Goal: Task Accomplishment & Management: Use online tool/utility

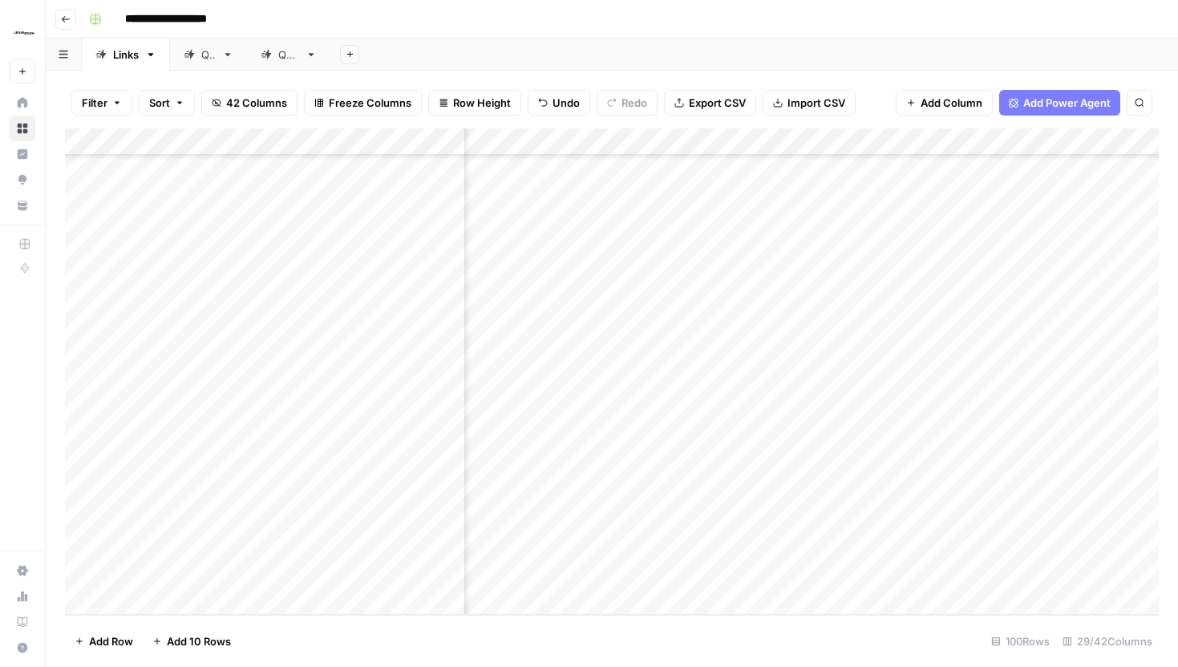
scroll to position [3738, 695]
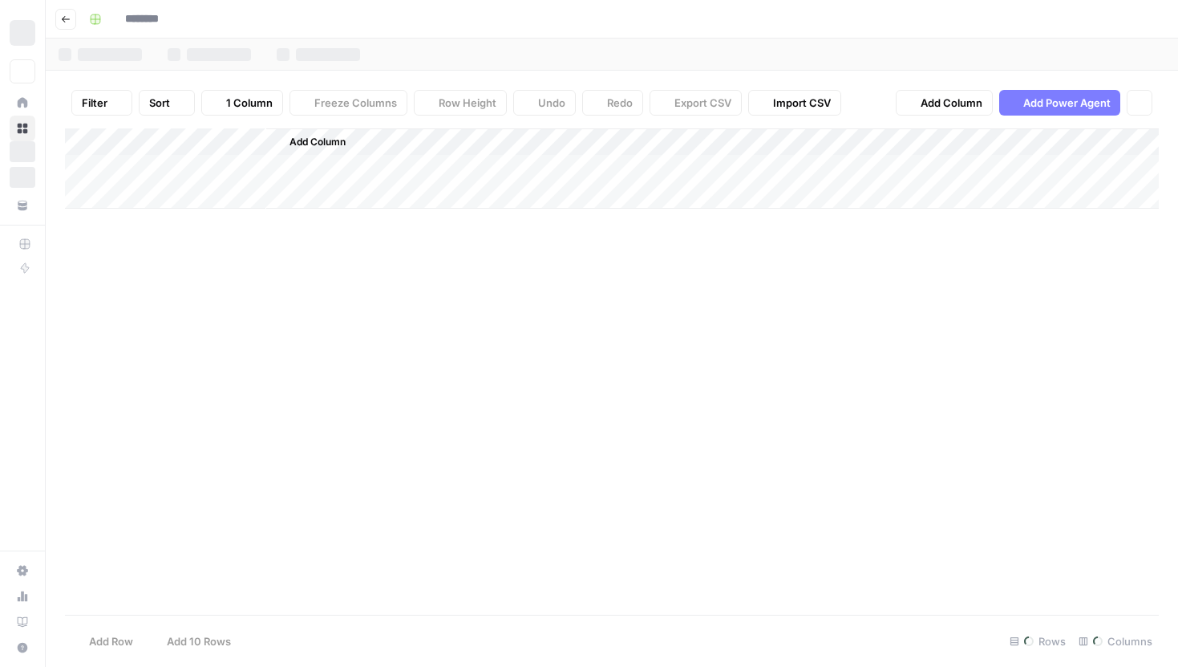
type input "**********"
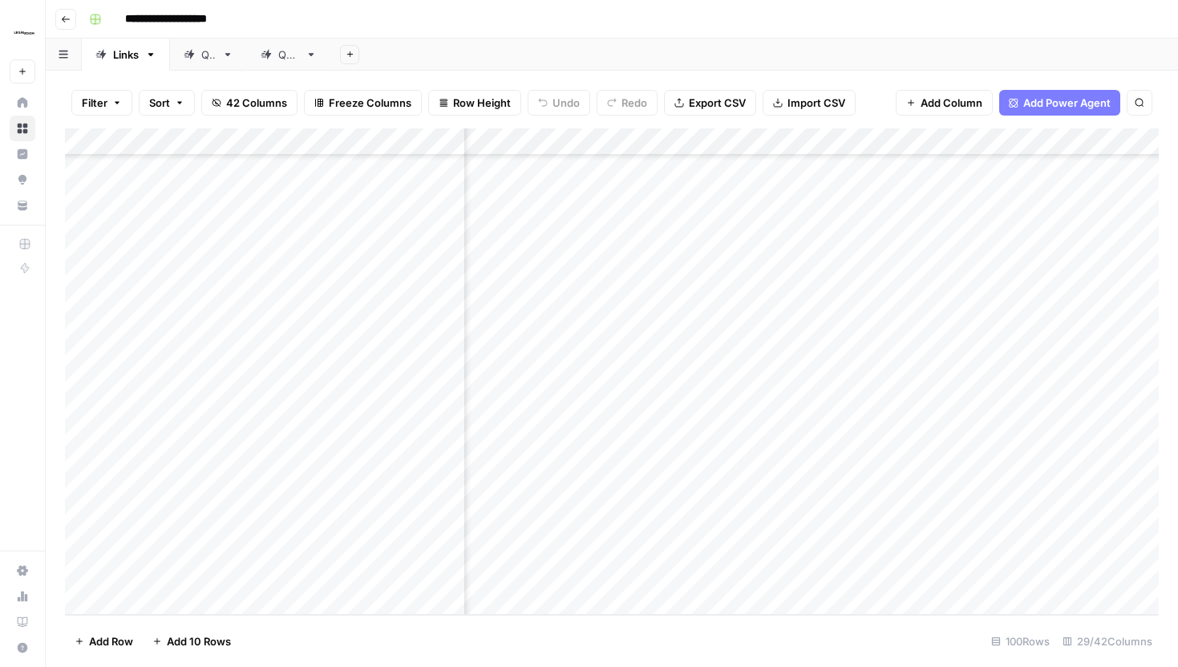
scroll to position [3738, 2606]
click at [659, 517] on div "Add Column" at bounding box center [612, 371] width 1094 height 486
click at [691, 518] on div "Add Column" at bounding box center [612, 371] width 1094 height 486
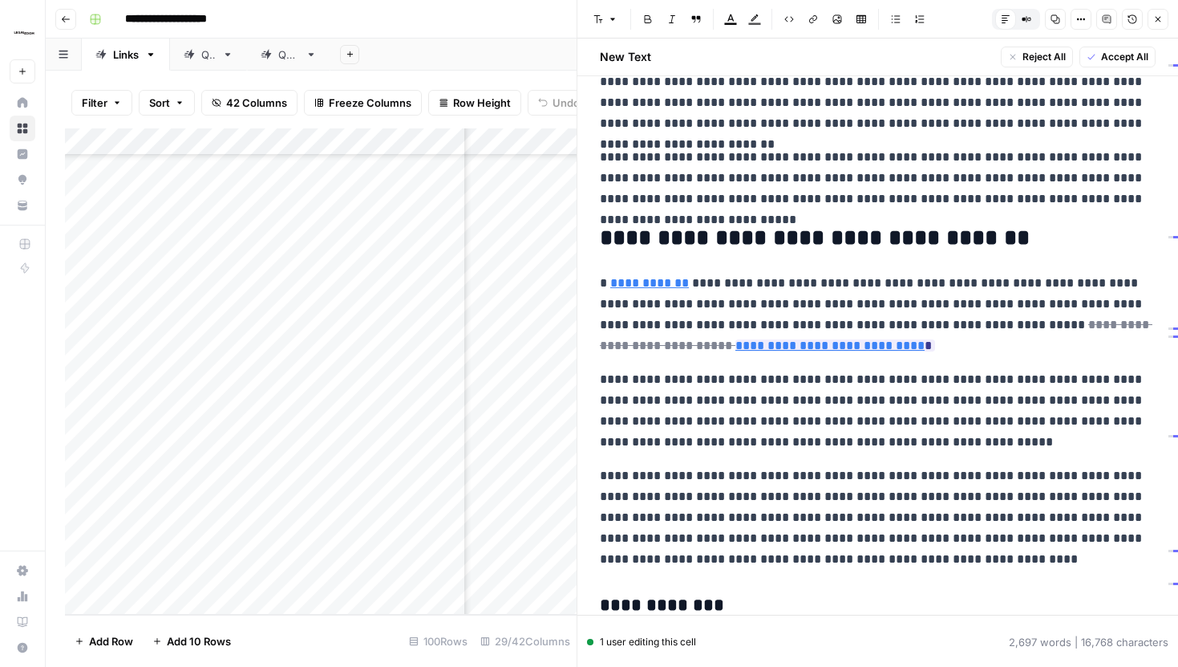
scroll to position [59, 0]
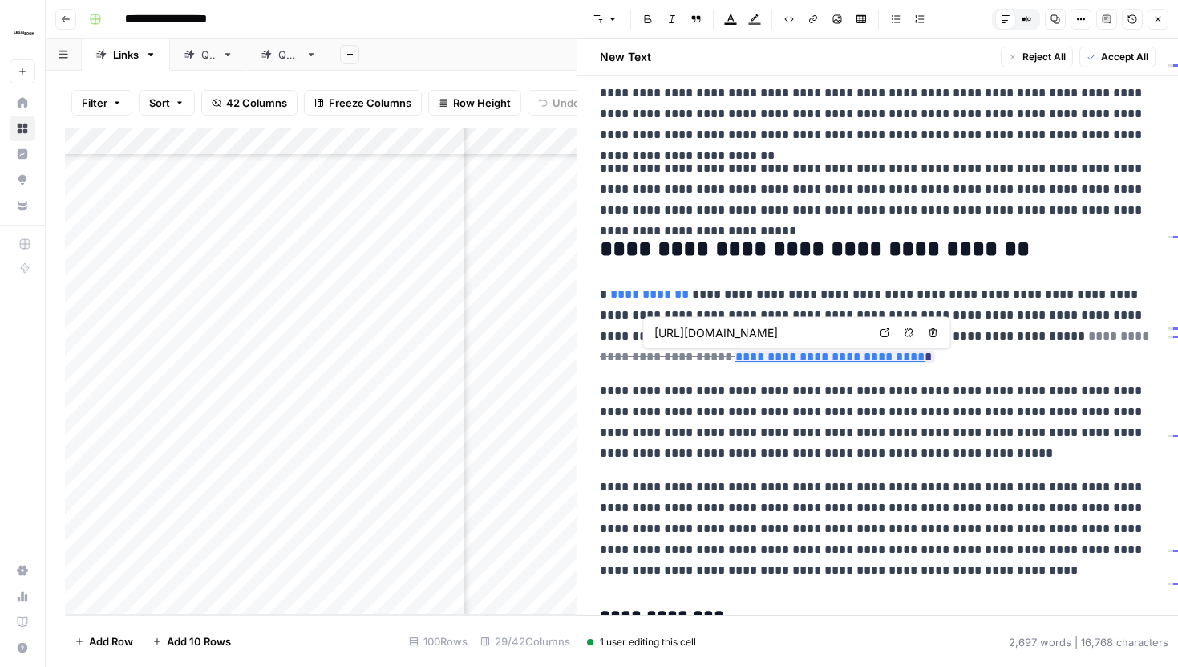
click at [881, 330] on icon at bounding box center [886, 333] width 10 height 10
click at [884, 363] on p "**********" at bounding box center [878, 325] width 556 height 83
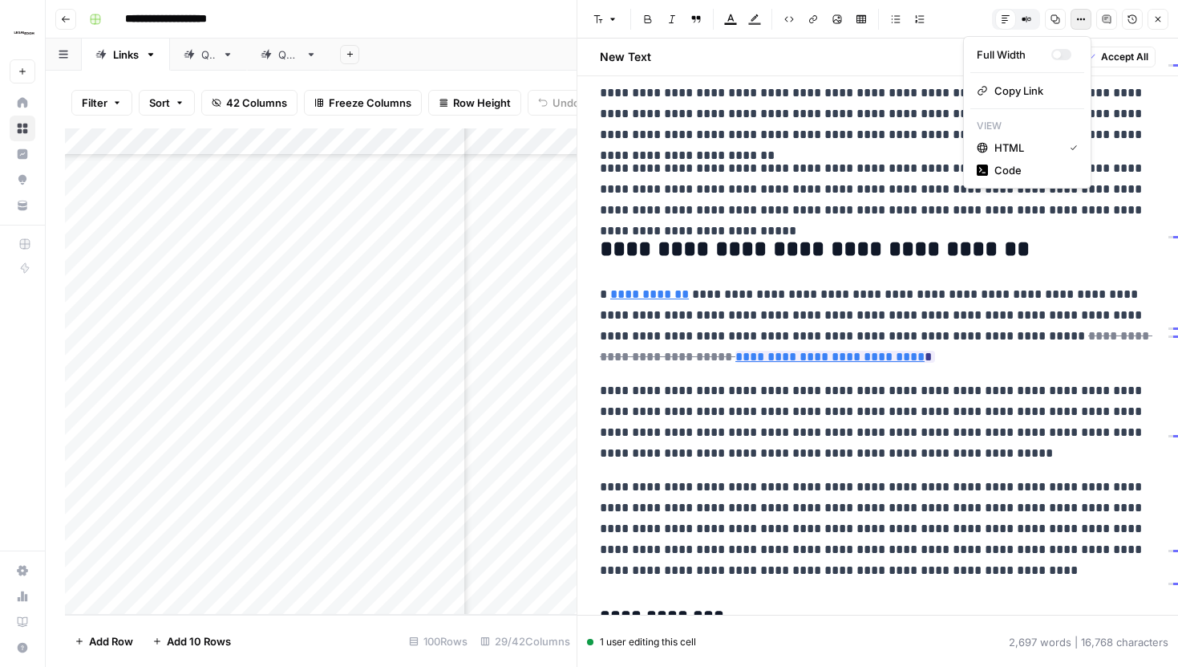
click at [1088, 18] on button "Options" at bounding box center [1081, 19] width 21 height 21
click at [1008, 172] on span "Code" at bounding box center [1033, 170] width 77 height 16
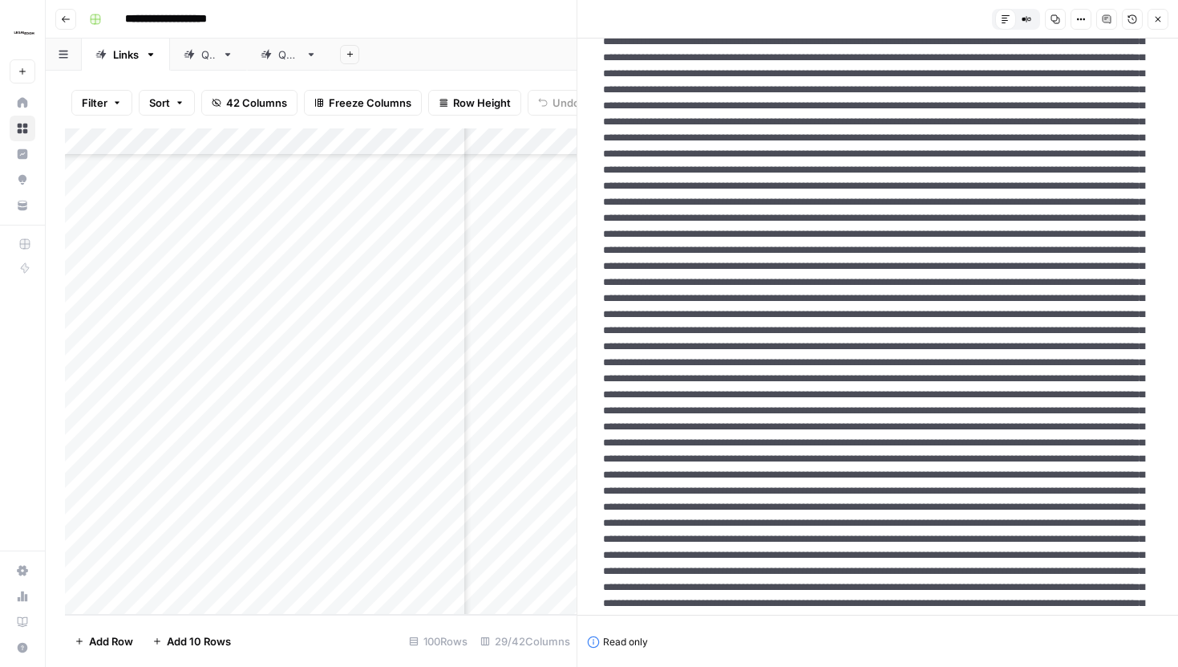
scroll to position [0, 0]
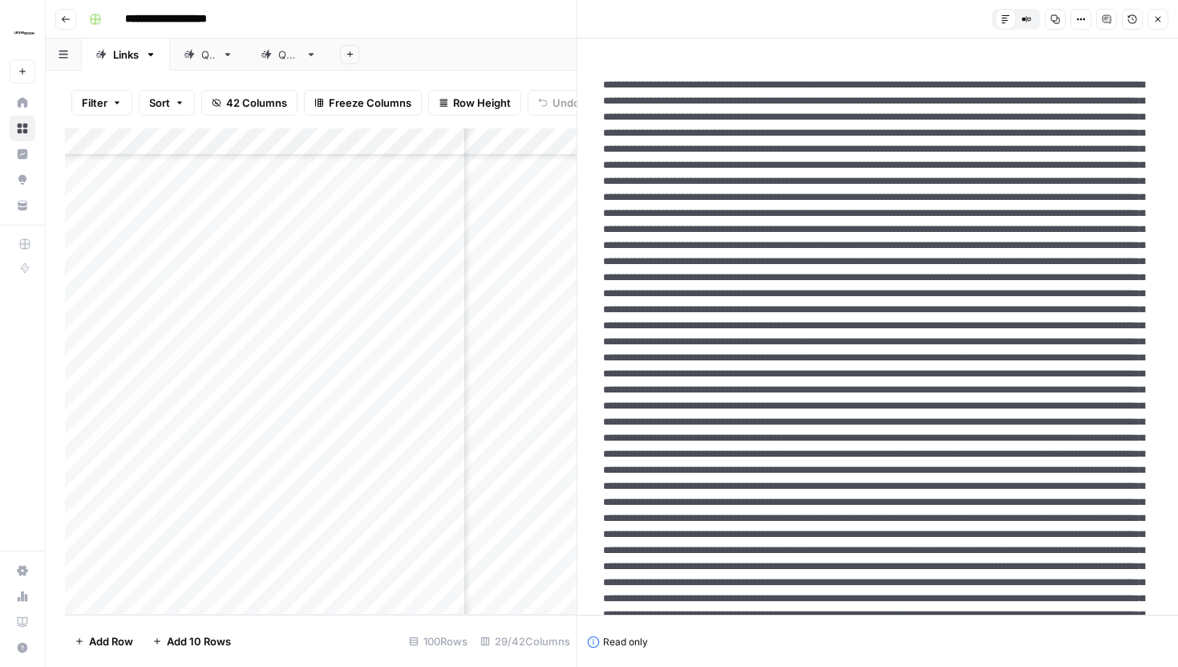
click at [1077, 22] on icon "button" at bounding box center [1081, 19] width 10 height 10
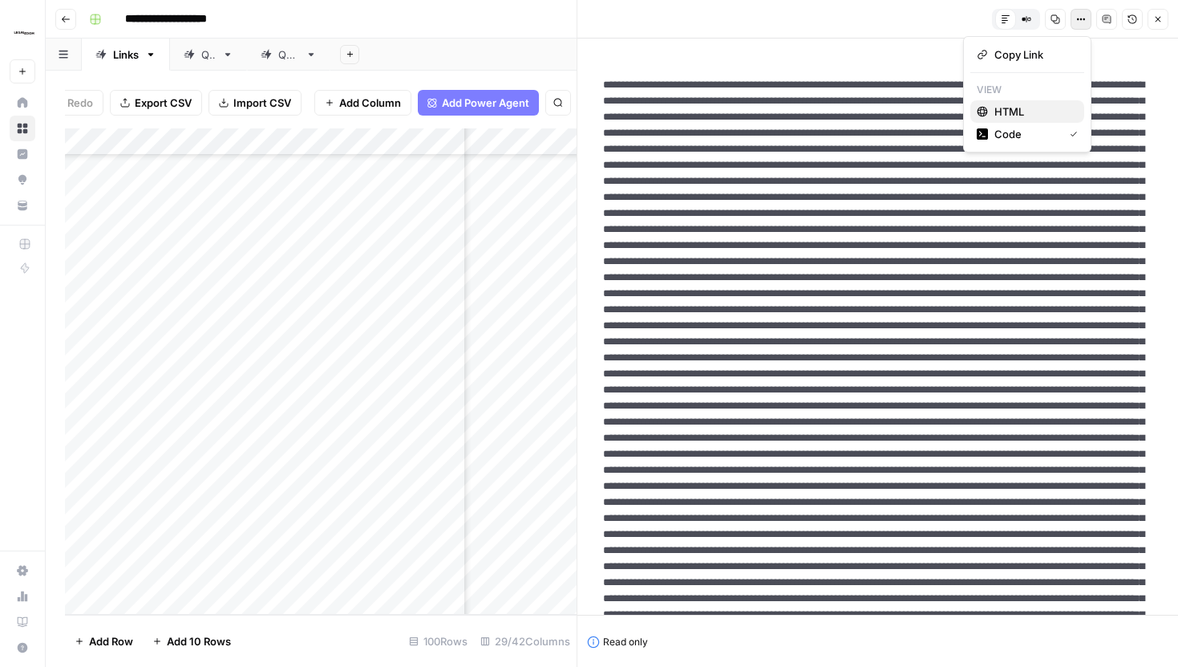
click at [1030, 106] on span "HTML" at bounding box center [1033, 111] width 77 height 16
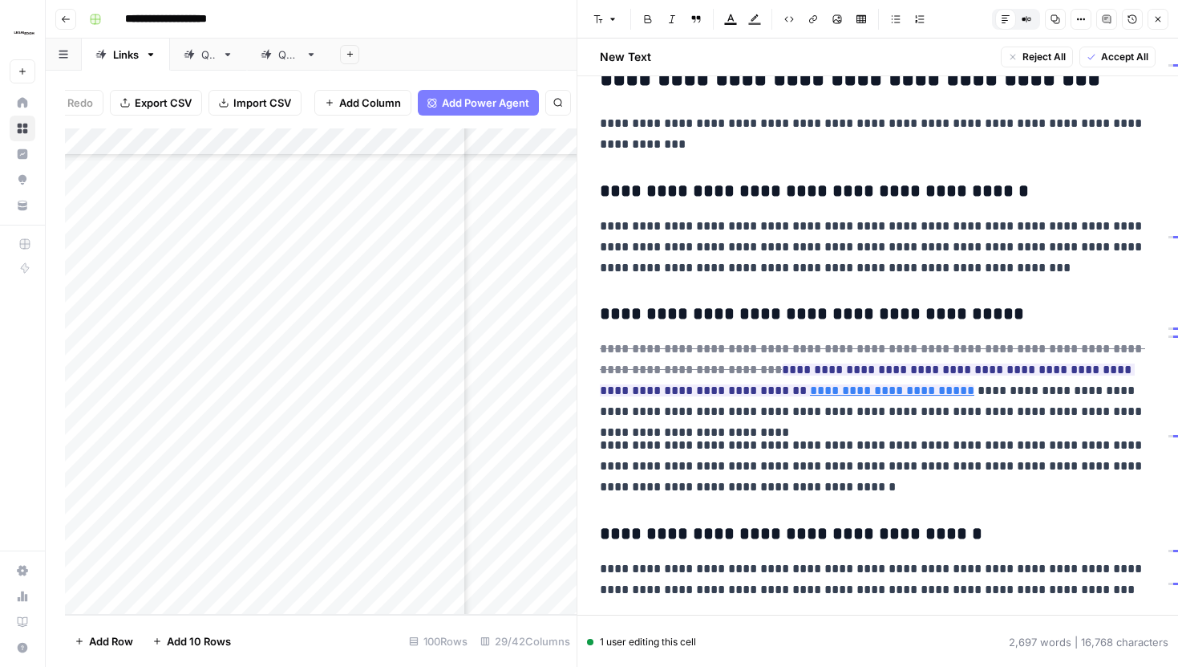
scroll to position [2073, 0]
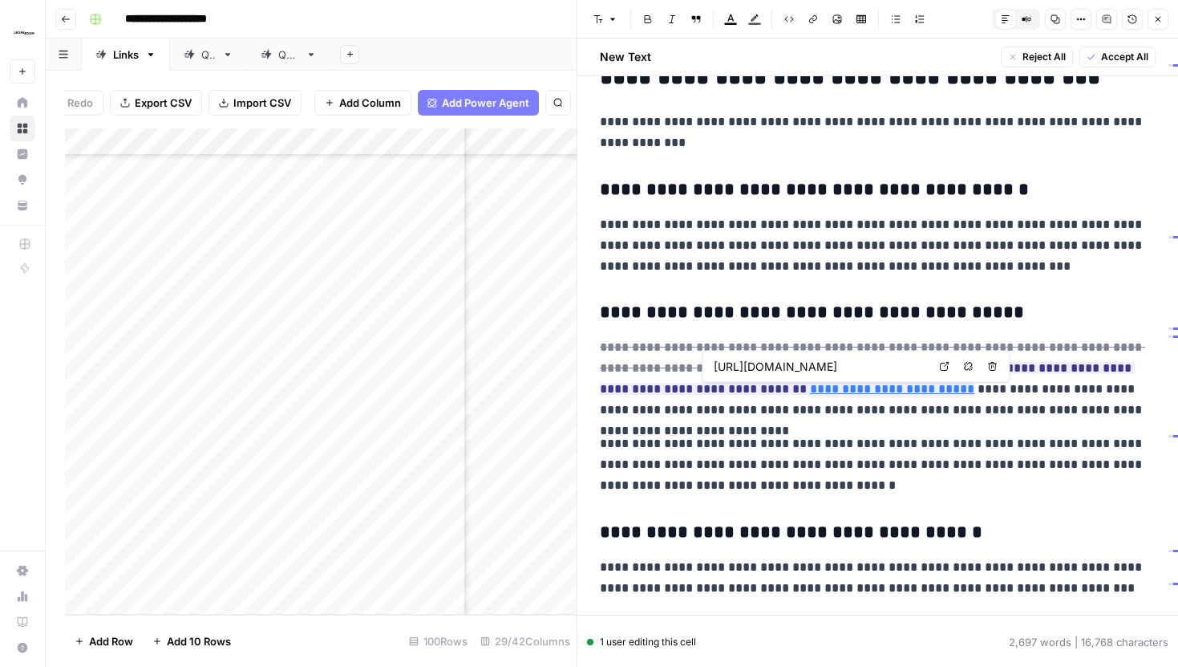
click at [938, 364] on link "Open in a new tab" at bounding box center [944, 366] width 21 height 21
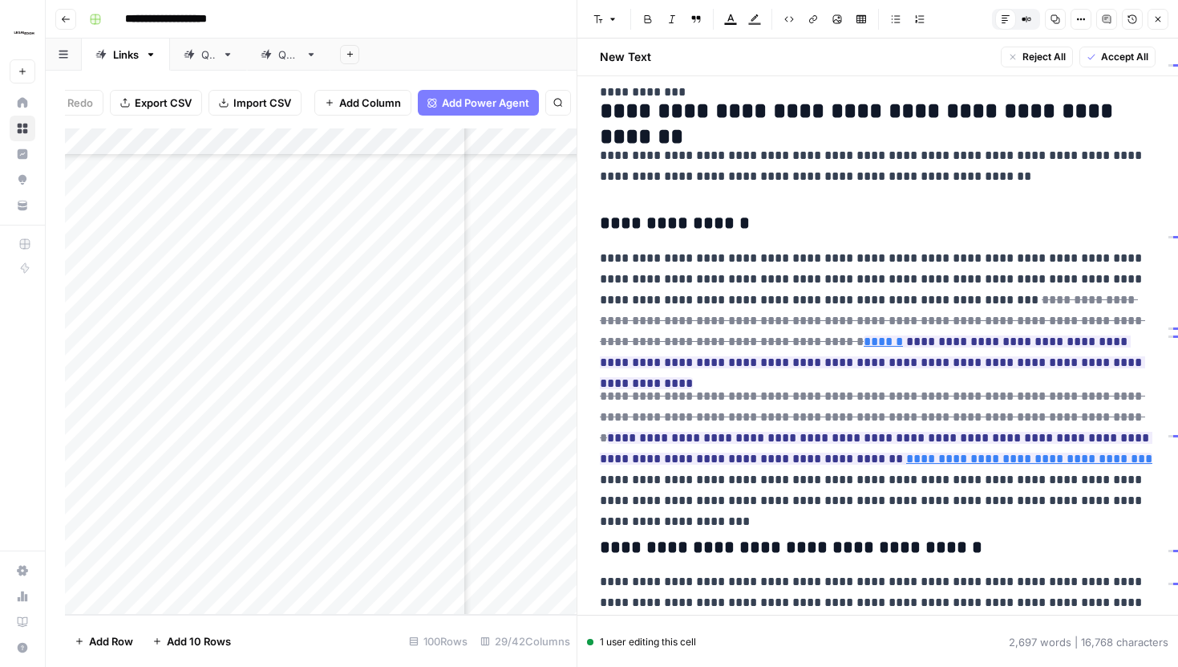
scroll to position [3265, 0]
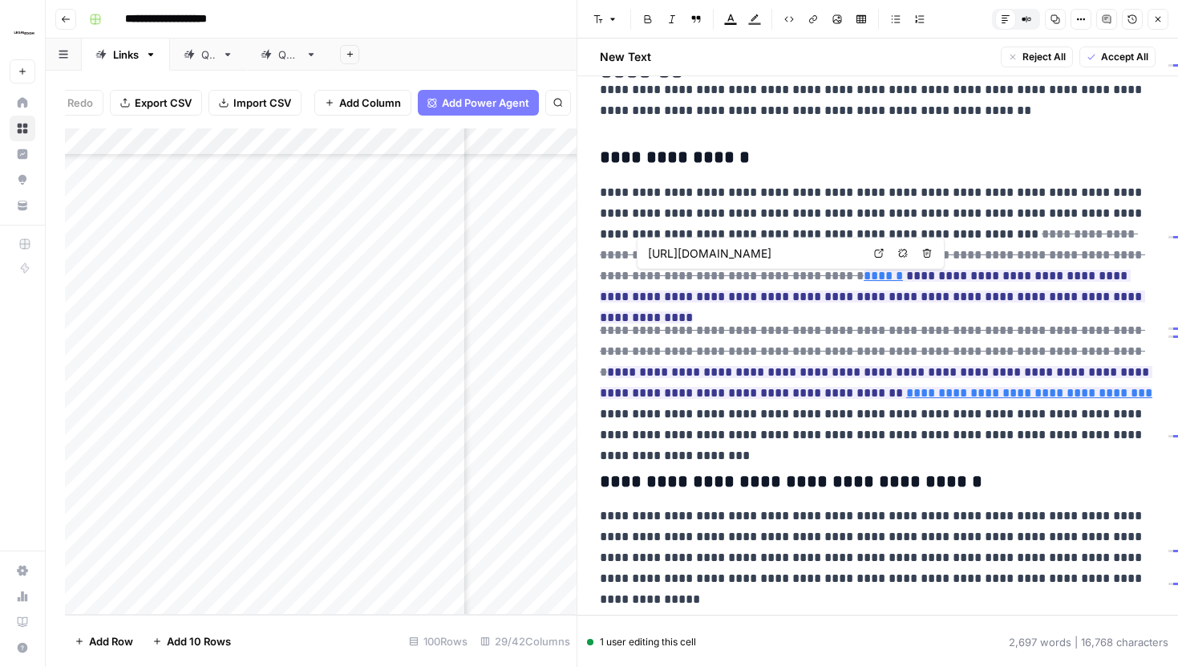
click at [875, 257] on link "Open in a new tab" at bounding box center [879, 253] width 21 height 21
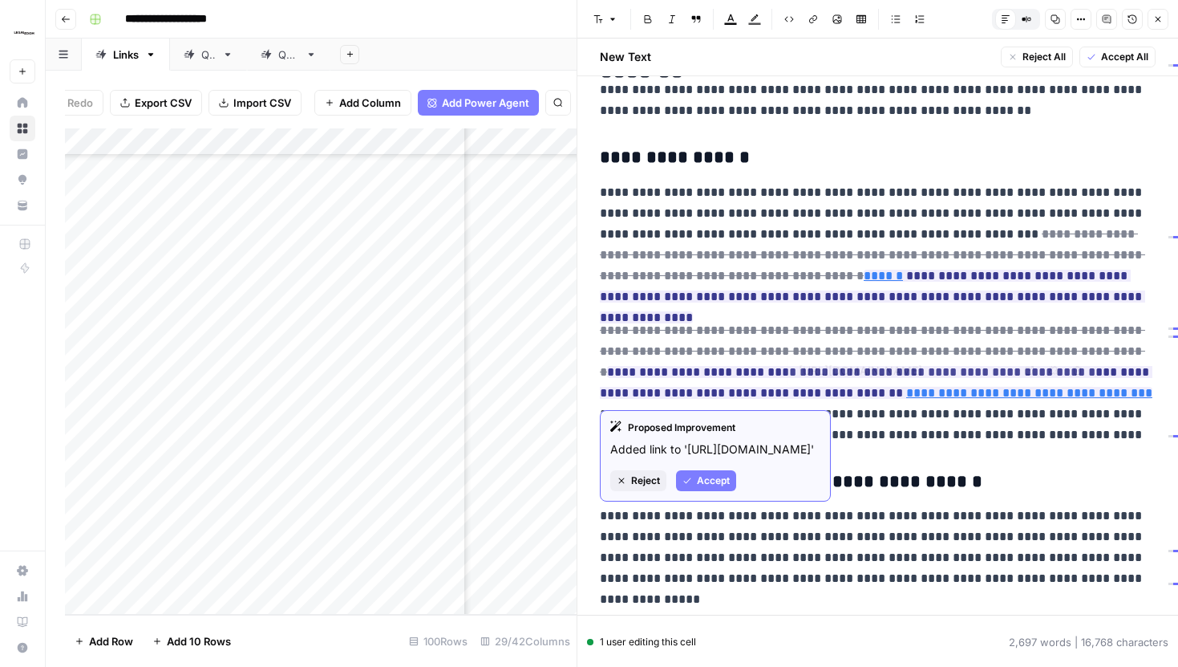
click at [886, 464] on div "**********" at bounding box center [877, 181] width 575 height 6689
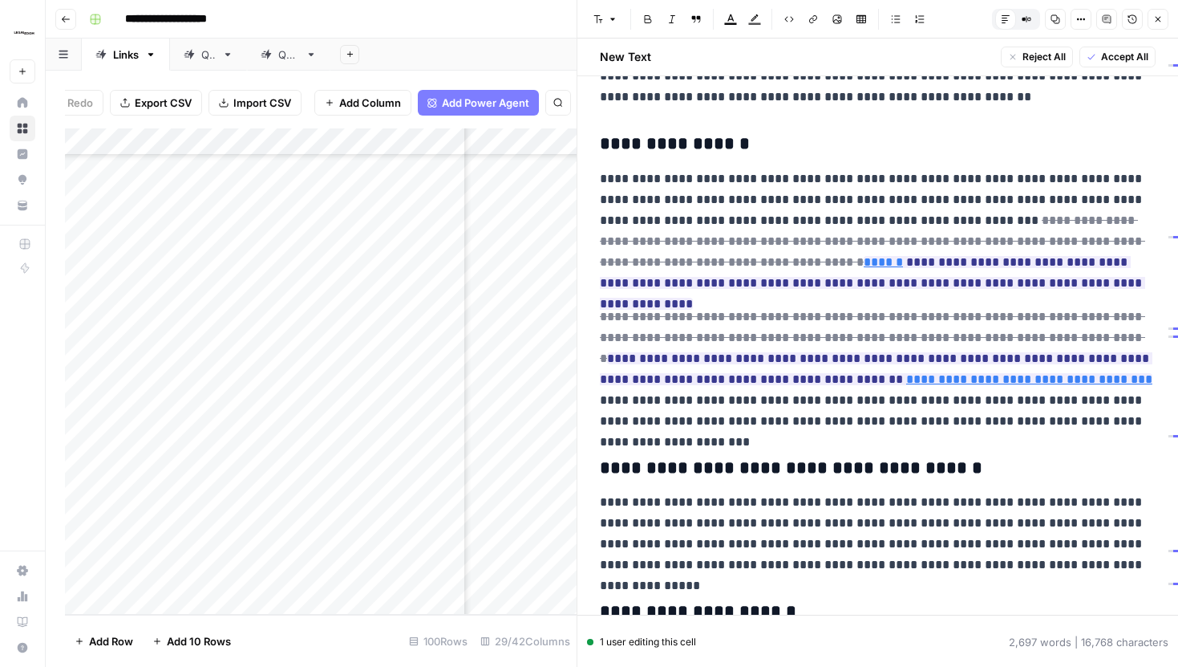
scroll to position [3286, 0]
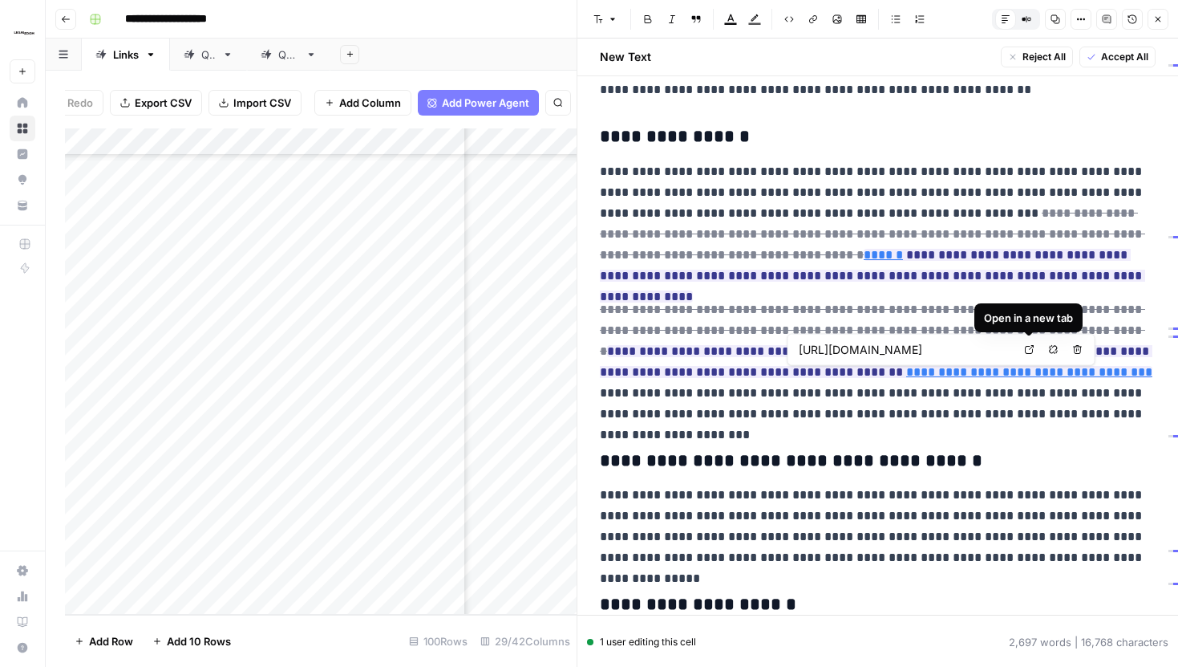
click at [1031, 347] on icon at bounding box center [1029, 349] width 9 height 9
click at [903, 440] on div "**********" at bounding box center [877, 160] width 575 height 6689
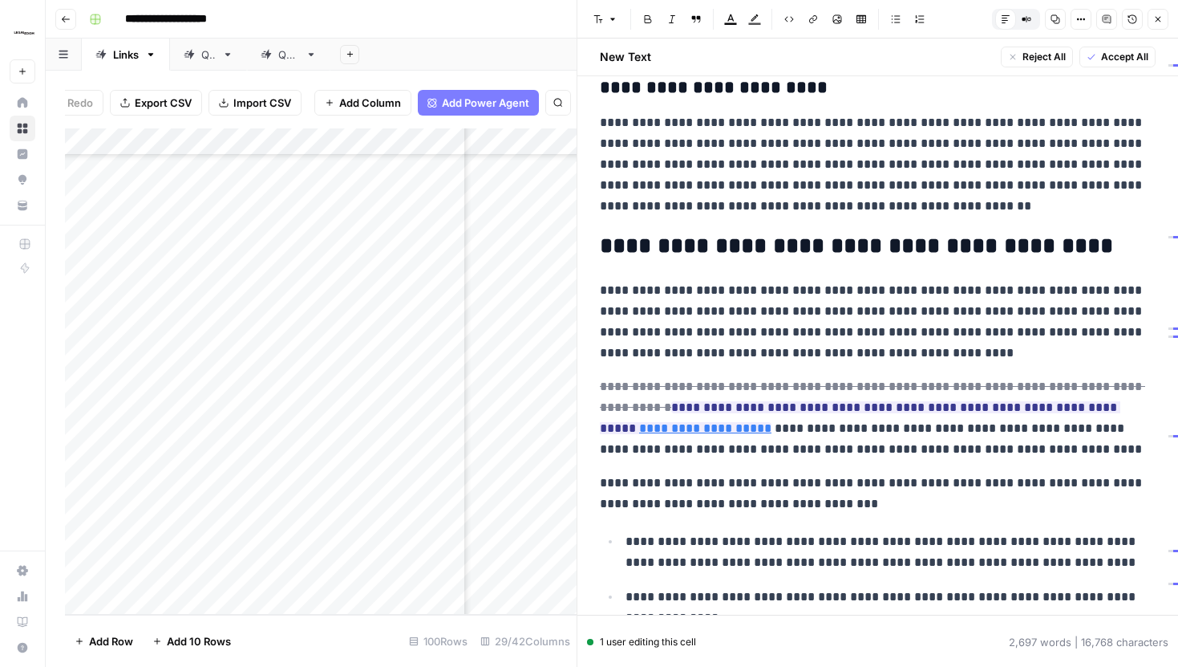
scroll to position [4392, 0]
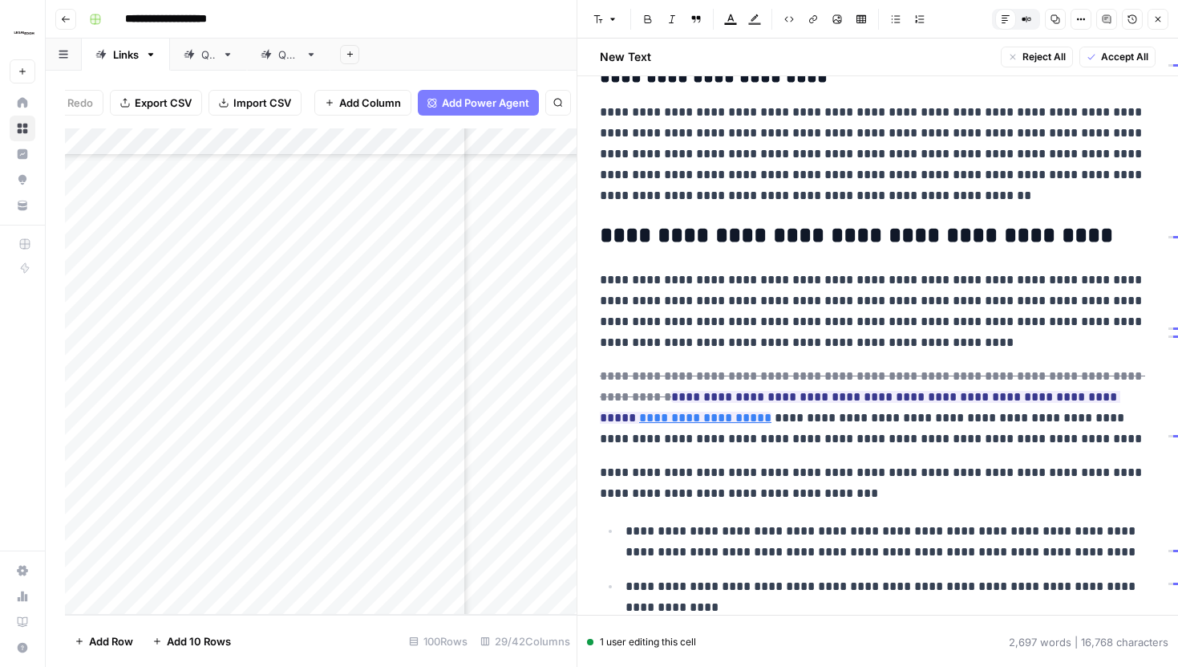
click at [1160, 11] on button "Close" at bounding box center [1158, 19] width 21 height 21
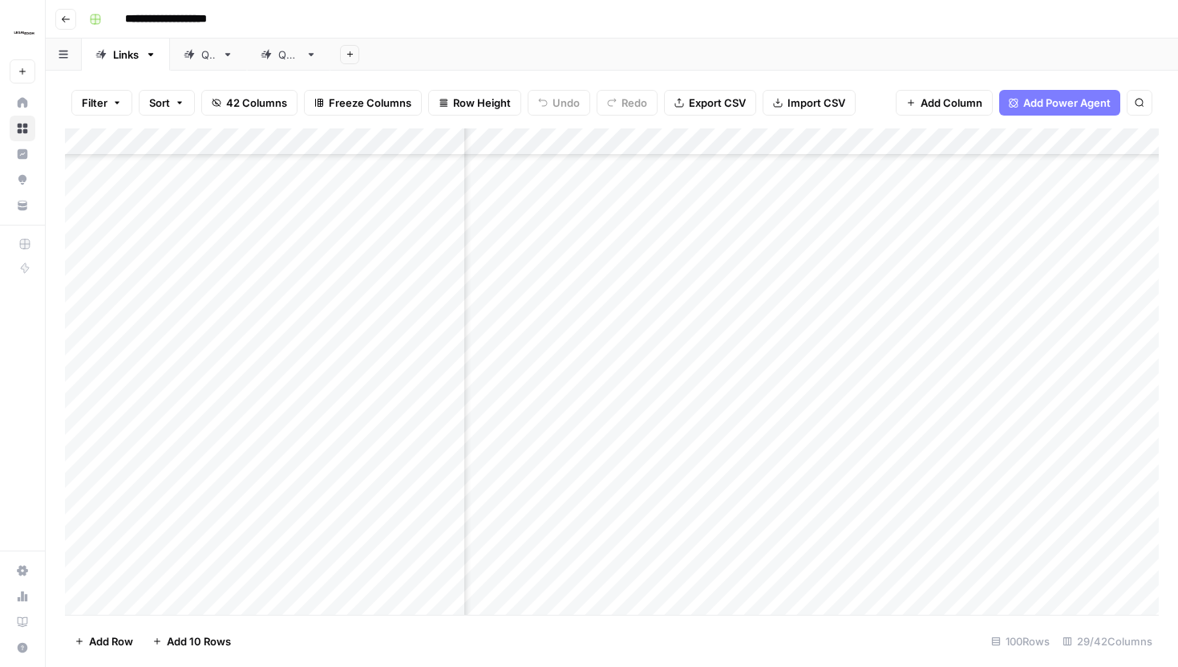
scroll to position [3451, 2173]
click at [753, 390] on div "Add Column" at bounding box center [612, 371] width 1094 height 486
drag, startPoint x: 711, startPoint y: 499, endPoint x: 774, endPoint y: 516, distance: 65.6
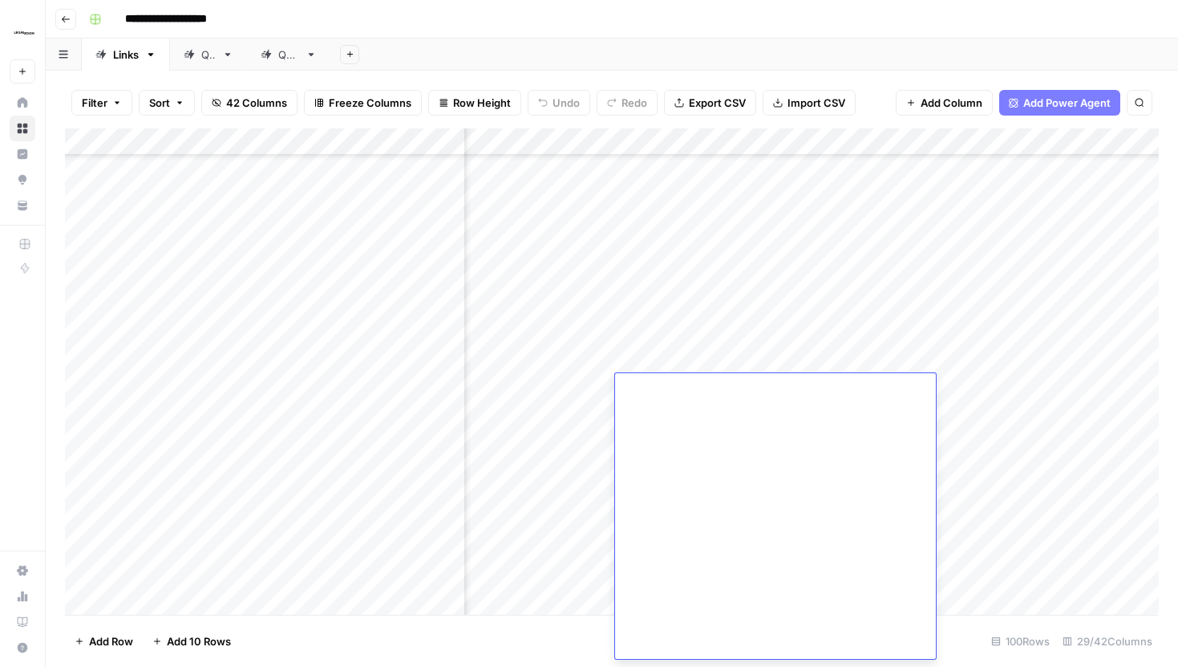
drag, startPoint x: 776, startPoint y: 517, endPoint x: 711, endPoint y: 502, distance: 66.6
click at [890, 88] on div "Filter Sort 42 Columns Freeze Columns Row Height Undo Redo Export CSV Import CS…" at bounding box center [612, 102] width 1094 height 51
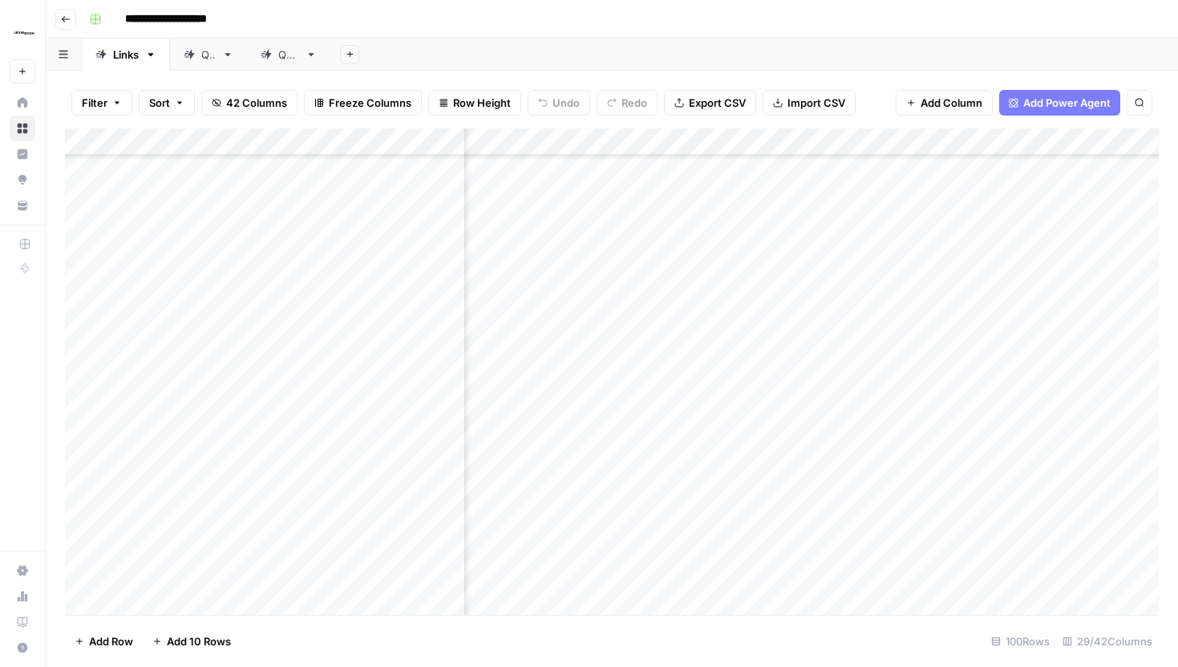
scroll to position [3451, 132]
click at [1021, 342] on div "Add Column" at bounding box center [612, 371] width 1094 height 486
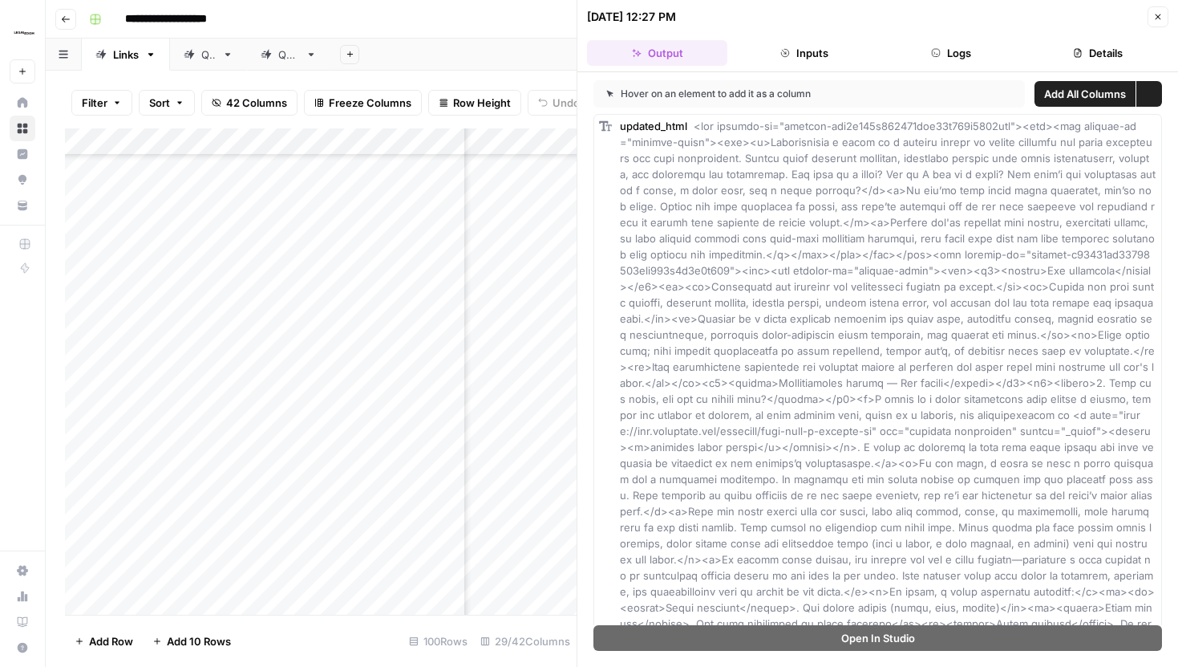
click at [917, 53] on button "Logs" at bounding box center [951, 53] width 140 height 26
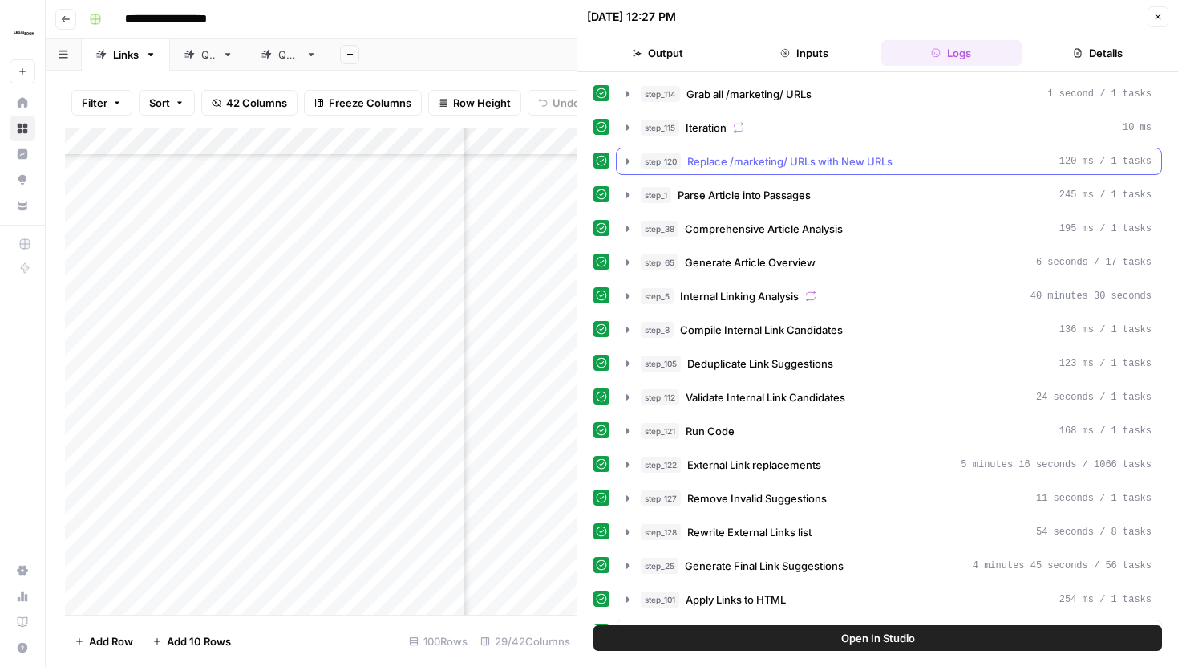
click at [619, 155] on button "step_120 Replace /marketing/ URLs with New URLs 120 ms / 1 tasks" at bounding box center [889, 161] width 545 height 26
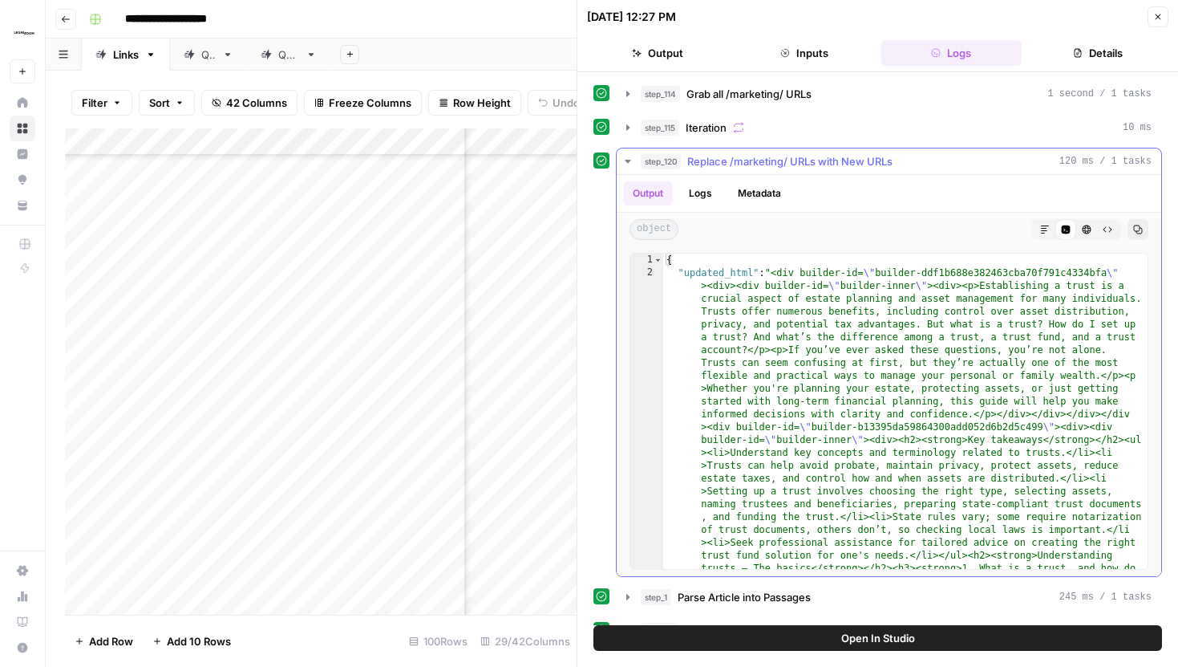
click at [630, 158] on icon "button" at bounding box center [628, 161] width 13 height 13
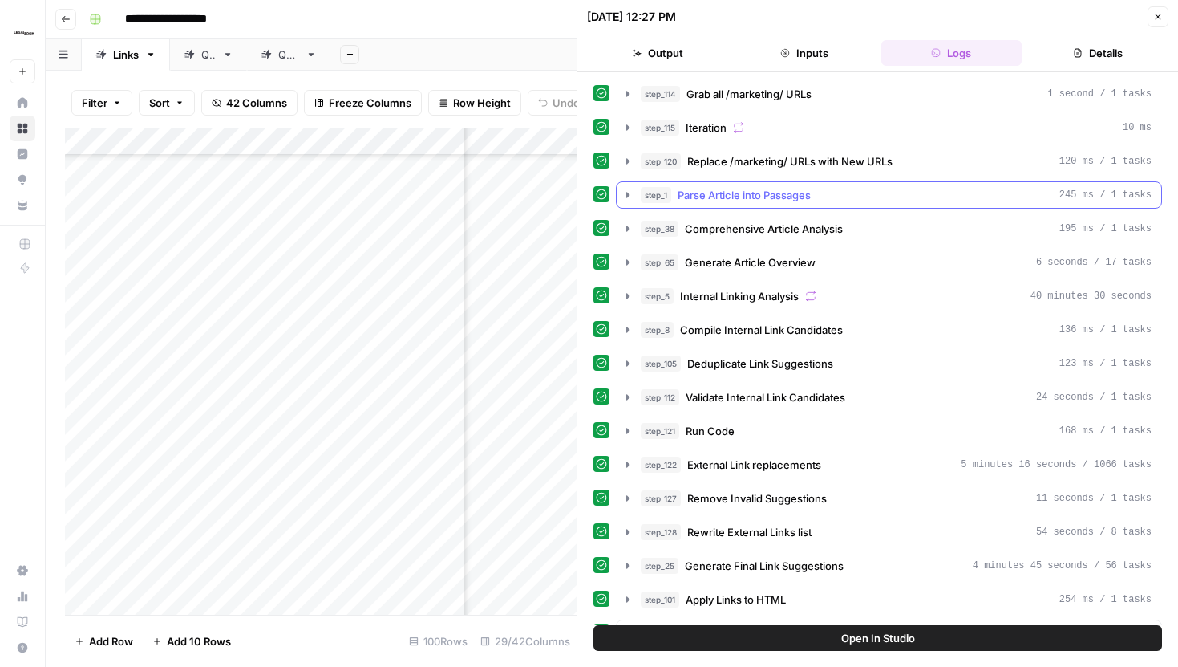
click at [630, 200] on icon "button" at bounding box center [628, 194] width 13 height 13
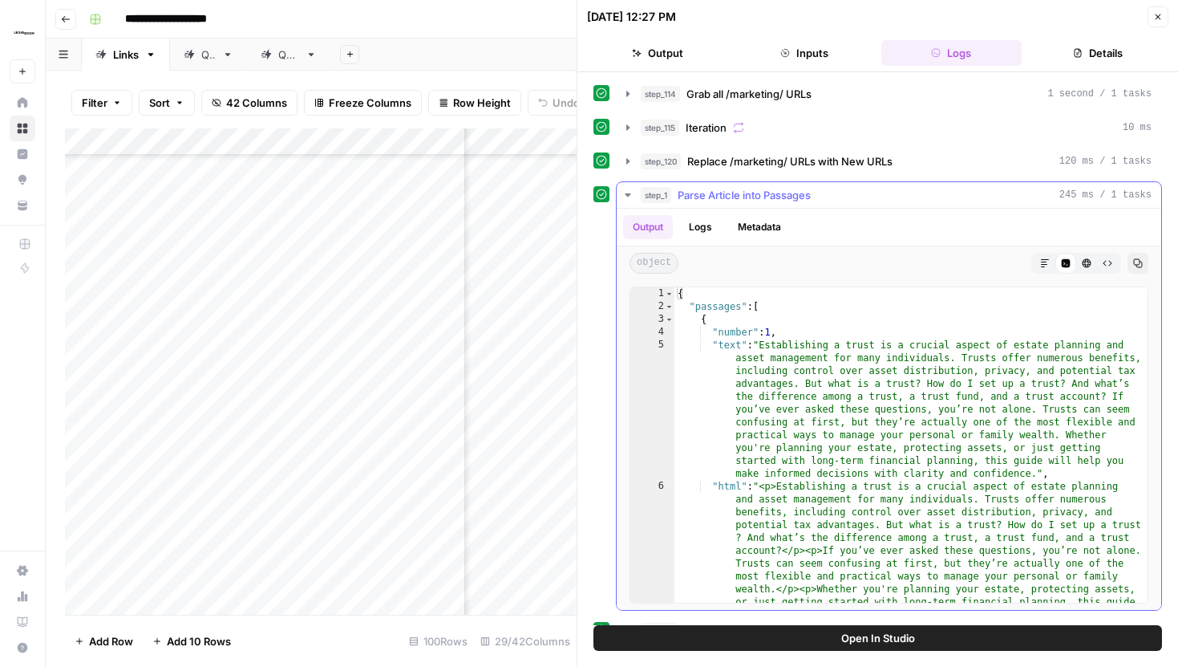
type textarea "**********"
click at [795, 342] on div "{ "passages" : [ { "number" : 1 , "text" : "Establishing a trust is a crucial a…" at bounding box center [911, 528] width 473 height 482
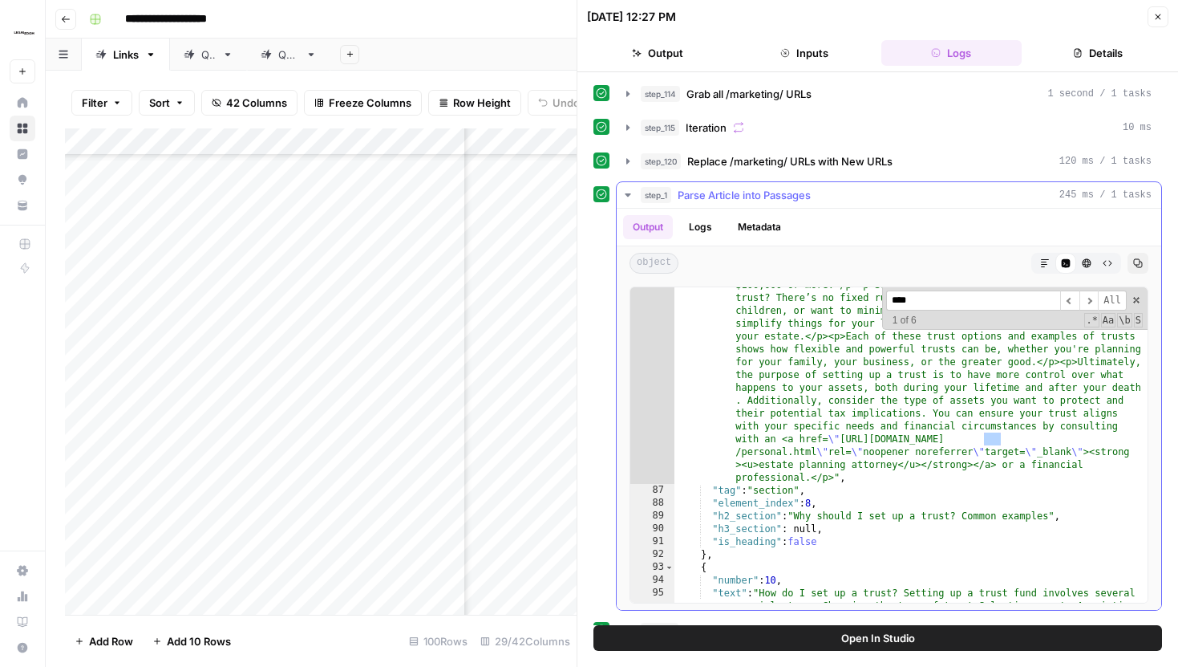
scroll to position [7830, 0]
type input "**********"
click at [1087, 296] on span "​" at bounding box center [1089, 300] width 19 height 20
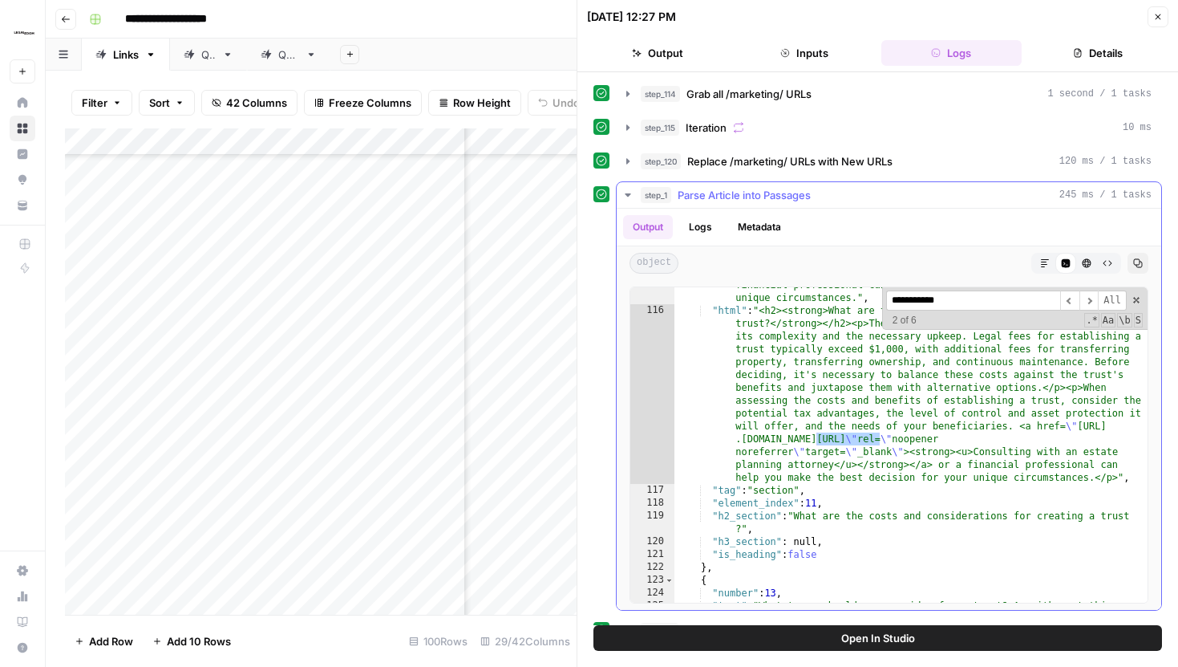
drag, startPoint x: 980, startPoint y: 305, endPoint x: 886, endPoint y: 305, distance: 94.6
click at [886, 305] on input "**********" at bounding box center [973, 300] width 174 height 20
click at [625, 196] on icon "button" at bounding box center [628, 194] width 13 height 13
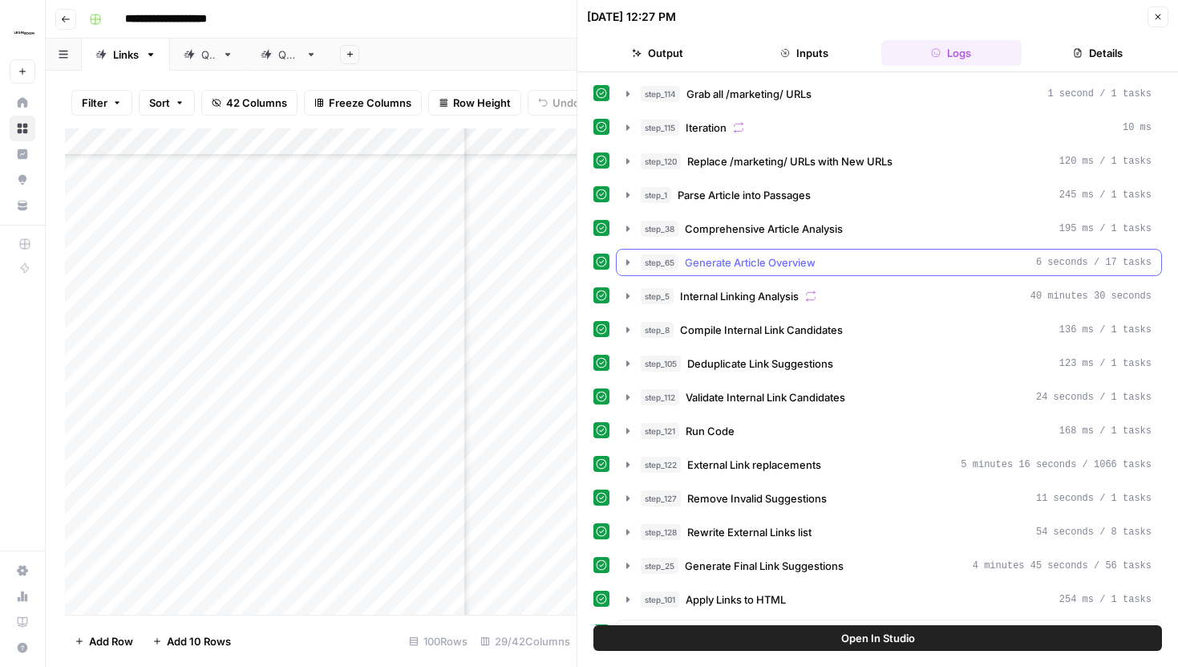
scroll to position [15, 0]
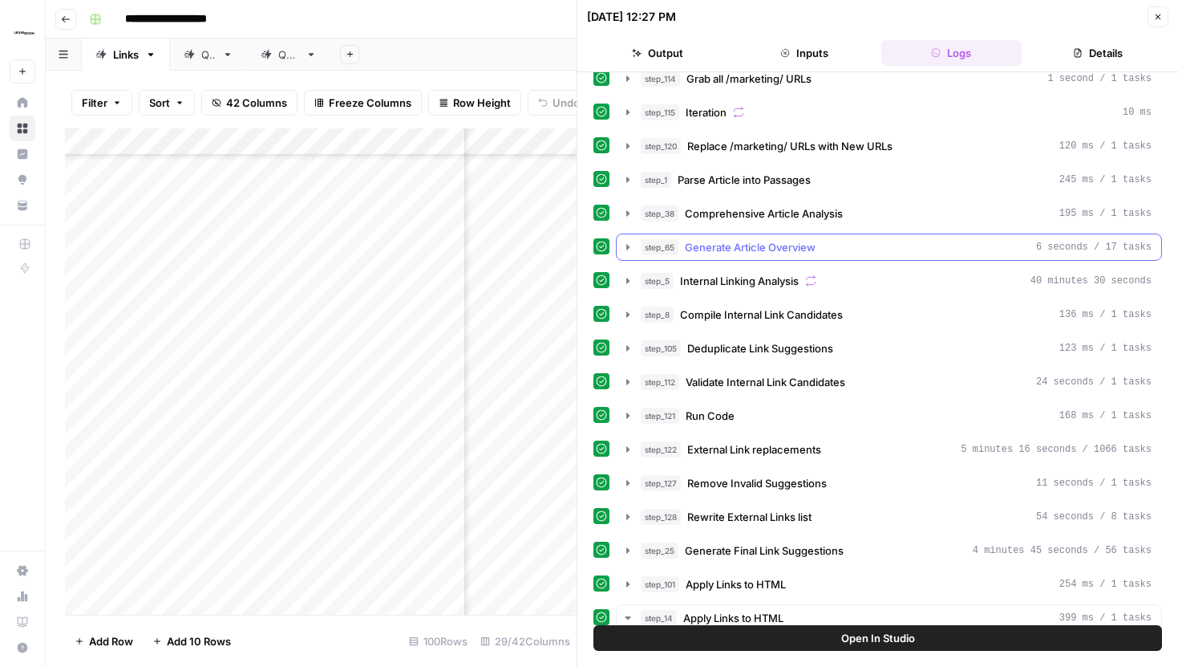
click at [623, 254] on button "step_65 Generate Article Overview 6 seconds / 17 tasks" at bounding box center [889, 247] width 545 height 26
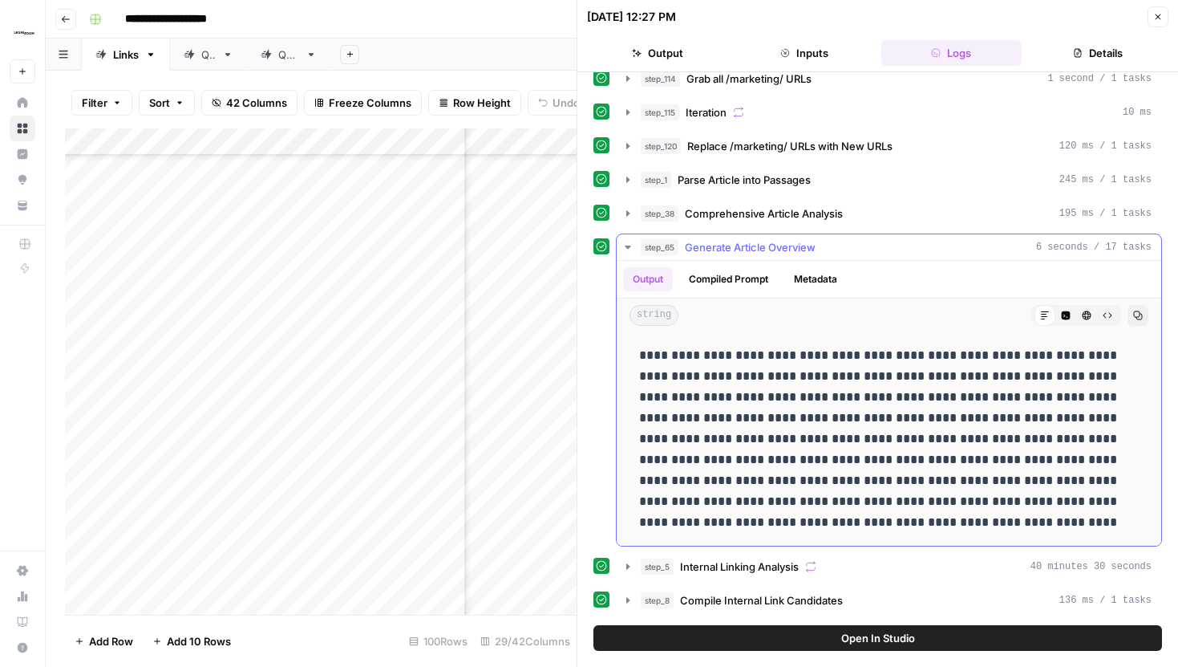
click at [626, 247] on icon "button" at bounding box center [628, 246] width 6 height 3
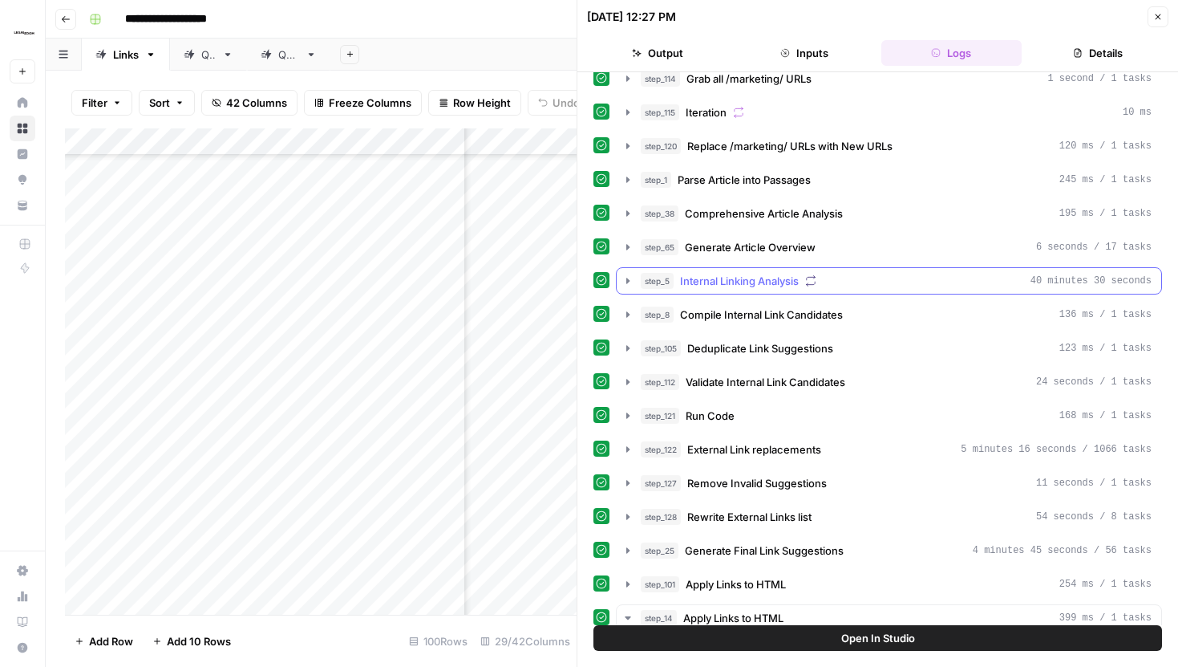
click at [626, 278] on icon "button" at bounding box center [628, 280] width 13 height 13
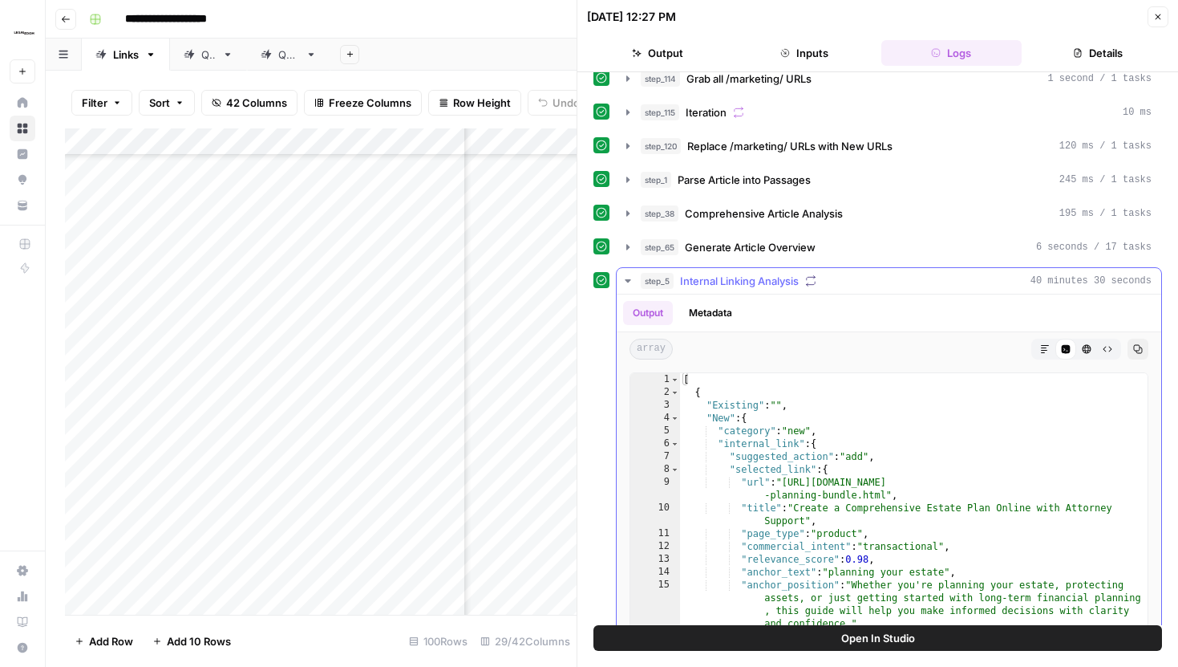
type textarea "*"
click at [789, 387] on div "[ { "Existing" : "" , "New" : { "category" : "new" , "internal_link" : { "sugge…" at bounding box center [914, 543] width 468 height 341
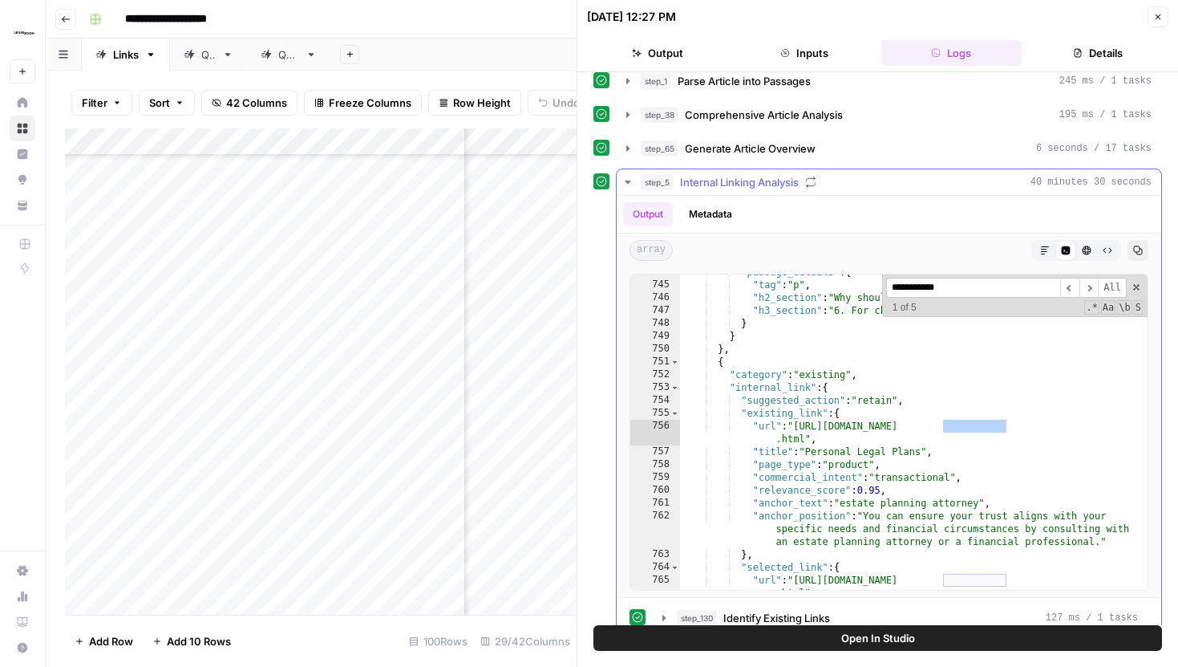
scroll to position [118, 0]
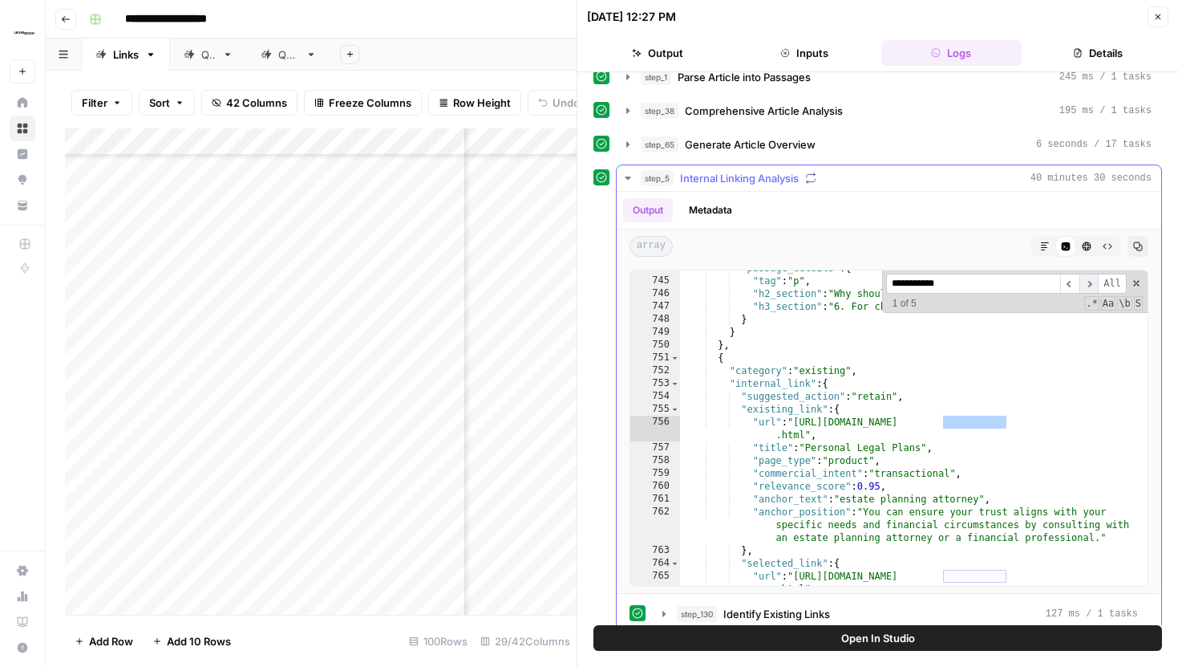
type input "**********"
click at [1092, 286] on span "​" at bounding box center [1089, 284] width 19 height 20
drag, startPoint x: 1092, startPoint y: 286, endPoint x: 1040, endPoint y: 216, distance: 87.8
click at [1040, 216] on div "Output Metadata array Markdown Code Editor HTML Viewer Raw Output Copy * 744 74…" at bounding box center [889, 392] width 545 height 401
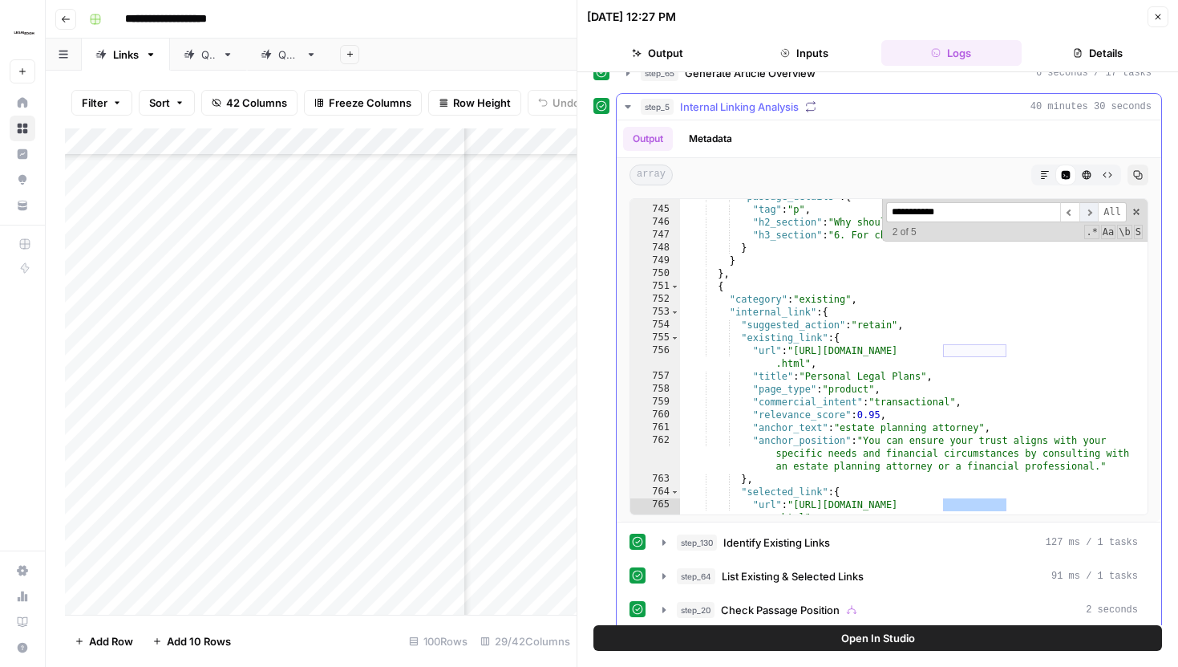
click at [1088, 213] on span "​" at bounding box center [1089, 212] width 19 height 20
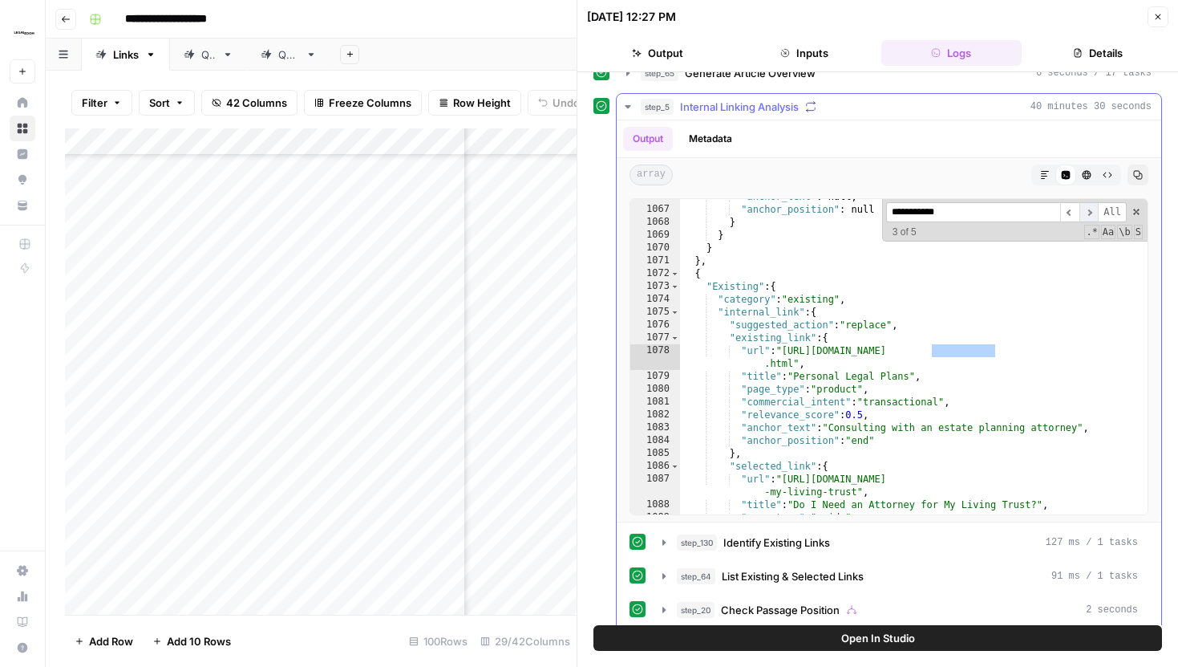
scroll to position [16841, 0]
click at [1088, 213] on span "​" at bounding box center [1089, 212] width 19 height 20
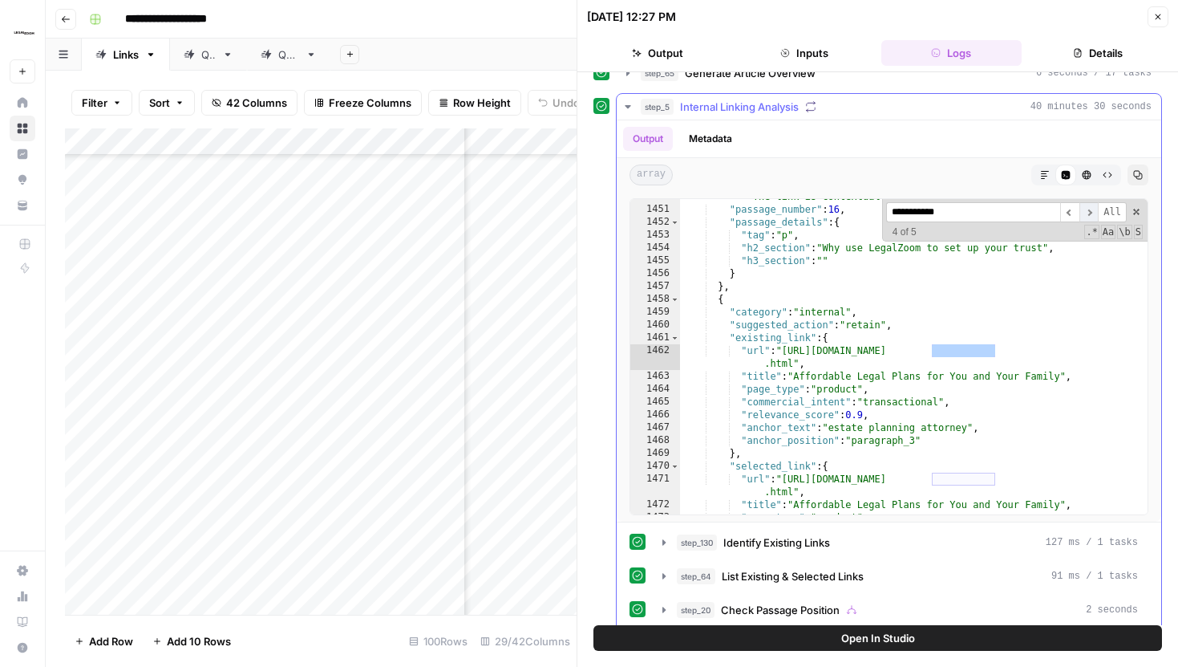
scroll to position [22916, 0]
click at [1088, 213] on span "​" at bounding box center [1089, 212] width 19 height 20
click at [1094, 209] on span "​" at bounding box center [1089, 212] width 19 height 20
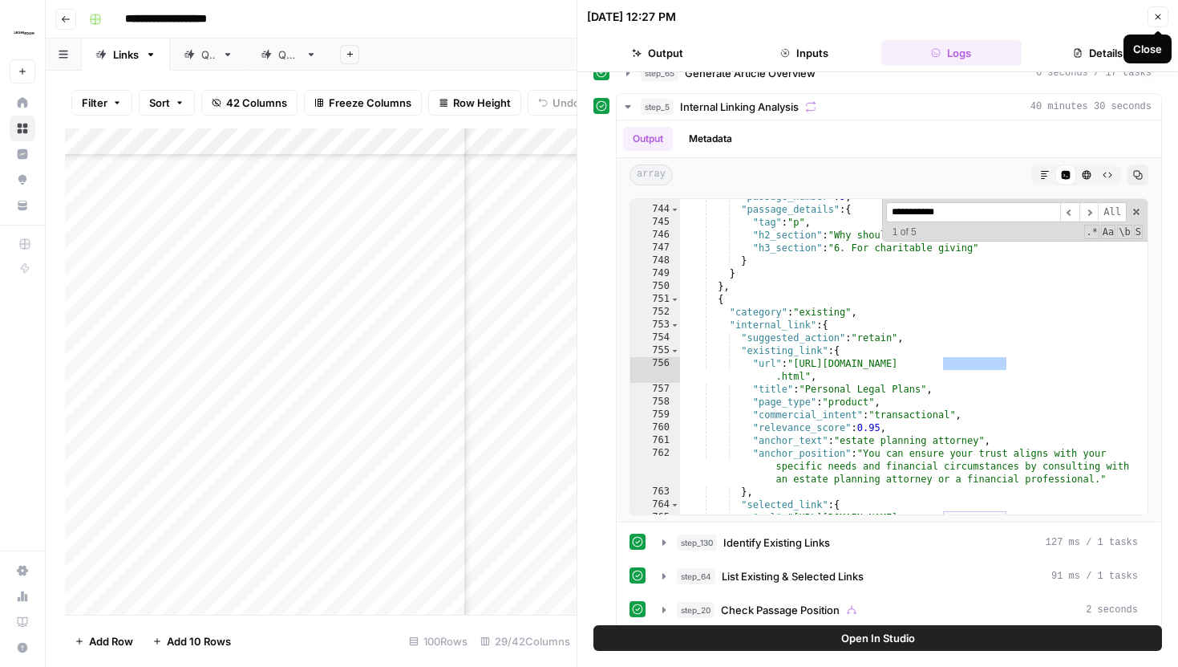
click at [1160, 14] on icon "button" at bounding box center [1158, 17] width 10 height 10
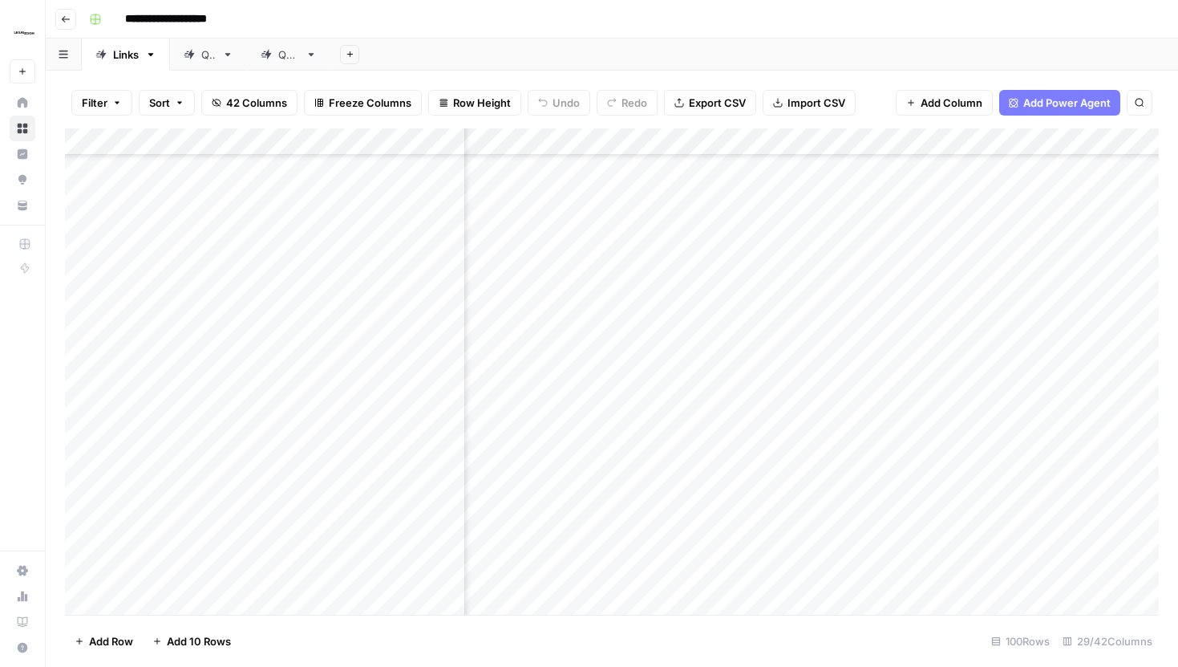
scroll to position [3451, 2546]
click at [975, 345] on div "Add Column" at bounding box center [612, 371] width 1094 height 486
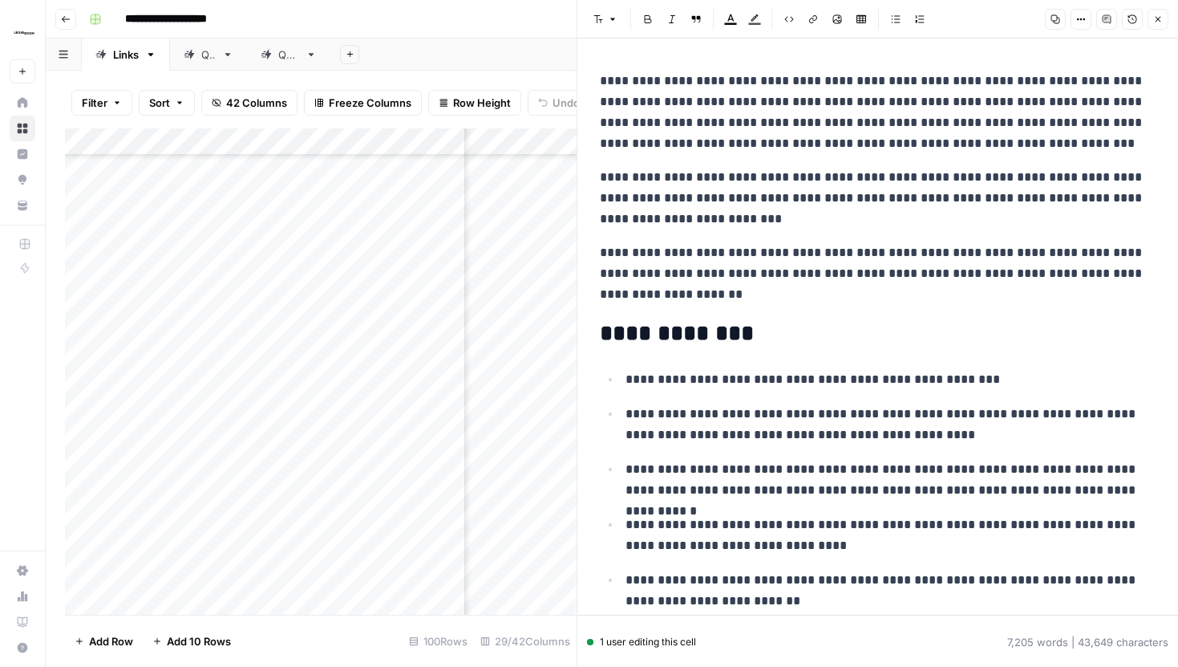
click at [1160, 18] on icon "button" at bounding box center [1158, 19] width 10 height 10
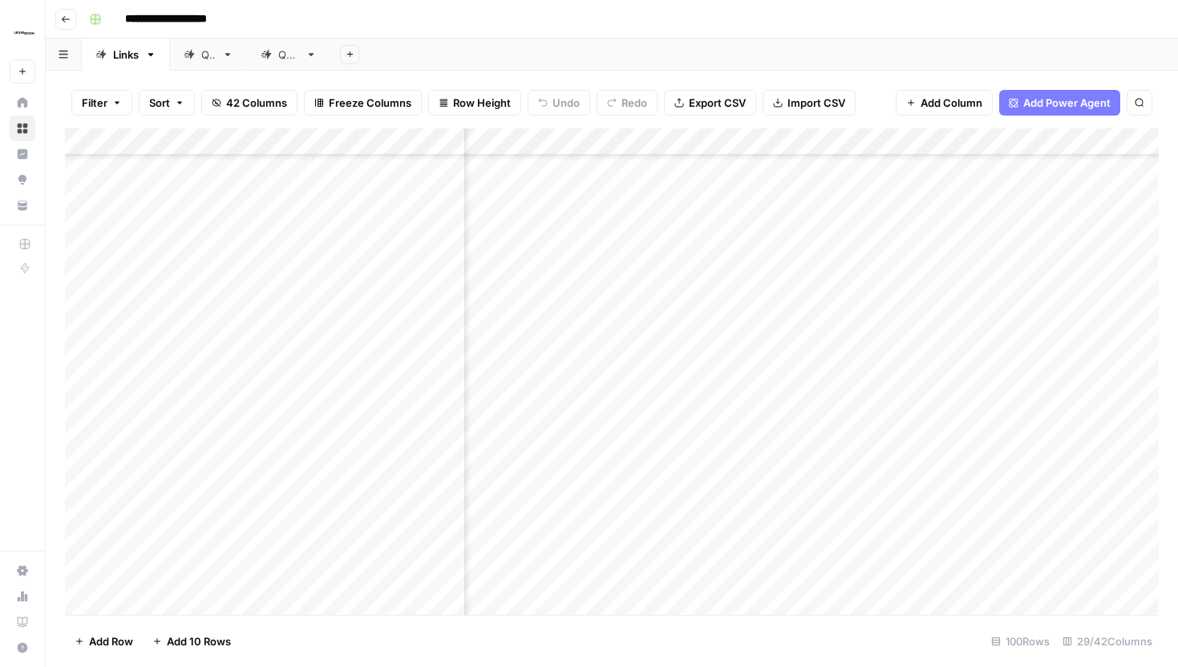
scroll to position [3451, 2604]
click at [914, 342] on div "Add Column" at bounding box center [612, 371] width 1094 height 486
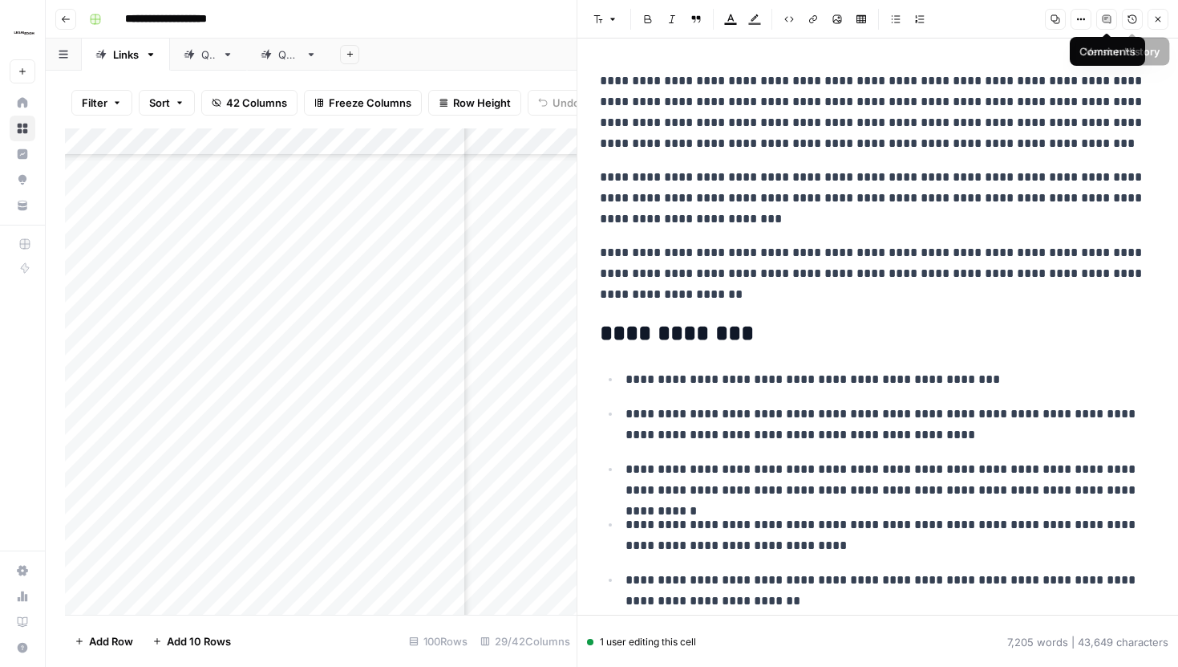
click at [1125, 23] on button "Version History" at bounding box center [1132, 19] width 21 height 21
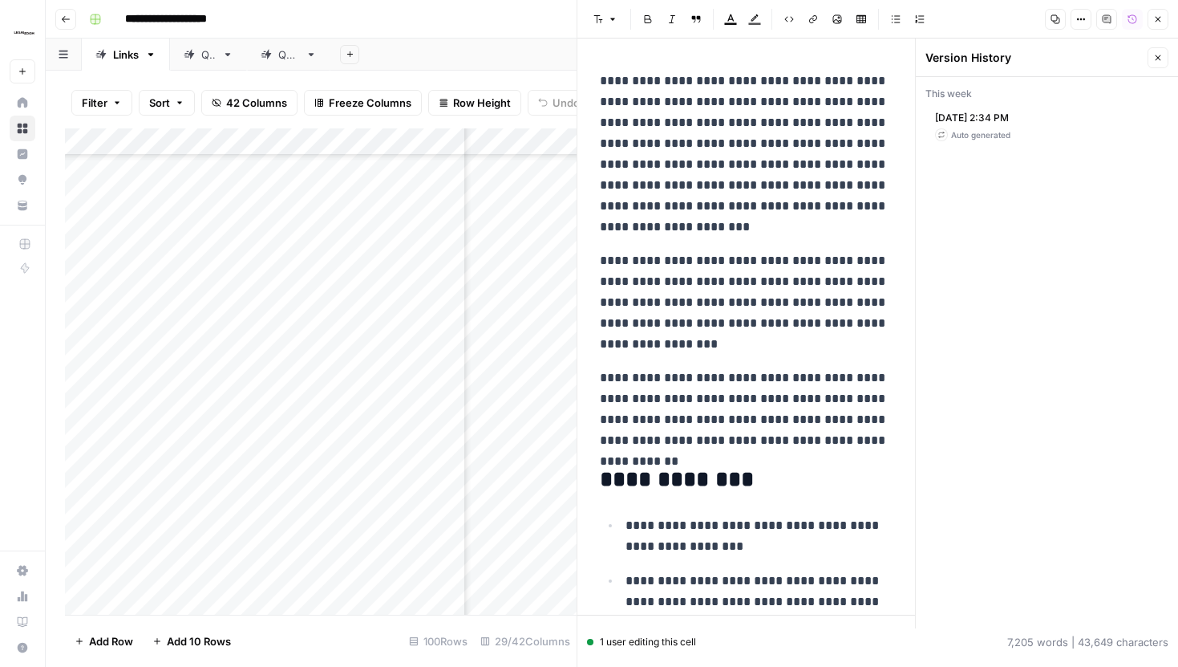
click at [1009, 143] on div "Oct 14, 2025 2:34 PM Auto generated" at bounding box center [1047, 125] width 243 height 43
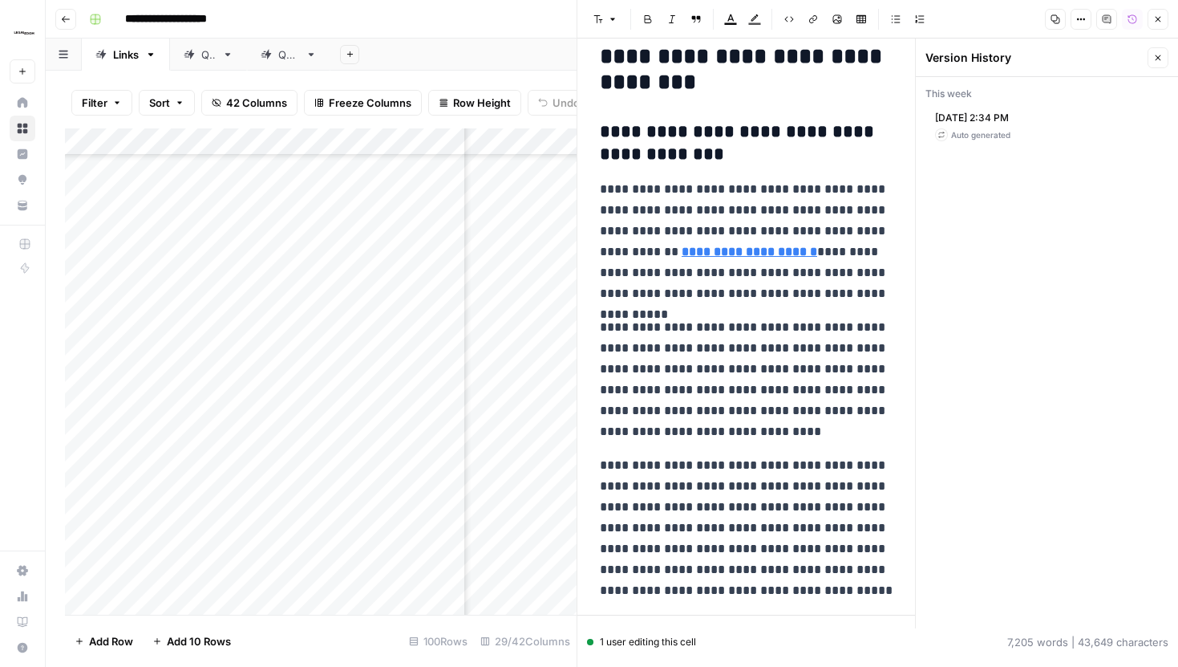
scroll to position [874, 0]
click at [1151, 61] on button "Close" at bounding box center [1158, 57] width 21 height 21
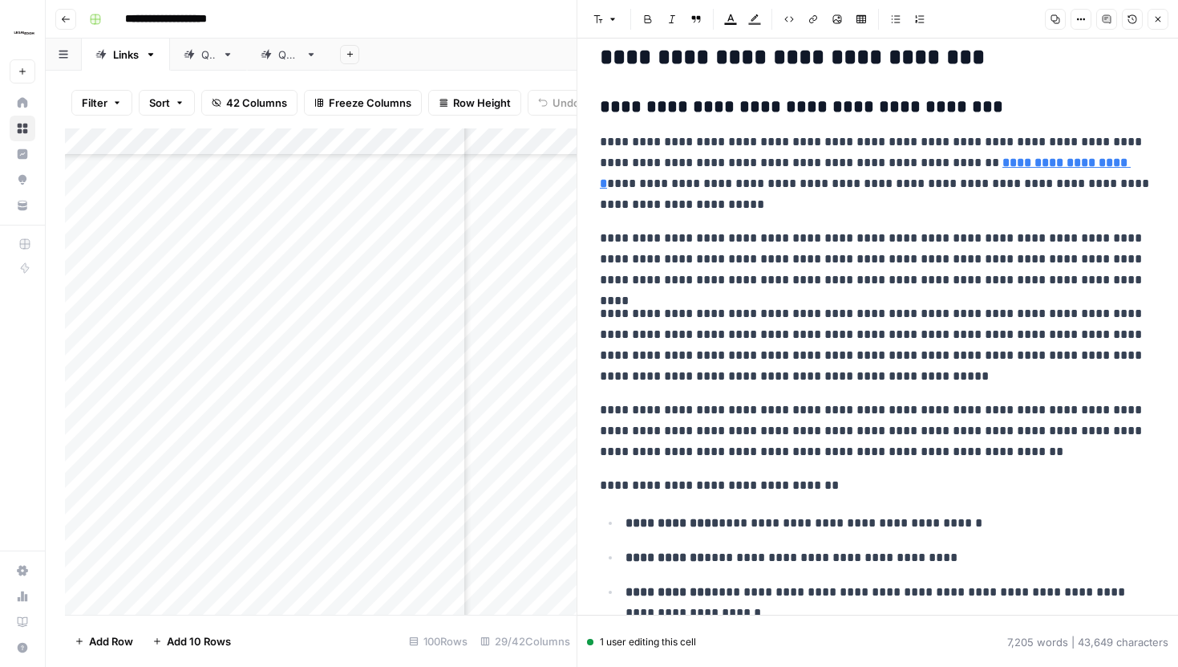
click at [1161, 22] on icon "button" at bounding box center [1158, 19] width 10 height 10
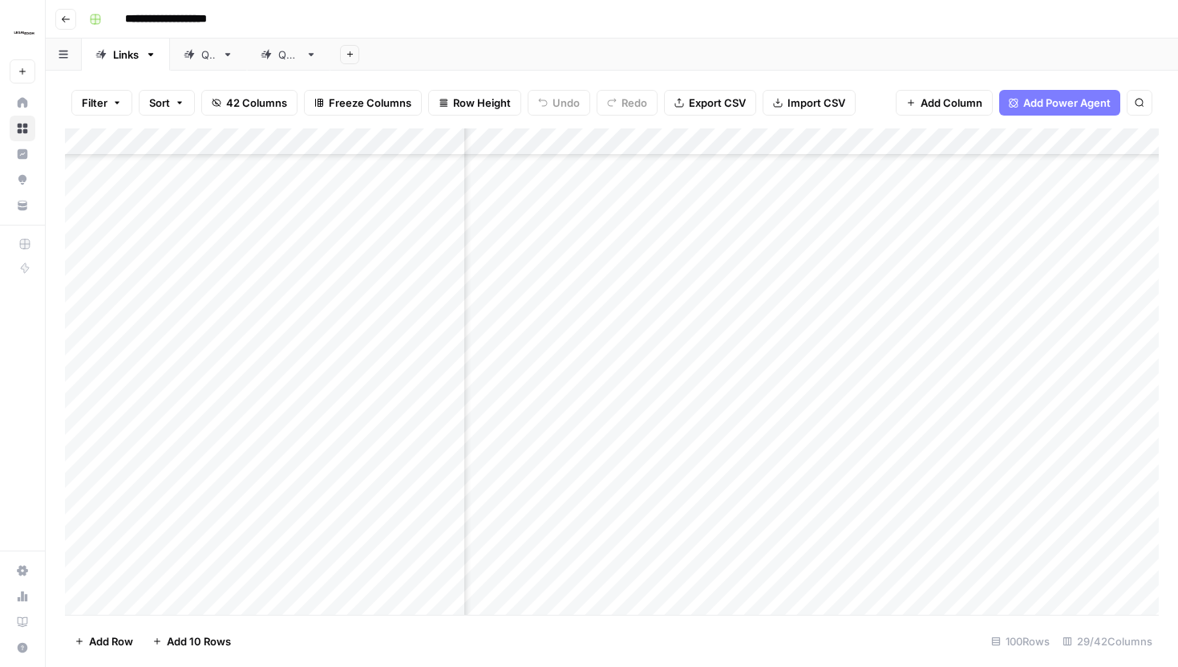
scroll to position [3336, 2230]
click at [665, 463] on div "Add Column" at bounding box center [612, 371] width 1094 height 486
click at [1076, 460] on div "Add Column" at bounding box center [612, 371] width 1094 height 486
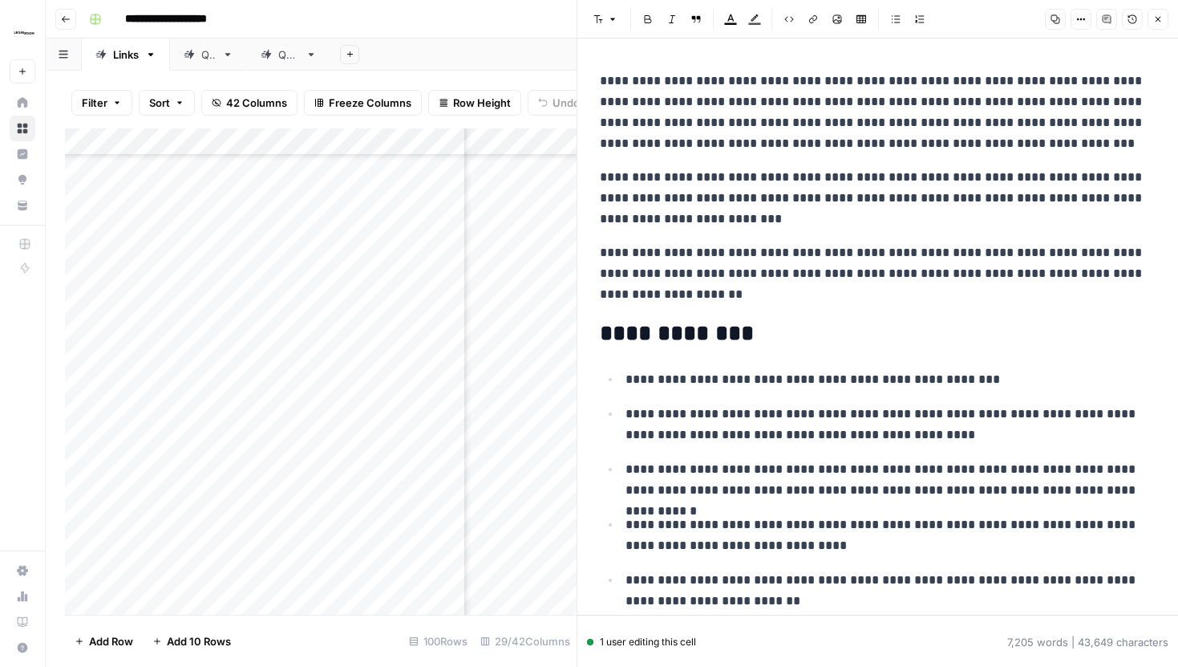
click at [1087, 21] on button "Options" at bounding box center [1081, 19] width 21 height 21
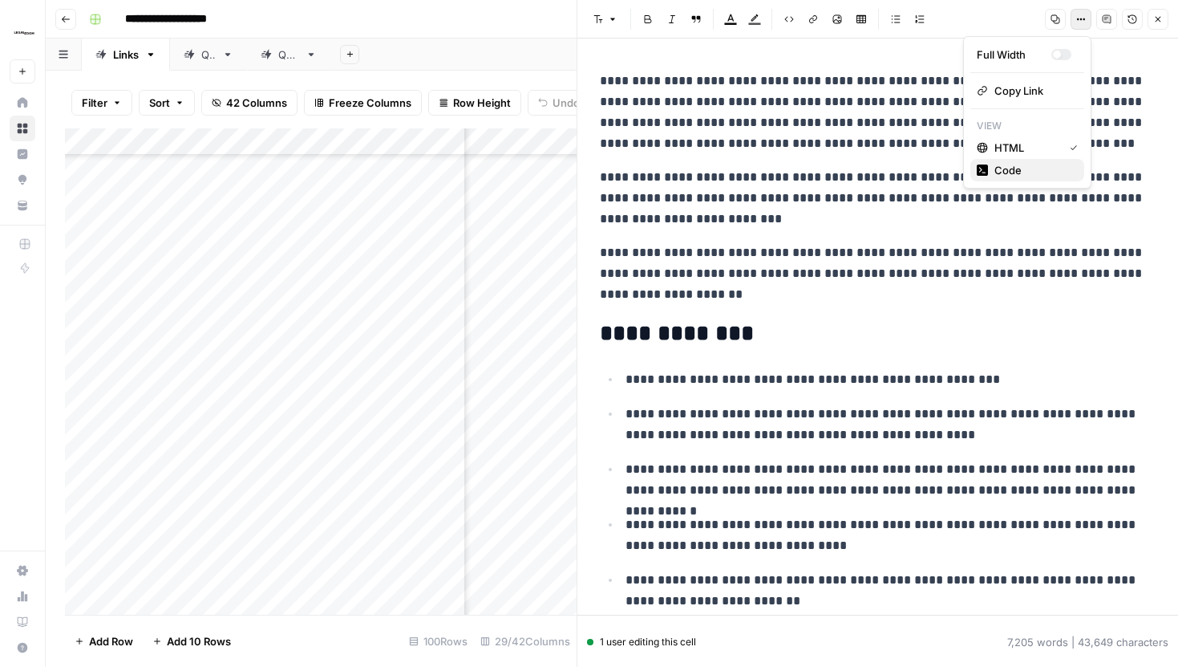
click at [1012, 167] on span "Code" at bounding box center [1033, 170] width 77 height 16
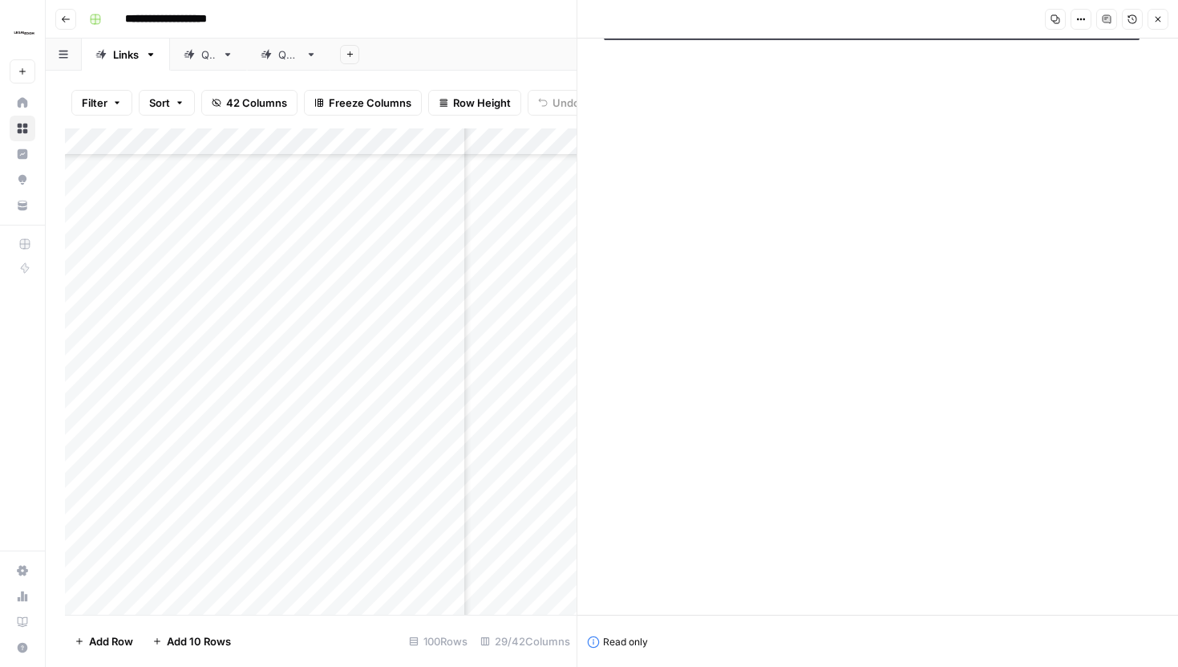
scroll to position [7763, 0]
click at [1172, 13] on header "Copy Options Comments Version History Close" at bounding box center [878, 19] width 601 height 39
click at [1164, 14] on button "Close" at bounding box center [1158, 19] width 21 height 21
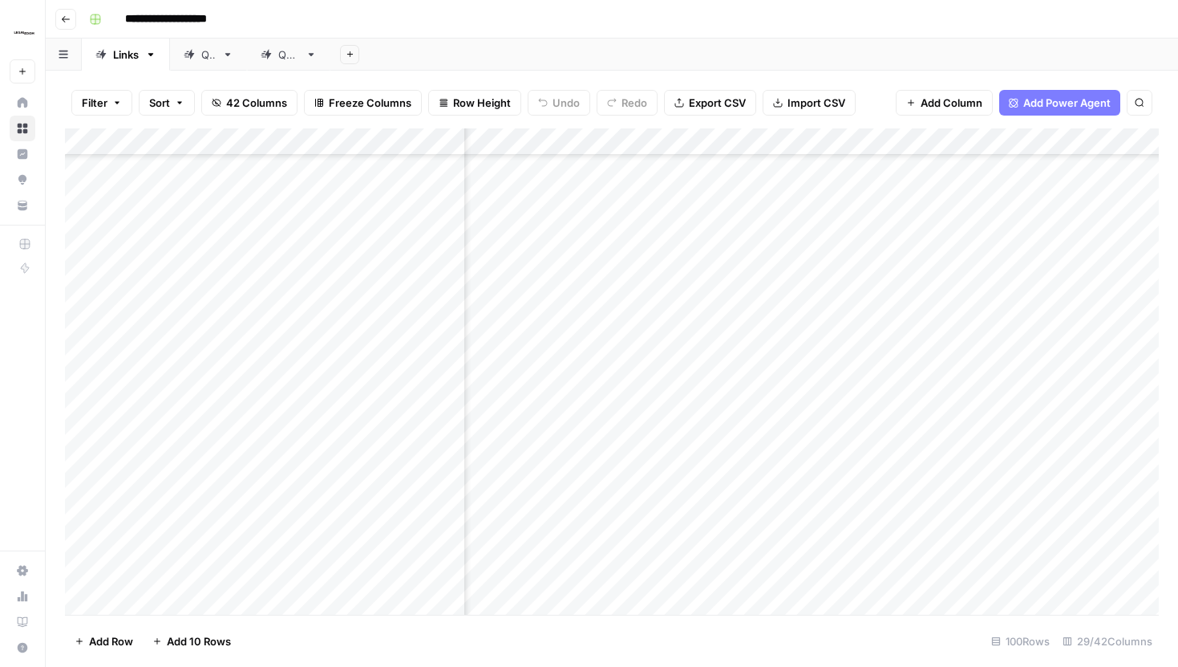
scroll to position [3336, 411]
click at [740, 460] on div "Add Column" at bounding box center [612, 371] width 1094 height 486
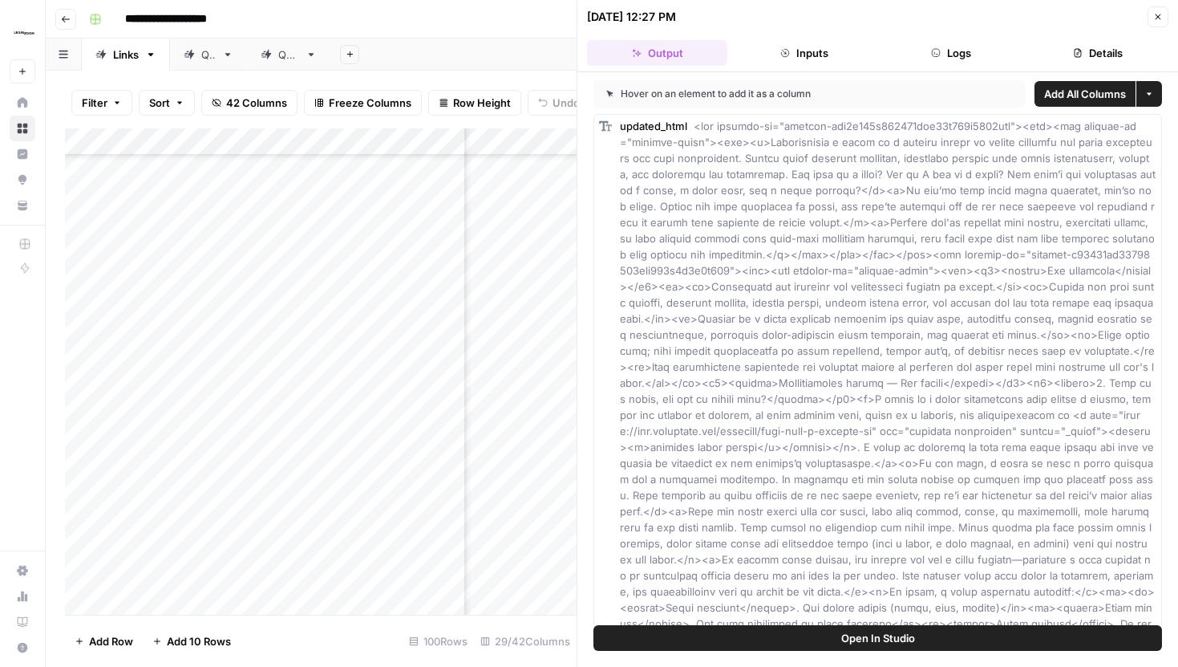
click at [955, 51] on button "Logs" at bounding box center [951, 53] width 140 height 26
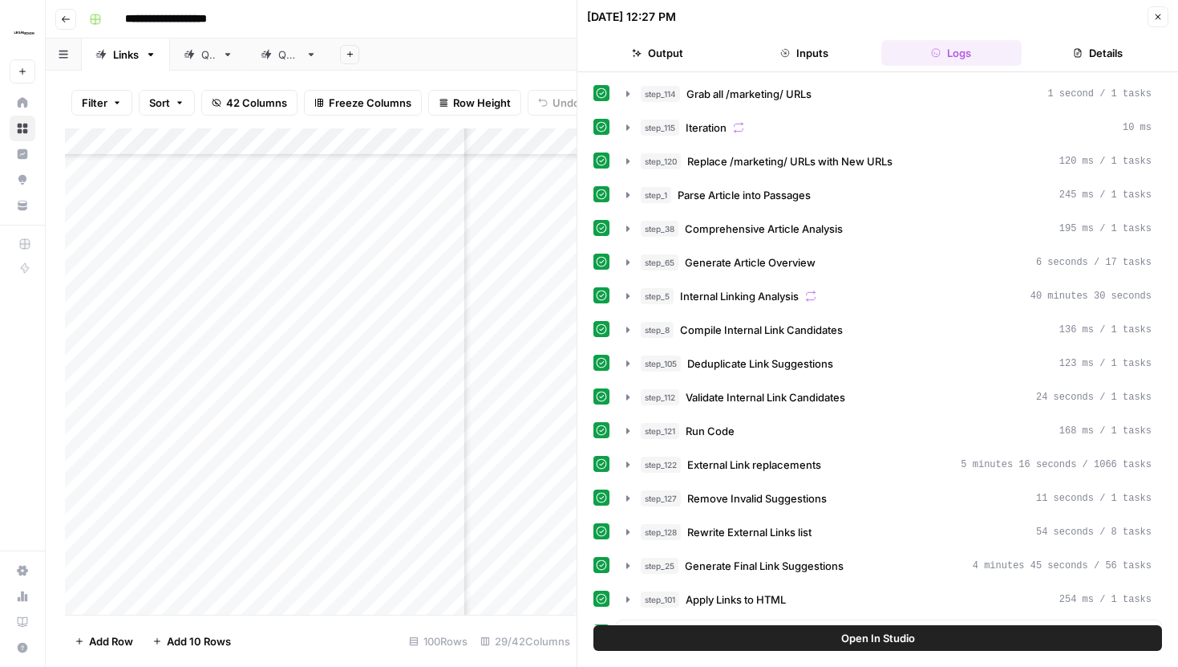
click at [823, 641] on button "Open In Studio" at bounding box center [878, 638] width 569 height 26
click at [1155, 17] on icon "button" at bounding box center [1158, 17] width 10 height 10
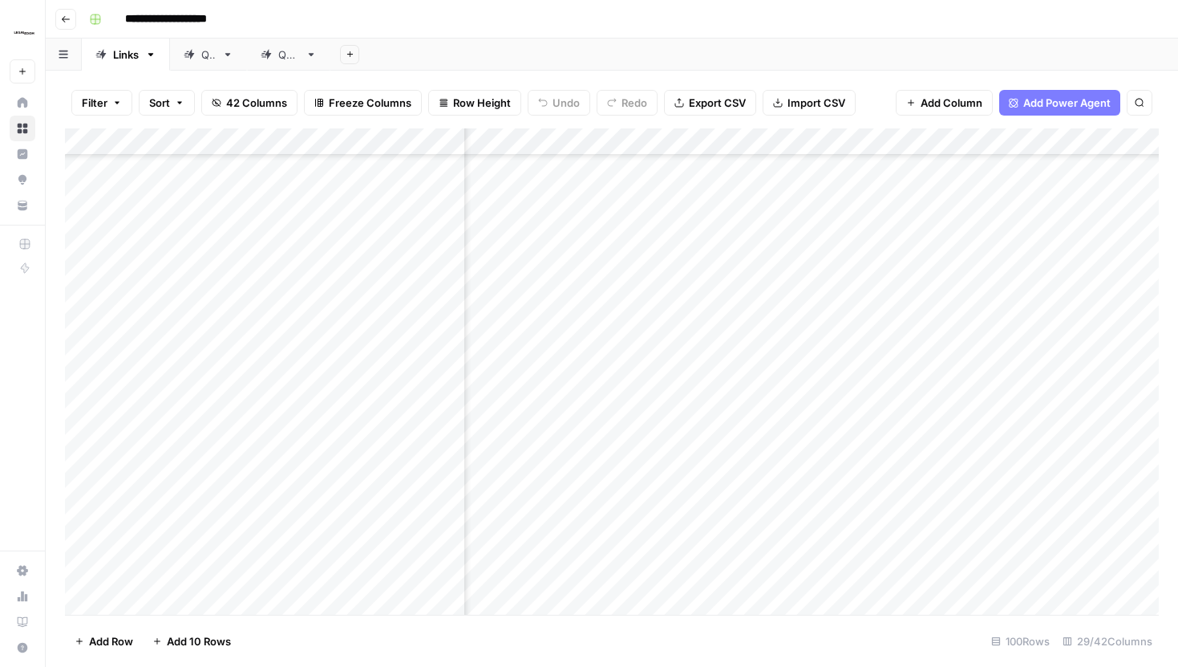
scroll to position [3336, 2107]
click at [851, 460] on div "Add Column" at bounding box center [612, 371] width 1094 height 486
click at [847, 460] on div "Add Column" at bounding box center [612, 371] width 1094 height 486
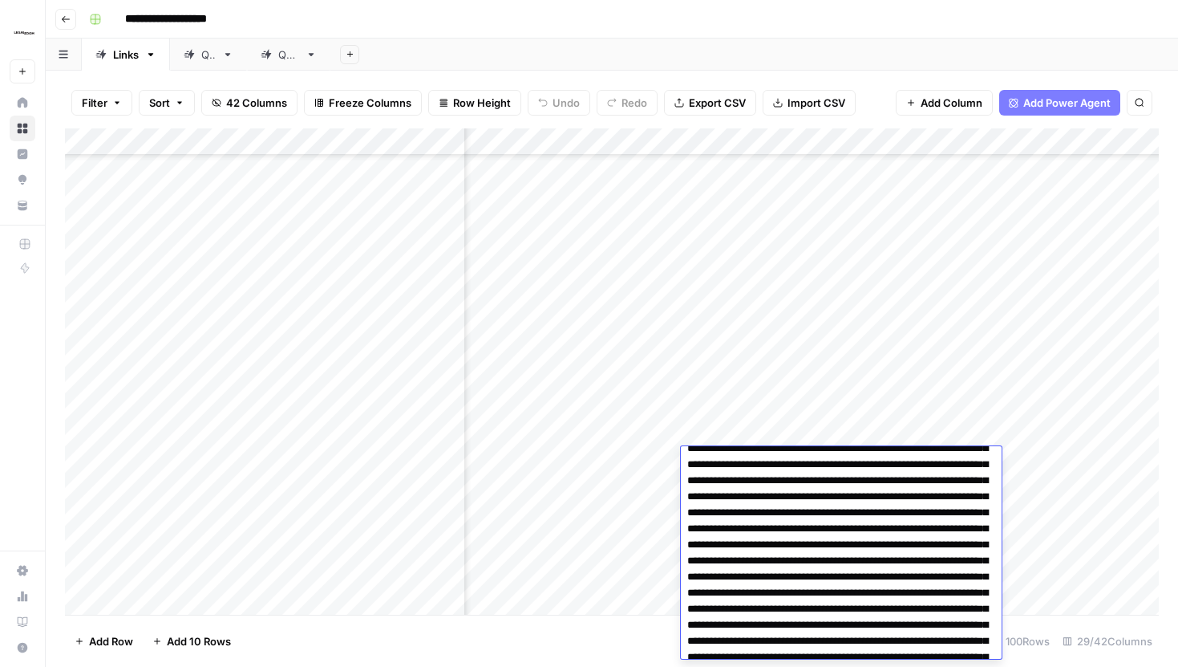
click at [876, 103] on div "Filter Sort 42 Columns Freeze Columns Row Height Undo Redo Export CSV Import CS…" at bounding box center [612, 102] width 1094 height 51
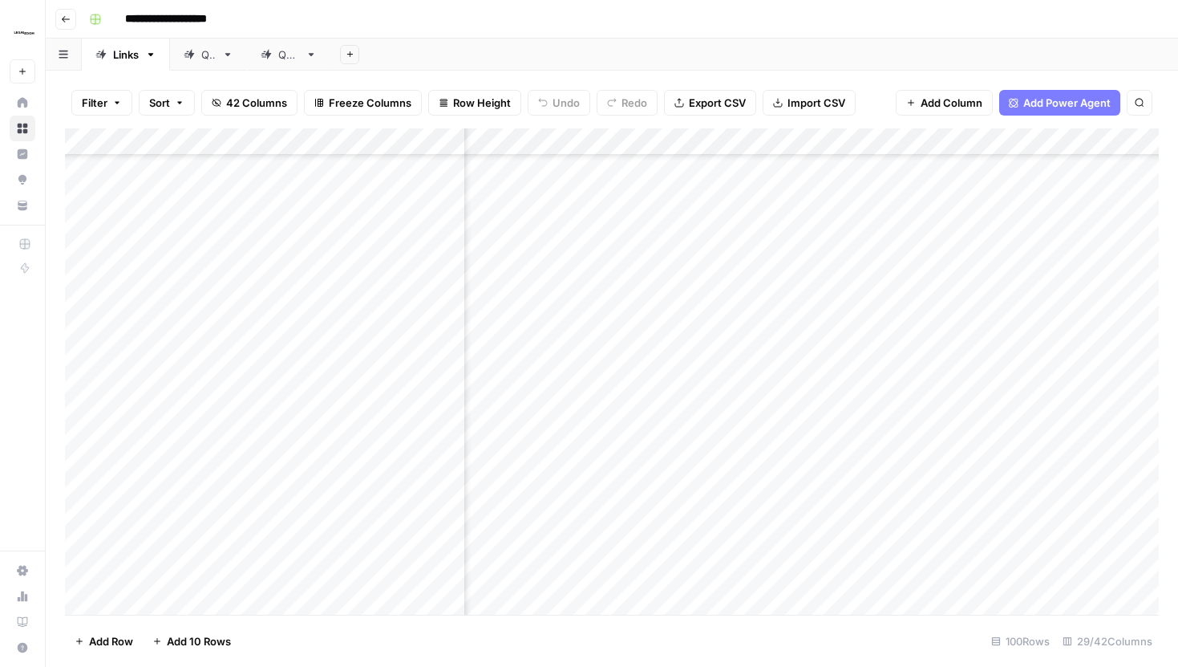
scroll to position [3336, 167]
click at [987, 457] on div "Add Column" at bounding box center [612, 371] width 1094 height 486
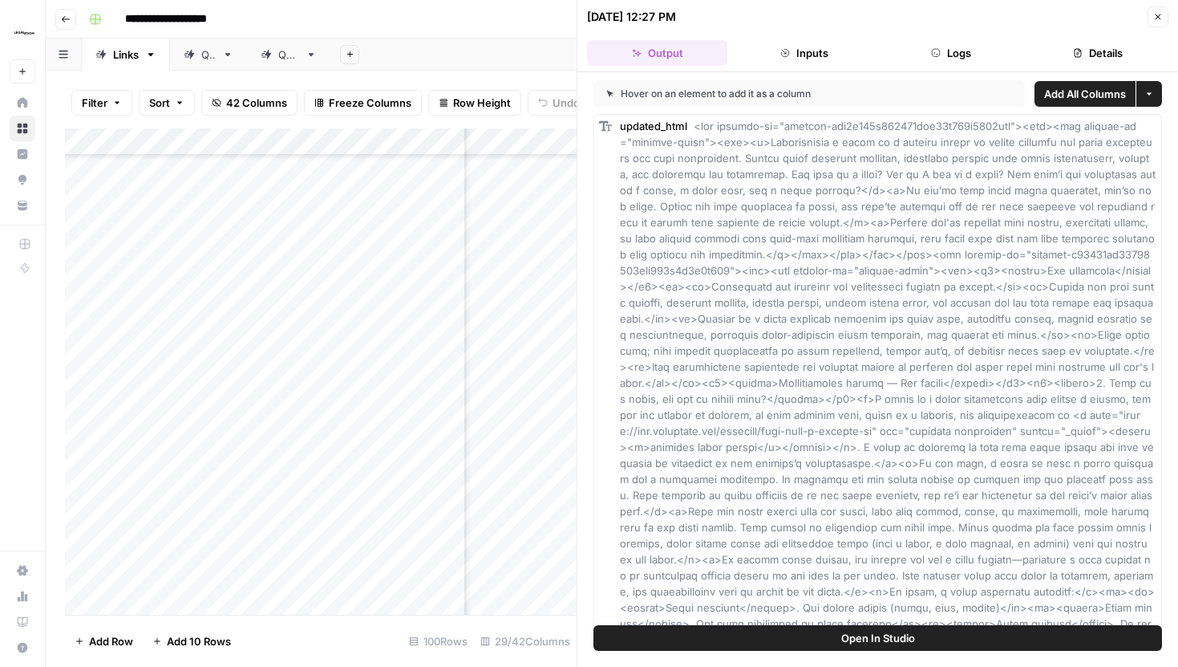
click at [922, 48] on button "Logs" at bounding box center [951, 53] width 140 height 26
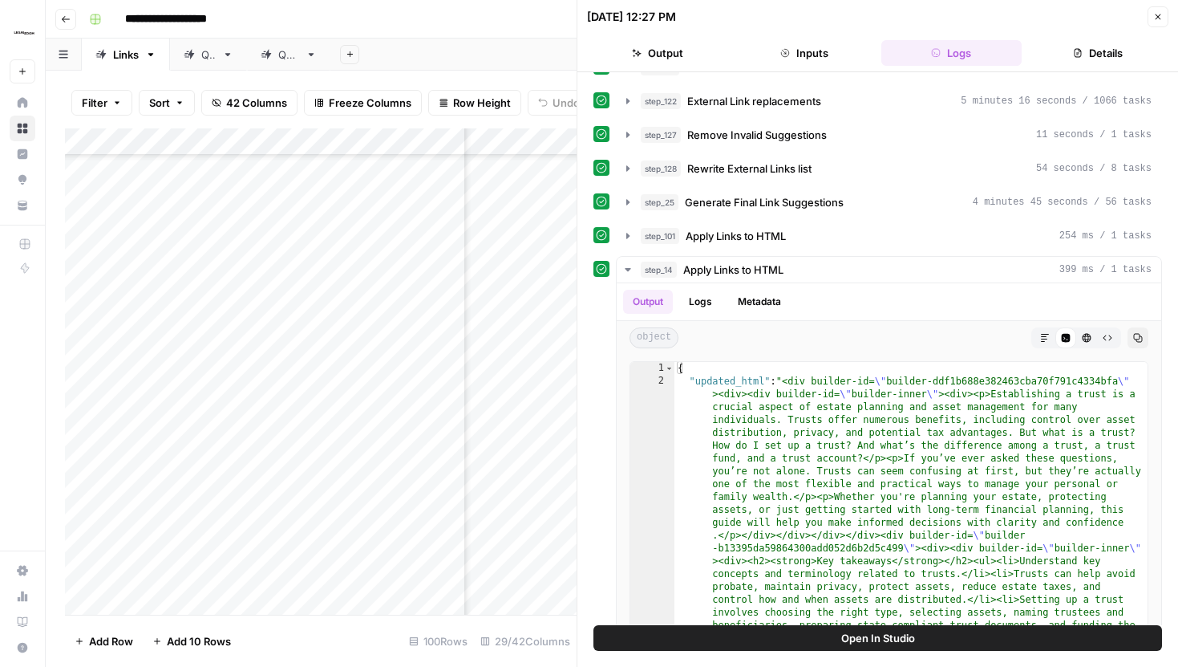
scroll to position [432, 0]
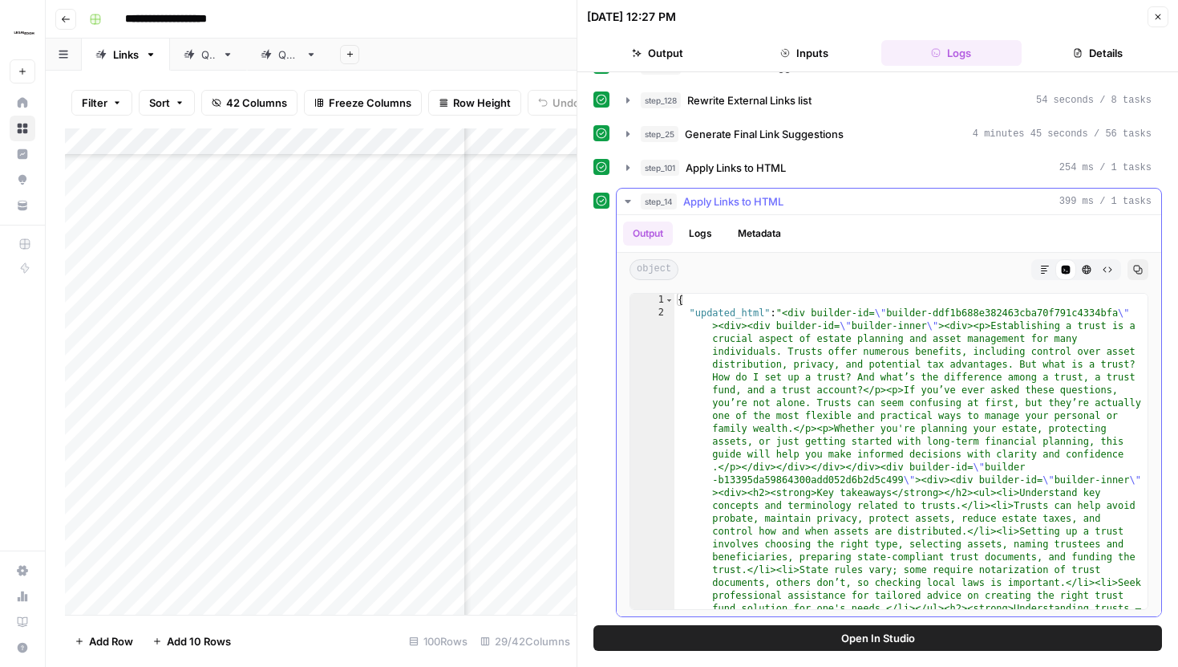
type textarea "**********"
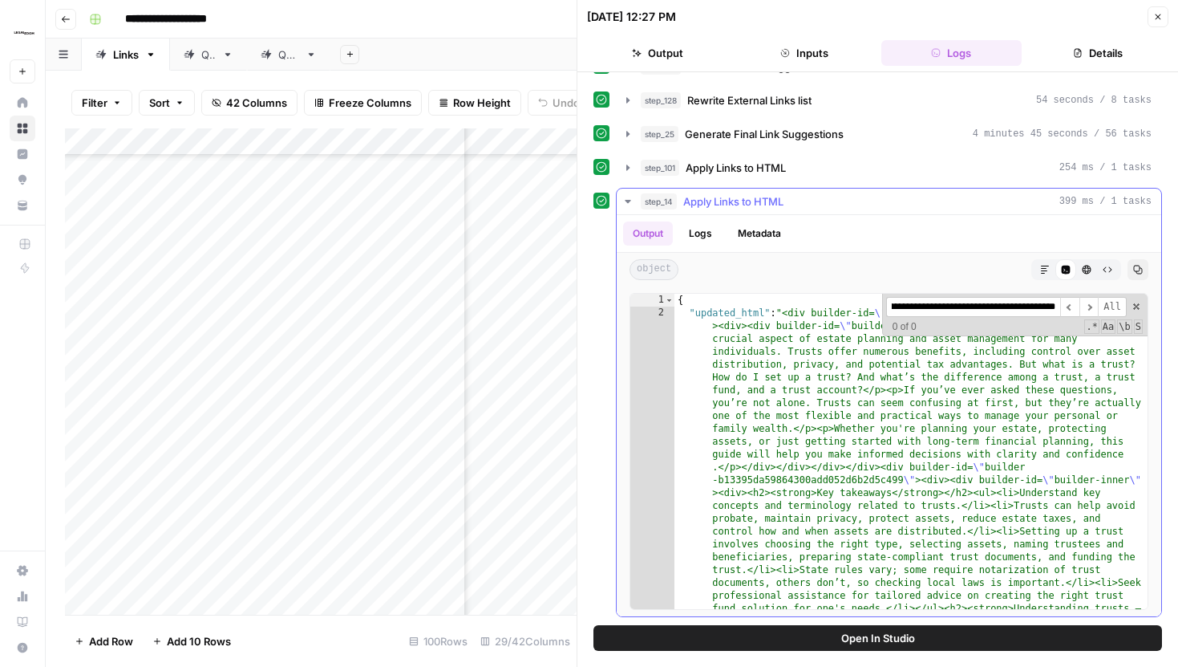
scroll to position [5553, 0]
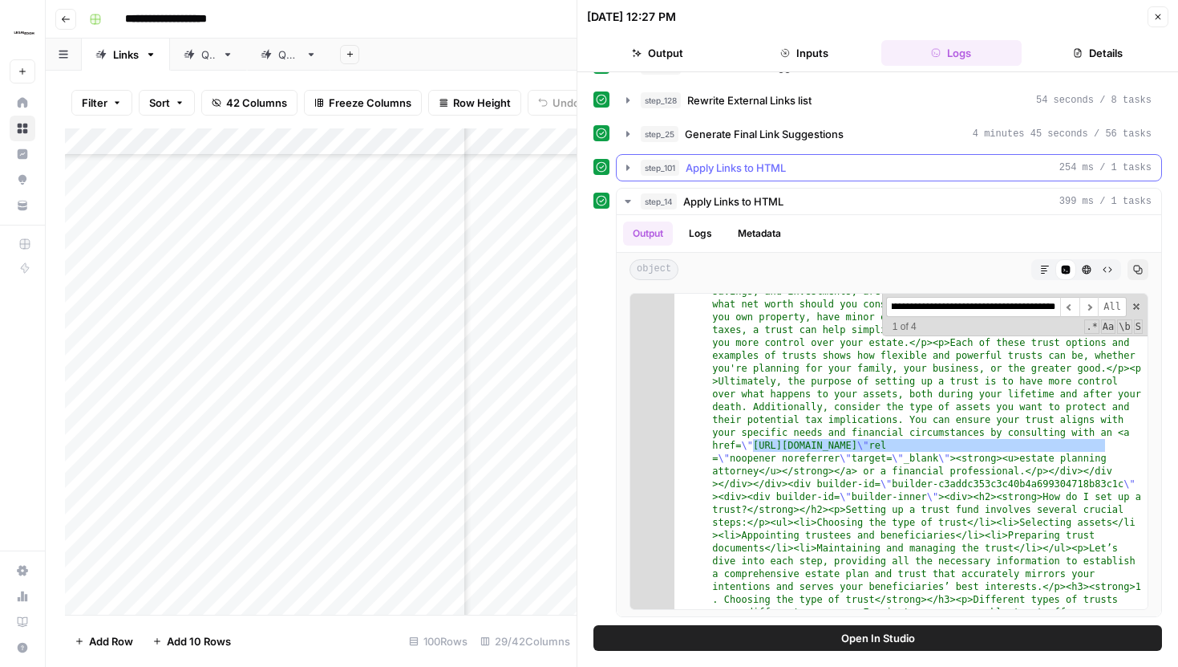
type input "**********"
click at [622, 168] on icon "button" at bounding box center [628, 167] width 13 height 13
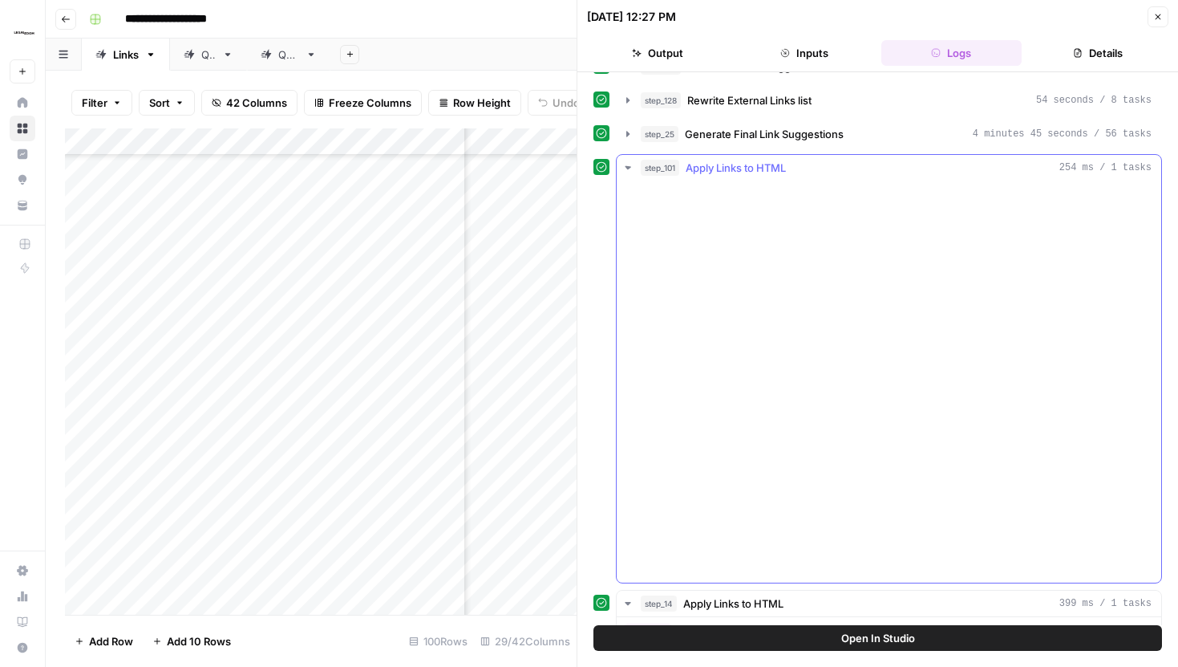
scroll to position [0, 0]
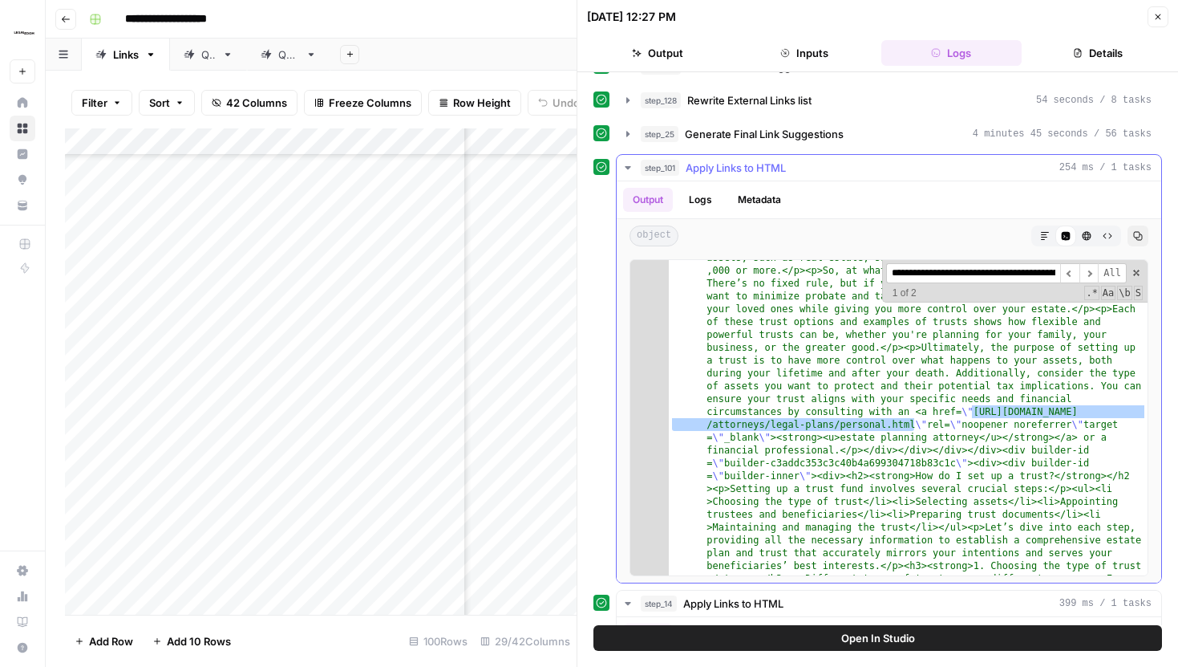
scroll to position [5476, 0]
type input "**********"
click at [1088, 278] on span "​" at bounding box center [1089, 273] width 19 height 20
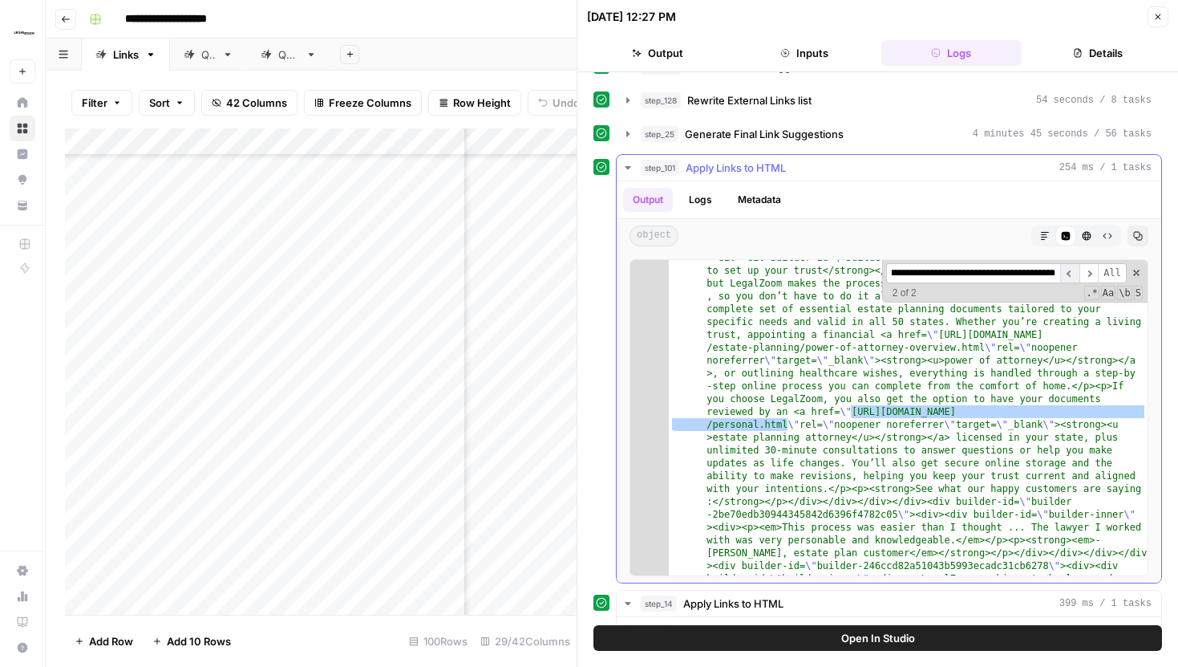
click at [1068, 276] on span "​" at bounding box center [1069, 273] width 19 height 20
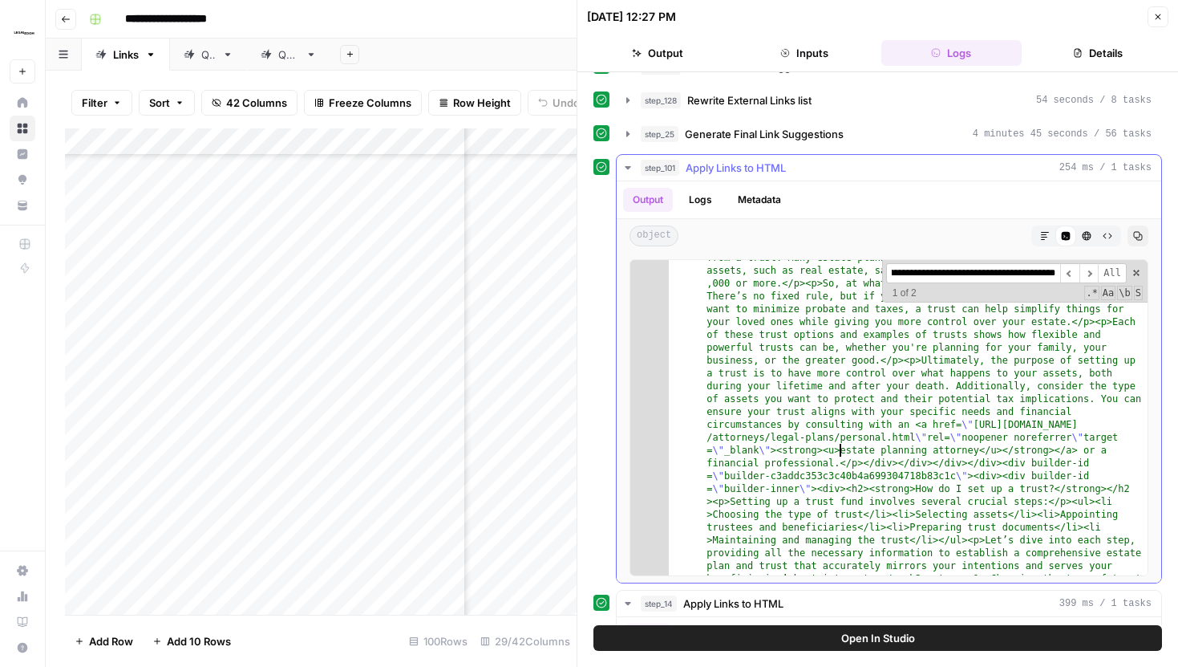
scroll to position [0, 0]
drag, startPoint x: 839, startPoint y: 455, endPoint x: 979, endPoint y: 452, distance: 139.6
click at [1091, 269] on span "​" at bounding box center [1089, 273] width 19 height 20
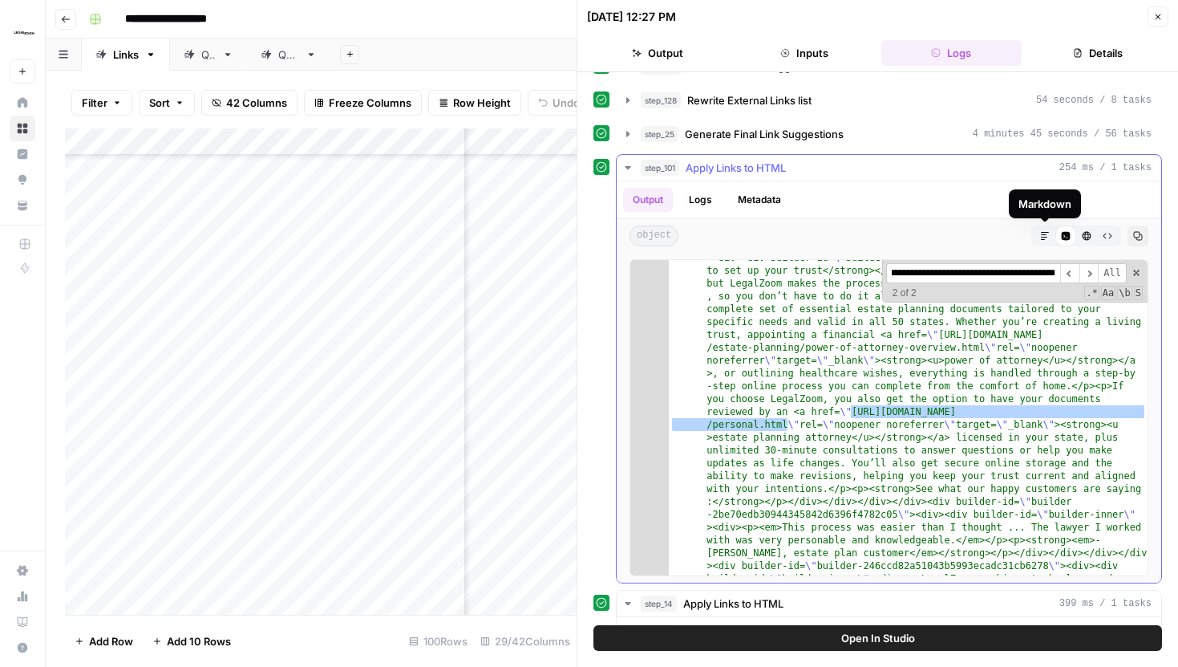
click at [1046, 240] on icon "button" at bounding box center [1045, 236] width 10 height 10
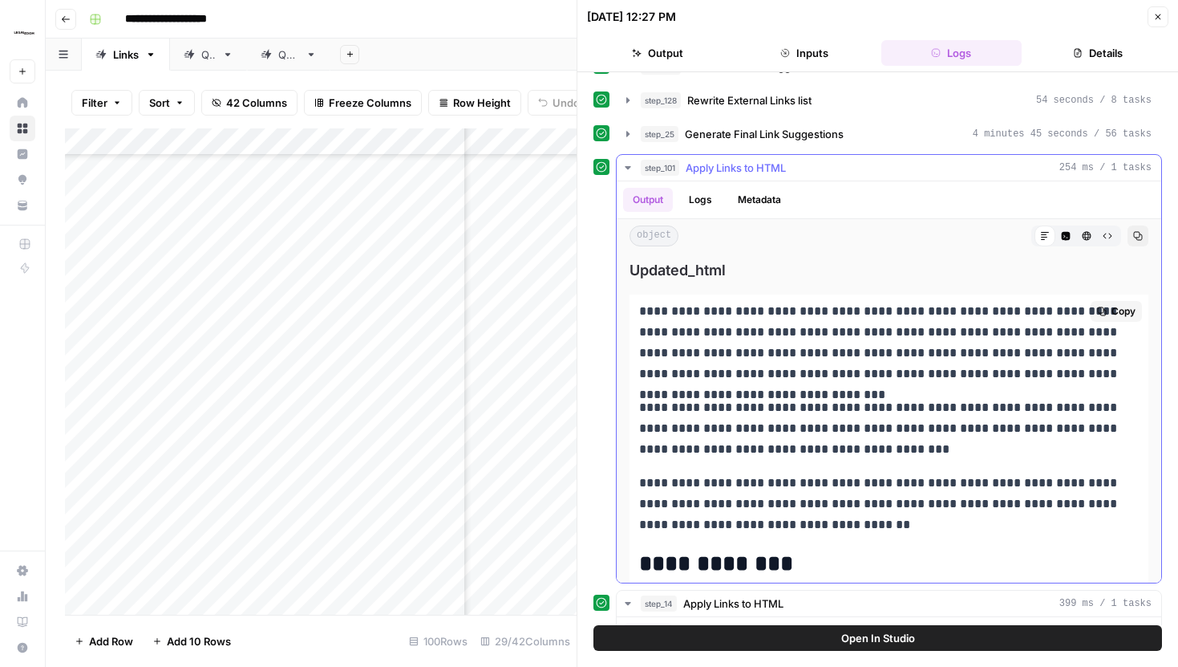
click at [1003, 319] on p "**********" at bounding box center [889, 342] width 500 height 83
click at [963, 355] on p "**********" at bounding box center [889, 342] width 500 height 83
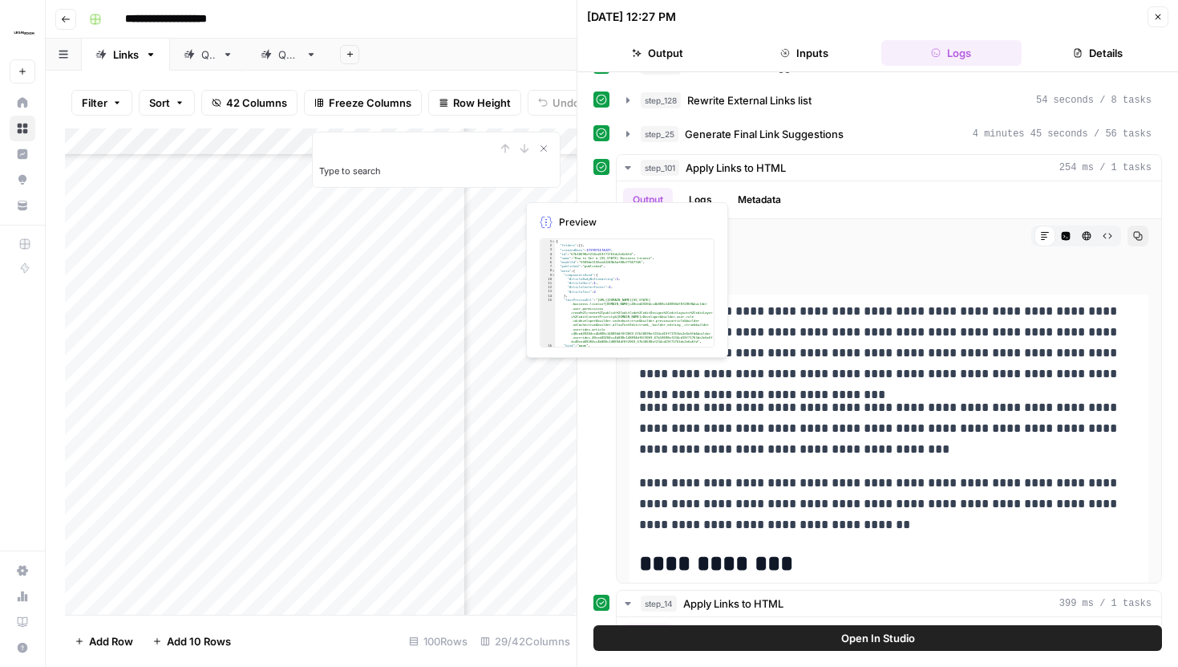
click at [477, 152] on input "Type to search" at bounding box center [407, 148] width 176 height 19
paste input "**********"
type input "**********"
click at [800, 307] on p "**********" at bounding box center [889, 342] width 500 height 83
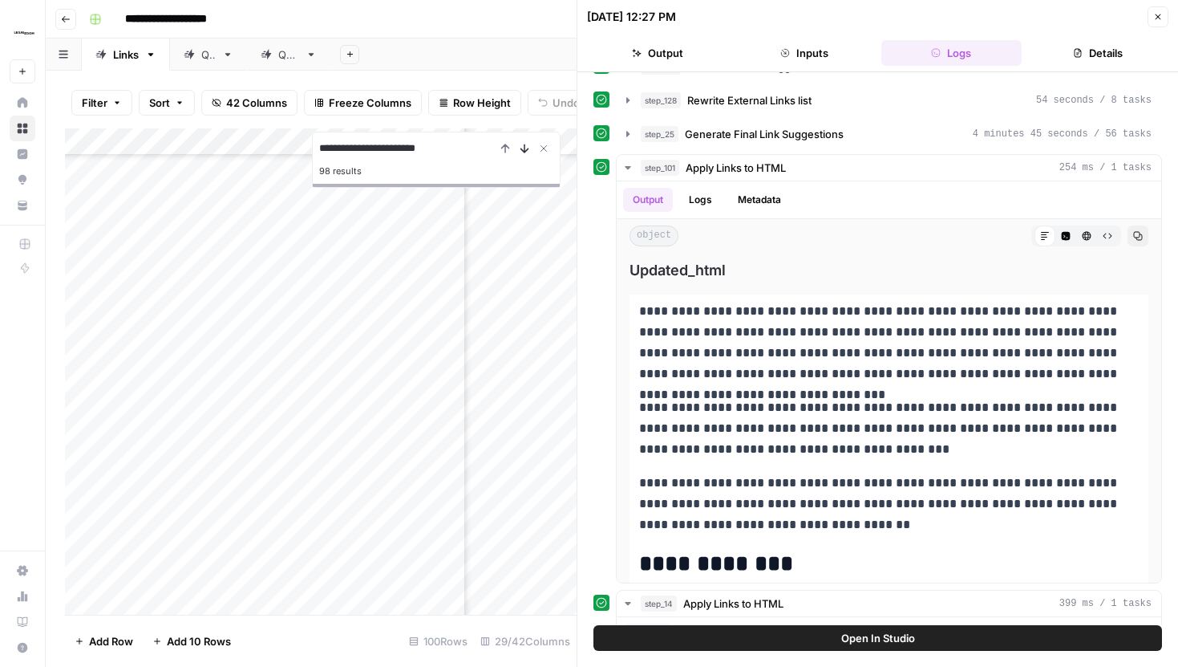
click at [525, 151] on icon "Next Result" at bounding box center [524, 148] width 7 height 8
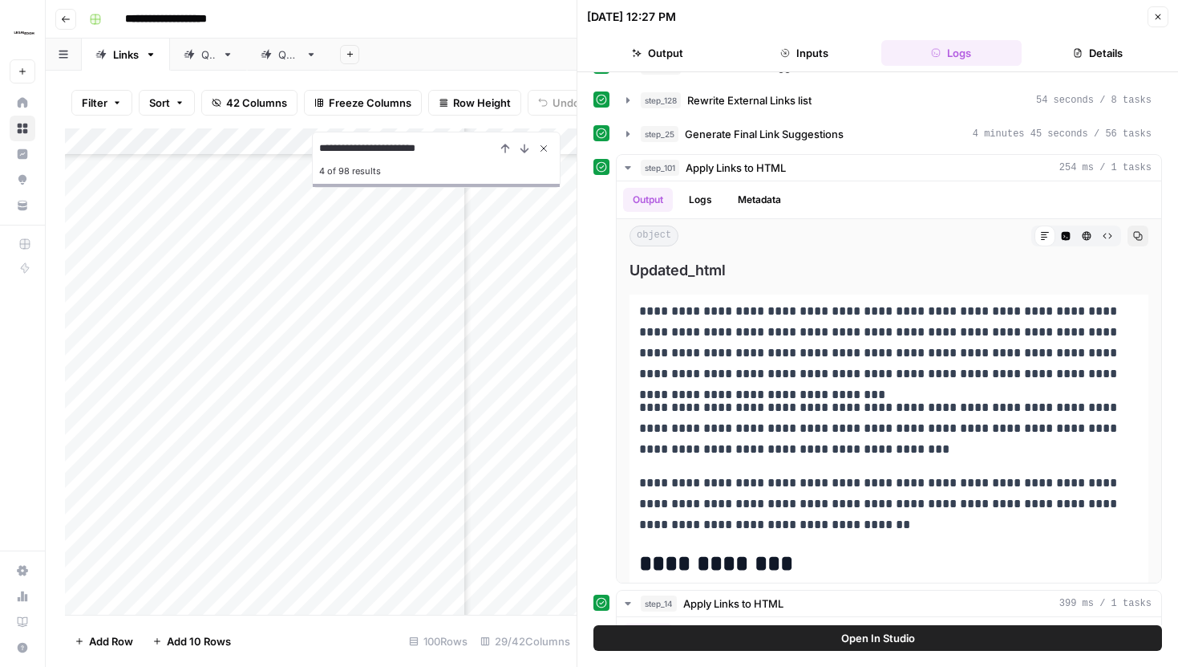
click at [544, 147] on icon "Close Search" at bounding box center [543, 148] width 13 height 13
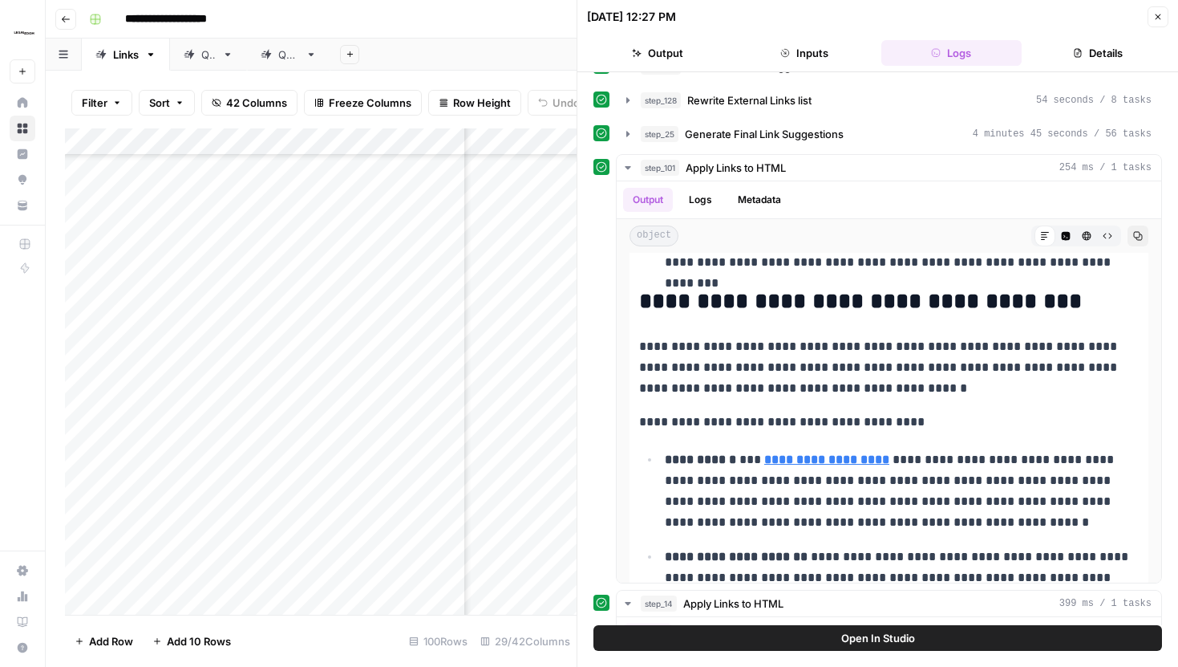
scroll to position [8829, 0]
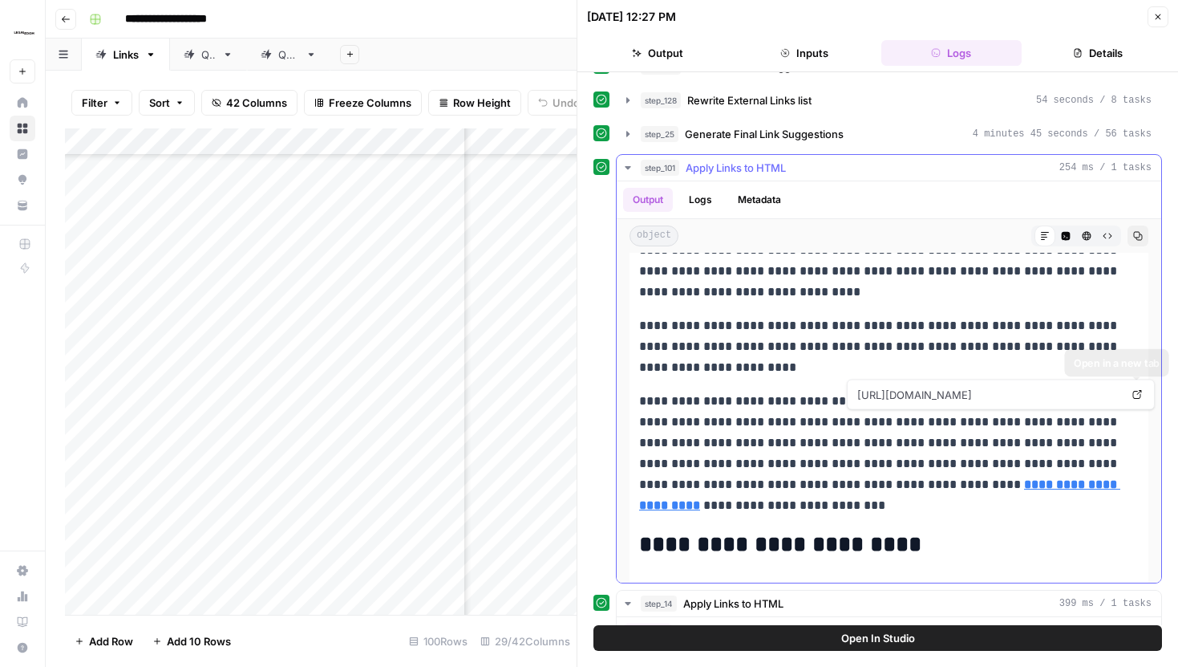
click at [1134, 398] on icon at bounding box center [1137, 394] width 9 height 9
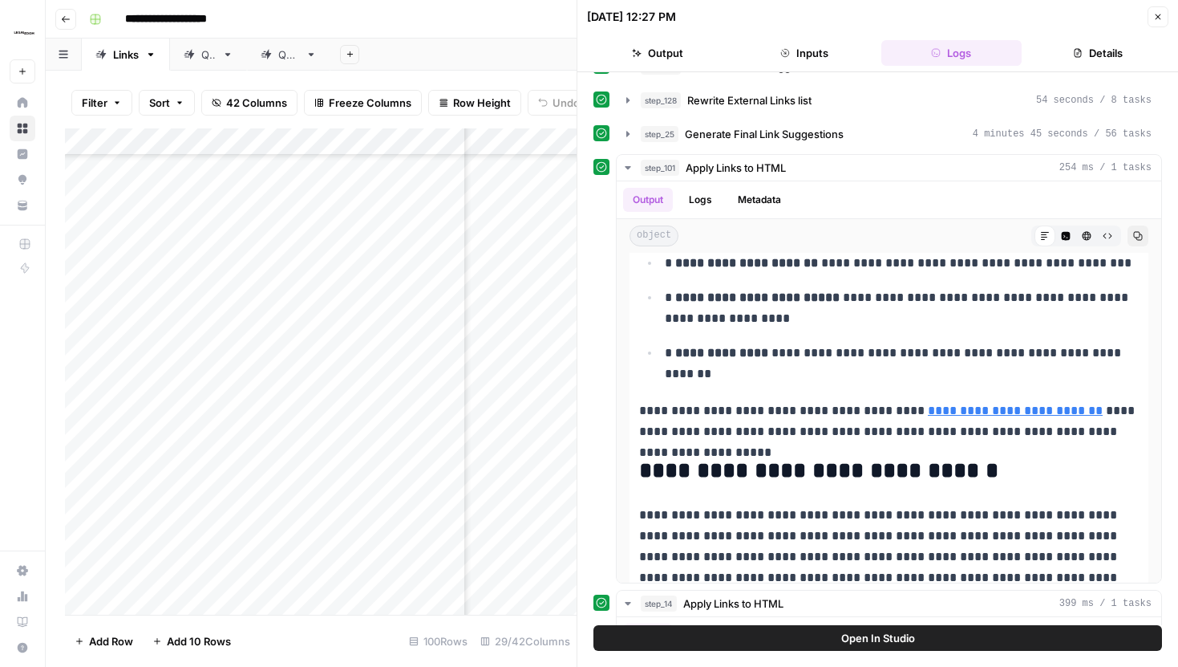
scroll to position [14373, 0]
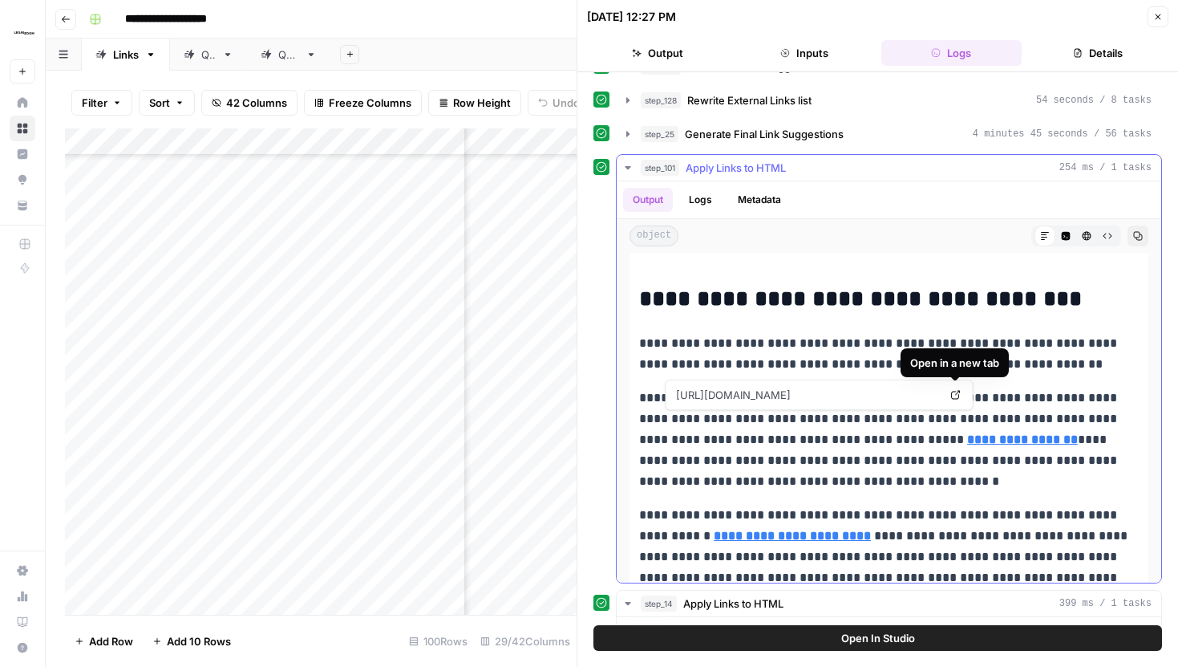
click at [954, 393] on icon at bounding box center [956, 395] width 10 height 10
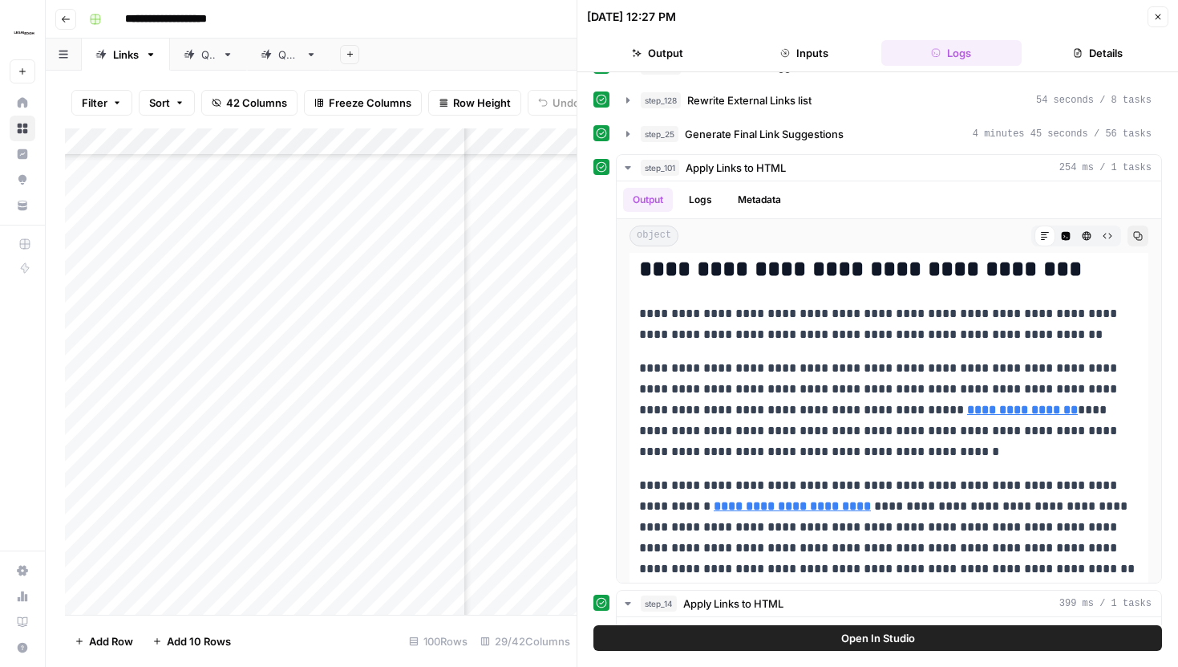
scroll to position [20298, 0]
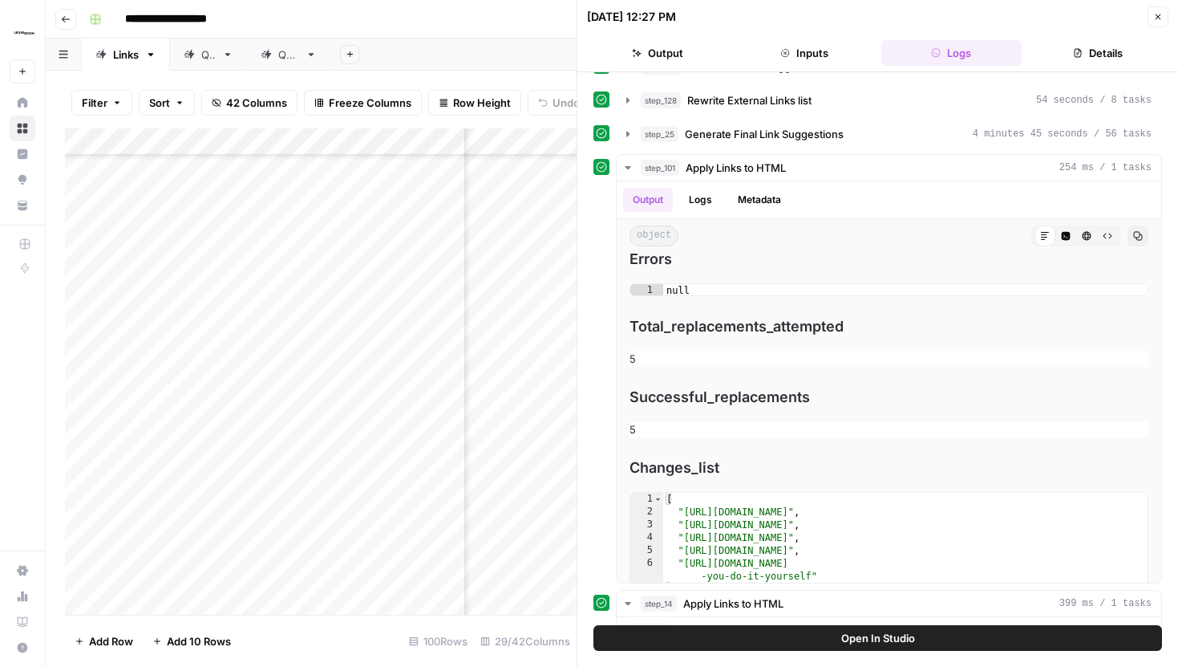
click at [1150, 14] on button "Close" at bounding box center [1158, 16] width 21 height 21
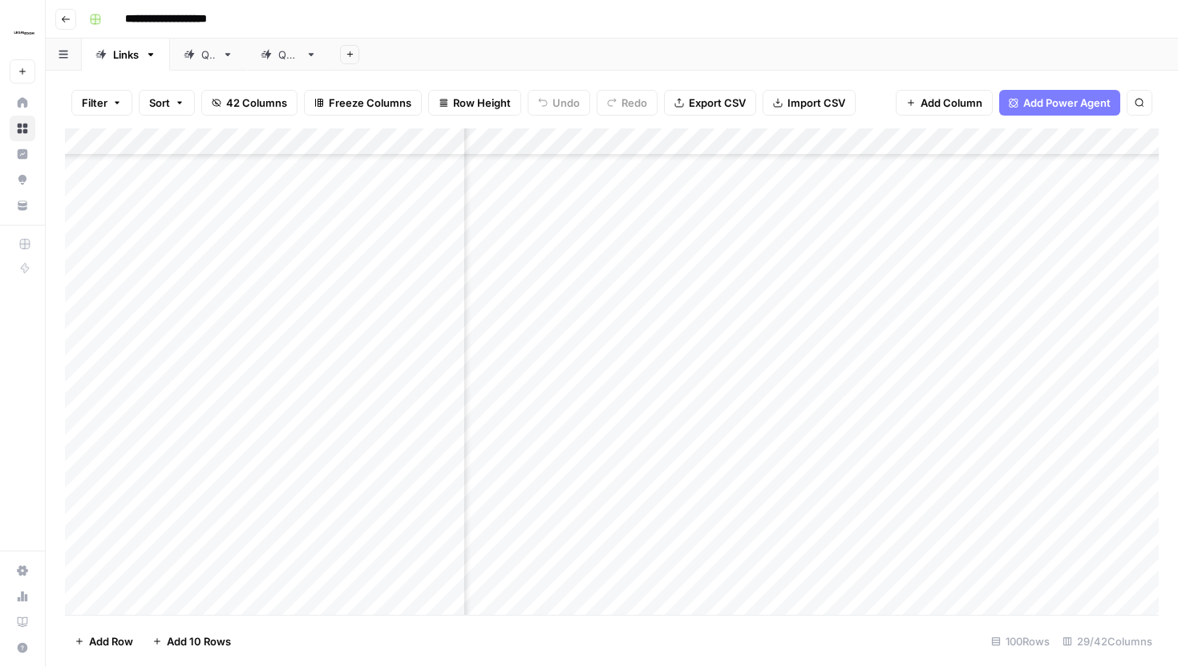
scroll to position [334, 127]
click at [929, 133] on div "Add Column" at bounding box center [612, 371] width 1094 height 486
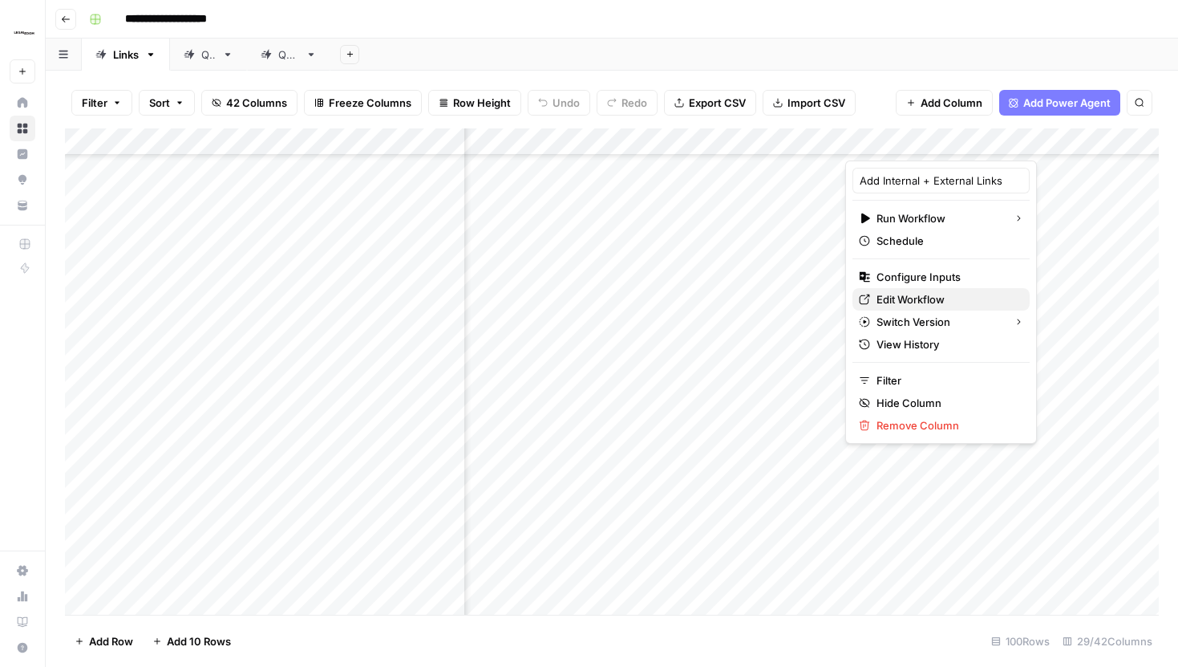
click at [896, 294] on span "Edit Workflow" at bounding box center [947, 299] width 140 height 16
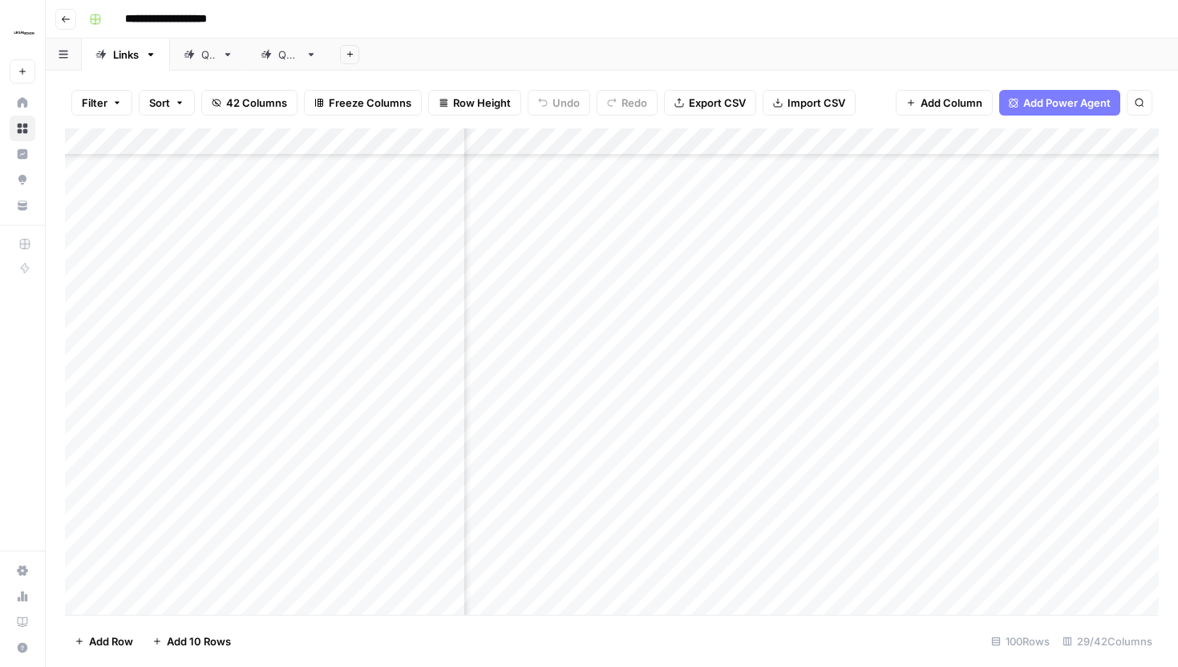
scroll to position [334, 3645]
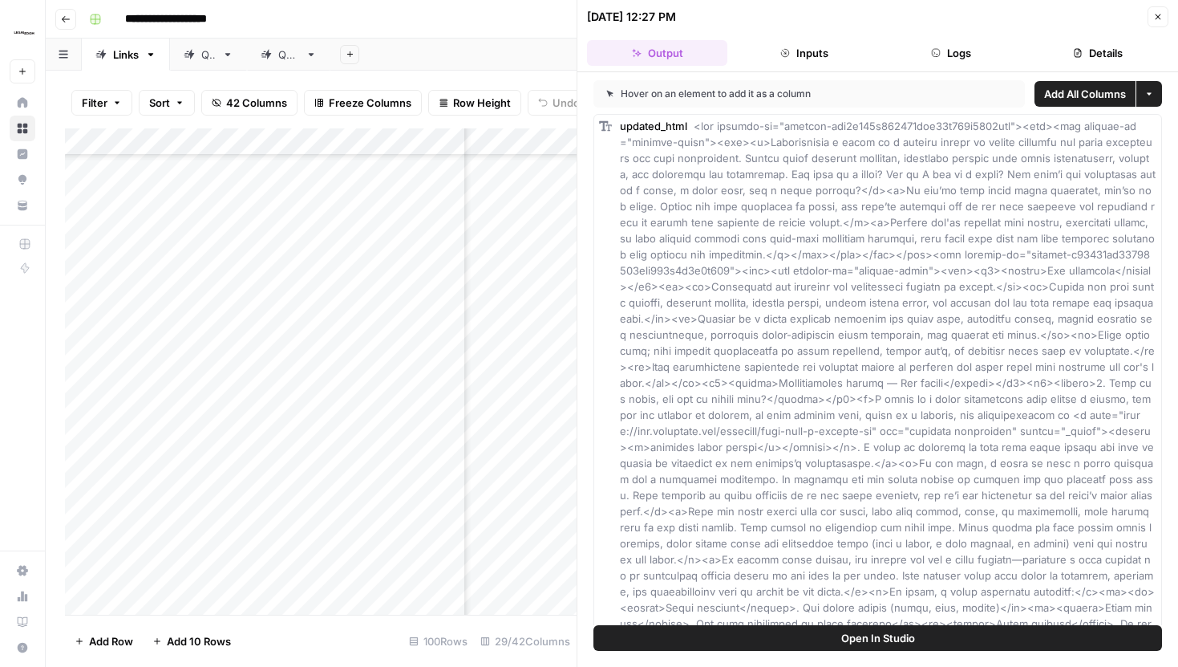
click at [1160, 12] on icon "button" at bounding box center [1158, 17] width 10 height 10
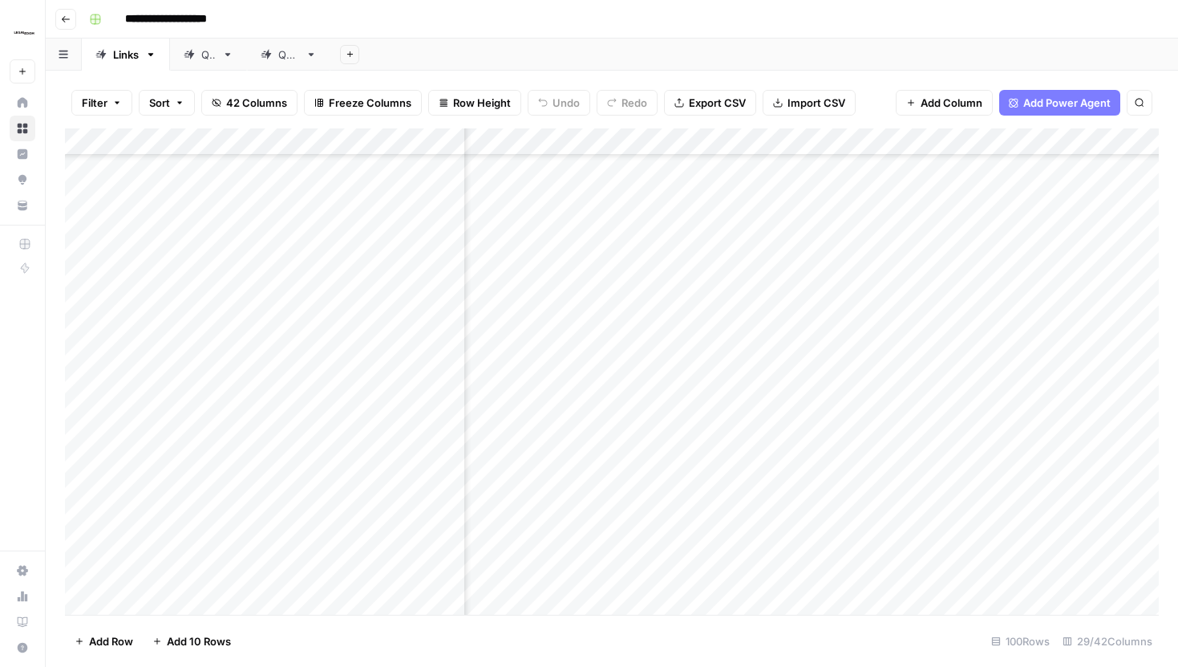
scroll to position [3431, 420]
click at [729, 367] on div "Add Column" at bounding box center [612, 371] width 1094 height 486
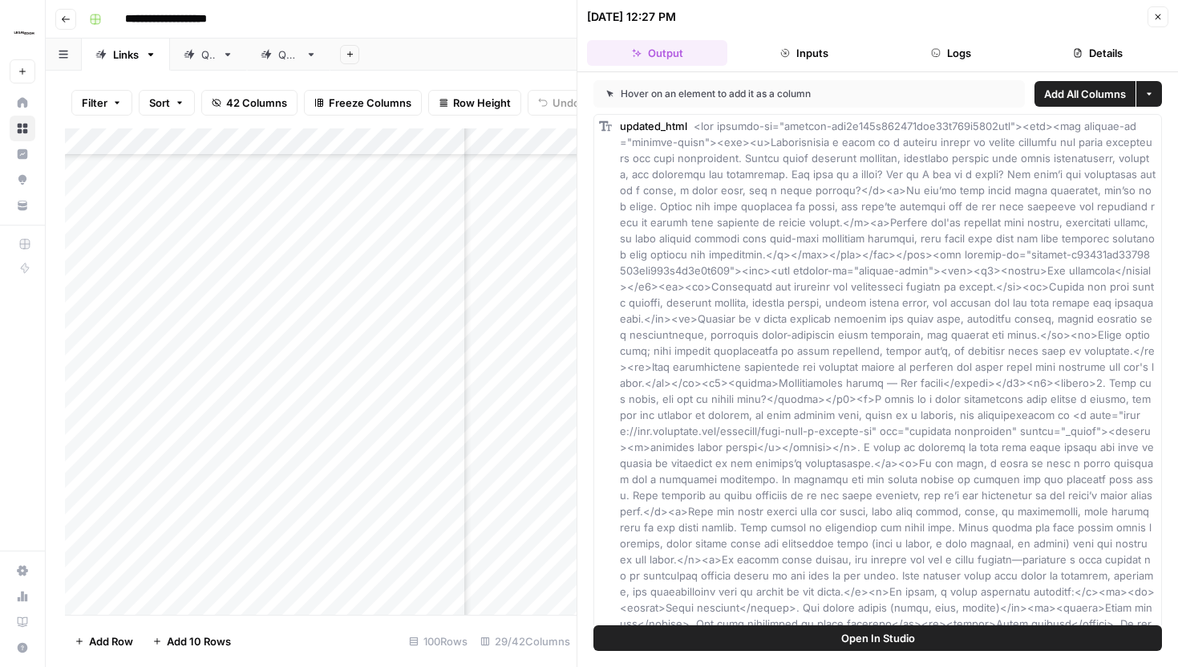
click at [853, 640] on span "Open In Studio" at bounding box center [878, 638] width 74 height 16
click at [1084, 46] on button "Details" at bounding box center [1098, 53] width 140 height 26
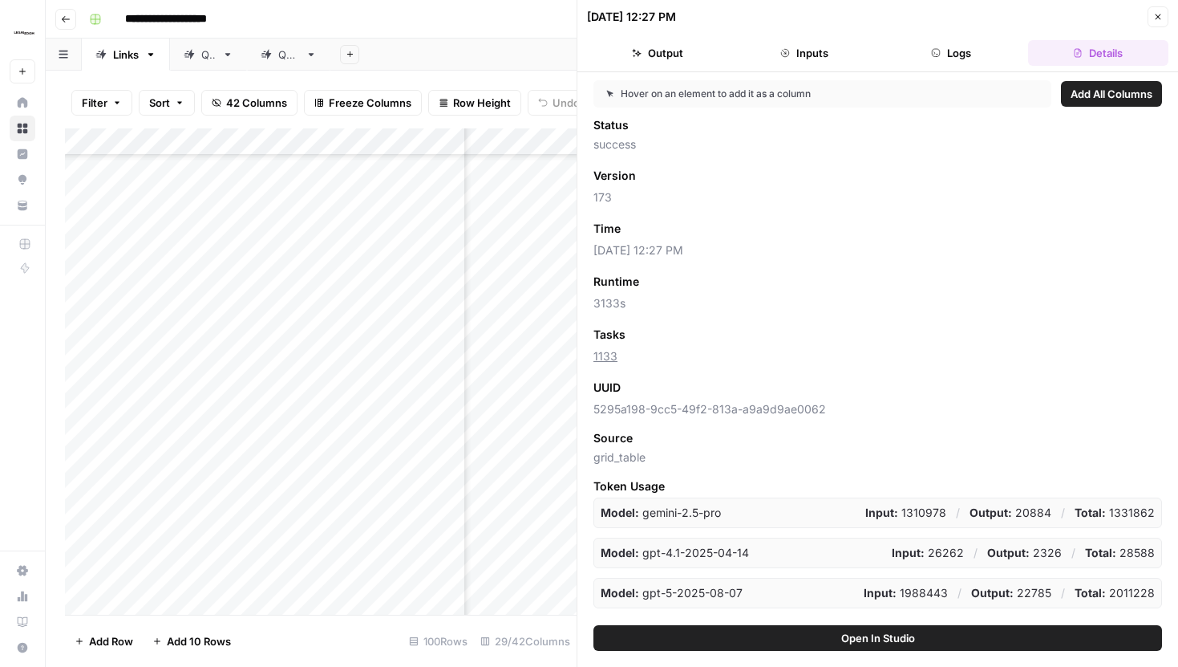
click at [1156, 14] on icon "button" at bounding box center [1159, 17] width 6 height 6
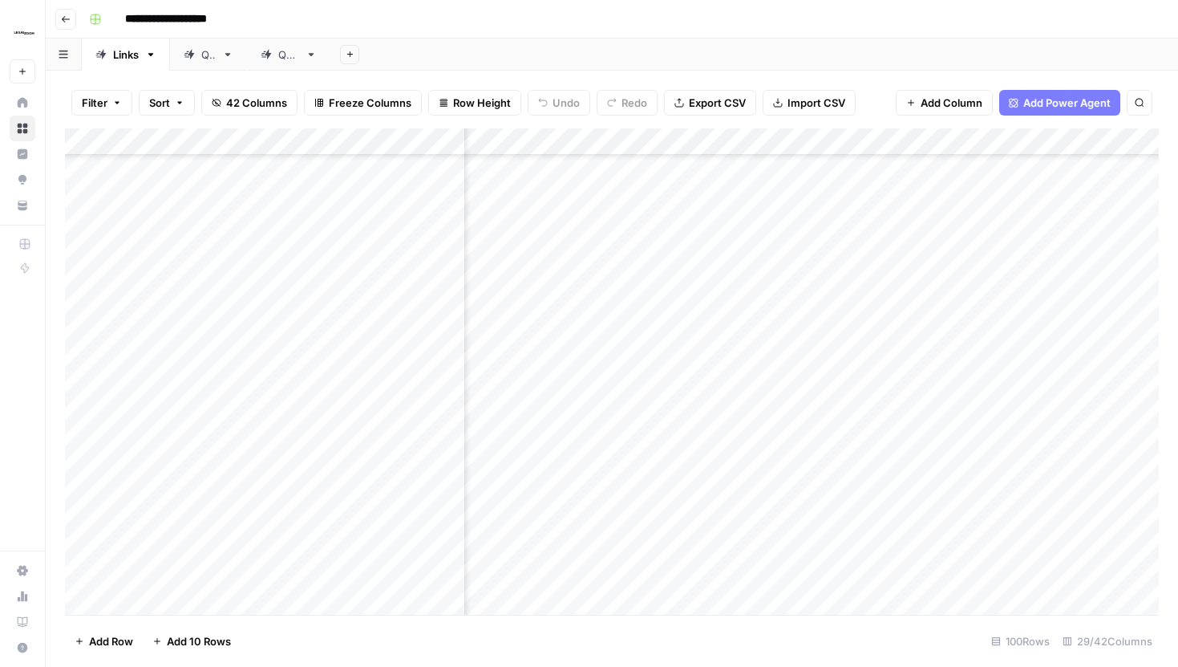
scroll to position [3431, 2847]
click at [668, 367] on div "Add Column" at bounding box center [612, 371] width 1094 height 486
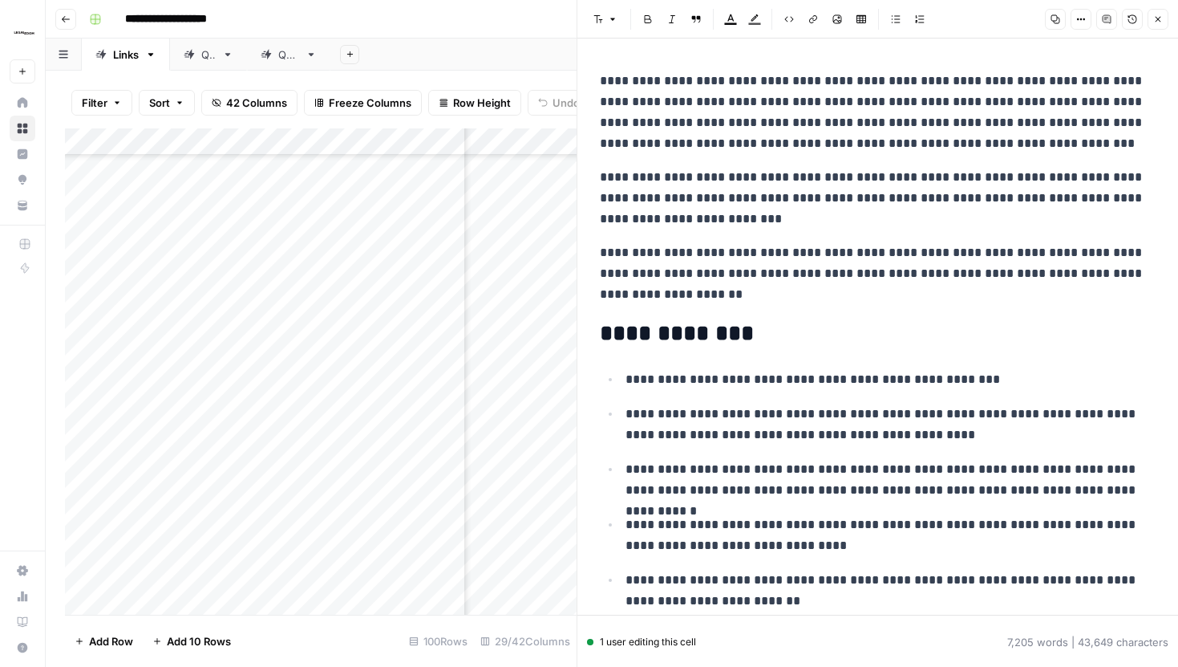
click at [1154, 27] on button "Close" at bounding box center [1158, 19] width 21 height 21
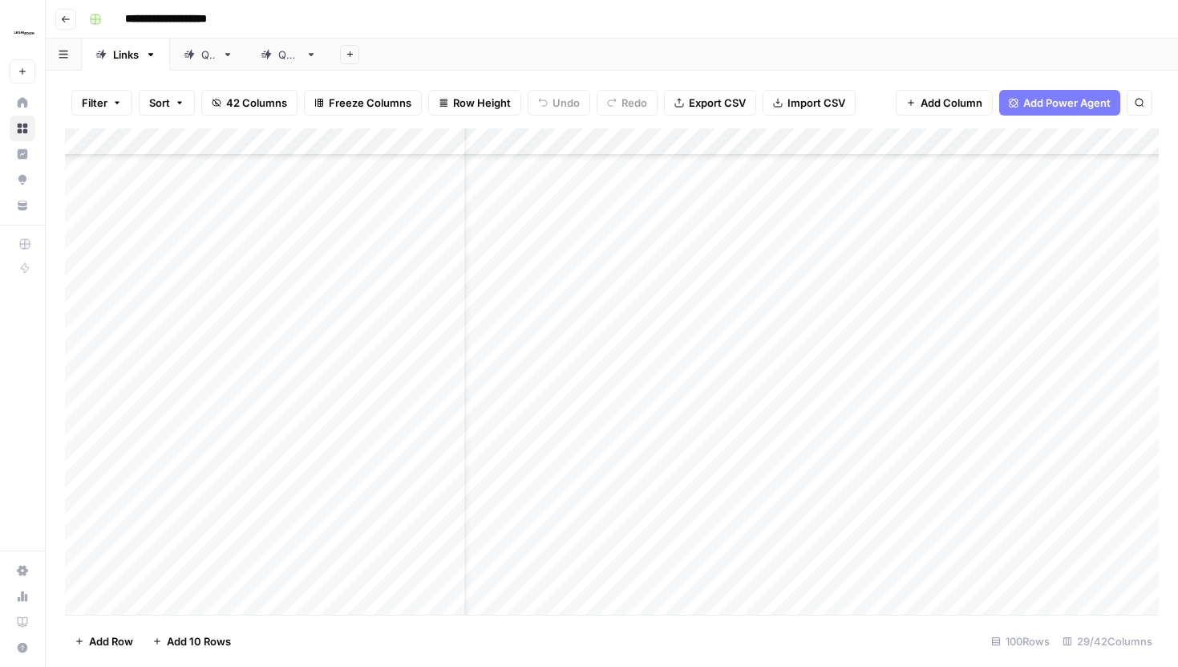
scroll to position [3431, 23]
click at [837, 358] on div "Add Column" at bounding box center [612, 371] width 1094 height 486
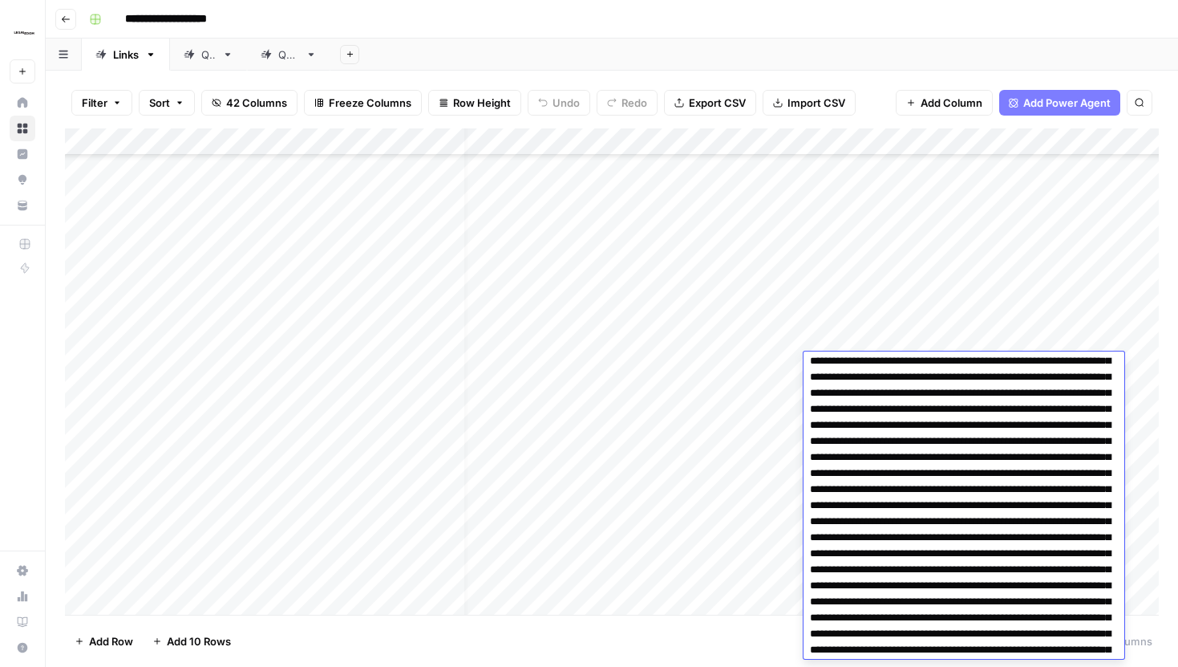
scroll to position [14011, 0]
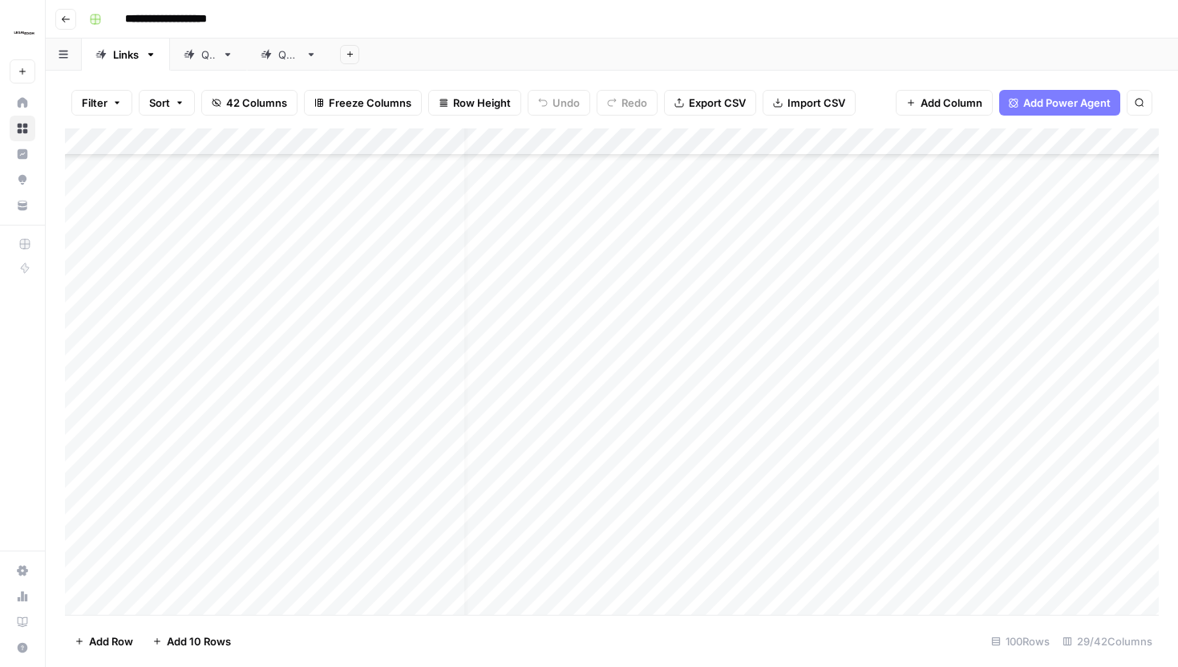
click at [877, 107] on div "Filter Sort 42 Columns Freeze Columns Row Height Undo Redo Export CSV Import CS…" at bounding box center [612, 102] width 1094 height 51
click at [729, 359] on div "Add Column" at bounding box center [612, 371] width 1094 height 486
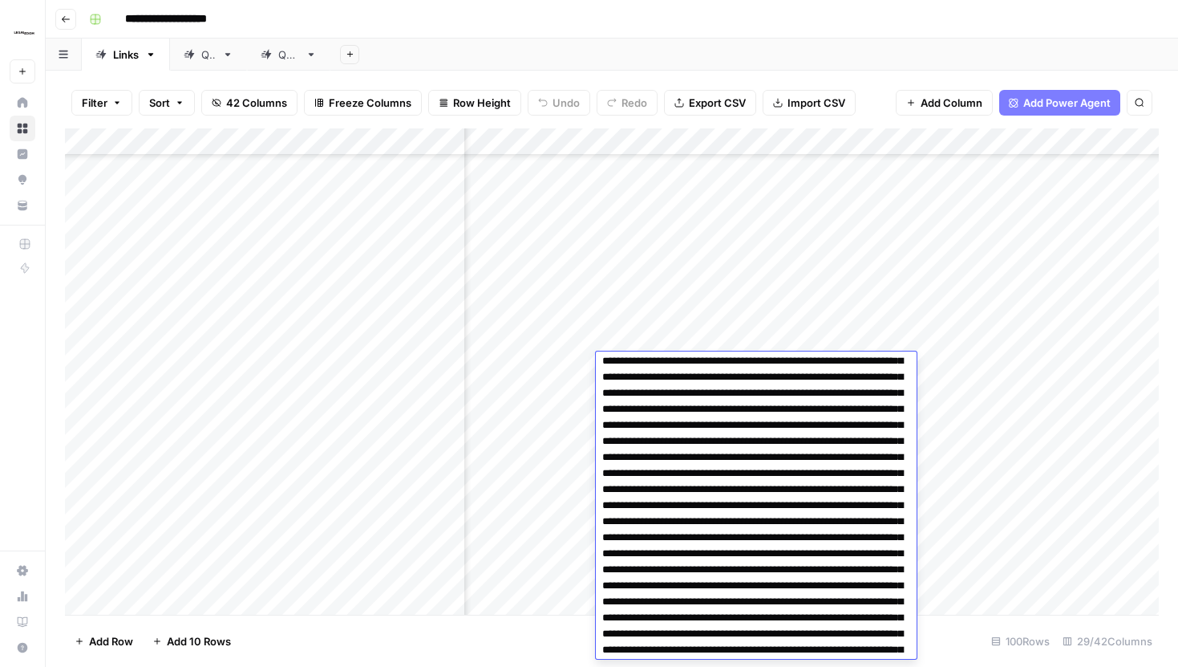
scroll to position [14011, 0]
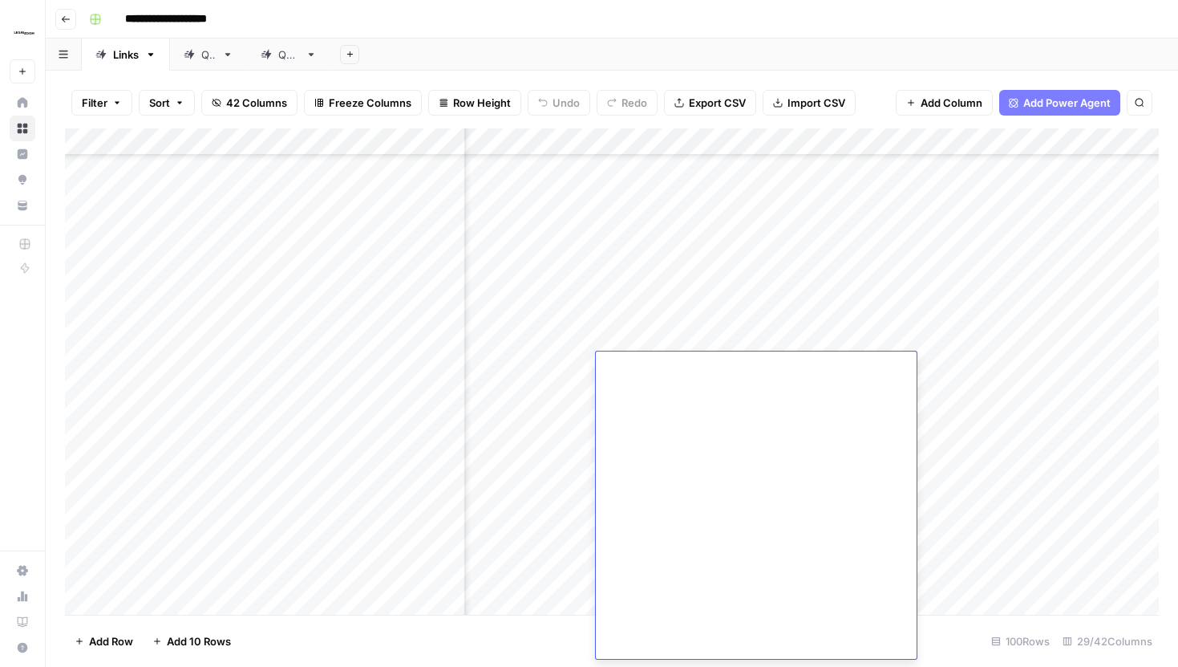
click at [865, 85] on div "Filter Sort 42 Columns Freeze Columns Row Height Undo Redo Export CSV Import CS…" at bounding box center [612, 102] width 1094 height 51
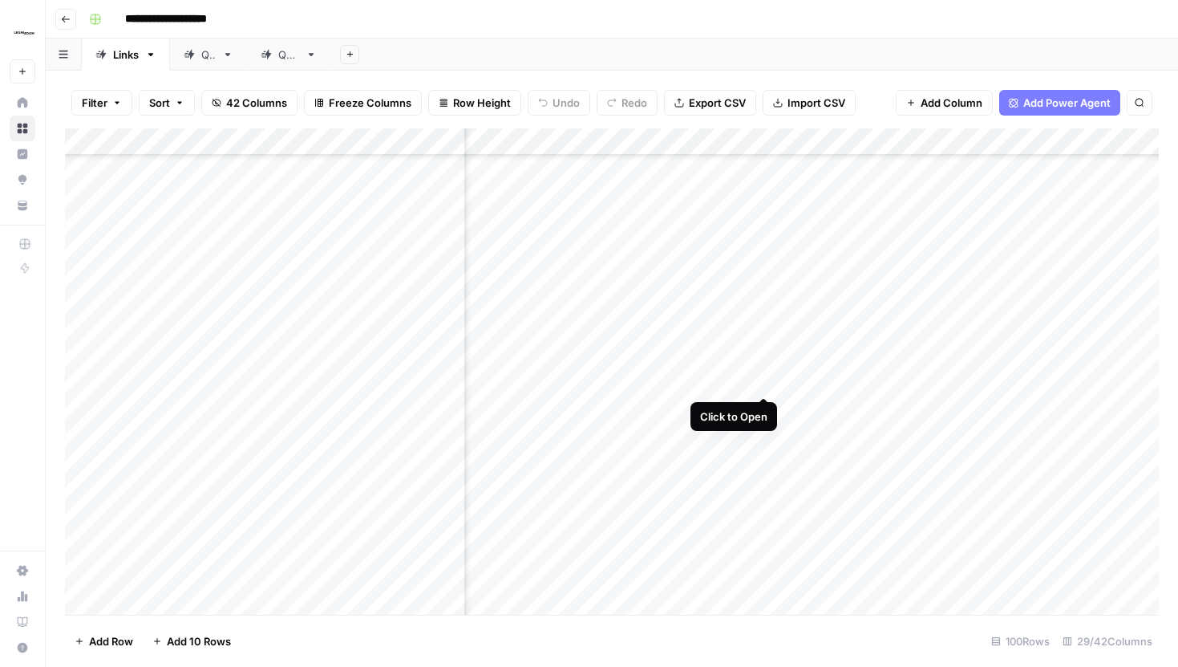
click at [767, 366] on div "Add Column" at bounding box center [612, 371] width 1094 height 486
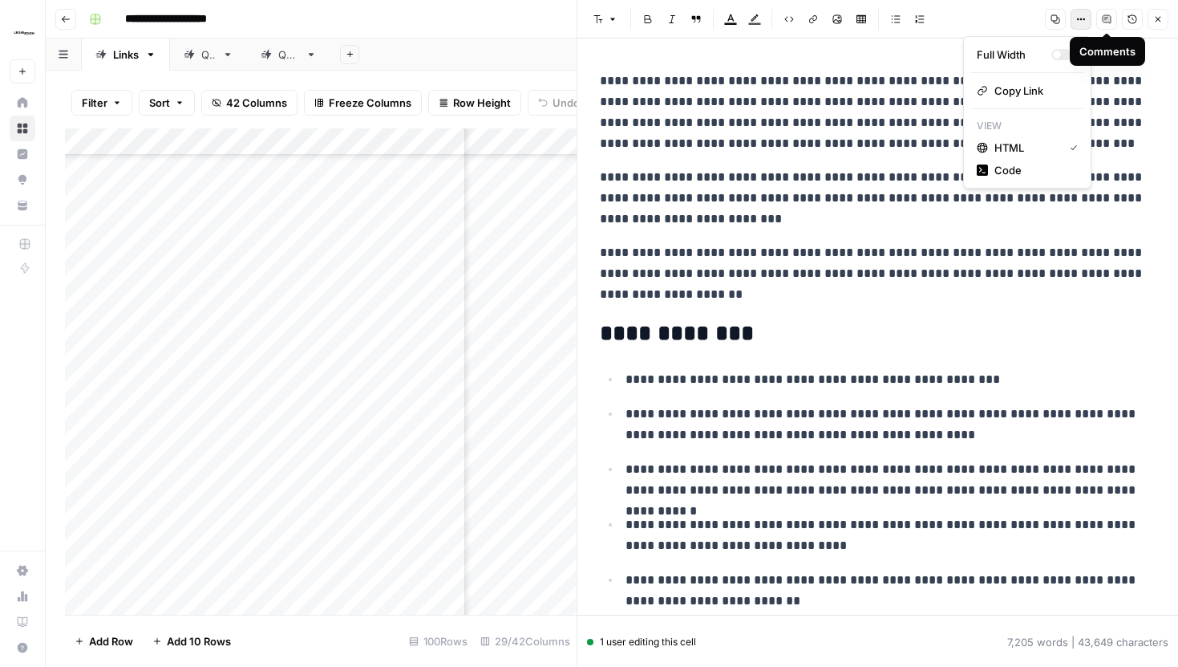
click at [1084, 24] on button "Options" at bounding box center [1081, 19] width 21 height 21
click at [1027, 164] on span "Code" at bounding box center [1033, 170] width 77 height 16
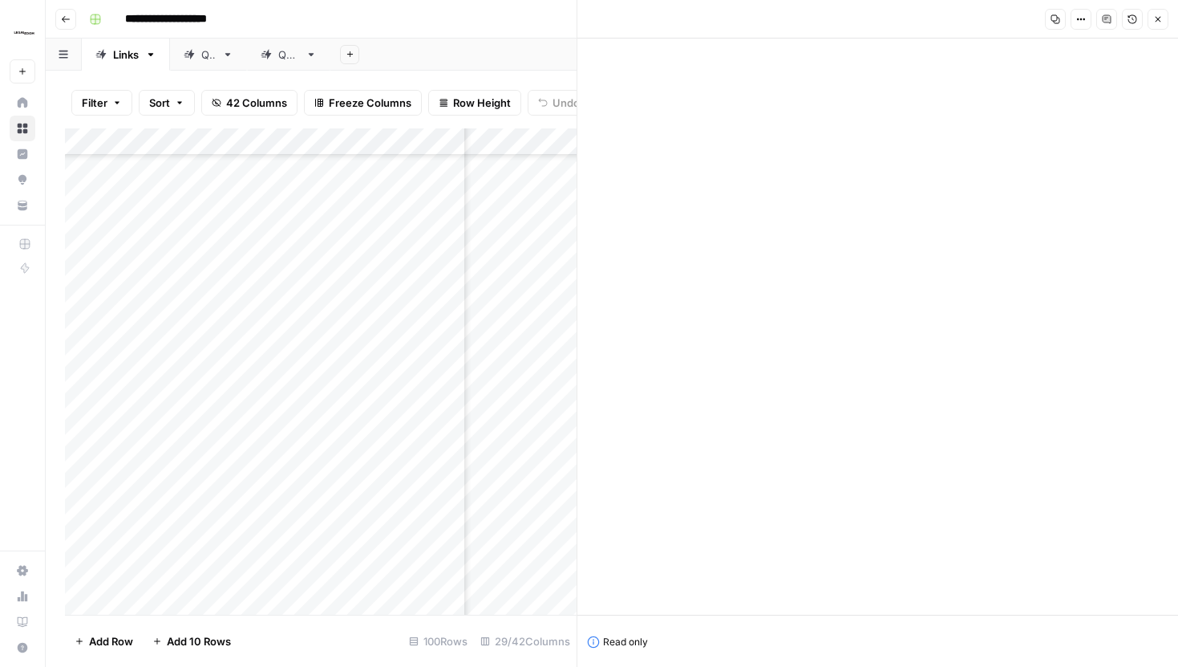
scroll to position [4732, 0]
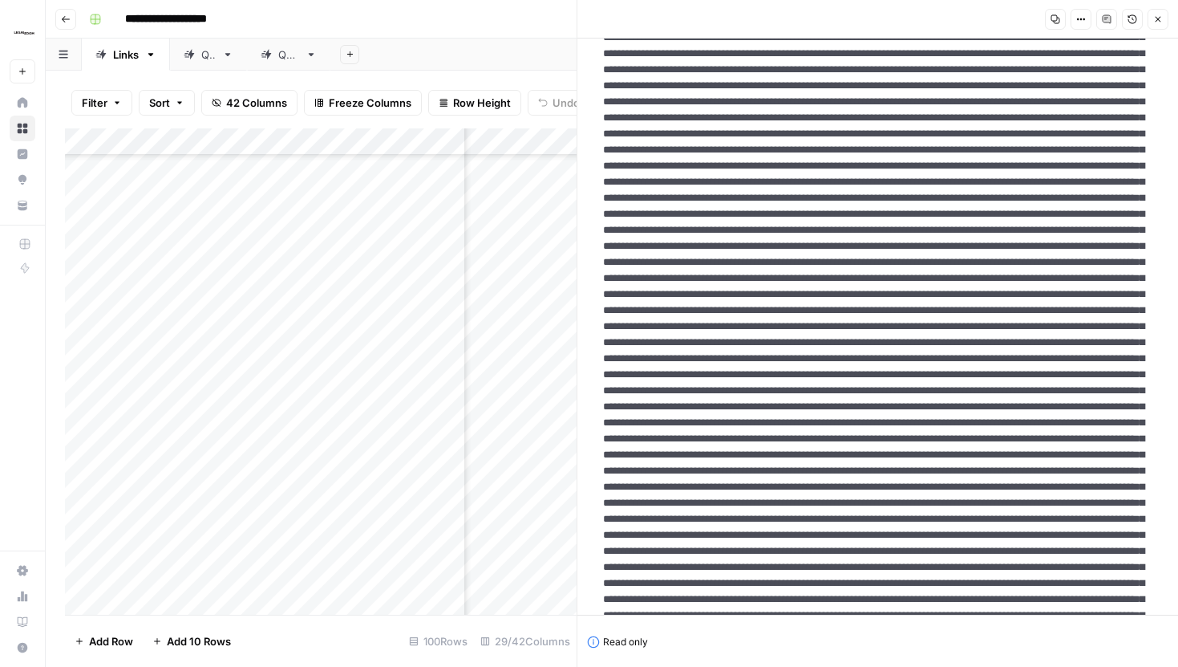
click at [1161, 12] on button "Close" at bounding box center [1158, 19] width 21 height 21
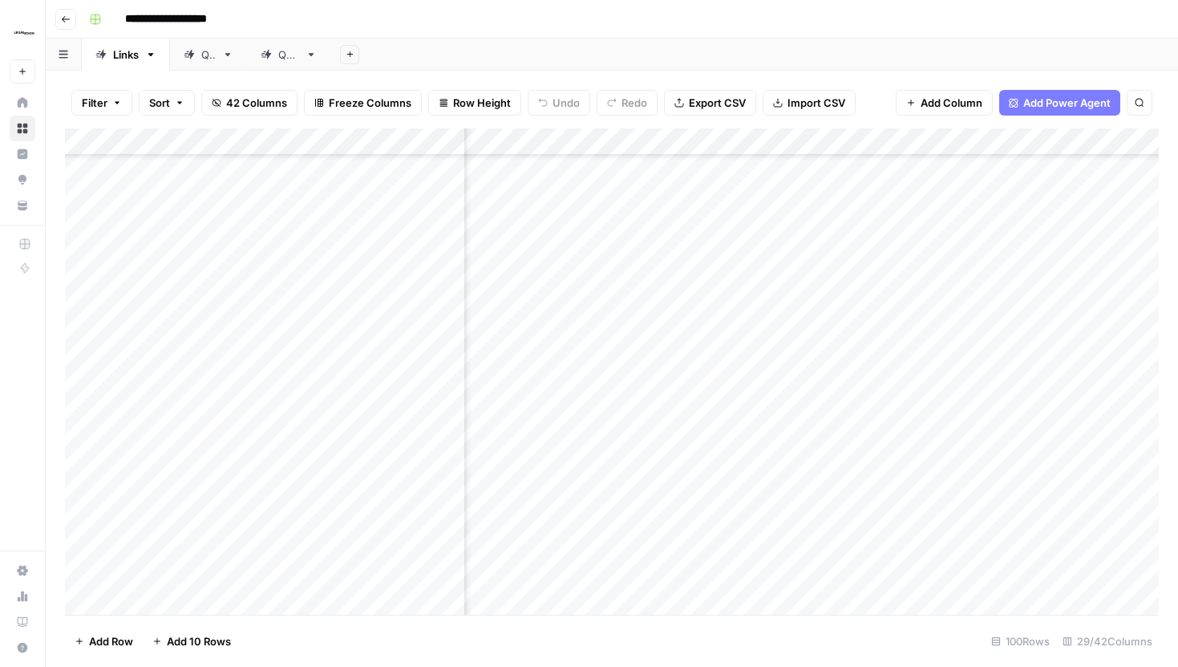
scroll to position [3431, 191]
click at [961, 367] on div "Add Column" at bounding box center [612, 371] width 1094 height 486
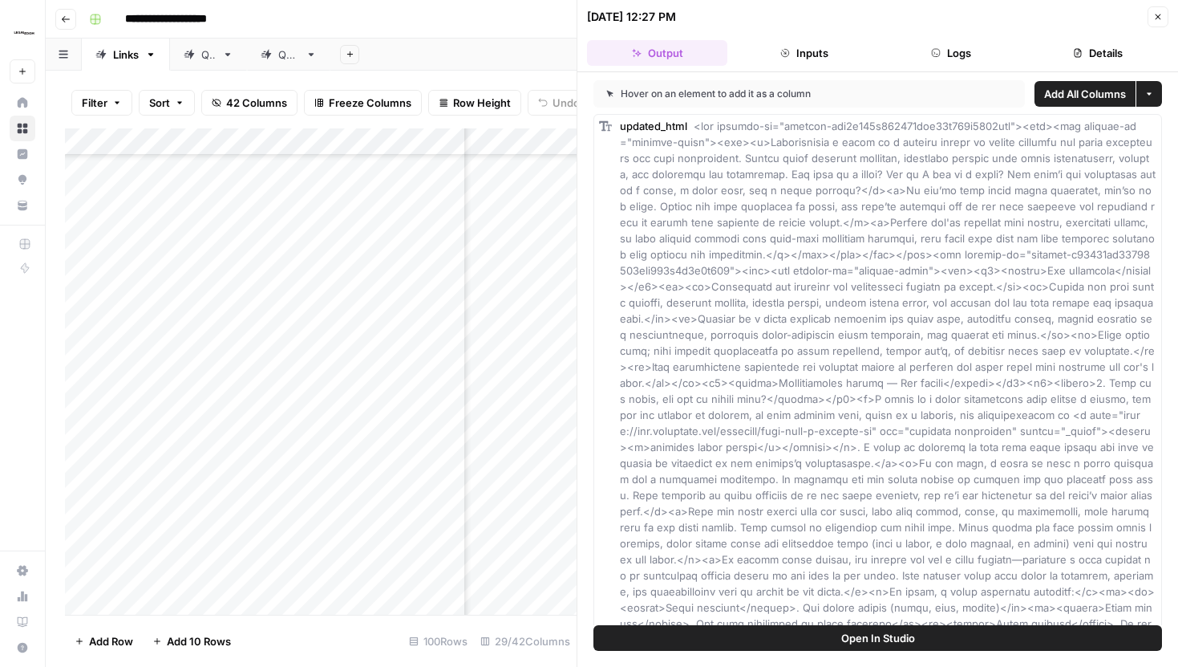
click at [954, 55] on button "Logs" at bounding box center [951, 53] width 140 height 26
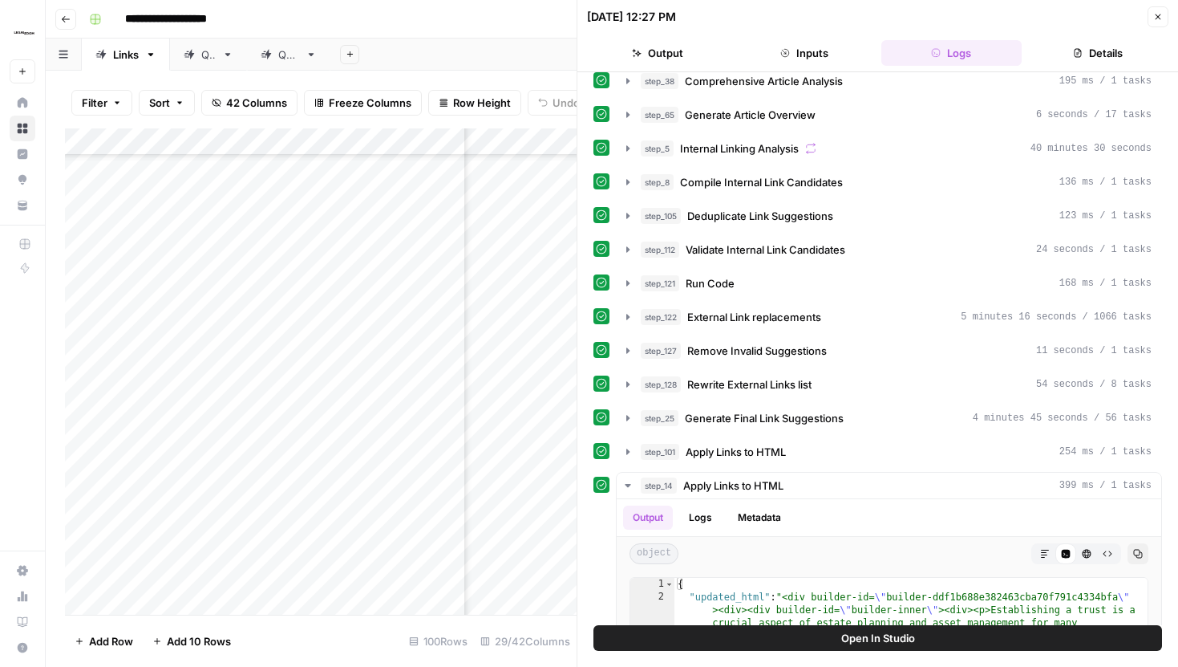
scroll to position [174, 0]
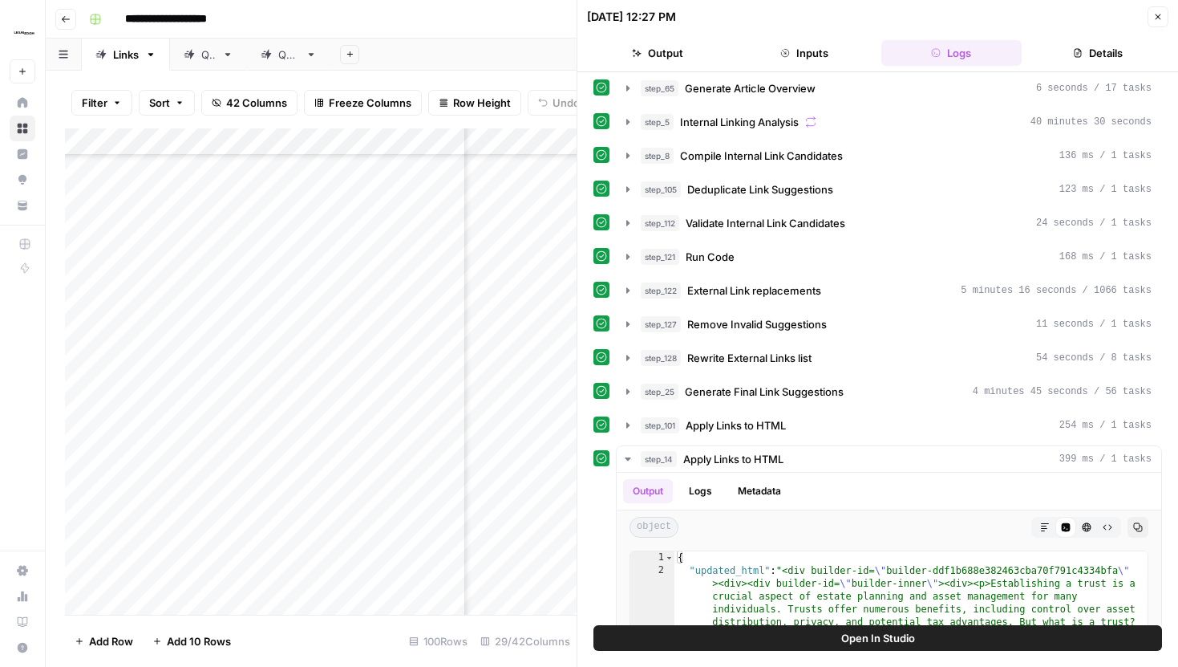
click at [627, 124] on icon "button" at bounding box center [628, 122] width 13 height 13
click at [626, 123] on icon "button" at bounding box center [627, 122] width 3 height 6
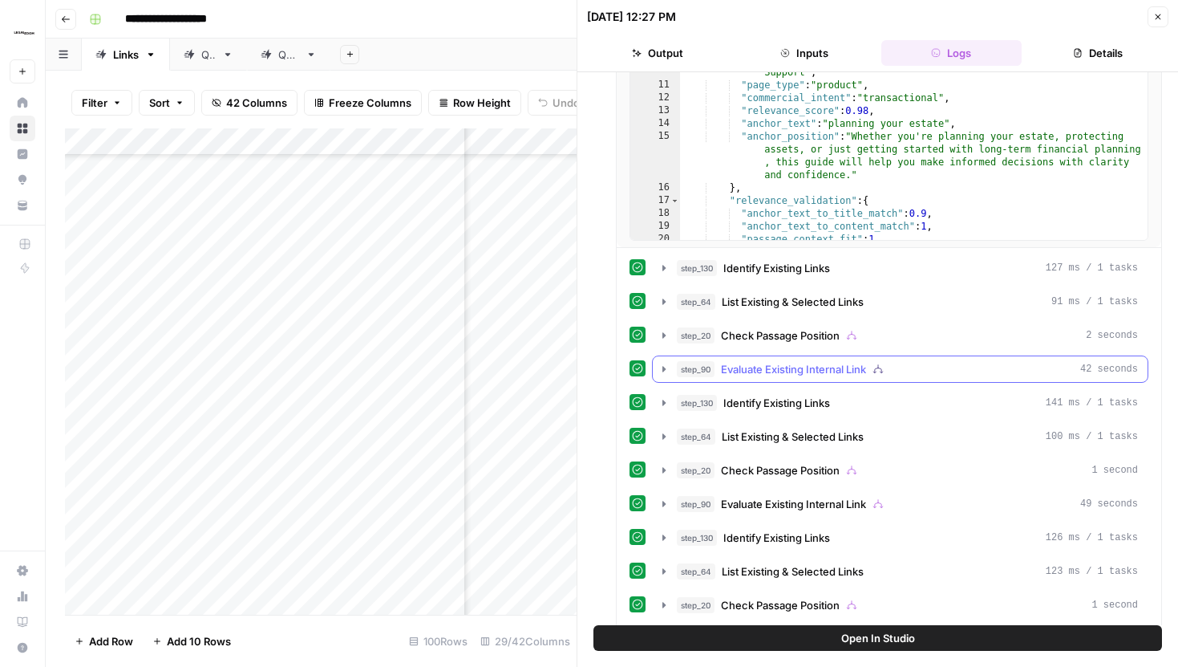
click at [663, 370] on icon "button" at bounding box center [664, 369] width 3 height 6
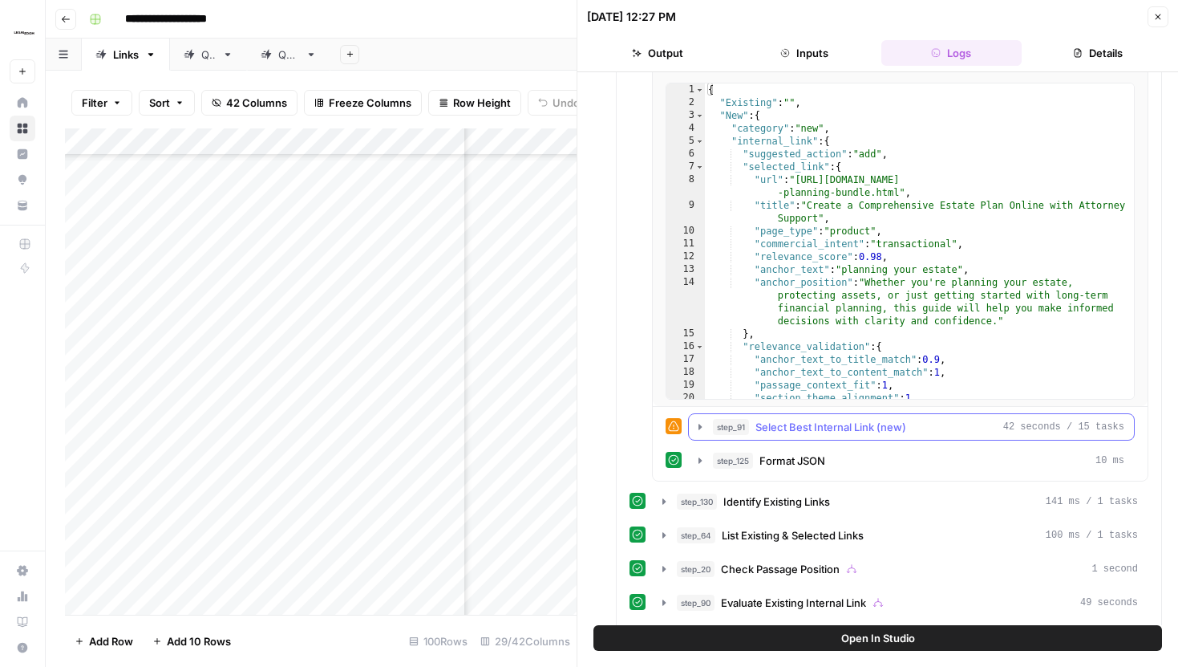
click at [700, 433] on button "step_91 Select Best Internal Link (new) 42 seconds / 15 tasks" at bounding box center [911, 427] width 445 height 26
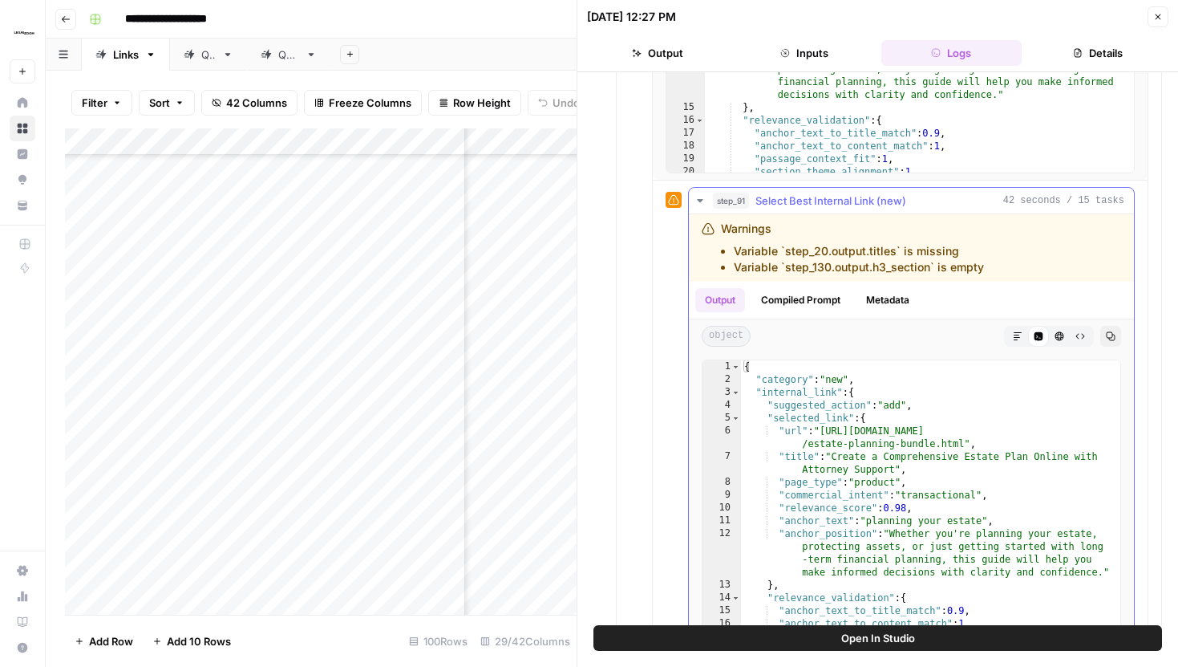
scroll to position [0, 0]
click at [1159, 15] on icon "button" at bounding box center [1158, 17] width 10 height 10
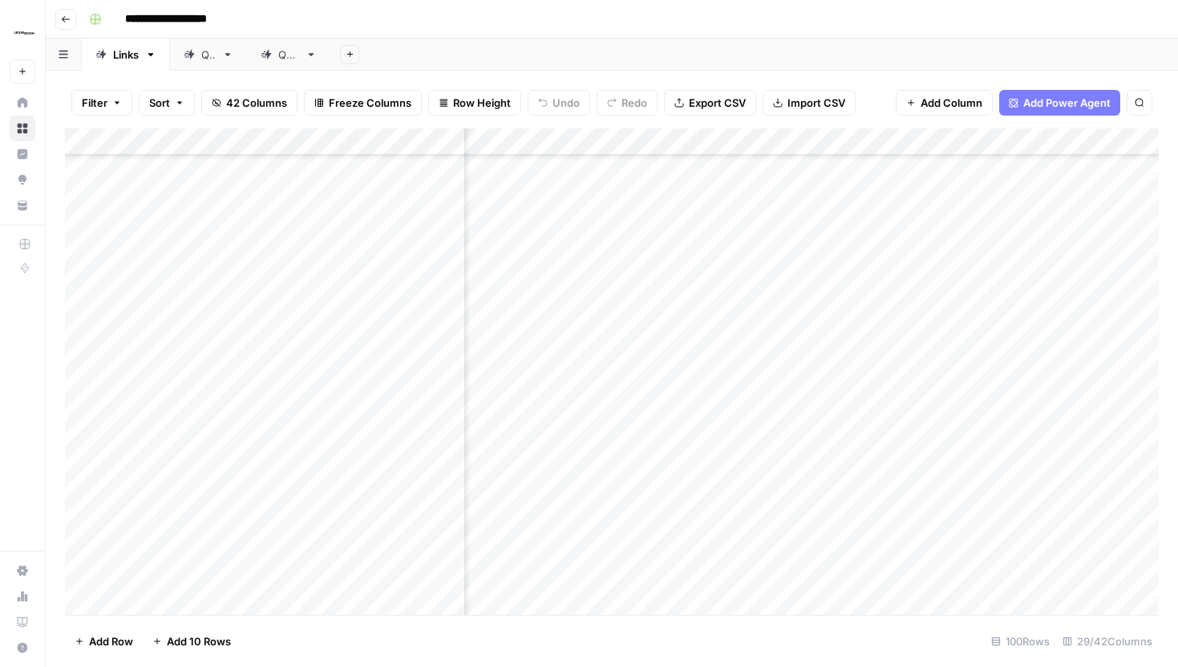
scroll to position [3525, 437]
click at [717, 311] on div "Add Column" at bounding box center [612, 371] width 1094 height 486
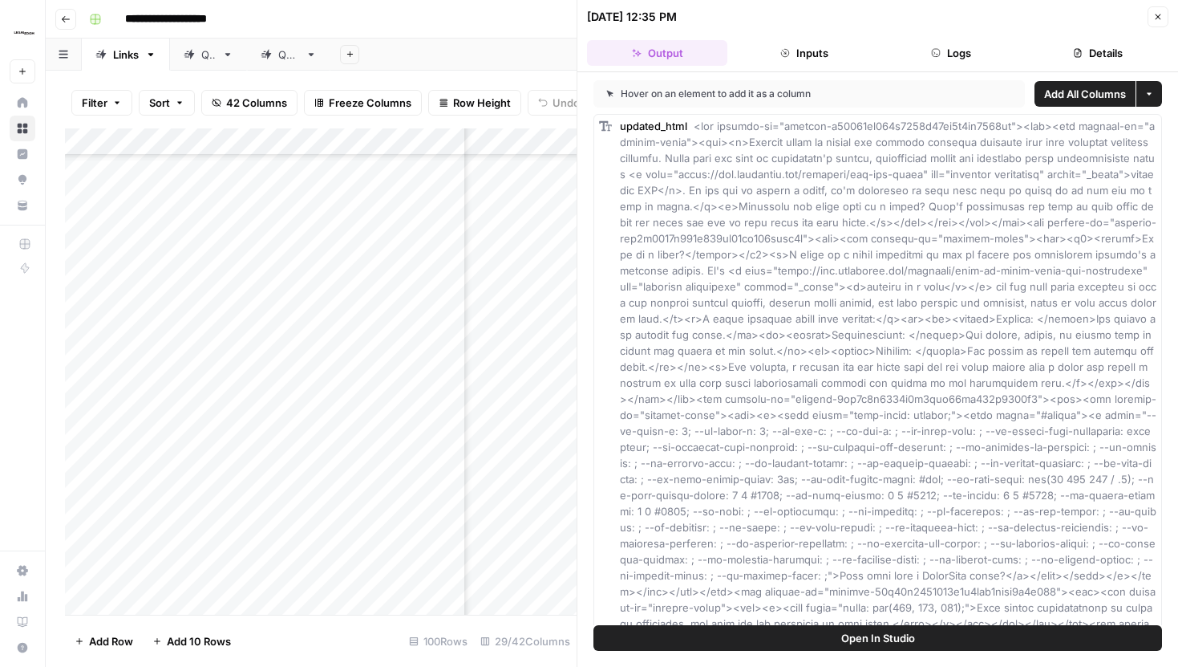
click at [841, 645] on span "Open In Studio" at bounding box center [878, 638] width 74 height 16
click at [1151, 14] on button "Close" at bounding box center [1158, 16] width 21 height 21
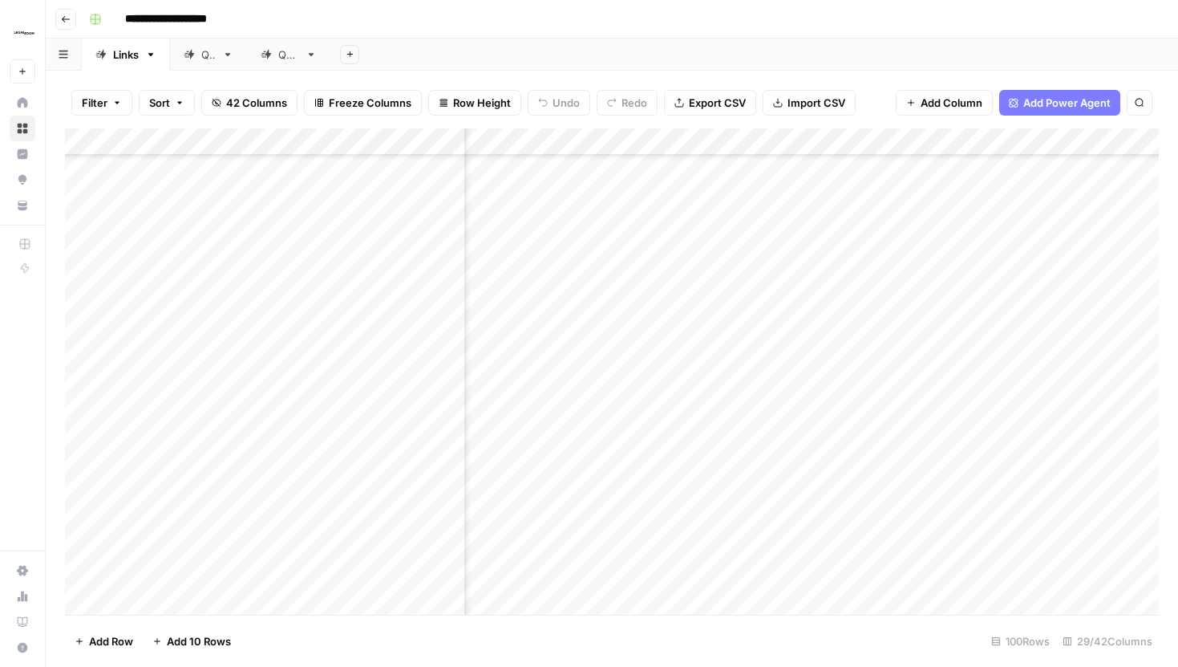
scroll to position [2242, 3069]
click at [829, 324] on div "Add Column" at bounding box center [612, 371] width 1094 height 486
click at [817, 364] on div "Add Column" at bounding box center [612, 371] width 1094 height 486
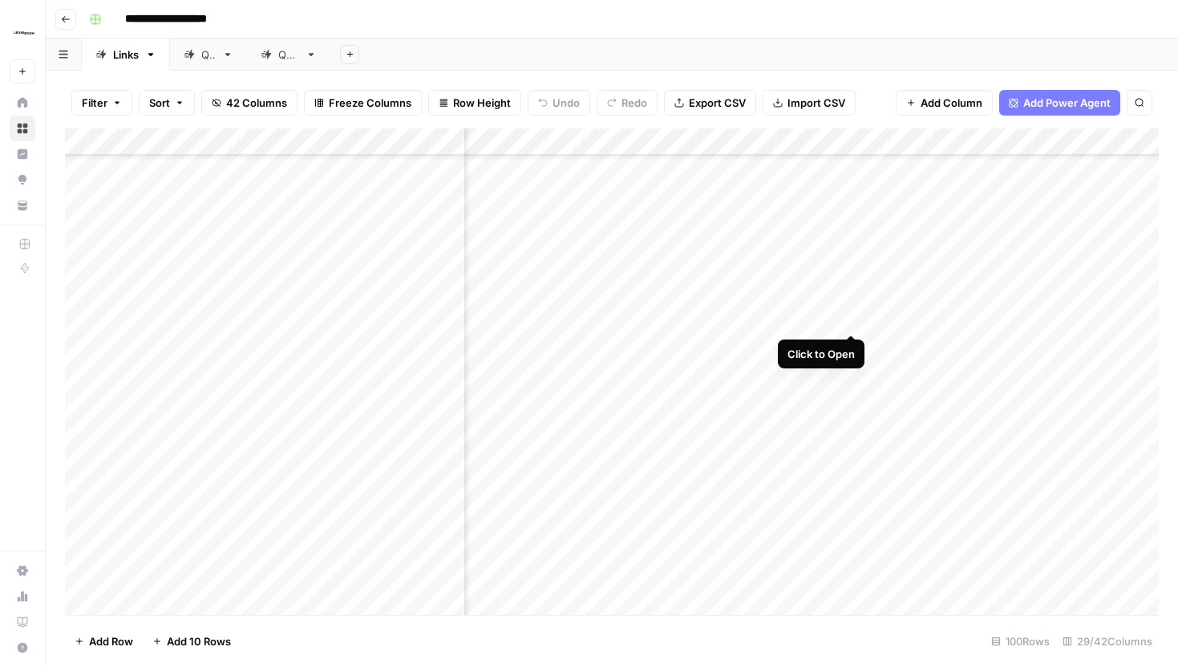
click at [851, 303] on div "Add Column" at bounding box center [612, 371] width 1094 height 486
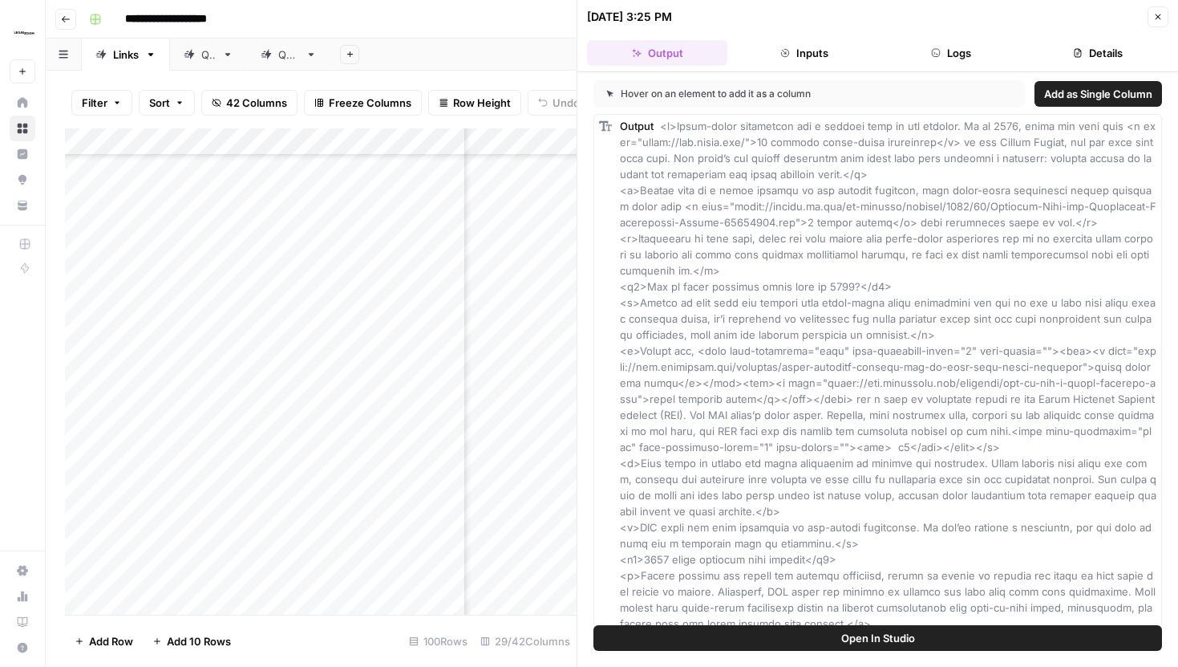
click at [1149, 12] on button "Close" at bounding box center [1158, 16] width 21 height 21
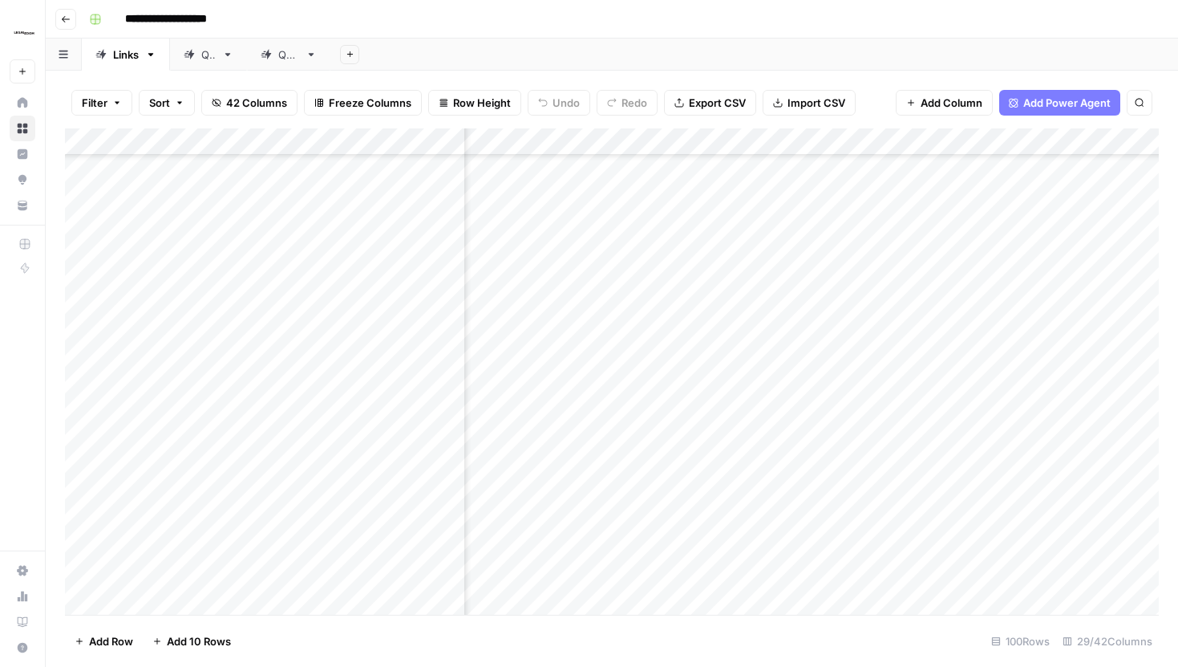
scroll to position [2259, 986]
click at [705, 285] on div "Add Column" at bounding box center [612, 371] width 1094 height 486
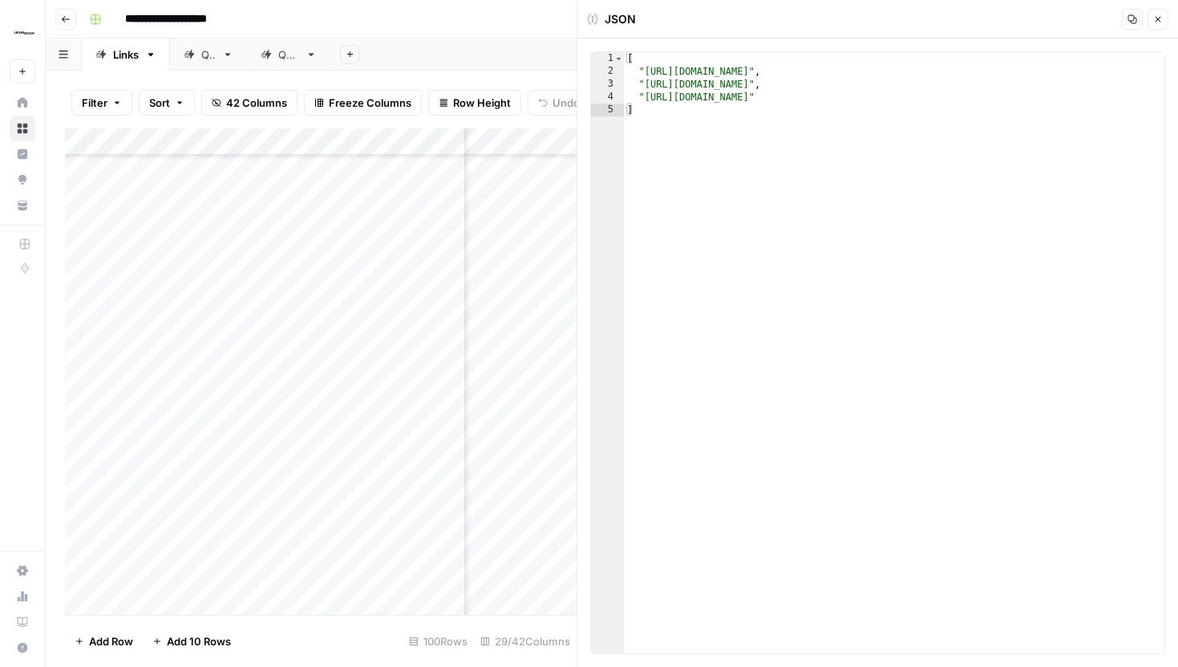
click at [1157, 21] on icon "button" at bounding box center [1158, 19] width 10 height 10
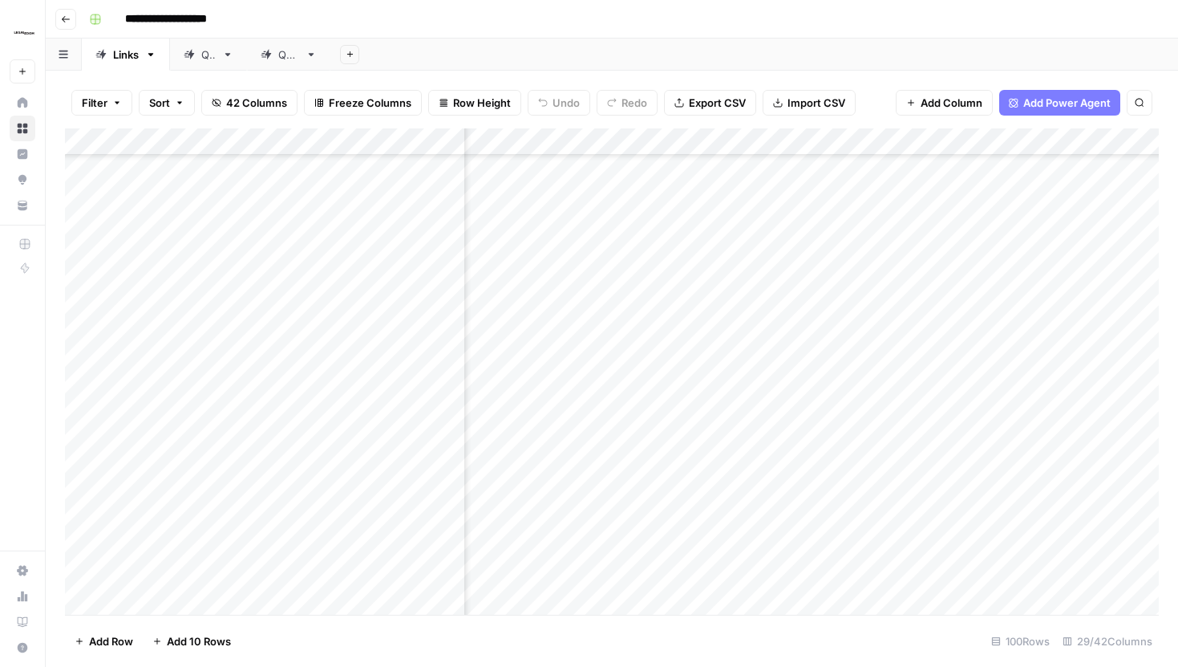
click at [842, 282] on div "Add Column" at bounding box center [612, 371] width 1094 height 486
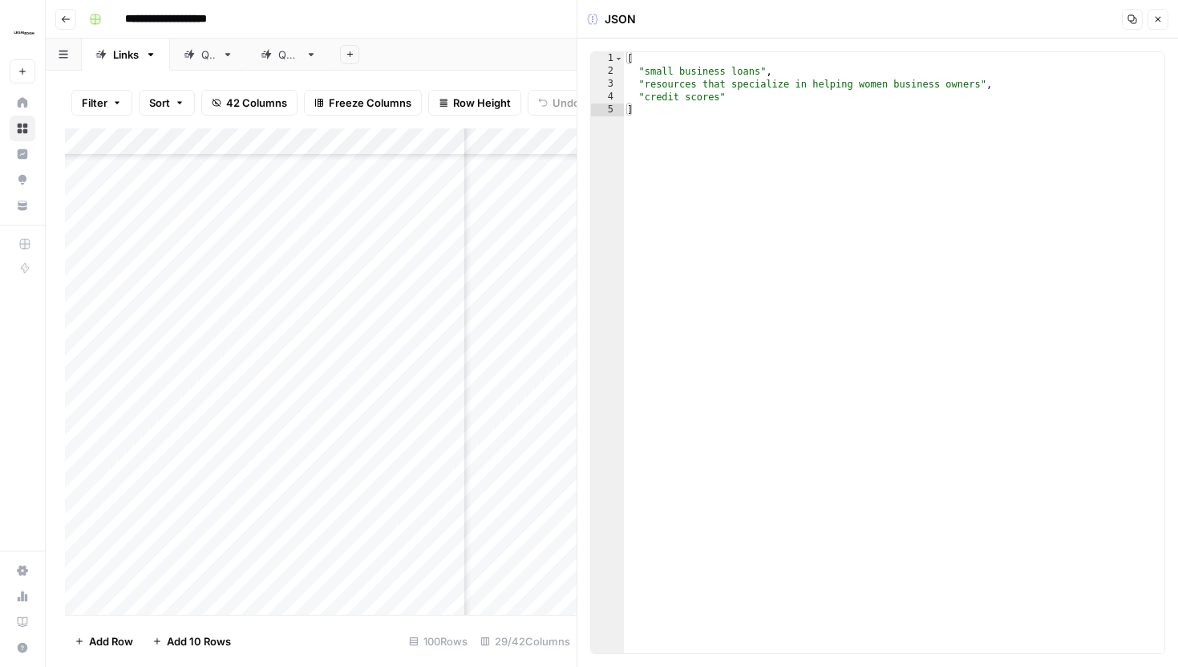
click at [1165, 17] on button "Close" at bounding box center [1158, 19] width 21 height 21
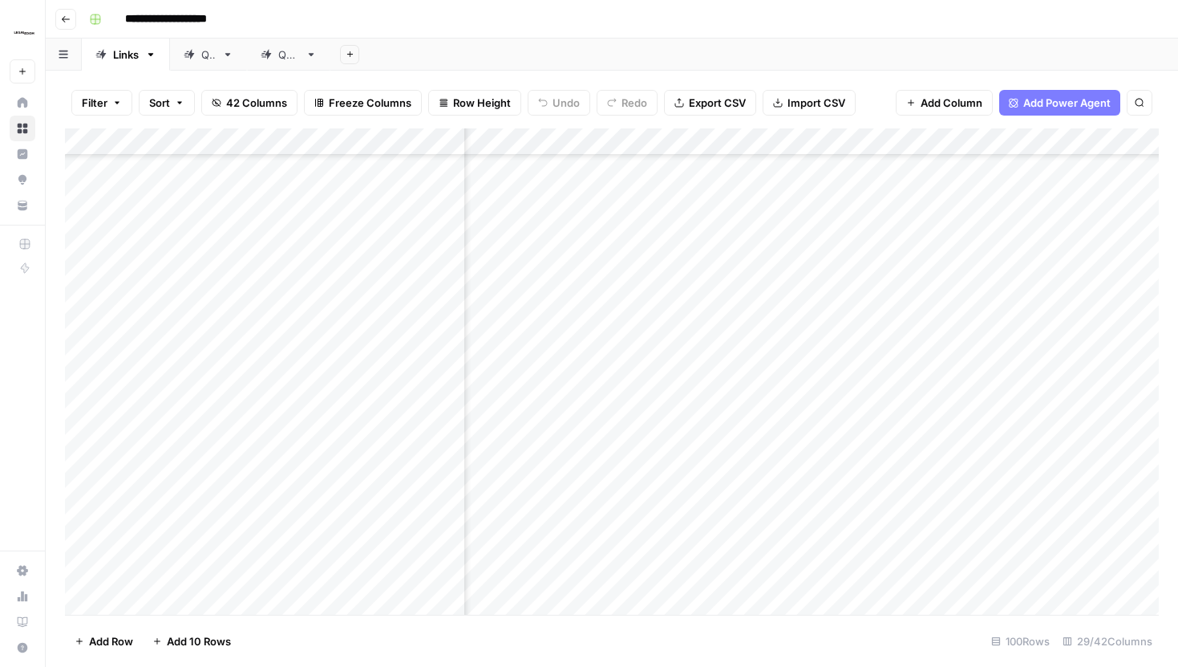
scroll to position [2259, 2452]
click at [1044, 282] on div "Add Column" at bounding box center [612, 371] width 1094 height 486
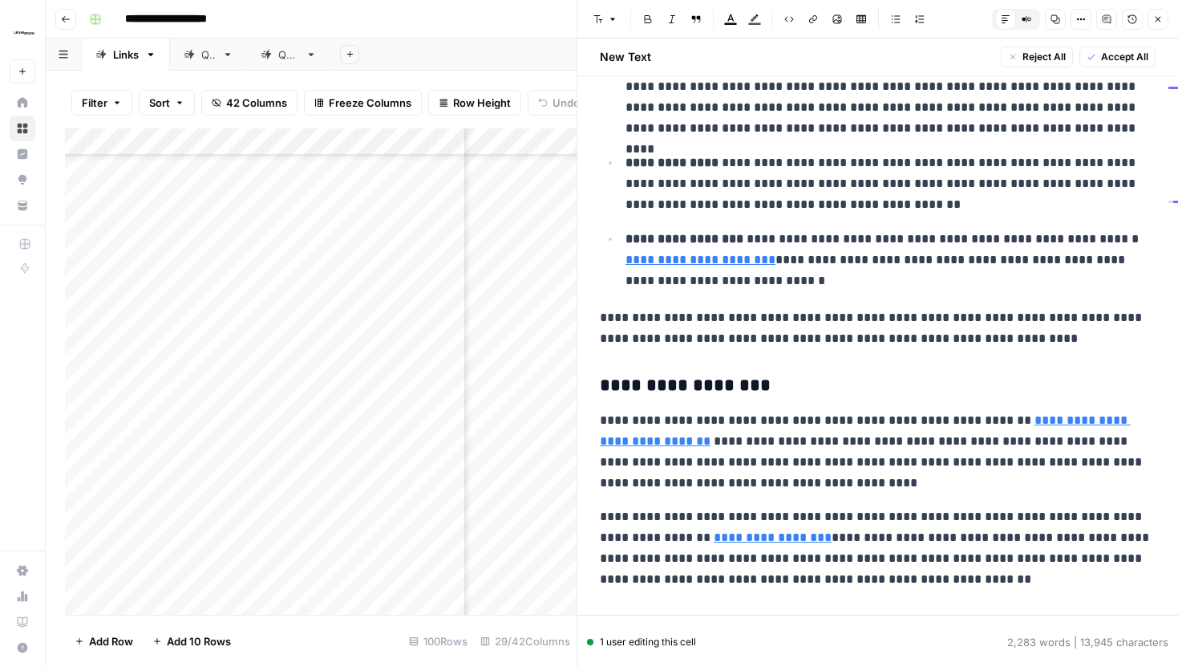
scroll to position [2024, 0]
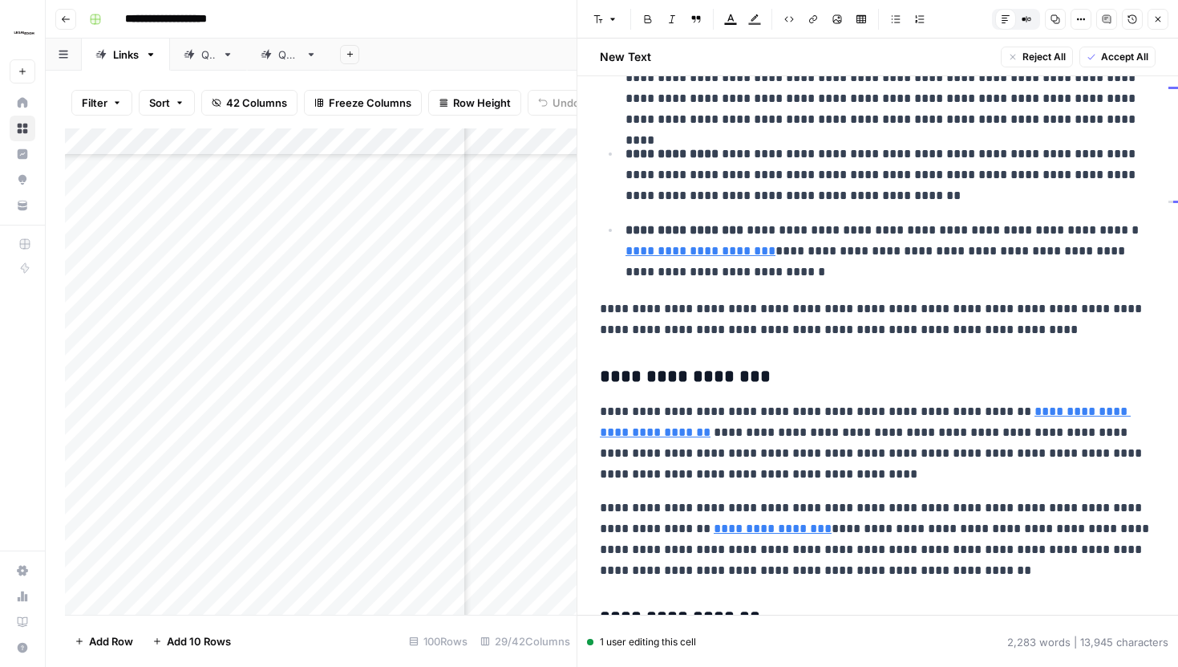
click at [1158, 15] on icon "button" at bounding box center [1158, 19] width 10 height 10
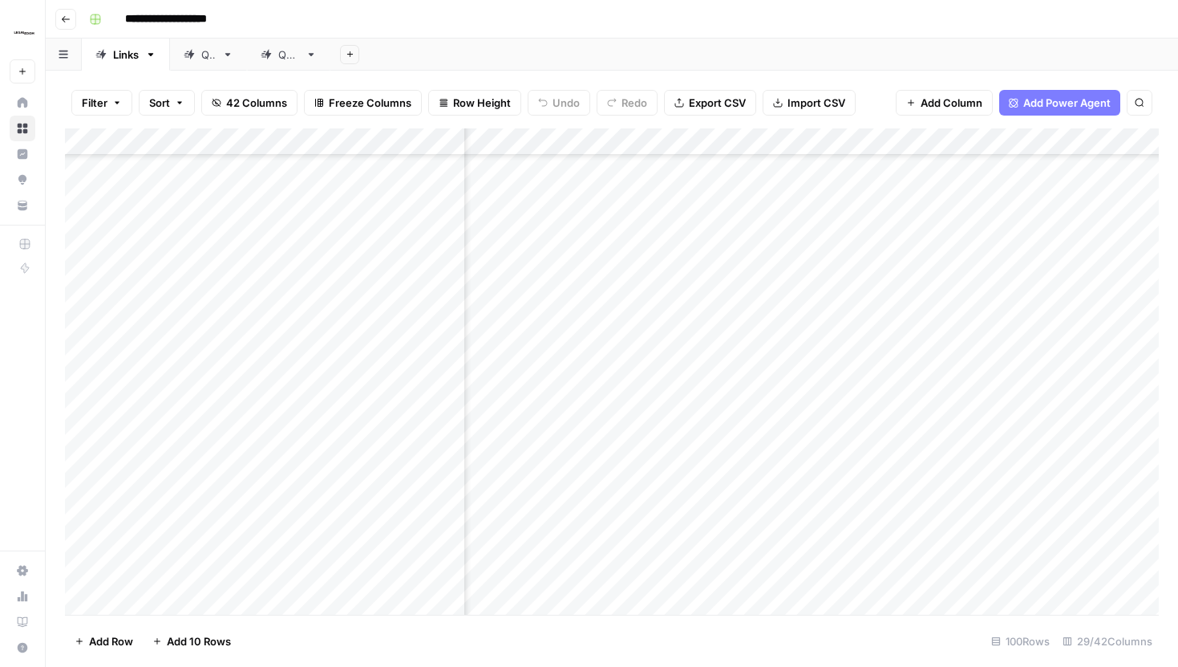
scroll to position [2042, 430]
click at [723, 502] on div "Add Column" at bounding box center [612, 371] width 1094 height 486
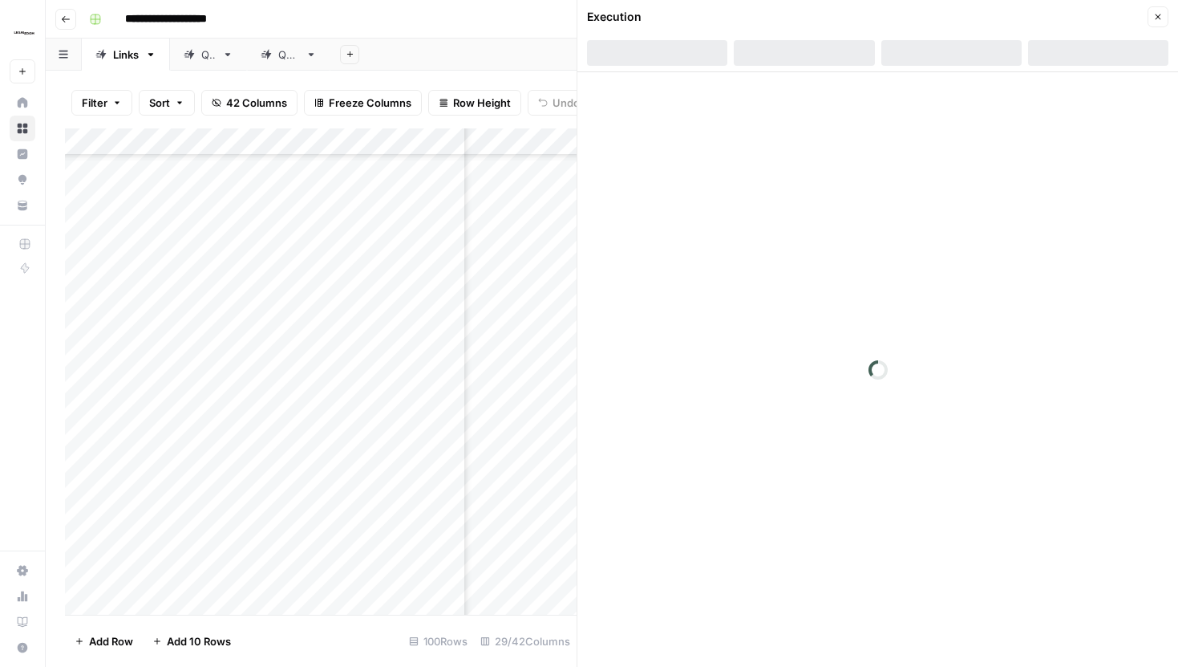
click at [969, 46] on div at bounding box center [951, 53] width 140 height 26
click at [949, 51] on div at bounding box center [951, 53] width 140 height 26
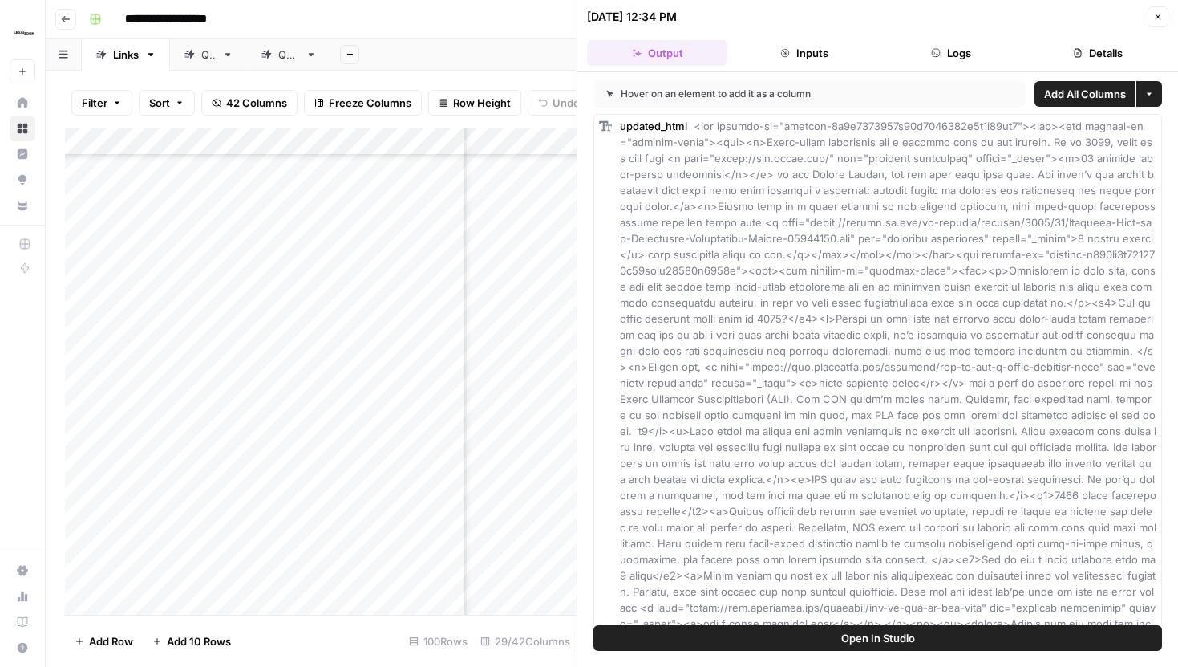
click at [964, 49] on button "Logs" at bounding box center [951, 53] width 140 height 26
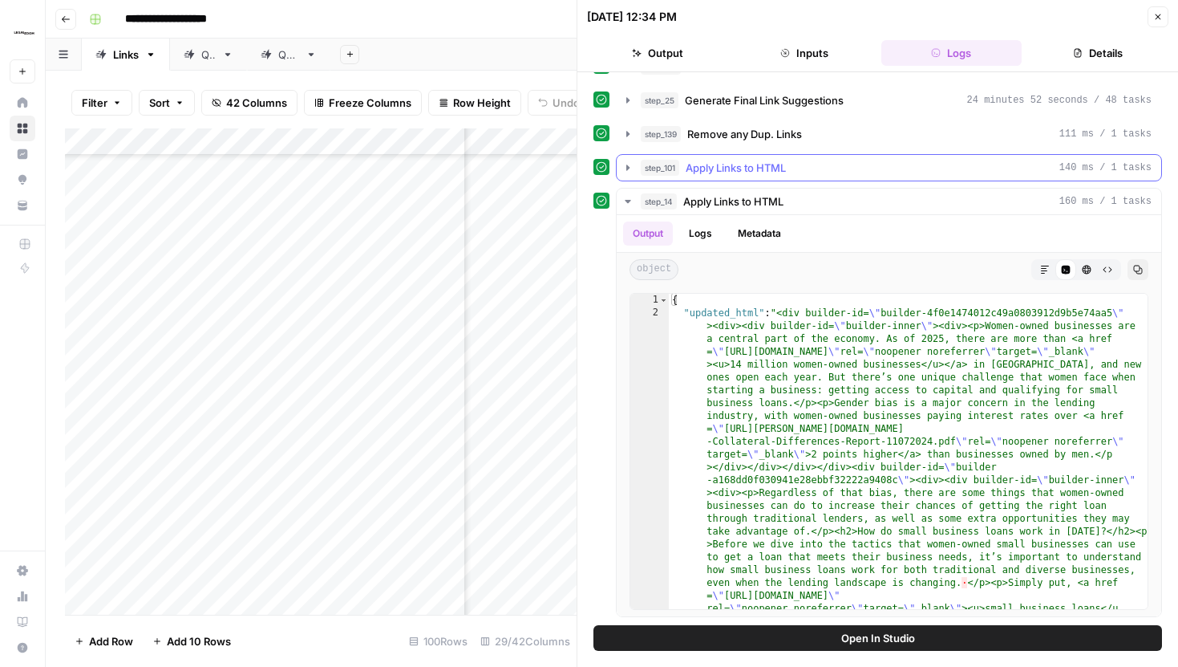
scroll to position [375, 0]
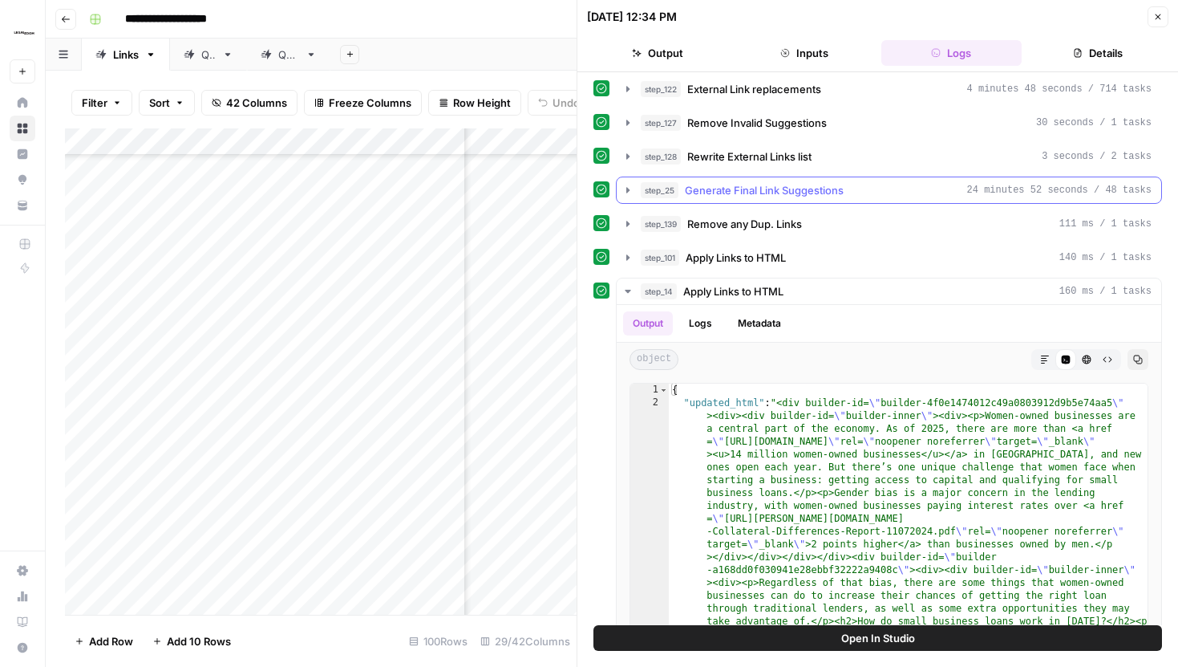
click at [630, 184] on icon "button" at bounding box center [628, 190] width 13 height 13
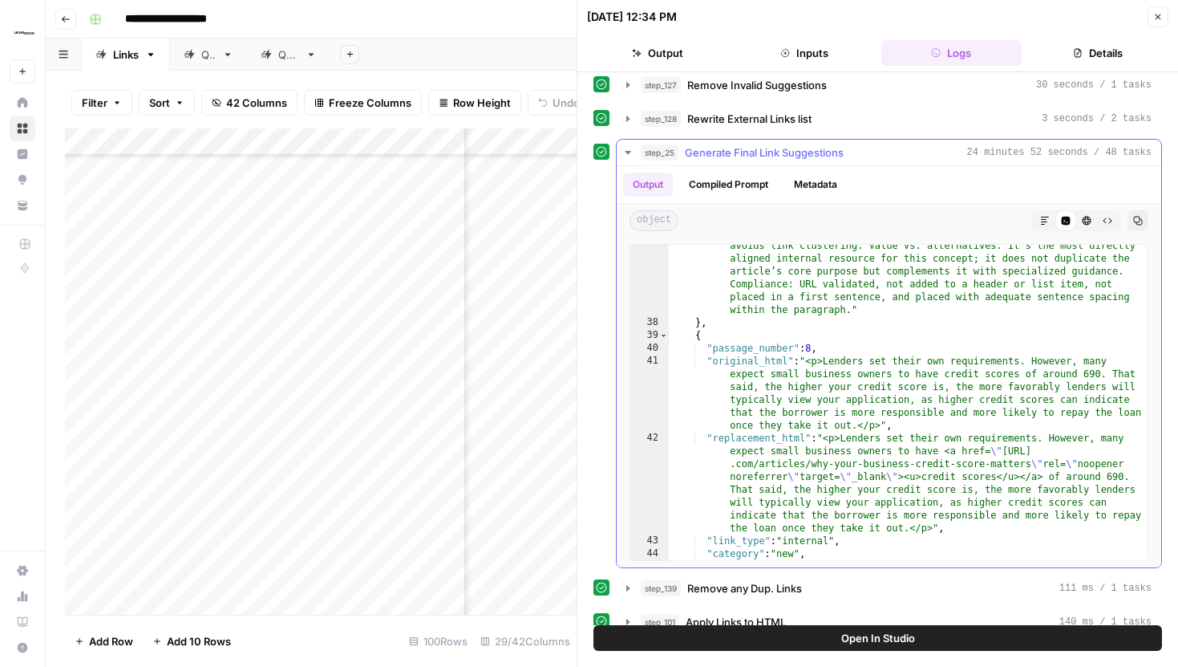
scroll to position [1439, 0]
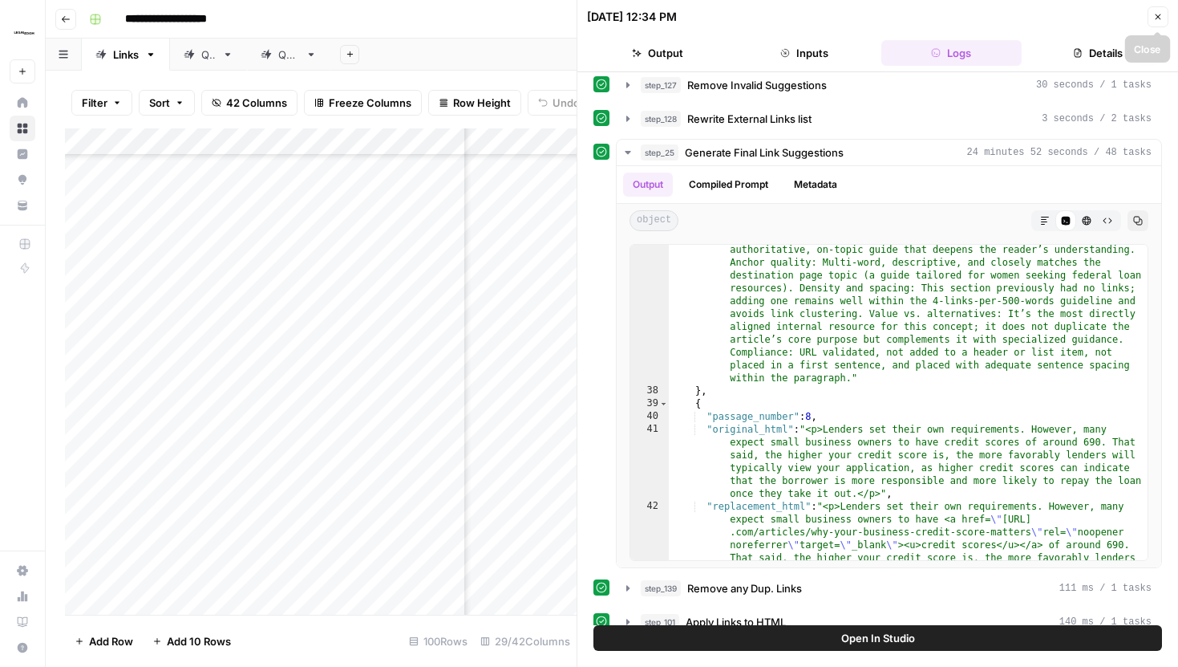
click at [1157, 21] on icon "button" at bounding box center [1158, 17] width 10 height 10
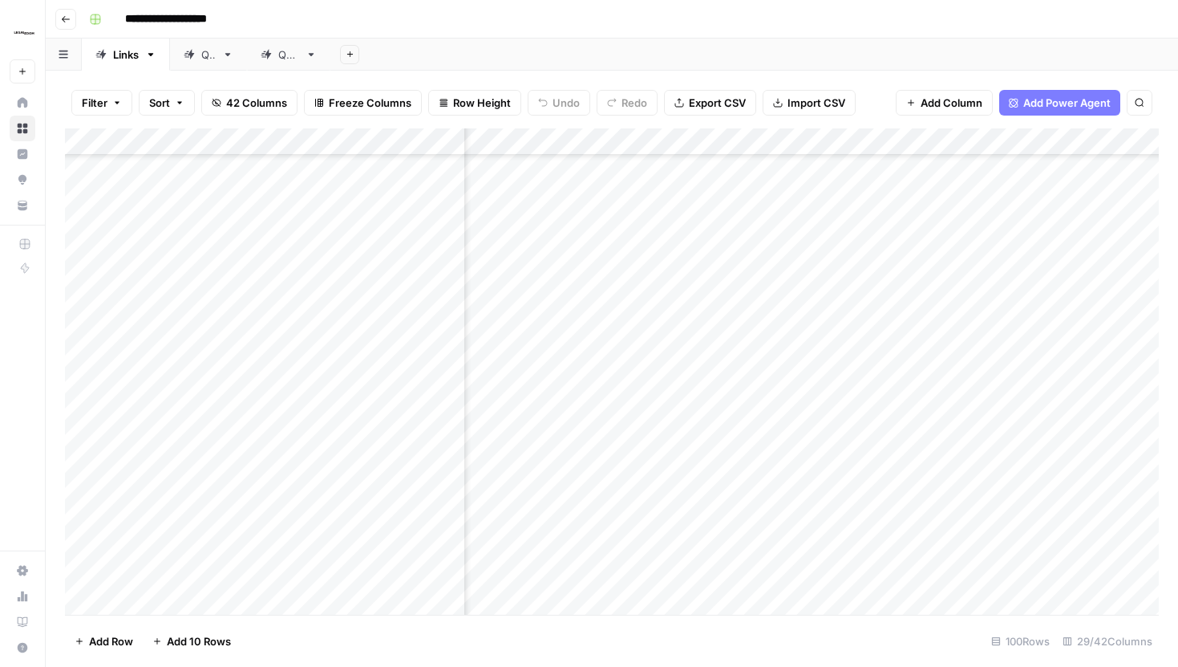
scroll to position [2042, 2712]
click at [784, 507] on div "Add Column" at bounding box center [612, 371] width 1094 height 486
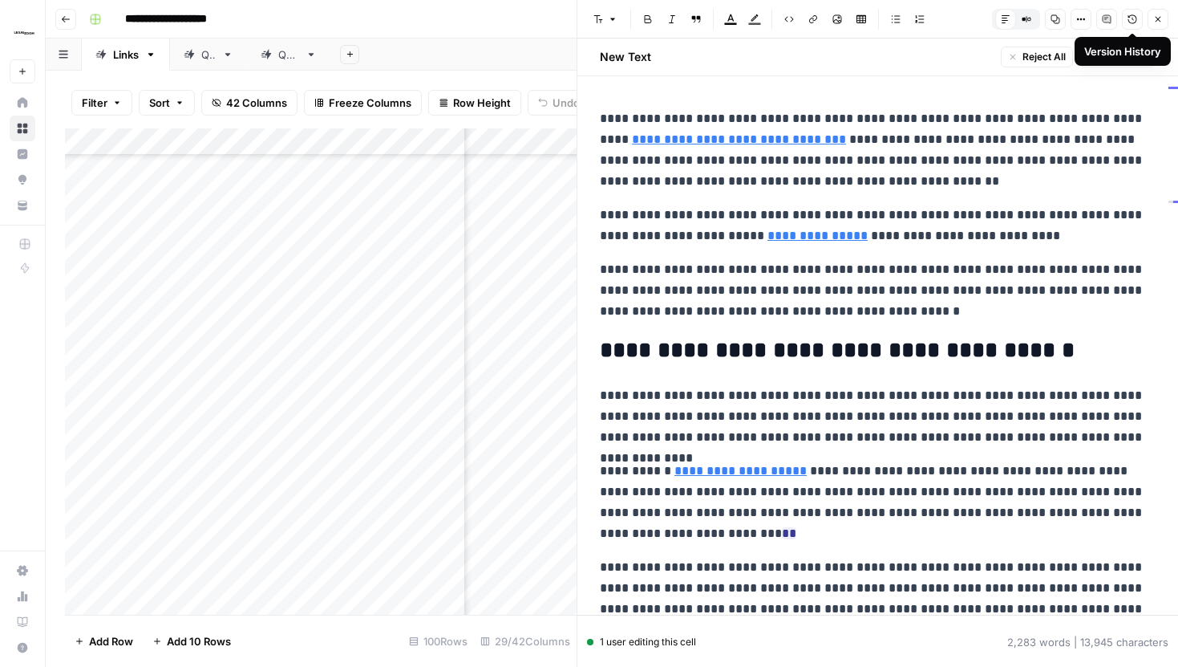
click at [1128, 23] on icon "button" at bounding box center [1133, 19] width 10 height 10
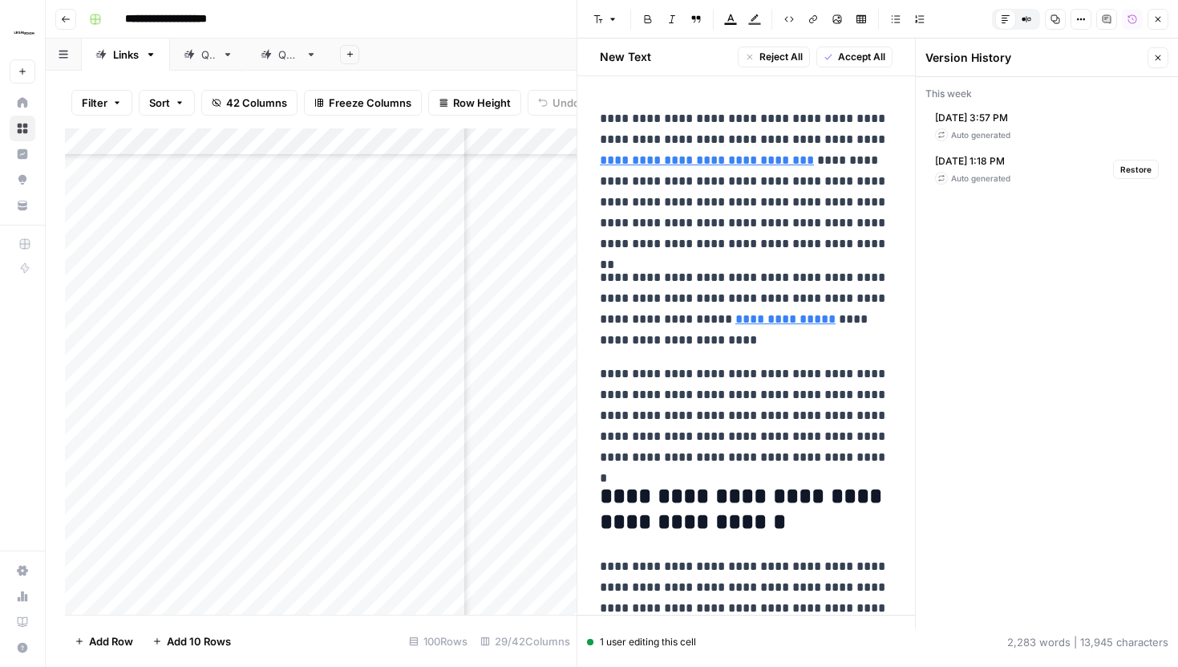
click at [991, 166] on span "Oct 14, 2025 1:18 PM" at bounding box center [972, 161] width 75 height 14
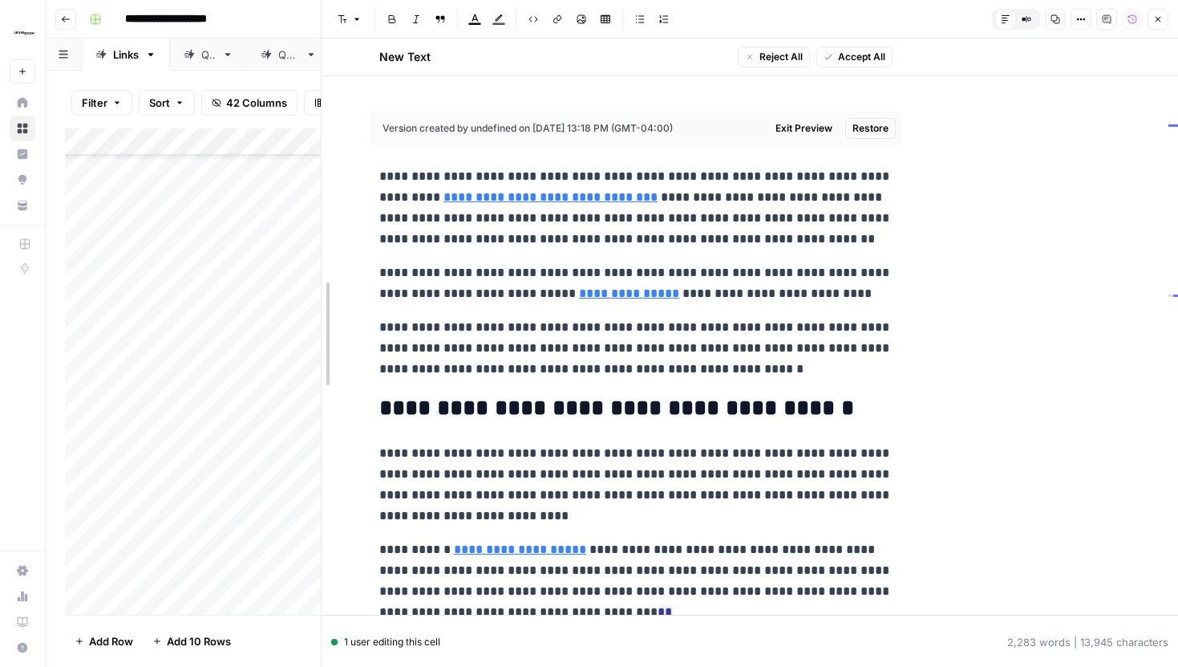
drag, startPoint x: 582, startPoint y: 232, endPoint x: 309, endPoint y: 260, distance: 274.2
click at [309, 260] on body "**********" at bounding box center [589, 333] width 1178 height 667
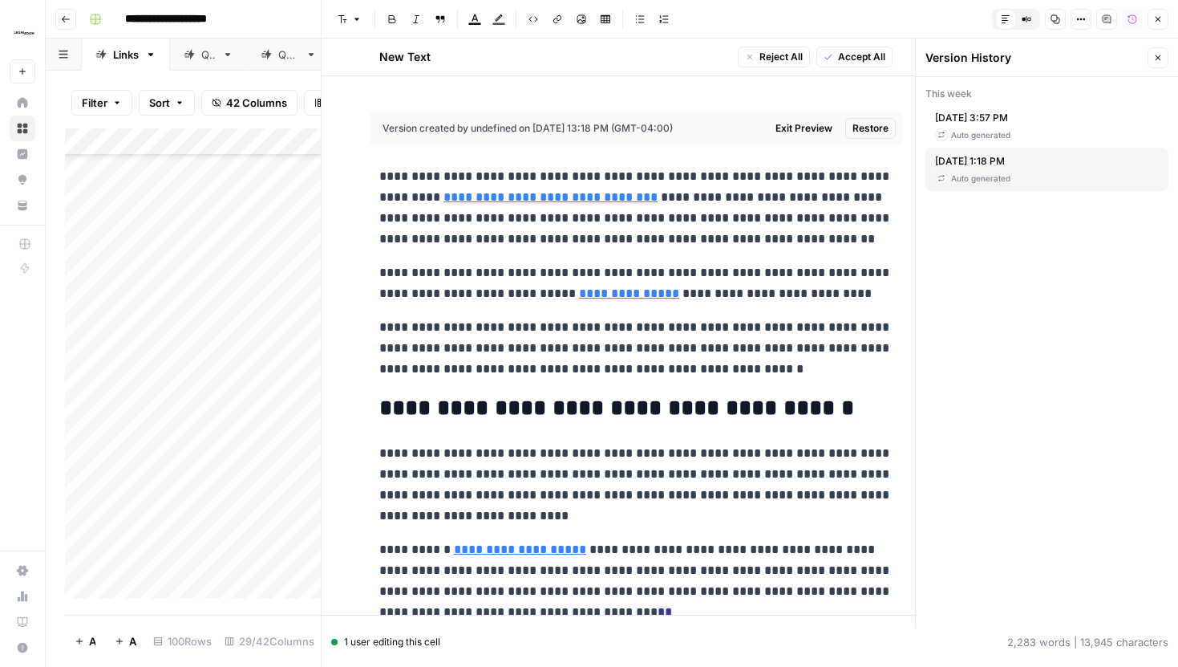
click at [1027, 16] on icon "button" at bounding box center [1027, 19] width 10 height 10
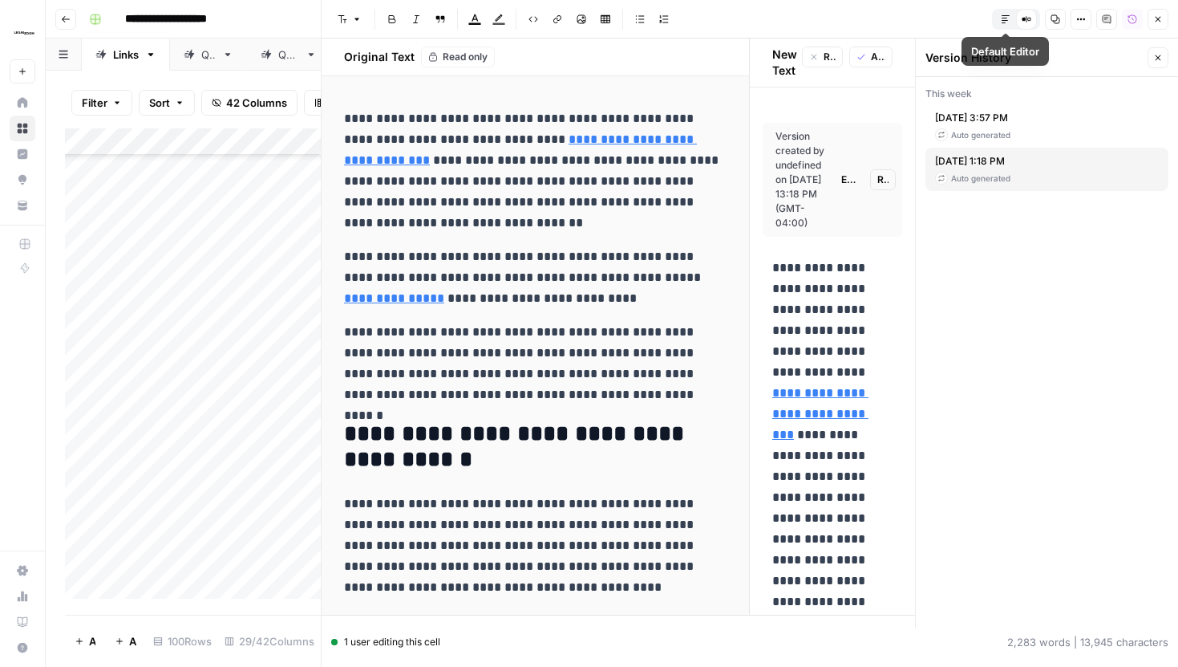
click at [1003, 19] on icon "button" at bounding box center [1006, 19] width 10 height 10
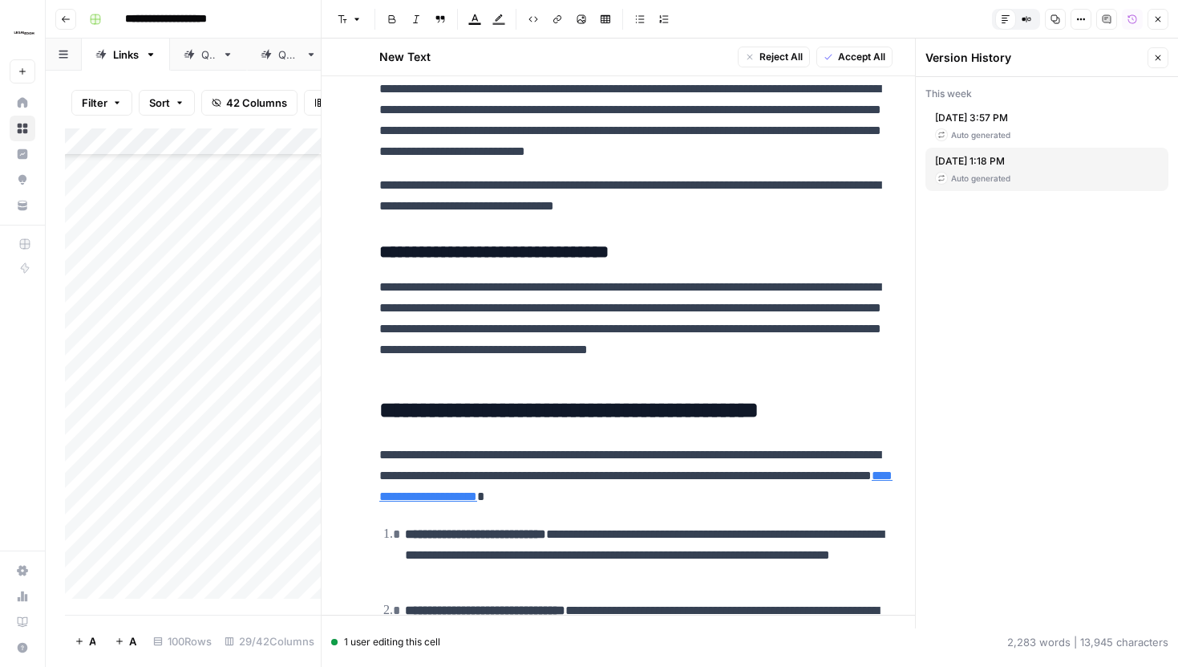
scroll to position [349, 0]
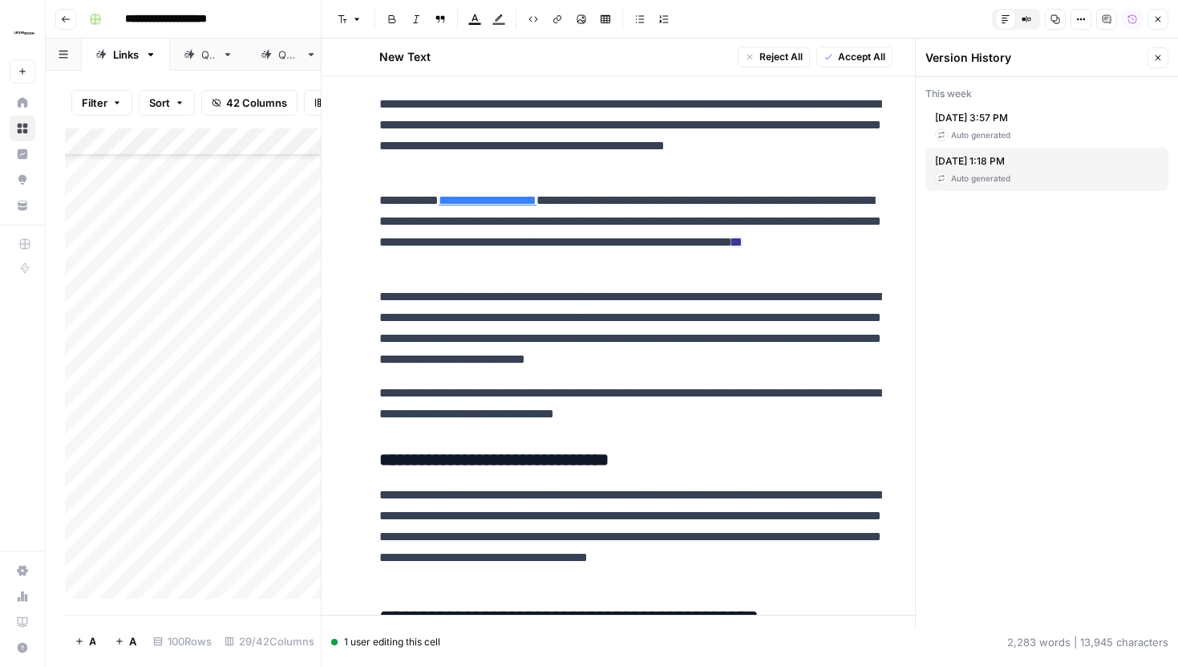
click at [980, 120] on span "Oct 14, 2025 3:57 PM" at bounding box center [972, 118] width 75 height 14
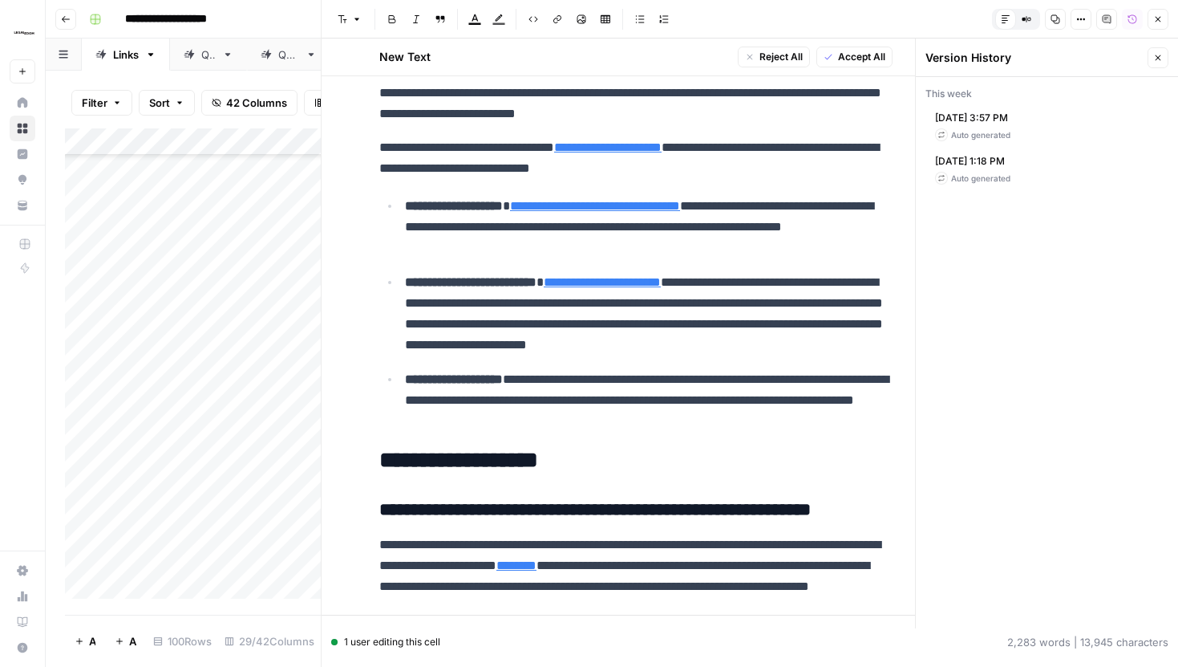
scroll to position [4266, 0]
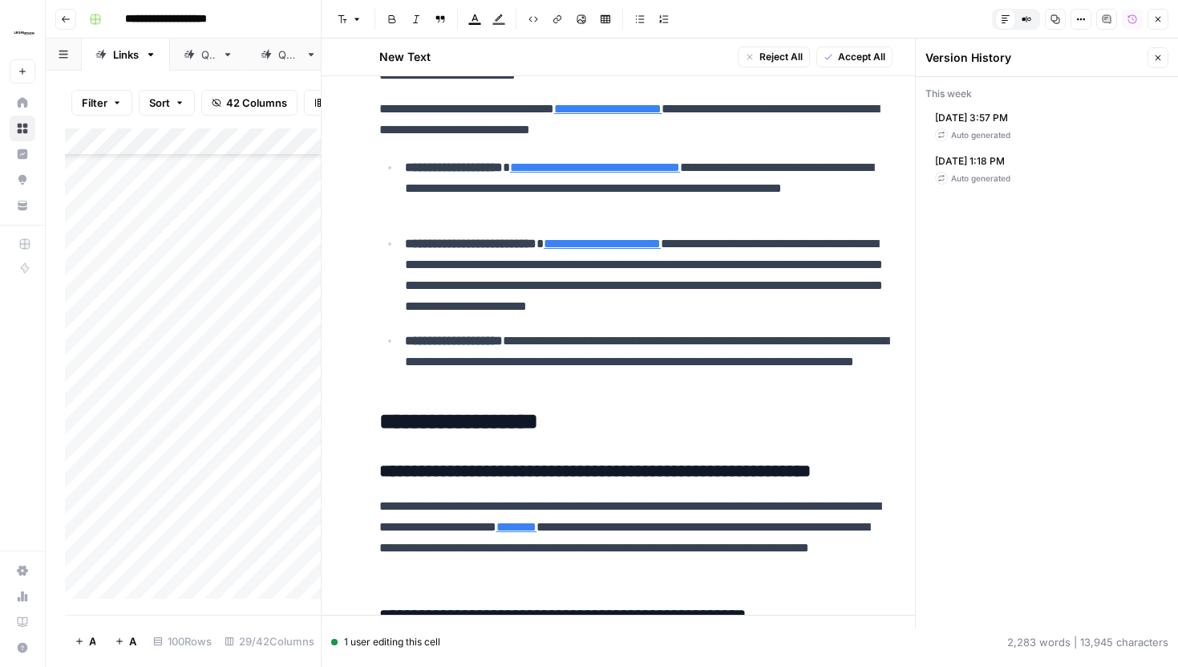
click at [1157, 51] on button "Close" at bounding box center [1158, 57] width 21 height 21
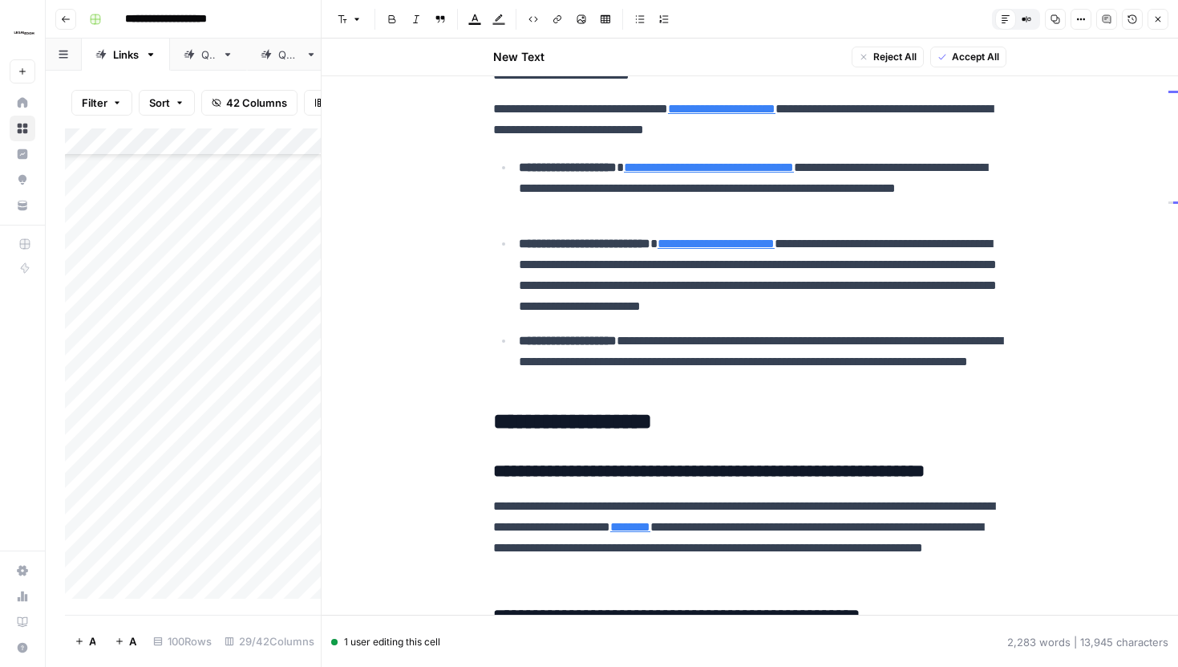
click at [1162, 18] on icon "button" at bounding box center [1158, 19] width 10 height 10
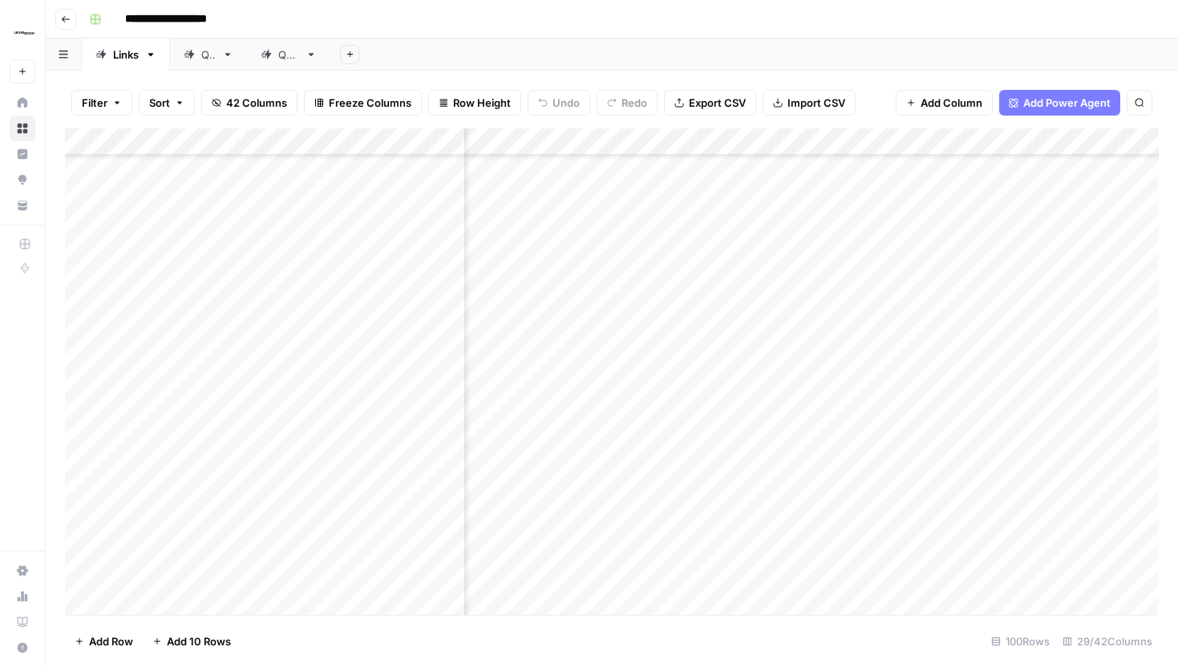
scroll to position [3578, 436]
click at [736, 263] on div "Add Column" at bounding box center [612, 371] width 1094 height 486
click at [736, 218] on div "Add Column" at bounding box center [612, 371] width 1094 height 486
click at [679, 395] on div "Add Column" at bounding box center [612, 371] width 1094 height 486
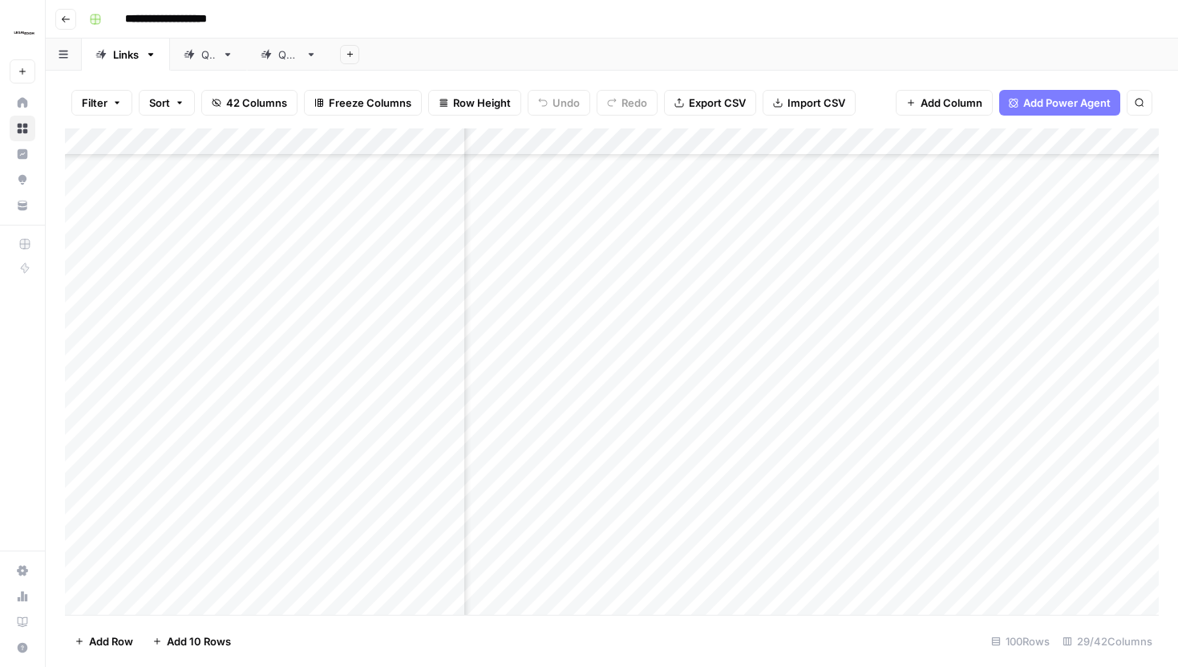
scroll to position [3737, 459]
click at [717, 306] on div "Add Column" at bounding box center [612, 371] width 1094 height 486
click at [713, 265] on div "Add Column" at bounding box center [612, 371] width 1094 height 486
click at [799, 391] on div "Add Column" at bounding box center [612, 371] width 1094 height 486
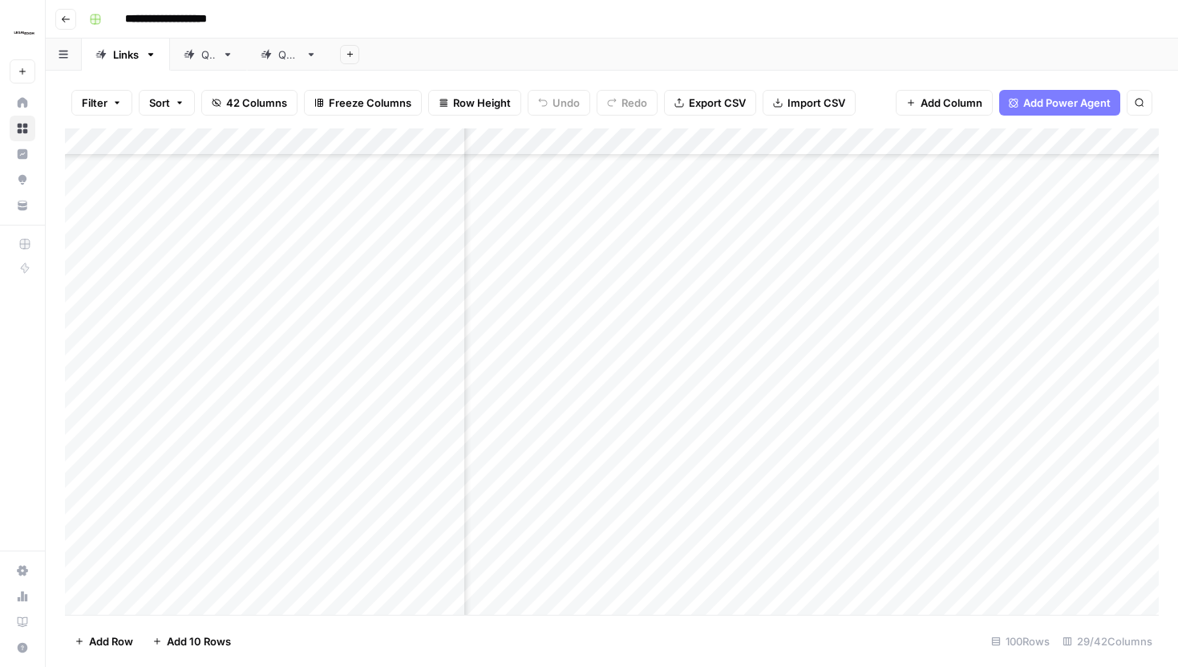
scroll to position [2081, 379]
click at [791, 420] on div "Add Column" at bounding box center [612, 371] width 1094 height 486
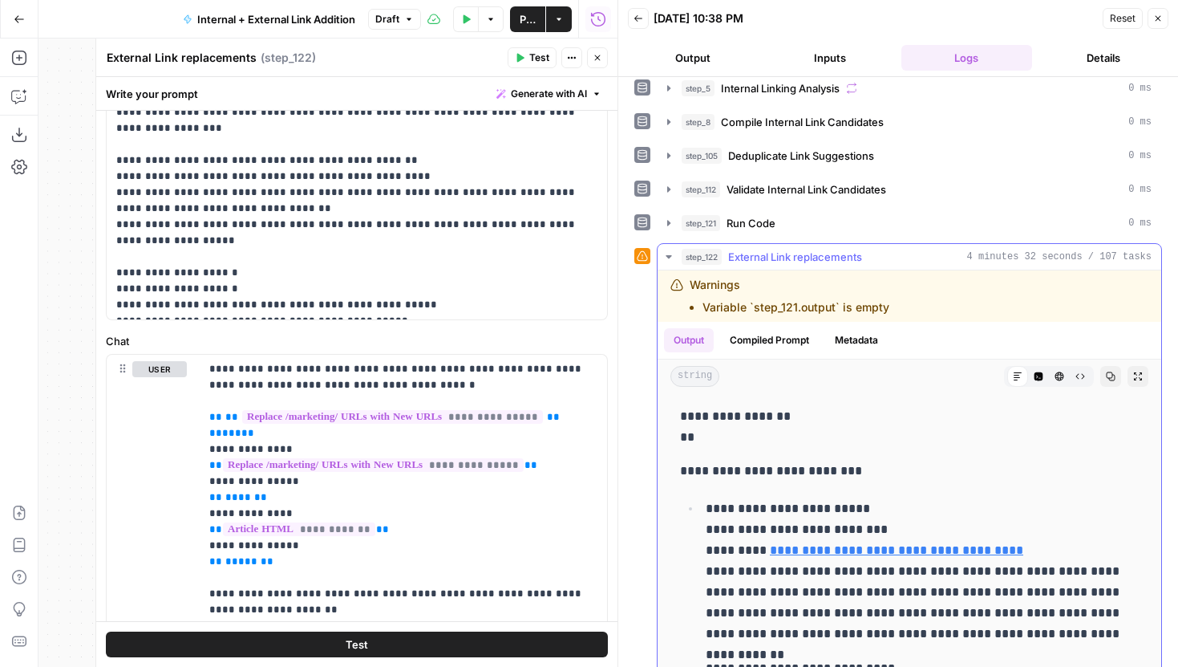
scroll to position [218, 0]
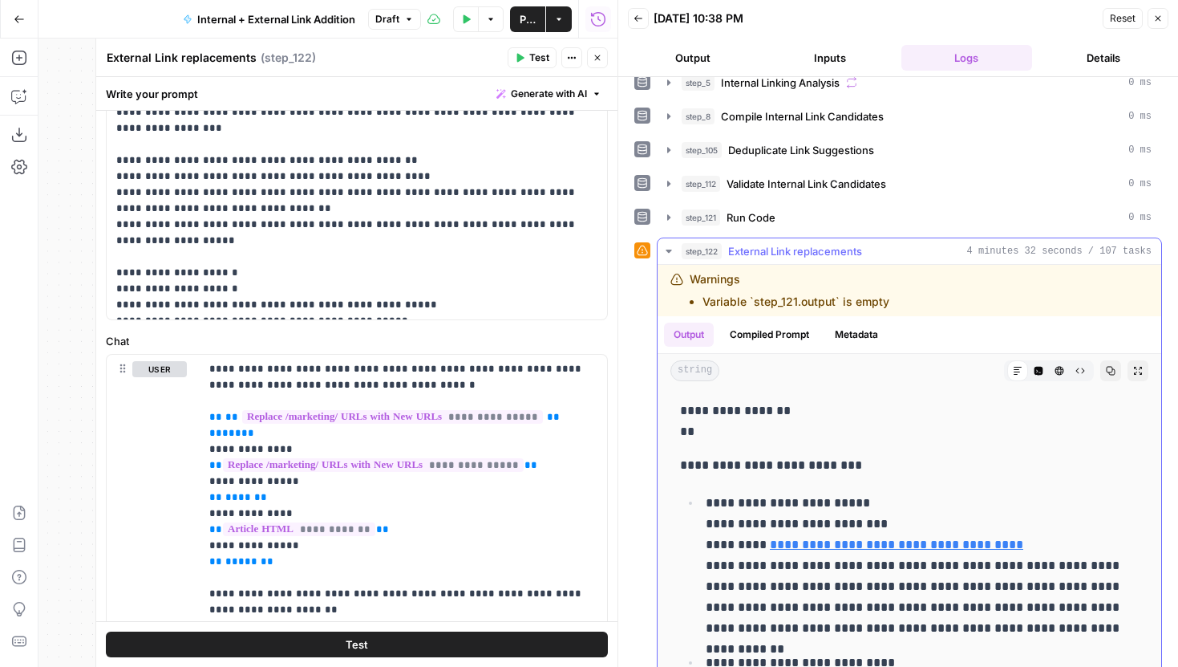
click at [1048, 374] on button "Code Editor" at bounding box center [1038, 370] width 21 height 21
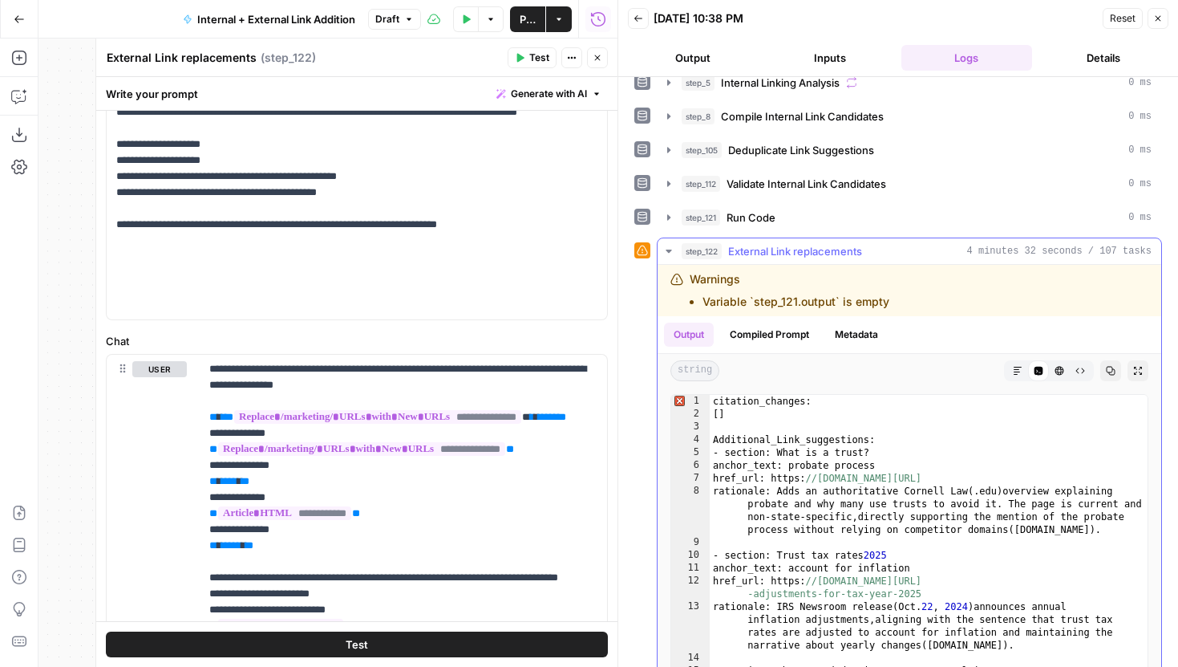
type textarea "**********"
click at [902, 452] on div "citation_changes: [ ] Additional_Link_suggestions: - section: What is a trust? …" at bounding box center [929, 584] width 438 height 379
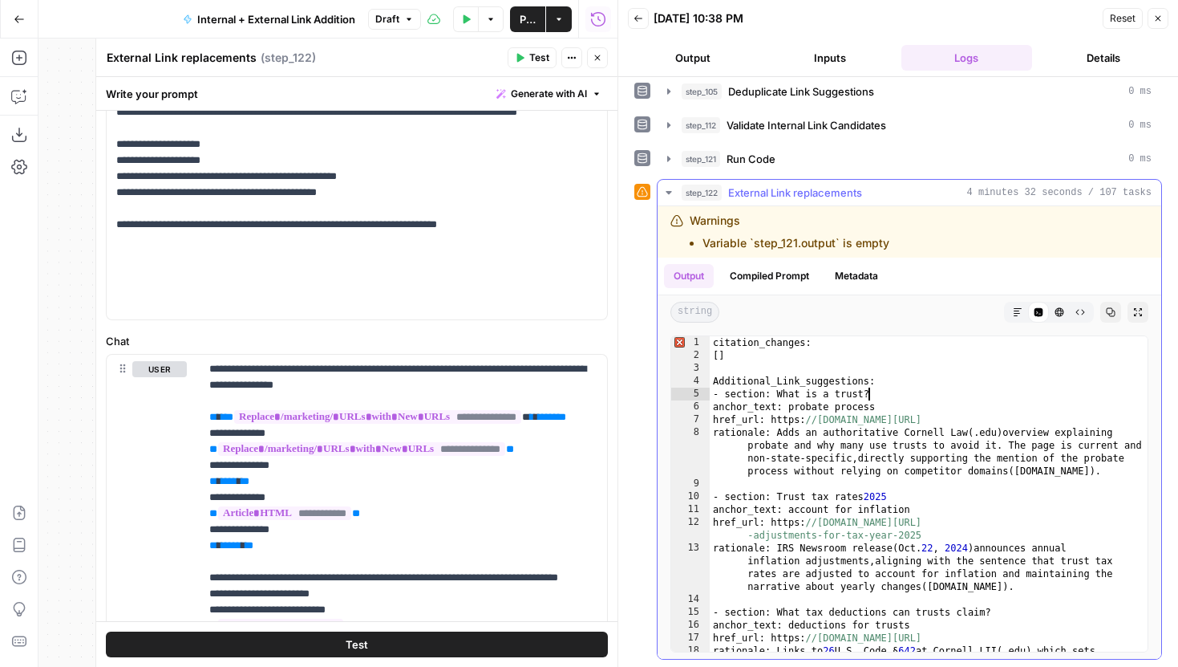
scroll to position [0, 0]
click at [521, 302] on p "**********" at bounding box center [356, 88] width 481 height 449
drag, startPoint x: 547, startPoint y: 301, endPoint x: 351, endPoint y: 305, distance: 196.6
click at [351, 305] on p "**********" at bounding box center [356, 88] width 481 height 449
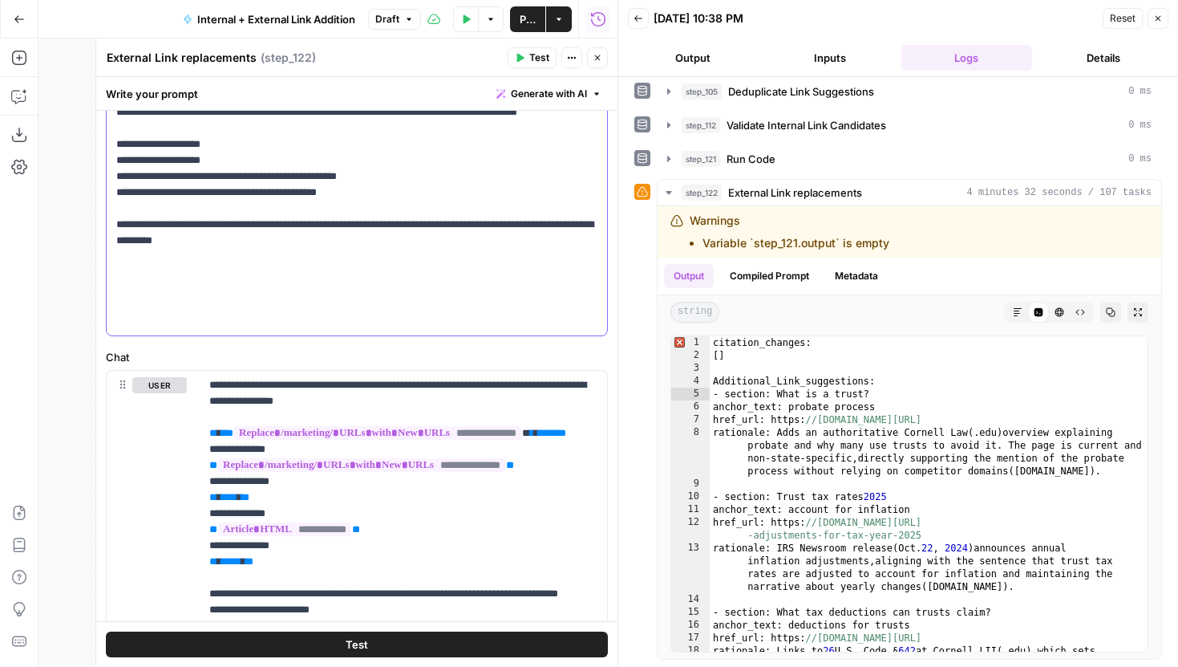
drag, startPoint x: 330, startPoint y: 322, endPoint x: 228, endPoint y: 322, distance: 101.9
click at [228, 322] on p "**********" at bounding box center [356, 96] width 481 height 465
drag, startPoint x: 227, startPoint y: 321, endPoint x: 443, endPoint y: 302, distance: 216.6
click at [443, 302] on p "**********" at bounding box center [356, 96] width 481 height 465
copy p "**********"
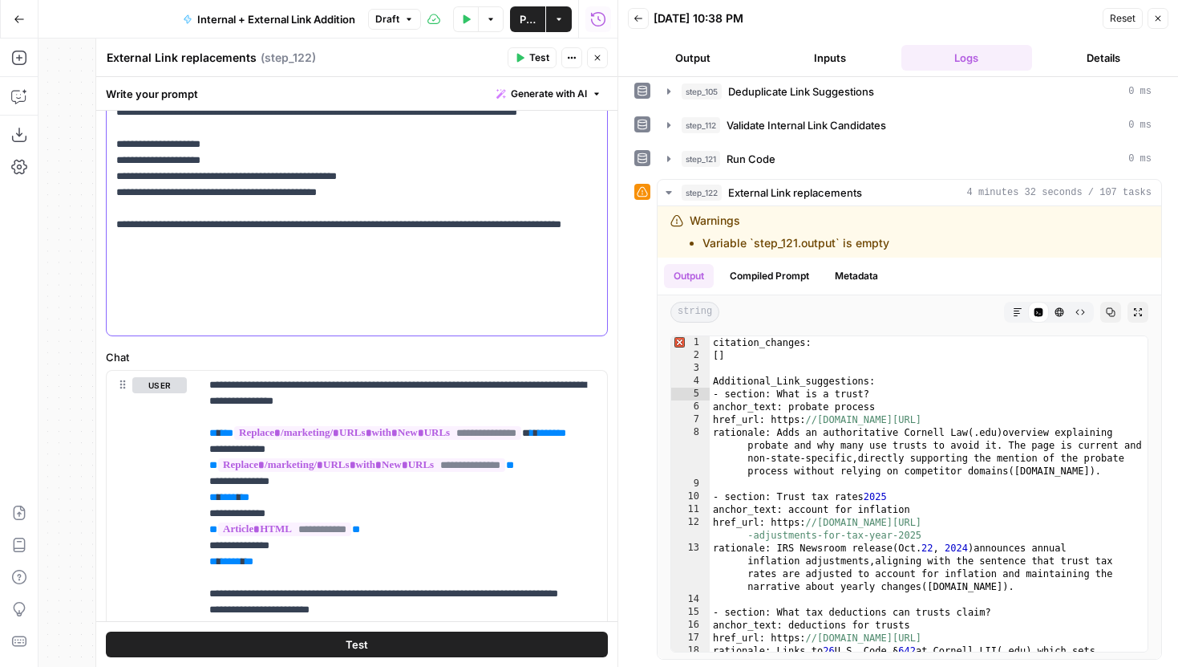
click at [245, 320] on p "**********" at bounding box center [356, 96] width 481 height 465
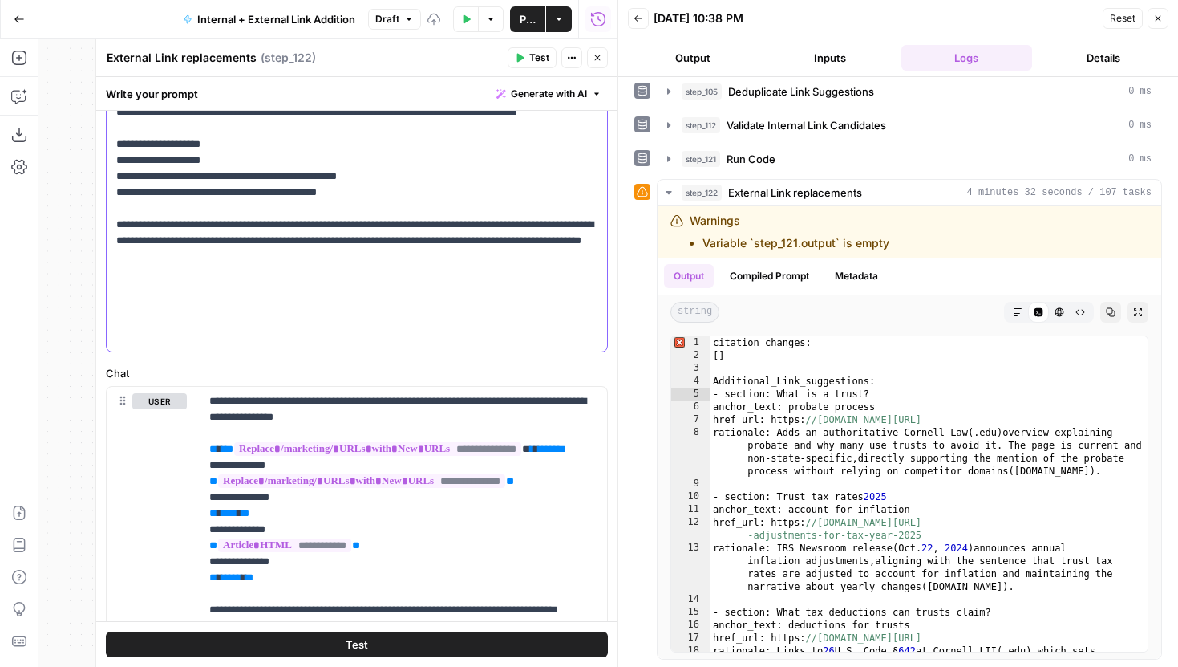
click at [534, 338] on p "**********" at bounding box center [356, 104] width 481 height 481
click at [525, 56] on button "Test" at bounding box center [532, 57] width 49 height 21
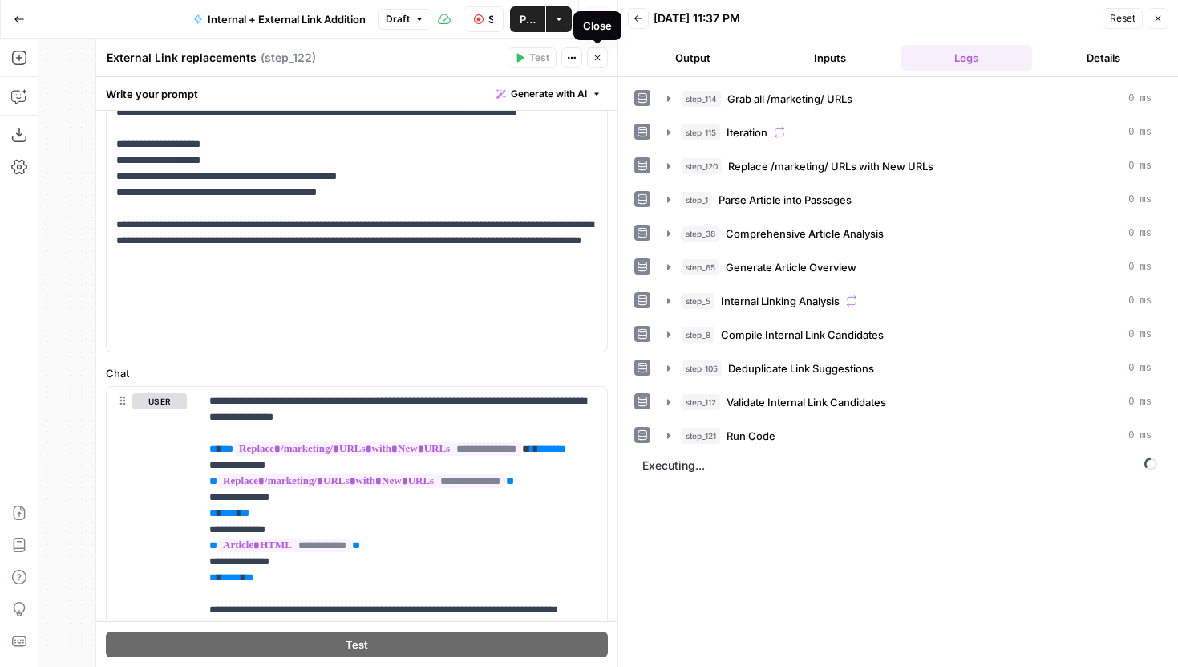
click at [598, 63] on button "Close" at bounding box center [597, 57] width 21 height 21
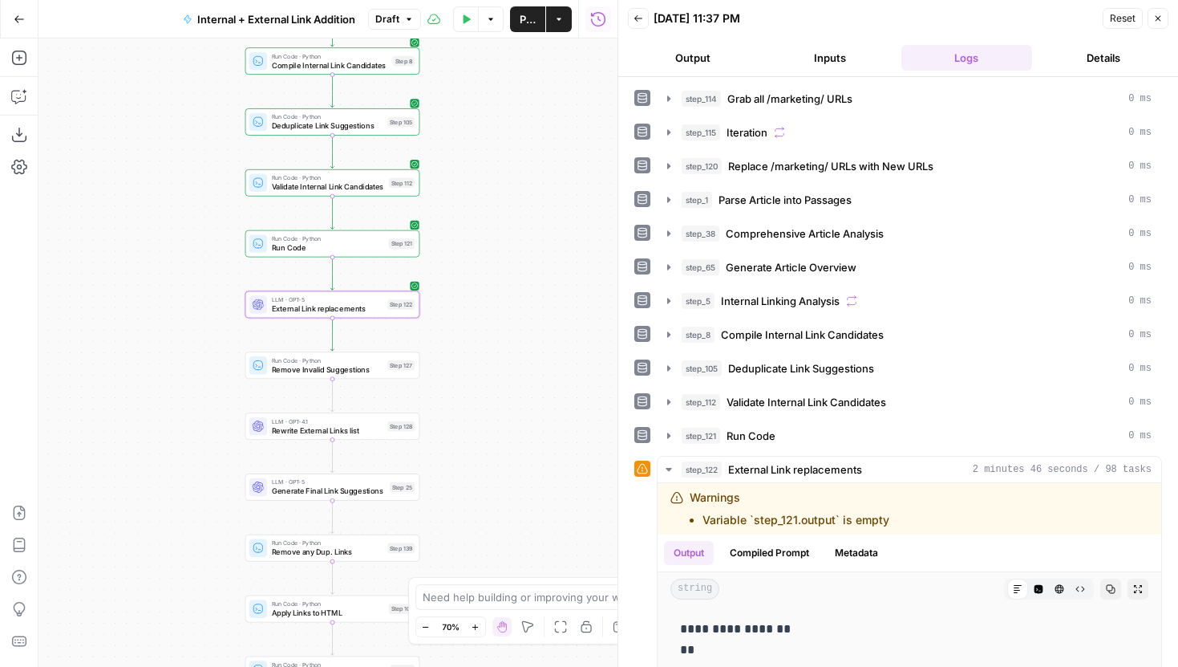
drag, startPoint x: 524, startPoint y: 175, endPoint x: 483, endPoint y: 444, distance: 272.6
click at [483, 440] on div "true false true false Workflow Input Settings Inputs Run Code · Python Grab all…" at bounding box center [328, 353] width 579 height 628
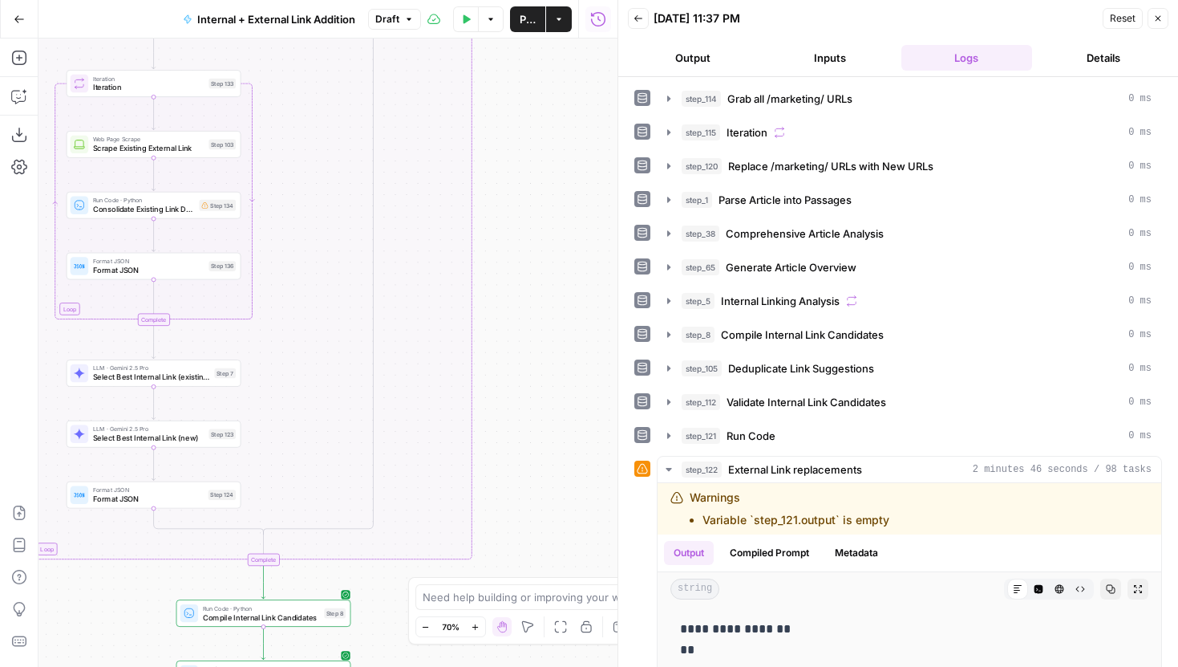
drag, startPoint x: 550, startPoint y: 234, endPoint x: 521, endPoint y: 527, distance: 294.2
click at [521, 526] on div "true false true false Workflow Input Settings Inputs Run Code · Python Grab all…" at bounding box center [328, 353] width 579 height 628
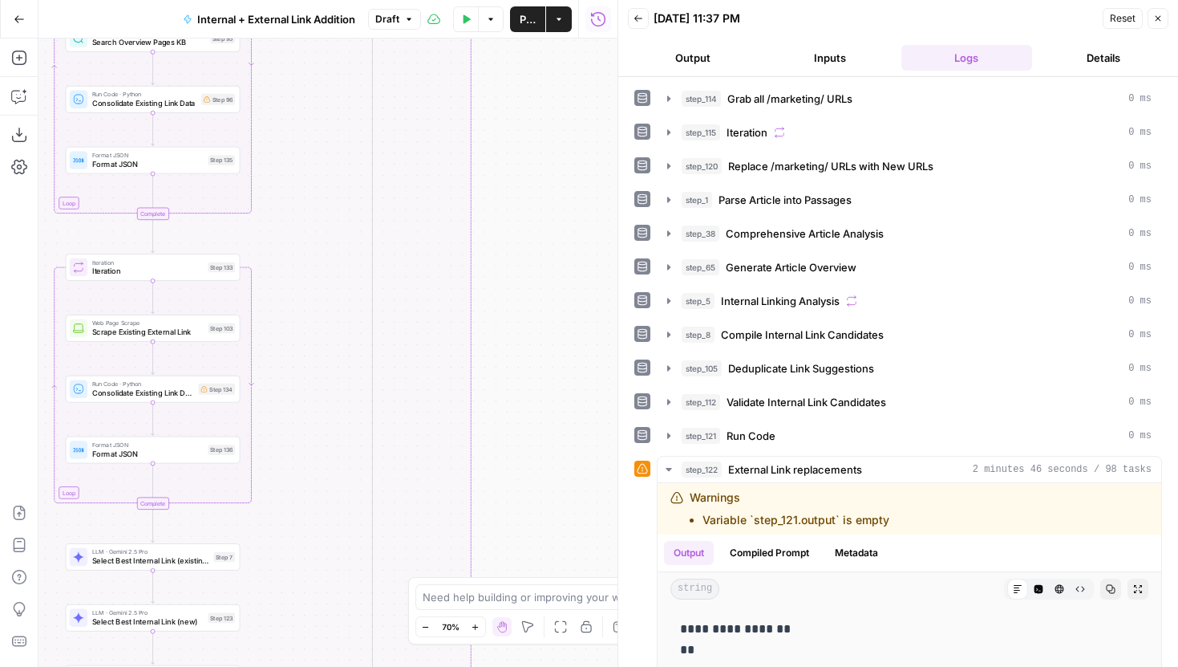
drag, startPoint x: 530, startPoint y: 268, endPoint x: 530, endPoint y: 442, distance: 174.1
click at [530, 434] on div "true false true false Workflow Input Settings Inputs Run Code · Python Grab all…" at bounding box center [328, 353] width 579 height 628
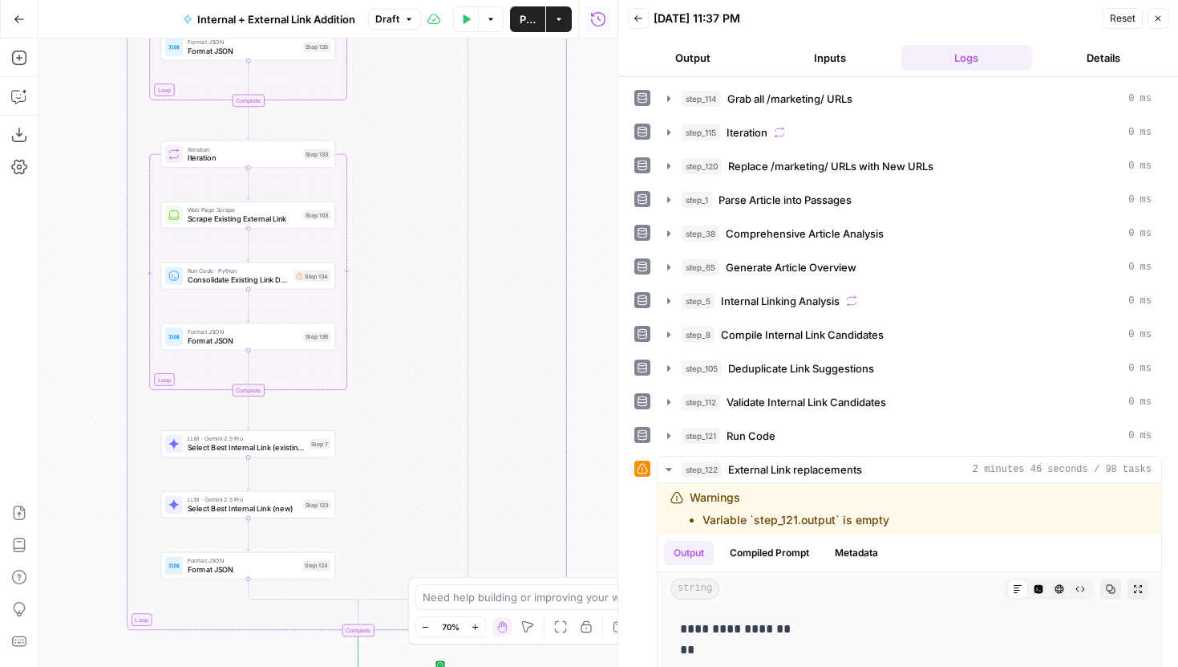
drag, startPoint x: 399, startPoint y: 446, endPoint x: 496, endPoint y: 257, distance: 212.7
click at [495, 258] on div "true false true false Workflow Input Settings Inputs Run Code · Python Grab all…" at bounding box center [328, 353] width 579 height 628
click at [277, 452] on span "Select Best Internal Link (existing)" at bounding box center [246, 447] width 117 height 11
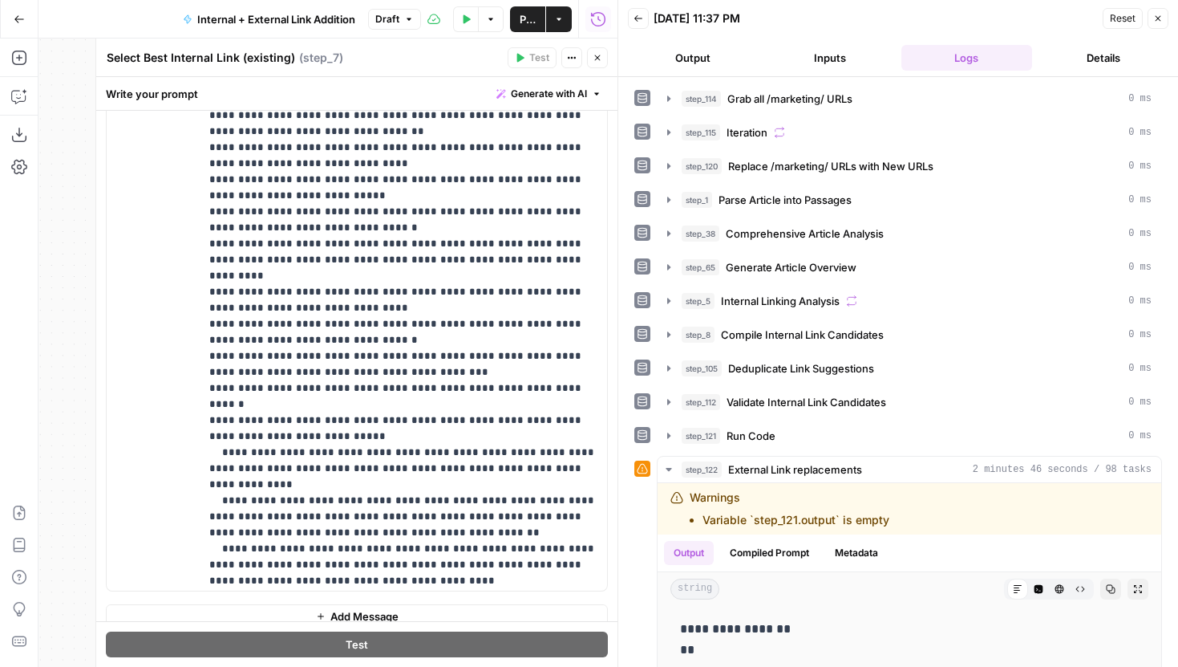
scroll to position [5928, 0]
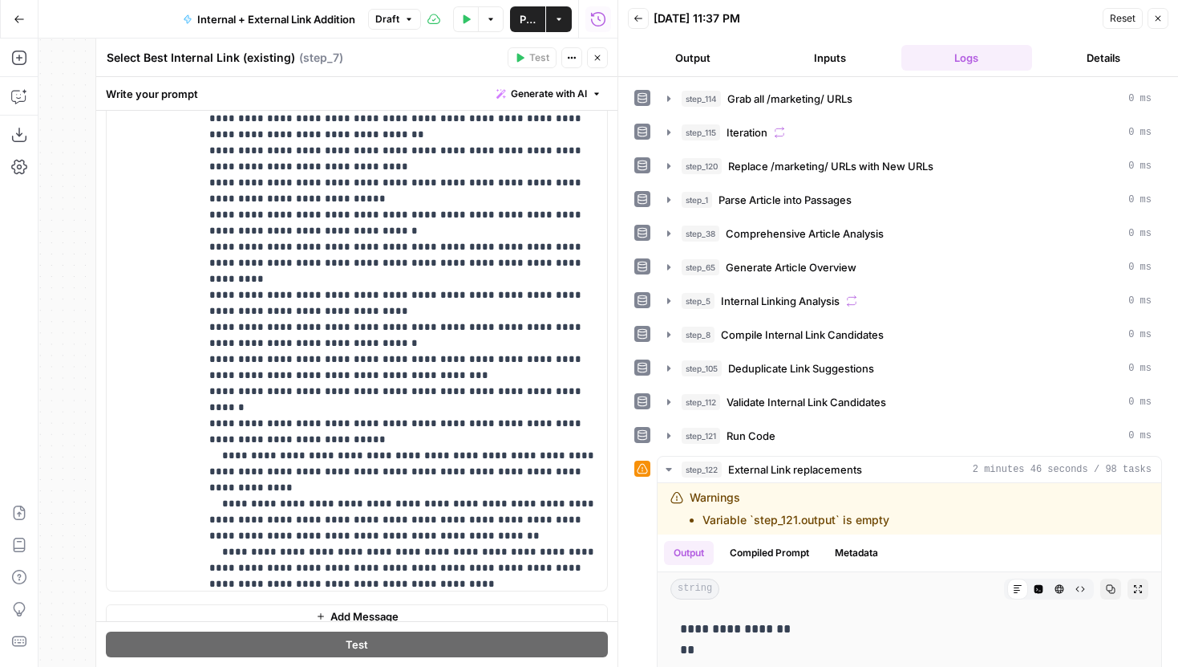
click at [601, 55] on icon "button" at bounding box center [598, 58] width 10 height 10
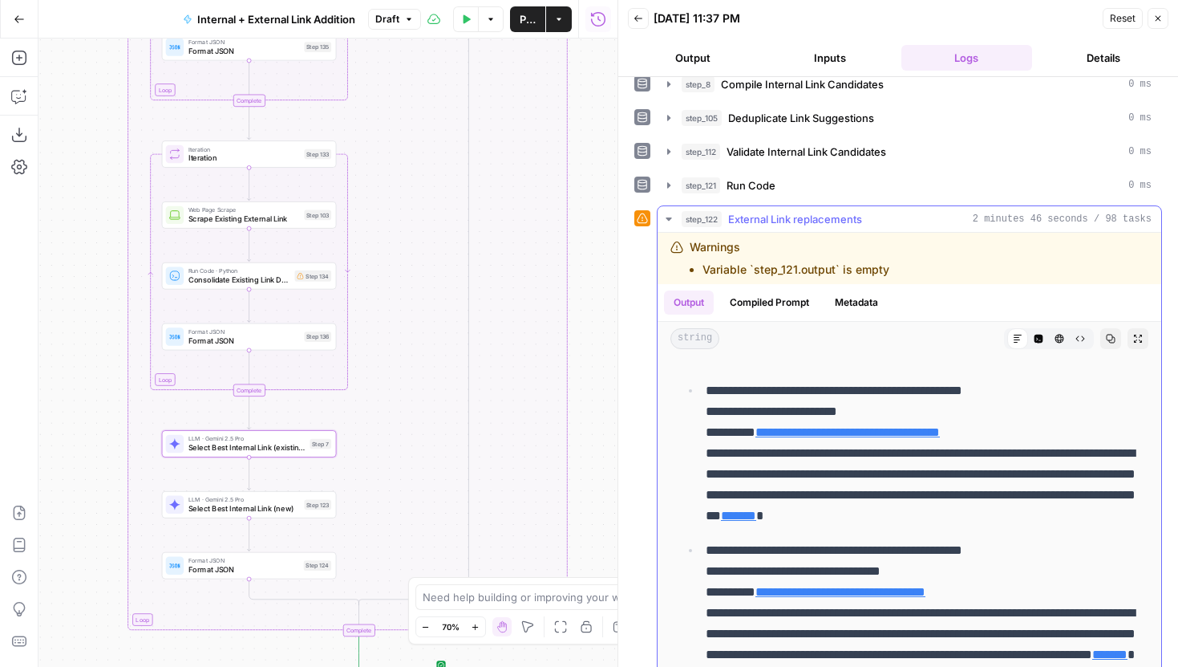
scroll to position [0, 0]
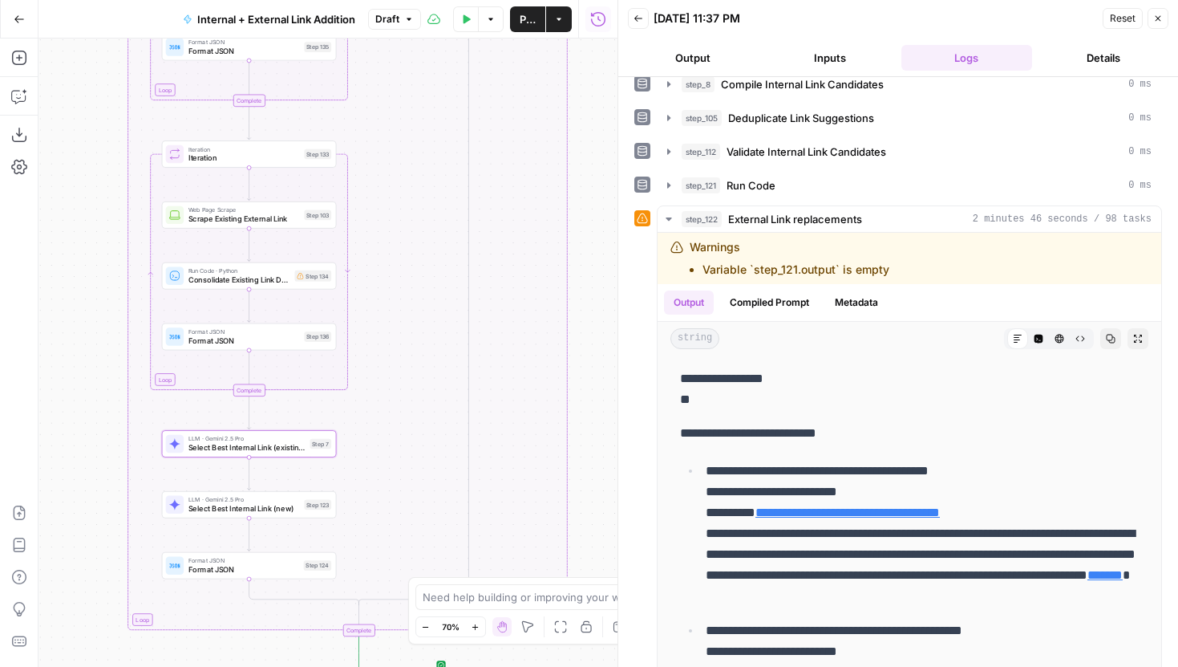
click at [638, 14] on icon "button" at bounding box center [639, 19] width 10 height 10
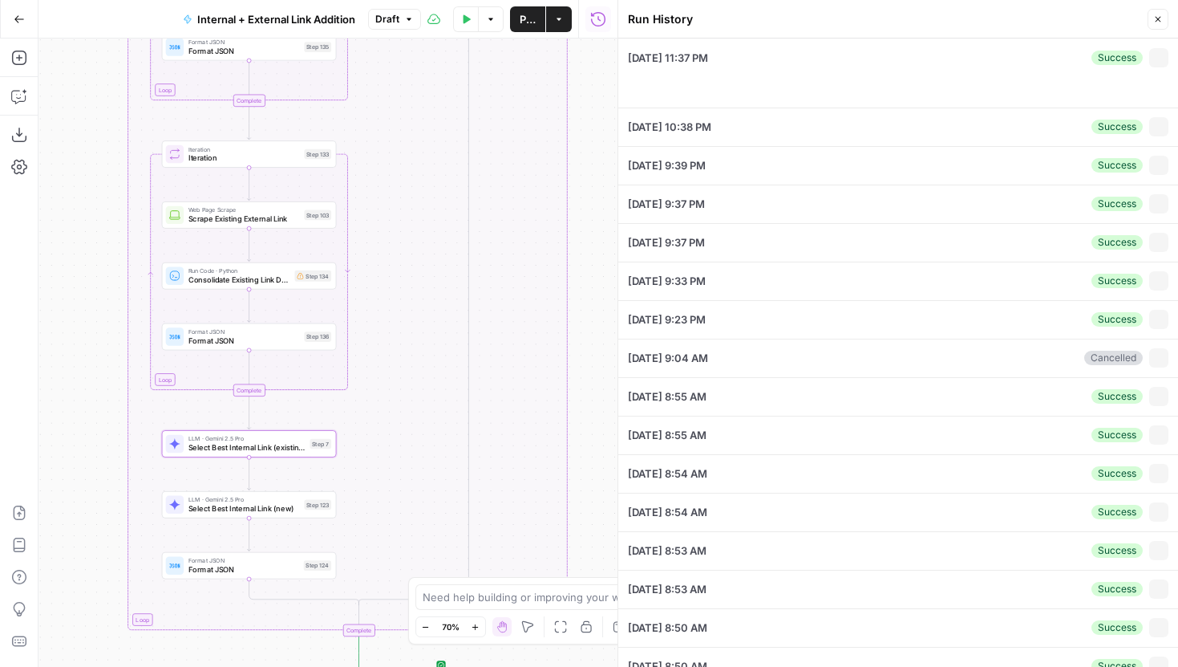
type input "Articles Center Sitemap"
type input "Overview Pages Sitemap"
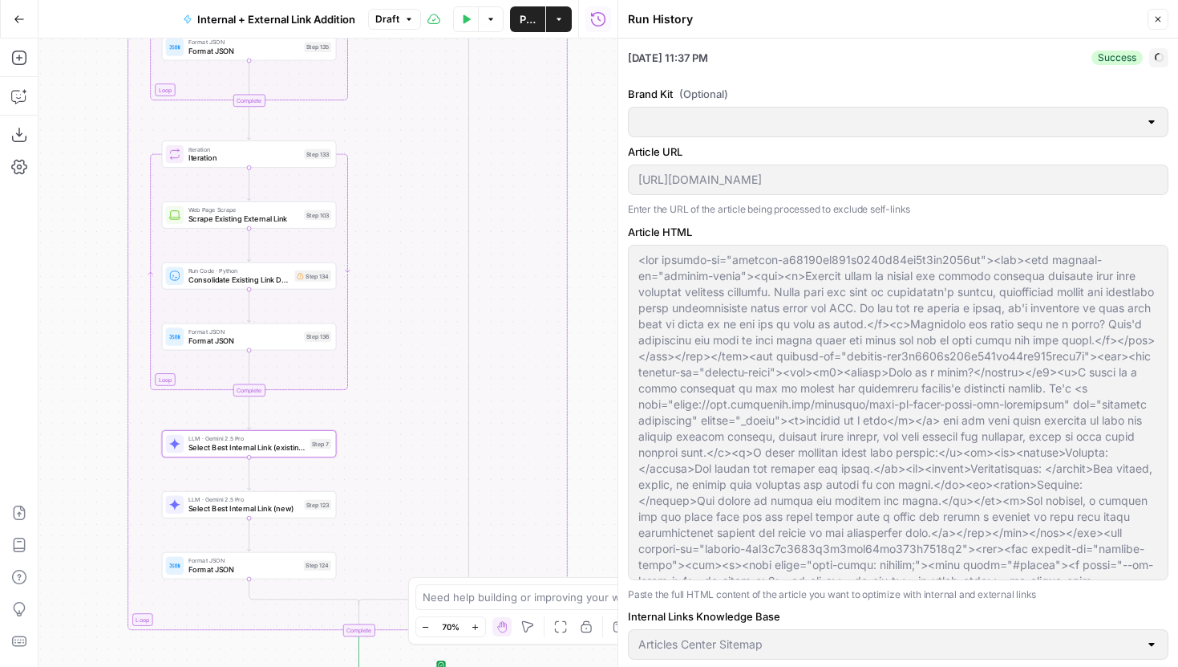
type input "LegalZoom - LLC"
click at [1150, 8] on header "Run History Close" at bounding box center [898, 19] width 560 height 39
click at [1151, 14] on button "Close" at bounding box center [1158, 19] width 21 height 21
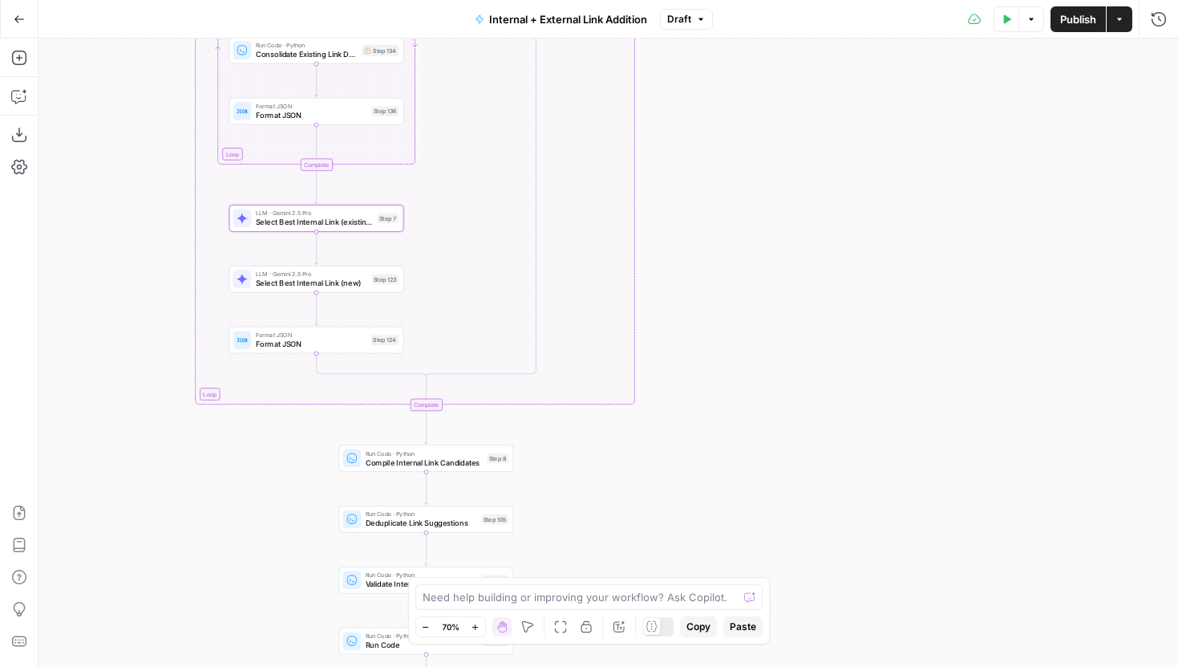
drag, startPoint x: 716, startPoint y: 390, endPoint x: 783, endPoint y: 120, distance: 278.4
click at [783, 120] on div "true false true false Workflow Input Settings Inputs Run Code · Python Grab all…" at bounding box center [609, 353] width 1140 height 628
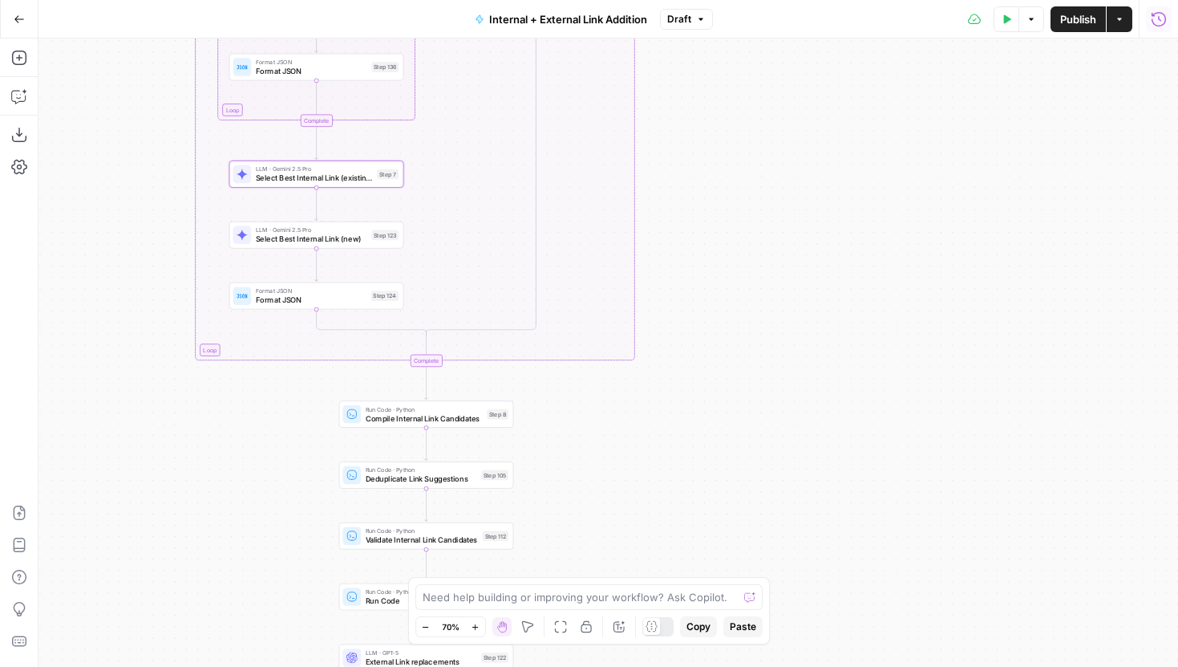
click at [1160, 23] on icon "button" at bounding box center [1159, 19] width 16 height 16
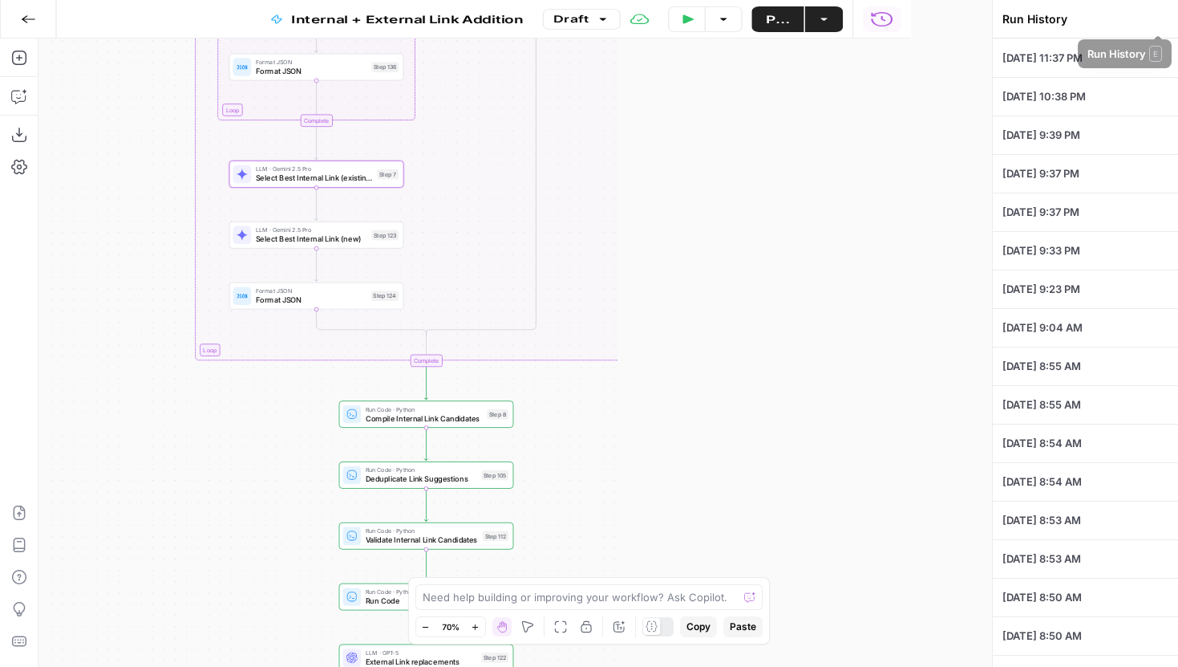
type input "LegalZoom - LLC"
type input "[URL][DOMAIN_NAME]"
type input "Articles Center Sitemap"
type input "Overview Pages Sitemap"
type textarea "<div builder-id="builder-b40885fe614c4418a98de0a5ae9404fd"><div><div builder-id…"
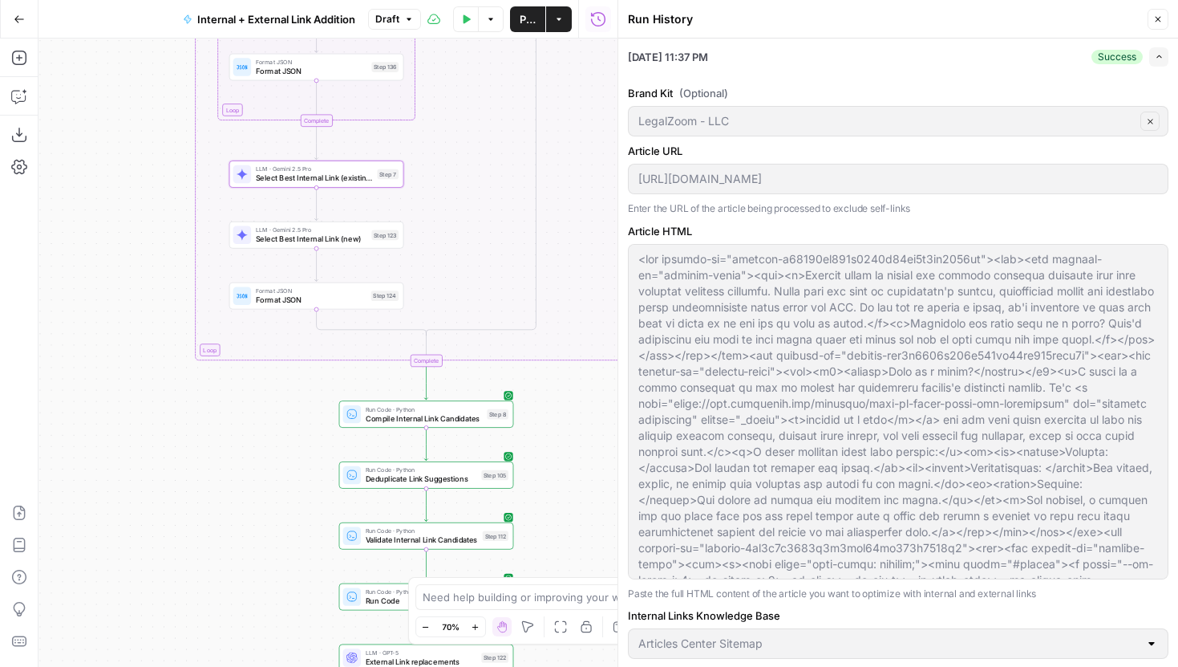
scroll to position [314, 0]
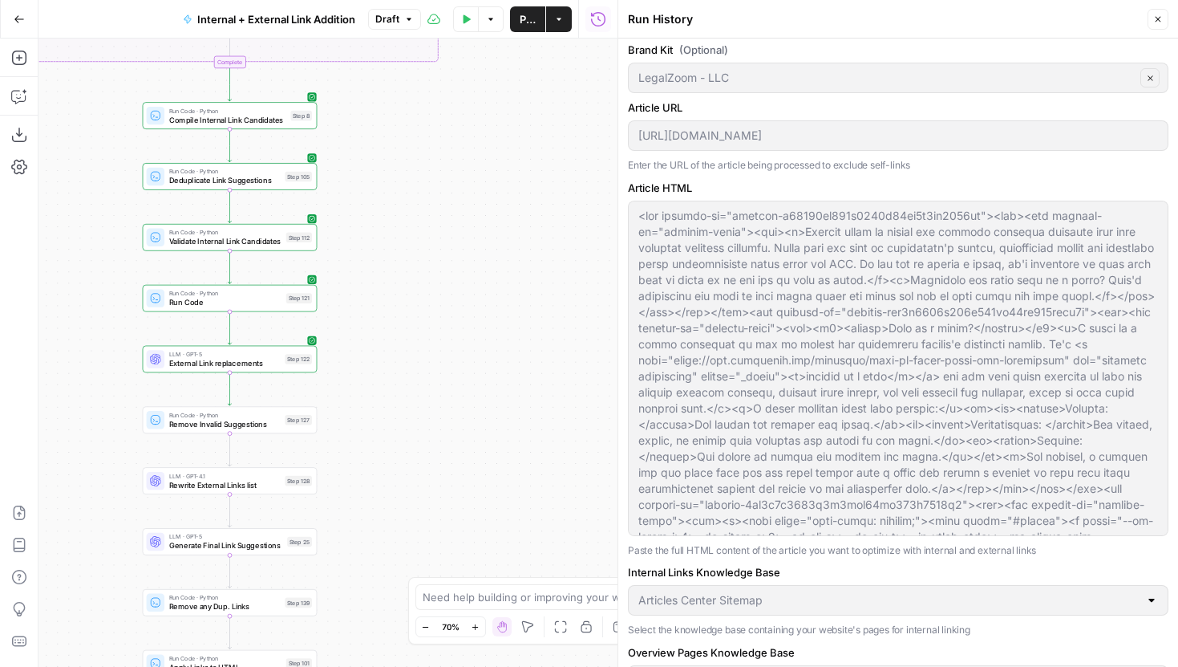
drag, startPoint x: 562, startPoint y: 403, endPoint x: 365, endPoint y: 103, distance: 359.7
click at [365, 103] on div "true false true false Workflow Input Settings Inputs Run Code · Python Grab all…" at bounding box center [328, 353] width 579 height 628
drag, startPoint x: 433, startPoint y: 328, endPoint x: 481, endPoint y: 509, distance: 186.8
click at [481, 504] on div "true false true false Workflow Input Settings Inputs Run Code · Python Grab all…" at bounding box center [328, 353] width 579 height 628
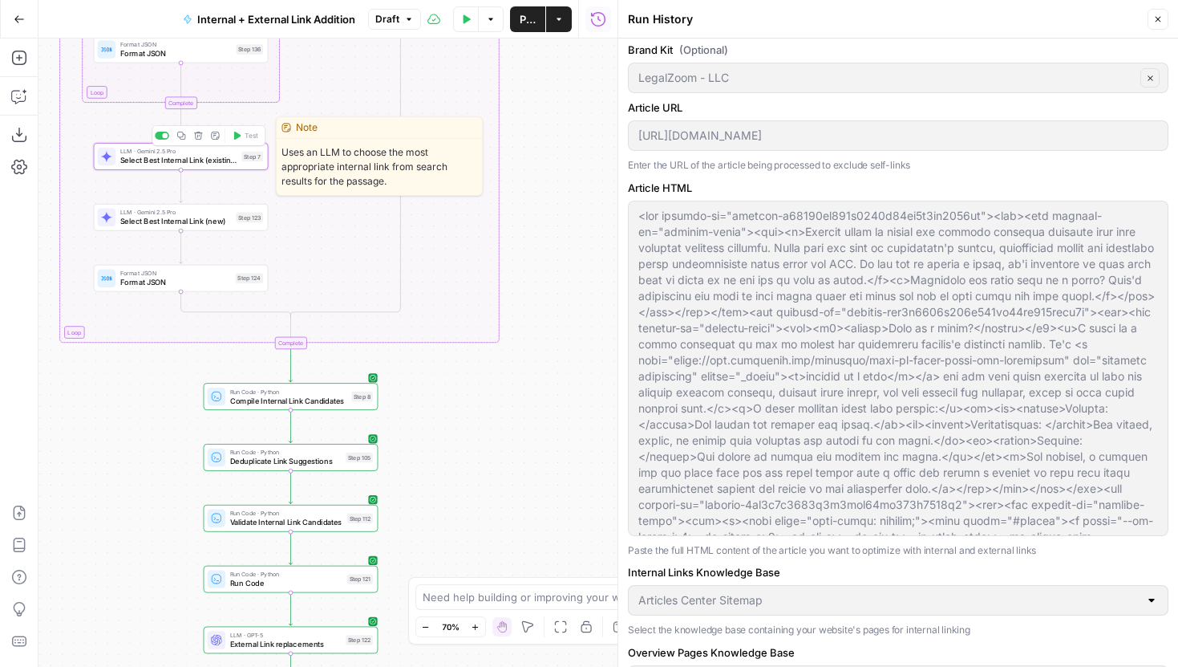
click at [215, 162] on span "Select Best Internal Link (existing)" at bounding box center [178, 160] width 117 height 11
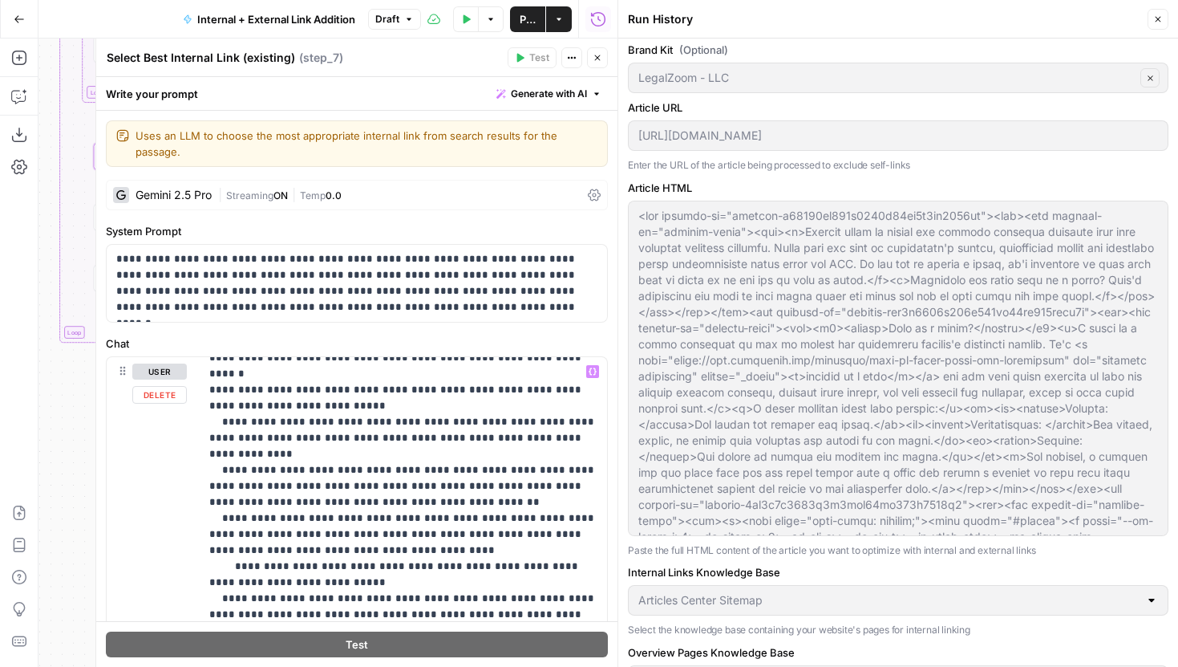
scroll to position [6372, 0]
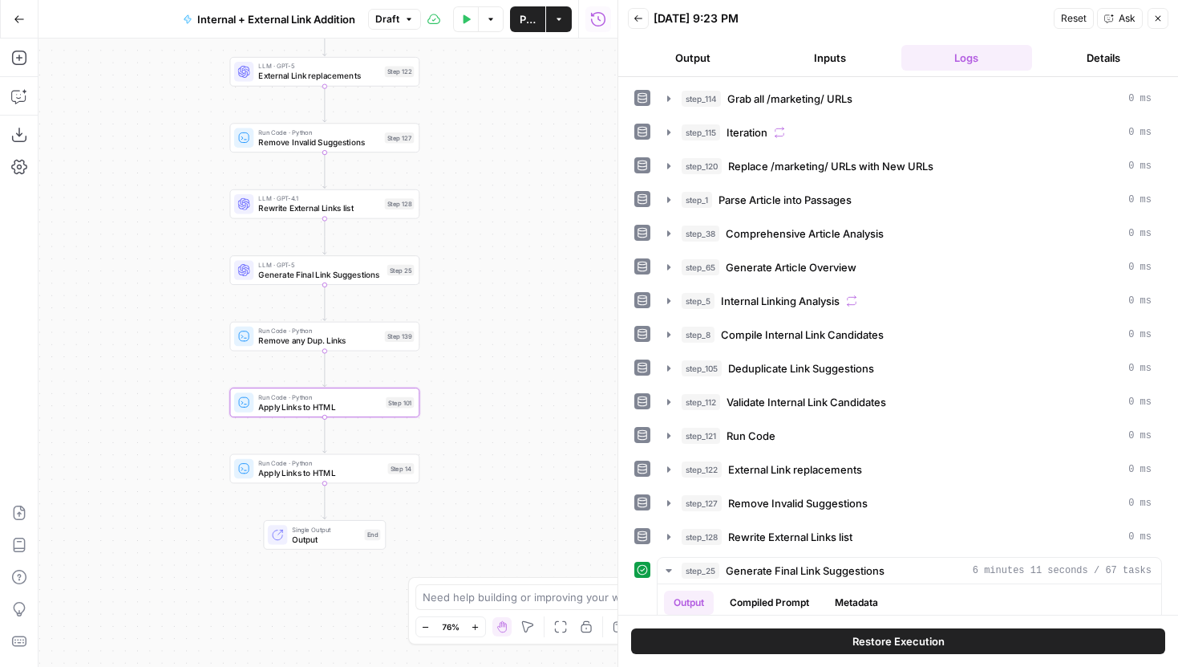
scroll to position [14, 0]
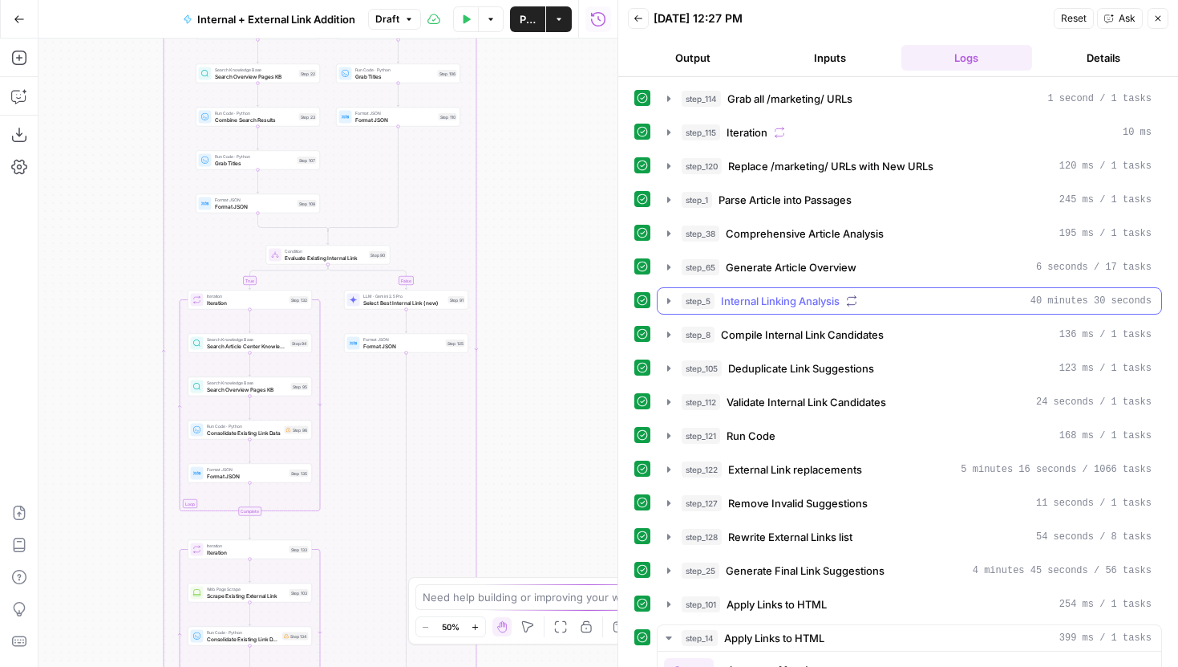
click at [674, 301] on icon "button" at bounding box center [669, 300] width 13 height 13
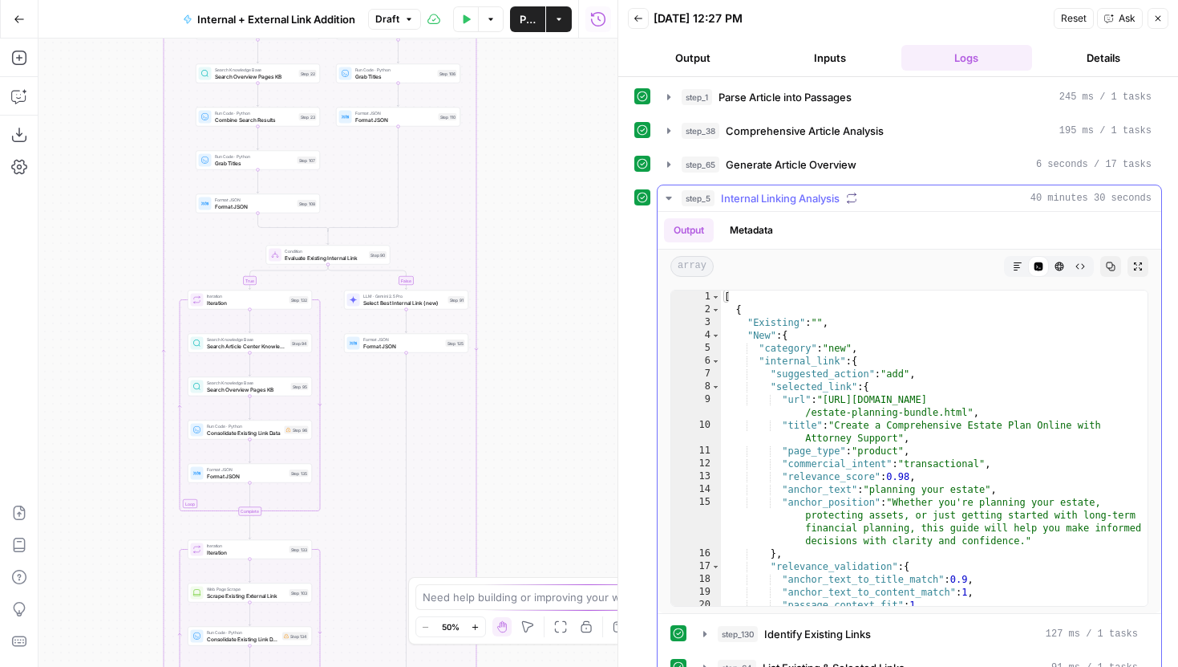
scroll to position [208, 0]
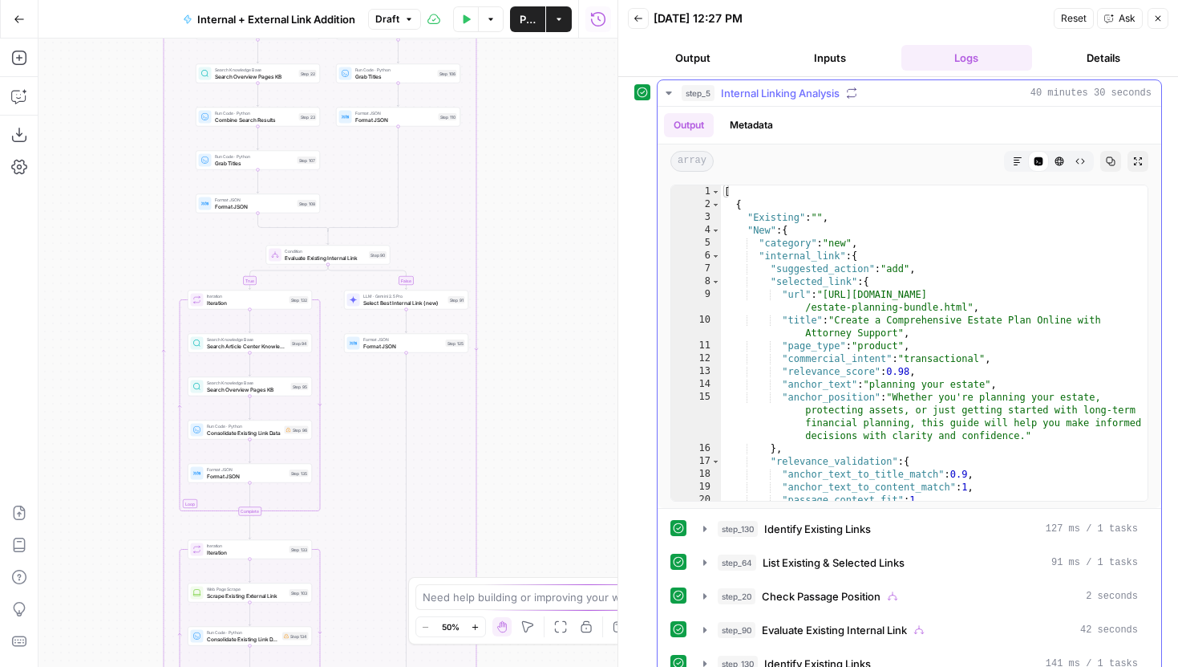
type textarea "**********"
click at [812, 343] on div "[ { "Existing" : "" , "New" : { "category" : "new" , "internal_link" : { "sugge…" at bounding box center [934, 355] width 427 height 341
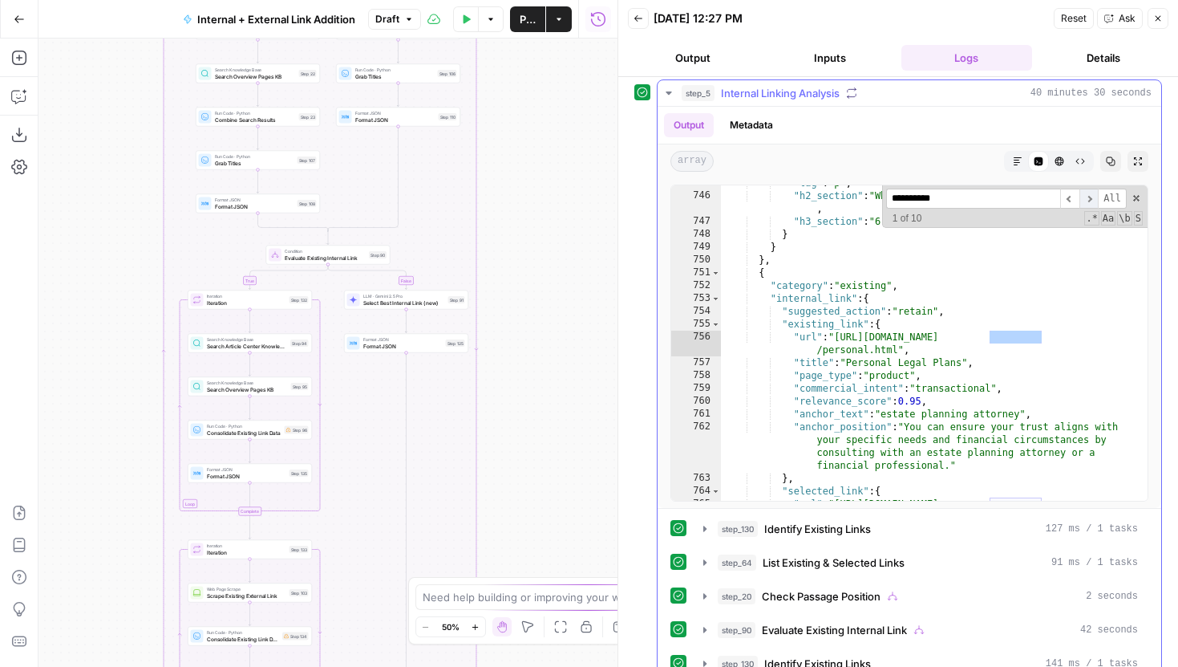
scroll to position [11812, 0]
type input "**********"
click at [1090, 197] on span "​" at bounding box center [1089, 198] width 19 height 20
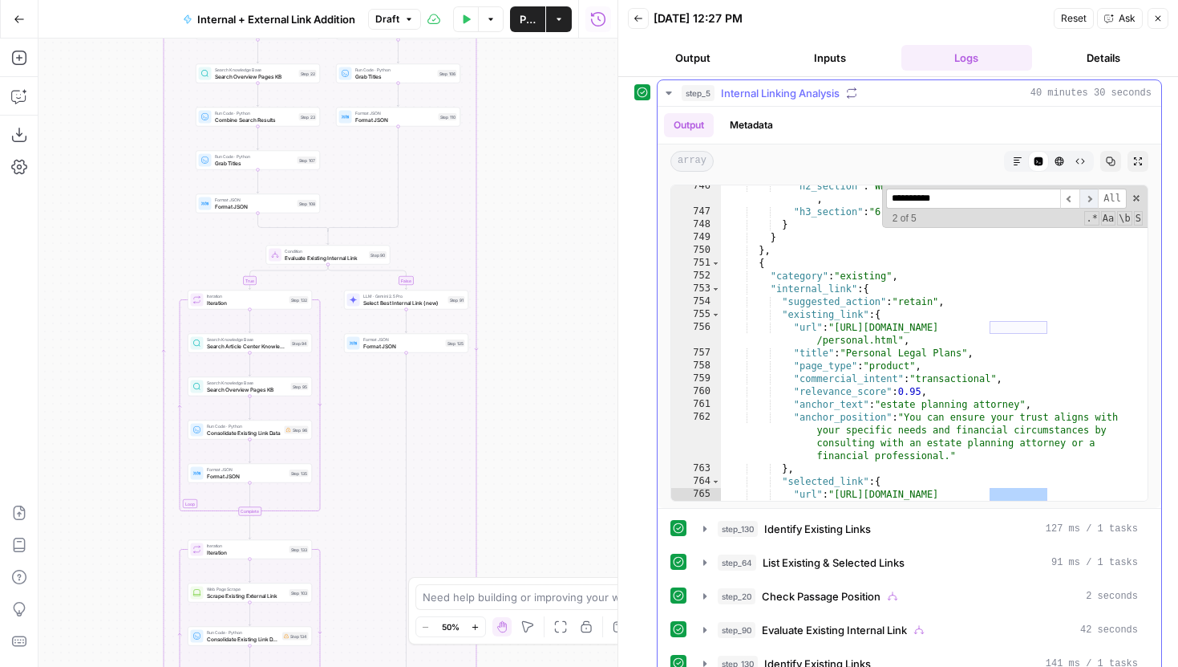
click at [1090, 197] on span "​" at bounding box center [1089, 198] width 19 height 20
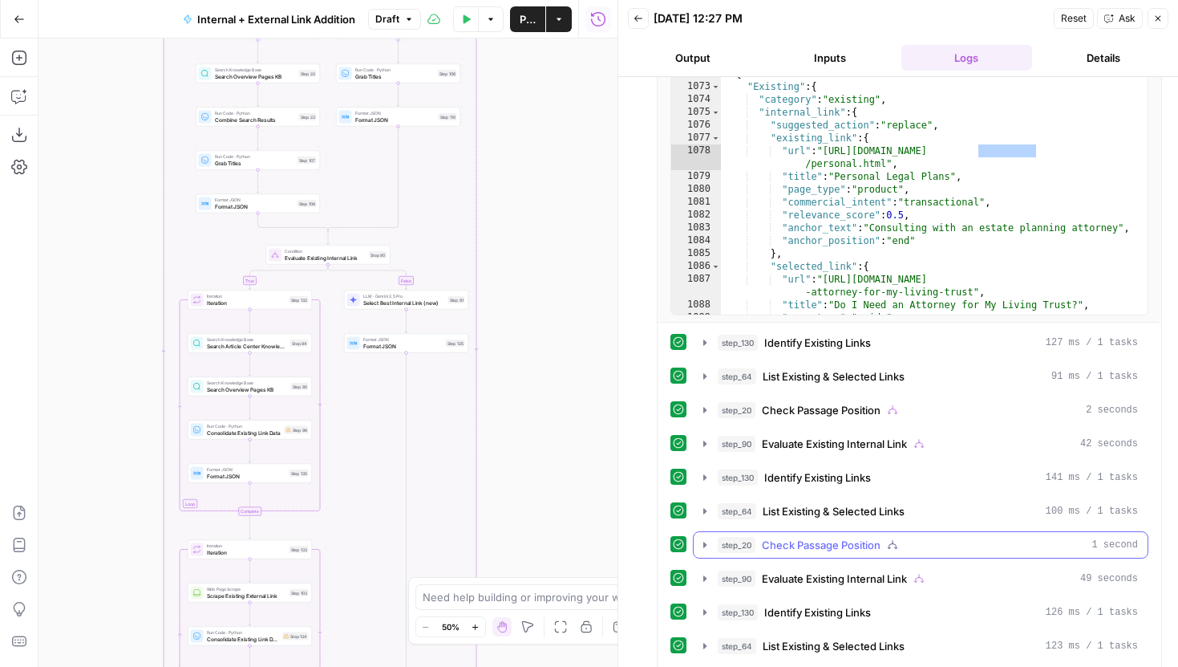
scroll to position [396, 0]
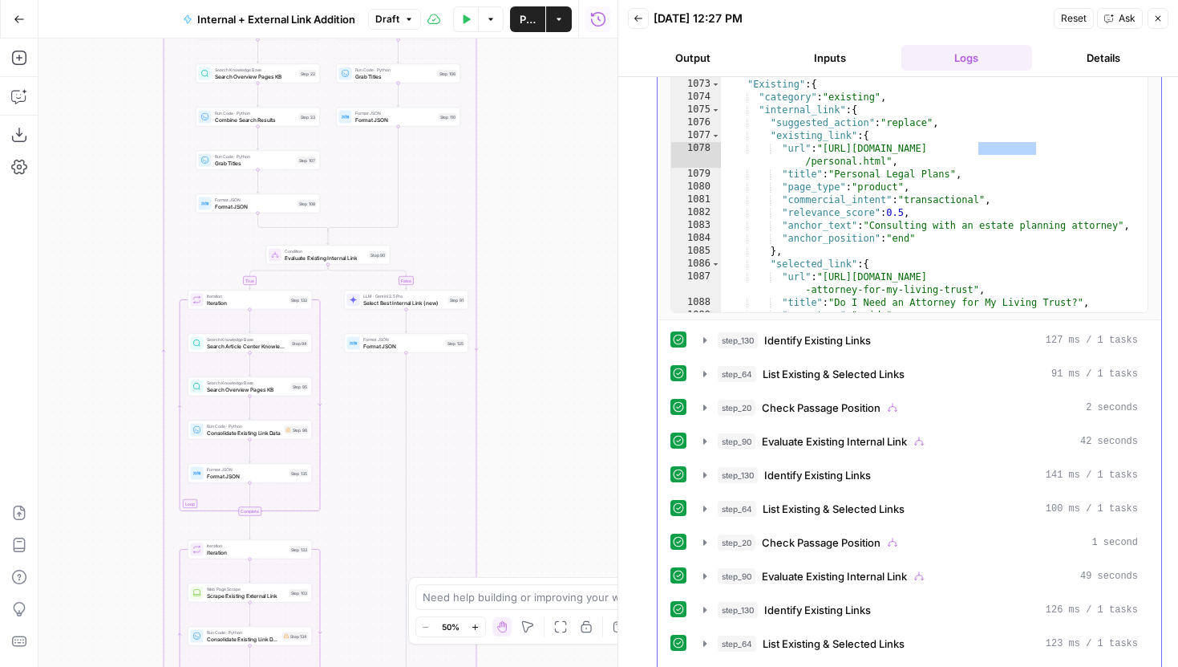
type textarea "**********"
drag, startPoint x: 885, startPoint y: 160, endPoint x: 828, endPoint y: 150, distance: 57.9
click at [828, 150] on div ""anchor_text" : null , "anchor_position" : null } } } } , { "Existing" : { "cat…" at bounding box center [934, 158] width 427 height 341
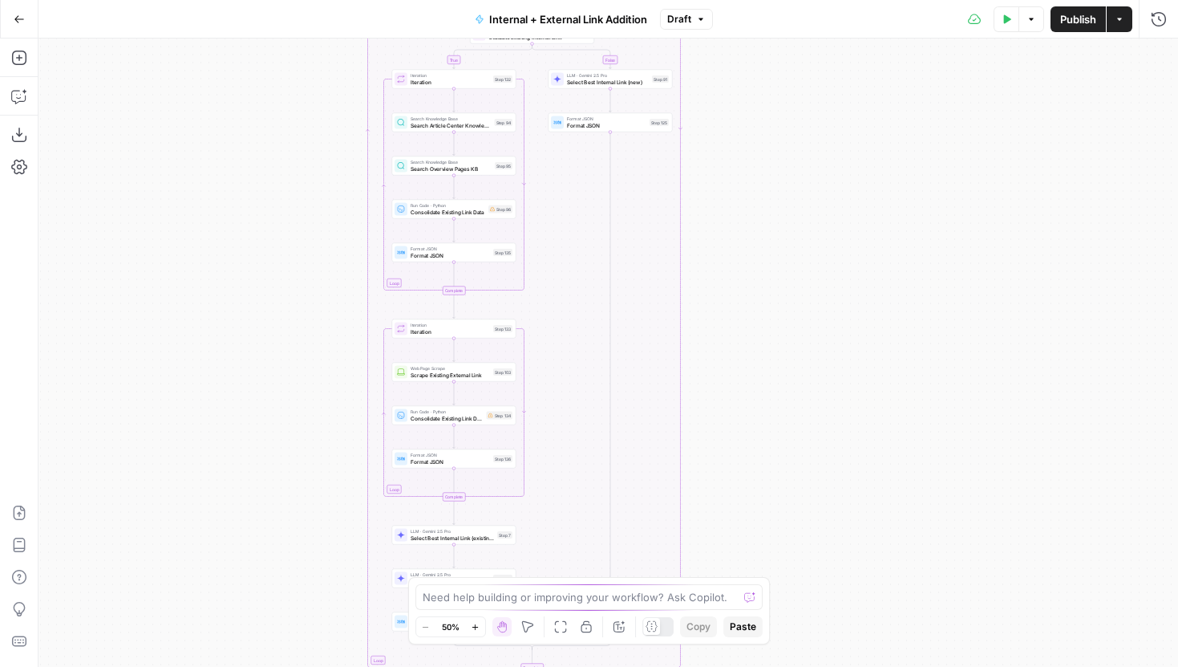
drag, startPoint x: 833, startPoint y: 379, endPoint x: 752, endPoint y: 168, distance: 227.0
click at [754, 173] on div "true false true false Workflow Input Settings Inputs Run Code · Python Grab all…" at bounding box center [609, 353] width 1140 height 628
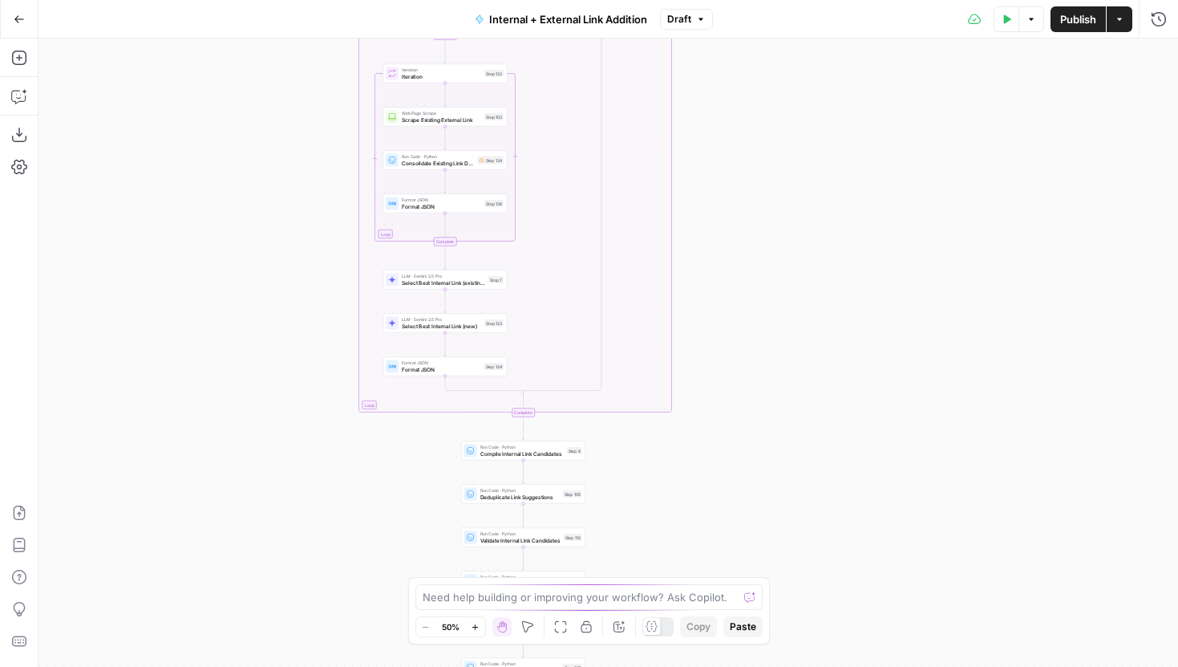
drag, startPoint x: 775, startPoint y: 375, endPoint x: 775, endPoint y: 185, distance: 190.1
click at [775, 197] on div "true false true false Workflow Input Settings Inputs Run Code · Python Grab all…" at bounding box center [609, 353] width 1140 height 628
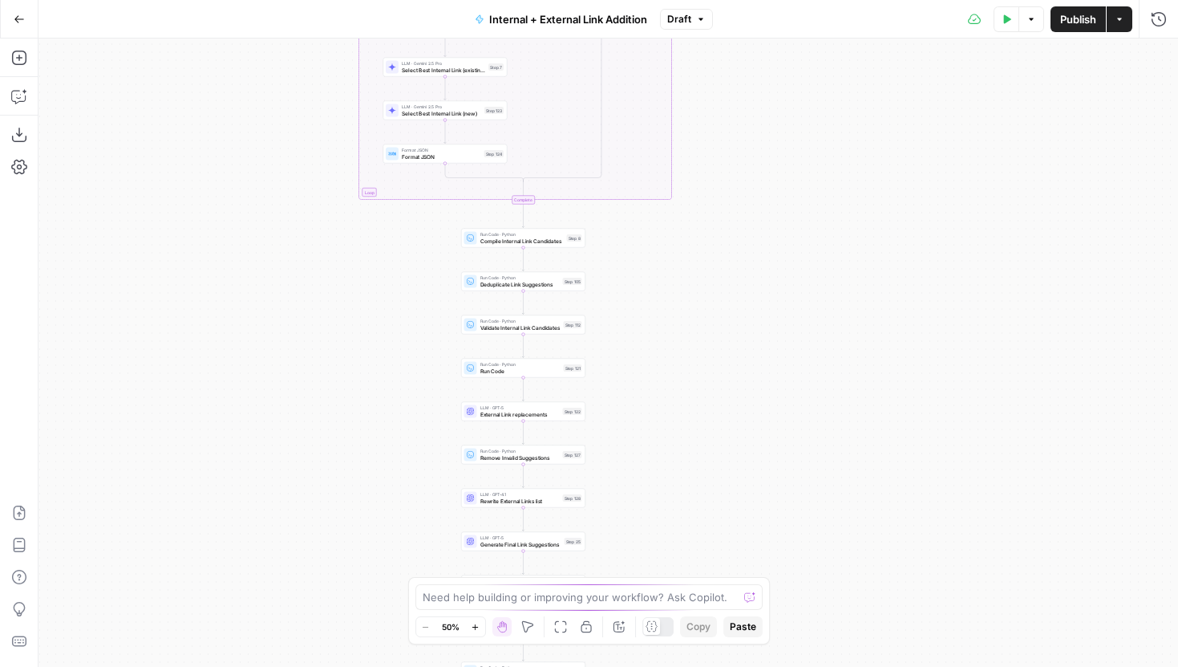
drag, startPoint x: 762, startPoint y: 409, endPoint x: 762, endPoint y: 182, distance: 227.0
click at [762, 182] on div "true false true false Workflow Input Settings Inputs Run Code · Python Grab all…" at bounding box center [609, 353] width 1140 height 628
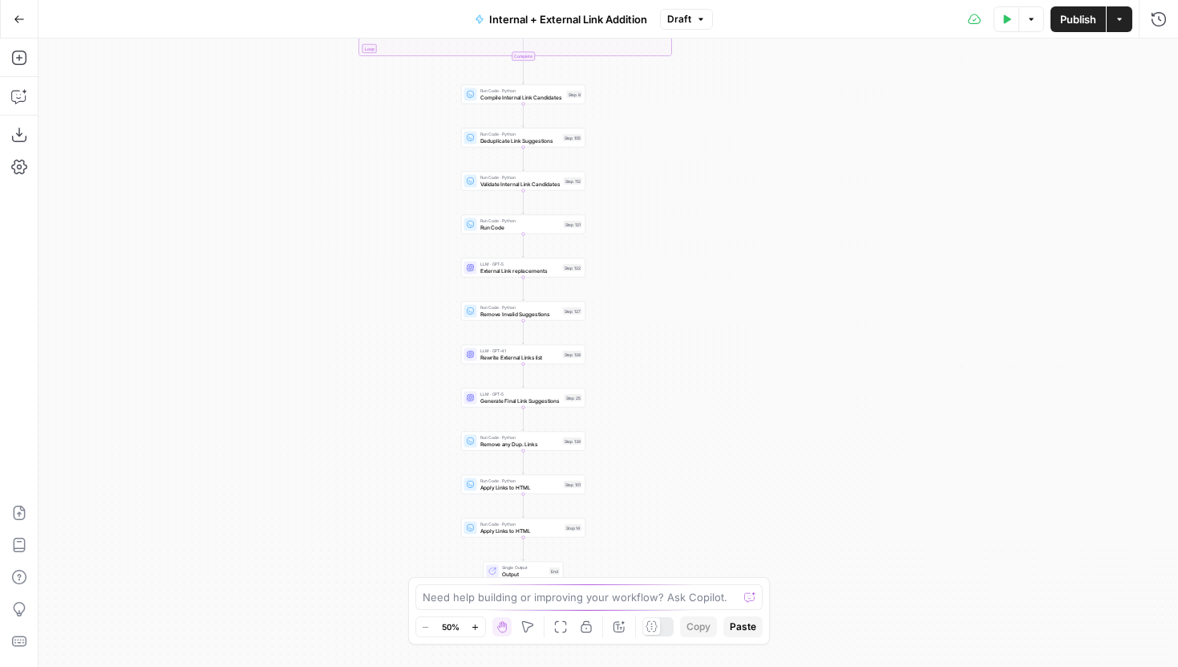
drag, startPoint x: 691, startPoint y: 406, endPoint x: 710, endPoint y: 227, distance: 179.8
click at [710, 229] on div "true false true false Workflow Input Settings Inputs Run Code · Python Grab all…" at bounding box center [609, 353] width 1140 height 628
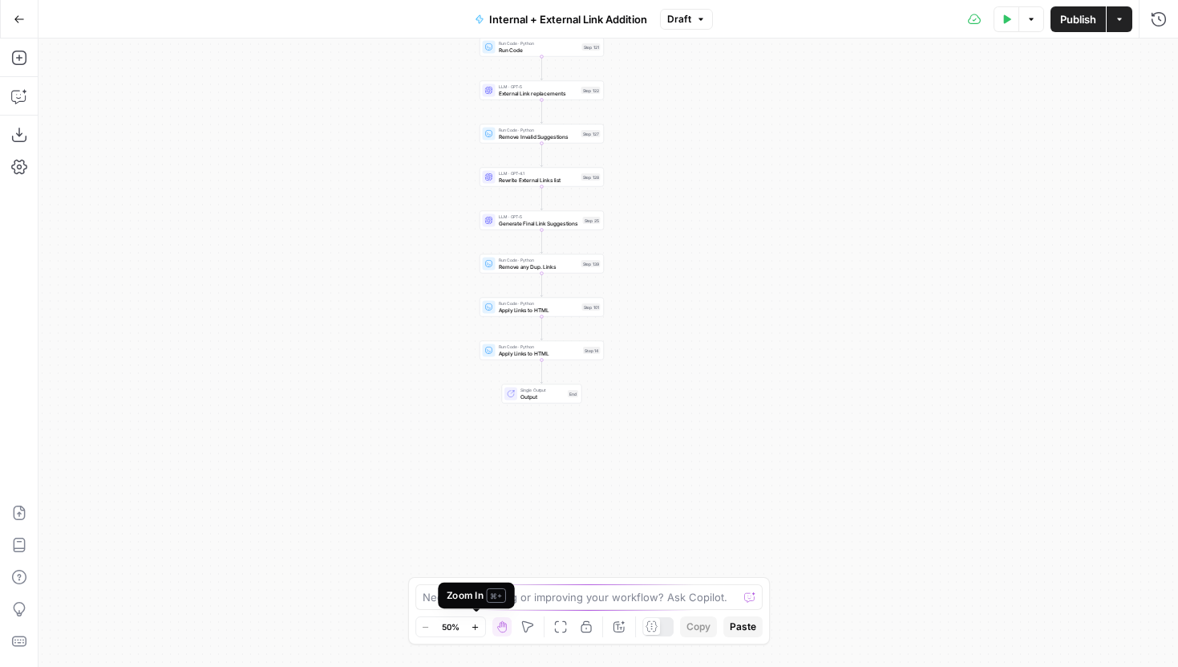
click at [475, 623] on icon "button" at bounding box center [475, 626] width 9 height 9
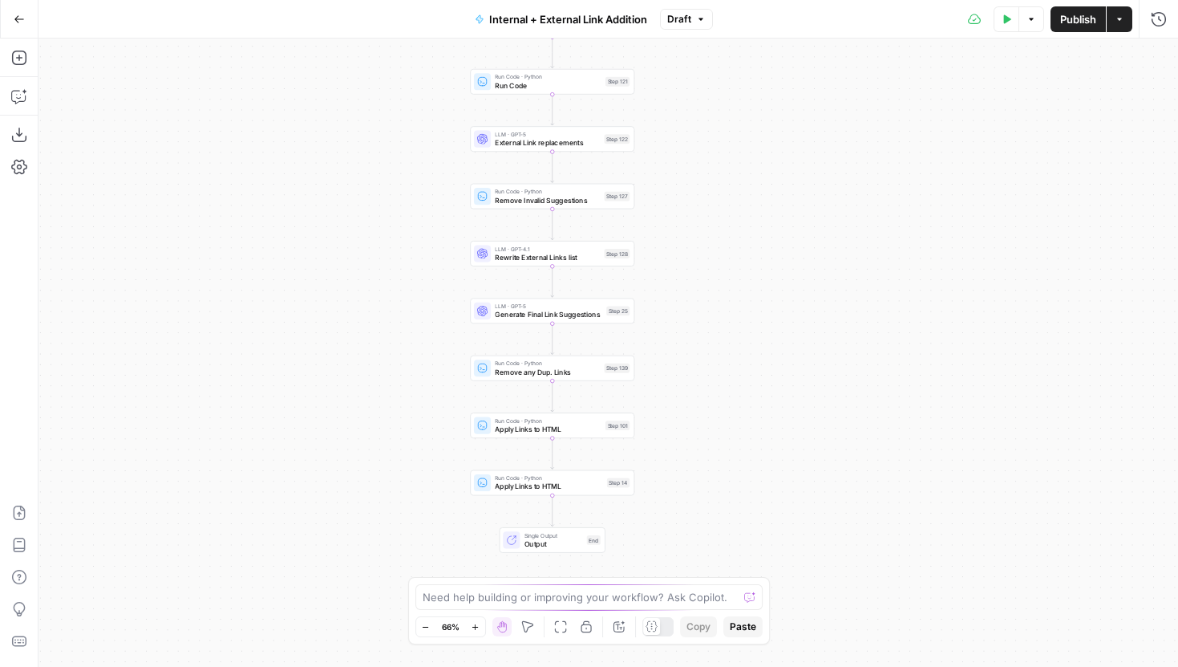
drag, startPoint x: 699, startPoint y: 176, endPoint x: 734, endPoint y: 342, distance: 169.0
click at [735, 342] on div "true false true false Workflow Input Settings Inputs Run Code · Python Grab all…" at bounding box center [609, 353] width 1140 height 628
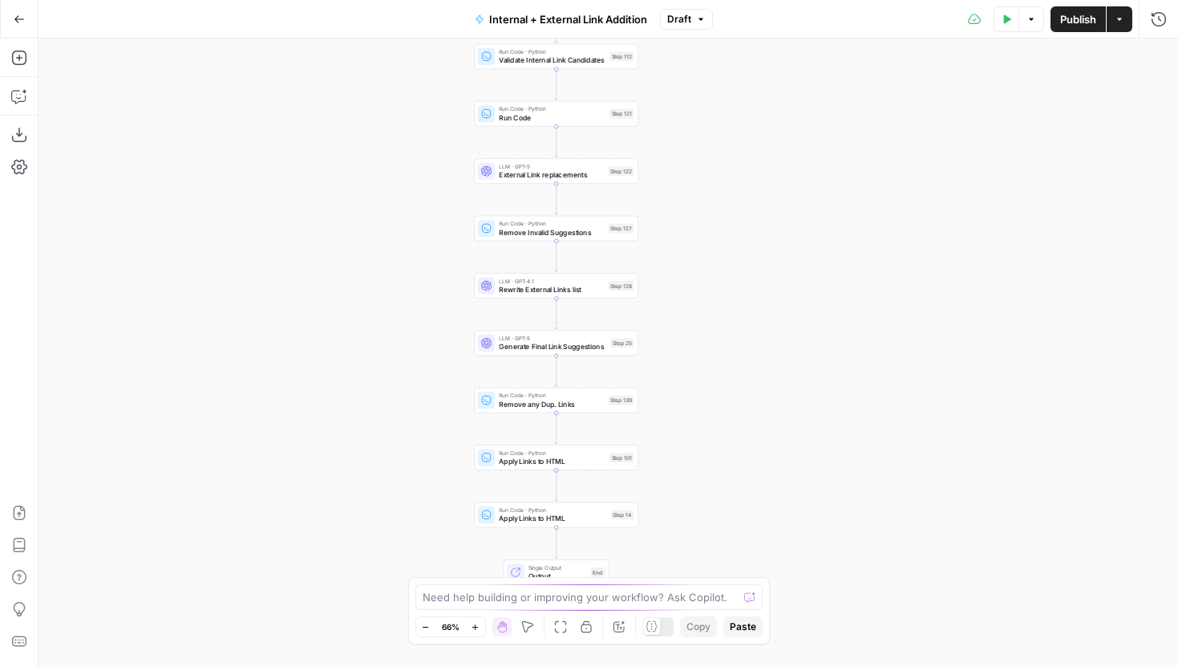
click at [602, 403] on span "Remove any Dup. Links" at bounding box center [551, 404] width 105 height 10
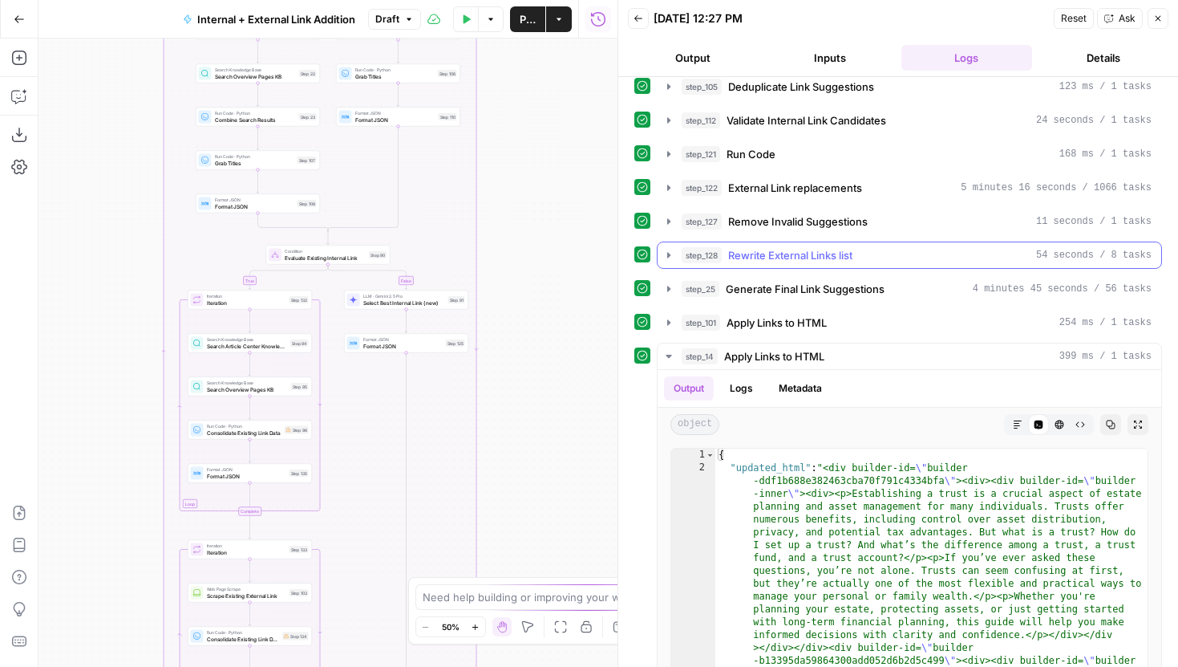
scroll to position [395, 0]
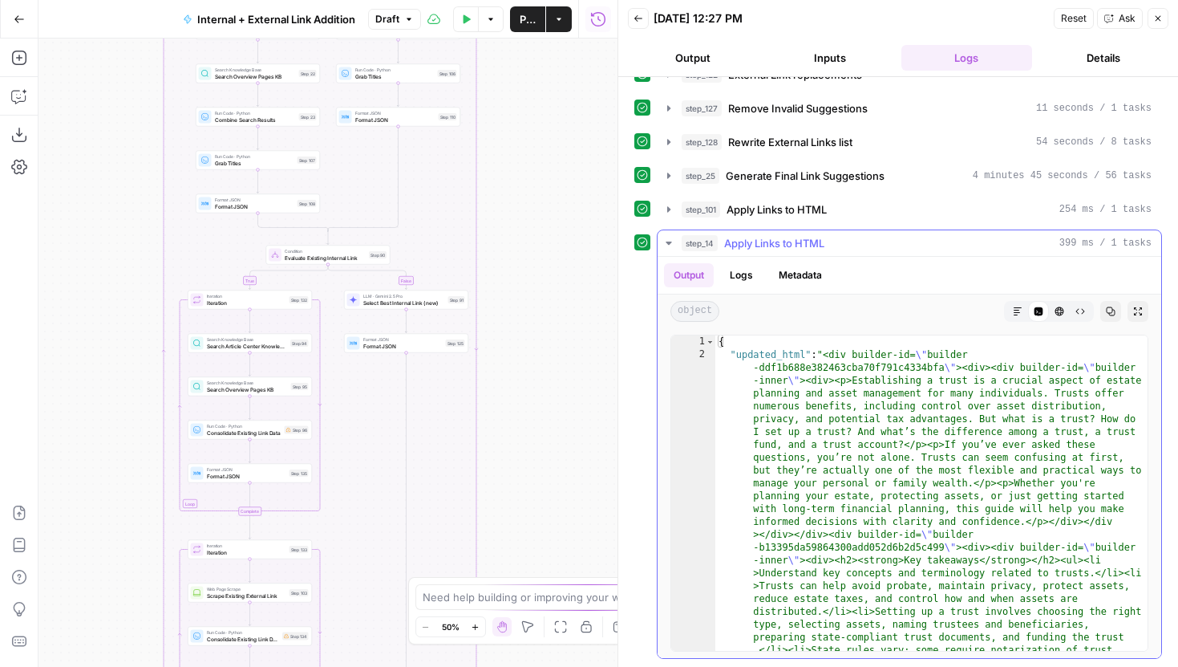
click at [671, 249] on button "step_14 Apply Links to HTML 399 ms / 1 tasks" at bounding box center [910, 243] width 504 height 26
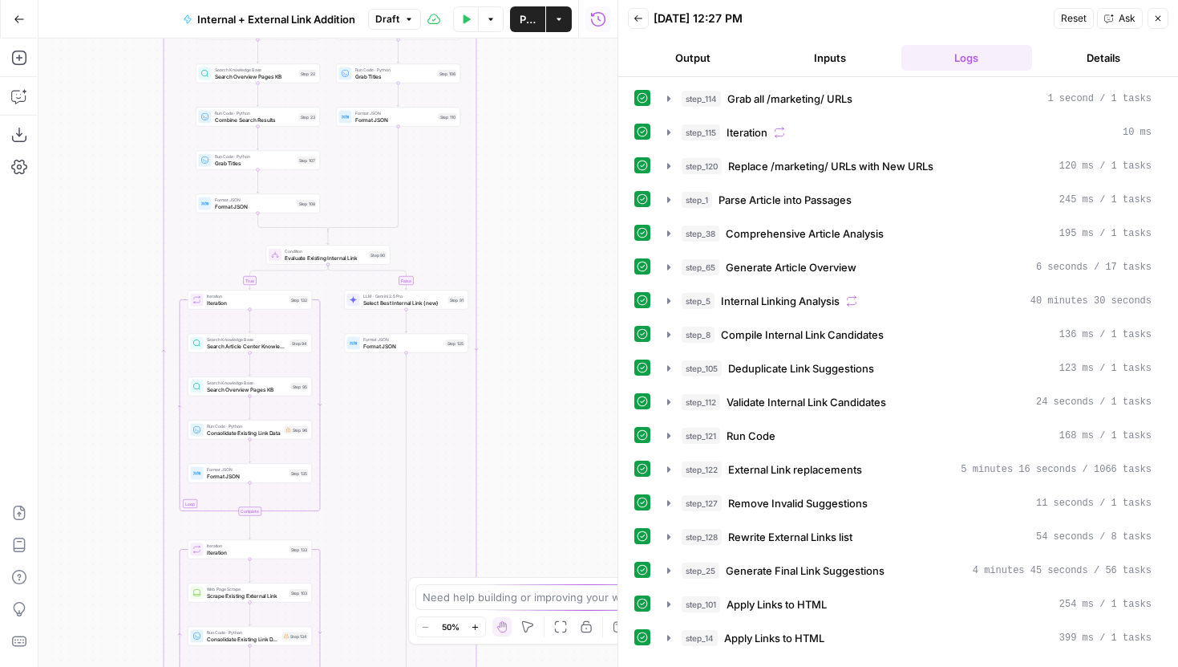
drag, startPoint x: 541, startPoint y: 320, endPoint x: 541, endPoint y: 80, distance: 239.8
click at [541, 84] on div "true false true false Workflow Input Settings Inputs Run Code · Python Grab all…" at bounding box center [328, 353] width 579 height 628
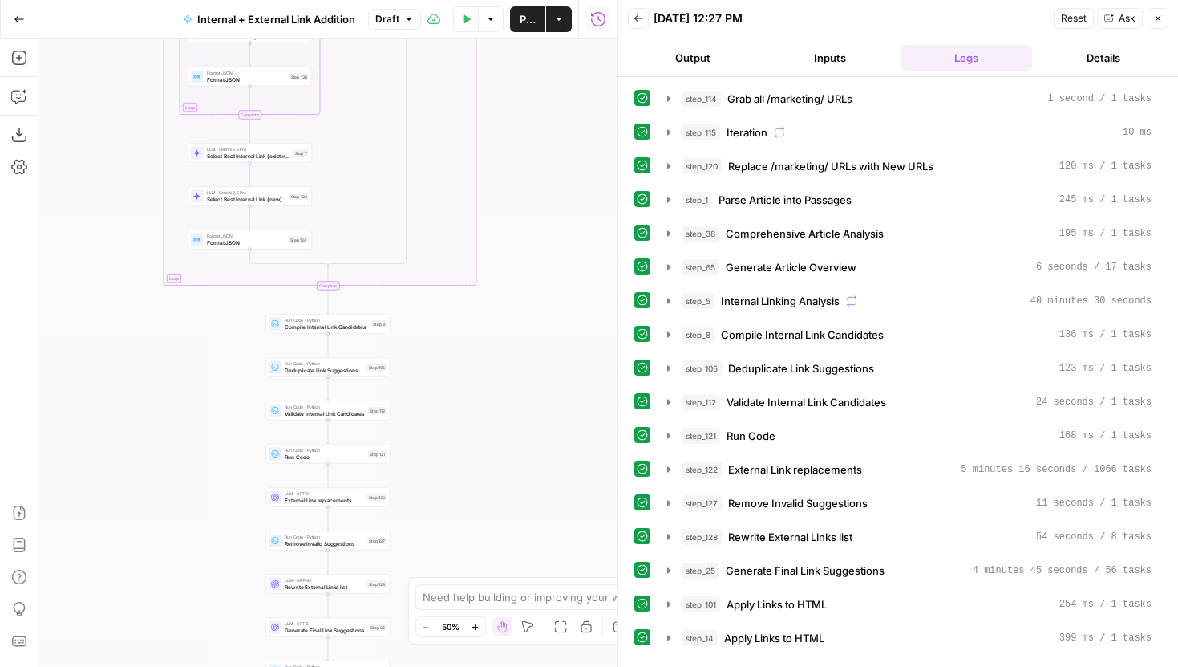
drag, startPoint x: 541, startPoint y: 431, endPoint x: 541, endPoint y: 152, distance: 278.3
click at [541, 160] on div "true false true false Workflow Input Settings Inputs Run Code · Python Grab all…" at bounding box center [328, 353] width 579 height 628
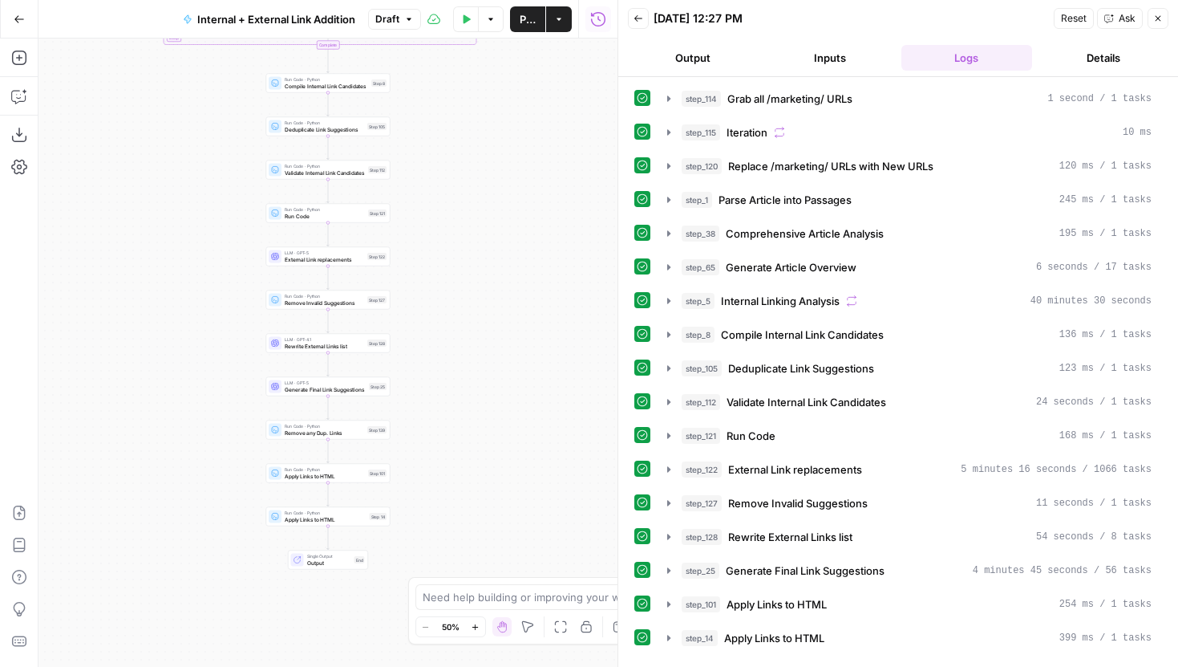
drag, startPoint x: 529, startPoint y: 403, endPoint x: 529, endPoint y: 236, distance: 166.8
click at [529, 237] on div "true false true false Workflow Input Settings Inputs Run Code · Python Grab all…" at bounding box center [328, 353] width 579 height 628
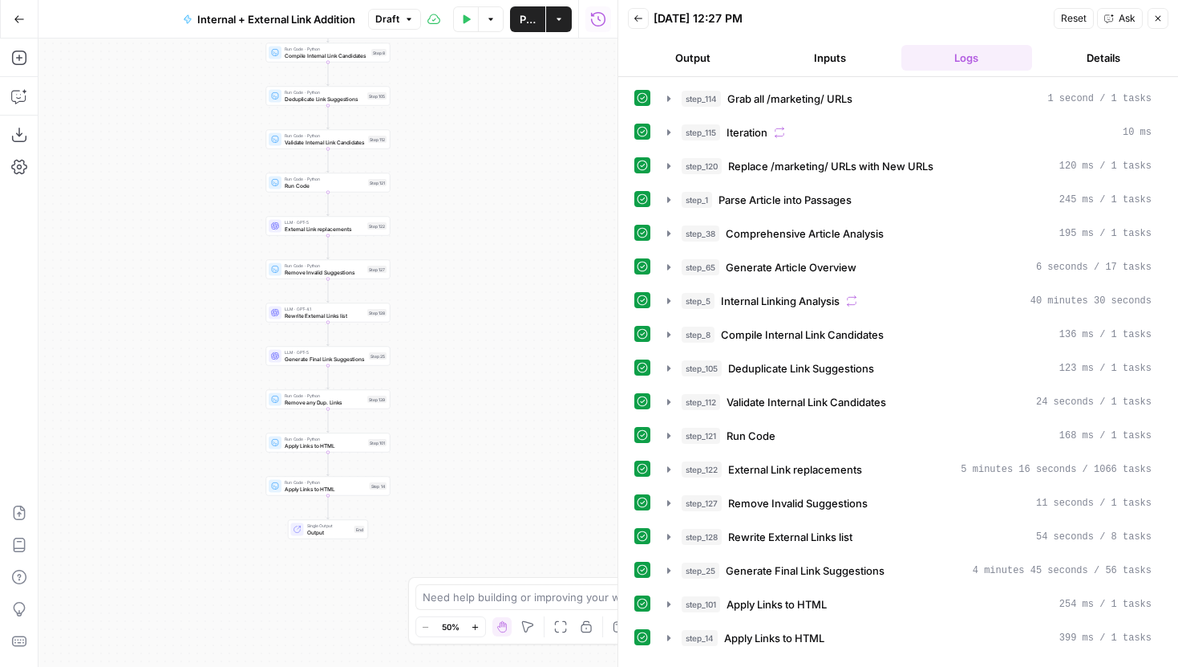
click at [509, 455] on div "true false true false Workflow Input Settings Inputs Run Code · Python Grab all…" at bounding box center [328, 353] width 579 height 628
click at [472, 622] on icon "button" at bounding box center [475, 626] width 9 height 9
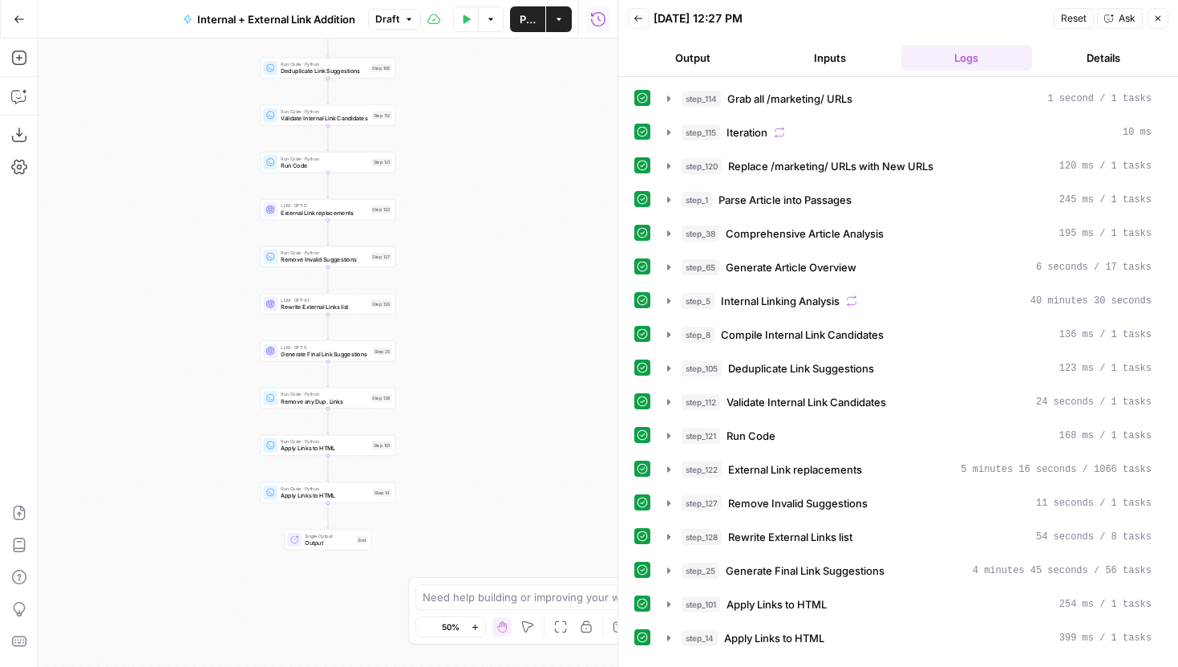
click at [472, 622] on icon "button" at bounding box center [475, 626] width 9 height 9
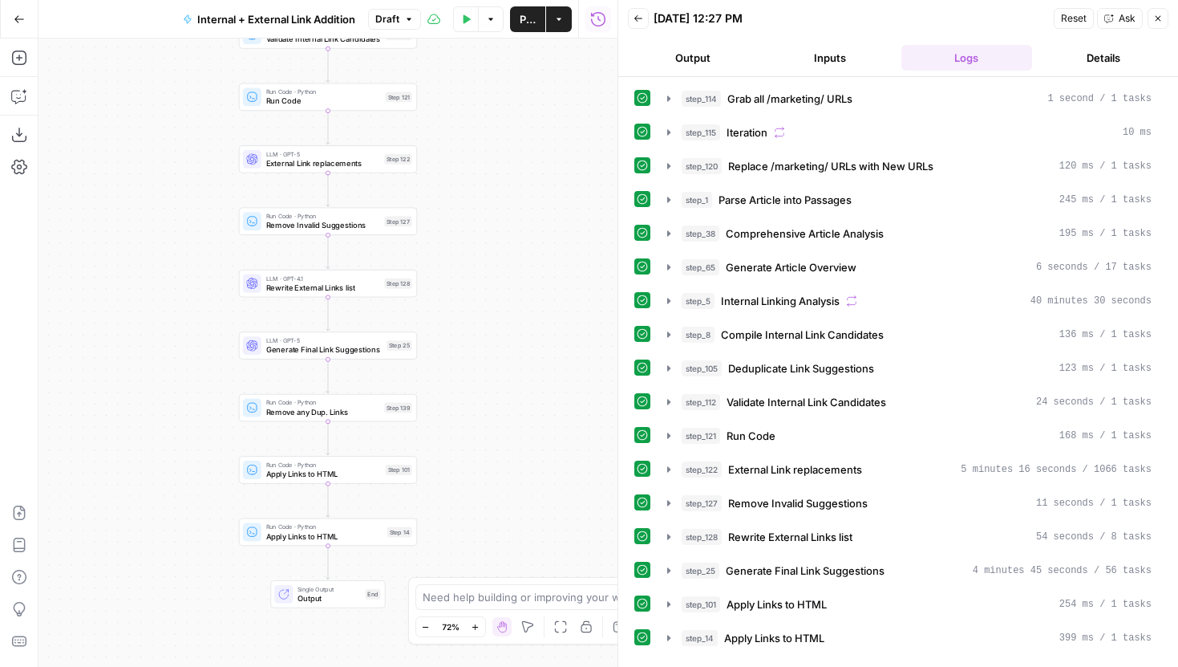
drag, startPoint x: 497, startPoint y: 521, endPoint x: 496, endPoint y: 419, distance: 101.1
click at [497, 419] on div "true false true false Workflow Input Settings Inputs Run Code · Python Grab all…" at bounding box center [328, 353] width 579 height 628
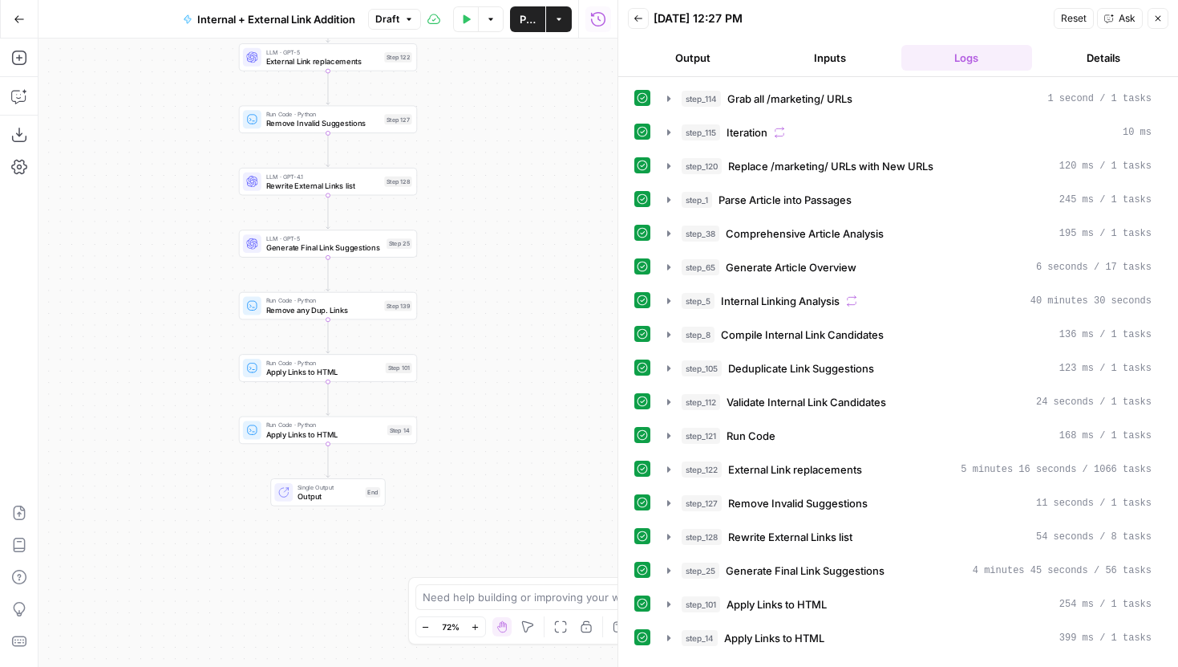
click at [386, 22] on span "Draft" at bounding box center [387, 19] width 24 height 14
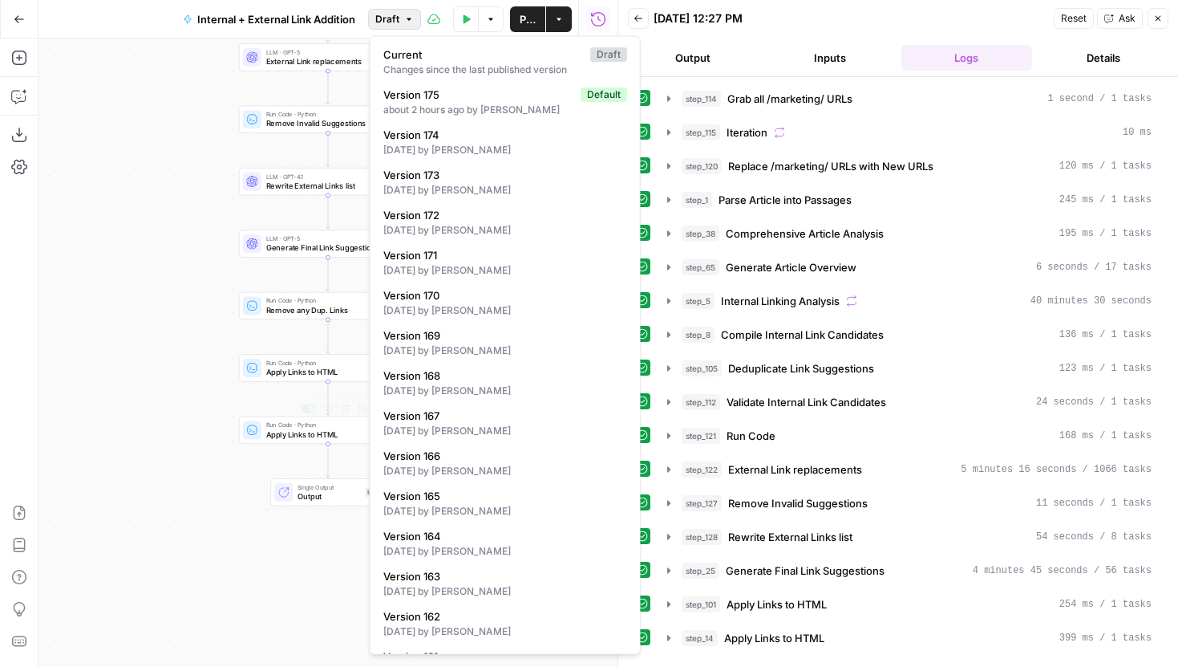
click at [241, 497] on div "Single Output Output End" at bounding box center [328, 491] width 178 height 27
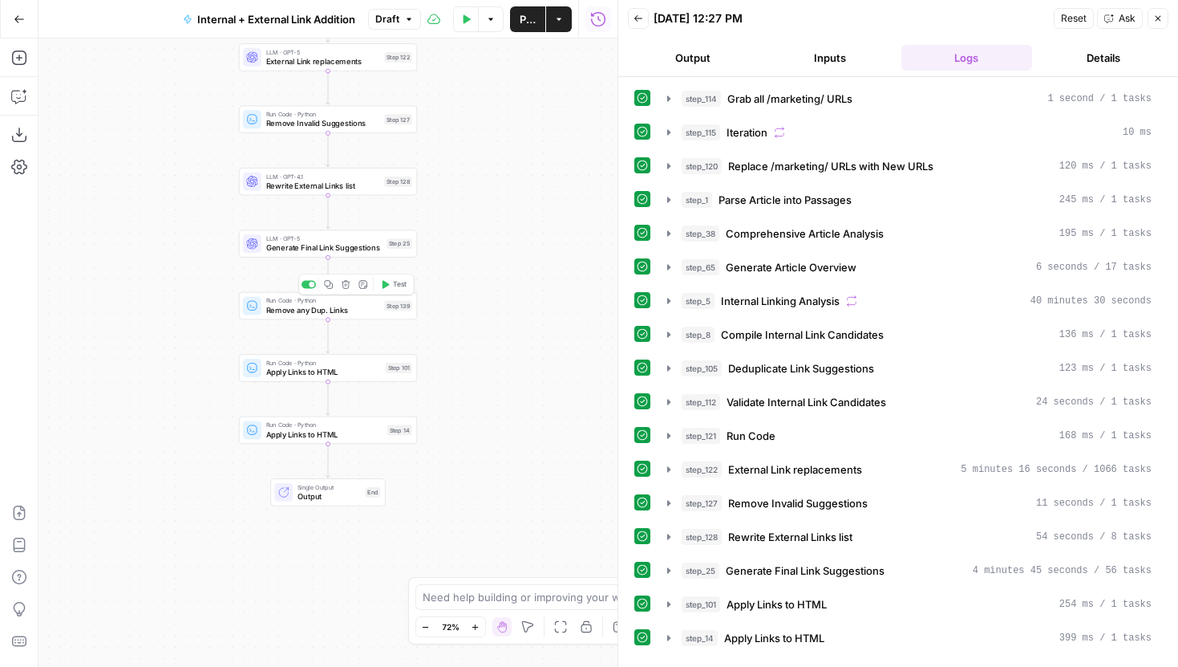
click at [398, 288] on span "Test" at bounding box center [400, 284] width 14 height 10
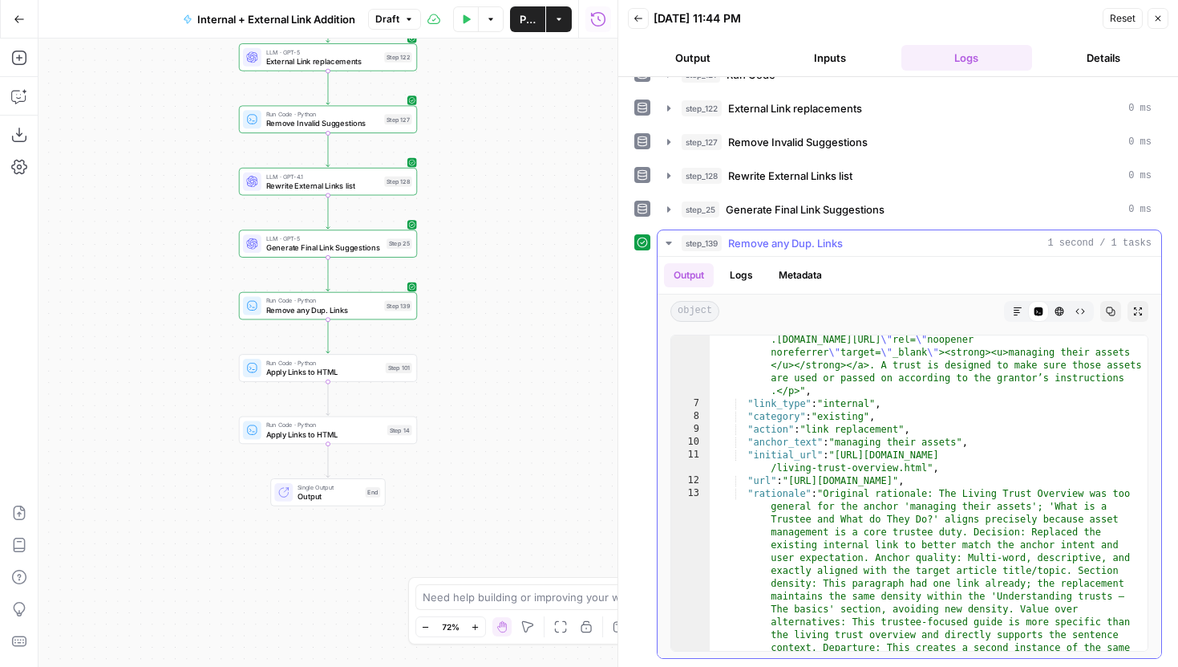
scroll to position [195, 0]
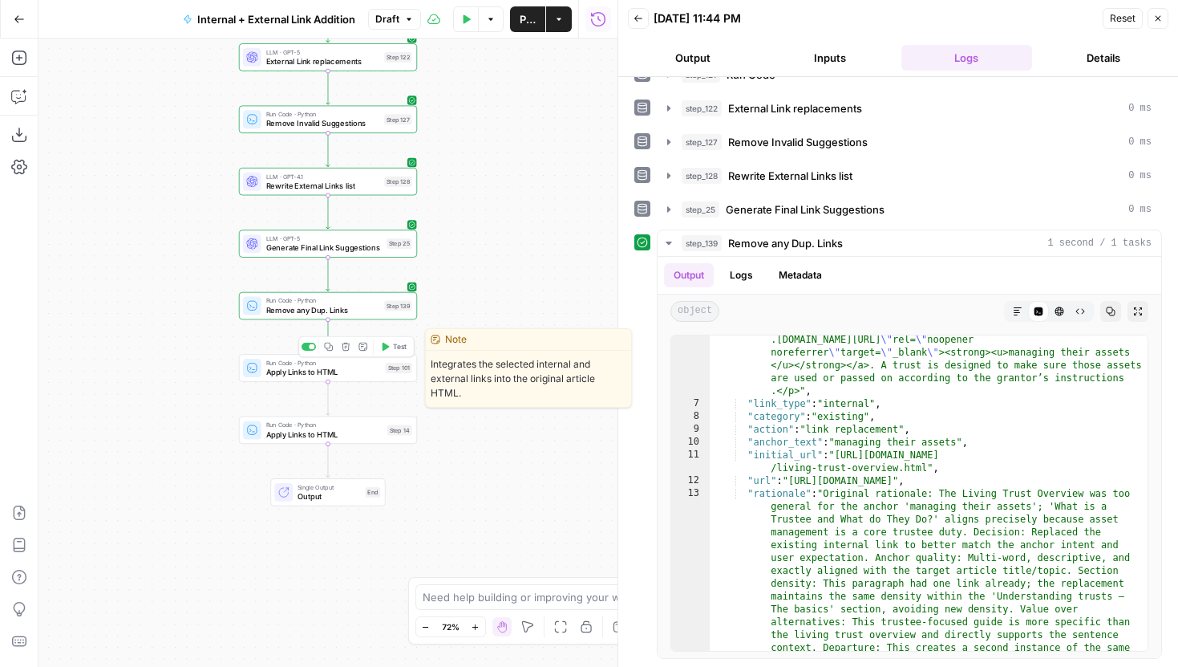
click at [389, 350] on icon "button" at bounding box center [384, 346] width 9 height 9
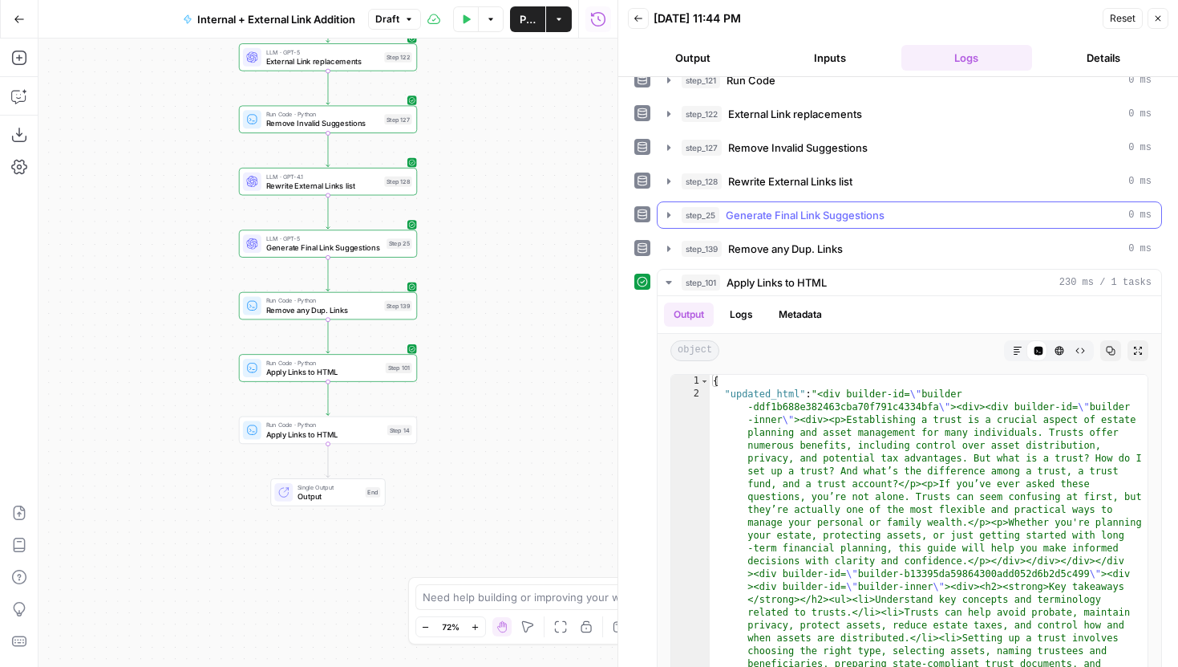
scroll to position [395, 0]
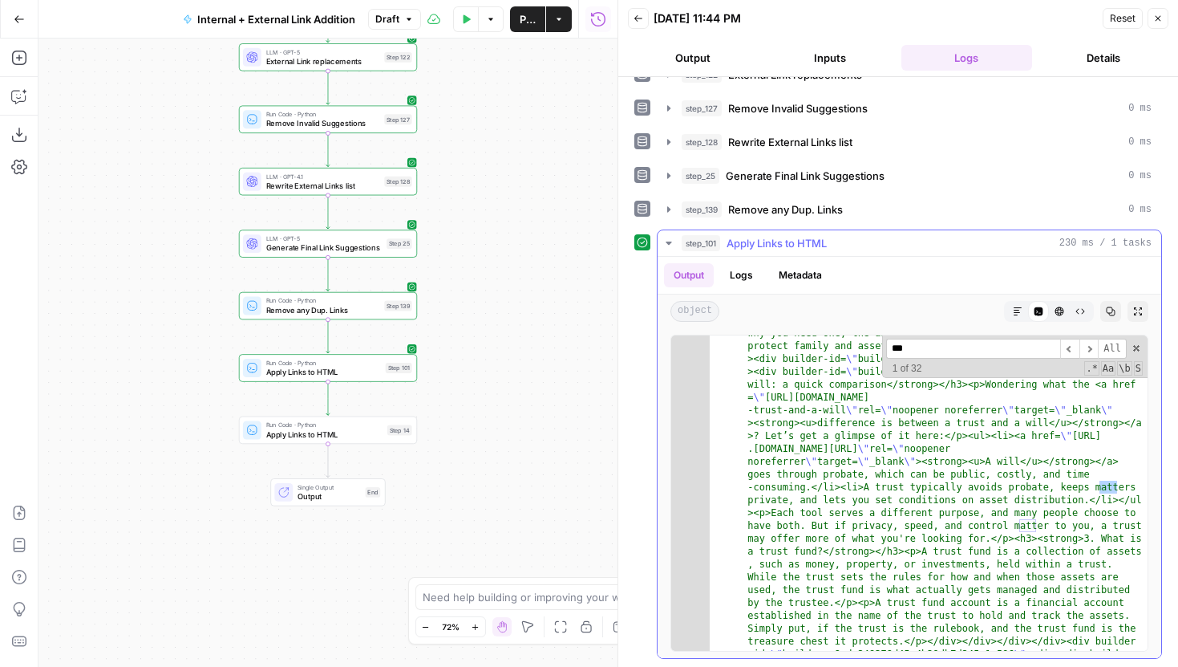
scroll to position [843, 0]
type input "*"
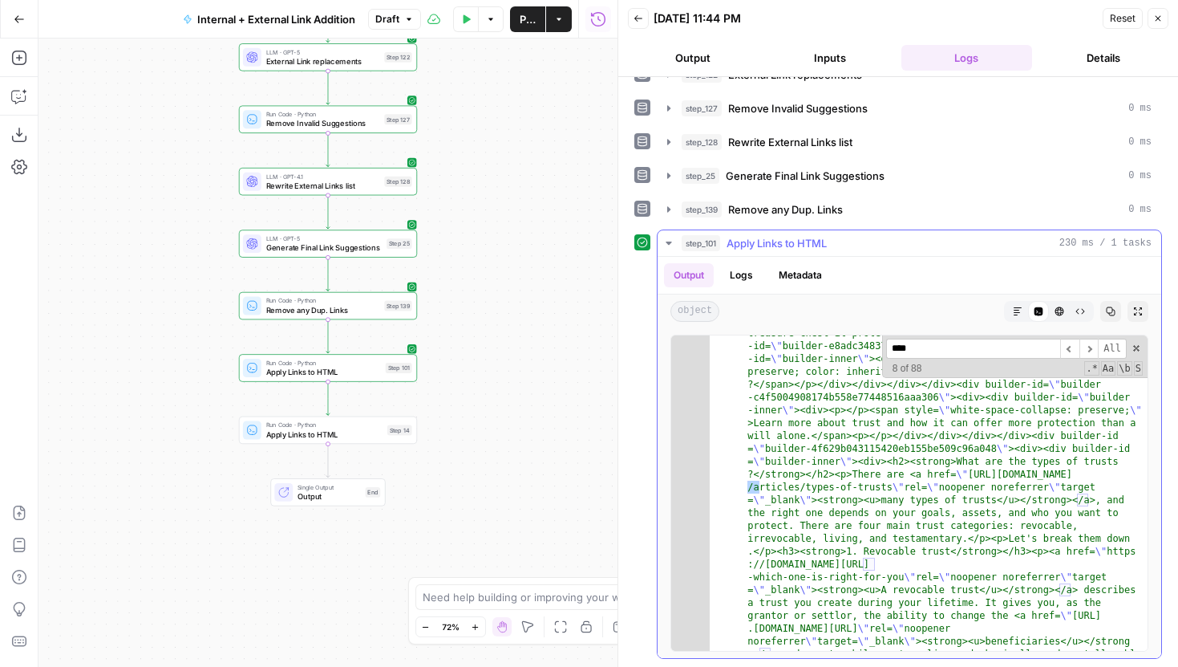
scroll to position [6105, 0]
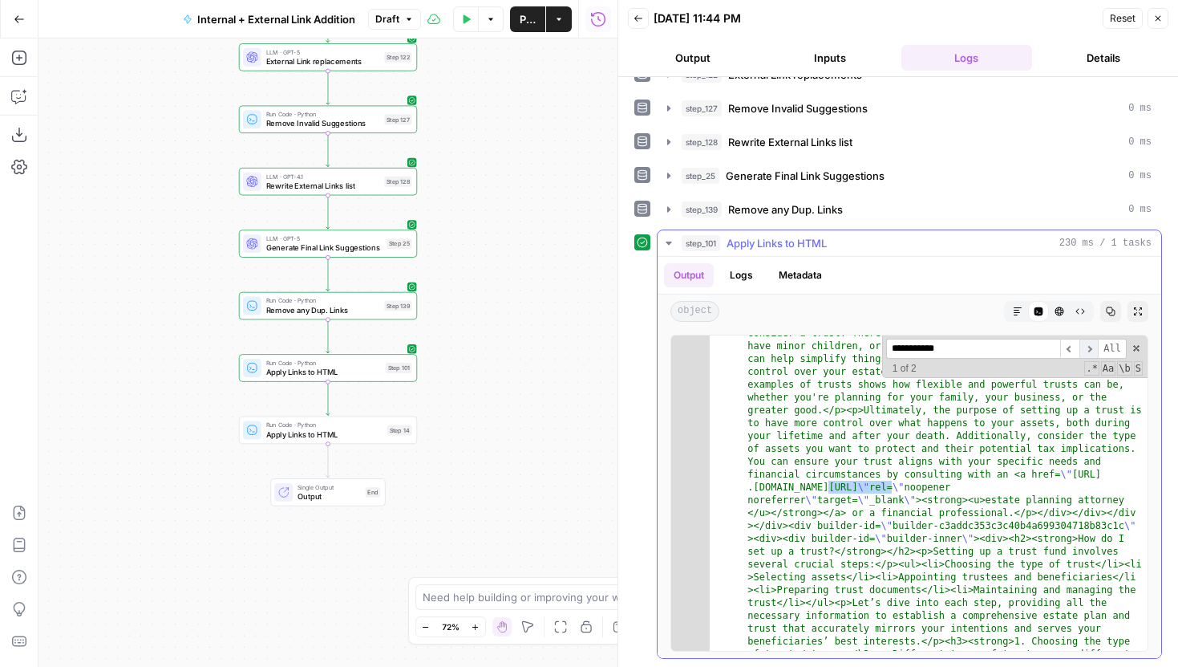
type input "**********"
click at [1090, 344] on span "​" at bounding box center [1089, 348] width 19 height 20
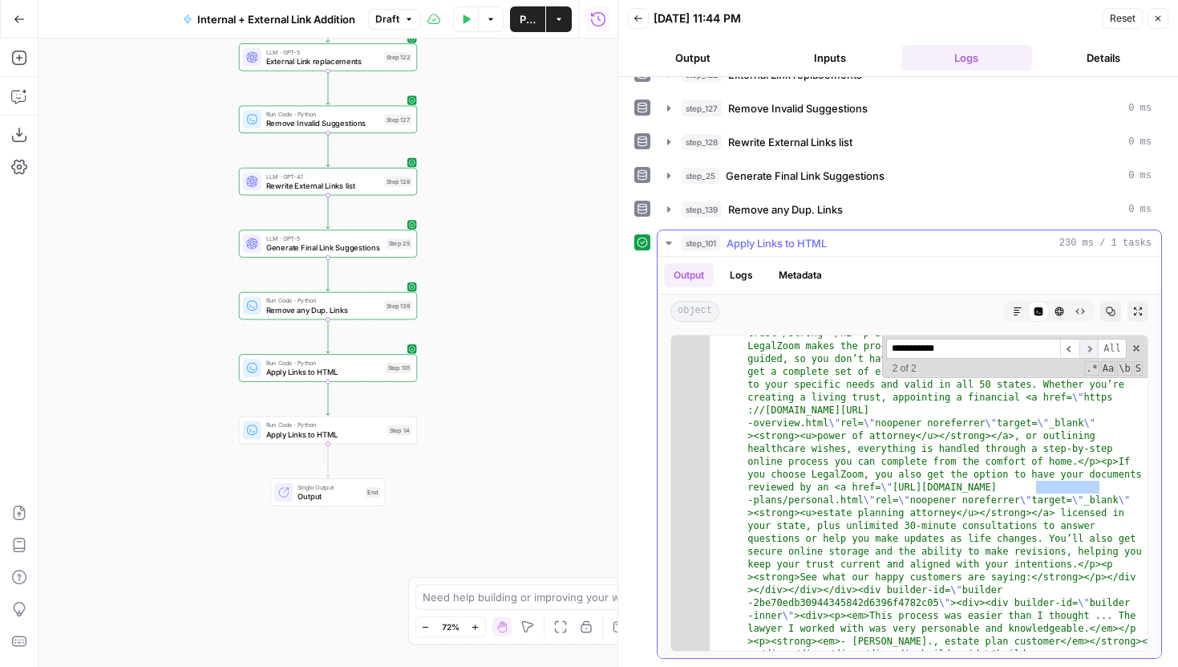
scroll to position [9814, 0]
click at [1090, 344] on span "​" at bounding box center [1089, 348] width 19 height 20
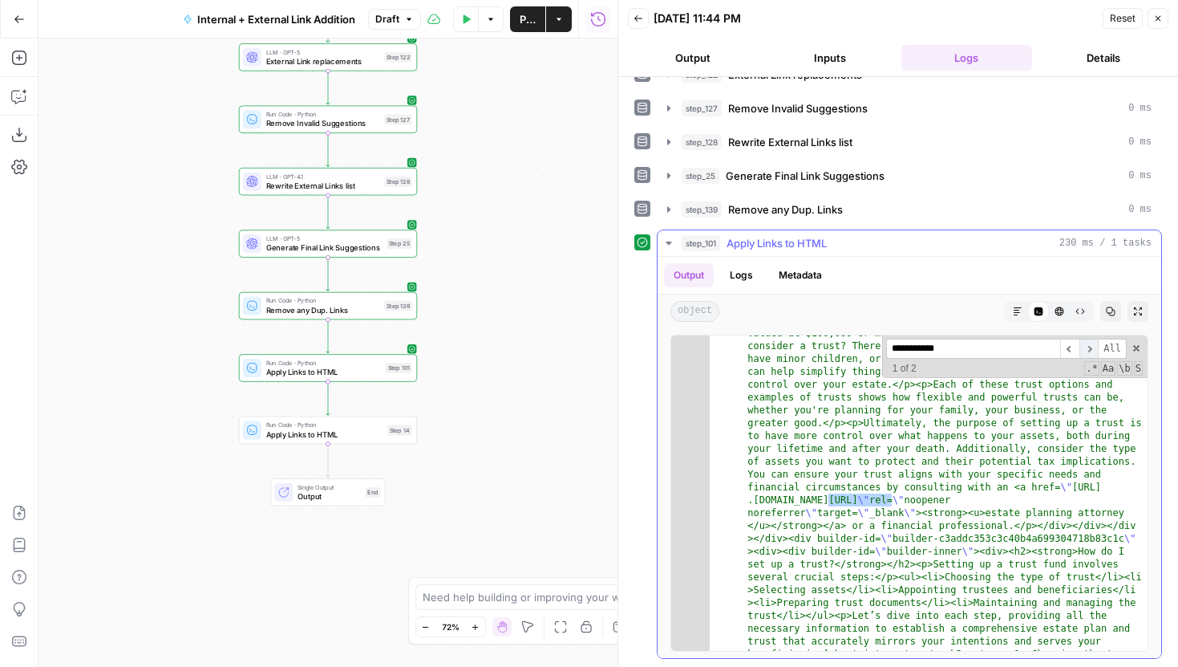
click at [1090, 344] on span "​" at bounding box center [1089, 348] width 19 height 20
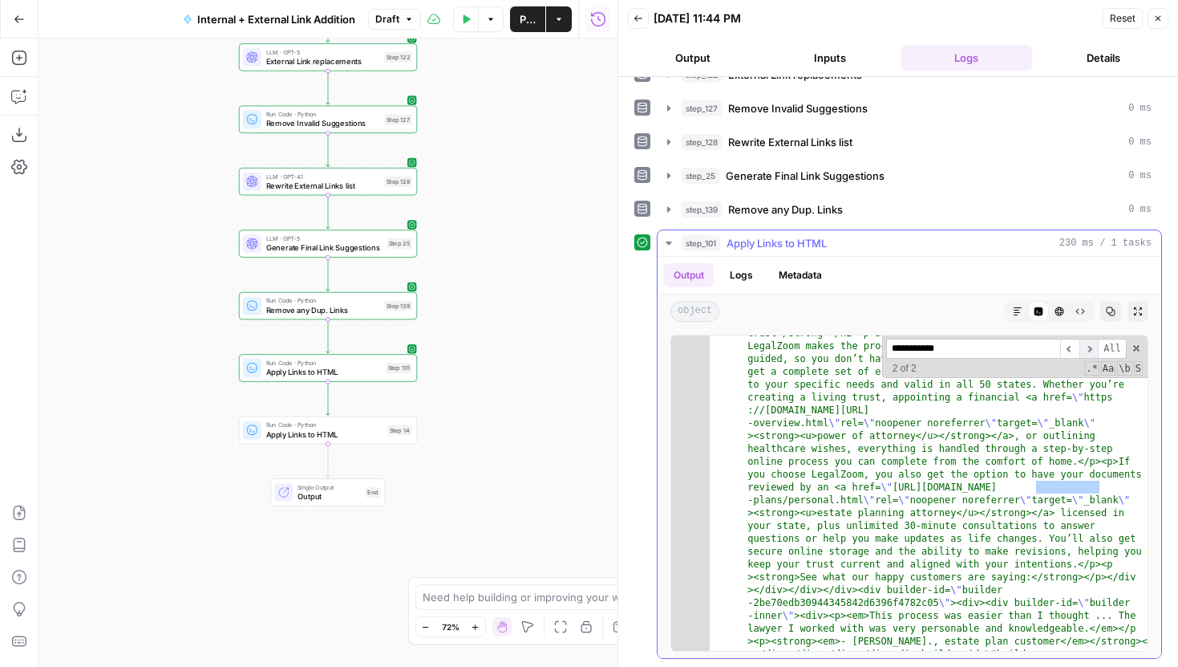
click at [1090, 344] on span "​" at bounding box center [1089, 348] width 19 height 20
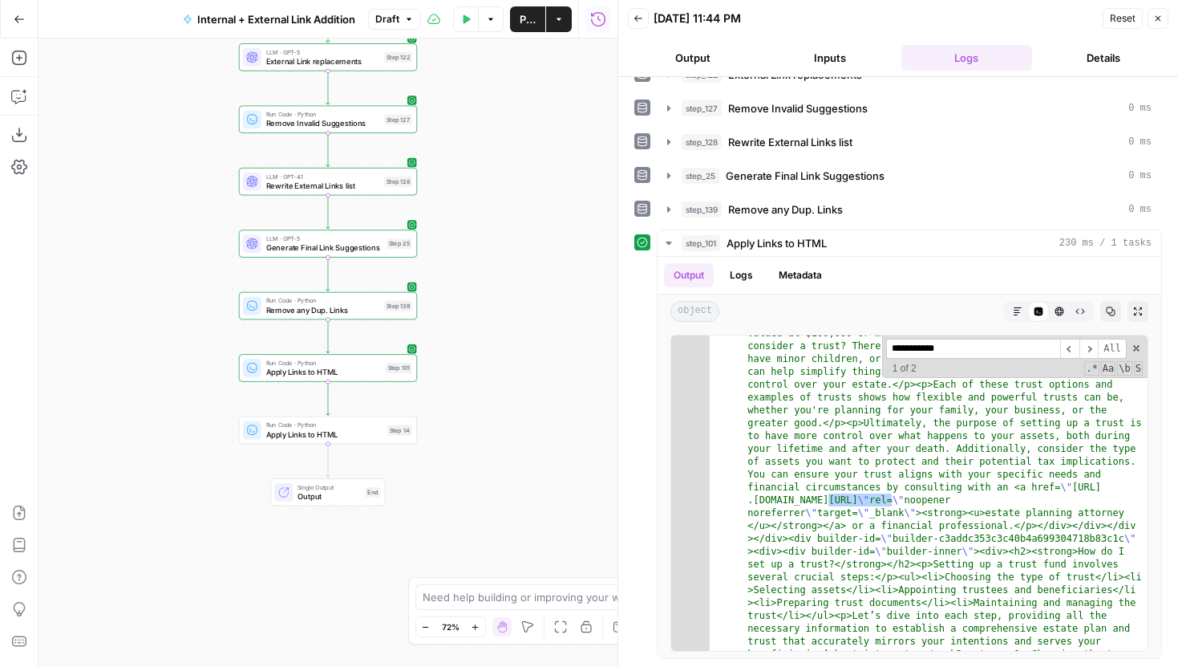
click at [1159, 24] on button "Close" at bounding box center [1158, 18] width 21 height 21
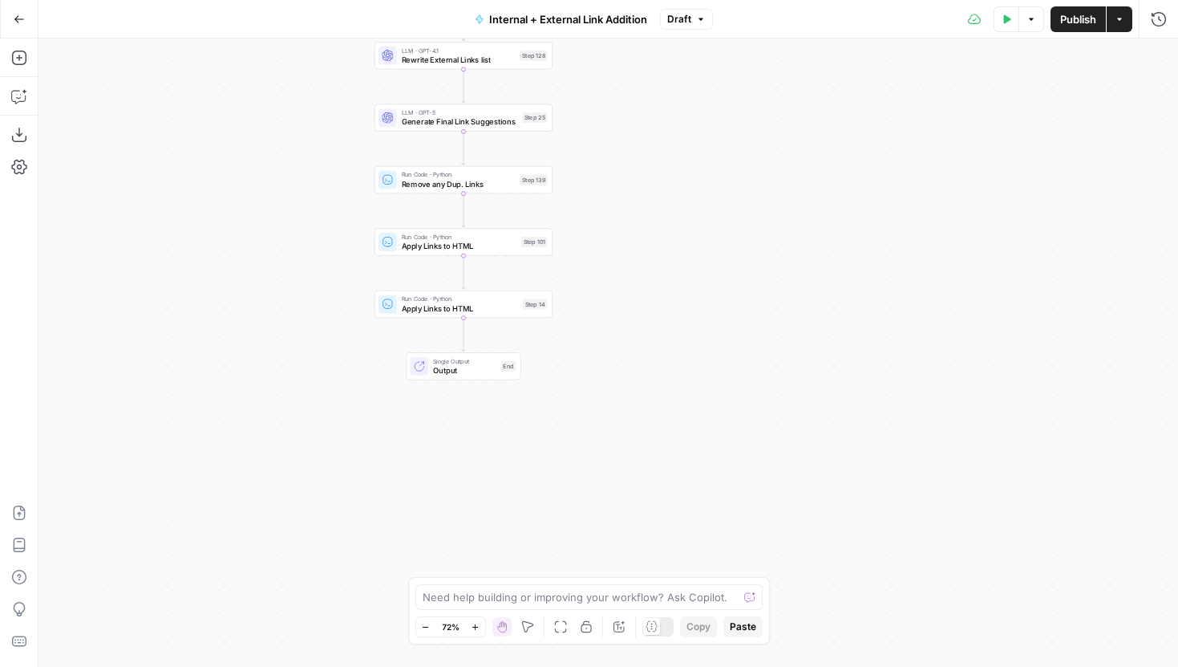
drag, startPoint x: 511, startPoint y: 368, endPoint x: 652, endPoint y: 239, distance: 191.3
click at [651, 240] on div "true false true false Workflow Input Settings Inputs Run Code · Python Grab all…" at bounding box center [609, 353] width 1140 height 628
drag, startPoint x: 667, startPoint y: 175, endPoint x: 671, endPoint y: 393, distance: 218.2
click at [671, 390] on div "true false true false Workflow Input Settings Inputs Run Code · Python Grab all…" at bounding box center [609, 353] width 1140 height 628
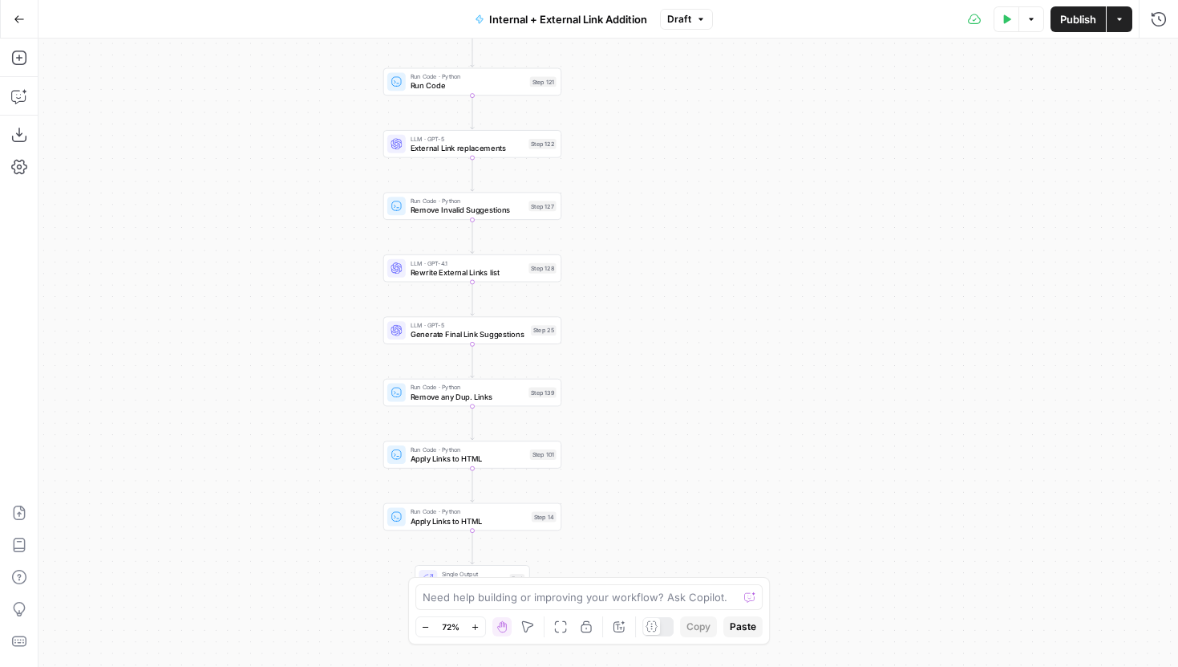
drag, startPoint x: 669, startPoint y: 181, endPoint x: 669, endPoint y: 443, distance: 261.5
click at [669, 438] on div "true false true false Workflow Input Settings Inputs Run Code · Python Grab all…" at bounding box center [609, 353] width 1140 height 628
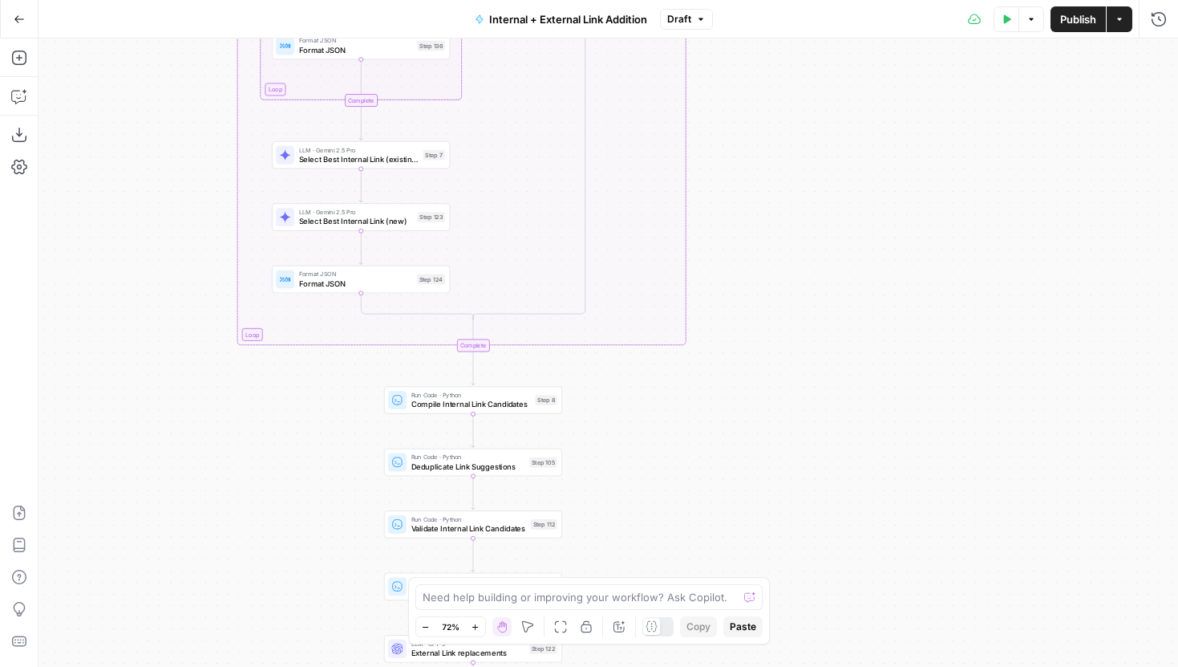
drag, startPoint x: 671, startPoint y: 161, endPoint x: 671, endPoint y: 461, distance: 300.0
click at [671, 455] on div "true false true false Workflow Input Settings Inputs Run Code · Python Grab all…" at bounding box center [609, 353] width 1140 height 628
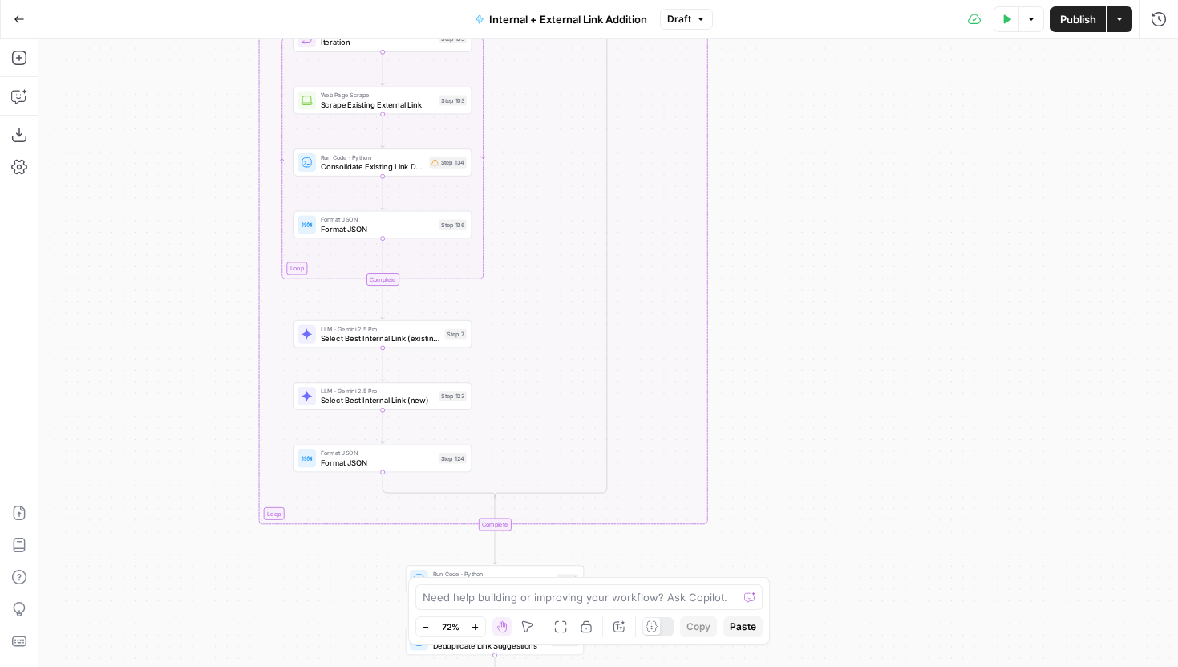
drag, startPoint x: 753, startPoint y: 230, endPoint x: 795, endPoint y: 508, distance: 280.6
click at [795, 504] on div "true false true false Workflow Input Settings Inputs Run Code · Python Grab all…" at bounding box center [609, 353] width 1140 height 628
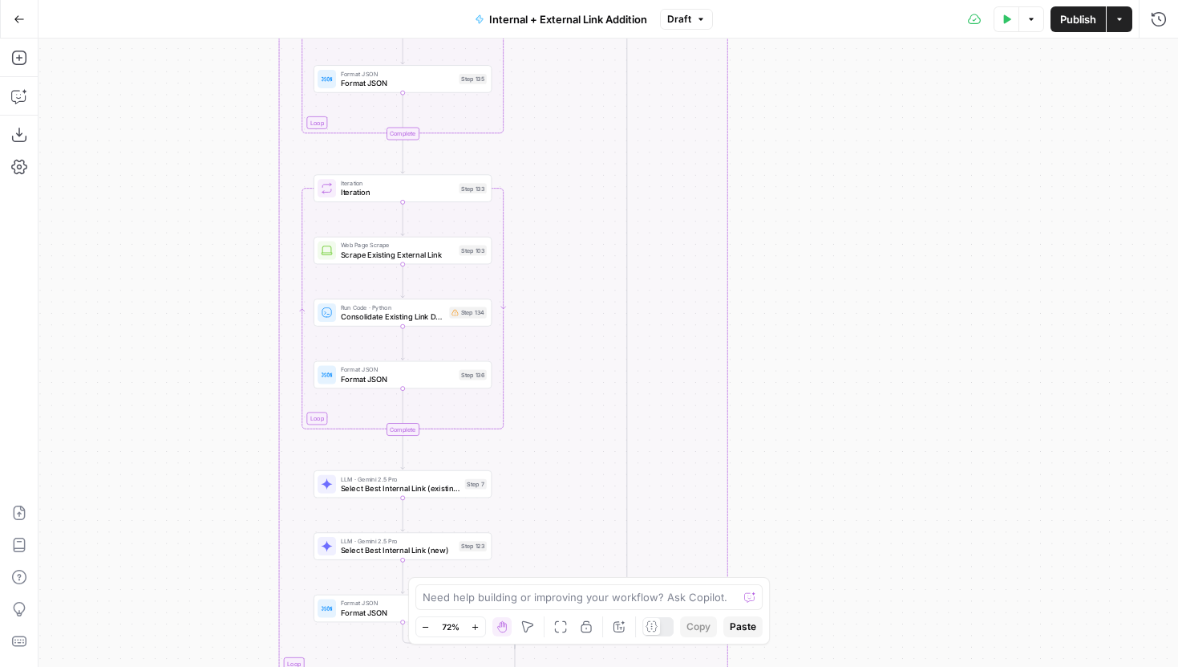
click at [424, 626] on icon "button" at bounding box center [425, 626] width 9 height 9
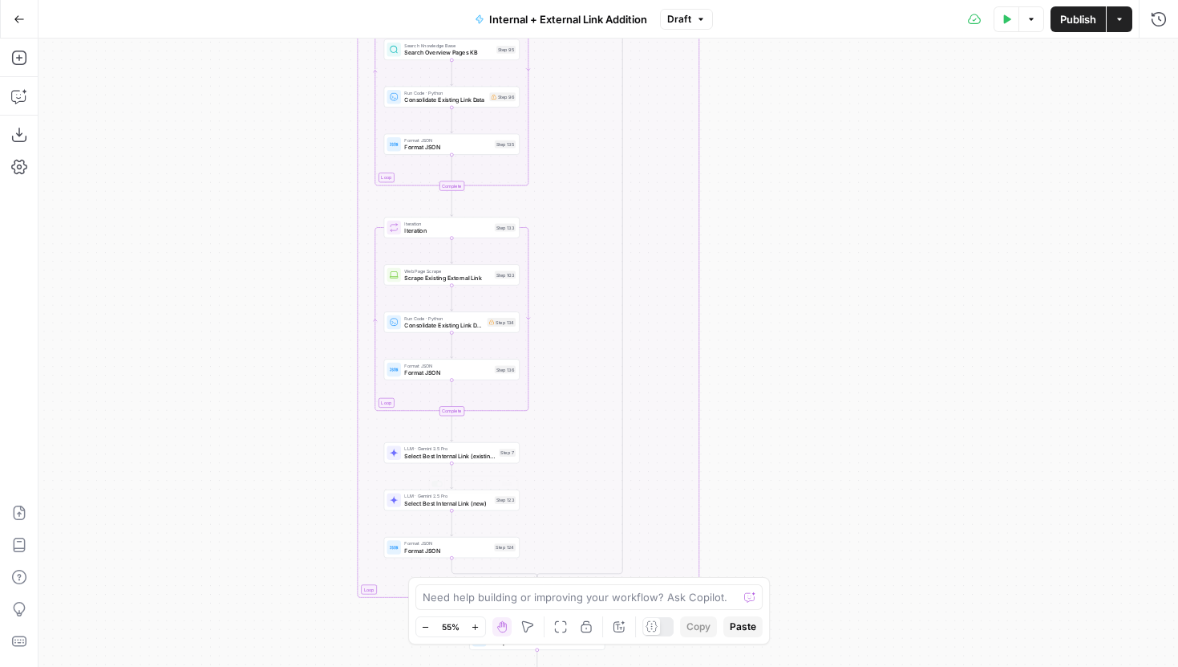
drag, startPoint x: 773, startPoint y: 181, endPoint x: 773, endPoint y: 487, distance: 305.6
click at [773, 480] on div "true false true false Workflow Input Settings Inputs Run Code · Python Grab all…" at bounding box center [609, 353] width 1140 height 628
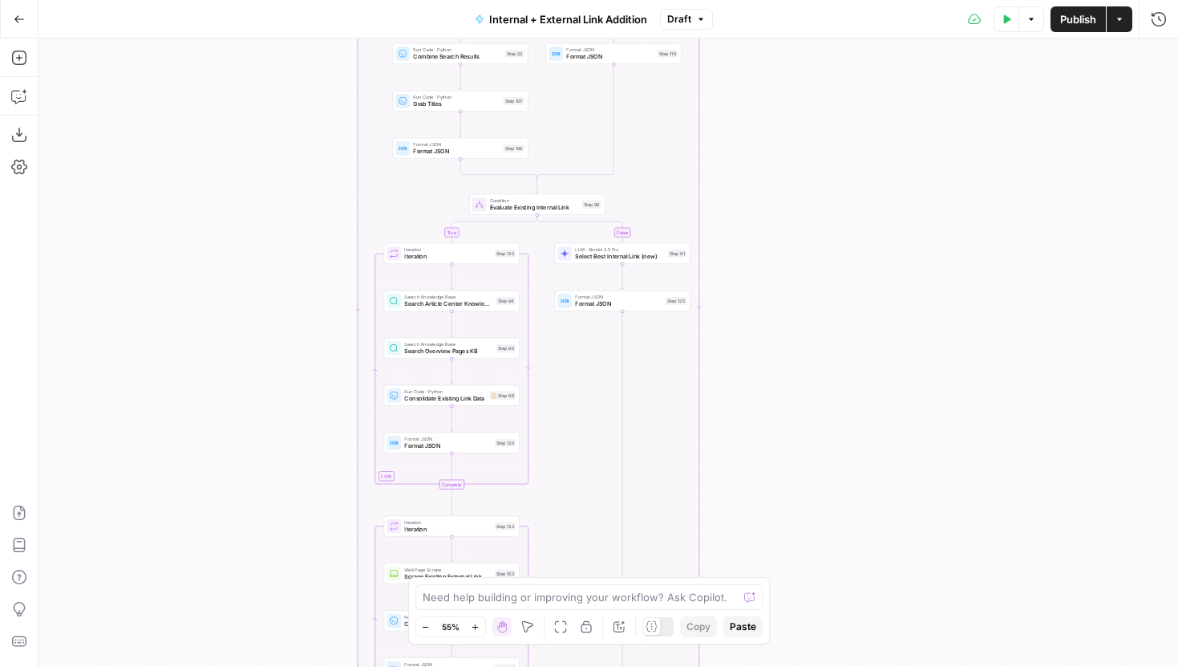
drag, startPoint x: 773, startPoint y: 183, endPoint x: 773, endPoint y: 479, distance: 296.0
click at [773, 466] on div "true false true false Workflow Input Settings Inputs Run Code · Python Grab all…" at bounding box center [609, 353] width 1140 height 628
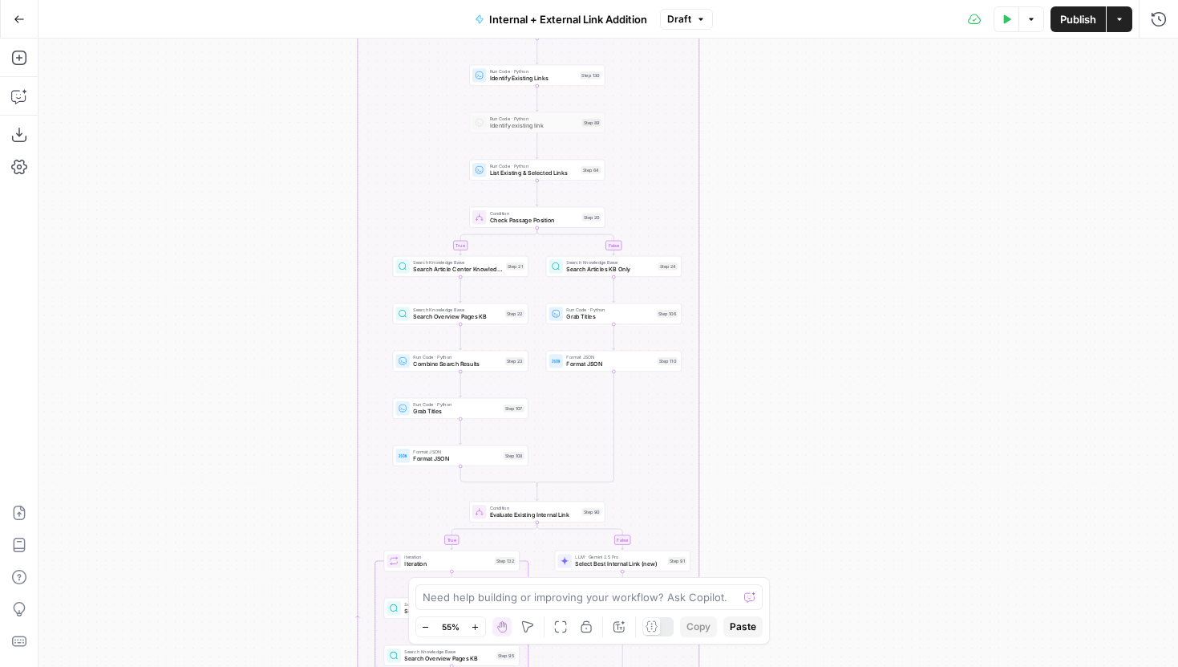
drag, startPoint x: 776, startPoint y: 193, endPoint x: 776, endPoint y: 460, distance: 267.1
click at [776, 460] on div "true false true false Workflow Input Settings Inputs Run Code · Python Grab all…" at bounding box center [609, 353] width 1140 height 628
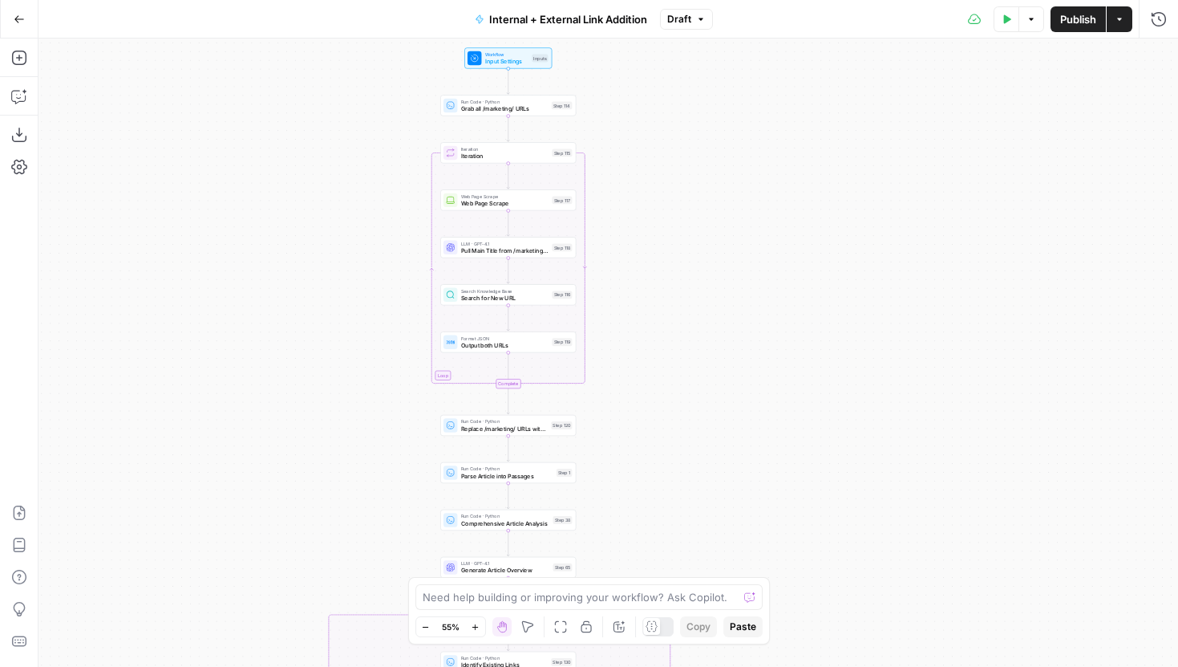
drag, startPoint x: 787, startPoint y: 209, endPoint x: 758, endPoint y: 457, distance: 250.3
click at [758, 457] on div "true false true false Workflow Input Settings Inputs Run Code · Python Grab all…" at bounding box center [609, 353] width 1140 height 628
drag, startPoint x: 742, startPoint y: 330, endPoint x: 742, endPoint y: 432, distance: 101.9
click at [742, 431] on div "true false true false Workflow Input Settings Inputs Run Code · Python Grab all…" at bounding box center [609, 353] width 1140 height 628
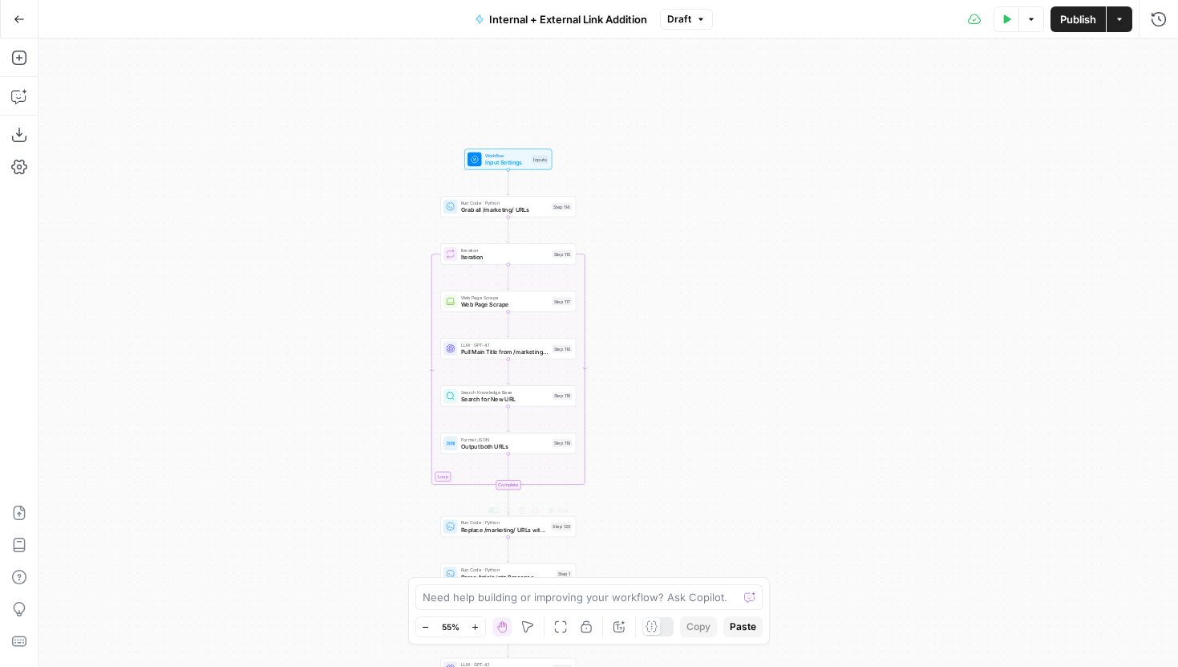
click at [481, 629] on button "Zoom In" at bounding box center [475, 626] width 19 height 19
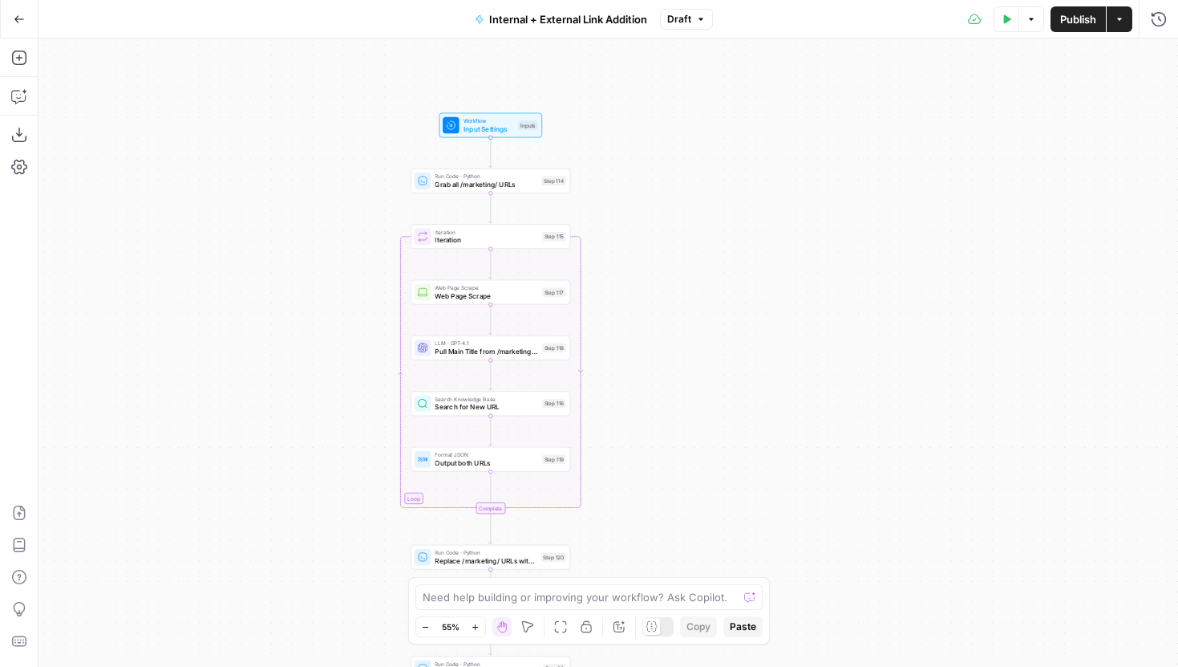
click at [481, 629] on button "Zoom In" at bounding box center [475, 626] width 19 height 19
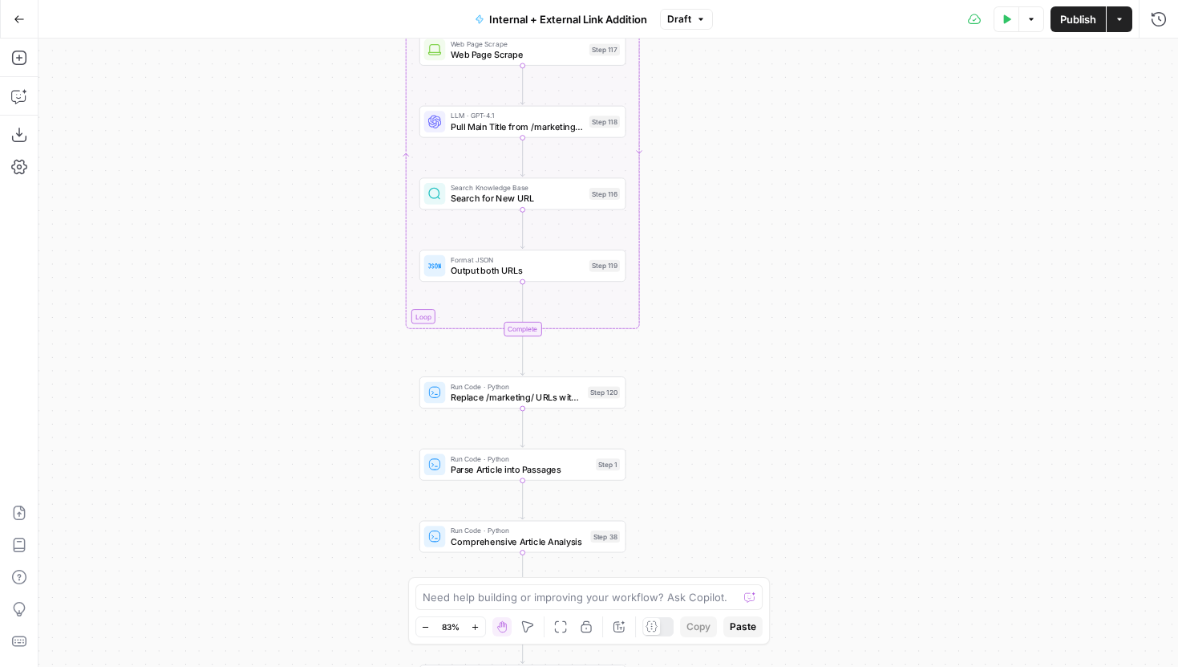
drag, startPoint x: 667, startPoint y: 441, endPoint x: 740, endPoint y: 199, distance: 253.0
click at [740, 200] on div "true false true false Workflow Input Settings Inputs Run Code · Python Grab all…" at bounding box center [609, 353] width 1140 height 628
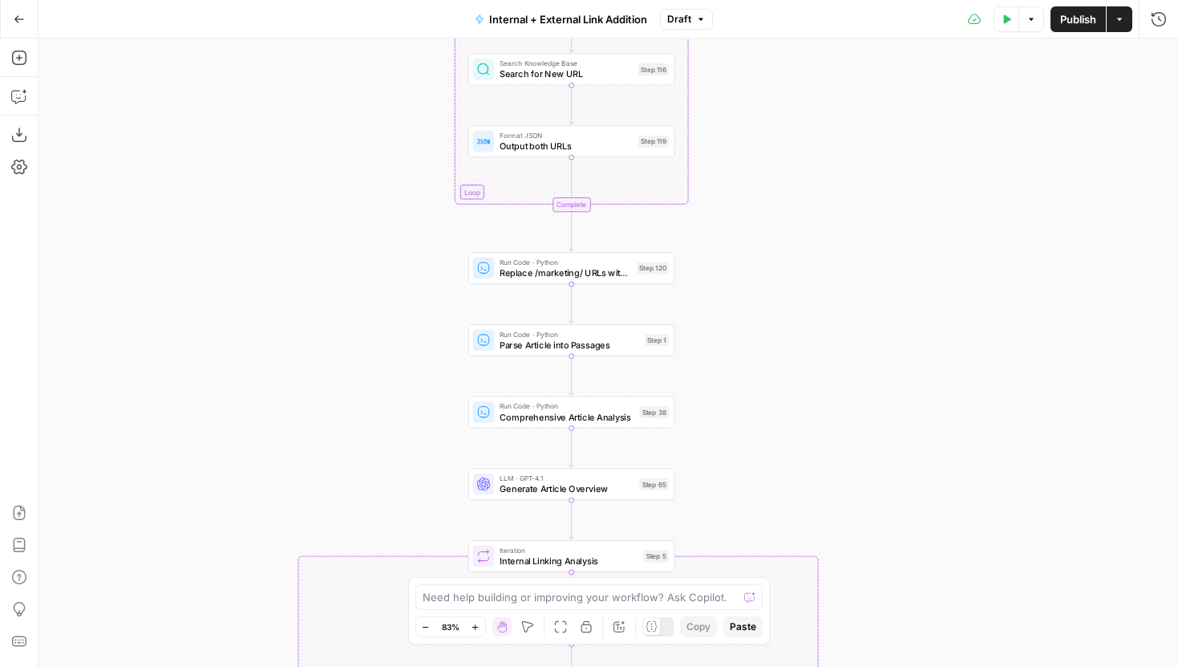
drag, startPoint x: 700, startPoint y: 382, endPoint x: 746, endPoint y: 265, distance: 125.0
click at [746, 265] on div "true false true false Workflow Input Settings Inputs Run Code · Python Grab all…" at bounding box center [609, 353] width 1140 height 628
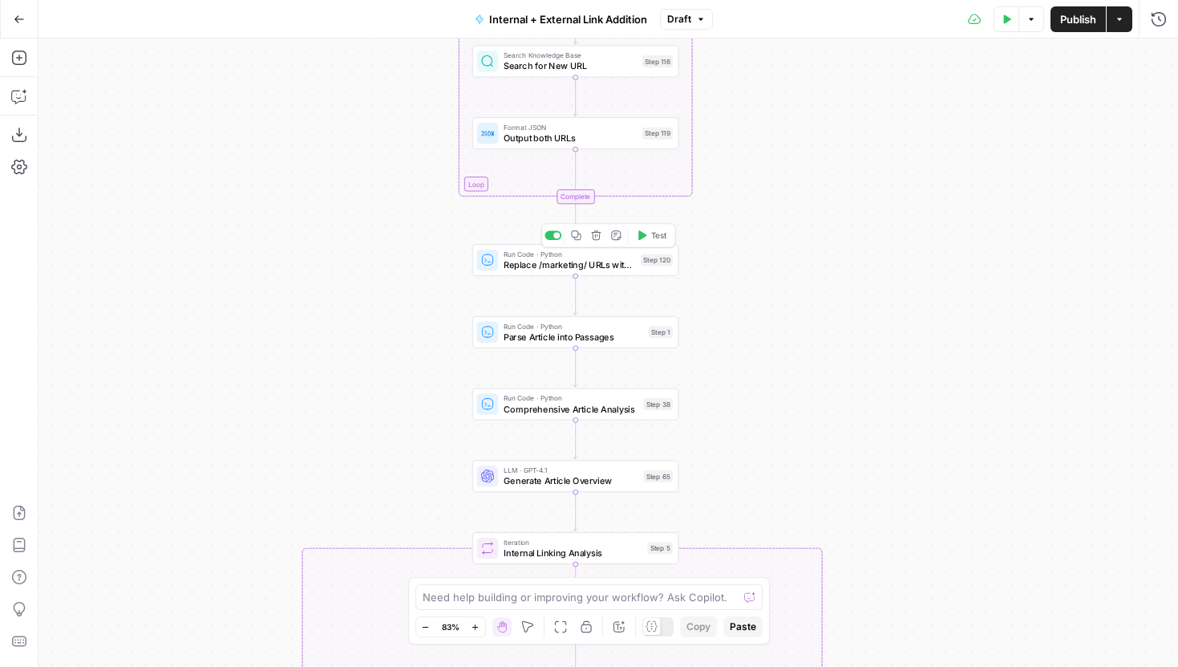
click at [621, 265] on span "Replace /marketing/ URLs with New URLs" at bounding box center [570, 265] width 132 height 14
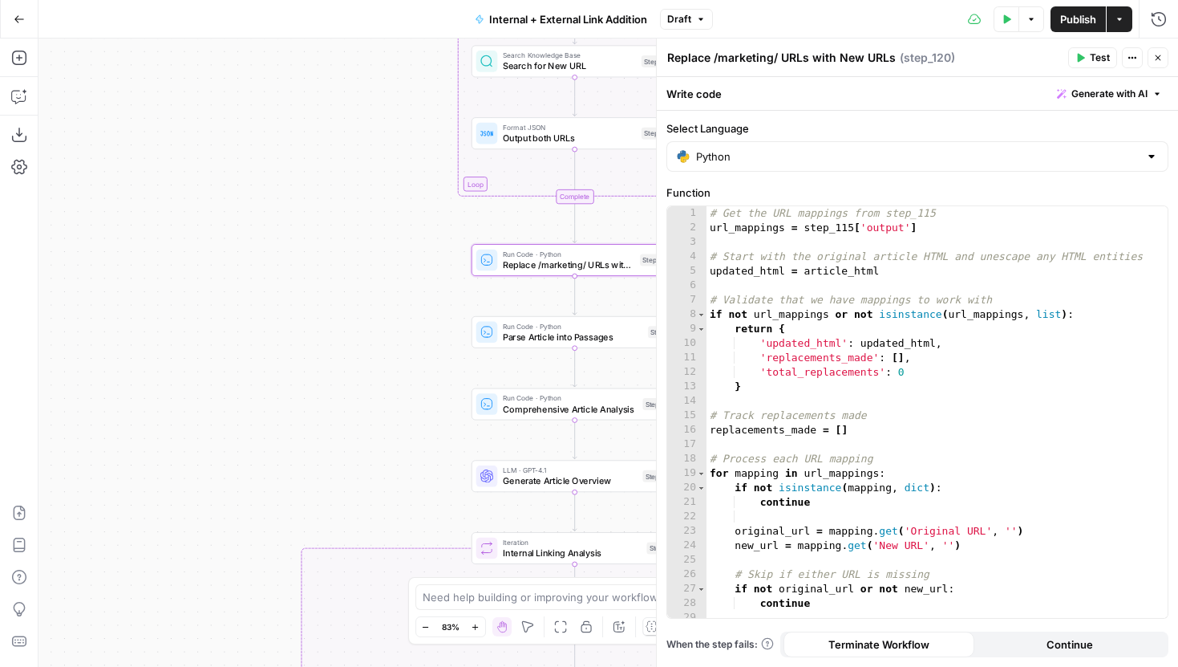
drag, startPoint x: 414, startPoint y: 326, endPoint x: 213, endPoint y: 325, distance: 201.3
click at [213, 325] on div "true false true false Workflow Input Settings Inputs Run Code · Python Grab all…" at bounding box center [609, 353] width 1140 height 628
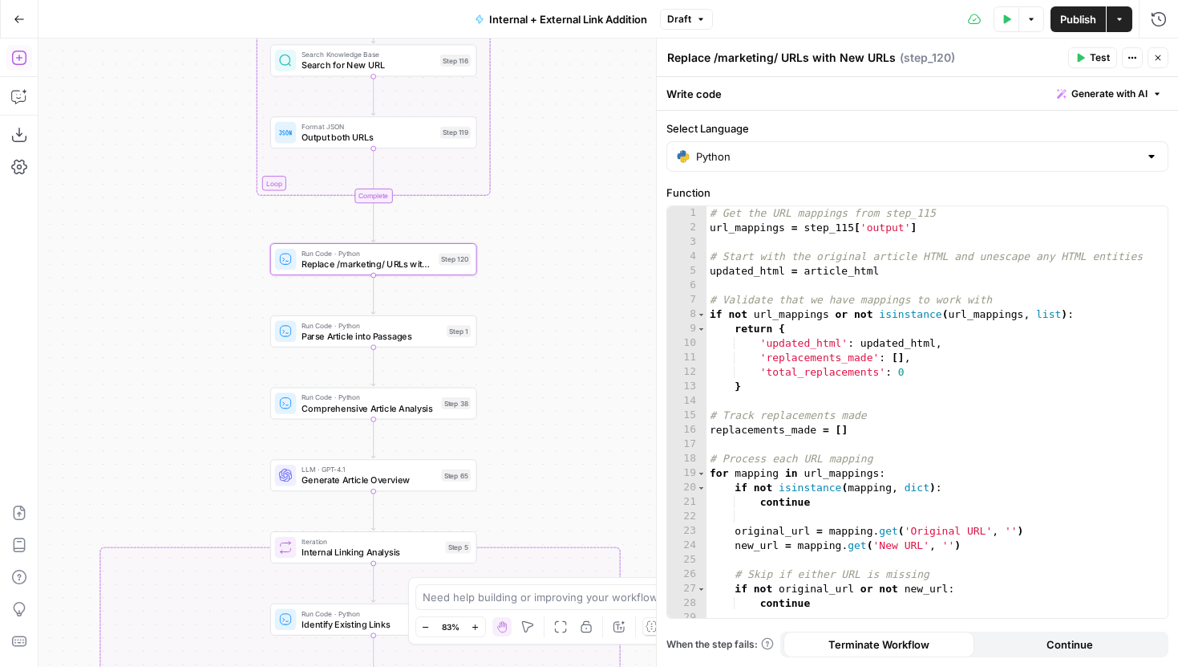
click at [21, 57] on icon "button" at bounding box center [19, 58] width 16 height 16
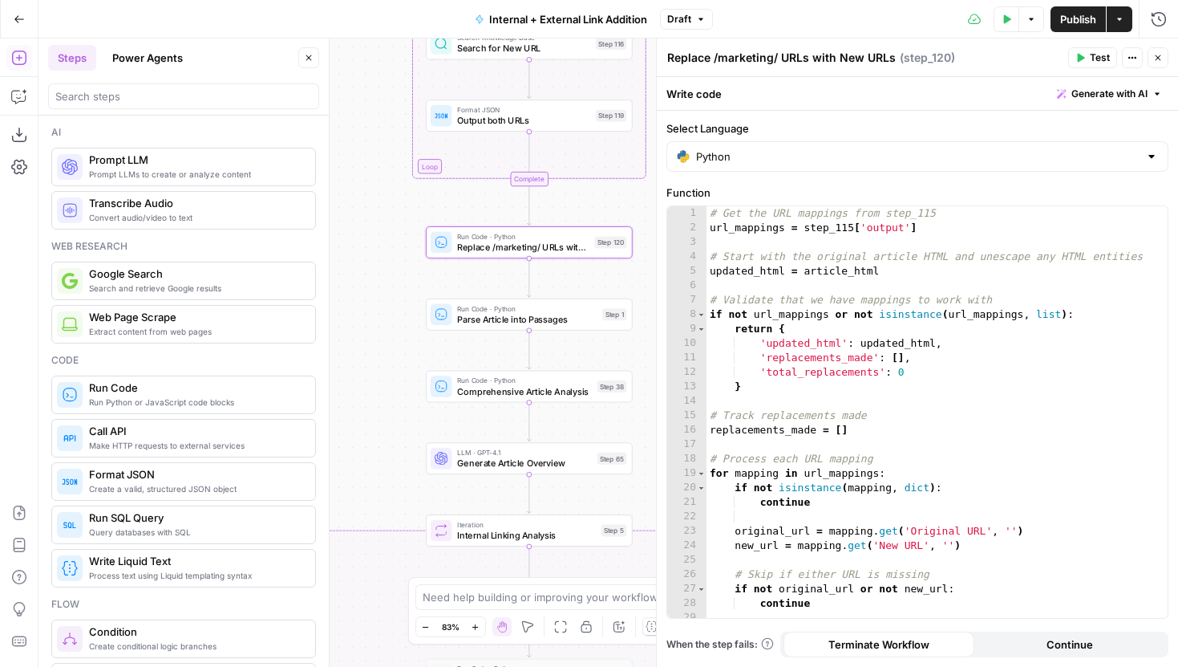
drag, startPoint x: 393, startPoint y: 267, endPoint x: 265, endPoint y: 211, distance: 139.3
click at [265, 211] on body "LegalZoom New Home Browse Insights Opportunities Your Data Recent Grids Well Ac…" at bounding box center [589, 333] width 1178 height 667
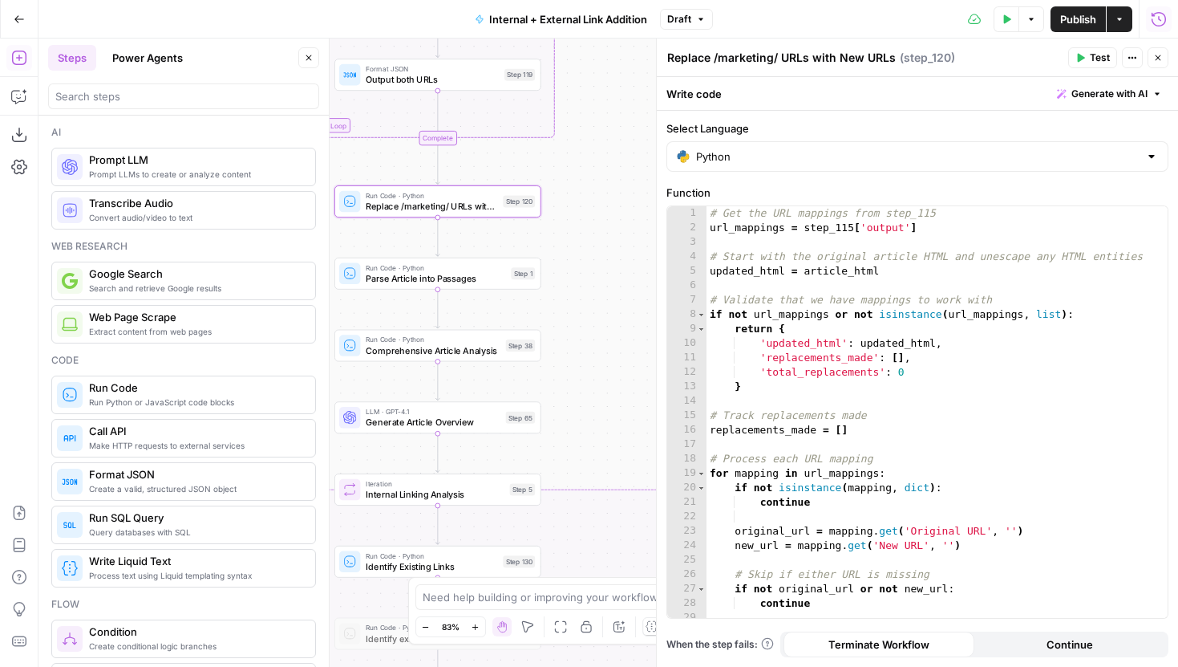
click at [1163, 21] on icon "button" at bounding box center [1159, 19] width 16 height 16
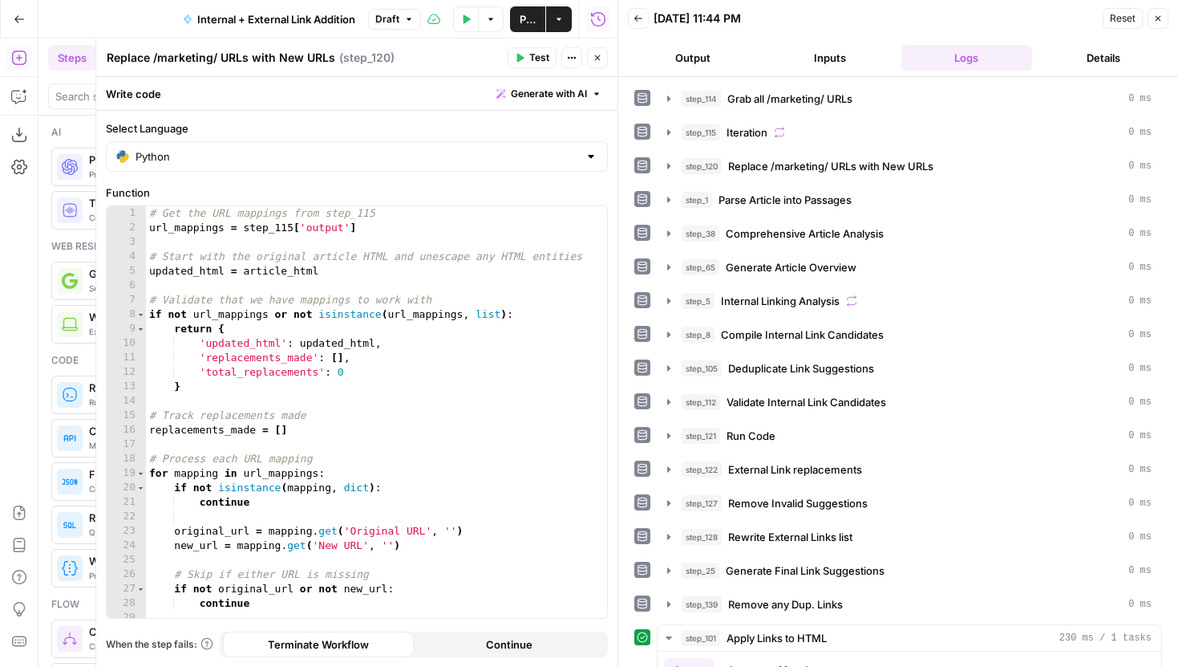
click at [604, 62] on button "Close" at bounding box center [597, 57] width 21 height 21
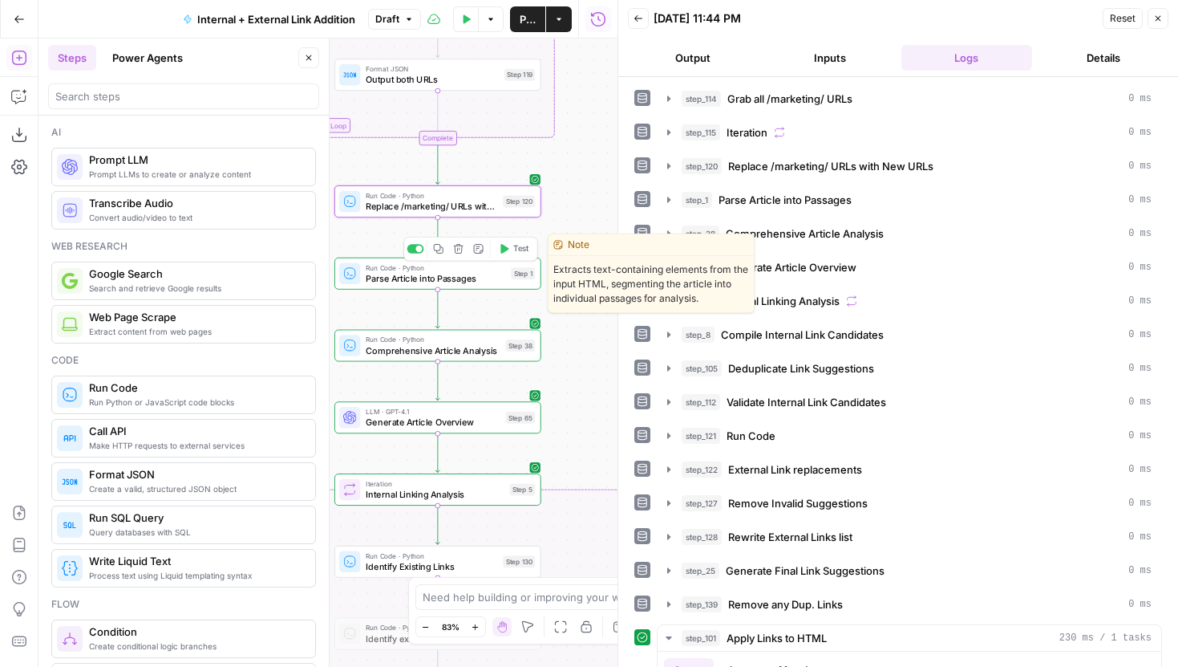
click at [483, 274] on span "Parse Article into Passages" at bounding box center [436, 278] width 140 height 14
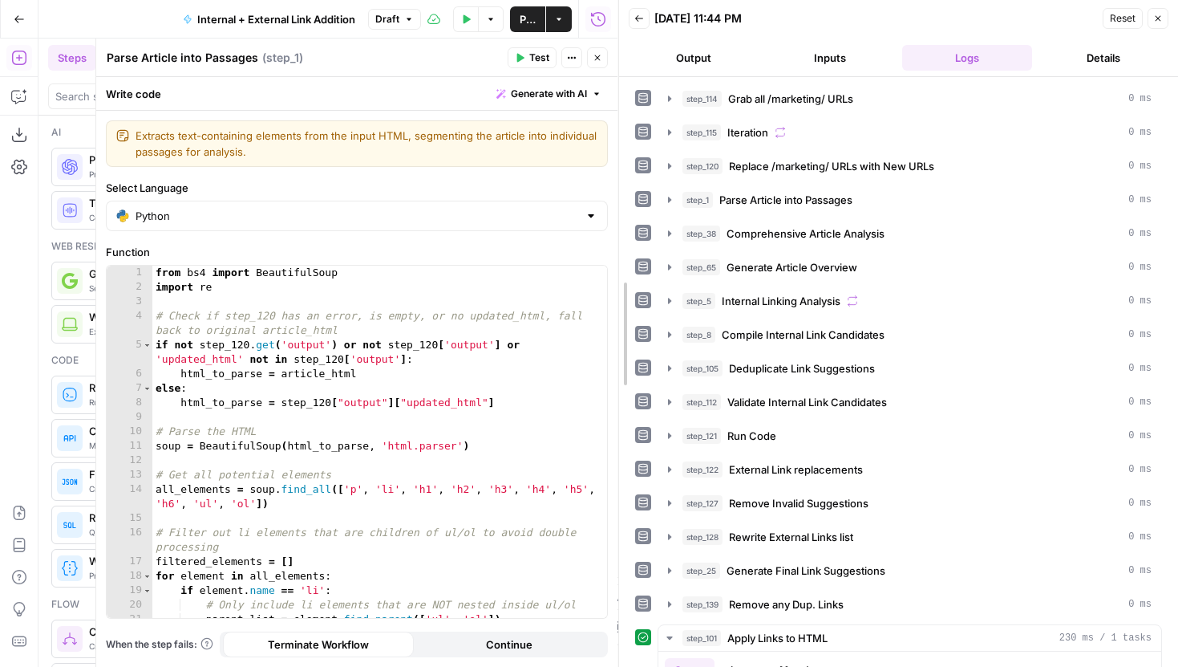
drag, startPoint x: 626, startPoint y: 135, endPoint x: 355, endPoint y: 234, distance: 288.8
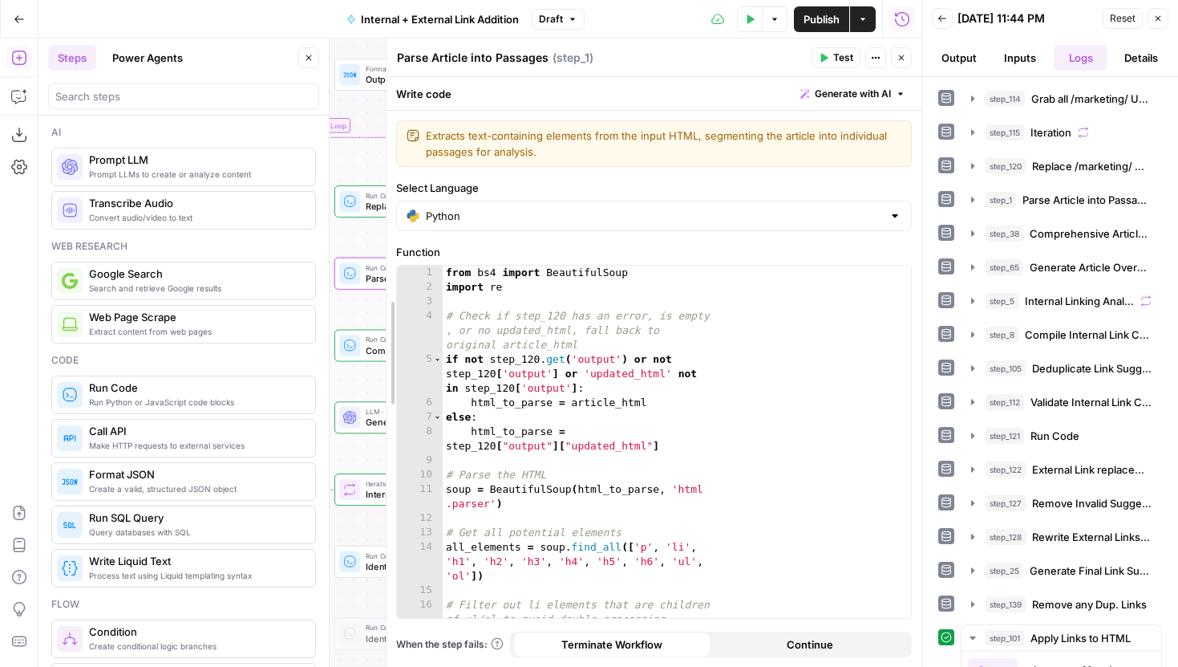
drag, startPoint x: 406, startPoint y: 146, endPoint x: 377, endPoint y: 140, distance: 29.4
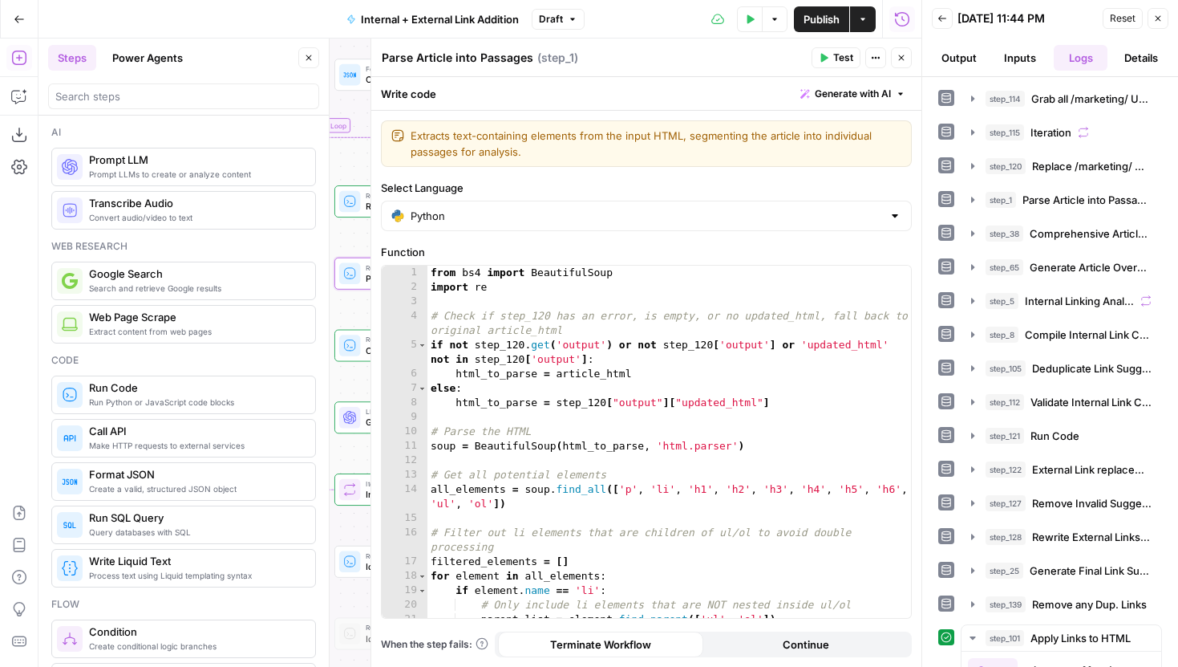
click at [299, 51] on button "Close" at bounding box center [308, 57] width 21 height 21
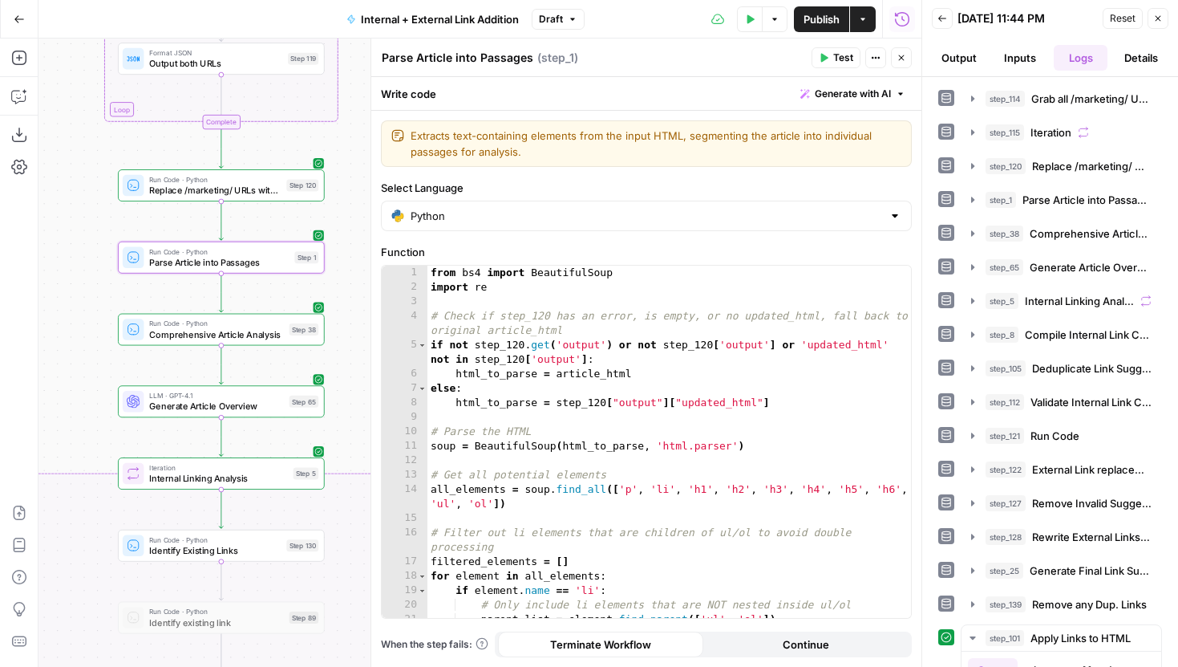
drag, startPoint x: 290, startPoint y: 239, endPoint x: 74, endPoint y: 223, distance: 216.4
click at [74, 223] on div "true false true false Workflow Input Settings Inputs Run Code · Python Grab all…" at bounding box center [480, 353] width 883 height 628
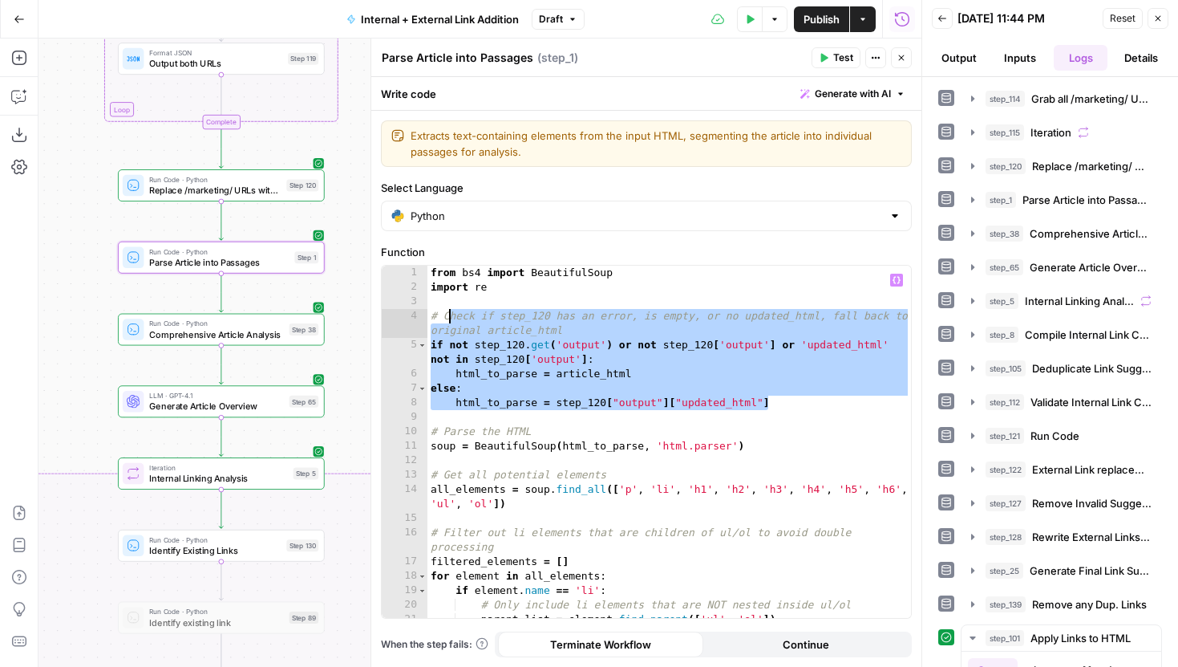
drag, startPoint x: 791, startPoint y: 401, endPoint x: 432, endPoint y: 310, distance: 370.6
click at [432, 310] on div "from bs4 import BeautifulSoup import re # Check if step_120 has an error, is em…" at bounding box center [670, 455] width 484 height 381
type textarea "**********"
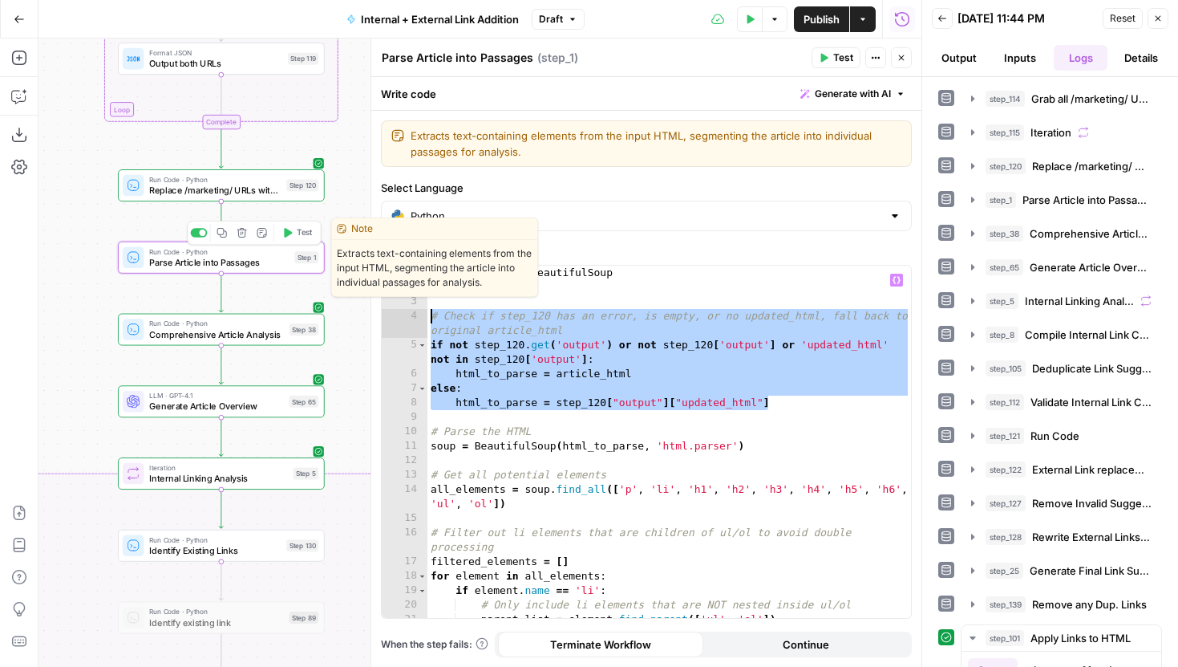
click at [221, 236] on icon "button" at bounding box center [222, 232] width 10 height 10
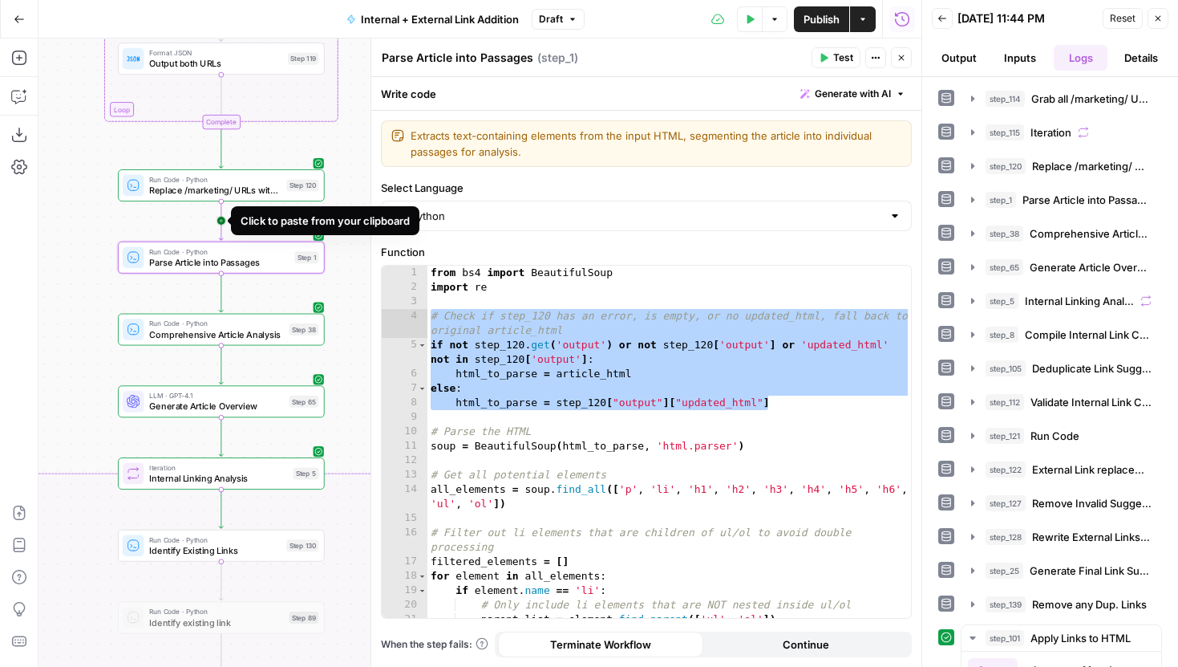
click at [223, 221] on icon "Edge from step_120 to step_1" at bounding box center [221, 220] width 4 height 39
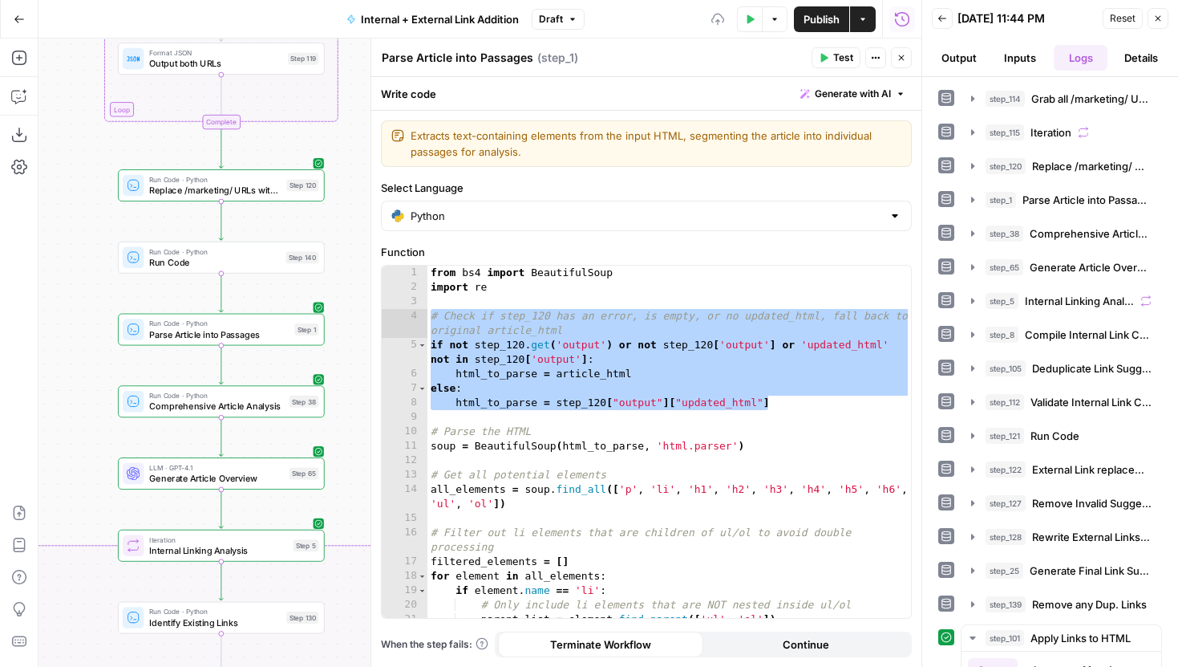
click at [165, 257] on span "Run Code" at bounding box center [215, 262] width 132 height 14
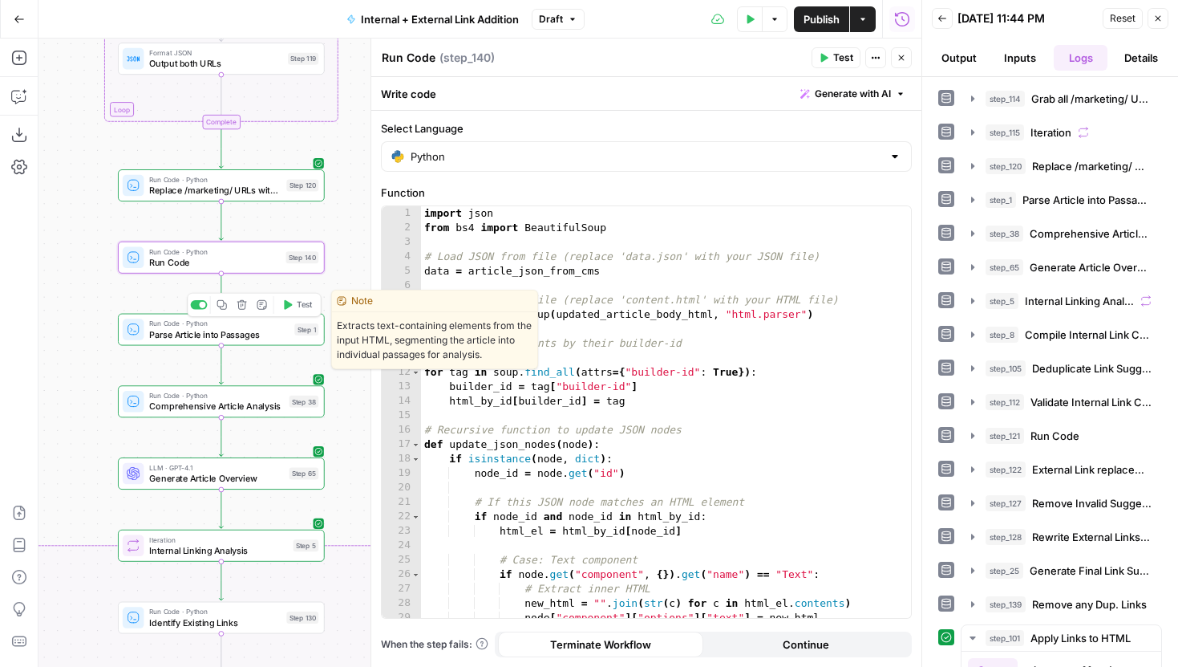
click at [234, 330] on span "Parse Article into Passages" at bounding box center [219, 334] width 140 height 14
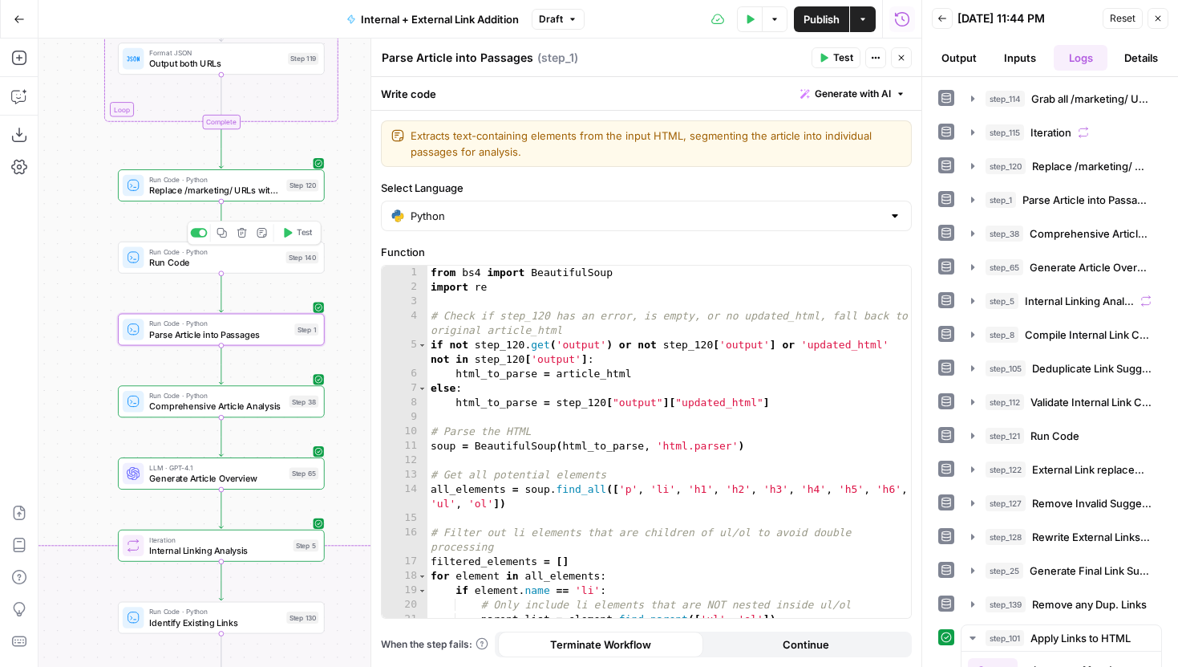
click at [235, 262] on span "Run Code" at bounding box center [215, 262] width 132 height 14
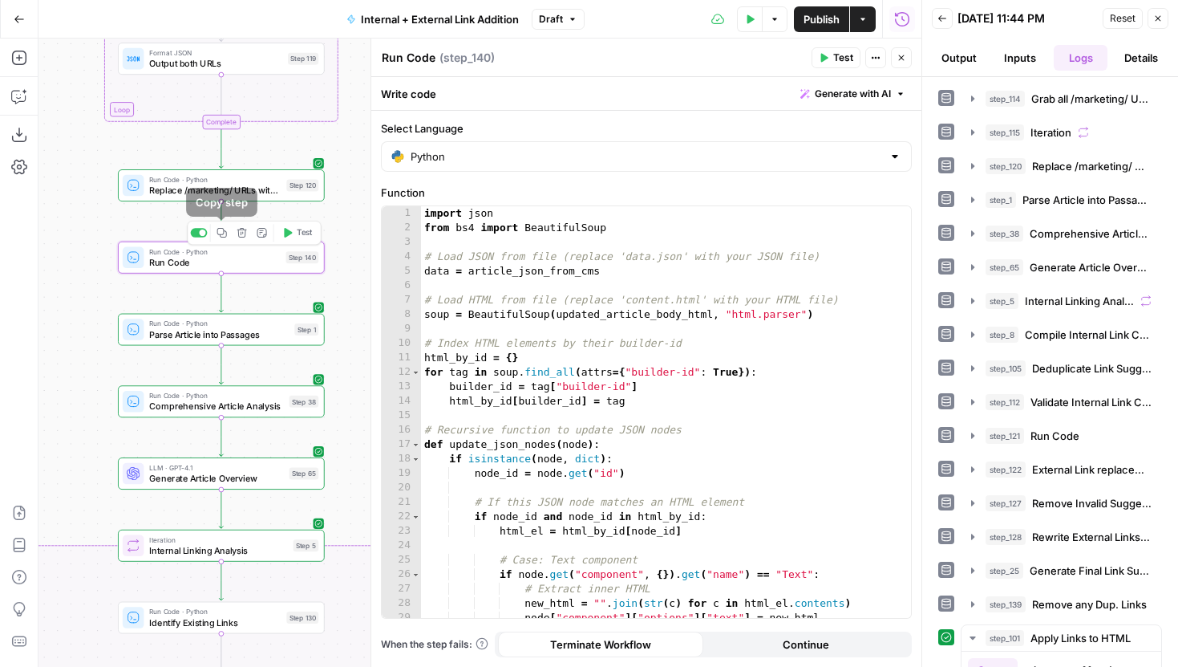
click at [239, 233] on icon "button" at bounding box center [242, 232] width 10 height 10
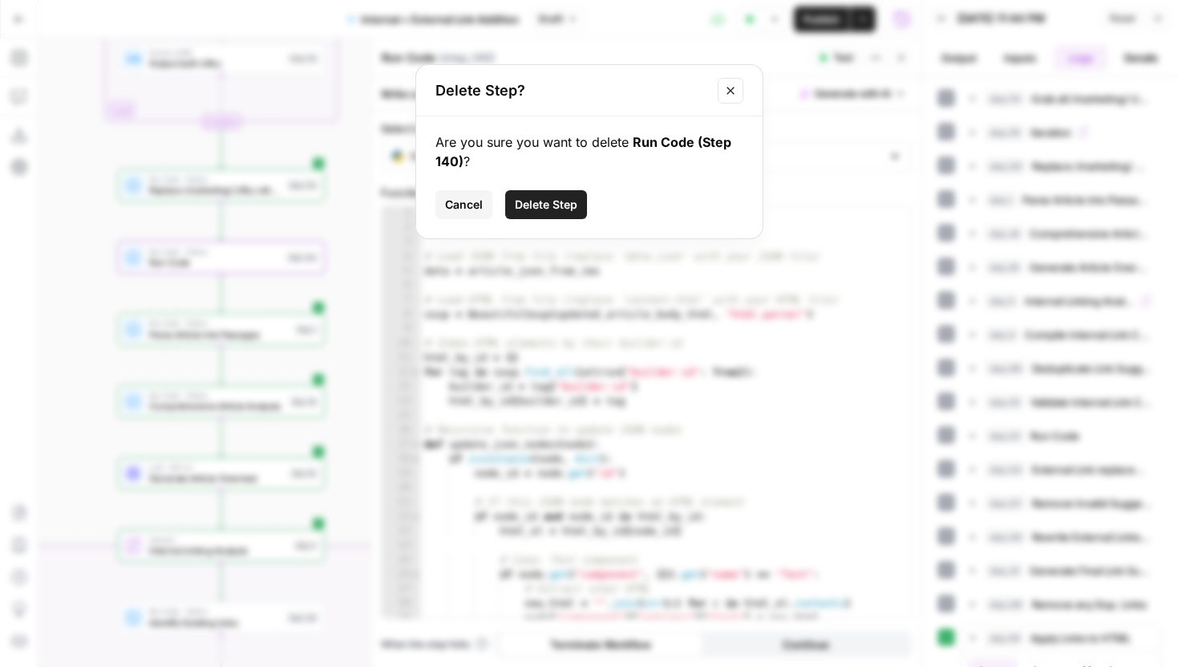
click at [541, 210] on span "Delete Step" at bounding box center [546, 205] width 63 height 16
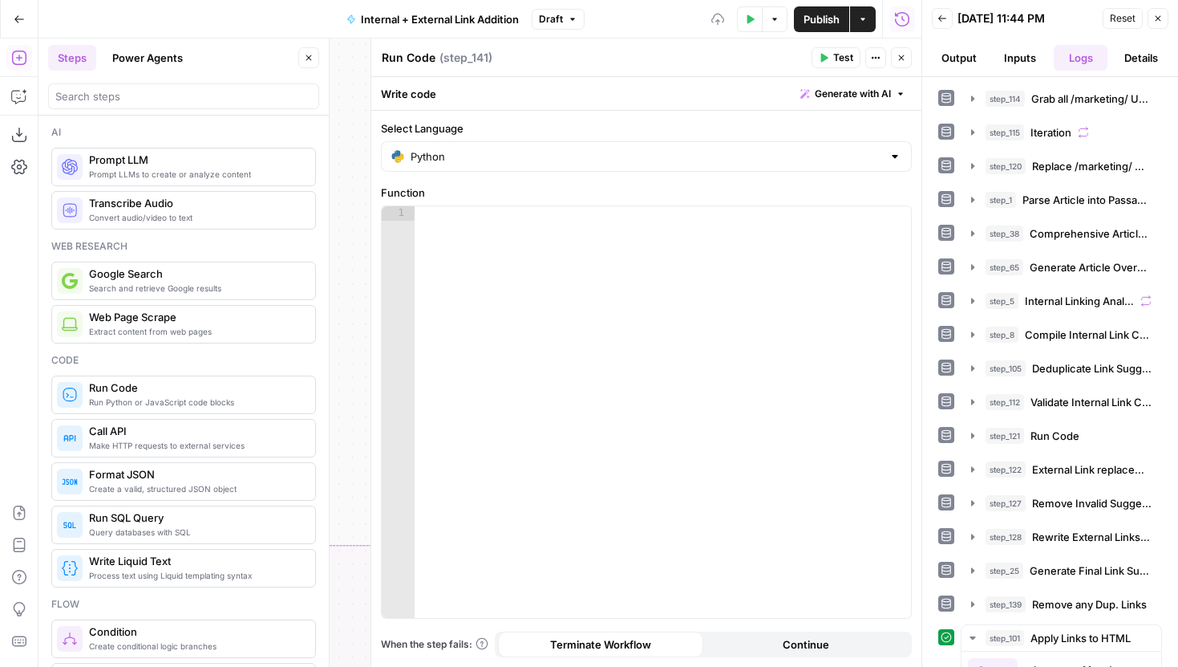
click at [306, 62] on icon "button" at bounding box center [309, 58] width 10 height 10
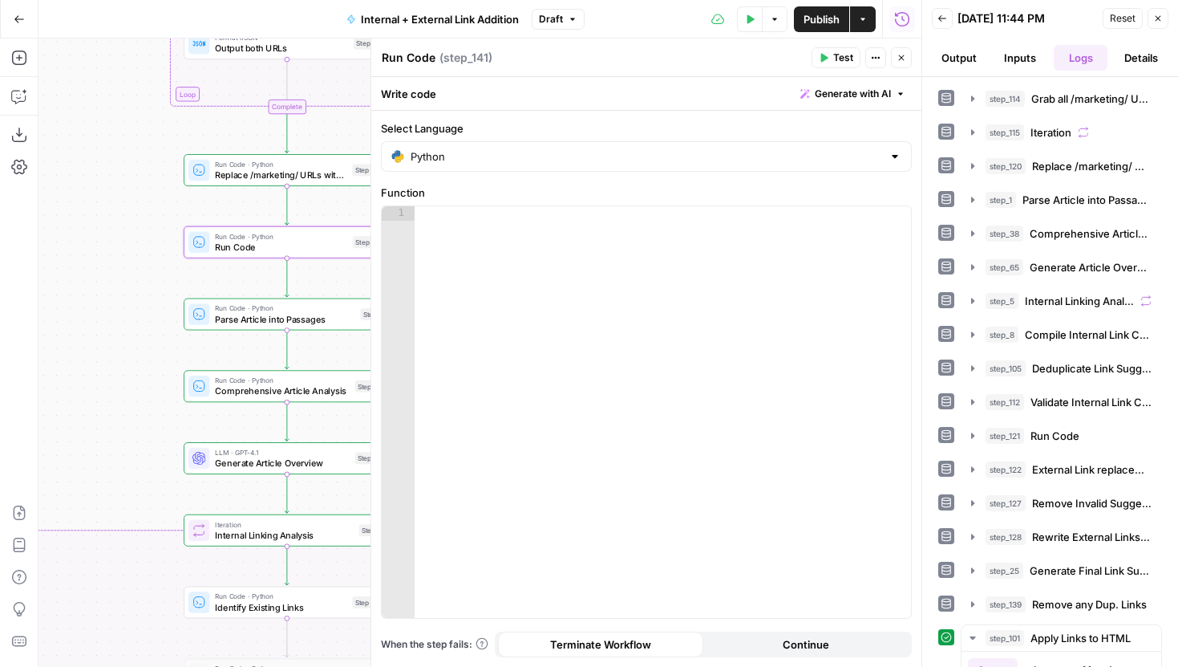
drag, startPoint x: 304, startPoint y: 282, endPoint x: 22, endPoint y: 266, distance: 282.7
click at [22, 266] on div "Add Steps Copilot Download as JSON Settings Import JSON AirOps Academy Help Giv…" at bounding box center [461, 353] width 922 height 628
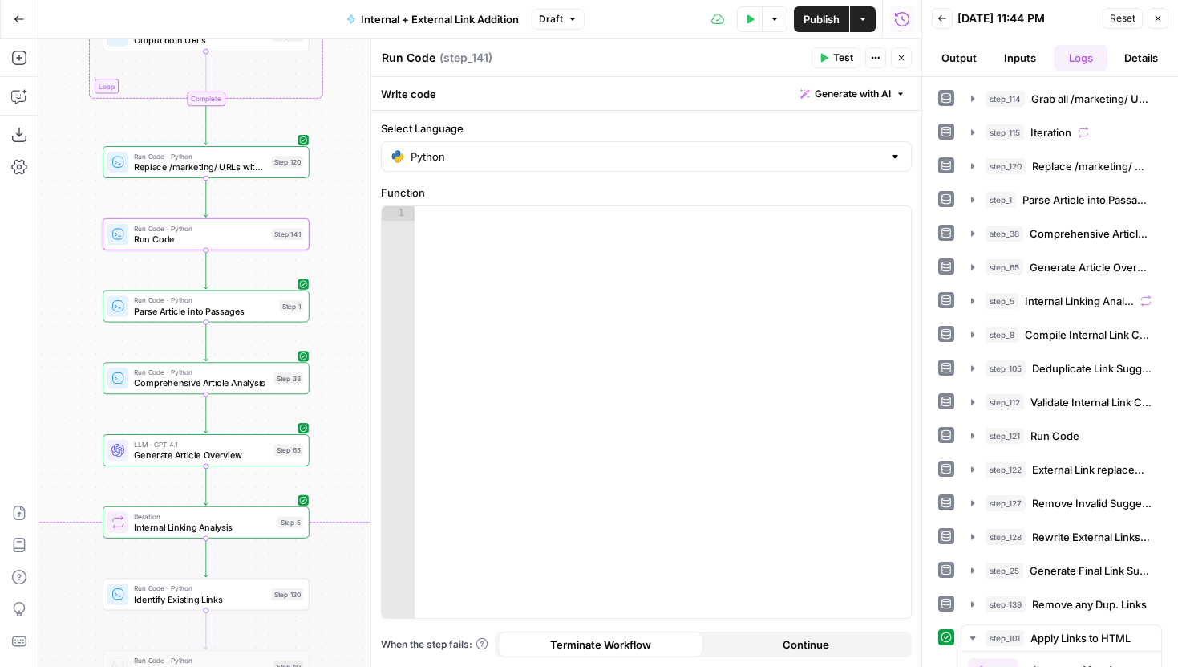
drag, startPoint x: 148, startPoint y: 297, endPoint x: 67, endPoint y: 289, distance: 81.4
click at [67, 289] on div "true false true false Workflow Input Settings Inputs Run Code · Python Grab all…" at bounding box center [480, 353] width 883 height 628
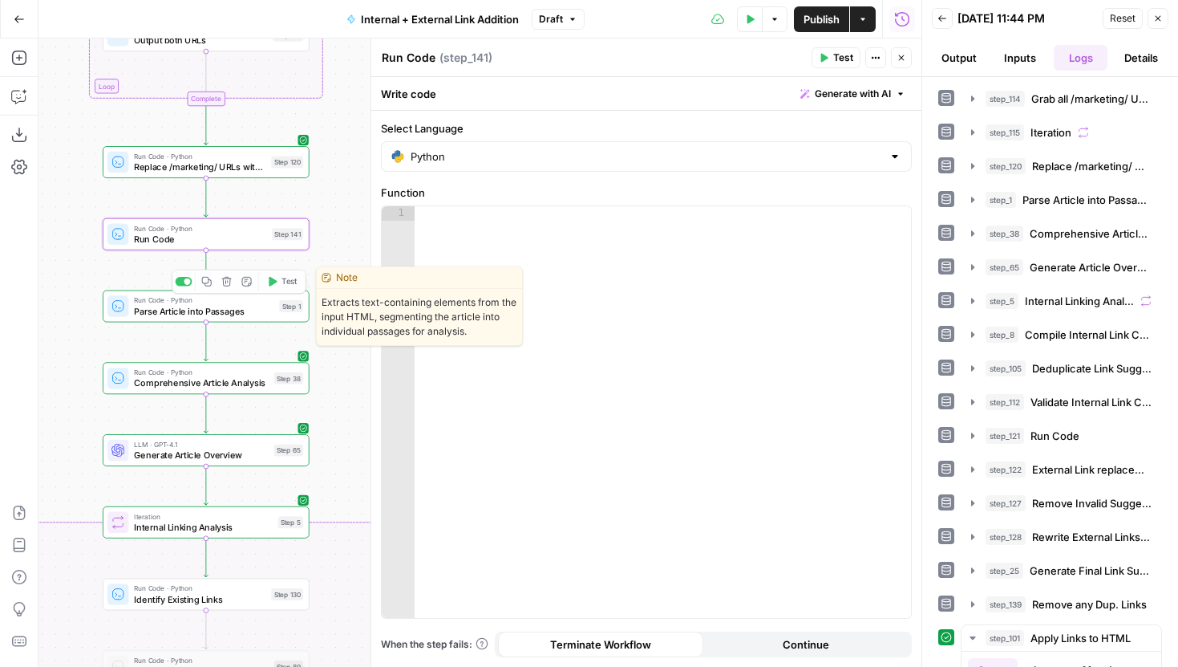
click at [484, 237] on div at bounding box center [663, 426] width 496 height 440
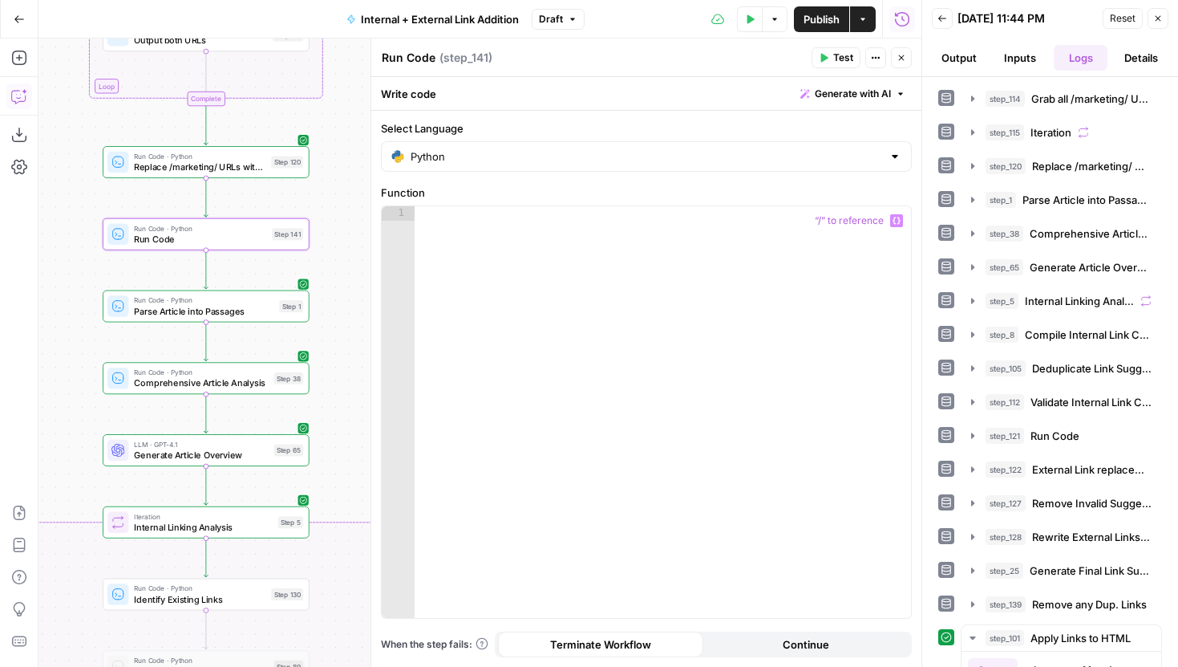
click at [17, 96] on icon "button" at bounding box center [19, 96] width 16 height 16
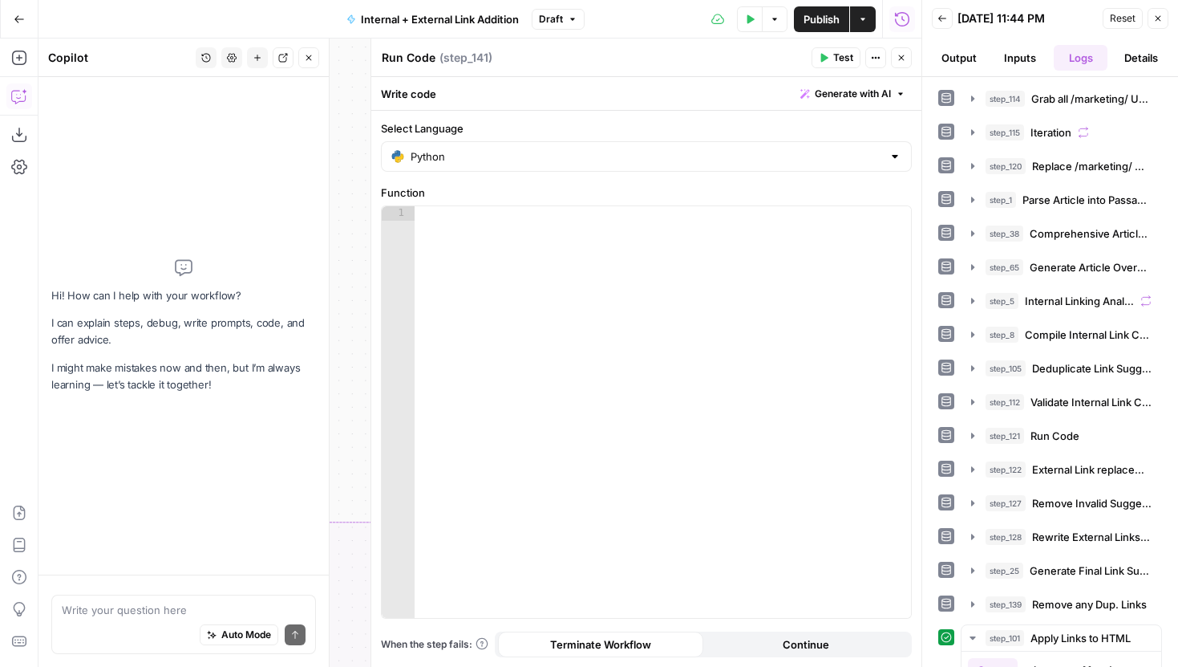
click at [151, 606] on textarea at bounding box center [184, 610] width 244 height 16
click at [908, 56] on button "Close" at bounding box center [901, 57] width 21 height 21
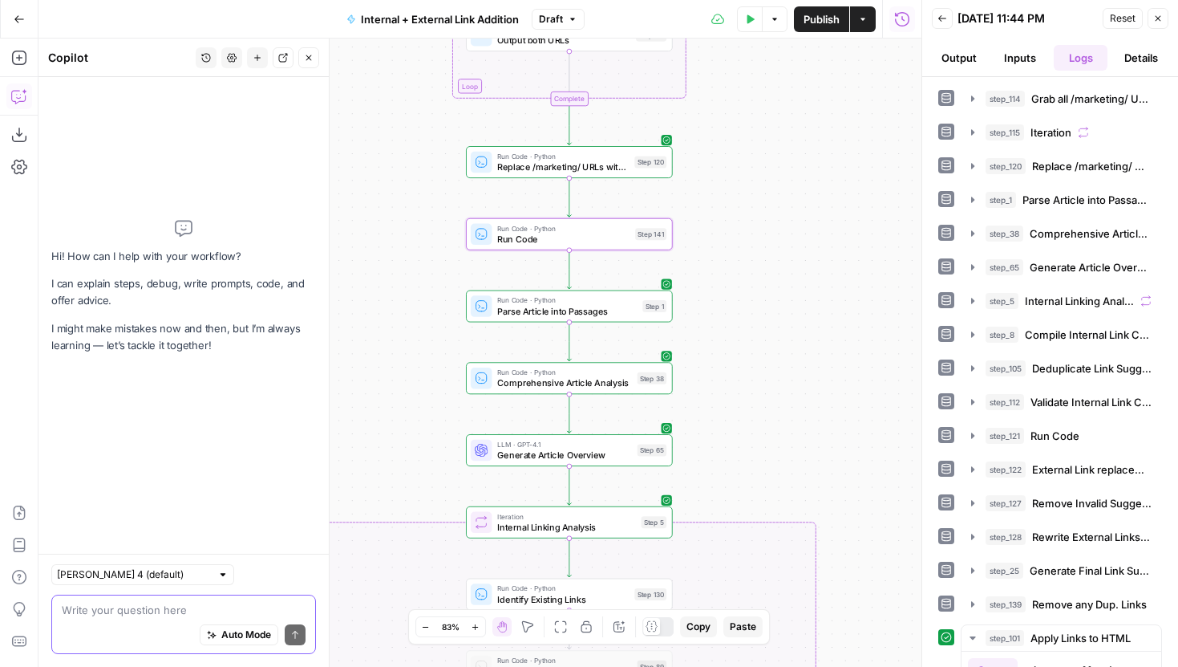
click at [164, 611] on textarea at bounding box center [184, 610] width 244 height 16
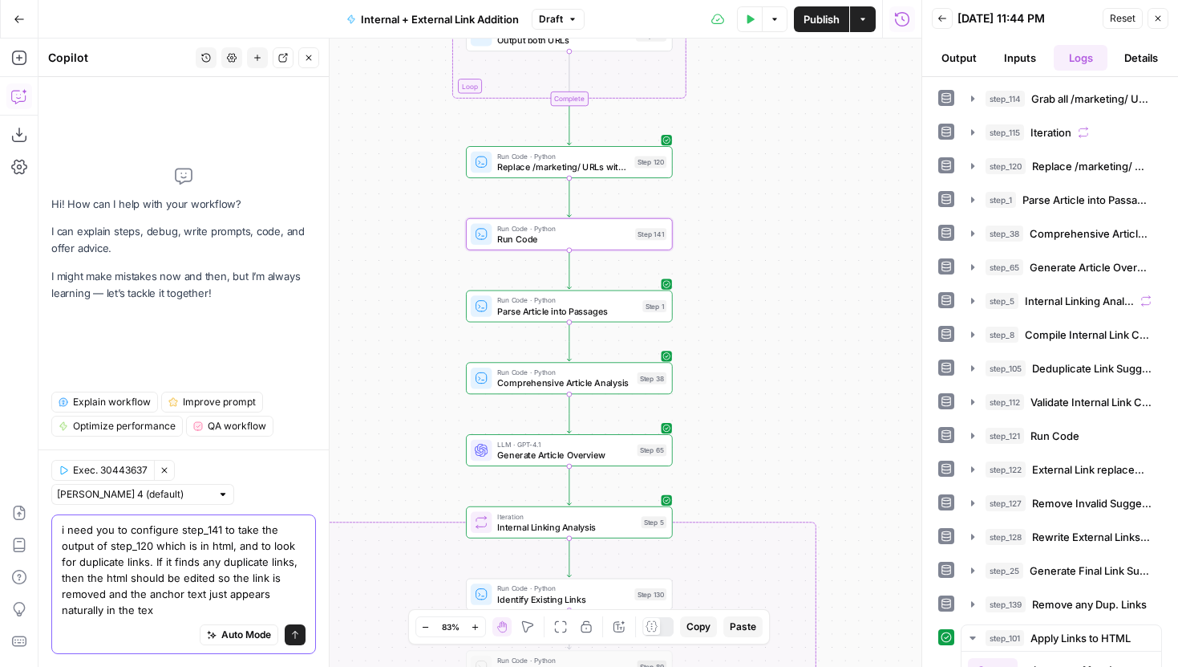
type textarea "i need you to configure step_141 to take the output of step_120 which is in htm…"
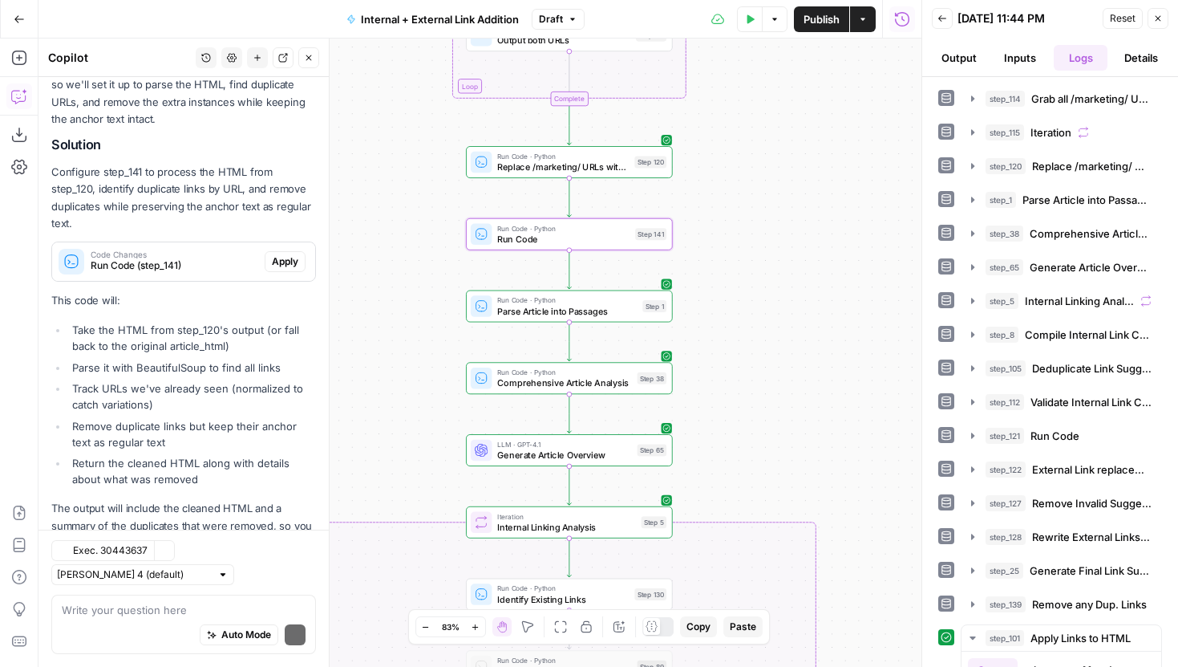
scroll to position [443, 0]
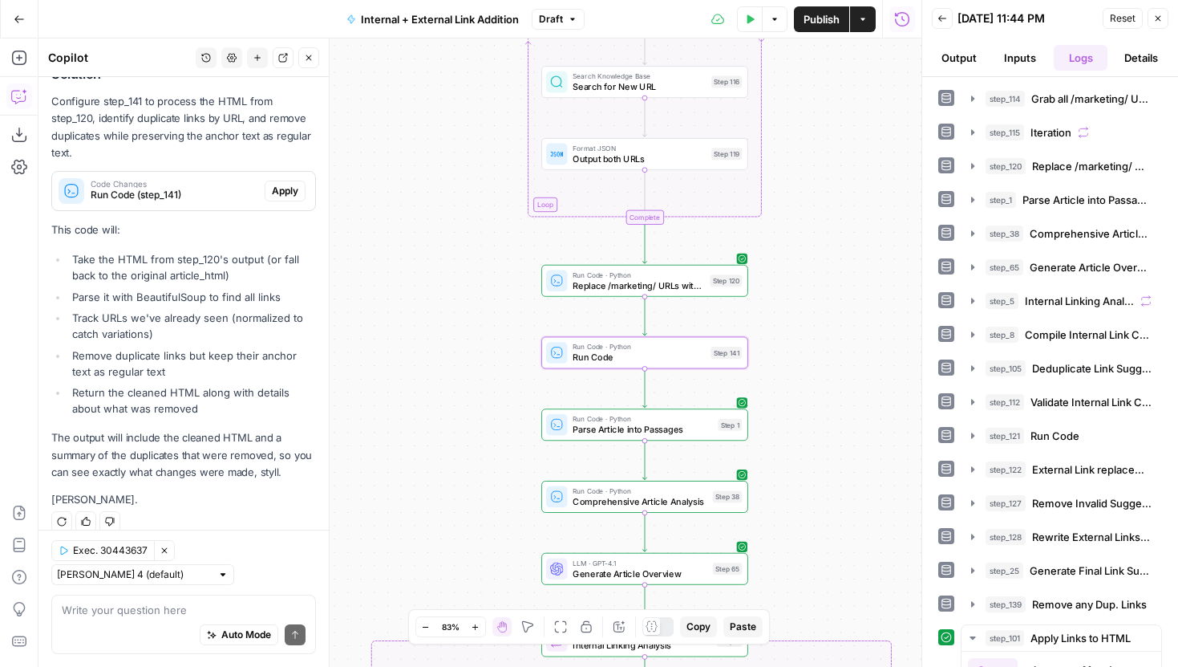
click at [286, 184] on span "Apply" at bounding box center [285, 191] width 26 height 14
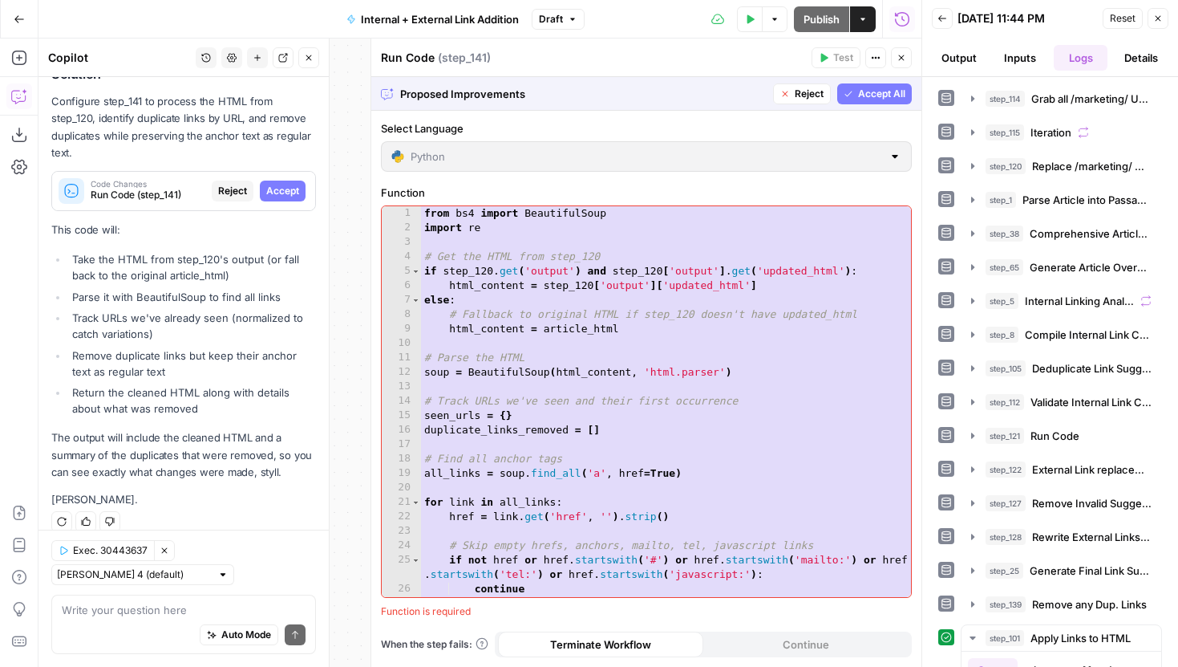
click at [877, 90] on span "Accept All" at bounding box center [881, 94] width 47 height 14
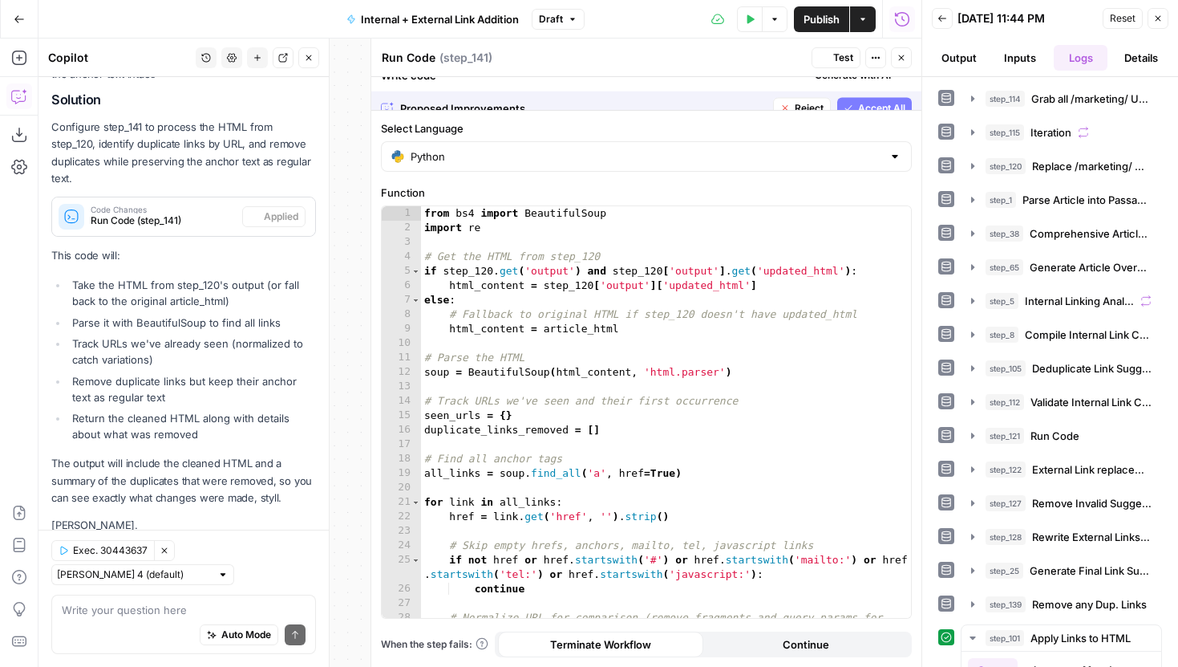
scroll to position [468, 0]
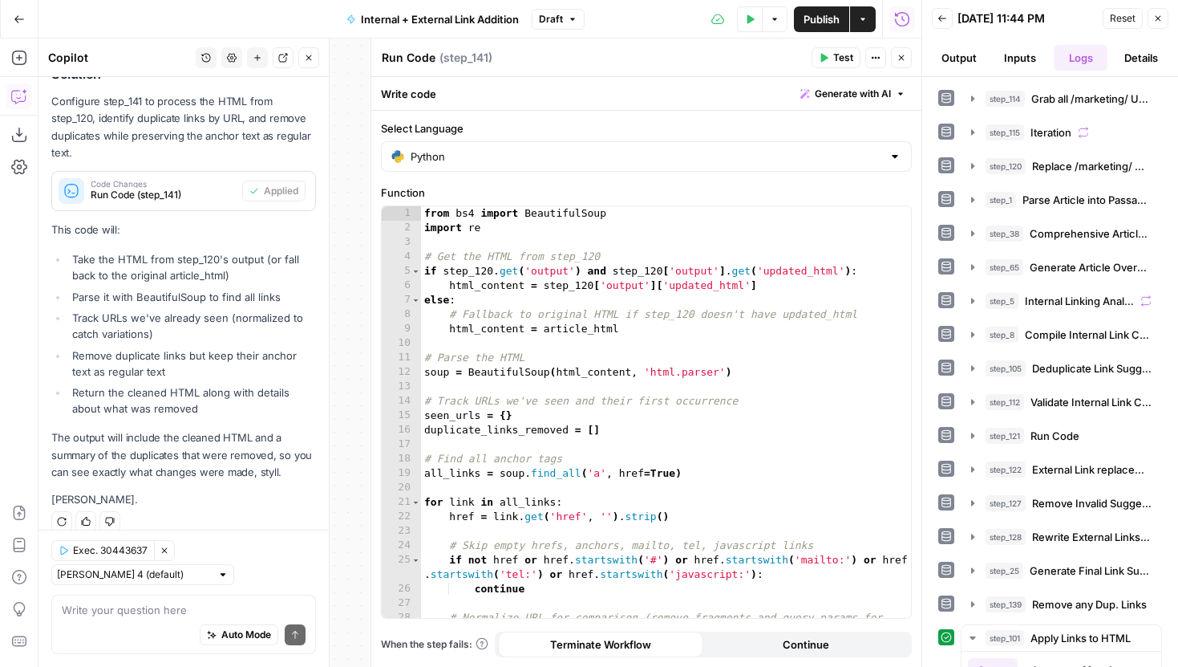
click at [839, 57] on span "Test" at bounding box center [843, 58] width 20 height 14
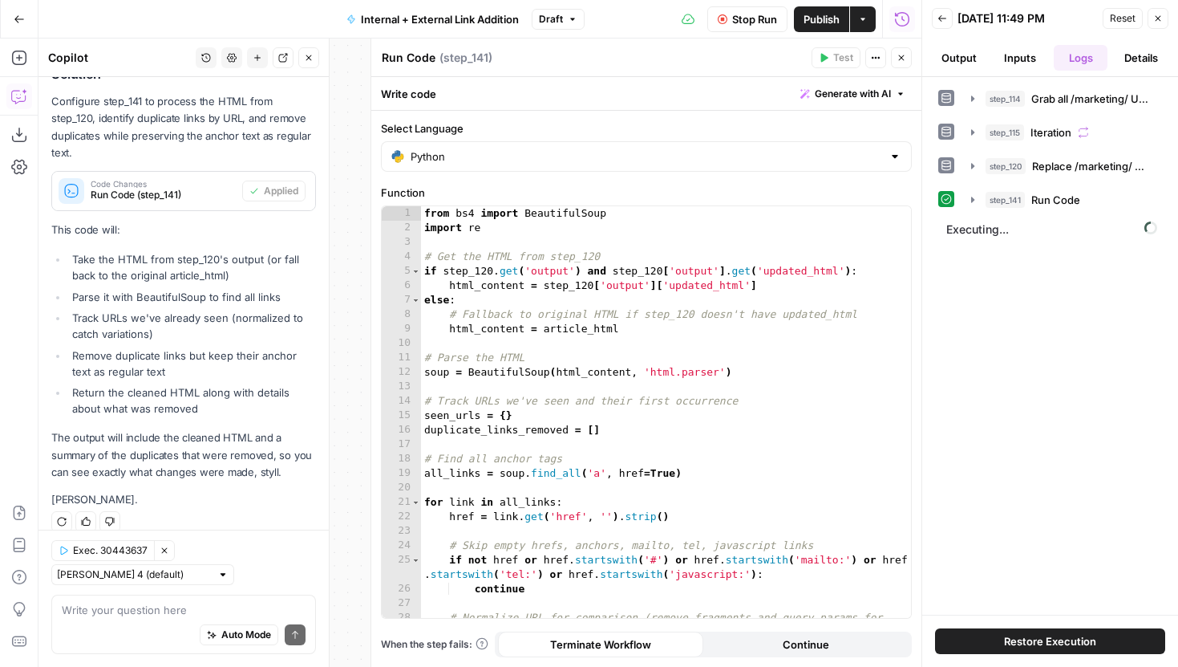
click at [902, 57] on icon "button" at bounding box center [902, 58] width 10 height 10
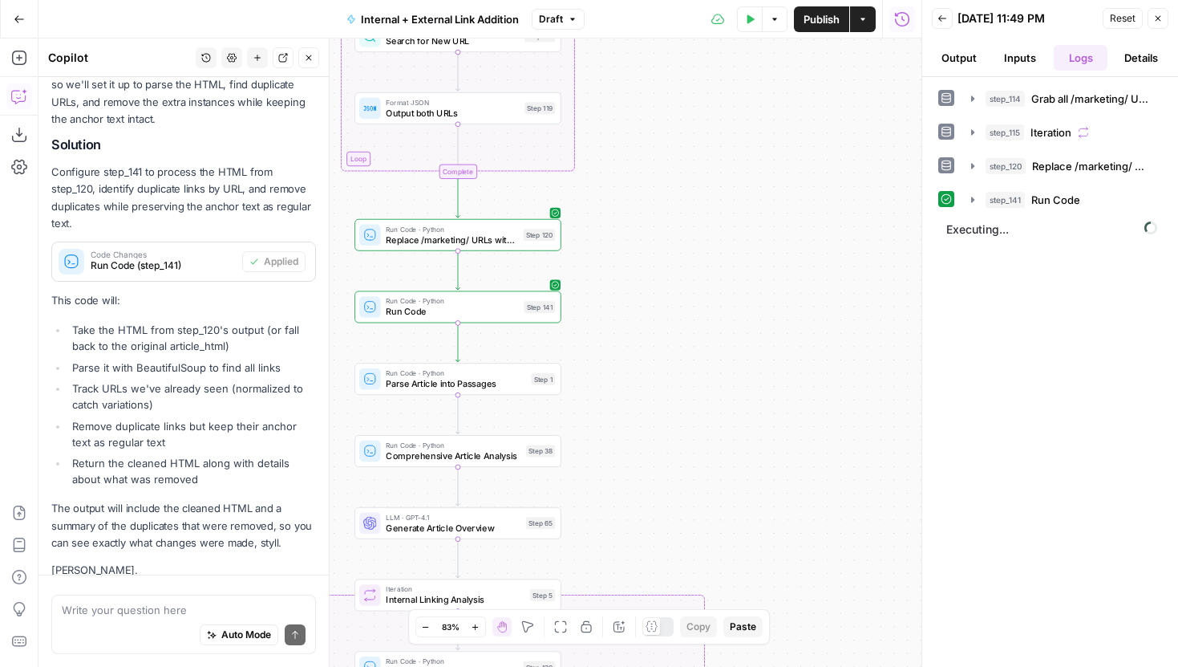
drag, startPoint x: 794, startPoint y: 249, endPoint x: 593, endPoint y: 201, distance: 207.2
click at [593, 201] on div "true false true false Workflow Input Settings Inputs Run Code · Python Grab all…" at bounding box center [480, 353] width 883 height 628
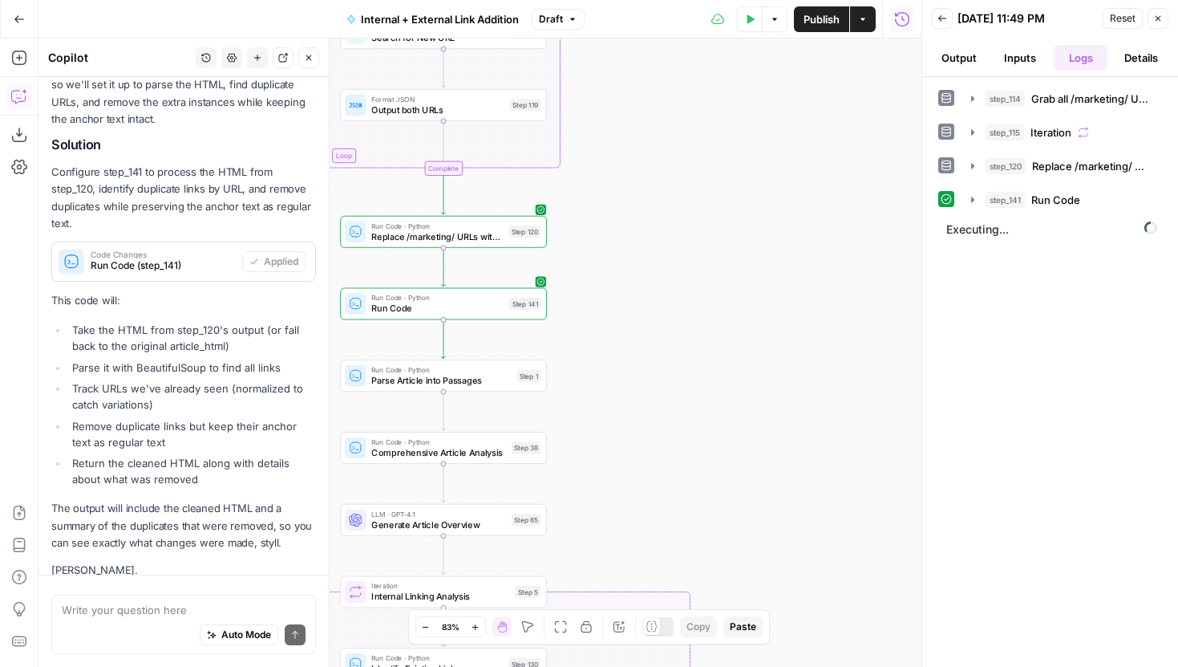
click at [716, 184] on div "true false true false Workflow Input Settings Inputs Run Code · Python Grab all…" at bounding box center [480, 353] width 883 height 628
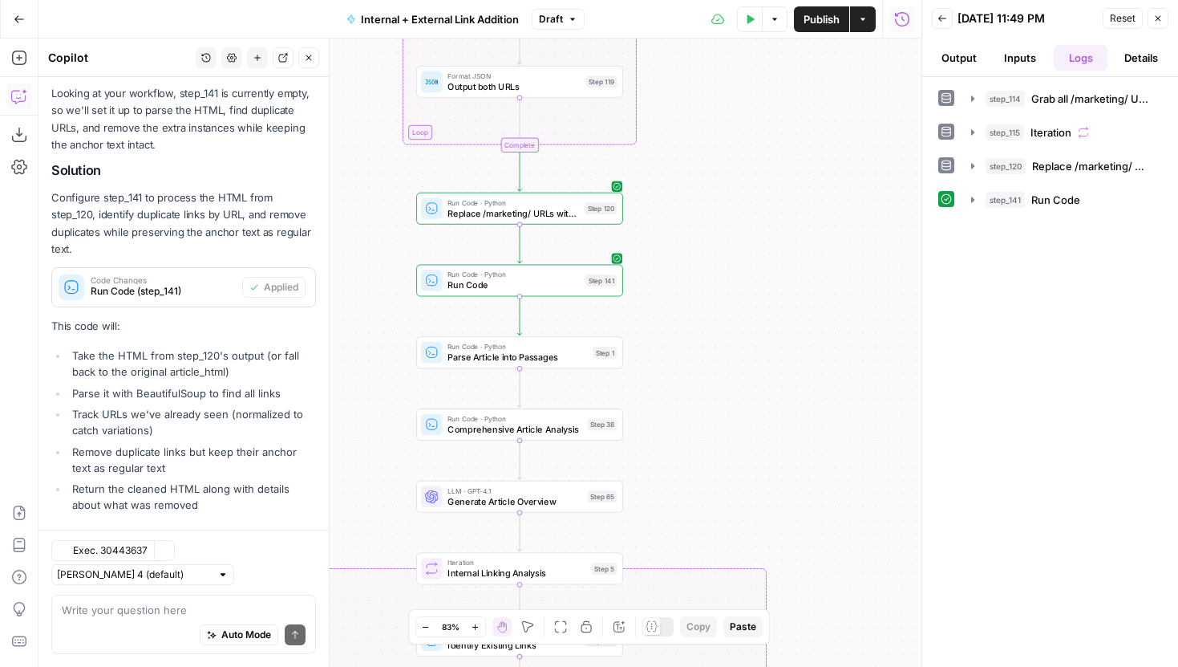
scroll to position [468, 0]
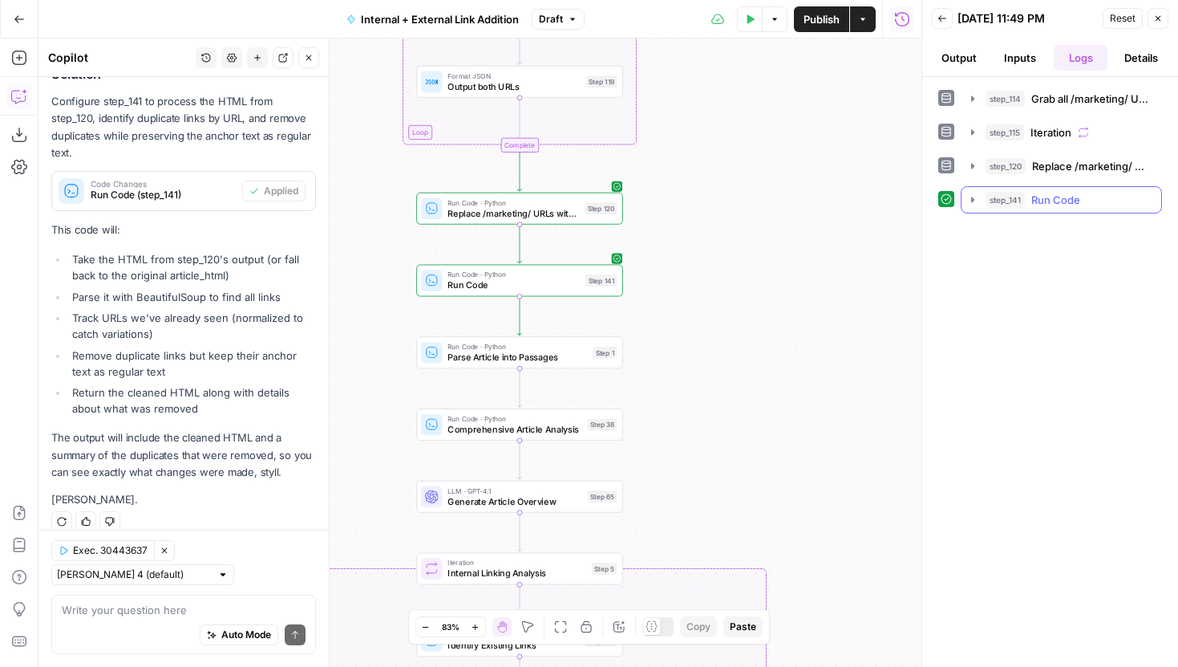
click at [975, 197] on icon "button" at bounding box center [973, 199] width 13 height 13
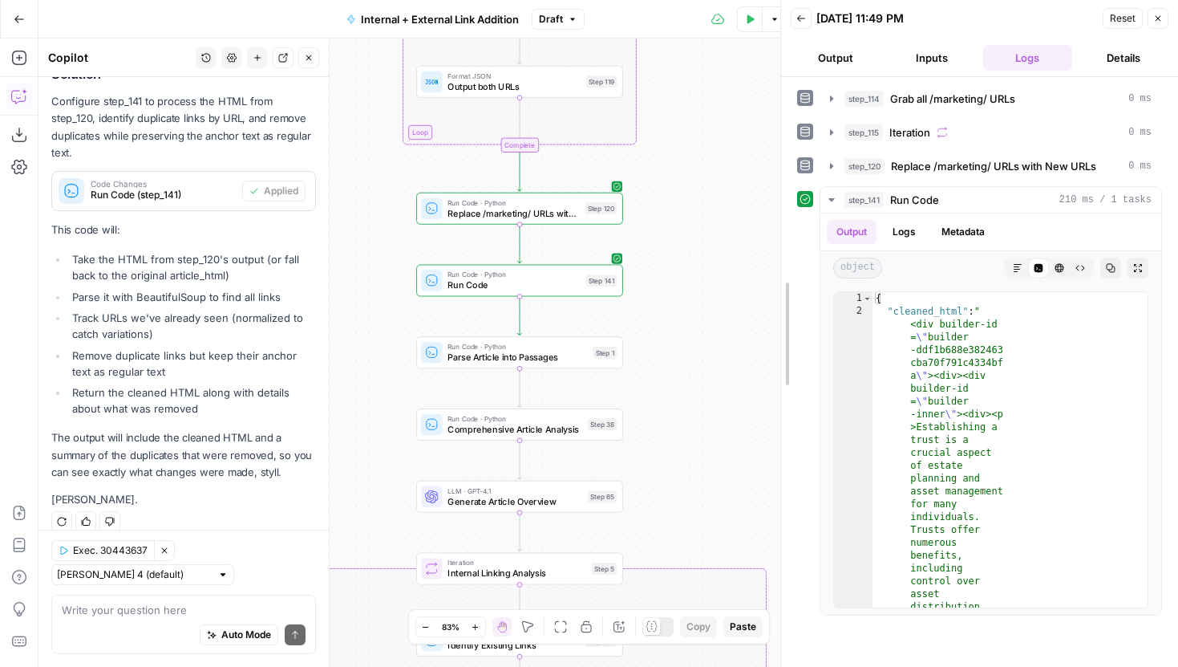
drag, startPoint x: 926, startPoint y: 195, endPoint x: 784, endPoint y: 195, distance: 142.0
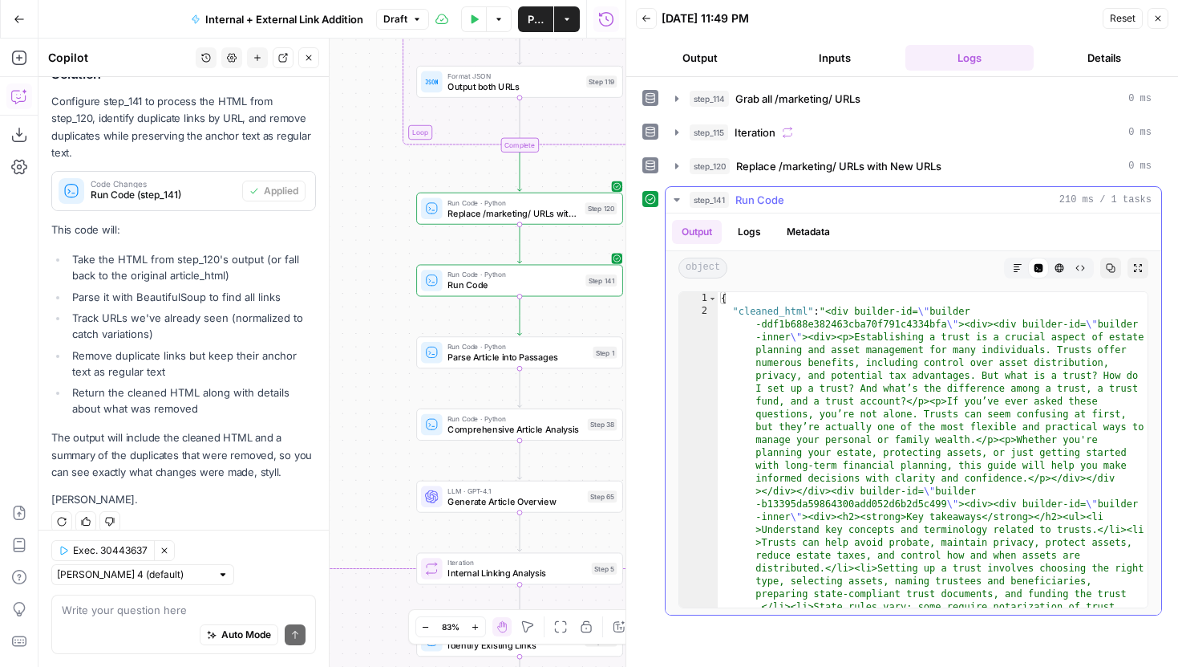
type textarea "**********"
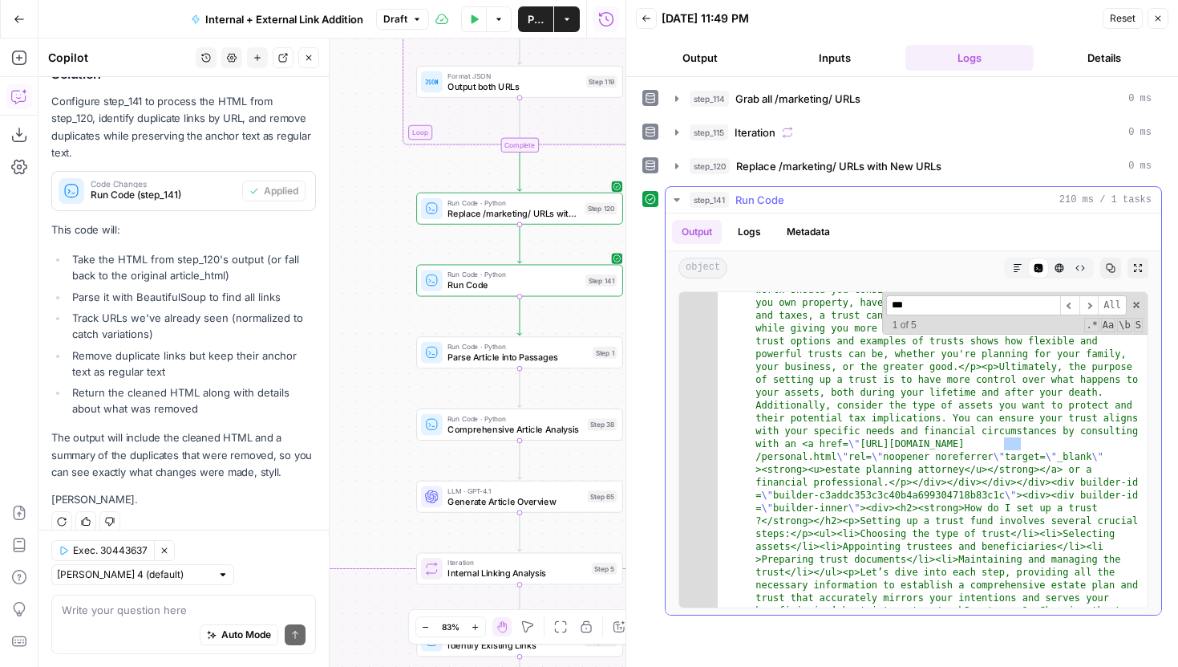
scroll to position [6118, 0]
type input "**********"
click at [1084, 311] on span "​" at bounding box center [1089, 305] width 19 height 20
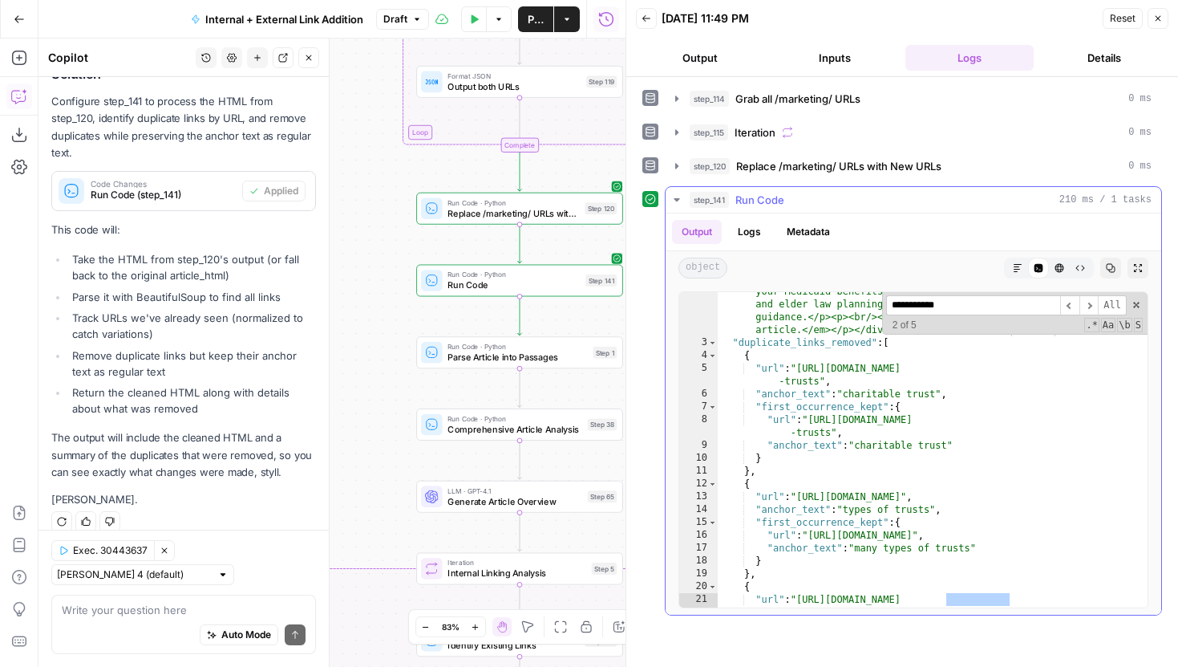
scroll to position [12963, 0]
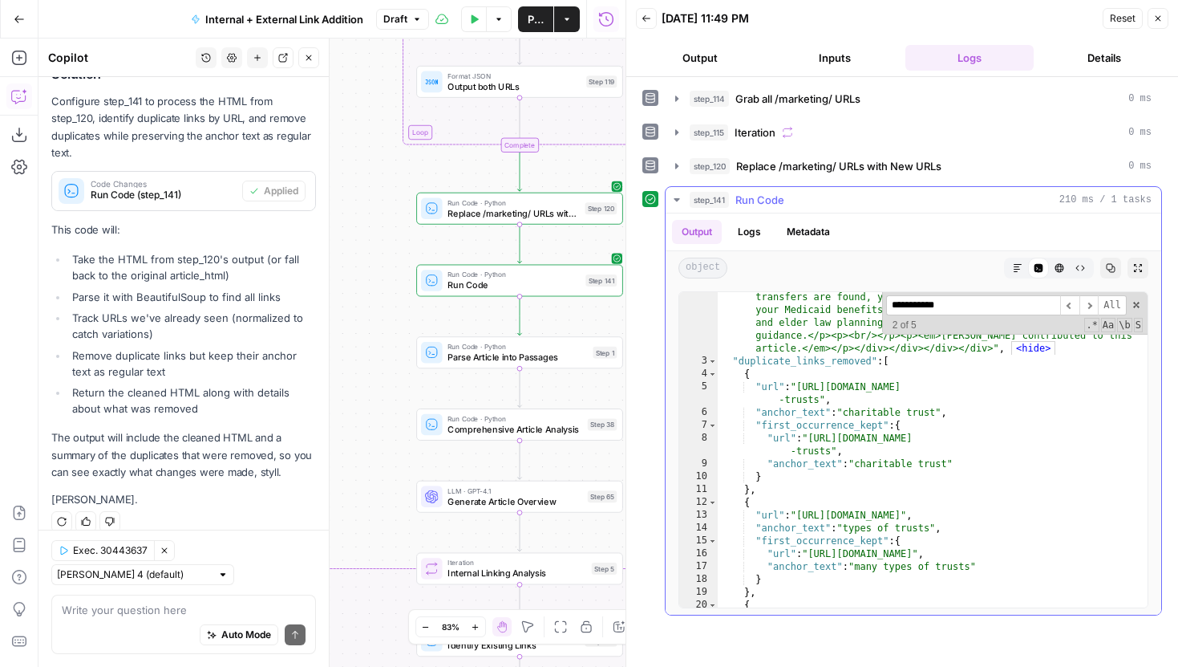
type textarea "**********"
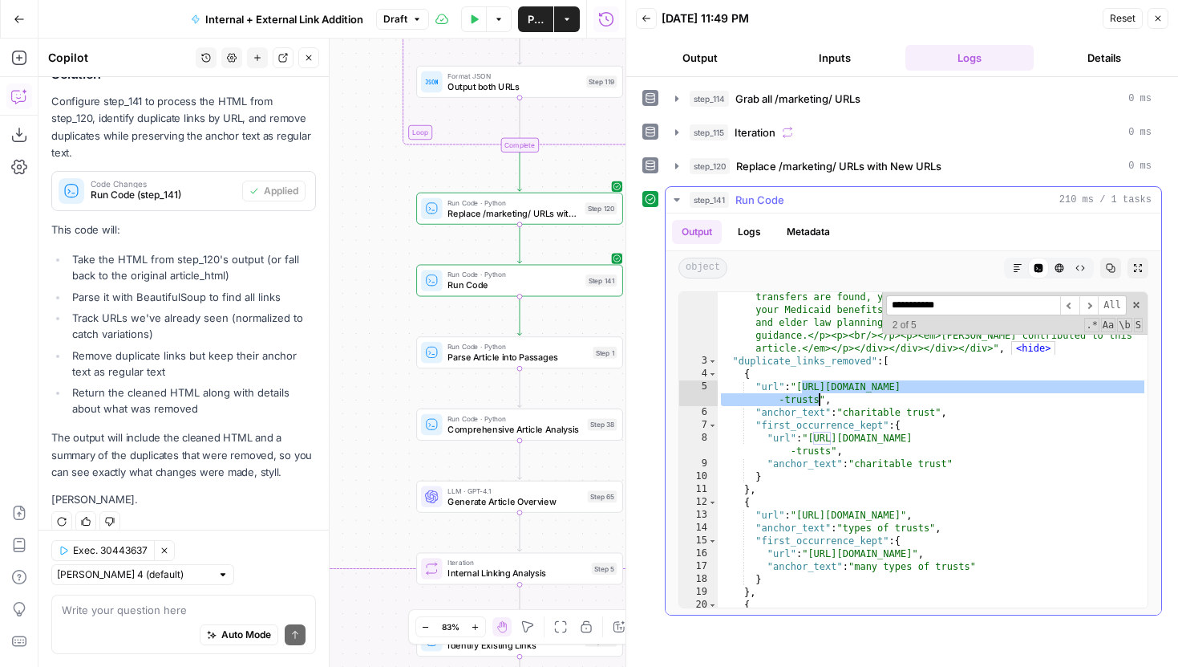
drag, startPoint x: 803, startPoint y: 387, endPoint x: 817, endPoint y: 399, distance: 18.8
click at [837, 60] on button "Inputs" at bounding box center [835, 58] width 128 height 26
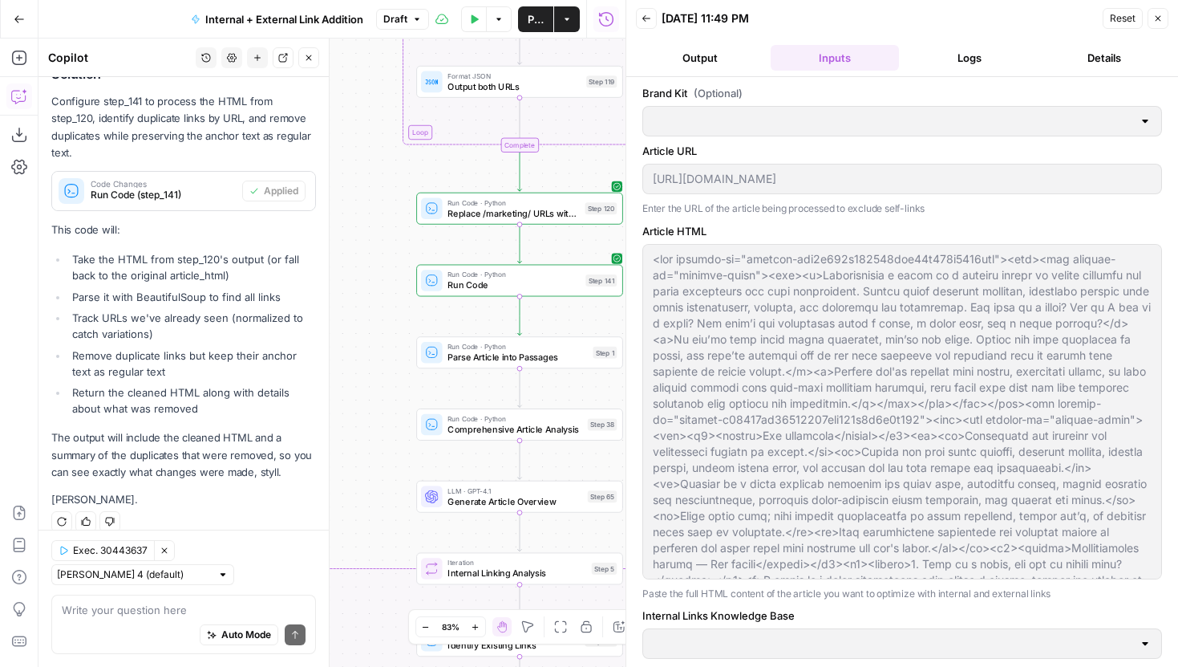
type input "Articles Center Sitemap"
type input "Overview Pages Sitemap"
type input "LegalZoom - LLC"
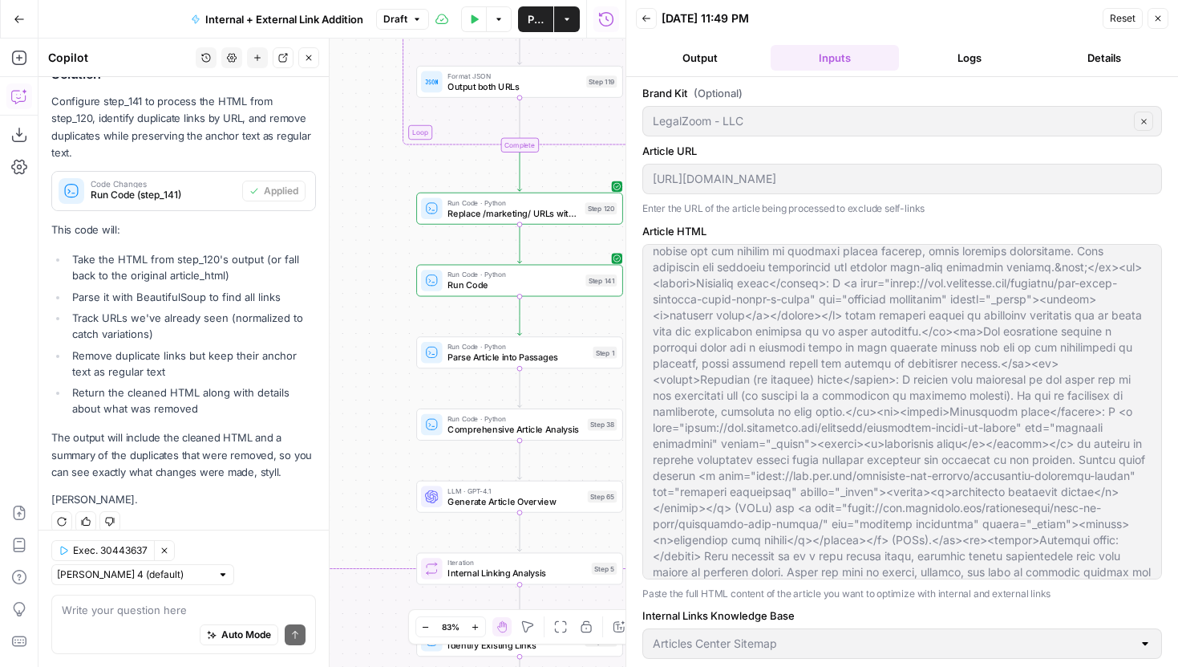
scroll to position [0, 0]
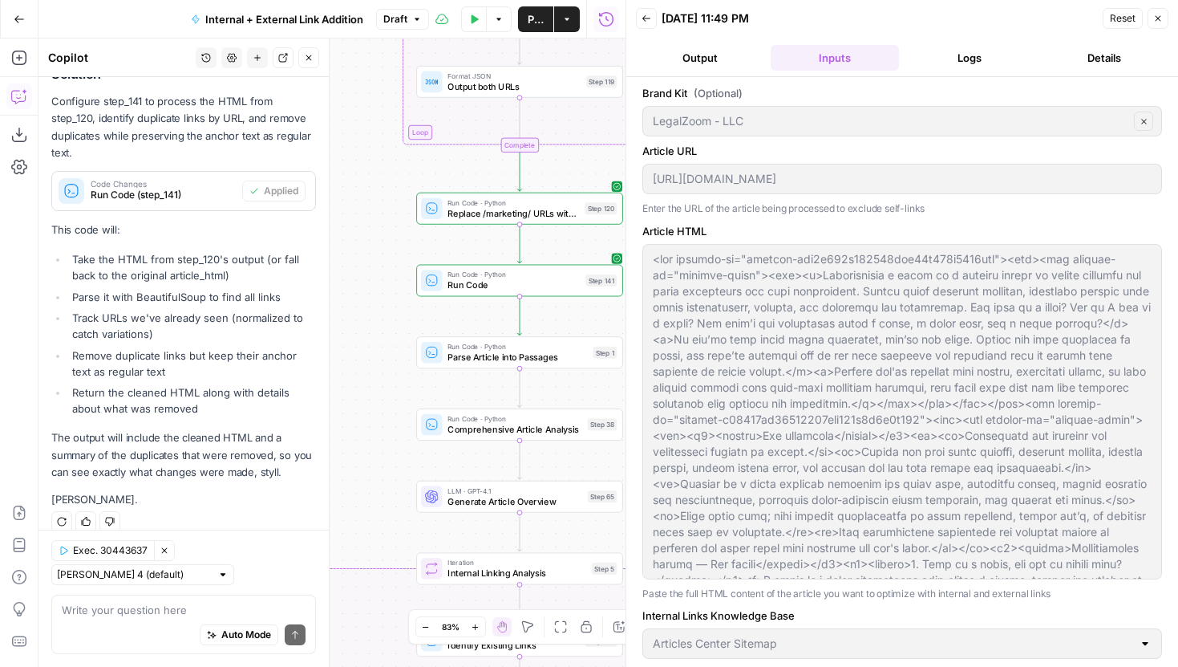
click at [947, 56] on button "Logs" at bounding box center [970, 58] width 128 height 26
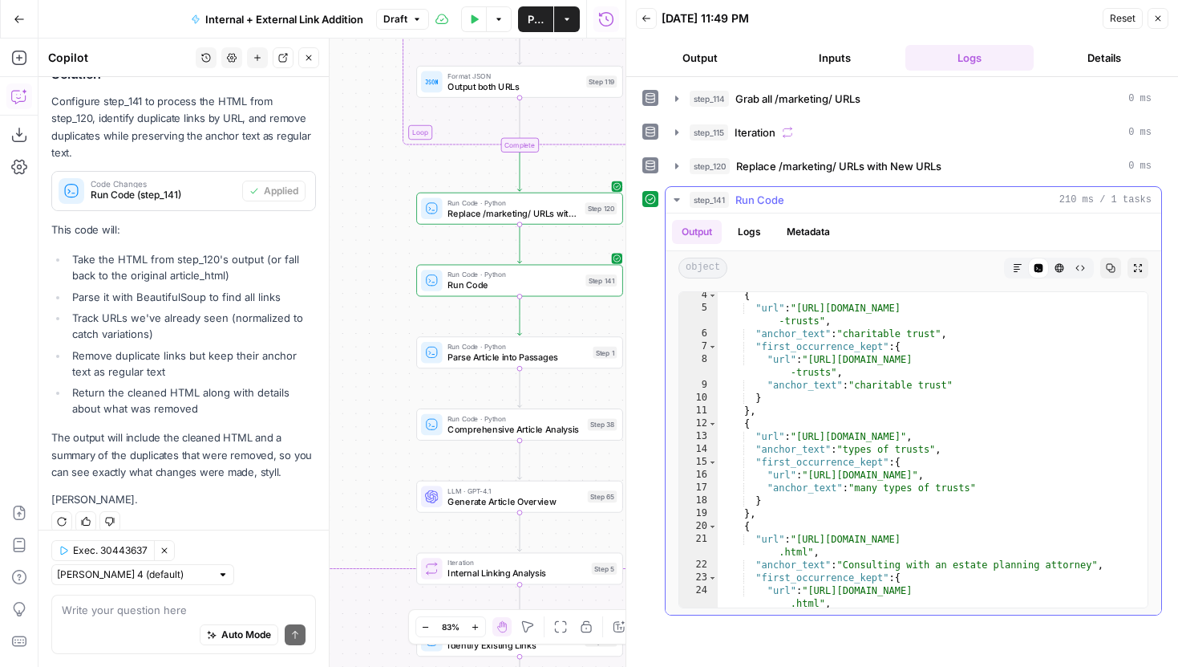
scroll to position [13036, 0]
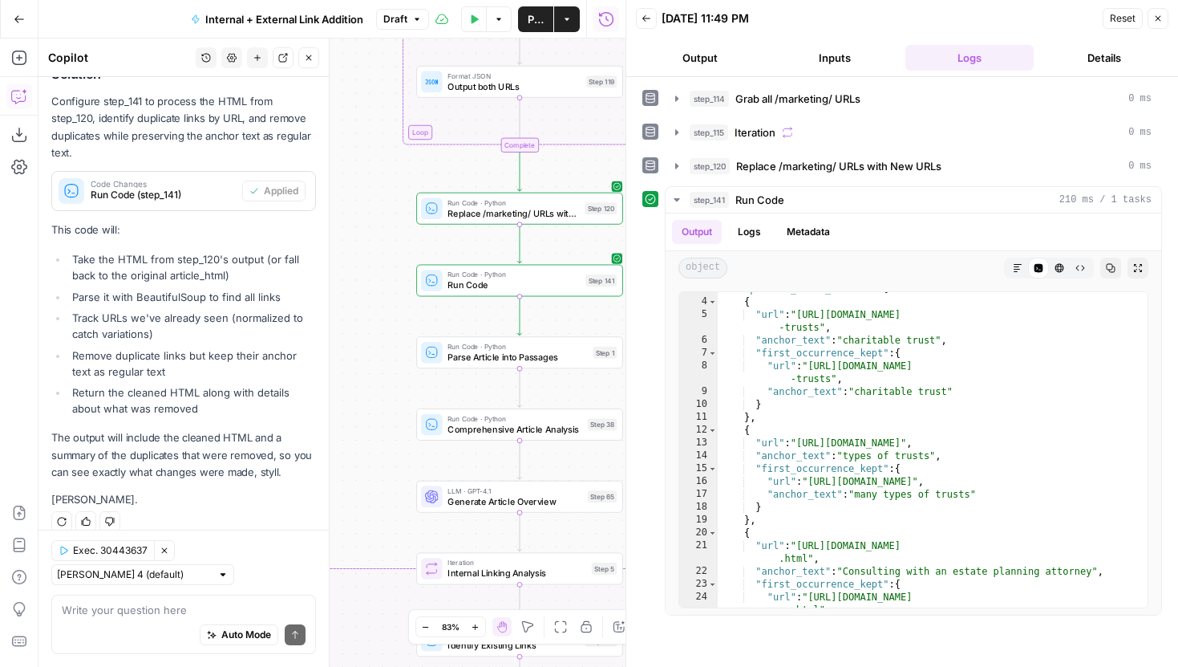
click at [791, 57] on button "Inputs" at bounding box center [835, 58] width 128 height 26
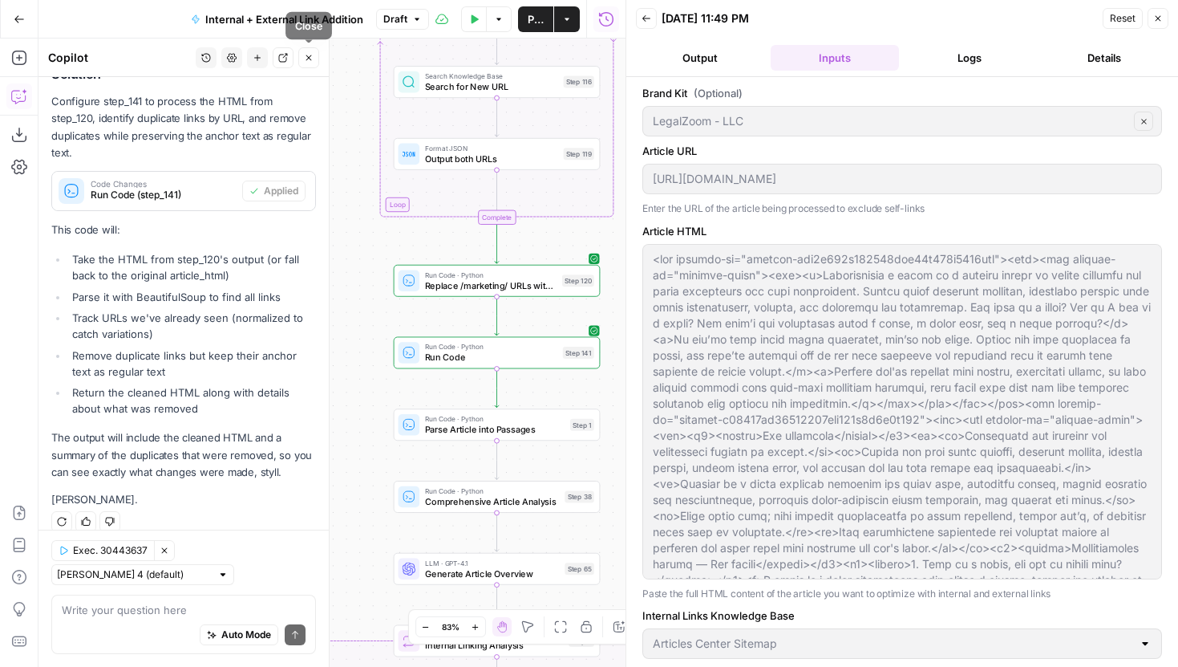
click at [310, 60] on icon "button" at bounding box center [309, 58] width 10 height 10
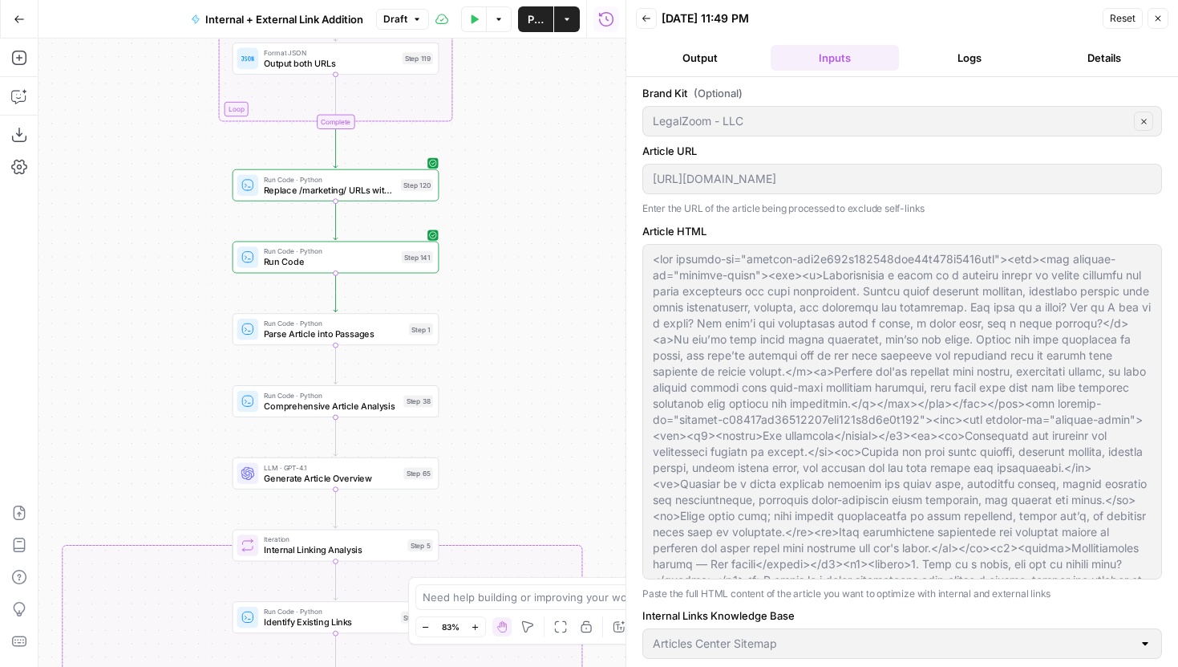
drag, startPoint x: 339, startPoint y: 311, endPoint x: 164, endPoint y: 209, distance: 202.4
click at [164, 209] on div "true false true false Workflow Input Settings Inputs Run Code · Python Grab all…" at bounding box center [332, 353] width 587 height 628
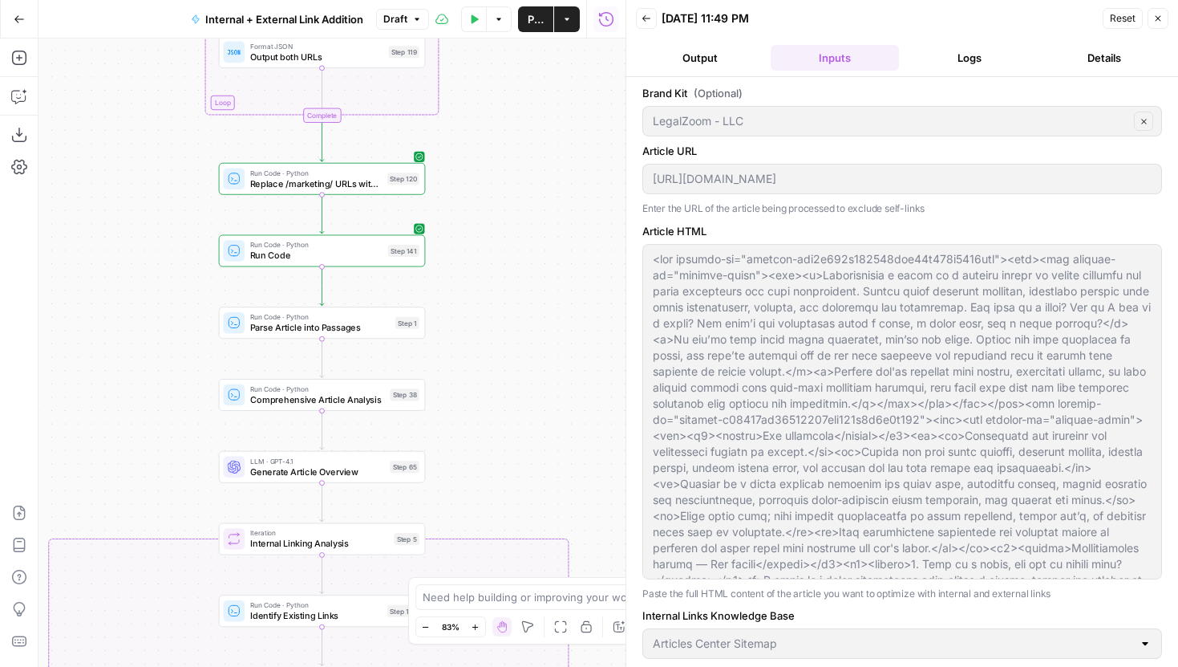
click at [245, 253] on div at bounding box center [235, 251] width 22 height 22
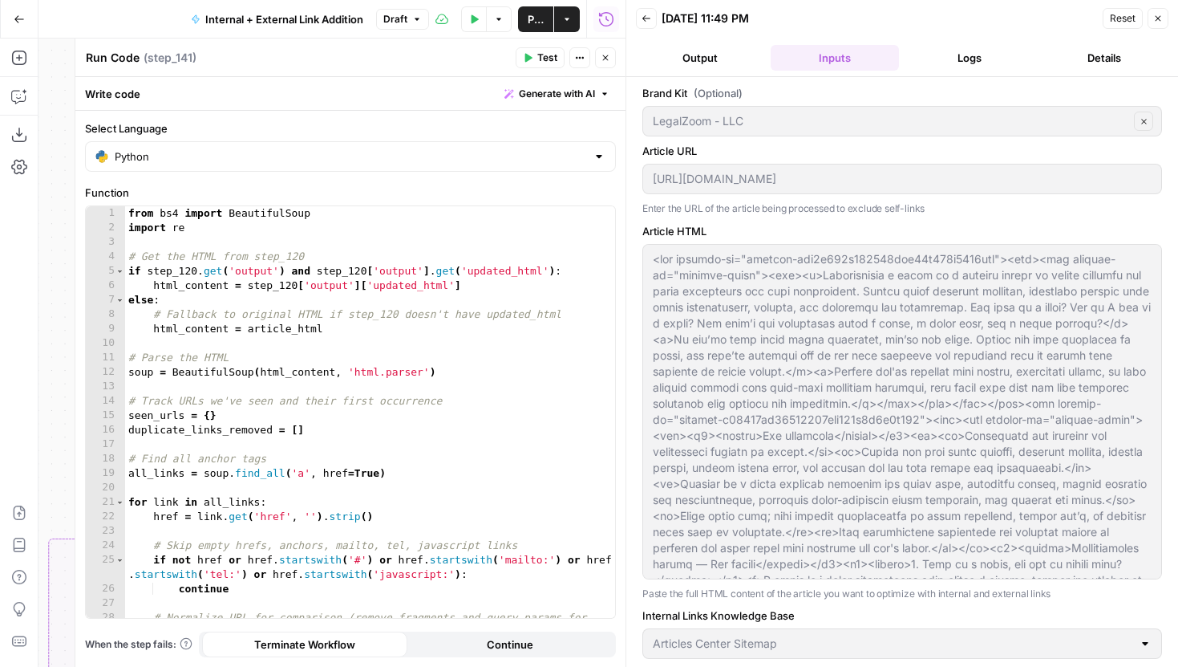
click at [120, 59] on textarea "Run Code" at bounding box center [113, 58] width 54 height 16
type textarea "Remove any existing dup. links"
click at [601, 49] on button "Close" at bounding box center [605, 57] width 21 height 21
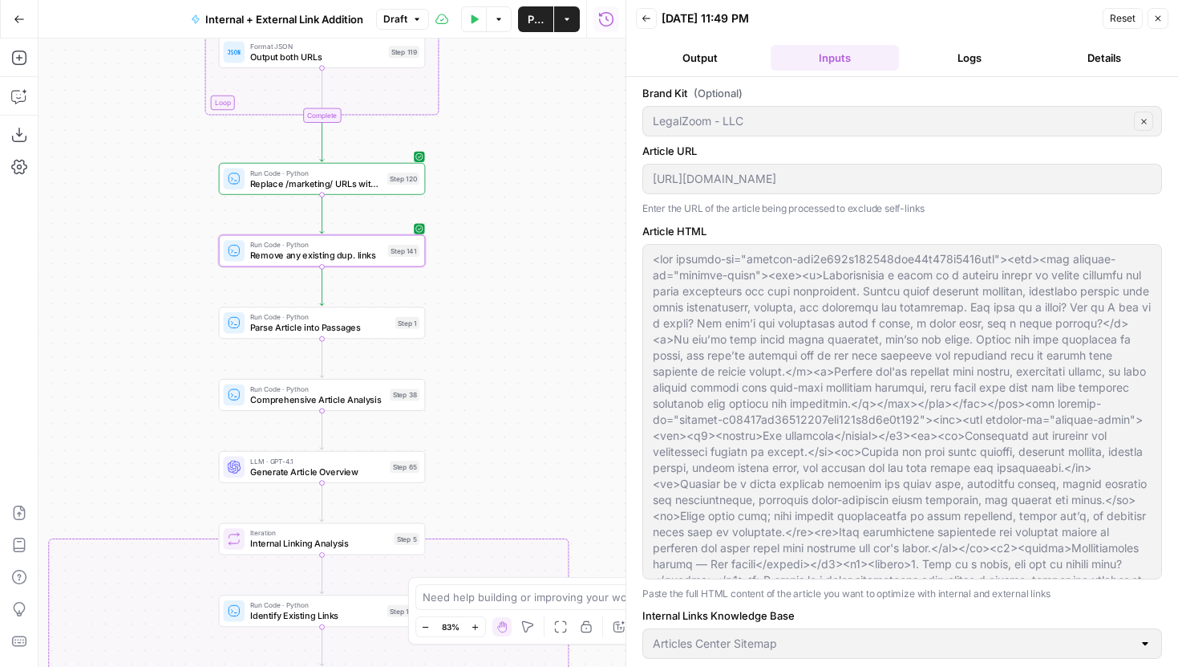
click at [1161, 19] on icon "button" at bounding box center [1158, 19] width 10 height 10
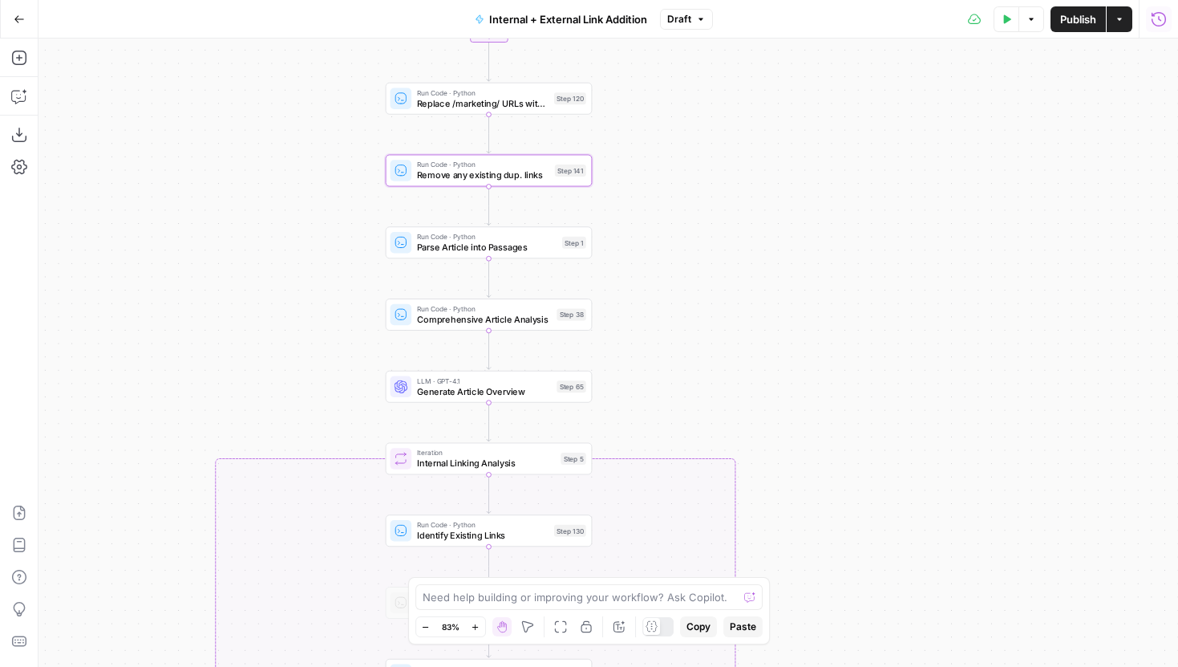
drag, startPoint x: 470, startPoint y: 363, endPoint x: 637, endPoint y: 282, distance: 185.5
click at [637, 282] on div "true false true false Workflow Input Settings Inputs Run Code · Python Grab all…" at bounding box center [609, 353] width 1140 height 628
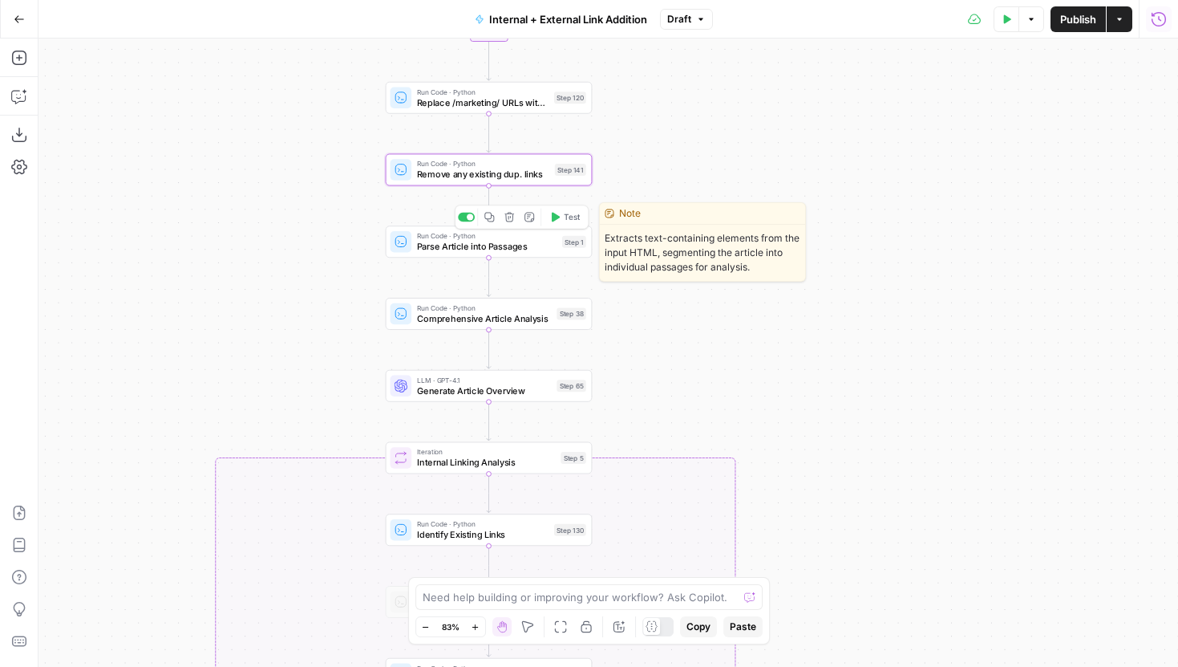
click at [543, 243] on span "Parse Article into Passages" at bounding box center [487, 247] width 140 height 14
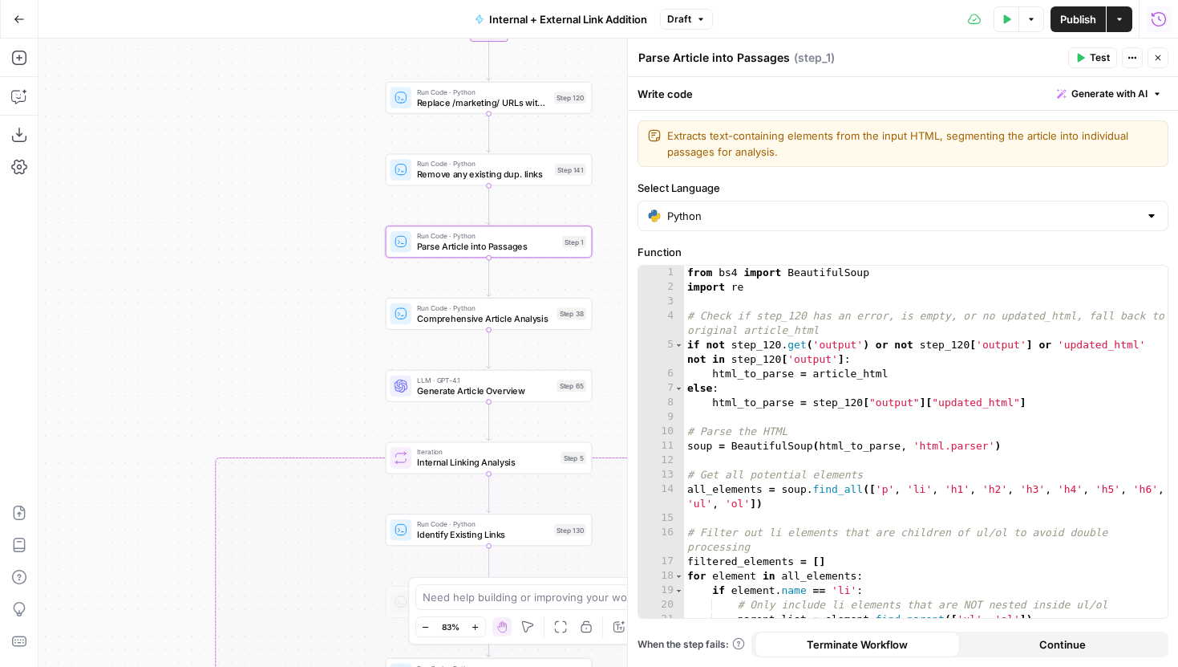
click at [1164, 23] on icon "button" at bounding box center [1159, 18] width 14 height 14
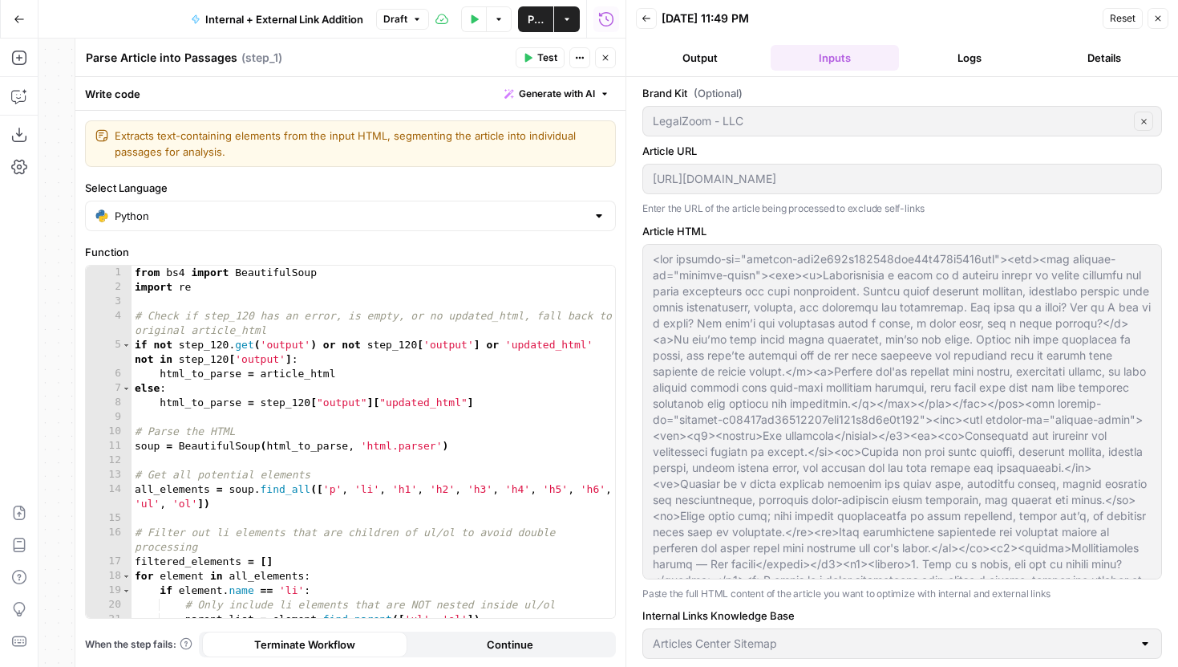
click at [948, 53] on button "Logs" at bounding box center [970, 58] width 128 height 26
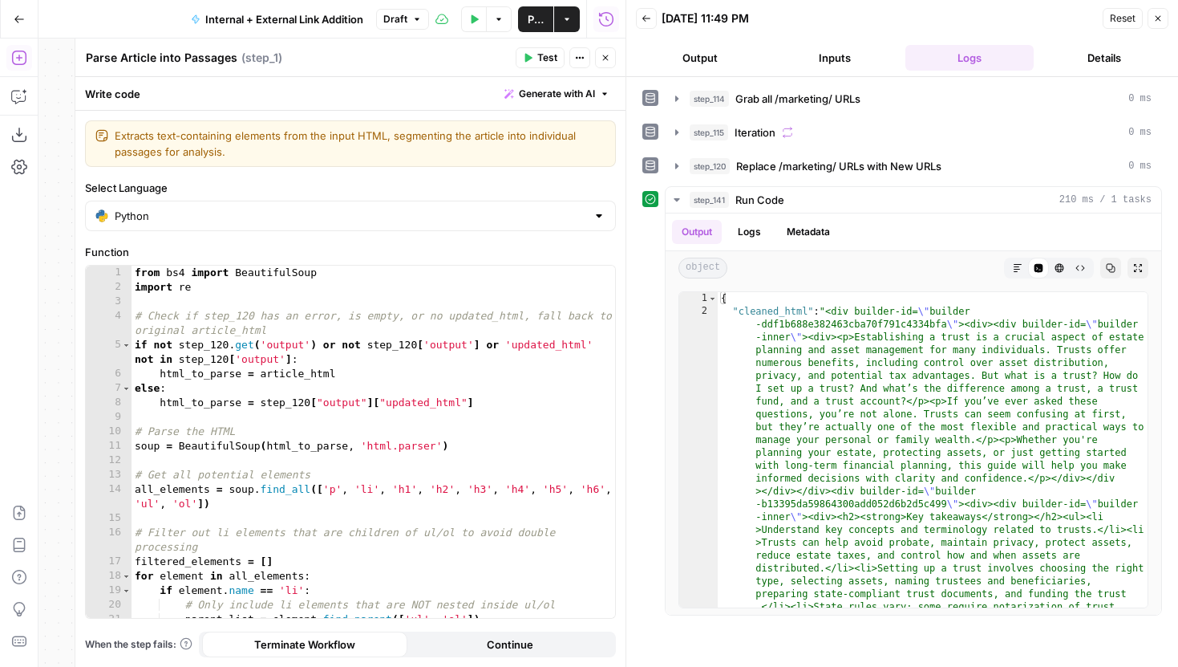
click at [18, 56] on icon "button" at bounding box center [18, 58] width 14 height 14
click at [607, 59] on icon "button" at bounding box center [606, 58] width 6 height 6
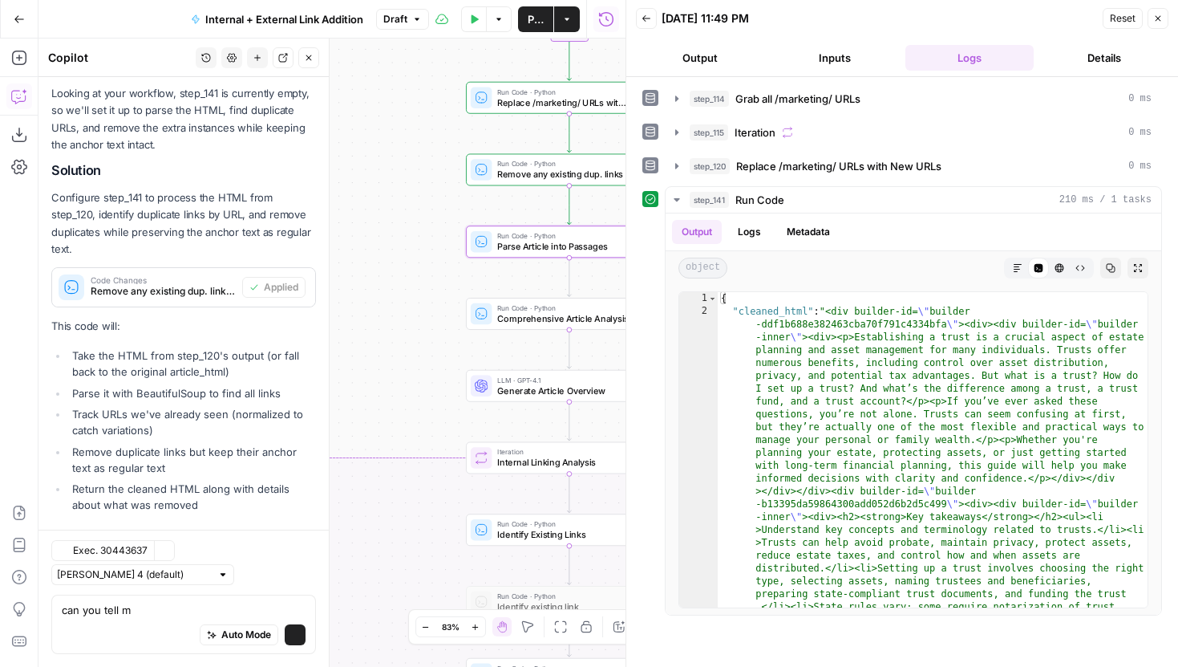
scroll to position [468, 0]
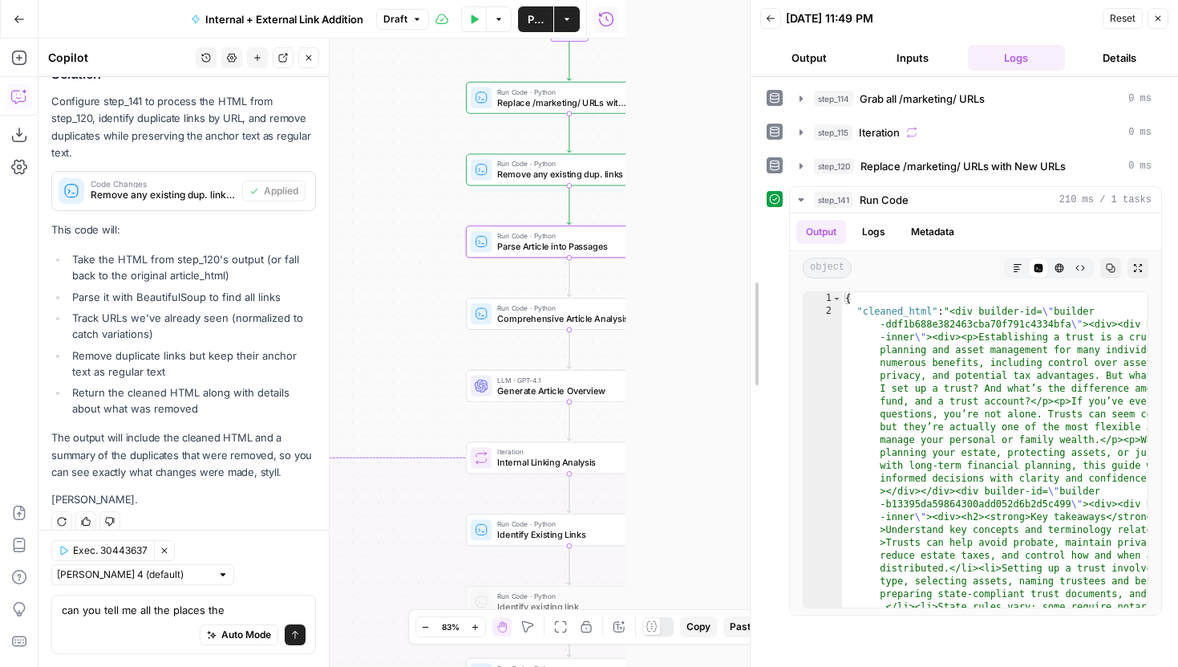
drag, startPoint x: 626, startPoint y: 338, endPoint x: 735, endPoint y: 349, distance: 109.6
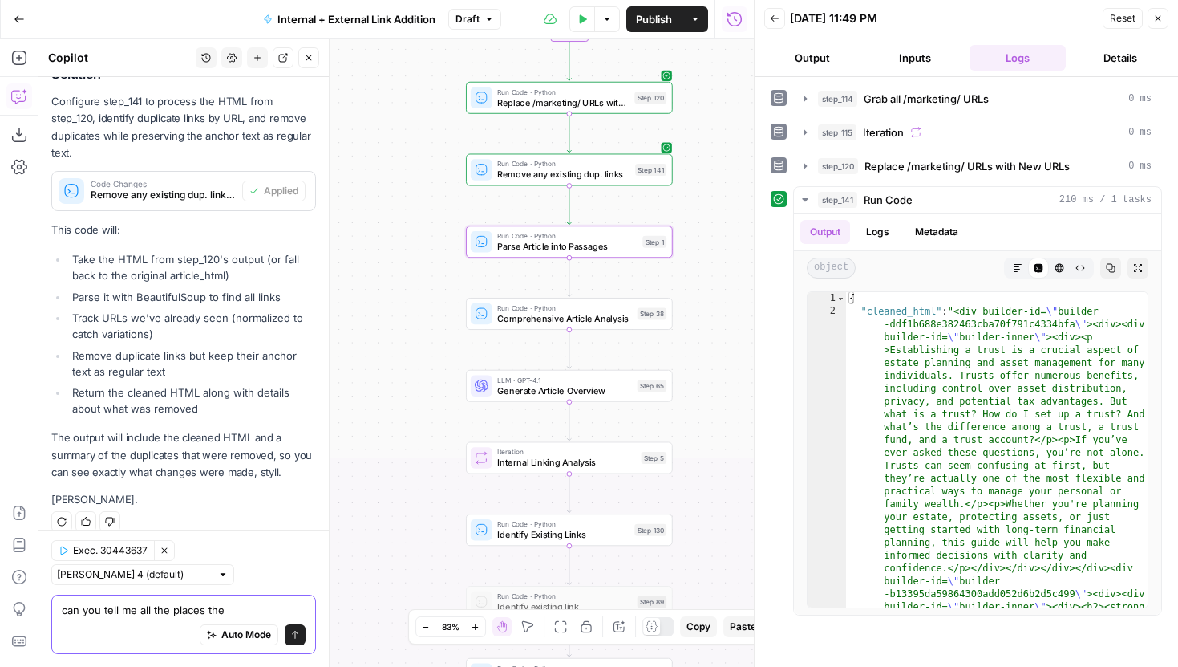
click at [231, 606] on textarea "can you tell me all the places the" at bounding box center [184, 610] width 244 height 16
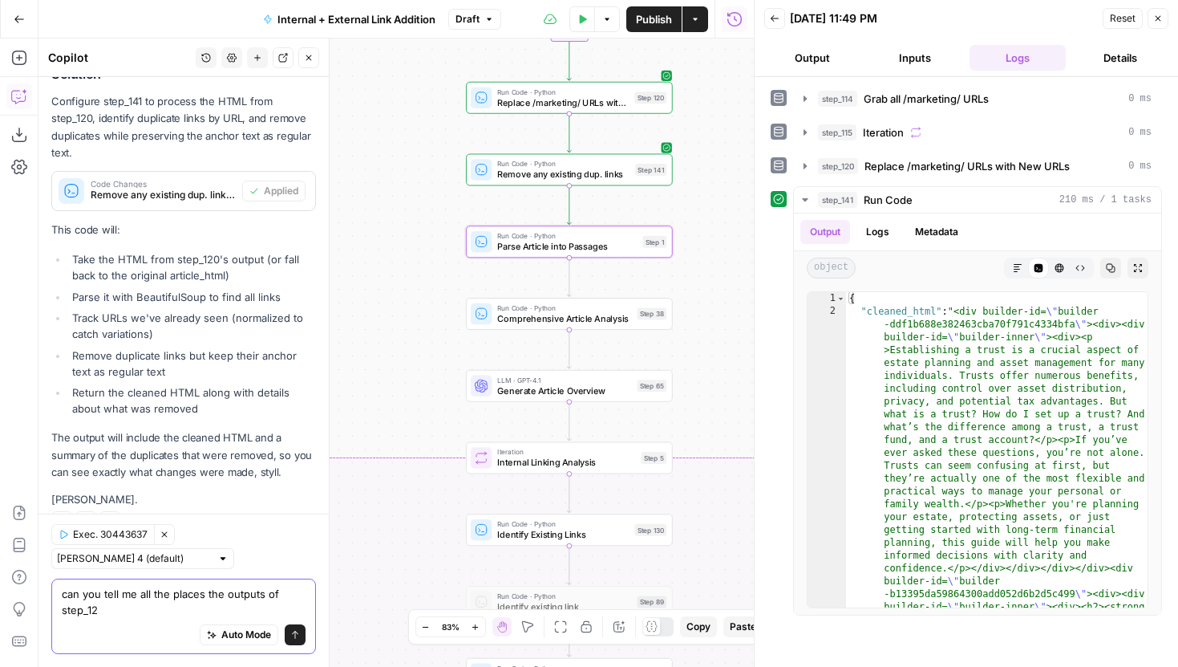
scroll to position [484, 0]
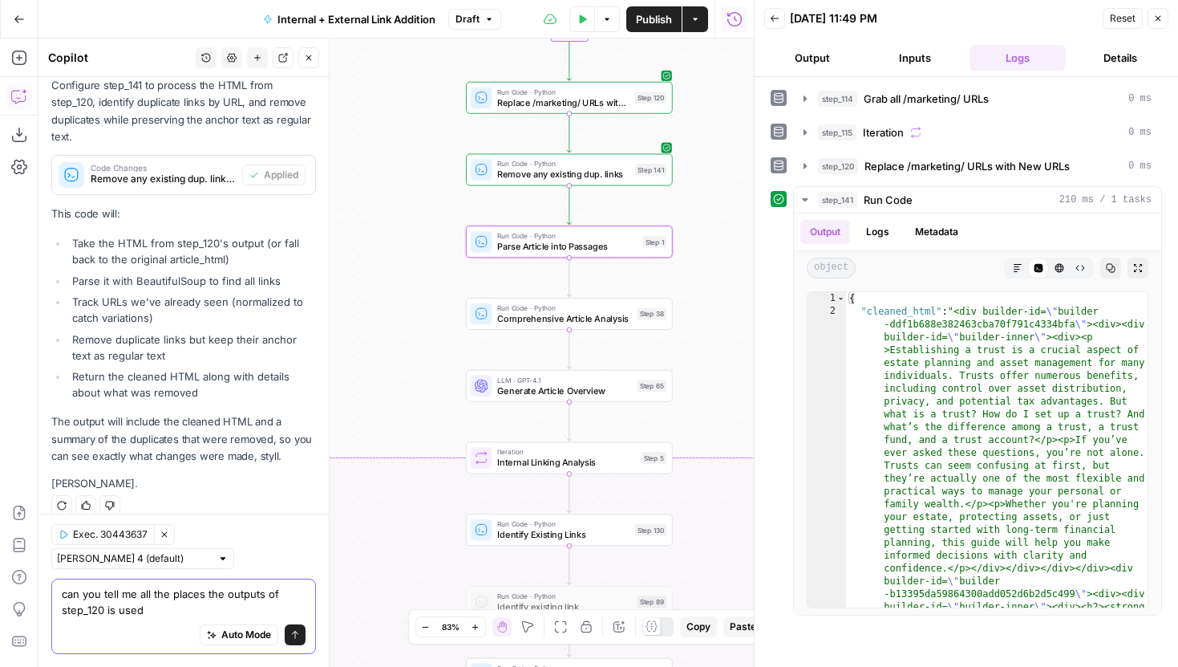
type textarea "can you tell me all the places the outputs of step_120 is used?"
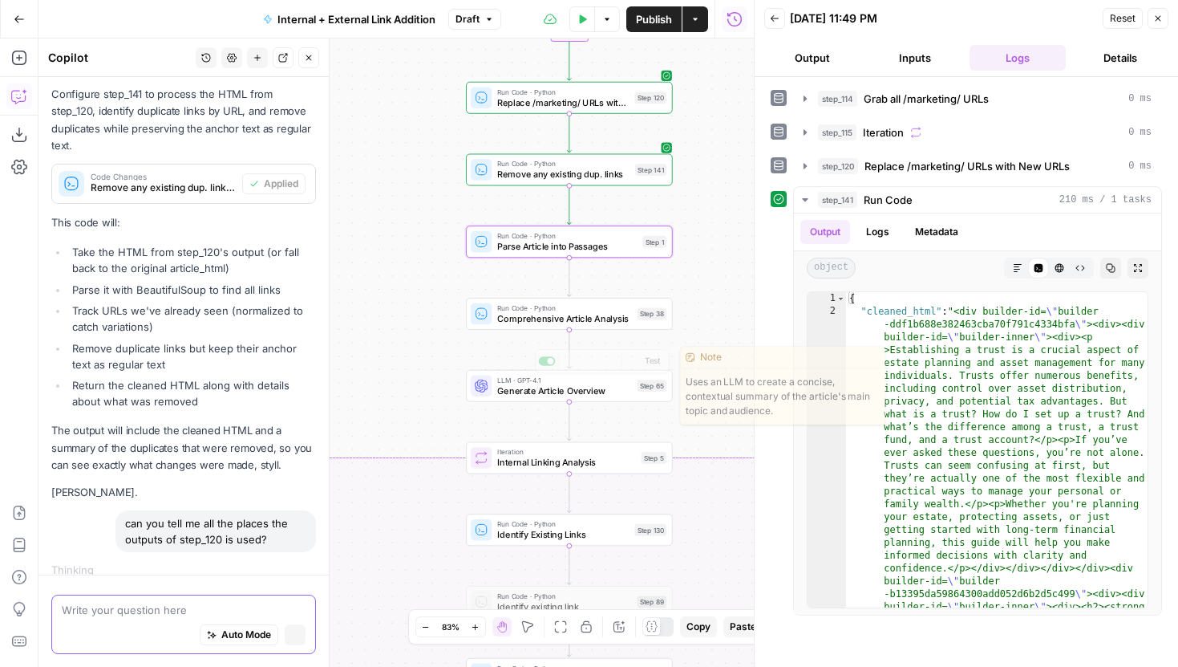
scroll to position [449, 0]
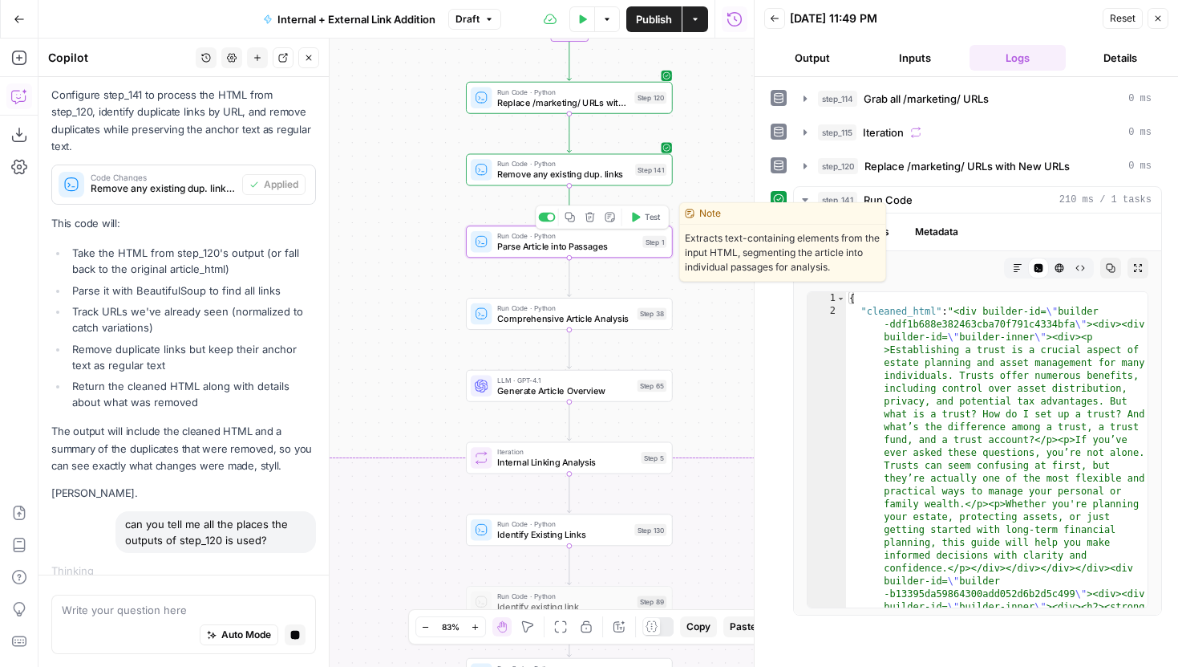
click at [598, 247] on span "Parse Article into Passages" at bounding box center [567, 247] width 140 height 14
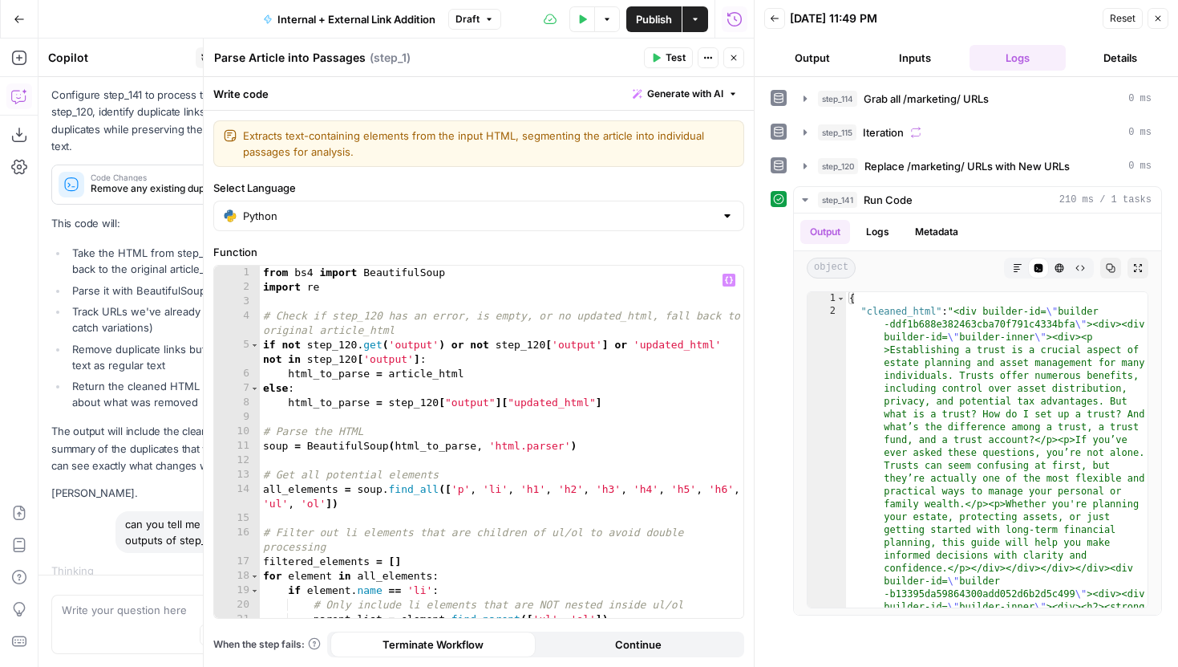
click at [436, 401] on div "from bs4 import BeautifulSoup import re # Check if step_120 has an error, is em…" at bounding box center [502, 455] width 484 height 381
drag, startPoint x: 557, startPoint y: 403, endPoint x: 517, endPoint y: 403, distance: 39.3
click at [517, 403] on div "from bs4 import BeautifulSoup import re # Check if step_120 has an error, is em…" at bounding box center [502, 455] width 484 height 381
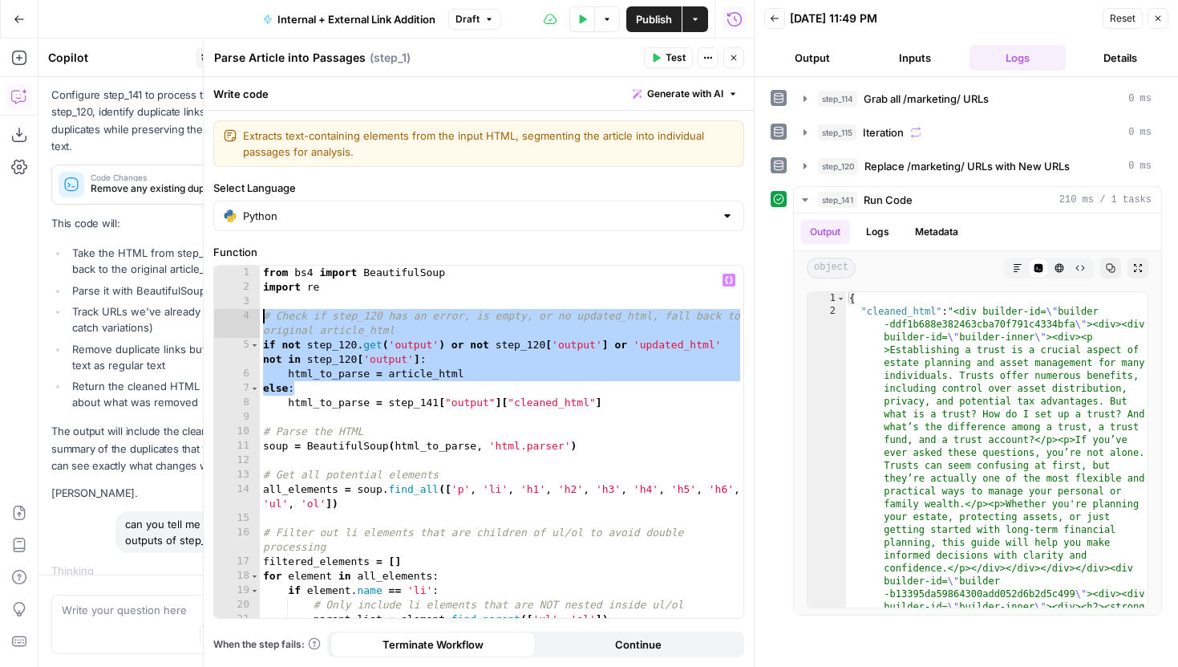
drag, startPoint x: 310, startPoint y: 393, endPoint x: 261, endPoint y: 318, distance: 90.3
click at [261, 318] on div "from bs4 import BeautifulSoup import re # Check if step_120 has an error, is em…" at bounding box center [502, 455] width 484 height 381
type textarea "**********"
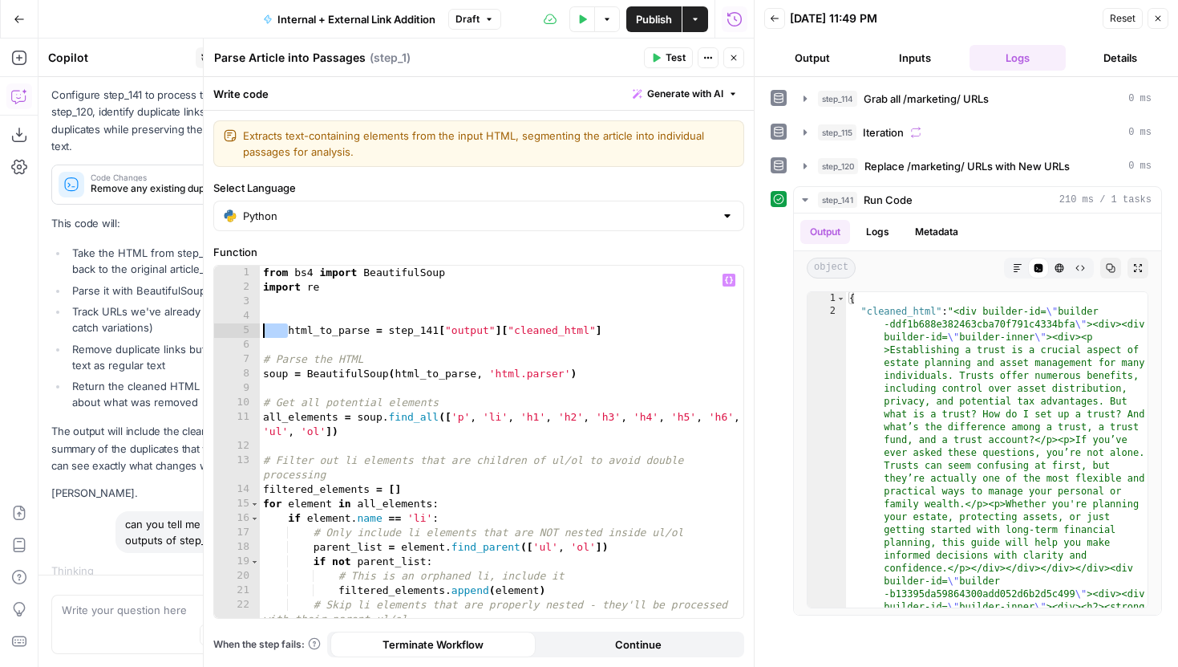
drag, startPoint x: 290, startPoint y: 328, endPoint x: 252, endPoint y: 328, distance: 38.5
click at [252, 328] on div "1 2 3 4 5 6 7 8 9 10 11 12 13 14 15 16 17 18 19 20 21 22 23 from bs4 import Bea…" at bounding box center [478, 441] width 529 height 352
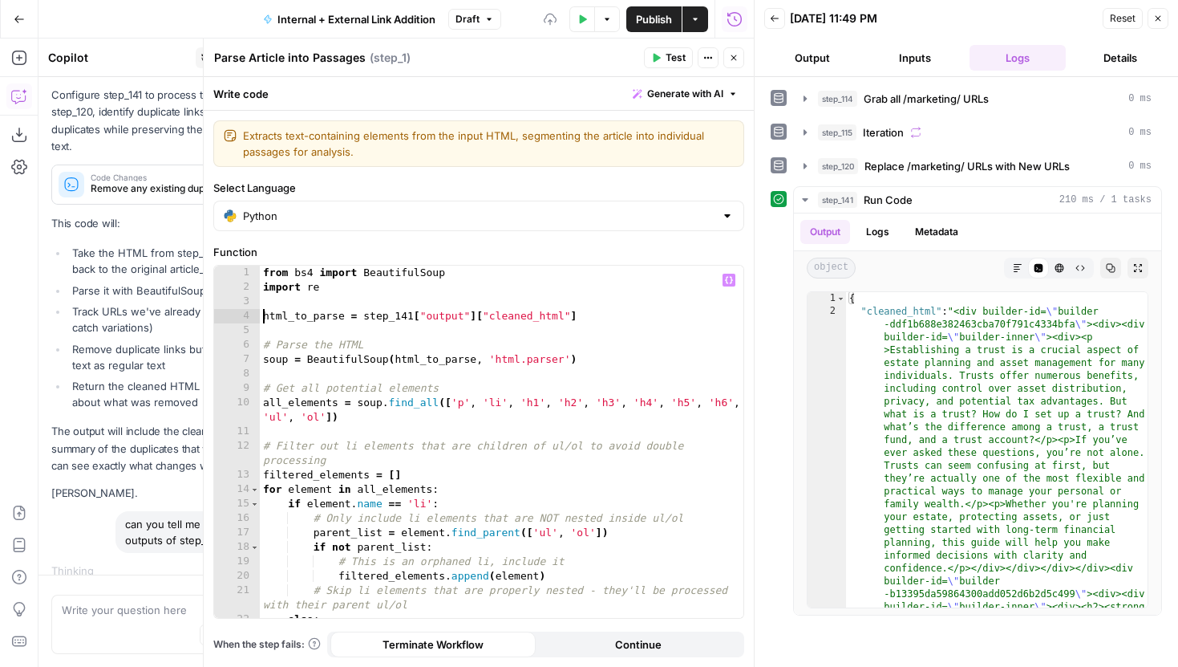
type textarea "**********"
click at [672, 51] on span "Test" at bounding box center [676, 58] width 20 height 14
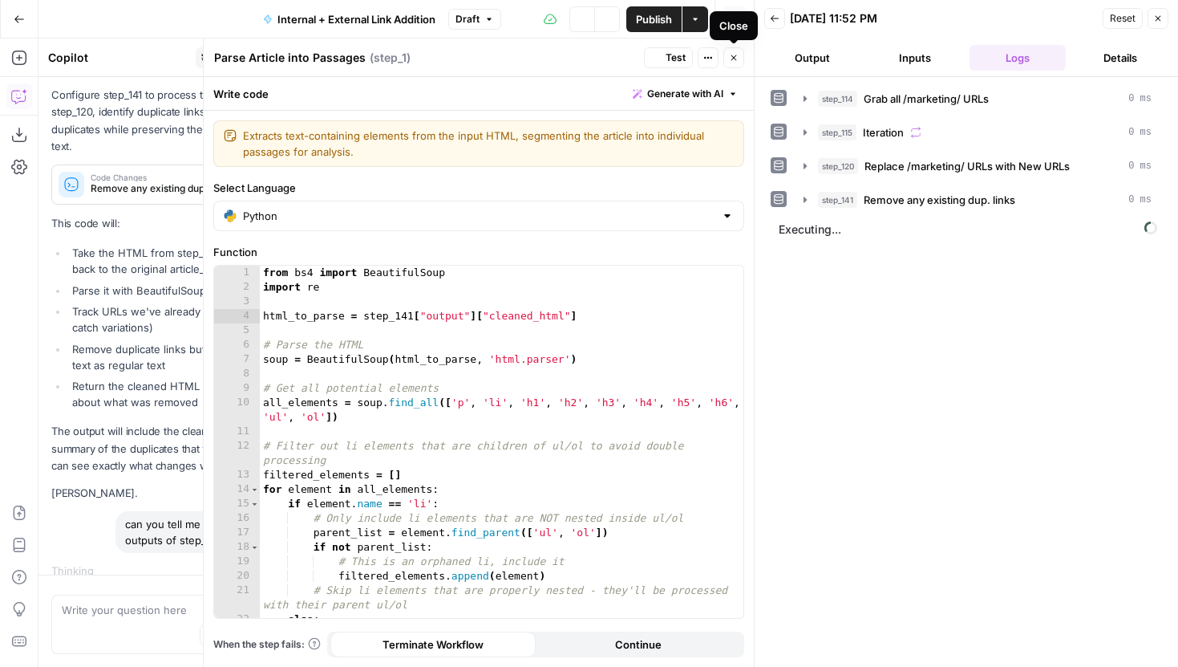
click at [737, 57] on icon "button" at bounding box center [734, 58] width 10 height 10
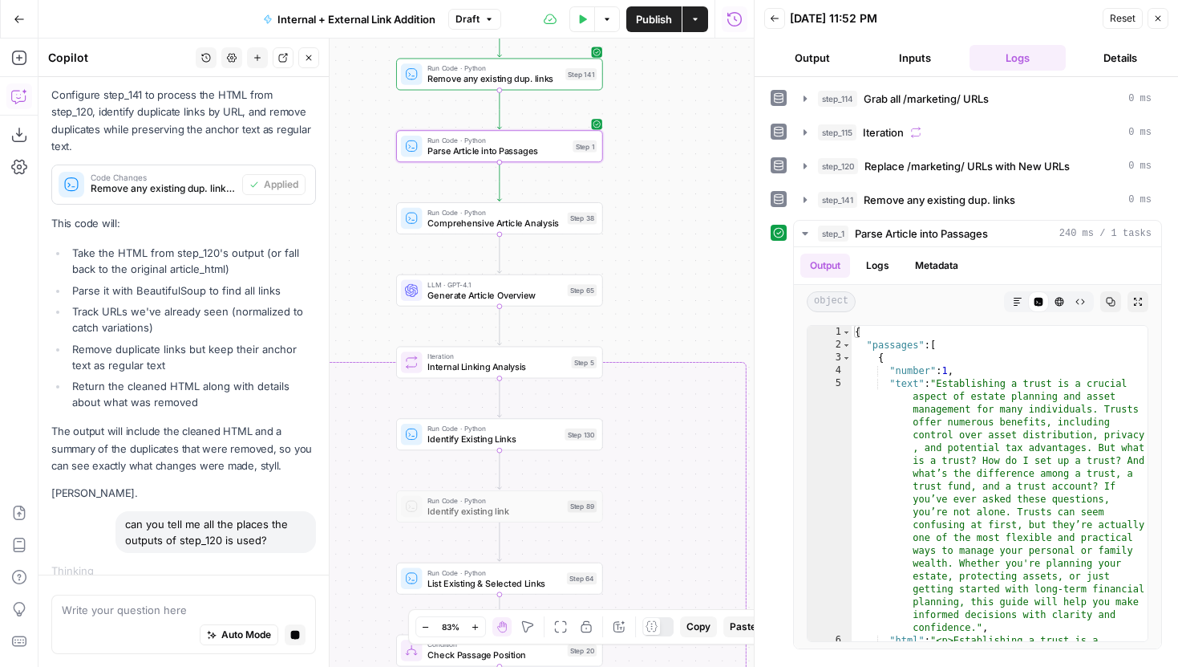
drag, startPoint x: 705, startPoint y: 311, endPoint x: 635, endPoint y: 216, distance: 118.2
click at [635, 216] on div "true false true false Workflow Input Settings Inputs Run Code · Python Grab all…" at bounding box center [396, 353] width 715 height 628
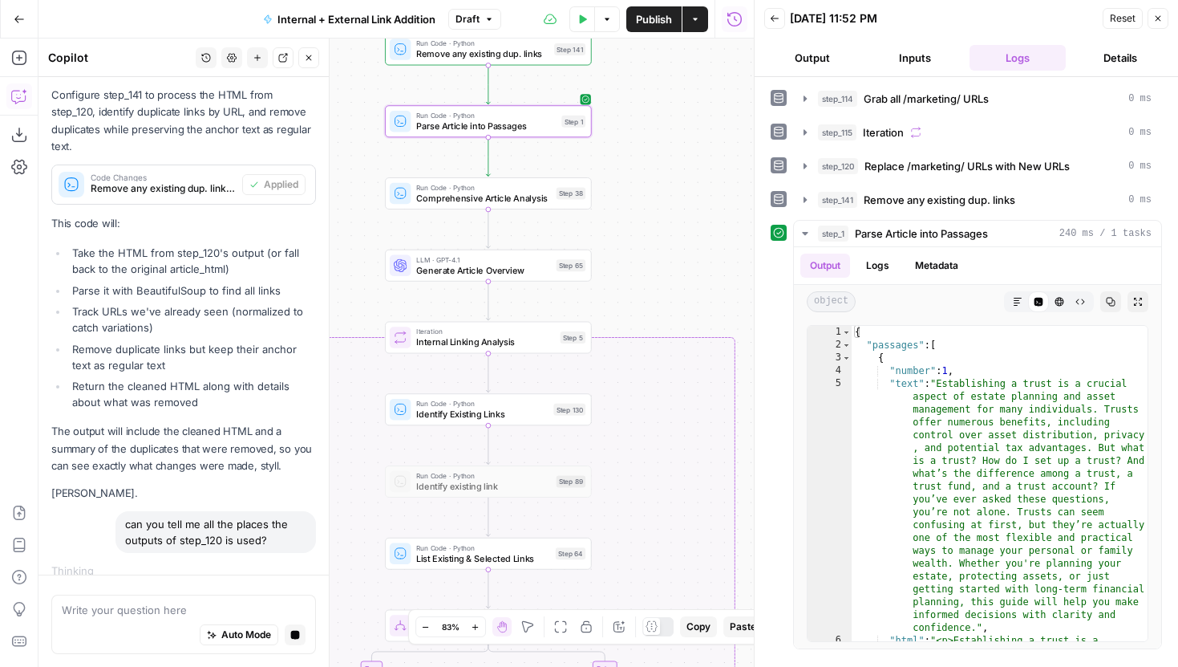
click at [667, 229] on div "true false true false Workflow Input Settings Inputs Run Code · Python Grab all…" at bounding box center [396, 353] width 715 height 628
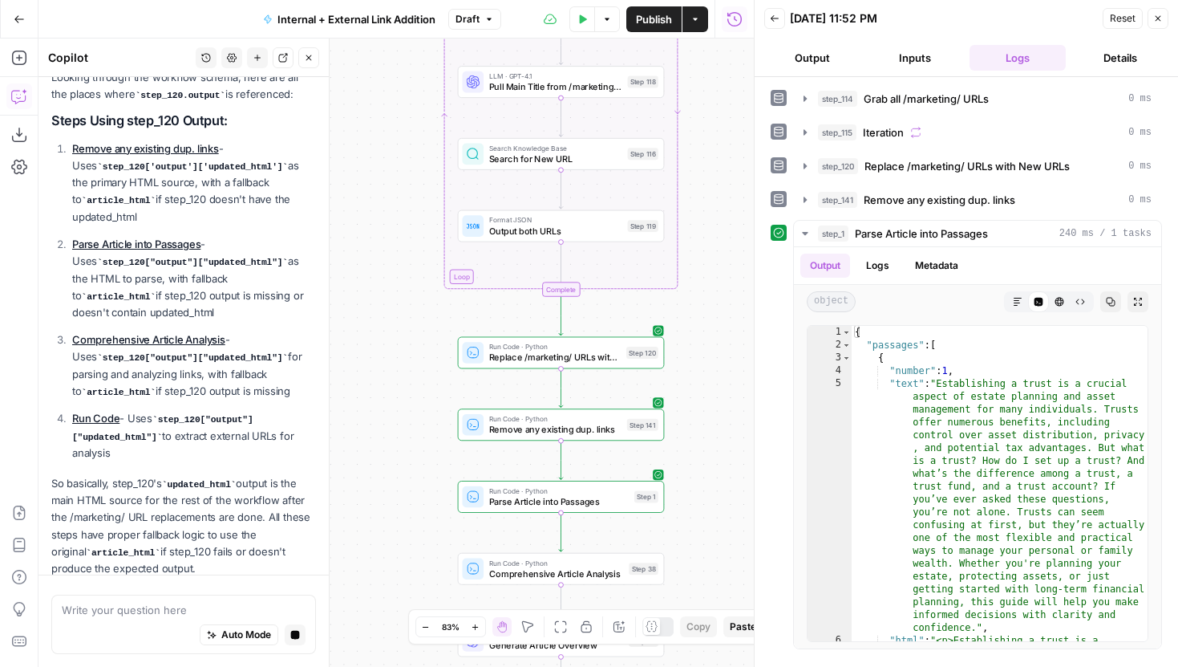
scroll to position [1003, 0]
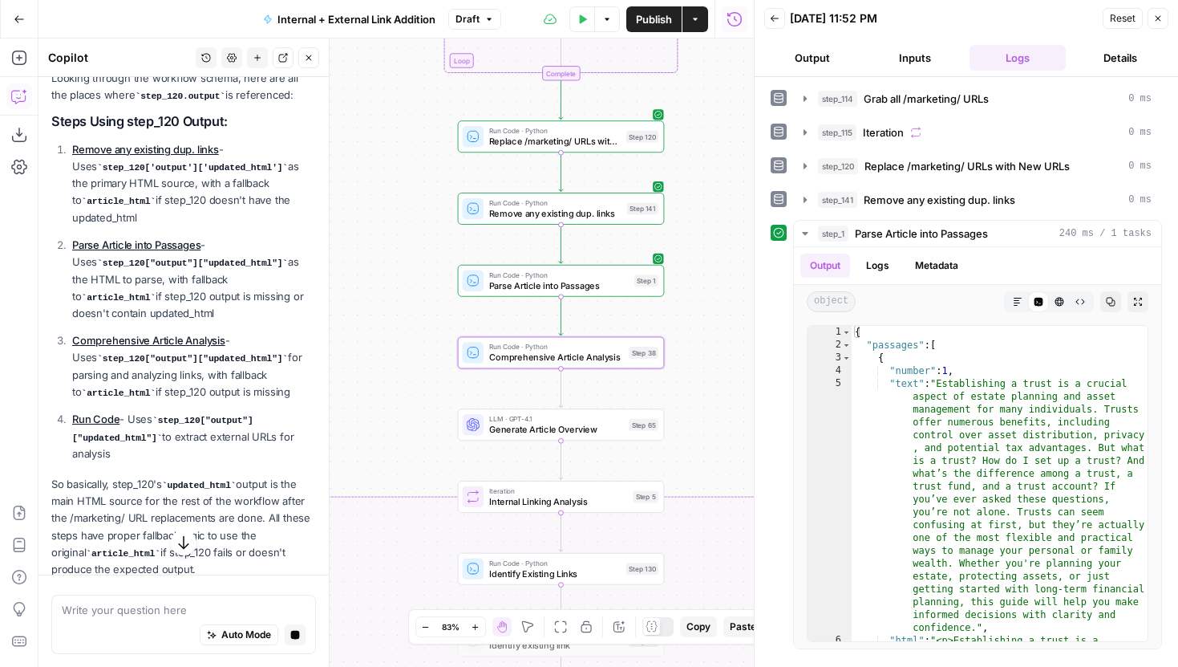
click at [184, 334] on link "Comprehensive Article Analysis" at bounding box center [148, 340] width 153 height 13
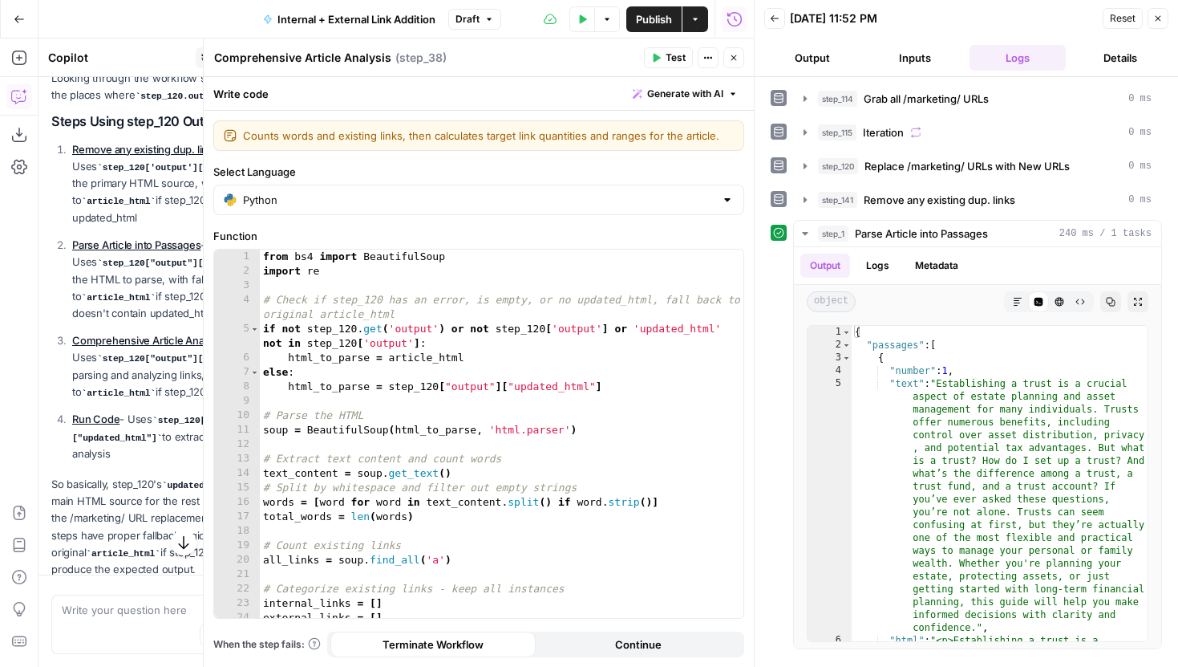
click at [763, 212] on div at bounding box center [755, 333] width 16 height 667
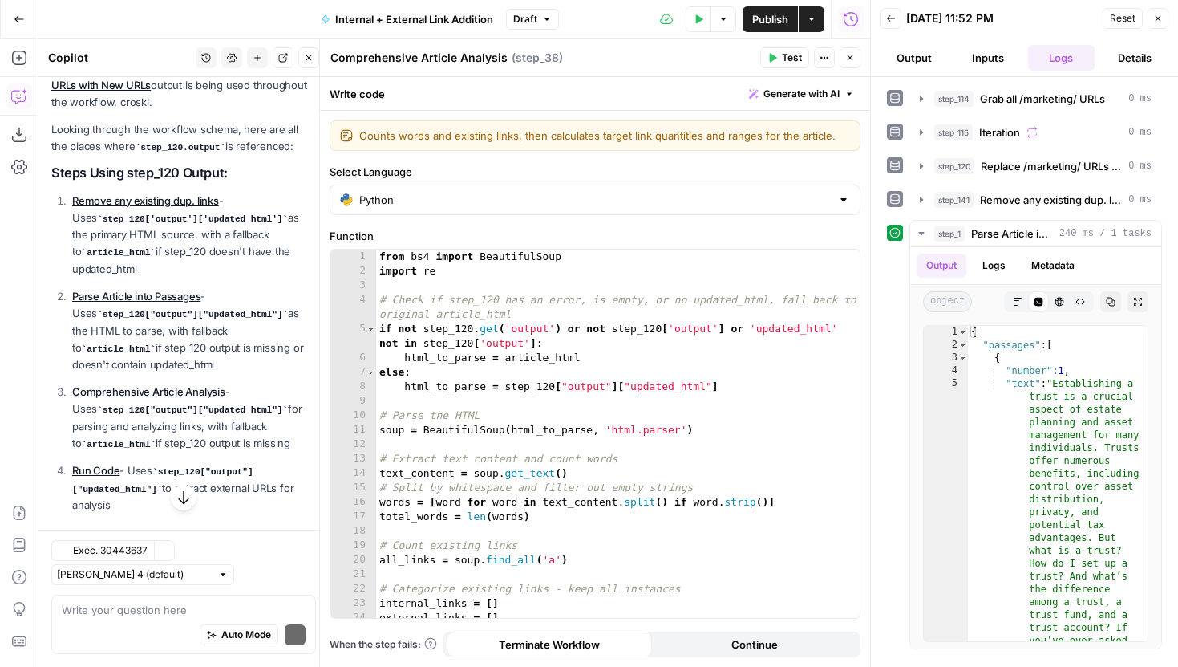
scroll to position [1054, 0]
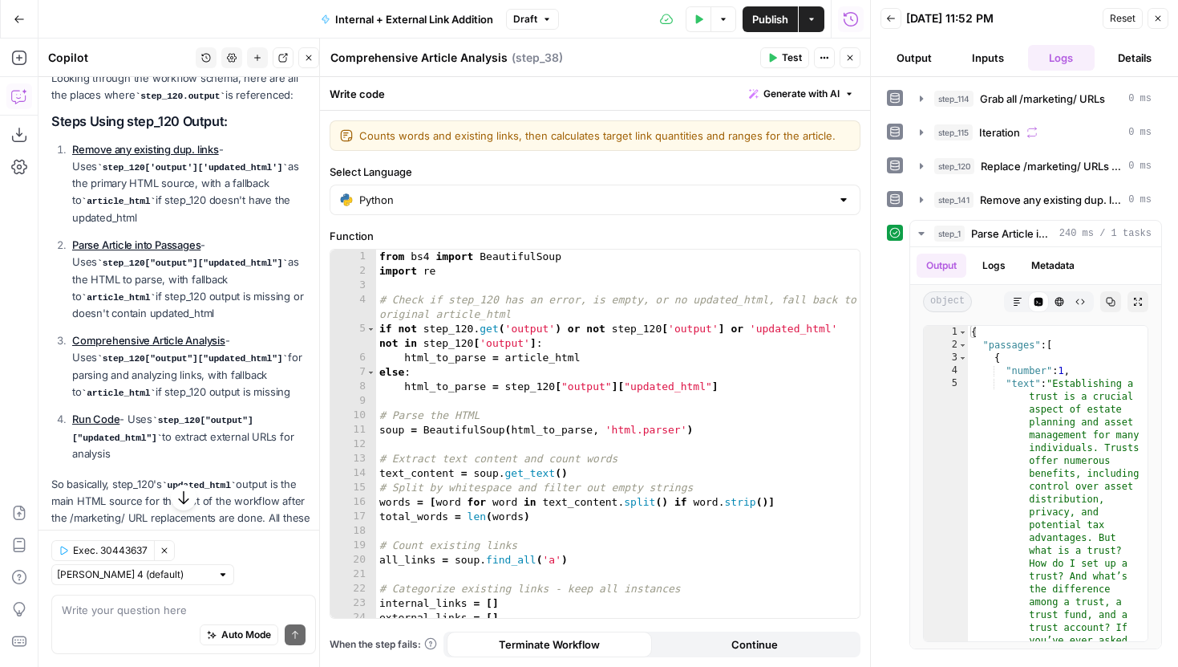
click at [852, 54] on icon "button" at bounding box center [850, 58] width 10 height 10
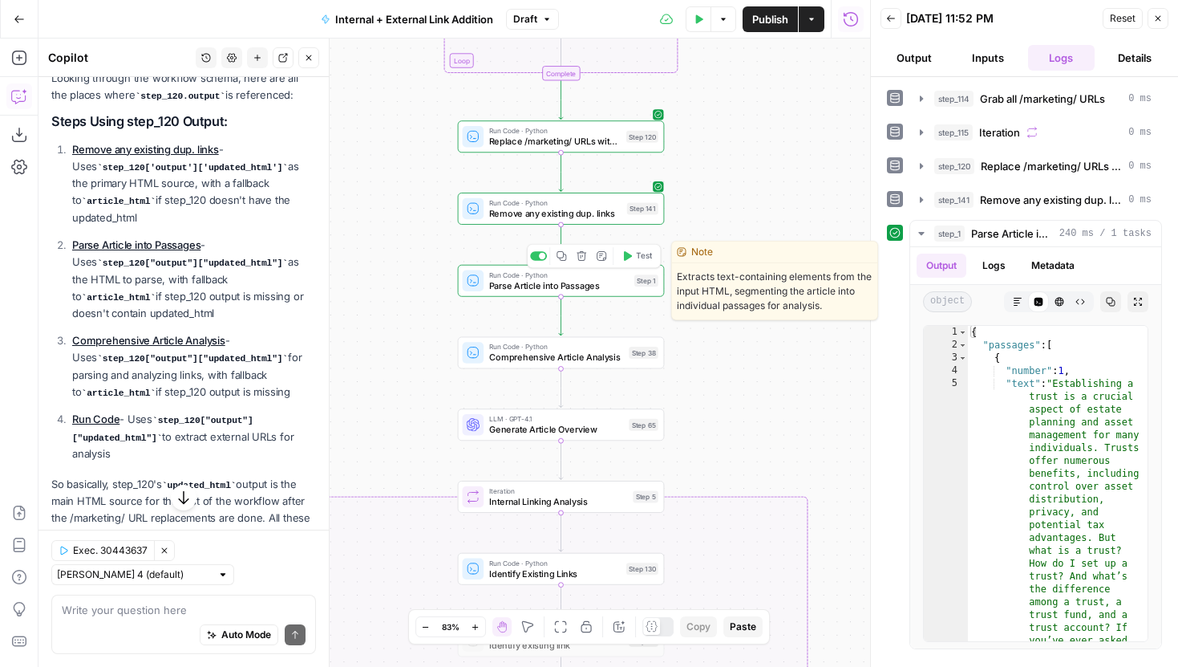
click at [528, 281] on span "Parse Article into Passages" at bounding box center [559, 285] width 140 height 14
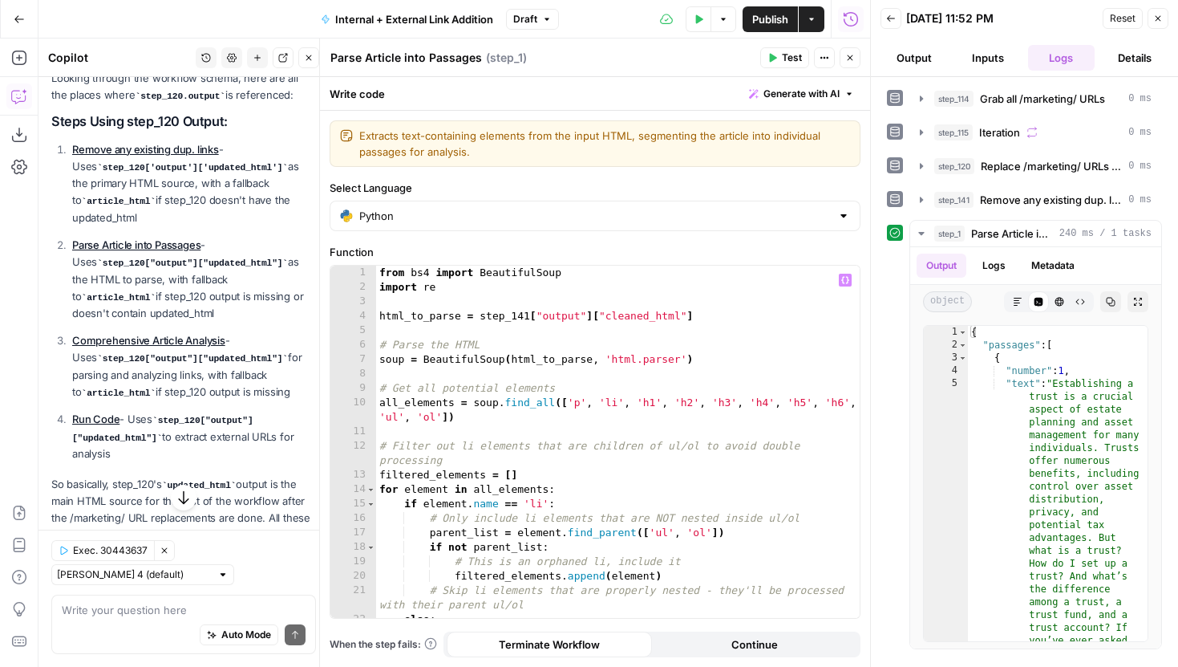
type textarea "**********"
drag, startPoint x: 683, startPoint y: 314, endPoint x: 369, endPoint y: 313, distance: 313.6
click at [369, 313] on div "**********" at bounding box center [594, 441] width 529 height 352
click at [849, 55] on icon "button" at bounding box center [850, 58] width 10 height 10
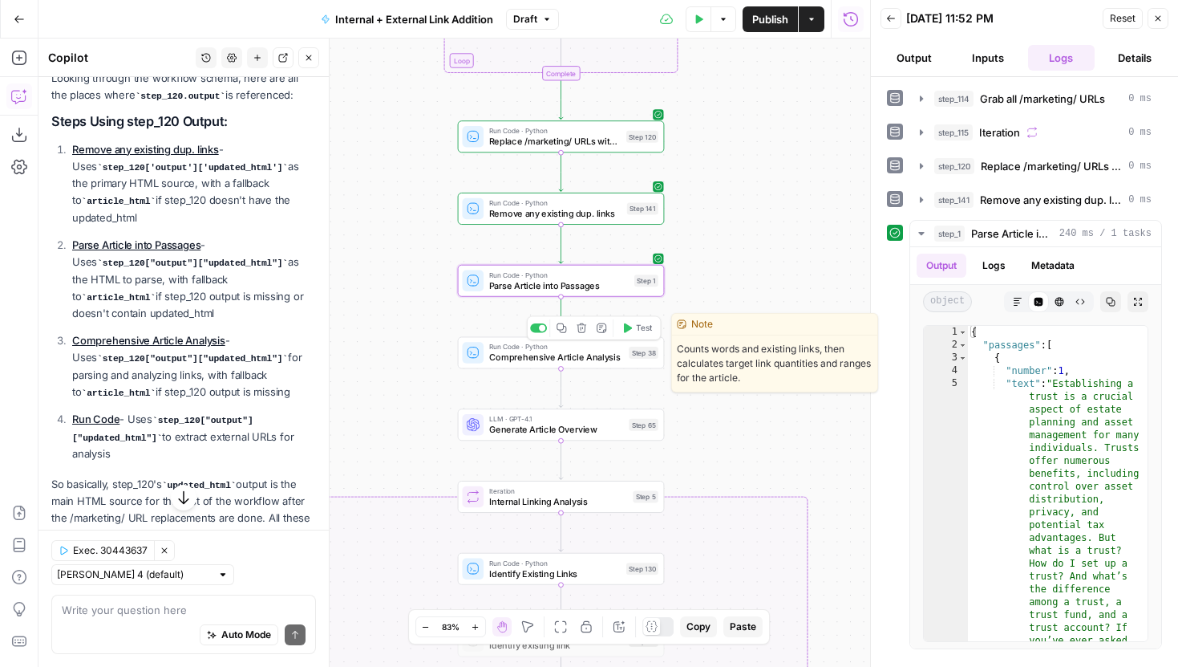
click at [585, 363] on span "Comprehensive Article Analysis" at bounding box center [556, 358] width 135 height 14
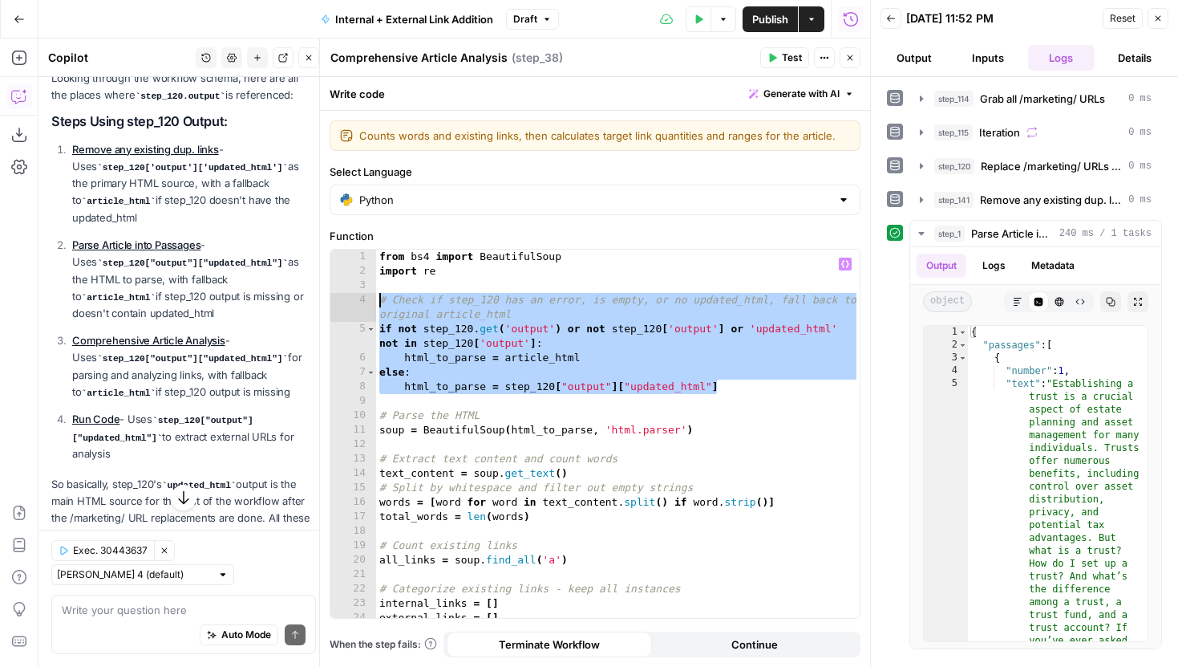
drag, startPoint x: 721, startPoint y: 386, endPoint x: 370, endPoint y: 296, distance: 362.6
click at [370, 296] on div "**********" at bounding box center [594, 433] width 529 height 368
type textarea "**********"
paste textarea "**********"
type textarea "**********"
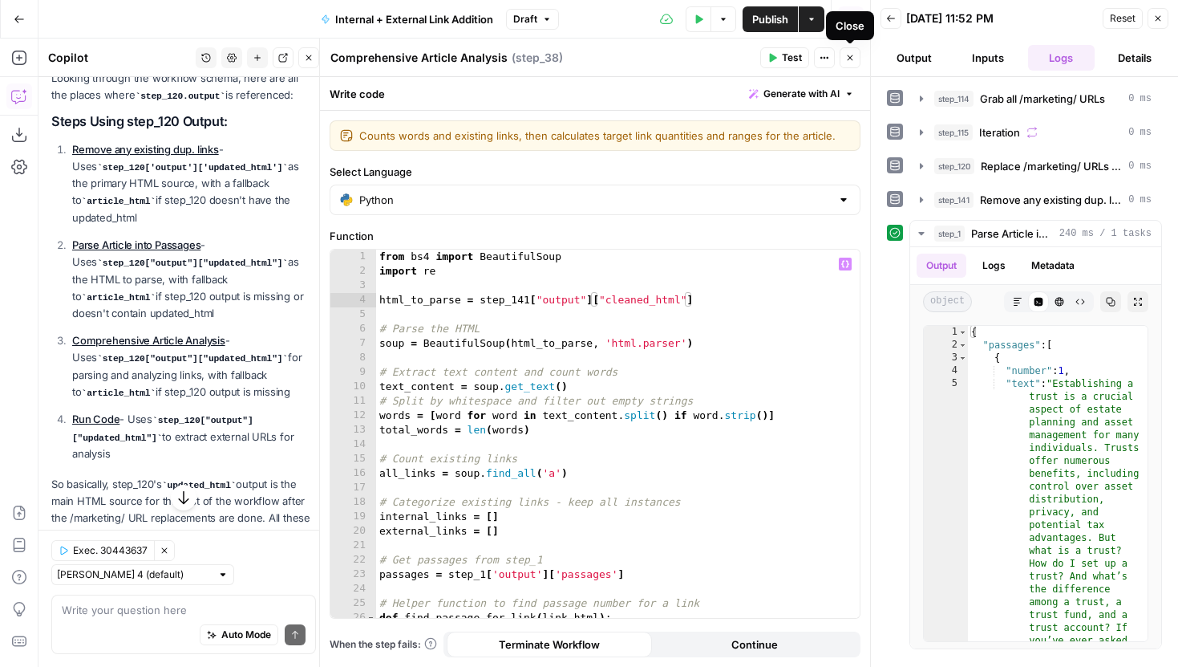
click at [854, 54] on icon "button" at bounding box center [850, 58] width 10 height 10
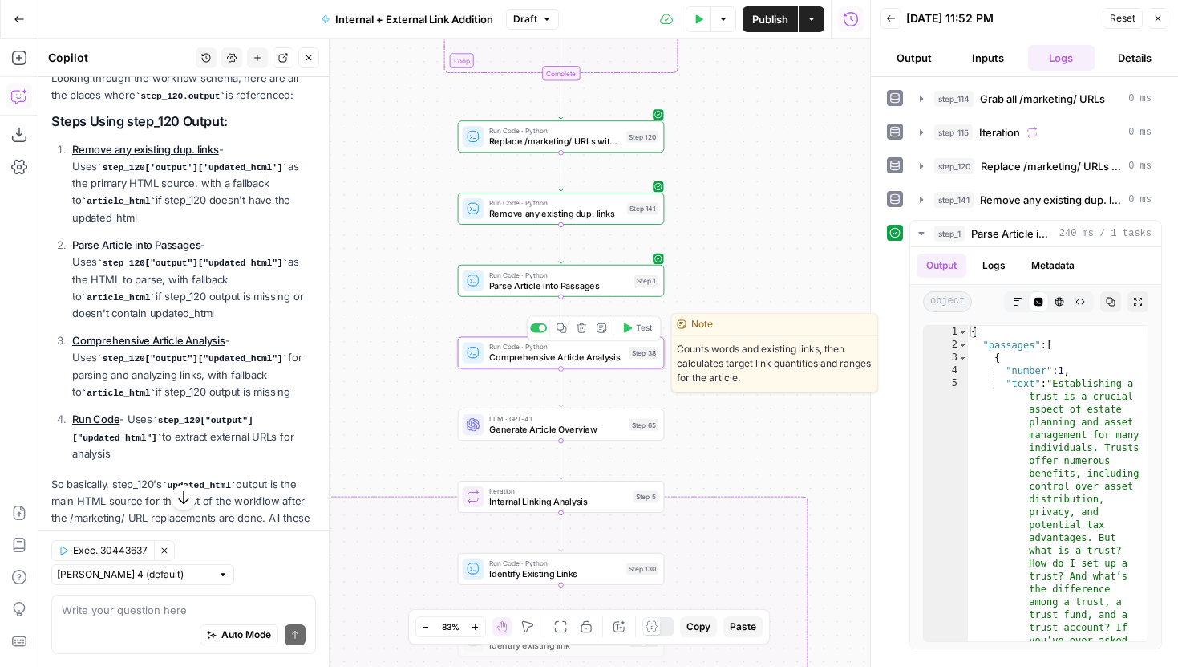
click at [639, 334] on button "Test" at bounding box center [637, 328] width 42 height 18
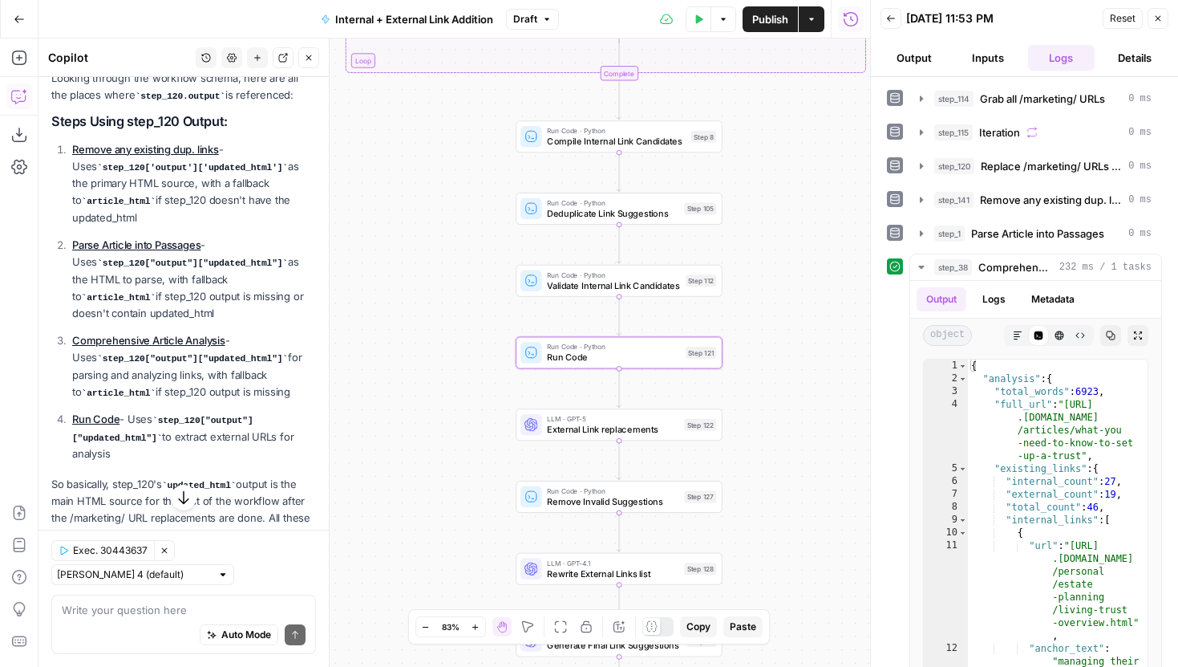
click at [103, 412] on link "Run Code" at bounding box center [95, 418] width 47 height 13
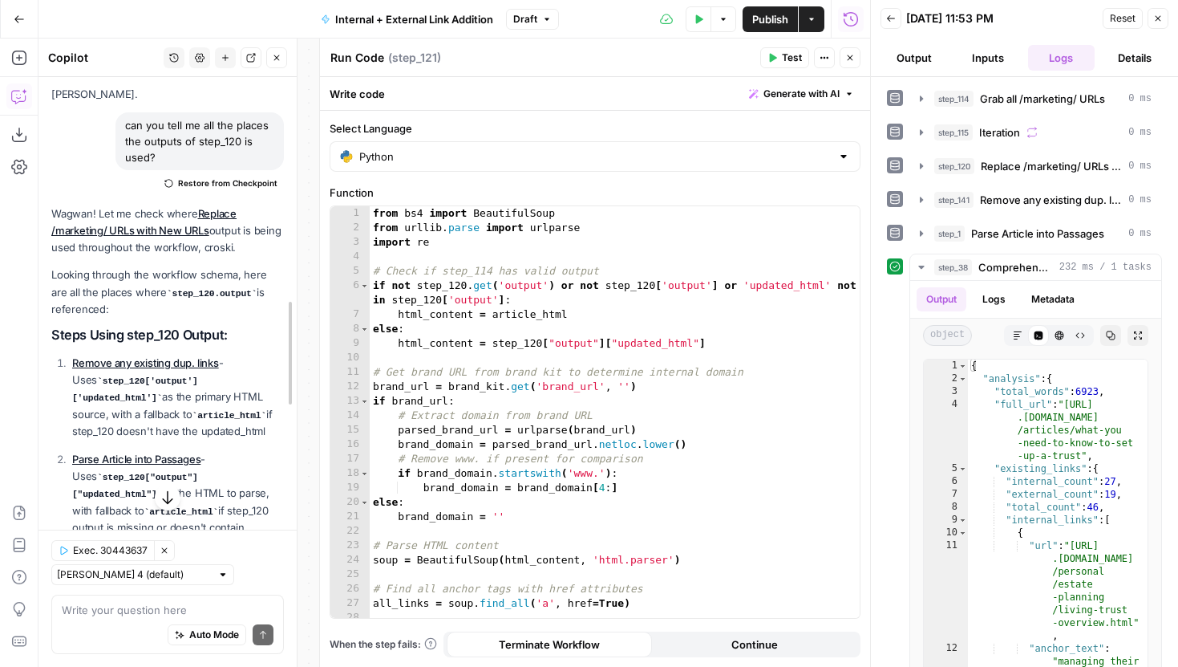
scroll to position [1136, 0]
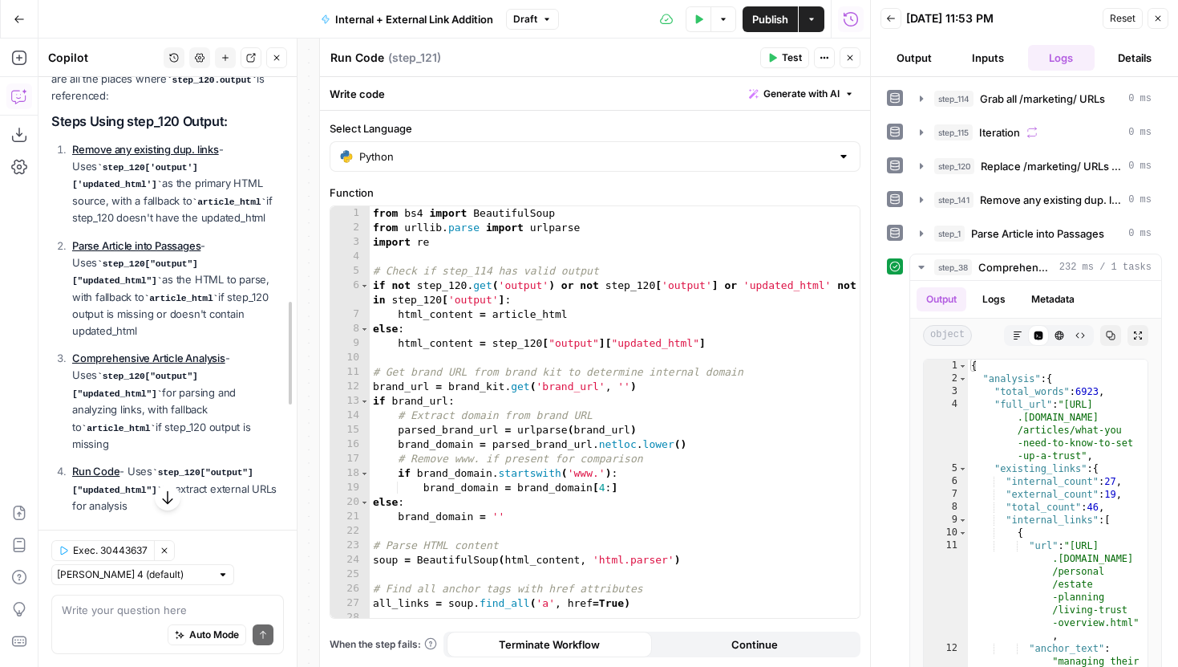
drag, startPoint x: 326, startPoint y: 356, endPoint x: 318, endPoint y: 277, distance: 79.8
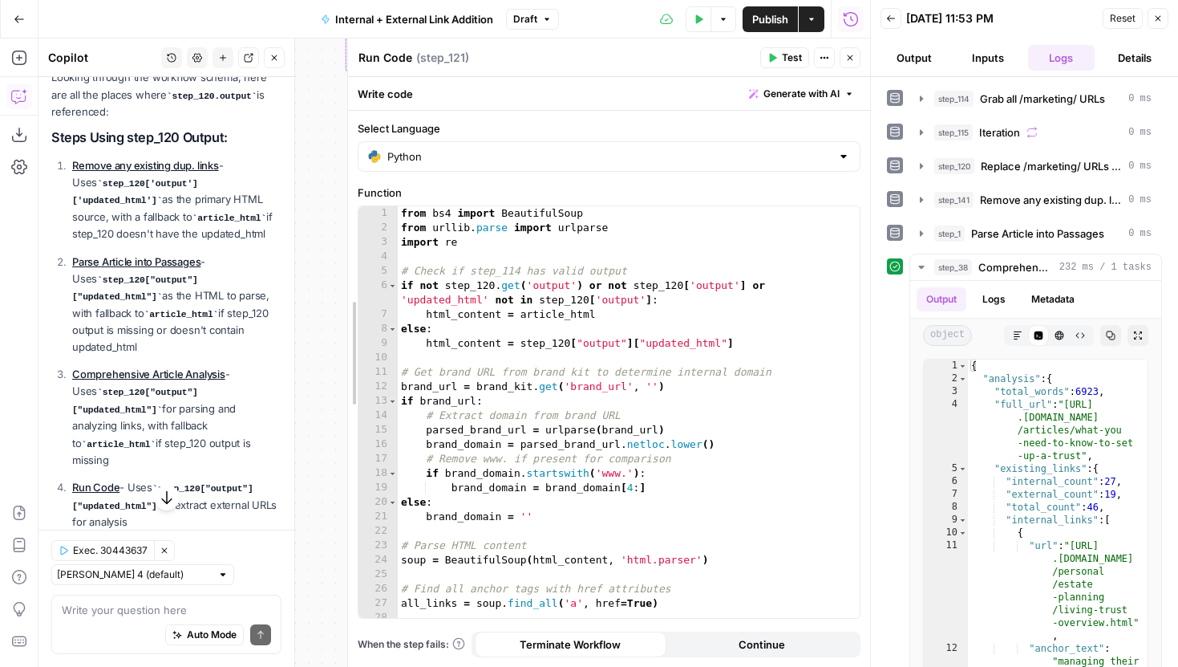
drag, startPoint x: 318, startPoint y: 277, endPoint x: 345, endPoint y: 275, distance: 26.5
click at [347, 276] on div at bounding box center [348, 353] width 16 height 628
type textarea "**********"
click at [740, 341] on div "from bs4 import BeautifulSoup from urllib . parse import urlparse import re # C…" at bounding box center [629, 426] width 462 height 440
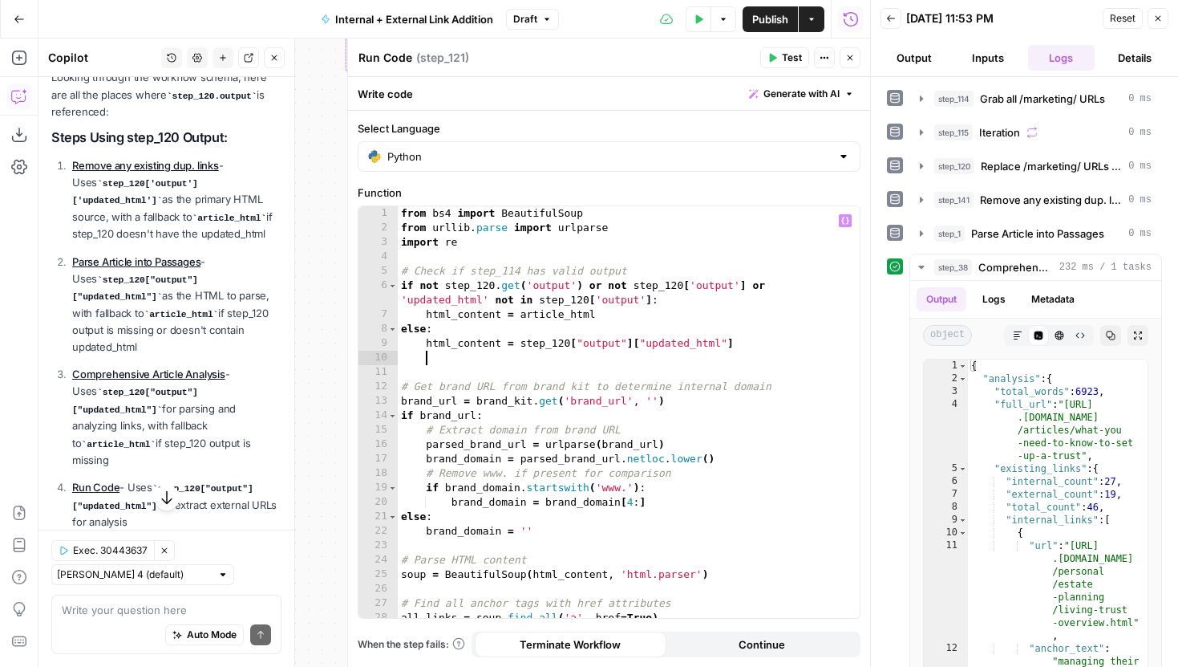
paste textarea "**********"
drag, startPoint x: 526, startPoint y: 359, endPoint x: 766, endPoint y: 359, distance: 239.8
click at [766, 359] on div "from bs4 import BeautifulSoup from urllib . parse import urlparse import re # C…" at bounding box center [629, 426] width 462 height 440
drag, startPoint x: 738, startPoint y: 346, endPoint x: 520, endPoint y: 344, distance: 218.2
click at [520, 344] on div "from bs4 import BeautifulSoup from urllib . parse import urlparse import re # C…" at bounding box center [629, 426] width 462 height 440
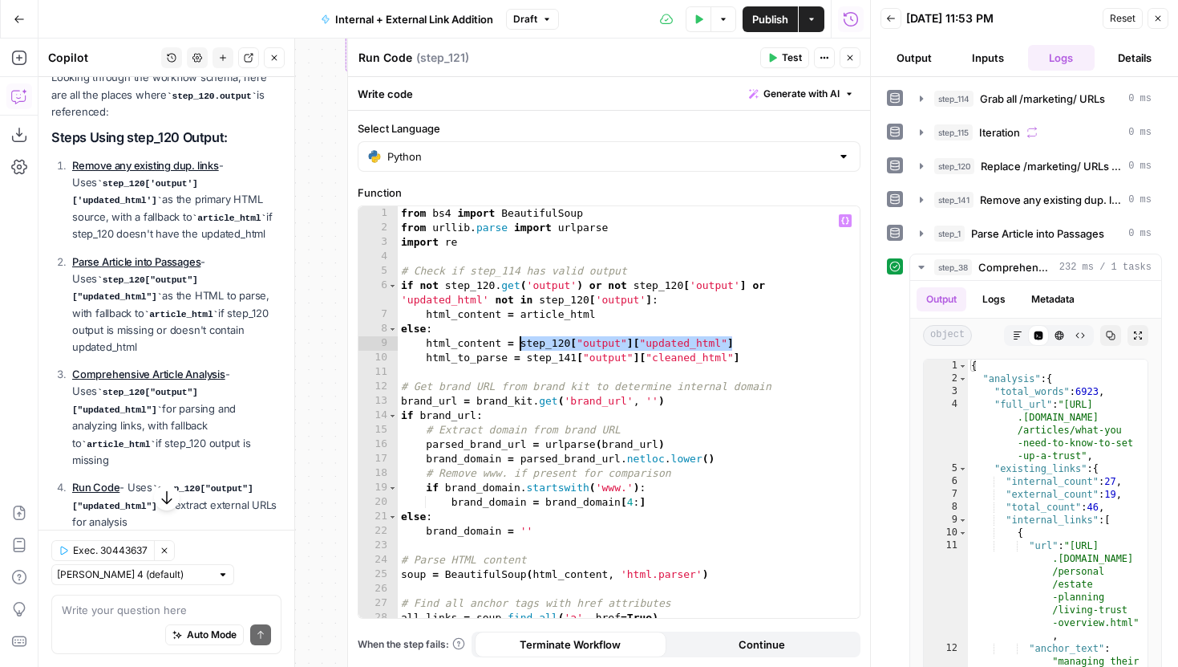
paste textarea
drag, startPoint x: 749, startPoint y: 355, endPoint x: 383, endPoint y: 354, distance: 366.6
click at [383, 354] on div "**********" at bounding box center [609, 411] width 501 height 411
type textarea "**********"
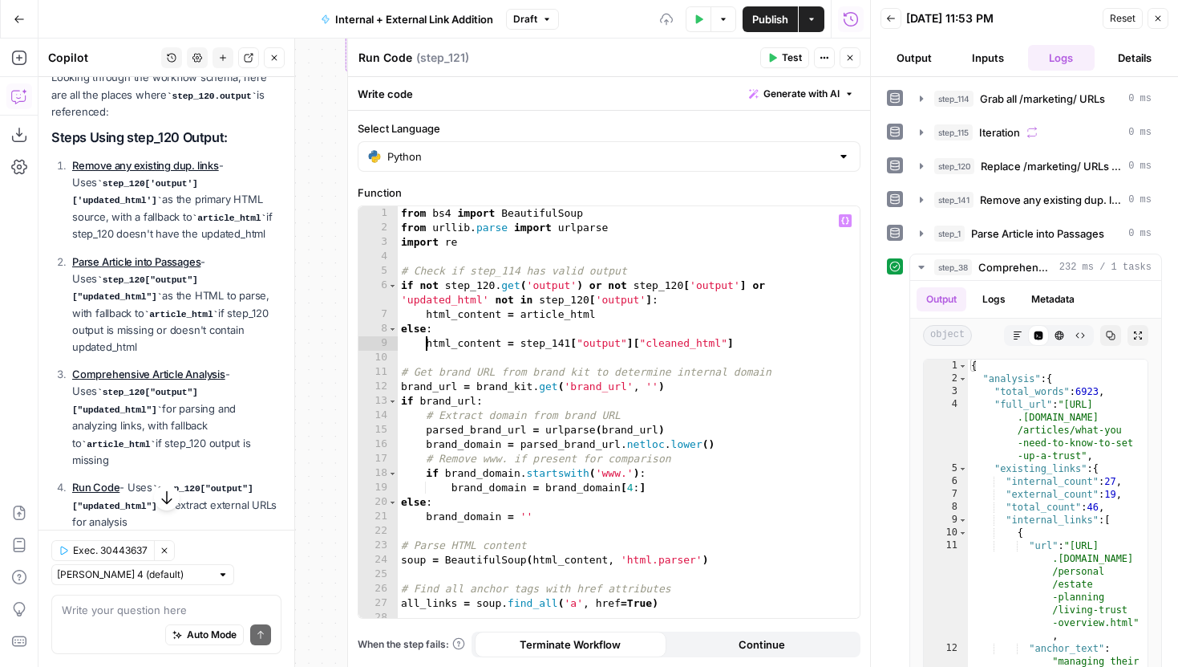
drag, startPoint x: 426, startPoint y: 346, endPoint x: 373, endPoint y: 346, distance: 52.9
click at [374, 346] on div "**********" at bounding box center [609, 411] width 501 height 411
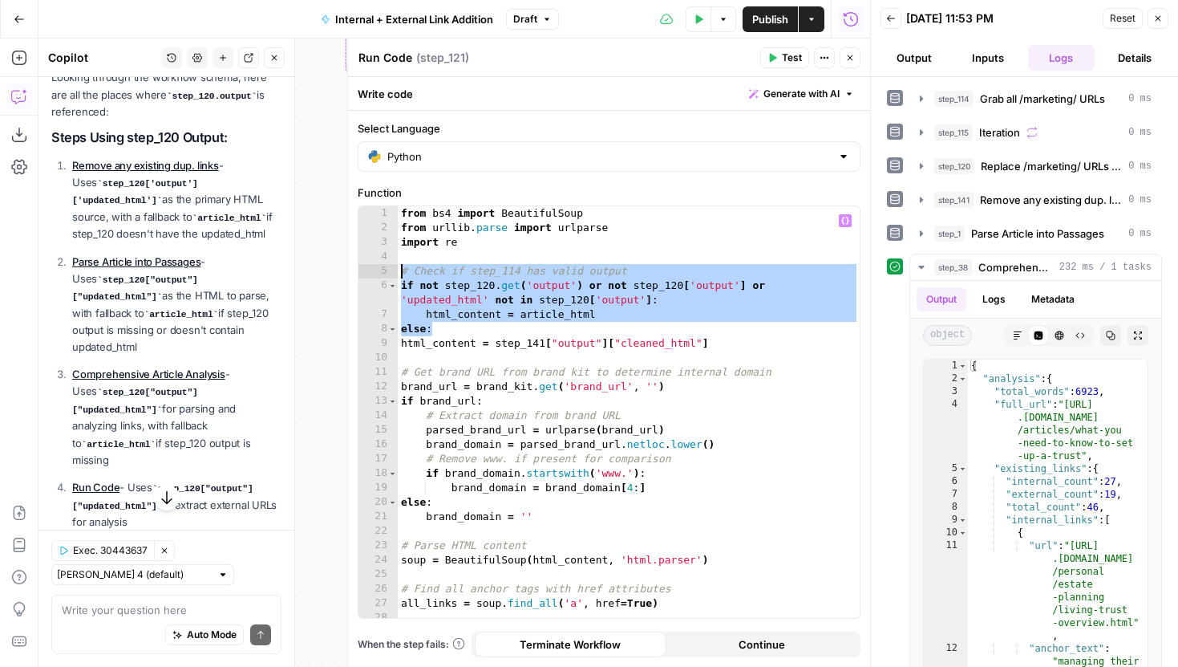
drag, startPoint x: 436, startPoint y: 329, endPoint x: 398, endPoint y: 270, distance: 69.6
click at [398, 270] on div "from bs4 import BeautifulSoup from urllib . parse import urlparse import re # C…" at bounding box center [629, 426] width 462 height 440
type textarea "**********"
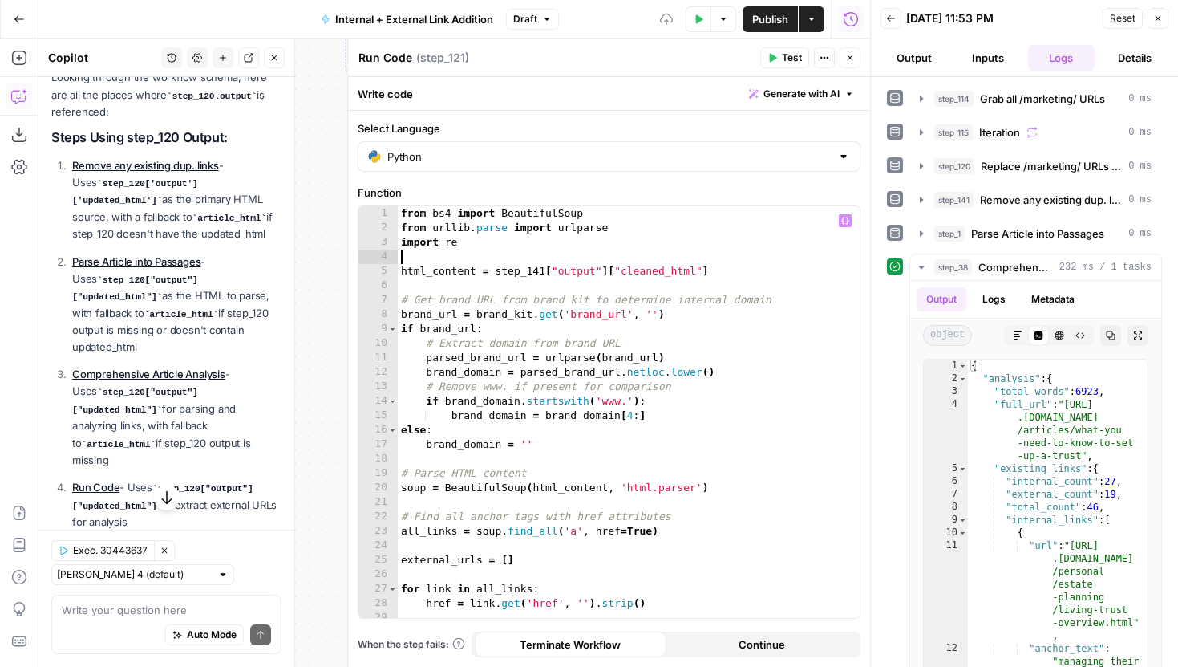
click at [849, 61] on icon "button" at bounding box center [850, 58] width 10 height 10
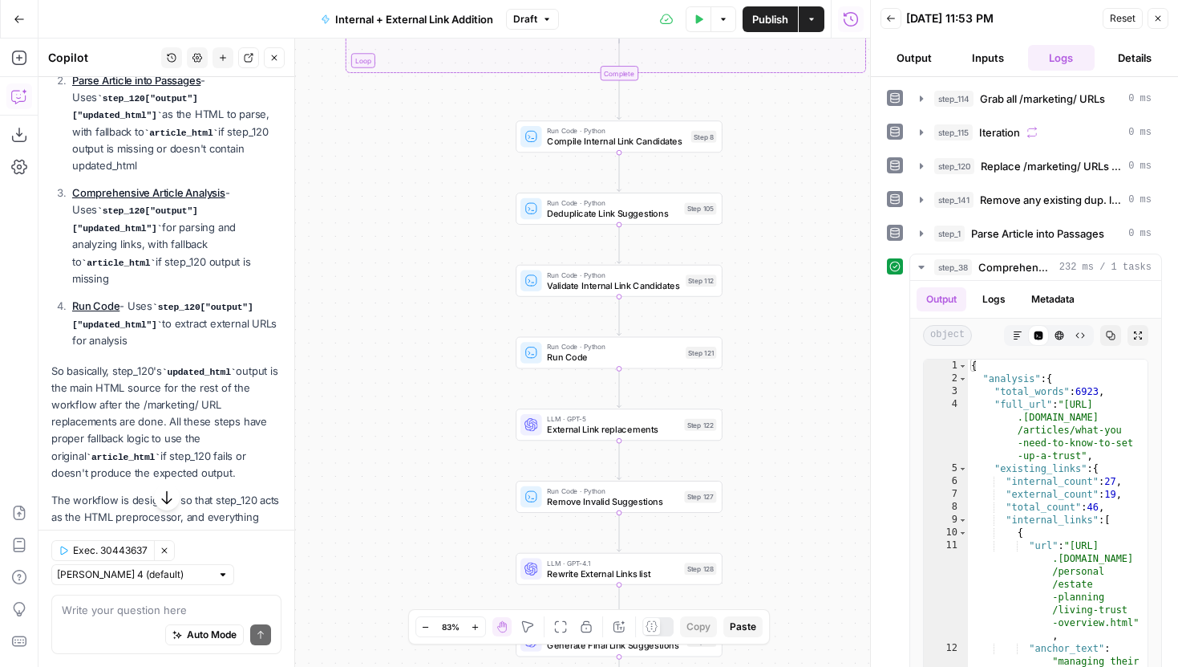
scroll to position [1342, 0]
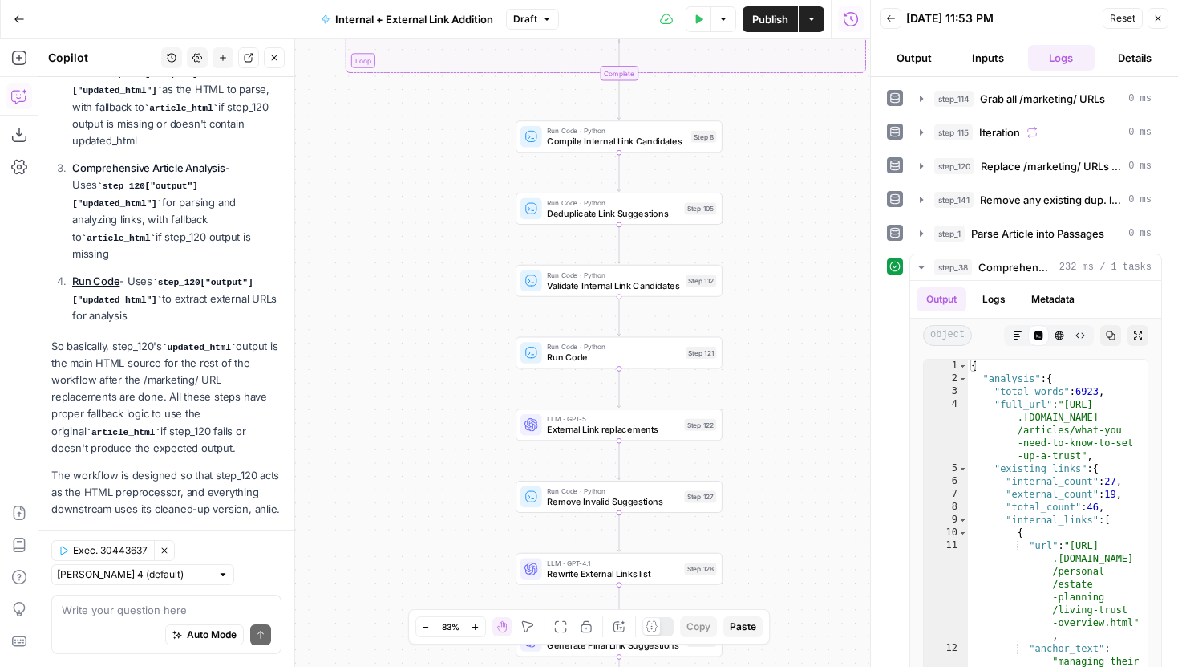
click at [278, 58] on span "Close" at bounding box center [278, 58] width 1 height 1
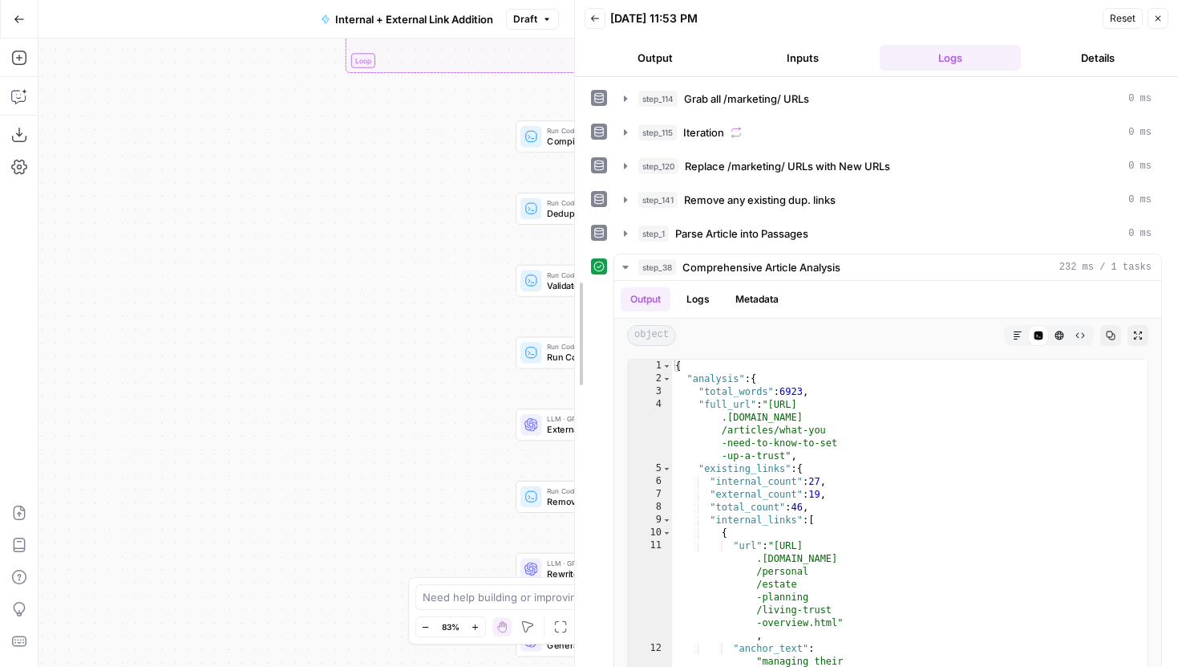
drag, startPoint x: 873, startPoint y: 254, endPoint x: 563, endPoint y: 244, distance: 310.6
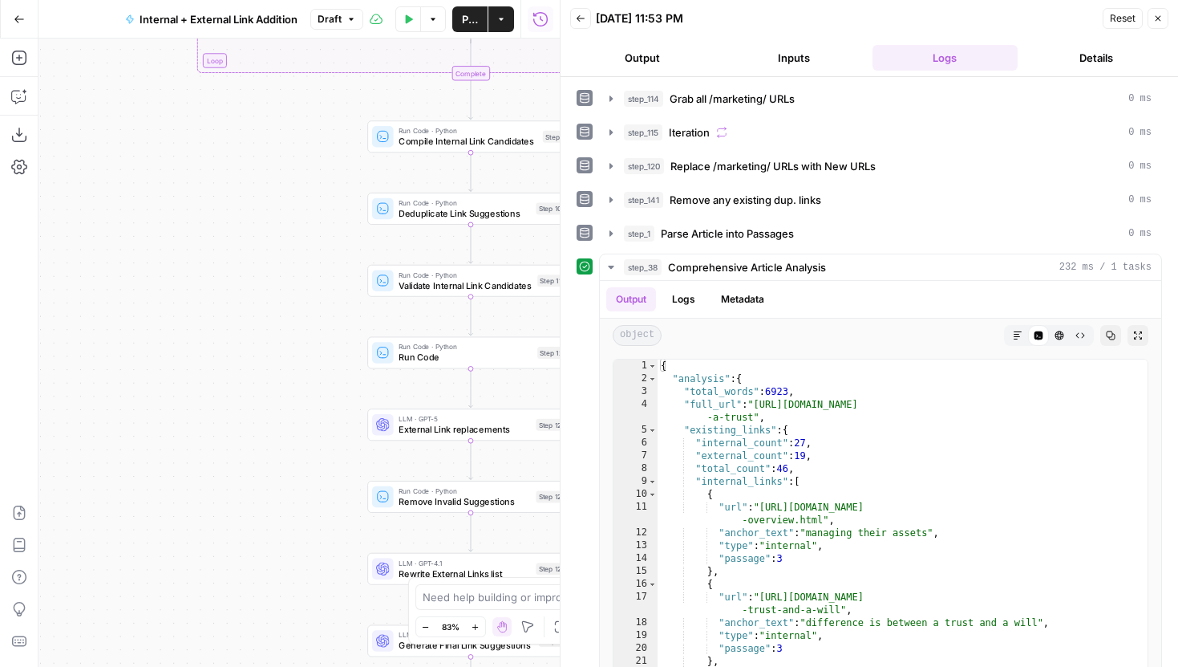
drag, startPoint x: 426, startPoint y: 298, endPoint x: 244, endPoint y: 298, distance: 182.1
click at [244, 298] on div "true false true false Workflow Input Settings Inputs Run Code · Python Grab all…" at bounding box center [299, 353] width 521 height 628
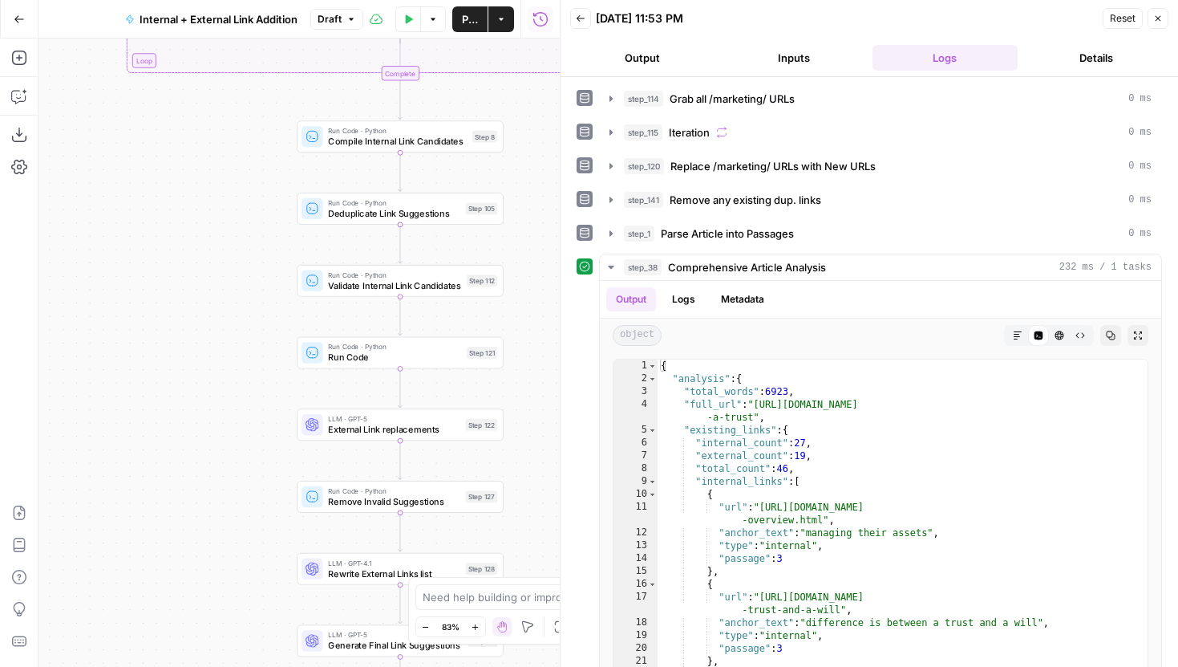
drag, startPoint x: 252, startPoint y: 233, endPoint x: 128, endPoint y: 241, distance: 124.6
click at [128, 240] on div "true false true false Workflow Input Settings Inputs Run Code · Python Grab all…" at bounding box center [299, 353] width 521 height 628
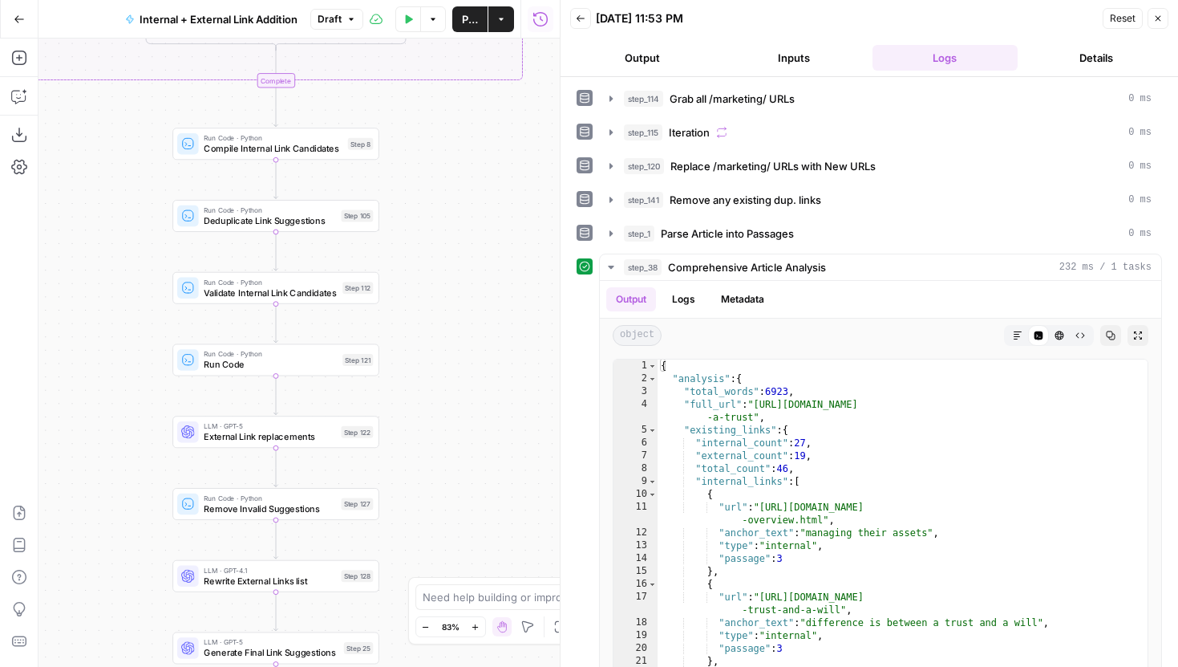
click at [1154, 12] on button "Close" at bounding box center [1158, 18] width 21 height 21
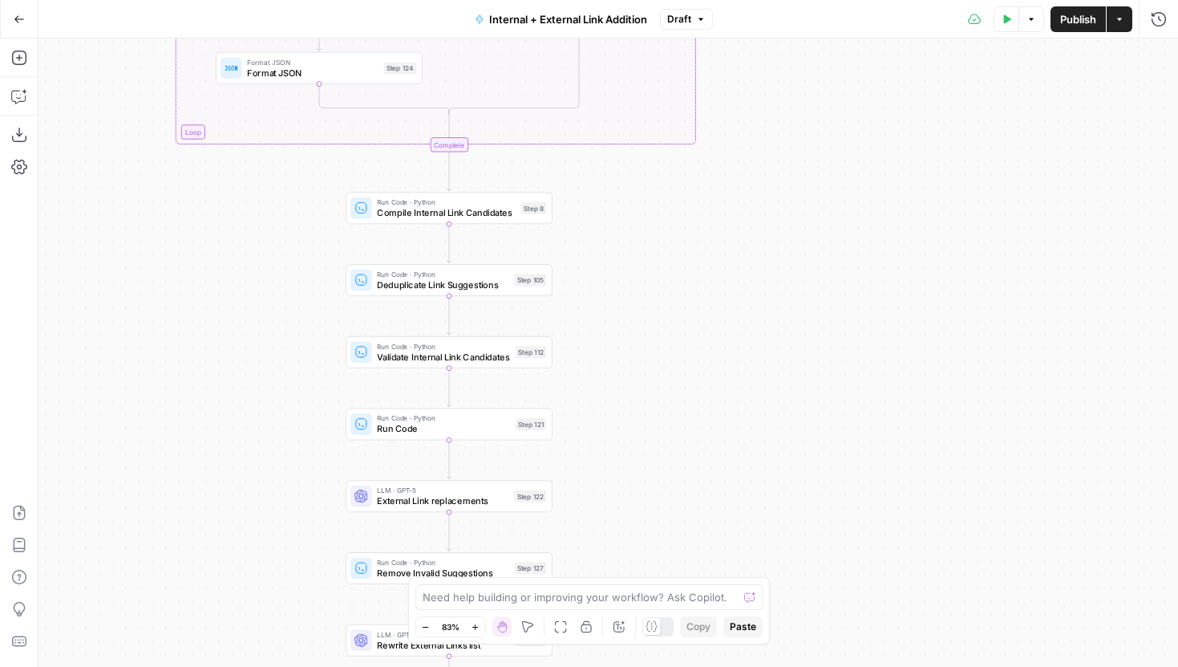
drag, startPoint x: 631, startPoint y: 190, endPoint x: 803, endPoint y: 263, distance: 186.5
click at [804, 263] on div "true false true false Workflow Input Settings Inputs Run Code · Python Grab all…" at bounding box center [609, 353] width 1140 height 628
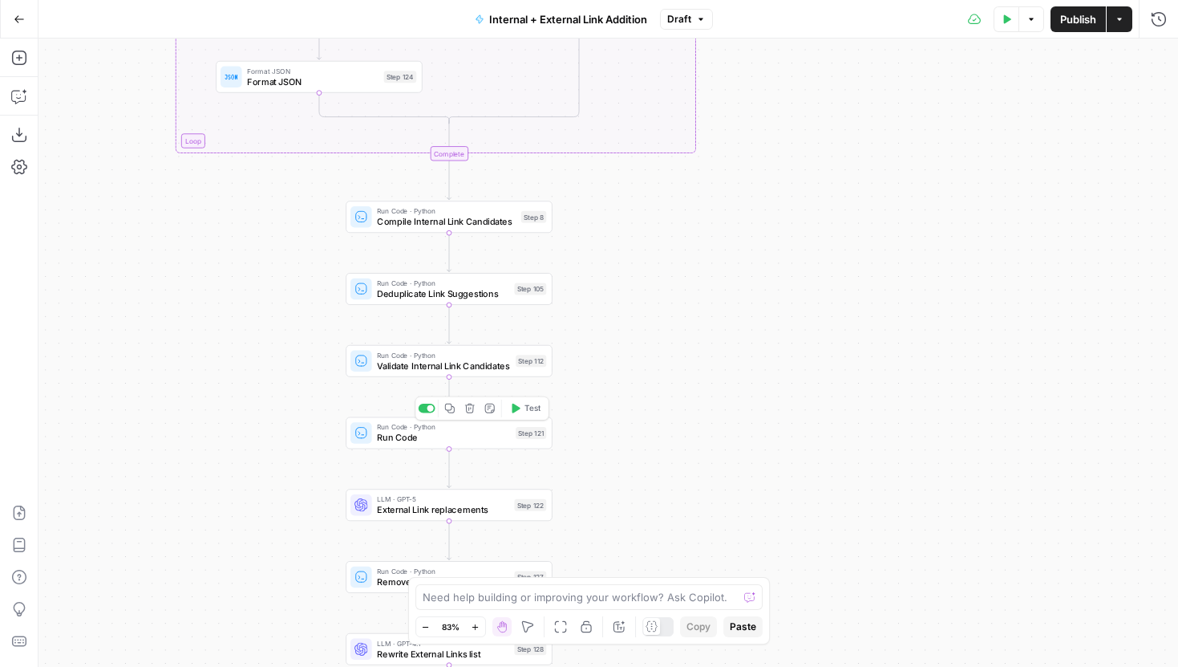
click at [517, 407] on icon "button" at bounding box center [517, 408] width 8 height 10
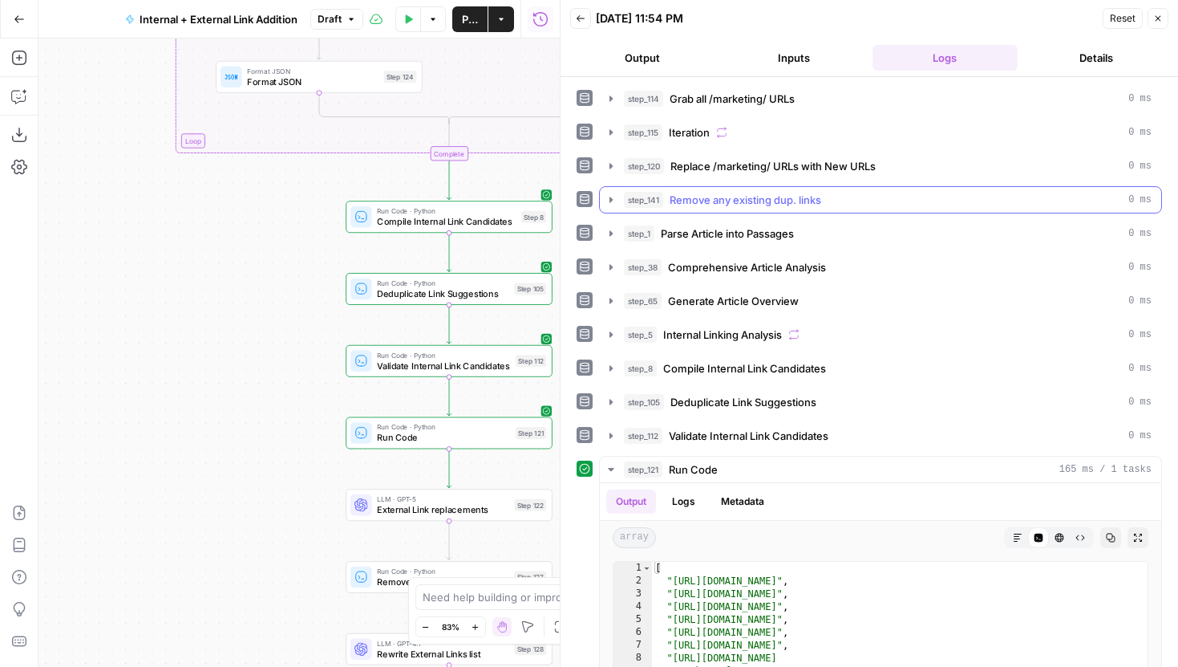
click at [605, 197] on icon "button" at bounding box center [611, 199] width 13 height 13
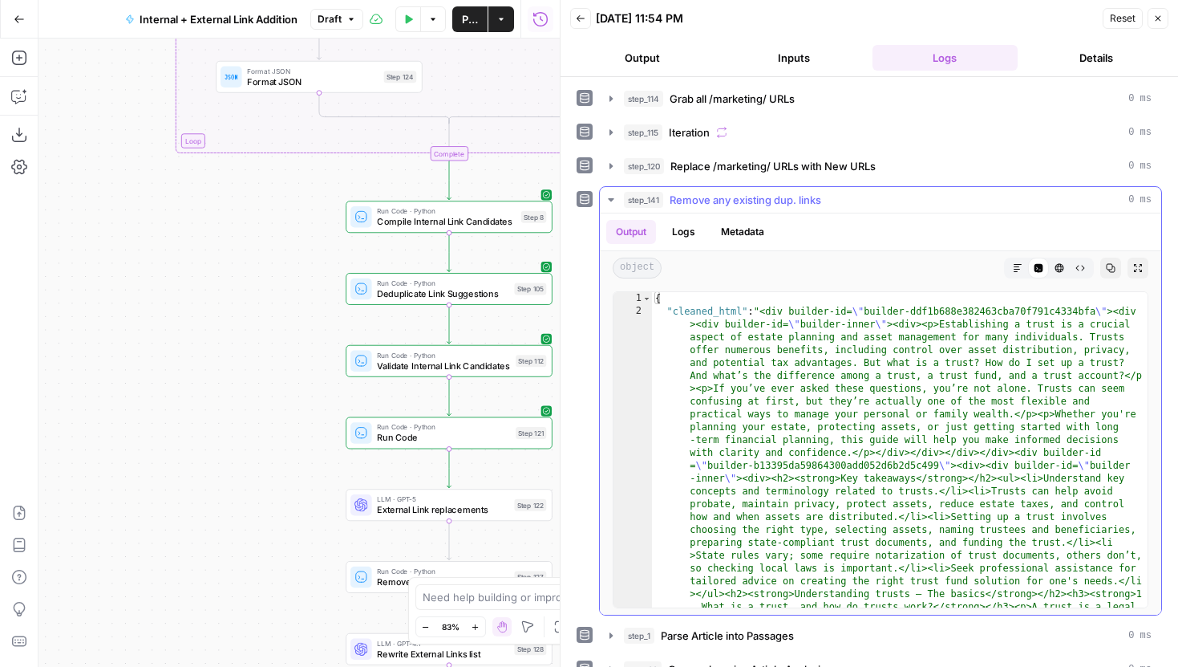
click at [606, 197] on icon "button" at bounding box center [611, 199] width 13 height 13
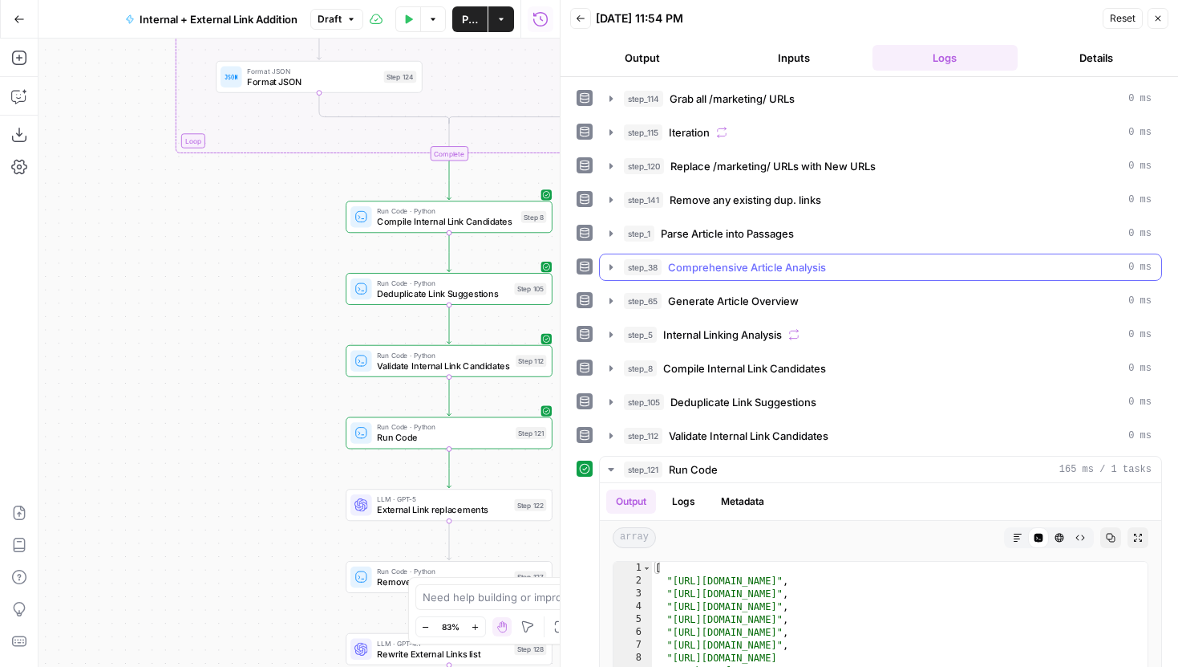
click at [610, 265] on icon "button" at bounding box center [611, 267] width 3 height 6
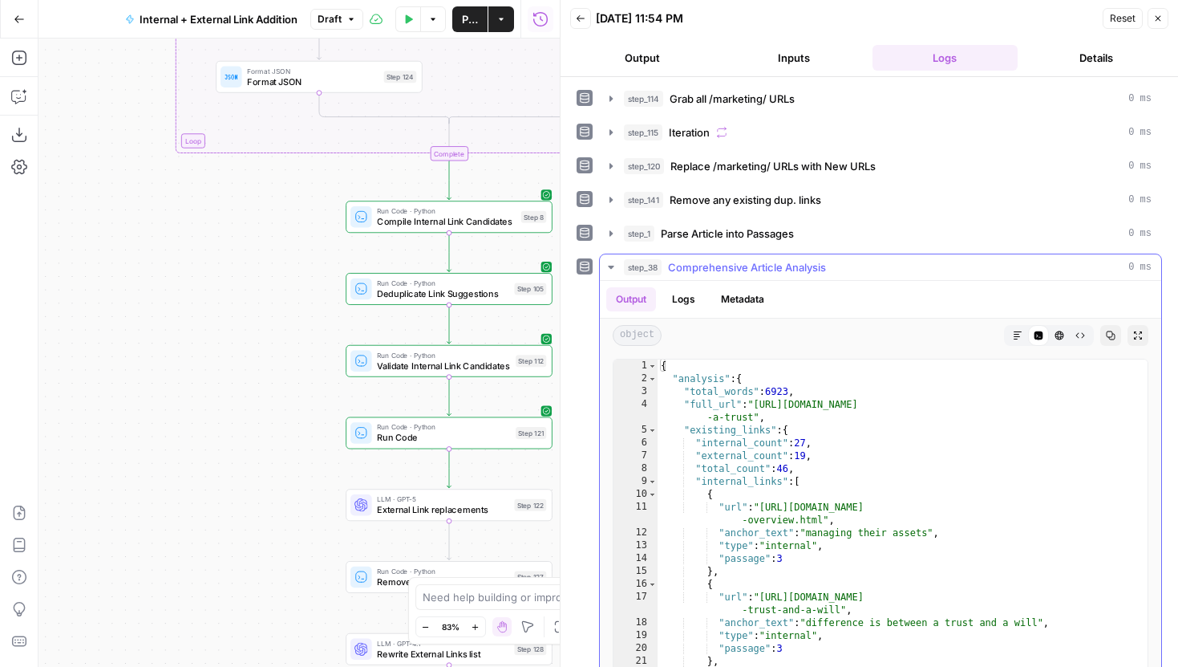
click at [610, 265] on icon "button" at bounding box center [611, 266] width 6 height 3
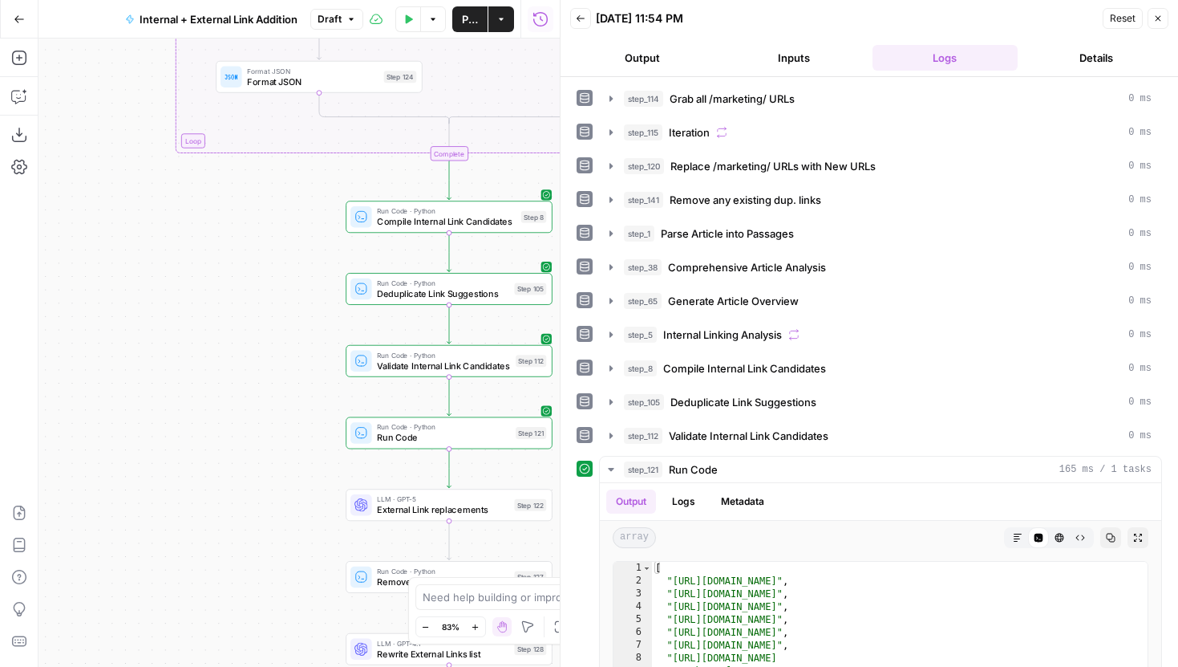
scroll to position [226, 0]
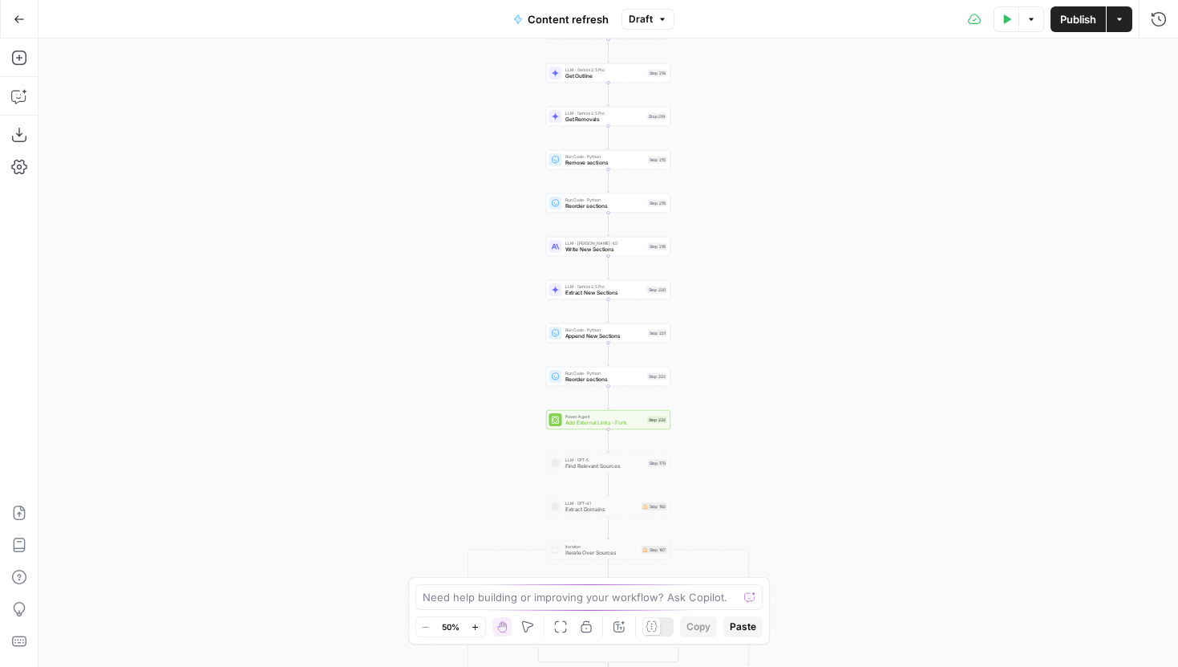
click at [22, 18] on icon "button" at bounding box center [19, 18] width 10 height 7
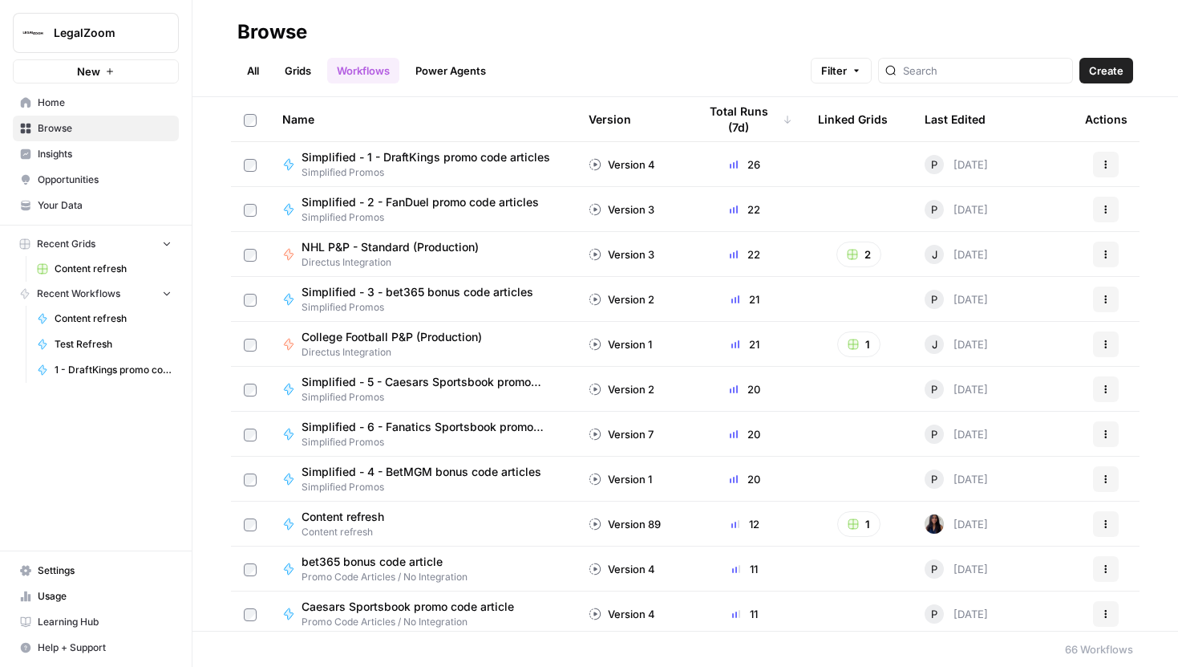
click at [103, 39] on span "LegalZoom" at bounding box center [102, 33] width 97 height 16
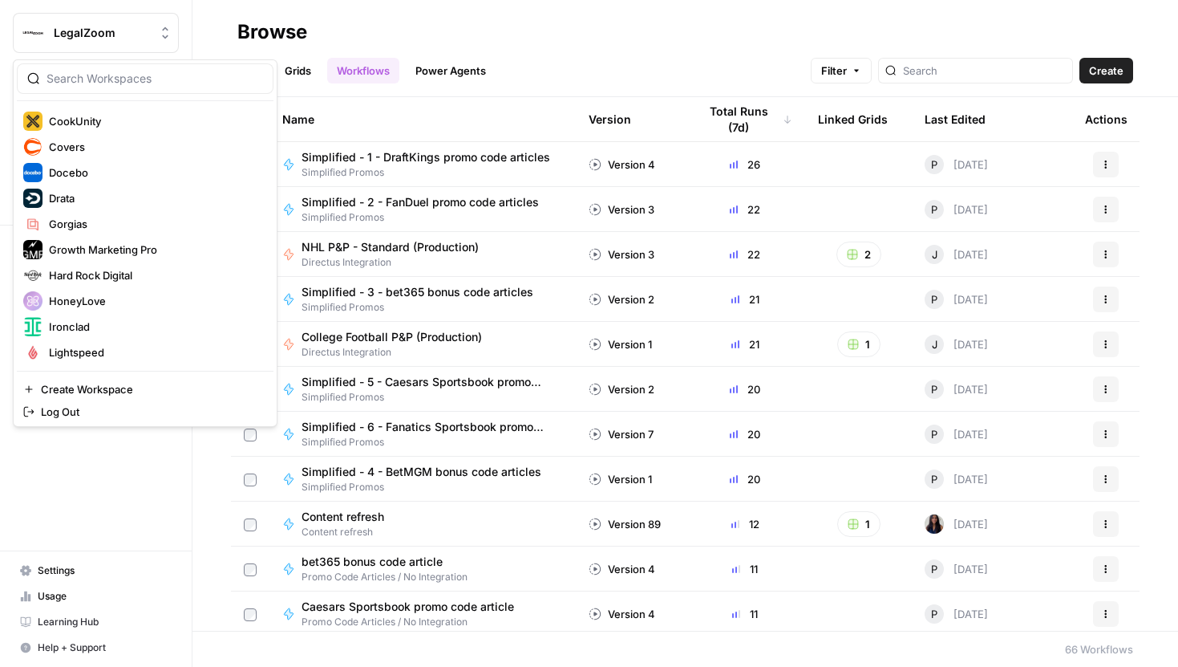
scroll to position [269, 0]
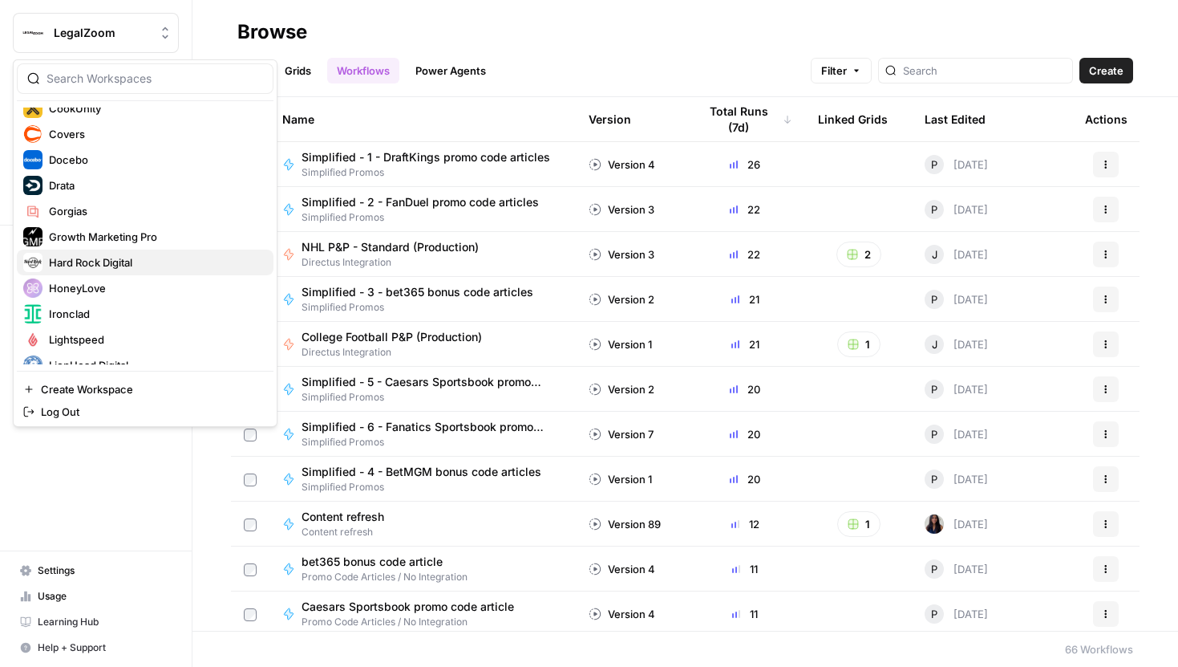
click at [109, 267] on span "Hard Rock Digital" at bounding box center [155, 262] width 212 height 16
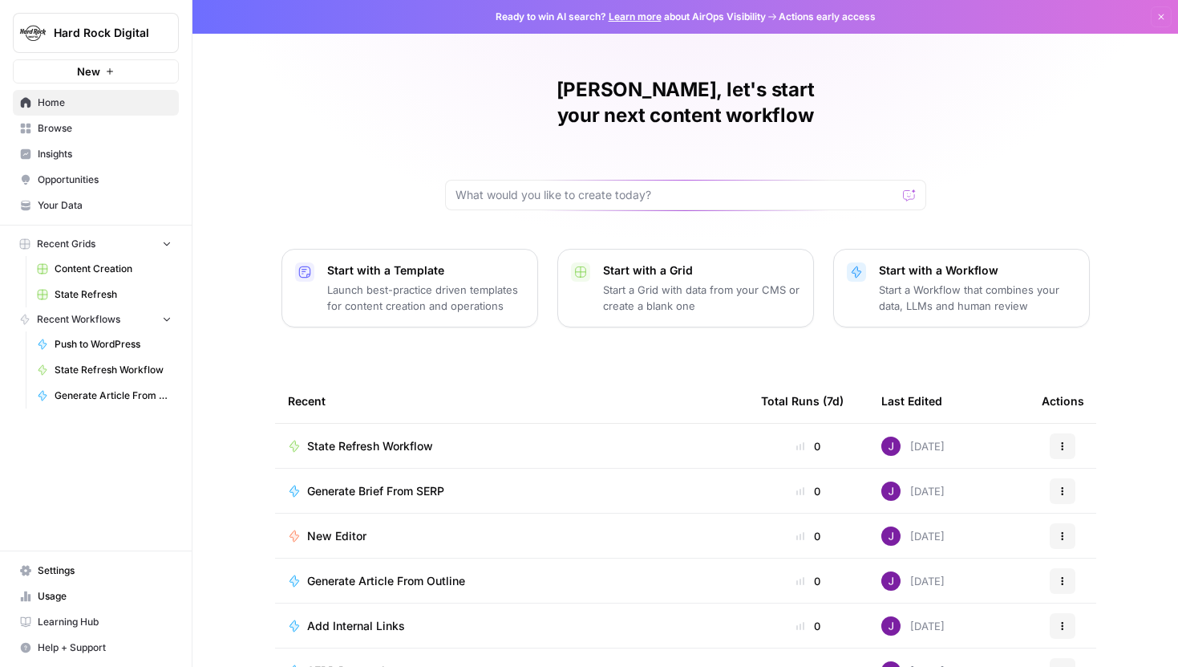
click at [100, 290] on span "State Refresh" at bounding box center [113, 294] width 117 height 14
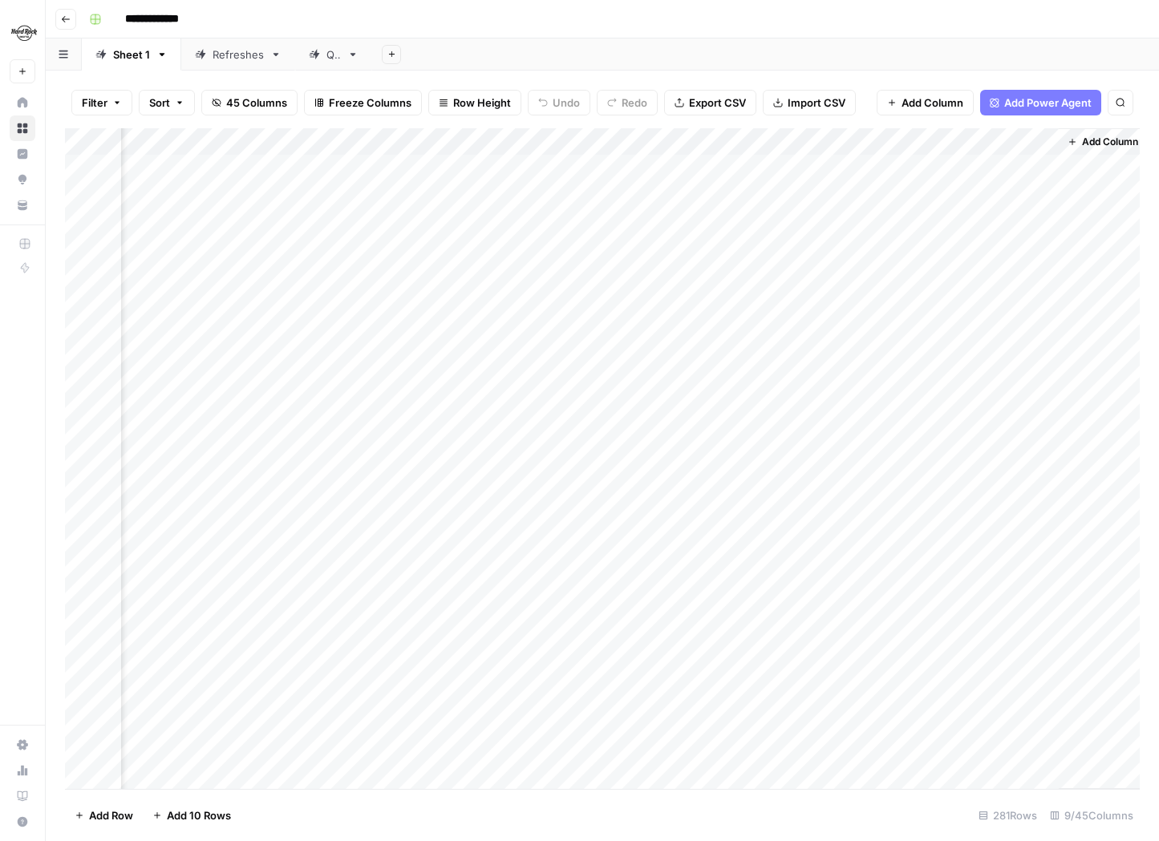
scroll to position [0, 591]
click at [395, 144] on div "Add Column" at bounding box center [602, 458] width 1075 height 661
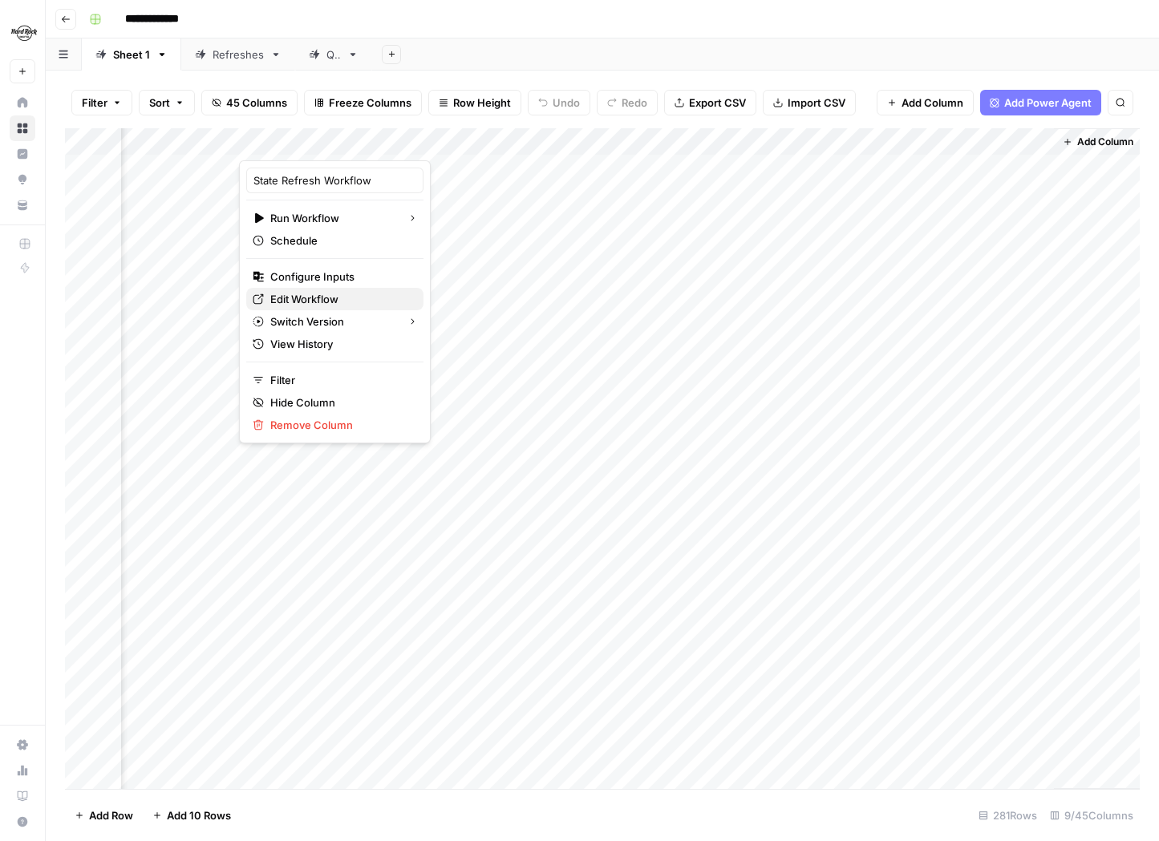
click at [318, 291] on span "Edit Workflow" at bounding box center [340, 299] width 140 height 16
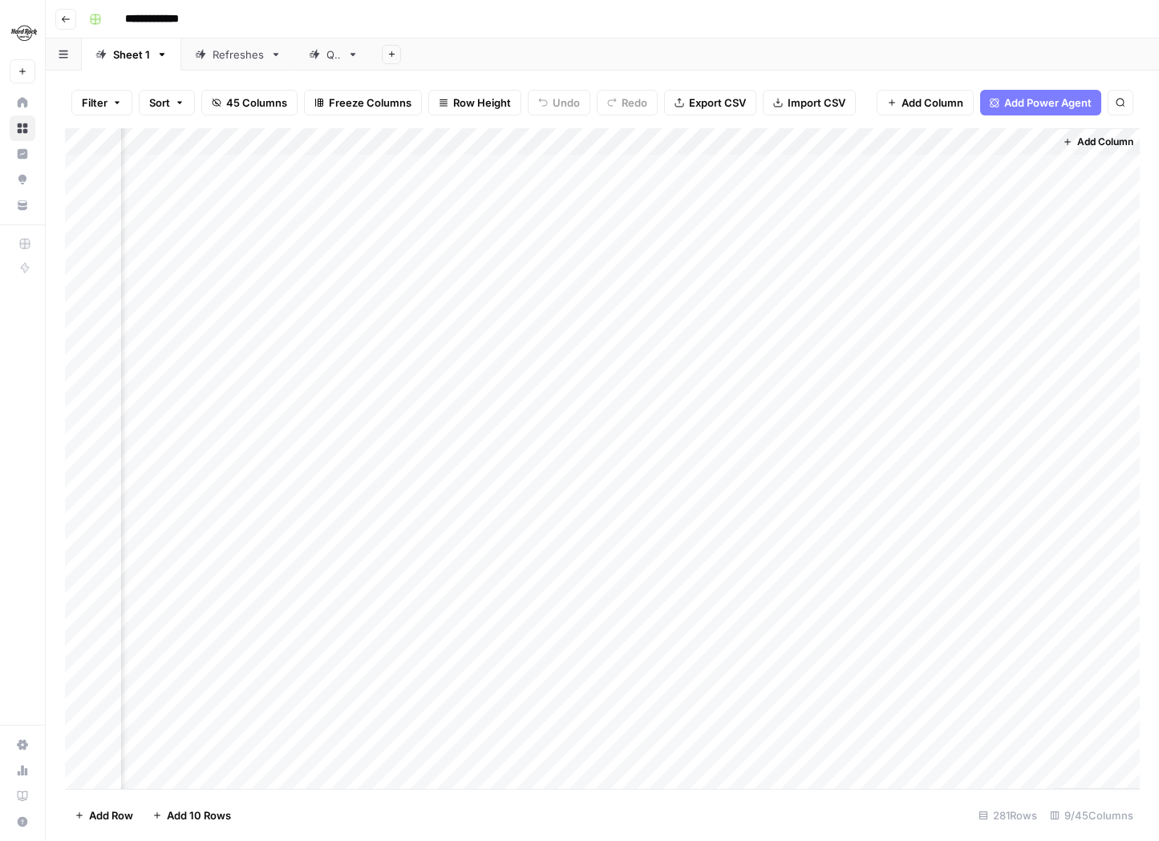
click at [729, 141] on div "Add Column" at bounding box center [602, 458] width 1075 height 661
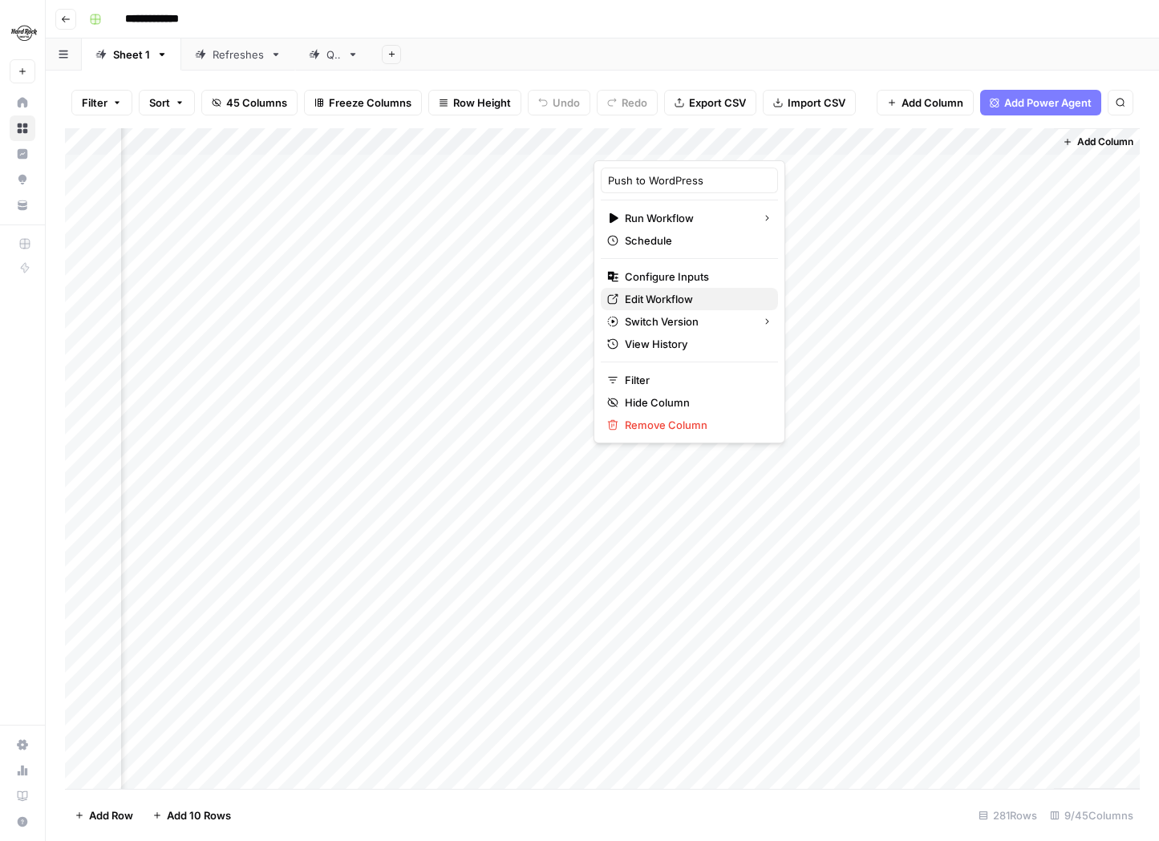
click at [678, 302] on span "Edit Workflow" at bounding box center [695, 299] width 140 height 16
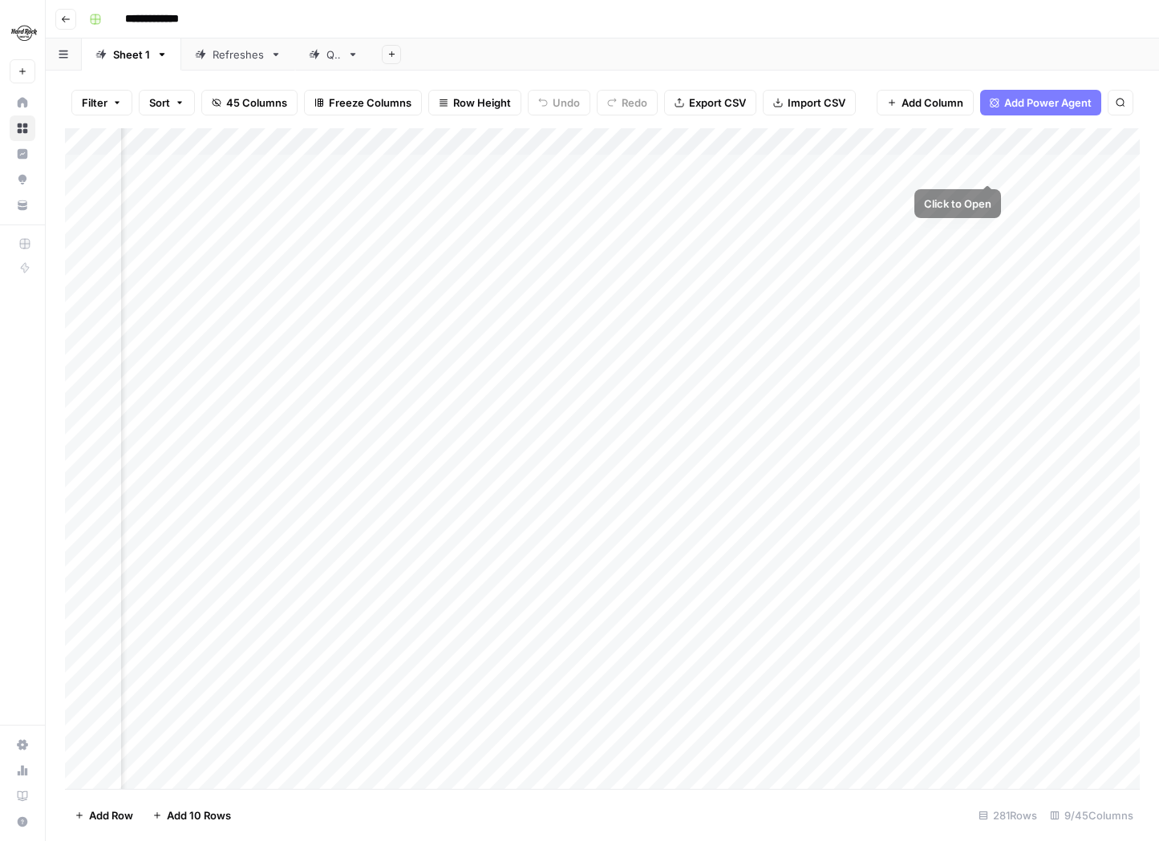
scroll to position [0, 105]
click at [886, 145] on div "Add Column" at bounding box center [602, 458] width 1075 height 661
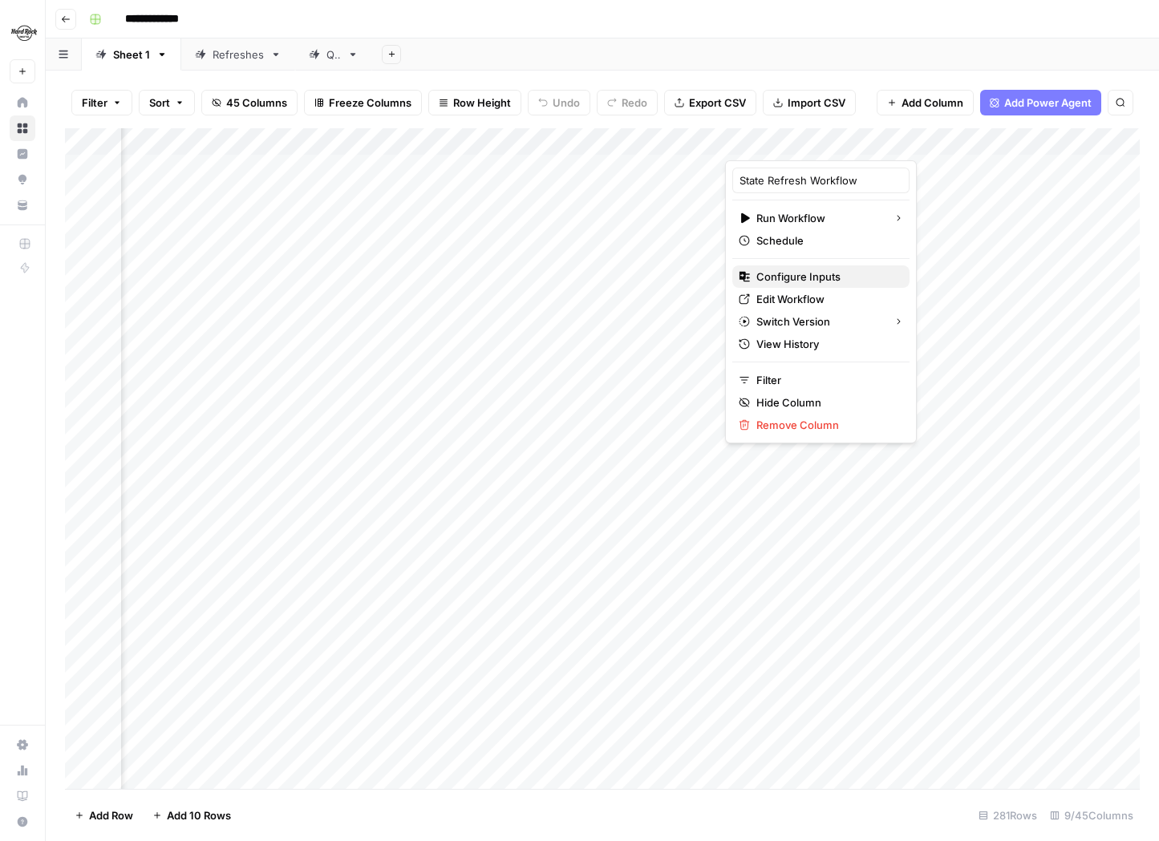
click at [809, 274] on span "Configure Inputs" at bounding box center [826, 277] width 140 height 16
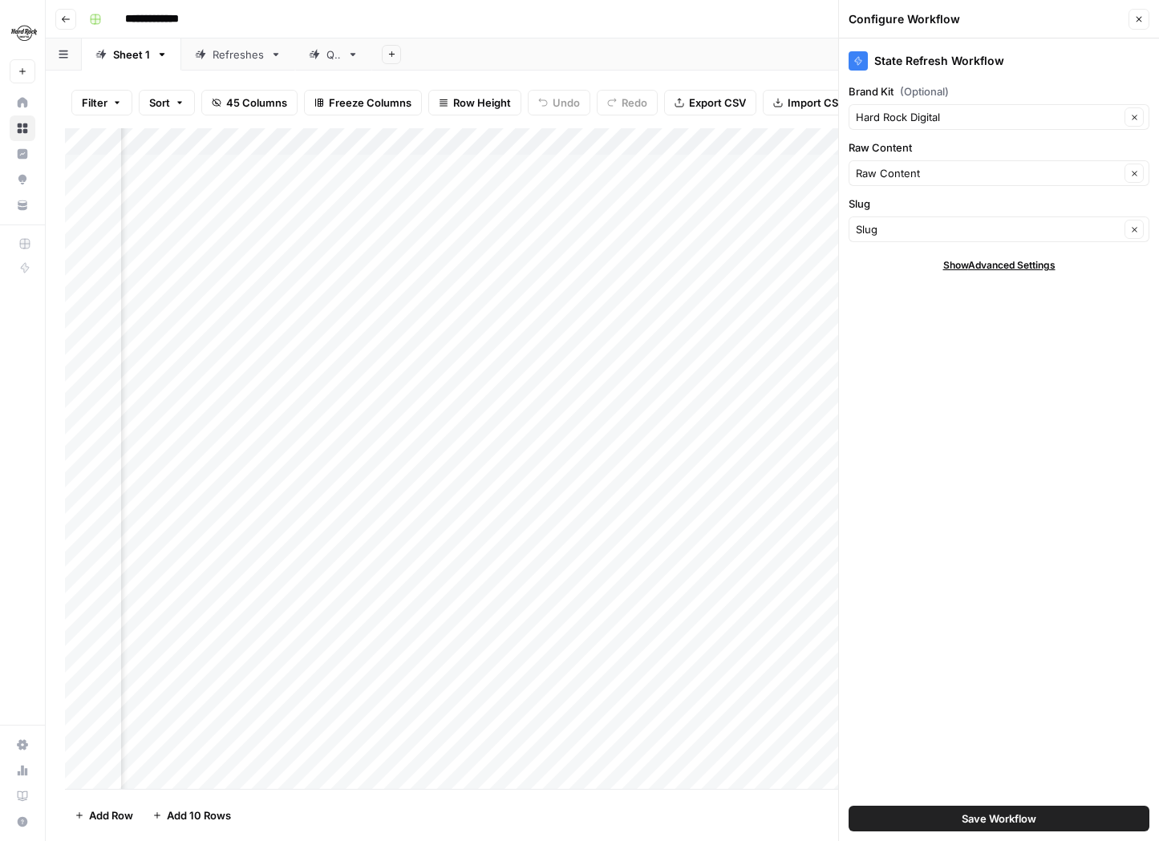
click at [1138, 23] on icon "button" at bounding box center [1139, 19] width 10 height 10
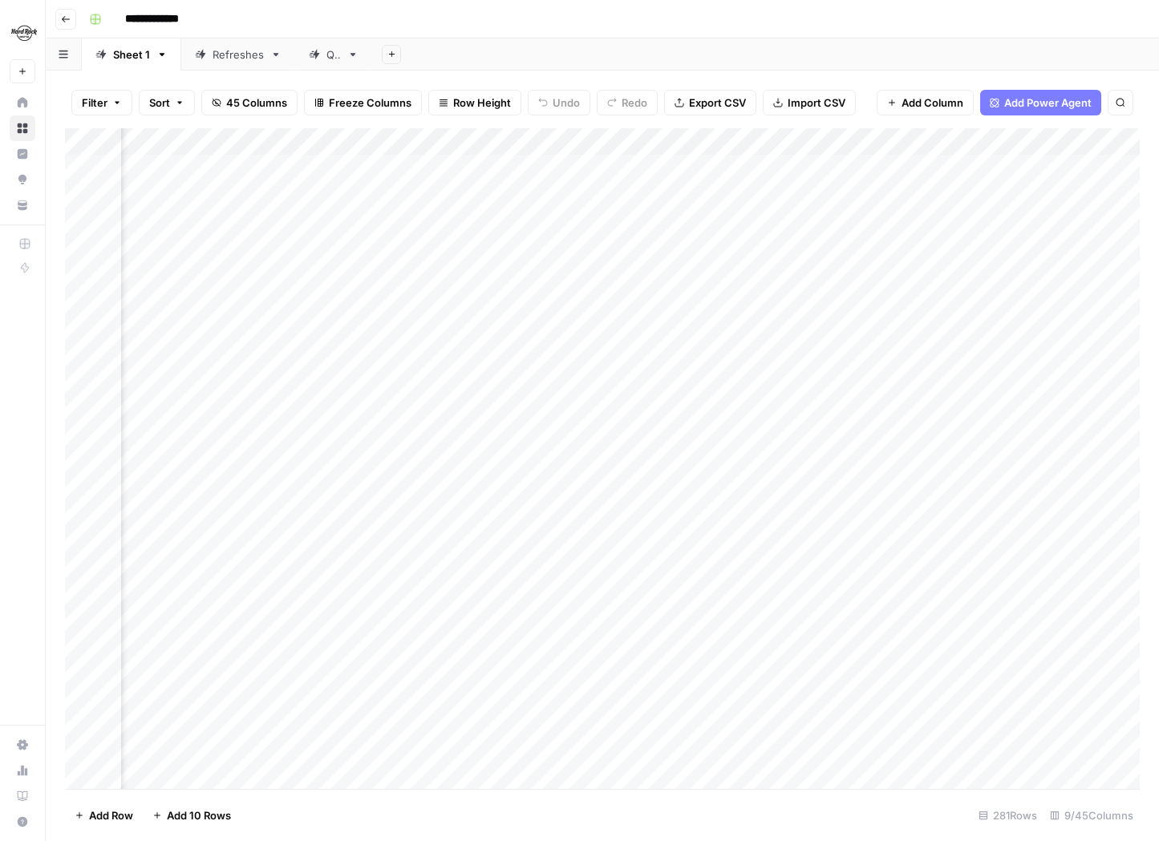
scroll to position [0, 202]
click at [229, 95] on span "45 Columns" at bounding box center [256, 103] width 61 height 16
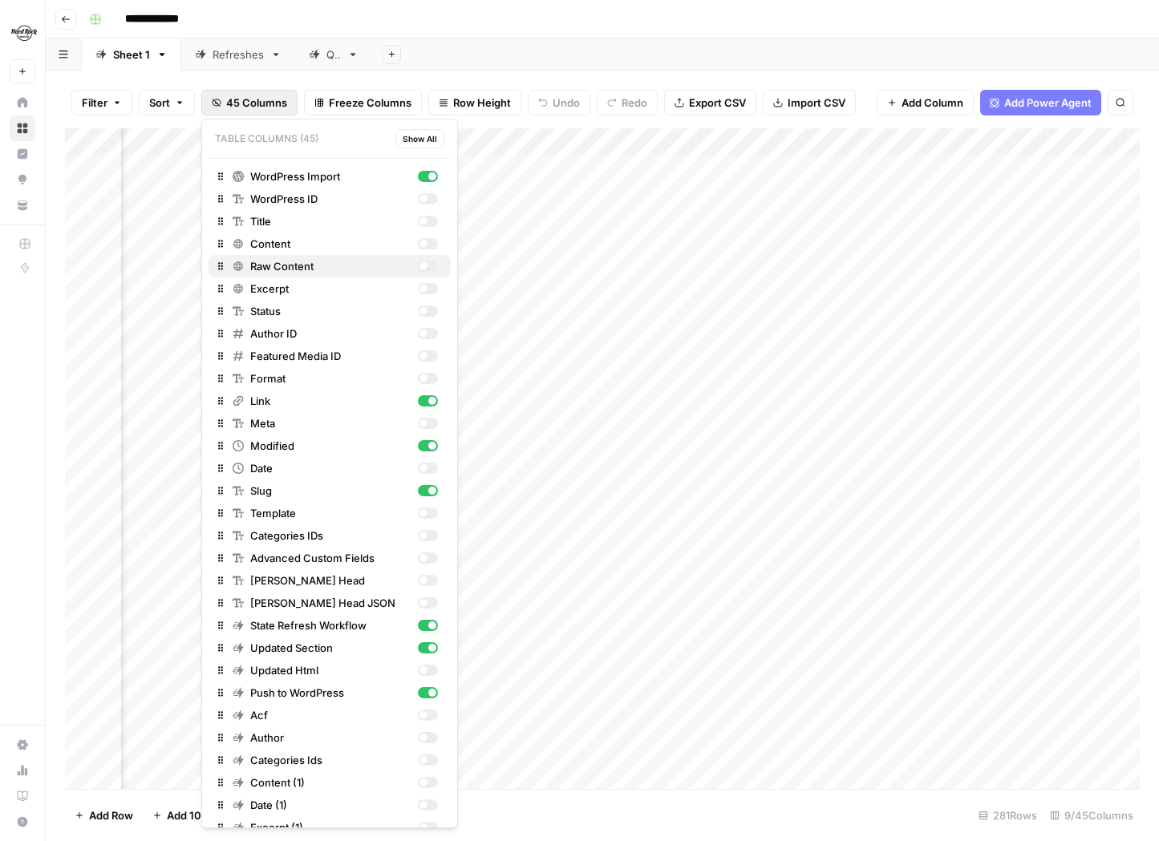
click at [436, 265] on div "button" at bounding box center [428, 266] width 20 height 11
click at [590, 74] on div "Filter Sort 45 Columns Freeze Columns Row Height Undo Redo Export CSV Import CS…" at bounding box center [602, 456] width 1113 height 771
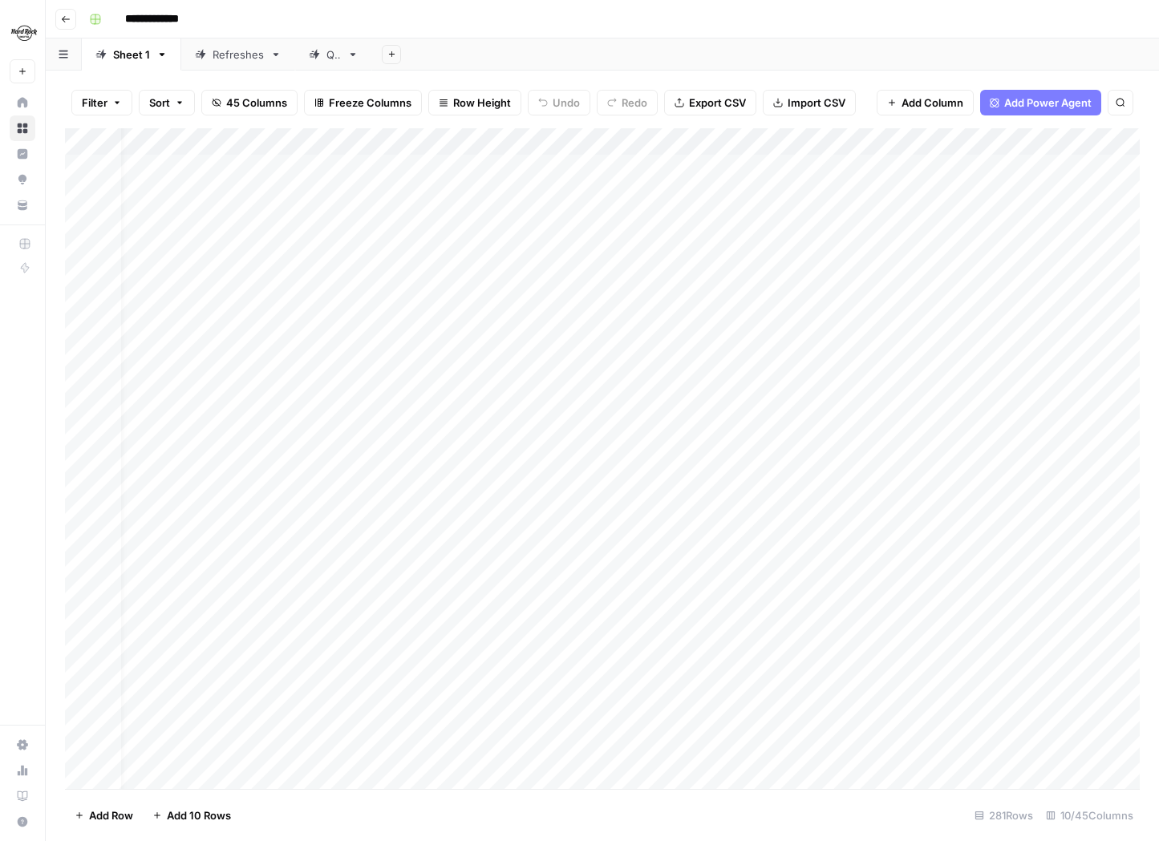
scroll to position [0, 10]
click at [397, 160] on div "Add Column" at bounding box center [602, 458] width 1075 height 661
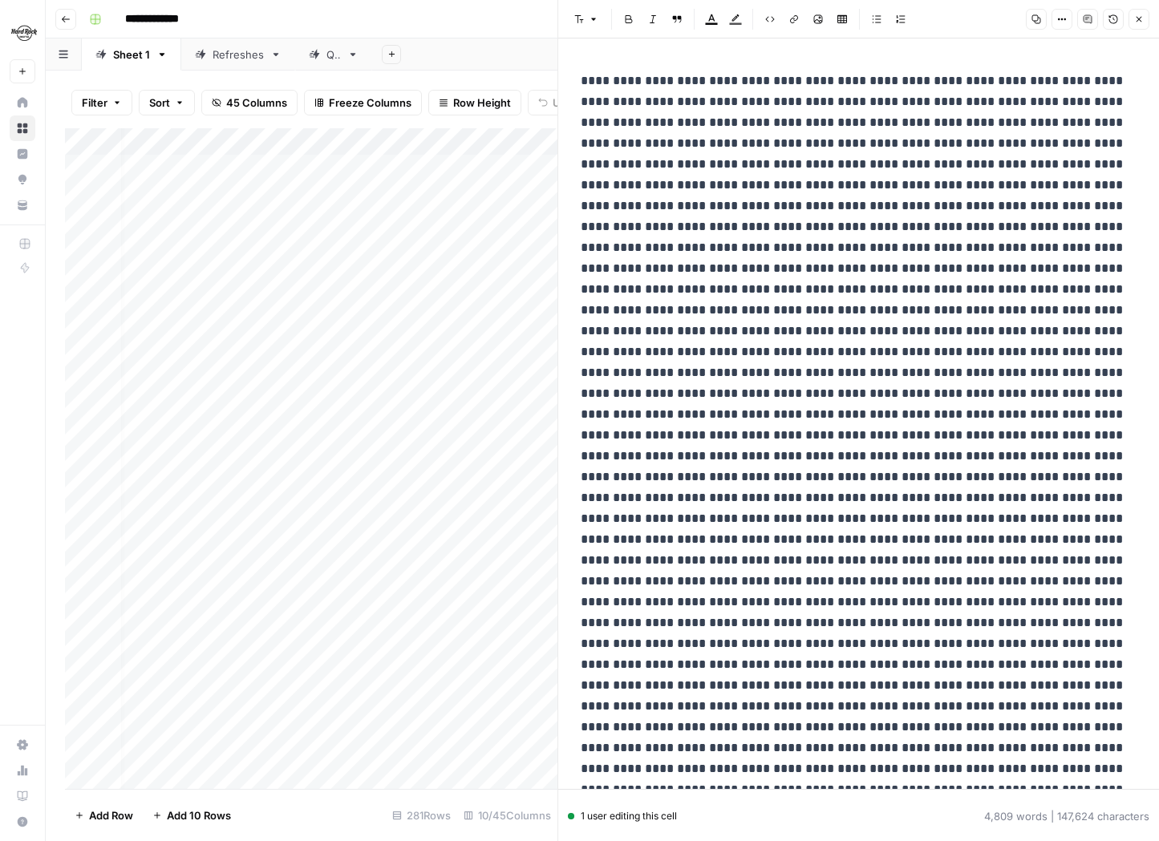
copy div "**********"
click at [1141, 21] on icon "button" at bounding box center [1139, 19] width 10 height 10
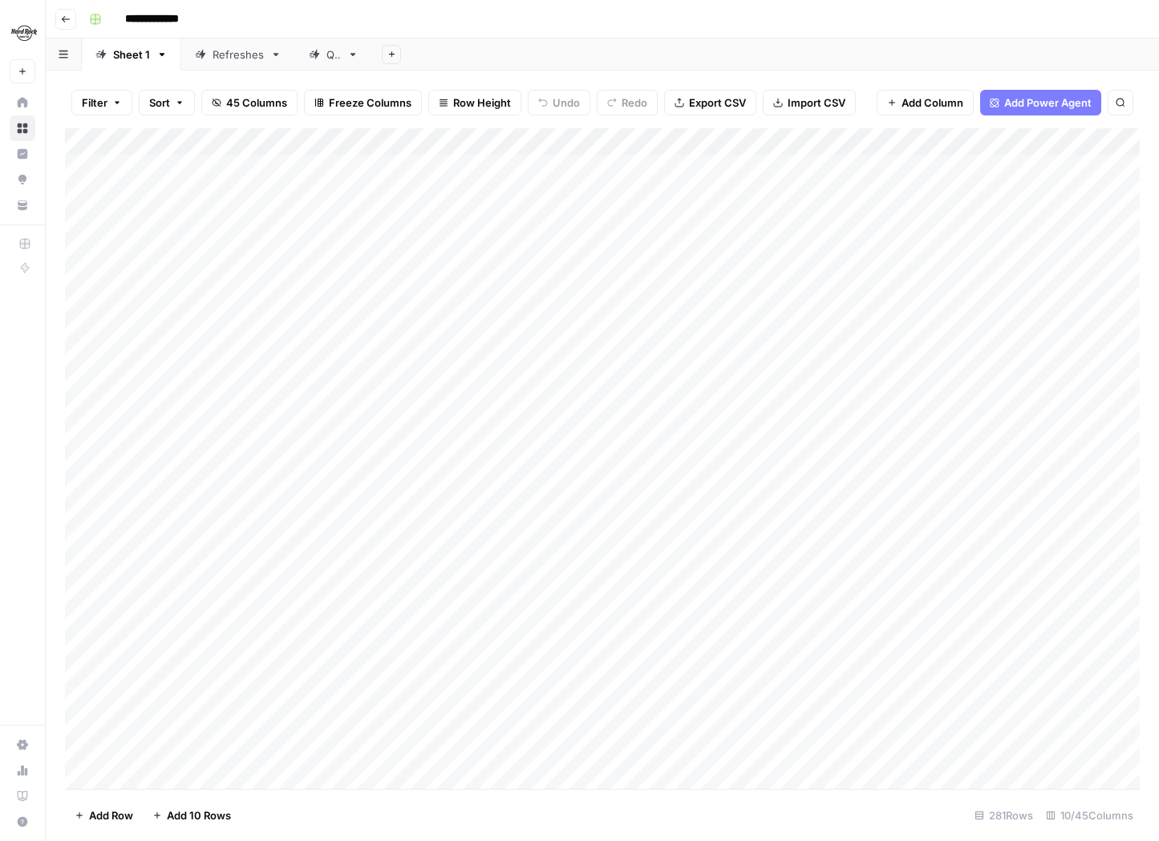
click at [508, 142] on div "Add Column" at bounding box center [602, 458] width 1075 height 661
click at [359, 271] on span "Hide Column" at bounding box center [390, 277] width 140 height 16
click at [184, 103] on icon "button" at bounding box center [180, 103] width 10 height 10
click at [118, 104] on icon "button" at bounding box center [117, 103] width 10 height 10
click at [260, 101] on span "45 Columns" at bounding box center [256, 103] width 61 height 16
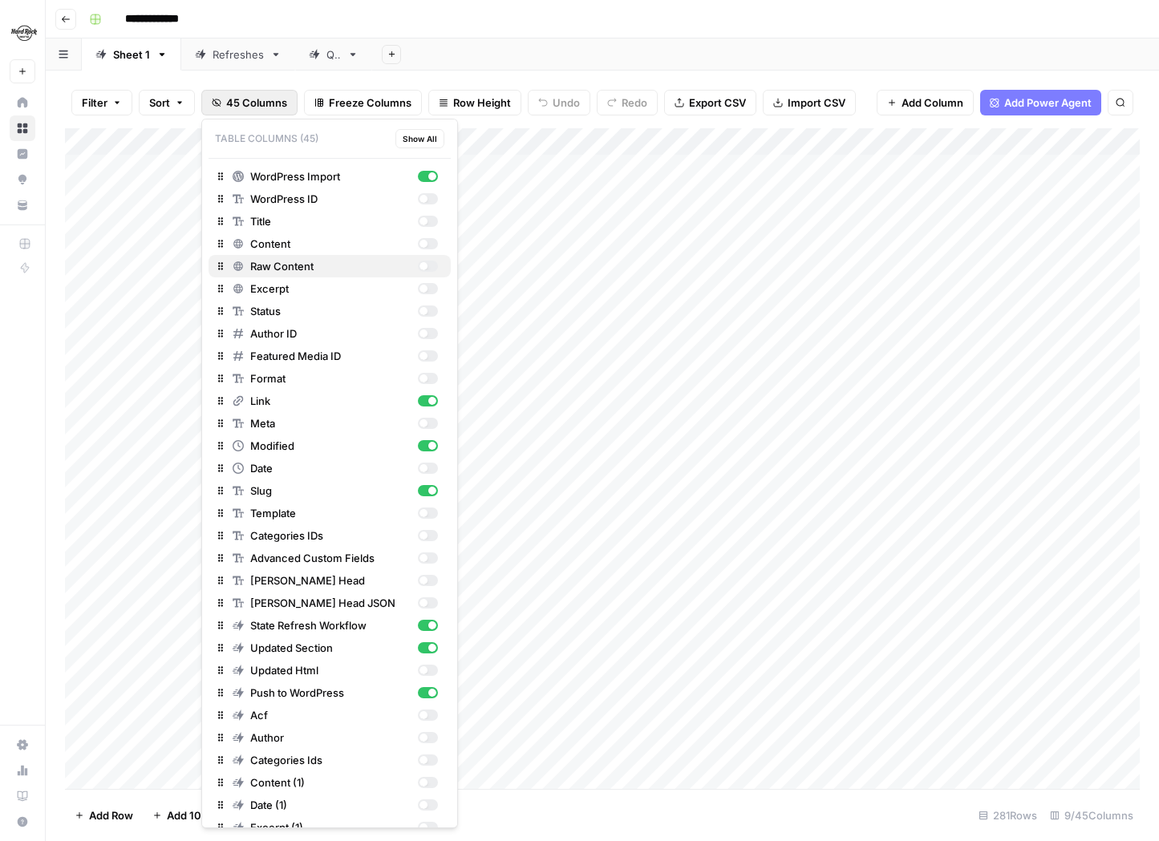
click at [428, 262] on div "button" at bounding box center [428, 266] width 20 height 11
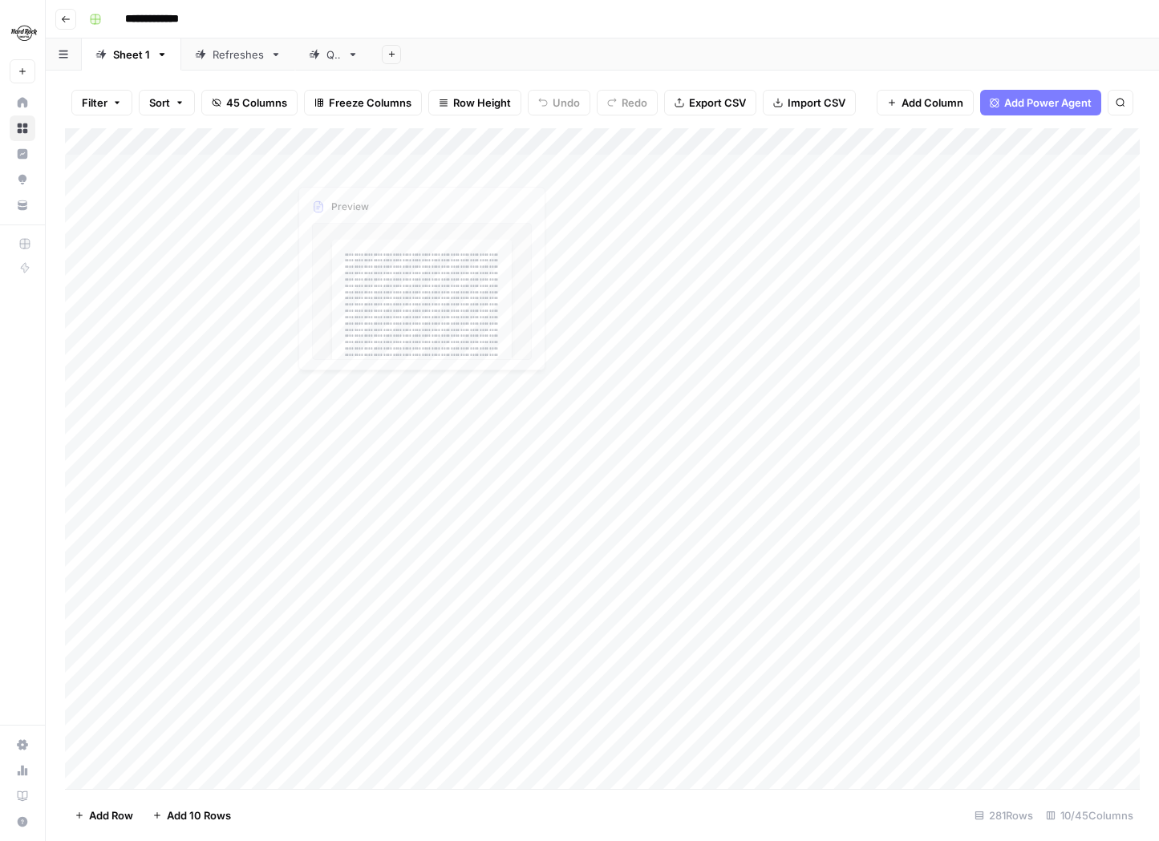
click at [491, 140] on div "Add Column" at bounding box center [602, 458] width 1075 height 661
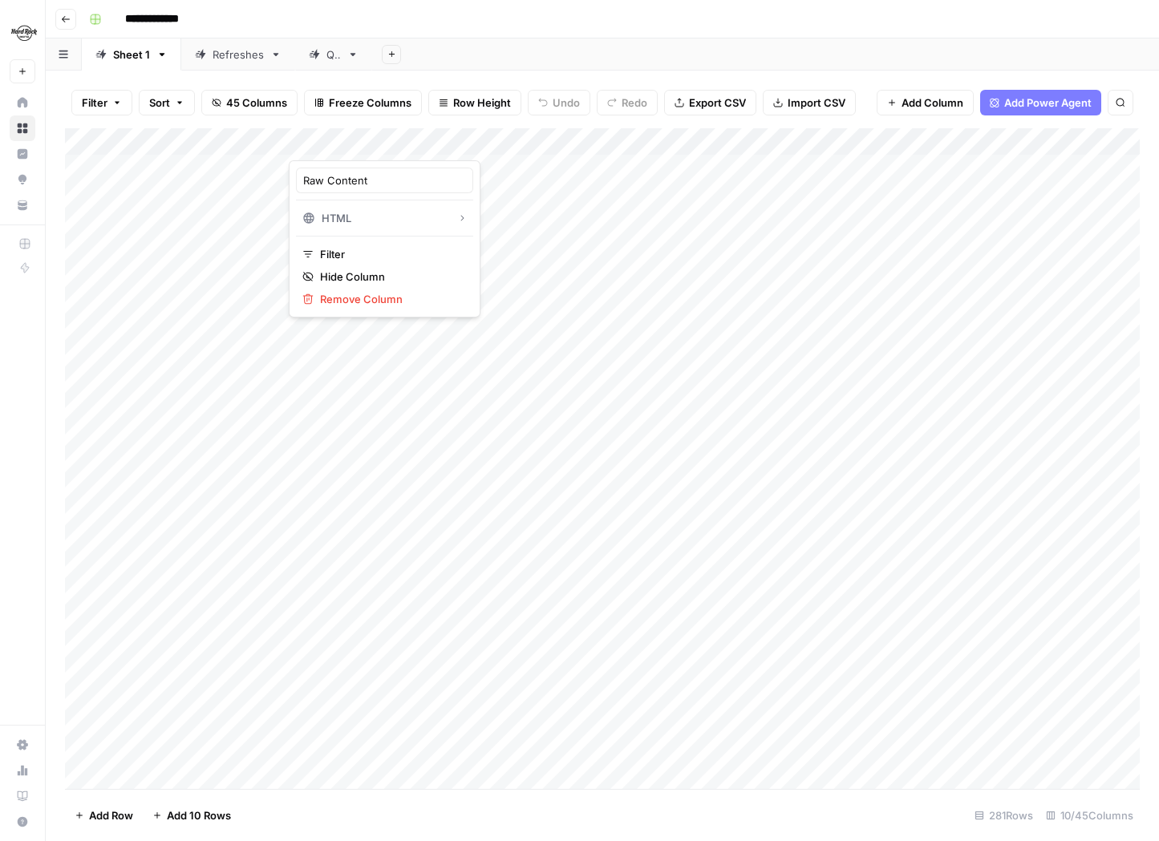
click at [482, 164] on div "Add Column" at bounding box center [602, 458] width 1075 height 661
click at [501, 166] on div "Add Column" at bounding box center [602, 458] width 1075 height 661
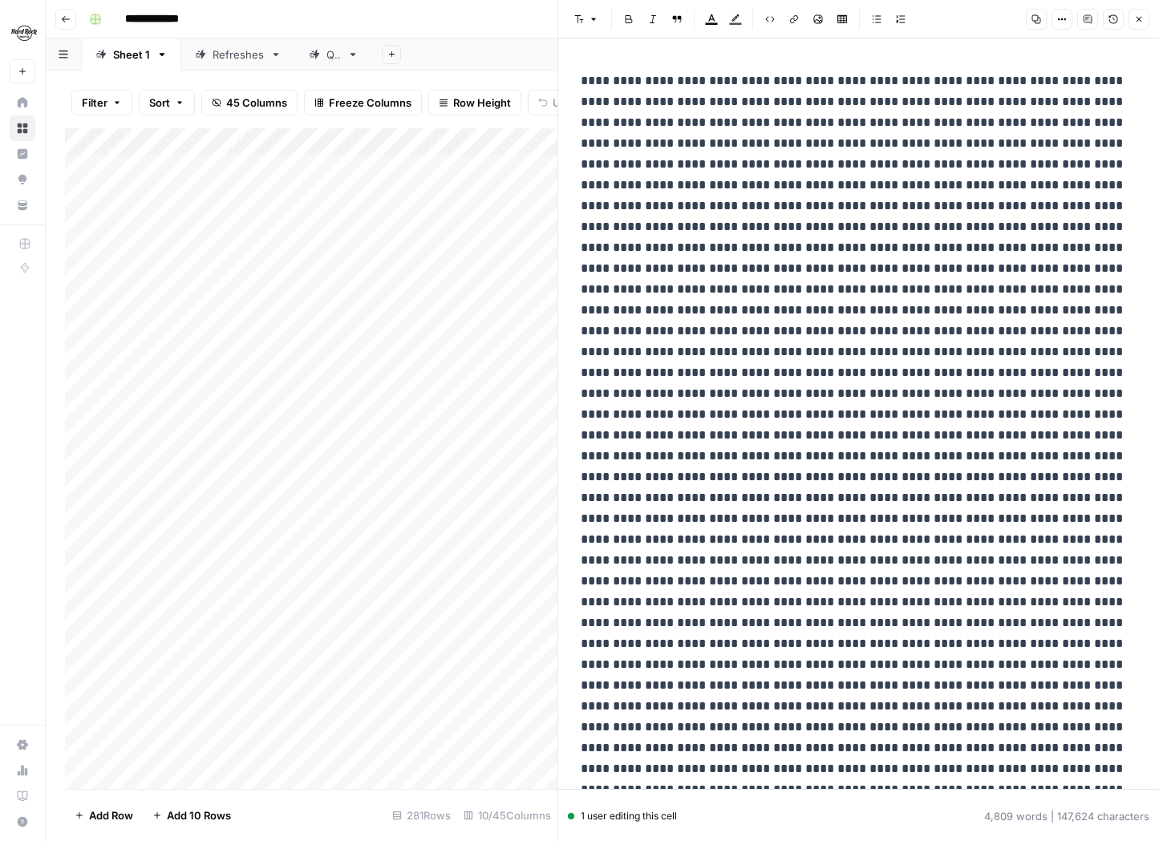
click at [1060, 26] on div "Close" at bounding box center [1043, 41] width 205 height 39
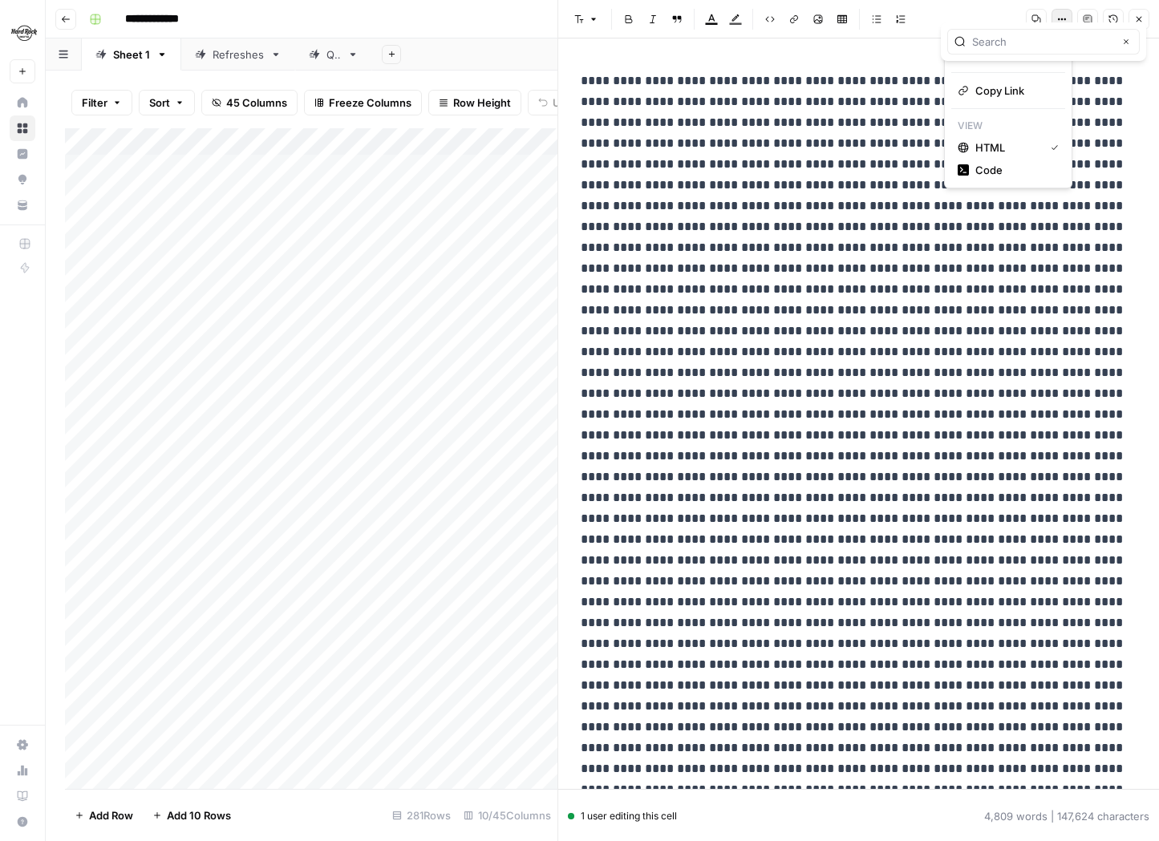
click at [1060, 10] on button "Options" at bounding box center [1062, 19] width 21 height 21
click at [999, 172] on span "Code" at bounding box center [1013, 170] width 77 height 16
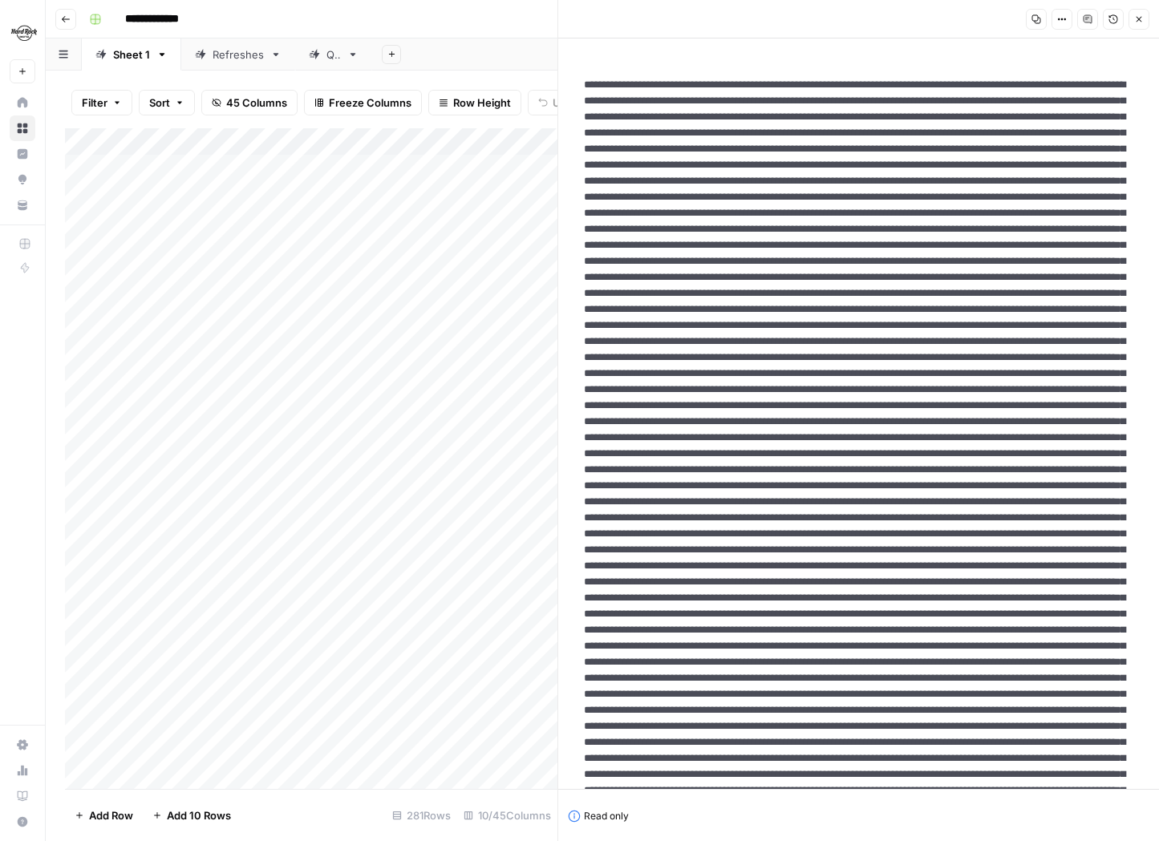
click at [393, 168] on div "Add Column" at bounding box center [311, 458] width 492 height 661
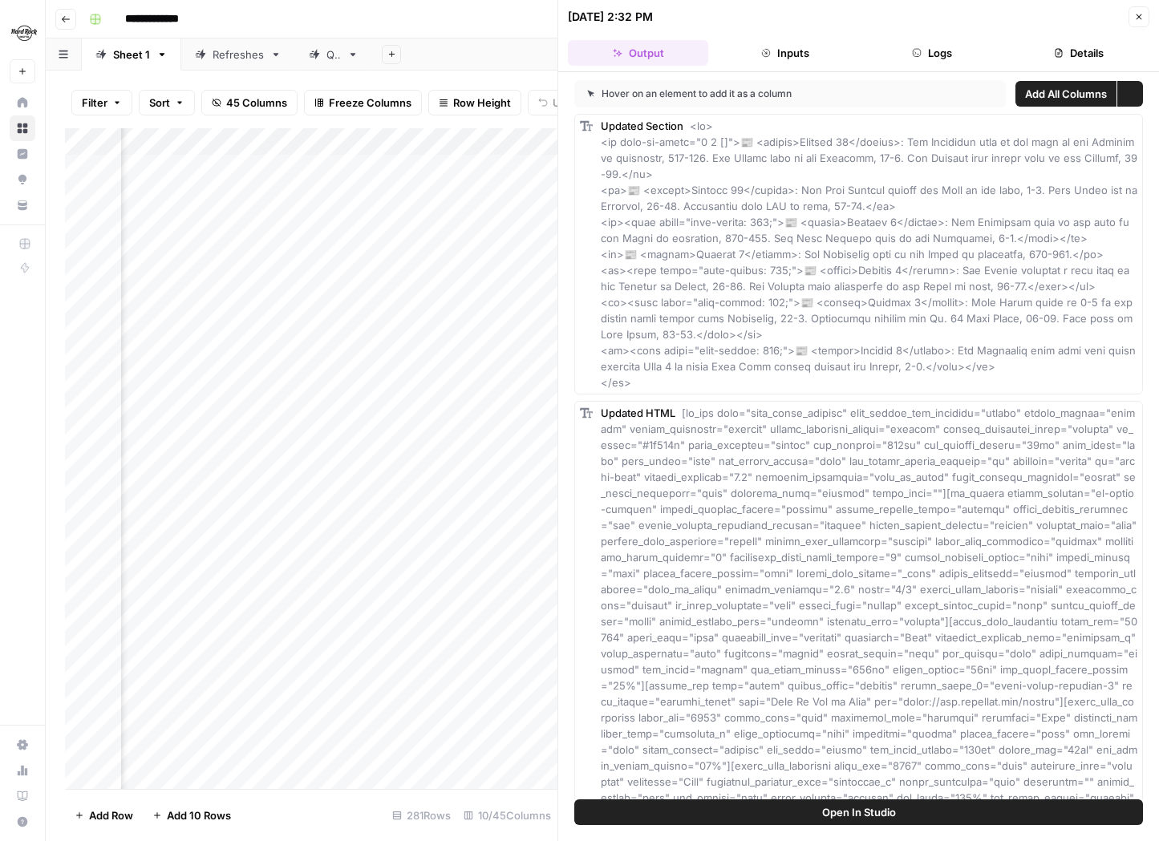
click at [922, 52] on button "Logs" at bounding box center [932, 53] width 140 height 26
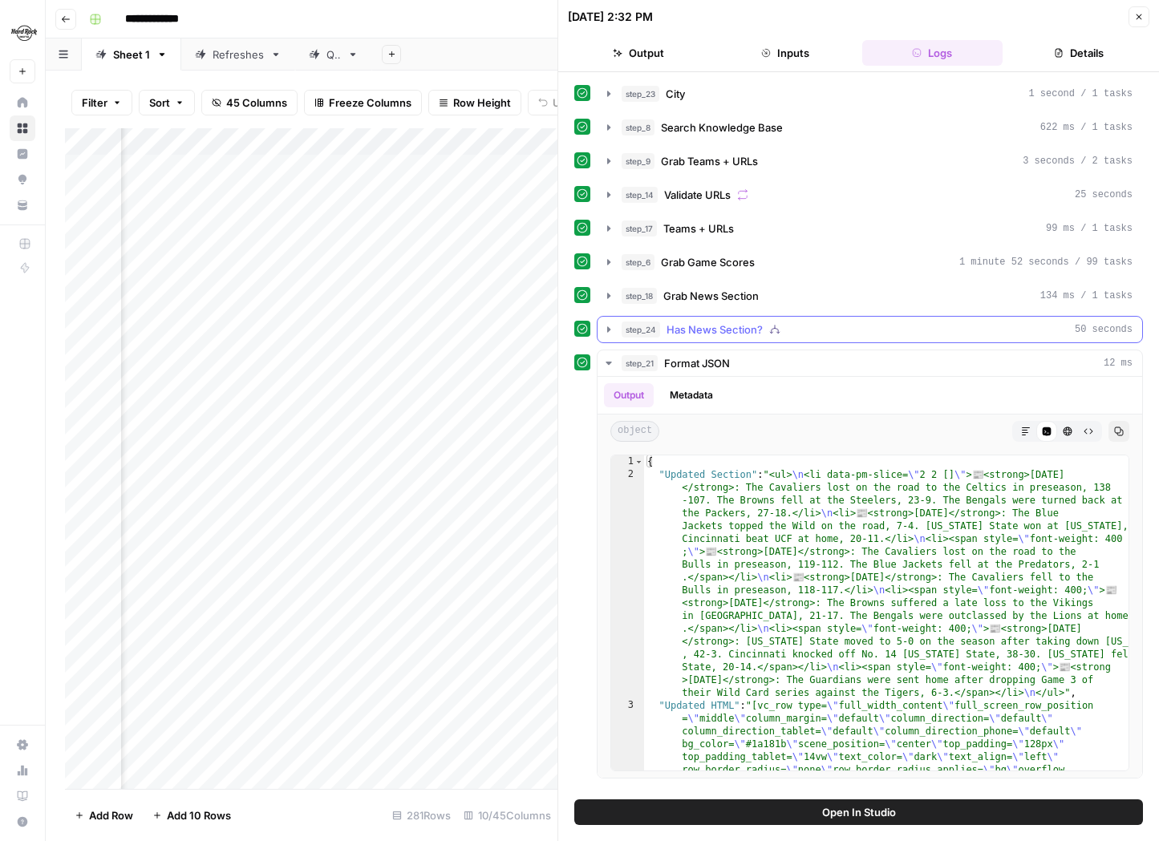
click at [623, 322] on span "step_24" at bounding box center [641, 330] width 39 height 16
click at [610, 329] on icon "button" at bounding box center [608, 329] width 13 height 13
click at [615, 331] on button "step_24 Has News Section? 50 seconds" at bounding box center [870, 330] width 545 height 26
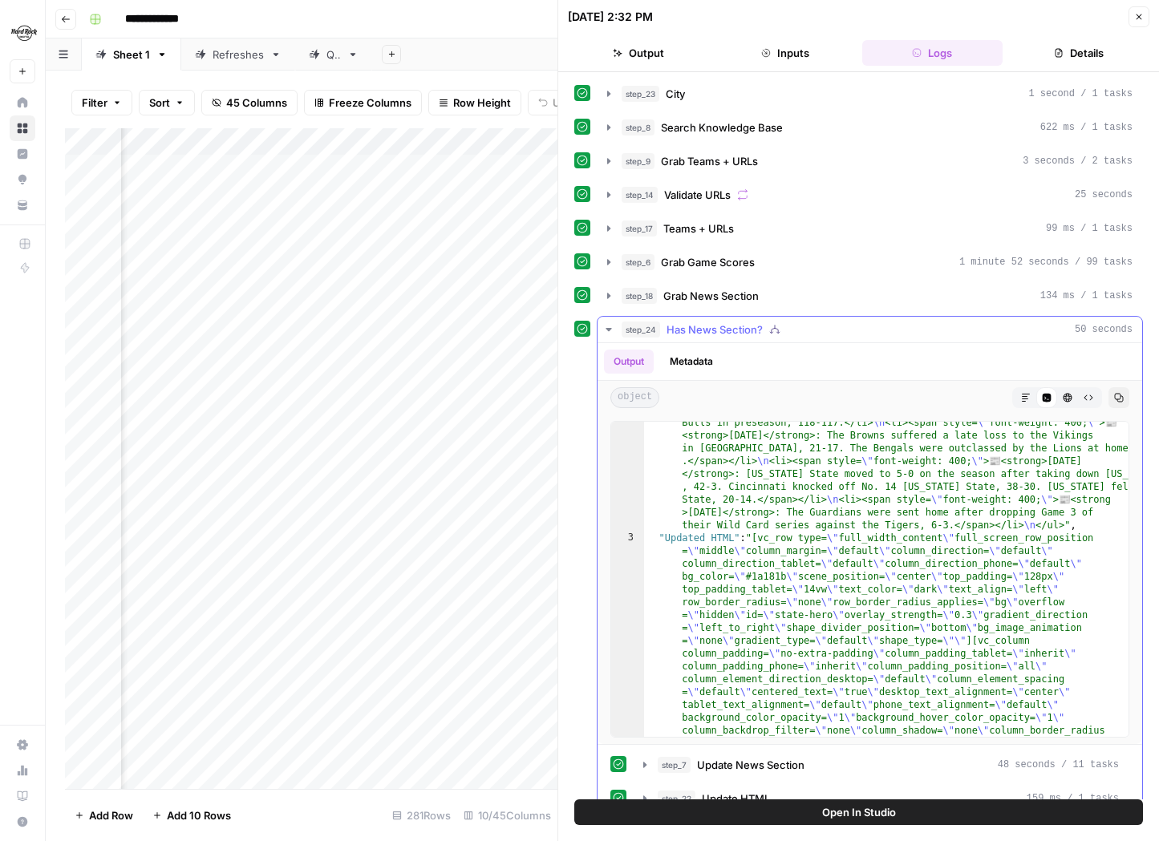
scroll to position [127, 0]
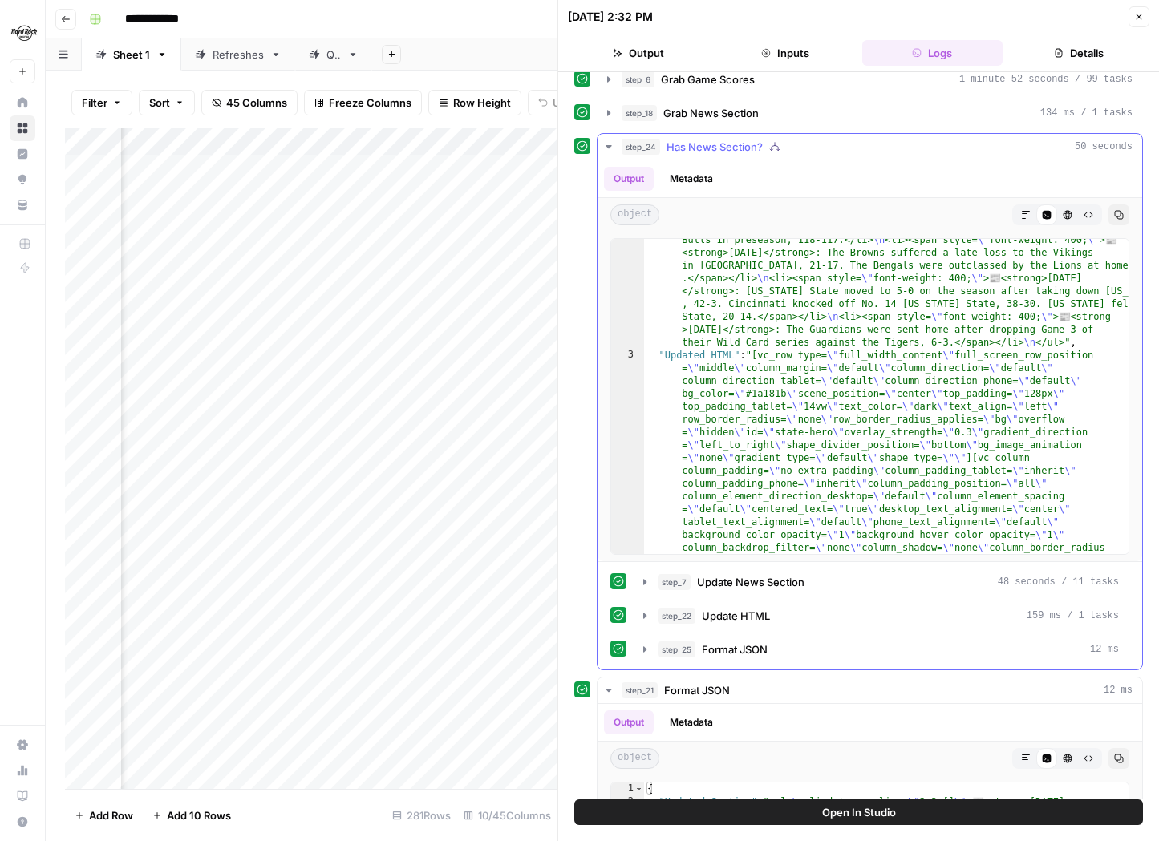
click at [634, 589] on button "step_7 Update News Section 48 seconds / 11 tasks" at bounding box center [881, 582] width 495 height 26
click at [642, 586] on icon "button" at bounding box center [644, 582] width 13 height 13
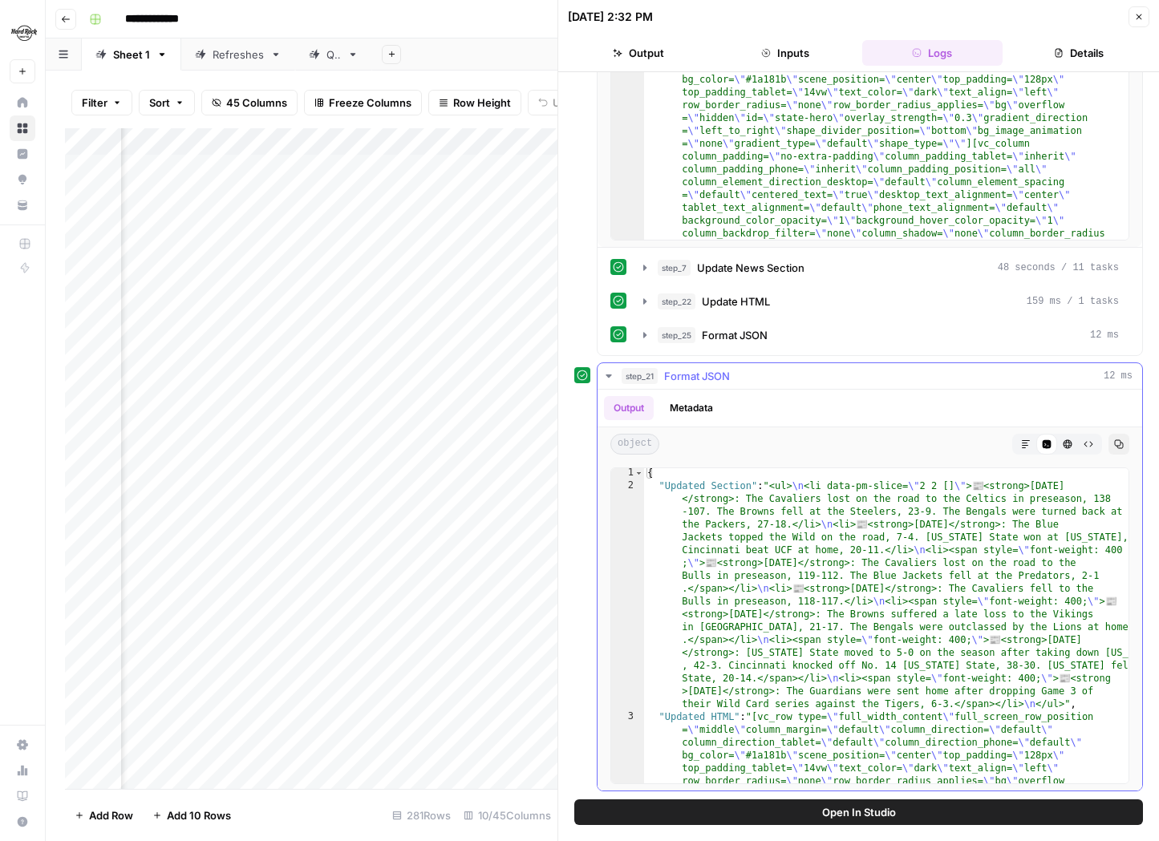
scroll to position [52, 0]
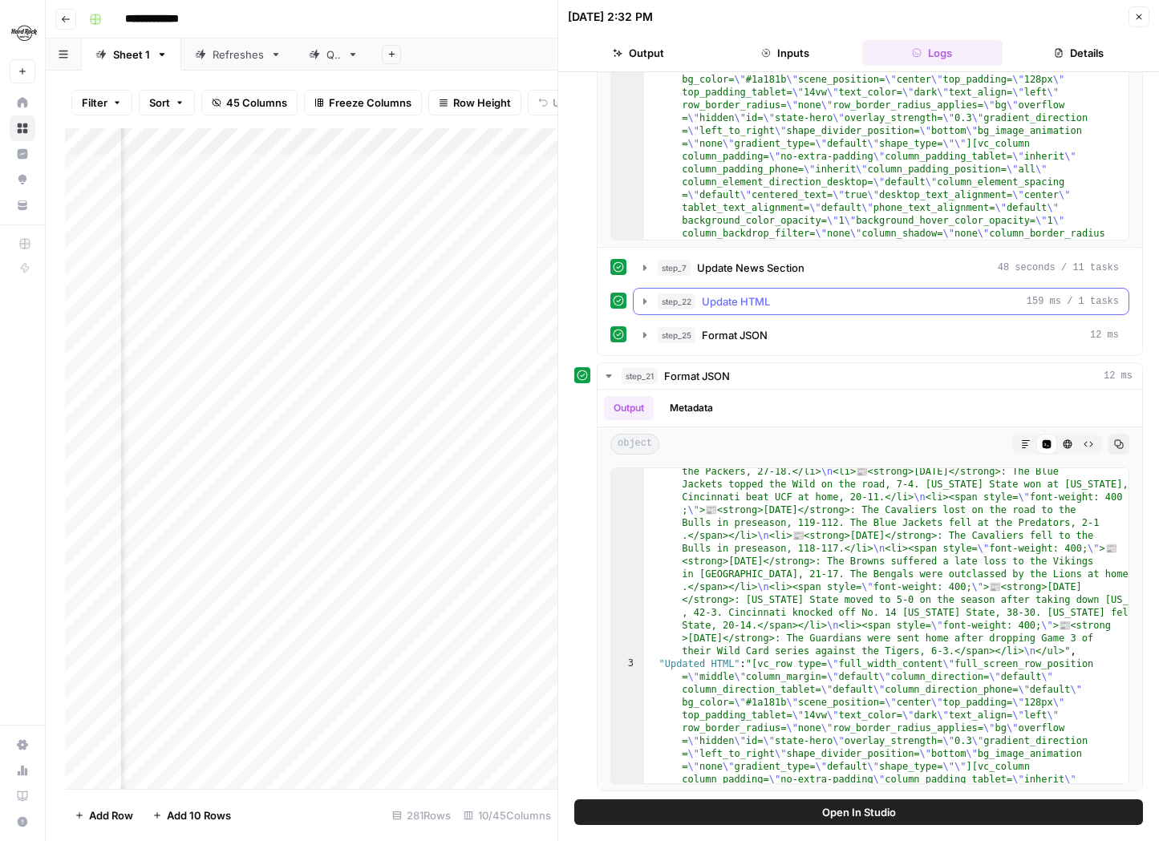
click at [649, 302] on icon "button" at bounding box center [644, 301] width 13 height 13
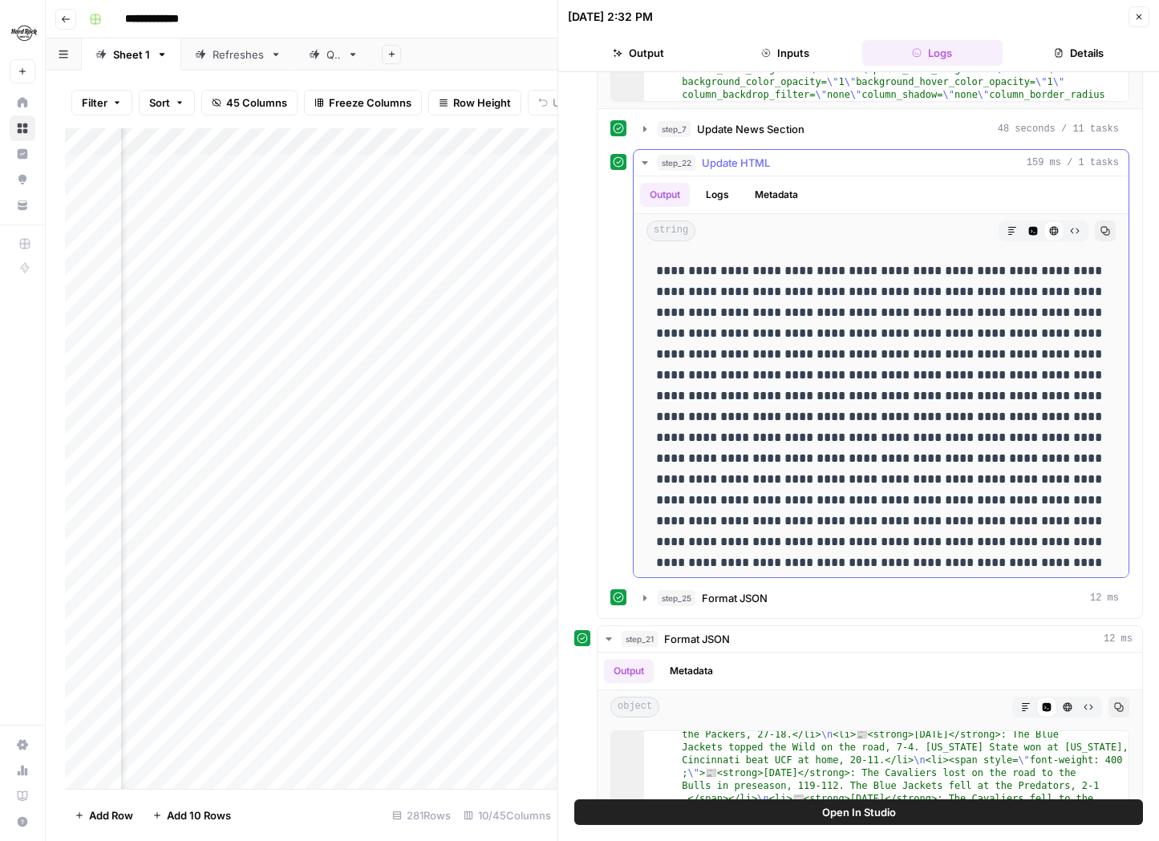
scroll to position [637, 0]
click at [1007, 232] on button "Markdown" at bounding box center [1012, 230] width 21 height 21
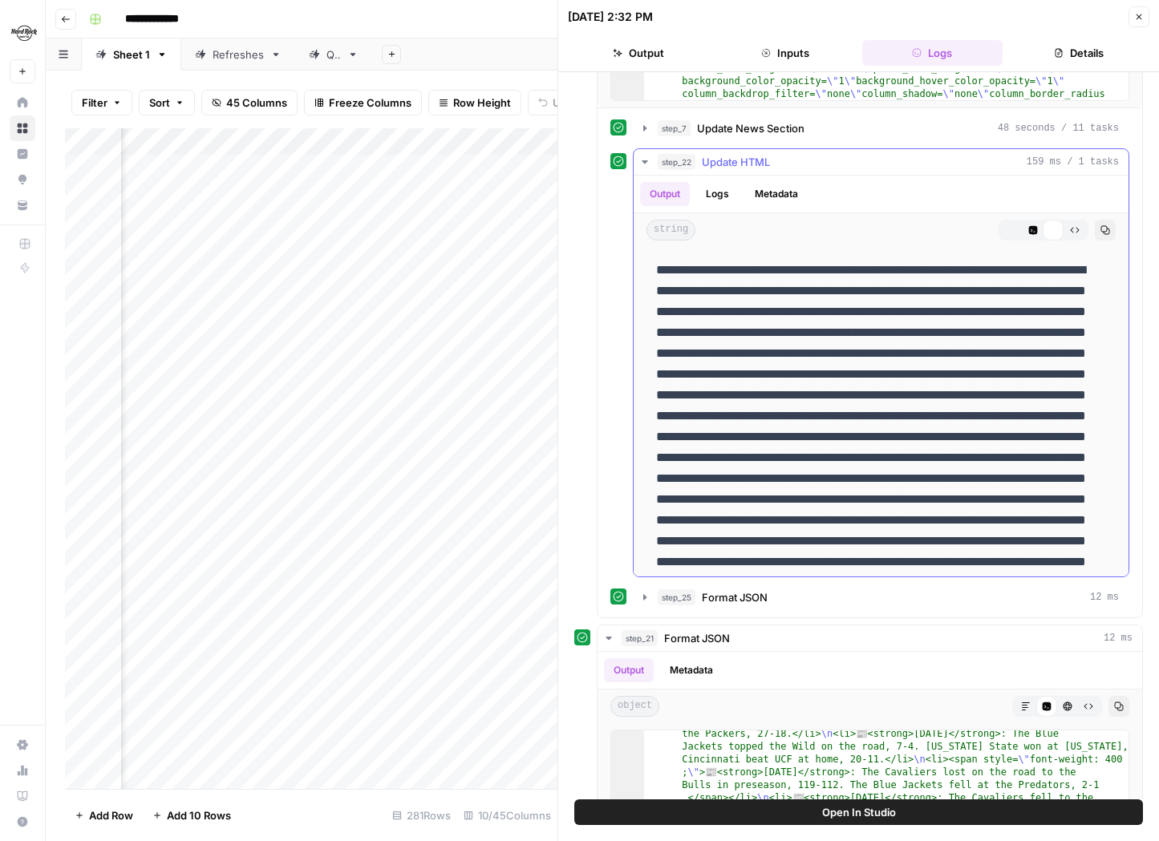
scroll to position [616, 0]
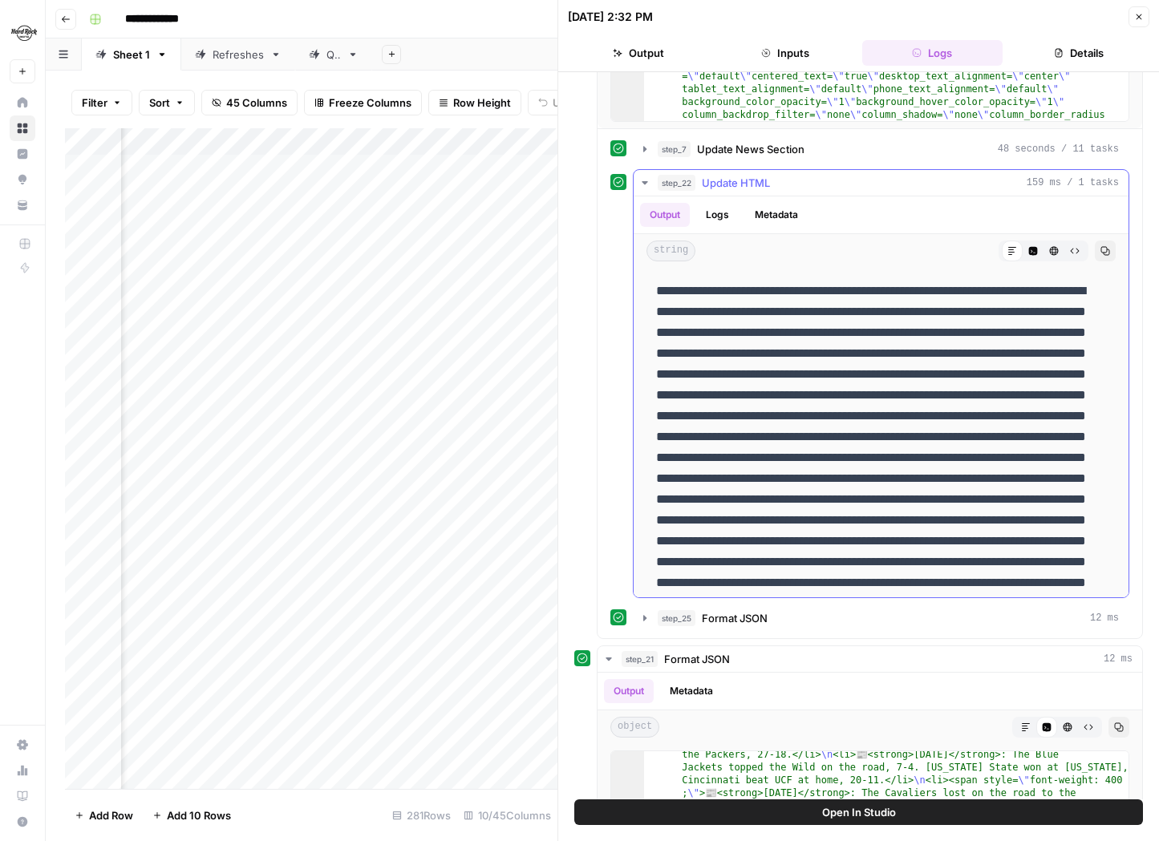
click at [1029, 249] on icon "button" at bounding box center [1033, 251] width 9 height 9
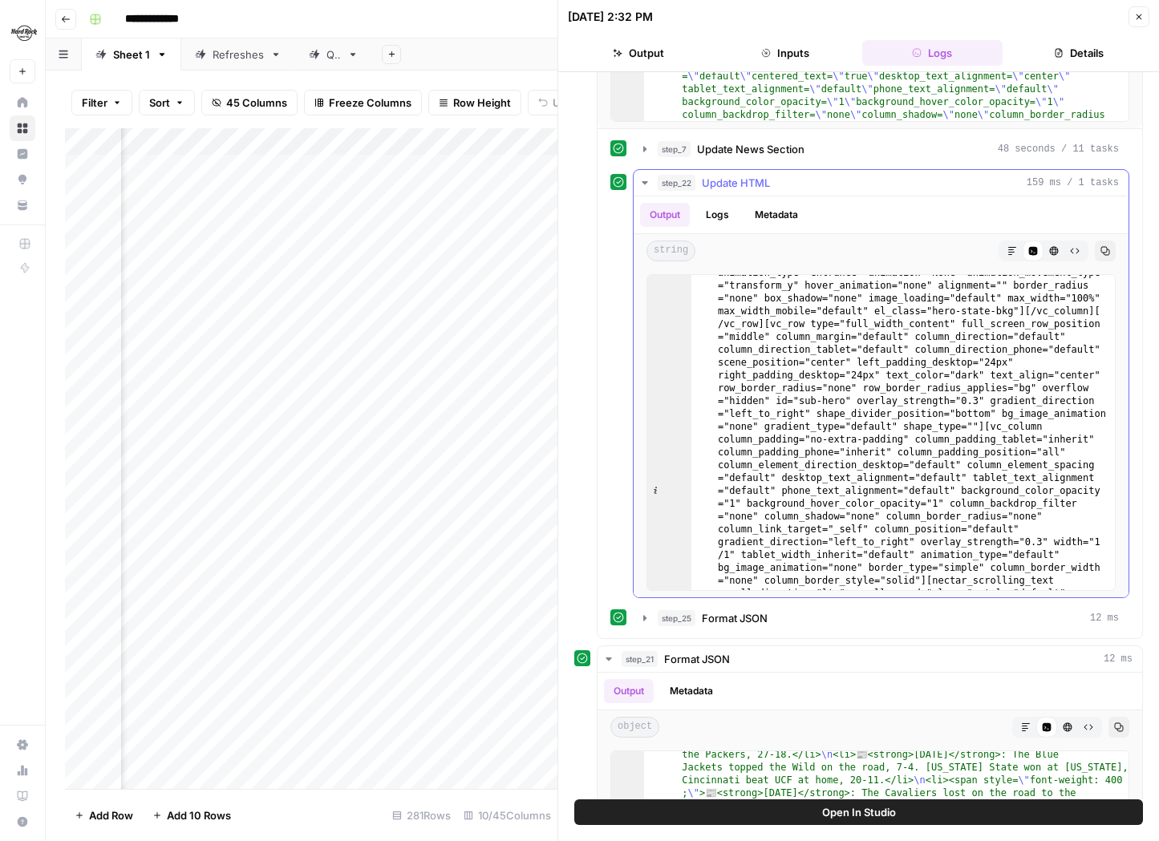
scroll to position [272, 0]
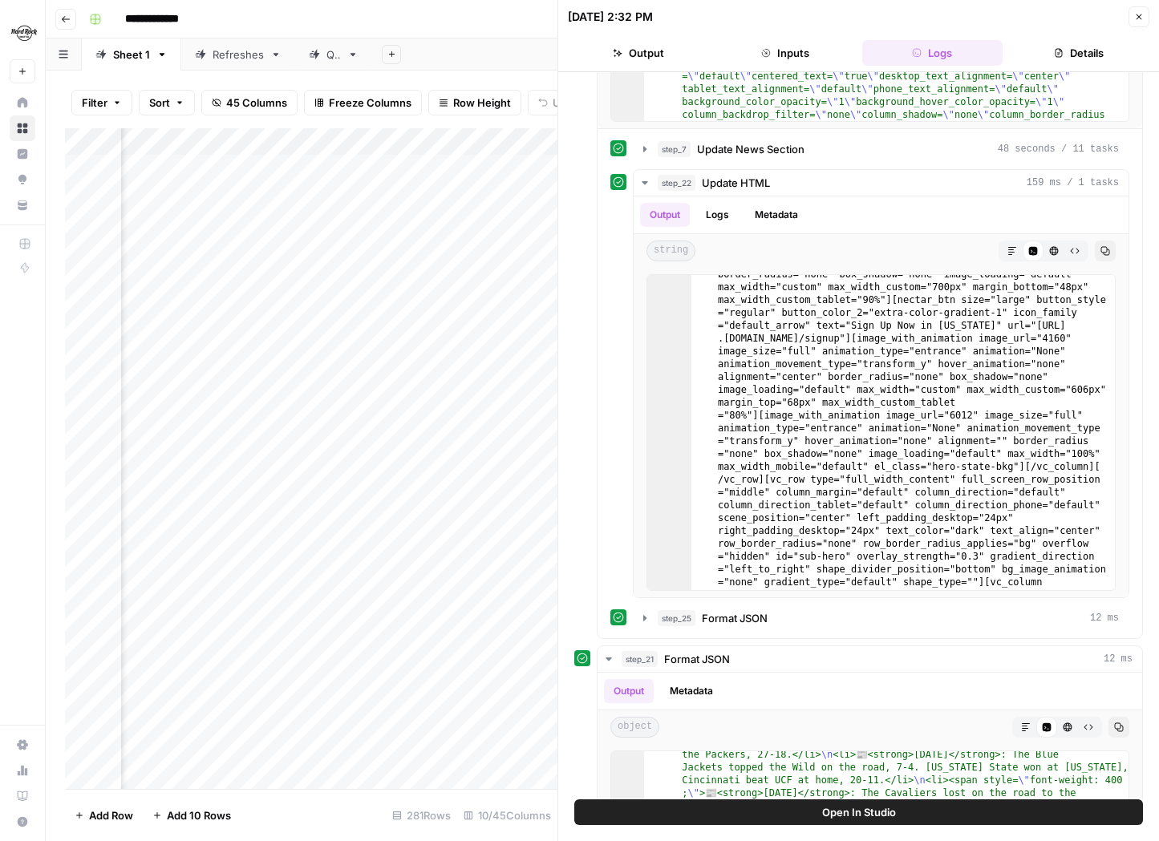
click at [792, 52] on button "Inputs" at bounding box center [785, 53] width 140 height 26
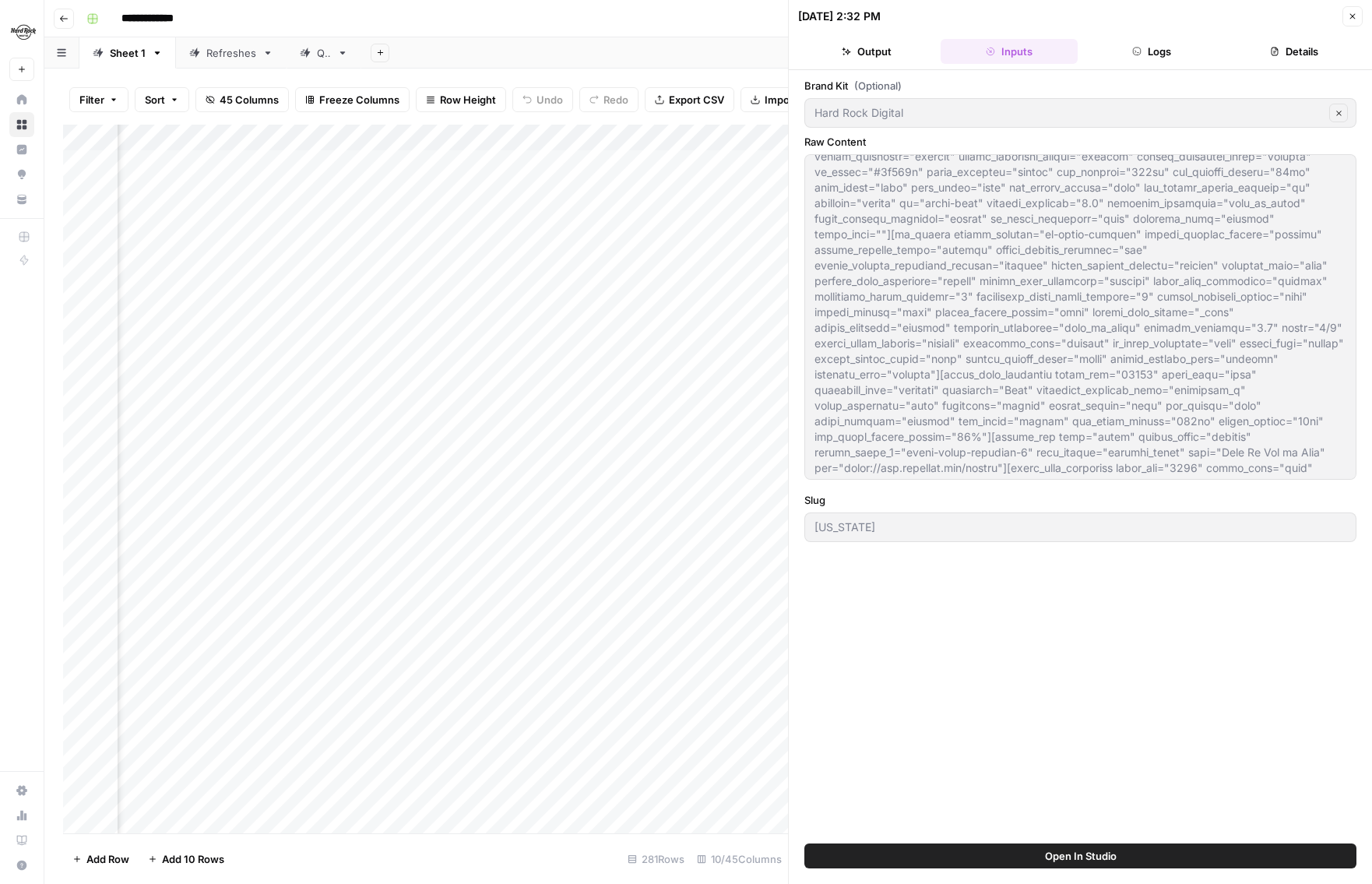
scroll to position [0, 0]
type textarea "[vc_row type="full_width_content" full_screen_row_position="middle" column_marg…"
click at [1143, 19] on icon "button" at bounding box center [1353, 17] width 10 height 10
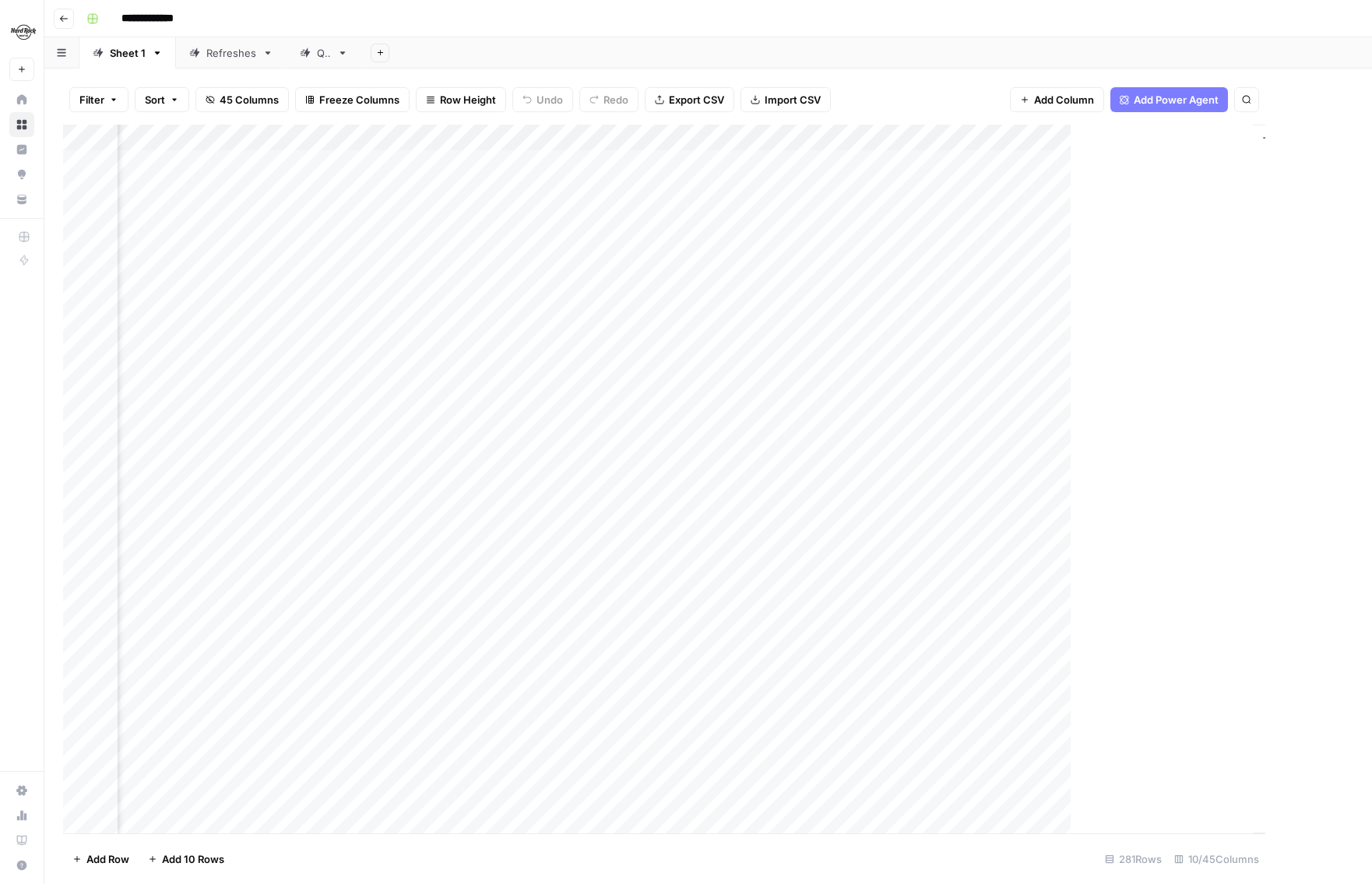
scroll to position [0, 536]
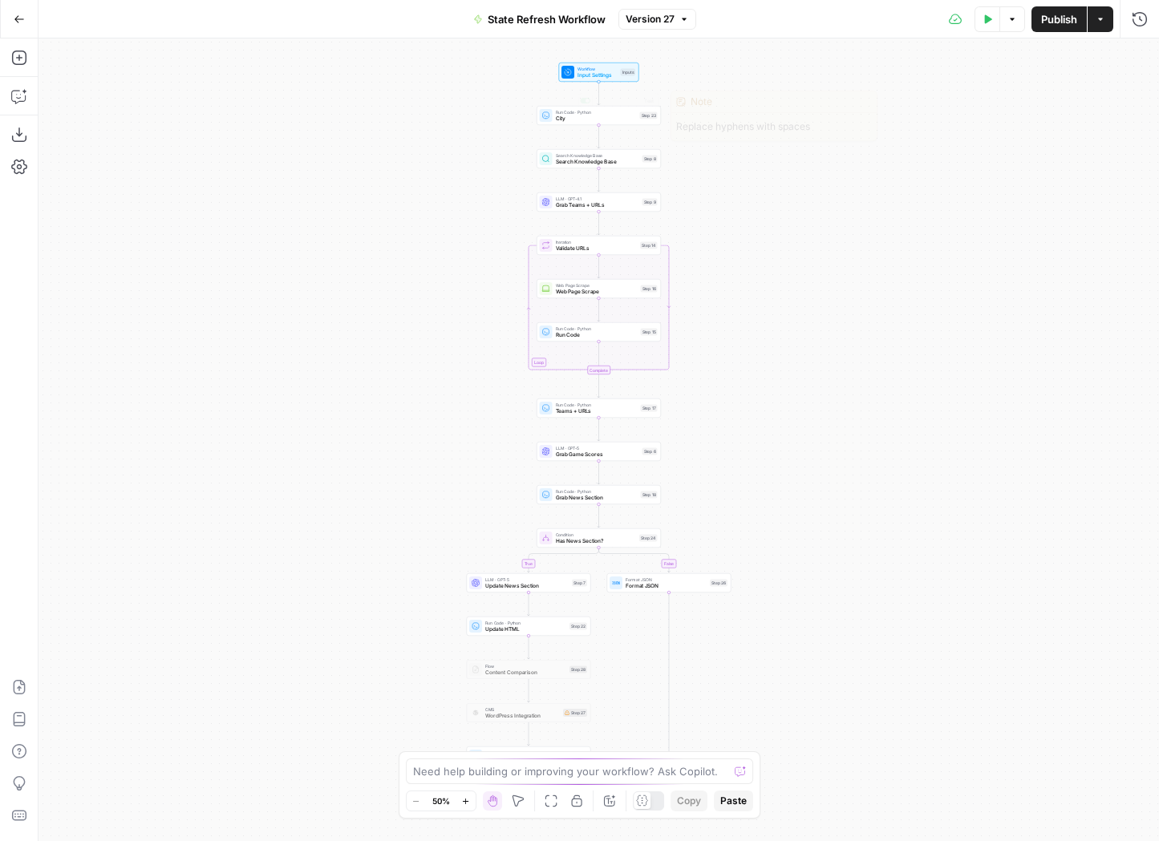
click at [645, 14] on span "Version 27" at bounding box center [650, 19] width 49 height 14
click at [651, 18] on span "Version 27" at bounding box center [650, 19] width 49 height 14
click at [462, 795] on button "Zoom In" at bounding box center [465, 801] width 19 height 19
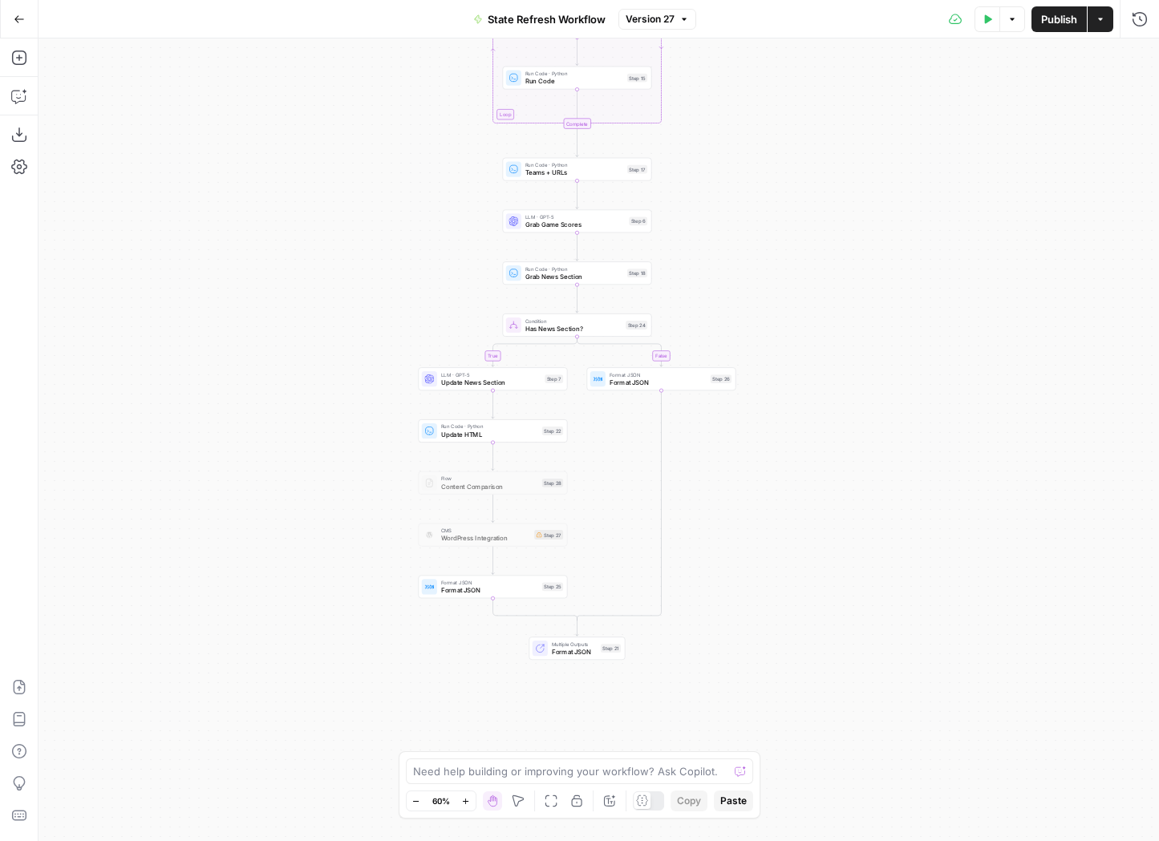
drag, startPoint x: 833, startPoint y: 491, endPoint x: 809, endPoint y: 255, distance: 237.0
click at [809, 254] on div "true false Workflow Input Settings Inputs Run Code · Python City Step 23 Search…" at bounding box center [599, 440] width 1121 height 803
click at [466, 798] on icon "button" at bounding box center [465, 801] width 9 height 9
click at [466, 799] on icon "button" at bounding box center [465, 801] width 9 height 9
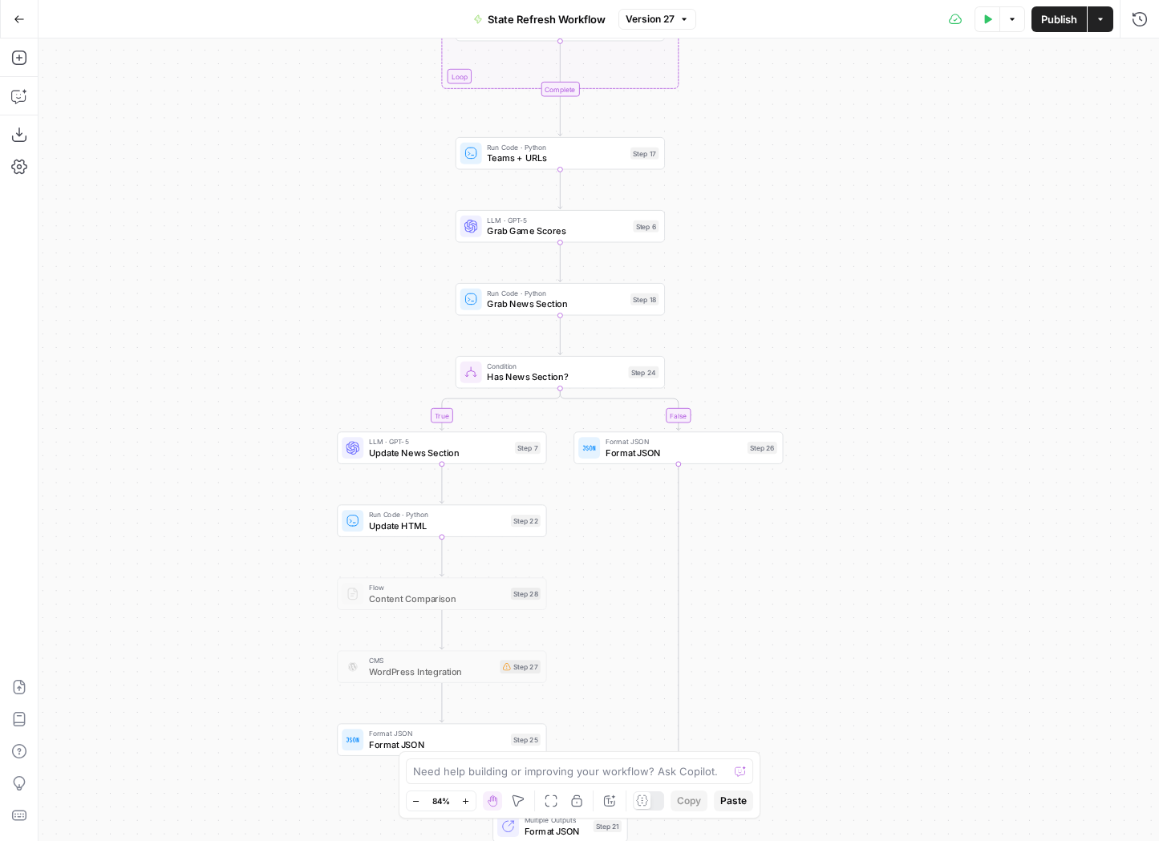
drag, startPoint x: 765, startPoint y: 462, endPoint x: 760, endPoint y: 561, distance: 98.8
click at [760, 561] on div "true false Workflow Input Settings Inputs Run Code · Python City Step 23 Search…" at bounding box center [599, 440] width 1121 height 803
click at [557, 377] on span "Has News Section?" at bounding box center [555, 377] width 136 height 14
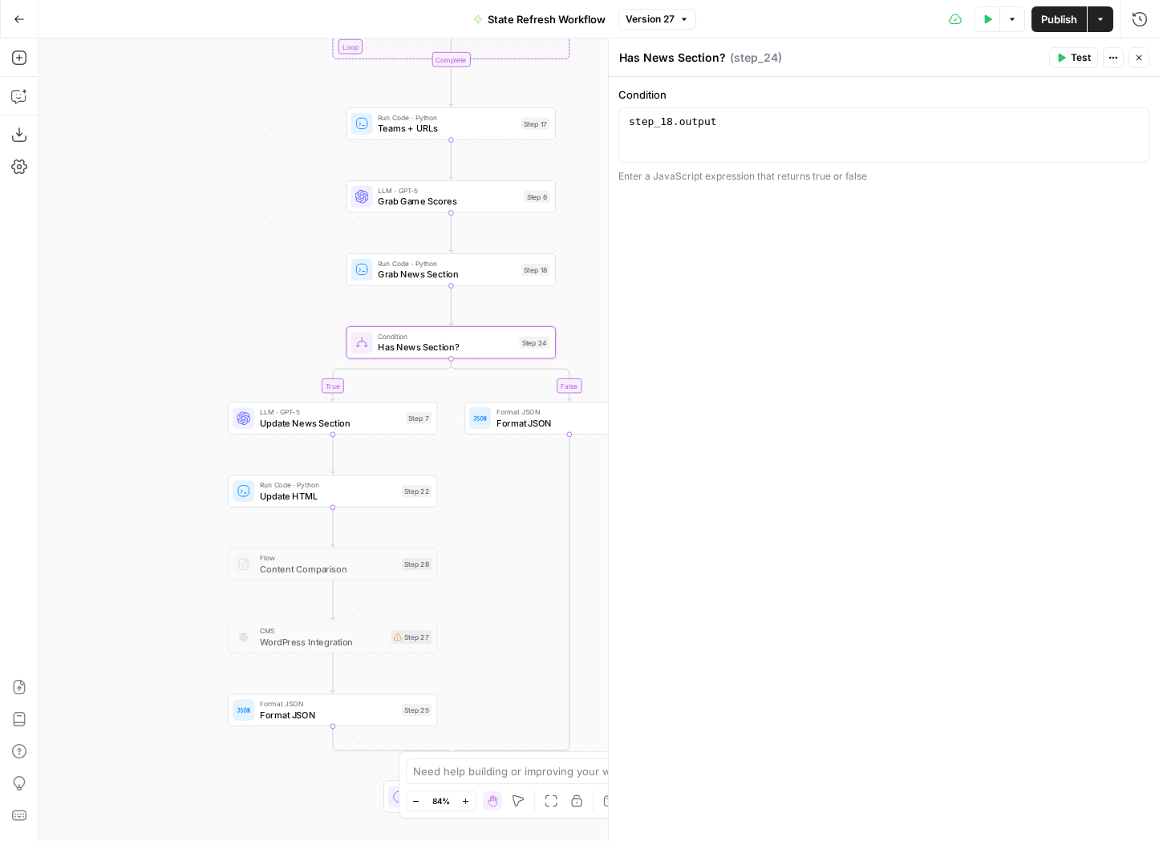
drag, startPoint x: 396, startPoint y: 355, endPoint x: 162, endPoint y: 307, distance: 238.9
click at [162, 307] on div "true false Workflow Input Settings Inputs Run Code · Python City Step 23 Search…" at bounding box center [599, 440] width 1121 height 803
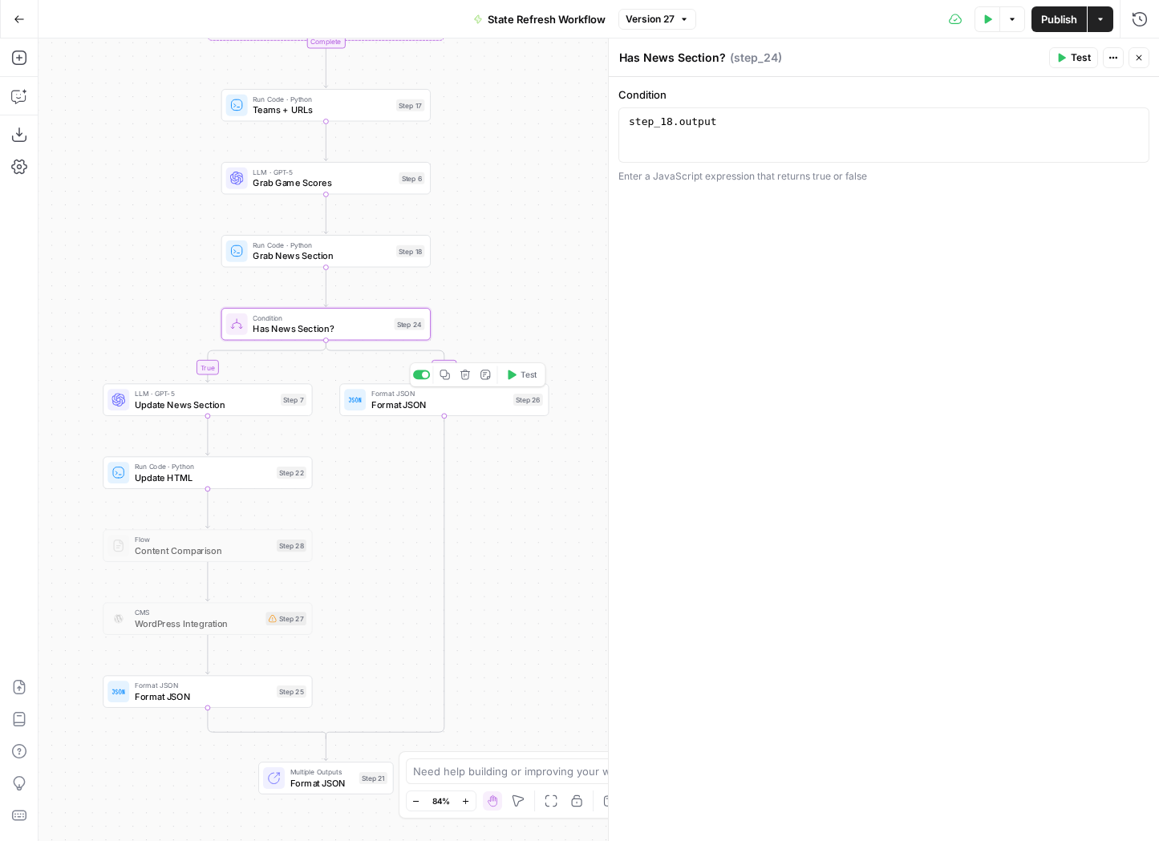
click at [428, 410] on span "Format JSON" at bounding box center [439, 405] width 136 height 14
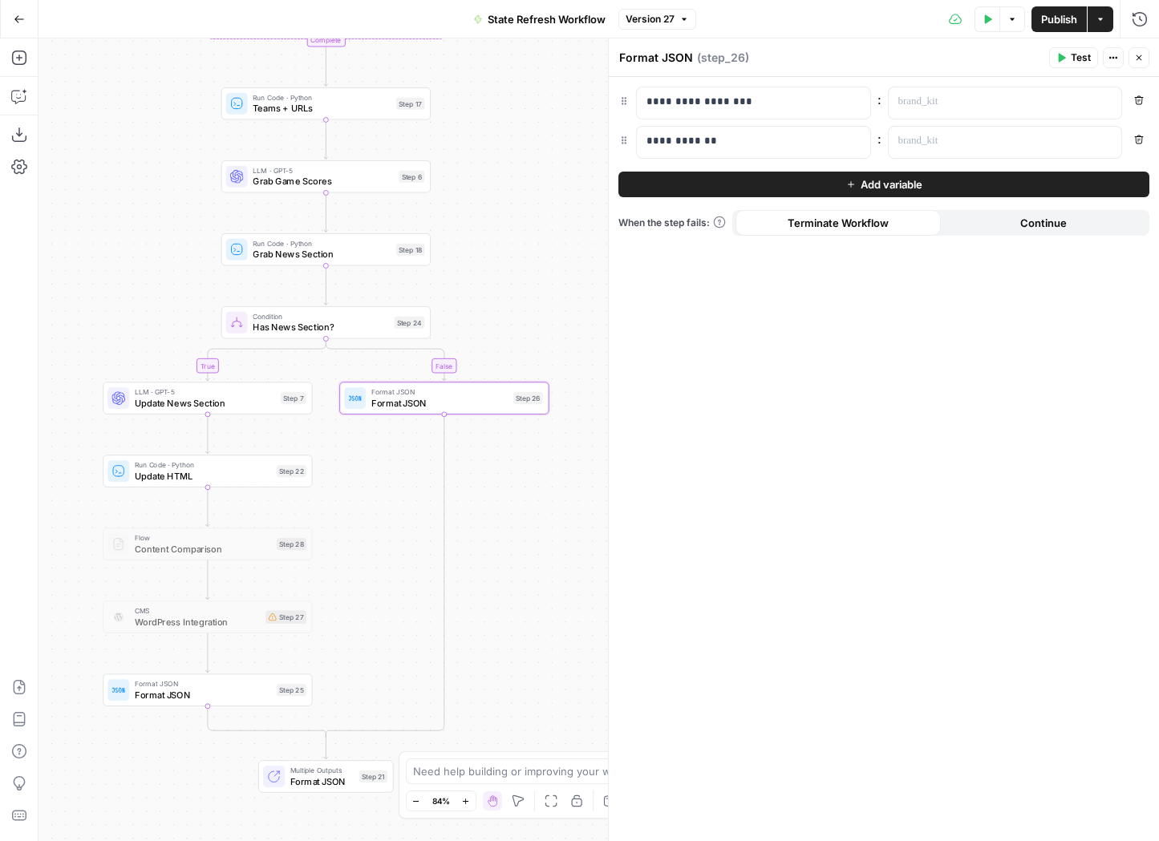
drag, startPoint x: 388, startPoint y: 478, endPoint x: 437, endPoint y: 397, distance: 94.6
click at [437, 397] on div "true false Workflow Input Settings Inputs Run Code · Python City Step 23 Search…" at bounding box center [599, 440] width 1121 height 803
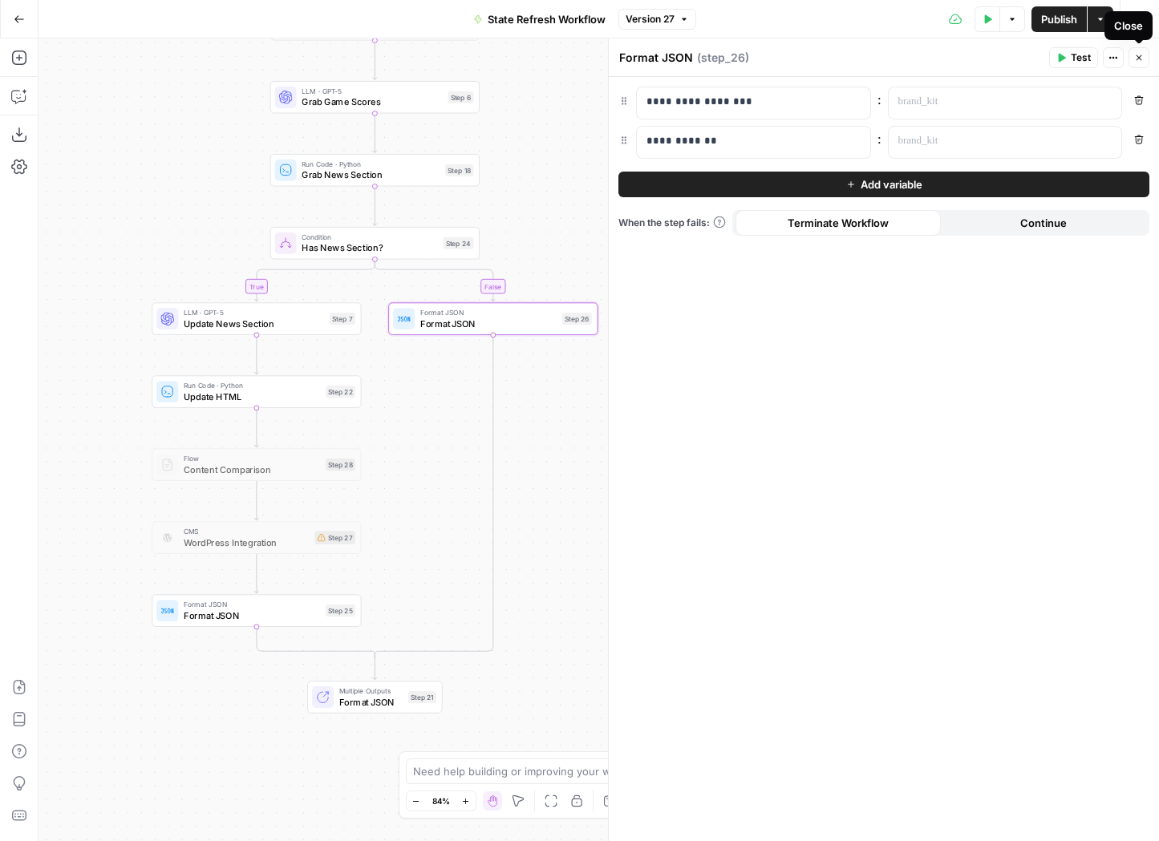
click at [1141, 57] on icon "button" at bounding box center [1139, 58] width 10 height 10
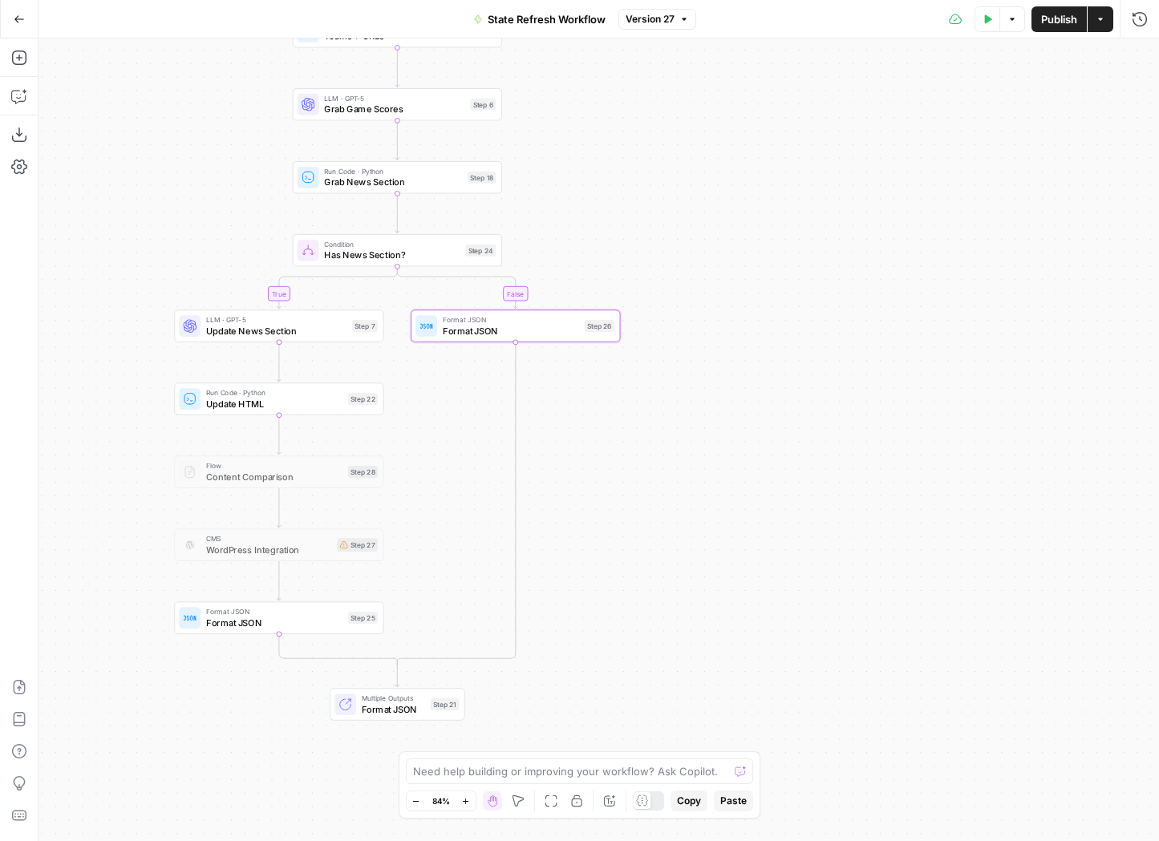
drag, startPoint x: 655, startPoint y: 424, endPoint x: 759, endPoint y: 469, distance: 113.1
click at [759, 469] on div "true false Workflow Input Settings Inputs Run Code · Python City Step 23 Search…" at bounding box center [599, 440] width 1121 height 803
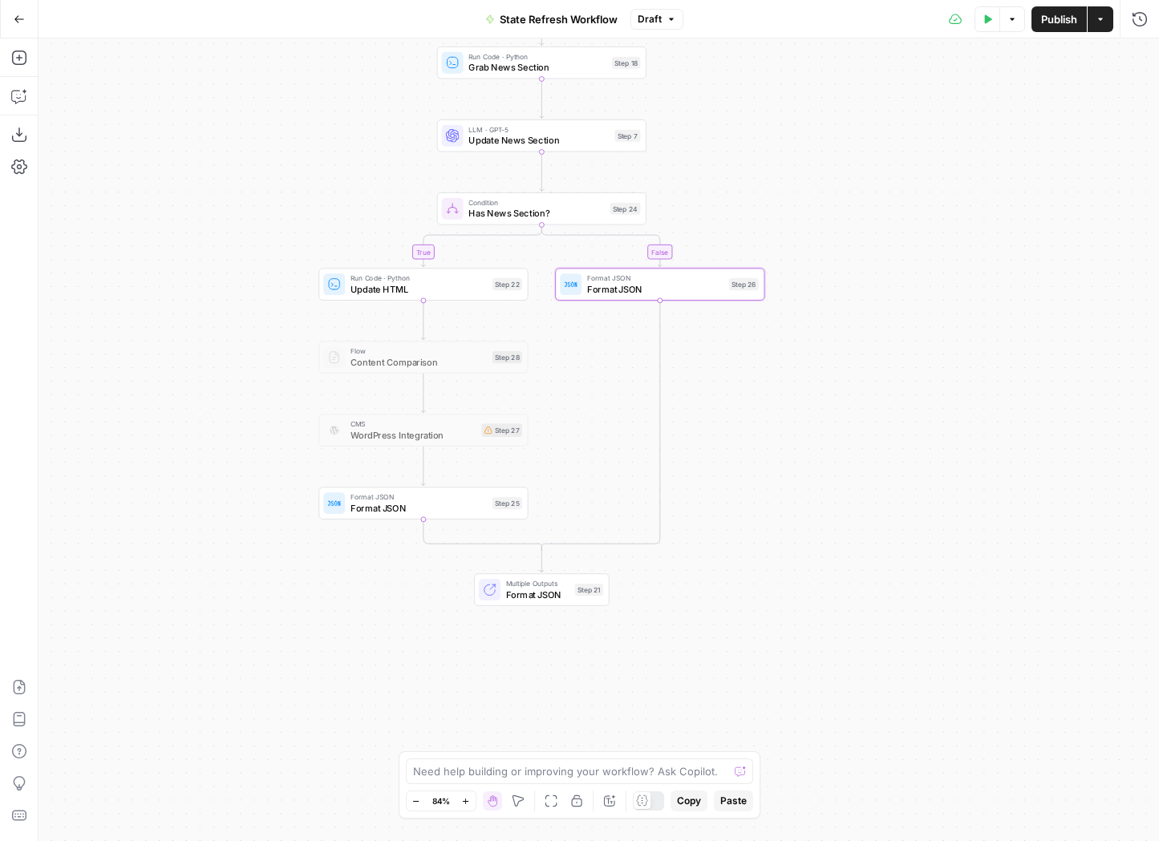
drag, startPoint x: 582, startPoint y: 548, endPoint x: 626, endPoint y: 399, distance: 155.3
click at [626, 399] on div "false true Workflow Input Settings Inputs Run Code · Python City Step 23 Search…" at bounding box center [599, 440] width 1121 height 803
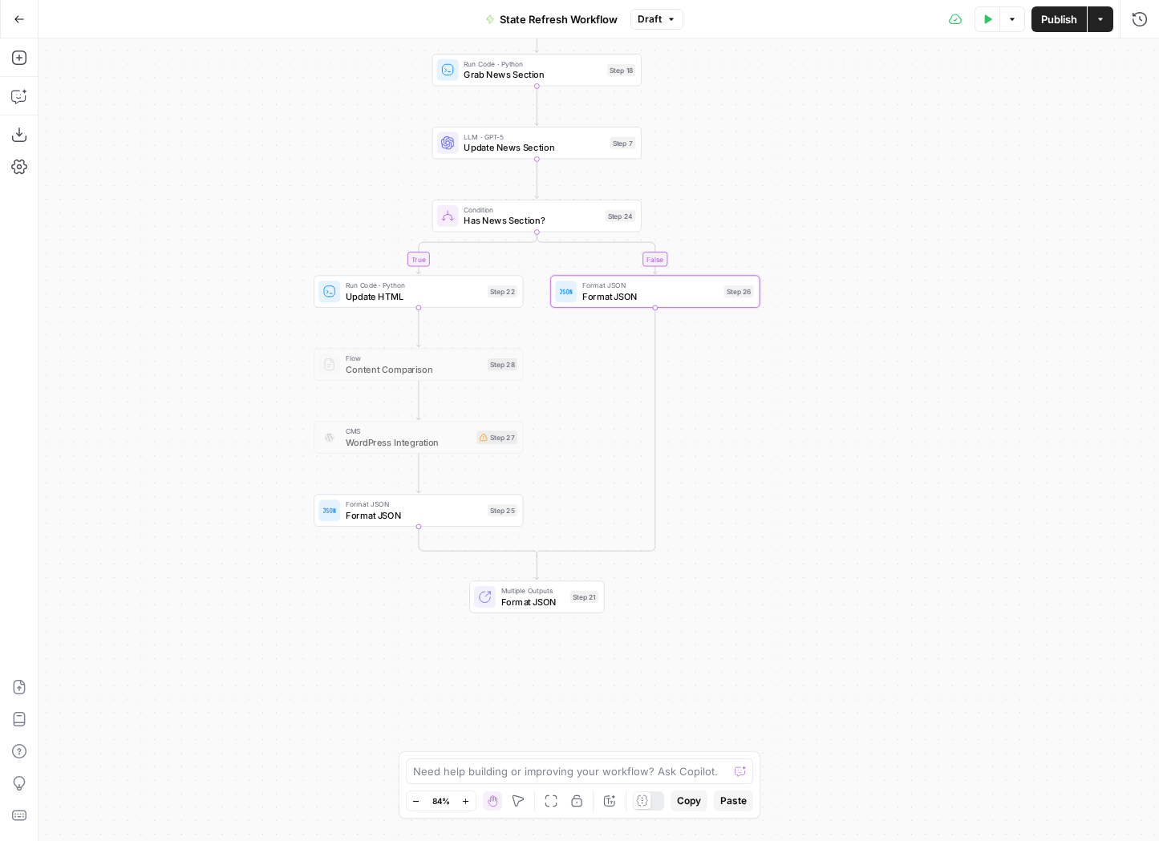
click at [467, 517] on span "Format JSON" at bounding box center [414, 516] width 136 height 14
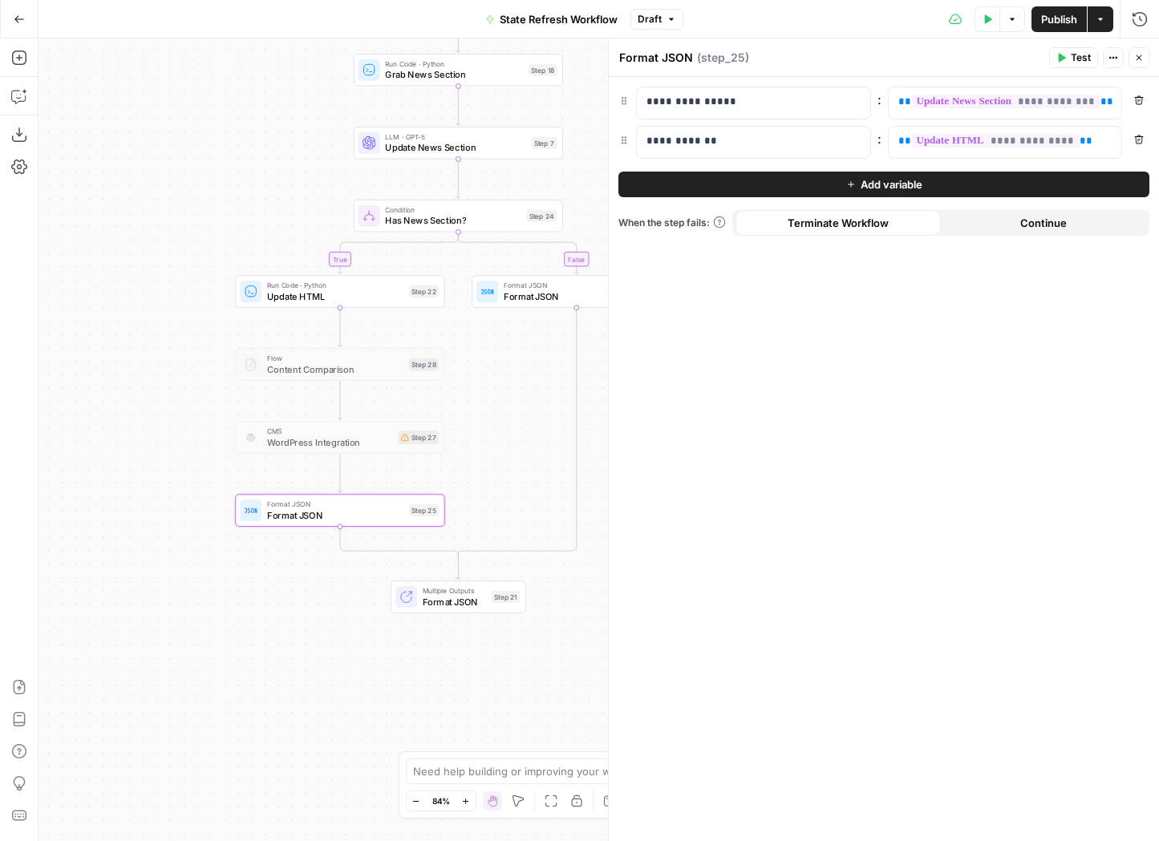
drag, startPoint x: 342, startPoint y: 600, endPoint x: 211, endPoint y: 600, distance: 130.7
click at [211, 600] on div "false true Workflow Input Settings Inputs Run Code · Python City Step 23 Search…" at bounding box center [599, 440] width 1121 height 803
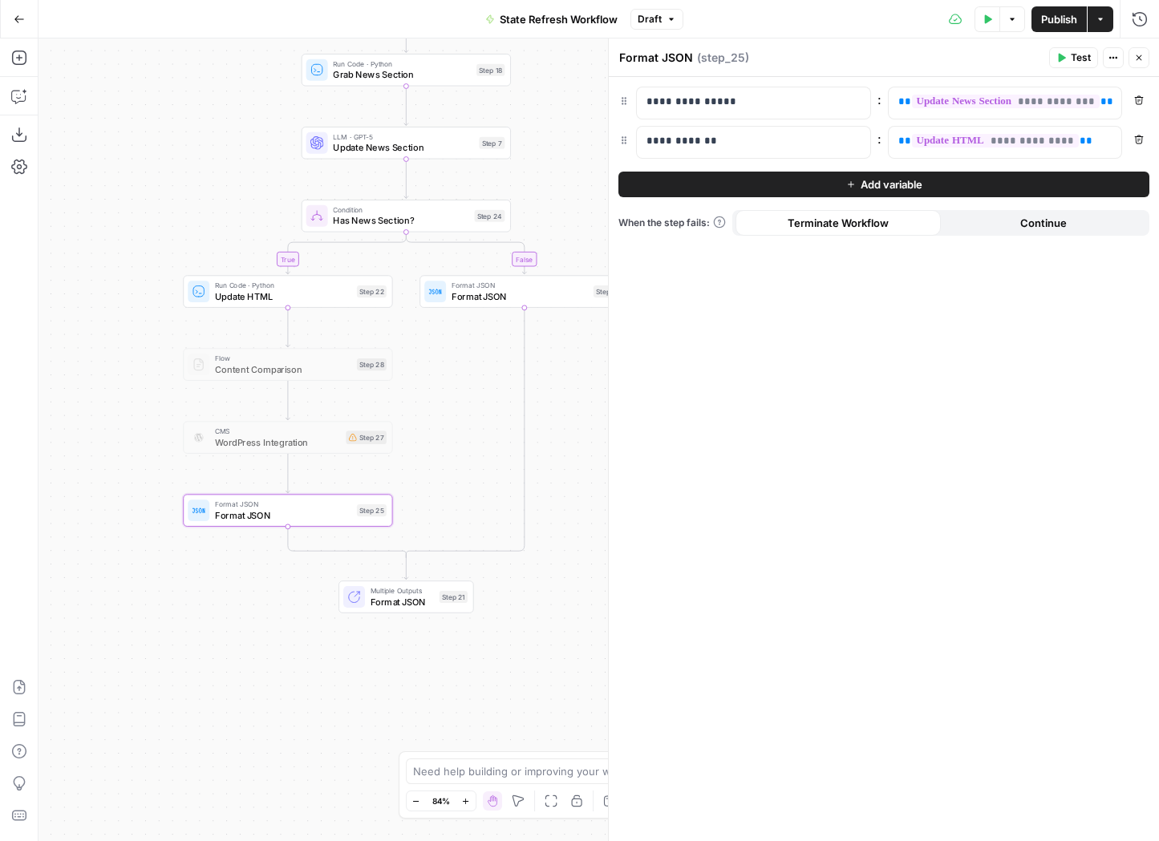
click at [430, 594] on span "Multiple Outputs" at bounding box center [402, 591] width 63 height 10
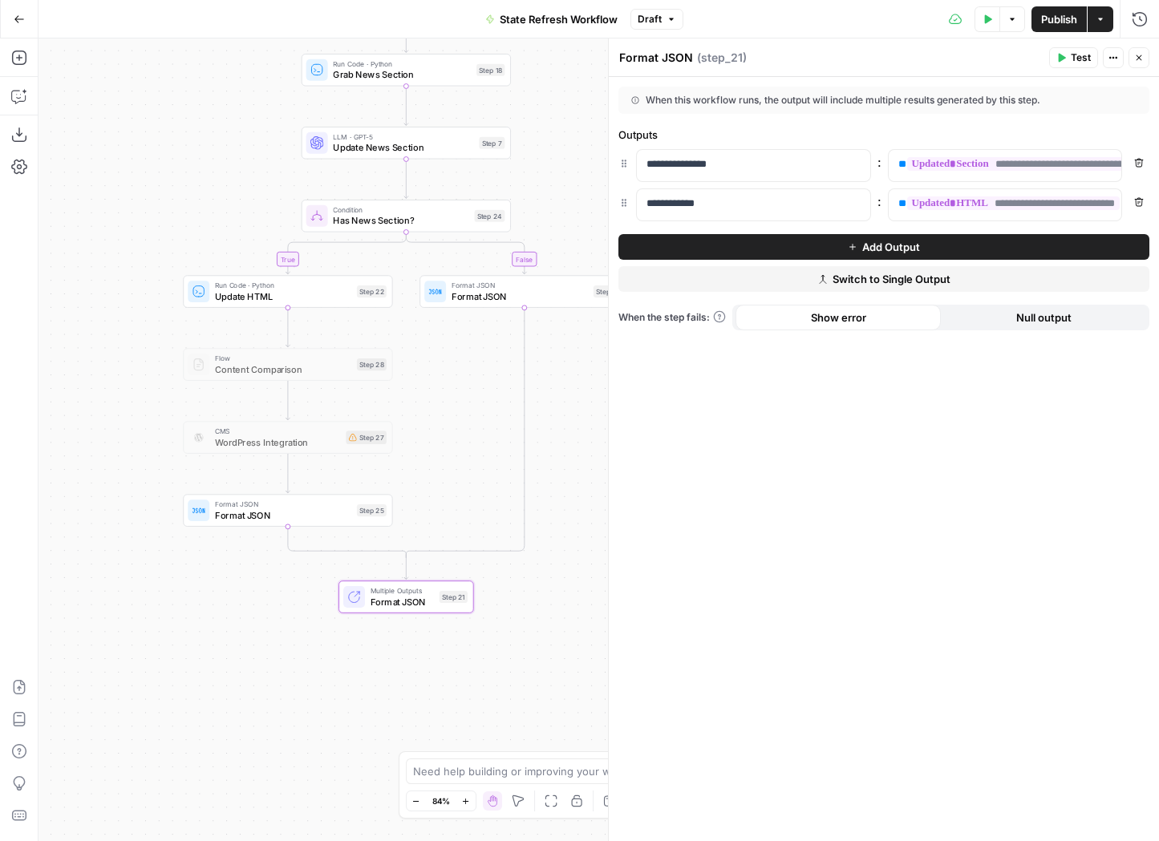
click at [263, 290] on span "Update HTML" at bounding box center [283, 297] width 136 height 14
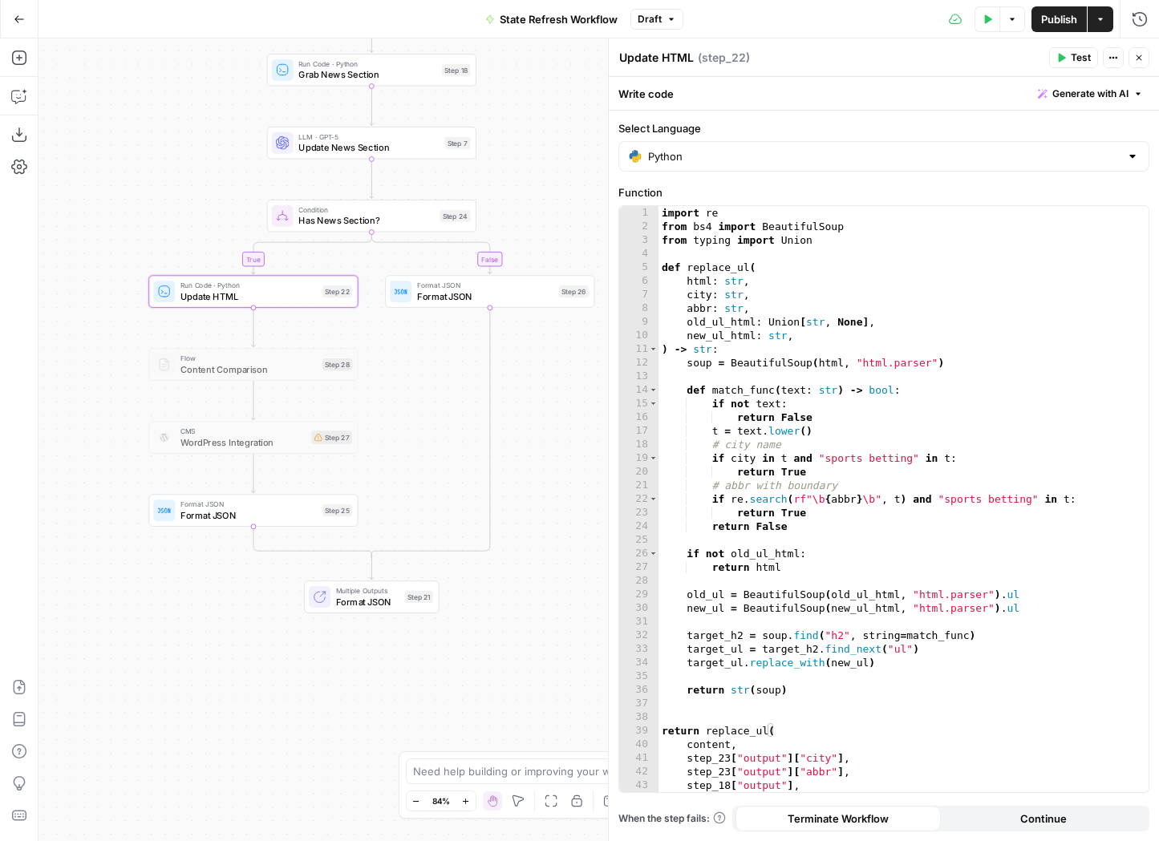
drag, startPoint x: 480, startPoint y: 415, endPoint x: 411, endPoint y: 415, distance: 69.0
click at [411, 415] on div "false true Workflow Input Settings Inputs Run Code · Python City Step 23 Search…" at bounding box center [599, 440] width 1121 height 803
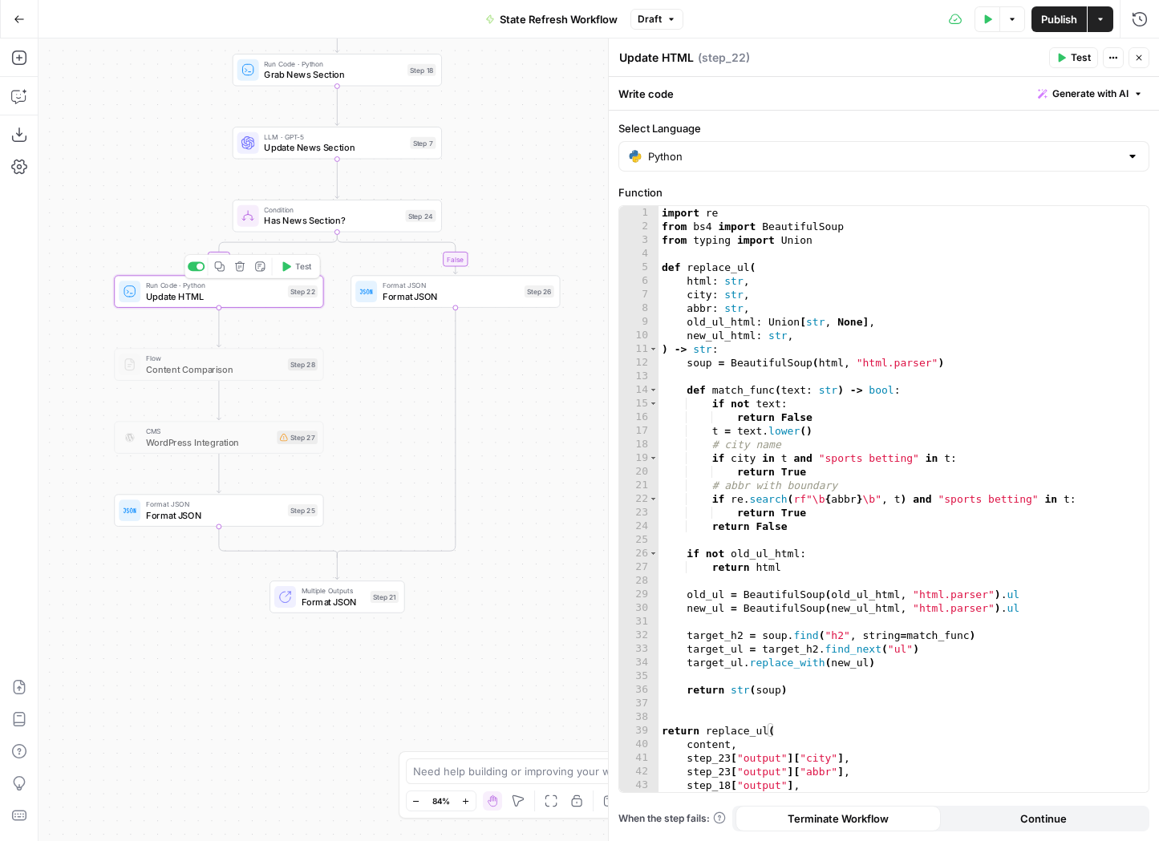
click at [219, 261] on icon "button" at bounding box center [220, 266] width 10 height 10
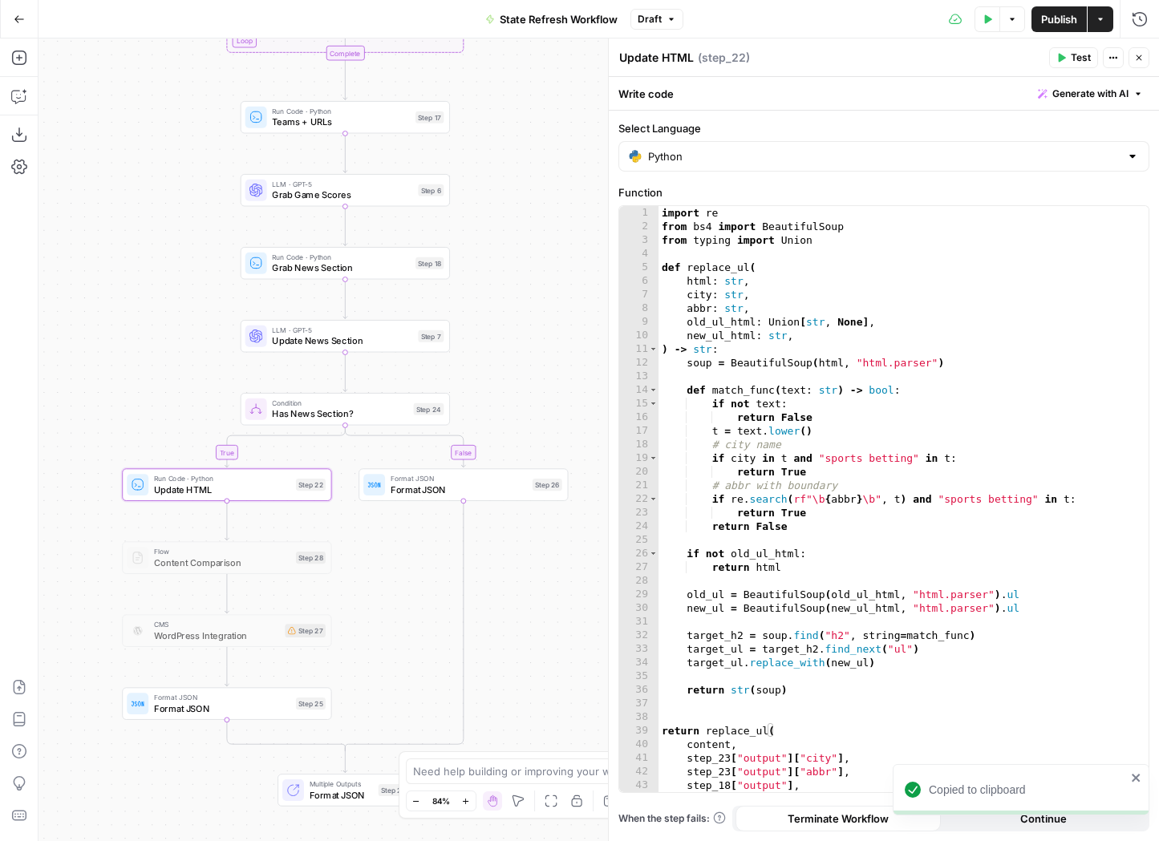
drag, startPoint x: 517, startPoint y: 176, endPoint x: 525, endPoint y: 370, distance: 193.5
click at [525, 370] on div "false true Workflow Input Settings Inputs Run Code · Python City Step 23 Search…" at bounding box center [599, 440] width 1121 height 803
drag, startPoint x: 539, startPoint y: 322, endPoint x: 514, endPoint y: 341, distance: 31.4
click at [514, 341] on div "false true Workflow Input Settings Inputs Run Code · Python City Step 23 Search…" at bounding box center [599, 440] width 1121 height 803
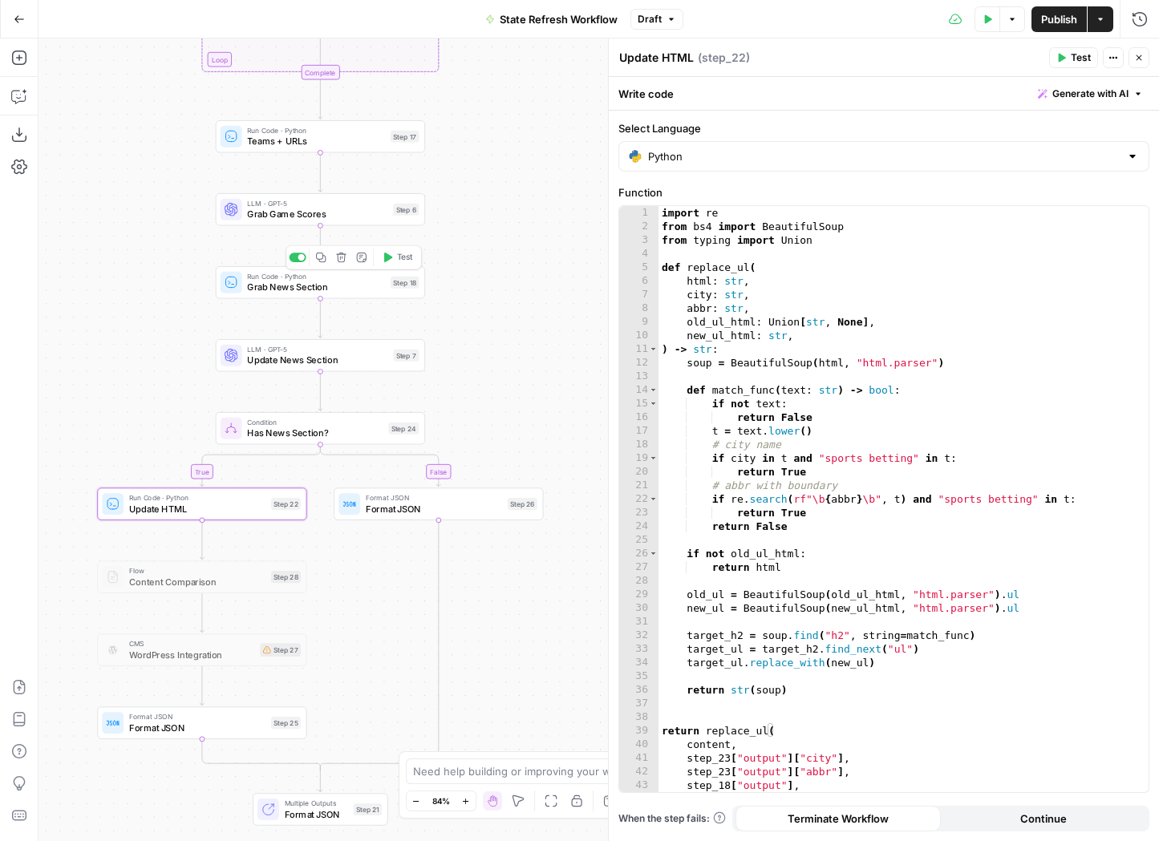
click at [317, 290] on span "Grab News Section" at bounding box center [316, 288] width 138 height 14
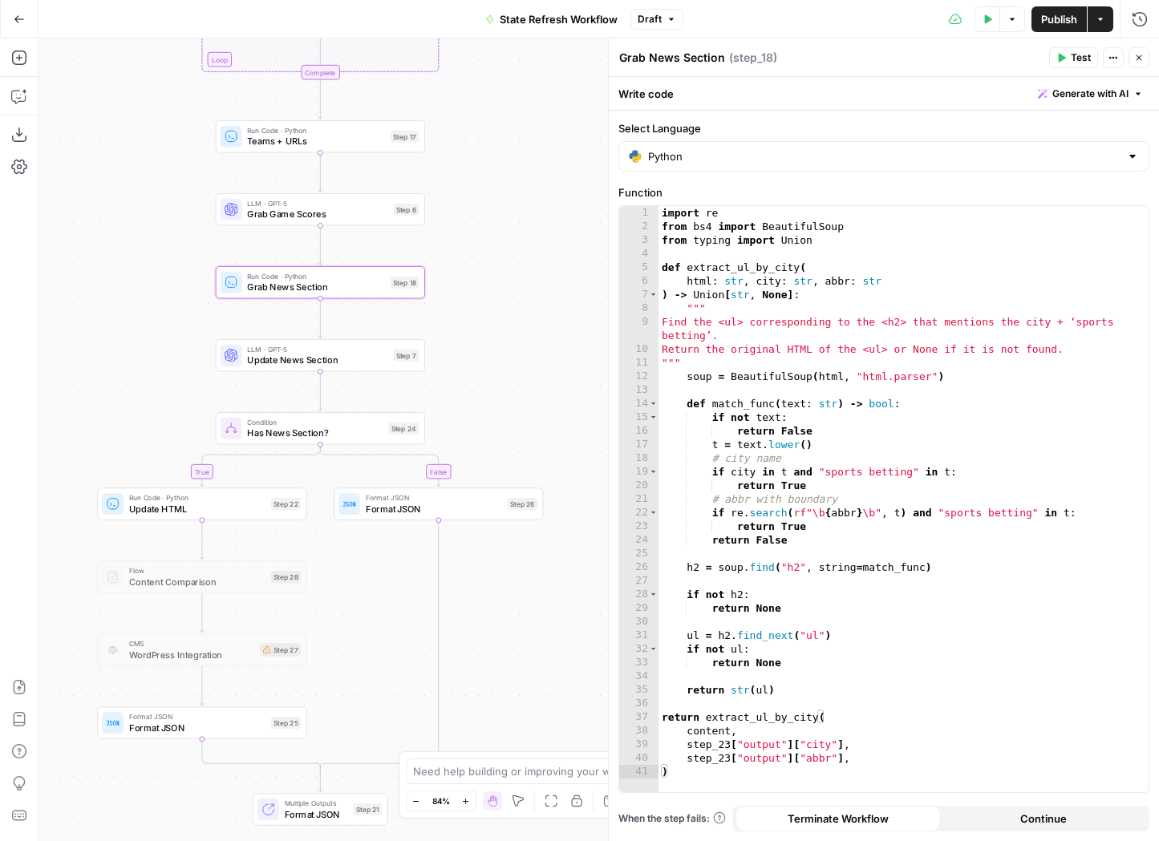
drag, startPoint x: 491, startPoint y: 368, endPoint x: 491, endPoint y: 155, distance: 213.4
click at [491, 155] on div "false true Workflow Input Settings Inputs Run Code · Python City Step 23 Search…" at bounding box center [599, 440] width 1121 height 803
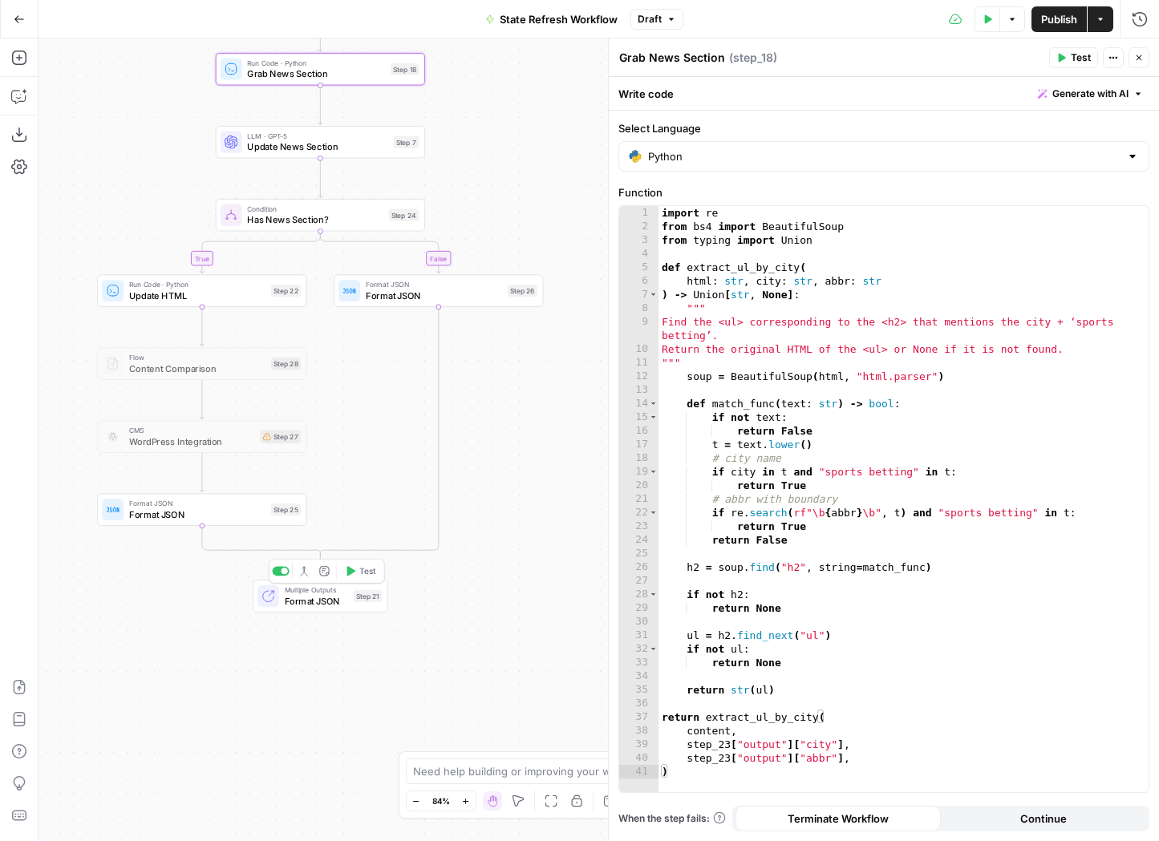
click at [306, 602] on span "Format JSON" at bounding box center [316, 601] width 63 height 14
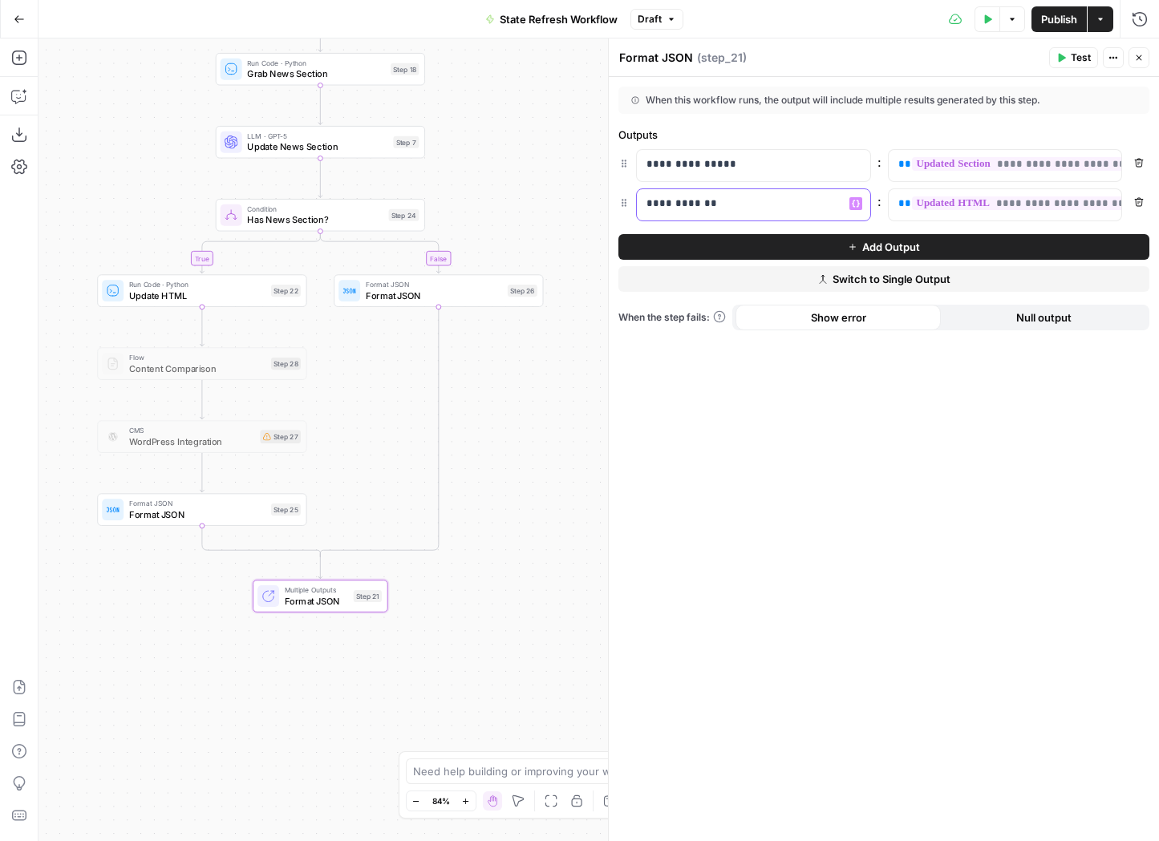
drag, startPoint x: 746, startPoint y: 205, endPoint x: 622, endPoint y: 205, distance: 123.5
click at [622, 205] on div "**********" at bounding box center [883, 204] width 531 height 33
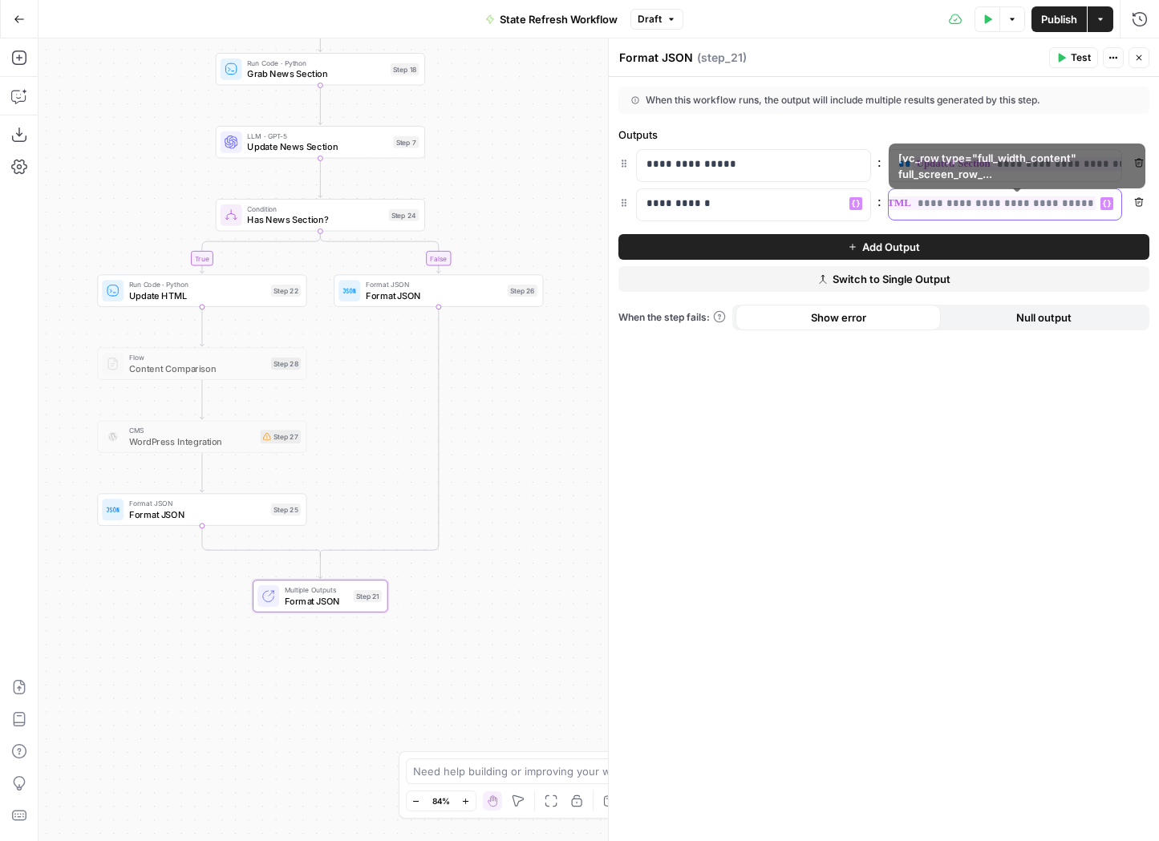
drag, startPoint x: 896, startPoint y: 206, endPoint x: 1192, endPoint y: 206, distance: 296.0
click at [1158, 206] on html "Hard Rock Digital New Home Browse Insights Opportunities Your Data Recent Grids…" at bounding box center [579, 420] width 1159 height 841
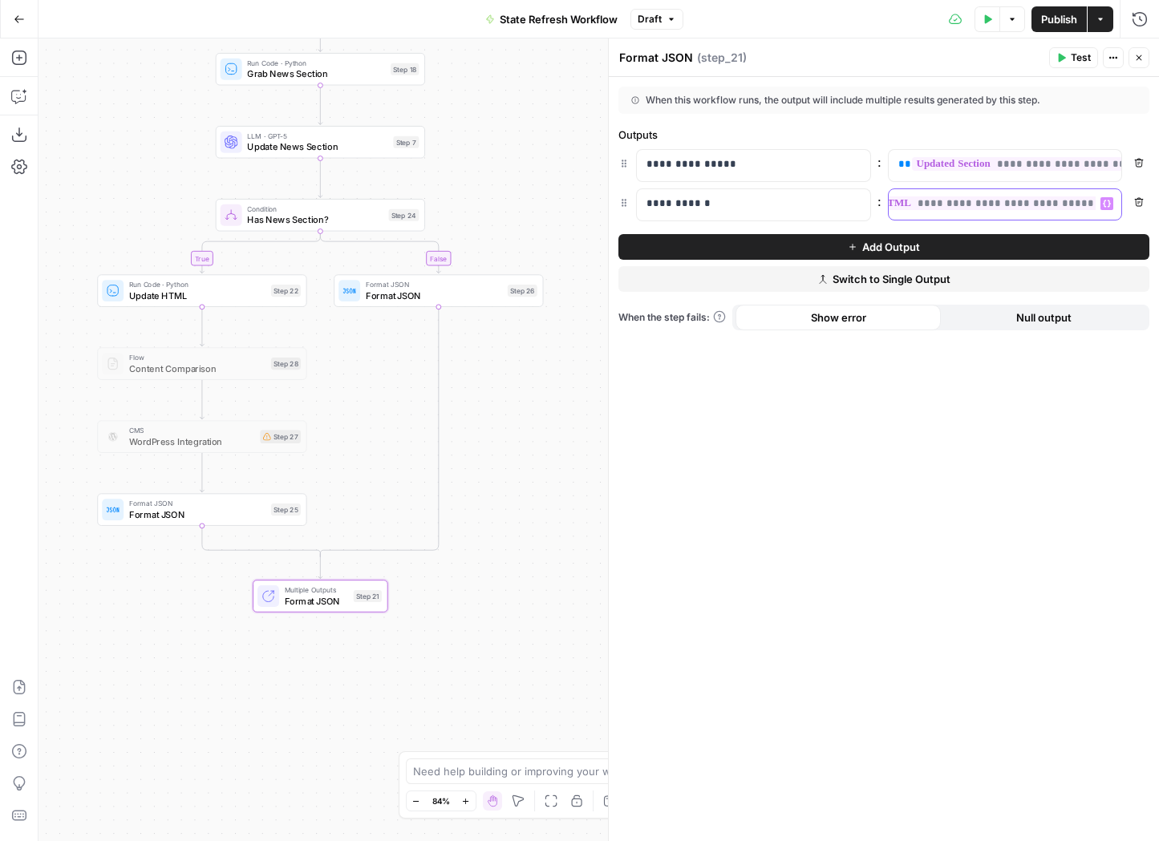
scroll to position [0, 0]
click at [1108, 205] on icon "button" at bounding box center [1107, 203] width 8 height 7
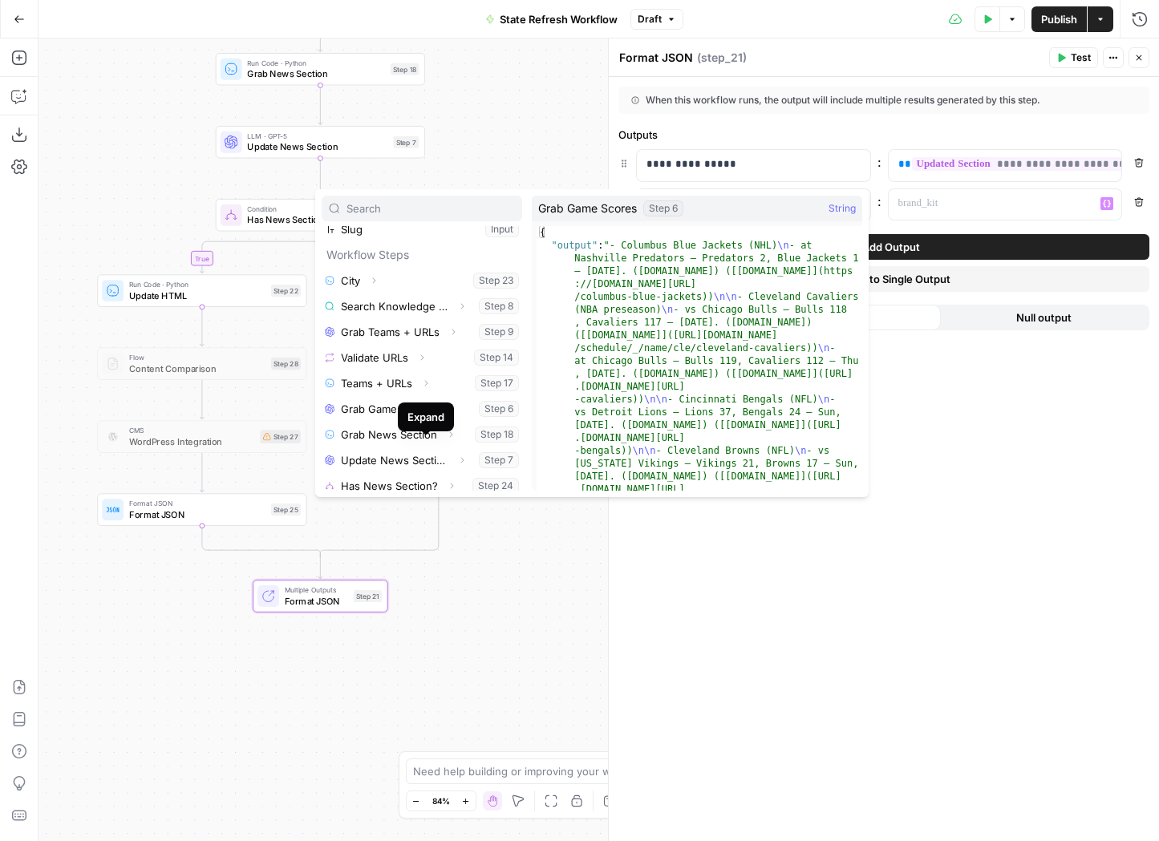
scroll to position [90, 0]
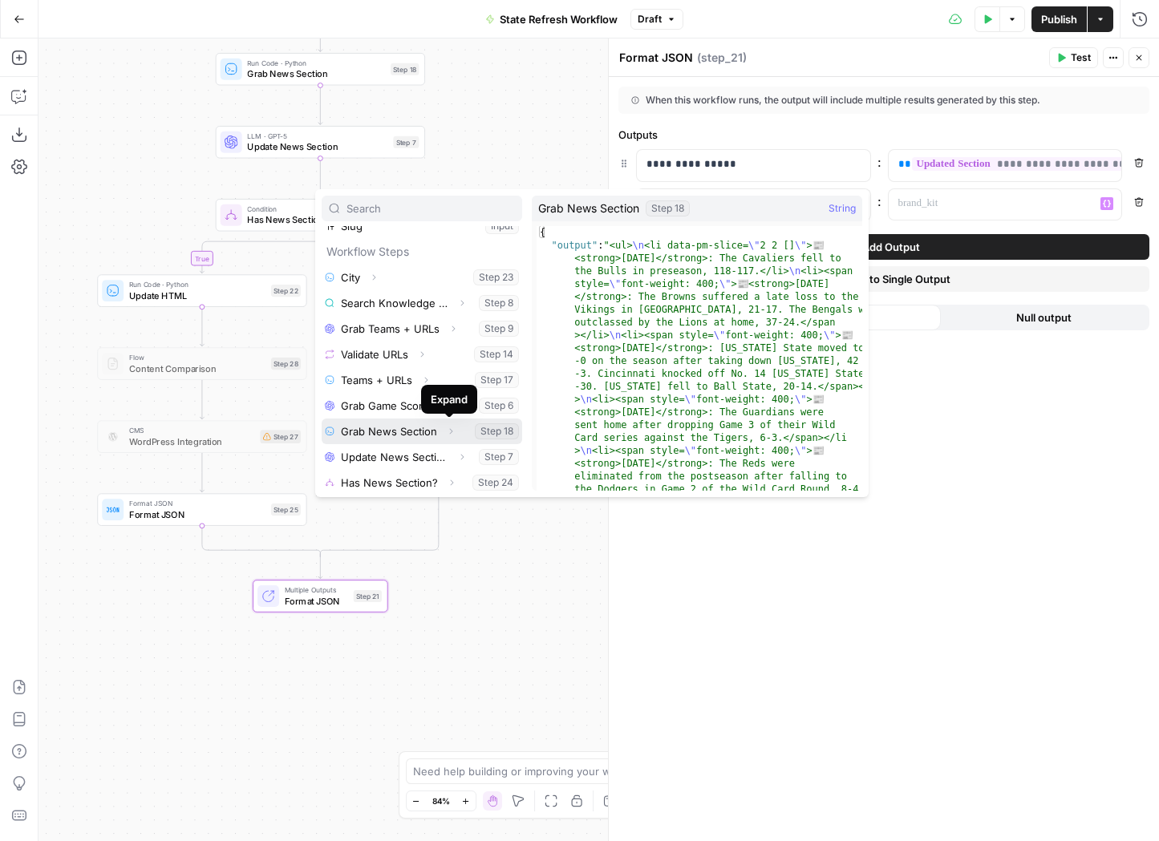
click at [450, 432] on icon "button" at bounding box center [451, 431] width 3 height 6
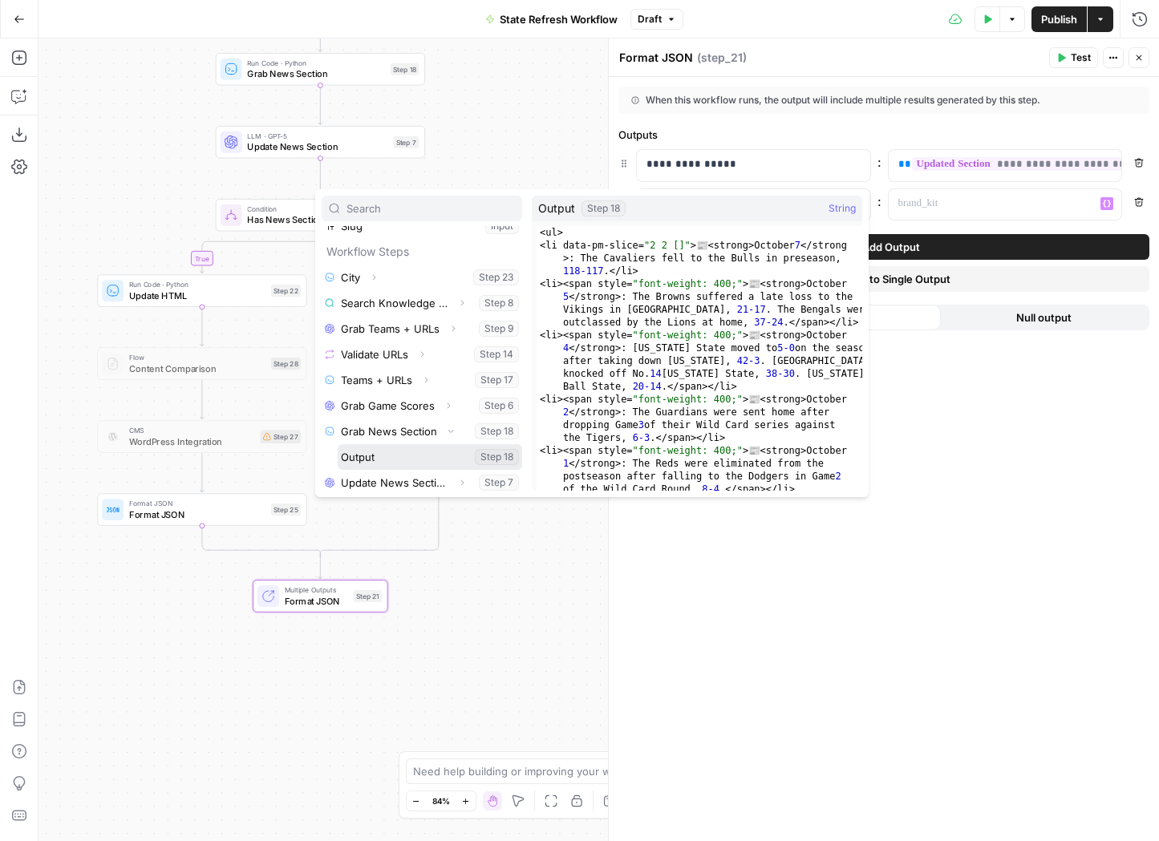
click at [397, 452] on button "Select variable Output" at bounding box center [430, 457] width 184 height 26
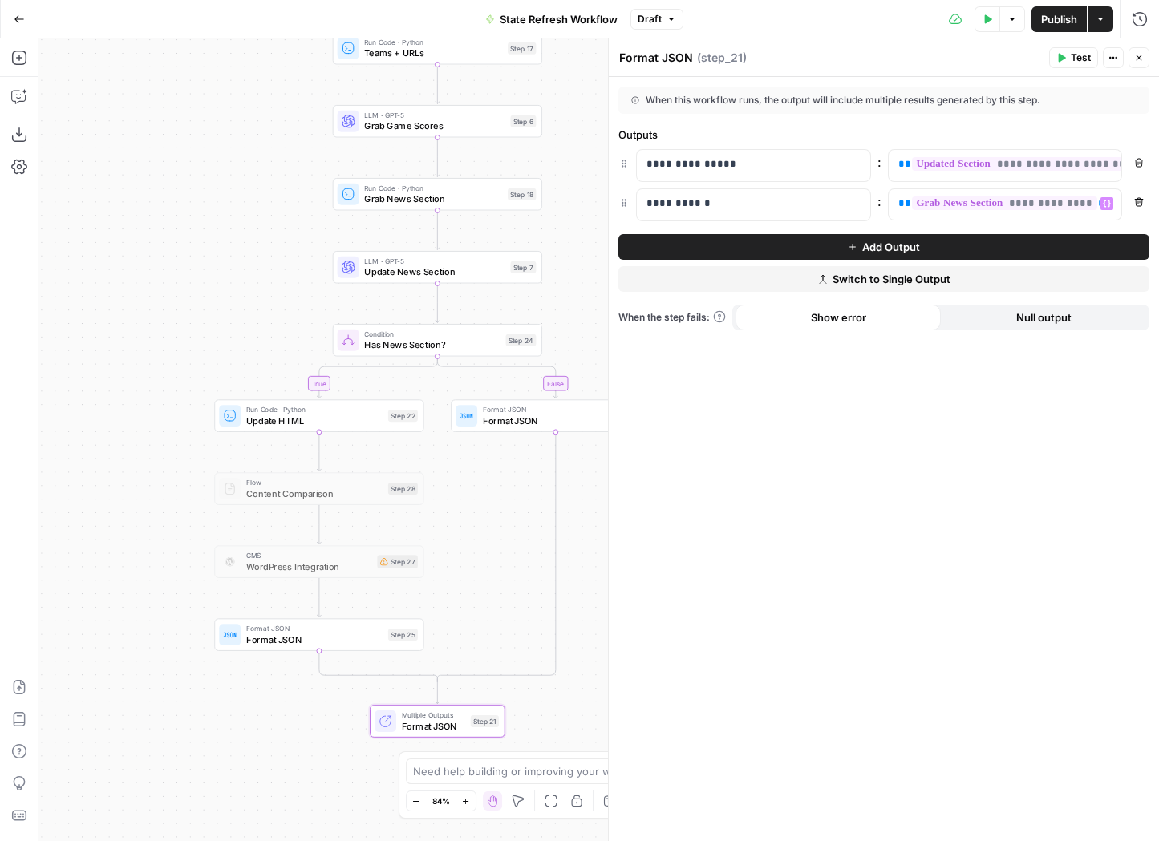
drag, startPoint x: 376, startPoint y: 400, endPoint x: 494, endPoint y: 527, distance: 173.1
click at [495, 527] on div "false true Workflow Input Settings Inputs Run Code · Python City Step 23 Search…" at bounding box center [599, 440] width 1121 height 803
click at [1057, 12] on span "Publish" at bounding box center [1059, 19] width 36 height 16
click at [991, 22] on button "Test Data" at bounding box center [988, 19] width 26 height 26
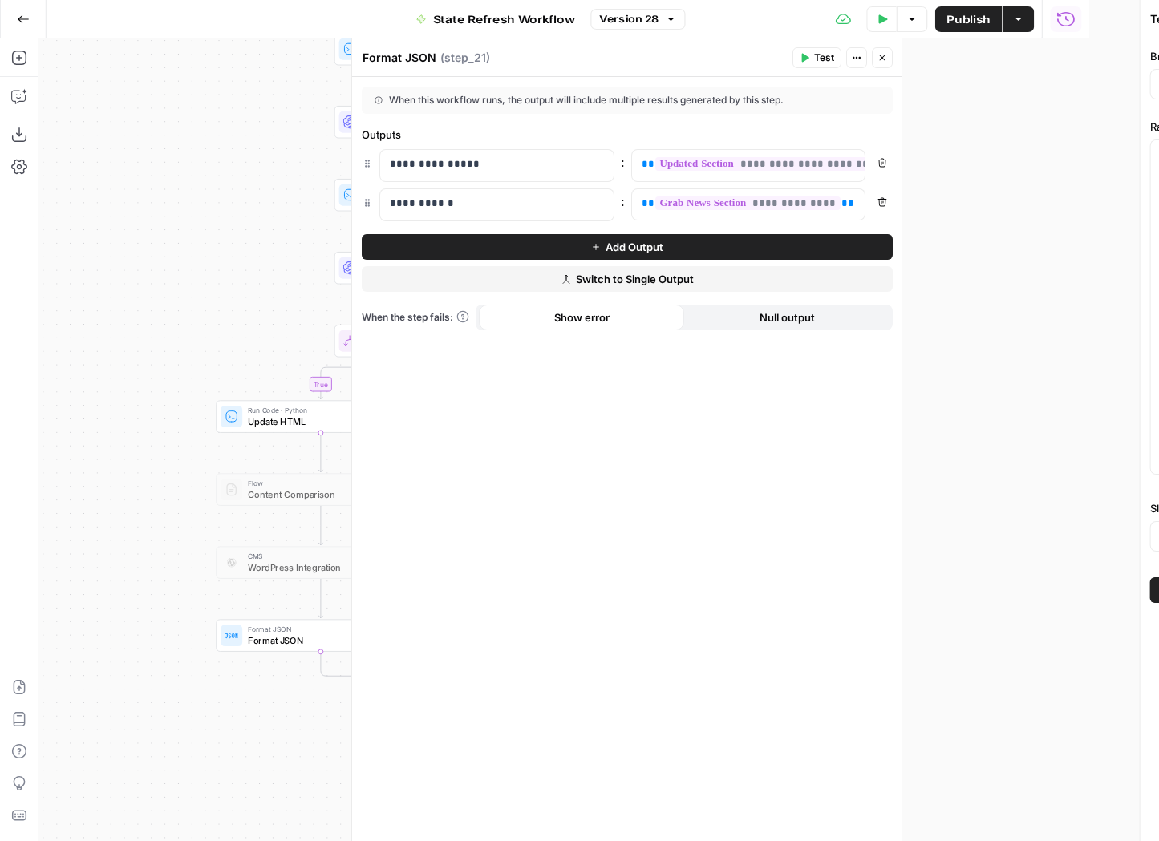
type input "Hard Rock Digital"
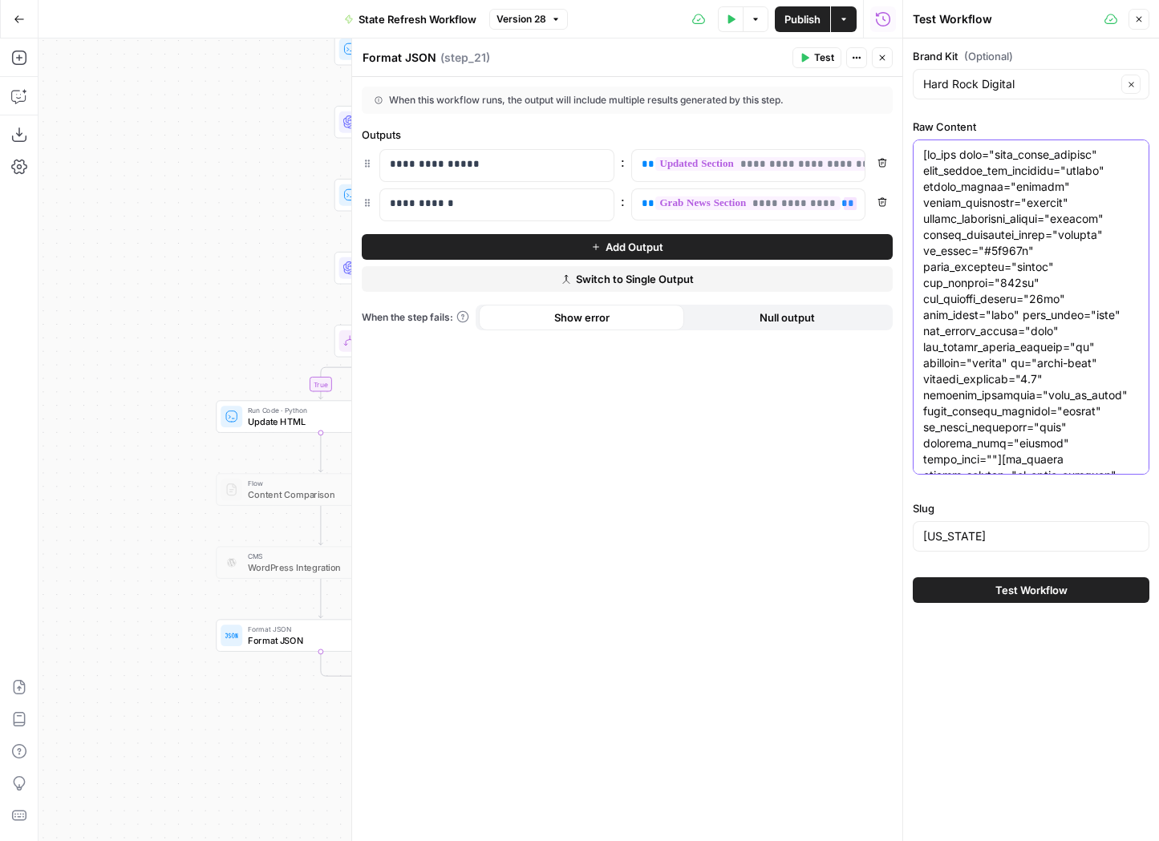
type textarea "[vc_row type="full_width_content" full_screen_row_position="middle" column_marg…"
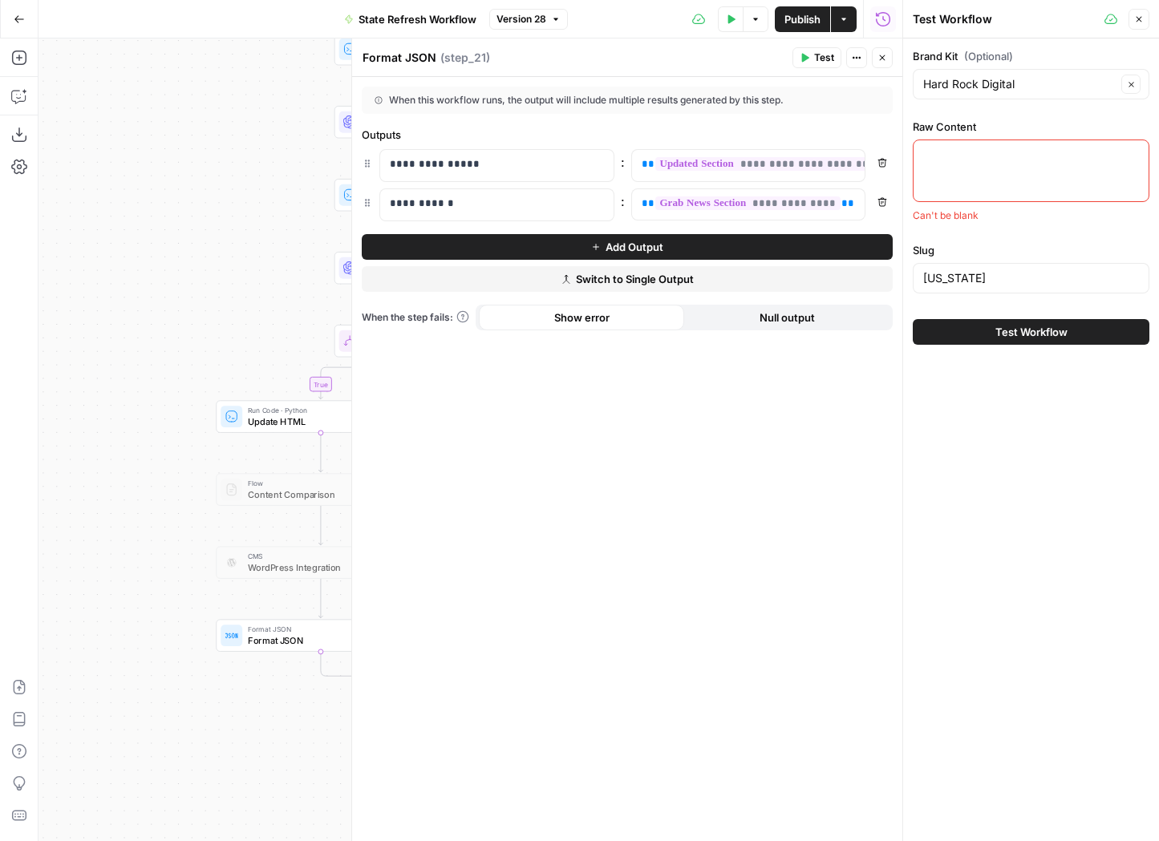
paste textarea "[vc_row type="full_width_content" full_screen_row_position="middle" column_marg…"
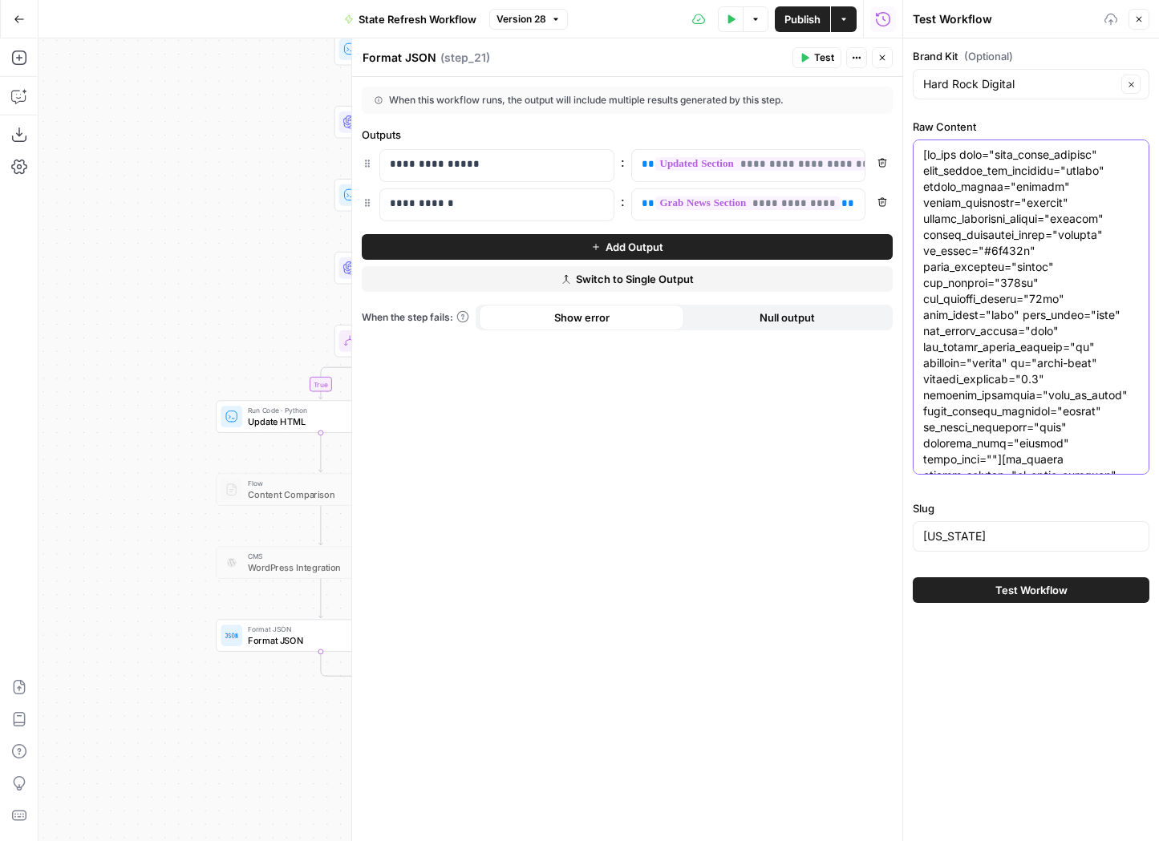
scroll to position [82399, 0]
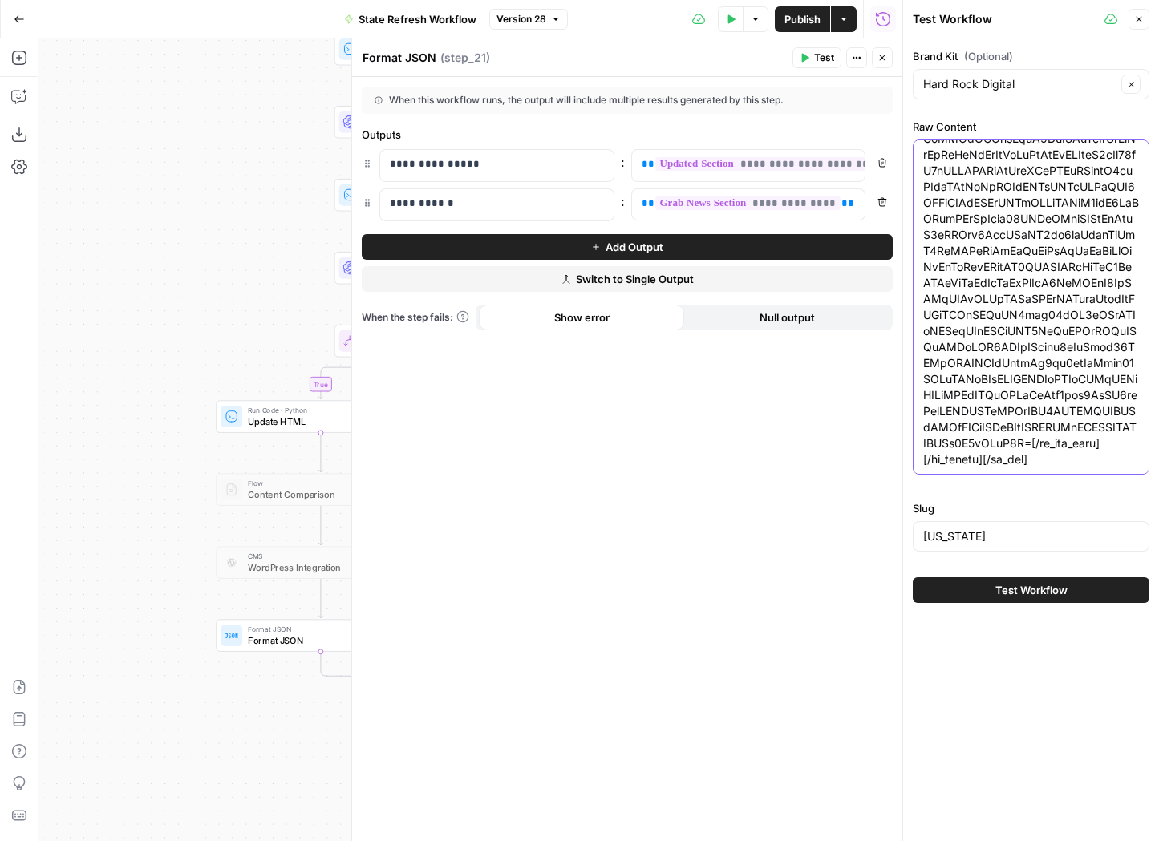
type textarea "[vc_row type="full_width_content" full_screen_row_position="middle" column_marg…"
click at [886, 66] on button "Close" at bounding box center [882, 57] width 21 height 21
click at [883, 65] on button "Close" at bounding box center [882, 57] width 21 height 21
click at [168, 252] on div "false true Workflow Input Settings Inputs Run Code · Python City Step 23 Search…" at bounding box center [471, 440] width 864 height 803
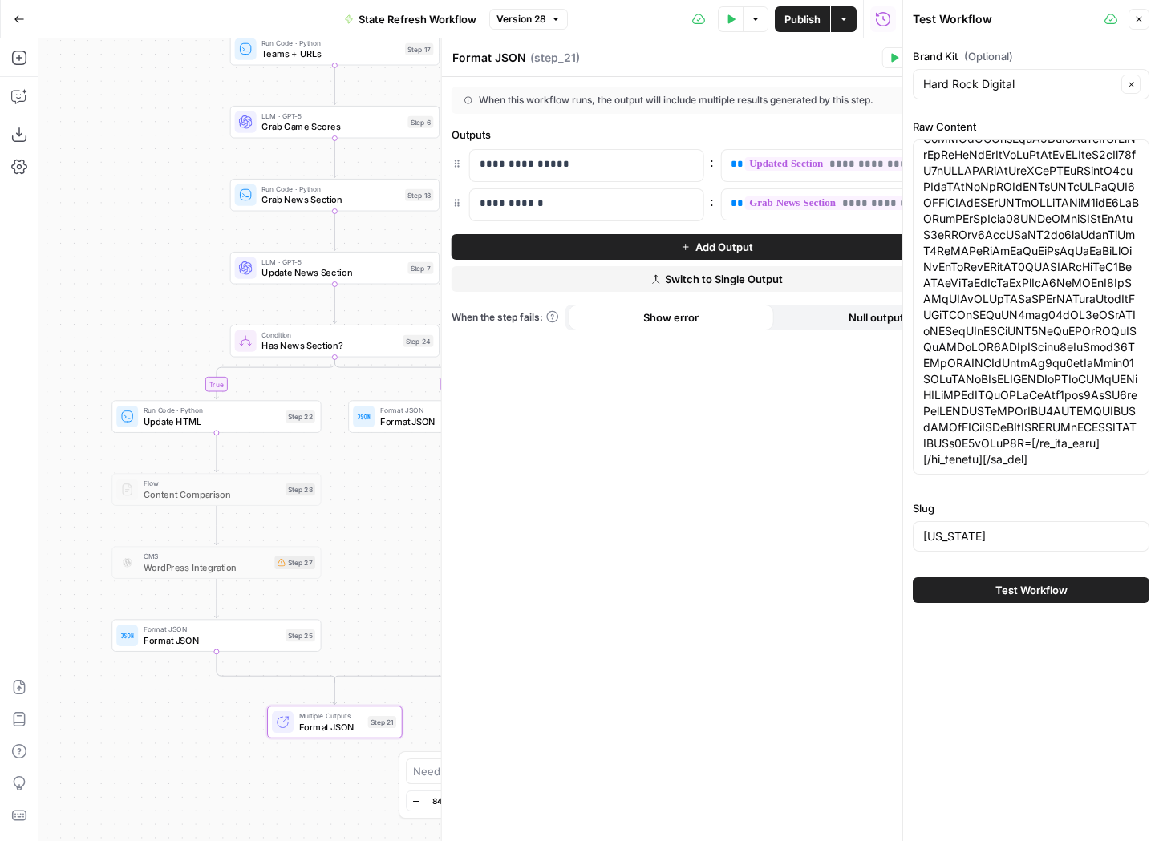
scroll to position [0, 0]
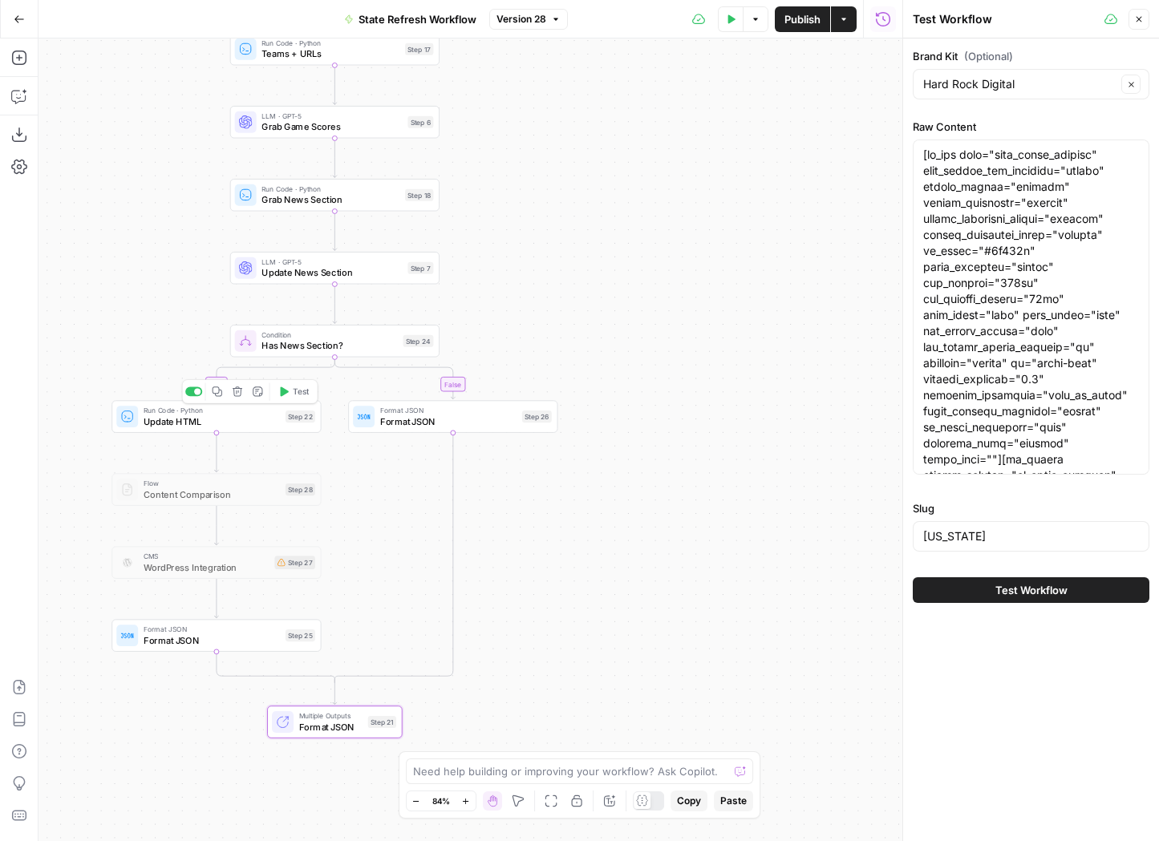
click at [196, 391] on div at bounding box center [197, 391] width 6 height 6
click at [433, 392] on div at bounding box center [434, 391] width 6 height 6
click at [313, 317] on div at bounding box center [316, 316] width 6 height 6
click at [322, 727] on span "Format JSON" at bounding box center [325, 727] width 53 height 14
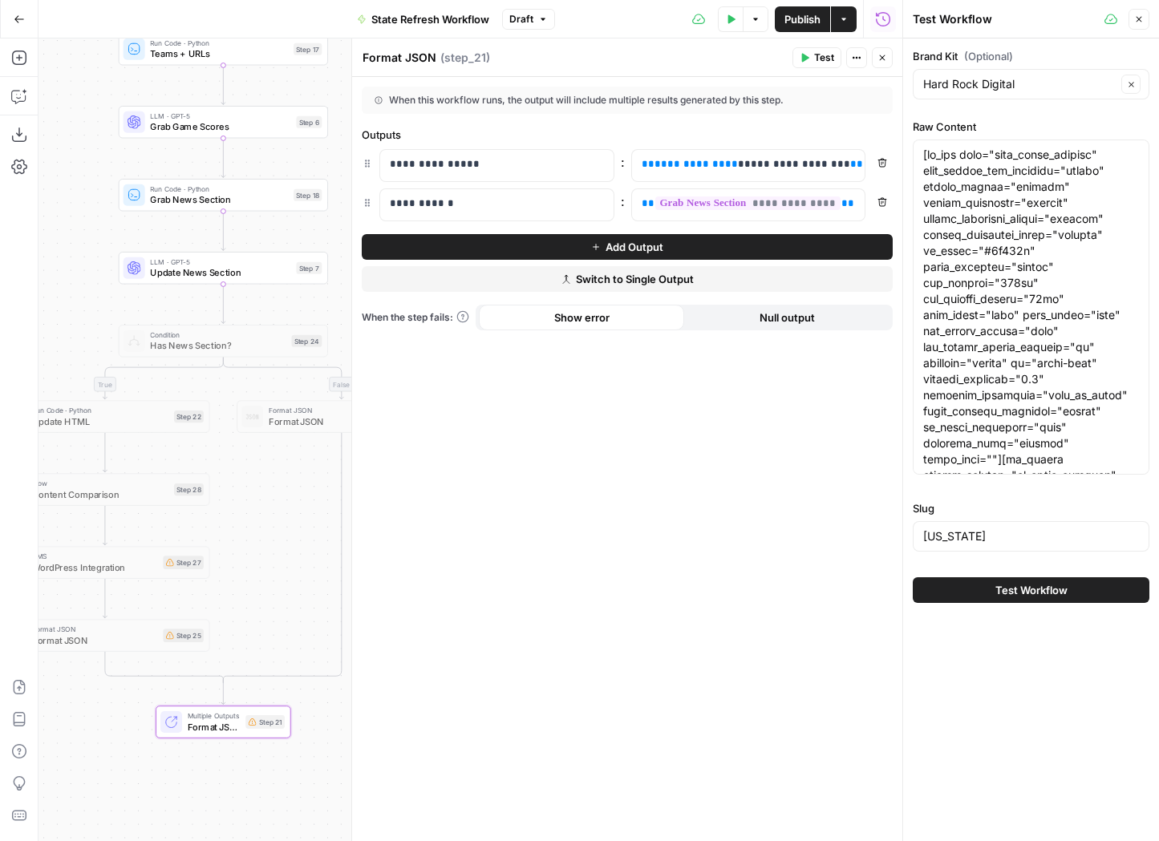
drag, startPoint x: 227, startPoint y: 304, endPoint x: 85, endPoint y: 304, distance: 142.0
click at [85, 304] on div "false true Workflow Input Settings Inputs Run Code · Python City Step 23 Search…" at bounding box center [471, 440] width 864 height 803
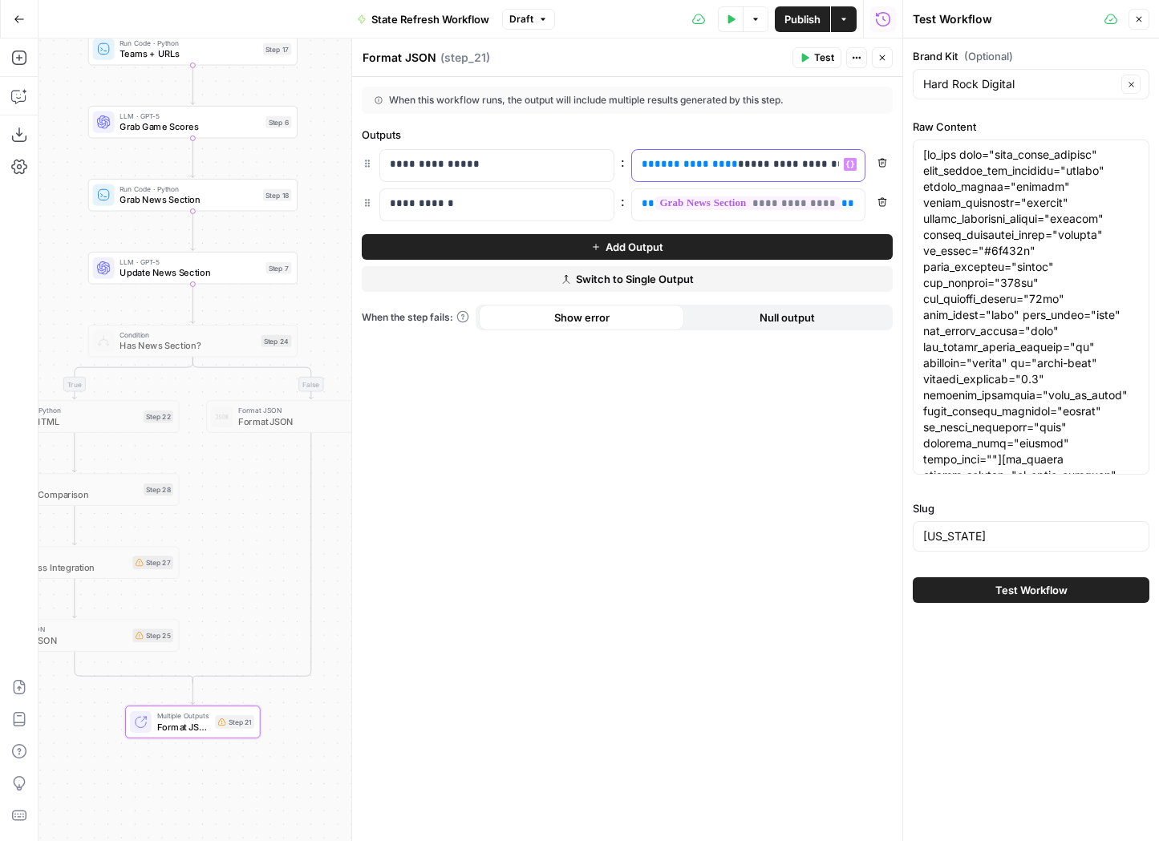
drag, startPoint x: 841, startPoint y: 160, endPoint x: 627, endPoint y: 160, distance: 213.4
click at [627, 160] on div "**********" at bounding box center [627, 165] width 531 height 33
click at [849, 162] on icon "button" at bounding box center [850, 164] width 8 height 8
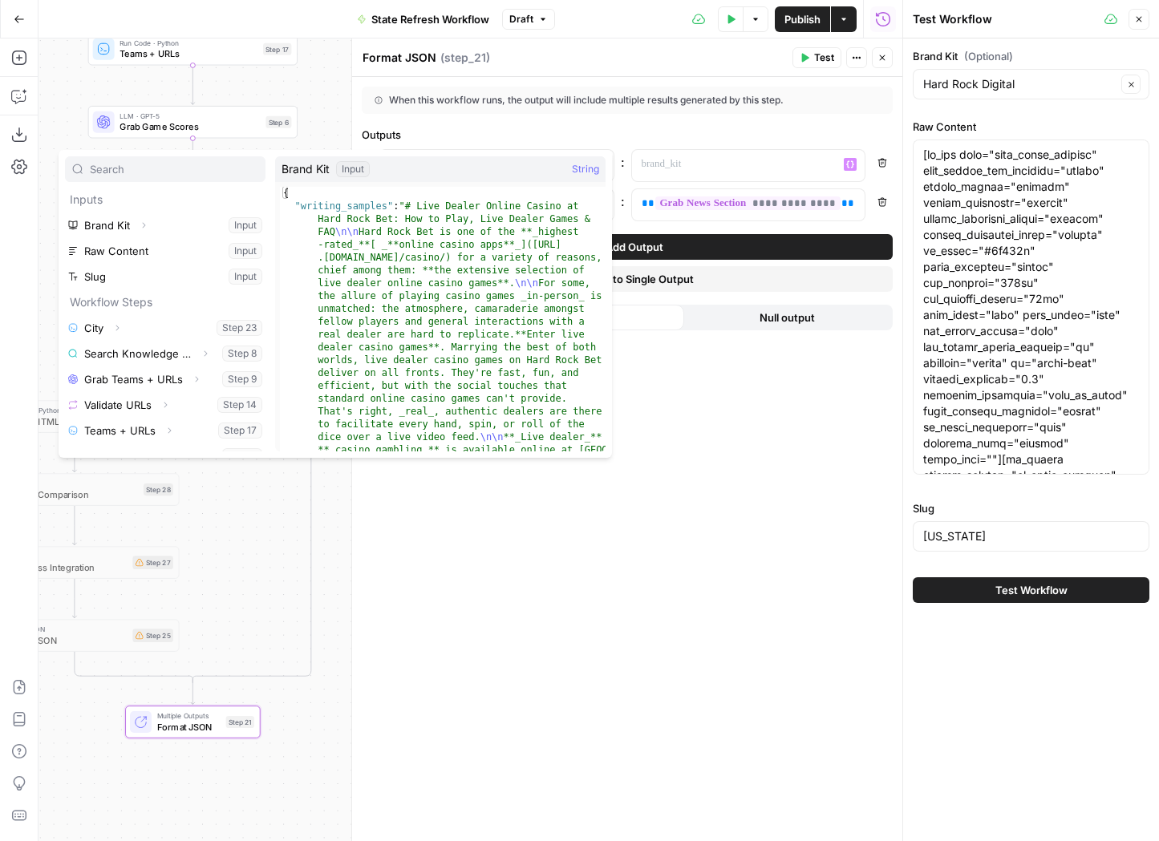
click at [691, 388] on div "**********" at bounding box center [627, 459] width 550 height 764
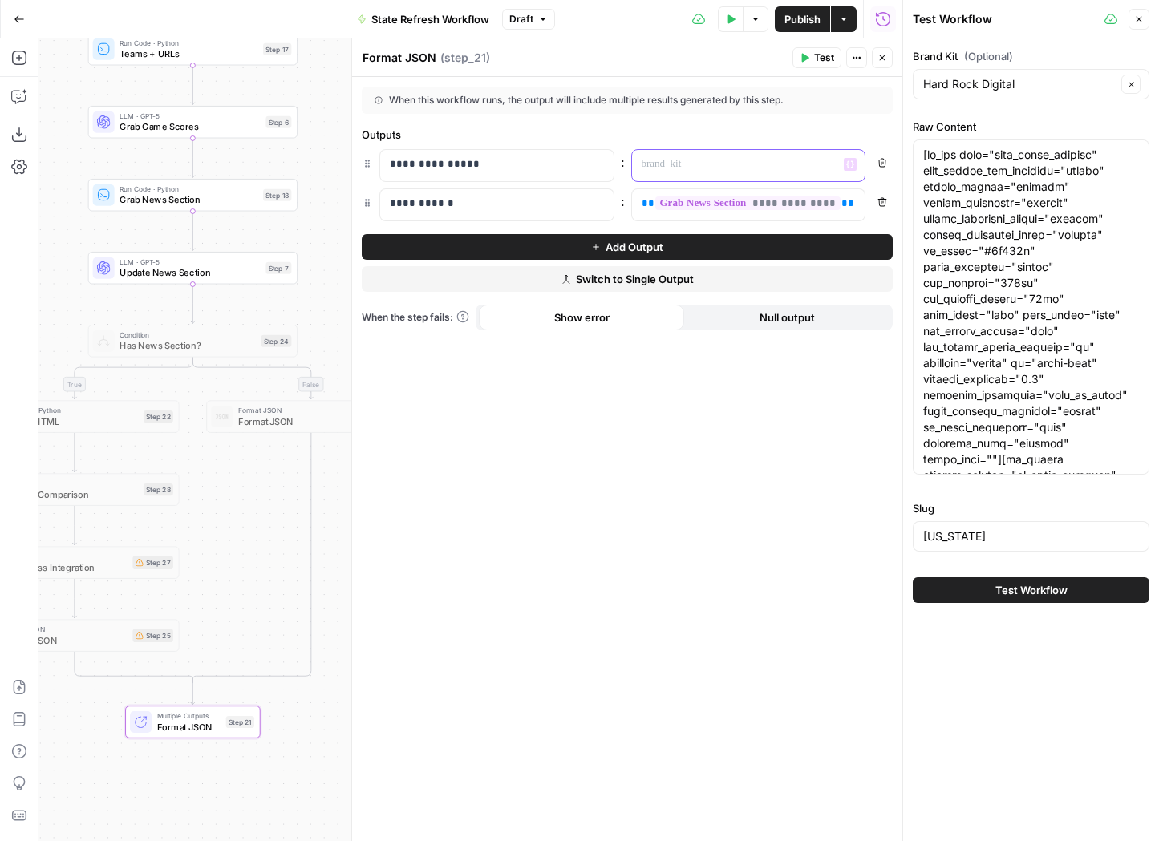
click at [848, 159] on button "Variables Menu" at bounding box center [850, 164] width 13 height 13
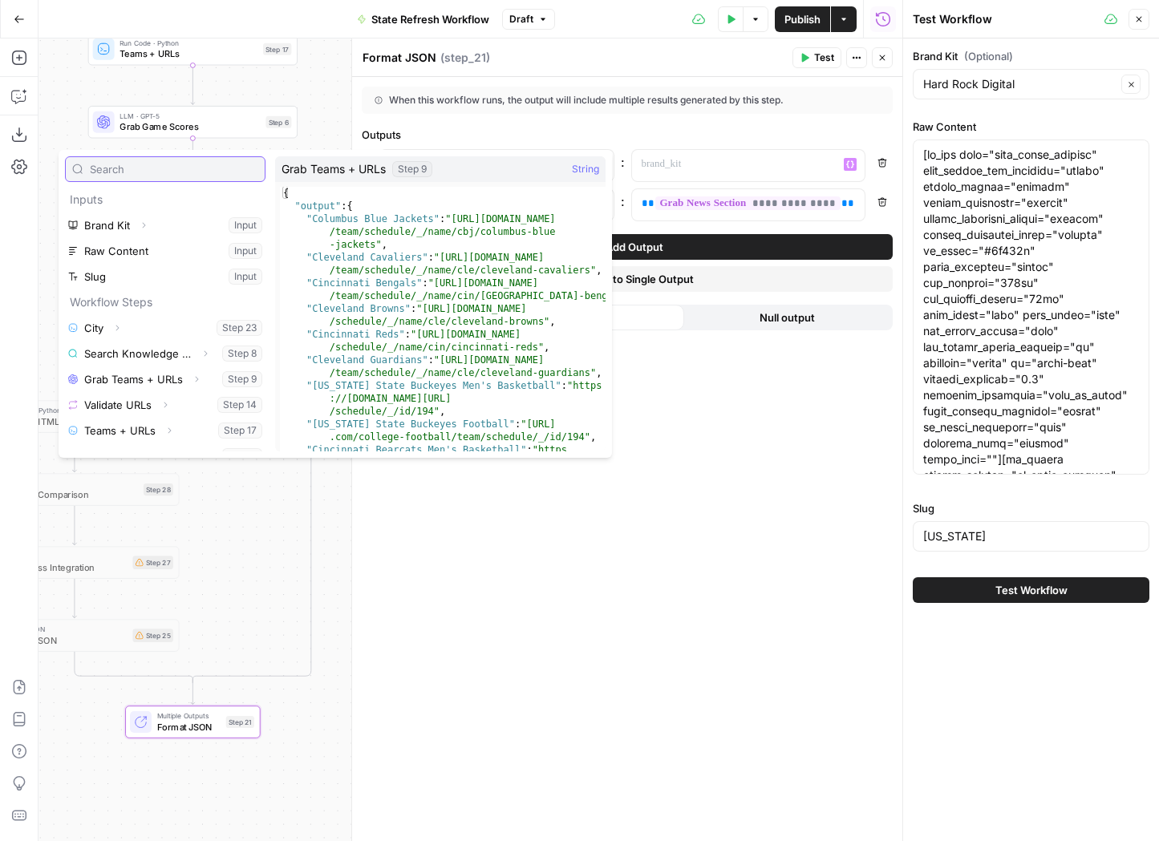
scroll to position [69, 0]
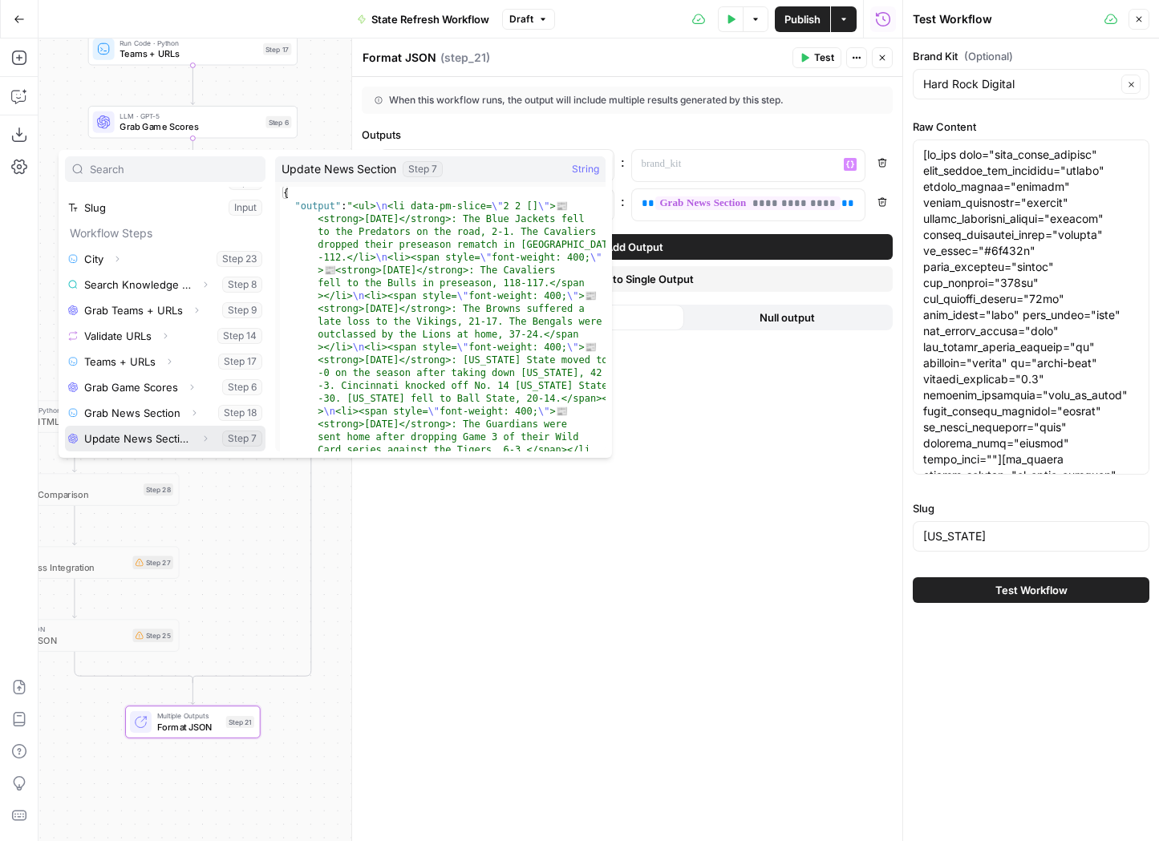
click at [201, 432] on button "Expand" at bounding box center [205, 438] width 21 height 21
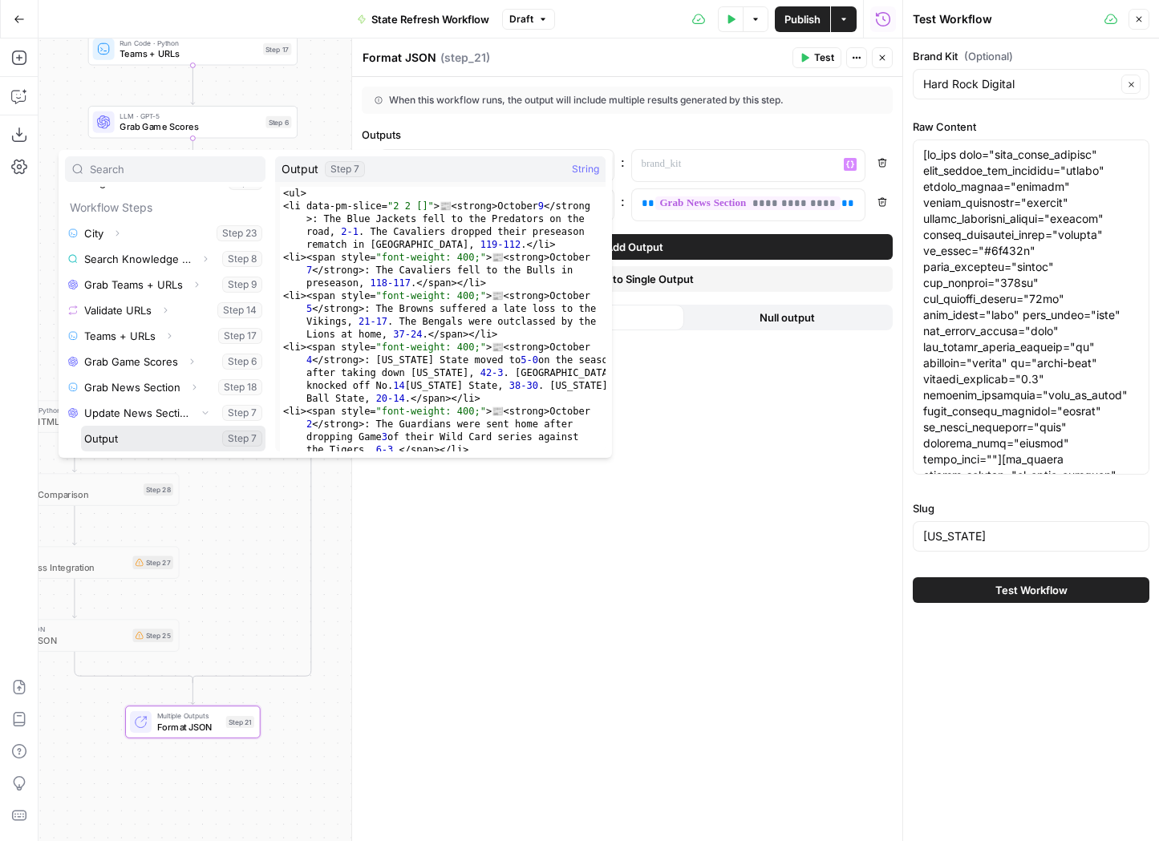
click at [130, 441] on button "Select variable Output" at bounding box center [173, 439] width 184 height 26
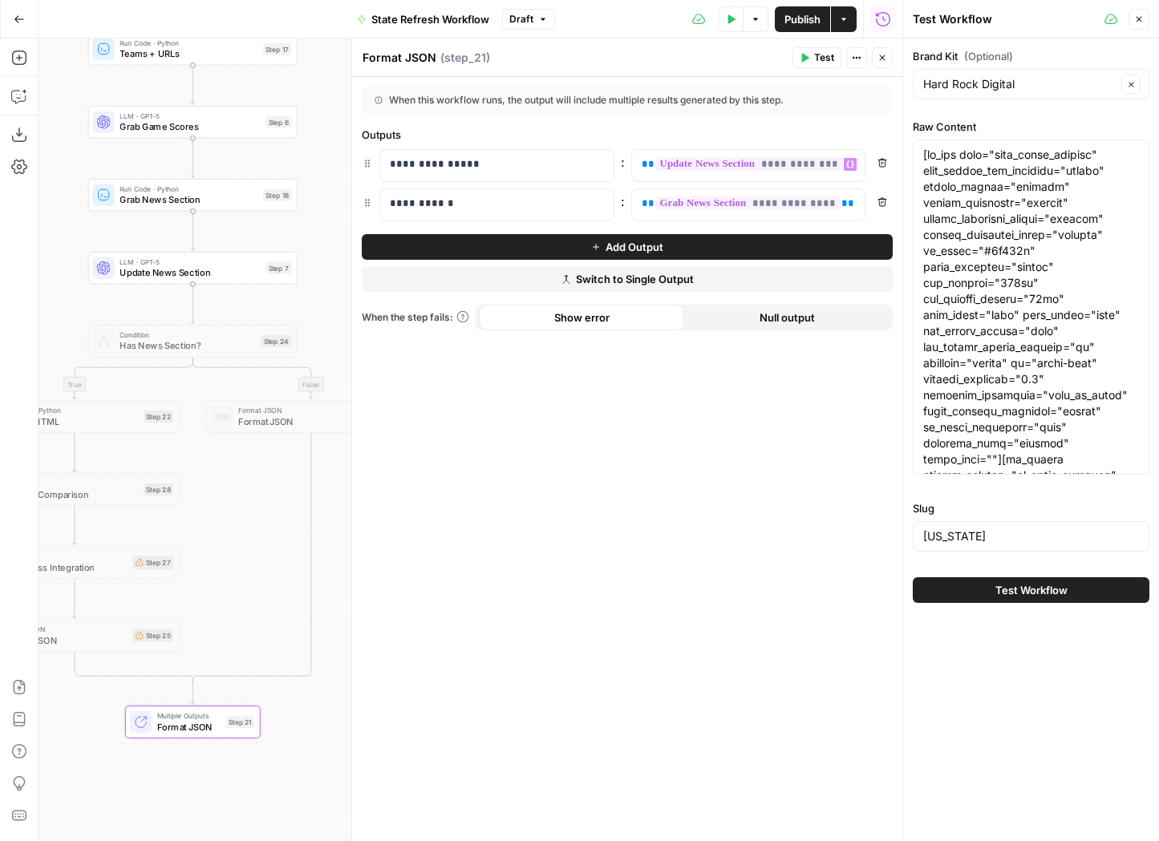
click at [802, 25] on span "Publish" at bounding box center [802, 19] width 36 height 16
click at [1017, 582] on span "Test Workflow" at bounding box center [1031, 590] width 72 height 16
click at [885, 58] on icon "button" at bounding box center [882, 58] width 10 height 10
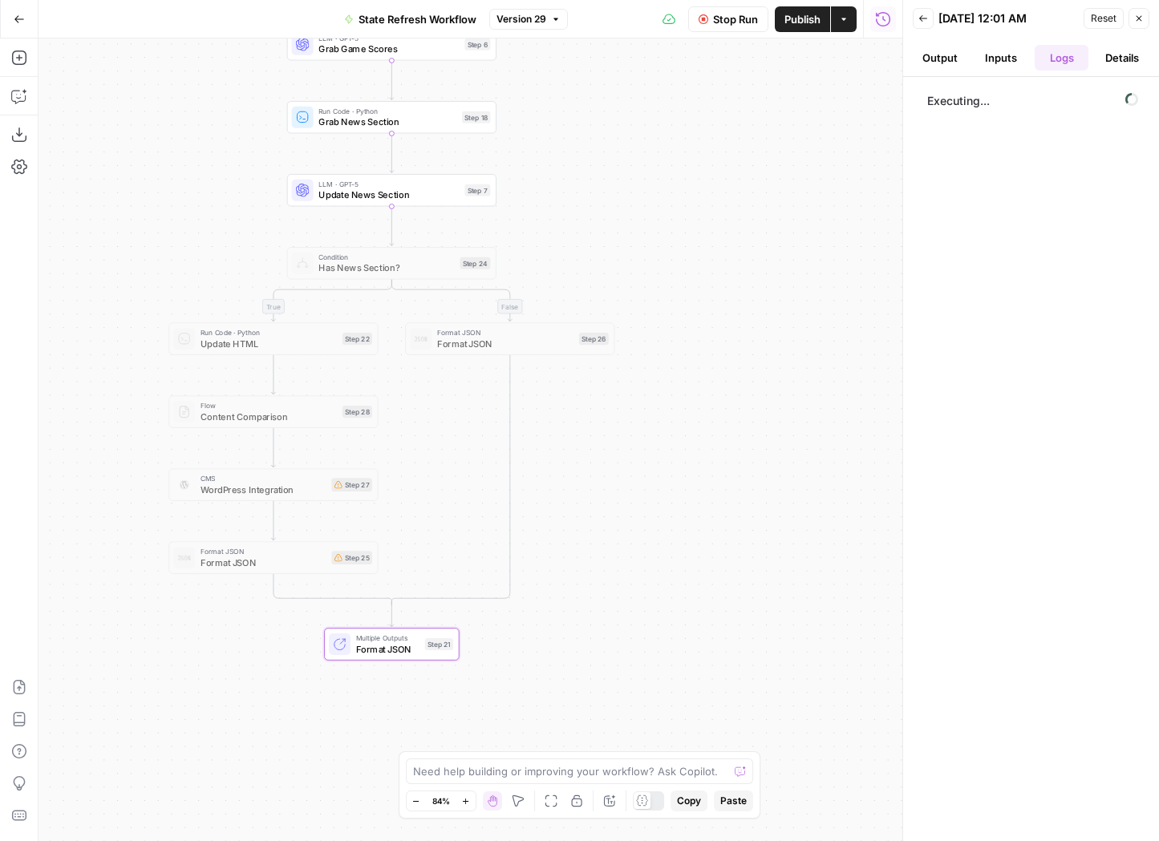
drag, startPoint x: 598, startPoint y: 474, endPoint x: 856, endPoint y: 401, distance: 268.4
click at [856, 400] on div "false true Workflow Input Settings Inputs Run Code · Python City Step 23 Search…" at bounding box center [471, 440] width 864 height 803
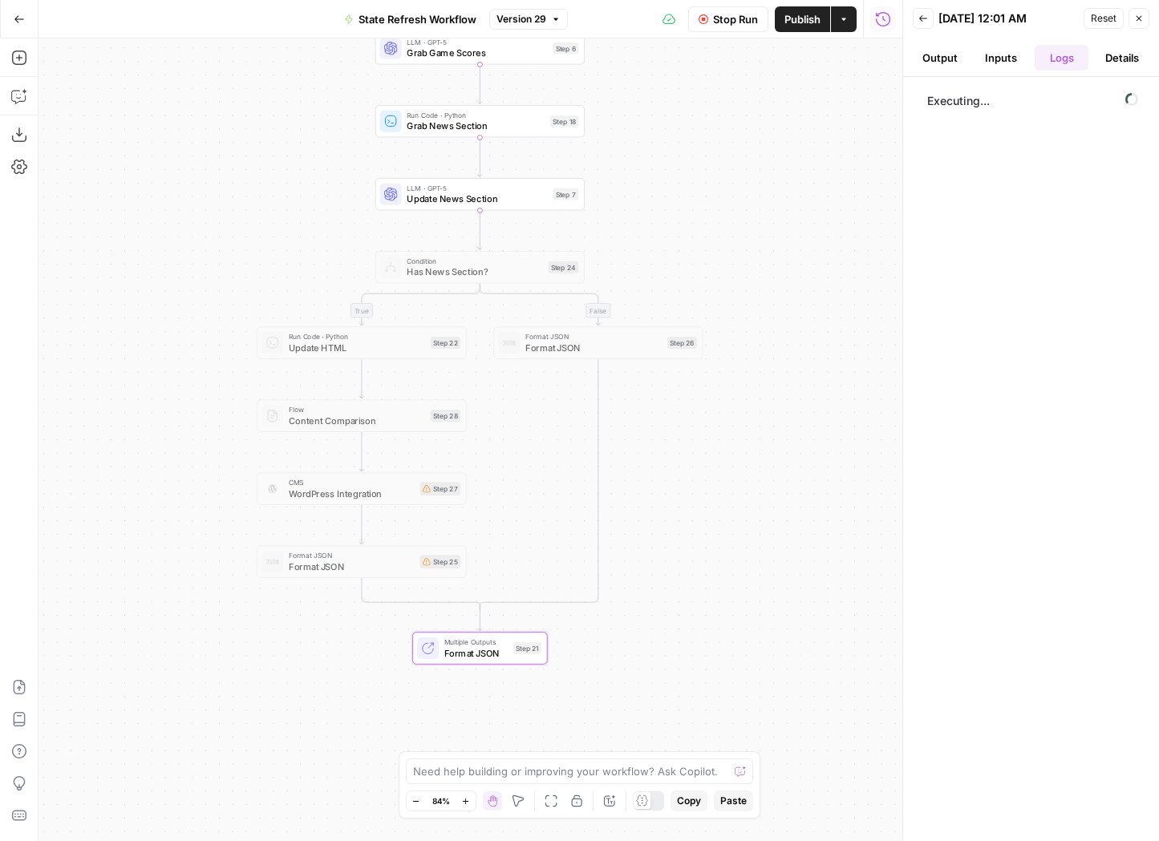
drag, startPoint x: 674, startPoint y: 543, endPoint x: 742, endPoint y: 537, distance: 68.4
click at [742, 537] on div "false true Workflow Input Settings Inputs Run Code · Python City Step 23 Search…" at bounding box center [471, 440] width 864 height 803
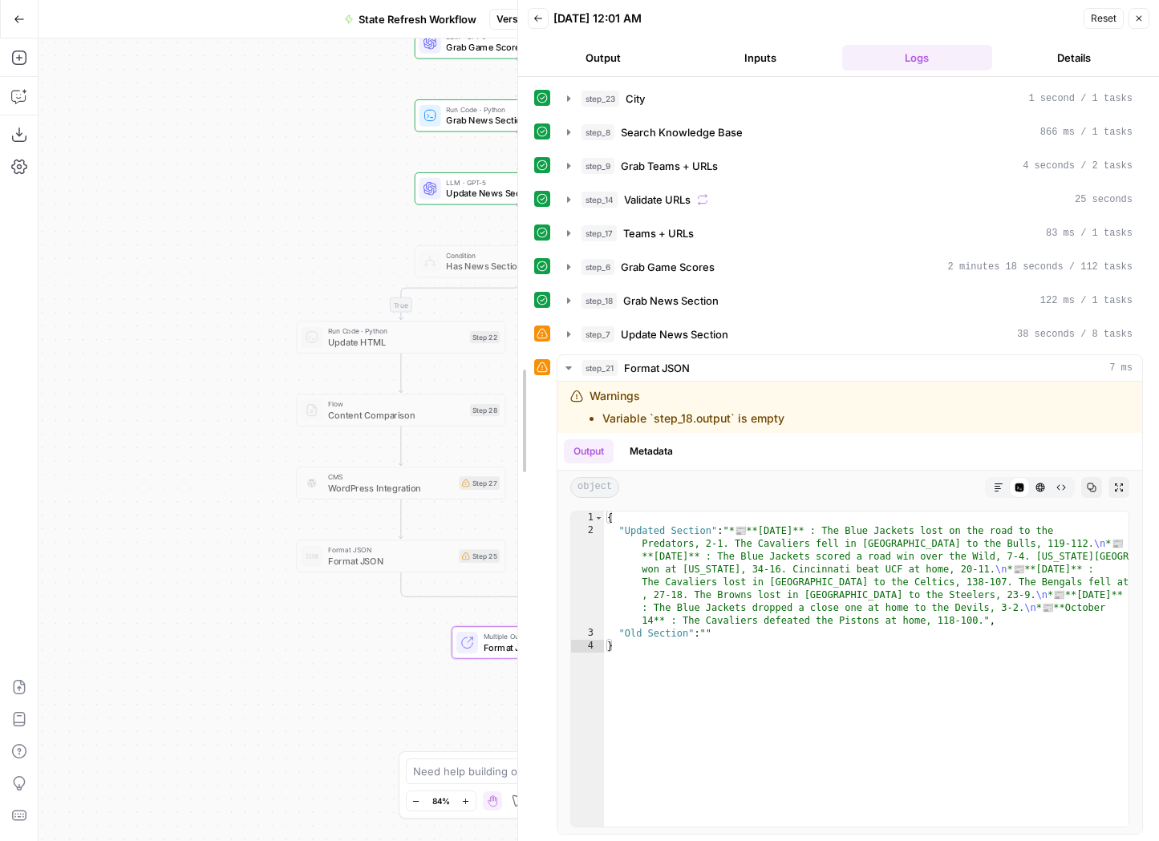
drag, startPoint x: 904, startPoint y: 466, endPoint x: 275, endPoint y: 440, distance: 629.4
click at [274, 440] on body "Hard Rock Digital New Home Browse Insights Opportunities Your Data Recent Grids…" at bounding box center [579, 420] width 1159 height 841
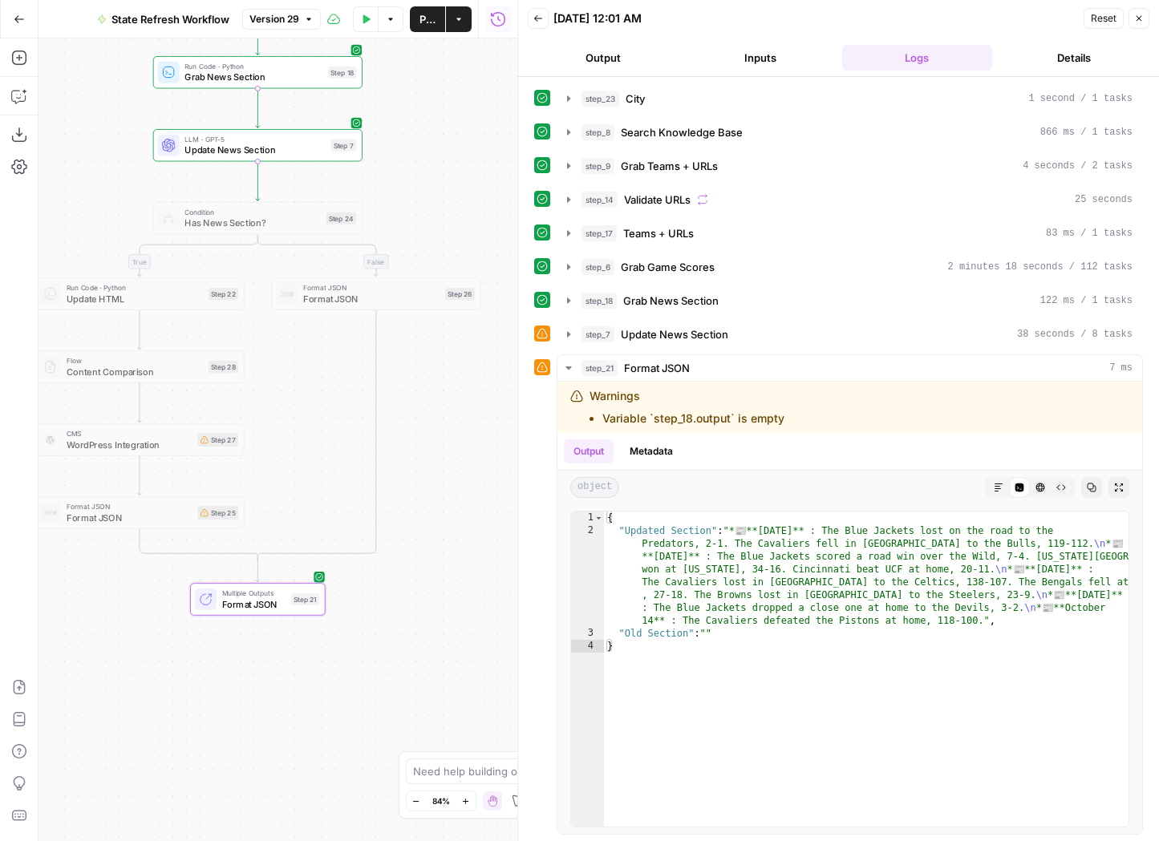
drag, startPoint x: 294, startPoint y: 648, endPoint x: 46, endPoint y: 622, distance: 250.0
click at [45, 622] on div "false true Workflow Input Settings Inputs Run Code · Python City Step 23 Search…" at bounding box center [278, 440] width 479 height 803
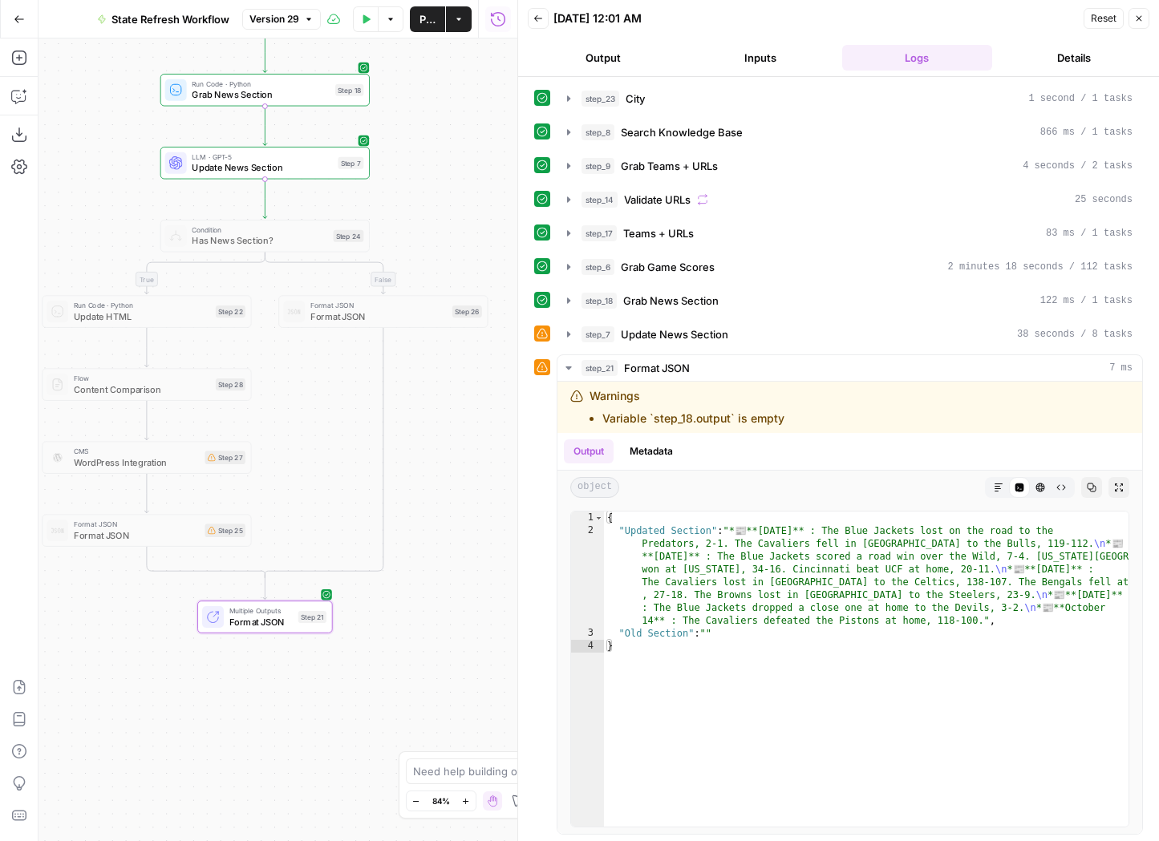
click at [261, 622] on span "Format JSON" at bounding box center [260, 622] width 63 height 14
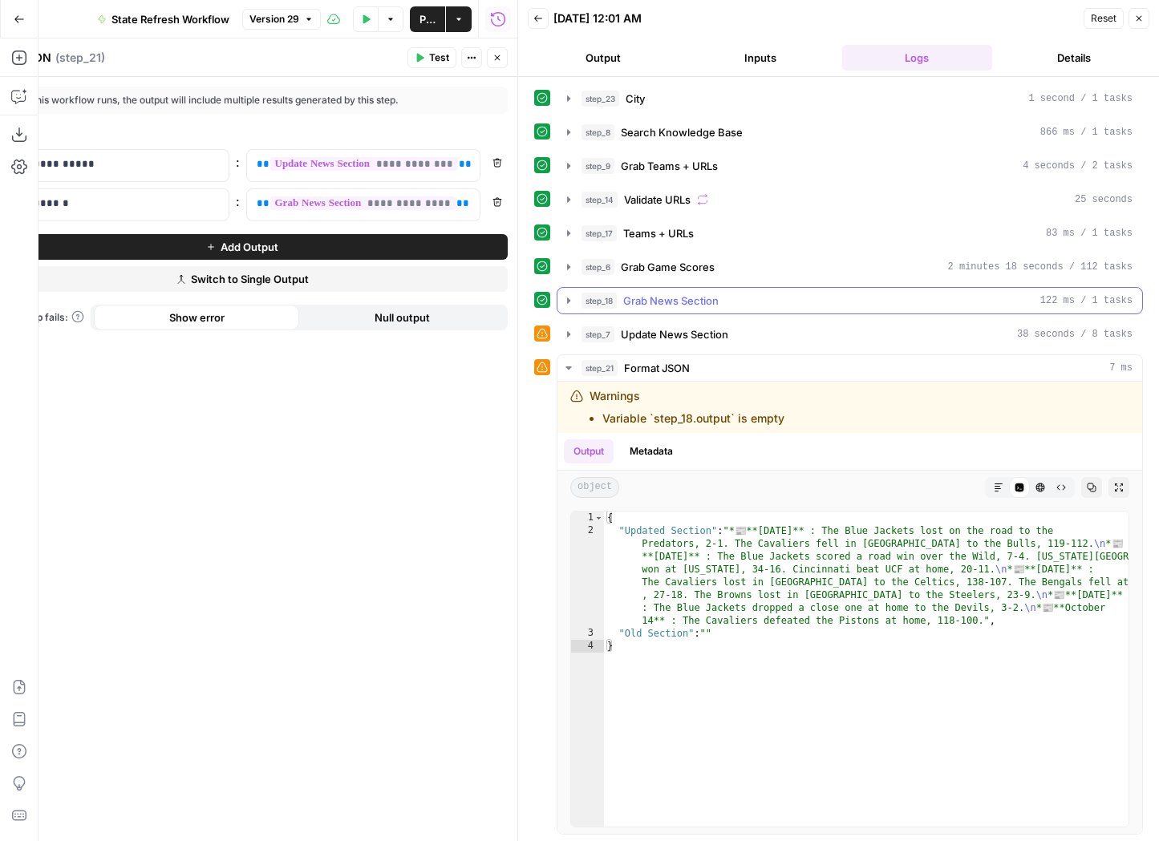
click at [566, 295] on icon "button" at bounding box center [568, 300] width 13 height 13
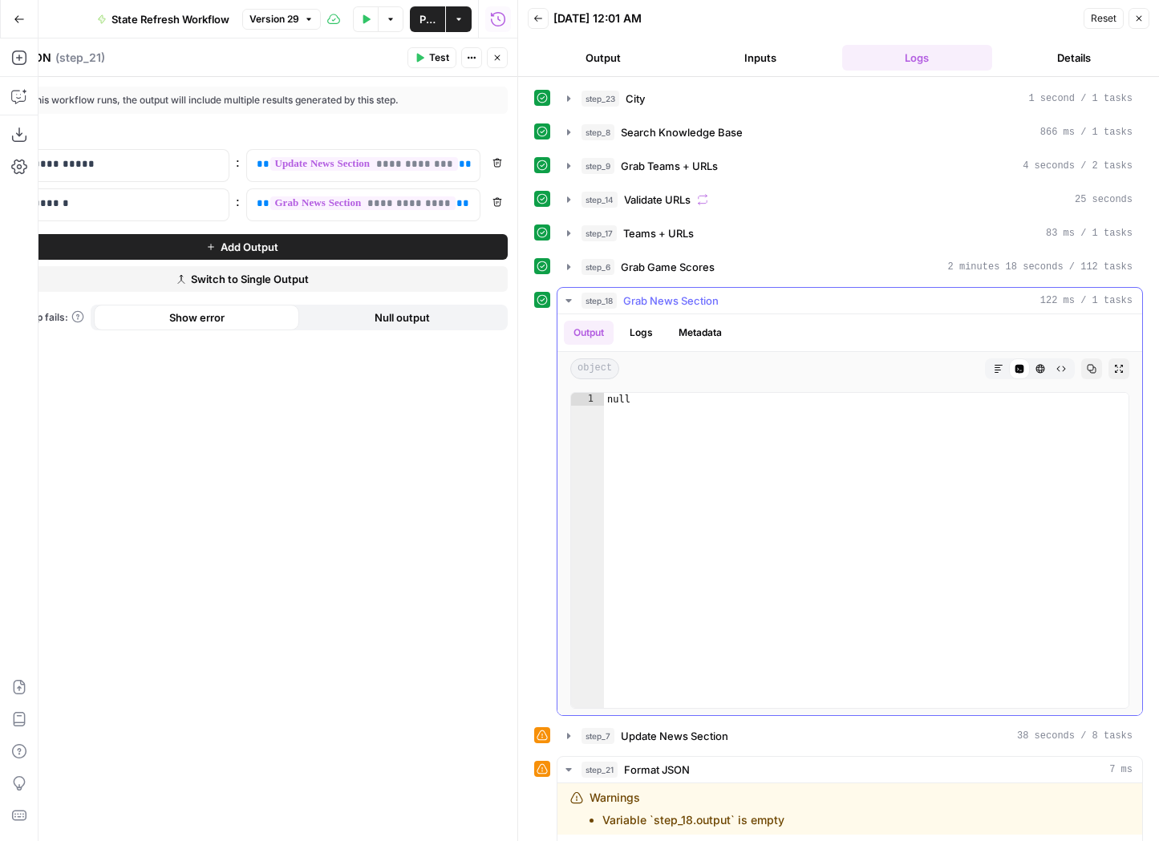
click at [566, 295] on icon "button" at bounding box center [568, 300] width 13 height 13
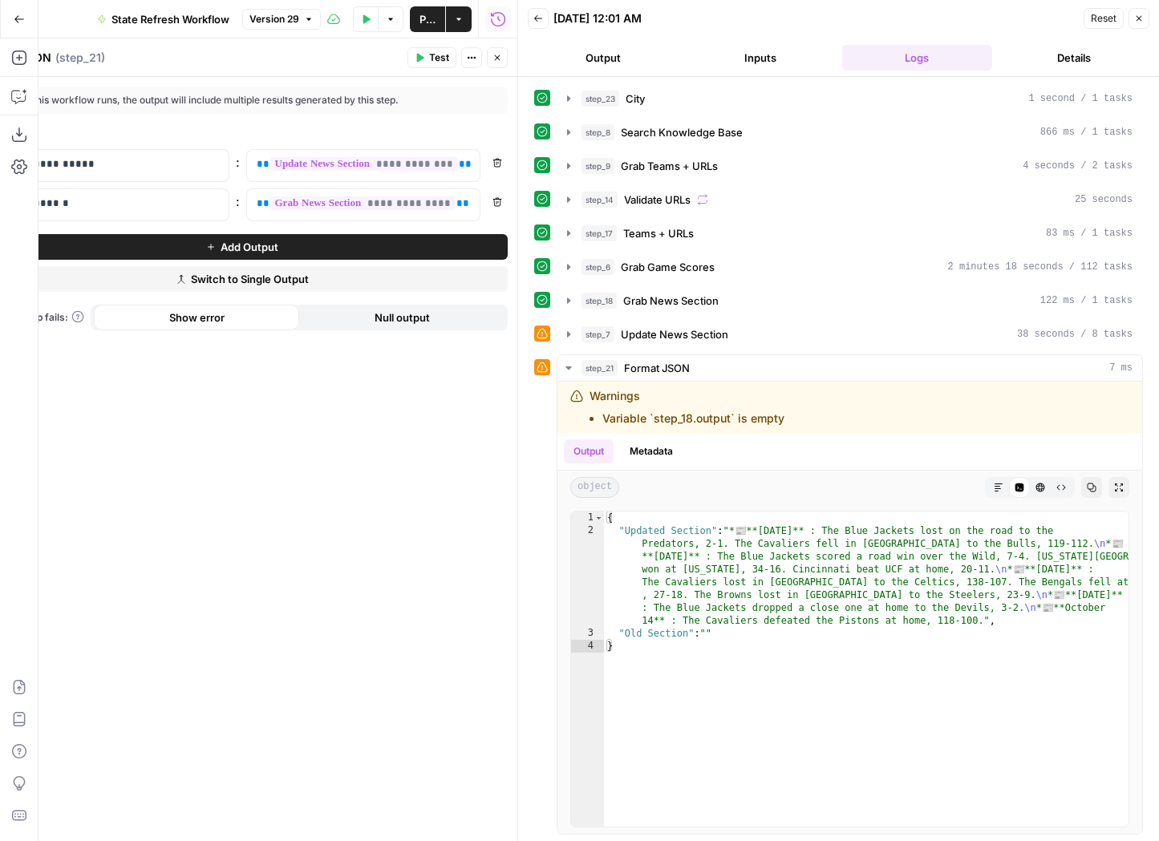
click at [747, 63] on button "Inputs" at bounding box center [760, 58] width 151 height 26
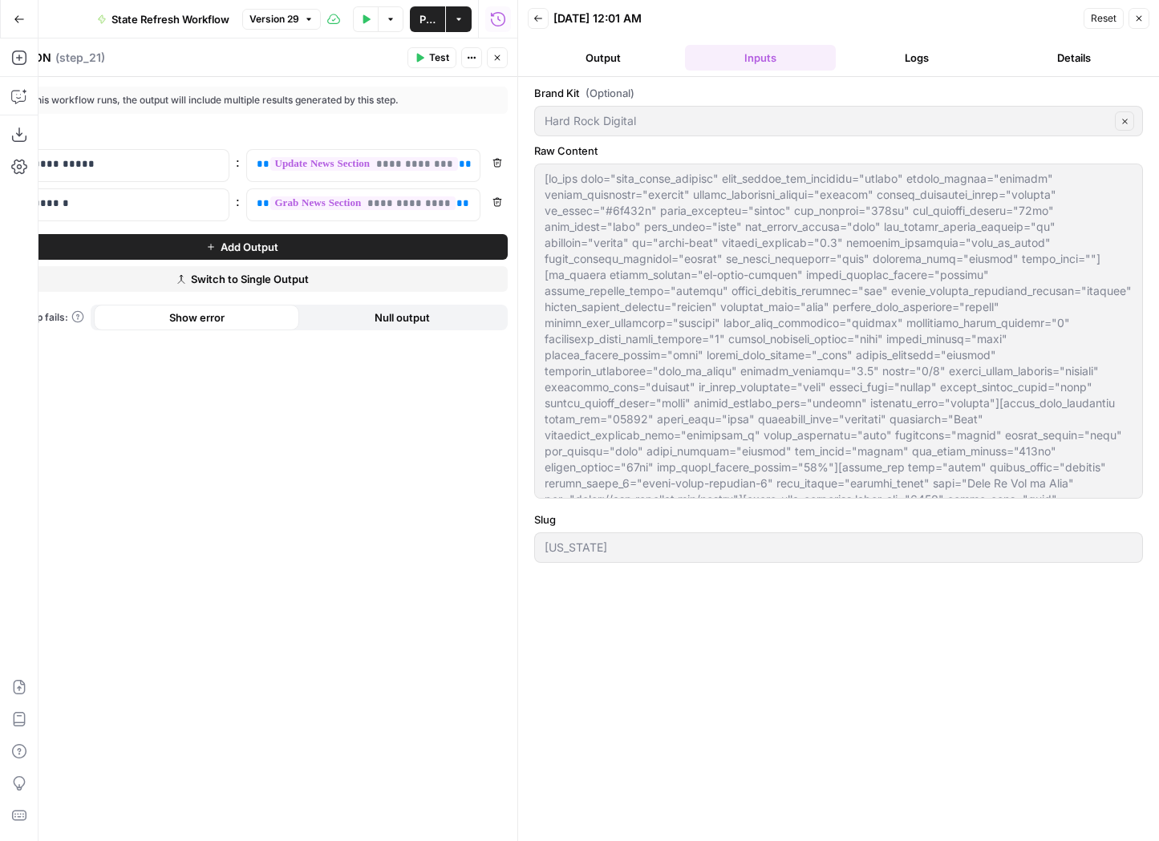
click at [1139, 21] on icon "button" at bounding box center [1139, 19] width 10 height 10
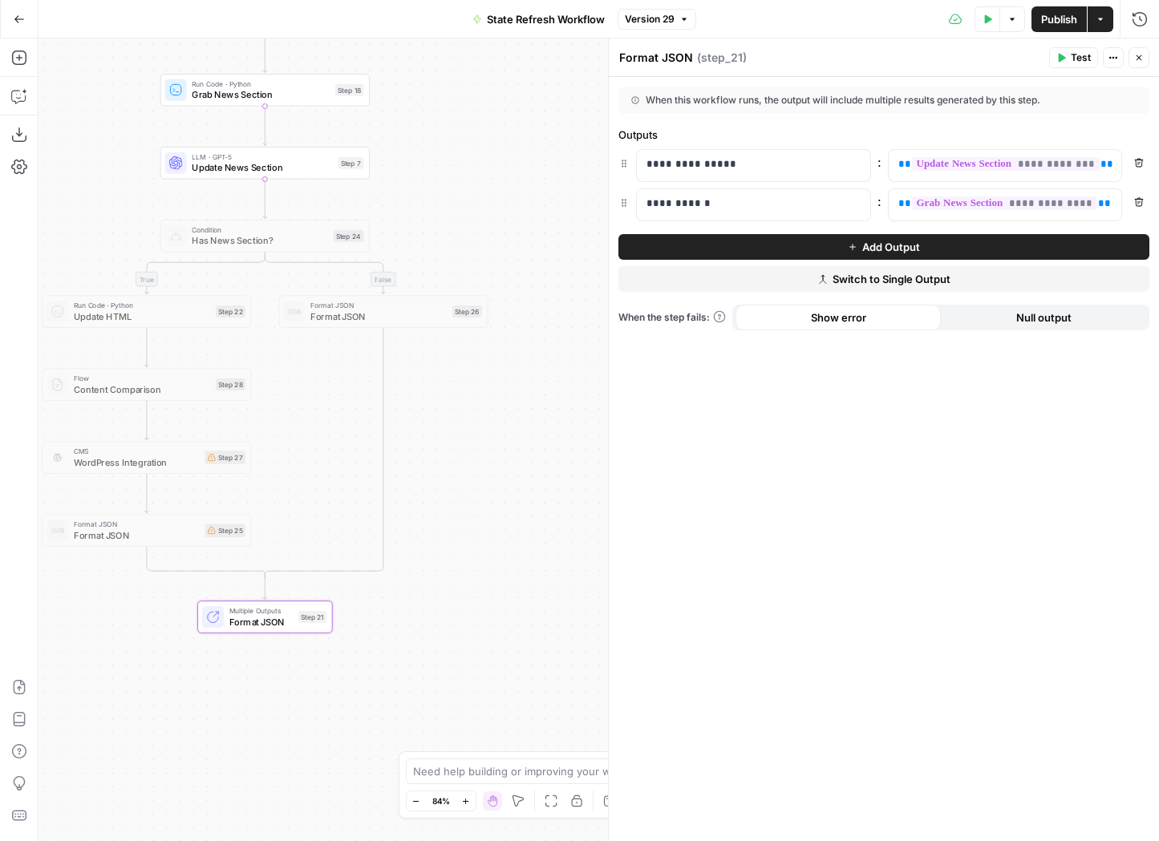
click at [1140, 55] on icon "button" at bounding box center [1139, 58] width 10 height 10
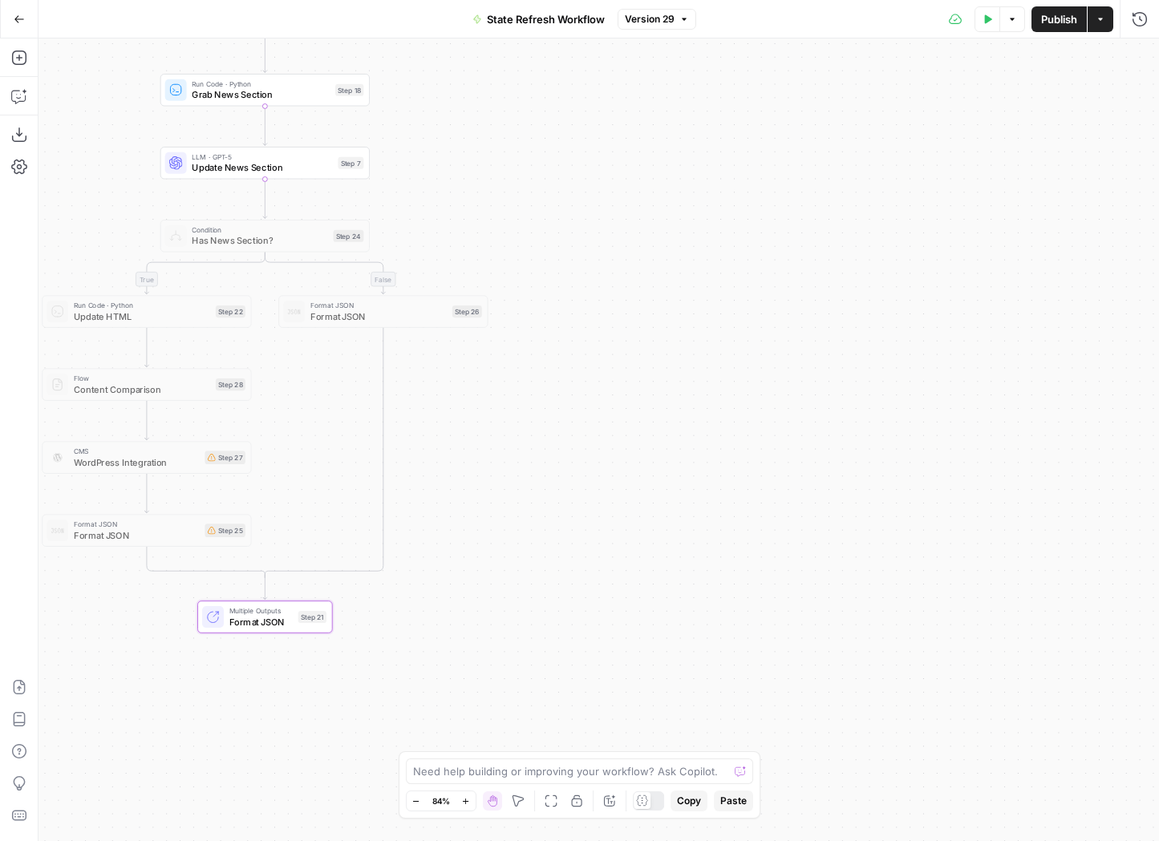
click at [982, 25] on button "Test Data" at bounding box center [988, 19] width 26 height 26
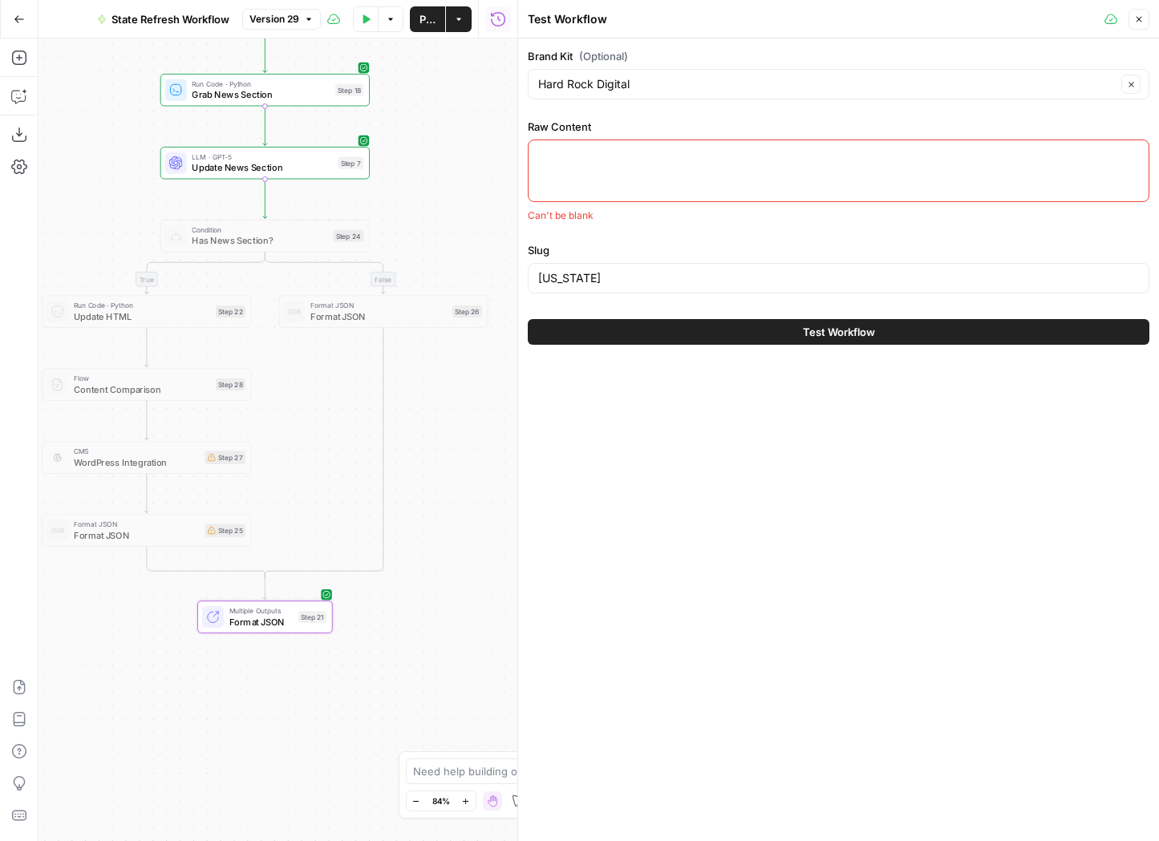
paste textarea "<p>[vc_row type="full_width_content" full_screen_row_position="middle" column_m…"
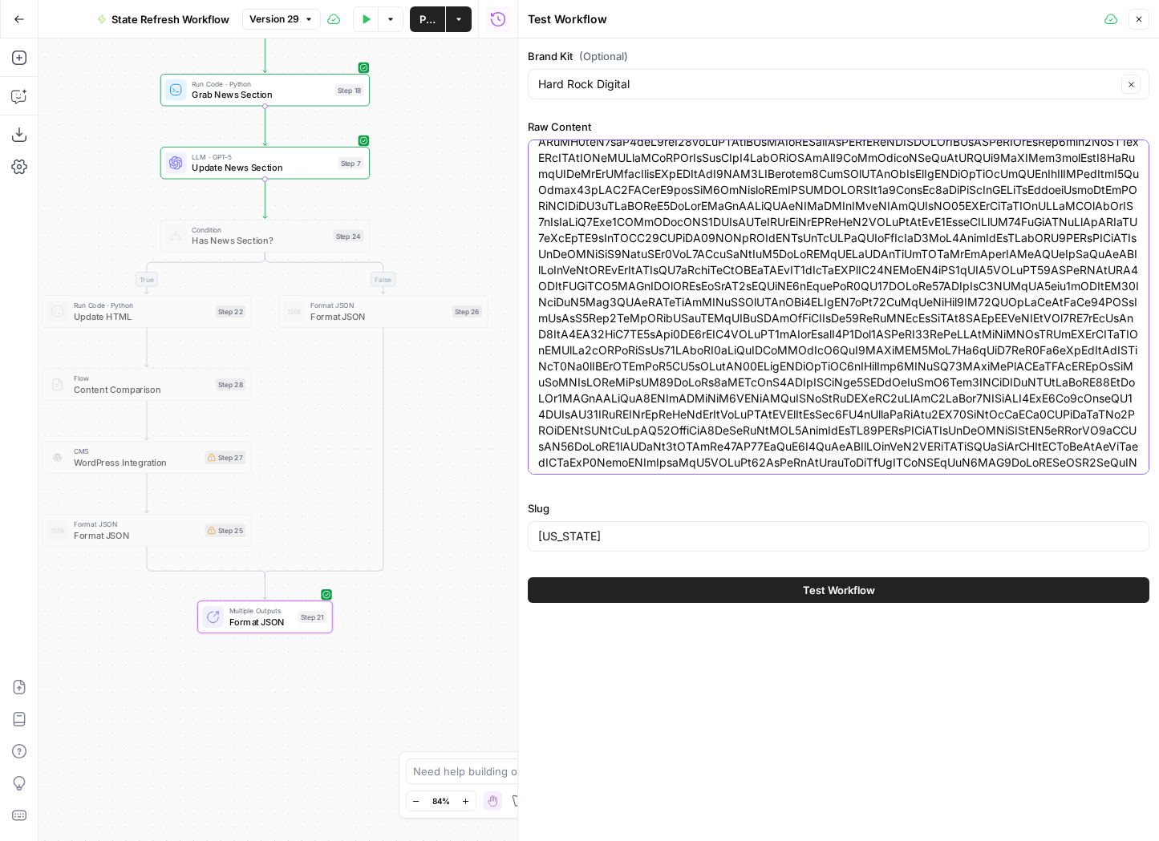
scroll to position [24539, 0]
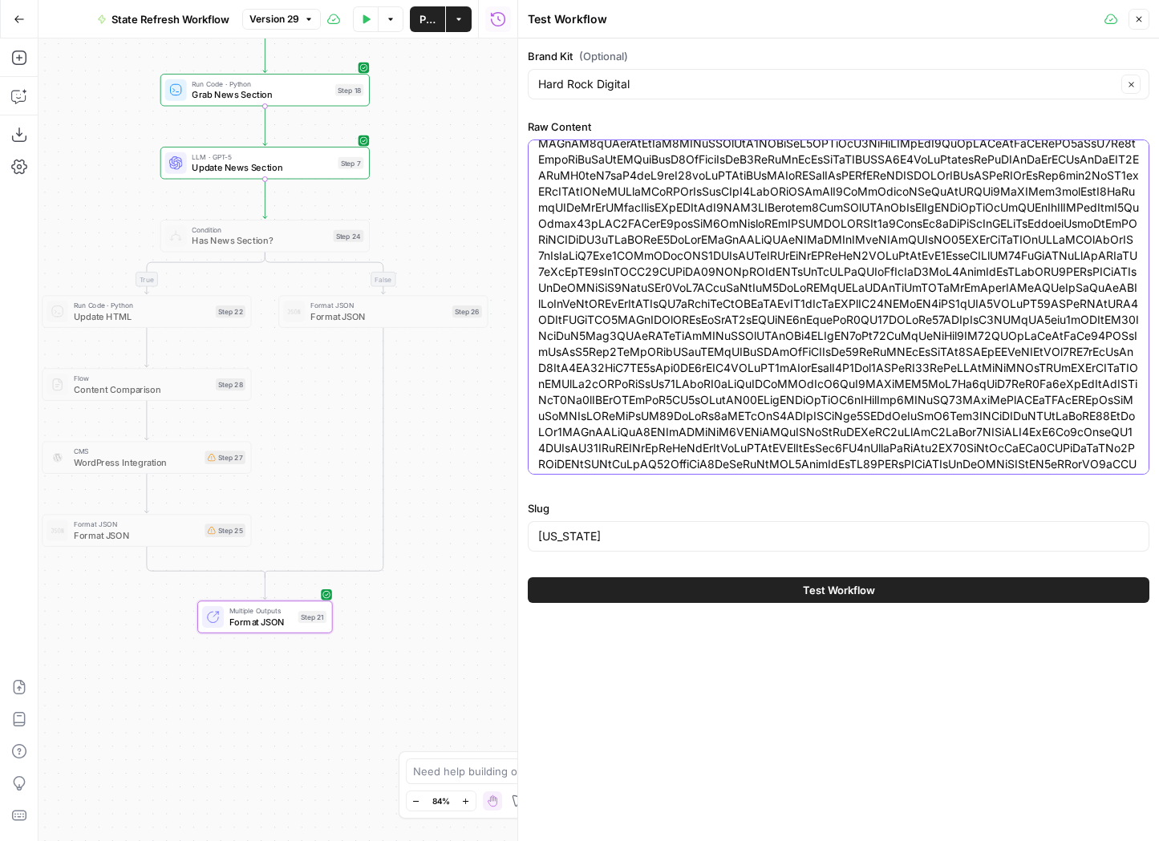
type textarea "<p>[vc_row type="full_width_content" full_screen_row_position="middle" column_m…"
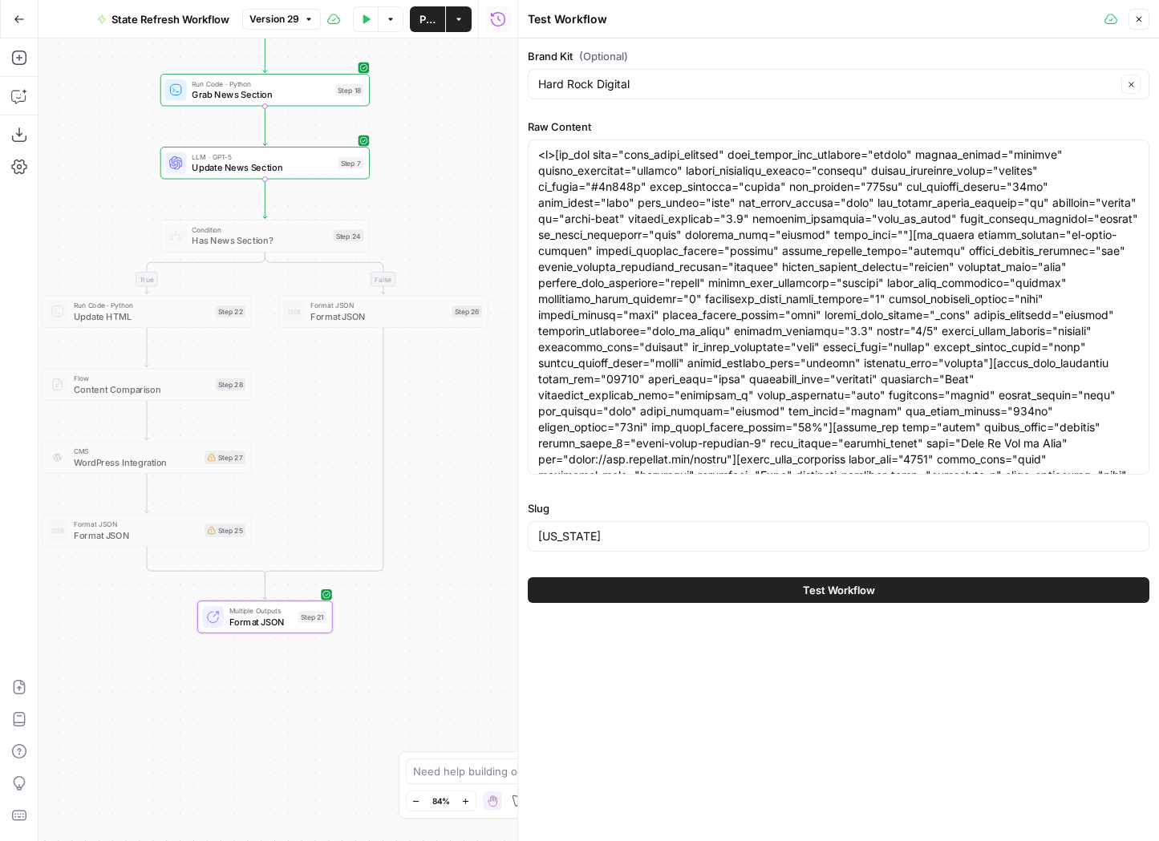
click at [846, 594] on span "Test Workflow" at bounding box center [839, 590] width 72 height 16
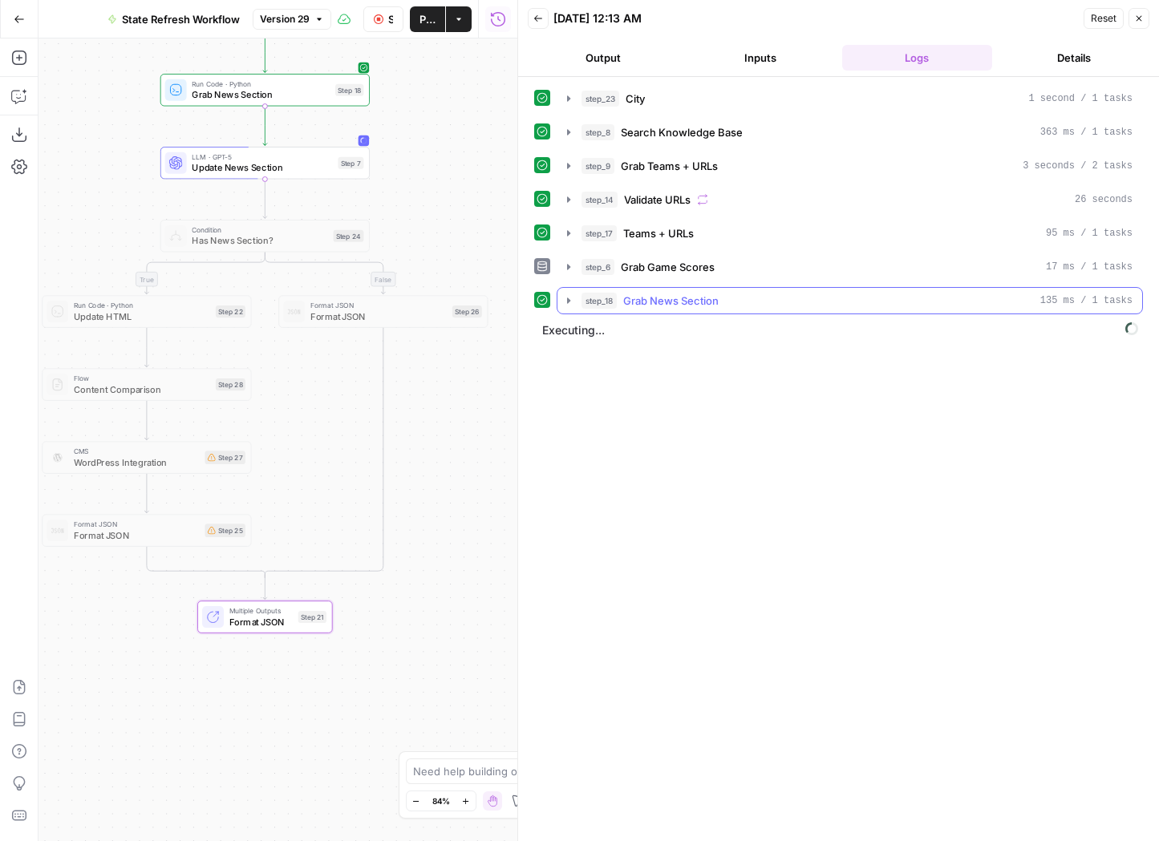
click at [565, 298] on icon "button" at bounding box center [568, 300] width 13 height 13
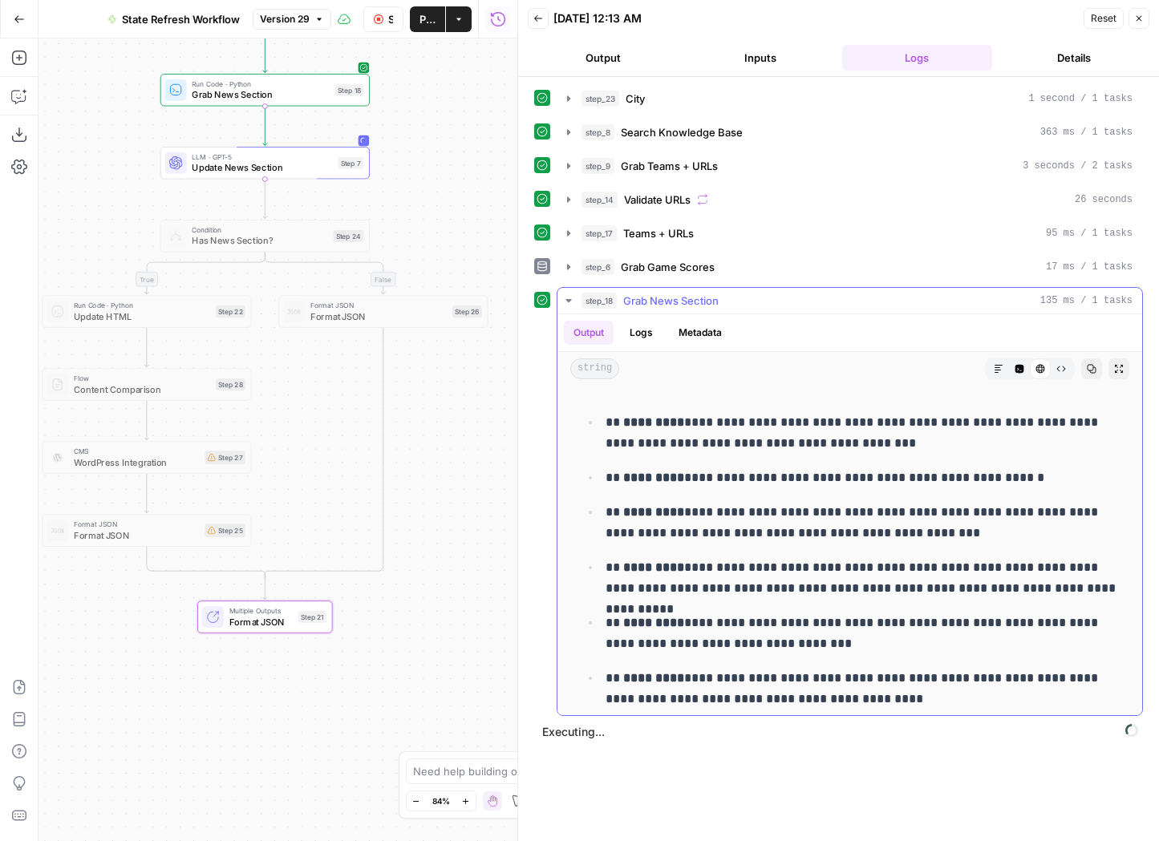
click at [565, 298] on icon "button" at bounding box center [568, 300] width 13 height 13
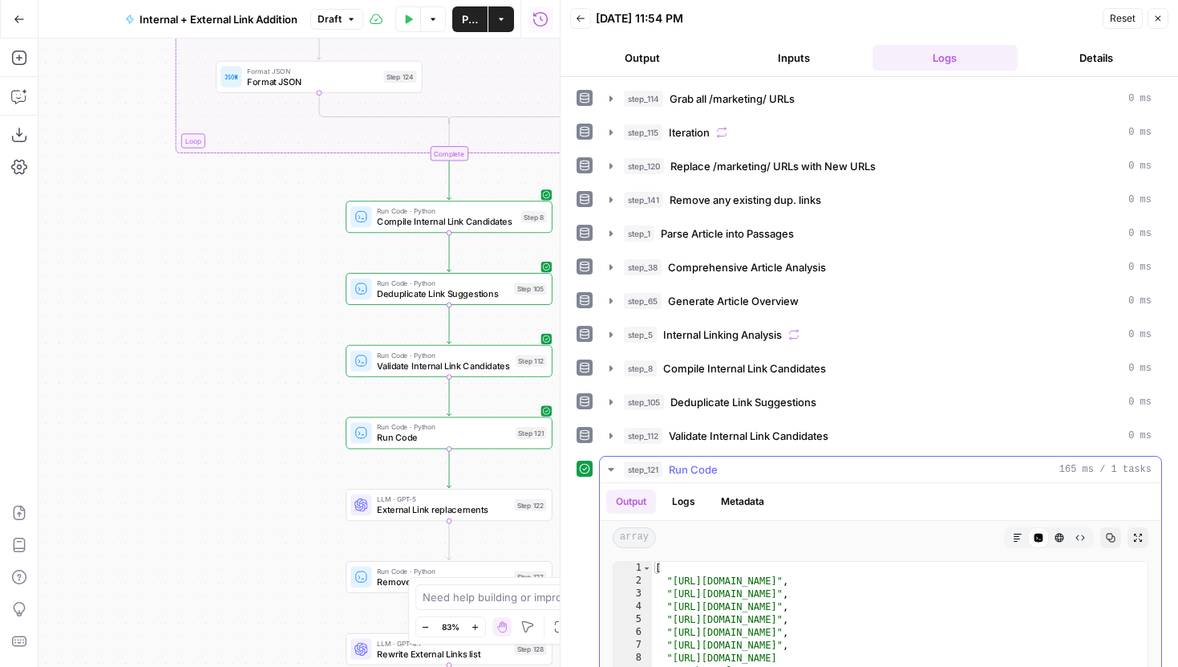
scroll to position [226, 0]
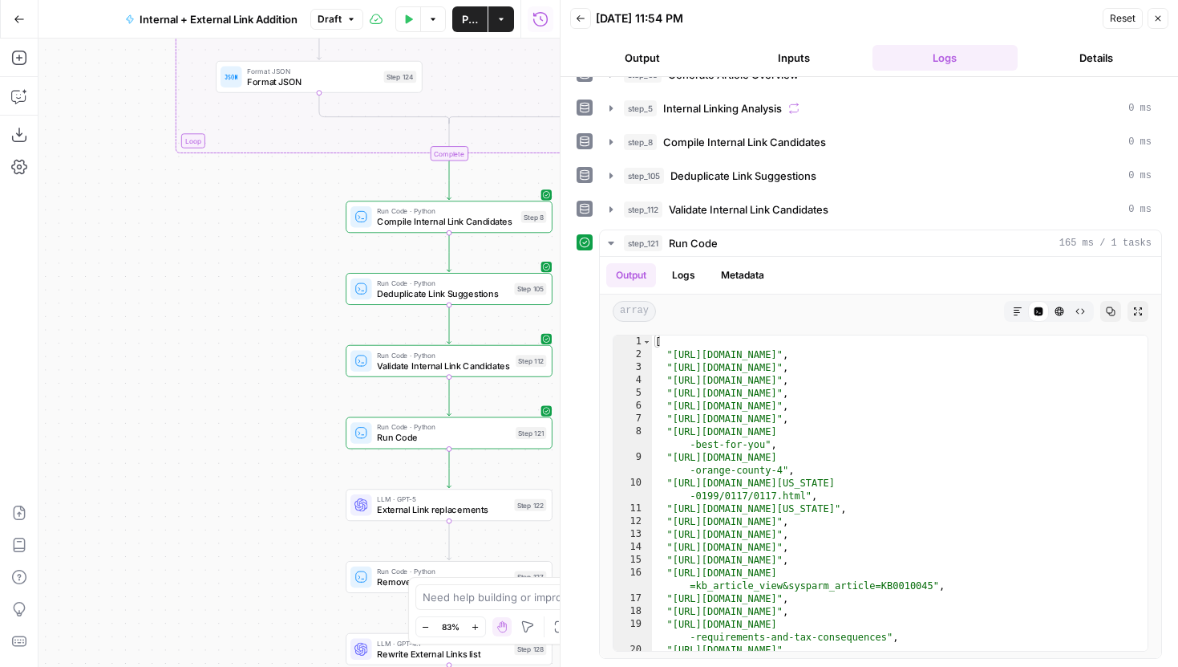
click at [1155, 18] on icon "button" at bounding box center [1158, 19] width 10 height 10
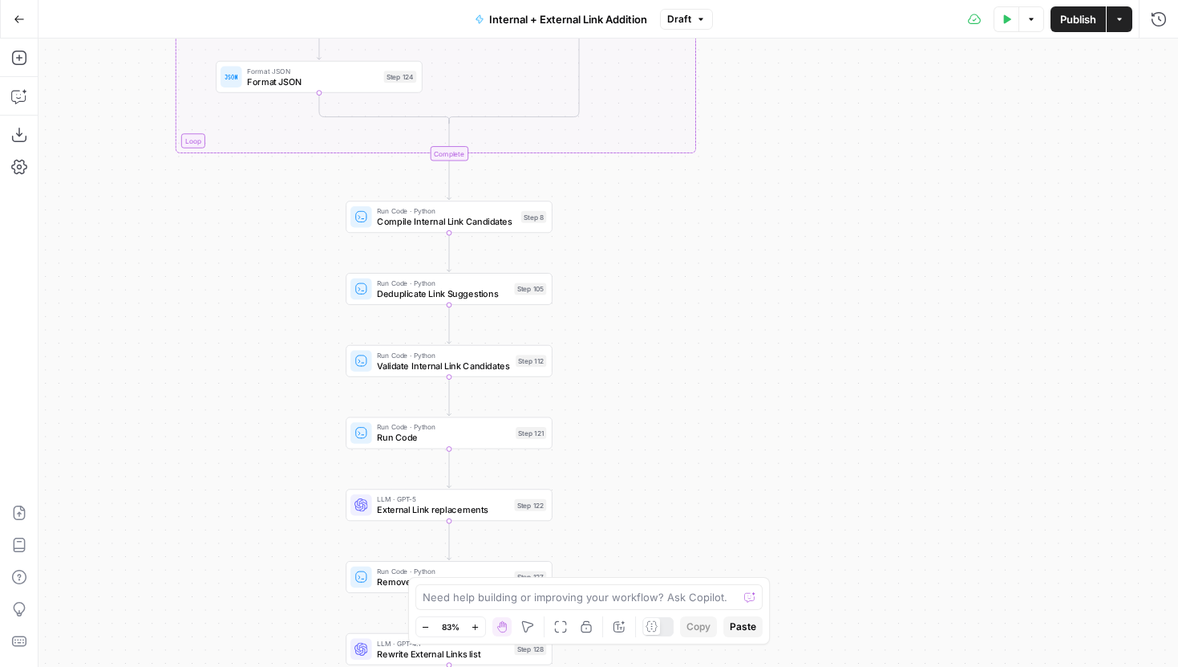
drag, startPoint x: 761, startPoint y: 383, endPoint x: 761, endPoint y: 245, distance: 137.2
click at [761, 245] on div "true false true false Workflow Input Settings Inputs Run Code · Python Grab all…" at bounding box center [609, 353] width 1140 height 628
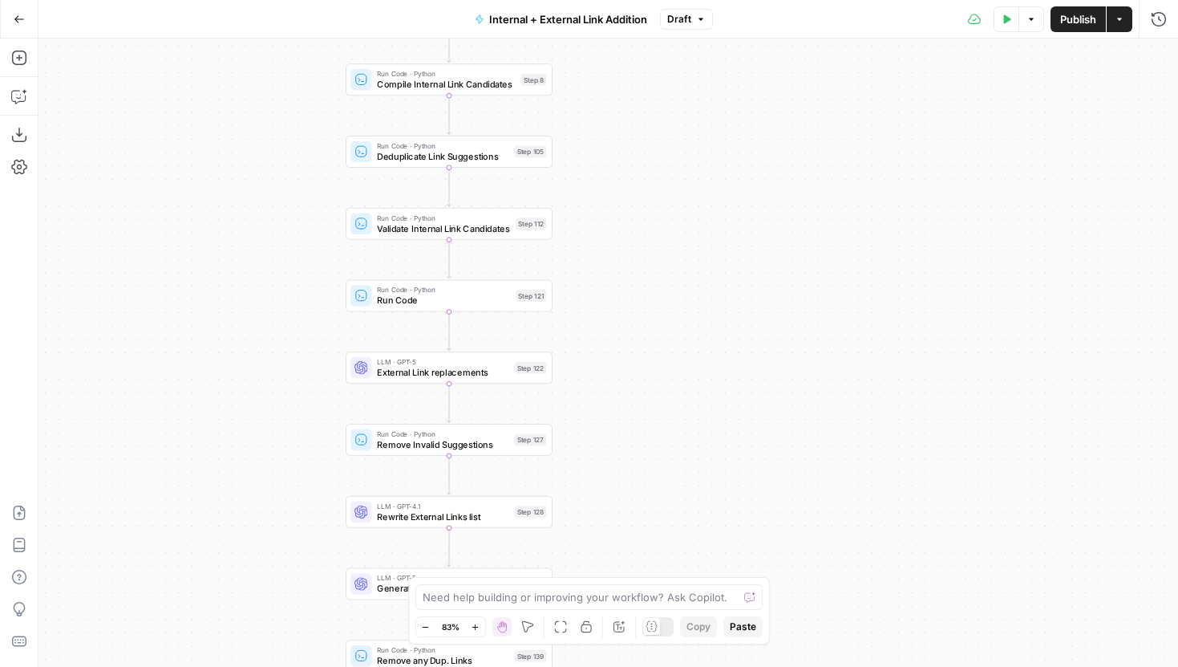
click at [428, 631] on button "Zoom Out" at bounding box center [425, 626] width 19 height 19
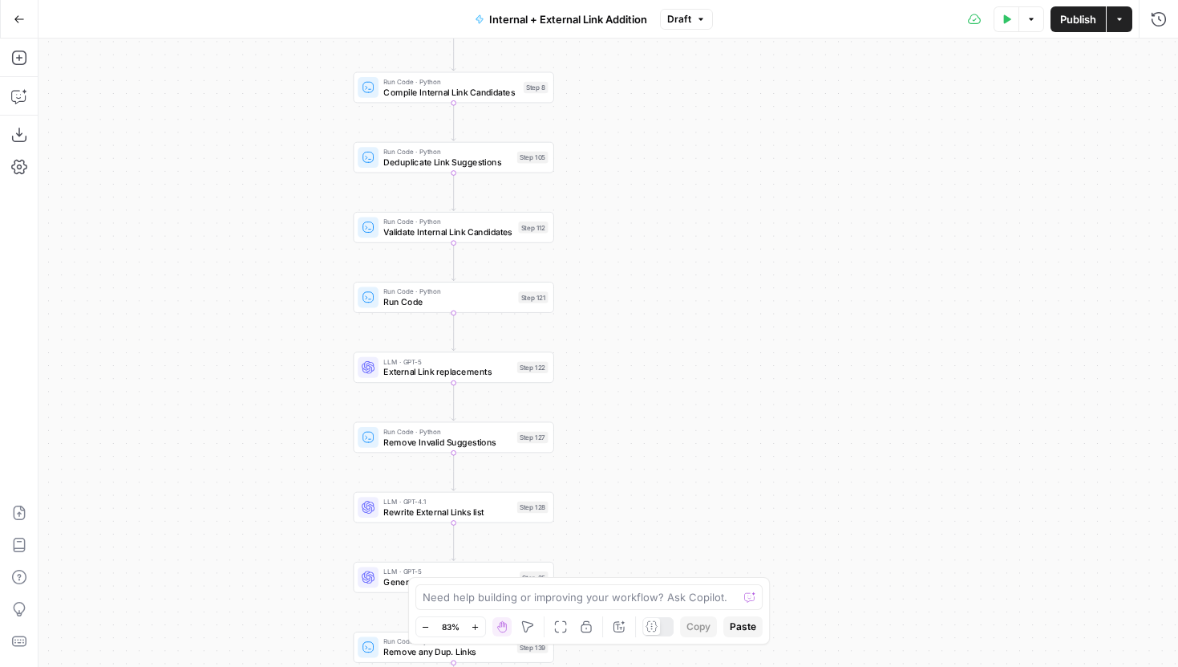
click at [428, 631] on button "Zoom Out" at bounding box center [425, 626] width 19 height 19
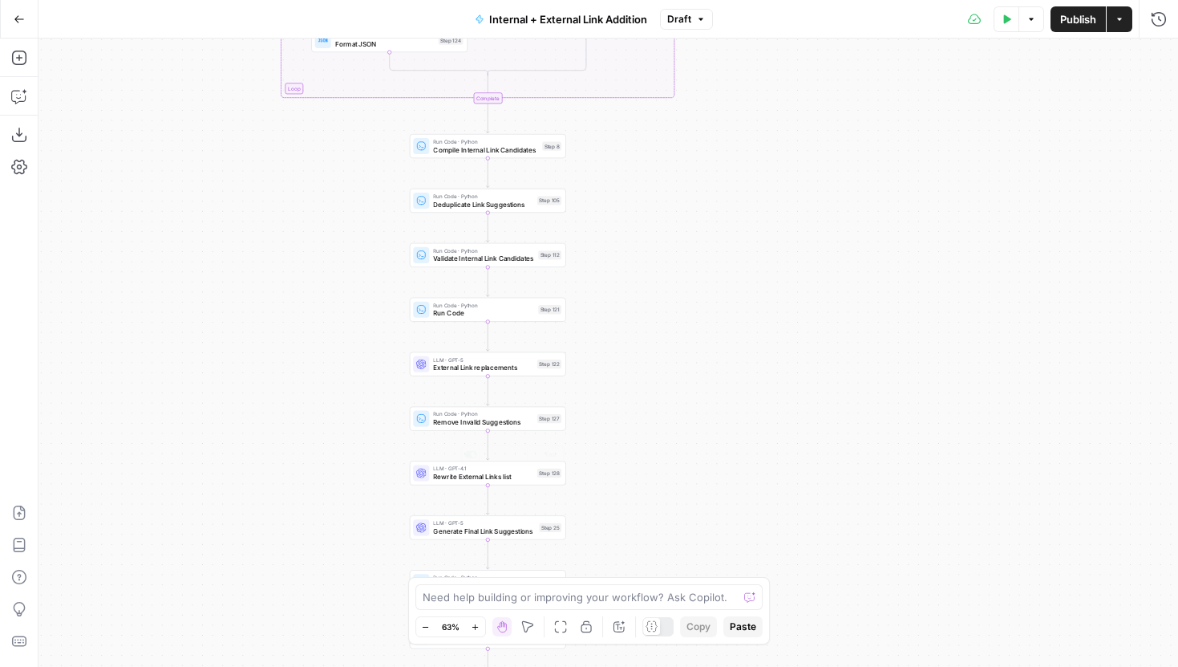
drag, startPoint x: 785, startPoint y: 168, endPoint x: 785, endPoint y: 571, distance: 402.7
click at [785, 571] on div "true false true false Workflow Input Settings Inputs Run Code · Python Grab all…" at bounding box center [609, 353] width 1140 height 628
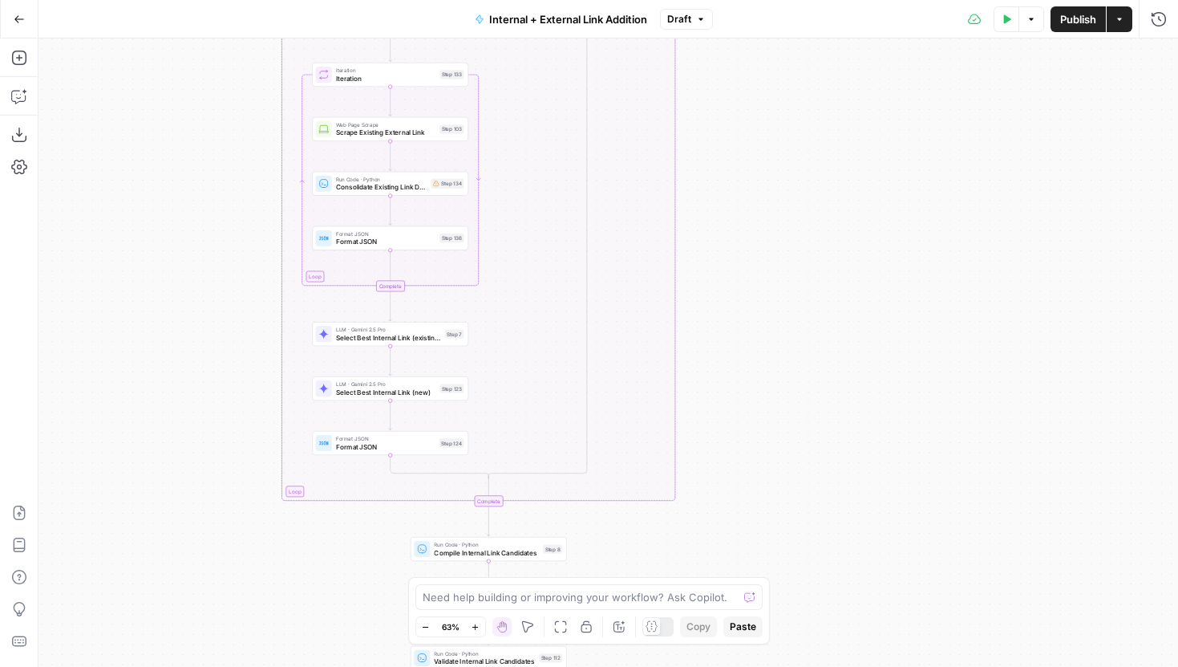
drag, startPoint x: 828, startPoint y: 191, endPoint x: 774, endPoint y: 478, distance: 292.1
click at [774, 456] on div "true false true false Workflow Input Settings Inputs Run Code · Python Grab all…" at bounding box center [609, 353] width 1140 height 628
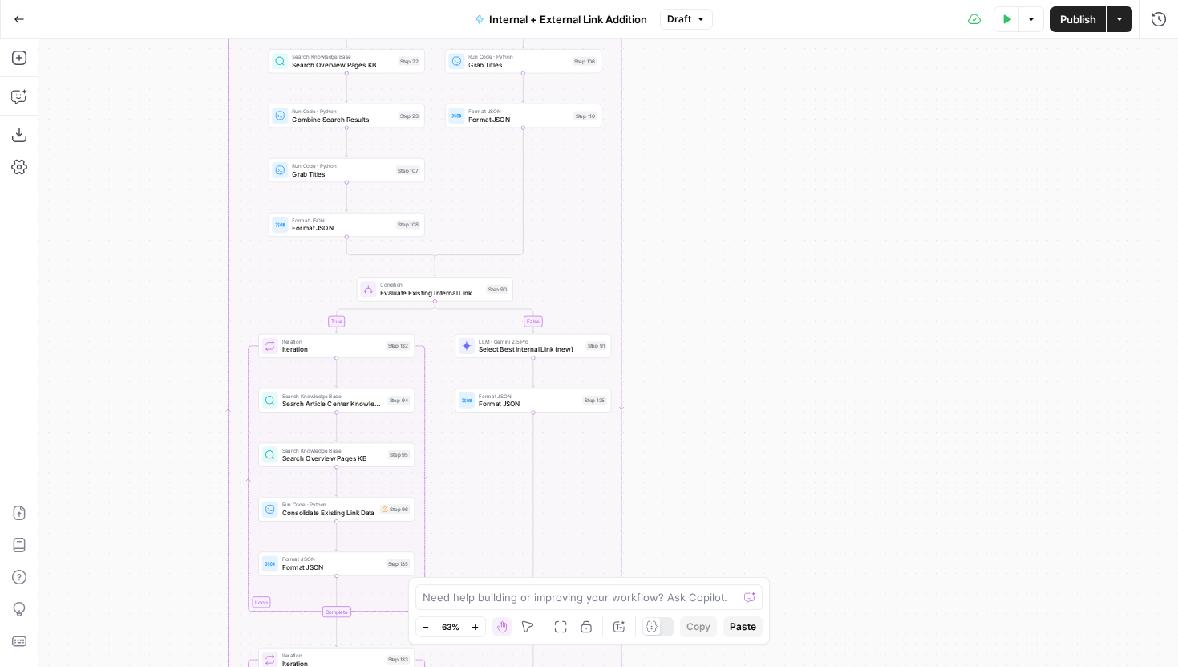
drag, startPoint x: 758, startPoint y: 160, endPoint x: 758, endPoint y: 462, distance: 301.6
click at [758, 459] on div "true false true false Workflow Input Settings Inputs Run Code · Python Grab all…" at bounding box center [609, 353] width 1140 height 628
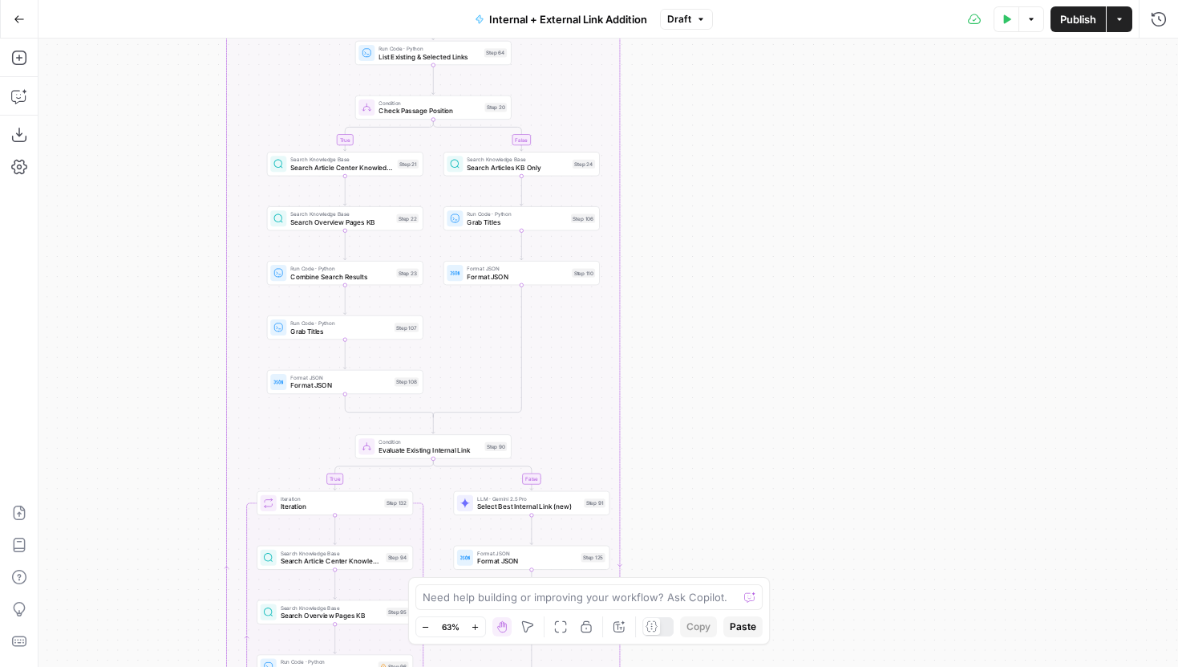
drag, startPoint x: 774, startPoint y: 329, endPoint x: 771, endPoint y: 472, distance: 142.8
click at [771, 472] on div "true false true false Workflow Input Settings Inputs Run Code · Python Grab all…" at bounding box center [609, 353] width 1140 height 628
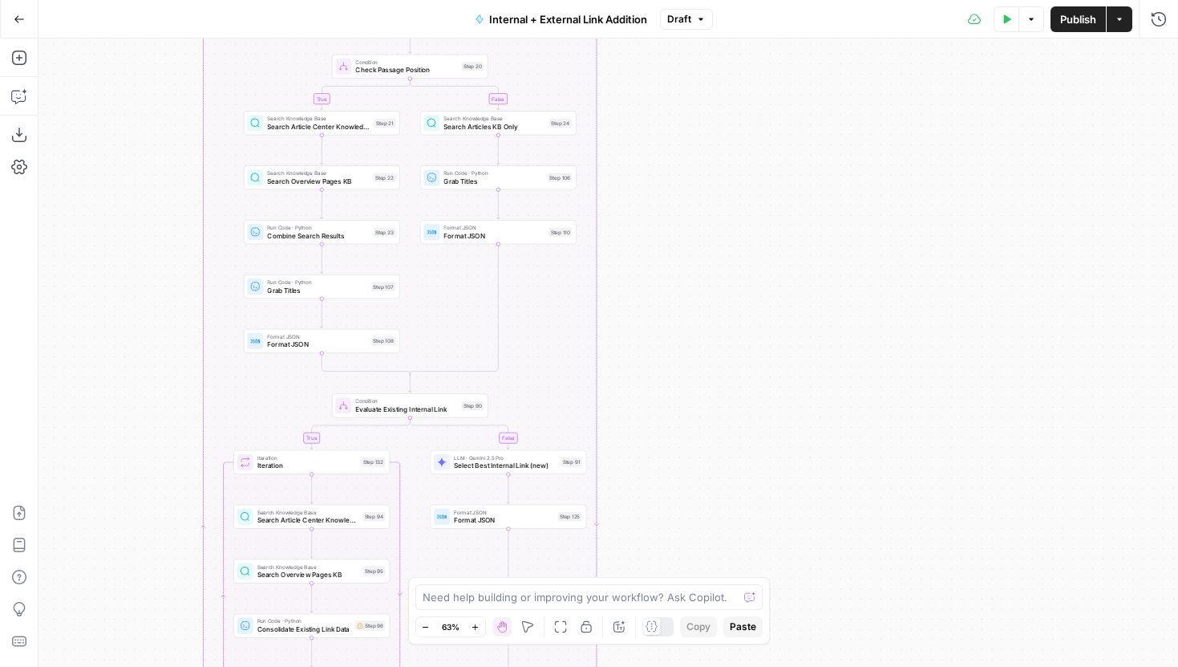
drag, startPoint x: 762, startPoint y: 345, endPoint x: 744, endPoint y: 160, distance: 186.1
click at [744, 160] on div "true false true false Workflow Input Settings Inputs Run Code · Python Grab all…" at bounding box center [609, 353] width 1140 height 628
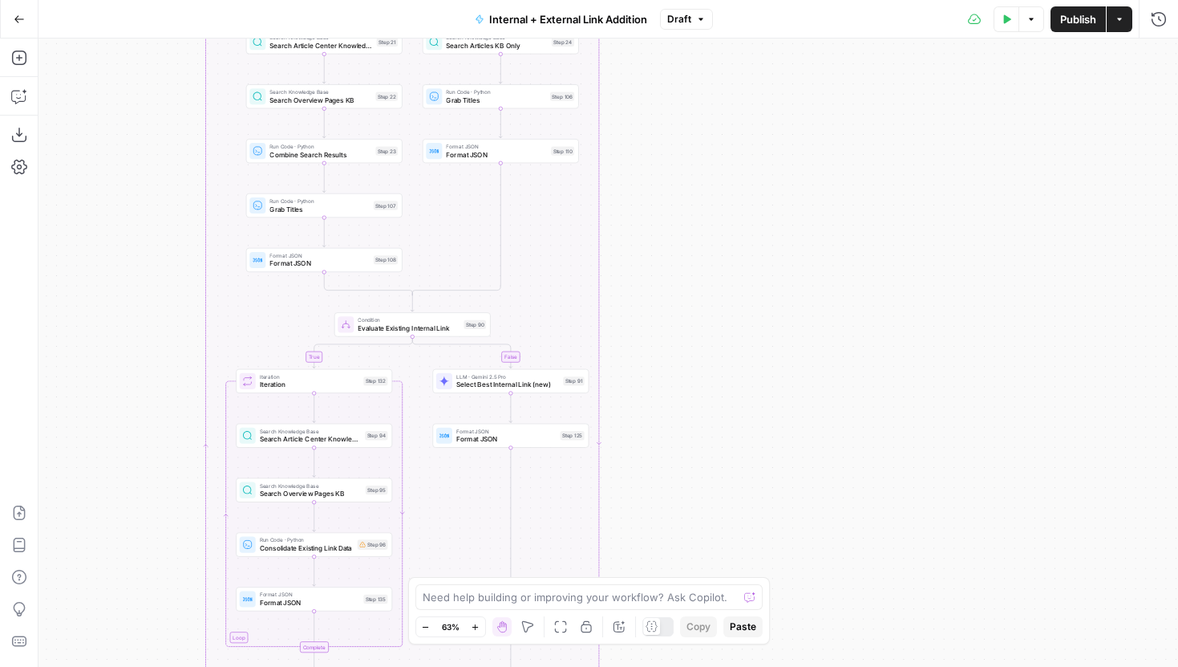
drag, startPoint x: 707, startPoint y: 399, endPoint x: 763, endPoint y: 232, distance: 175.8
click at [763, 232] on div "true false true false Workflow Input Settings Inputs Run Code · Python Grab all…" at bounding box center [609, 353] width 1140 height 628
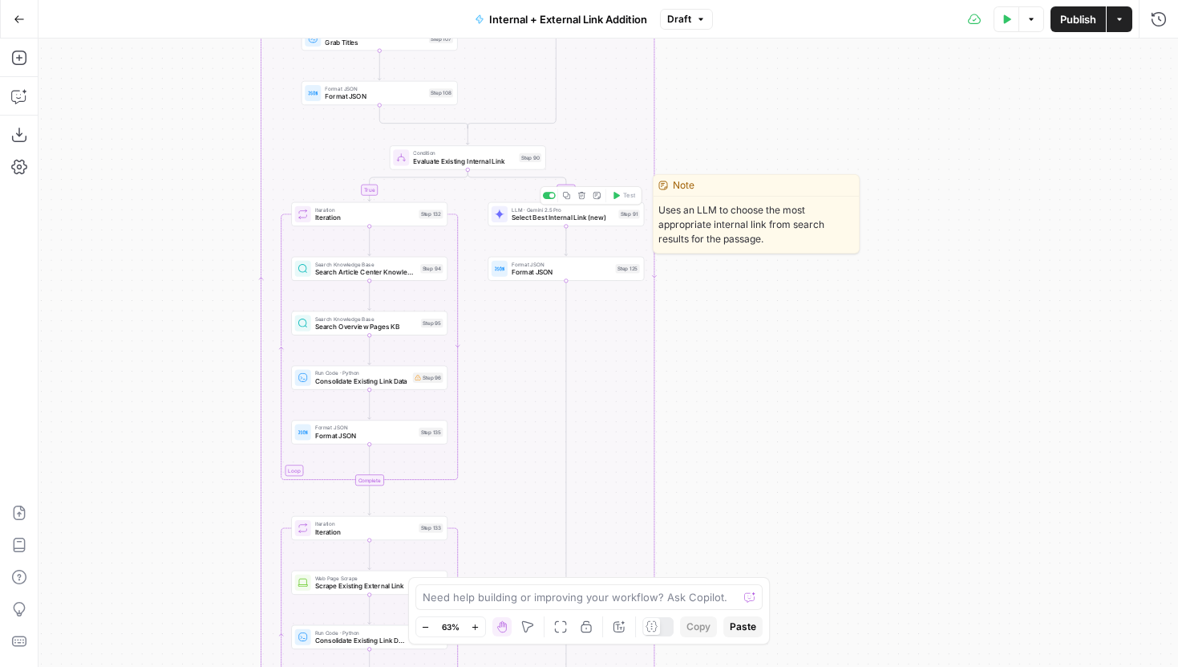
click at [598, 218] on span "Select Best Internal Link (new)" at bounding box center [563, 218] width 103 height 10
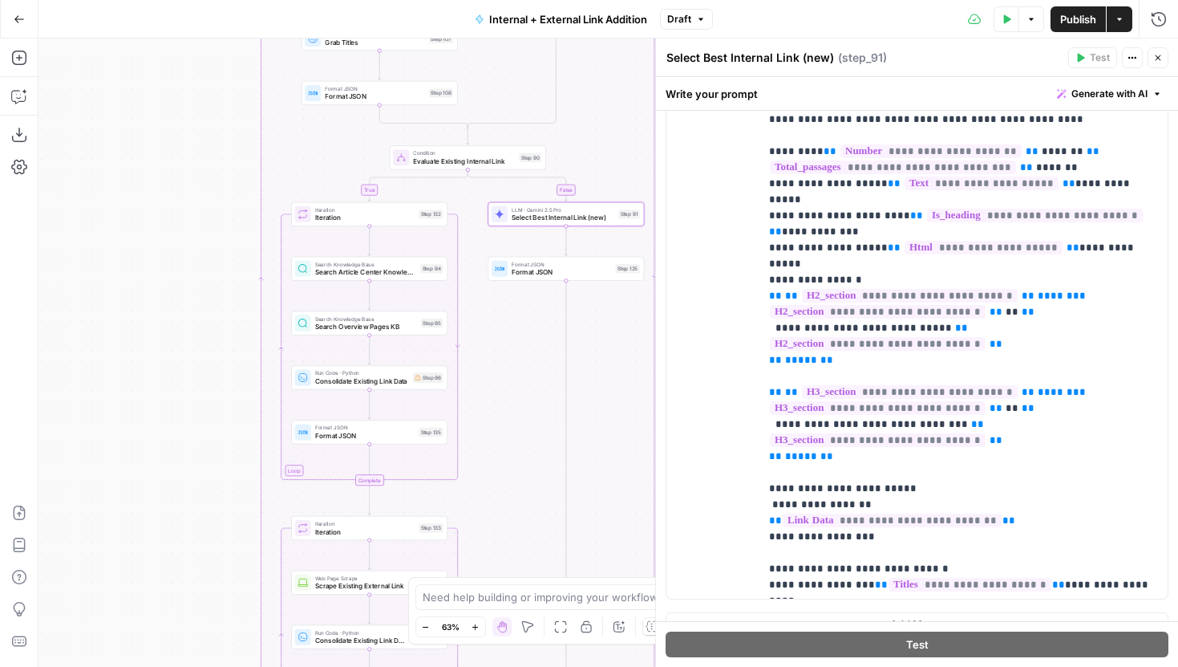
scroll to position [420, 0]
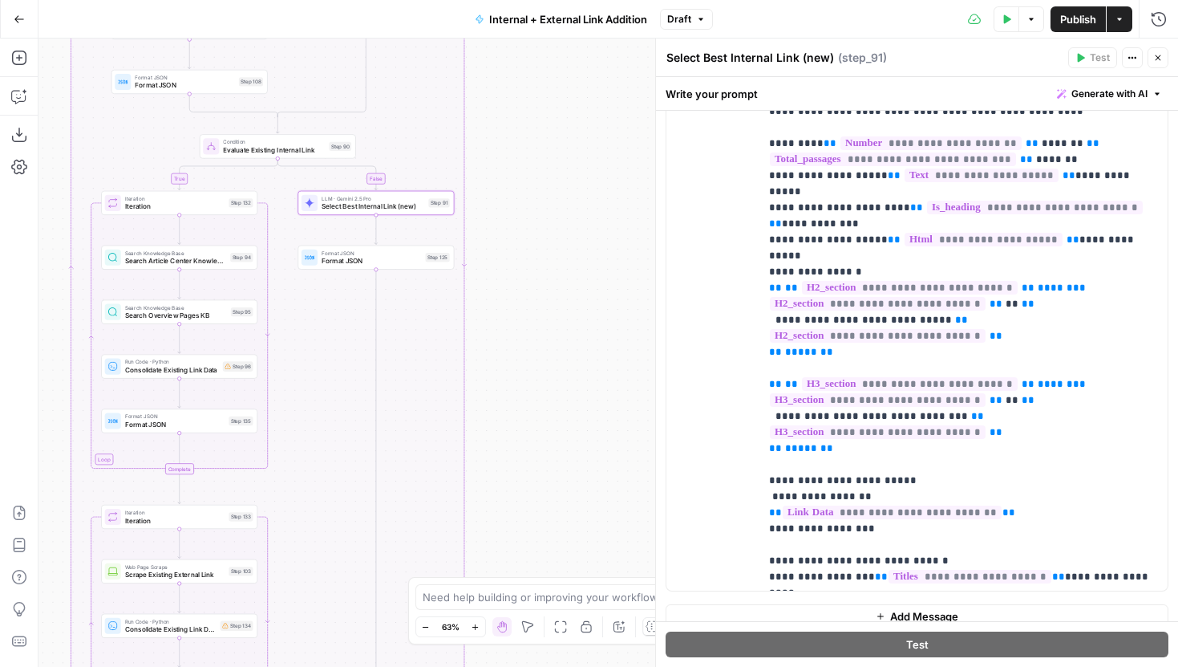
drag, startPoint x: 222, startPoint y: 161, endPoint x: 31, endPoint y: 150, distance: 191.2
click at [31, 150] on div "Add Steps Copilot Download as JSON Settings Import JSON AirOps Academy Help Giv…" at bounding box center [589, 353] width 1178 height 628
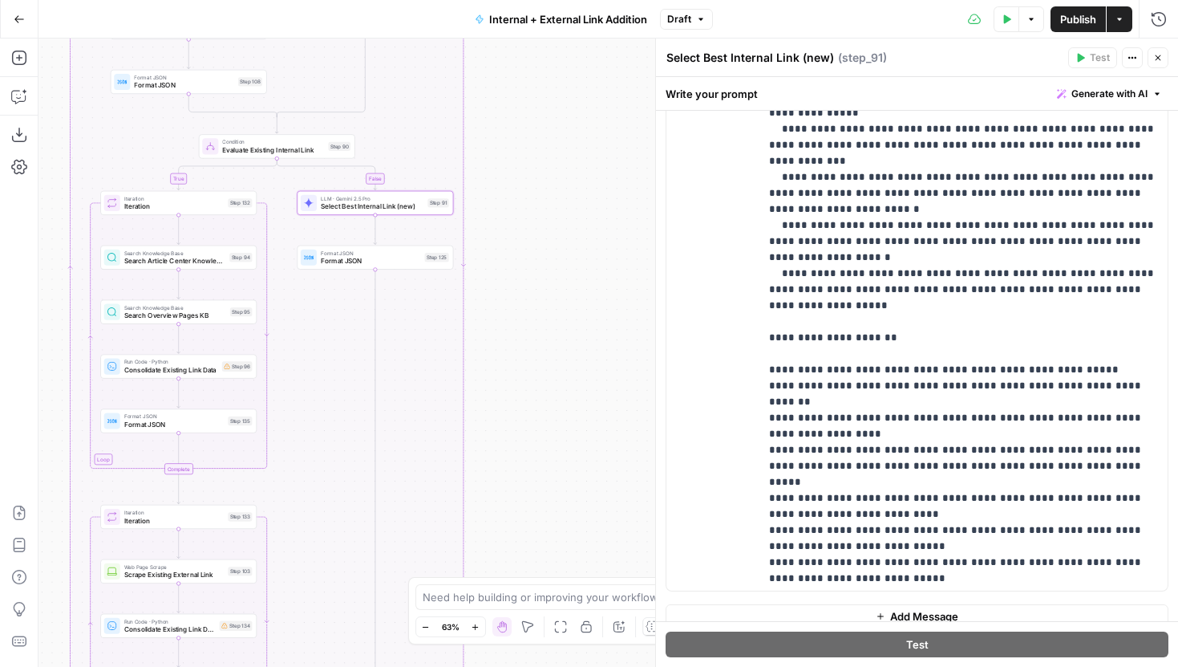
scroll to position [6082, 0]
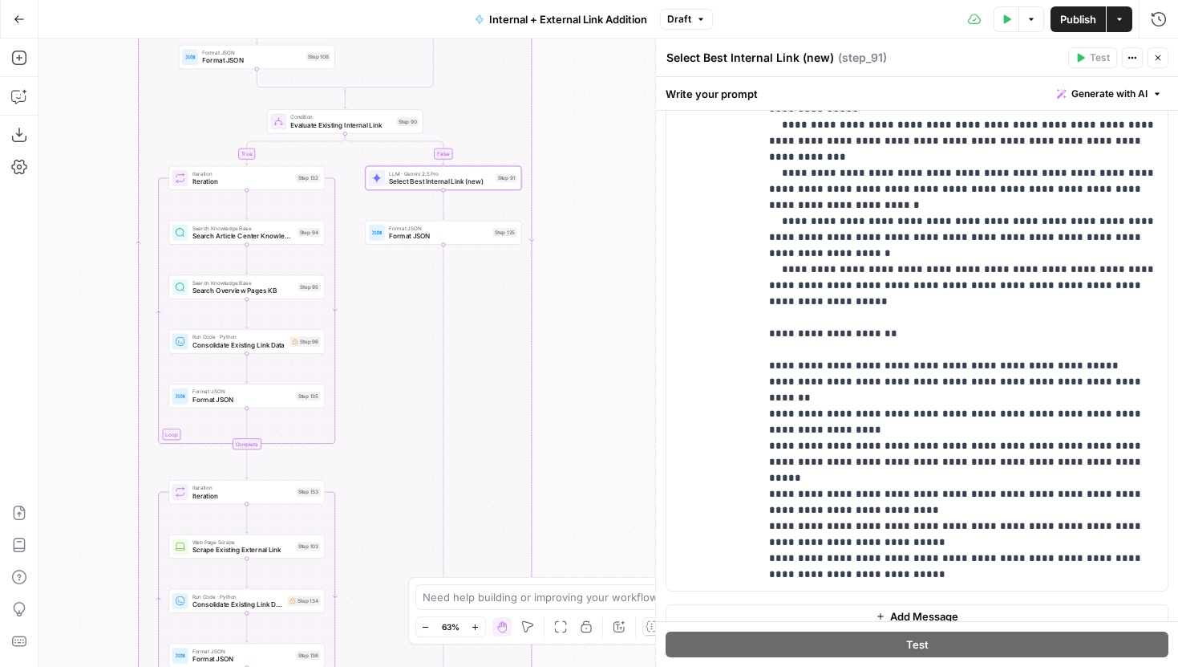
drag, startPoint x: 553, startPoint y: 273, endPoint x: 622, endPoint y: 248, distance: 72.6
click at [622, 248] on div "true false true false Workflow Input Settings Inputs Run Code · Python Grab all…" at bounding box center [609, 353] width 1140 height 628
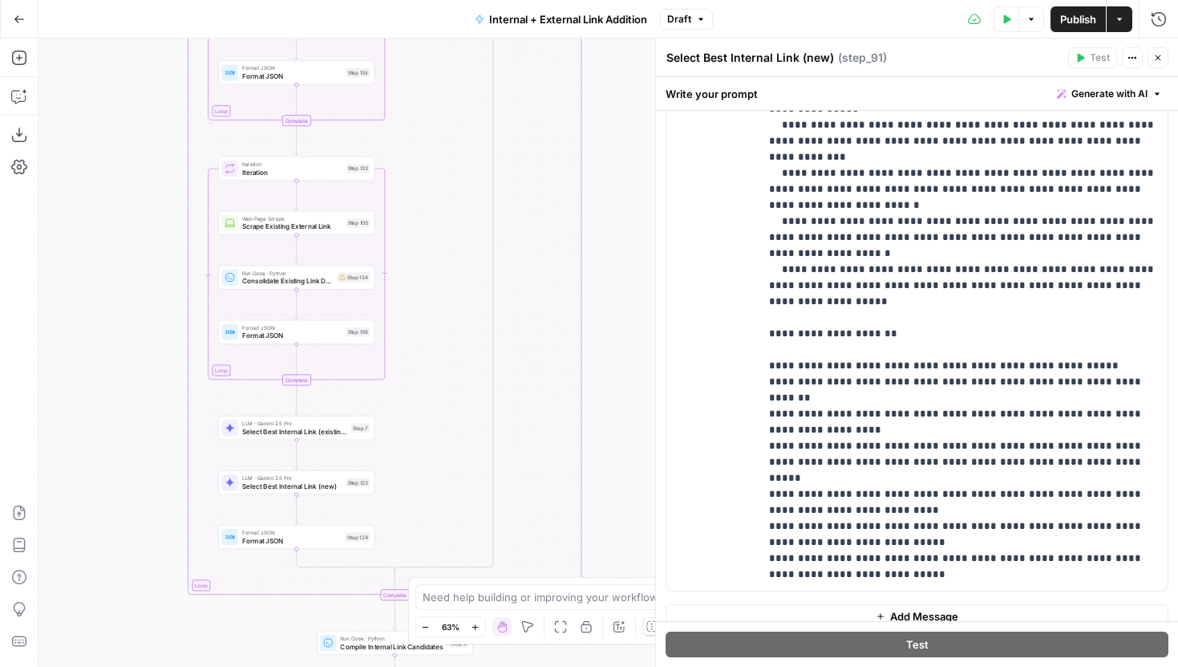
drag, startPoint x: 384, startPoint y: 473, endPoint x: 434, endPoint y: 148, distance: 328.6
click at [434, 148] on div "true false true false Workflow Input Settings Inputs Run Code · Python Grab all…" at bounding box center [609, 353] width 1140 height 628
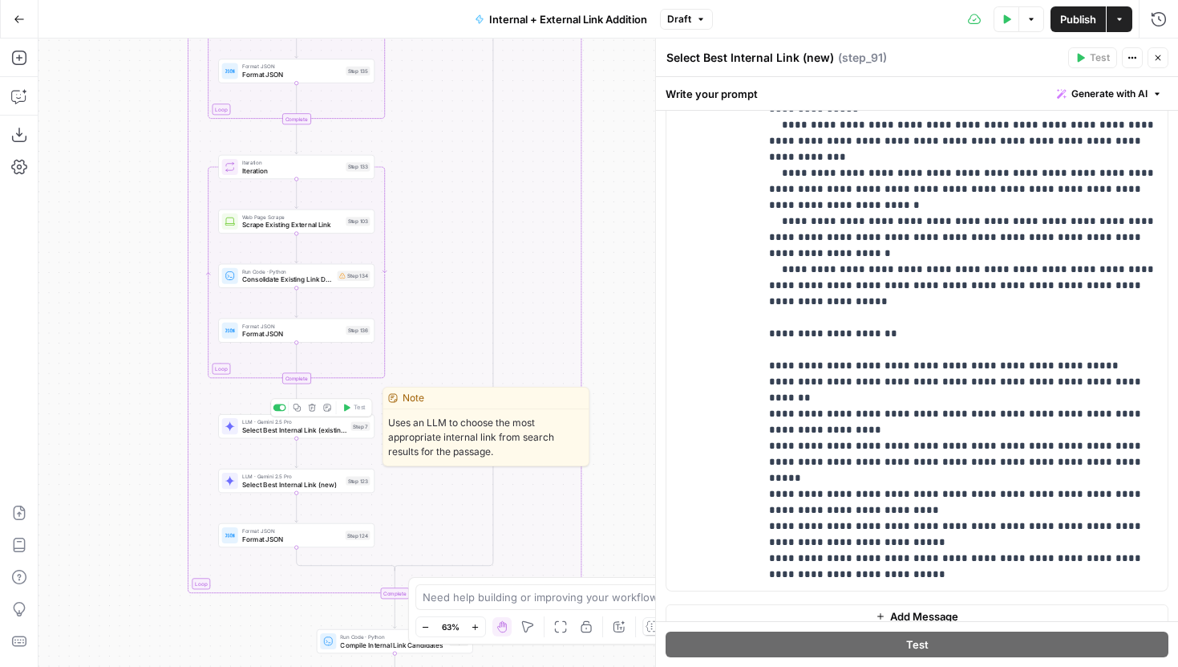
click at [343, 432] on span "Select Best Internal Link (existing)" at bounding box center [294, 429] width 105 height 10
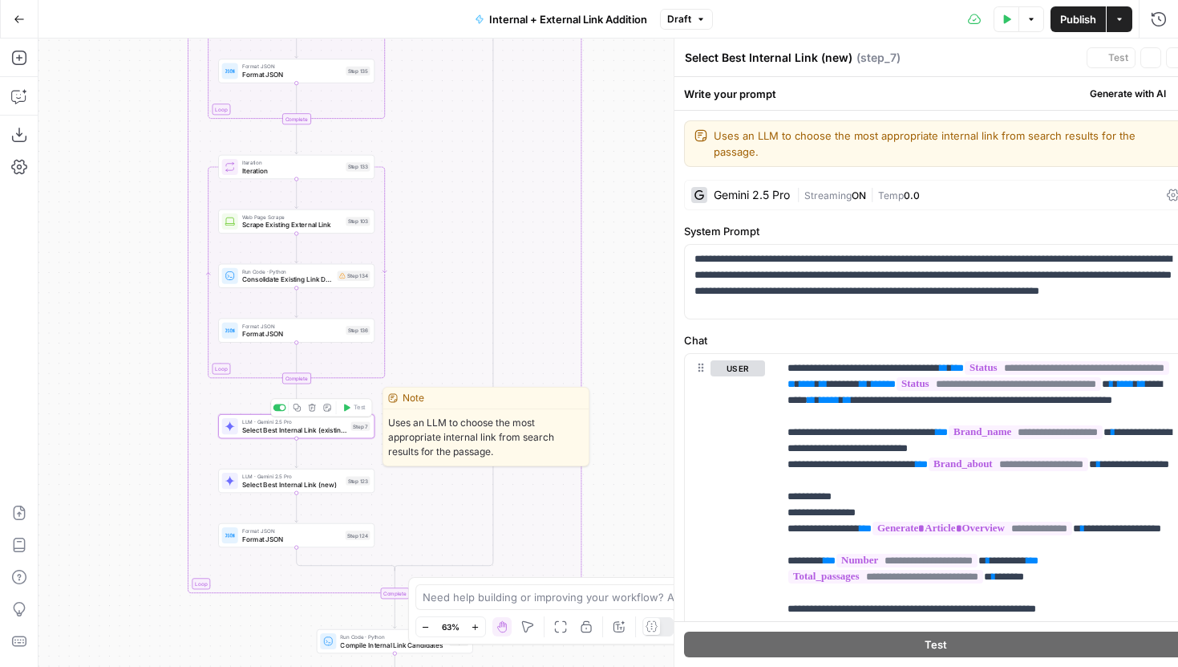
type textarea "Select Best Internal Link (existing)"
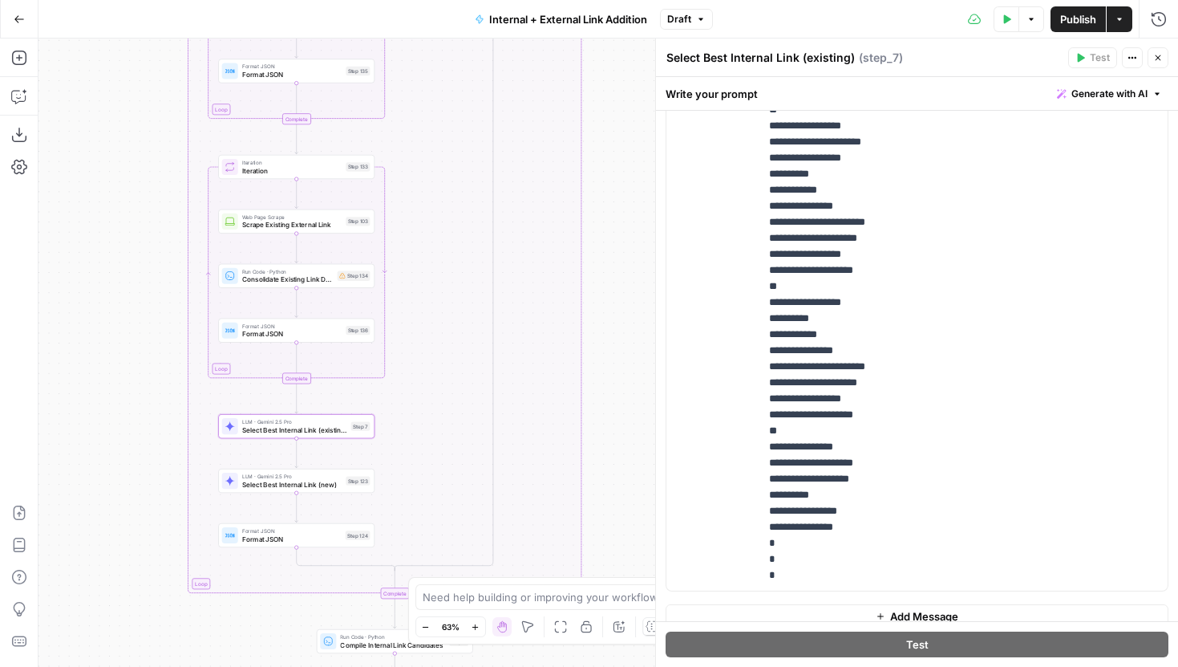
scroll to position [6341, 0]
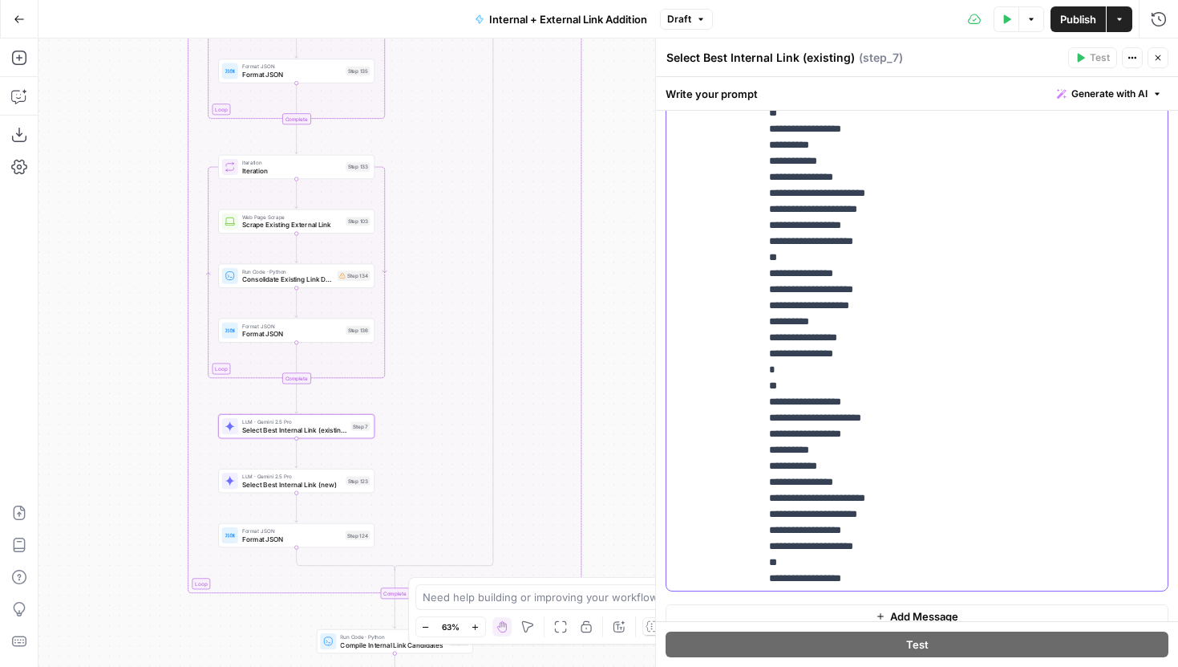
scroll to position [6077, 0]
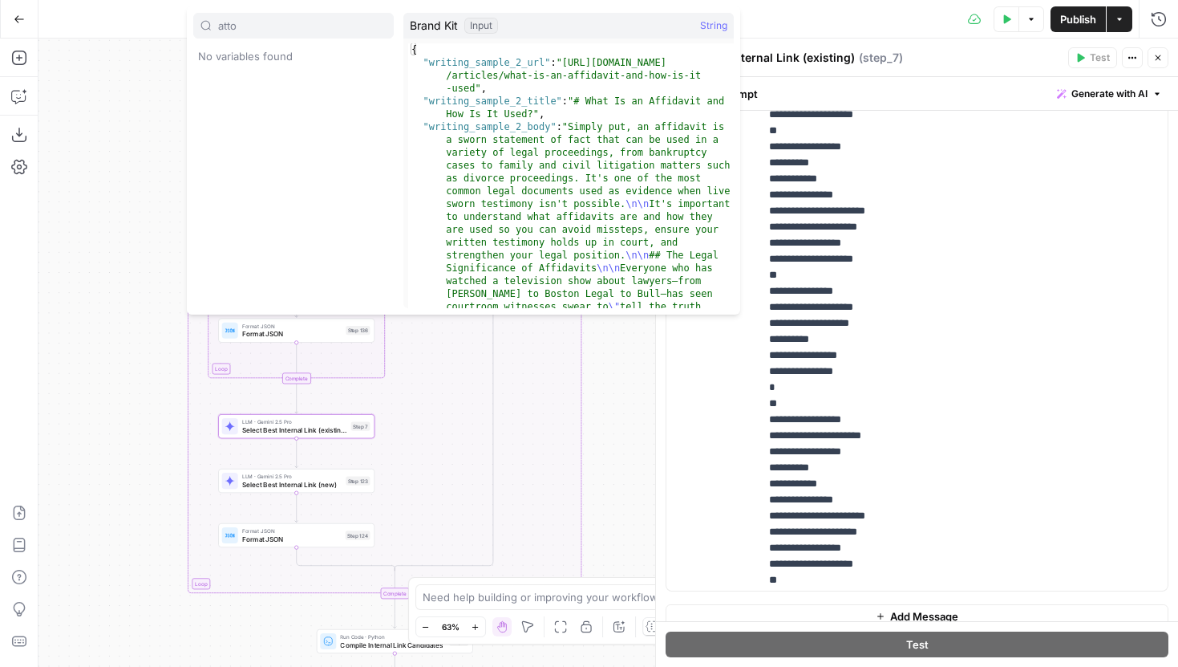
type input "atto"
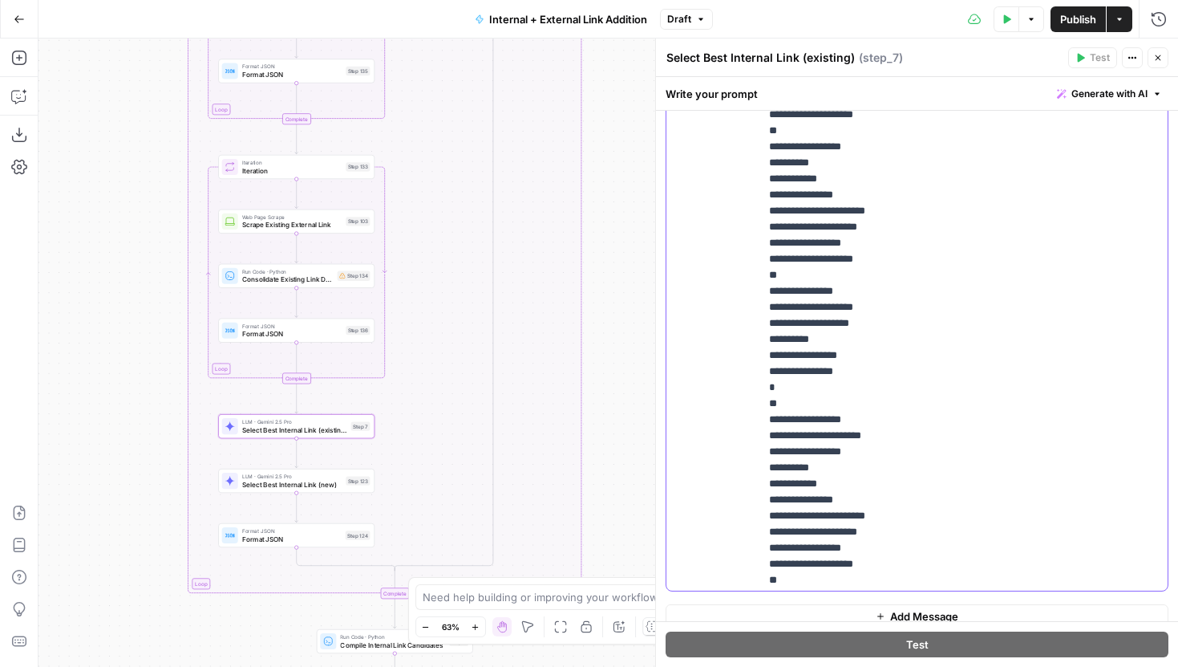
click at [1069, 20] on span "Publish" at bounding box center [1078, 19] width 36 height 16
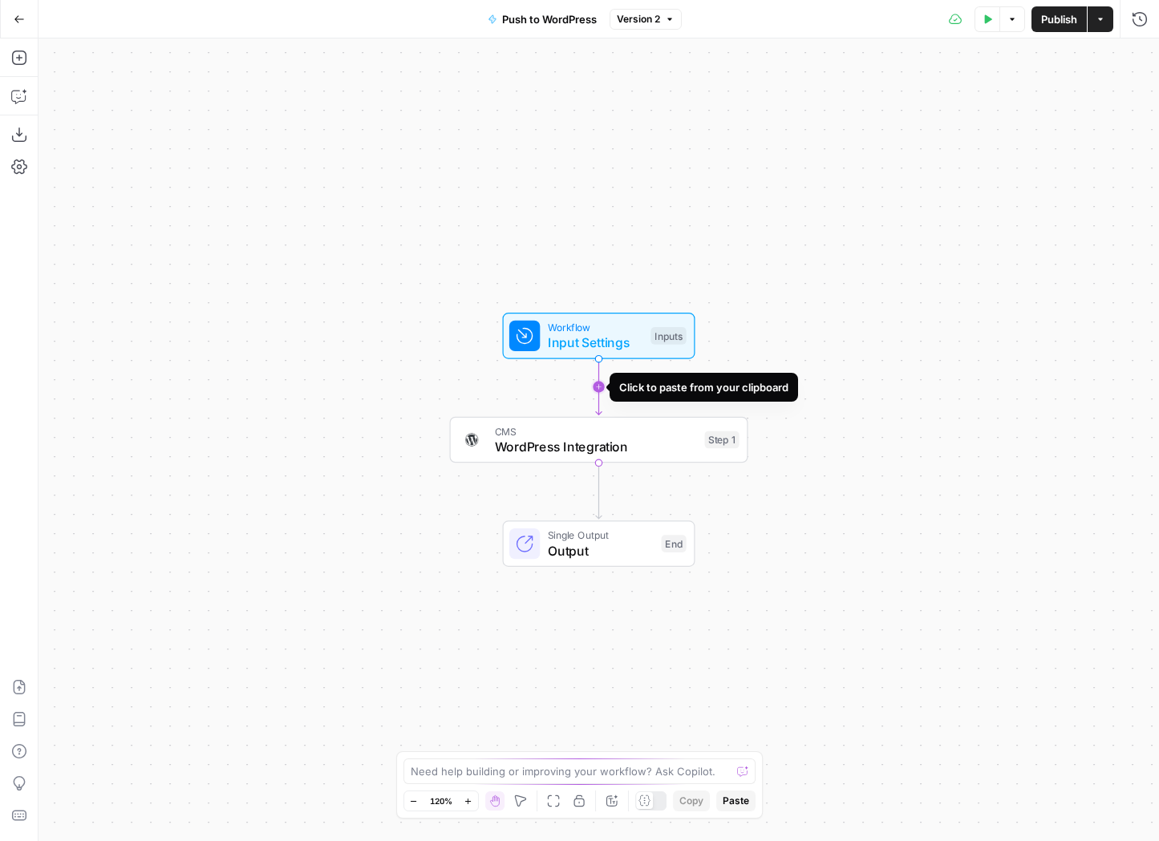
click at [601, 386] on icon "Edge from start to step_1" at bounding box center [599, 387] width 6 height 56
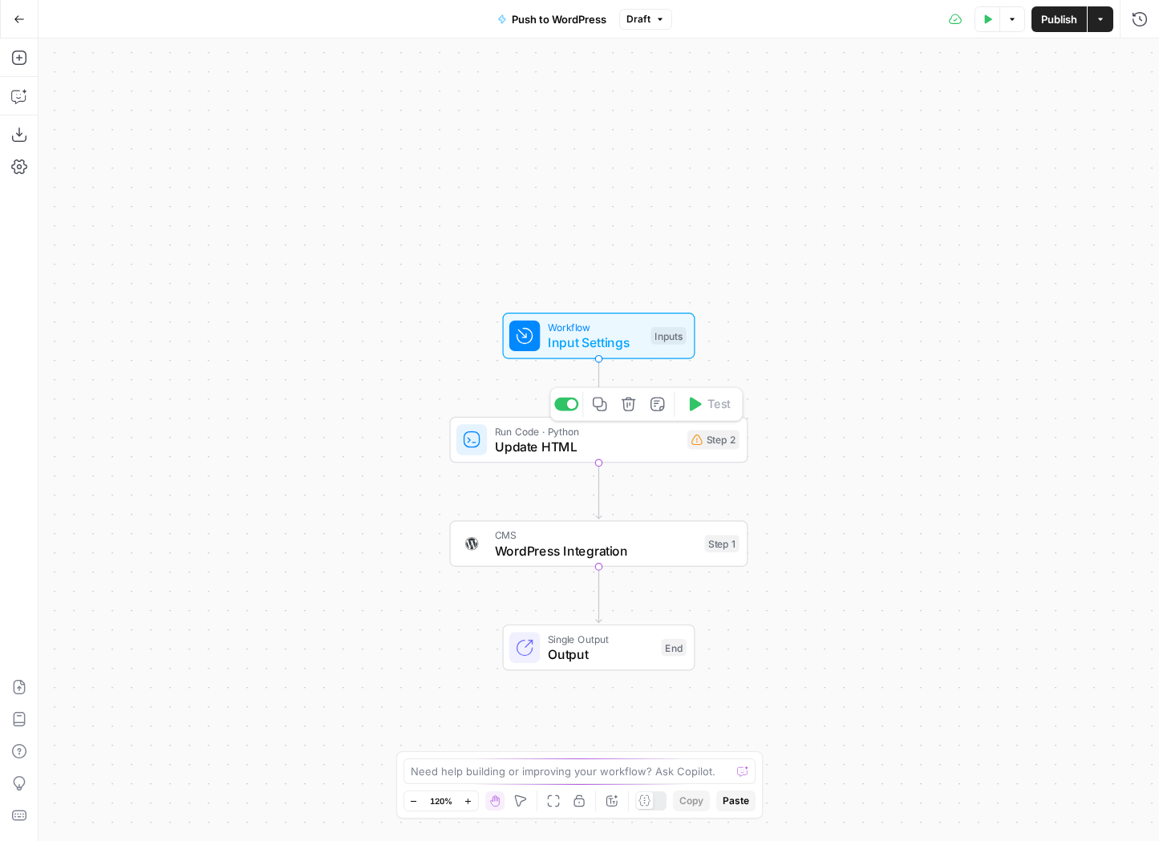
click at [565, 452] on span "Update HTML" at bounding box center [587, 446] width 184 height 19
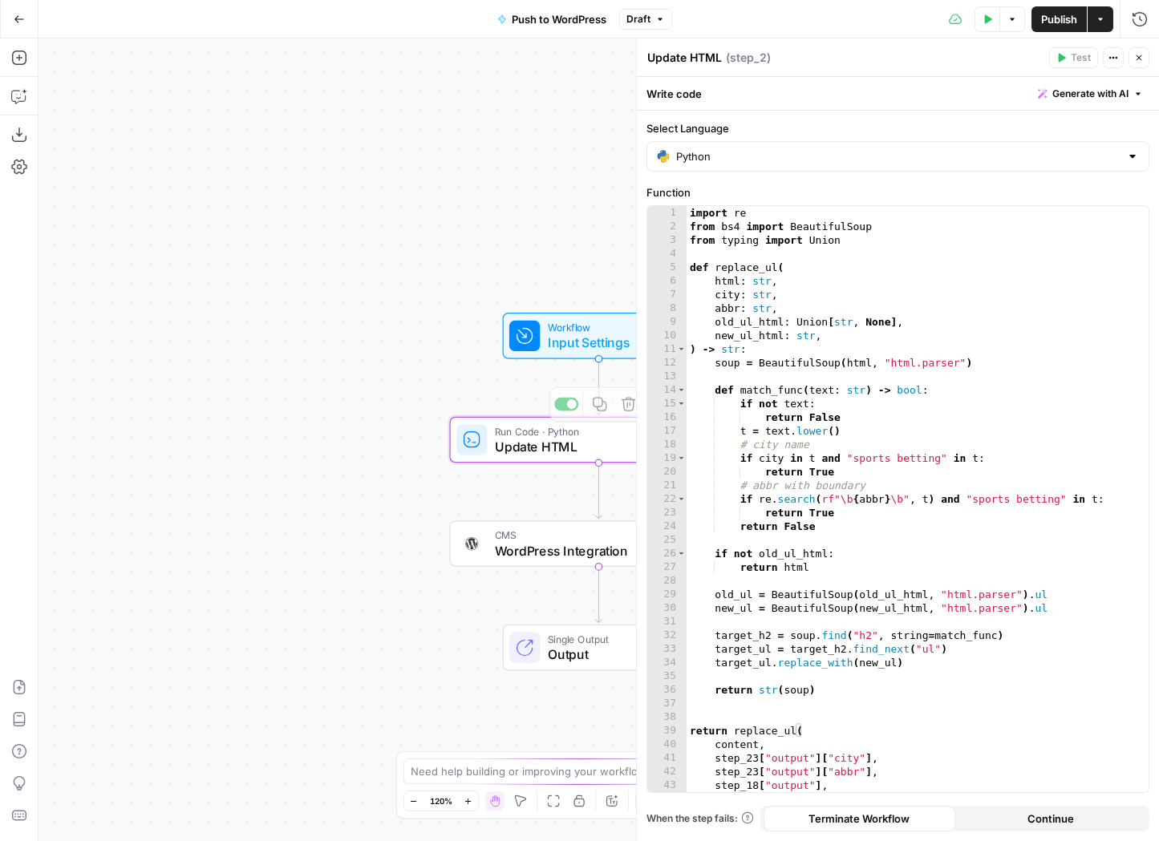
drag, startPoint x: 353, startPoint y: 427, endPoint x: 185, endPoint y: 420, distance: 167.8
click at [185, 420] on div "Workflow Input Settings Inputs Run Code · Python Update HTML Step 2 Copy step D…" at bounding box center [599, 440] width 1121 height 803
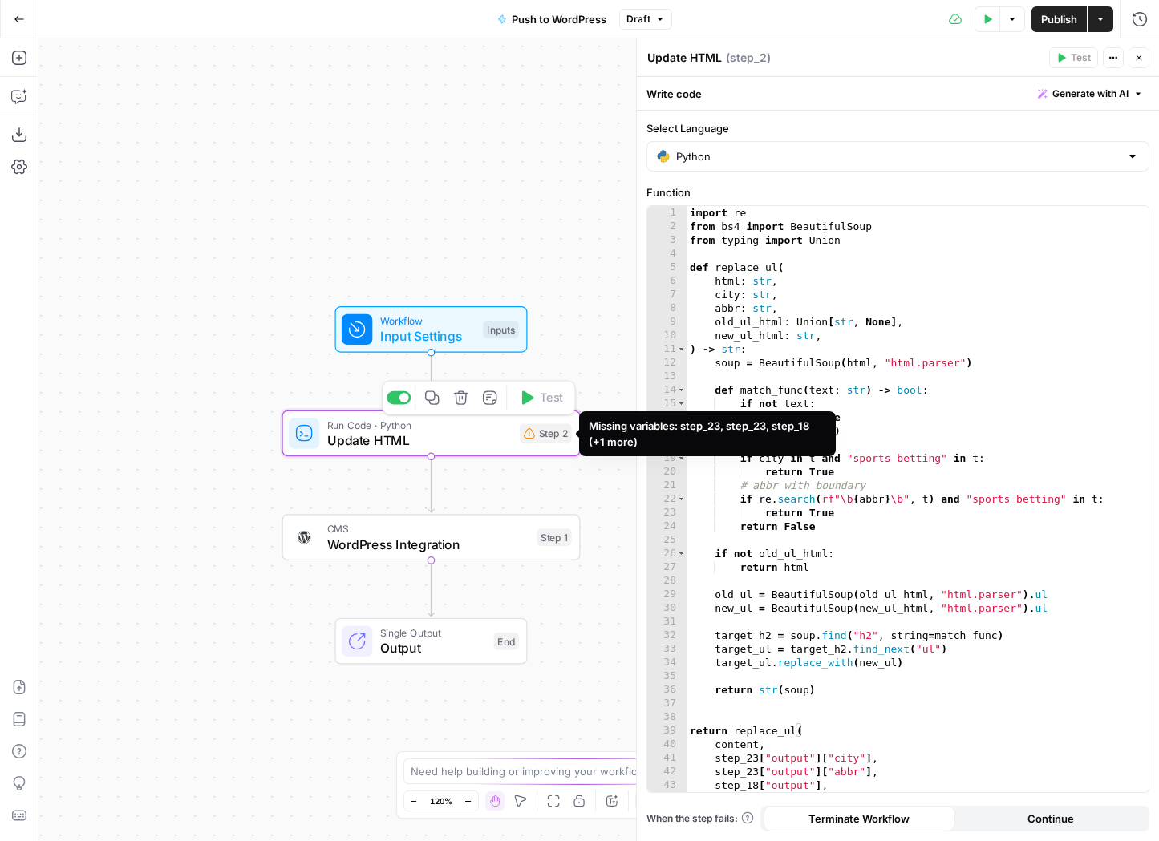
type textarea "**********"
click at [902, 407] on div "import re from bs4 import BeautifulSoup from typing import Union def replace_ul…" at bounding box center [918, 513] width 462 height 614
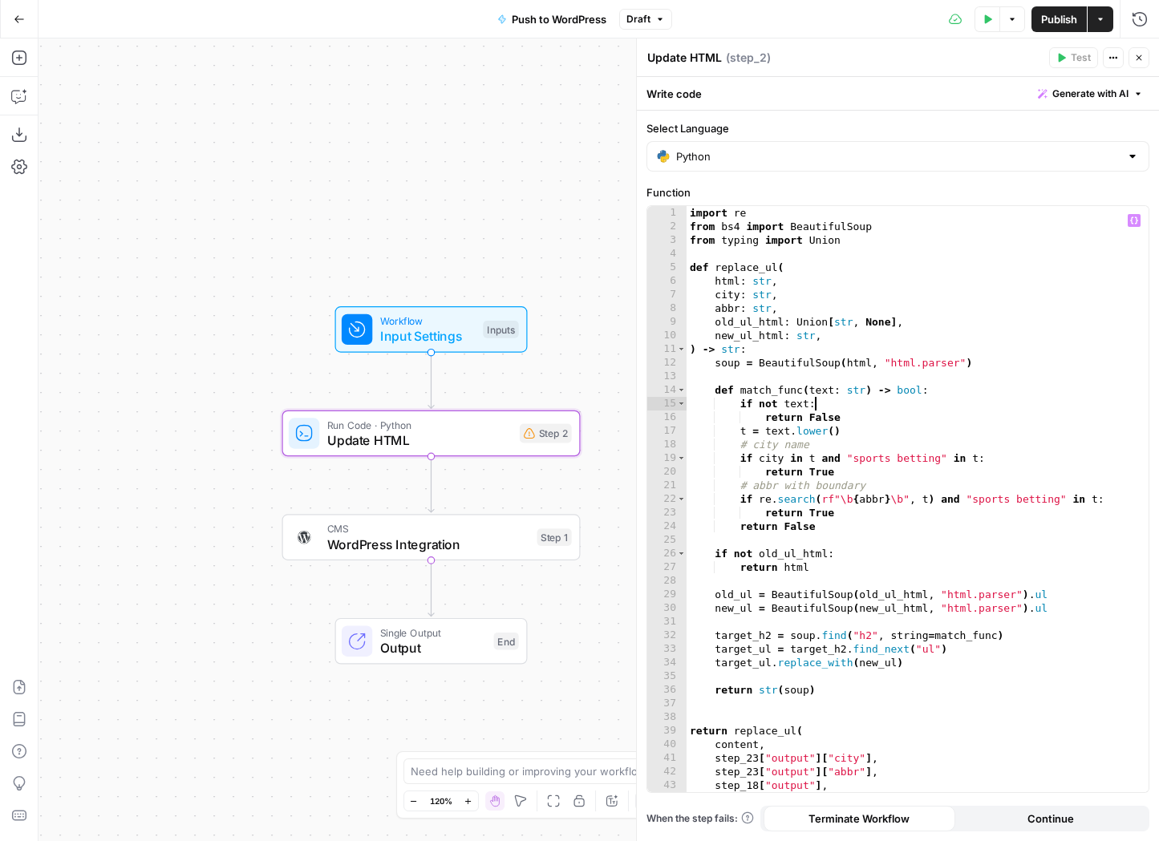
click at [479, 349] on div "Workflow Input Settings Inputs Test Step" at bounding box center [431, 329] width 193 height 47
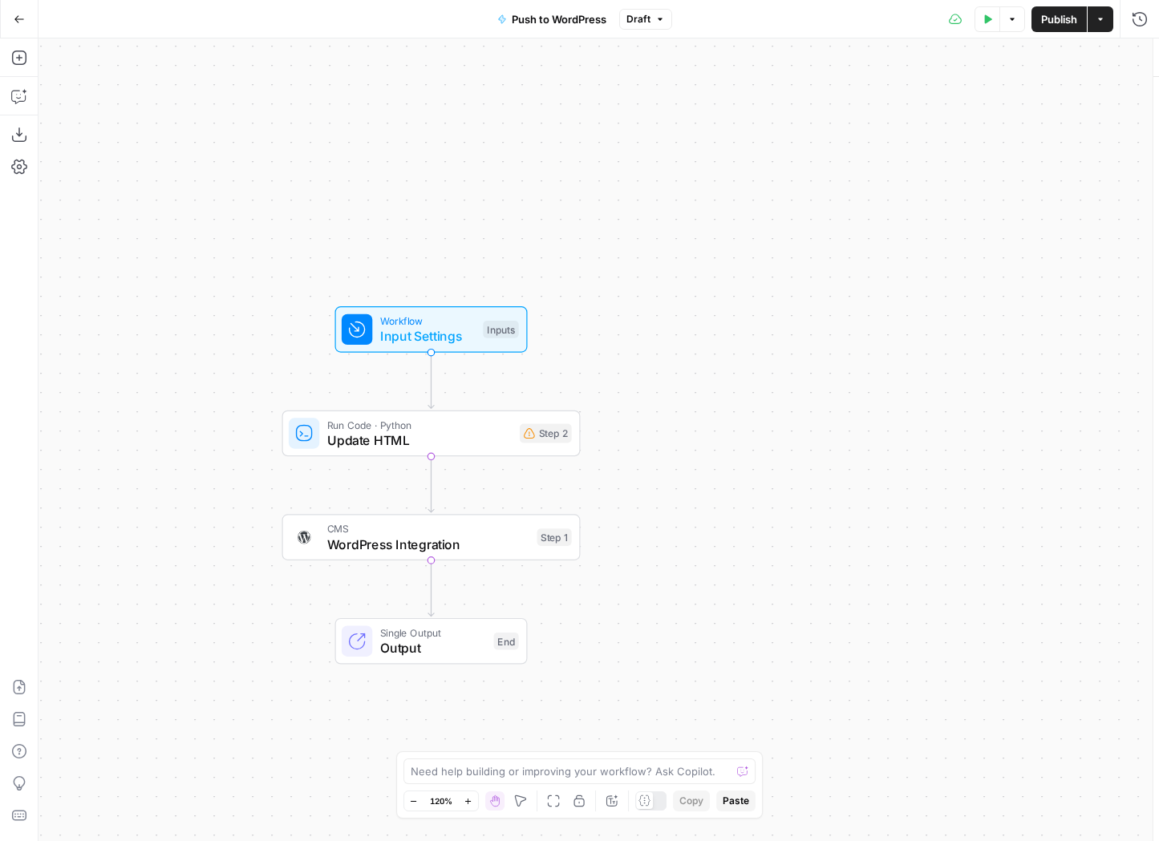
type textarea "Inputs"
click at [820, 241] on button "Add Field" at bounding box center [884, 244] width 469 height 26
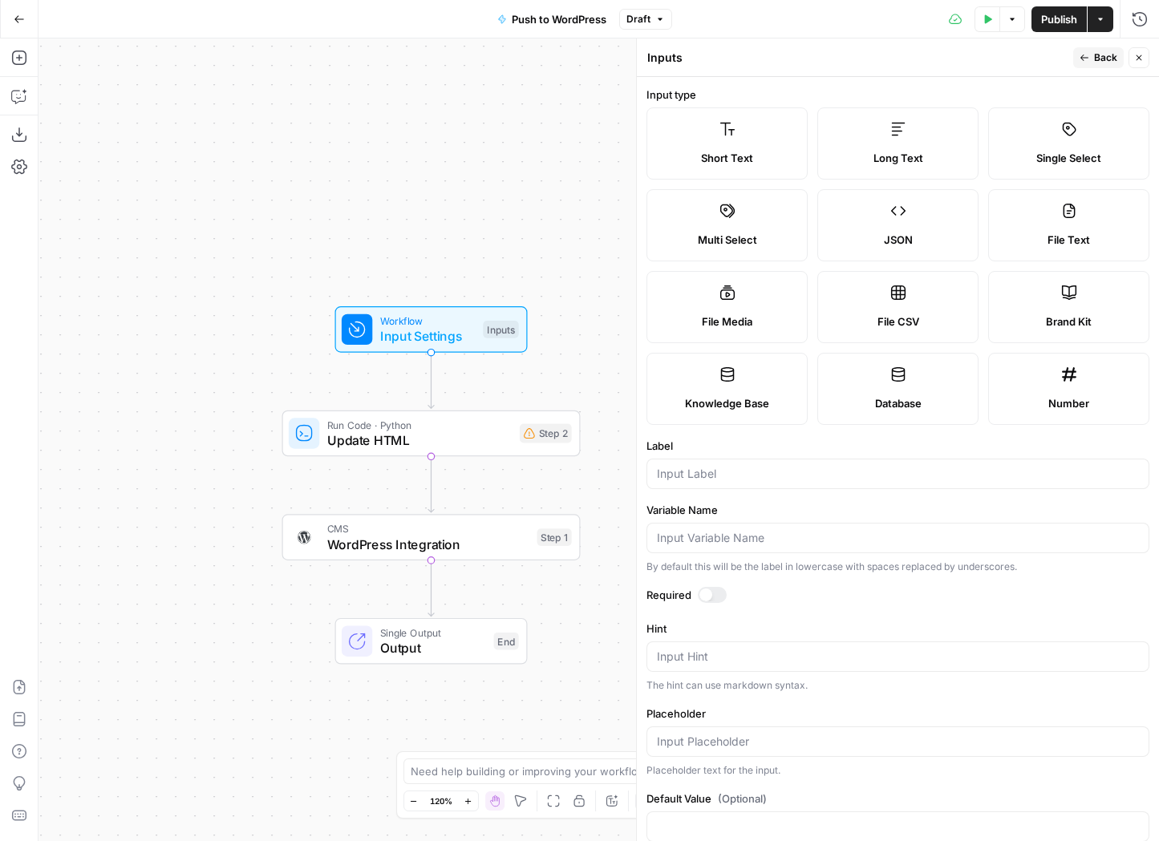
click at [893, 132] on icon at bounding box center [898, 129] width 16 height 16
click at [735, 460] on div at bounding box center [897, 474] width 503 height 30
type input "Old Section"
click at [1094, 56] on span "Back" at bounding box center [1105, 58] width 23 height 14
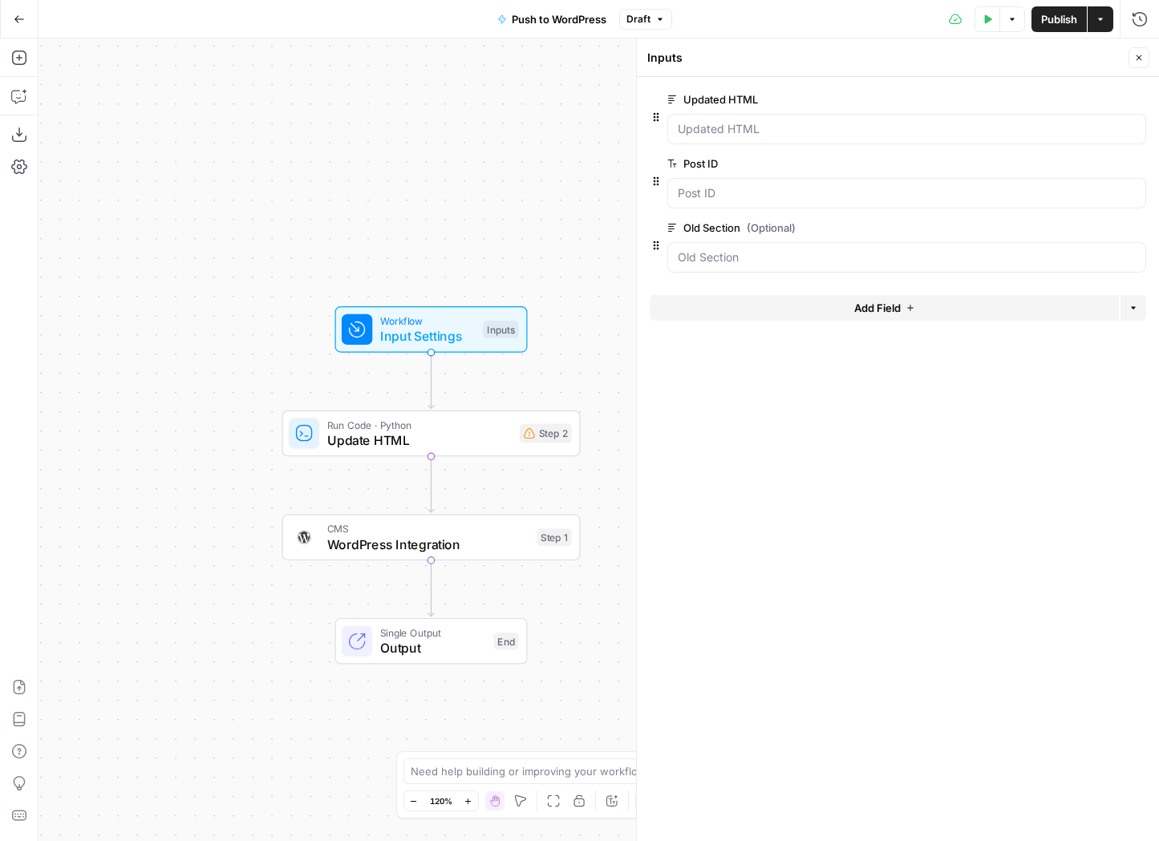
click at [1093, 95] on span "edit field" at bounding box center [1085, 99] width 35 height 13
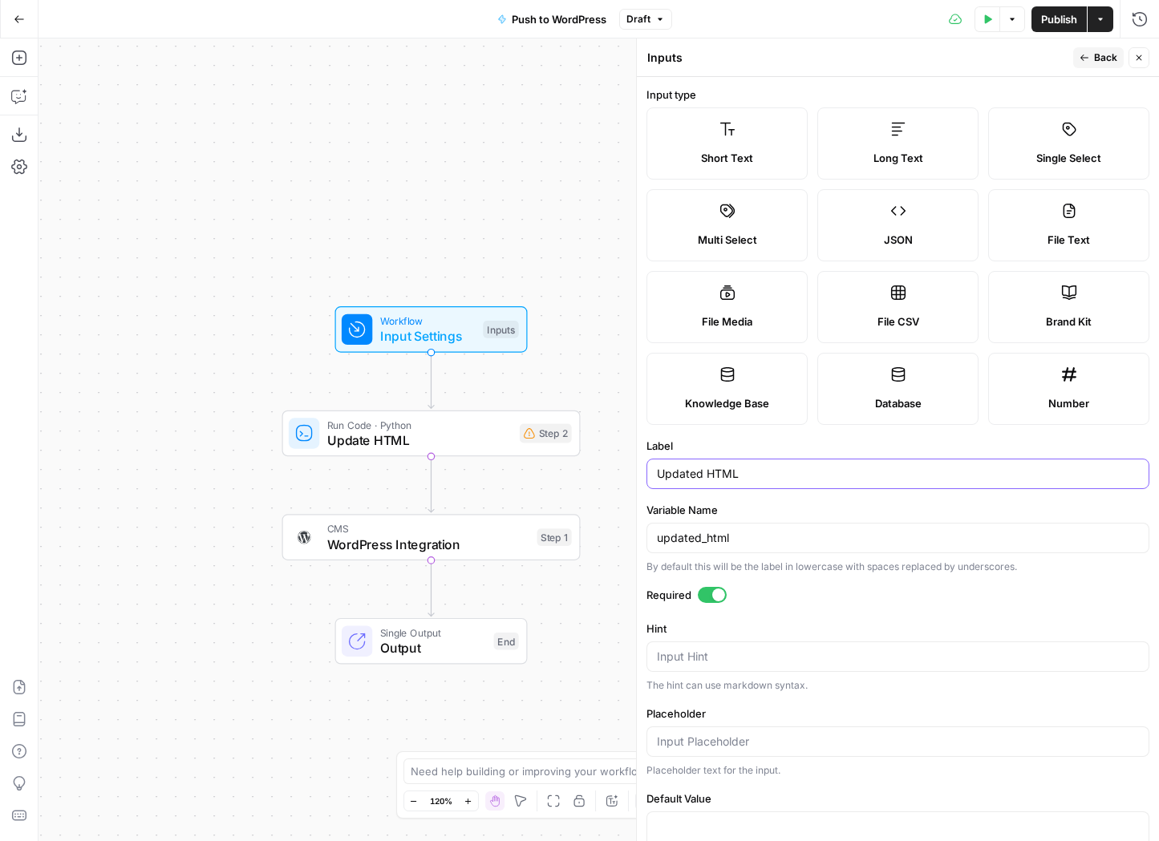
drag, startPoint x: 784, startPoint y: 468, endPoint x: 707, endPoint y: 473, distance: 78.0
click at [707, 473] on input "Updated HTML" at bounding box center [898, 474] width 482 height 16
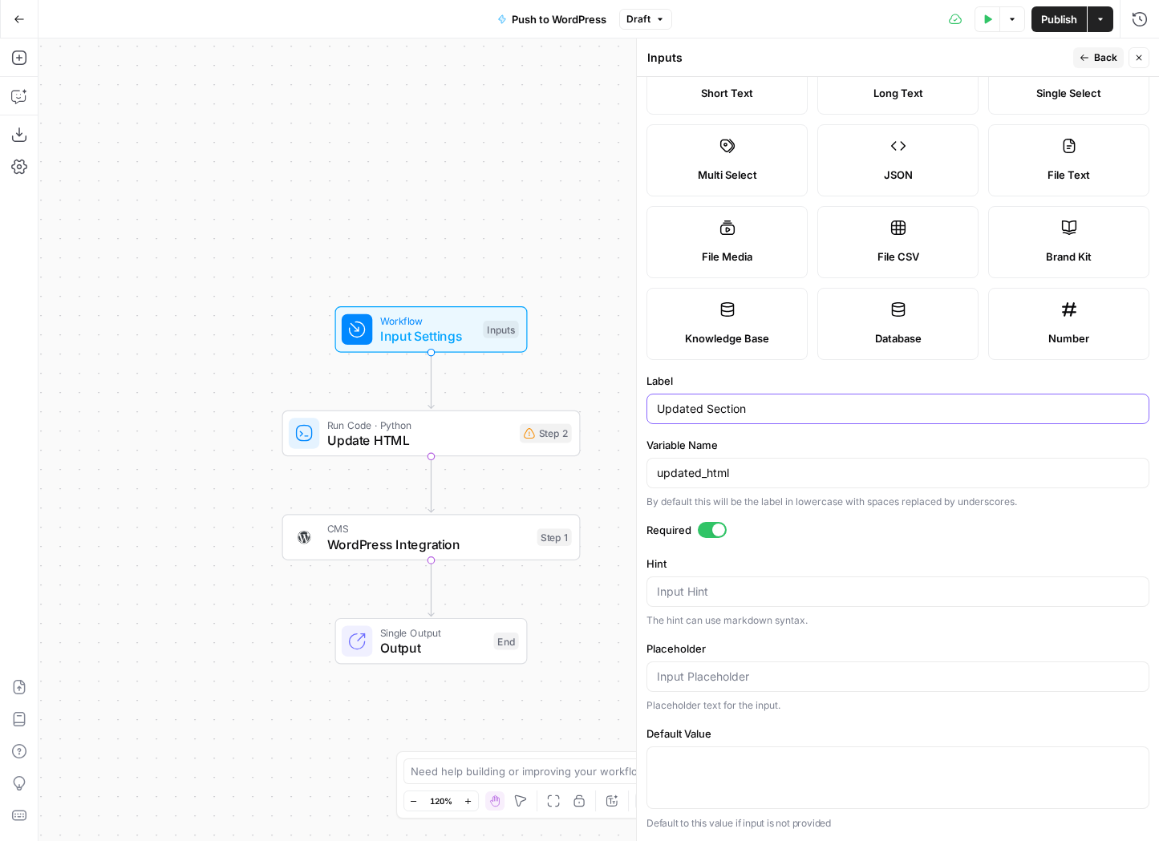
type input "Updated Section"
click at [1099, 51] on span "Back" at bounding box center [1105, 58] width 23 height 14
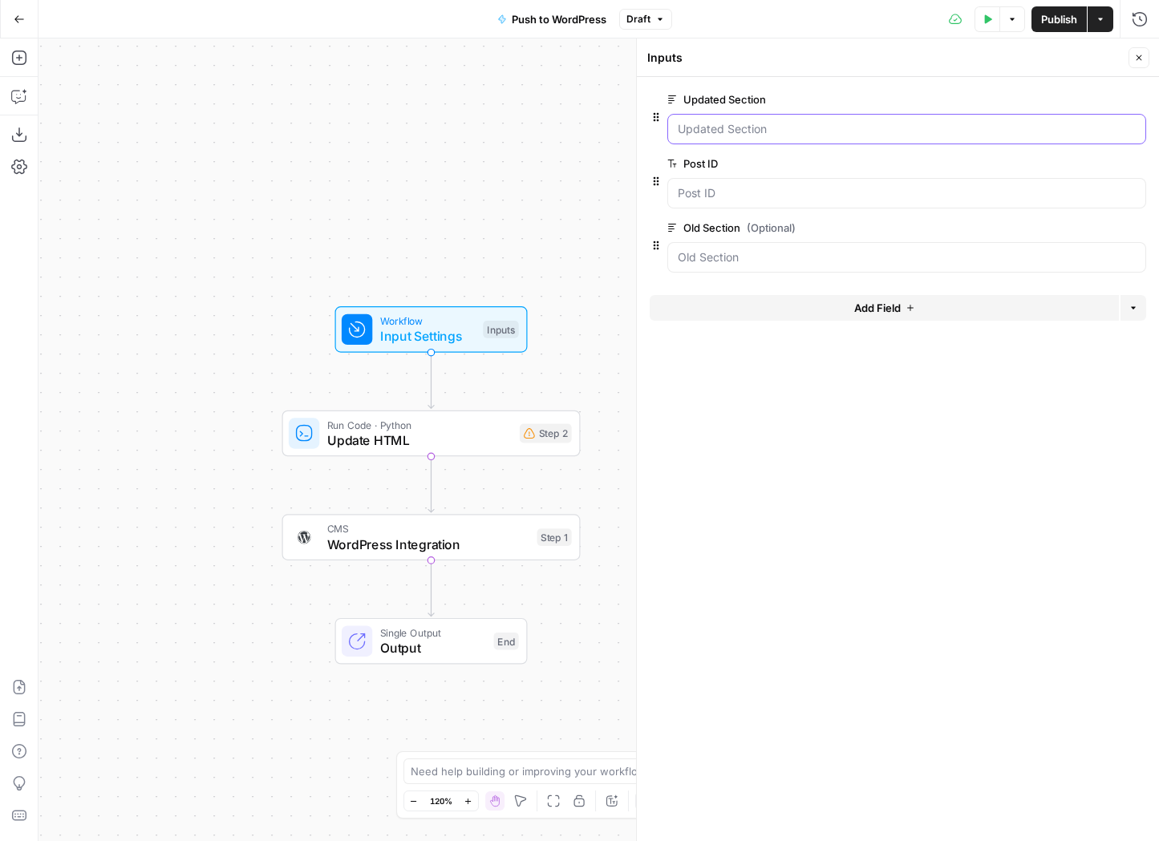
click at [725, 129] on Section "Updated Section" at bounding box center [907, 129] width 458 height 16
click at [725, 130] on Section "Updated Section" at bounding box center [907, 129] width 458 height 16
click at [1080, 163] on span "edit field" at bounding box center [1085, 163] width 35 height 13
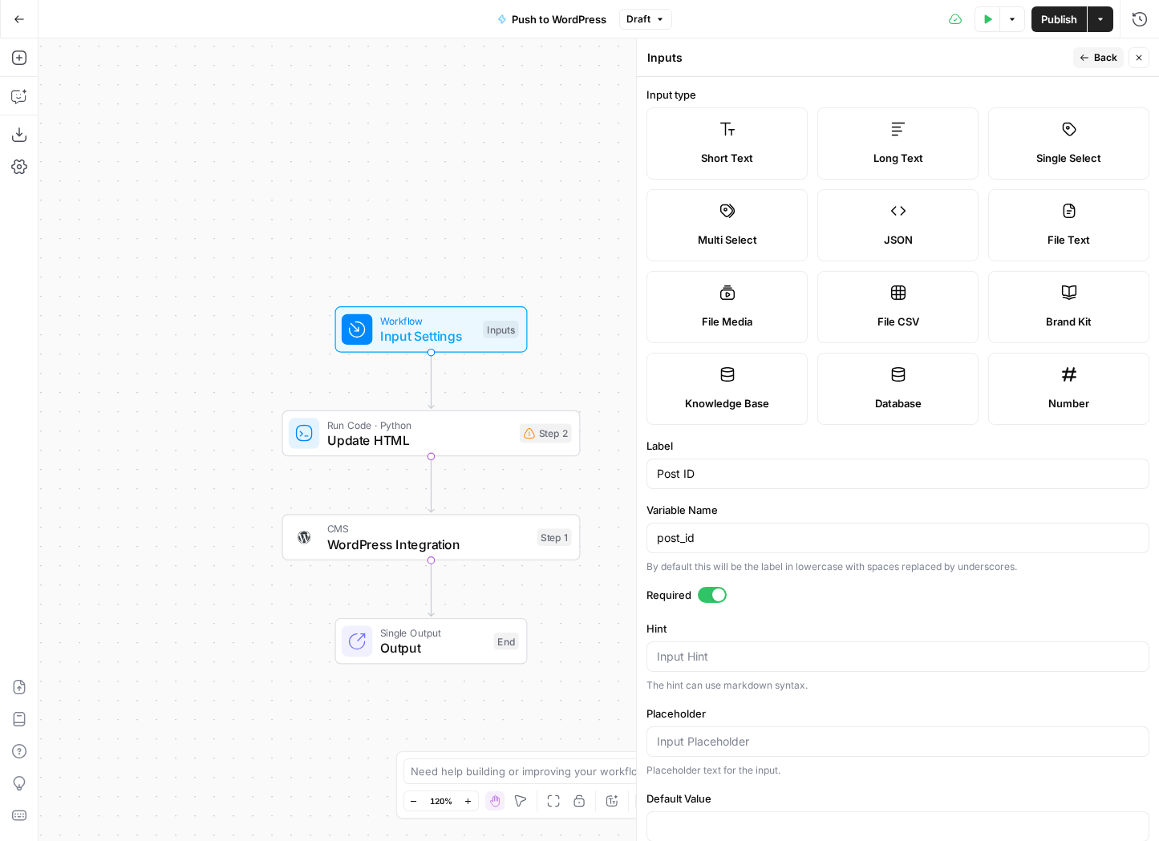
click at [712, 592] on div at bounding box center [718, 595] width 13 height 13
click at [1100, 59] on span "Back" at bounding box center [1105, 58] width 23 height 14
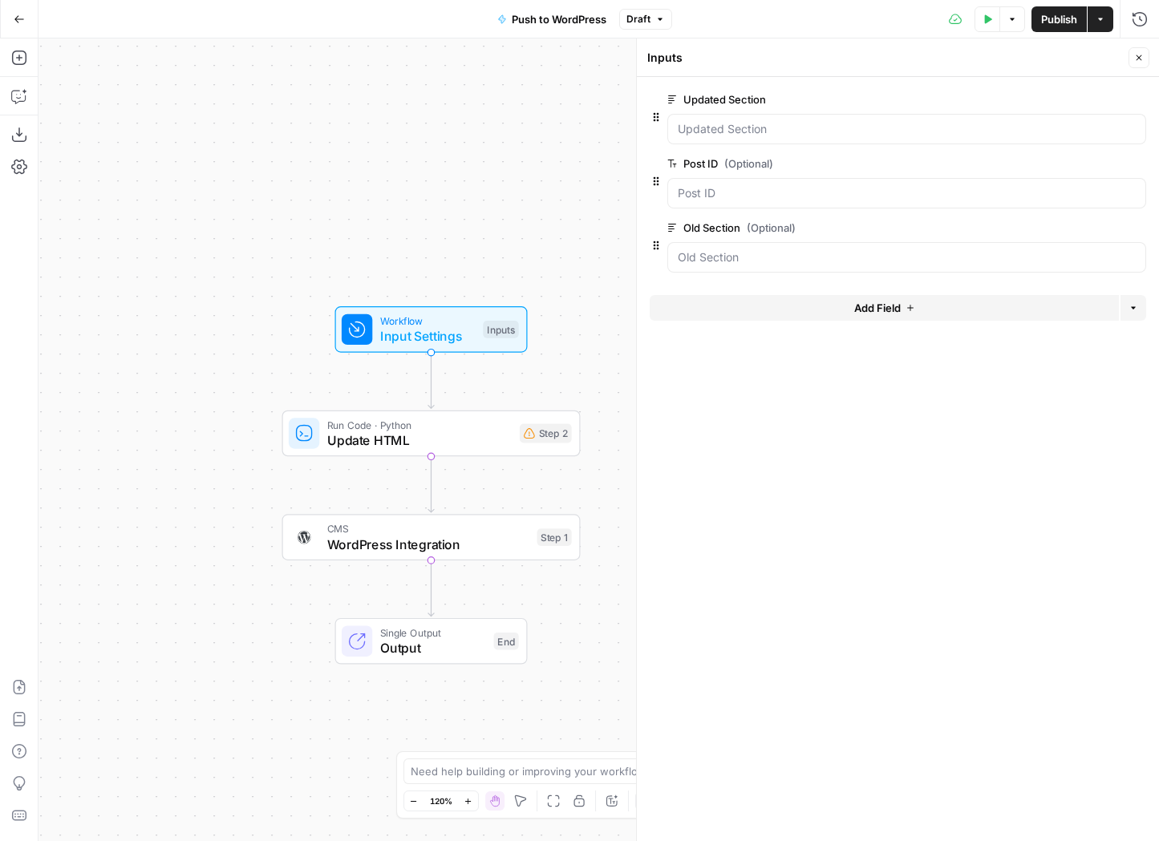
click at [995, 24] on button "Test Data" at bounding box center [988, 19] width 26 height 26
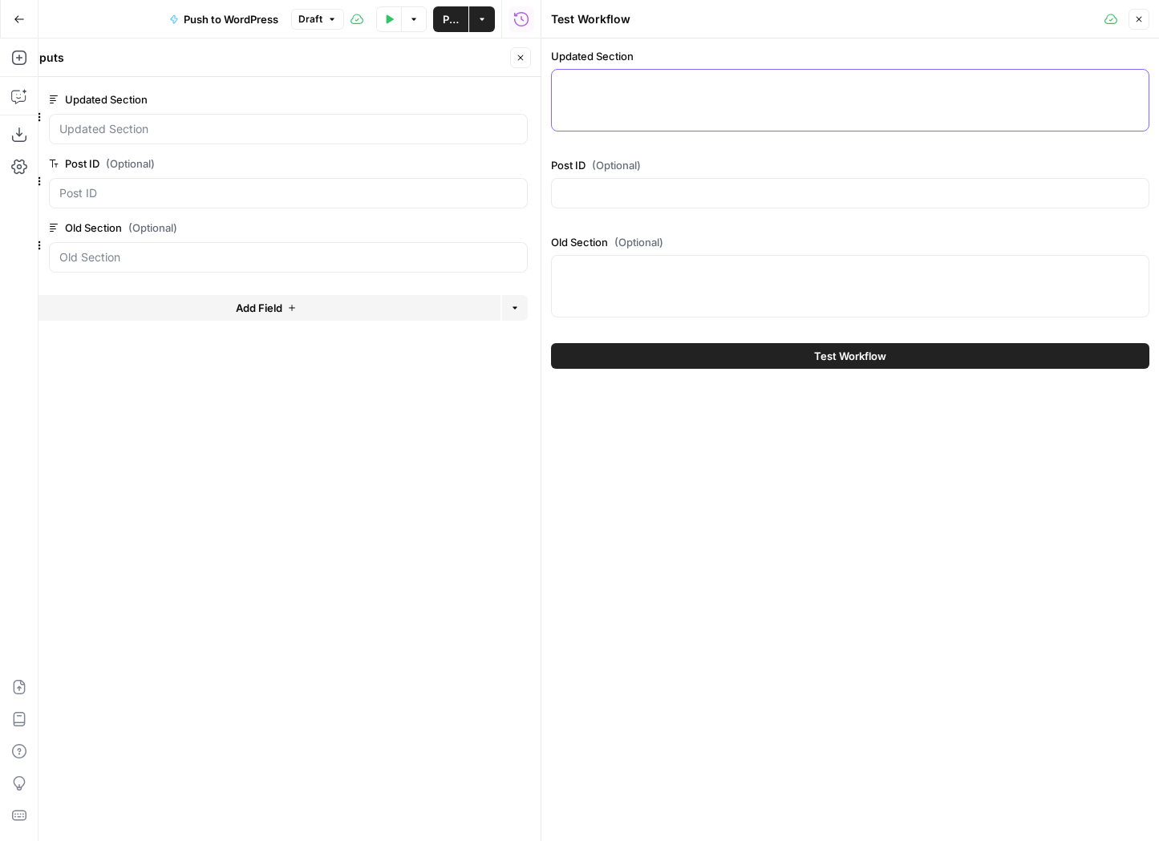
click at [717, 82] on textarea "Updated Section" at bounding box center [850, 84] width 578 height 16
paste textarea "<lo><ip><d>📰 <sitame>Consect 40</adipis>: Eli Seddoeius tempor inci utl Etdolor…"
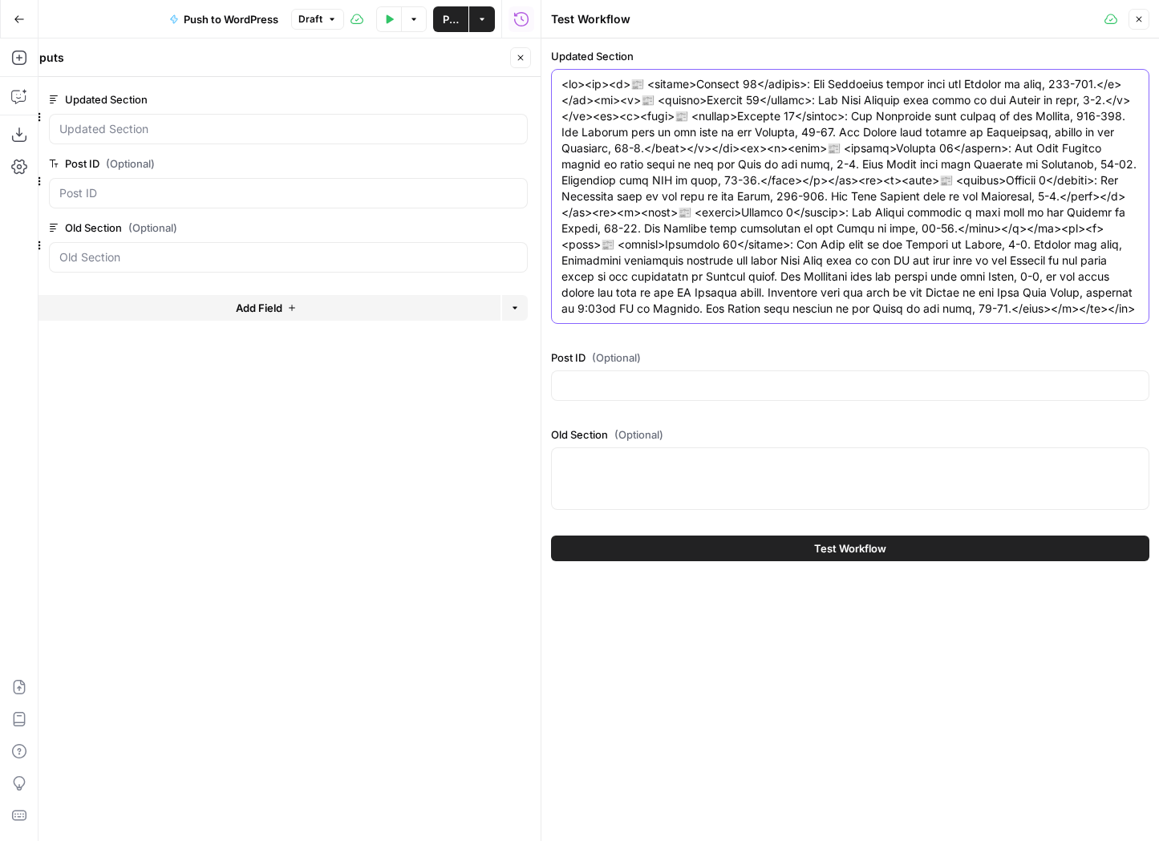
type textarea "<lo><ip><d>📰 <sitame>Consect 40</adipis>: Eli Seddoeius tempor inci utl Etdolor…"
click at [637, 463] on textarea "Old Section (Optional)" at bounding box center [850, 463] width 578 height 16
paste textarea "<lo><ip><d>📰 <sitame>Consect 0</adipis>: Eli Seddoeius temp in utl etdo ma ali …"
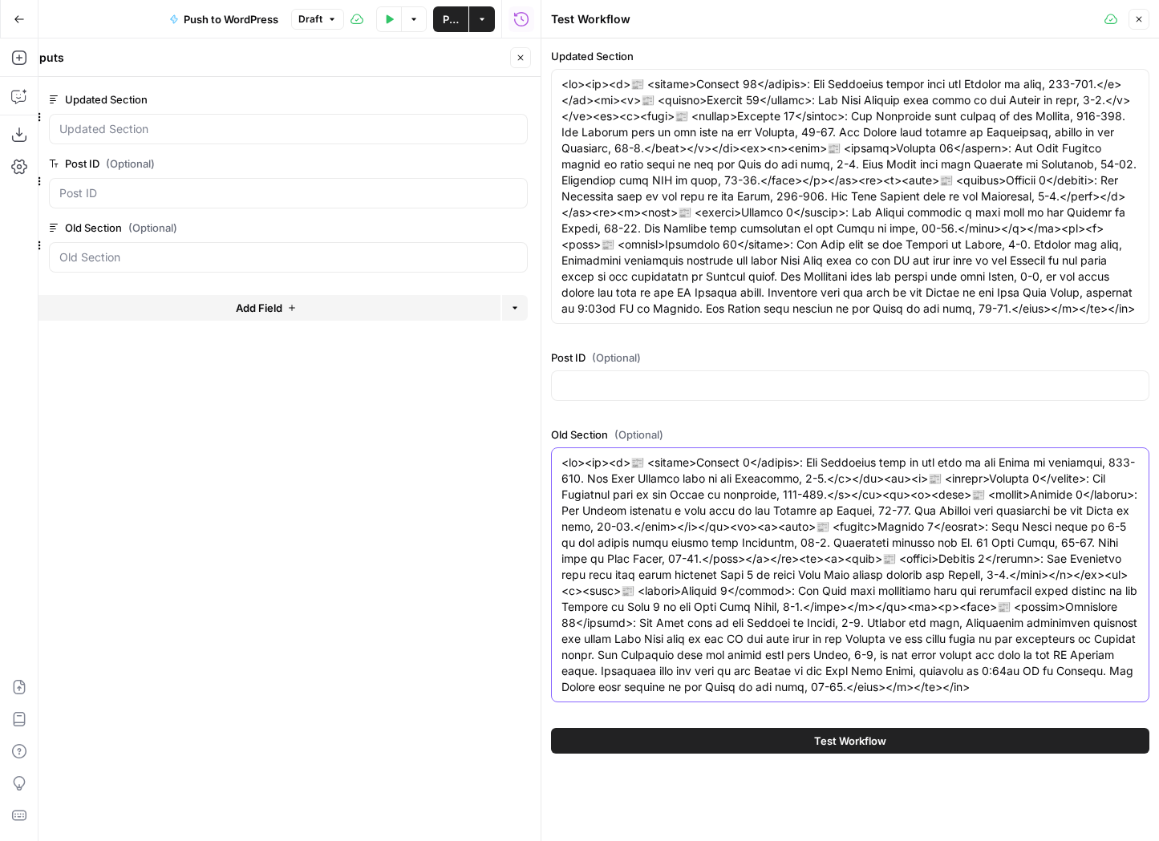
type textarea "<lo><ip><d>📰 <sitame>Consect 0</adipis>: Eli Seddoeius temp in utl etdo ma ali …"
click at [760, 744] on button "Test Workflow" at bounding box center [850, 741] width 598 height 26
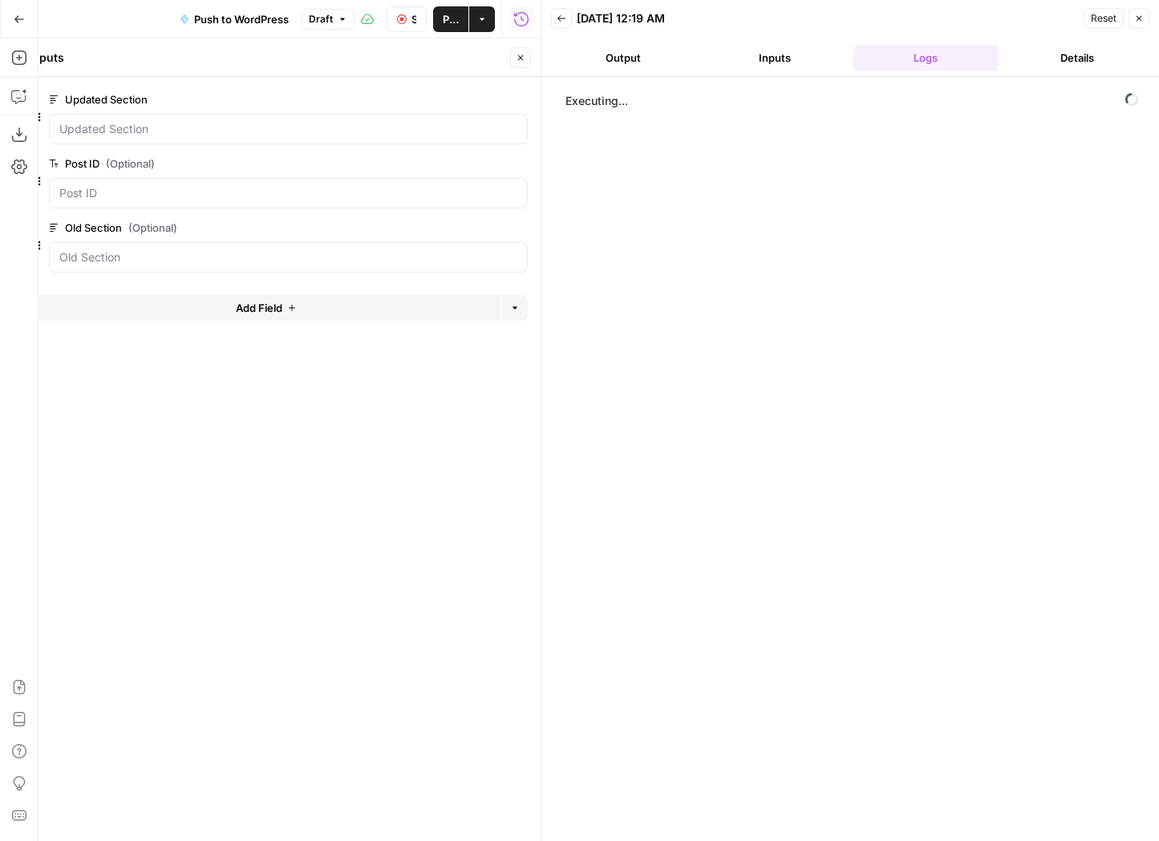
click at [519, 60] on icon "button" at bounding box center [521, 58] width 10 height 10
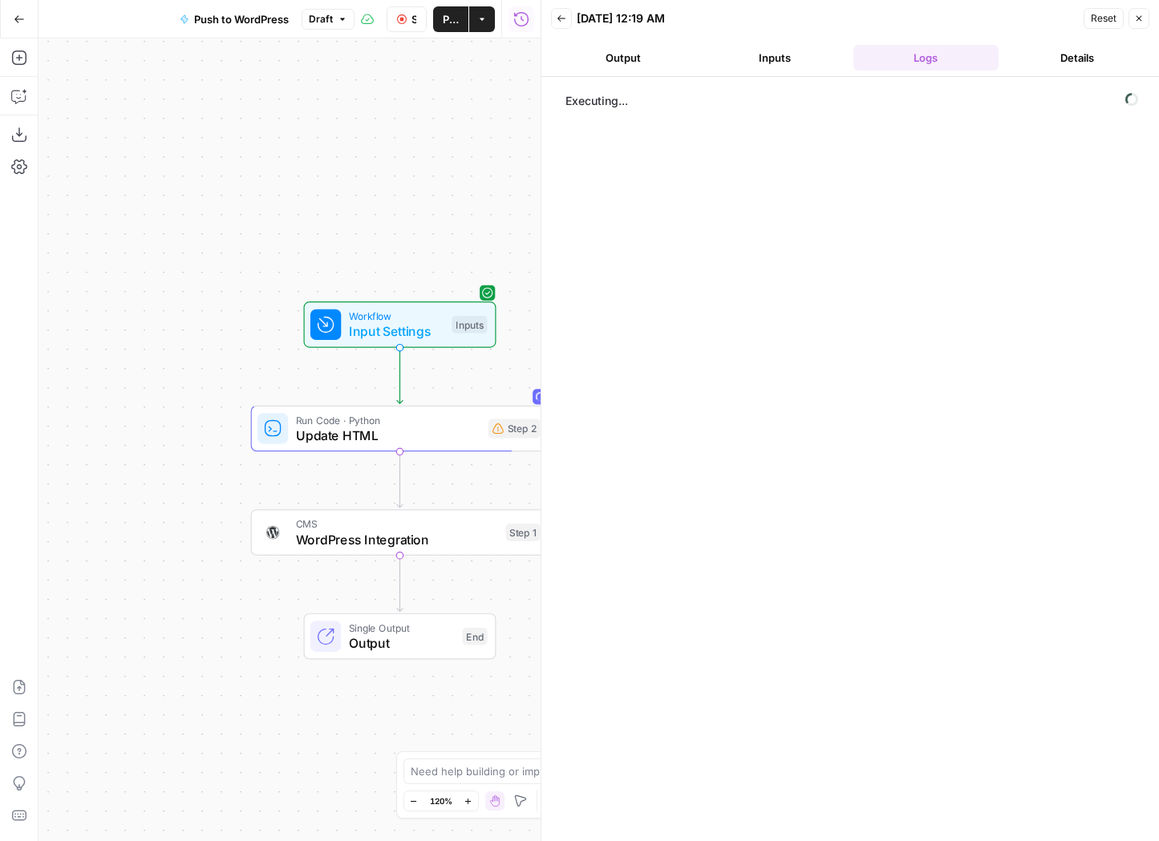
drag, startPoint x: 445, startPoint y: 239, endPoint x: 394, endPoint y: 229, distance: 52.2
click at [394, 229] on div "Workflow Input Settings Inputs Run Code · Python Update HTML Step 2 CMS WordPre…" at bounding box center [290, 440] width 502 height 803
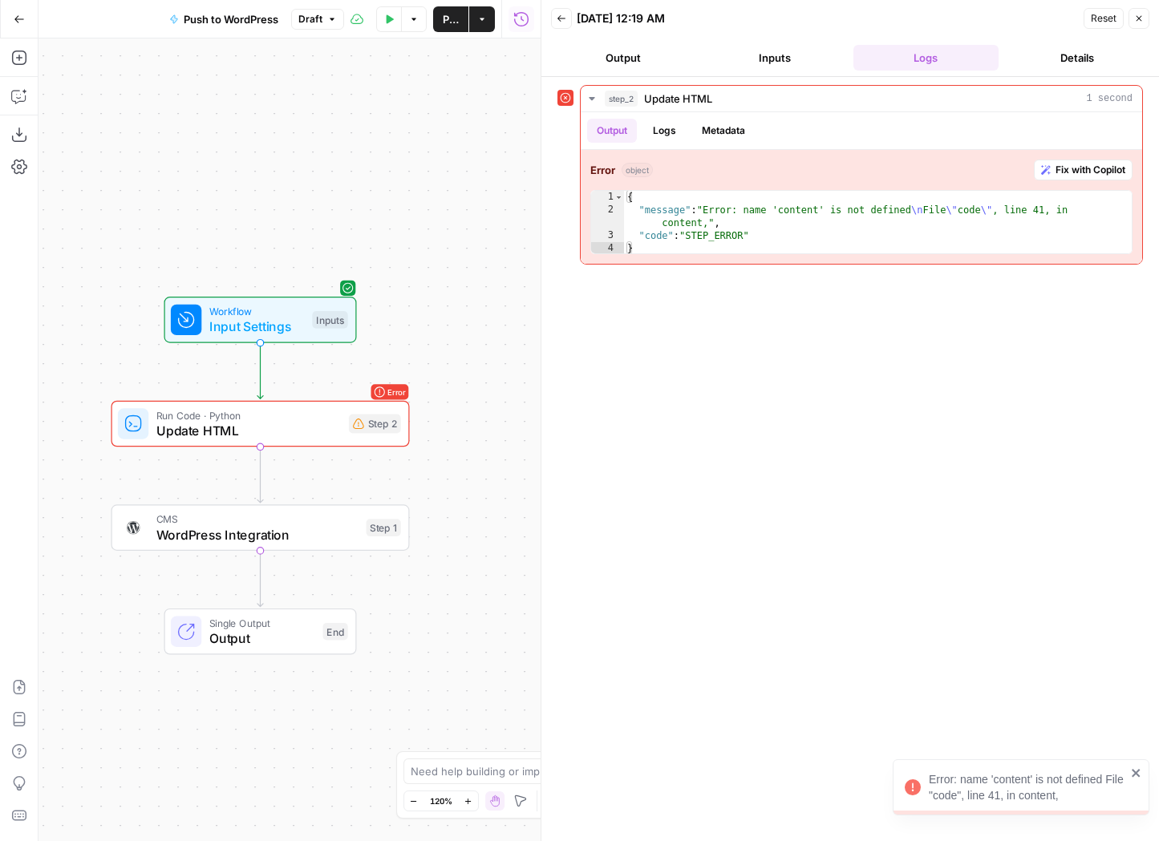
drag, startPoint x: 488, startPoint y: 194, endPoint x: 359, endPoint y: 193, distance: 129.1
click at [359, 193] on div "Workflow Input Settings Inputs Error Run Code · Python Update HTML Step 2 CMS W…" at bounding box center [290, 440] width 502 height 803
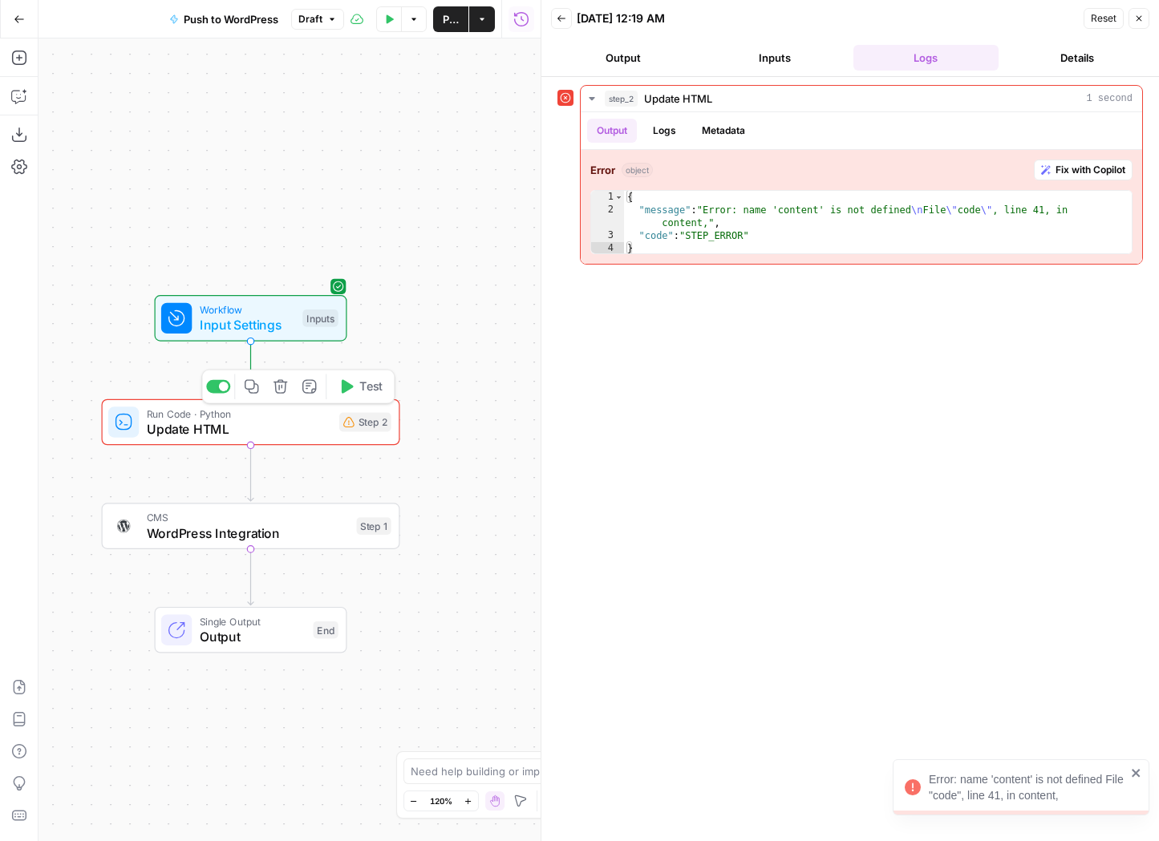
click at [294, 420] on span "Update HTML" at bounding box center [239, 428] width 184 height 19
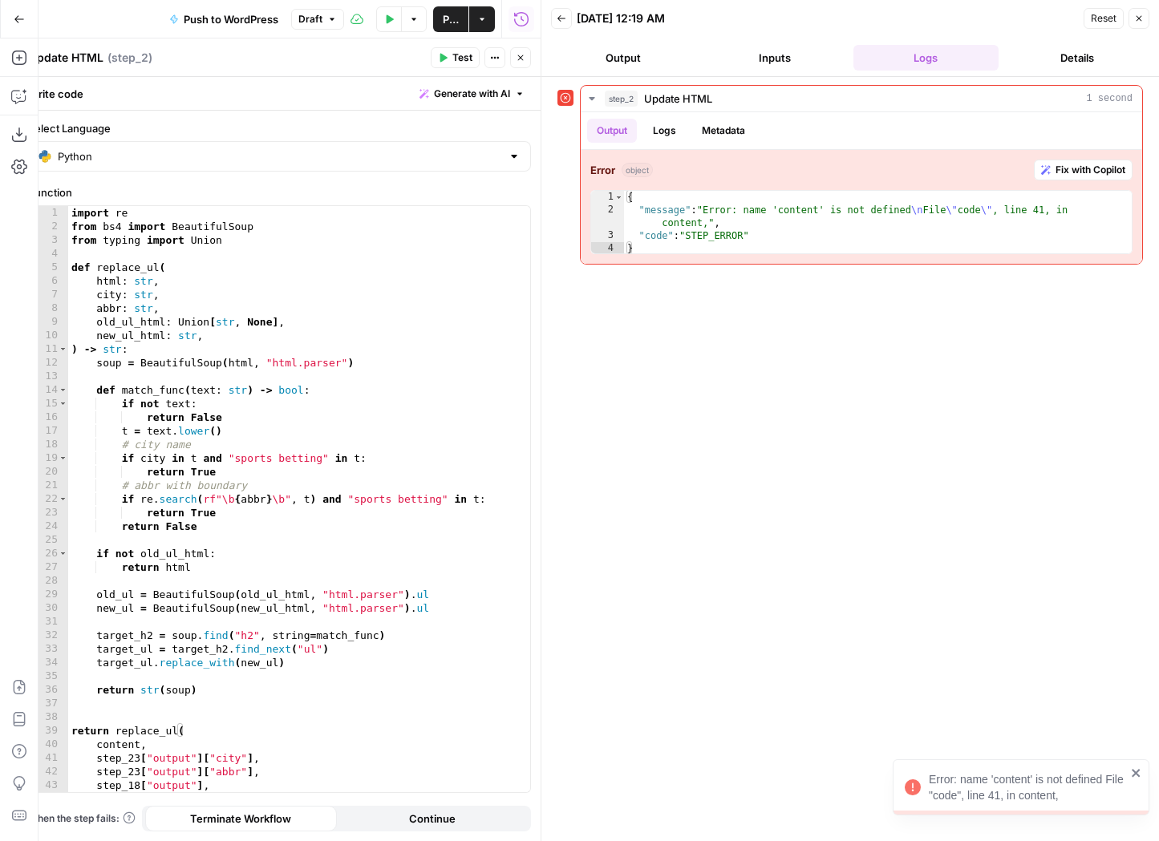
click at [1137, 22] on icon "button" at bounding box center [1139, 19] width 10 height 10
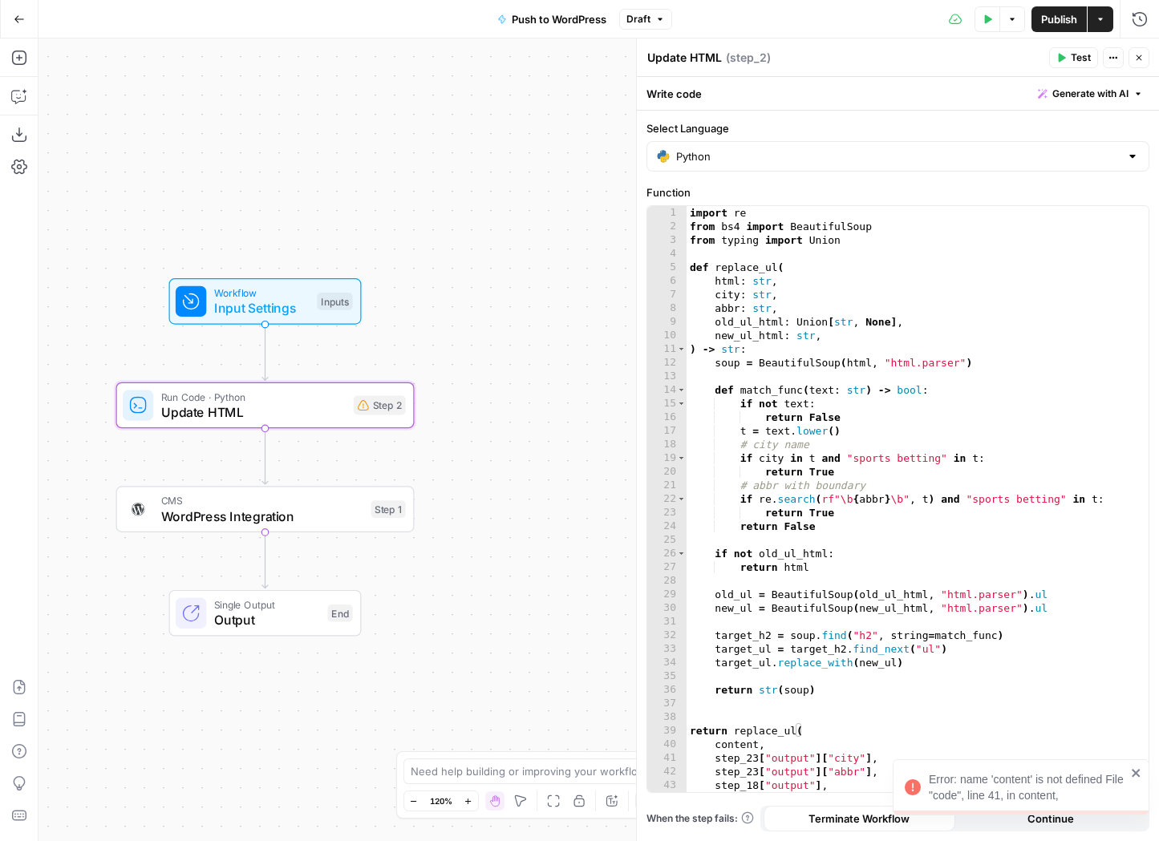
drag, startPoint x: 537, startPoint y: 338, endPoint x: 612, endPoint y: 282, distance: 93.4
click at [613, 282] on div "Workflow Input Settings Inputs Run Code · Python Update HTML Step 2 CMS WordPre…" at bounding box center [599, 440] width 1121 height 803
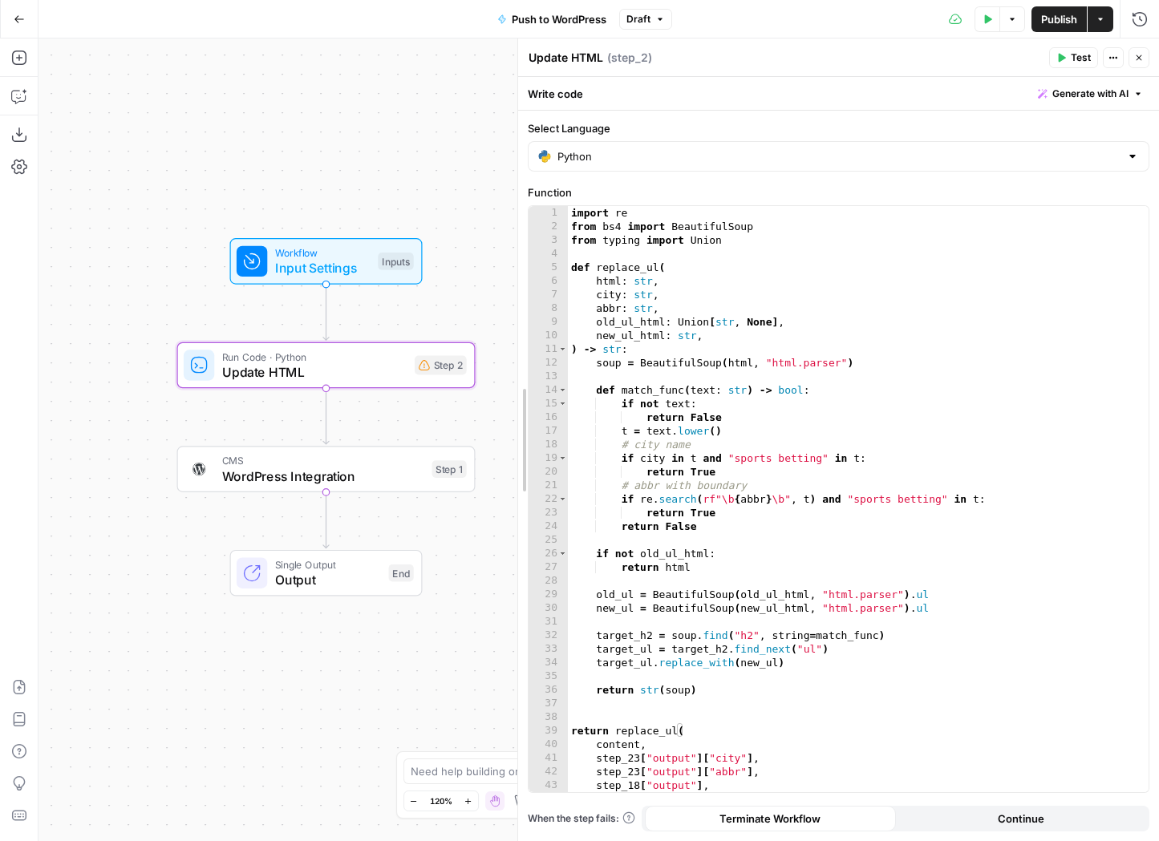
drag, startPoint x: 637, startPoint y: 327, endPoint x: 490, endPoint y: 326, distance: 146.8
click at [490, 326] on body "Hard Rock Digital New Home Browse Insights Opportunities Your Data Recent Grids…" at bounding box center [579, 420] width 1159 height 841
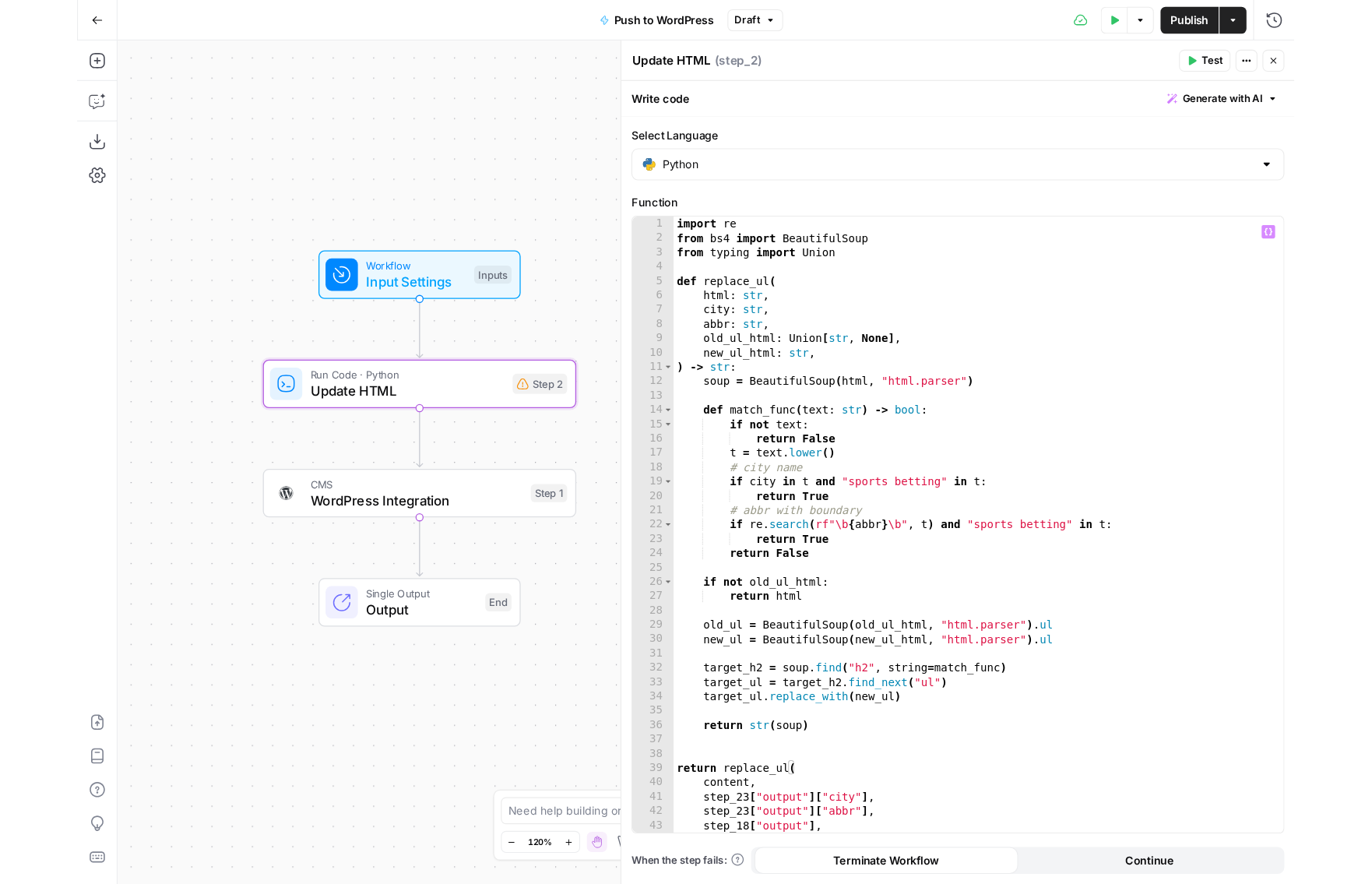
scroll to position [26, 0]
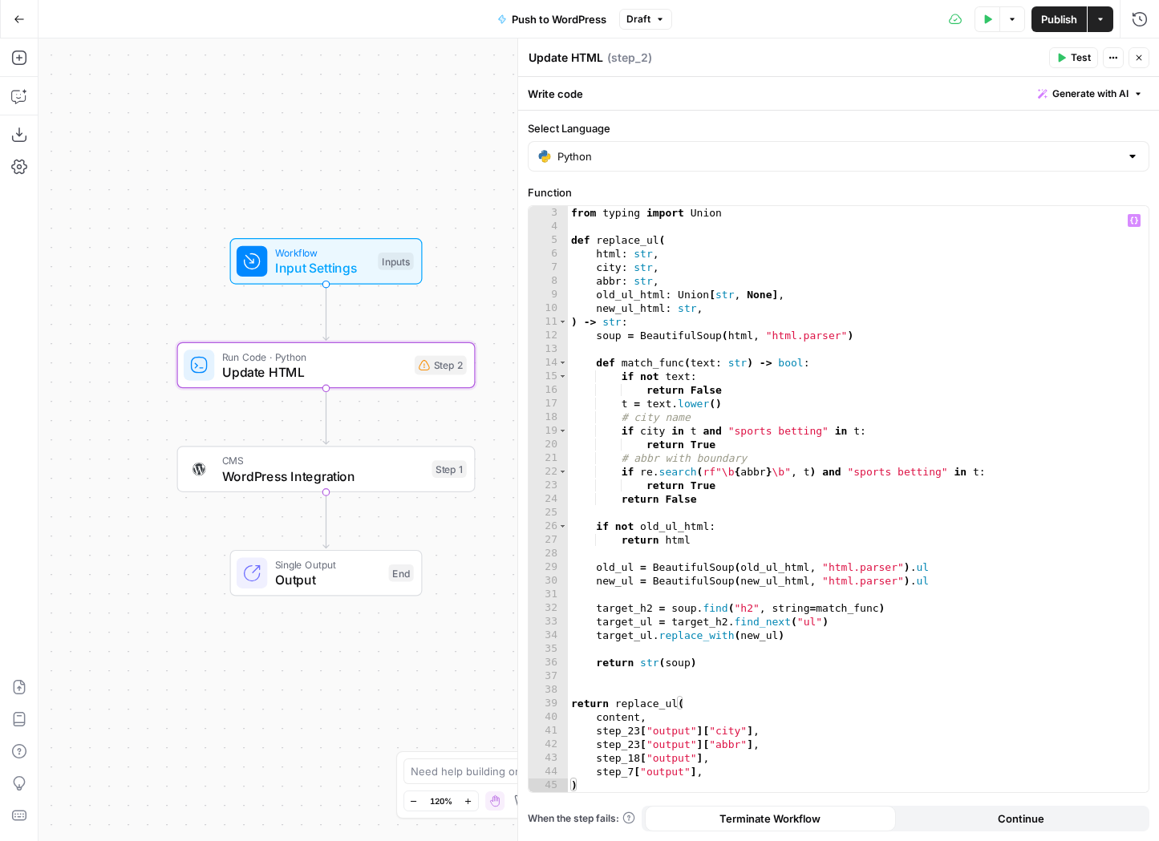
type textarea "**********"
click at [785, 567] on div "from typing import Union def replace_ul ( html : str , city : str , abbr : str …" at bounding box center [858, 513] width 581 height 614
click at [772, 696] on div "from typing import Union def replace_ul ( html : str , city : str , abbr : str …" at bounding box center [858, 513] width 581 height 614
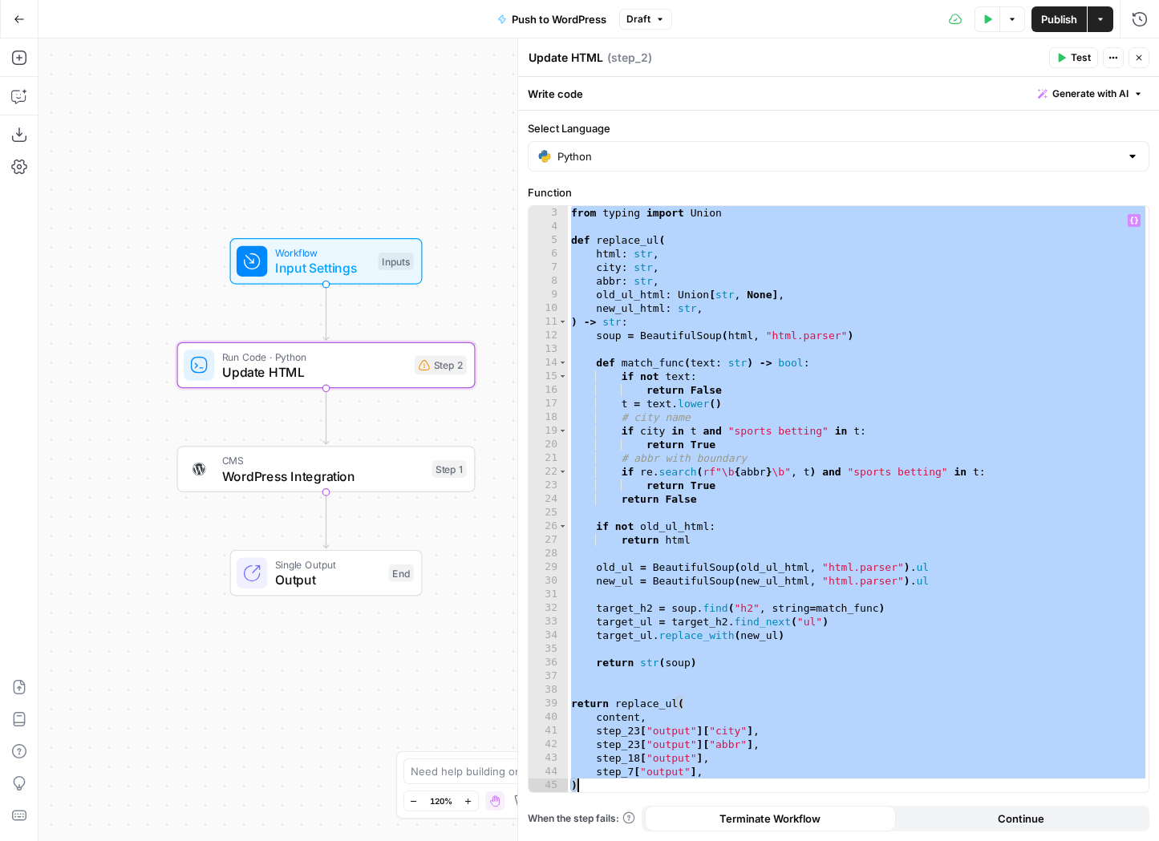
click at [720, 250] on div "from typing import Union def replace_ul ( html : str , city : str , abbr : str …" at bounding box center [858, 513] width 581 height 614
type textarea "**********"
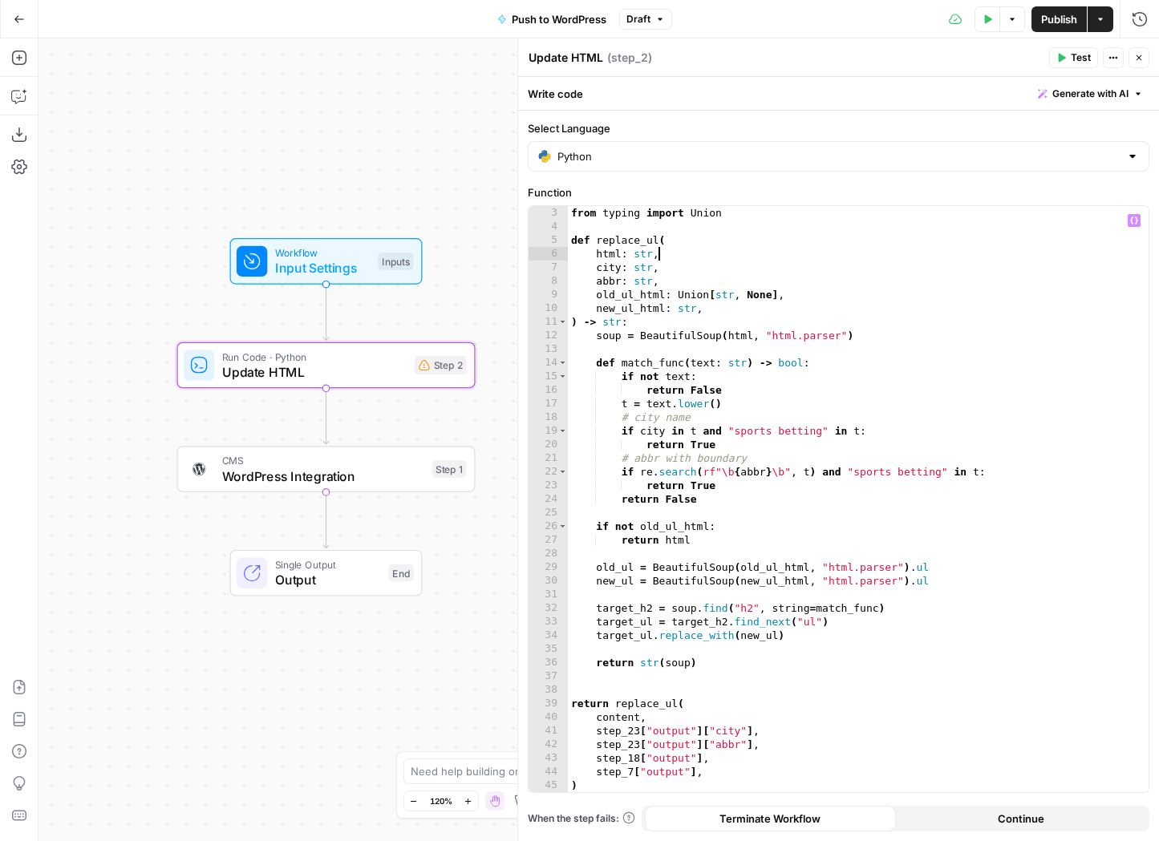
click at [719, 652] on div "from typing import Union def replace_ul ( html : str , city : str , abbr : str …" at bounding box center [858, 513] width 581 height 614
type input "****"
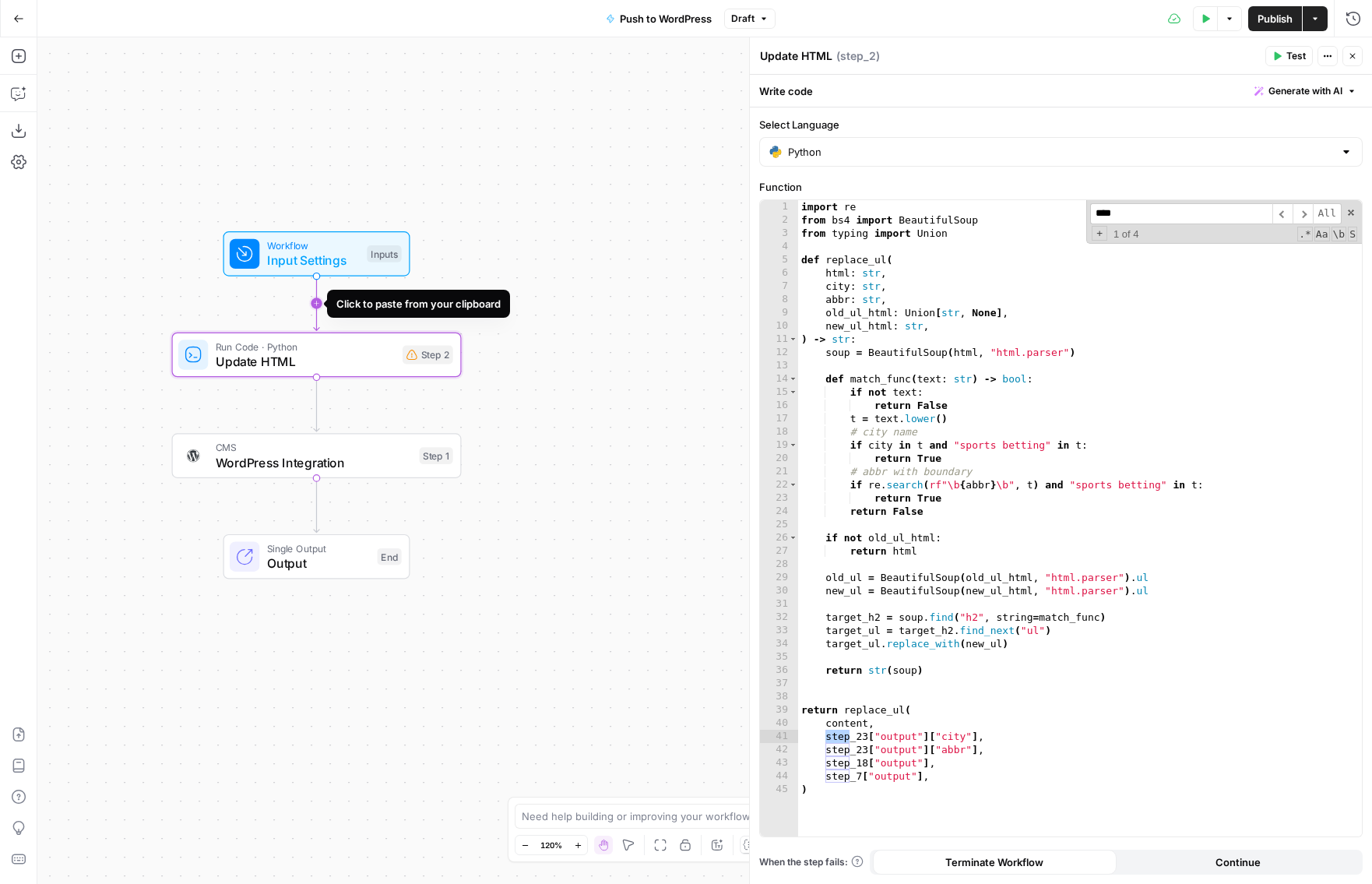
click at [317, 309] on icon "Edge from start to step_2" at bounding box center [317, 304] width 6 height 54
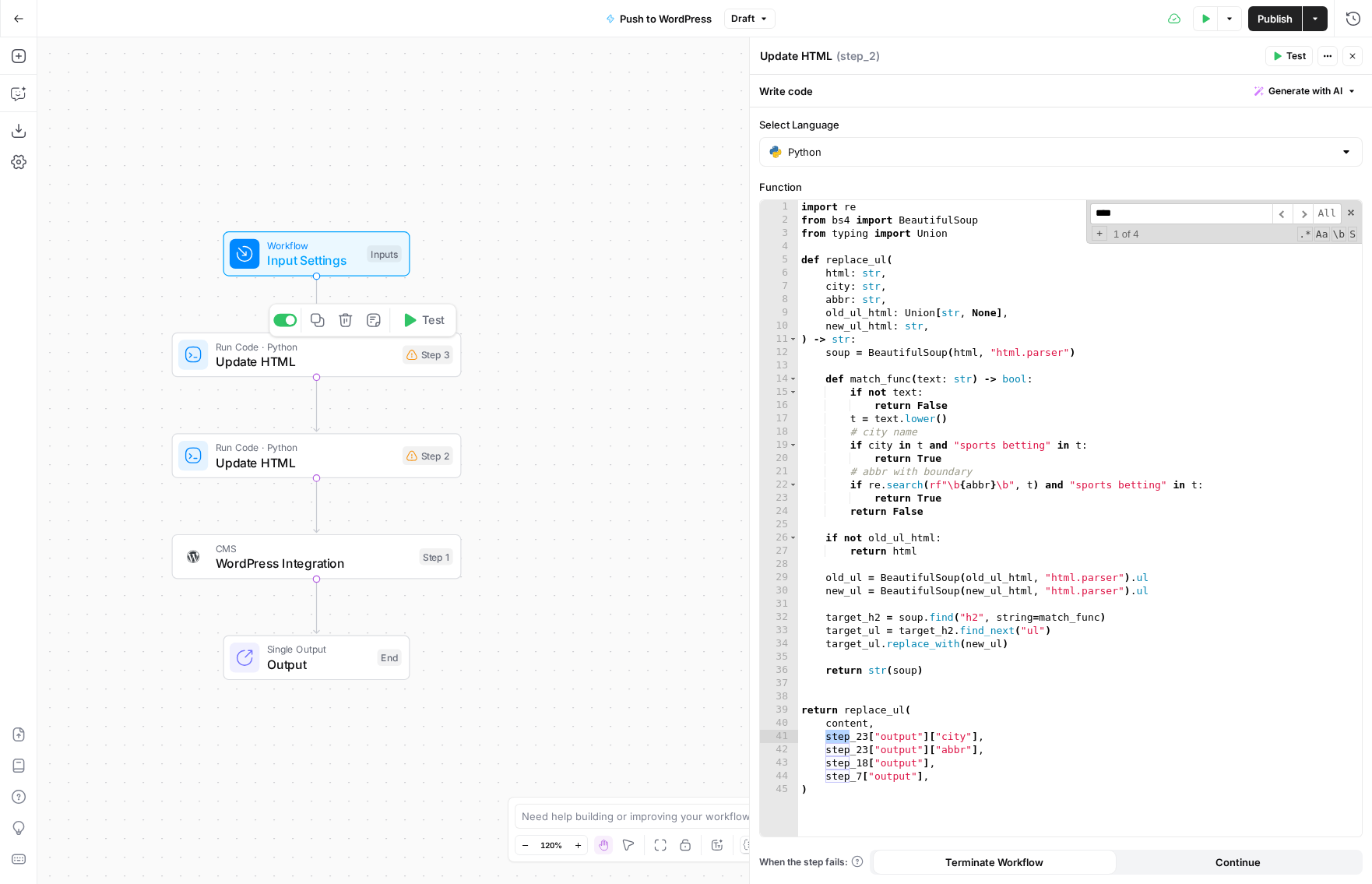
click at [356, 368] on span "Update HTML" at bounding box center [305, 361] width 179 height 18
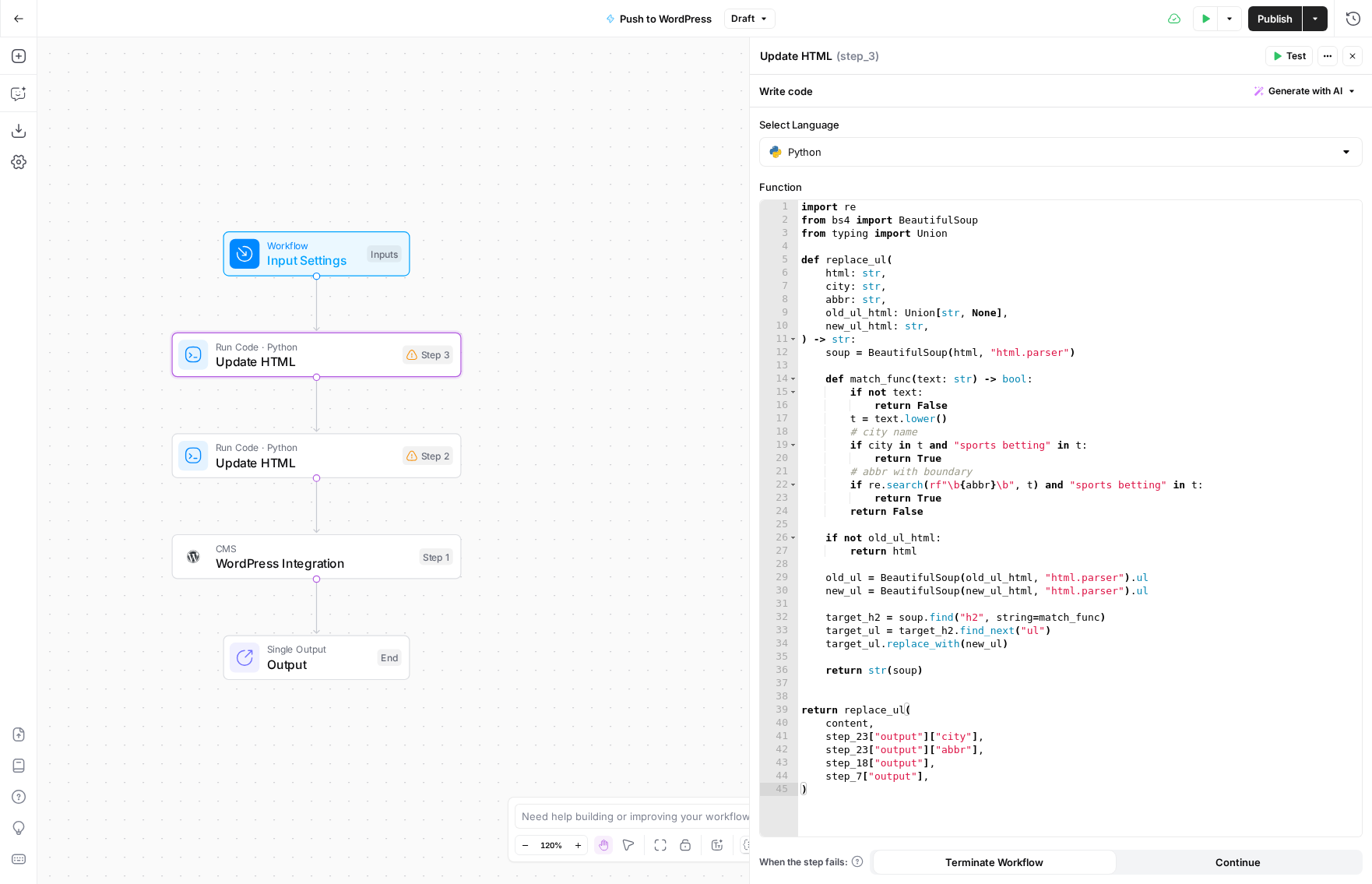
click at [367, 262] on div "Inputs" at bounding box center [384, 255] width 34 height 17
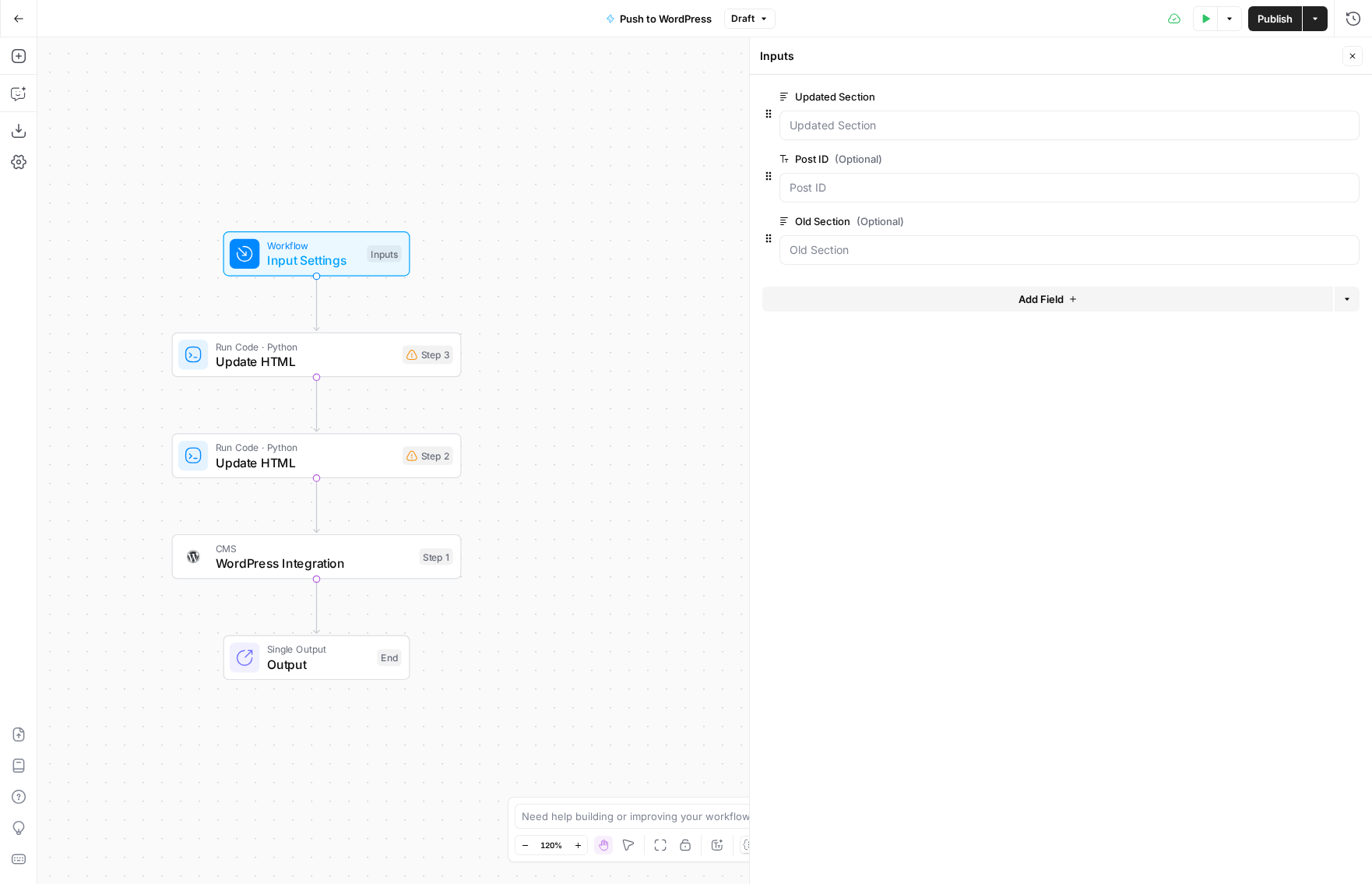
click at [1045, 298] on span "Add Field" at bounding box center [1041, 299] width 46 height 16
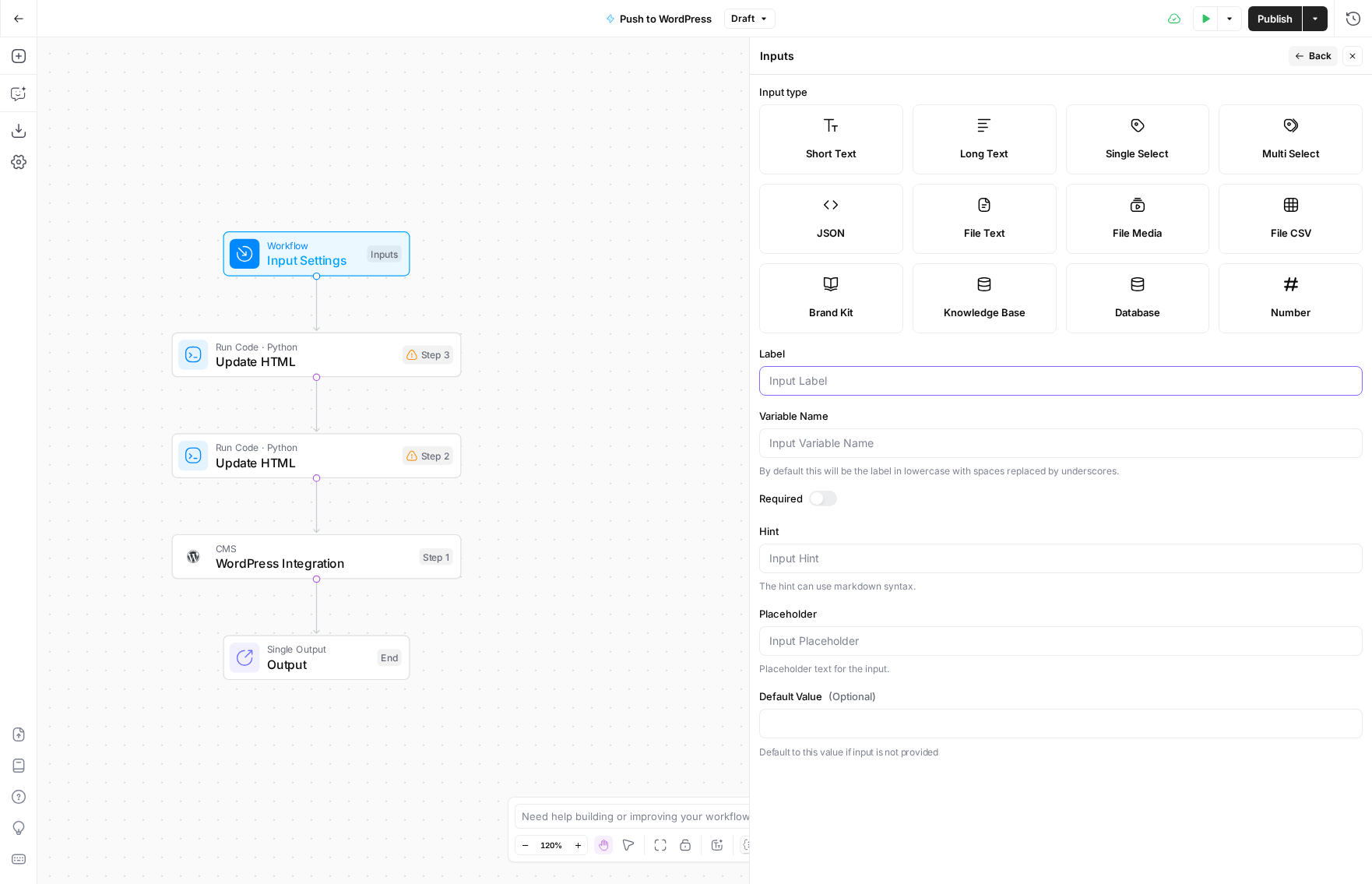
click at [882, 380] on input "Label" at bounding box center [1060, 381] width 584 height 16
type input "slug"
click at [1124, 61] on button "Back" at bounding box center [1313, 55] width 50 height 20
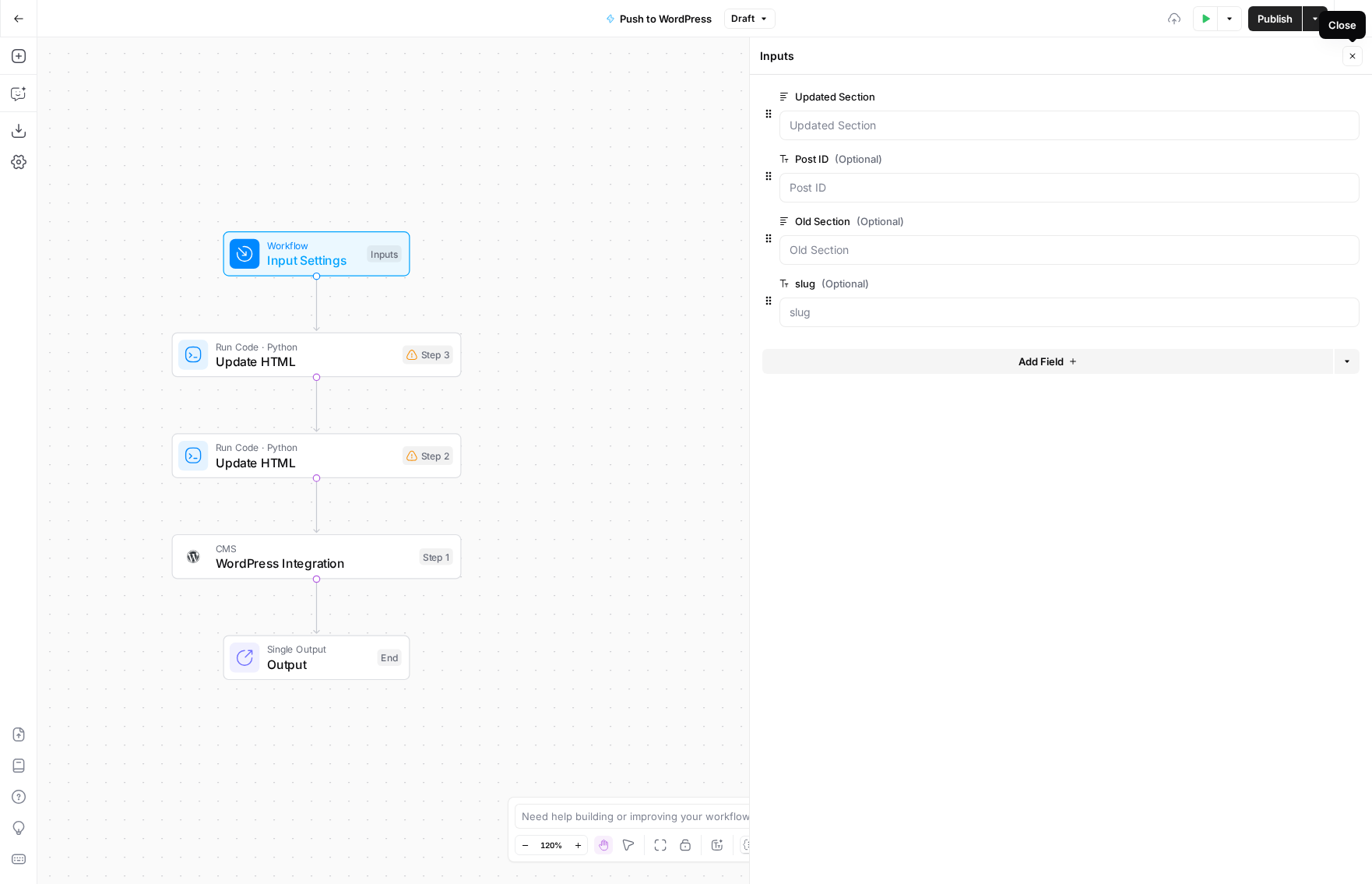
click at [1124, 58] on button "Close" at bounding box center [1353, 55] width 20 height 20
click at [1124, 20] on icon "button" at bounding box center [1206, 18] width 10 height 10
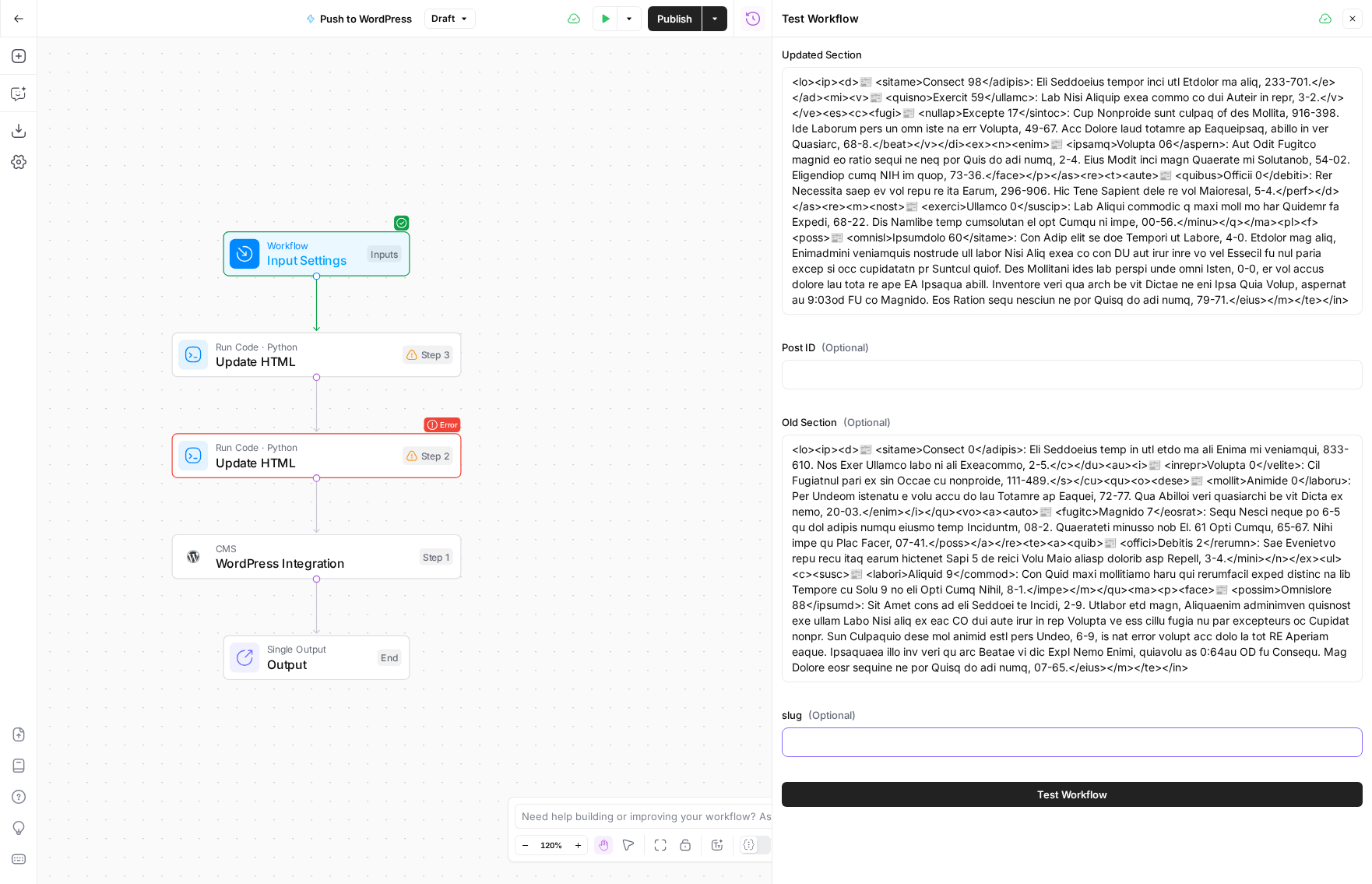
click at [871, 740] on input "slug (Optional)" at bounding box center [1073, 742] width 561 height 16
type input "[US_STATE]"
click at [958, 787] on button "Test Workflow" at bounding box center [1072, 795] width 581 height 25
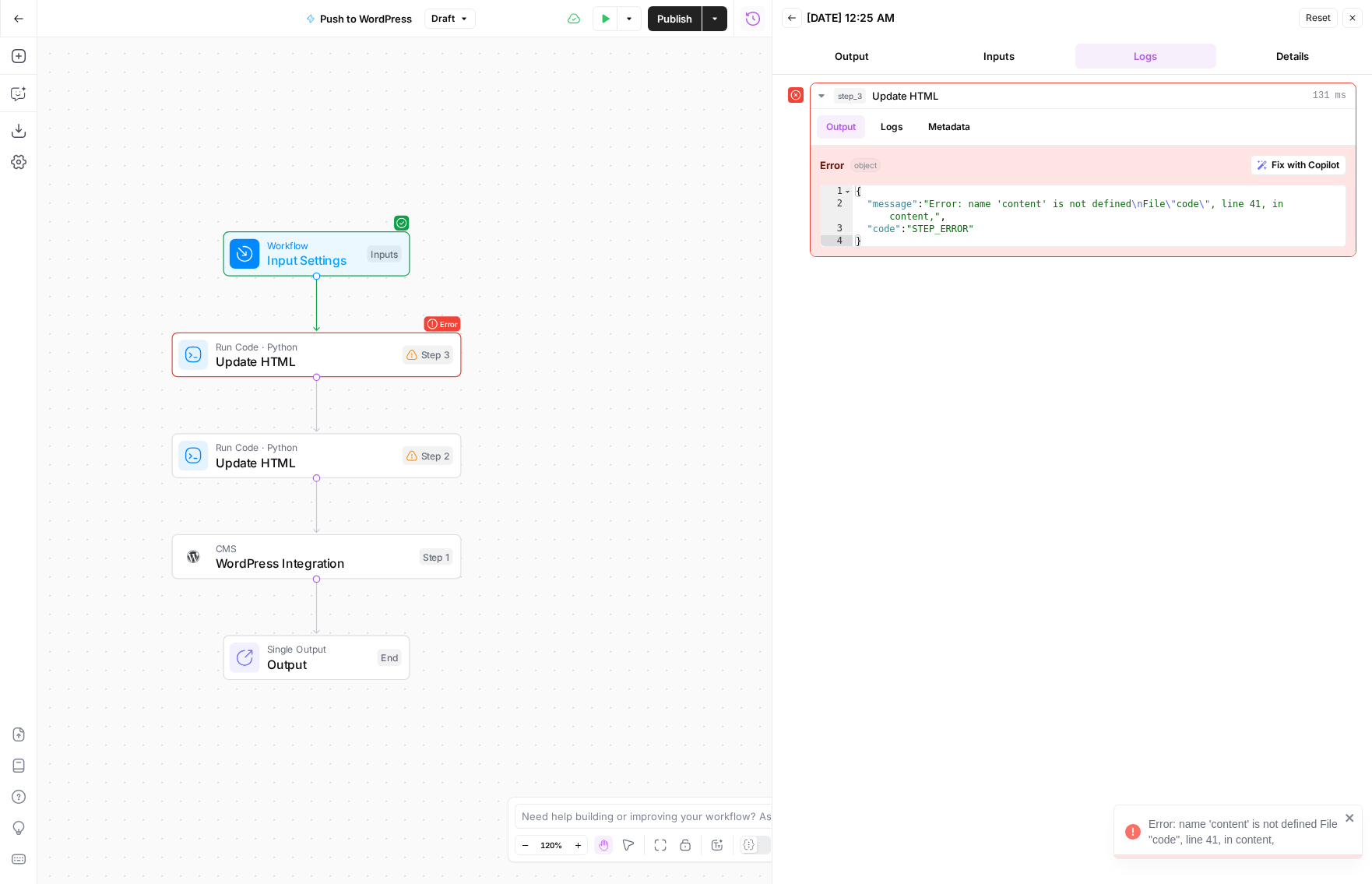
click at [384, 362] on span "Update HTML" at bounding box center [305, 361] width 179 height 18
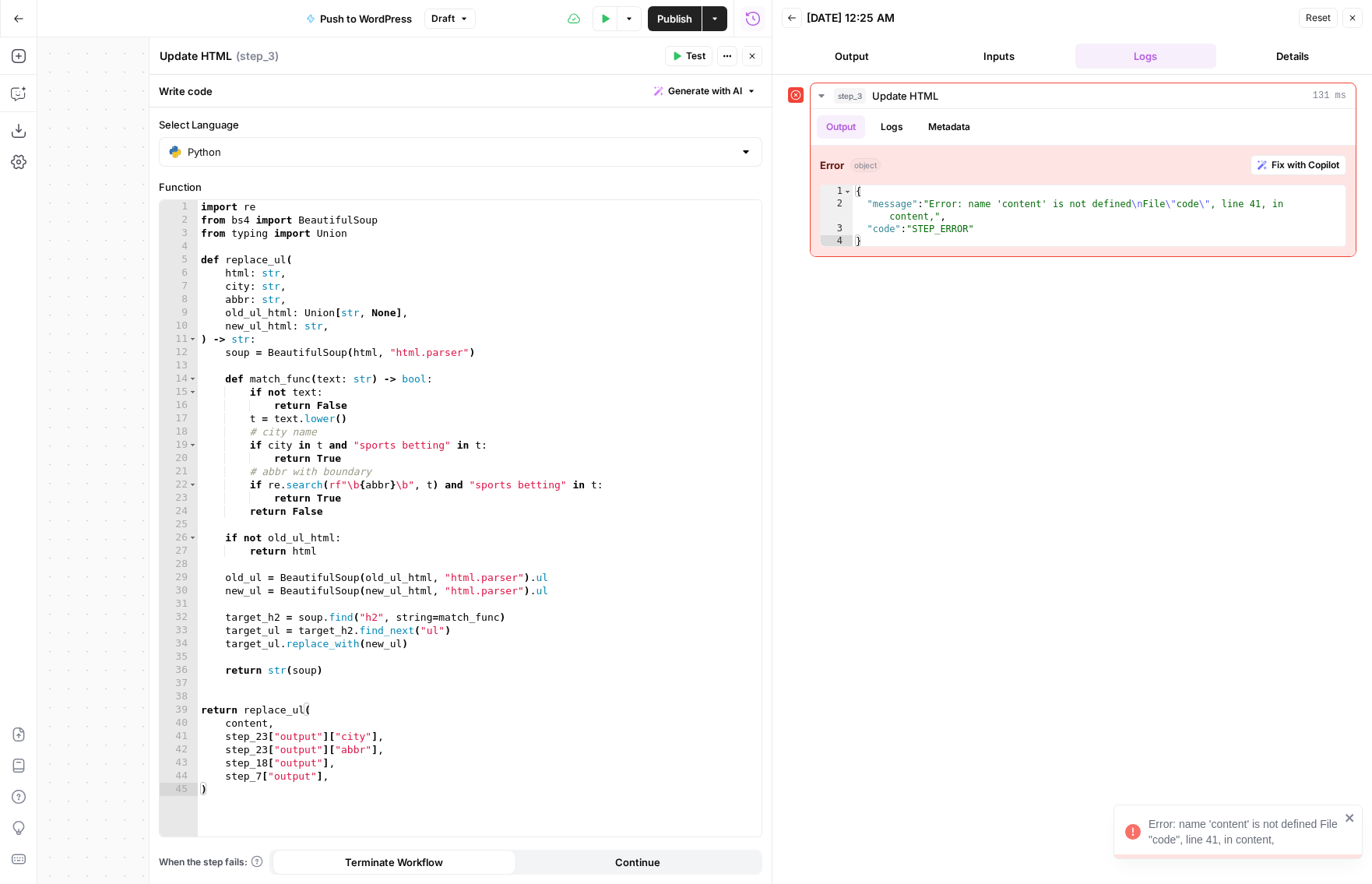
click at [744, 60] on button "Close" at bounding box center [752, 55] width 20 height 20
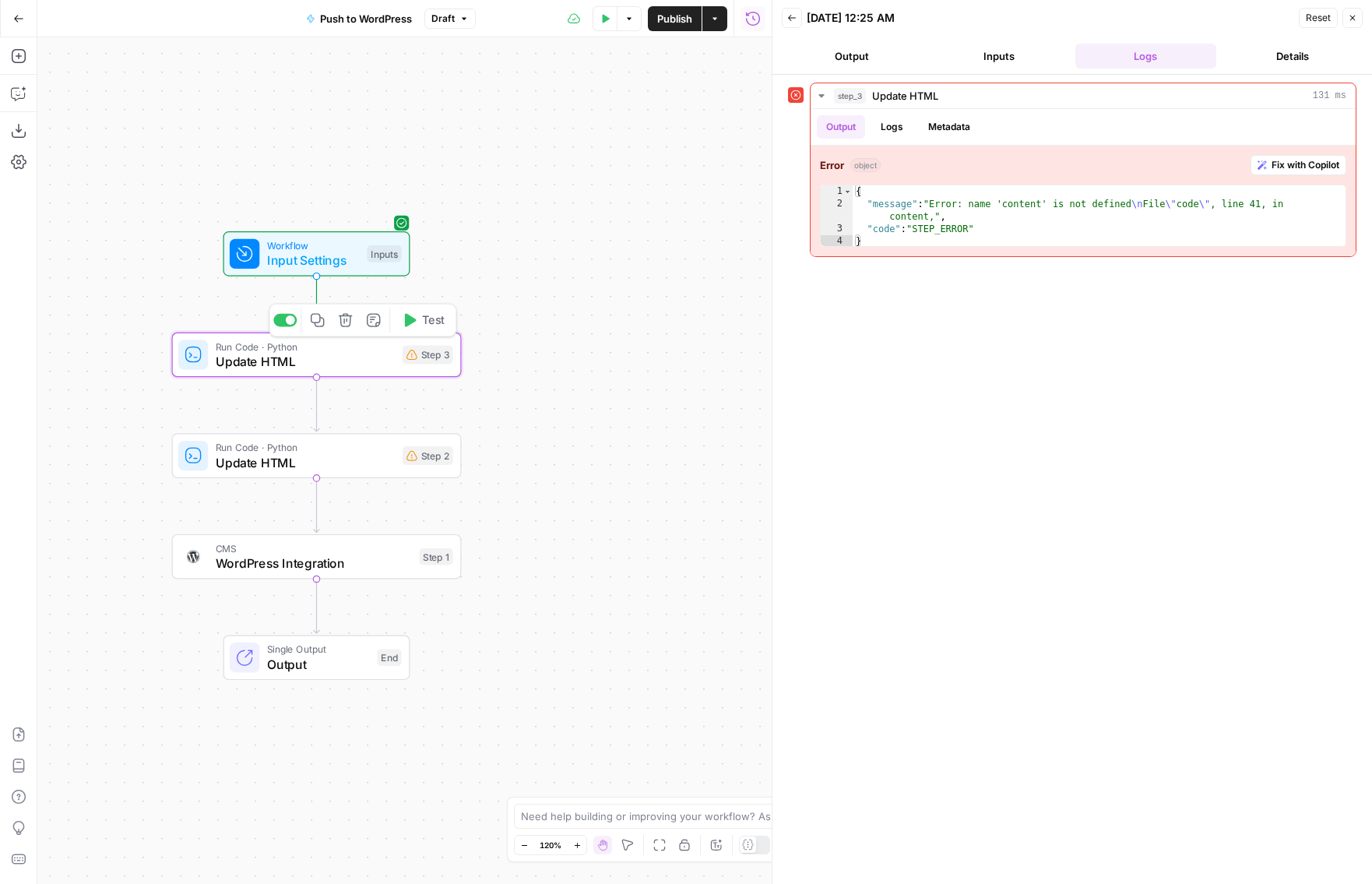
click at [346, 326] on icon "button" at bounding box center [346, 320] width 14 height 14
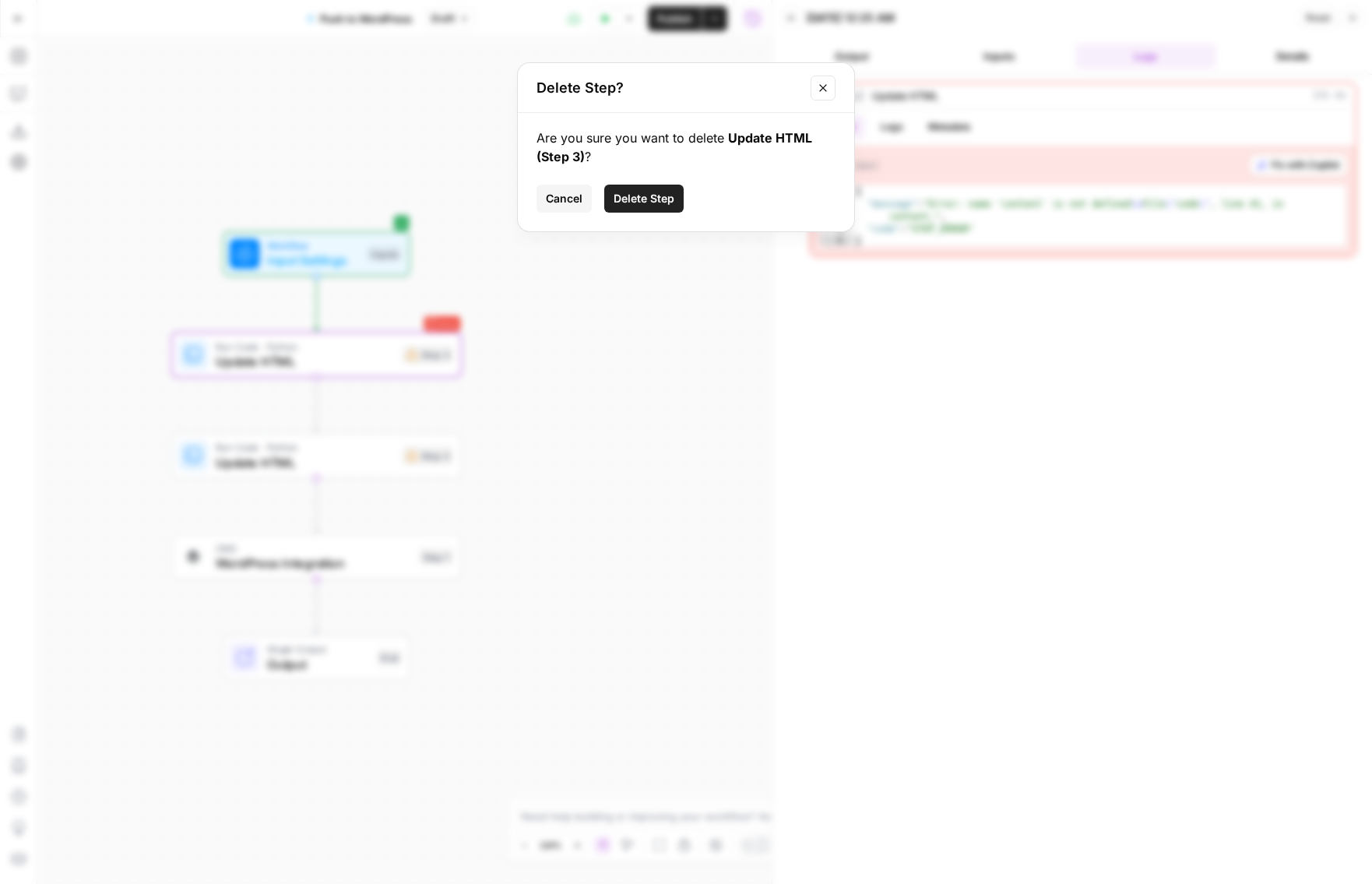
click at [627, 191] on span "Delete Step" at bounding box center [644, 199] width 61 height 16
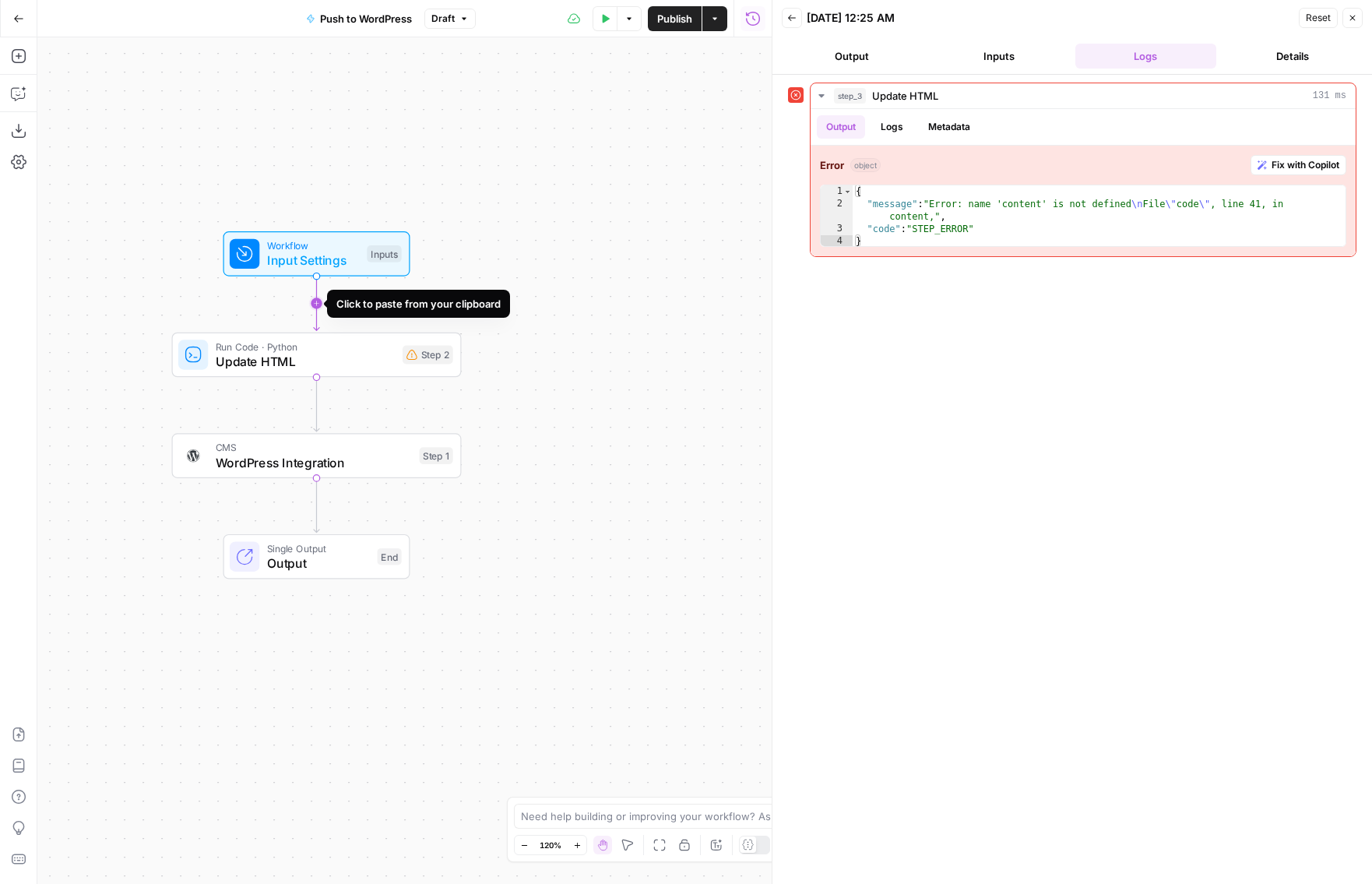
click at [318, 306] on icon "Edge from start to step_2" at bounding box center [317, 304] width 6 height 54
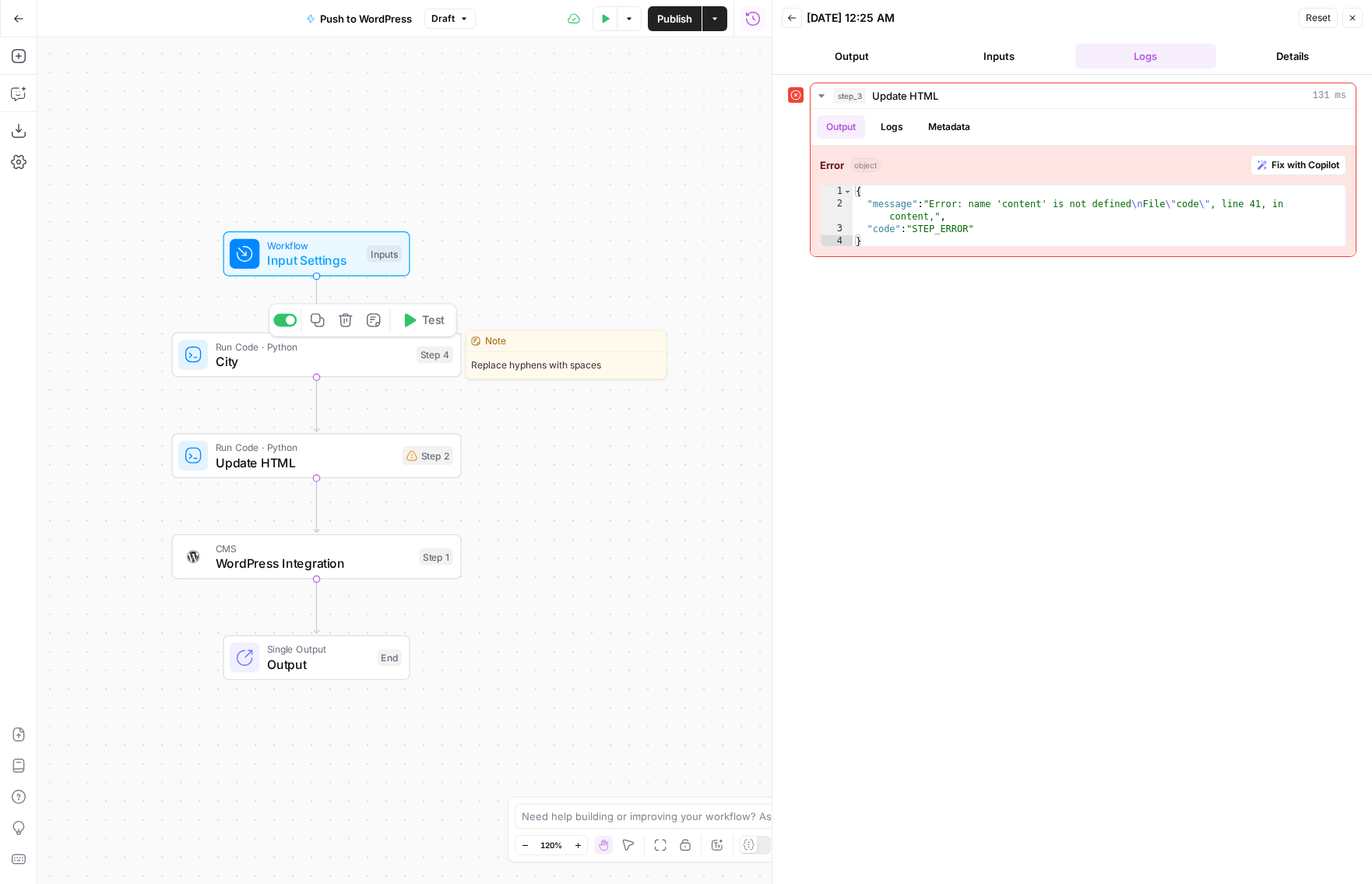
click at [393, 360] on span "City" at bounding box center [312, 361] width 193 height 18
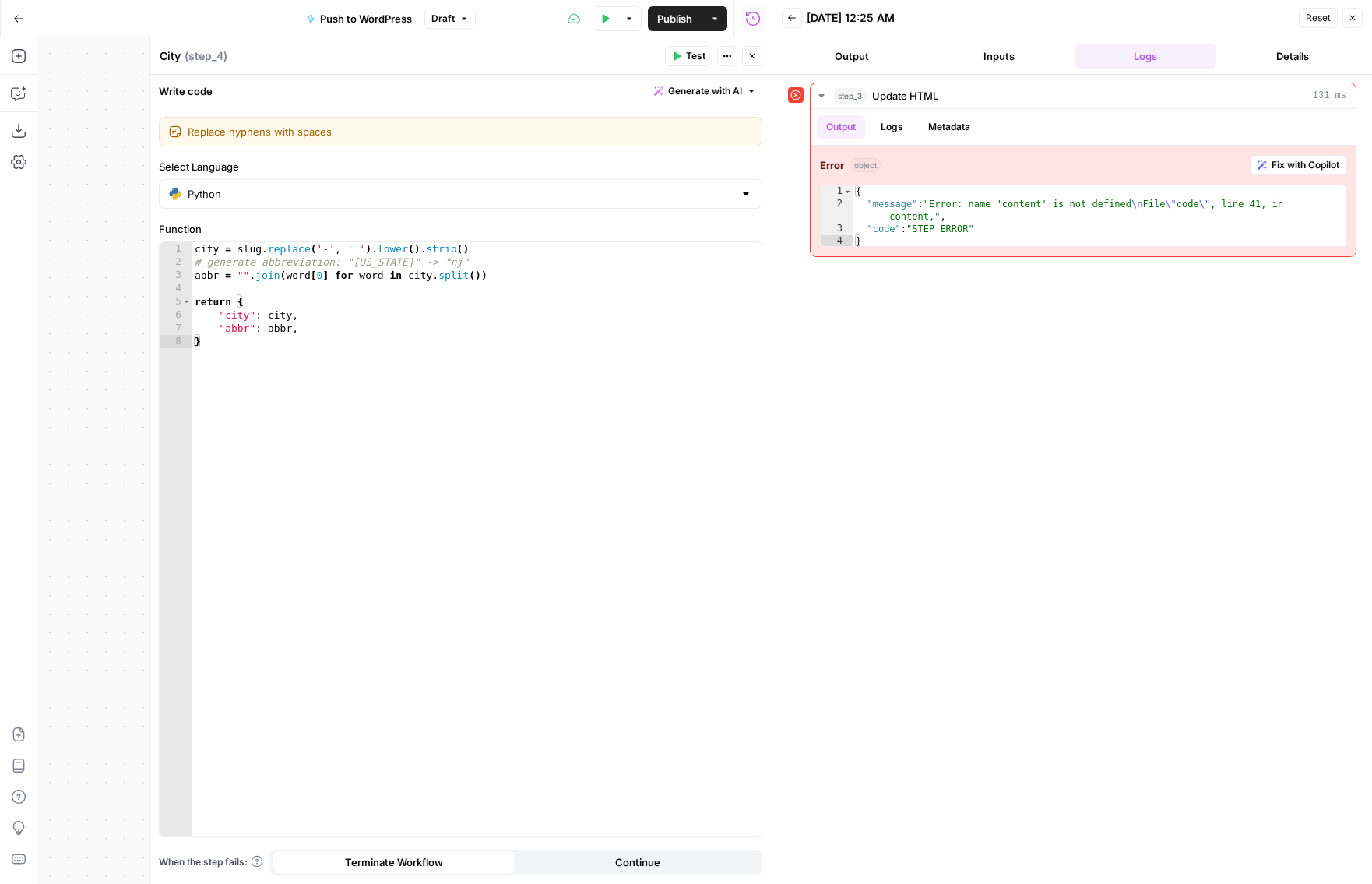
click at [749, 51] on icon "button" at bounding box center [753, 56] width 10 height 10
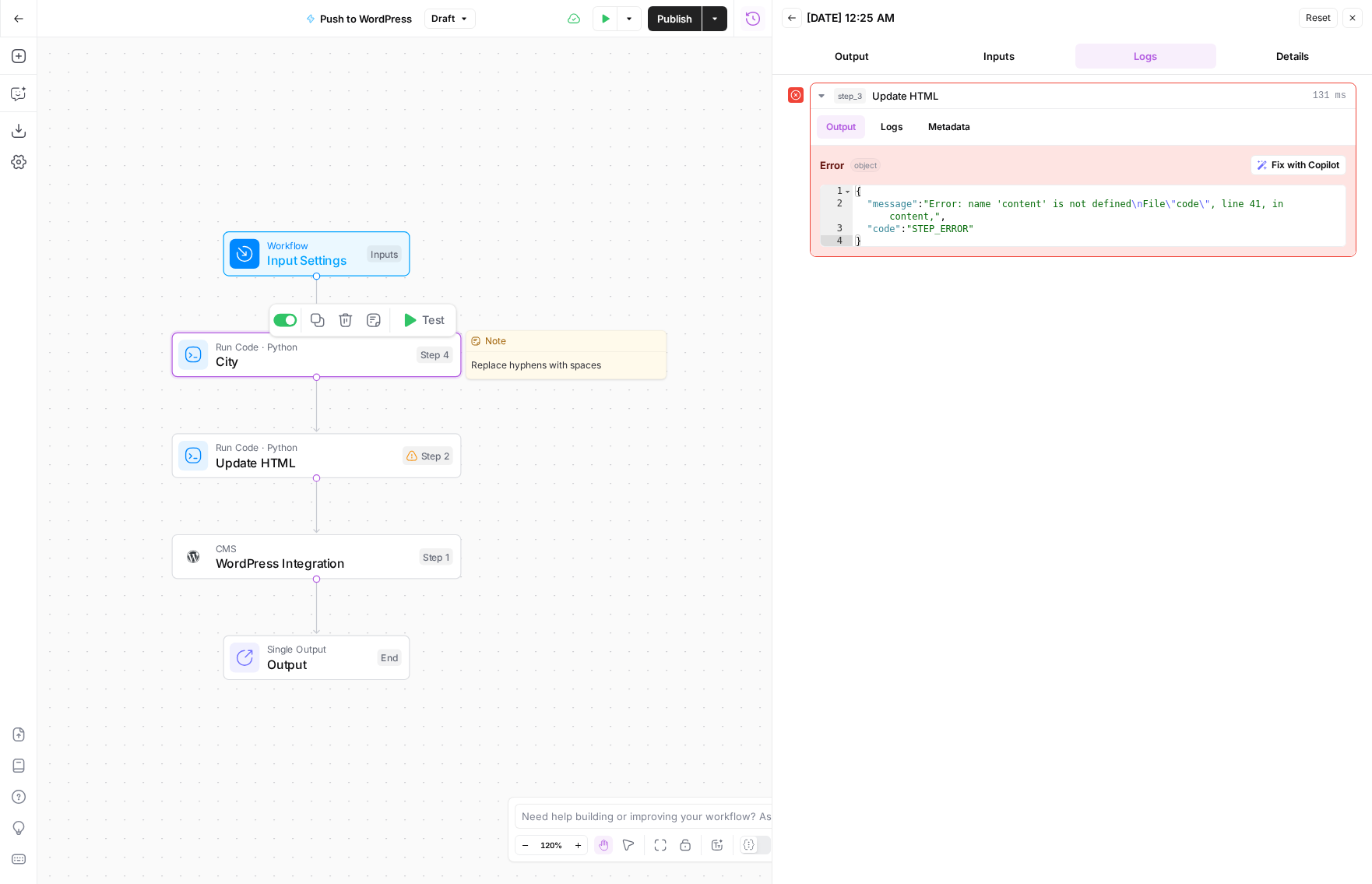
click at [418, 318] on button "Test" at bounding box center [422, 321] width 57 height 24
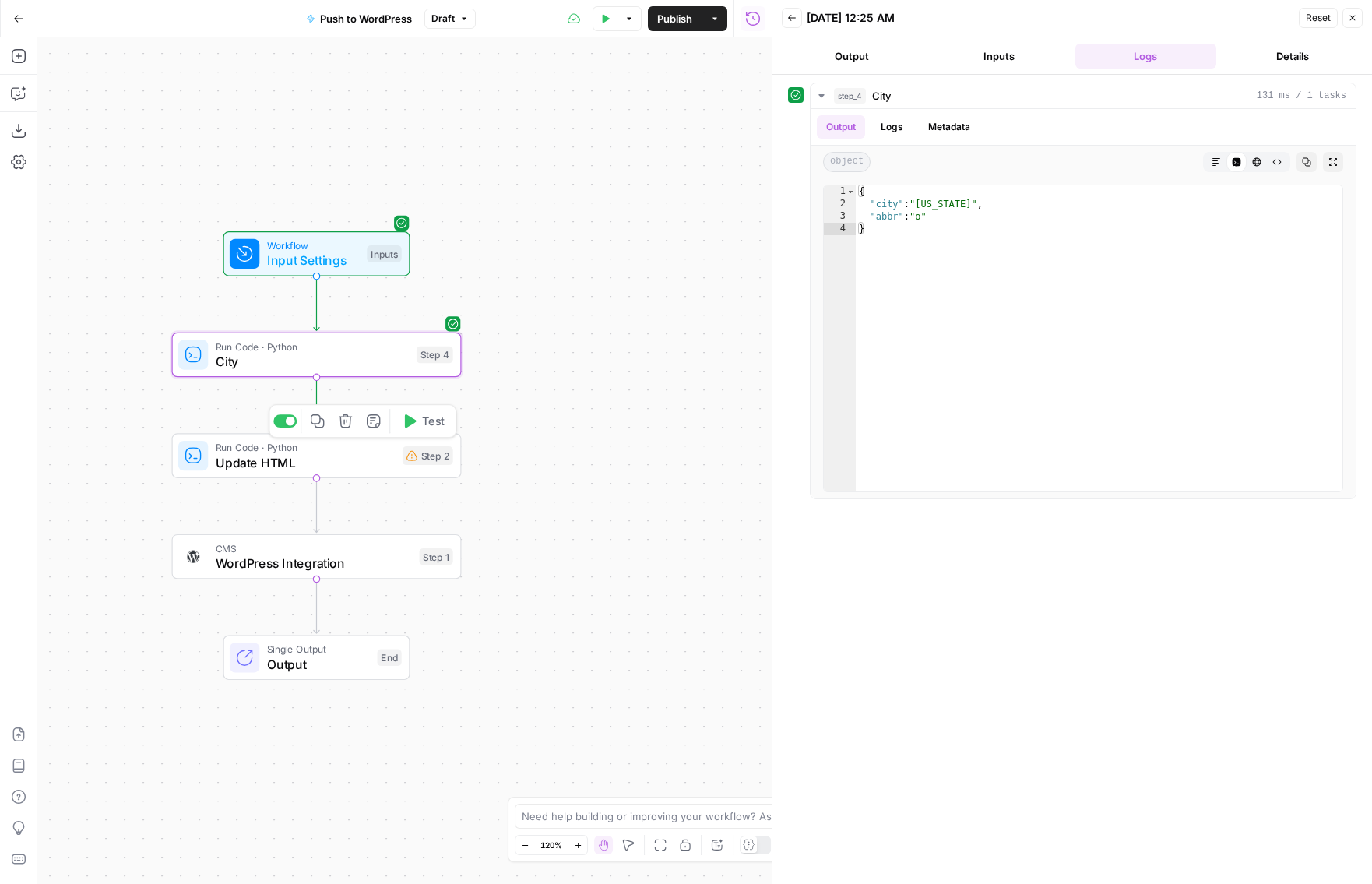
click at [370, 464] on span "Update HTML" at bounding box center [305, 462] width 179 height 18
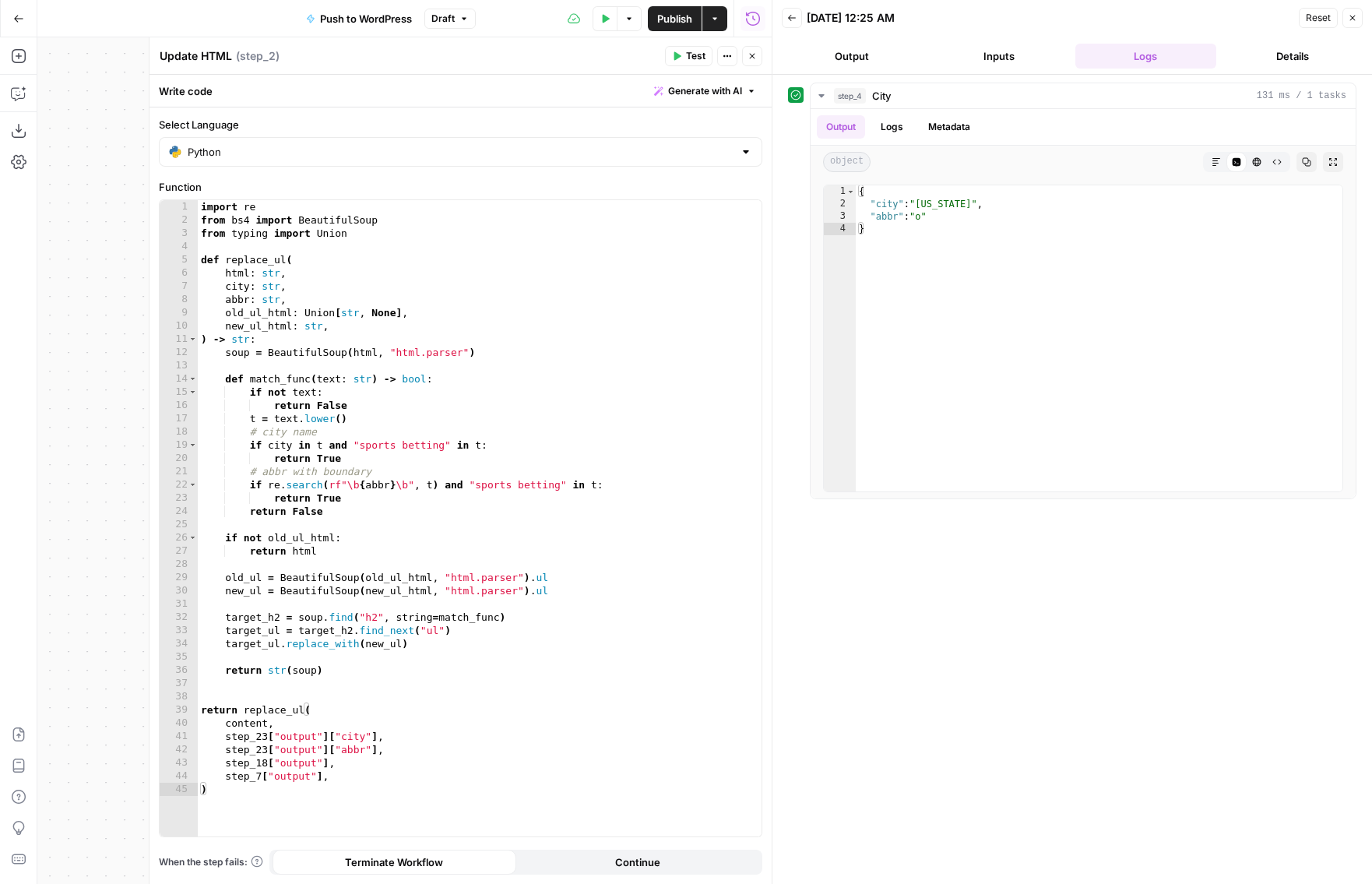
click at [1007, 59] on button "Inputs" at bounding box center [999, 56] width 141 height 25
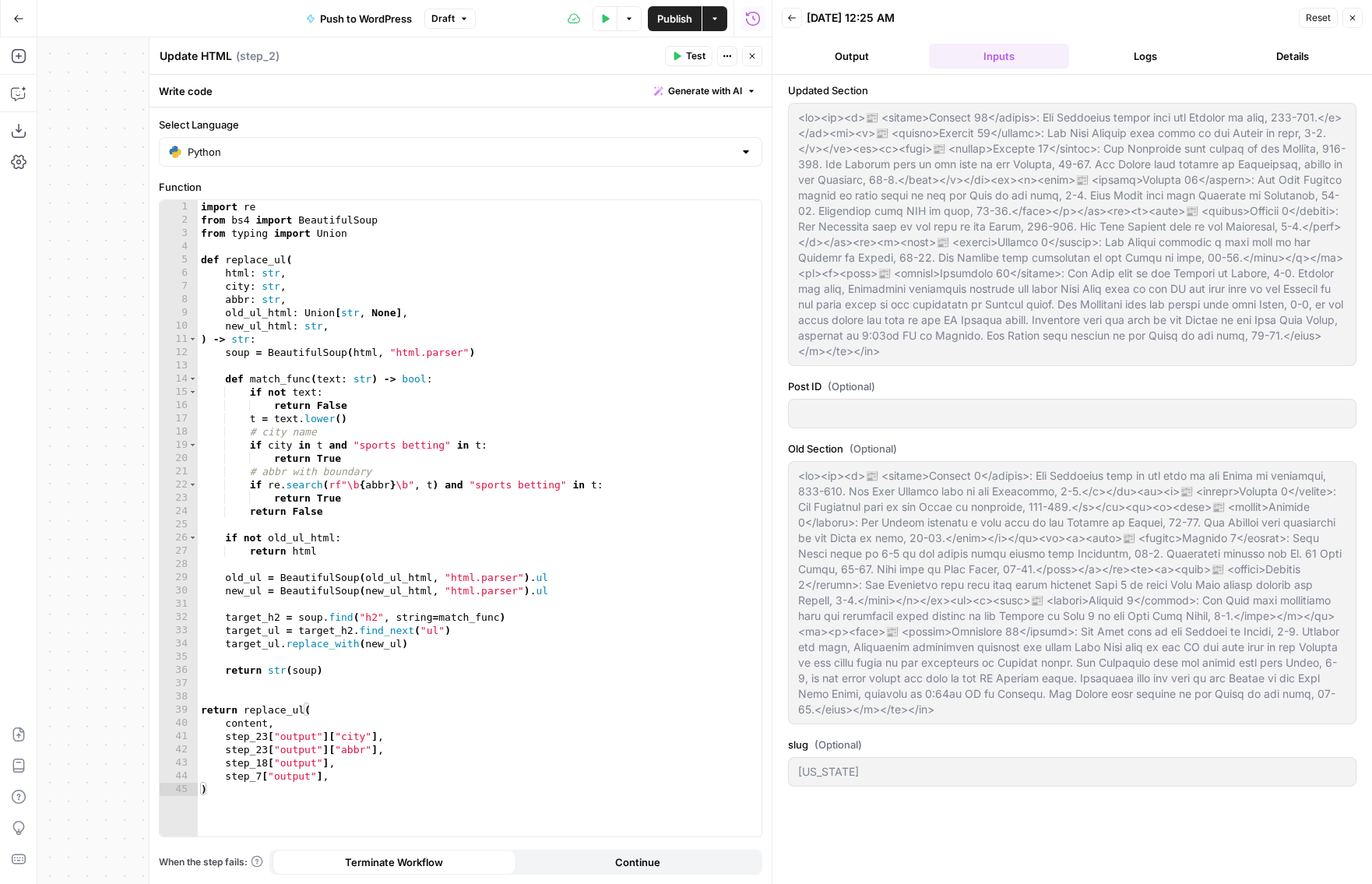
click at [1124, 66] on button "Logs" at bounding box center [1146, 56] width 141 height 25
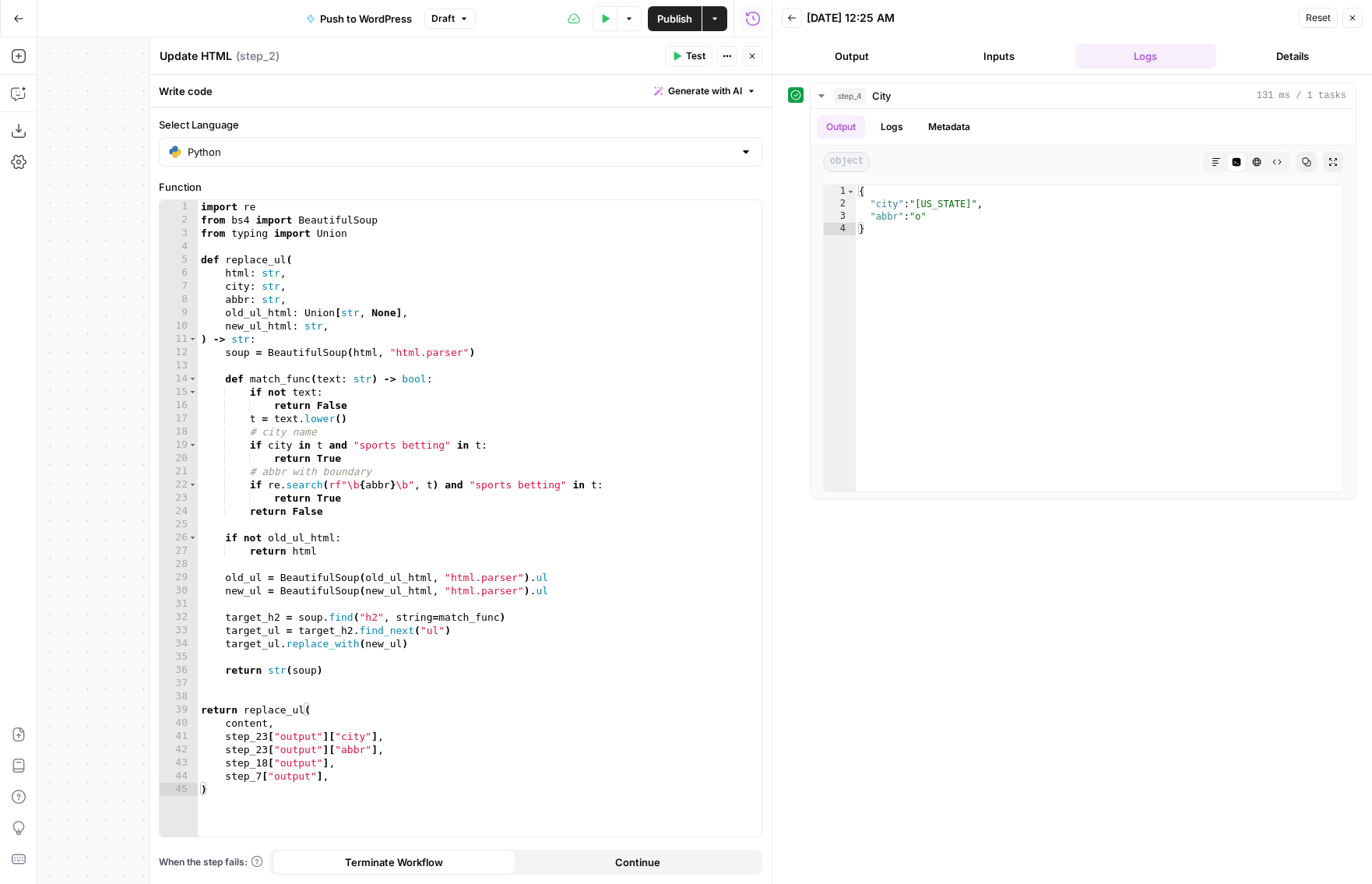
click at [1021, 64] on button "Inputs" at bounding box center [999, 56] width 141 height 25
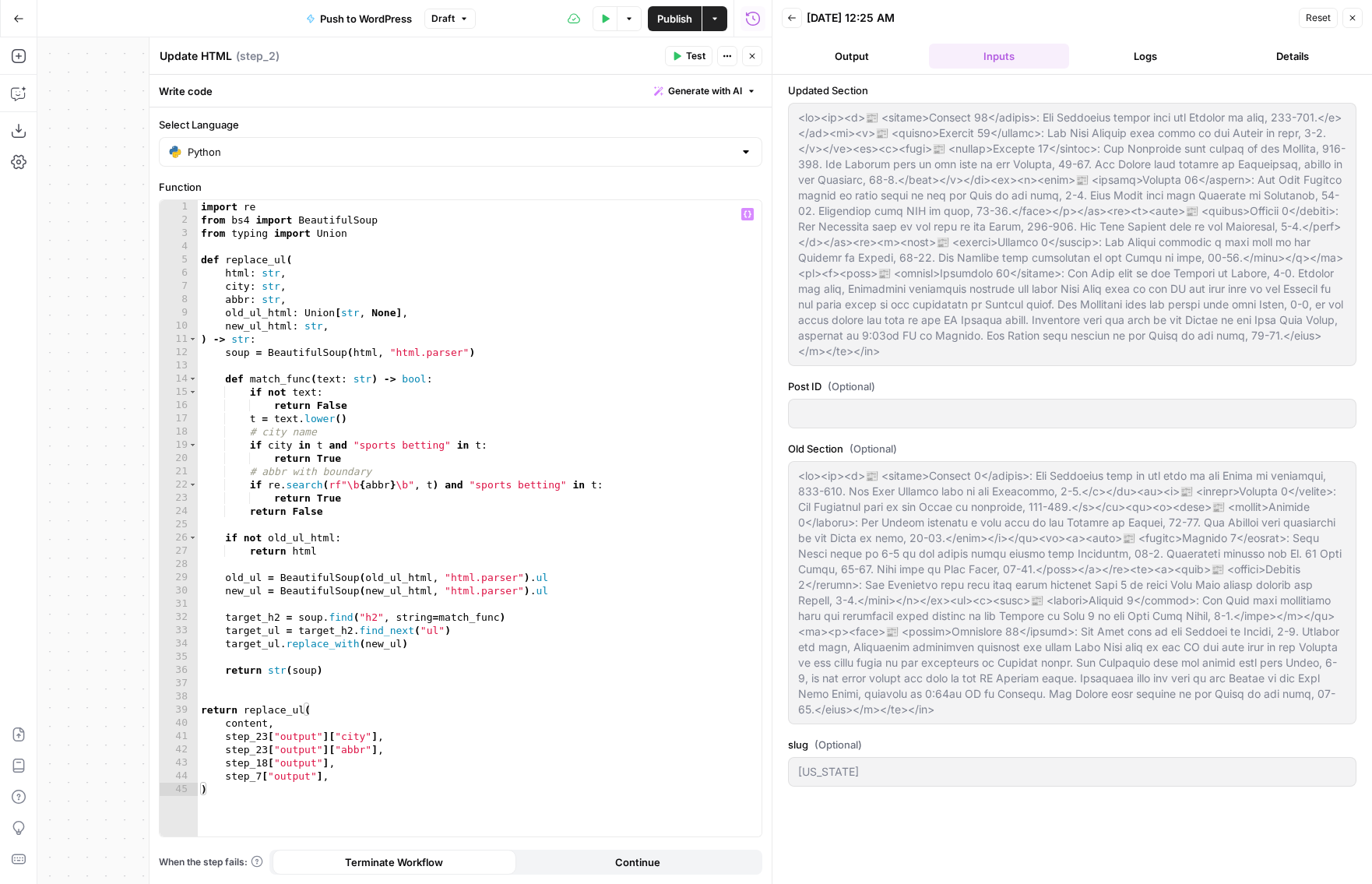
click at [266, 742] on div "import re from bs4 import BeautifulSoup from typing import Union def replace_ul…" at bounding box center [480, 531] width 564 height 663
click at [368, 765] on div "import re from bs4 import BeautifulSoup from typing import Union def replace_ul…" at bounding box center [480, 531] width 564 height 663
drag, startPoint x: 330, startPoint y: 763, endPoint x: 222, endPoint y: 765, distance: 108.0
click at [222, 765] on div "import re from bs4 import BeautifulSoup from typing import Union def replace_ul…" at bounding box center [480, 531] width 564 height 663
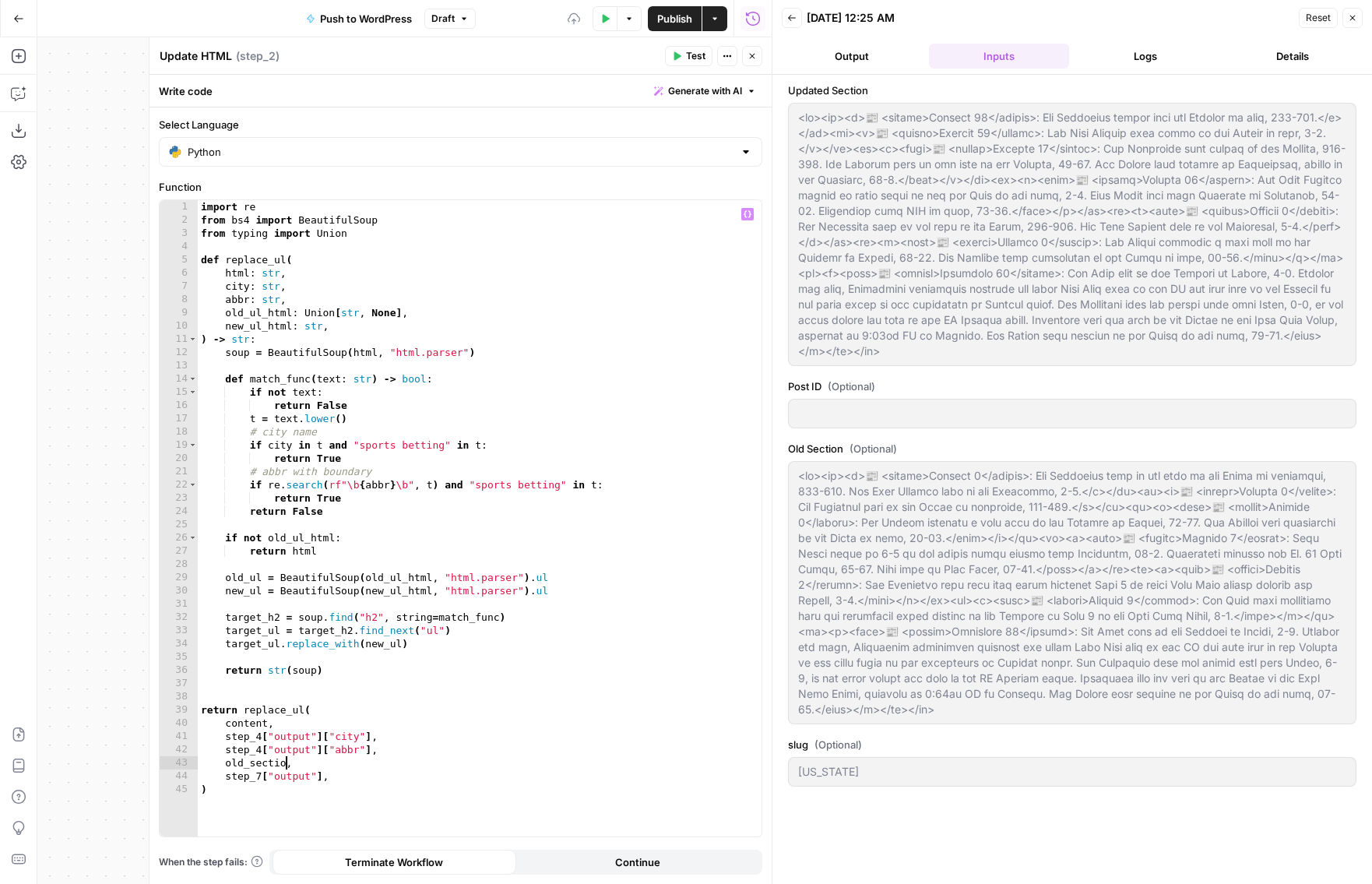
scroll to position [0, 6]
drag, startPoint x: 322, startPoint y: 777, endPoint x: 227, endPoint y: 776, distance: 95.0
click at [227, 776] on div "import re from bs4 import BeautifulSoup from typing import Union def replace_ul…" at bounding box center [480, 531] width 564 height 663
click at [690, 59] on span "Test" at bounding box center [696, 56] width 19 height 14
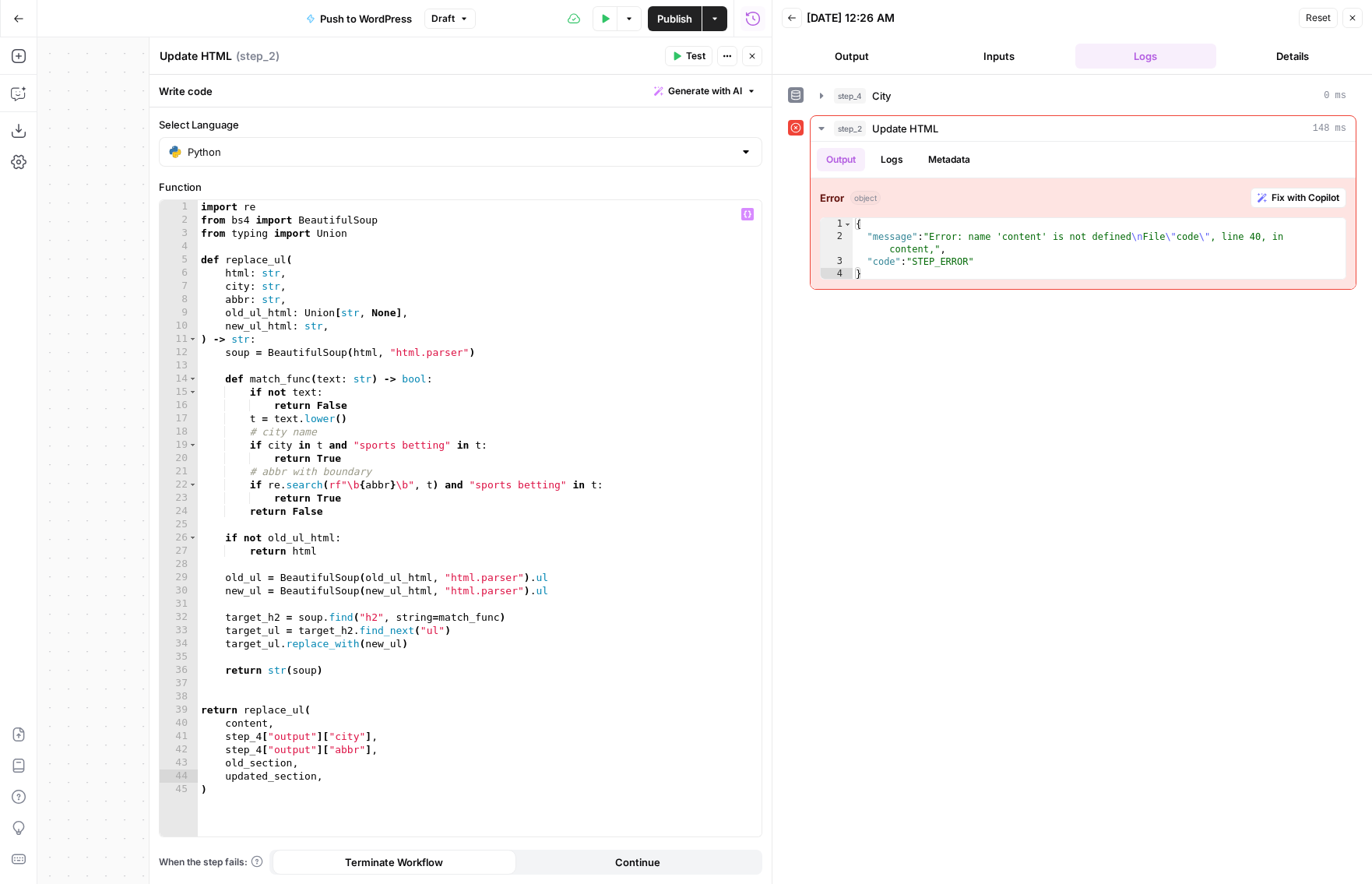
type textarea "********"
click at [250, 727] on div "import re from bs4 import BeautifulSoup from typing import Union def replace_ul…" at bounding box center [480, 531] width 564 height 663
click at [268, 724] on div "import re from bs4 import BeautifulSoup from typing import Union def replace_ul…" at bounding box center [480, 531] width 564 height 663
click at [1021, 61] on button "Inputs" at bounding box center [999, 56] width 141 height 25
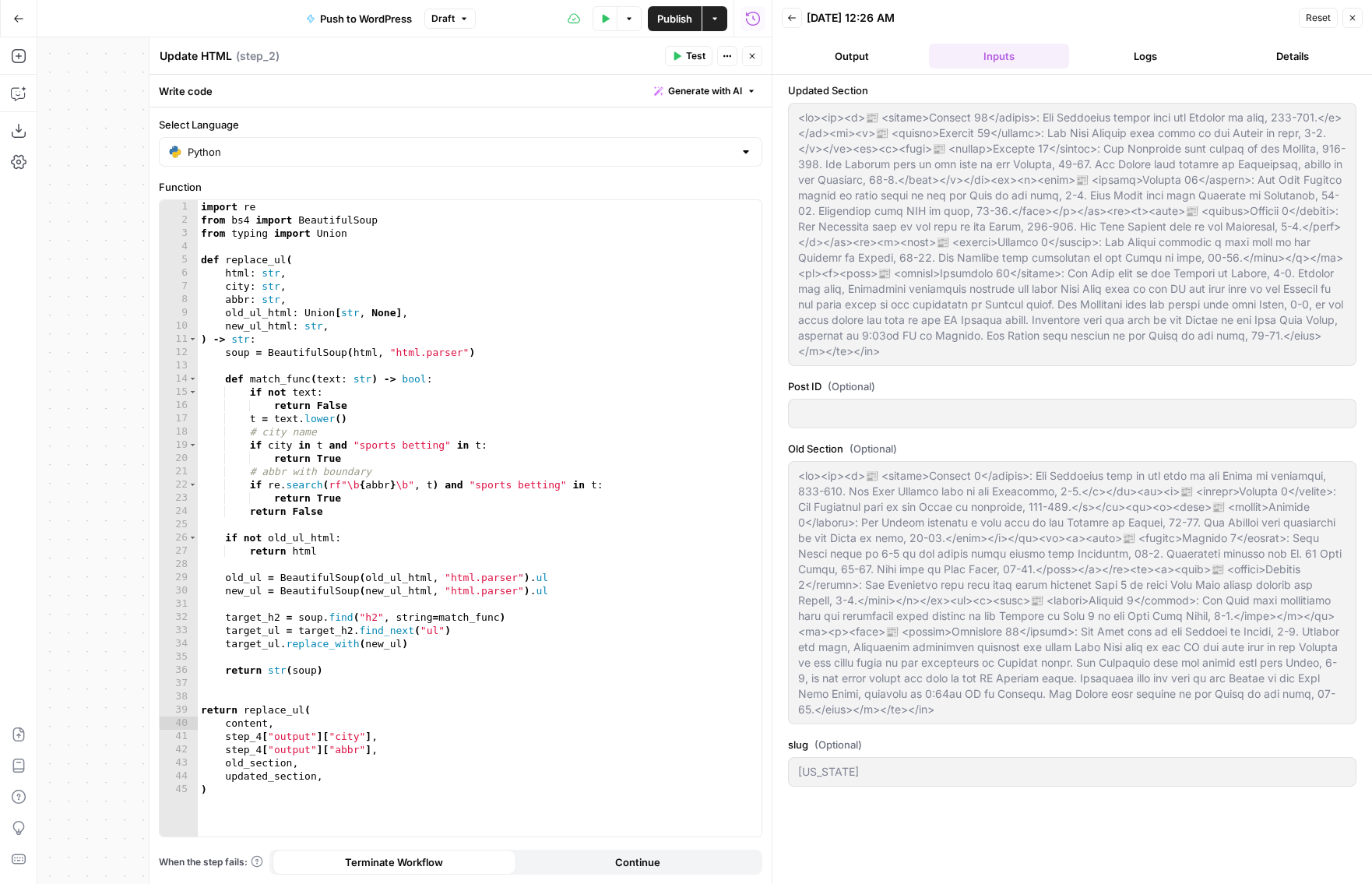
click at [751, 53] on icon "button" at bounding box center [753, 56] width 10 height 10
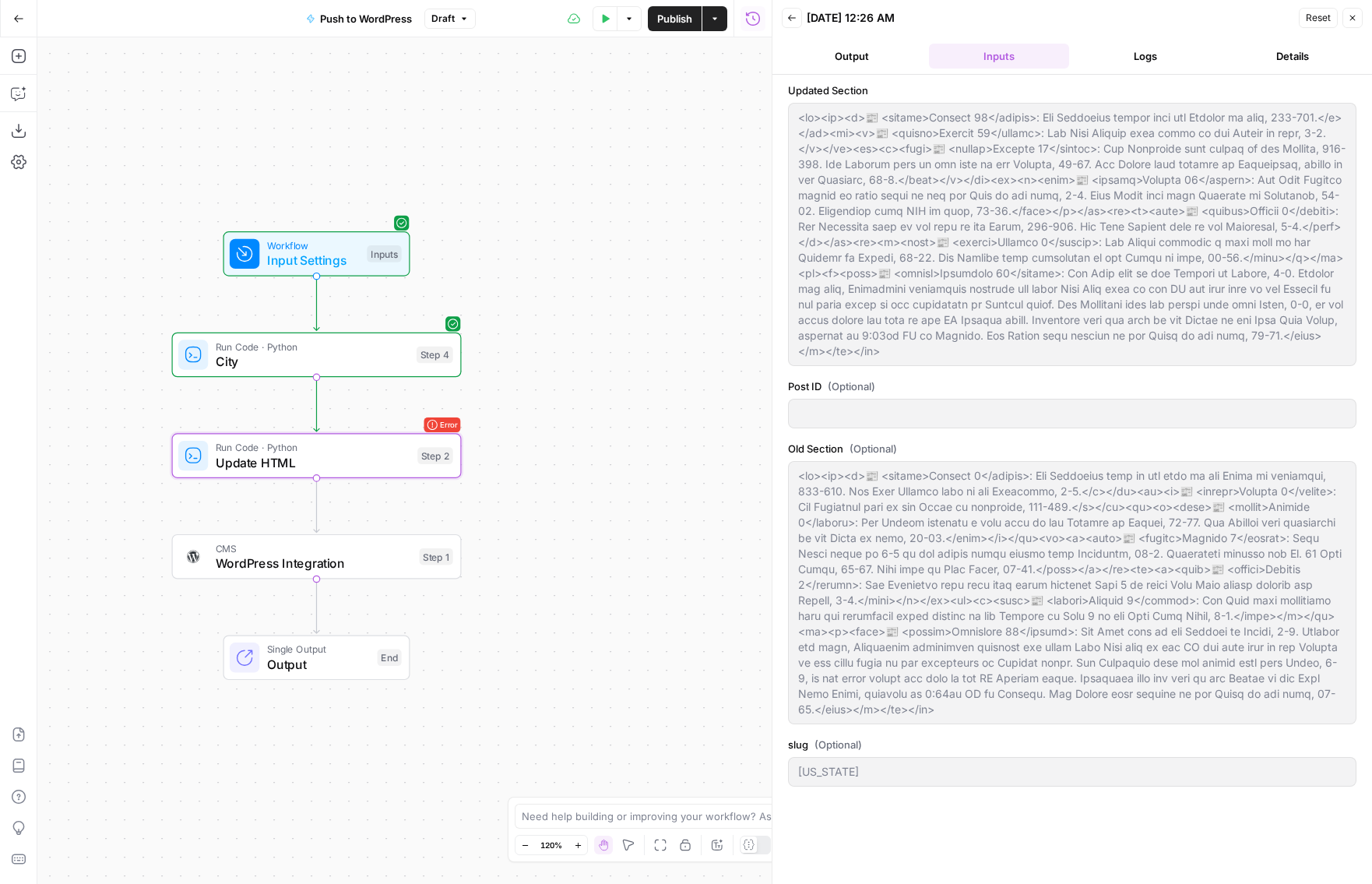
click at [367, 254] on div "Inputs" at bounding box center [384, 255] width 34 height 17
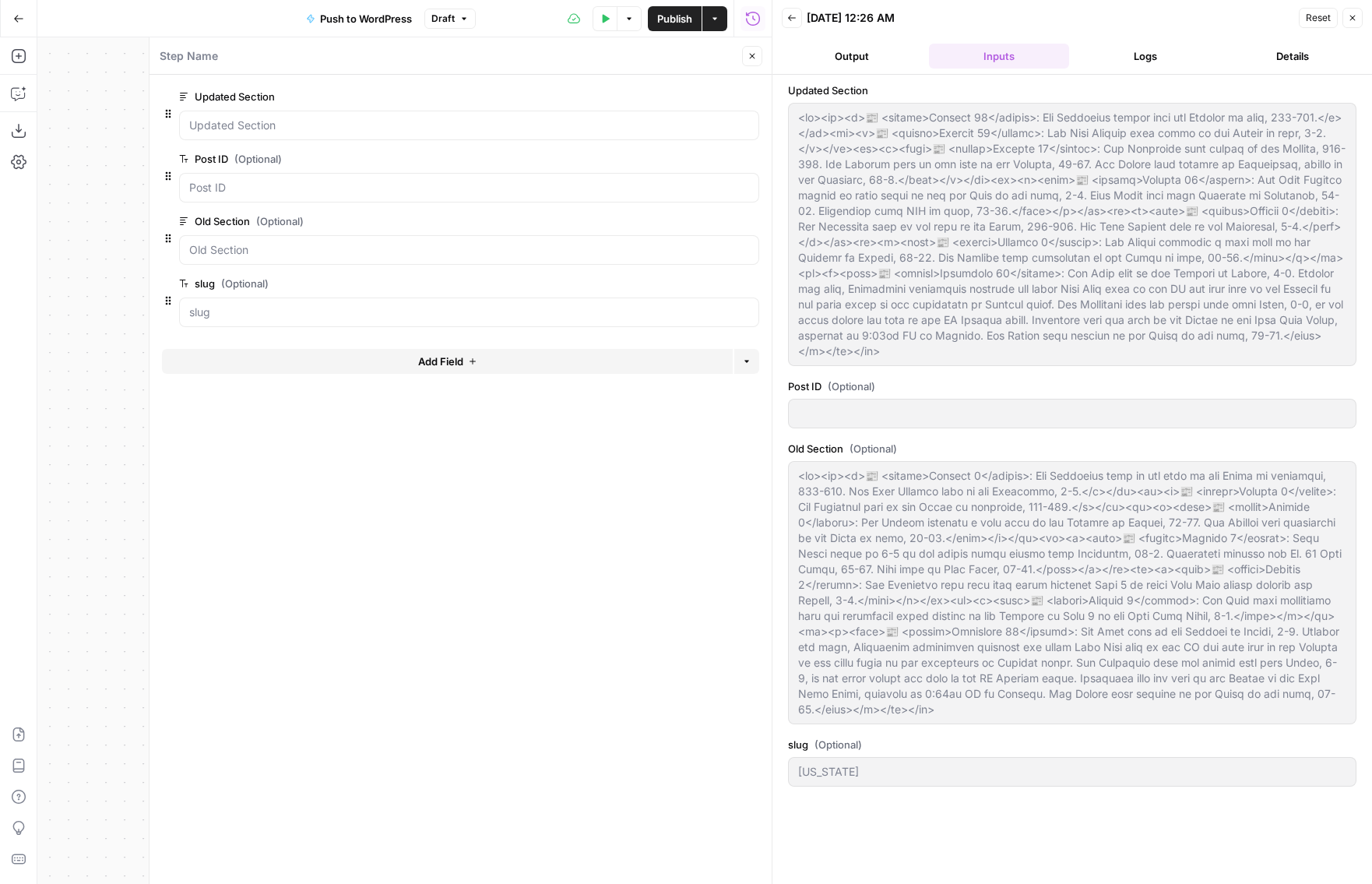
click at [403, 357] on button "Add Field" at bounding box center [448, 361] width 571 height 25
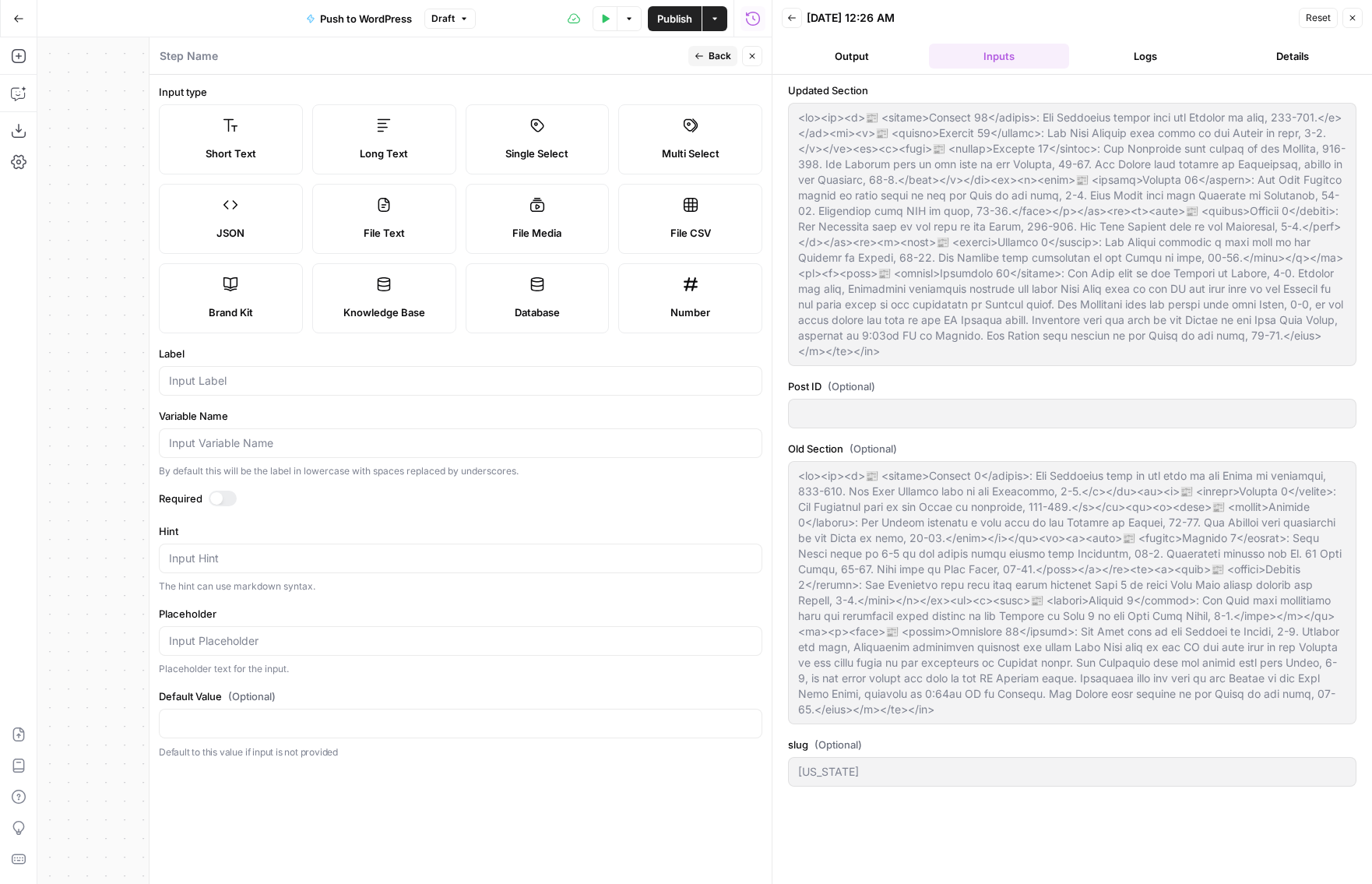
click at [281, 394] on div at bounding box center [461, 381] width 604 height 29
drag, startPoint x: 167, startPoint y: 382, endPoint x: 112, endPoint y: 382, distance: 55.0
click at [112, 382] on body "Hard Rock Digital New Home Browse Insights Opportunities Your Data Recent Grids…" at bounding box center [686, 442] width 1372 height 884
drag, startPoint x: 234, startPoint y: 377, endPoint x: 151, endPoint y: 378, distance: 83.0
click at [151, 378] on div "Step Name Back Close Input type Short Text Long Text Single Select Multi Select…" at bounding box center [460, 461] width 623 height 847
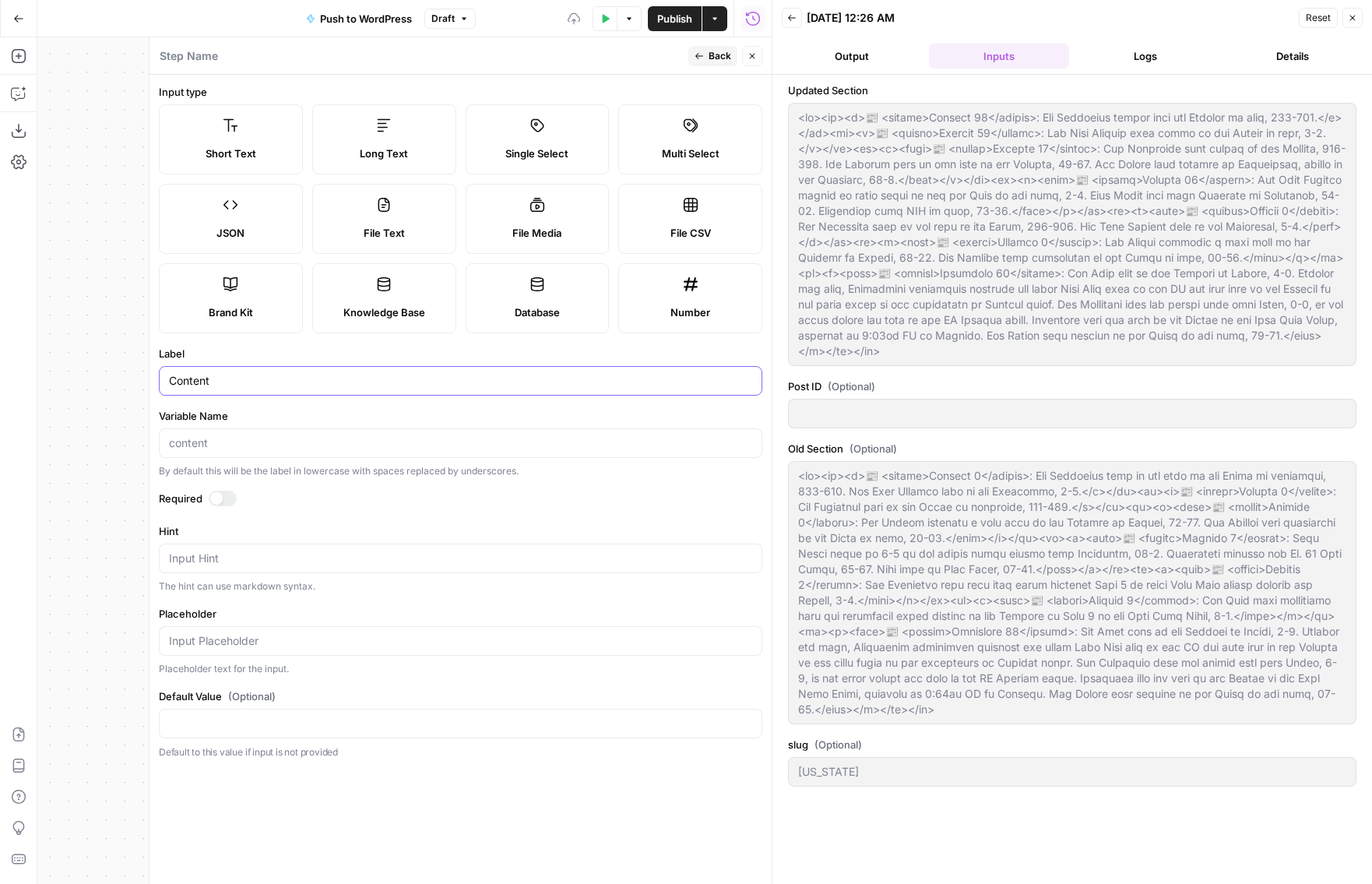
type input "Content"
click at [713, 54] on span "Back" at bounding box center [719, 56] width 22 height 14
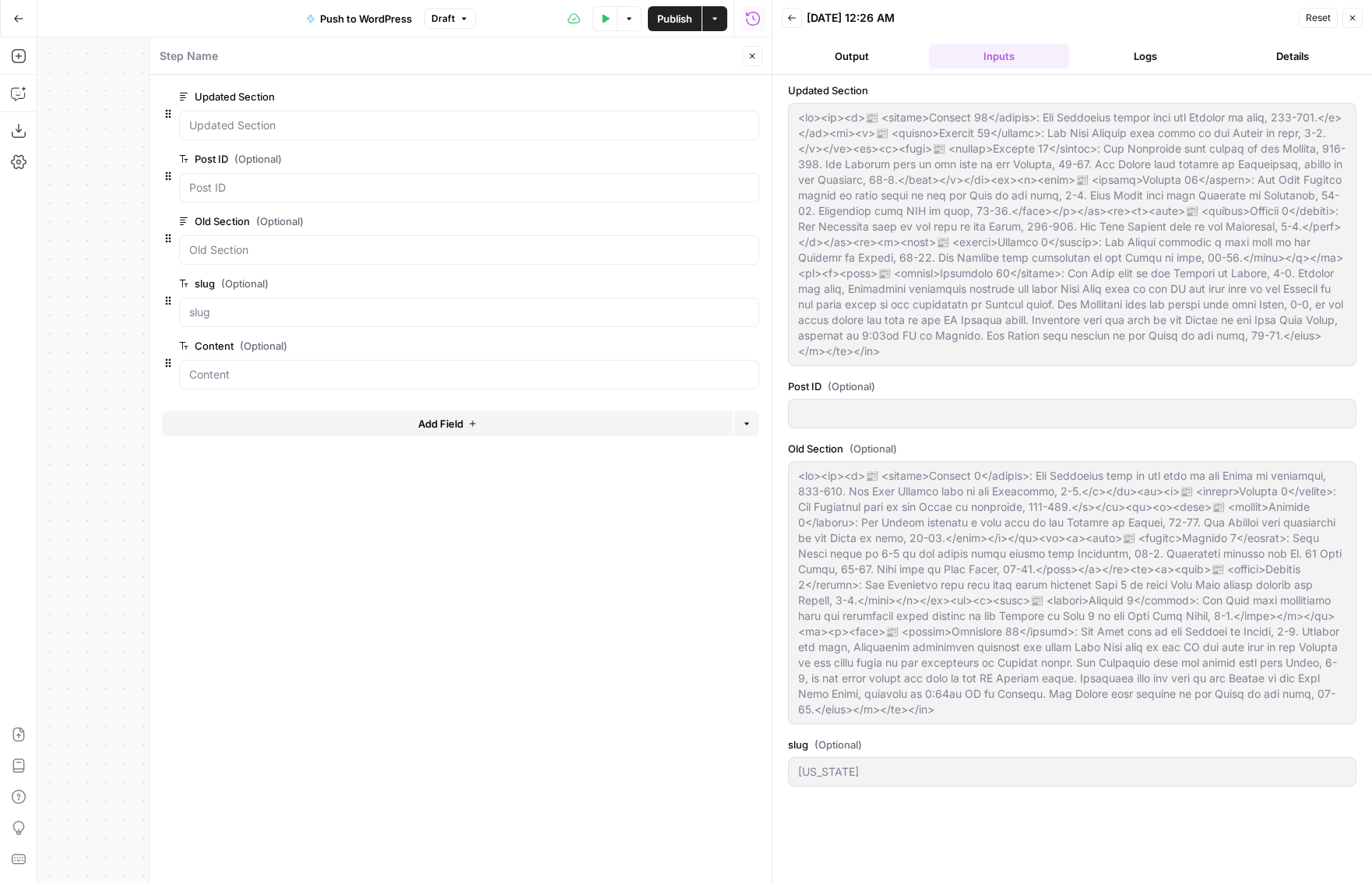
click at [754, 50] on button "Close" at bounding box center [752, 55] width 20 height 20
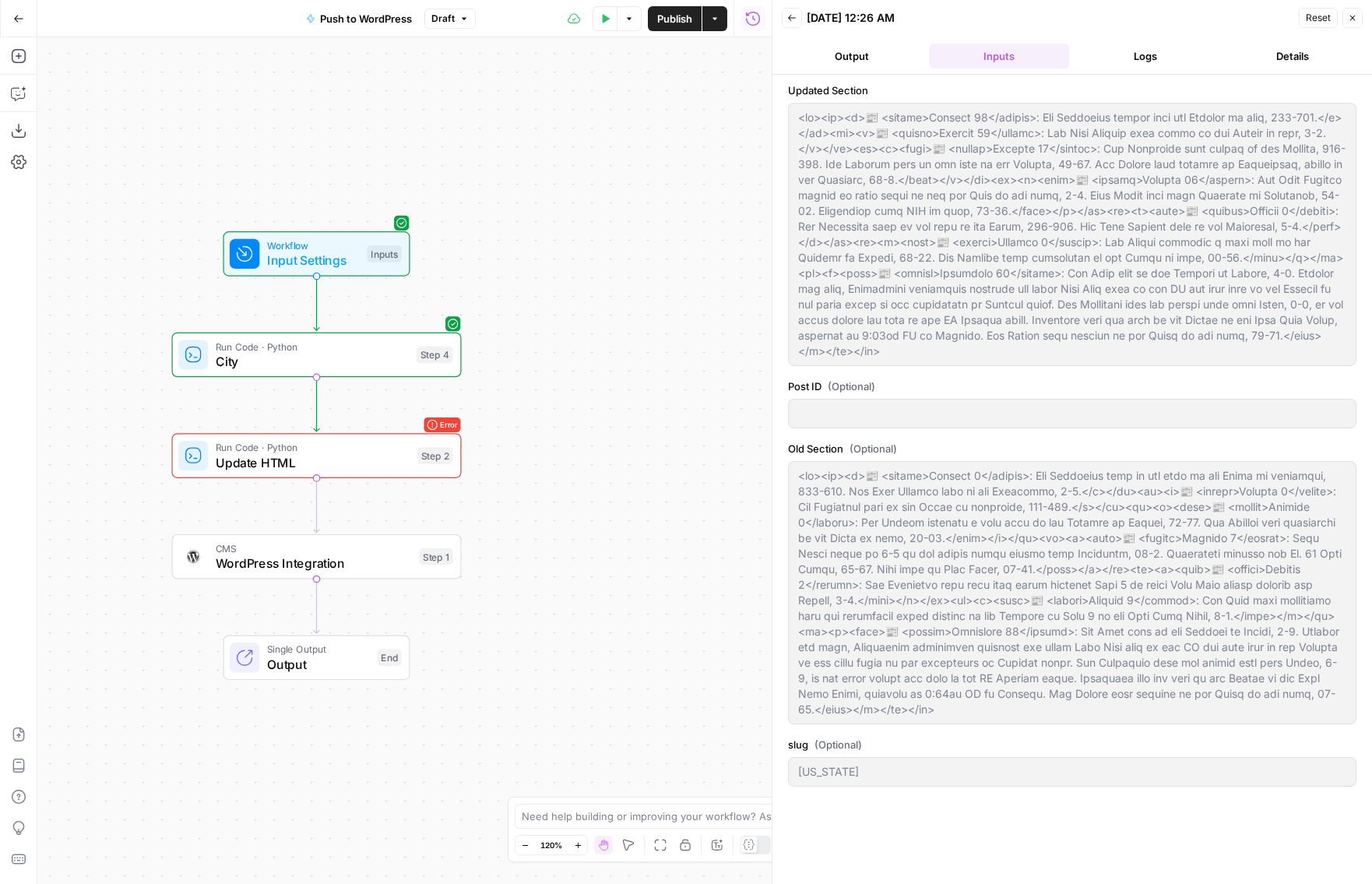
click at [609, 17] on span "Test Data" at bounding box center [609, 17] width 1 height 1
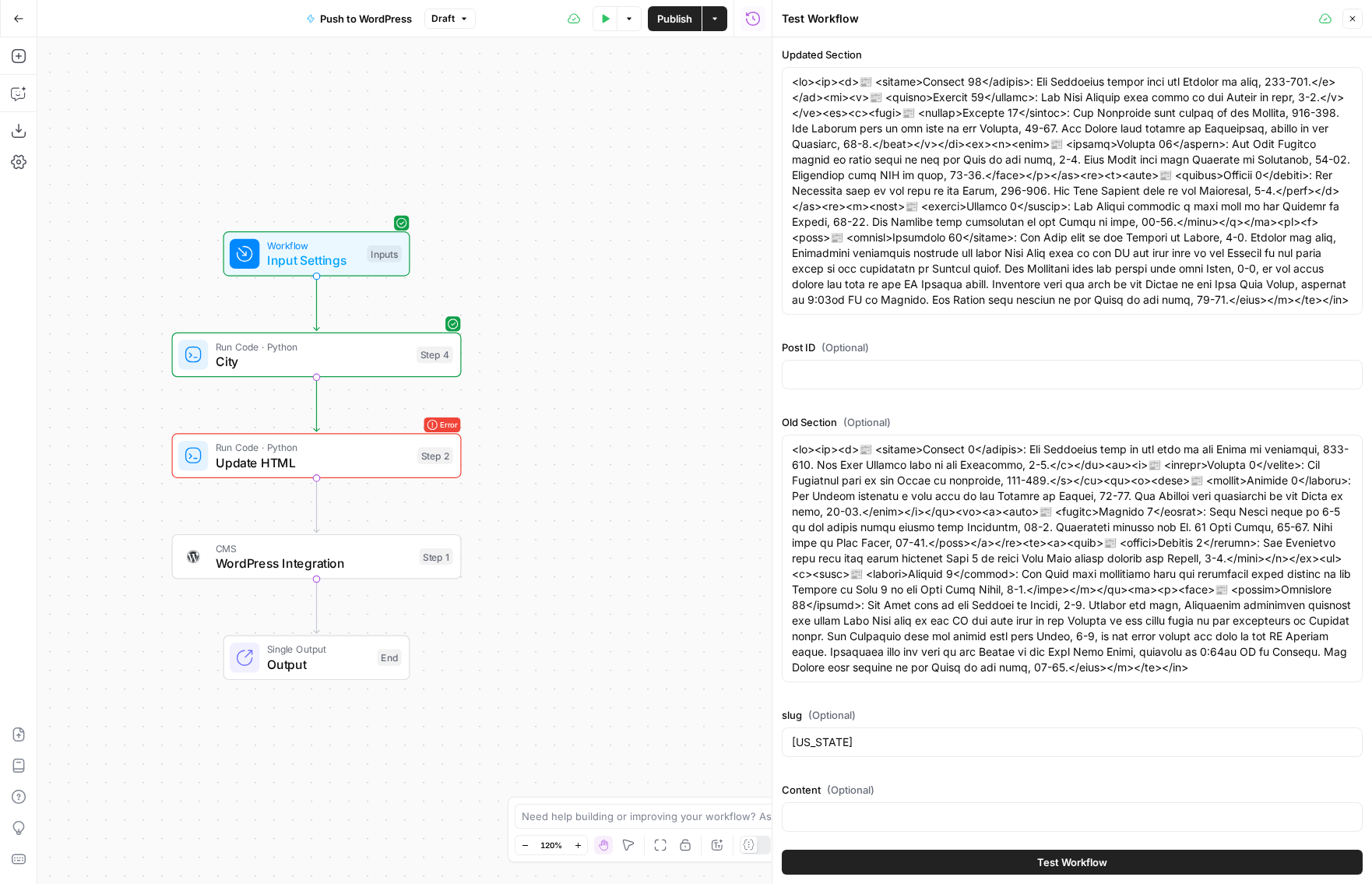
scroll to position [7, 0]
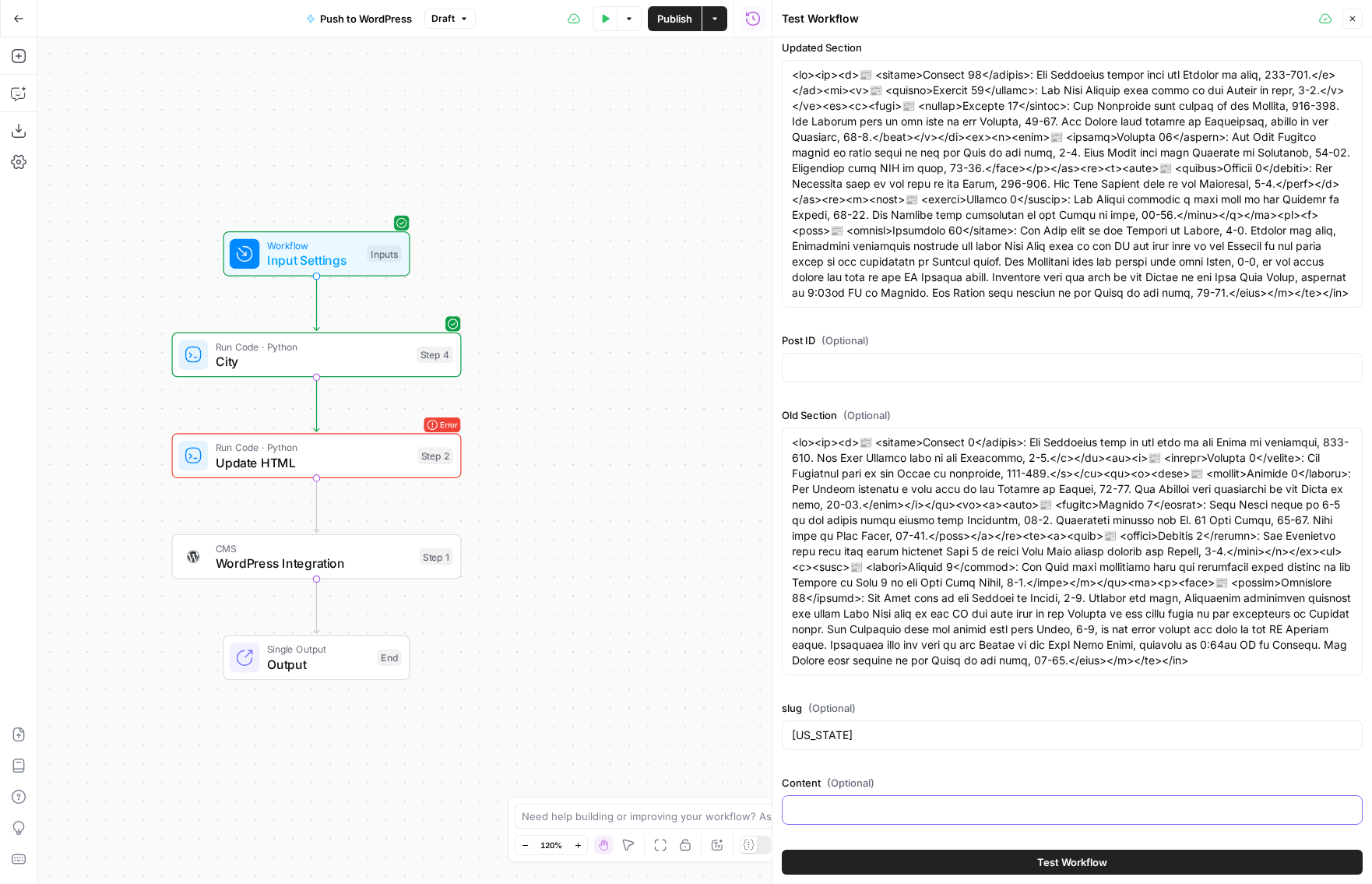
click at [877, 804] on input "Content (Optional)" at bounding box center [1073, 810] width 561 height 16
paste input "<p>[vc_row type="full_width_content" full_screen_row_position="middle" column_m…"
type input "<p>[vc_row type="full_width_content" full_screen_row_position="middle" column_m…"
click at [363, 264] on div "Workflow Input Settings Inputs" at bounding box center [316, 254] width 172 height 32
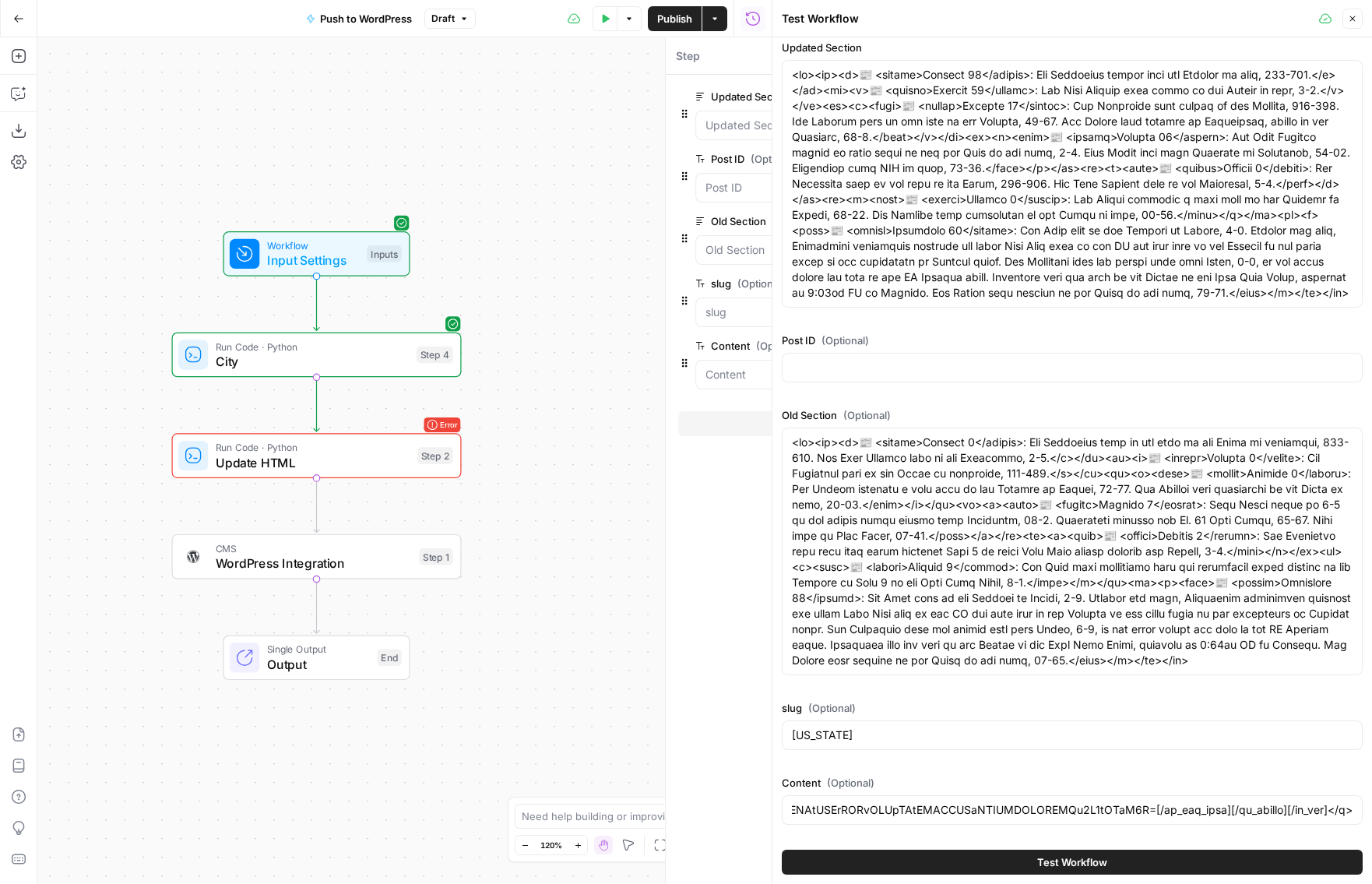
scroll to position [0, 0]
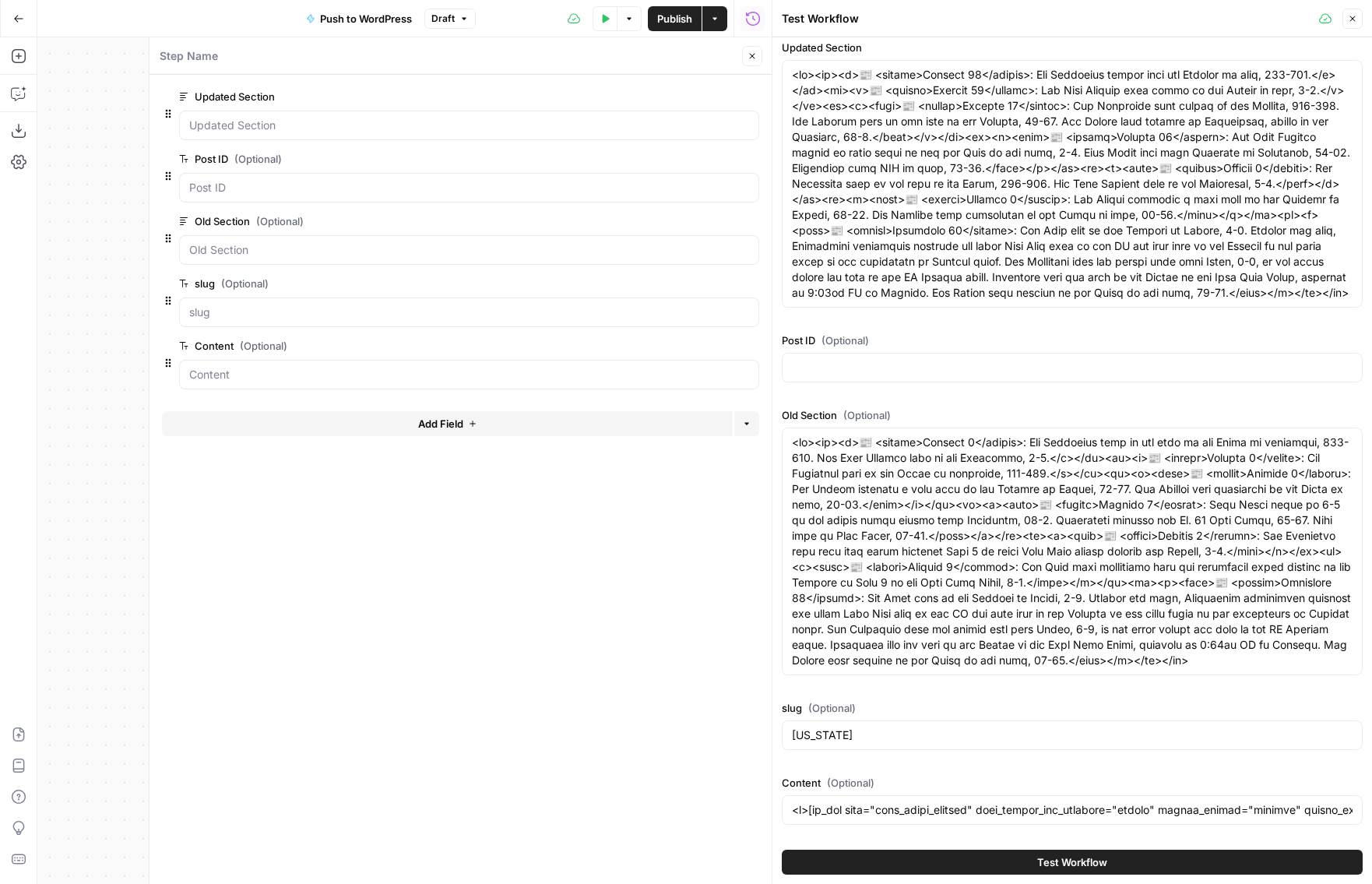
click at [707, 341] on span "edit field" at bounding box center [700, 346] width 34 height 13
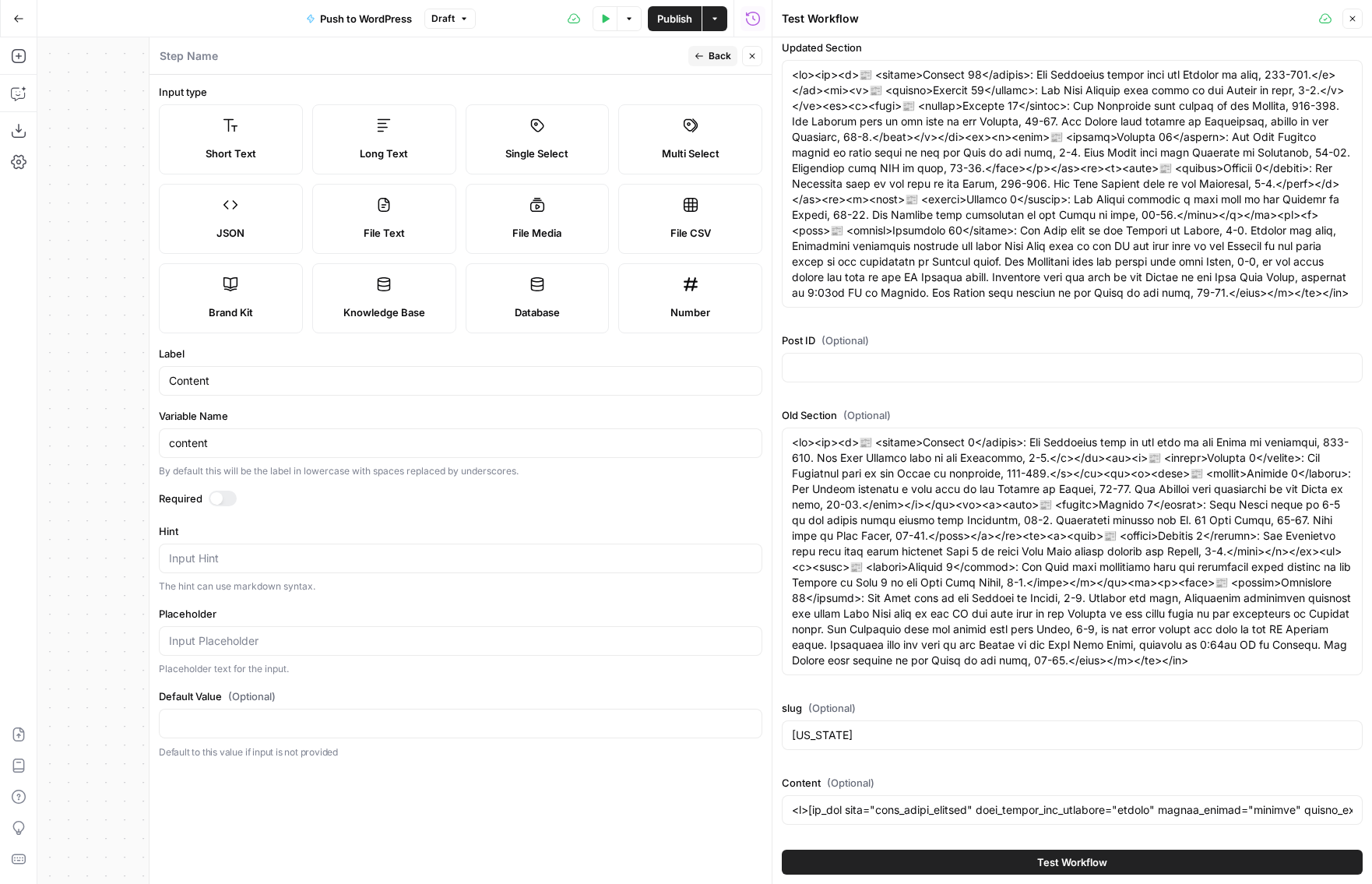
click at [391, 140] on label "Long Text" at bounding box center [385, 139] width 144 height 70
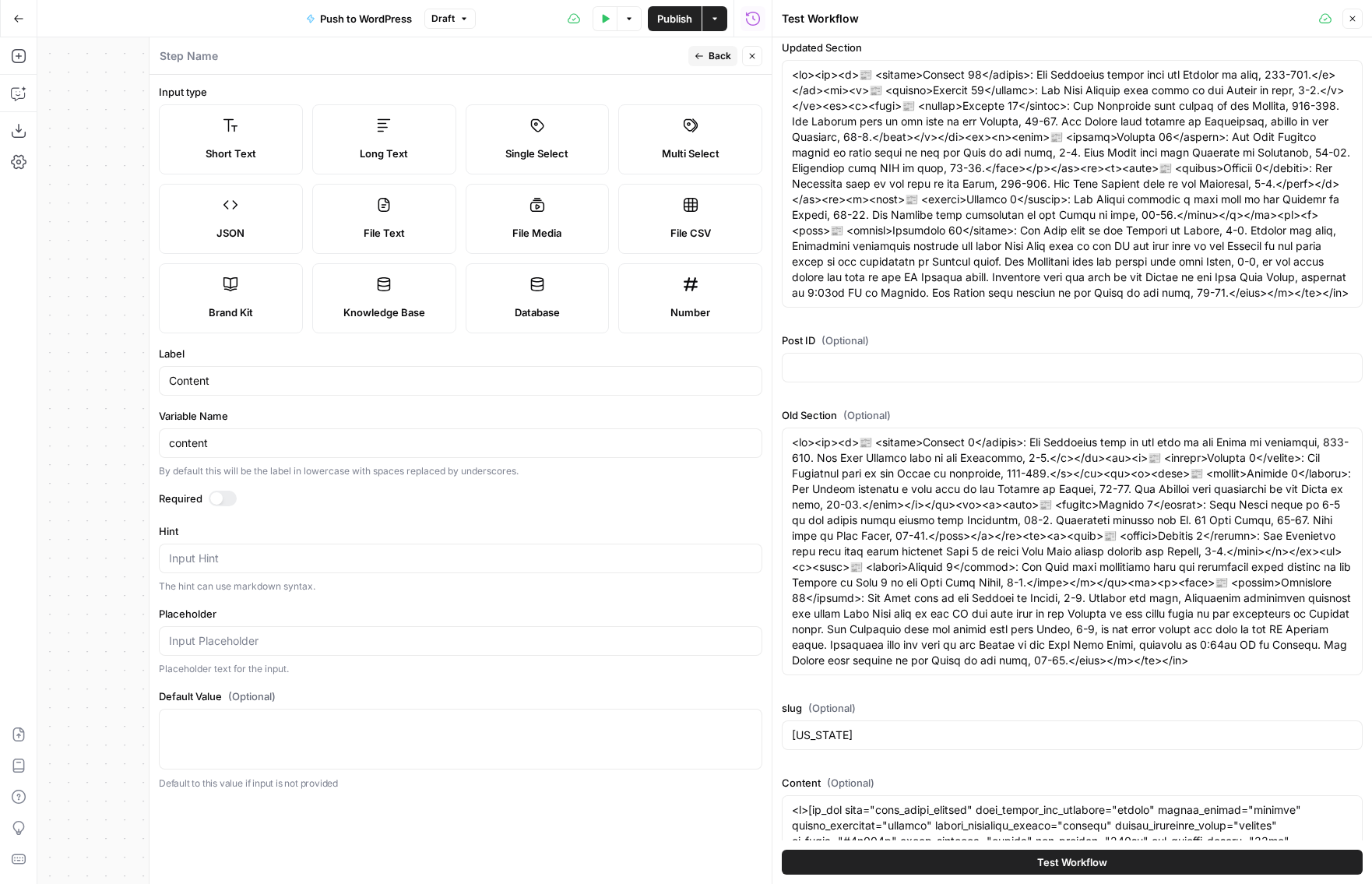
click at [753, 56] on icon "button" at bounding box center [753, 56] width 6 height 6
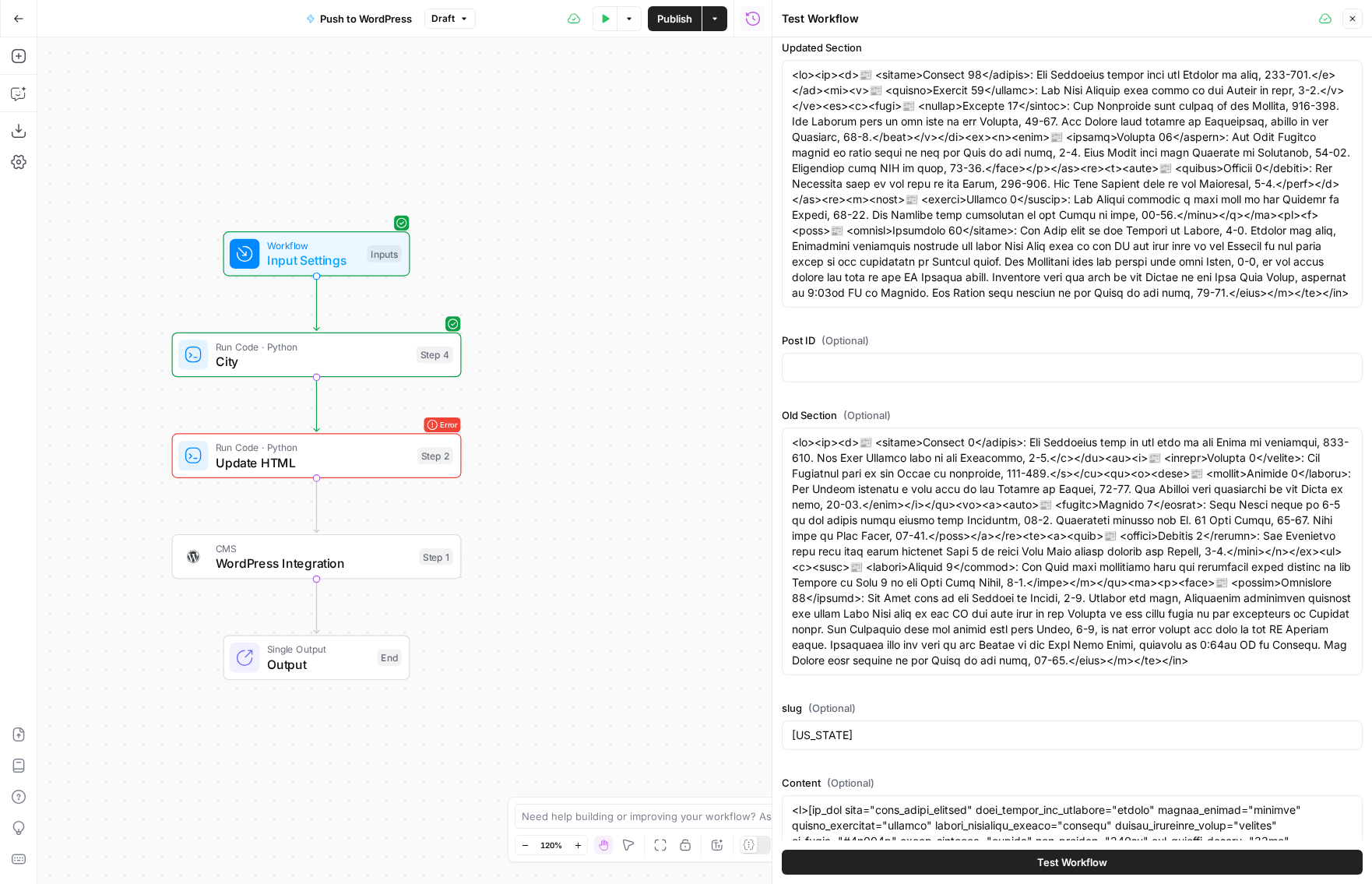
scroll to position [303, 0]
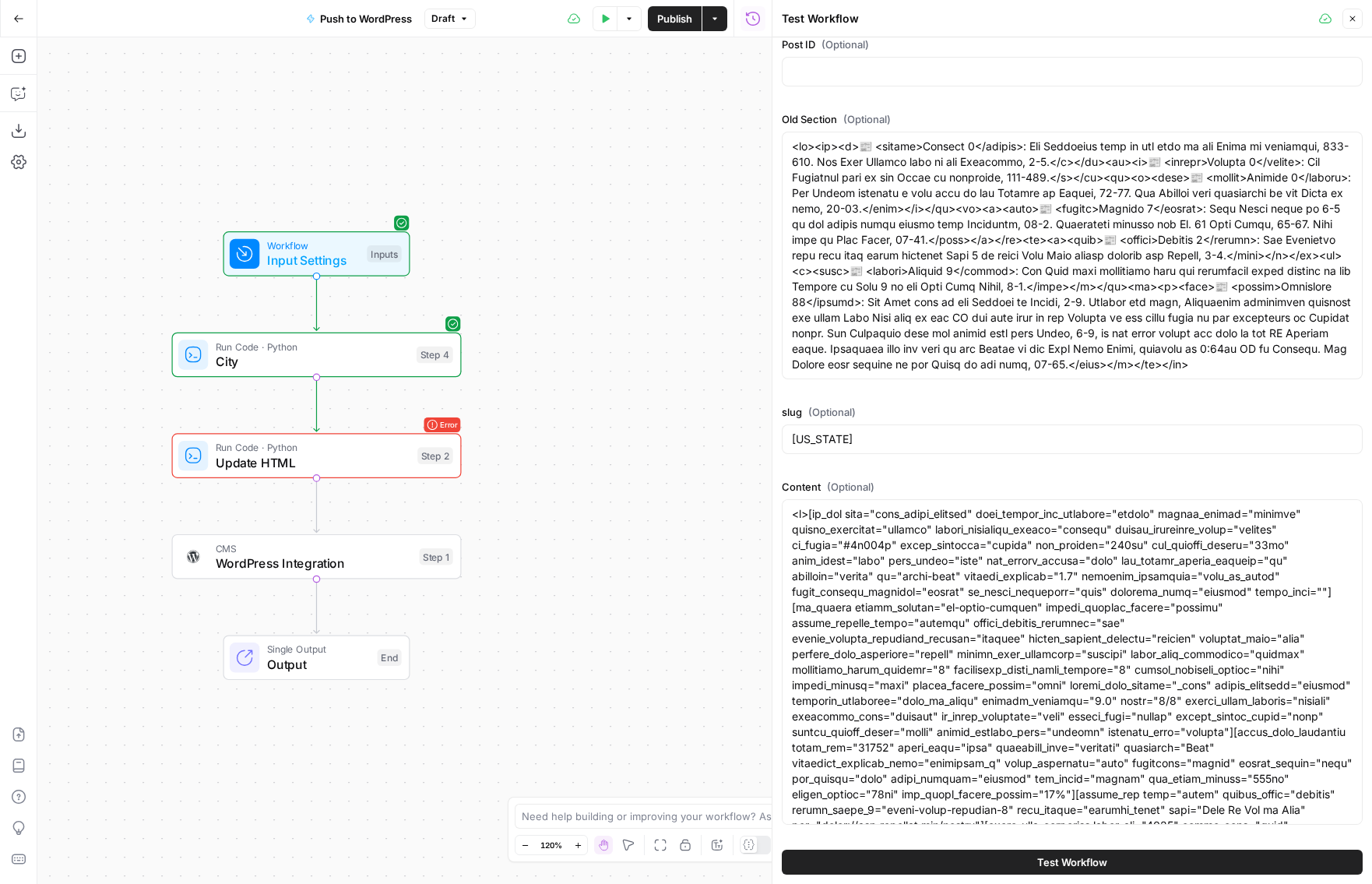
click at [1037, 817] on span "Test Workflow" at bounding box center [1072, 863] width 70 height 16
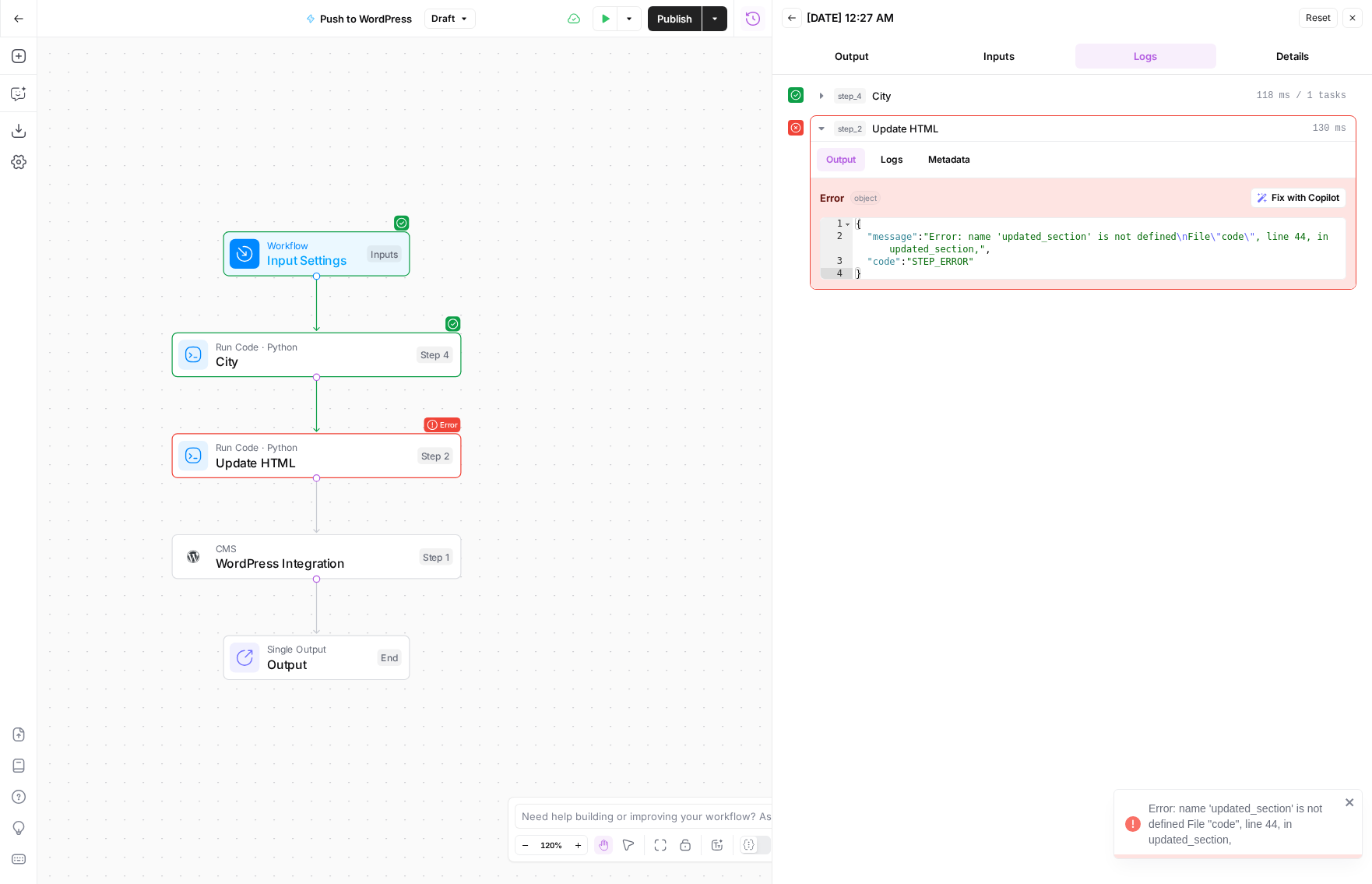
click at [1018, 54] on button "Inputs" at bounding box center [999, 56] width 141 height 25
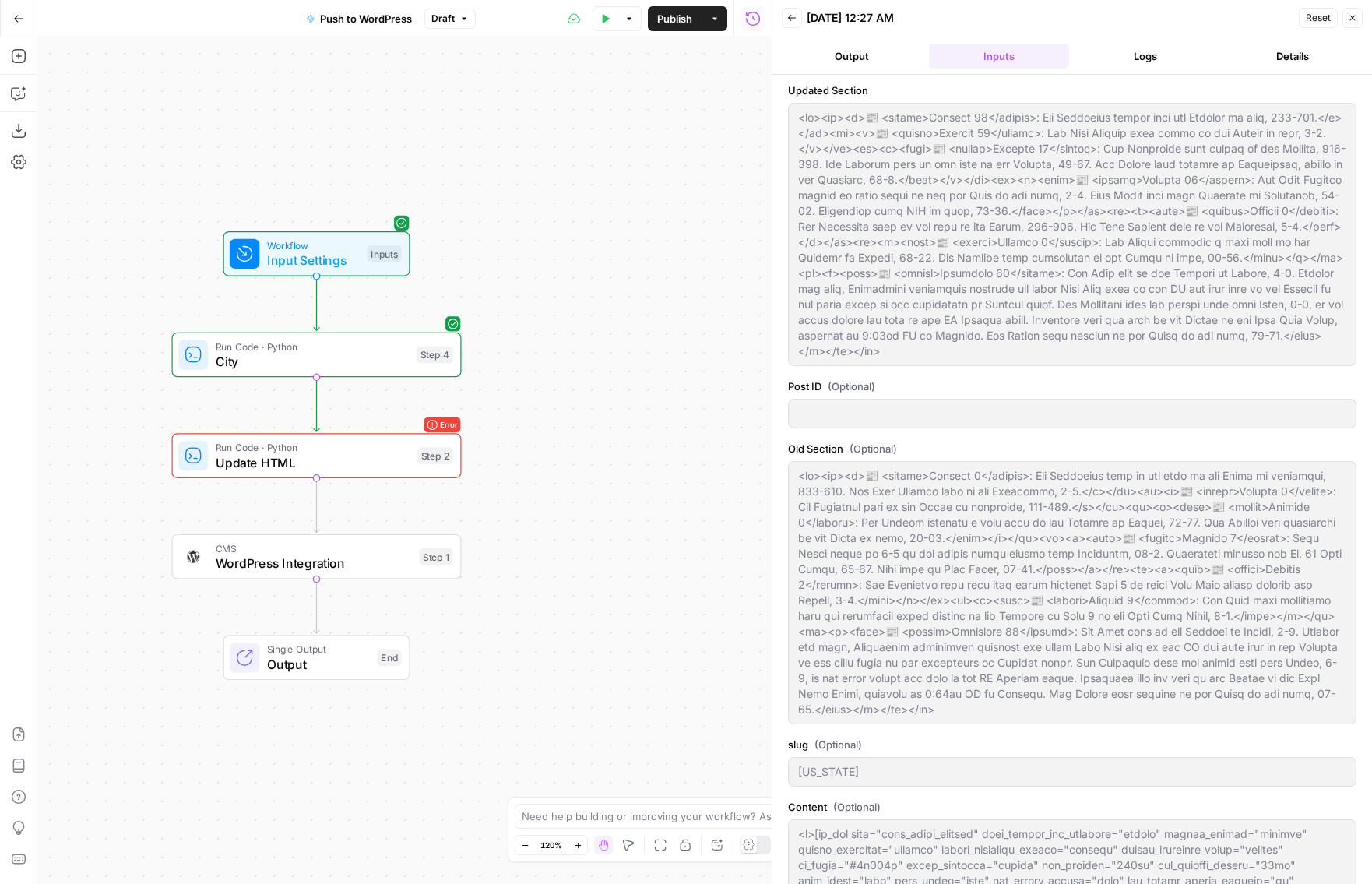
click at [349, 258] on span "Input Settings" at bounding box center [313, 259] width 92 height 18
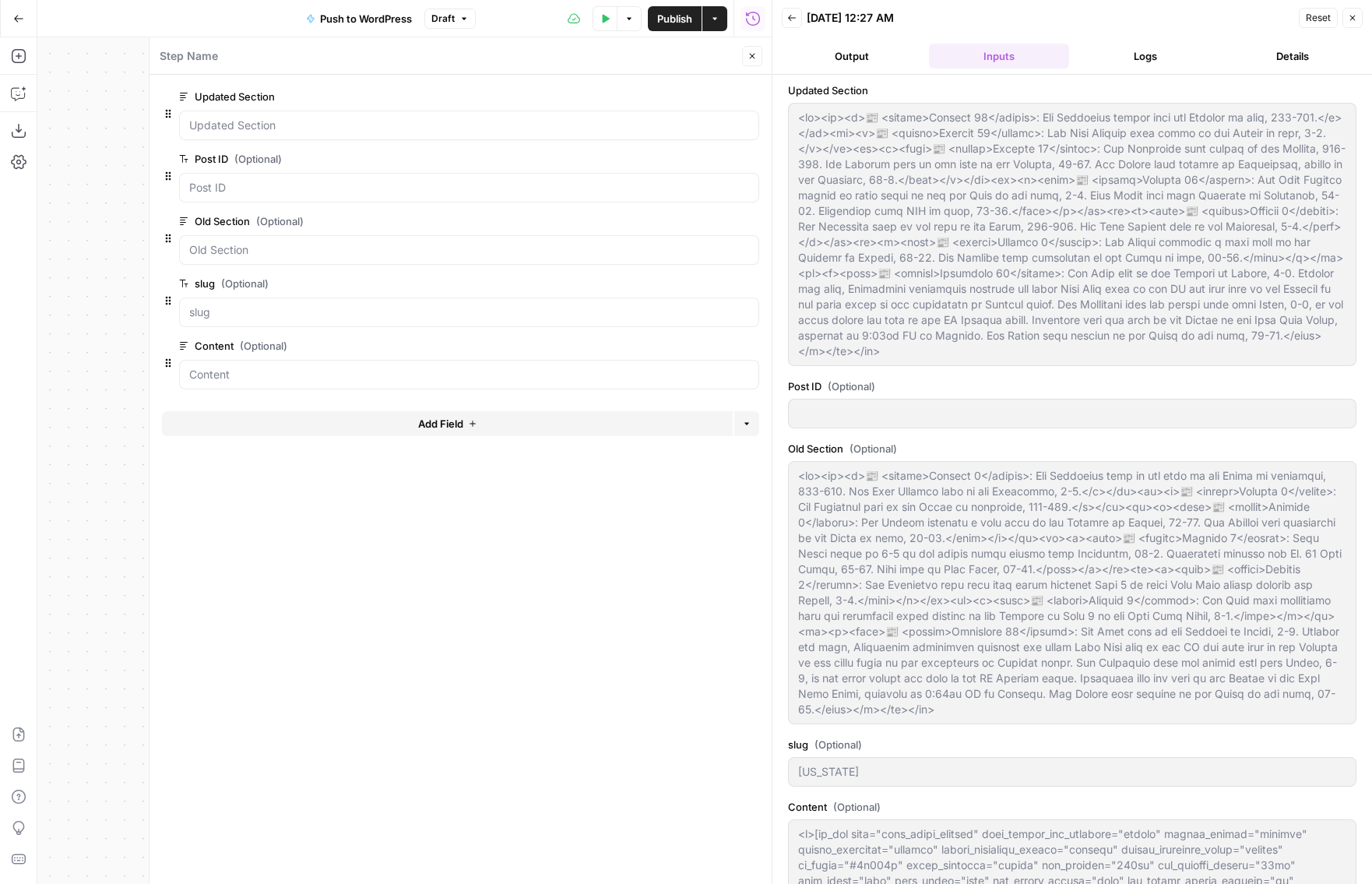
click at [718, 100] on span "edit field" at bounding box center [700, 96] width 34 height 13
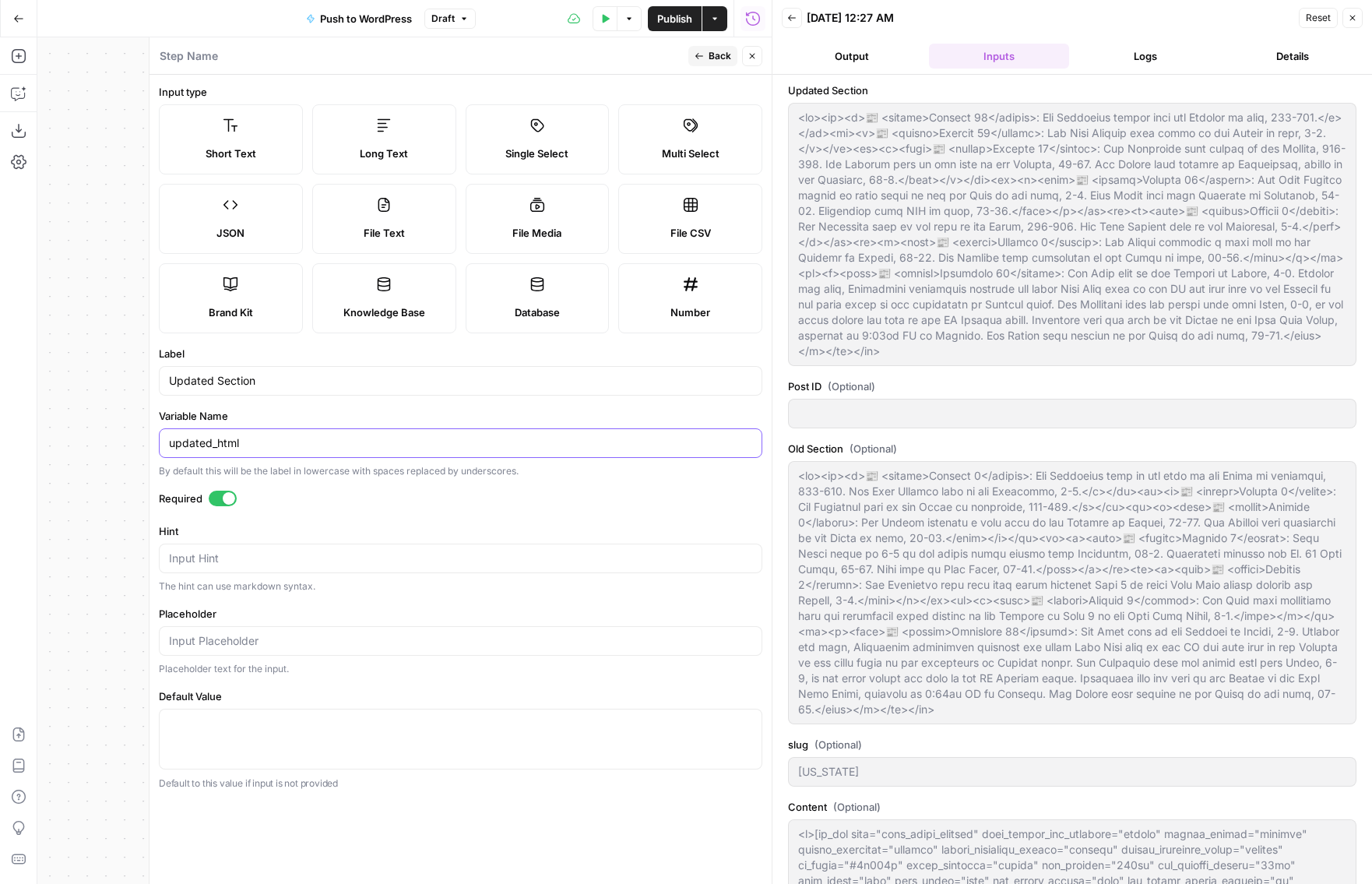
drag, startPoint x: 229, startPoint y: 440, endPoint x: 123, endPoint y: 440, distance: 106.0
click at [123, 440] on body "Hard Rock Digital New Home Browse Insights Opportunities Your Data Recent Grids…" at bounding box center [686, 442] width 1372 height 884
click at [289, 447] on input "updated_html" at bounding box center [460, 443] width 584 height 16
drag, startPoint x: 305, startPoint y: 439, endPoint x: 166, endPoint y: 438, distance: 139.0
click at [166, 438] on div "updated_section" at bounding box center [461, 443] width 604 height 29
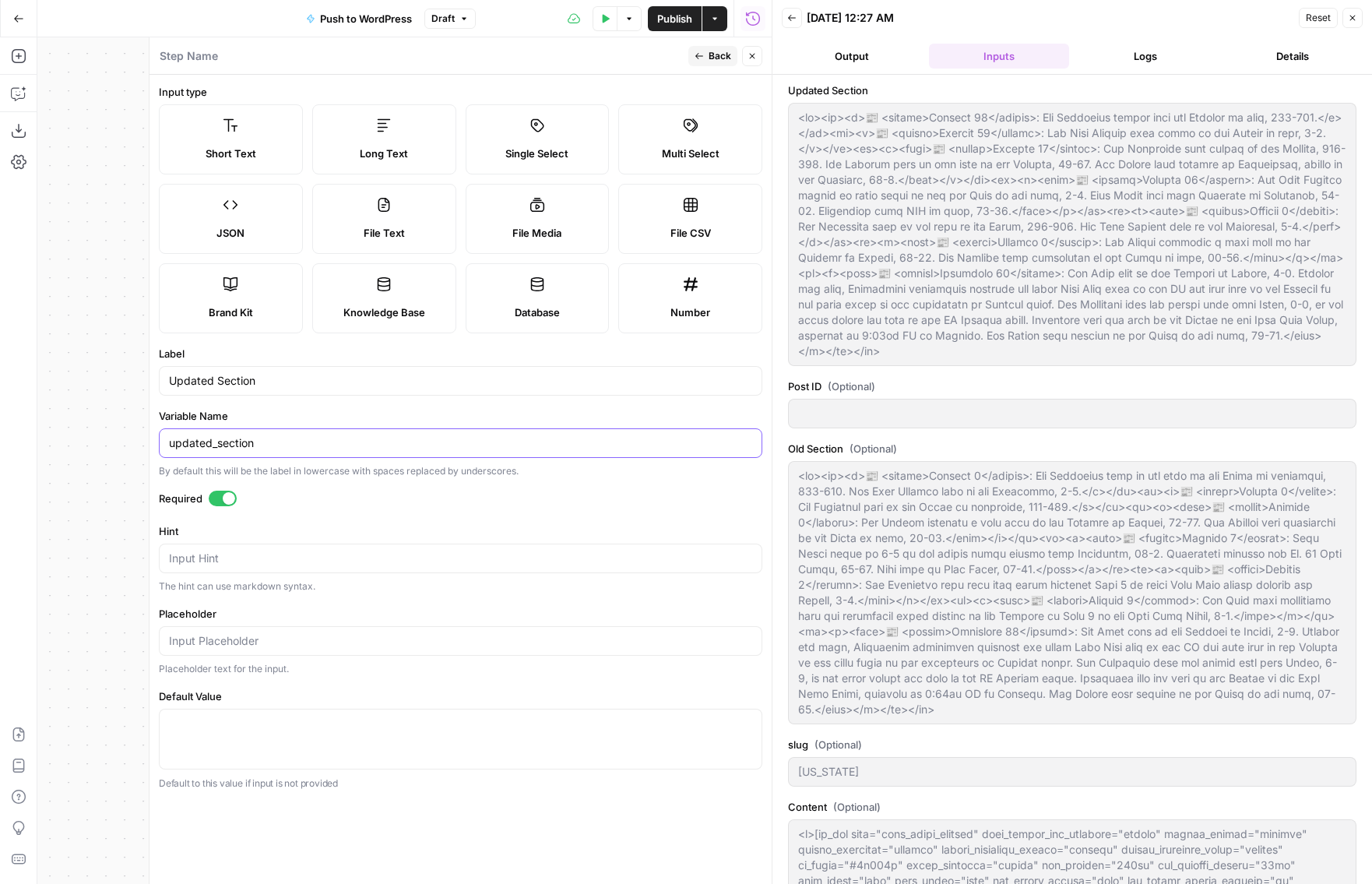
type input "updated_section"
click at [753, 60] on icon "button" at bounding box center [753, 56] width 10 height 10
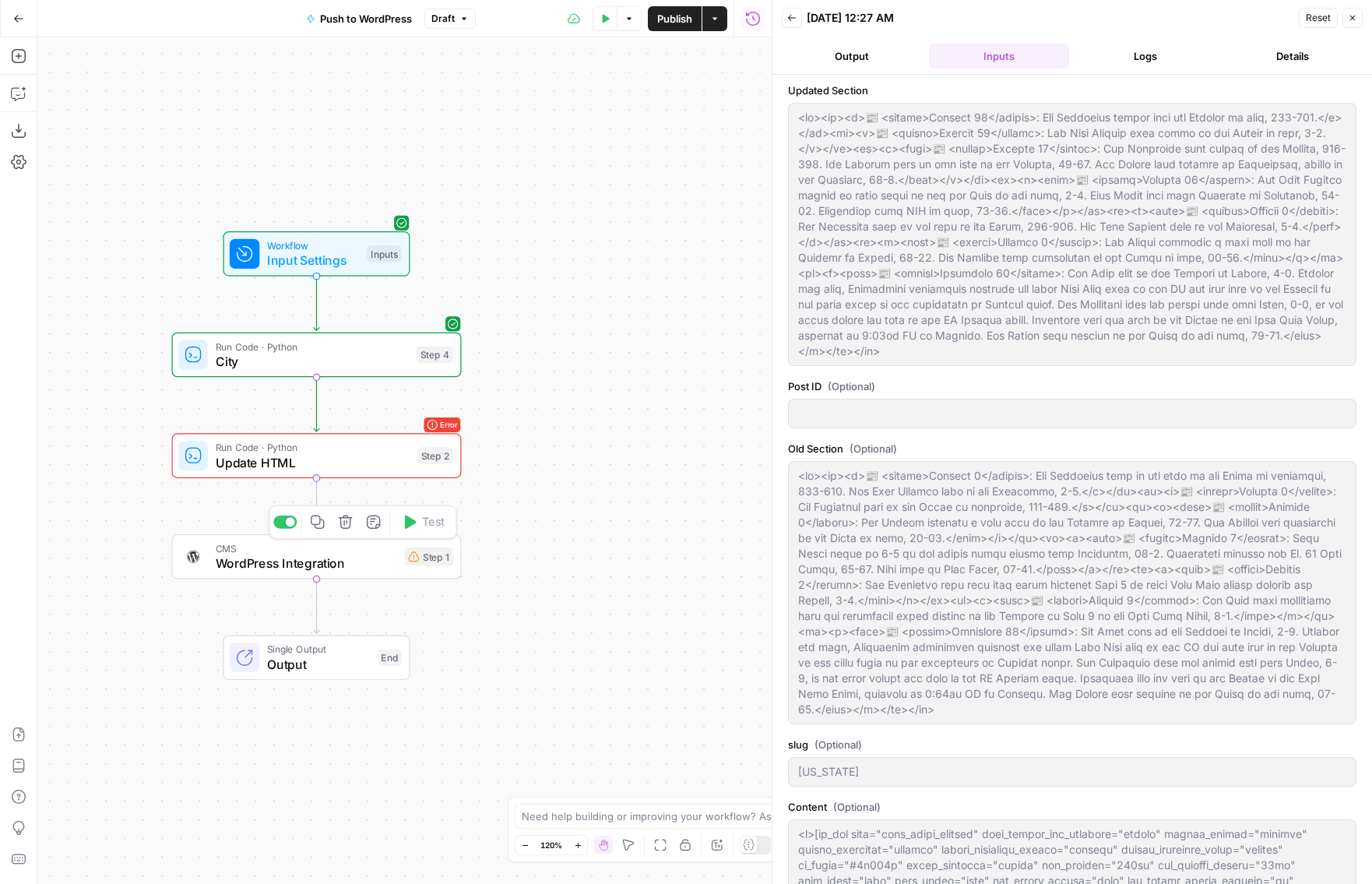
click at [357, 458] on span "Update HTML" at bounding box center [313, 462] width 195 height 18
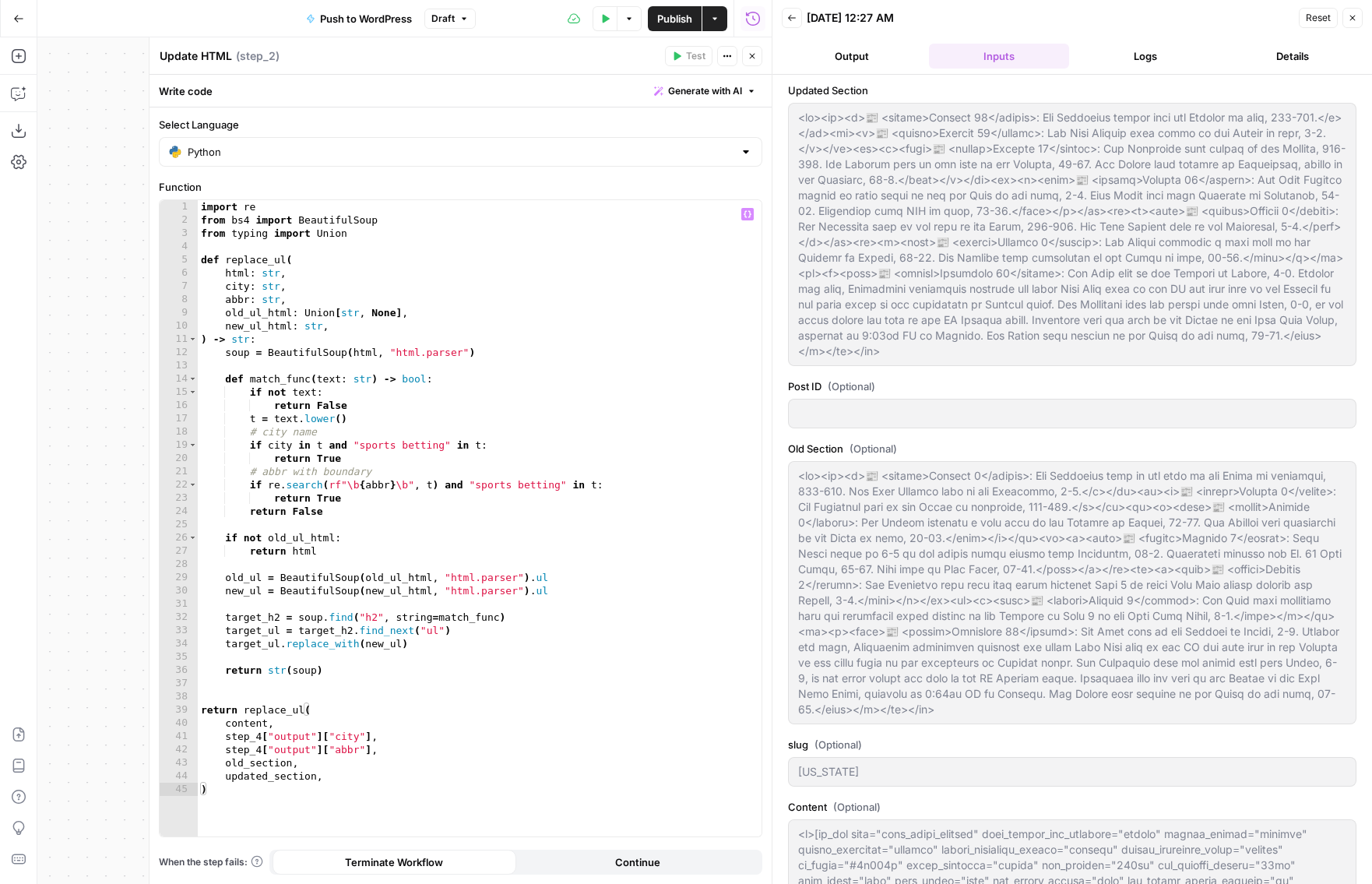
type textarea "**********"
drag, startPoint x: 316, startPoint y: 778, endPoint x: 227, endPoint y: 777, distance: 89.0
click at [227, 777] on div "import re from bs4 import BeautifulSoup from typing import Union def replace_ul…" at bounding box center [480, 531] width 564 height 663
click at [753, 51] on div "Run History E" at bounding box center [753, 52] width 73 height 16
click at [757, 58] on button "Close" at bounding box center [752, 55] width 20 height 20
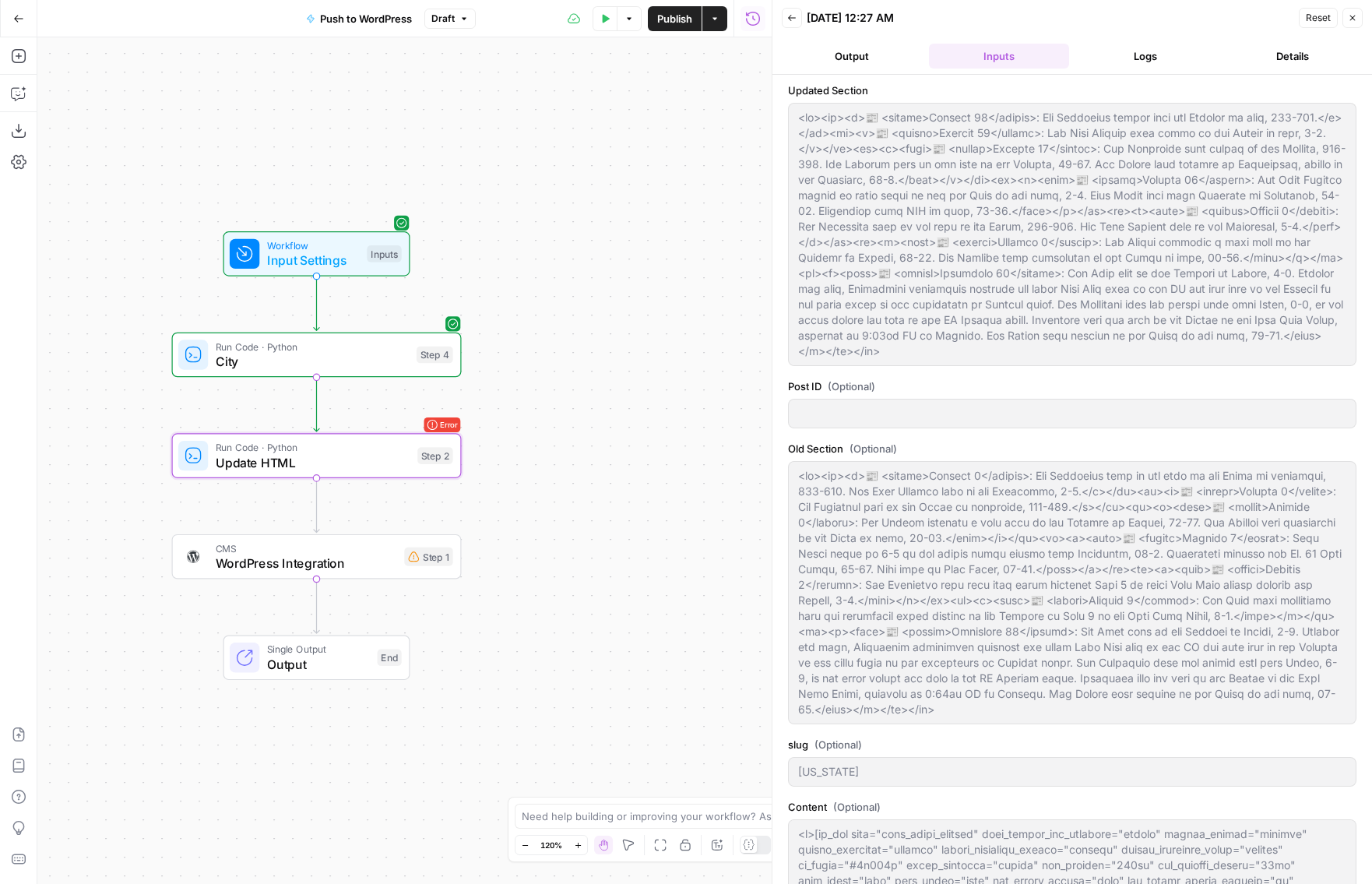
click at [1124, 15] on button "Close" at bounding box center [1353, 17] width 20 height 20
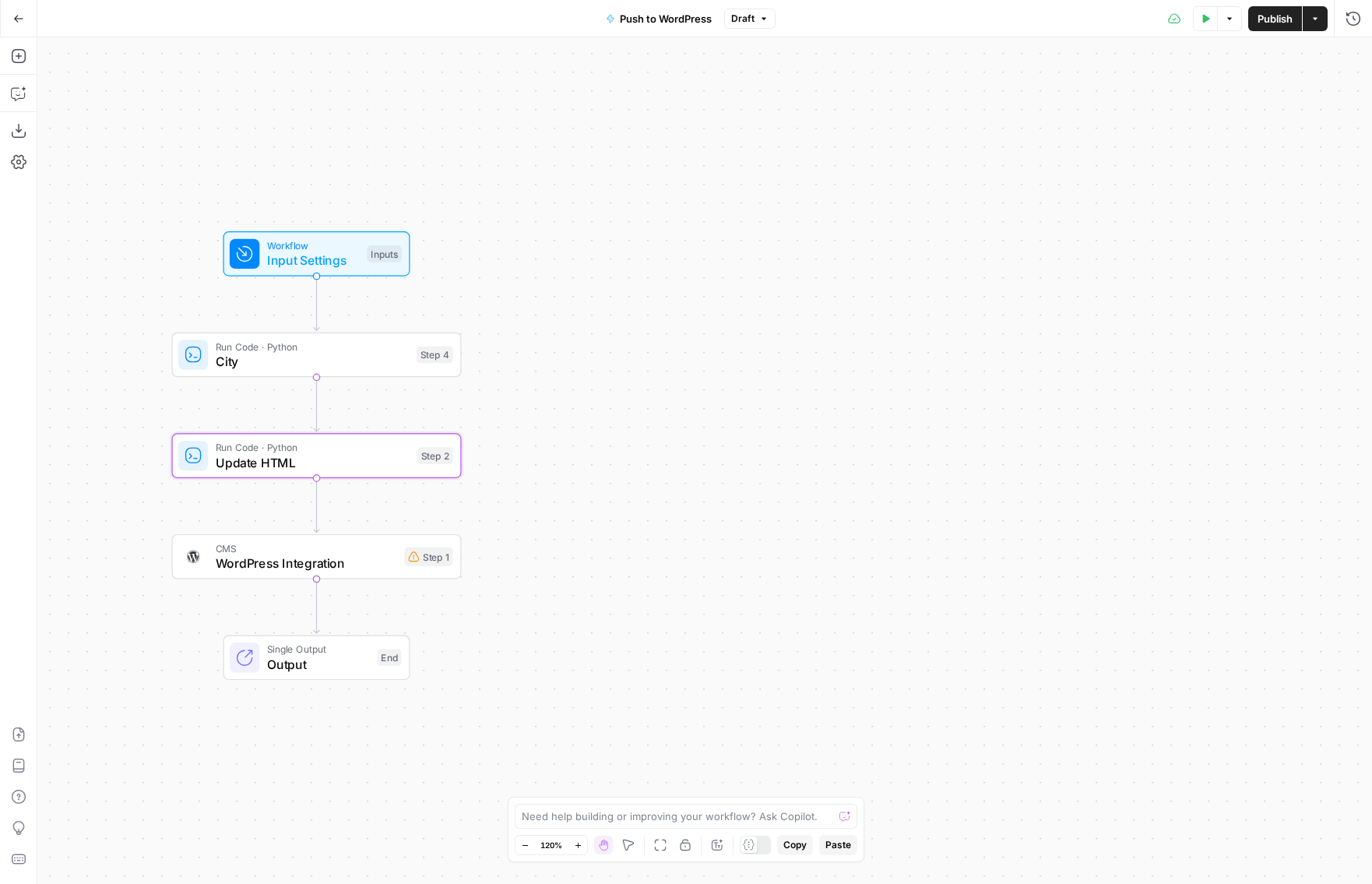
click at [1124, 14] on icon "button" at bounding box center [1206, 18] width 10 height 10
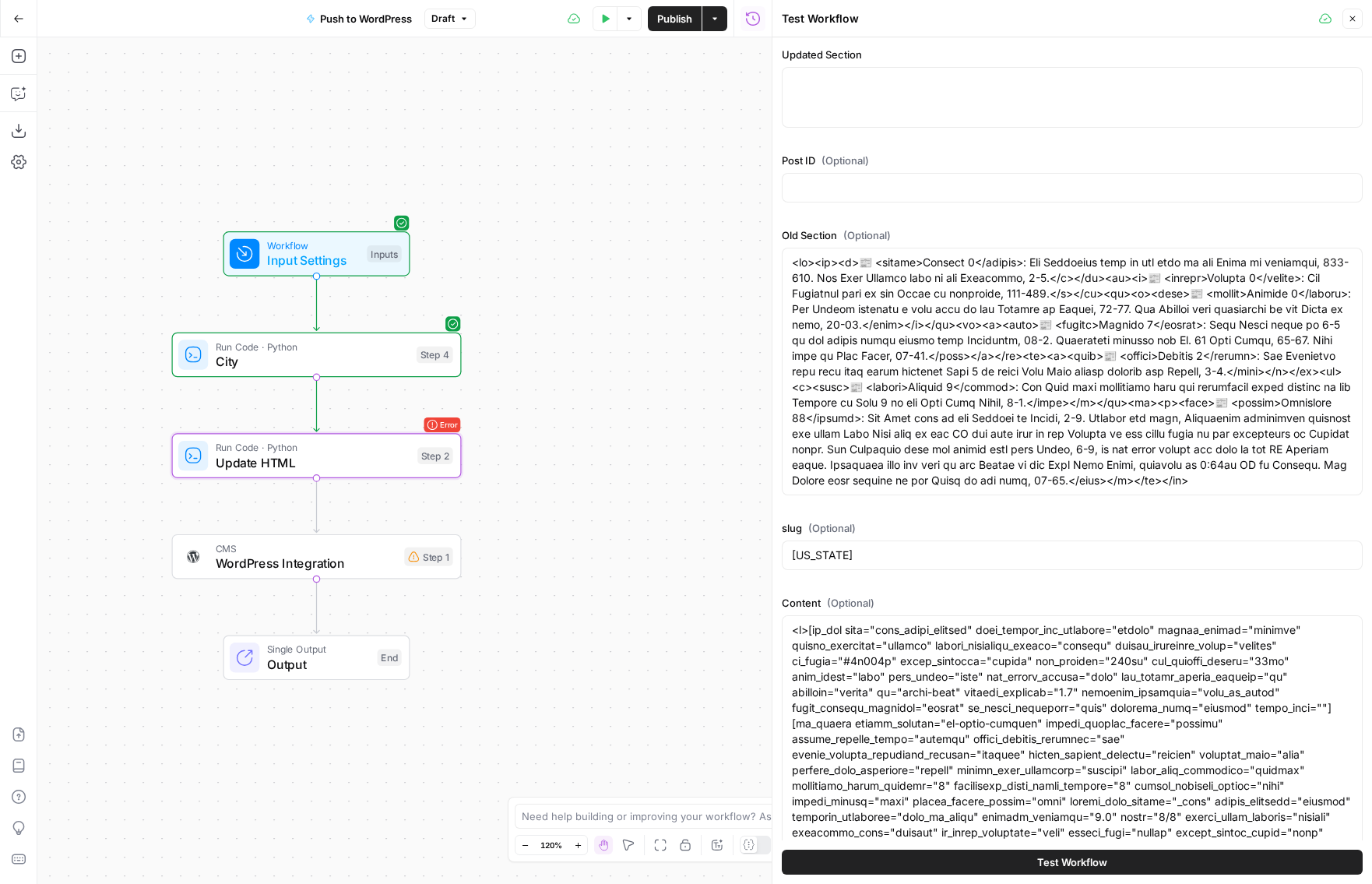
click at [907, 123] on div at bounding box center [1072, 97] width 581 height 61
paste textarea "<lo><ip><d>📰 <sitame>Consect 40</adipis>: Eli Seddoeius tempor inci utl Etdolor…"
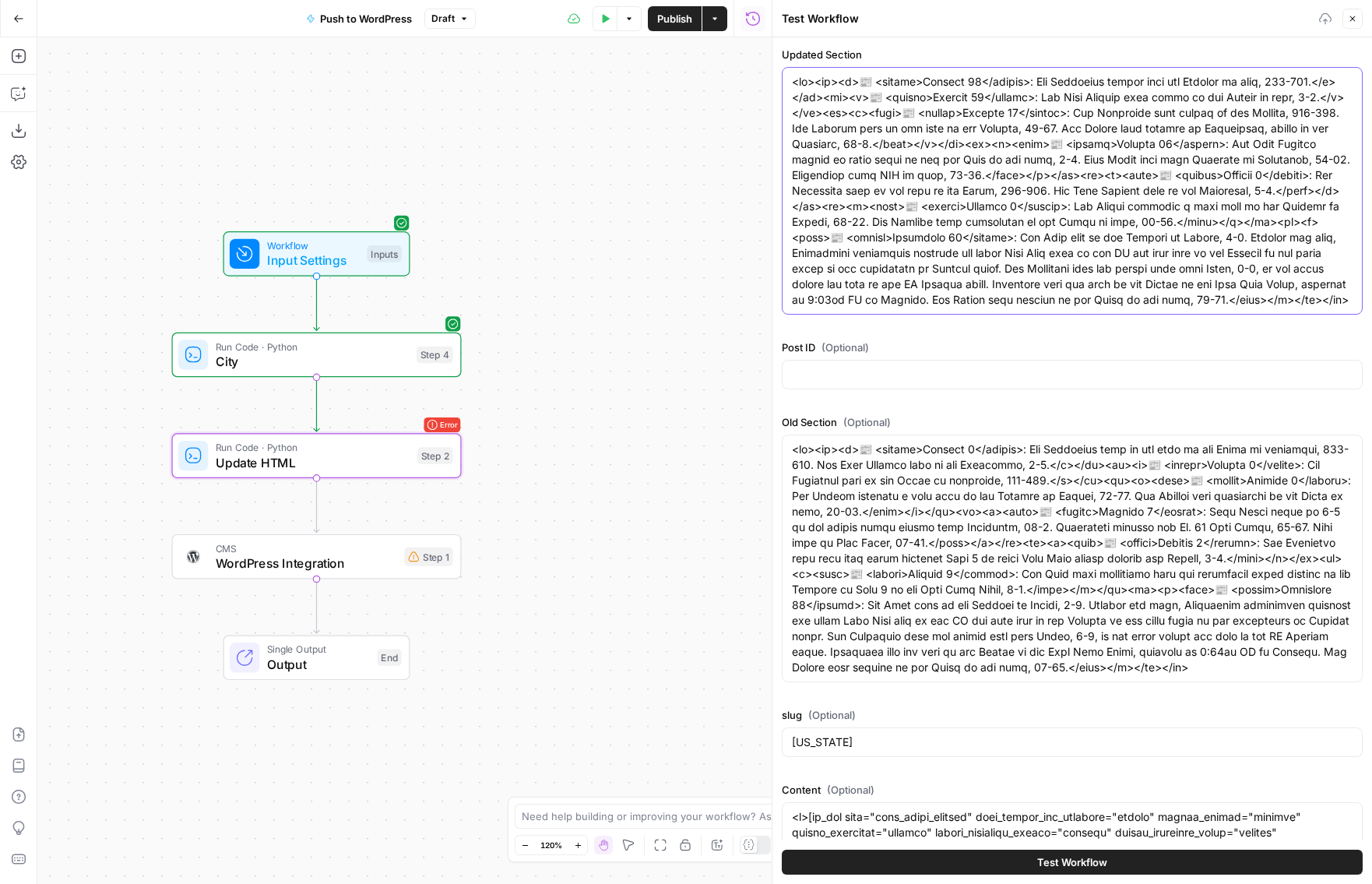
type textarea "<lo><ip><d>📰 <sitame>Consect 40</adipis>: Eli Seddoeius tempor inci utl Etdolor…"
click at [1028, 817] on button "Test Workflow" at bounding box center [1072, 863] width 581 height 25
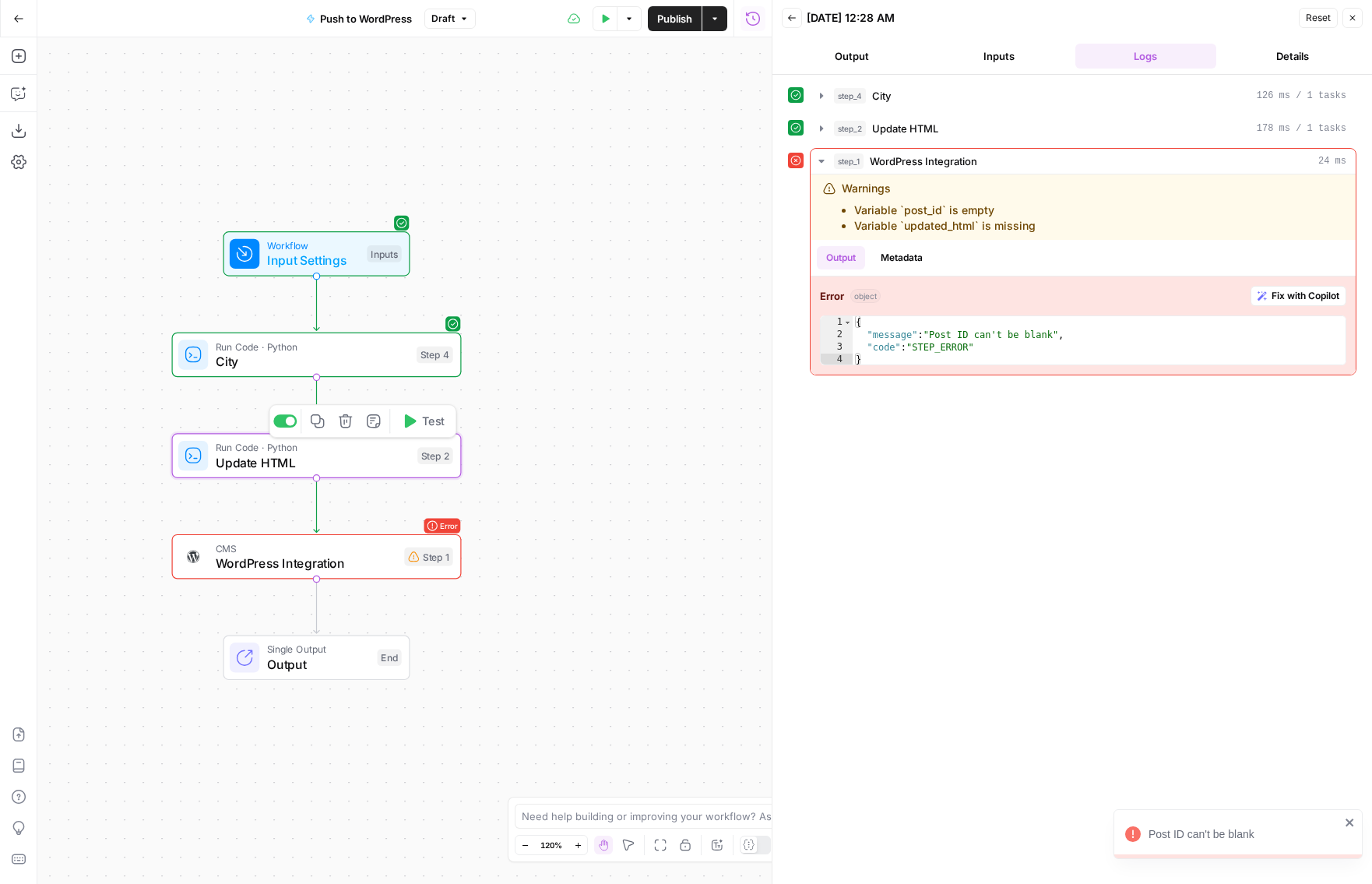
click at [376, 555] on span "WordPress Integration" at bounding box center [306, 562] width 182 height 18
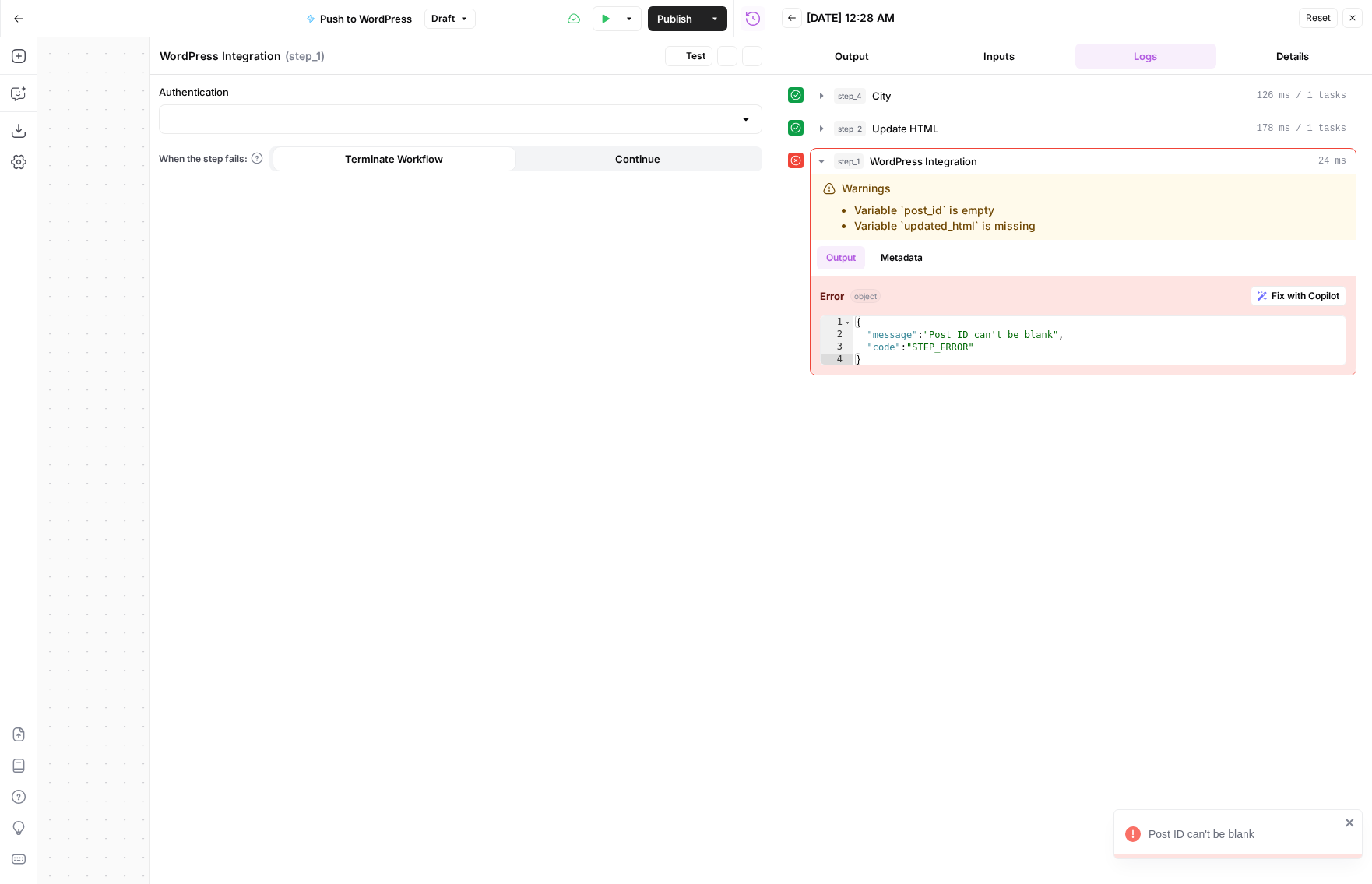
type input "WordPress - Hard Rock Bet"
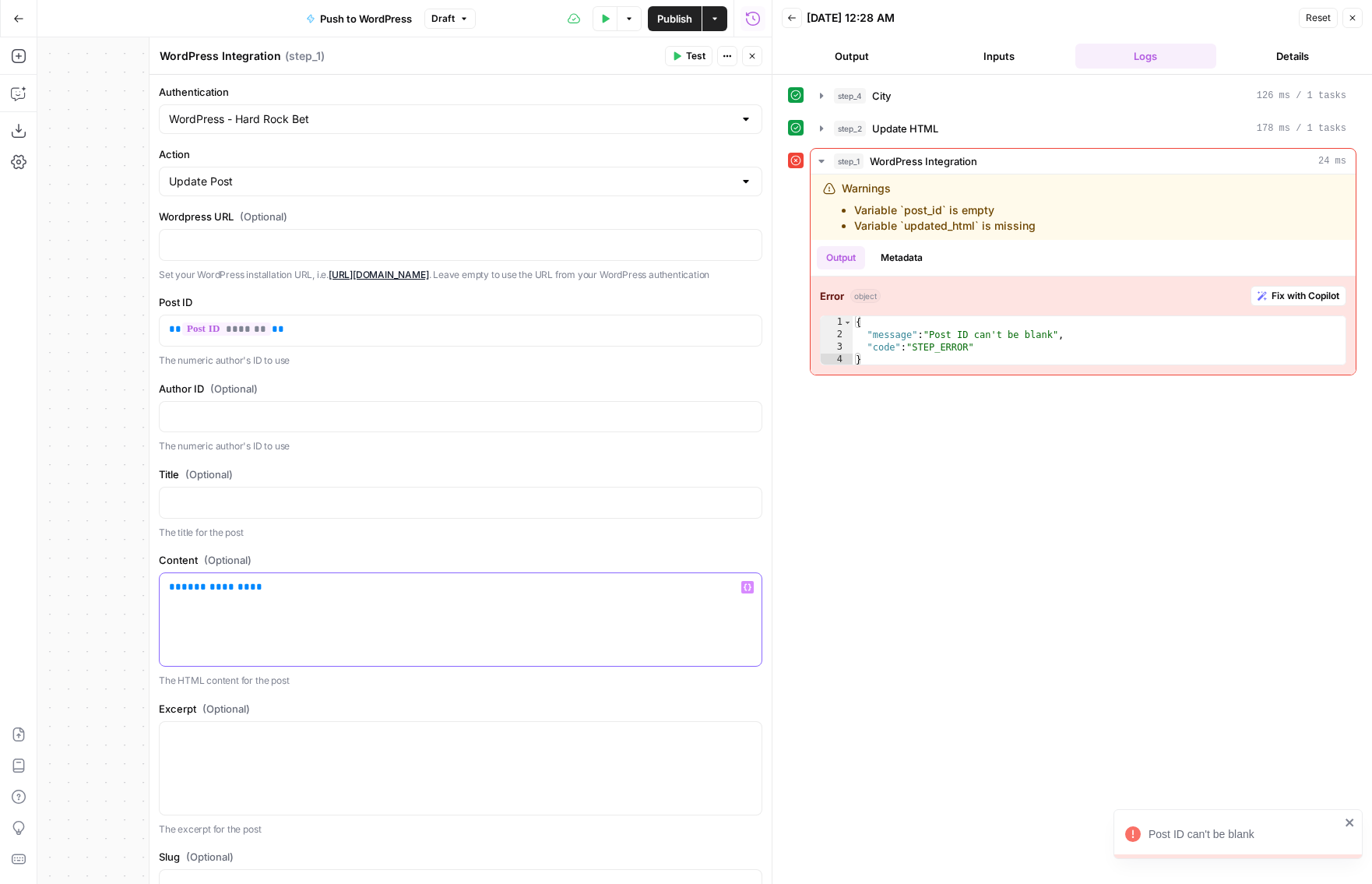
drag, startPoint x: 292, startPoint y: 600, endPoint x: 163, endPoint y: 600, distance: 129.0
click at [163, 600] on div "**********" at bounding box center [460, 619] width 602 height 92
click at [746, 592] on icon "button" at bounding box center [748, 588] width 8 height 8
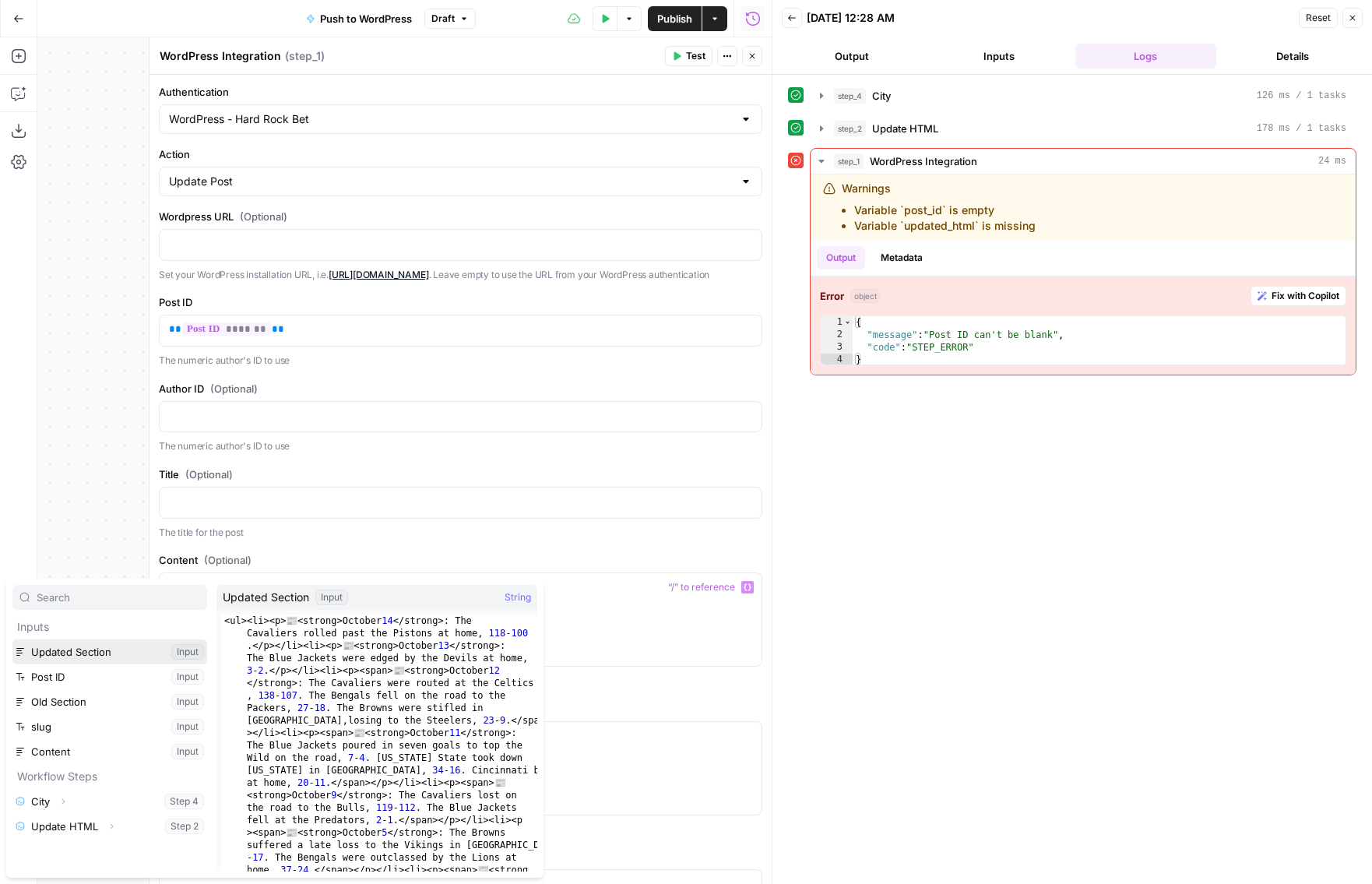
click at [125, 652] on button "Select variable Updated Section" at bounding box center [110, 653] width 195 height 25
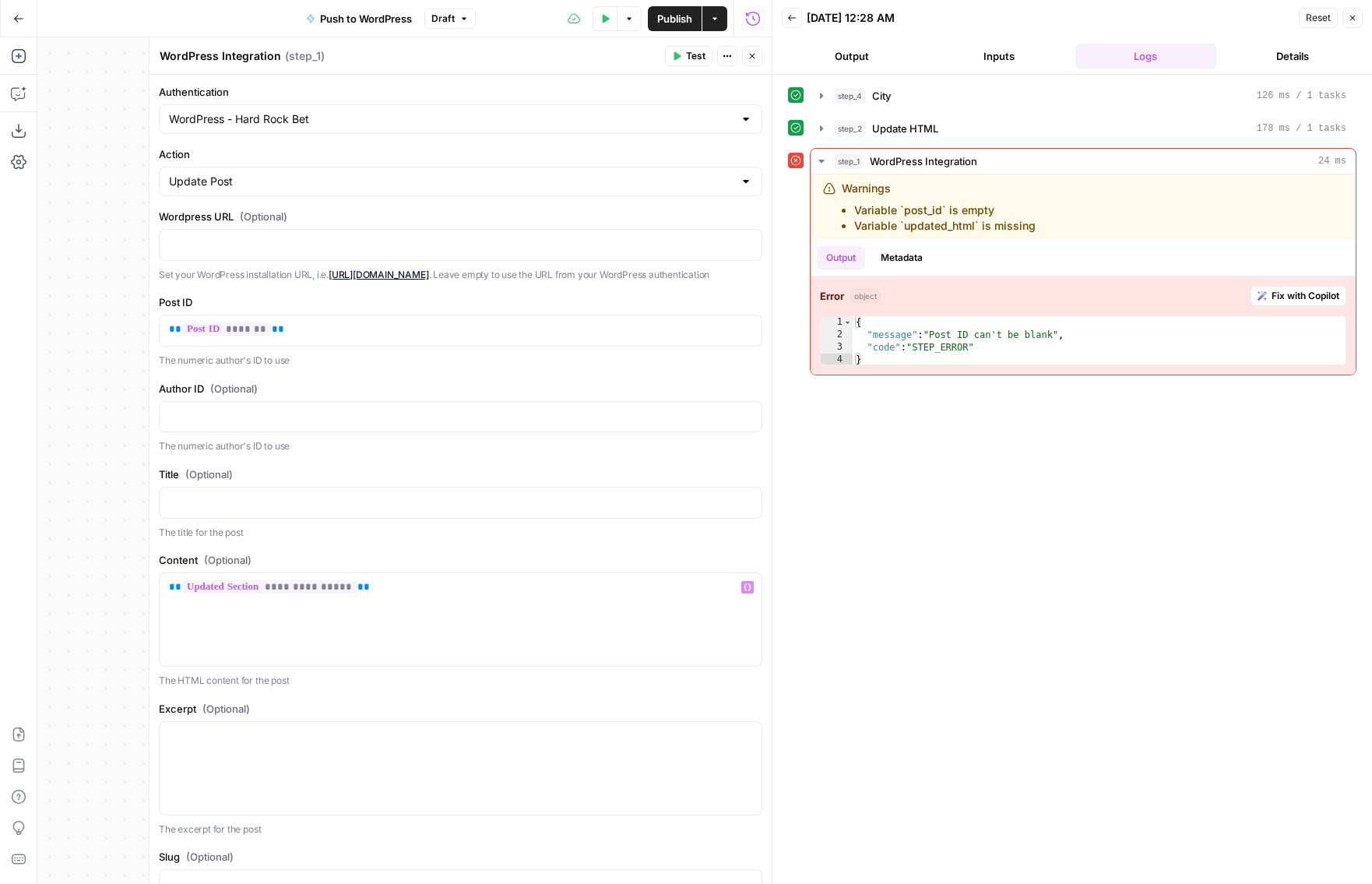
click at [753, 57] on icon "button" at bounding box center [753, 56] width 6 height 6
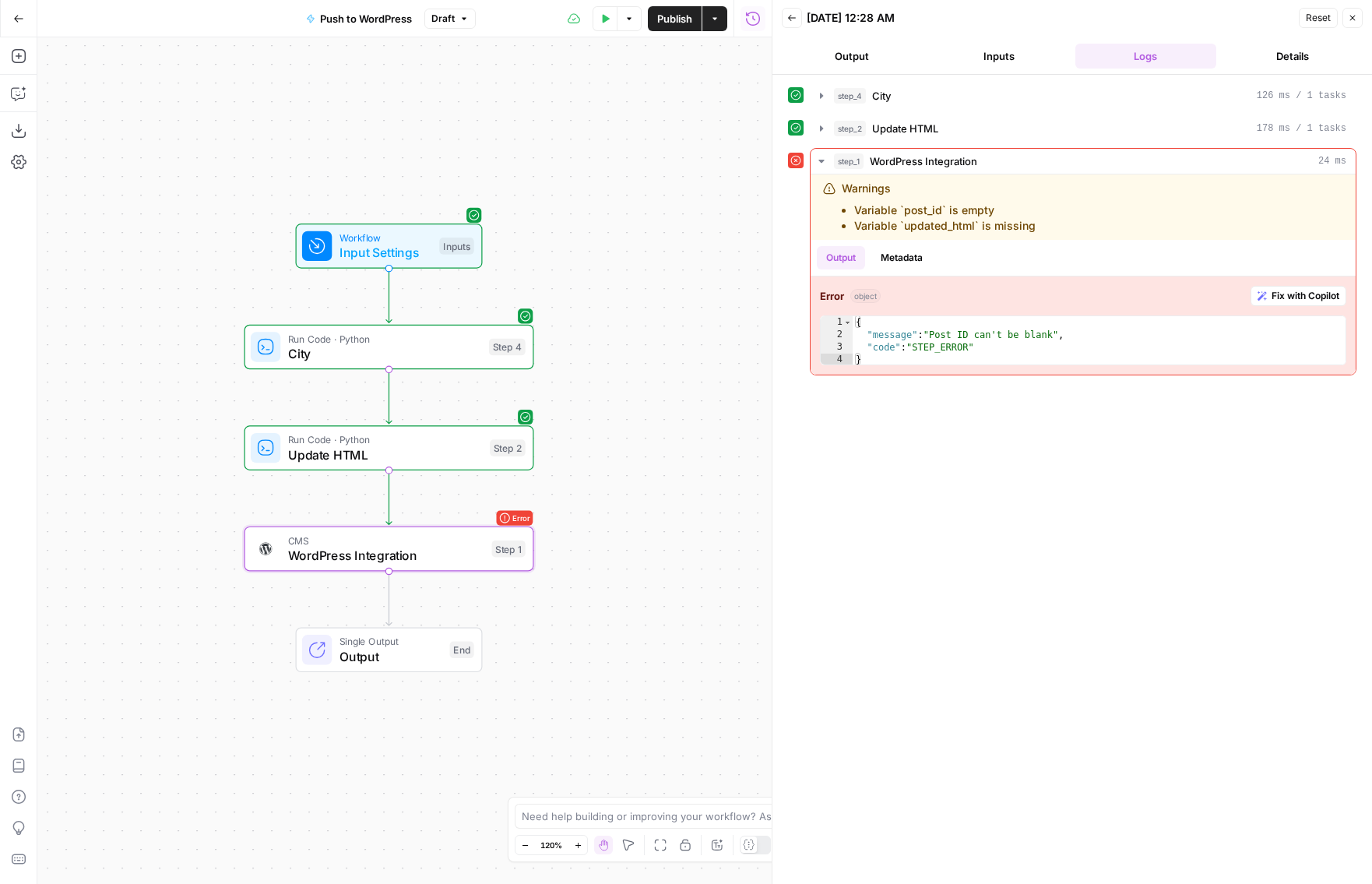
drag, startPoint x: 678, startPoint y: 350, endPoint x: 750, endPoint y: 341, distance: 72.6
click at [750, 341] on div "Workflow Input Settings Inputs Run Code · Python City Step 4 Run Code · Python …" at bounding box center [405, 461] width 734 height 847
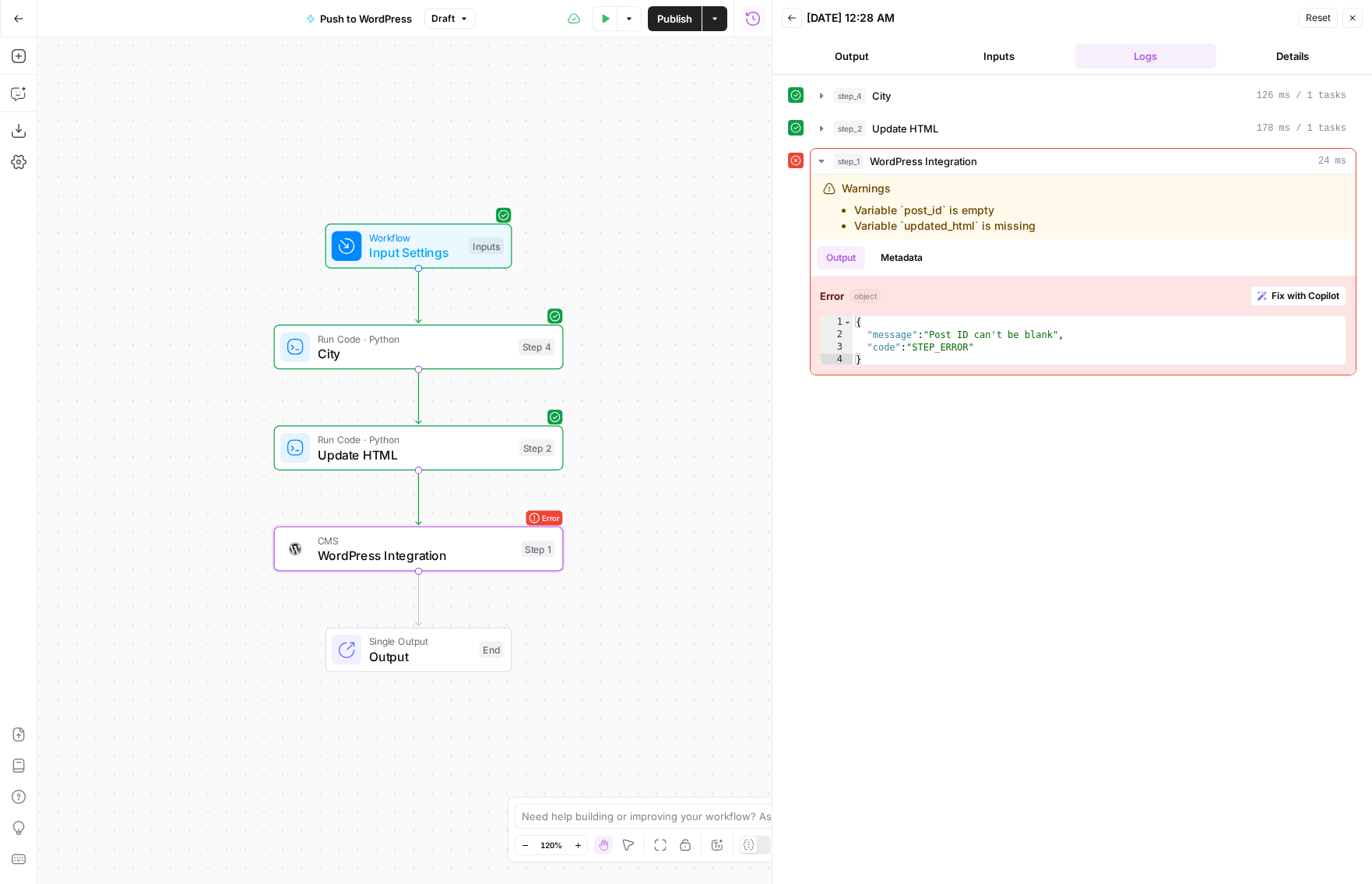
drag, startPoint x: 653, startPoint y: 422, endPoint x: 683, endPoint y: 427, distance: 30.4
click at [683, 425] on div "Workflow Input Settings Inputs Run Code · Python City Step 4 Run Code · Python …" at bounding box center [405, 461] width 734 height 847
click at [820, 164] on icon "button" at bounding box center [821, 161] width 13 height 13
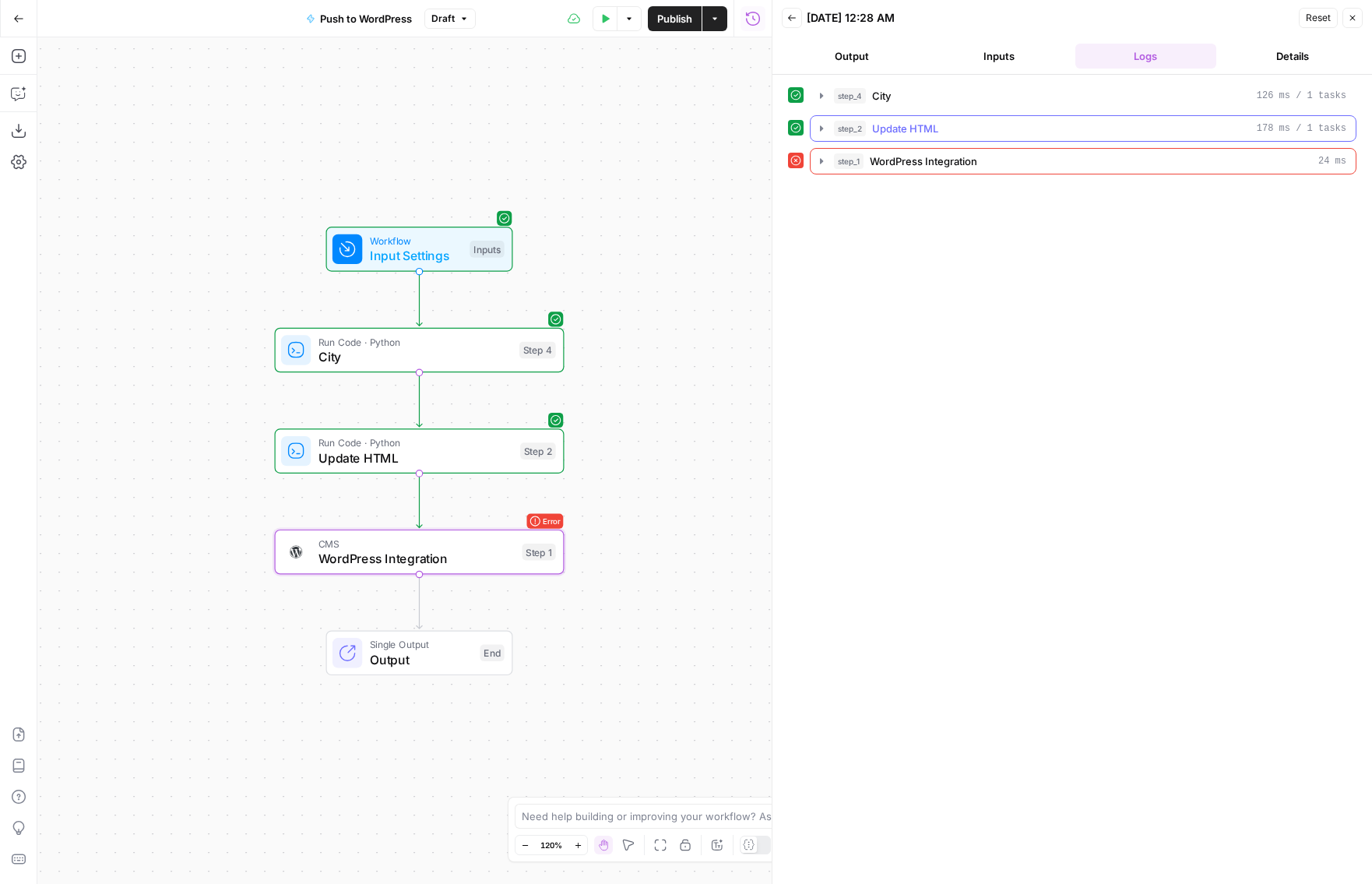
click at [823, 135] on button "step_2 Update HTML 178 ms / 1 tasks" at bounding box center [1083, 129] width 545 height 25
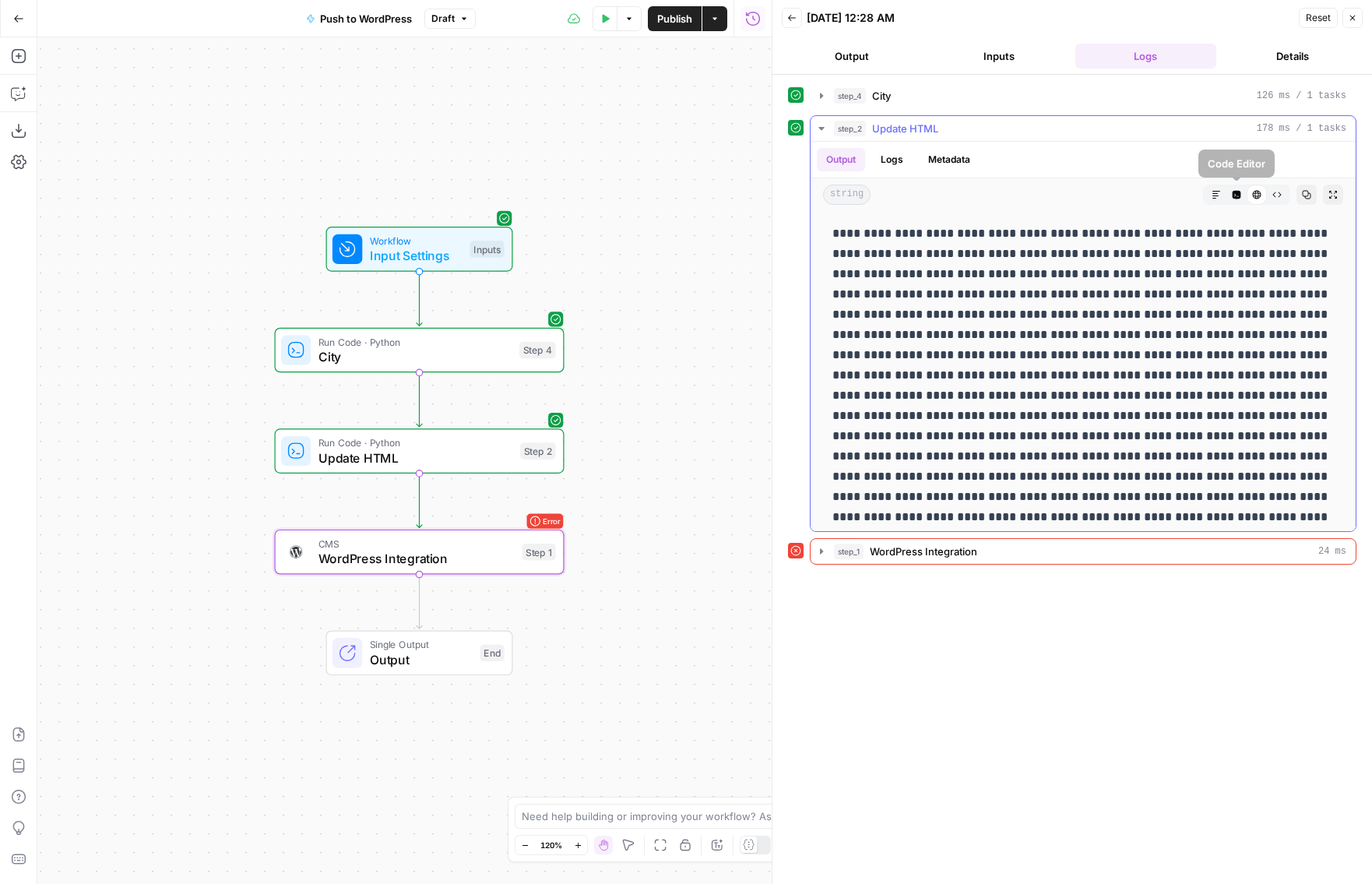
click at [1124, 196] on button "Raw Output" at bounding box center [1277, 194] width 20 height 20
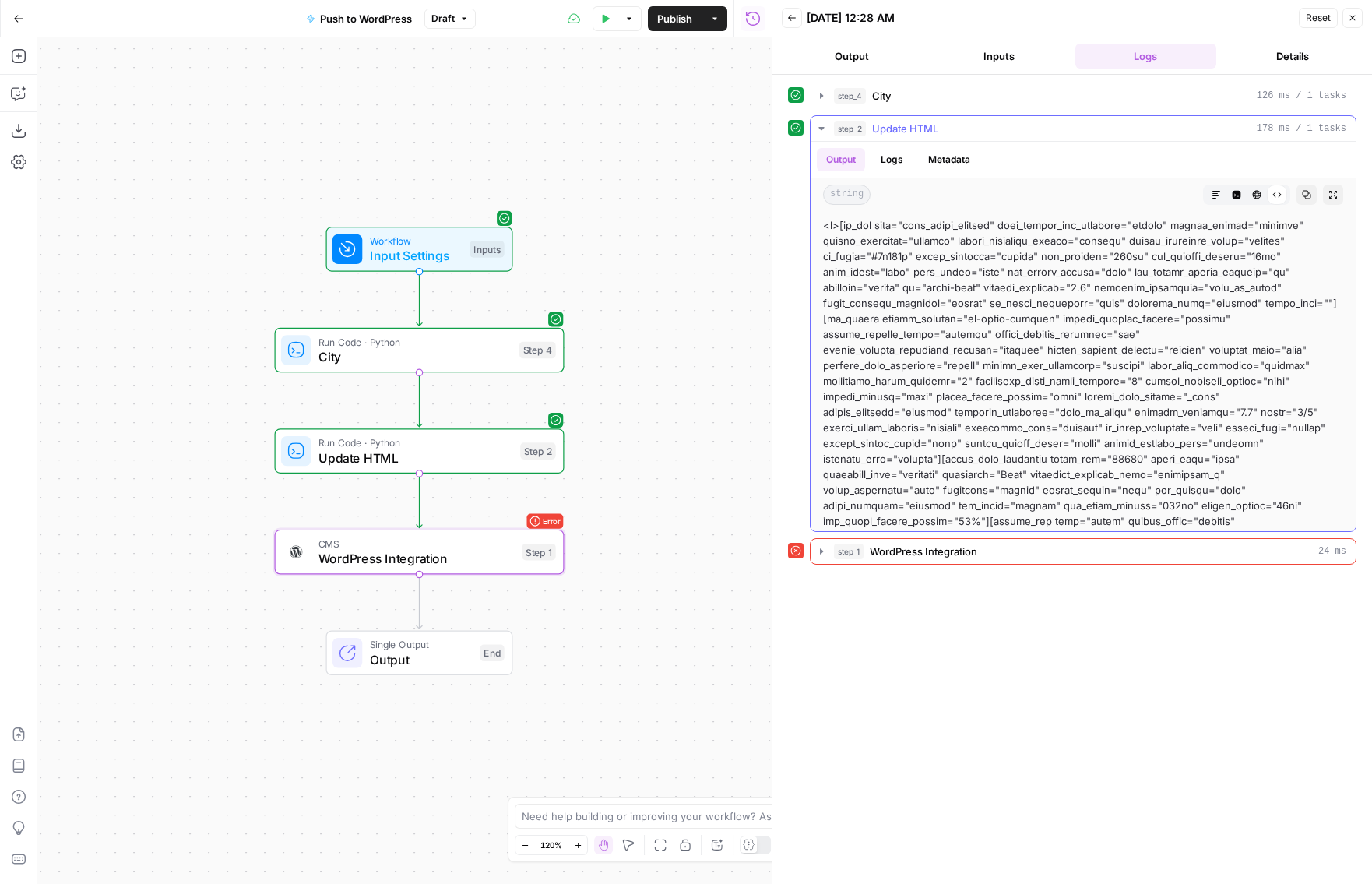
copy body "Lore Ipsu Dolorsi Ame Cons Adipis Elitsedd Eiusmodtempor Inci Utla Etdolo Magna…"
click at [1124, 191] on icon "button" at bounding box center [1307, 195] width 10 height 10
click at [1037, 64] on button "Inputs" at bounding box center [999, 56] width 141 height 25
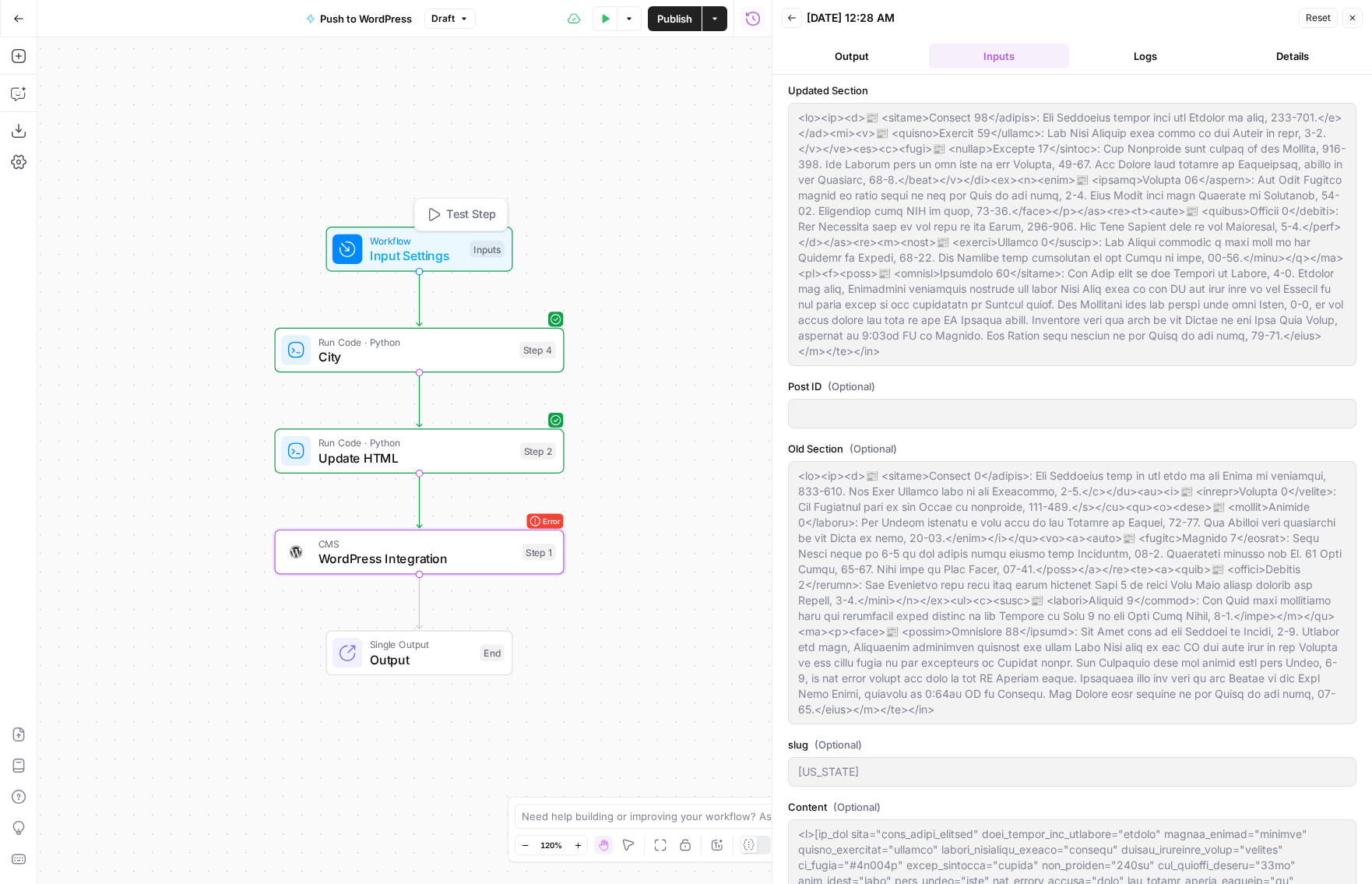
click at [448, 260] on span "Input Settings" at bounding box center [416, 255] width 92 height 18
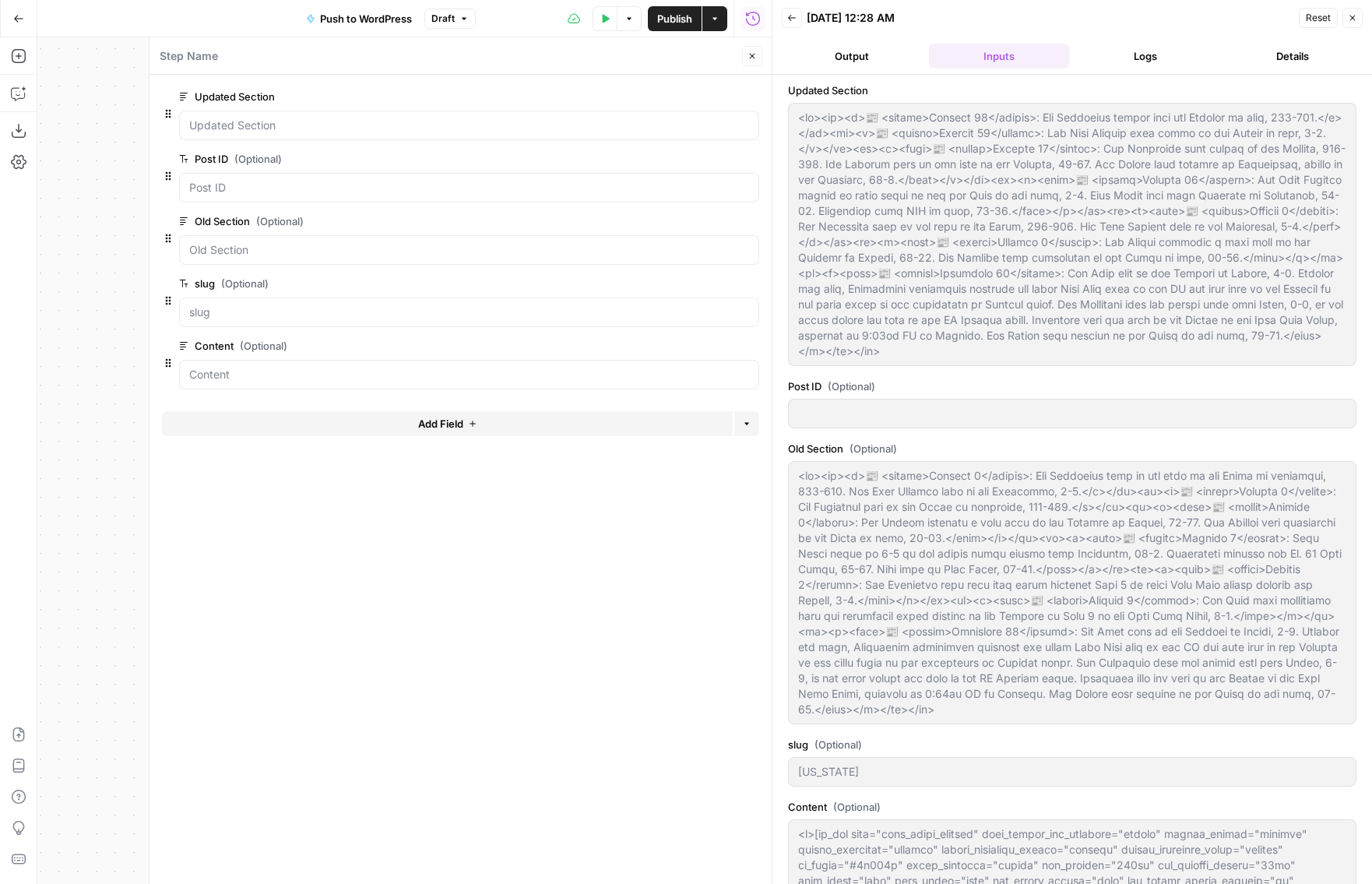
click at [671, 22] on span "Publish" at bounding box center [675, 18] width 35 height 16
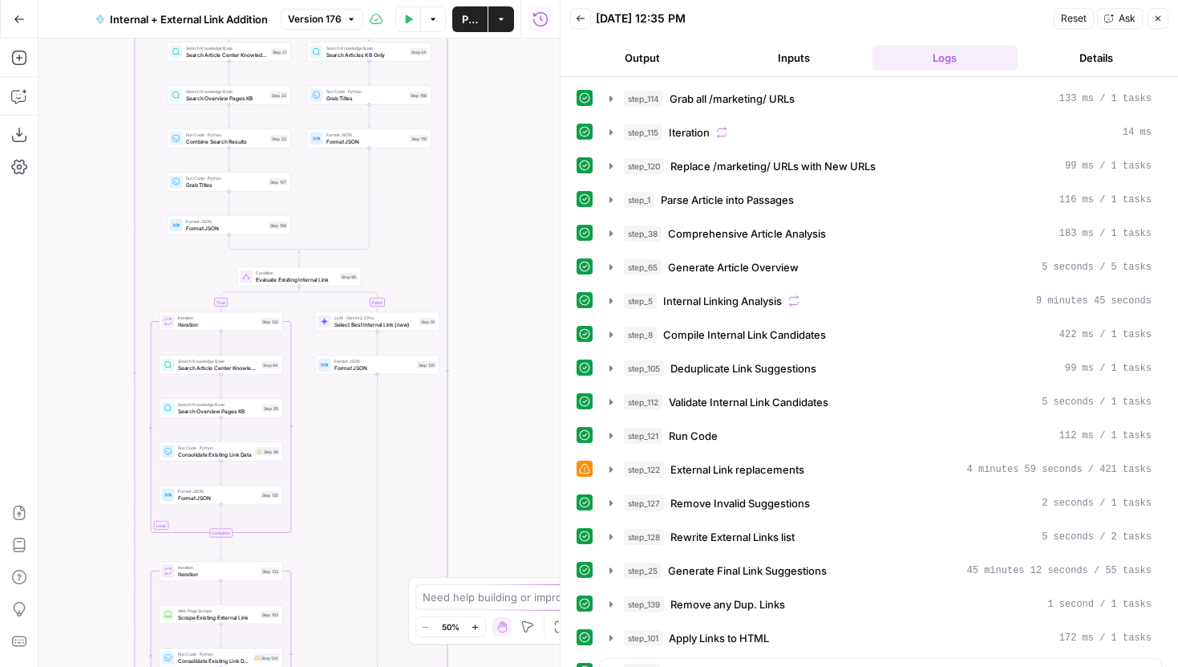
click at [578, 18] on icon "button" at bounding box center [581, 18] width 8 height 6
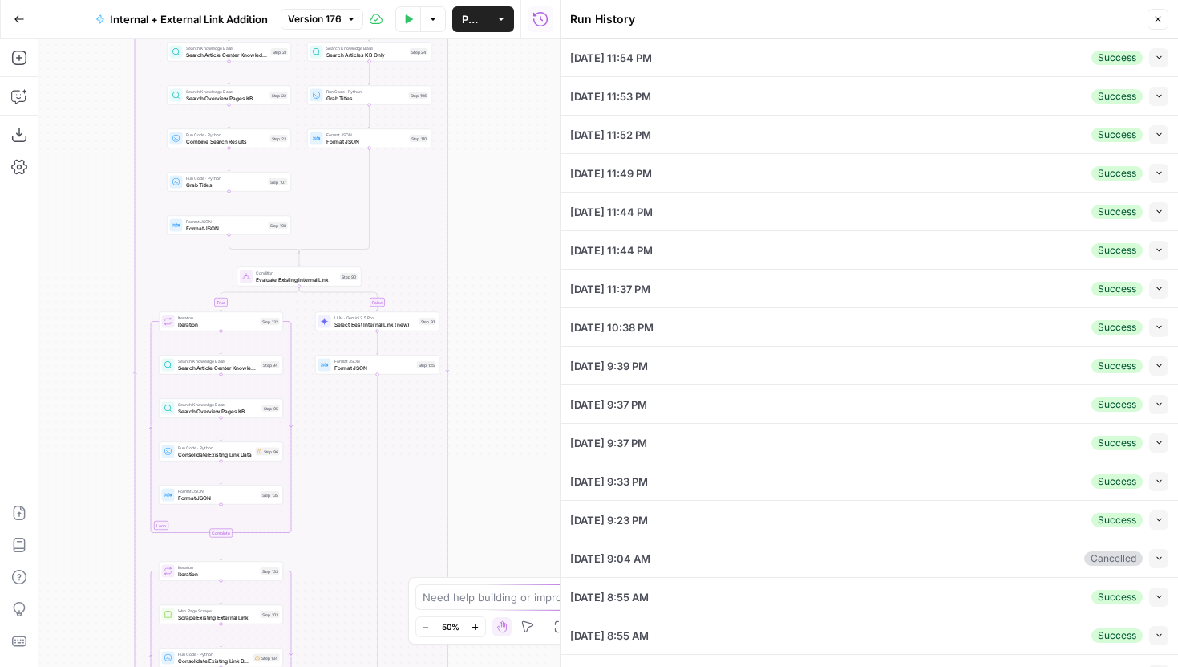
click at [1154, 293] on button "Collapse" at bounding box center [1158, 288] width 19 height 19
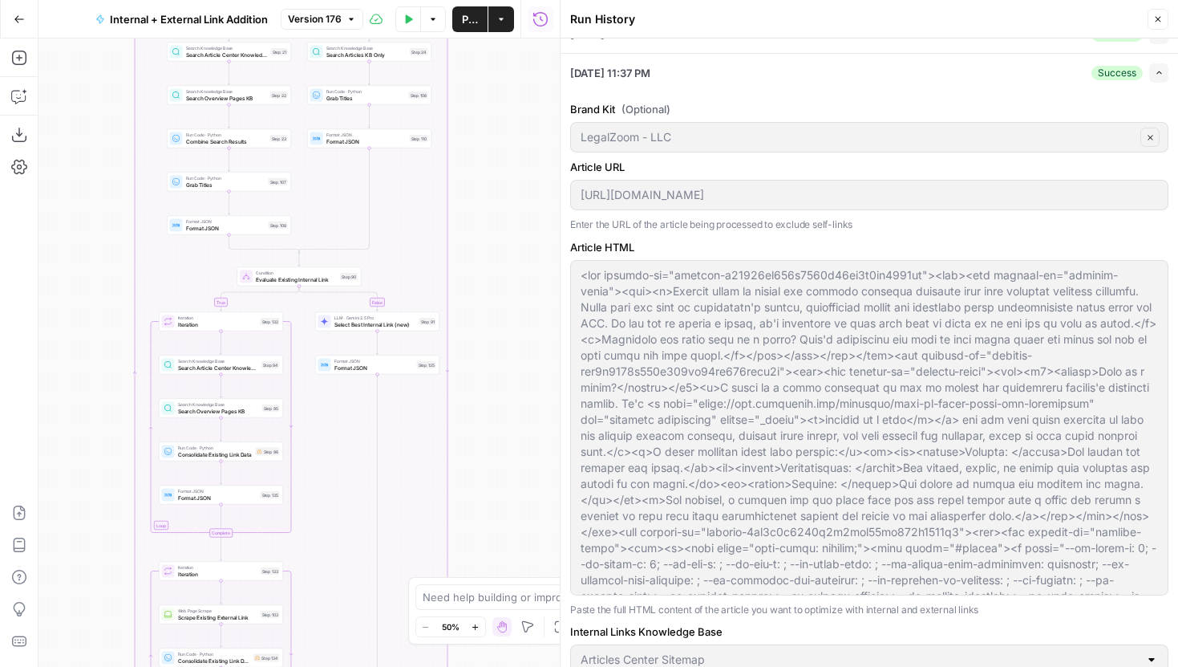
scroll to position [598, 0]
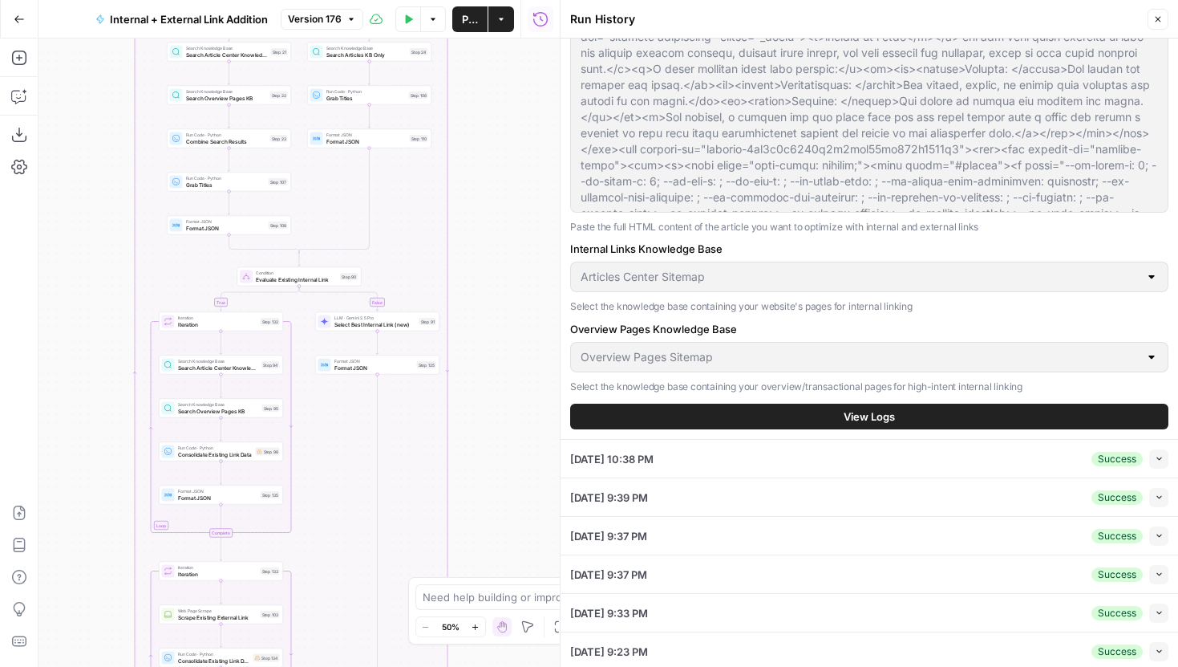
click at [811, 416] on button "View Logs" at bounding box center [869, 416] width 598 height 26
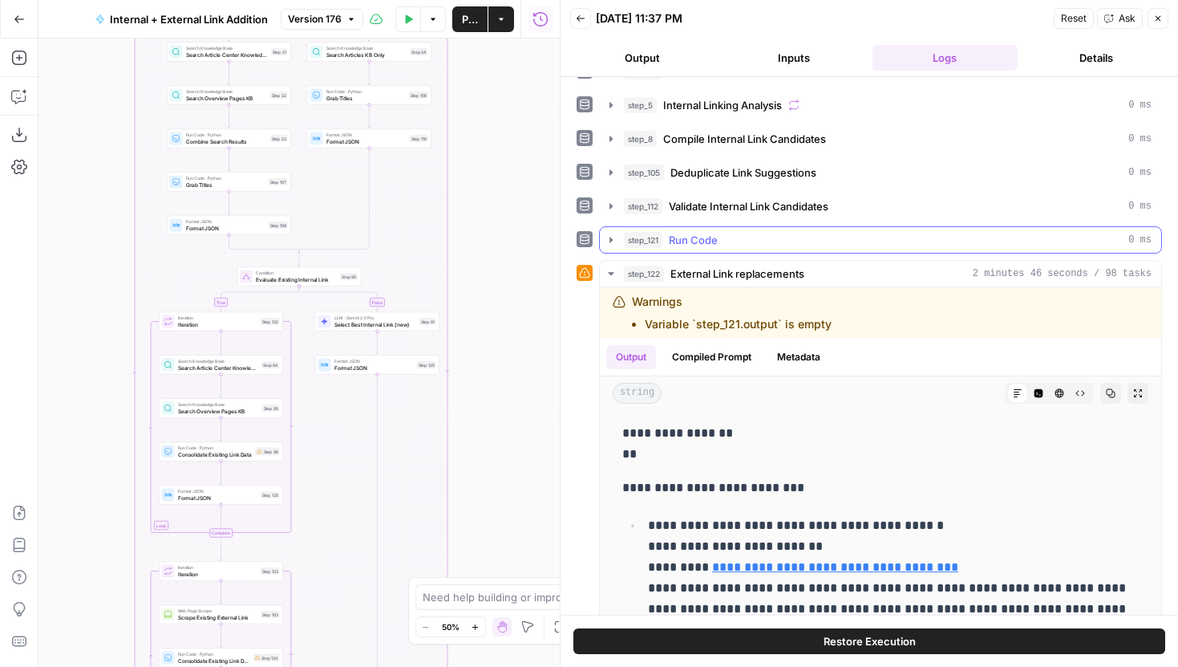
scroll to position [299, 0]
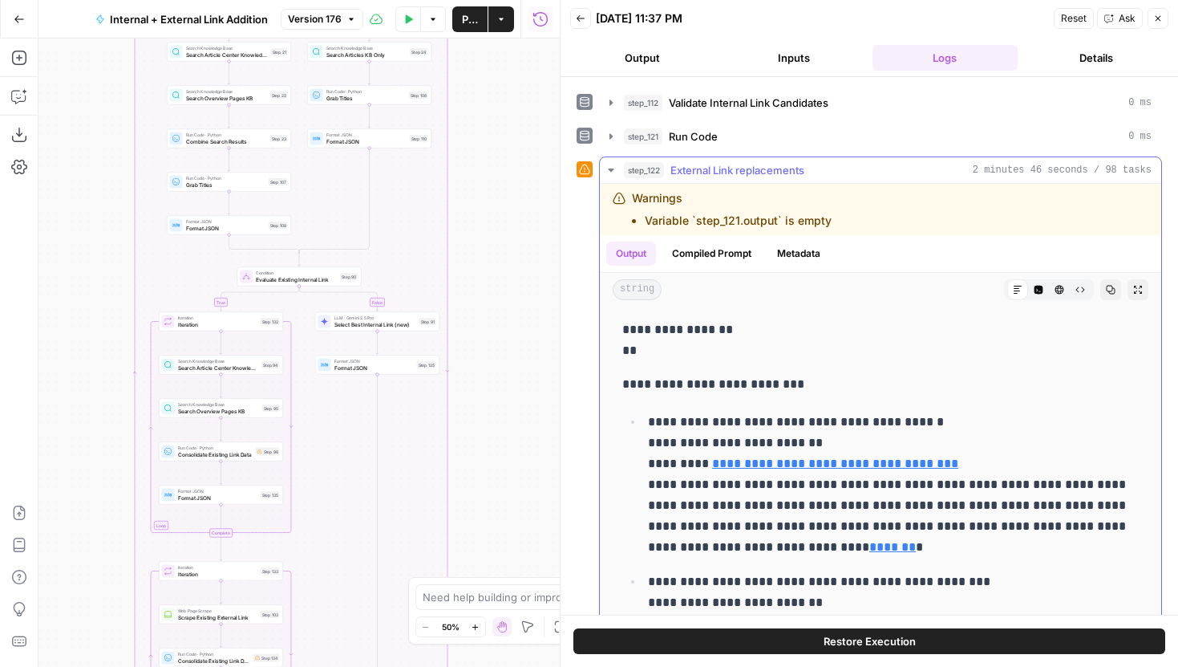
click at [1043, 291] on icon "button" at bounding box center [1039, 290] width 10 height 10
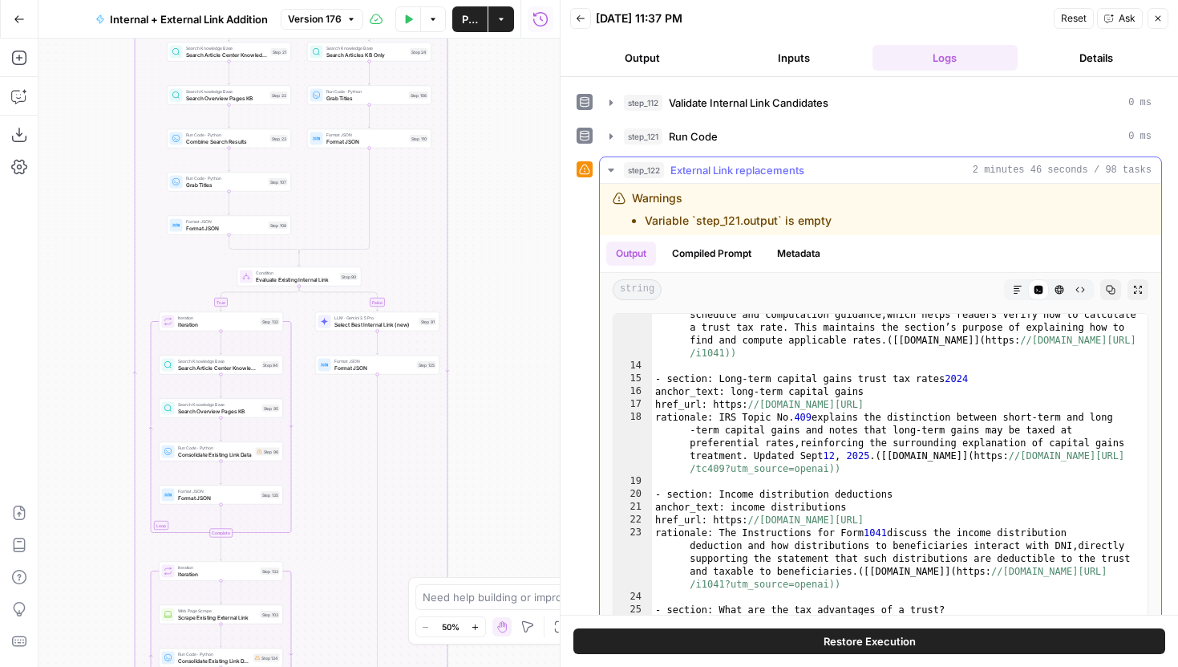
scroll to position [211, 0]
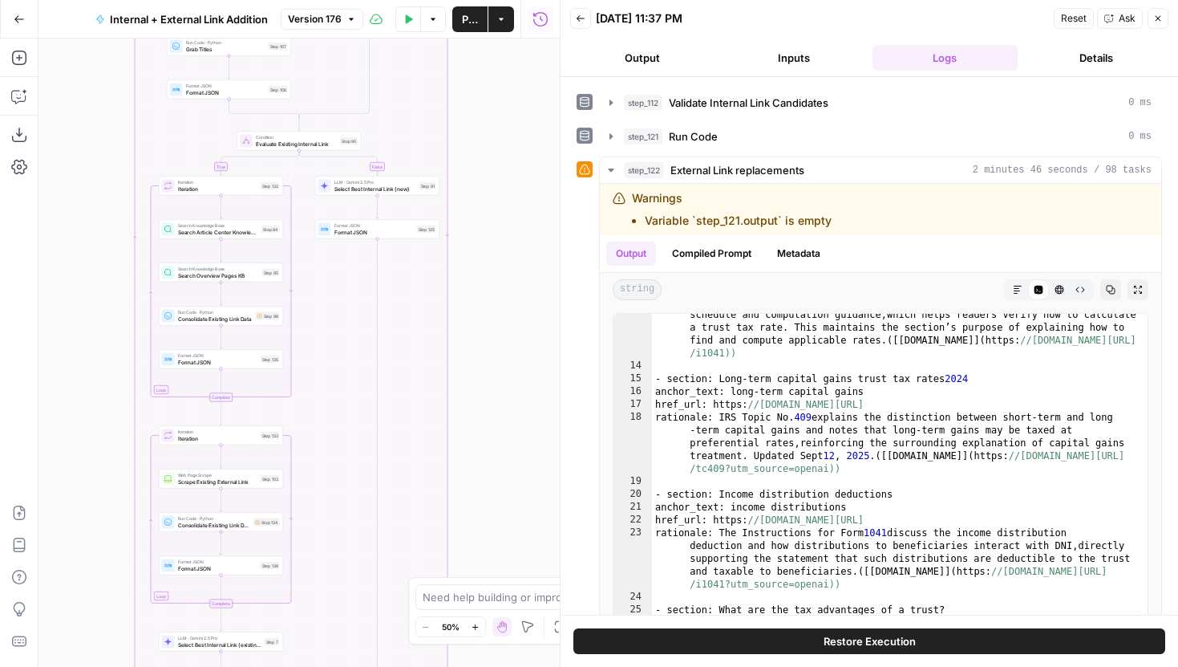
drag, startPoint x: 509, startPoint y: 356, endPoint x: 509, endPoint y: 184, distance: 171.6
click at [509, 192] on div "true false true false Workflow Input Settings Inputs Run Code · Python Grab all…" at bounding box center [299, 353] width 521 height 628
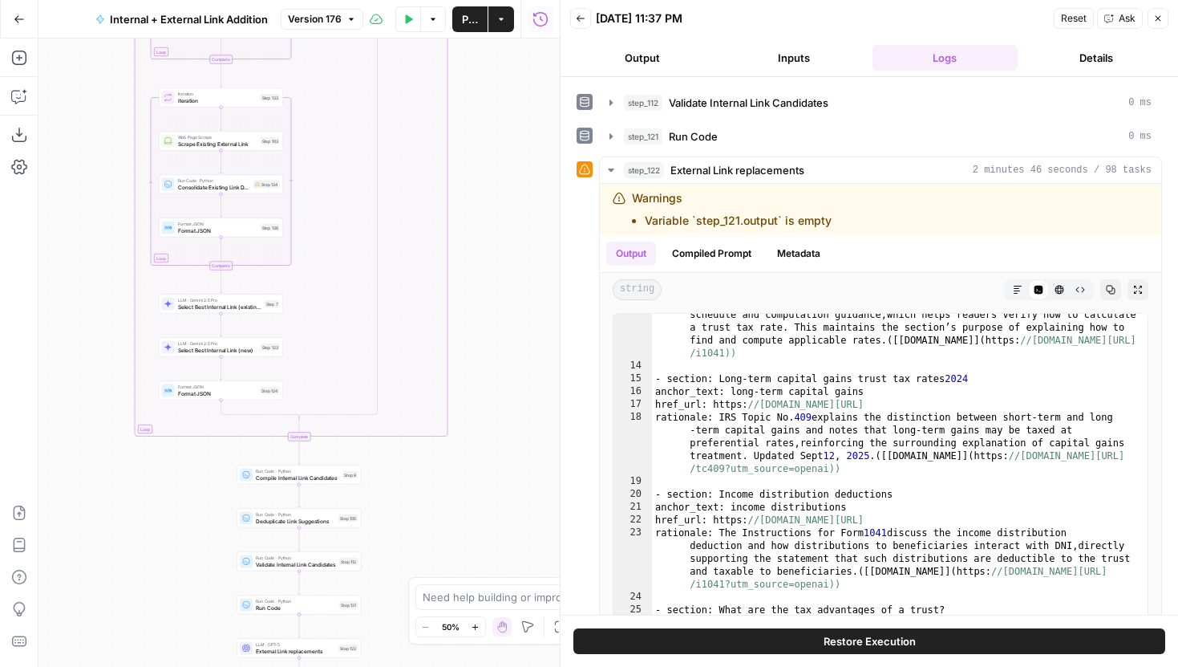
drag, startPoint x: 511, startPoint y: 360, endPoint x: 511, endPoint y: 164, distance: 196.5
click at [511, 164] on div "true false true false Workflow Input Settings Inputs Run Code · Python Grab all…" at bounding box center [299, 353] width 521 height 628
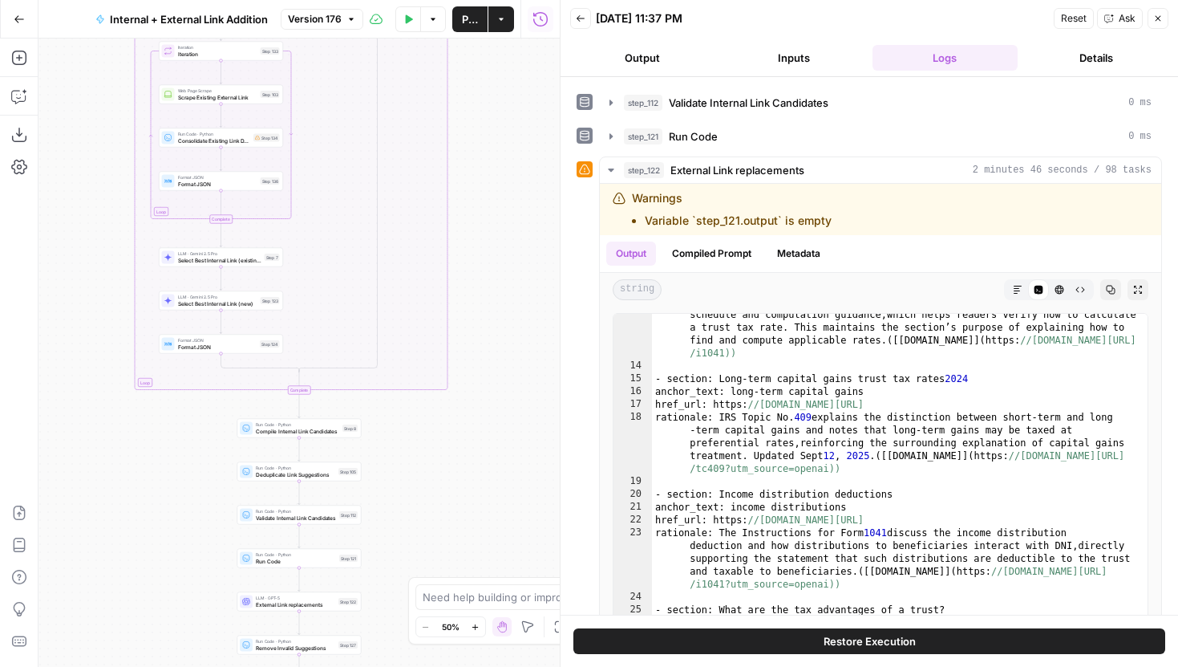
drag, startPoint x: 493, startPoint y: 512, endPoint x: 493, endPoint y: 356, distance: 155.6
click at [493, 356] on div "true false true false Workflow Input Settings Inputs Run Code · Python Grab all…" at bounding box center [299, 353] width 521 height 628
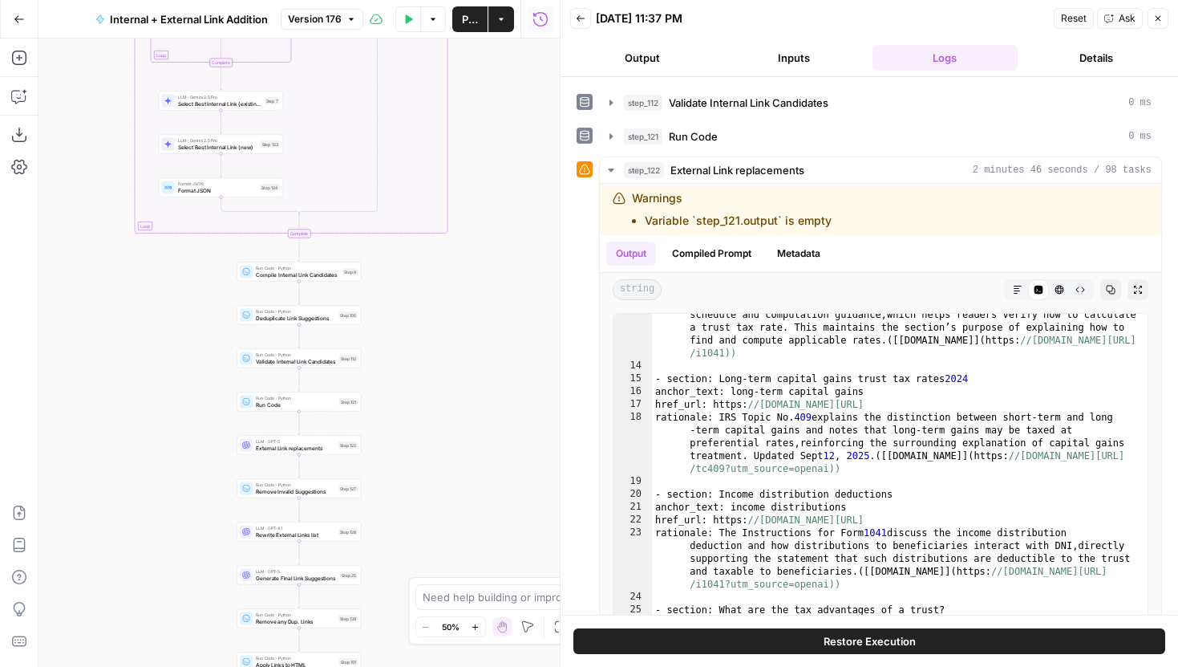
drag, startPoint x: 432, startPoint y: 432, endPoint x: 433, endPoint y: 358, distance: 73.8
click at [433, 358] on div "true false true false Workflow Input Settings Inputs Run Code · Python Grab all…" at bounding box center [299, 353] width 521 height 628
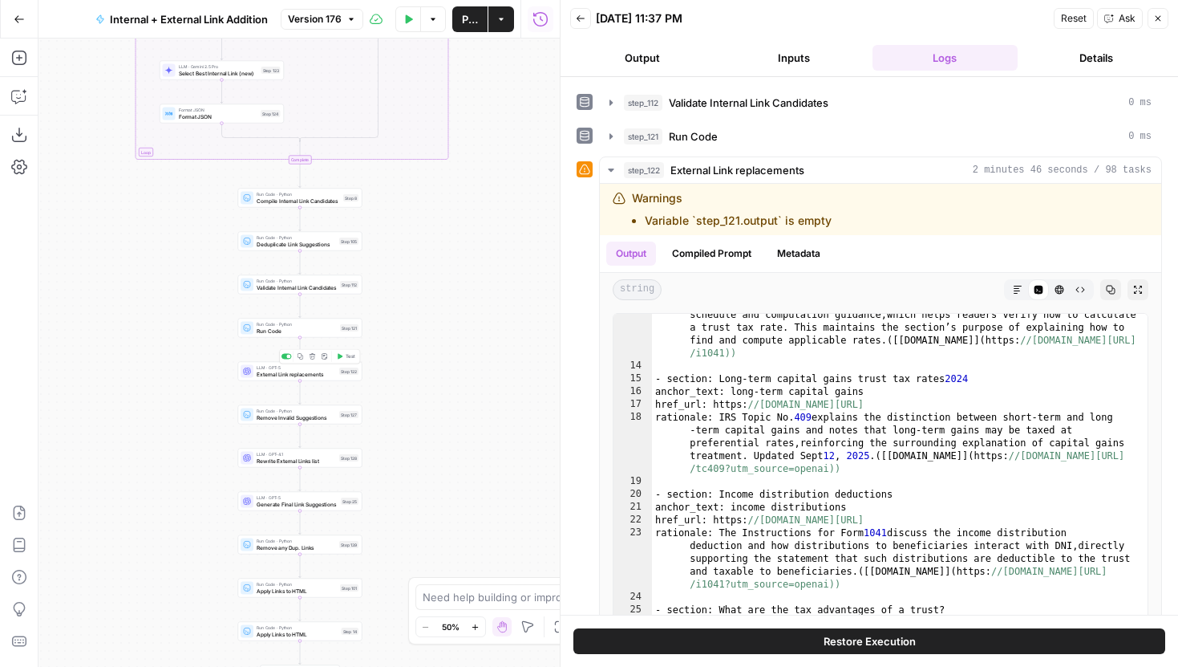
click at [329, 375] on span "External Link replacements" at bounding box center [296, 374] width 79 height 8
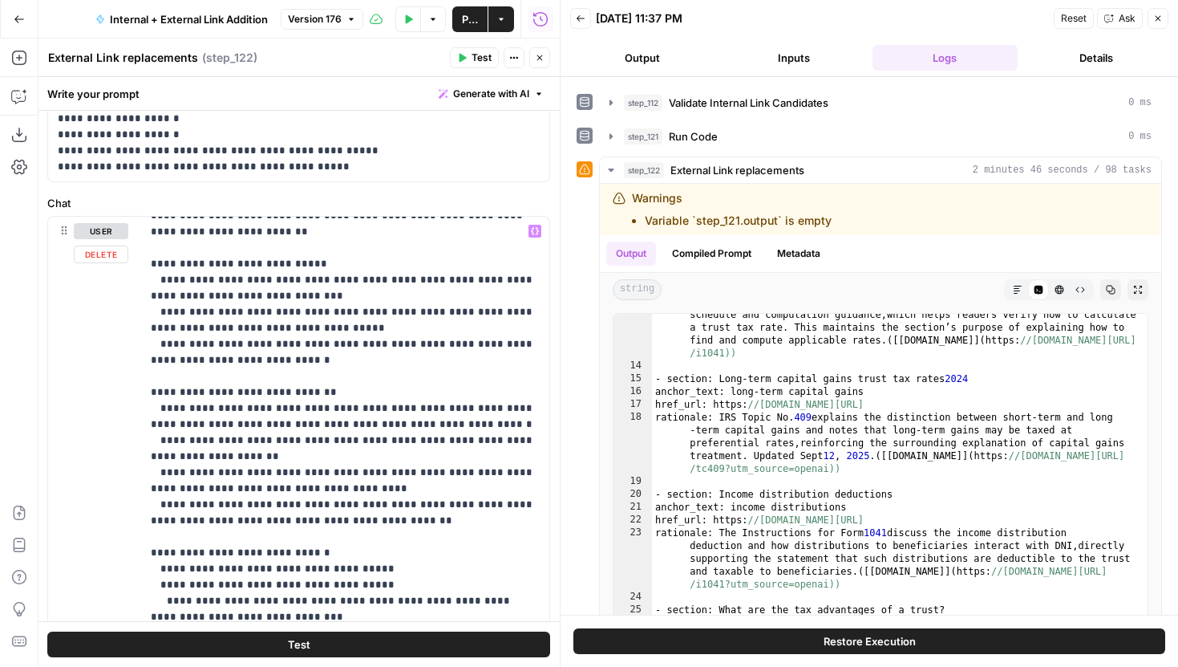
scroll to position [704, 0]
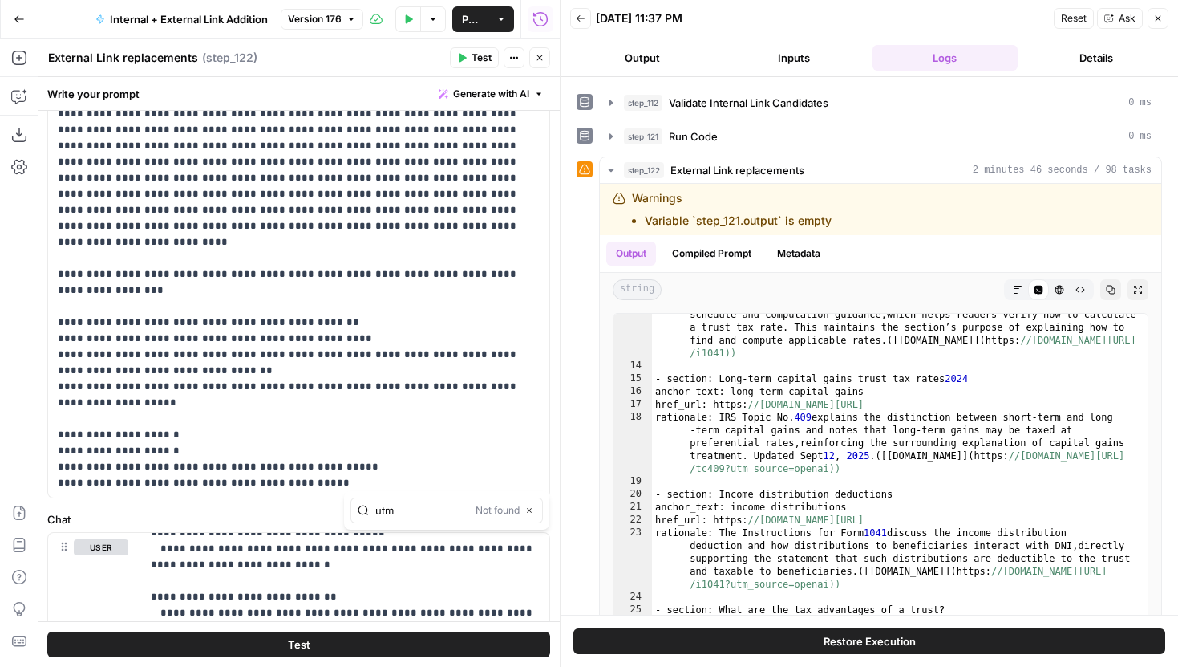
scroll to position [170, 0]
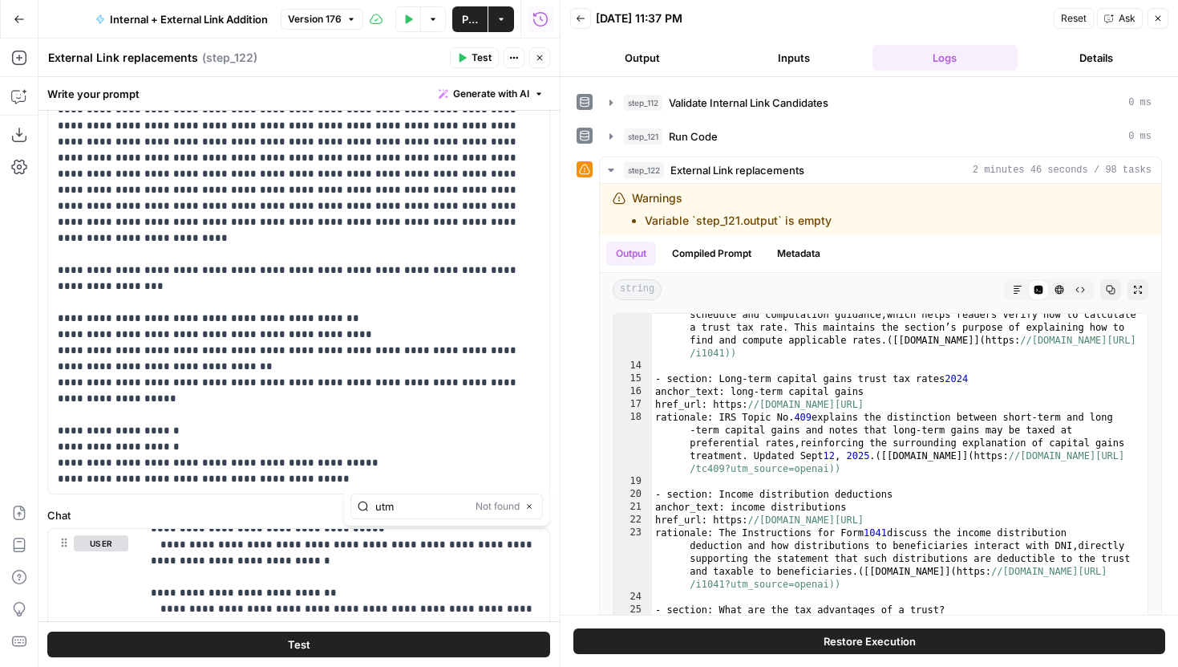
type input "utm"
drag, startPoint x: 411, startPoint y: 481, endPoint x: 44, endPoint y: 441, distance: 369.5
click at [44, 441] on div "**********" at bounding box center [298, 353] width 523 height 628
copy p "**********"
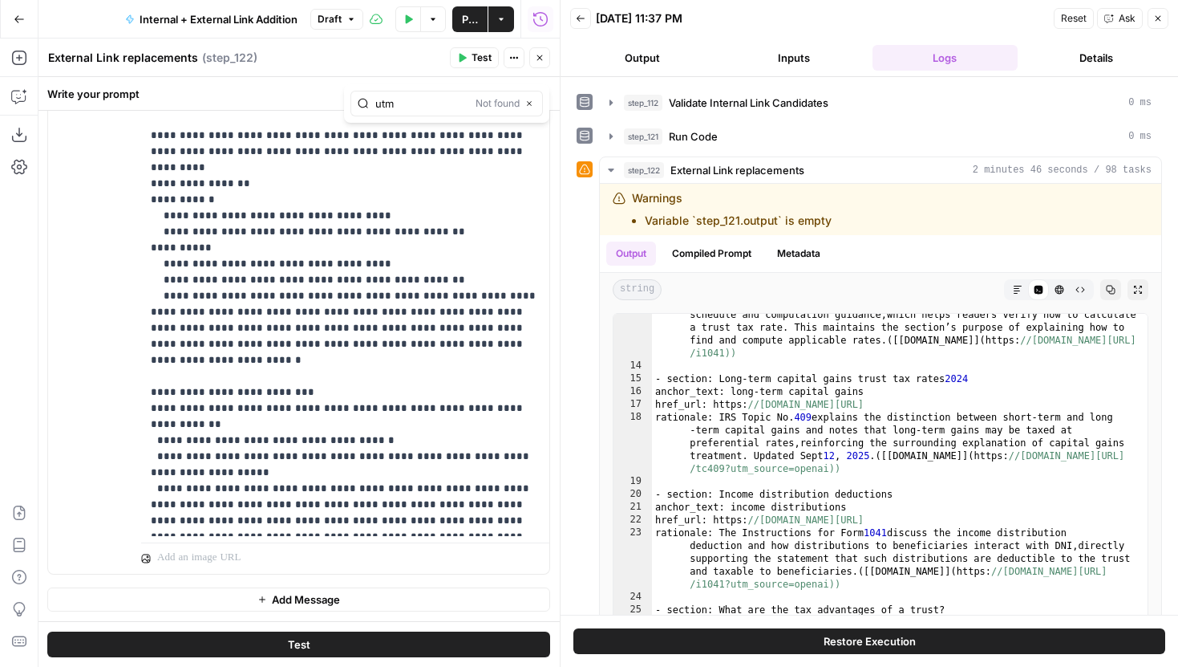
scroll to position [3065, 0]
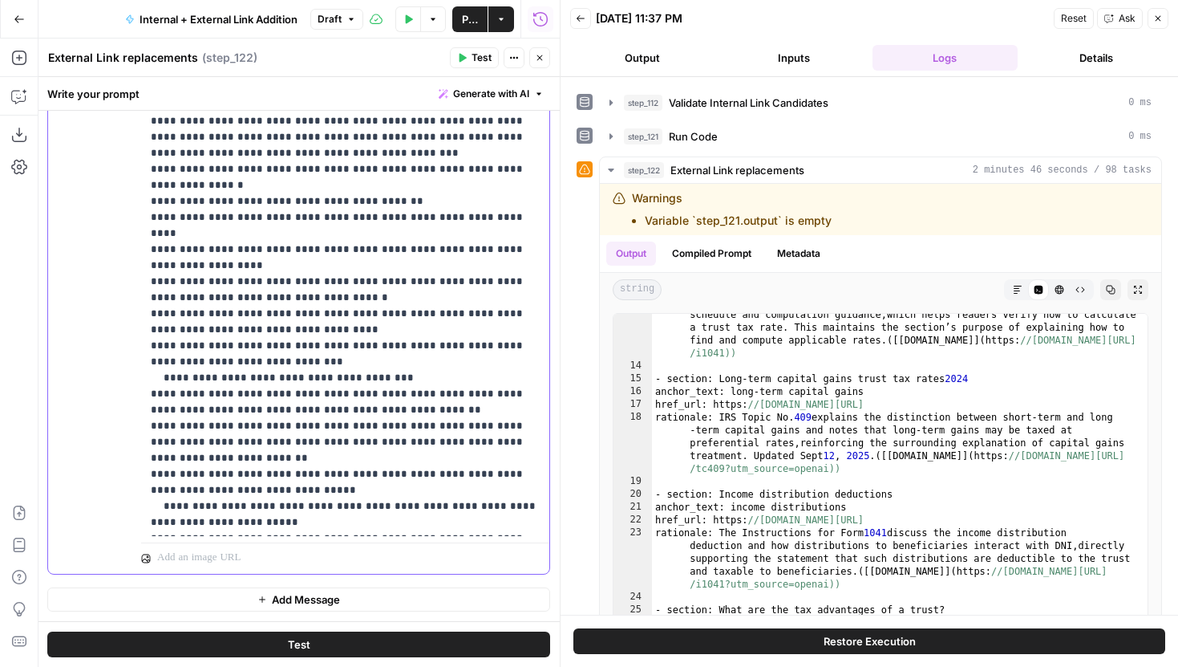
scroll to position [1908, 0]
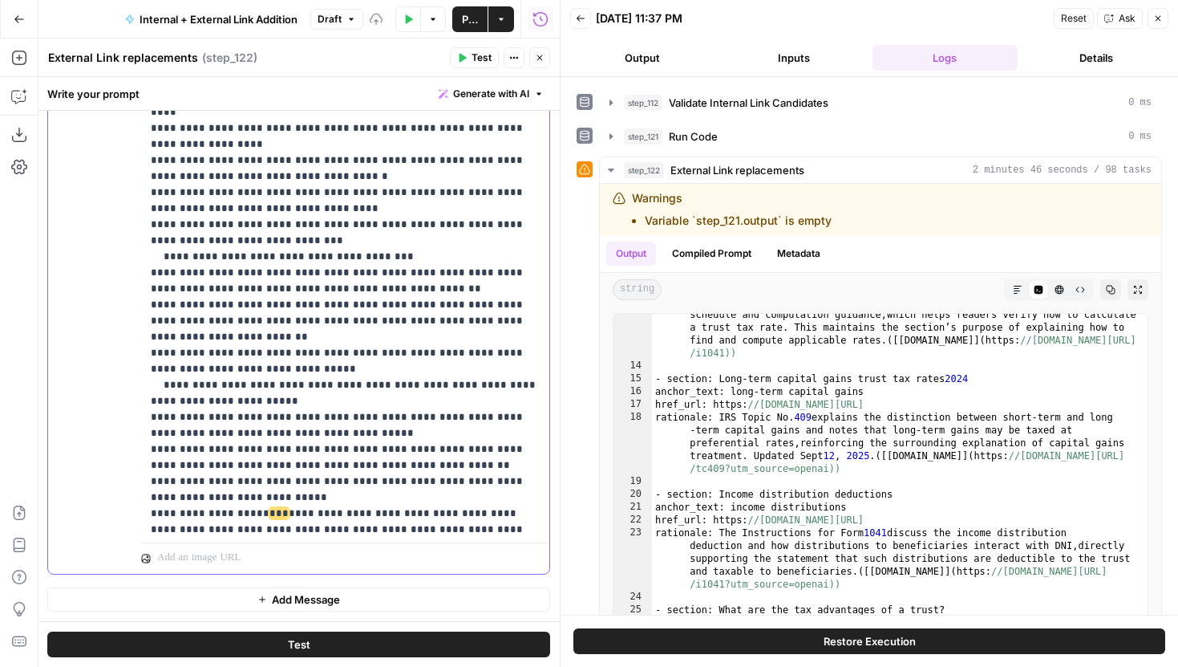
scroll to position [2032, 0]
drag, startPoint x: 238, startPoint y: 399, endPoint x: 170, endPoint y: 397, distance: 68.2
drag, startPoint x: 398, startPoint y: 415, endPoint x: 132, endPoint y: 415, distance: 266.3
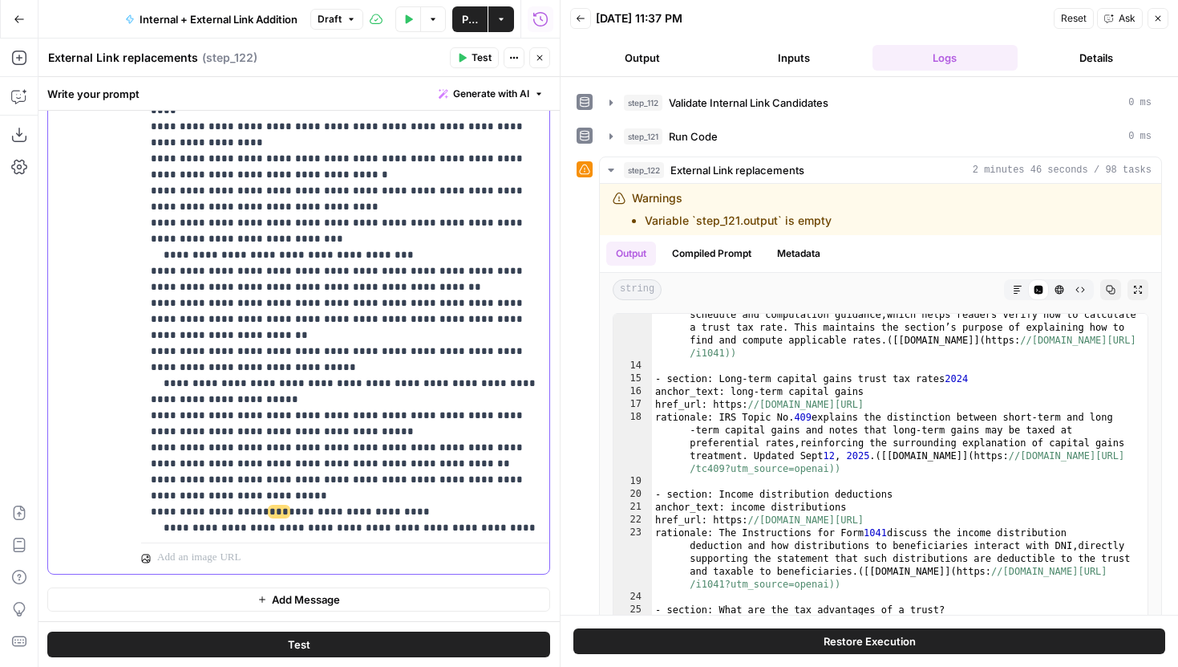
click at [132, 415] on div "**********" at bounding box center [298, 227] width 501 height 691
click at [474, 55] on span "Test" at bounding box center [482, 58] width 20 height 14
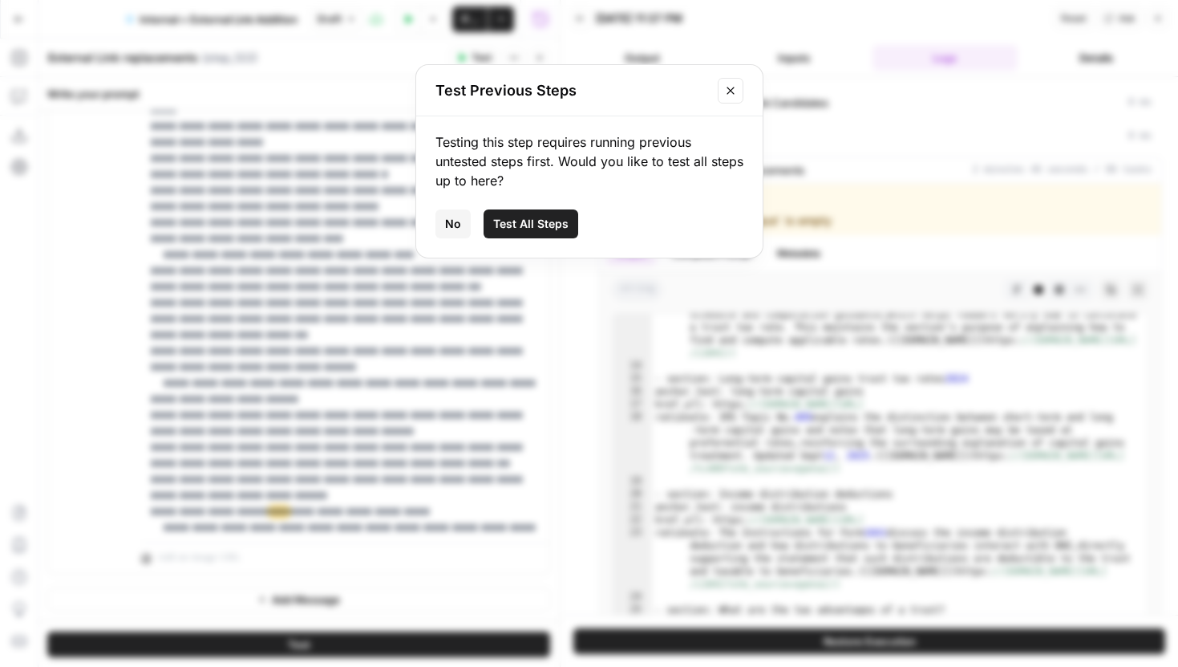
click at [521, 221] on span "Test All Steps" at bounding box center [530, 224] width 75 height 16
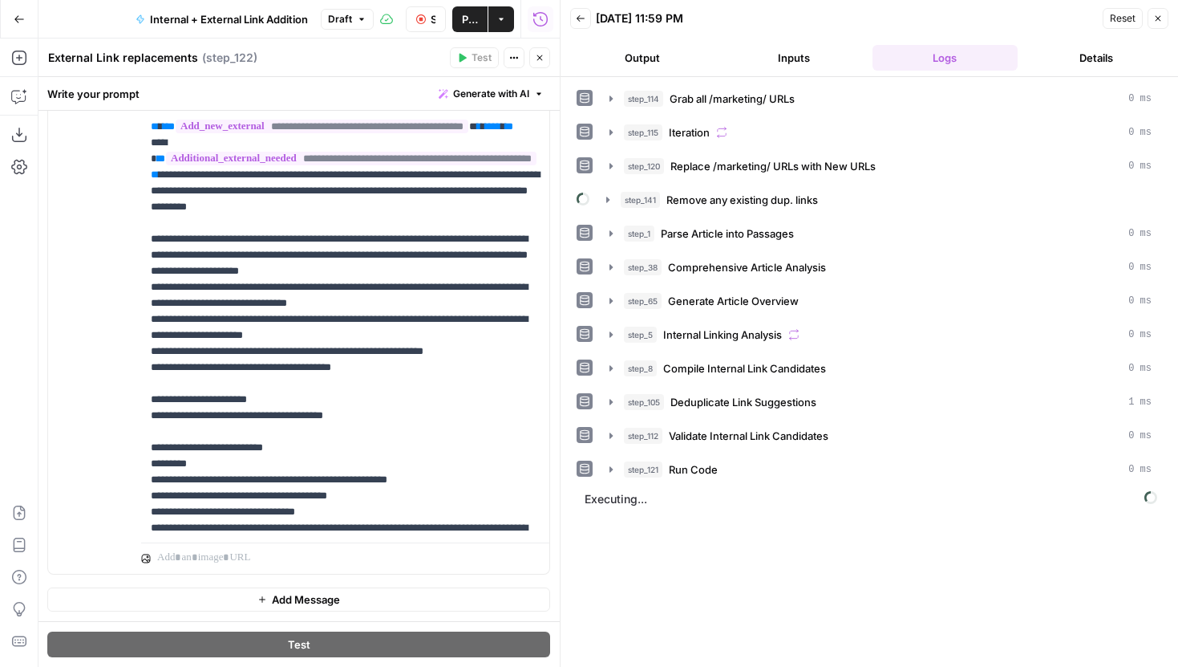
click at [539, 57] on icon "button" at bounding box center [540, 58] width 10 height 10
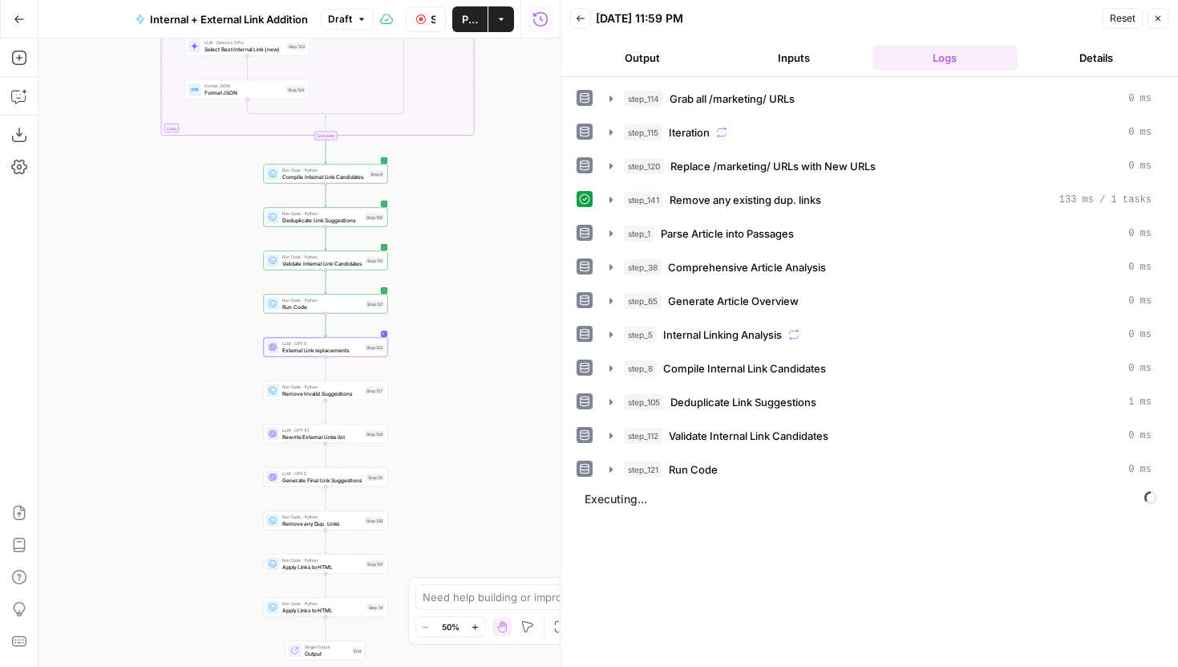
drag, startPoint x: 458, startPoint y: 295, endPoint x: 484, endPoint y: 271, distance: 35.2
click at [484, 271] on div "true false true false Workflow Input Settings Inputs Run Code · Python Grab all…" at bounding box center [299, 353] width 521 height 628
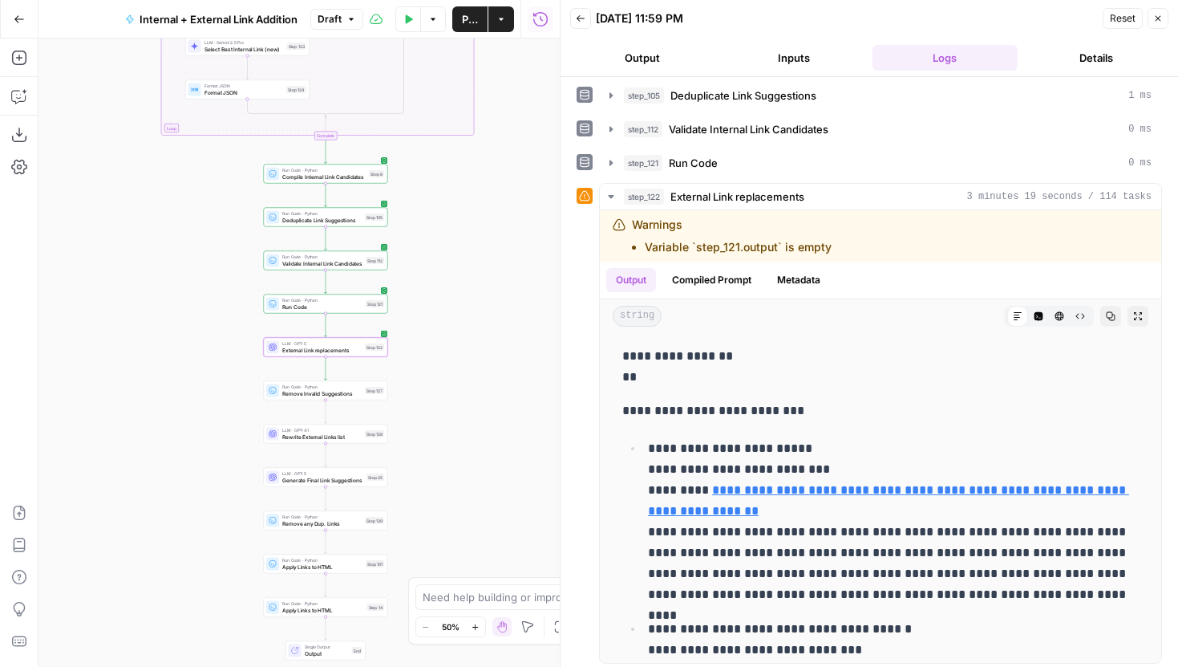
scroll to position [311, 0]
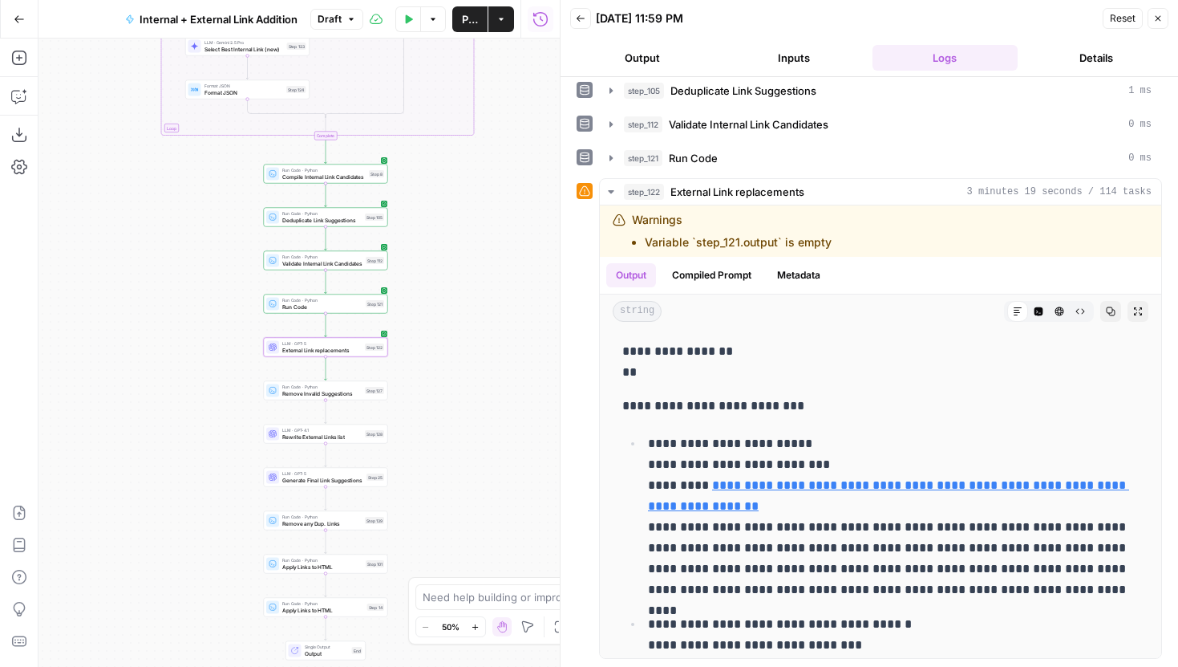
click at [1041, 312] on icon "button" at bounding box center [1039, 311] width 9 height 9
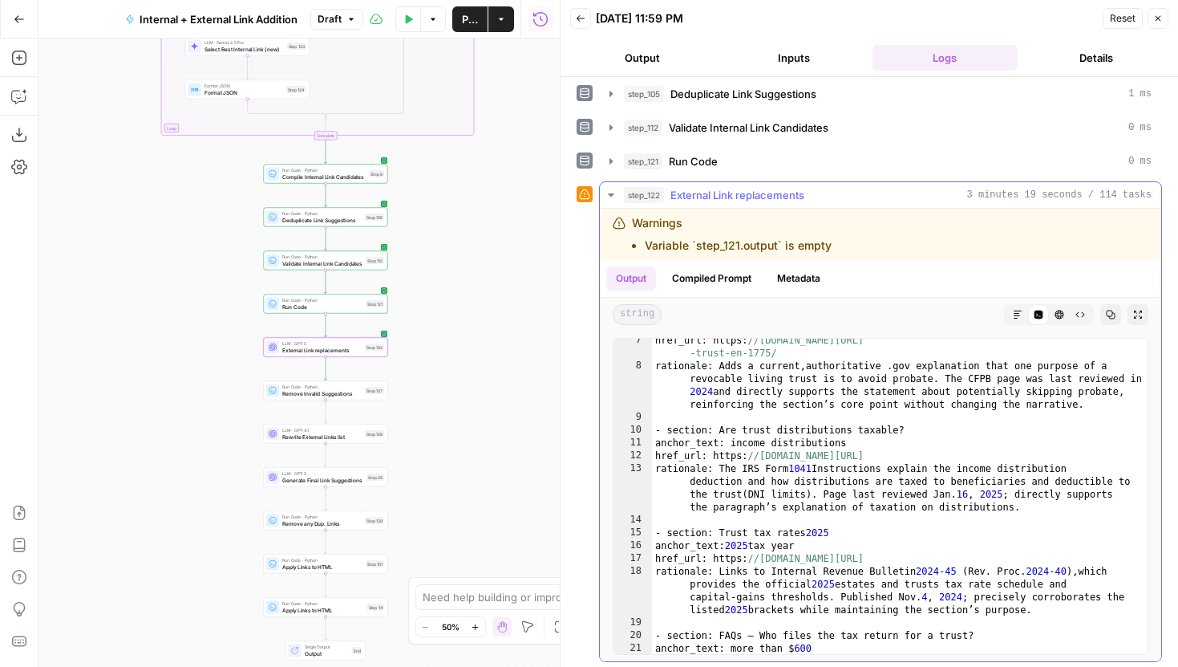
scroll to position [0, 0]
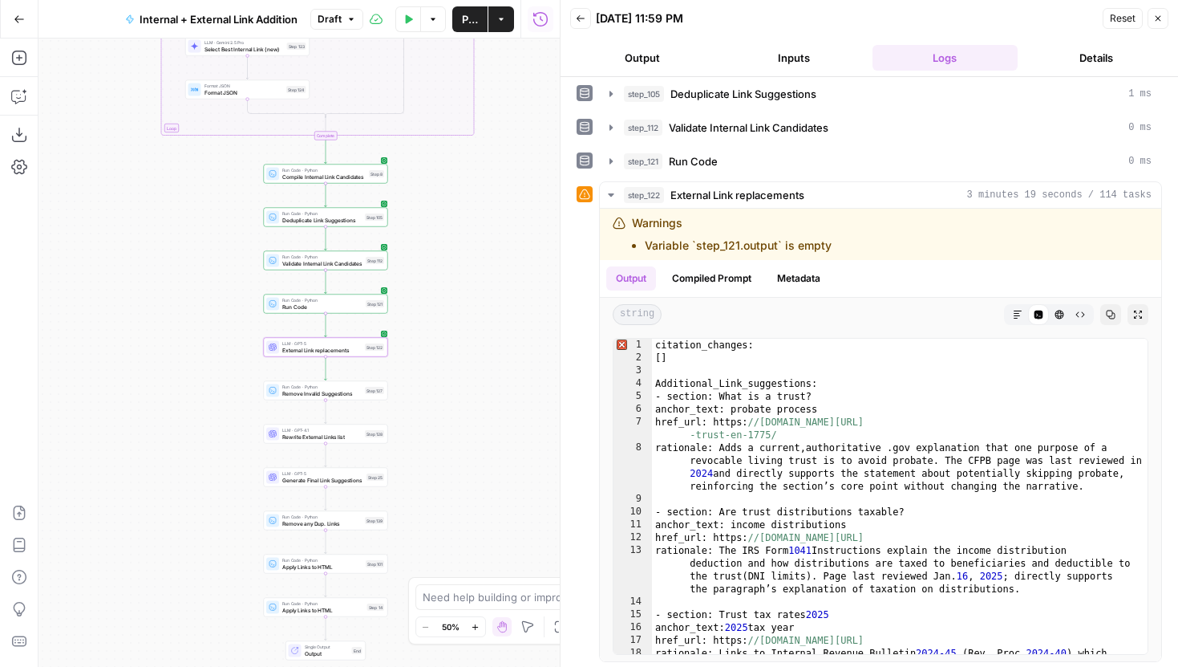
click at [582, 21] on icon "button" at bounding box center [581, 19] width 10 height 10
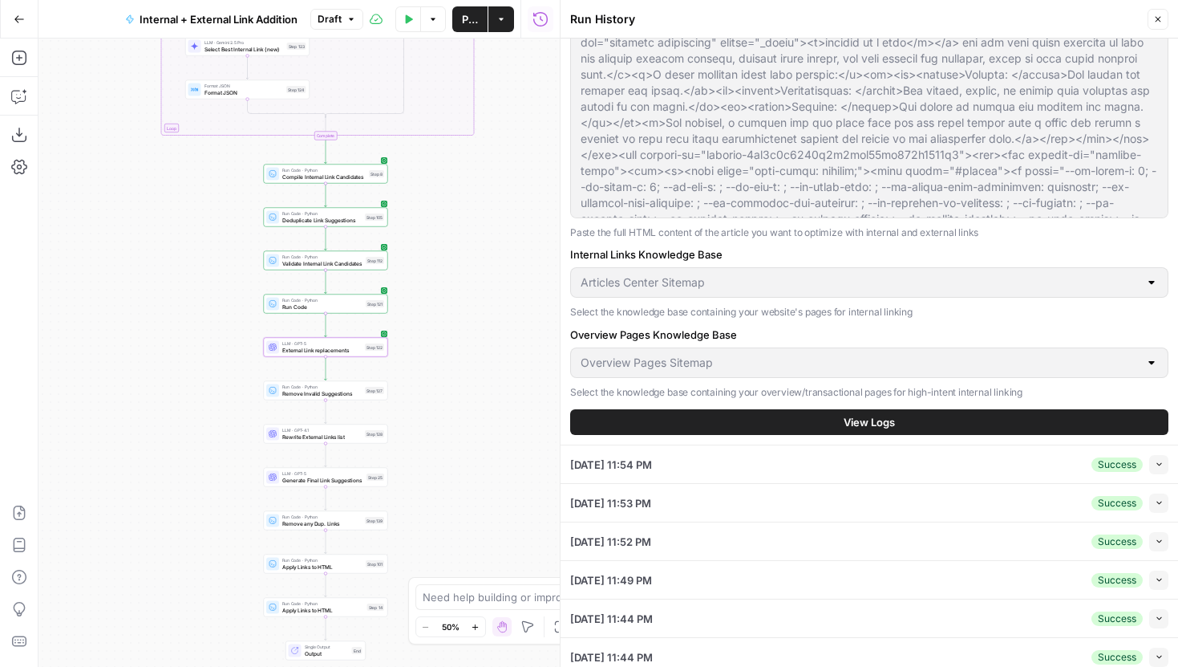
scroll to position [432, 0]
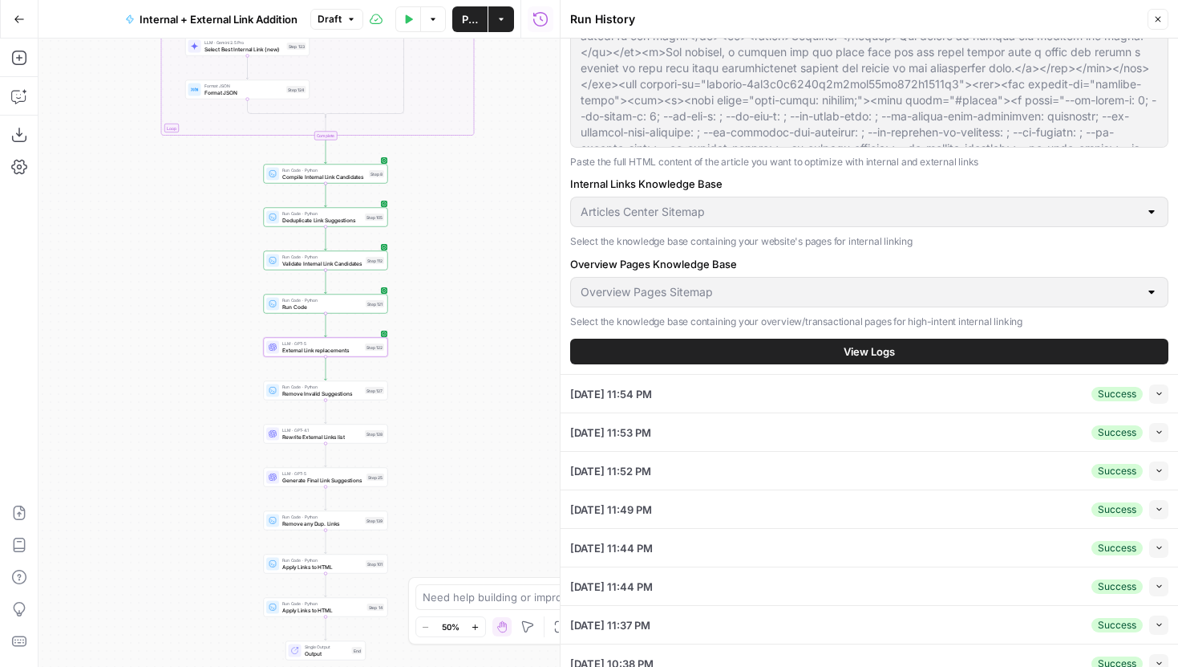
click at [782, 395] on div "10/14/25 at 11:54 PM Success Collapse" at bounding box center [869, 394] width 598 height 38
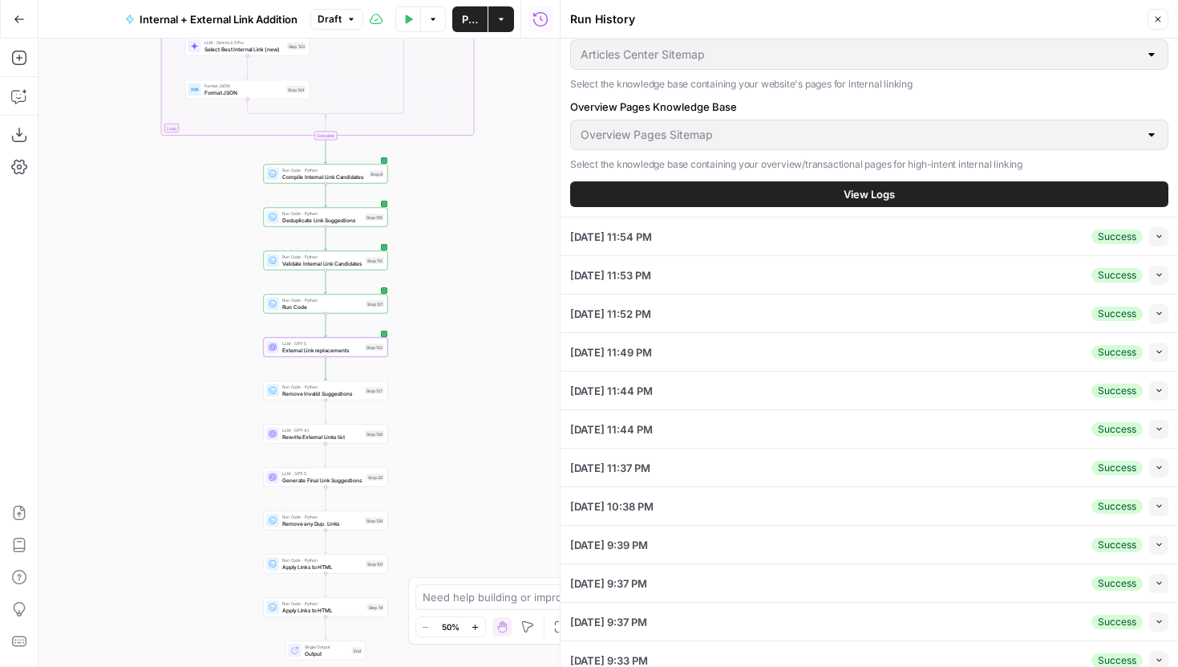
scroll to position [589, 0]
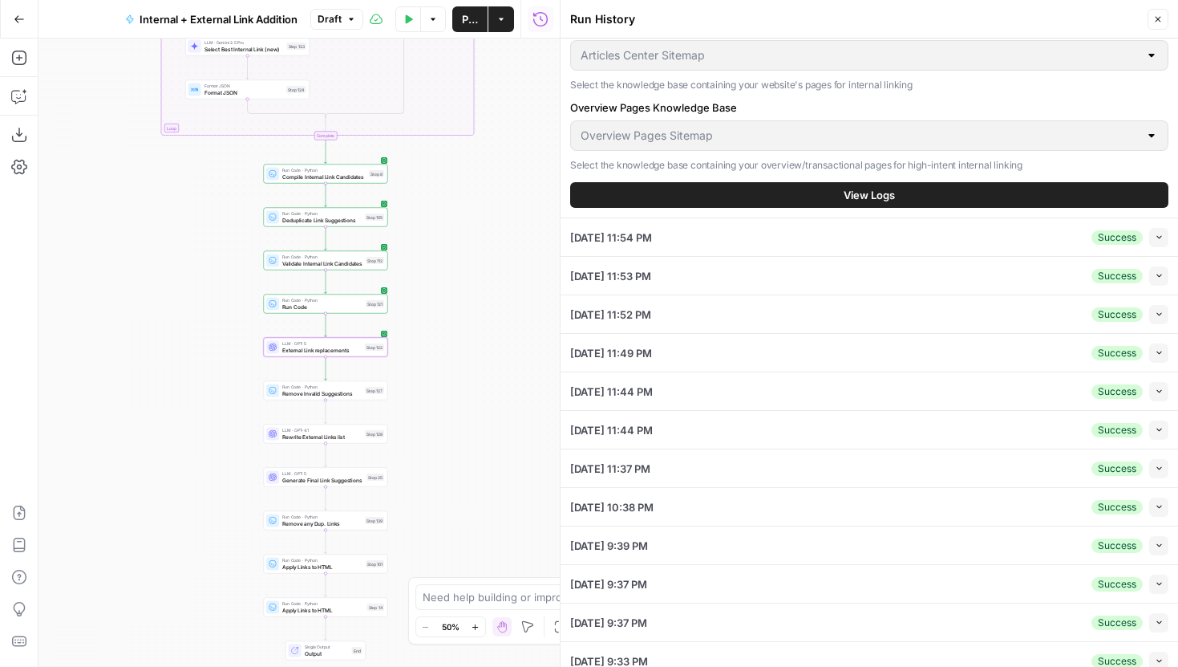
click at [1151, 467] on button "Collapse" at bounding box center [1158, 468] width 19 height 19
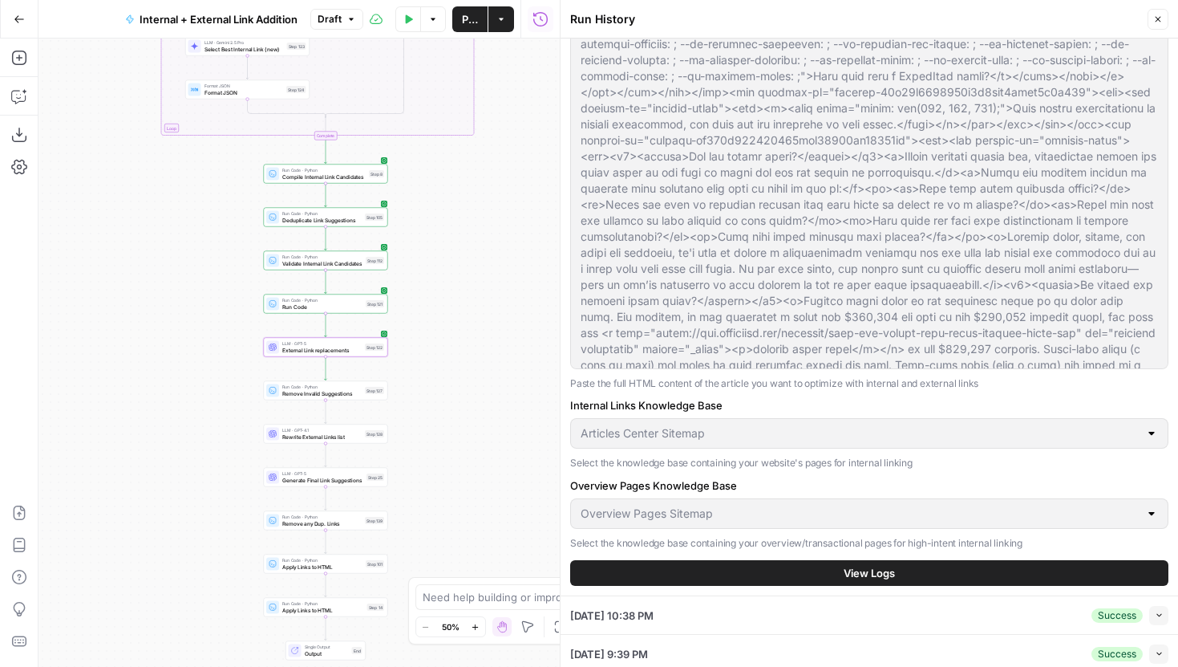
scroll to position [569, 0]
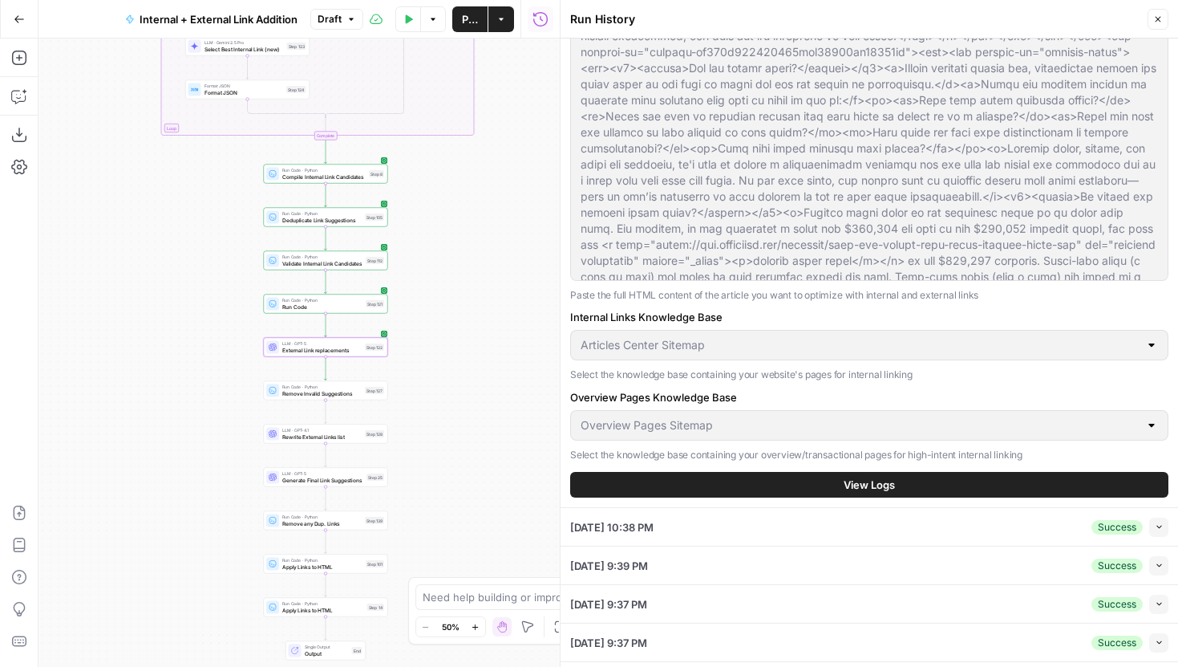
click at [870, 490] on span "View Logs" at bounding box center [869, 484] width 51 height 16
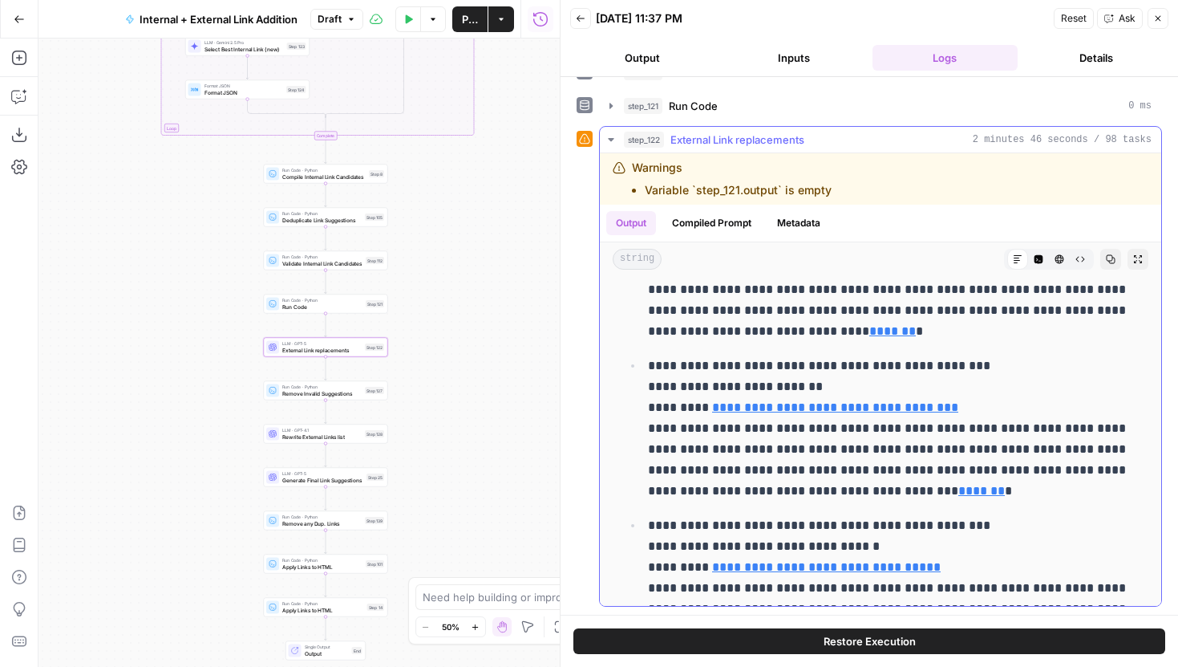
scroll to position [187, 0]
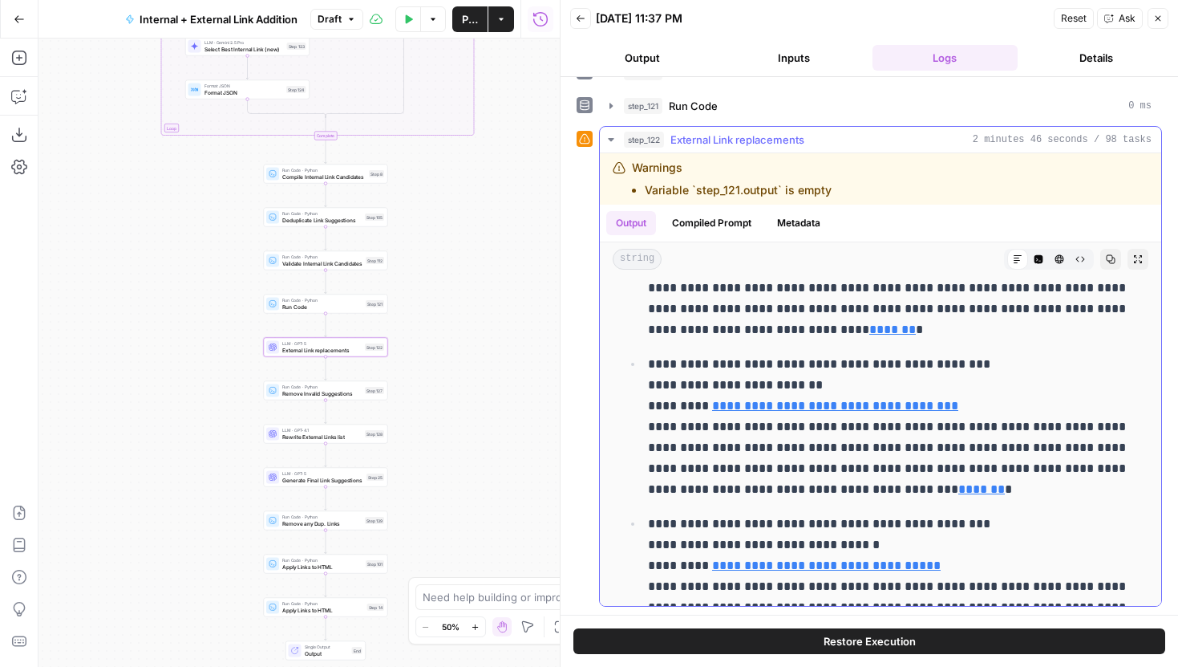
click at [1035, 259] on icon "button" at bounding box center [1039, 259] width 9 height 9
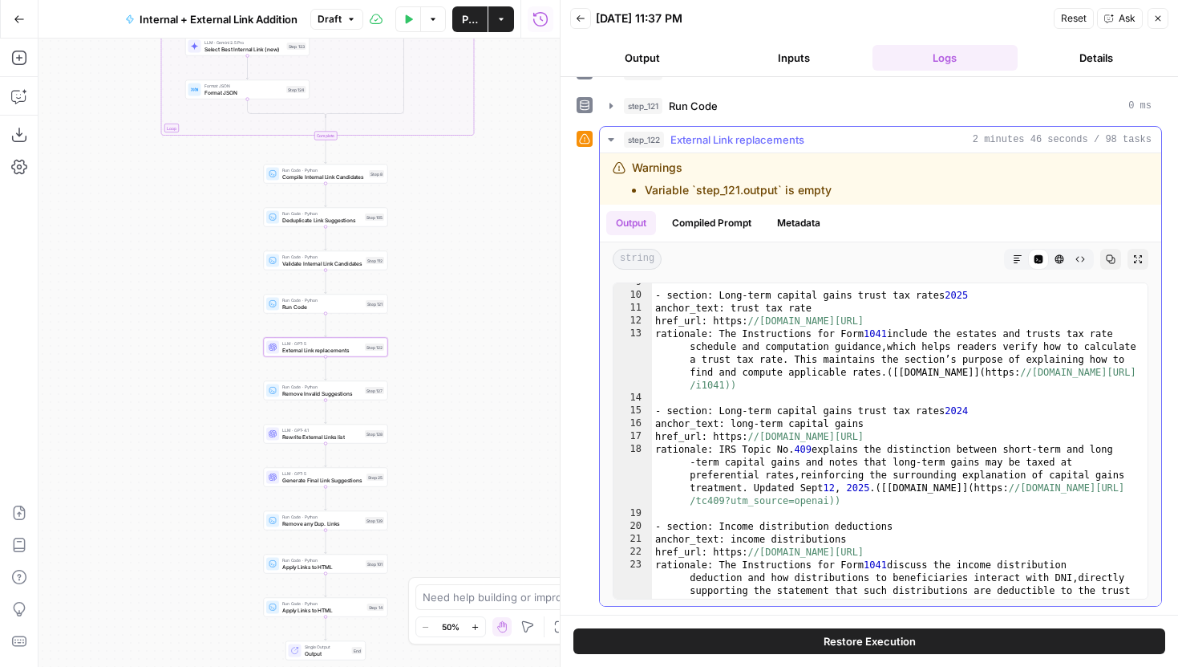
scroll to position [163, 0]
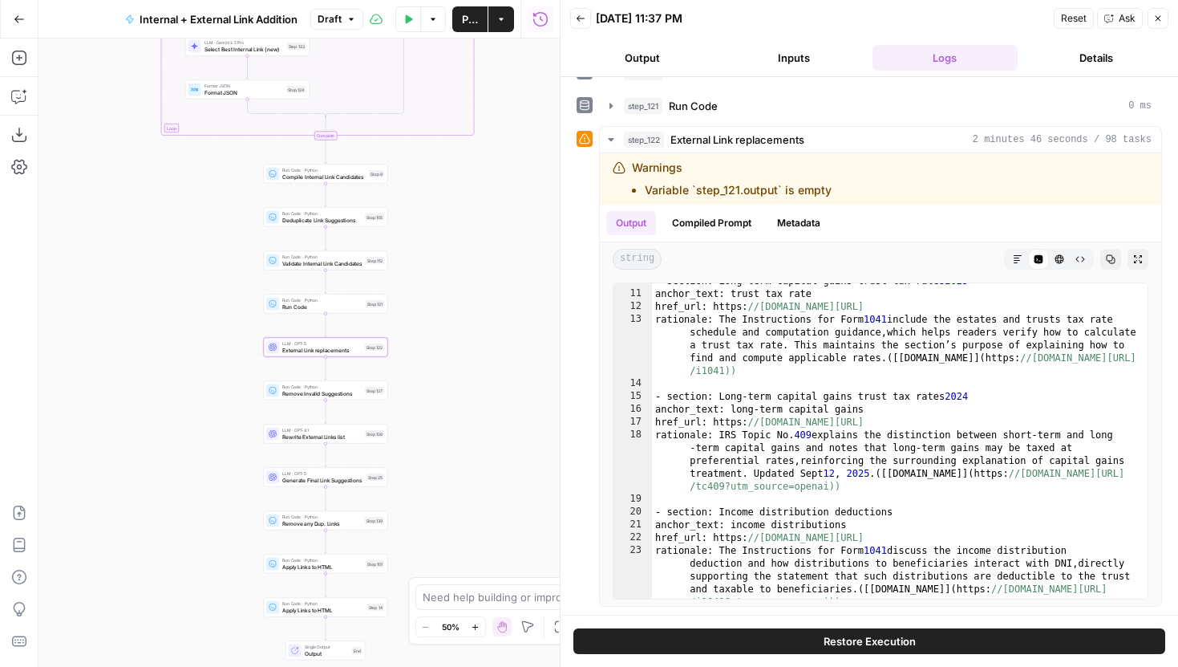
click at [1157, 22] on icon "button" at bounding box center [1158, 19] width 10 height 10
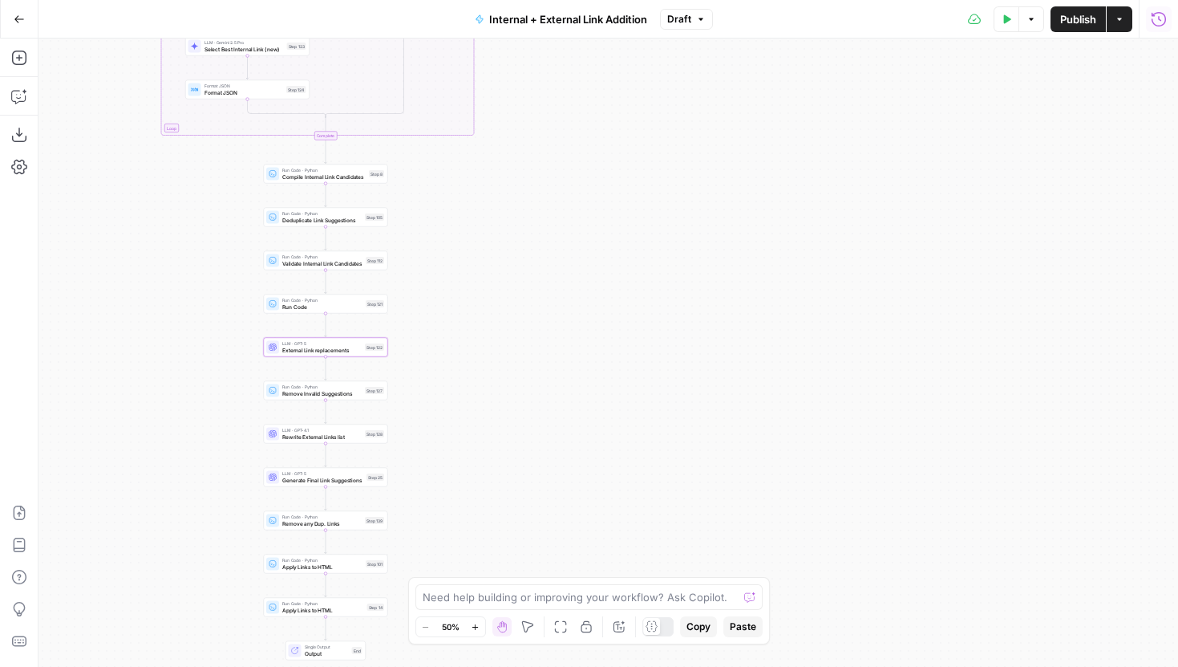
click at [1151, 18] on icon "button" at bounding box center [1159, 19] width 16 height 16
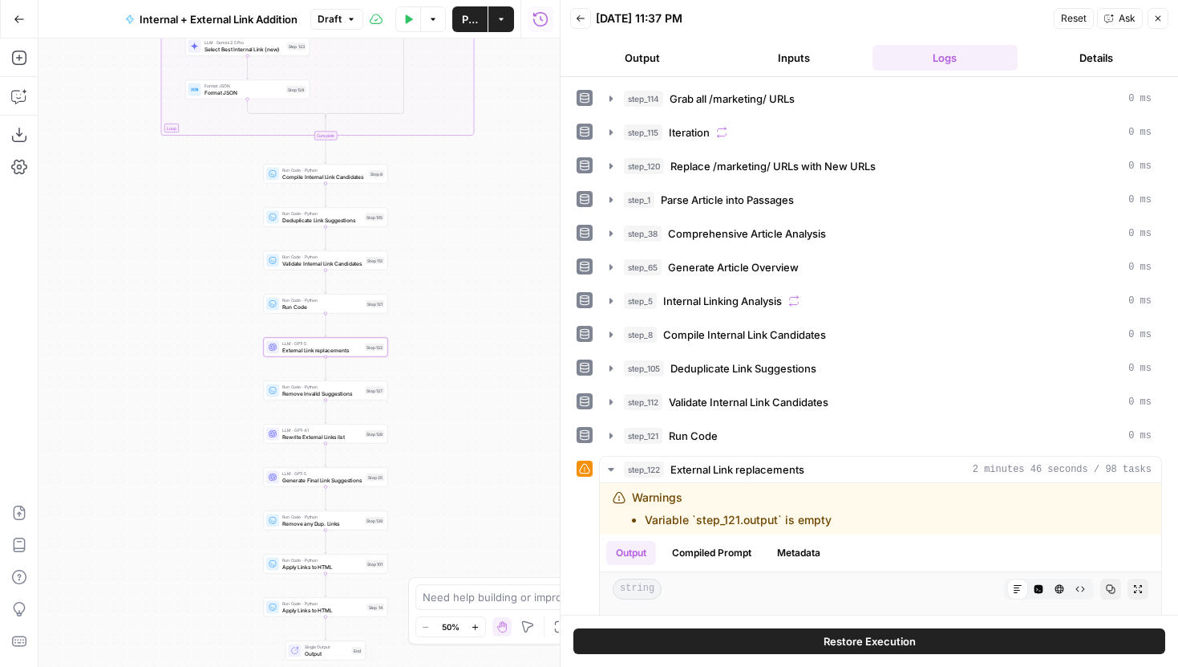
click at [585, 12] on button "Back" at bounding box center [580, 18] width 21 height 21
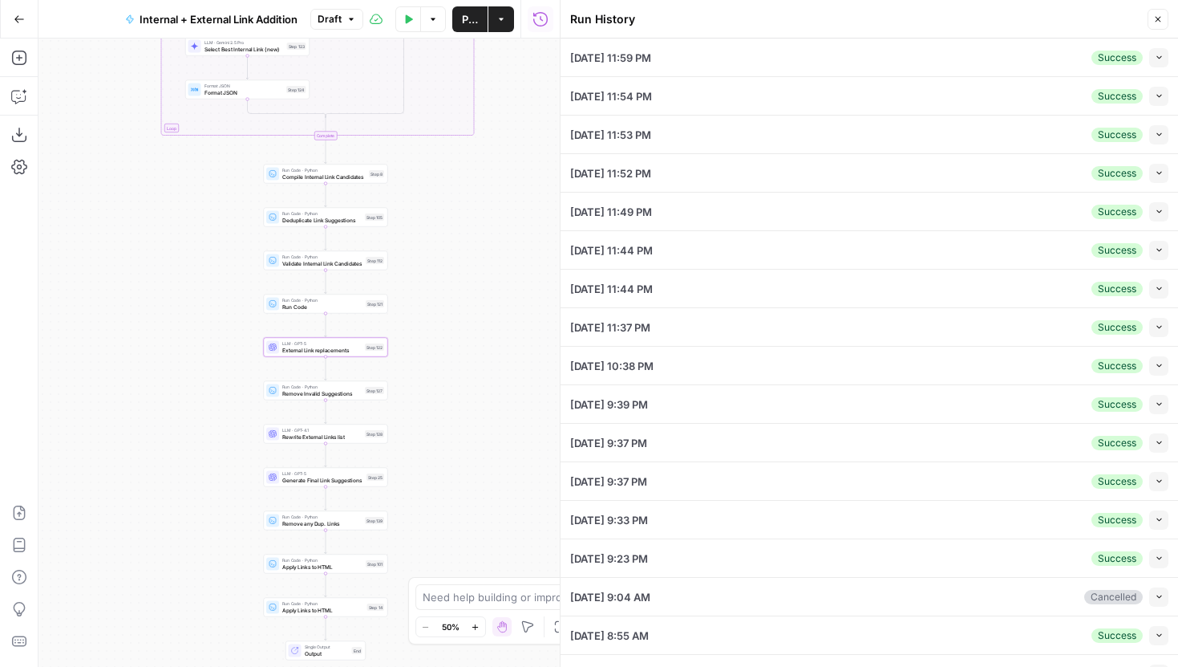
click at [1156, 59] on icon "button" at bounding box center [1159, 57] width 9 height 9
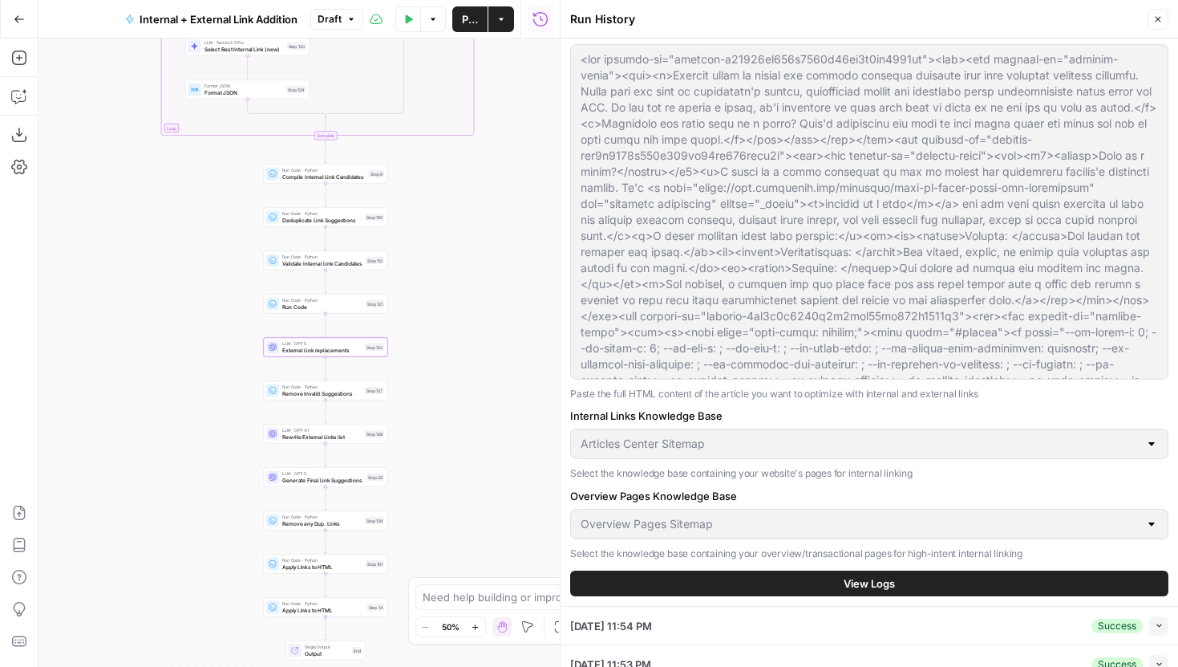
scroll to position [0, 0]
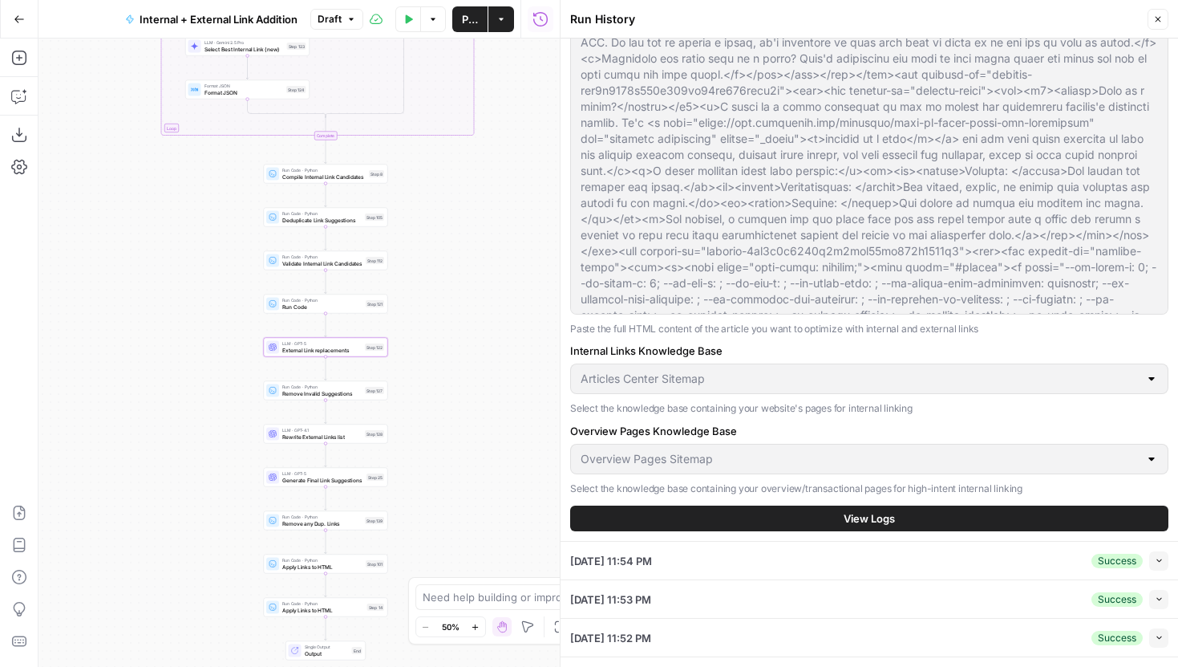
click at [854, 515] on span "View Logs" at bounding box center [869, 518] width 51 height 16
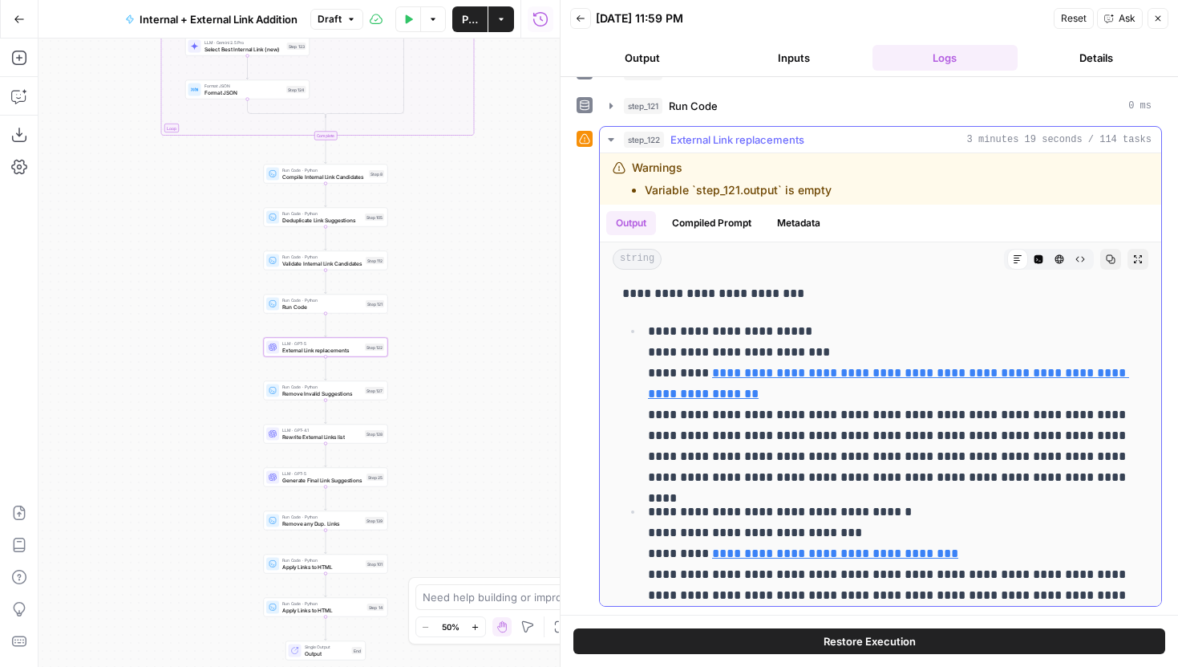
click at [1037, 257] on icon "button" at bounding box center [1039, 259] width 9 height 9
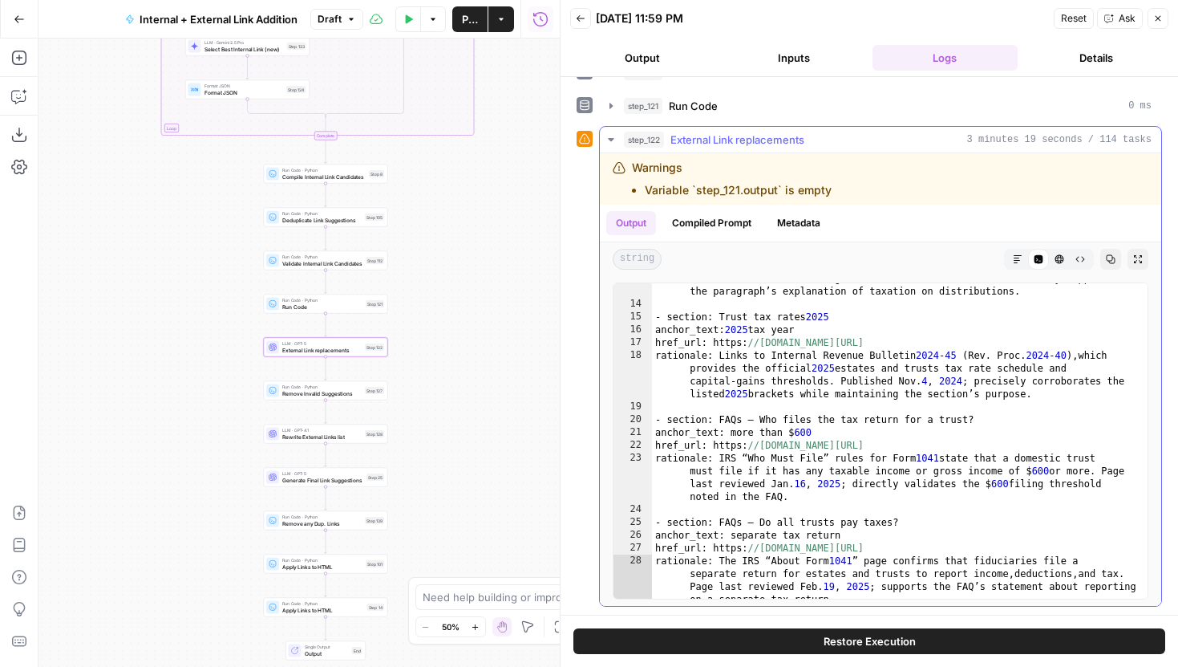
type textarea "**********"
drag, startPoint x: 996, startPoint y: 550, endPoint x: 725, endPoint y: 553, distance: 271.1
click at [725, 553] on div "rationale: The IRS Form 1041 Instructions explain the income distribution deduc…" at bounding box center [900, 455] width 496 height 418
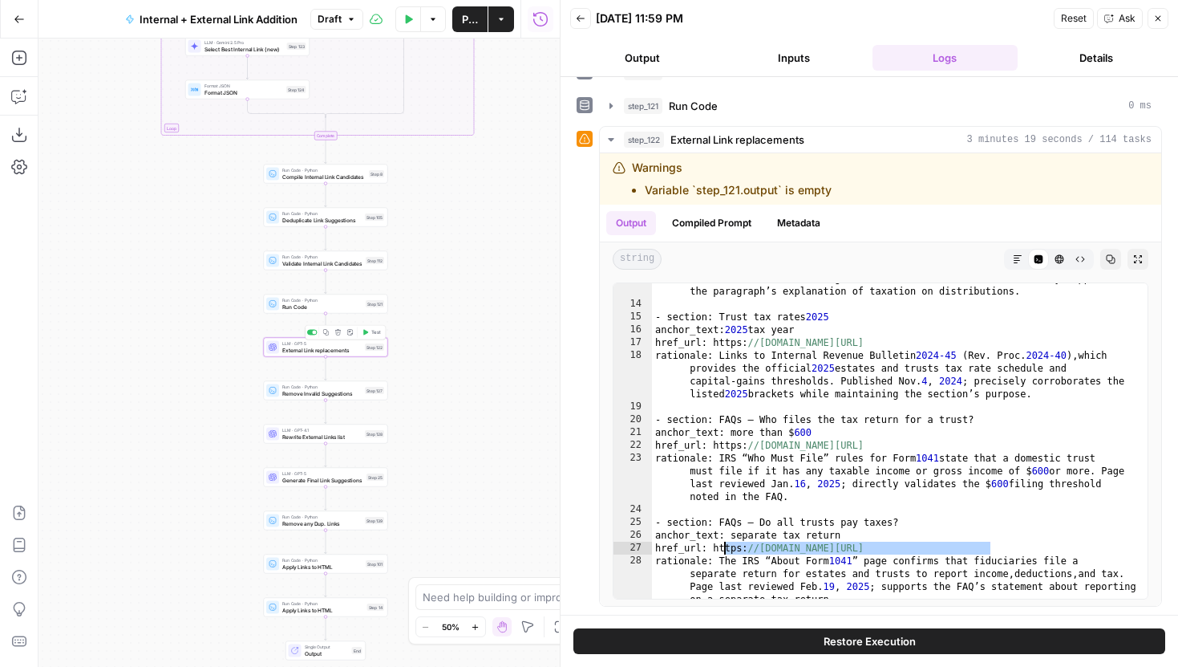
click at [354, 351] on span "External Link replacements" at bounding box center [321, 350] width 79 height 8
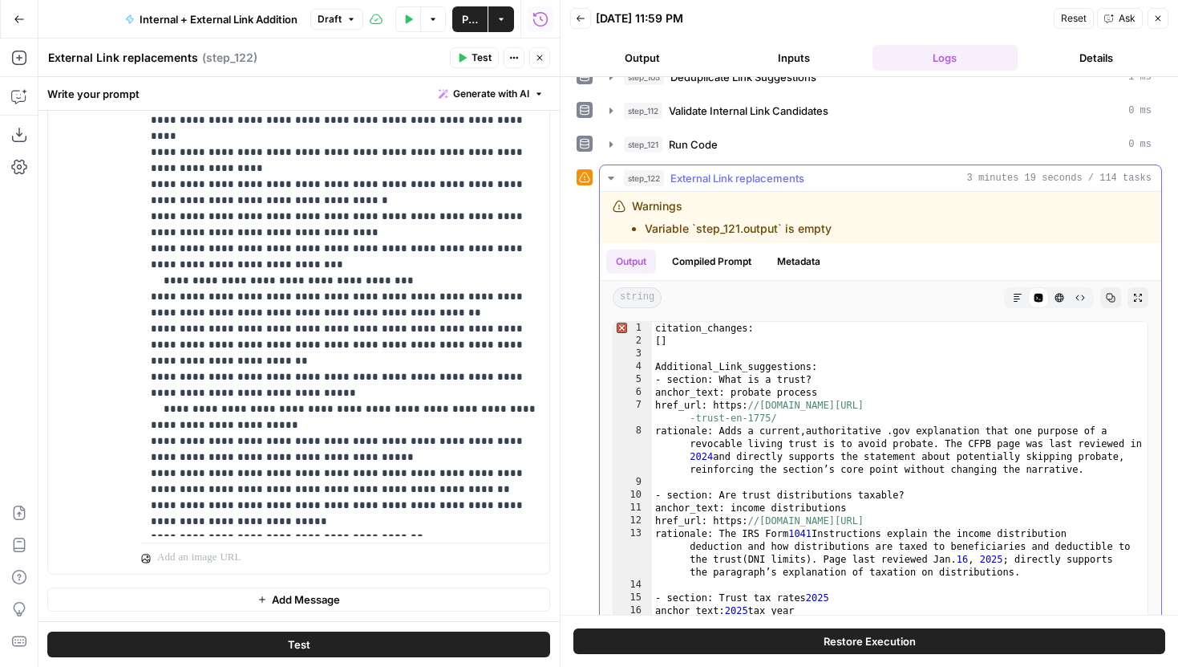
scroll to position [318, 0]
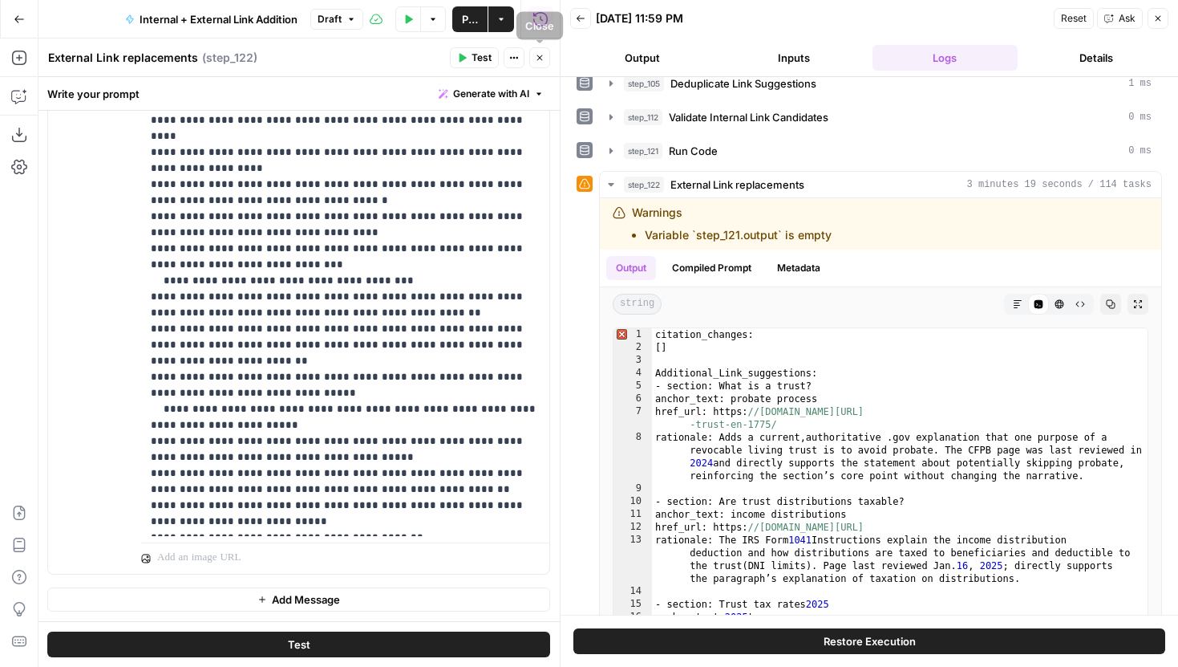
click at [543, 55] on icon "button" at bounding box center [540, 58] width 10 height 10
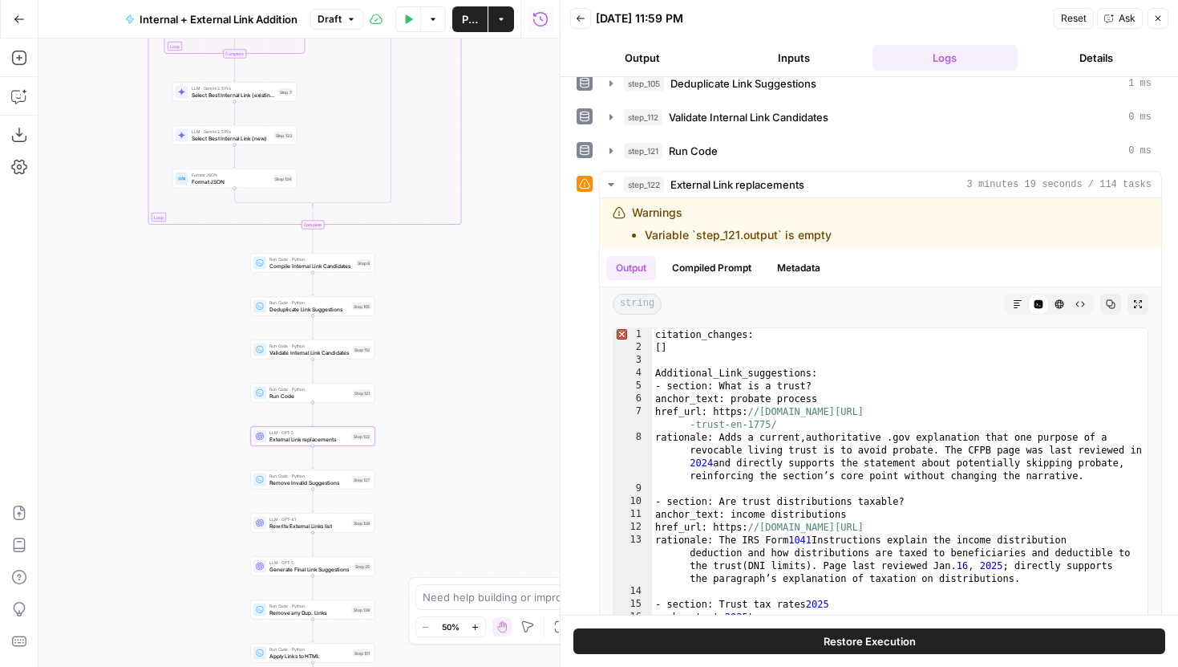
drag, startPoint x: 476, startPoint y: 180, endPoint x: 427, endPoint y: 464, distance: 288.3
click at [427, 464] on div "true false true false Workflow Input Settings Inputs Run Code · Python Grab all…" at bounding box center [299, 353] width 521 height 628
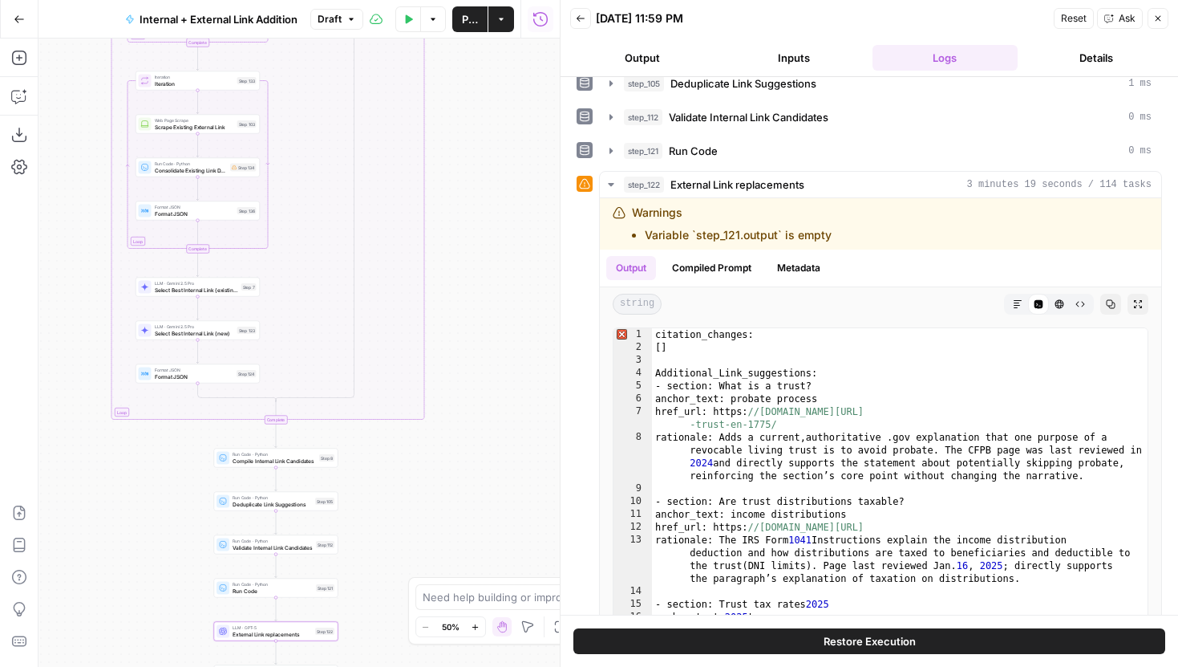
click at [459, 455] on div "true false true false Workflow Input Settings Inputs Run Code · Python Grab all…" at bounding box center [299, 353] width 521 height 628
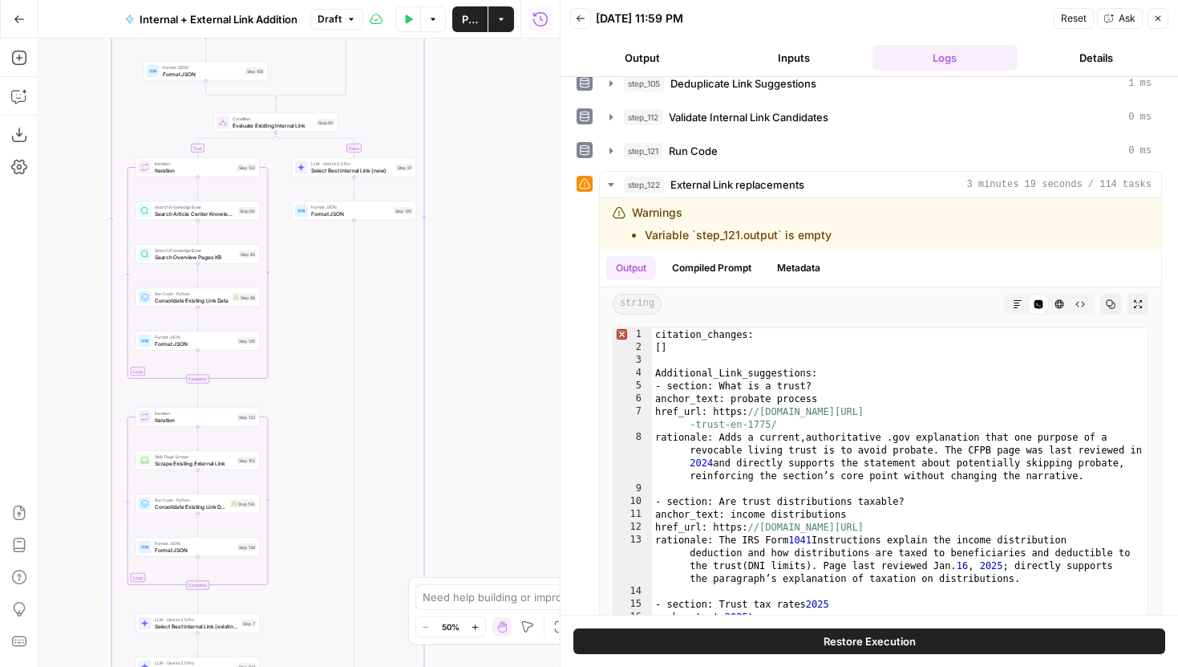
drag, startPoint x: 471, startPoint y: 247, endPoint x: 465, endPoint y: 521, distance: 273.6
click at [466, 518] on div "true false true false Workflow Input Settings Inputs Run Code · Python Grab all…" at bounding box center [299, 353] width 521 height 628
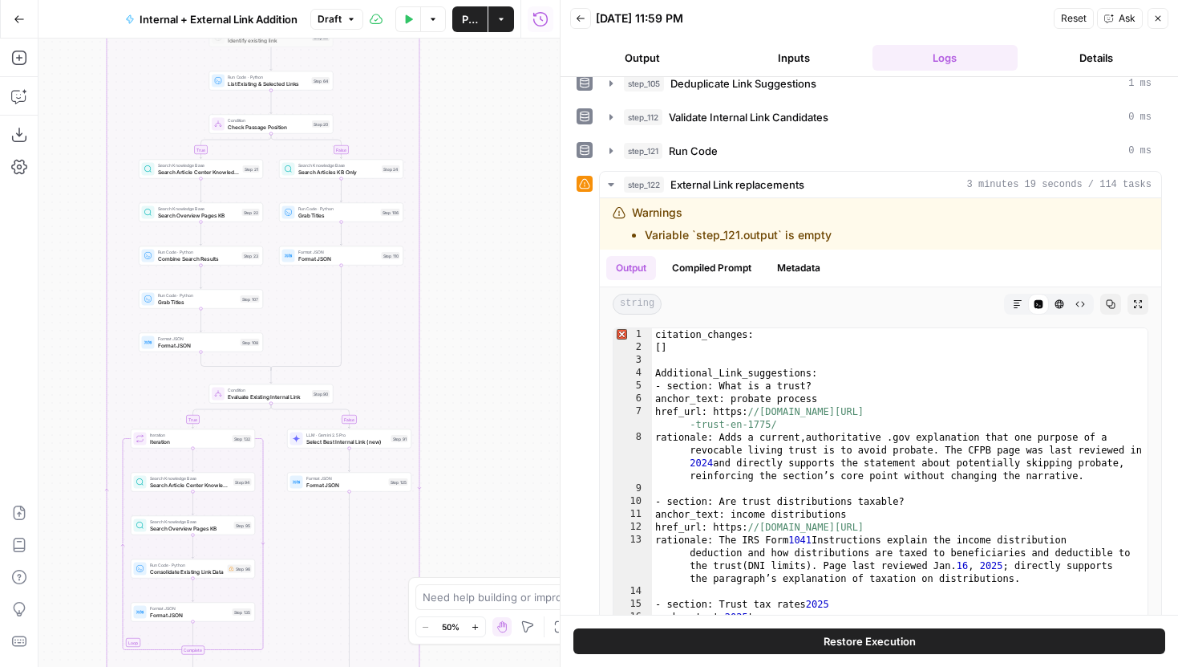
drag, startPoint x: 464, startPoint y: 498, endPoint x: 506, endPoint y: 131, distance: 369.7
click at [505, 132] on div "true false true false Workflow Input Settings Inputs Run Code · Python Grab all…" at bounding box center [299, 353] width 521 height 628
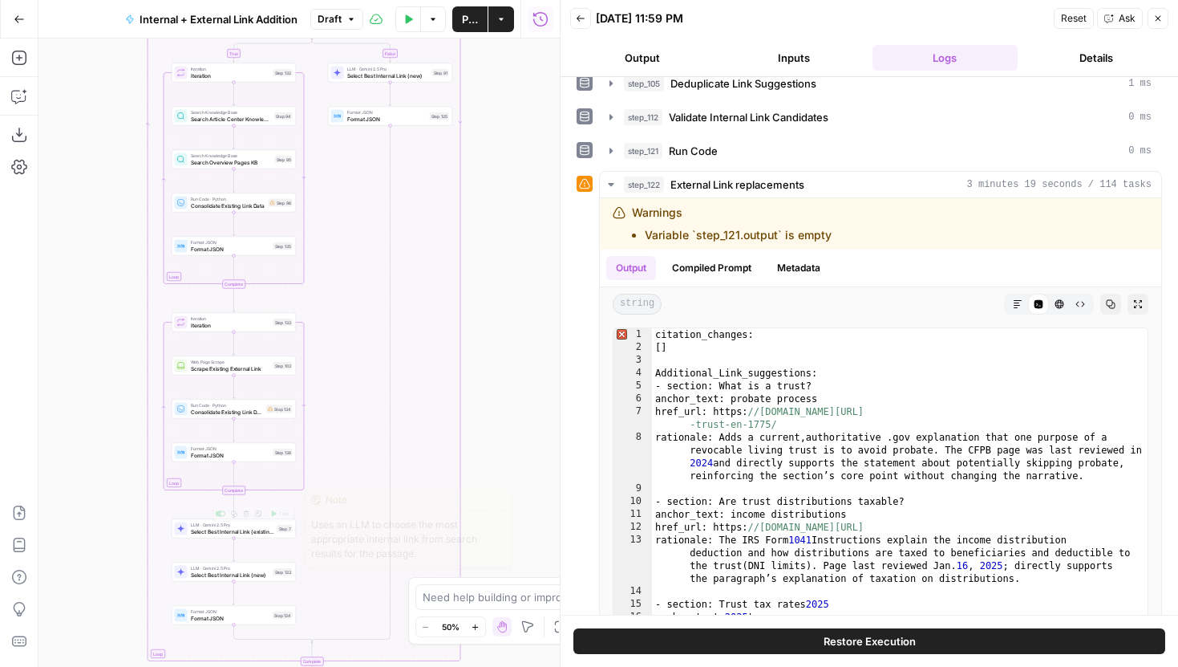
click at [256, 536] on div "LLM · Gemini 2.5 Pro Select Best Internal Link (existing) Step 7 Copy step Dele…" at bounding box center [234, 528] width 124 height 19
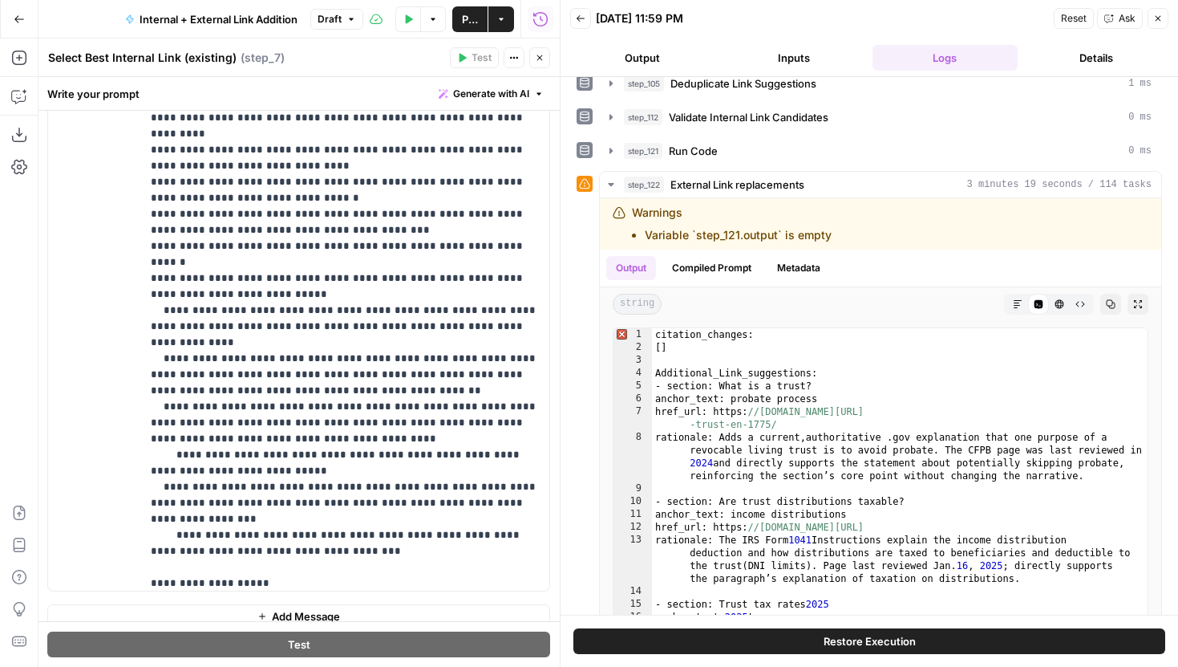
scroll to position [6081, 0]
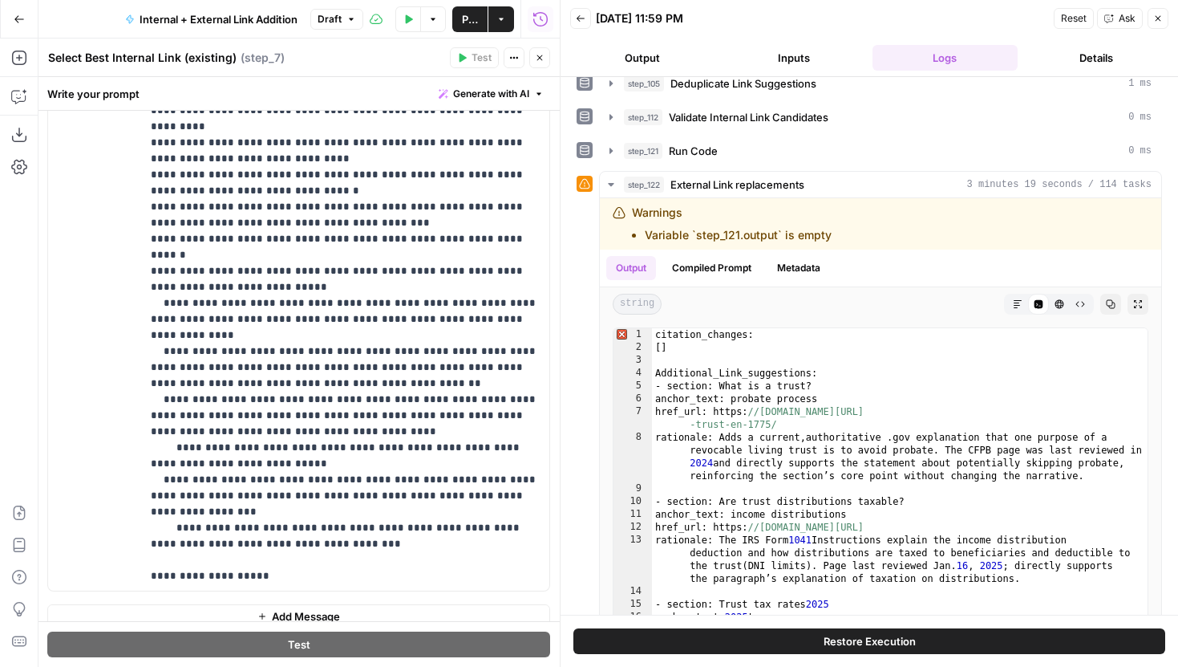
click at [532, 59] on button "Close" at bounding box center [539, 57] width 21 height 21
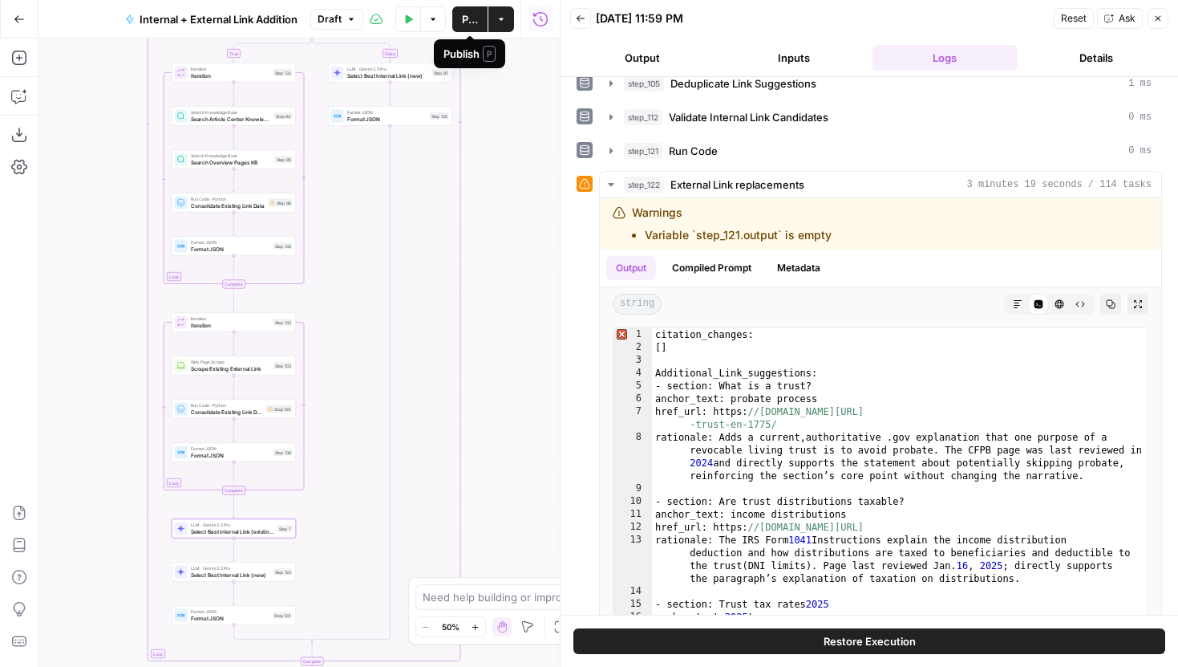
click at [353, 17] on icon "button" at bounding box center [352, 19] width 10 height 10
click at [339, 16] on span "Draft" at bounding box center [330, 19] width 24 height 14
click at [465, 18] on span "Publish" at bounding box center [470, 19] width 16 height 16
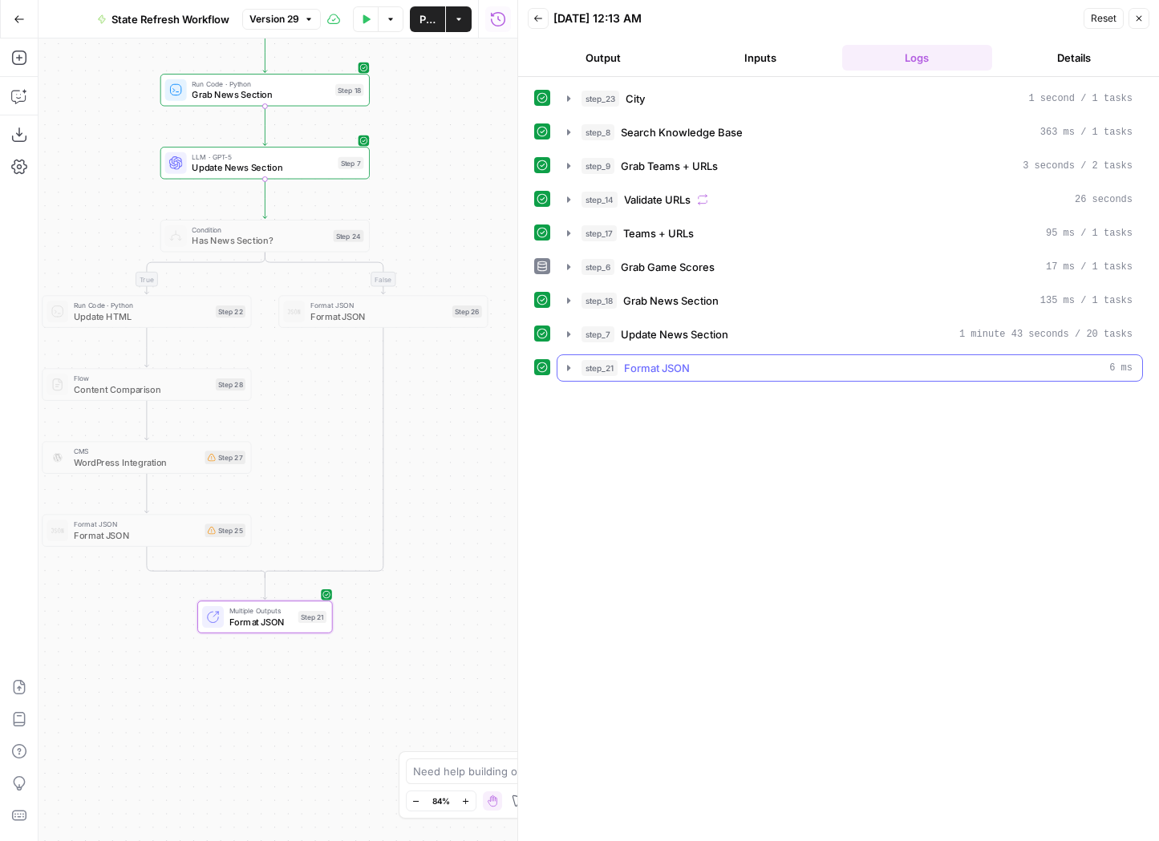
click at [574, 357] on button "step_21 Format JSON 6 ms" at bounding box center [849, 368] width 585 height 26
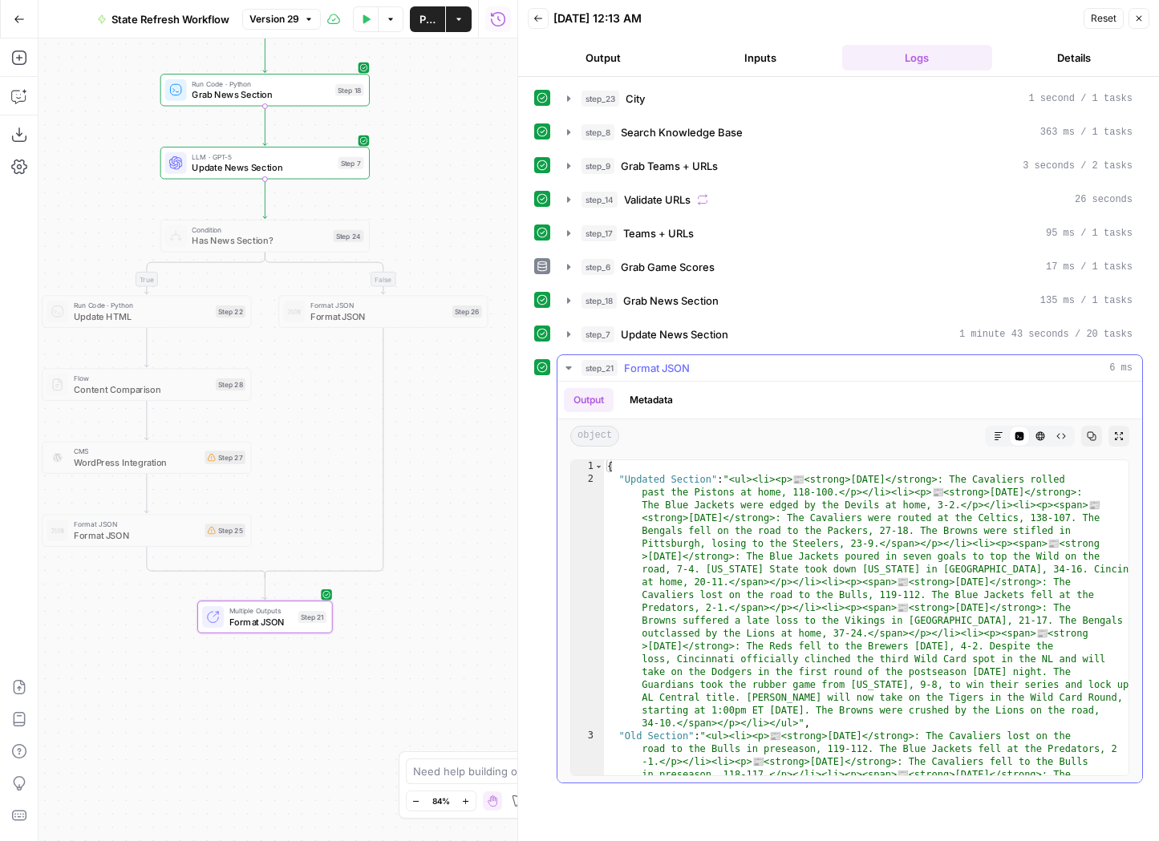
type textarea "**********"
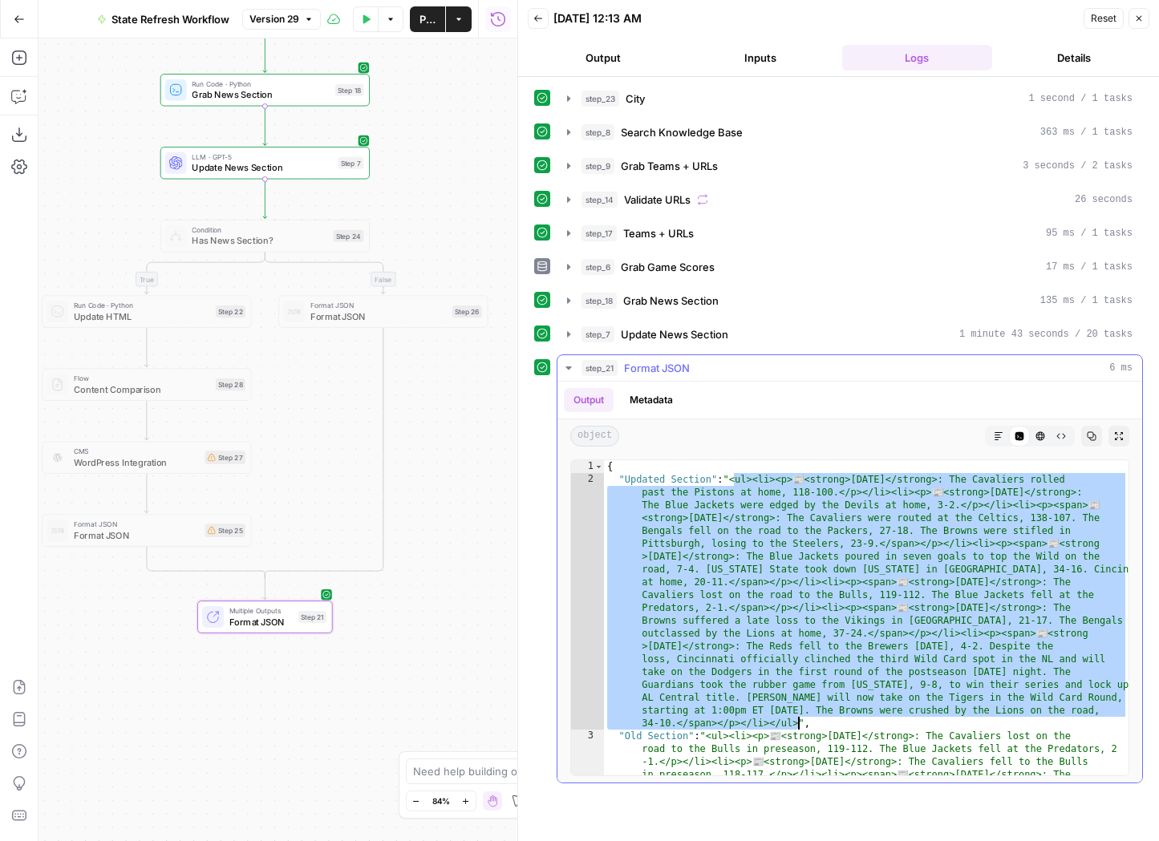
drag, startPoint x: 734, startPoint y: 480, endPoint x: 797, endPoint y: 720, distance: 248.8
click at [797, 720] on div "{ "Updated Section" : "<ul><li><p> 📰 <strong>[DATE]</strong>: The Cavaliers rol…" at bounding box center [866, 752] width 525 height 585
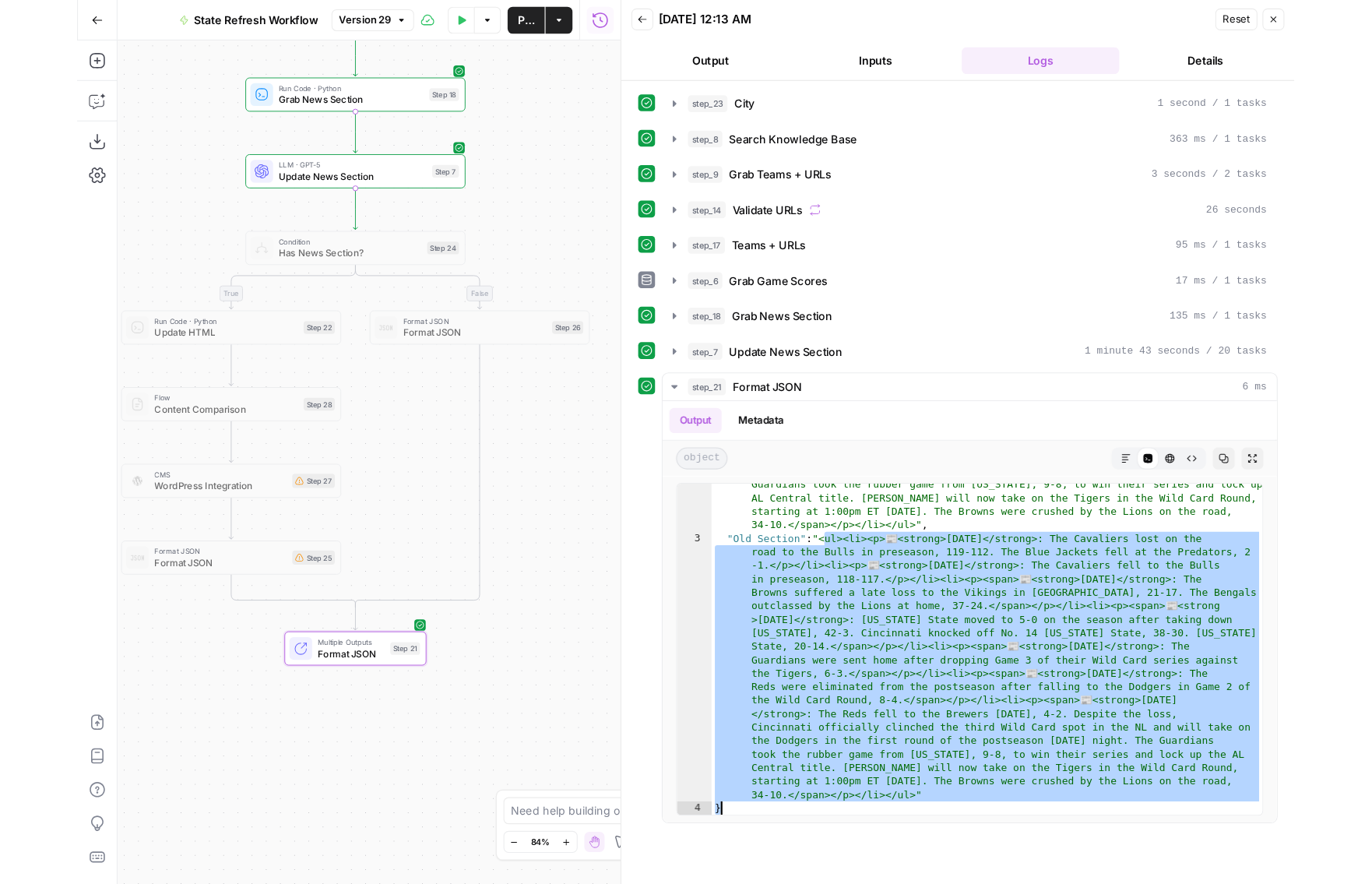
scroll to position [218, 0]
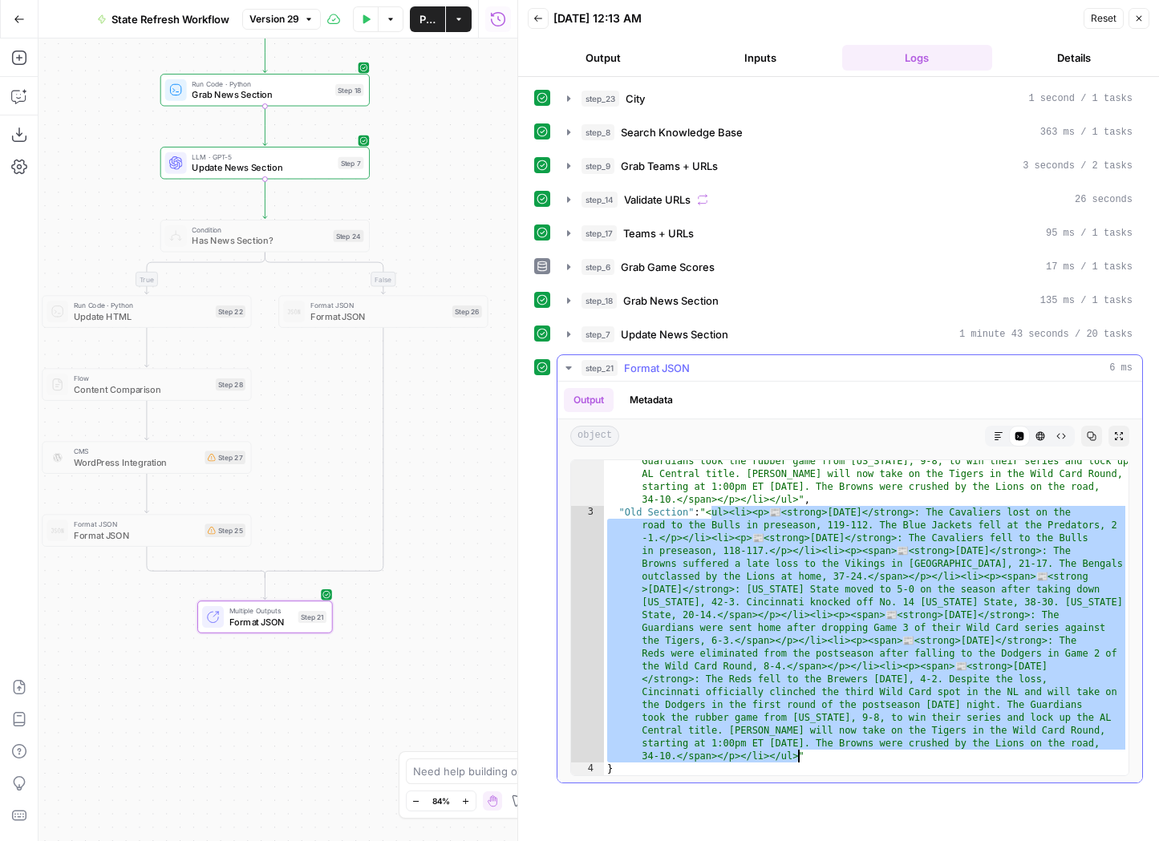
drag, startPoint x: 711, startPoint y: 655, endPoint x: 798, endPoint y: 757, distance: 133.7
click at [798, 757] on div ""Updated Section" : "<ul><li><p> 📰 <strong>[DATE]</strong>: The Cavaliers rolle…" at bounding box center [866, 541] width 525 height 585
click at [131, 290] on div "Copy step Delete step Add Note Test" at bounding box center [180, 286] width 136 height 24
click at [125, 286] on div at bounding box center [124, 287] width 17 height 10
click at [120, 286] on div at bounding box center [120, 286] width 6 height 6
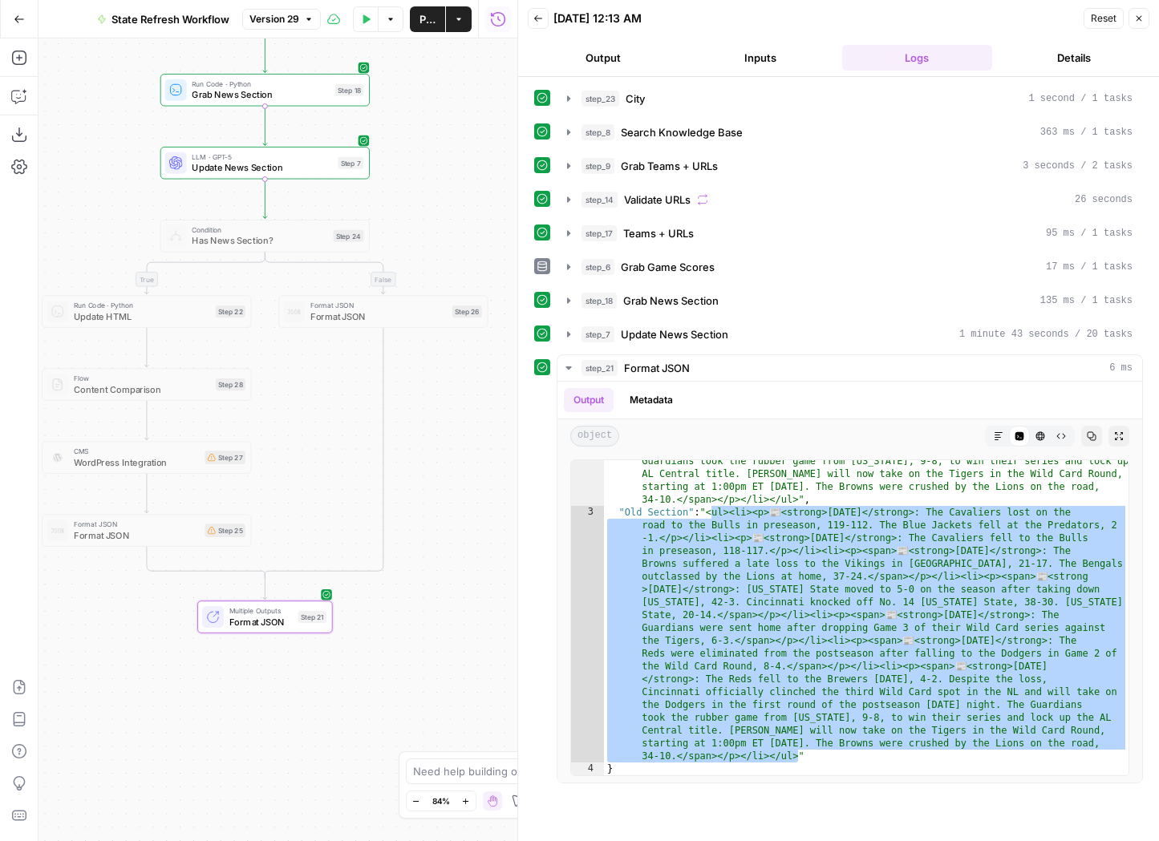
click at [302, 29] on button "Version 29" at bounding box center [281, 19] width 79 height 21
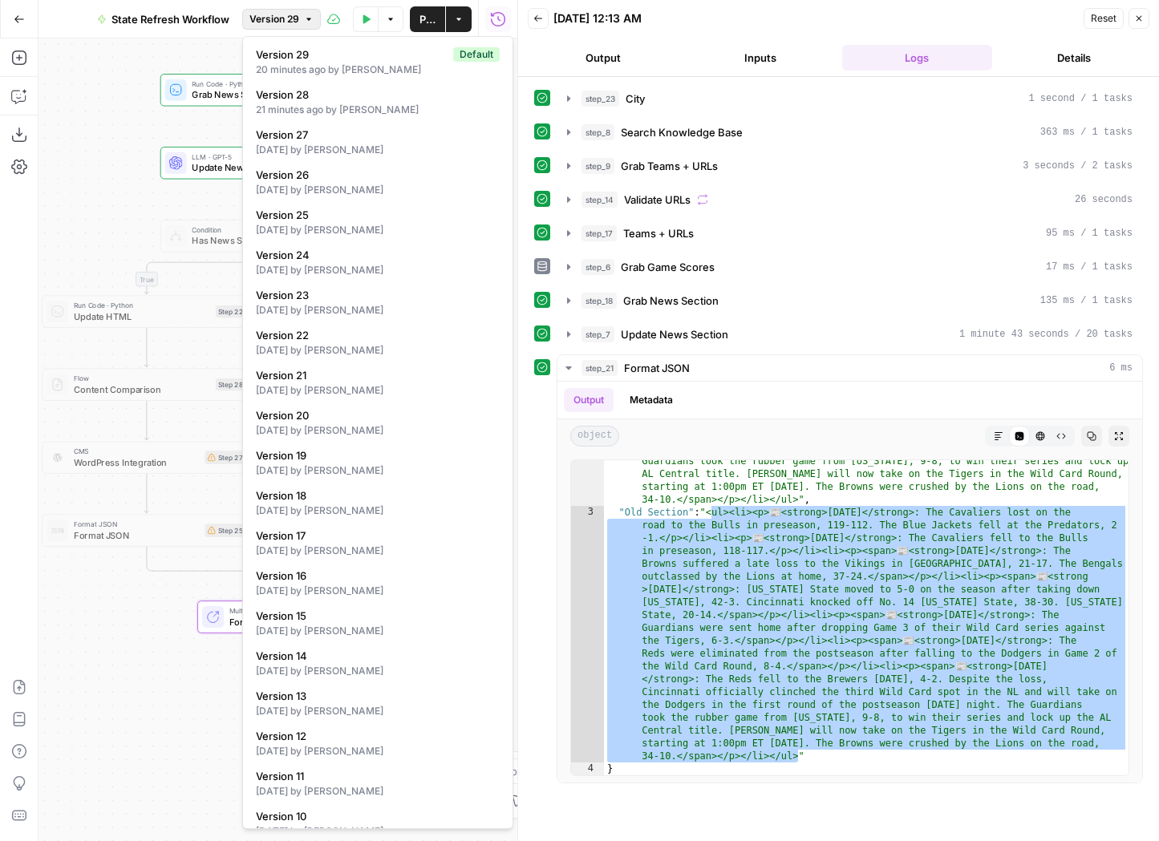
click at [301, 23] on button "Version 29" at bounding box center [281, 19] width 79 height 21
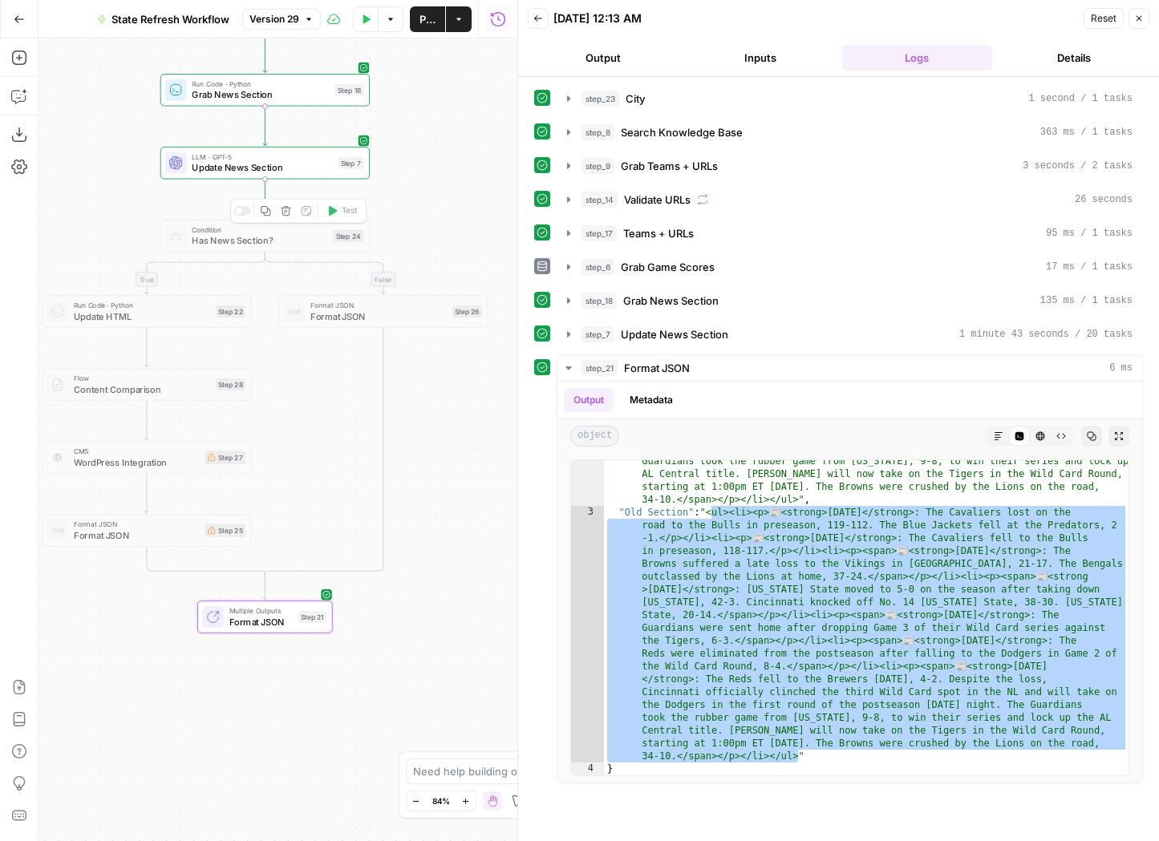
click at [245, 212] on div at bounding box center [241, 211] width 17 height 10
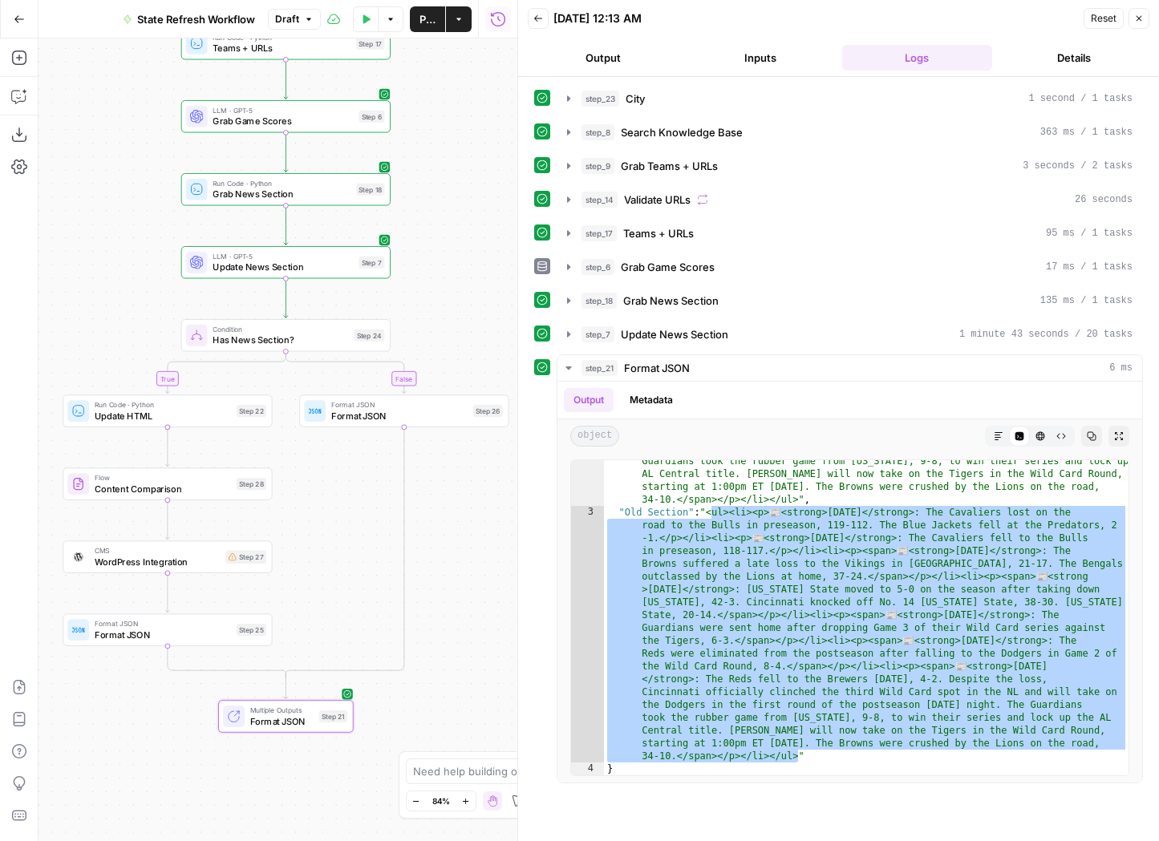
drag, startPoint x: 114, startPoint y: 214, endPoint x: 132, endPoint y: 314, distance: 101.2
click at [132, 314] on div "false true Workflow Input Settings Inputs Run Code · Python City Step 23 Search…" at bounding box center [278, 440] width 479 height 803
click at [156, 412] on span "Update HTML" at bounding box center [160, 416] width 136 height 14
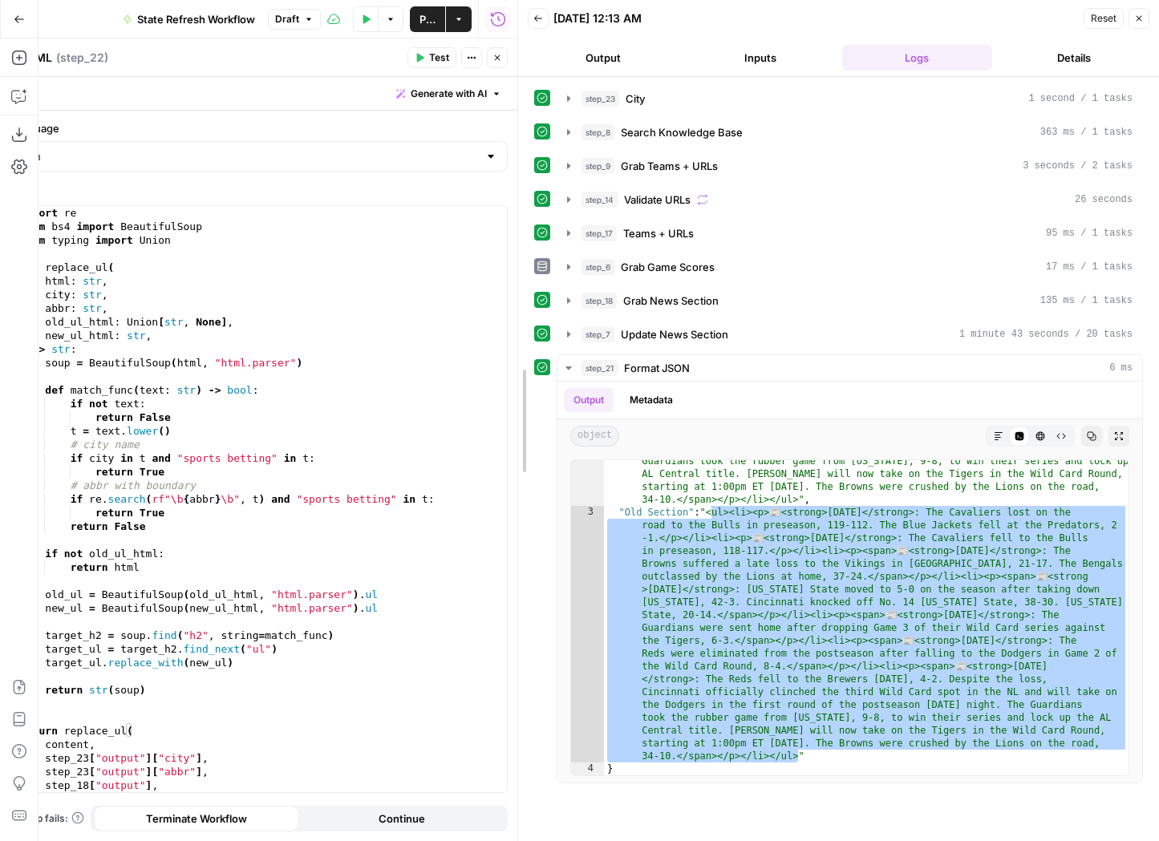
drag, startPoint x: 517, startPoint y: 294, endPoint x: 678, endPoint y: 294, distance: 160.4
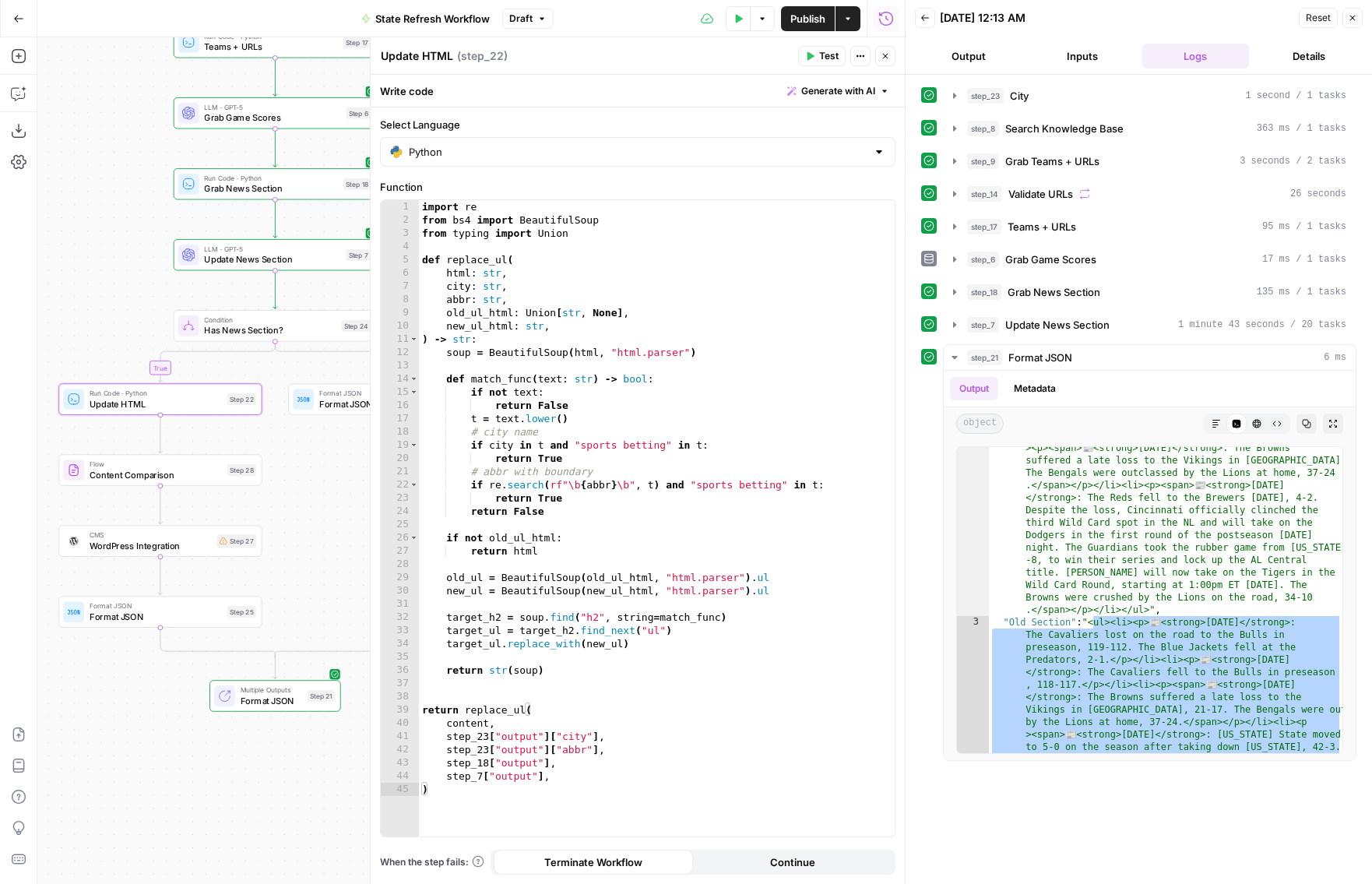
click at [1108, 61] on button "Inputs" at bounding box center [1083, 56] width 108 height 25
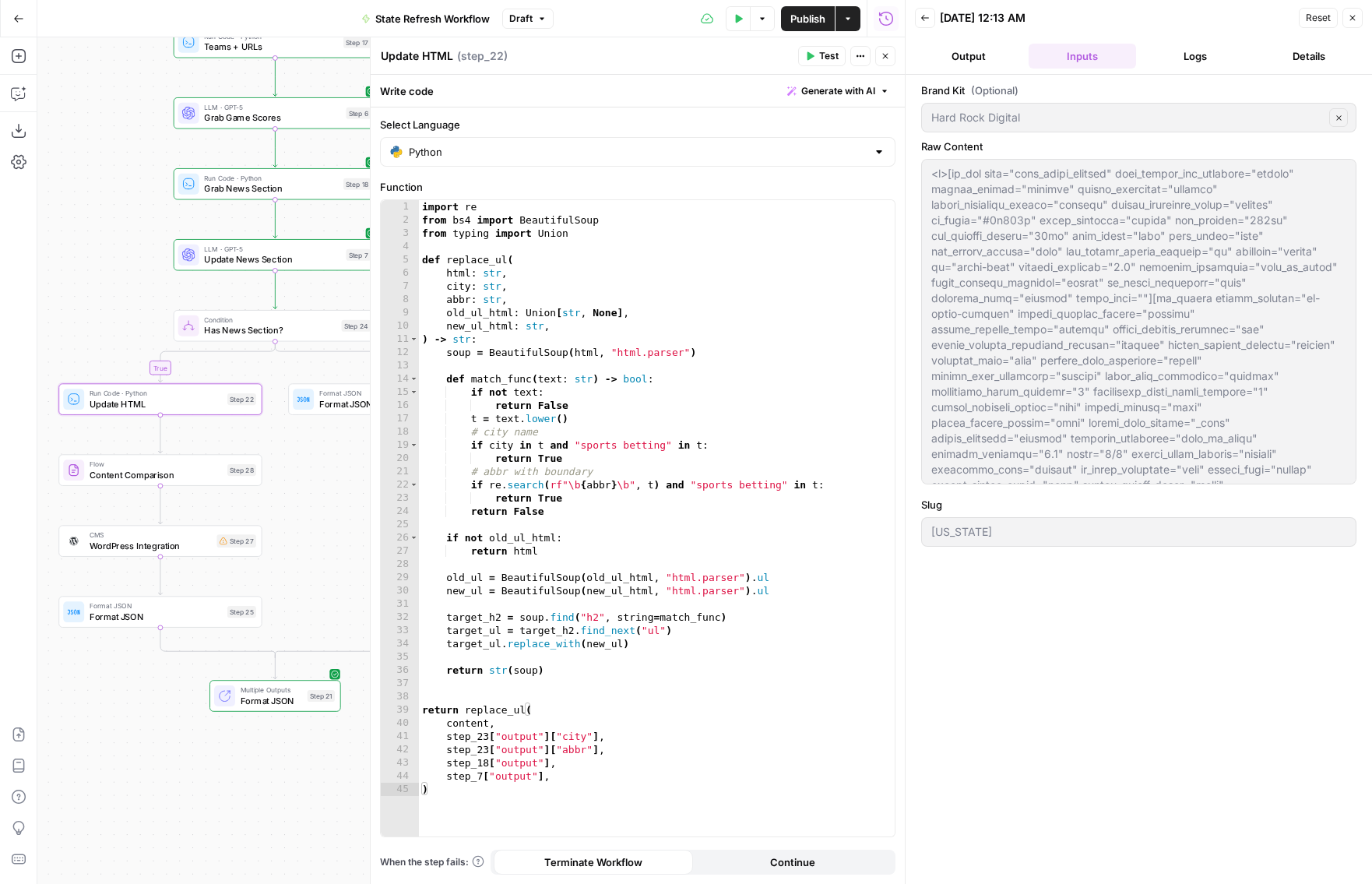
click at [1124, 51] on button "Logs" at bounding box center [1196, 56] width 108 height 25
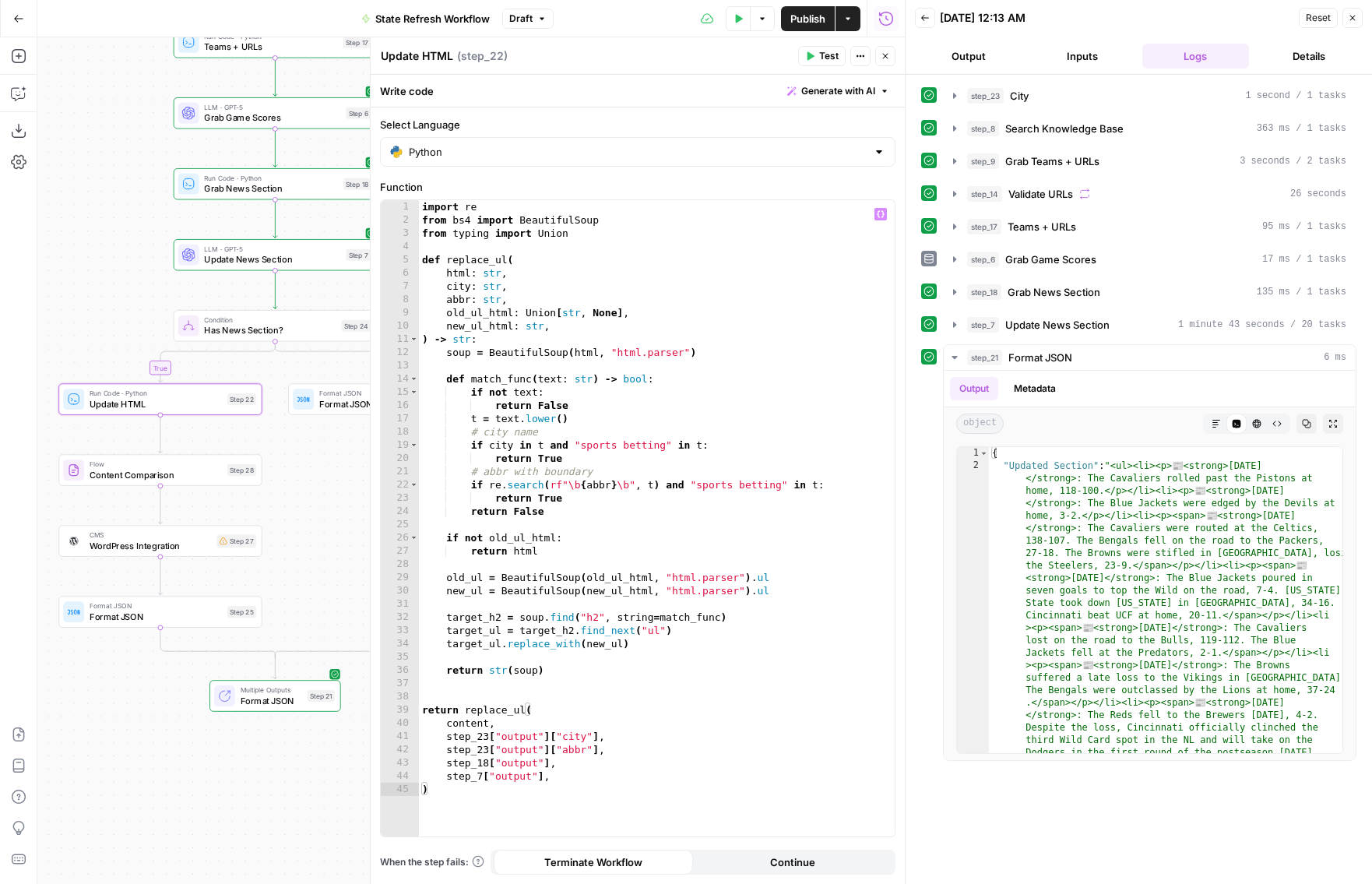
type textarea "**********"
click at [702, 495] on div "import re from bs4 import BeautifulSoup from typing import Union def replace_ul…" at bounding box center [657, 531] width 476 height 663
click at [835, 210] on span "​" at bounding box center [835, 214] width 20 height 21
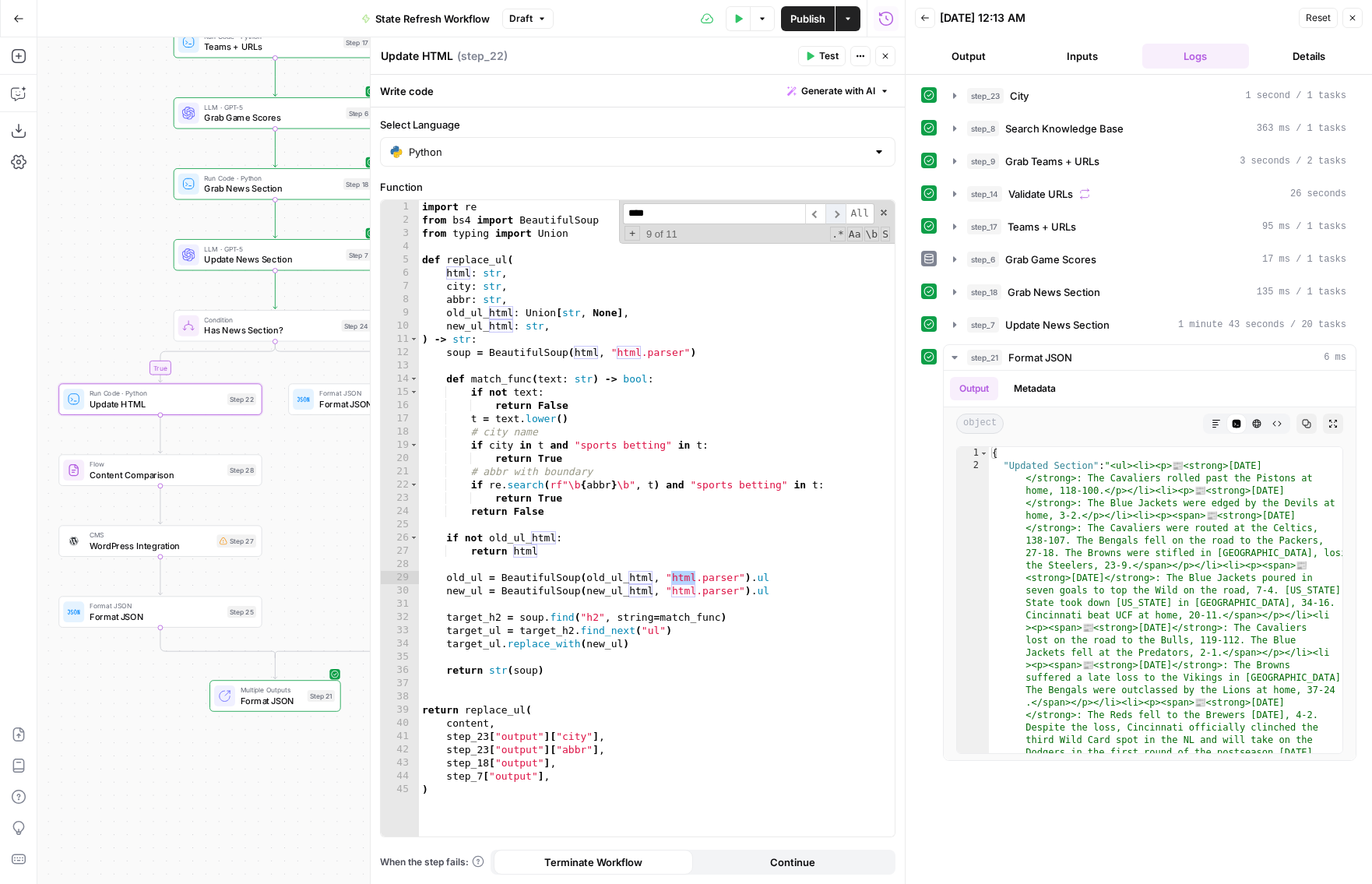
click at [835, 210] on span "​" at bounding box center [835, 214] width 20 height 21
drag, startPoint x: 747, startPoint y: 215, endPoint x: 585, endPoint y: 215, distance: 162.0
click at [585, 215] on div "import re from bs4 import BeautifulSoup from typing import Union def replace_ul…" at bounding box center [657, 518] width 476 height 636
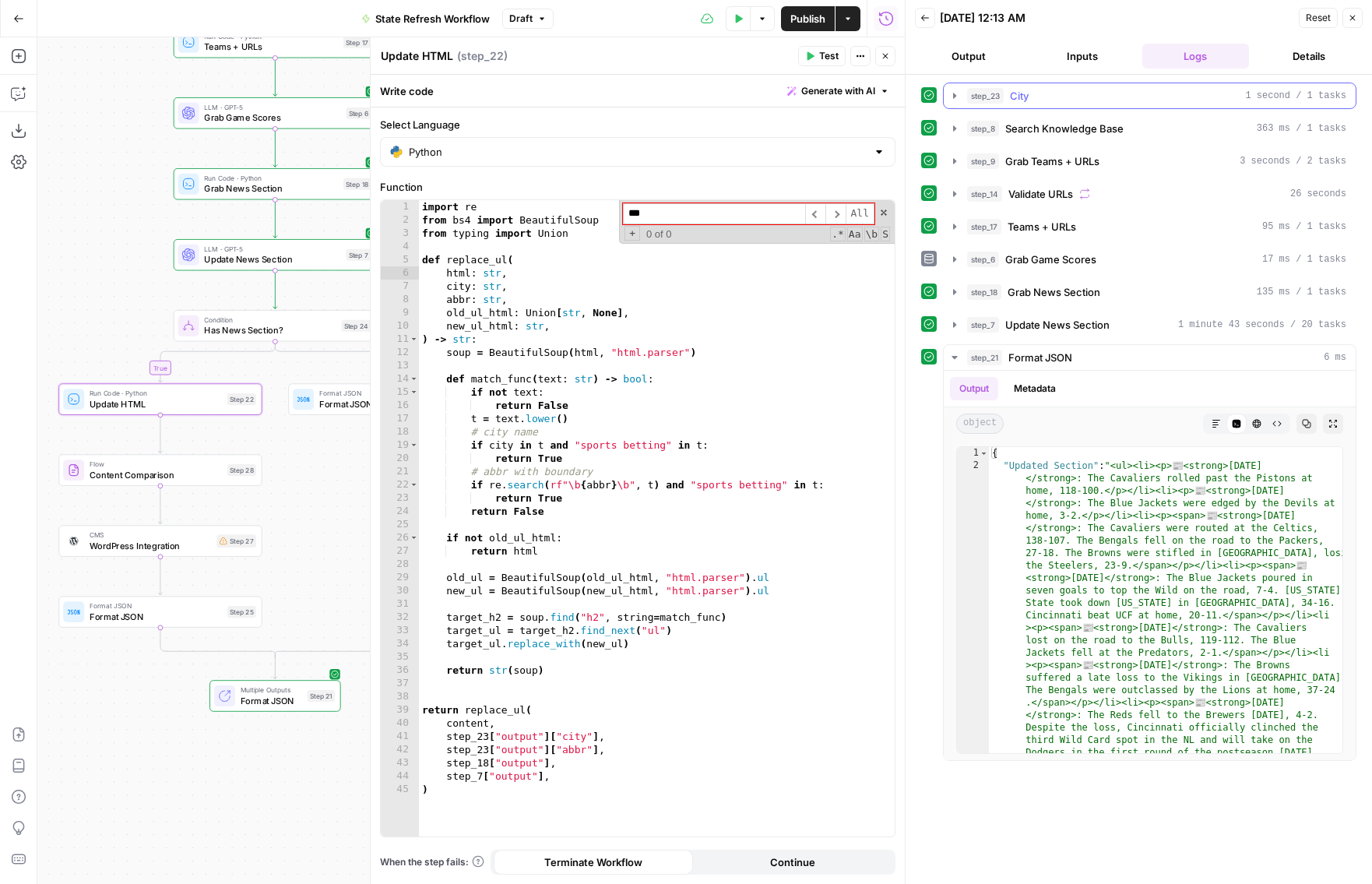
type input "***"
click at [955, 96] on icon "button" at bounding box center [954, 95] width 3 height 6
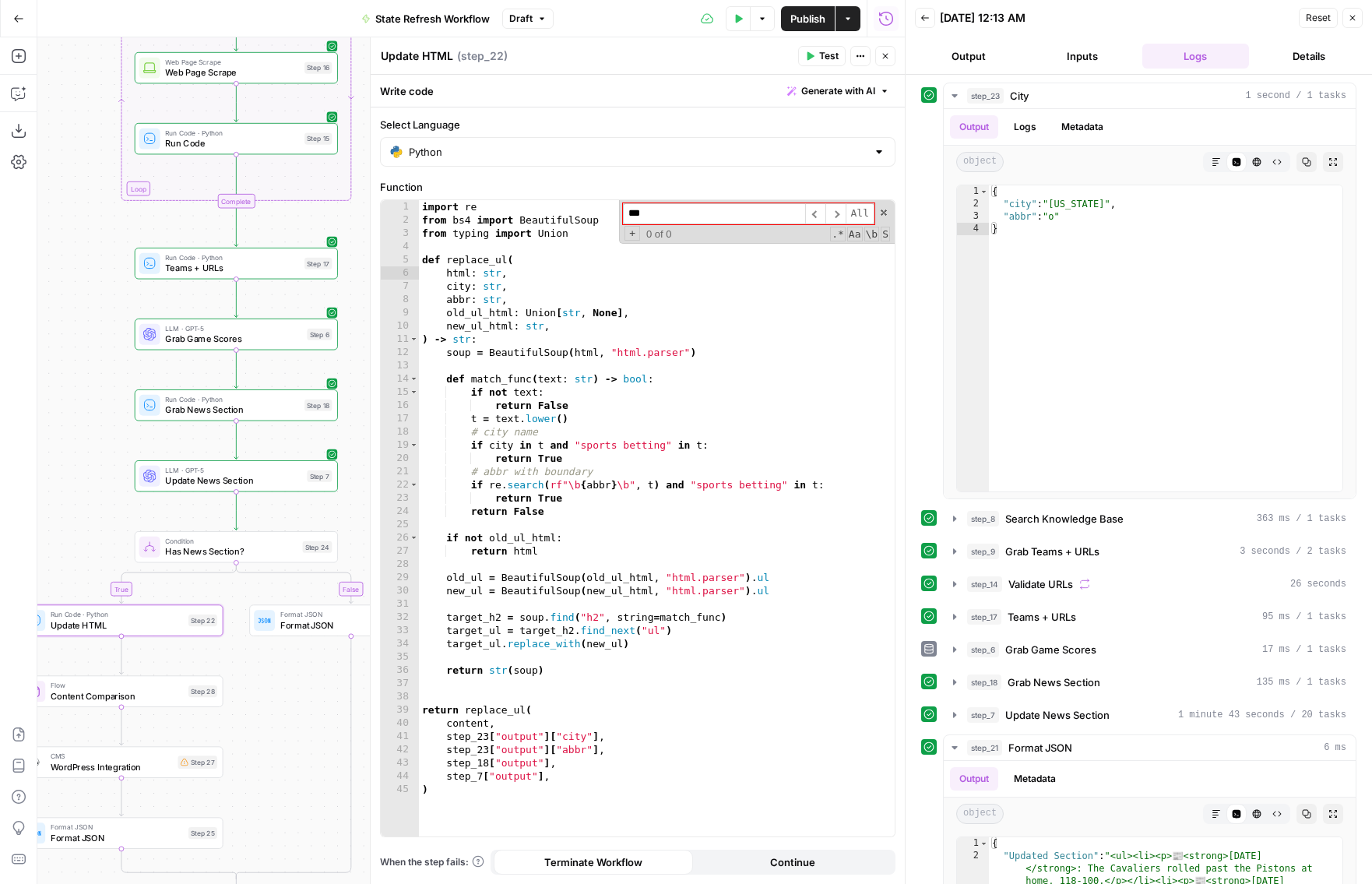
drag, startPoint x: 143, startPoint y: 261, endPoint x: 85, endPoint y: 504, distance: 249.8
click at [85, 504] on div "false true Workflow Input Settings Inputs Run Code · Python City Step 23 Search…" at bounding box center [472, 461] width 868 height 847
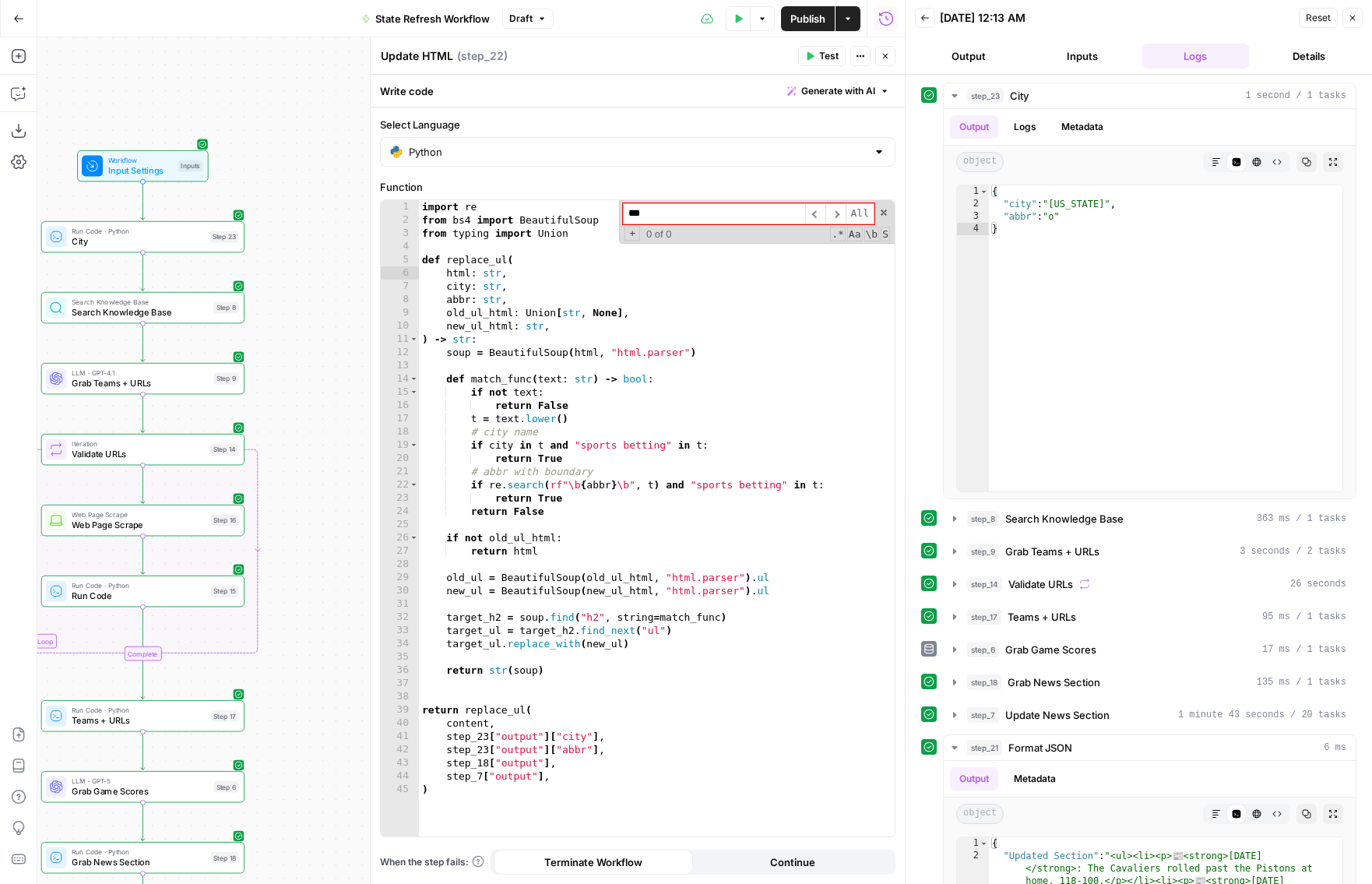
drag, startPoint x: 351, startPoint y: 262, endPoint x: 276, endPoint y: 641, distance: 386.3
click at [276, 695] on div "false true Workflow Input Settings Inputs Run Code · Python City Step 23 Search…" at bounding box center [472, 461] width 868 height 847
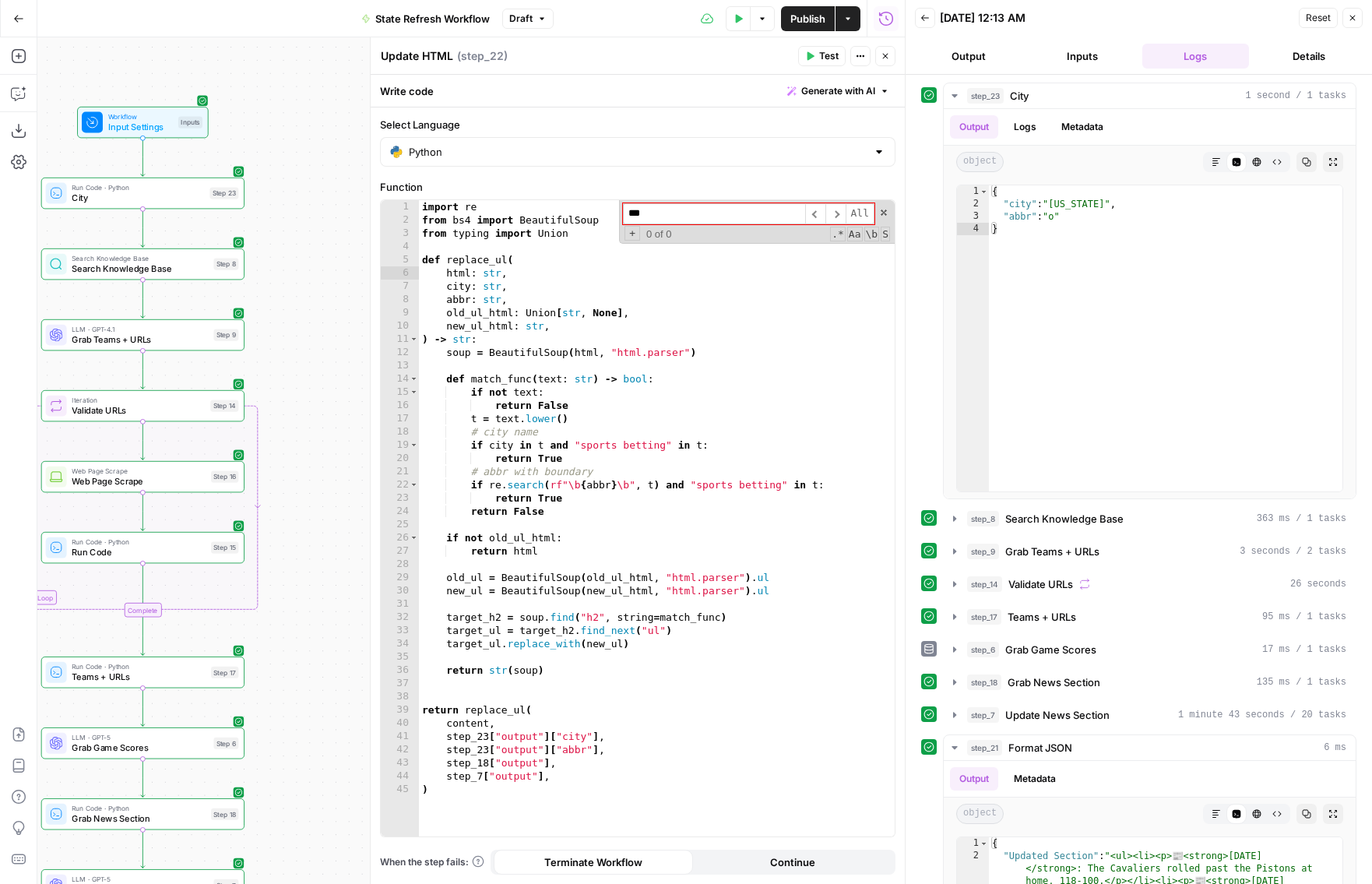
drag, startPoint x: 290, startPoint y: 306, endPoint x: 290, endPoint y: 262, distance: 44.0
click at [290, 262] on div "false true Workflow Input Settings Inputs Run Code · Python City Step 23 Search…" at bounding box center [472, 461] width 868 height 847
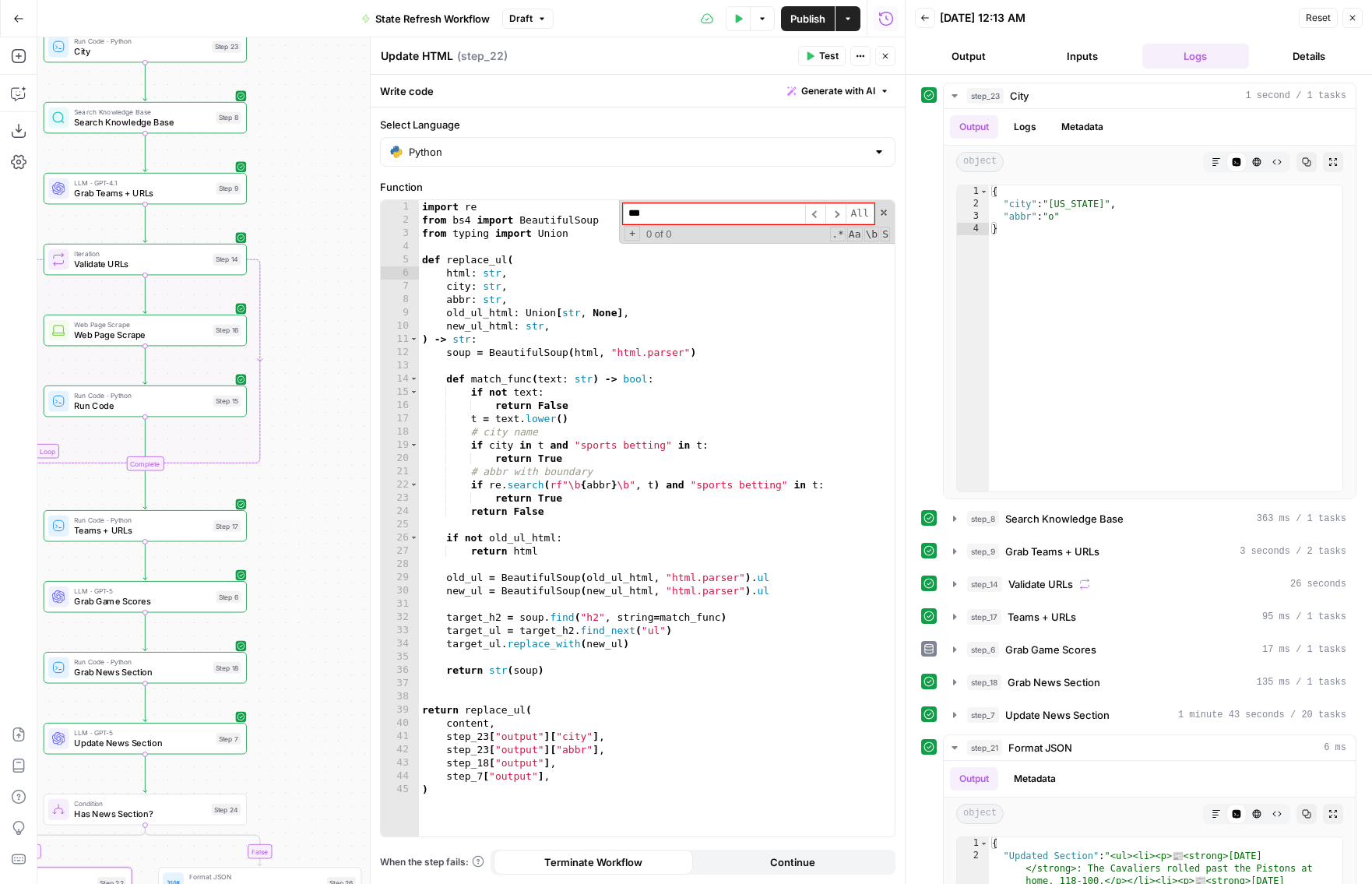
drag, startPoint x: 298, startPoint y: 657, endPoint x: 301, endPoint y: 514, distance: 143.0
click at [301, 511] on div "false true Workflow Input Settings Inputs Run Code · Python City Step 23 Search…" at bounding box center [472, 461] width 868 height 847
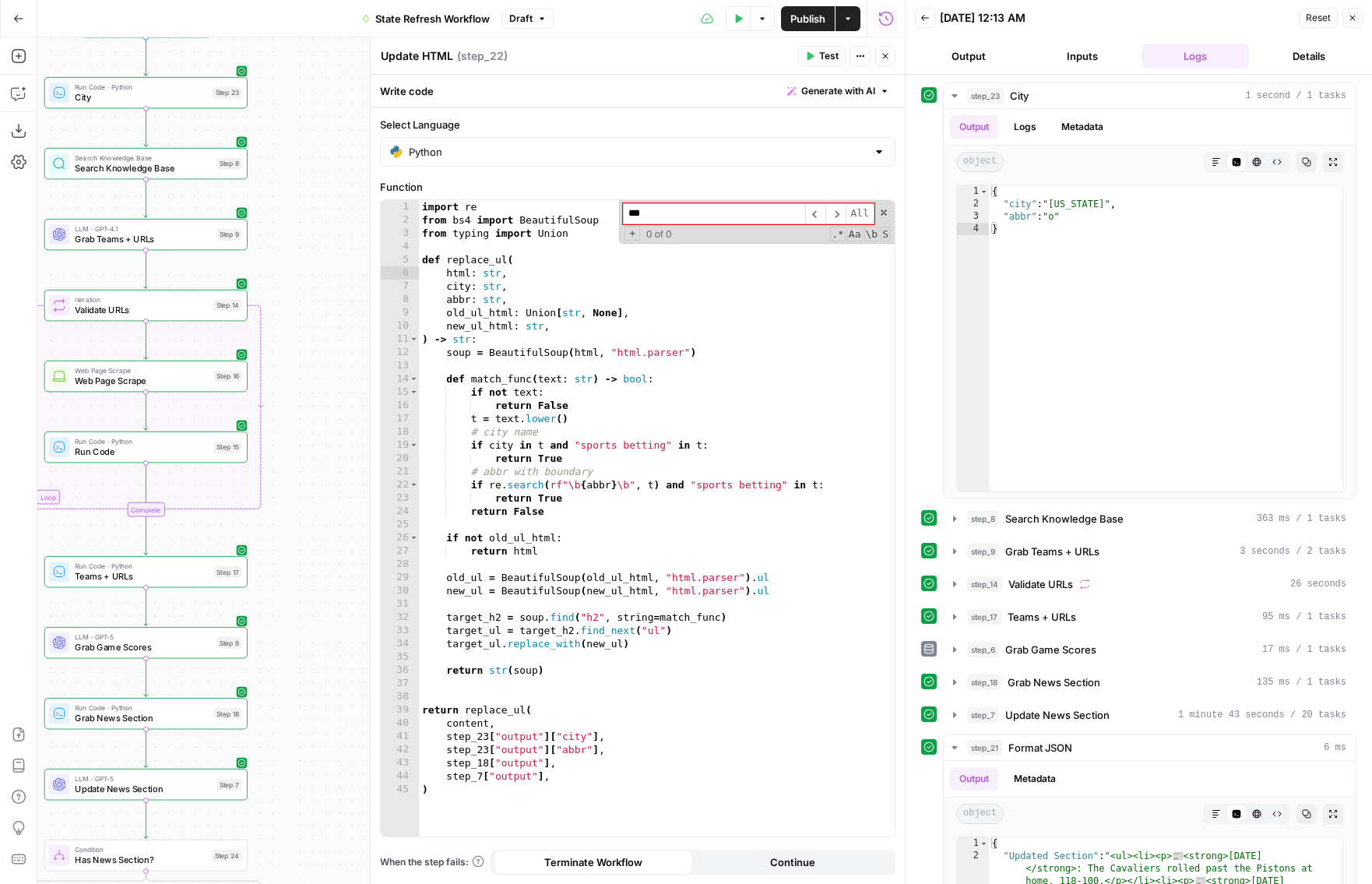
drag, startPoint x: 324, startPoint y: 190, endPoint x: 334, endPoint y: 309, distance: 119.4
click at [334, 305] on div "false true Workflow Input Settings Inputs Run Code · Python City Step 23 Search…" at bounding box center [472, 461] width 868 height 847
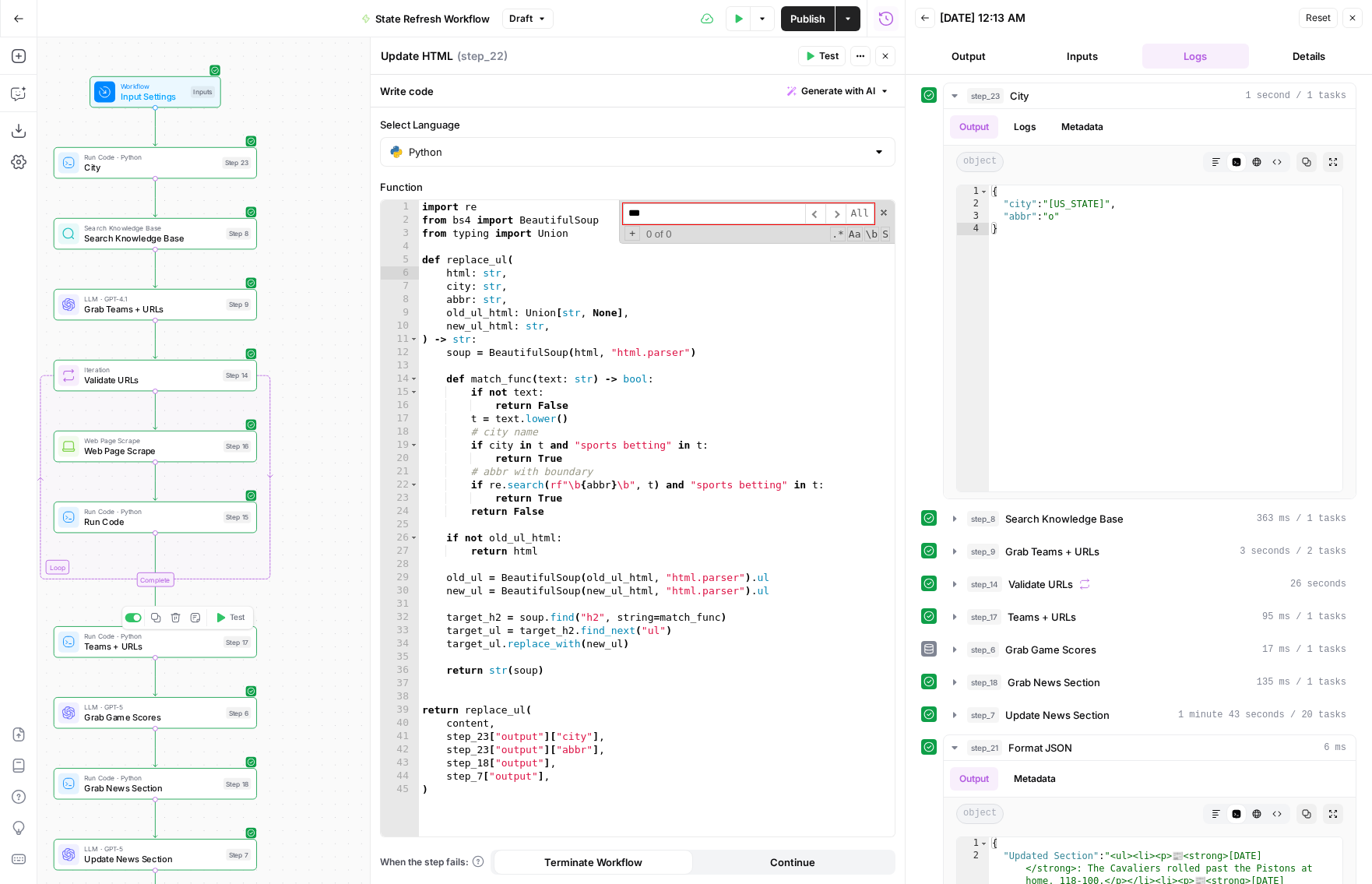
click at [201, 525] on span "Run Code" at bounding box center [151, 523] width 134 height 14
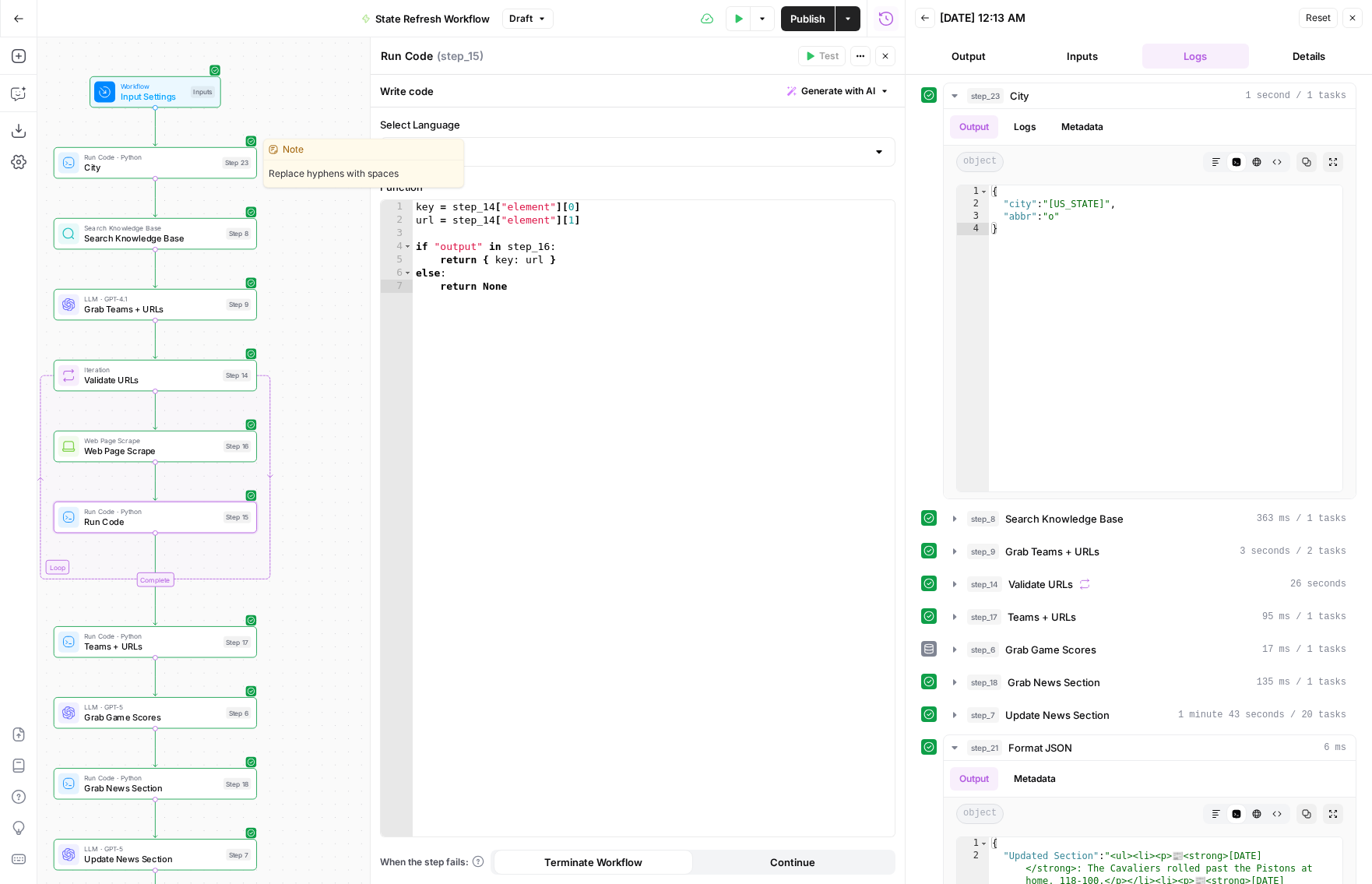
click at [176, 164] on span "City" at bounding box center [151, 168] width 132 height 14
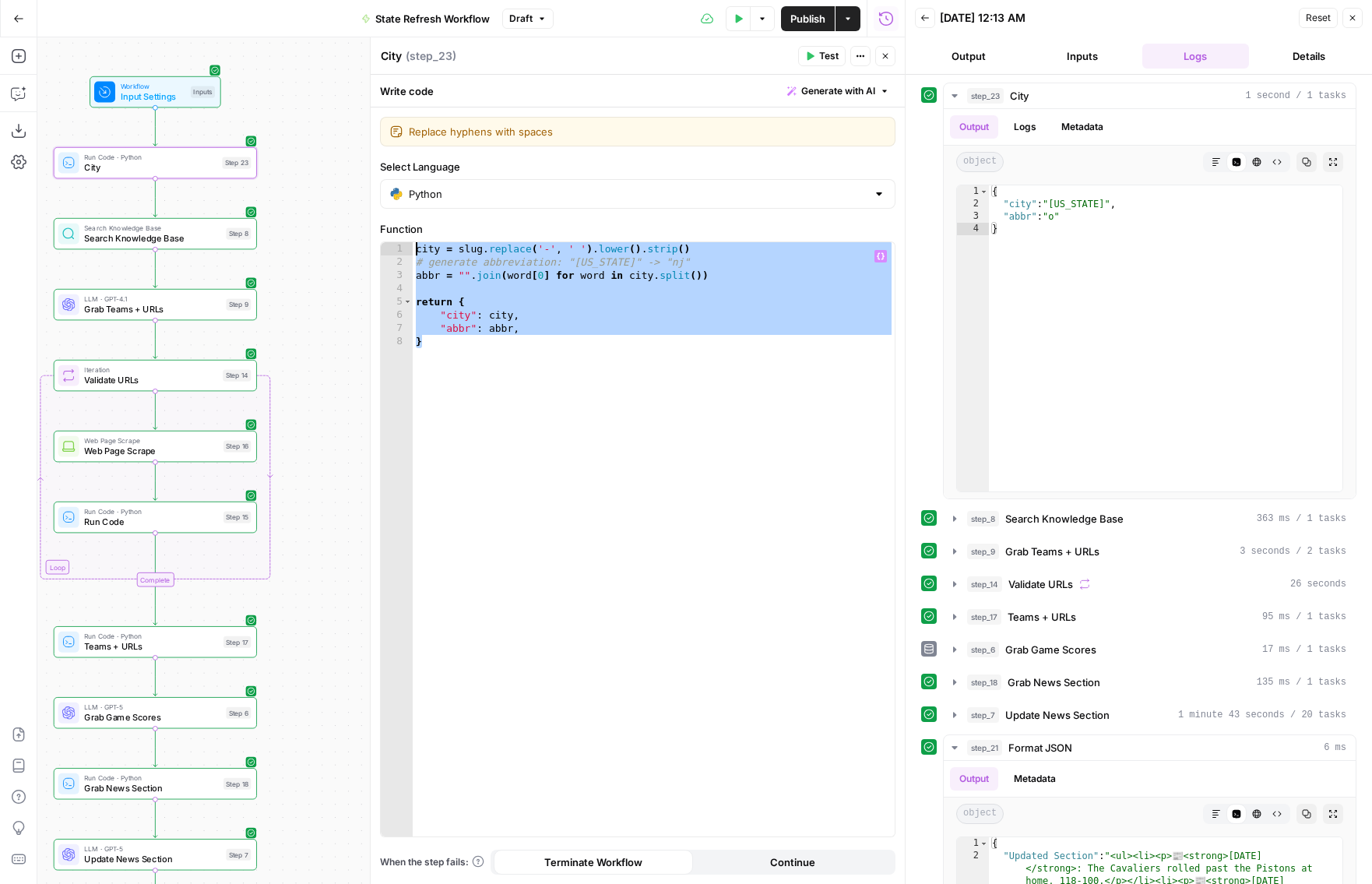
drag, startPoint x: 517, startPoint y: 352, endPoint x: 414, endPoint y: 253, distance: 142.9
click at [414, 253] on div "city = slug . replace ( '-' , ' ' ) . lower ( ) . strip ( ) # generate abbrevia…" at bounding box center [653, 552] width 482 height 621
type textarea "**********"
click at [159, 140] on icon "button" at bounding box center [156, 139] width 10 height 10
click at [1085, 38] on header "Back 10/15/25 at 12:13 AM Reset Close Output Inputs Logs Details" at bounding box center [1139, 37] width 466 height 75
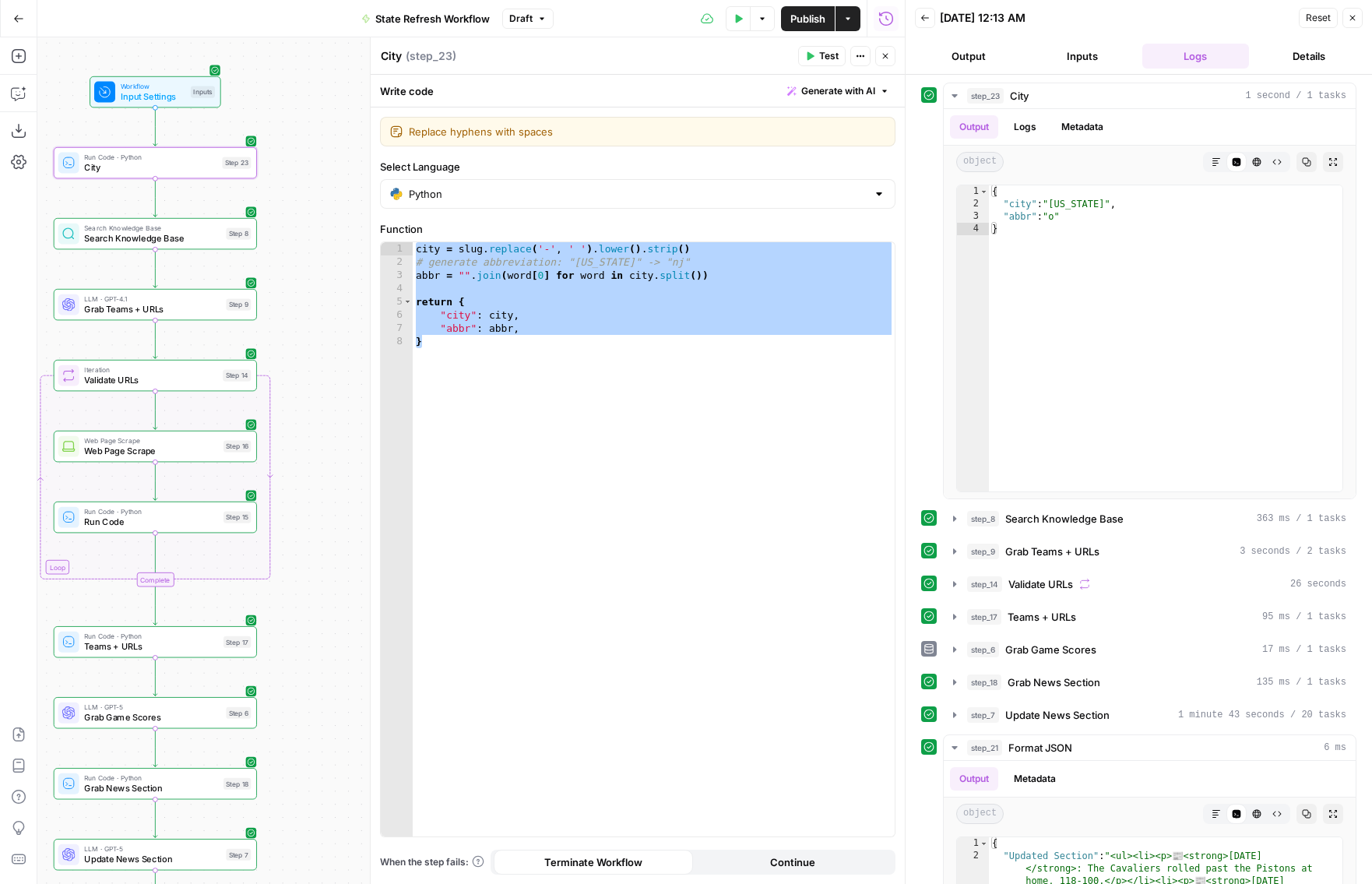
click at [1085, 44] on button "Inputs" at bounding box center [1083, 56] width 108 height 25
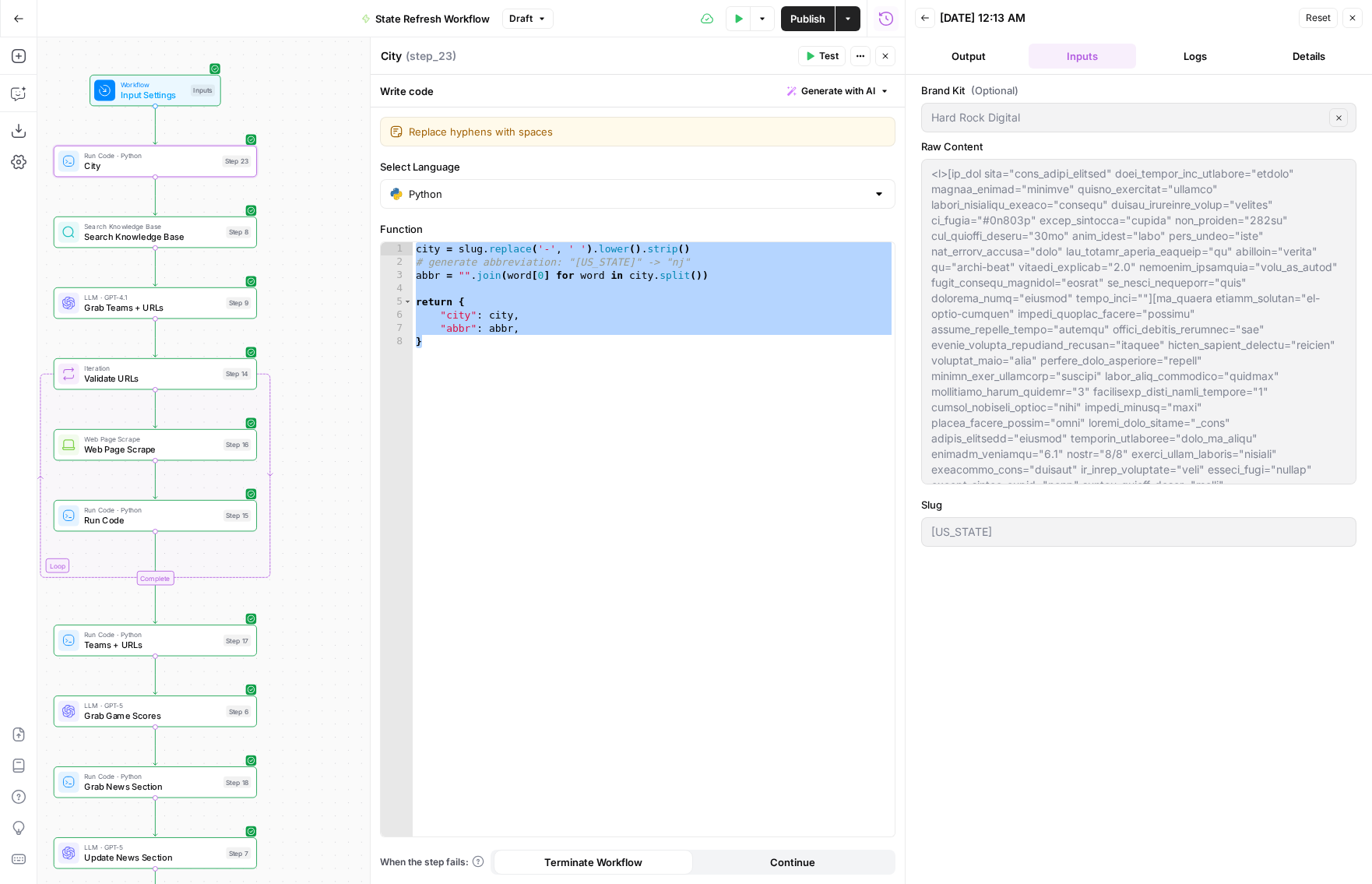
drag, startPoint x: 324, startPoint y: 518, endPoint x: 342, endPoint y: 491, distance: 32.4
click at [341, 491] on div "false true Workflow Input Settings Inputs Run Code · Python City Step 23 Search…" at bounding box center [472, 461] width 868 height 847
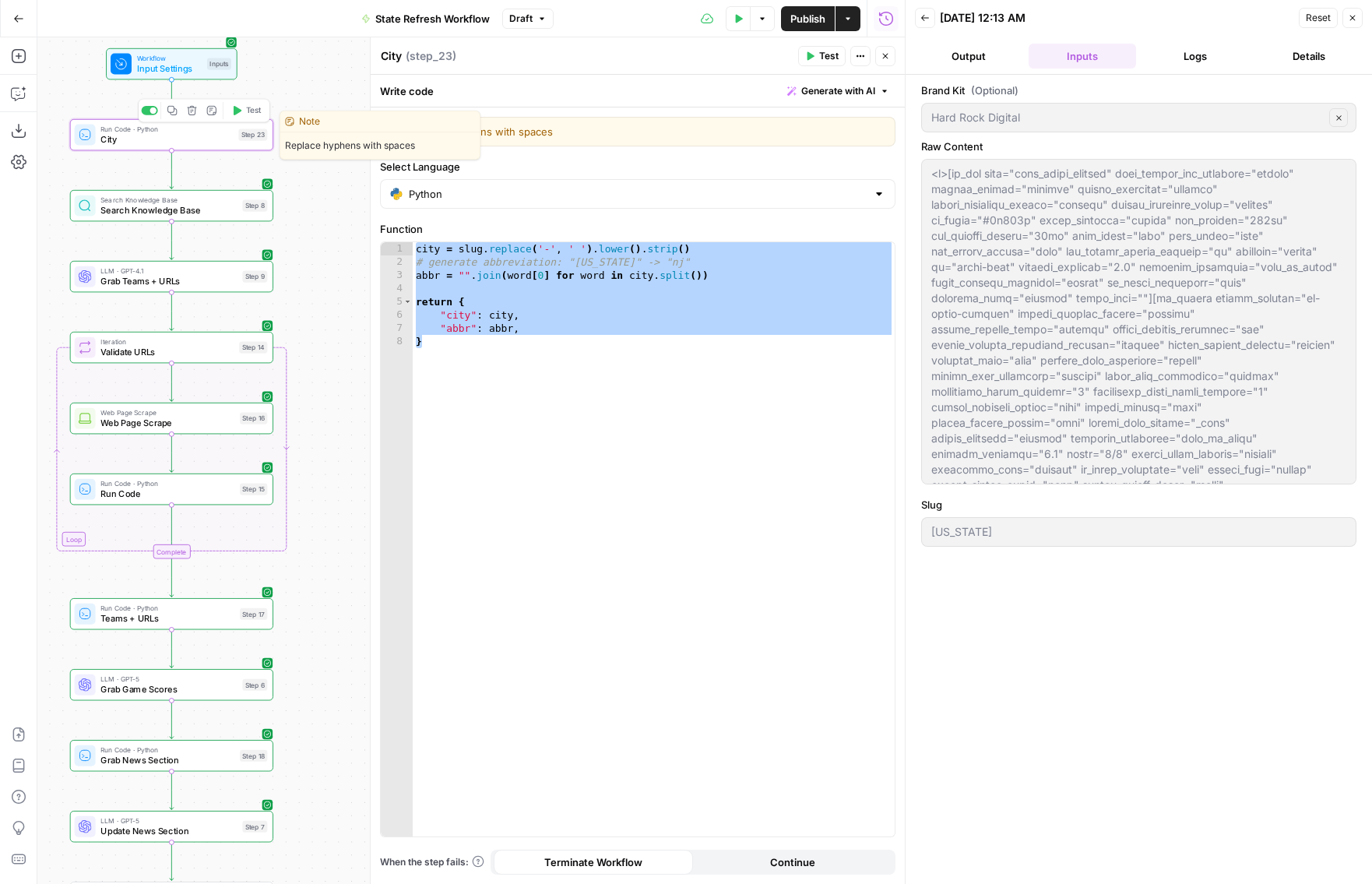
click at [169, 112] on icon "button" at bounding box center [172, 111] width 10 height 10
click at [883, 53] on icon "button" at bounding box center [886, 56] width 10 height 10
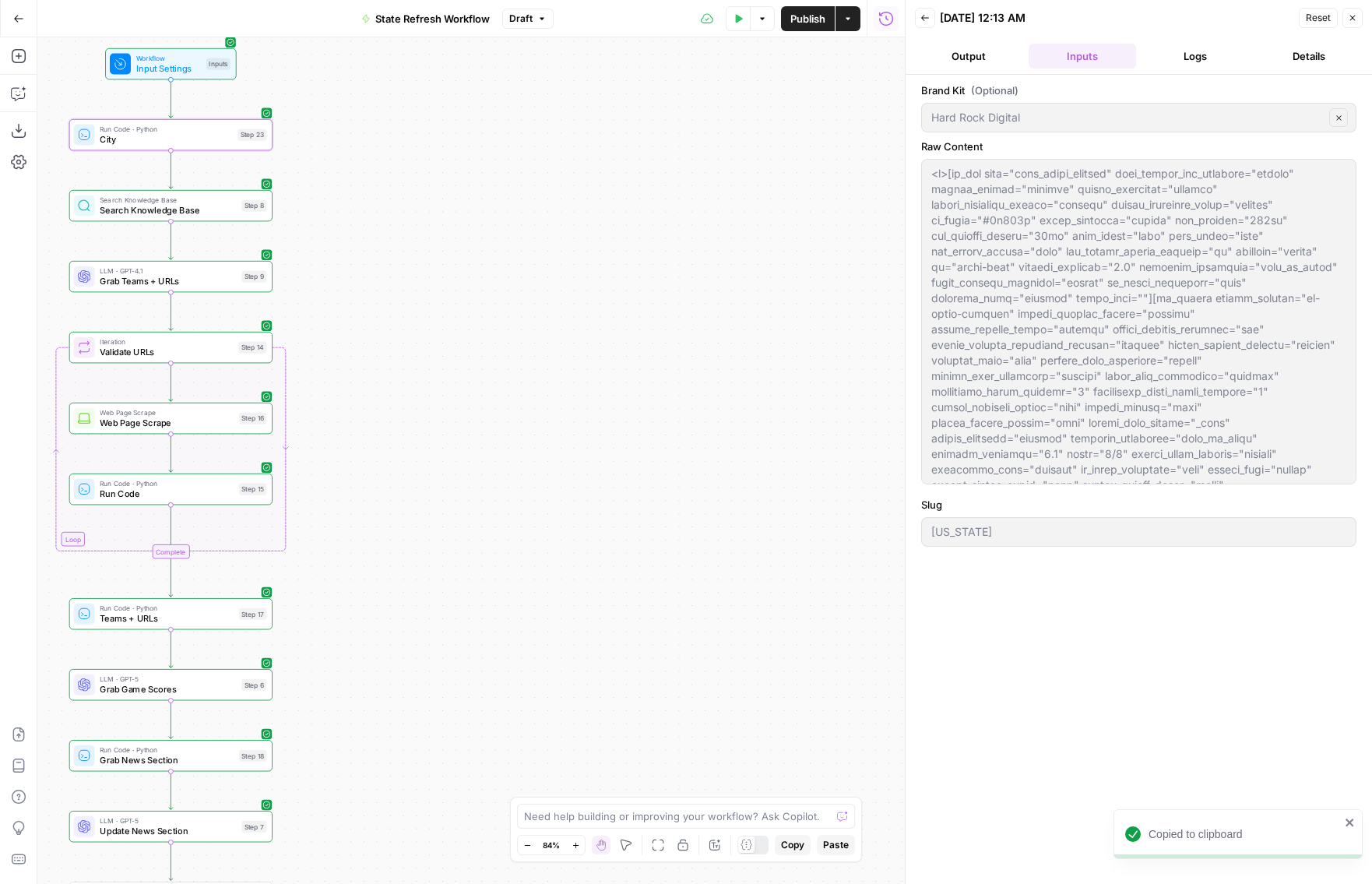
drag, startPoint x: 569, startPoint y: 541, endPoint x: 820, endPoint y: 215, distance: 411.4
click at [820, 215] on div "false true Workflow Input Settings Inputs Run Code · Python City Step 23 Search…" at bounding box center [472, 461] width 868 height 847
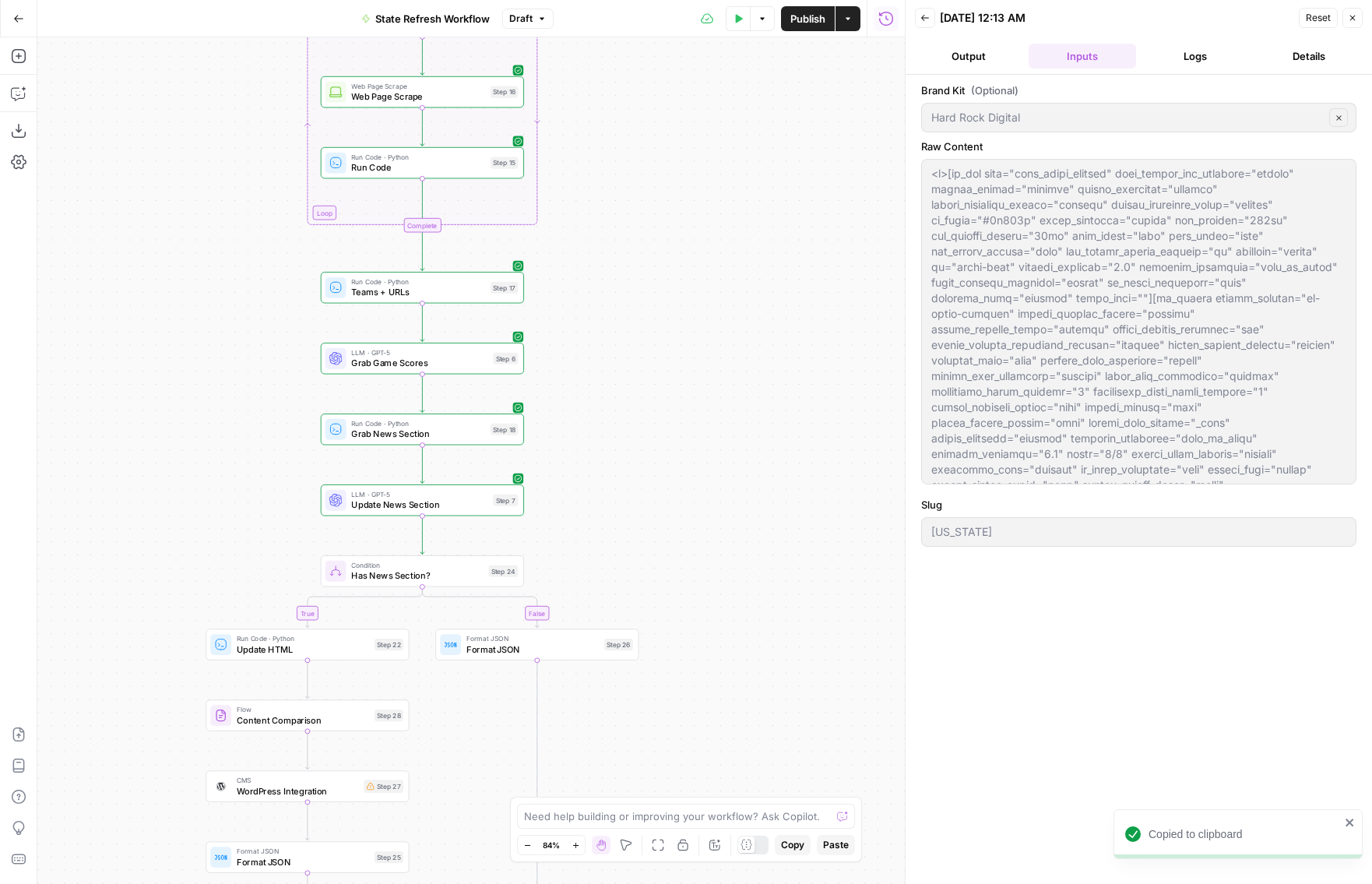
drag, startPoint x: 757, startPoint y: 345, endPoint x: 756, endPoint y: 221, distance: 124.0
click at [756, 222] on div "false true Workflow Input Settings Inputs Run Code · Python City Step 23 Search…" at bounding box center [472, 461] width 868 height 847
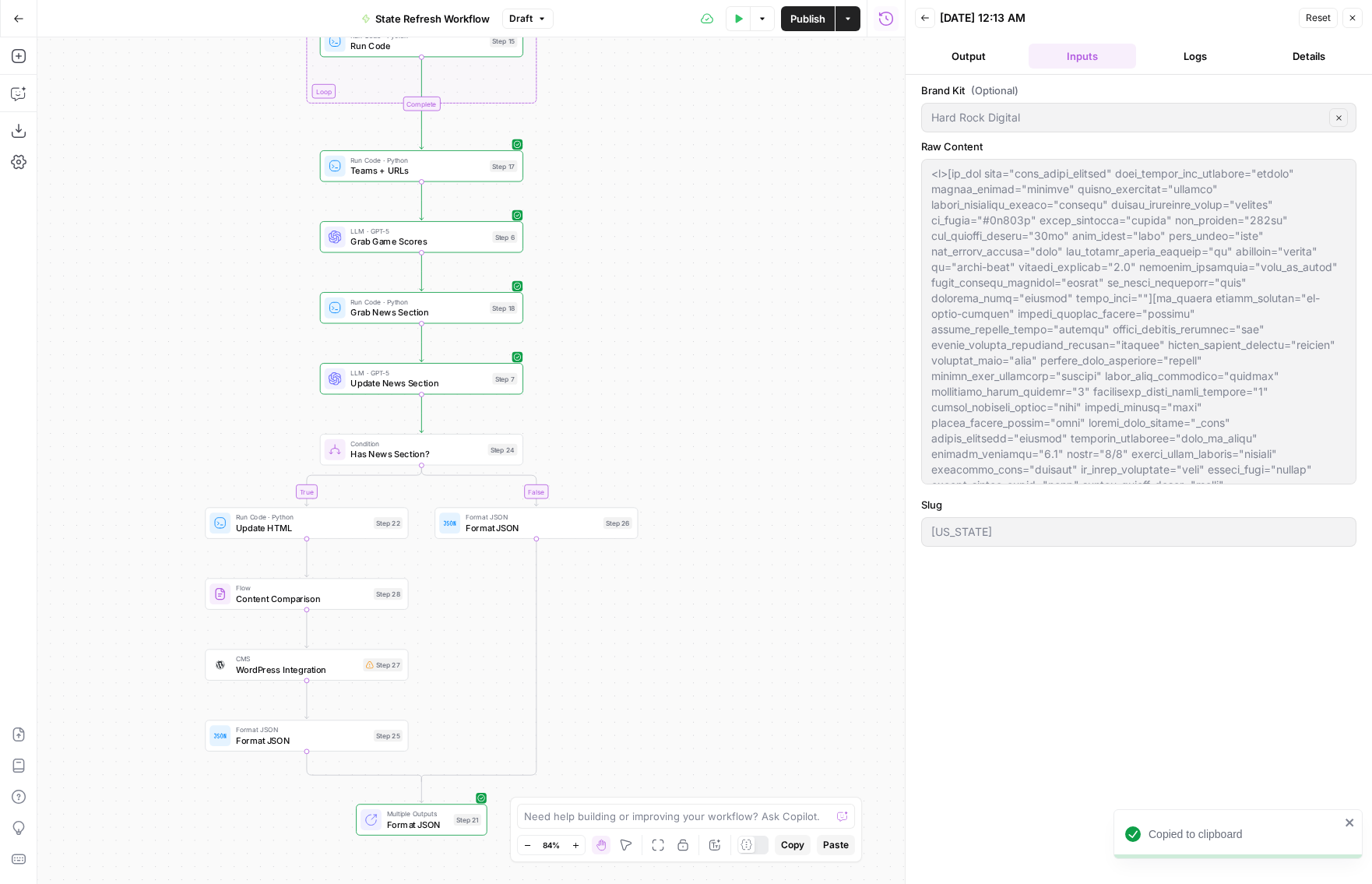
click at [1124, 55] on button "Logs" at bounding box center [1196, 56] width 108 height 25
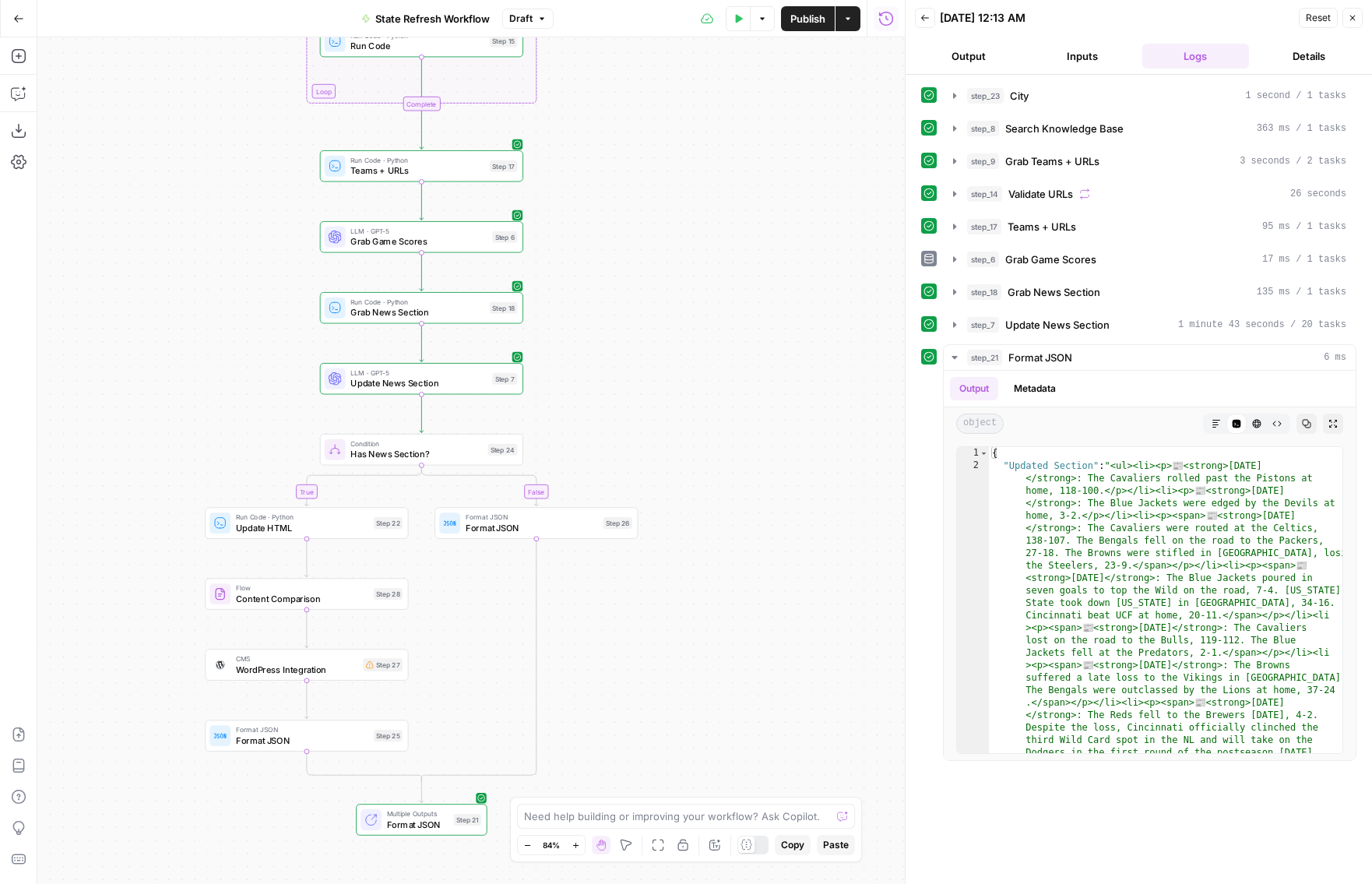
click at [1101, 58] on button "Inputs" at bounding box center [1083, 56] width 108 height 25
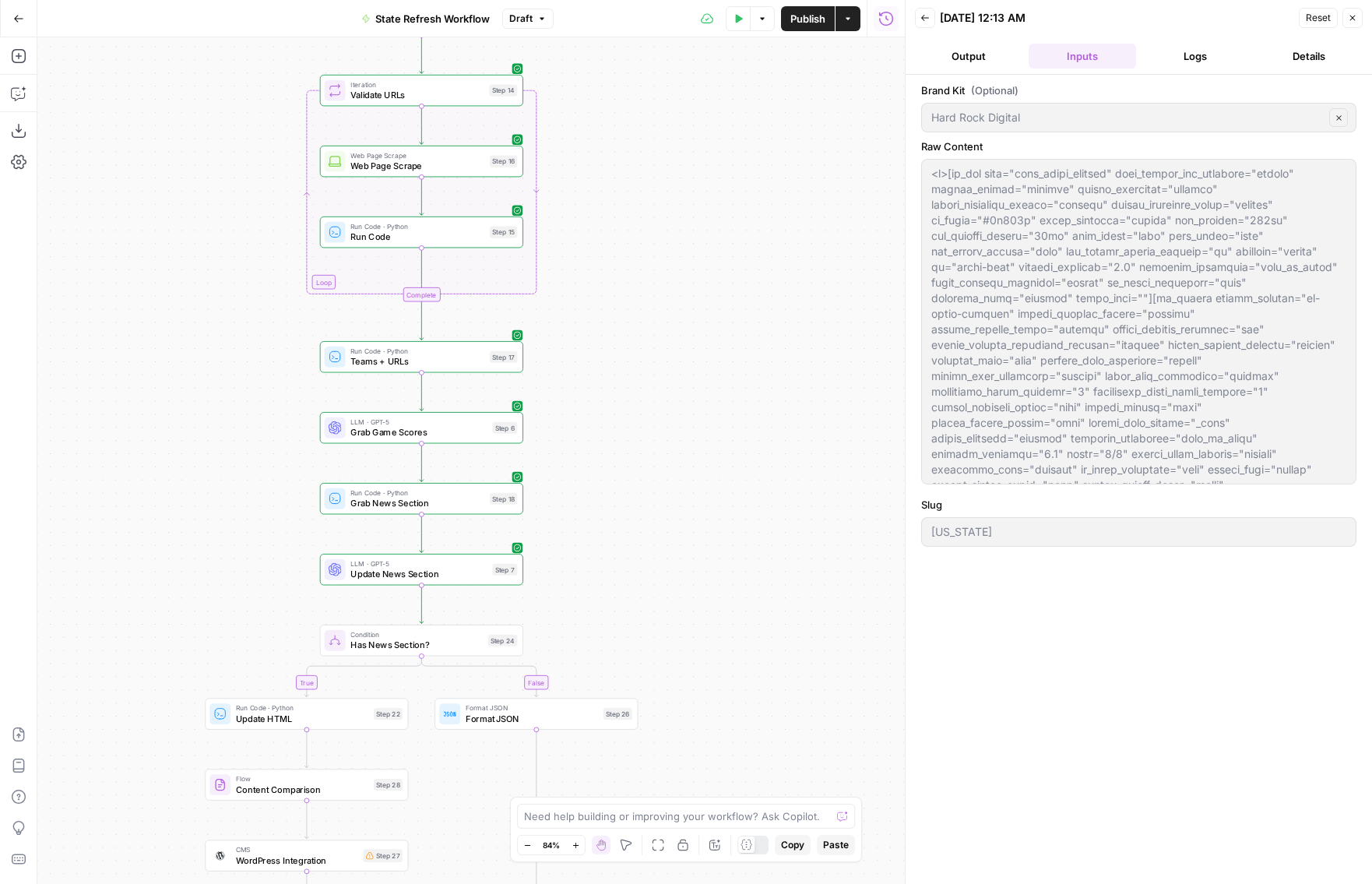
drag, startPoint x: 693, startPoint y: 230, endPoint x: 694, endPoint y: 407, distance: 177.0
click at [694, 407] on div "false true Workflow Input Settings Inputs Run Code · Python City Step 23 Search…" at bounding box center [472, 461] width 868 height 847
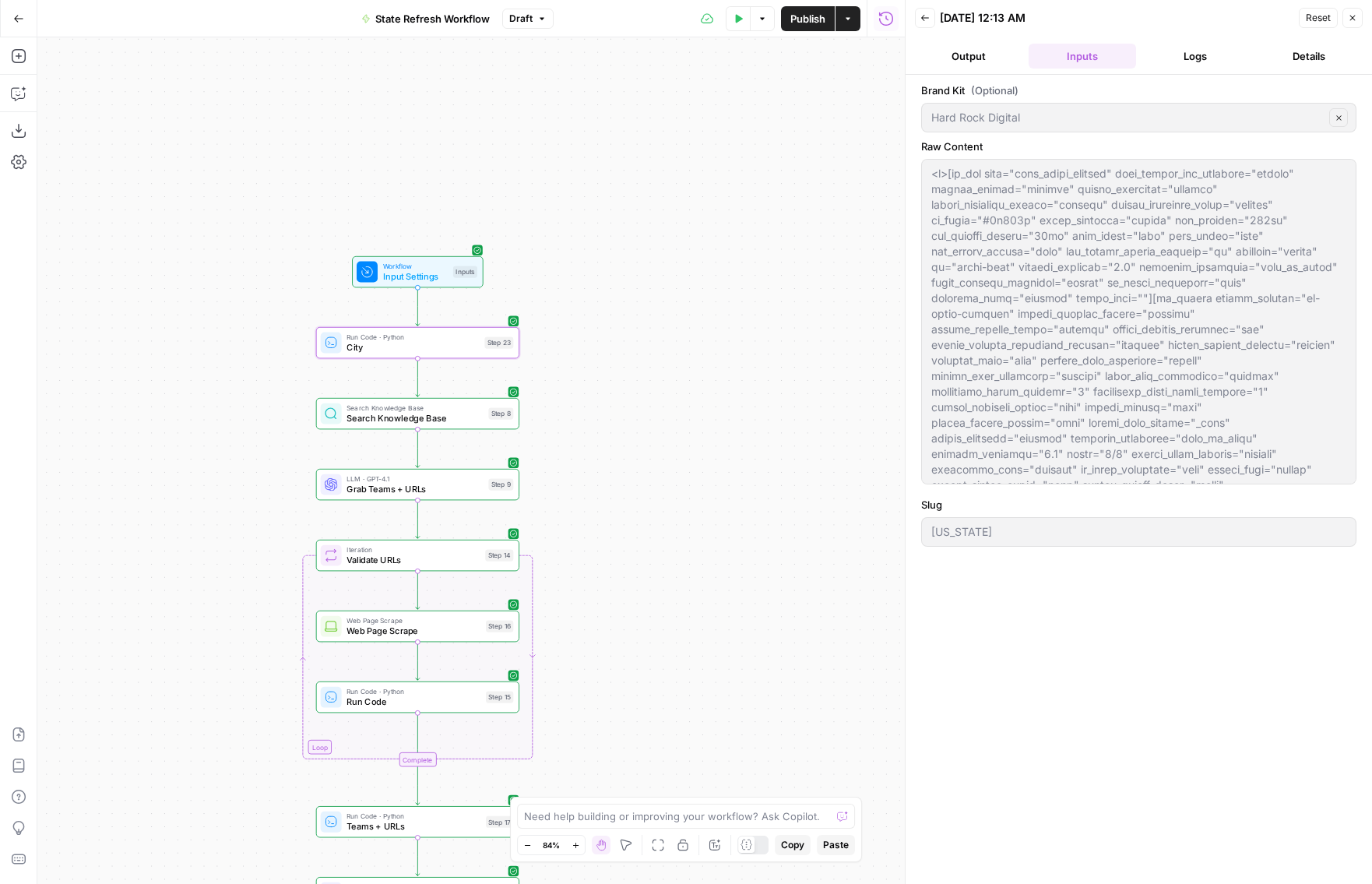
drag, startPoint x: 686, startPoint y: 209, endPoint x: 683, endPoint y: 666, distance: 457.0
click at [683, 666] on div "false true Workflow Input Settings Inputs Run Code · Python City Step 23 Search…" at bounding box center [472, 461] width 868 height 847
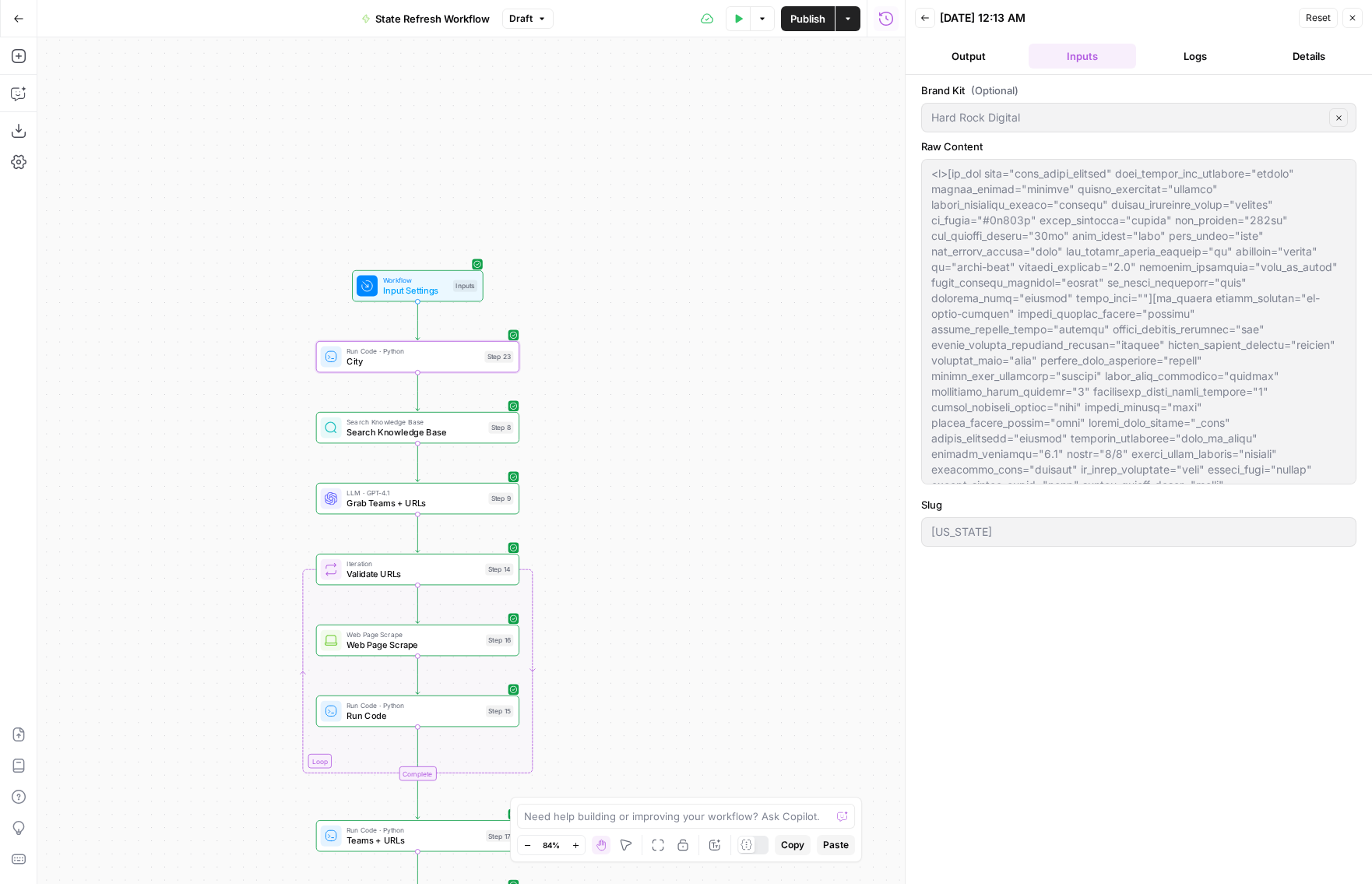
click at [442, 296] on span "Input Settings" at bounding box center [416, 291] width 65 height 14
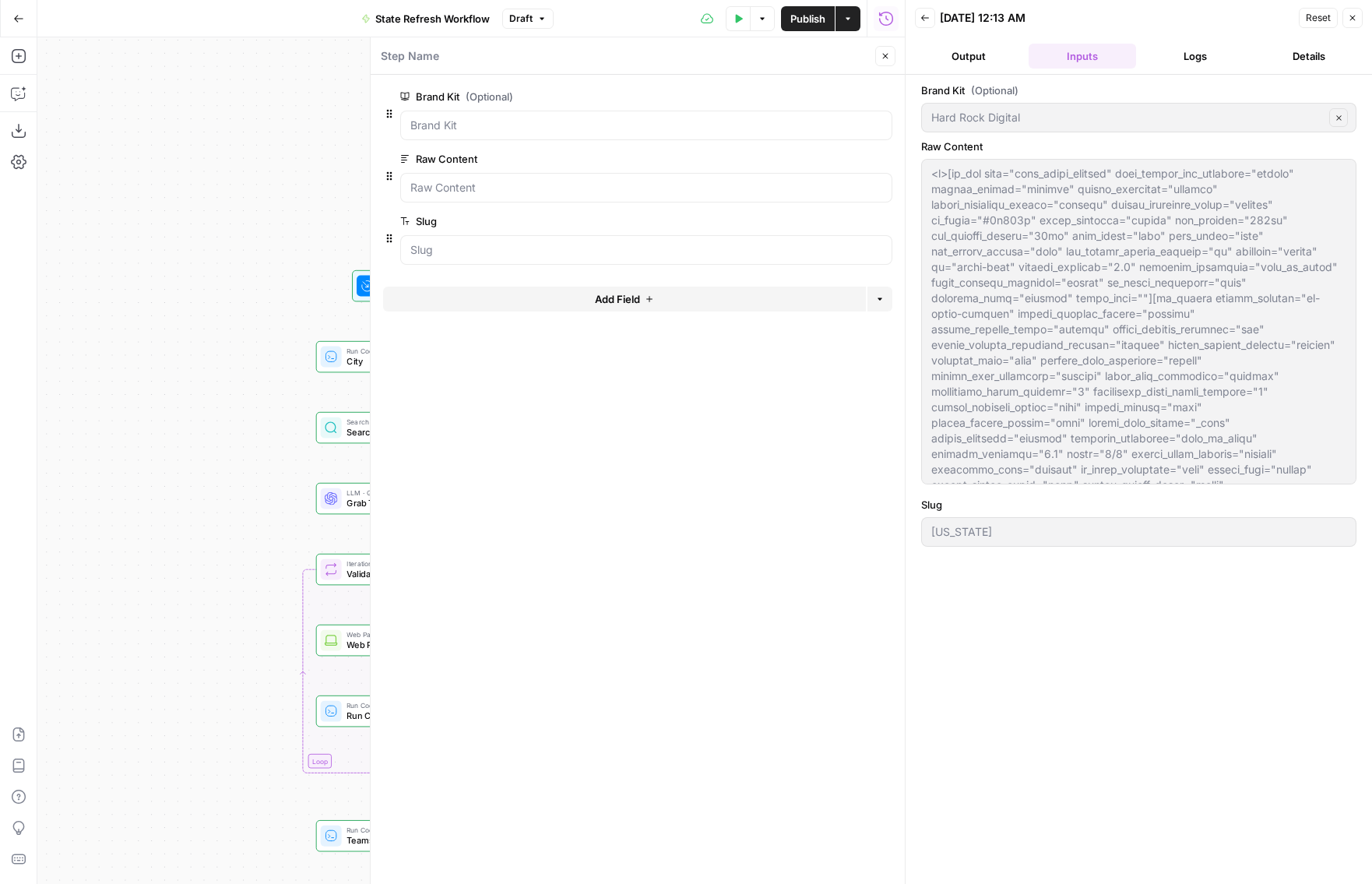
click at [826, 158] on span "edit field" at bounding box center [833, 158] width 34 height 13
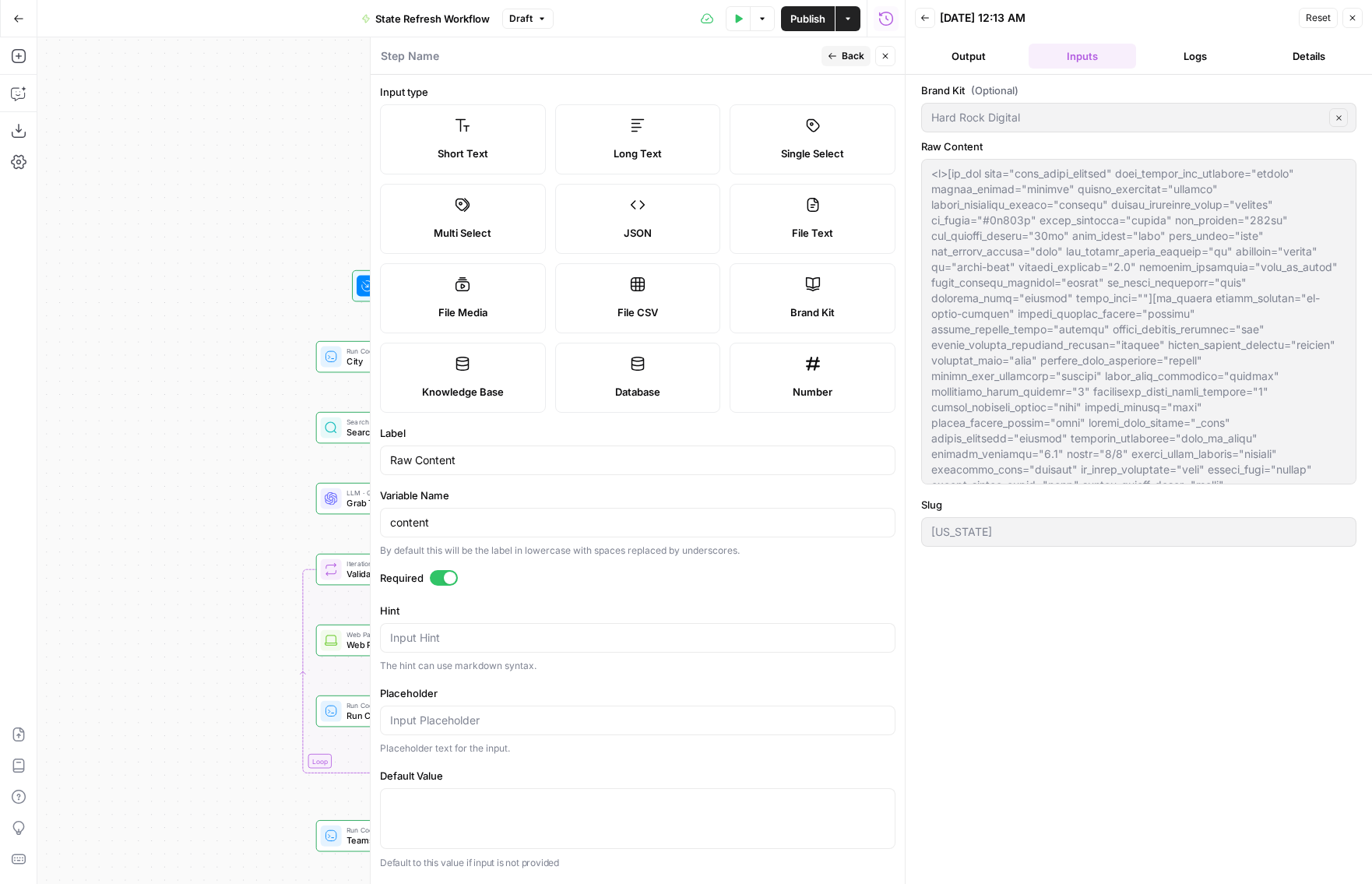
click at [881, 53] on icon "button" at bounding box center [886, 56] width 10 height 10
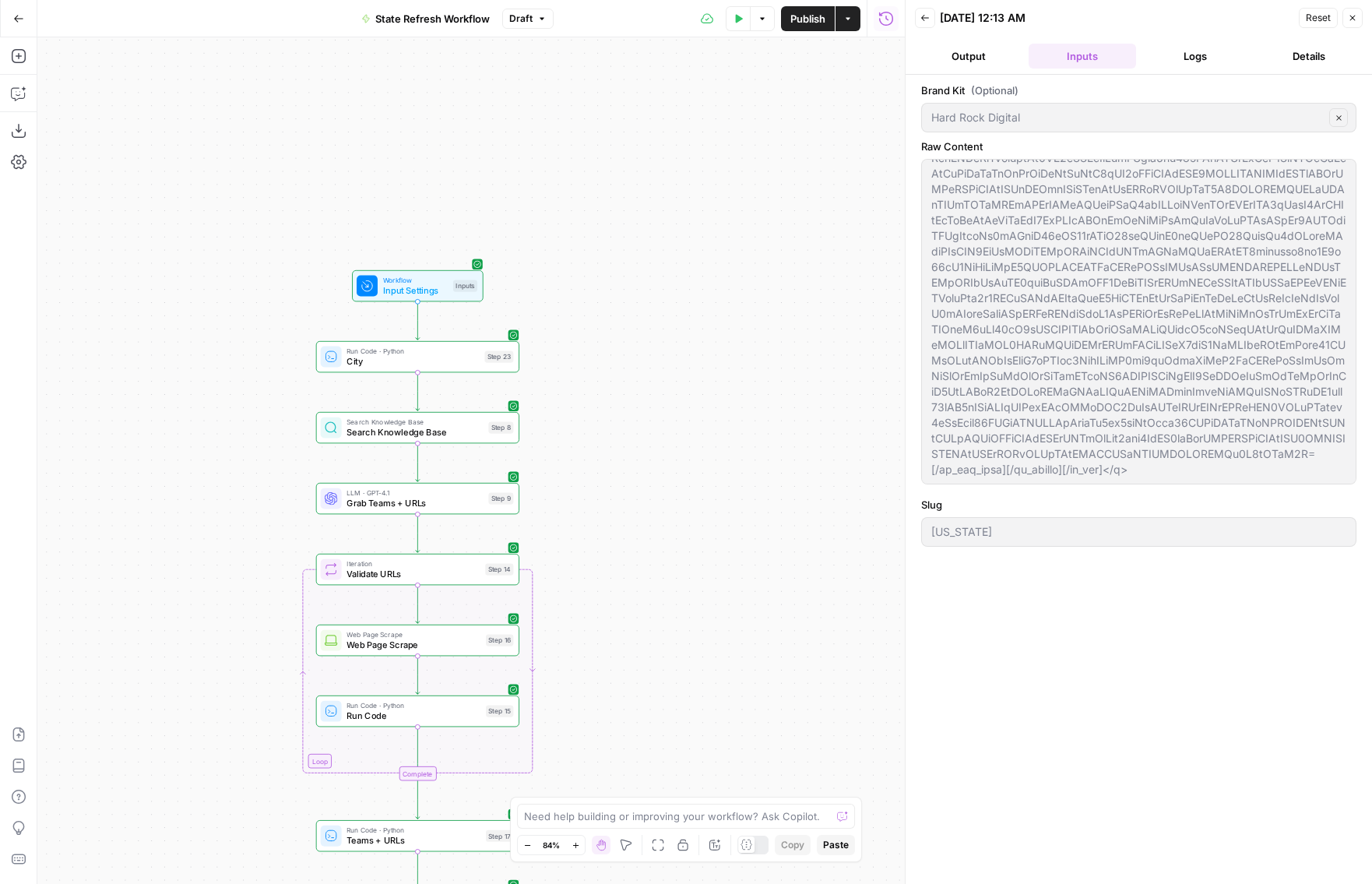
scroll to position [37510, 0]
click at [769, 468] on div "false true Workflow Input Settings Inputs Run Code · Python City Step 23 Search…" at bounding box center [472, 461] width 868 height 847
click at [1124, 69] on header "Back 10/15/25 at 12:13 AM Reset Close Output Inputs Logs Details" at bounding box center [1139, 37] width 466 height 75
click at [1124, 57] on button "Logs" at bounding box center [1196, 56] width 108 height 25
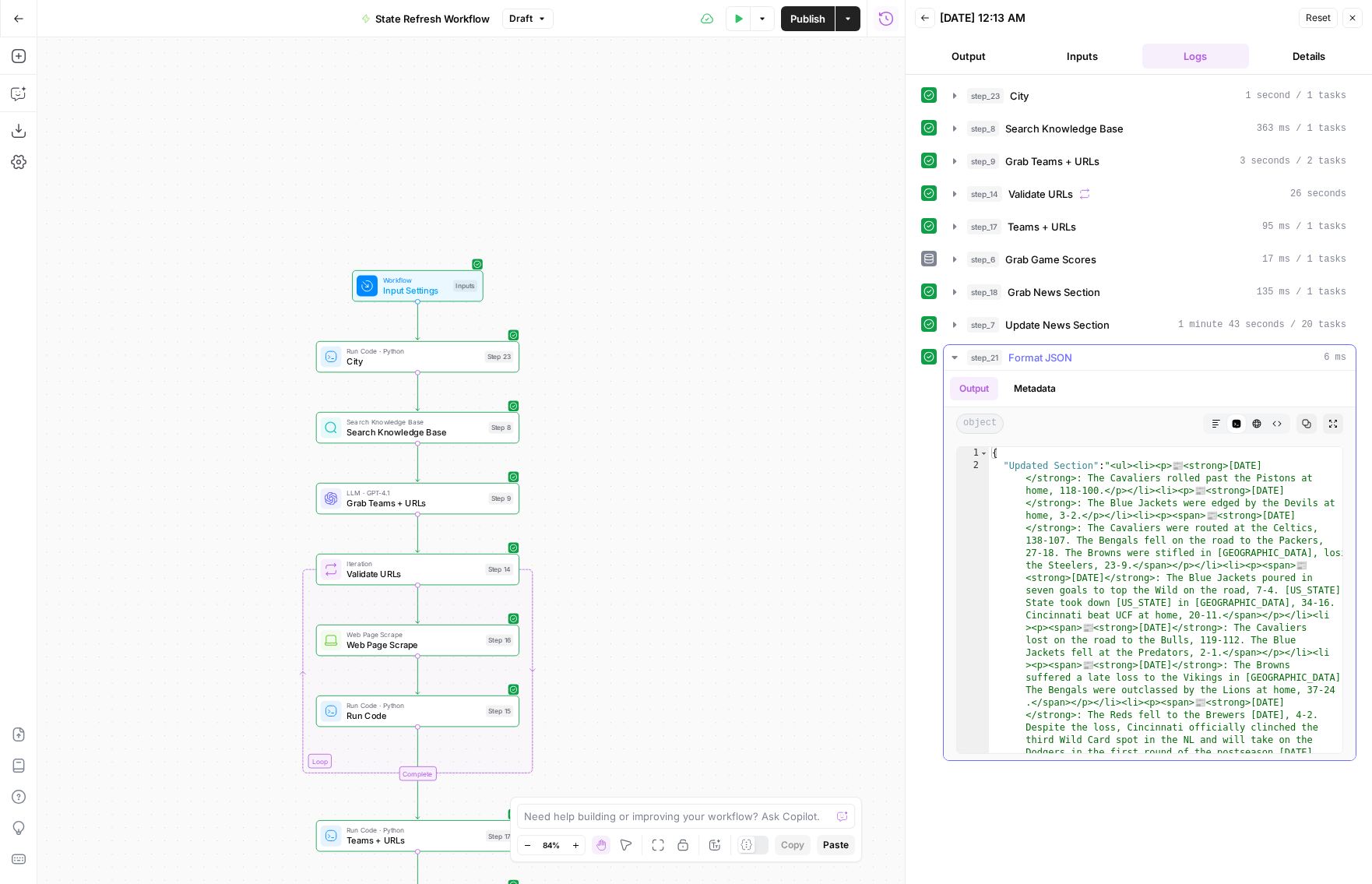
type textarea "**********"
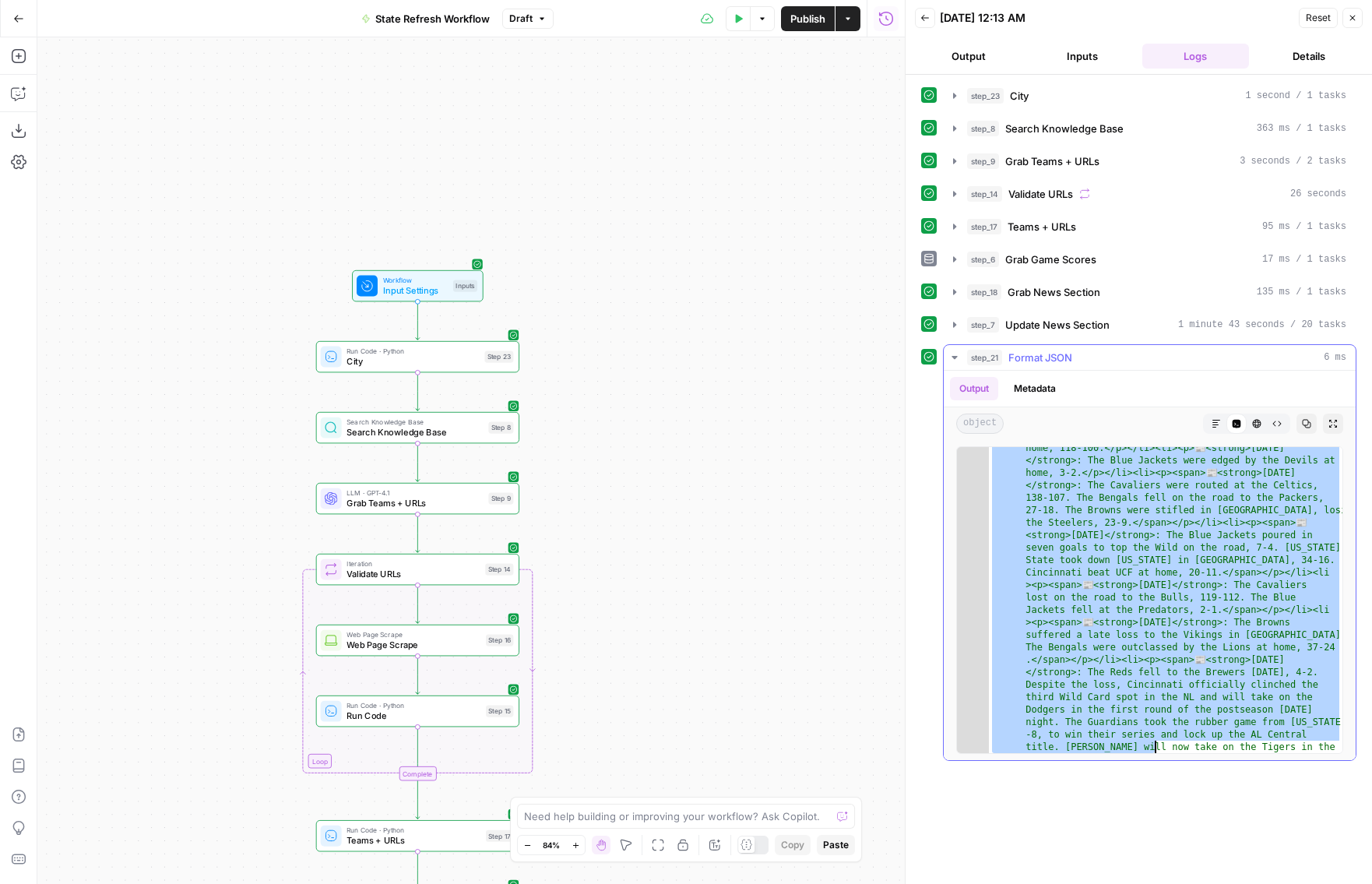
scroll to position [143, 0]
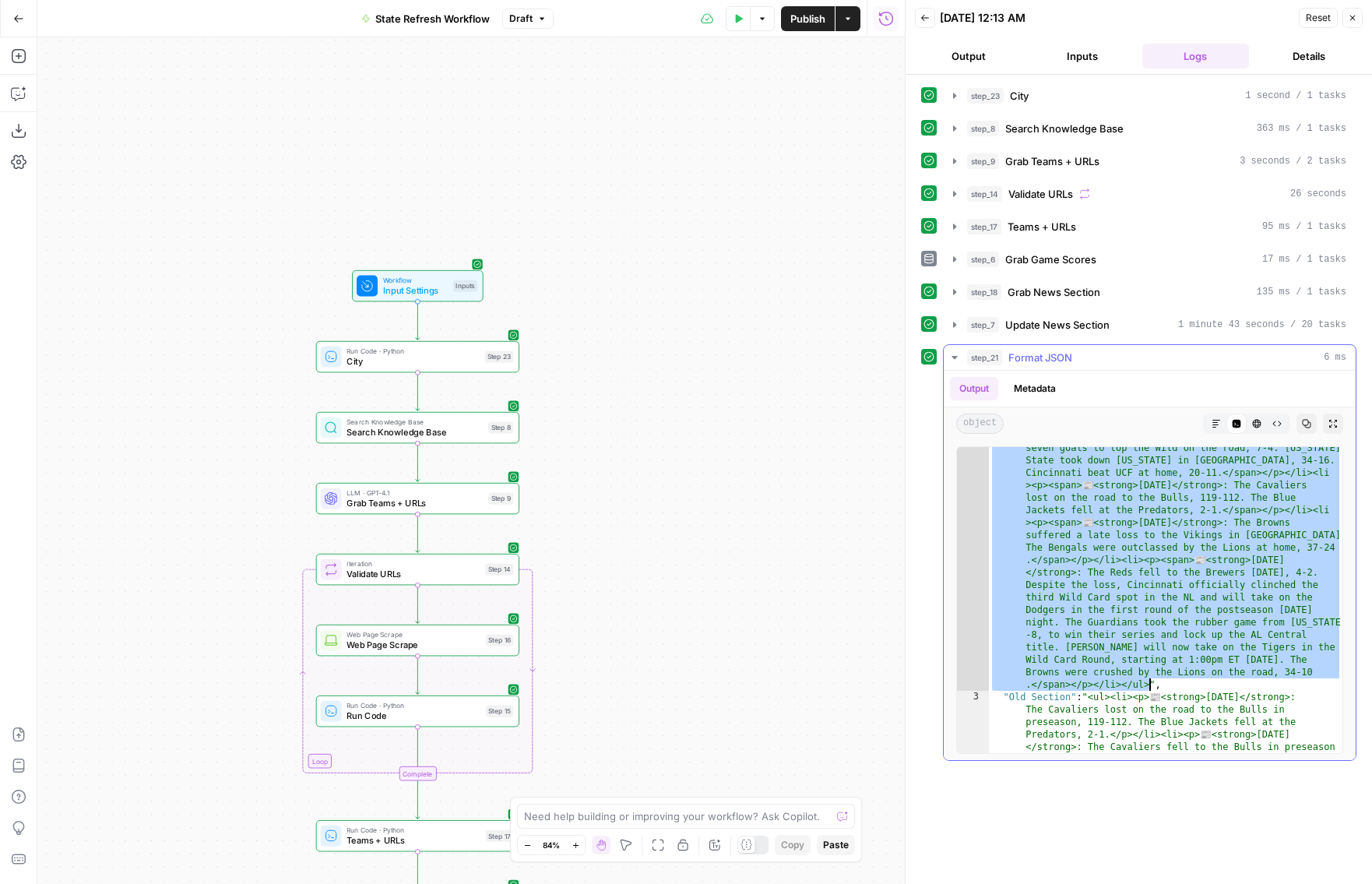
drag, startPoint x: 1117, startPoint y: 463, endPoint x: 1151, endPoint y: 687, distance: 226.6
click at [1124, 687] on div ""Updated Section" : "<ul><li><p> 📰 <strong>October 14 </strong>: The Cavaliers …" at bounding box center [1166, 837] width 353 height 1041
click at [1061, 51] on button "Inputs" at bounding box center [1083, 56] width 108 height 25
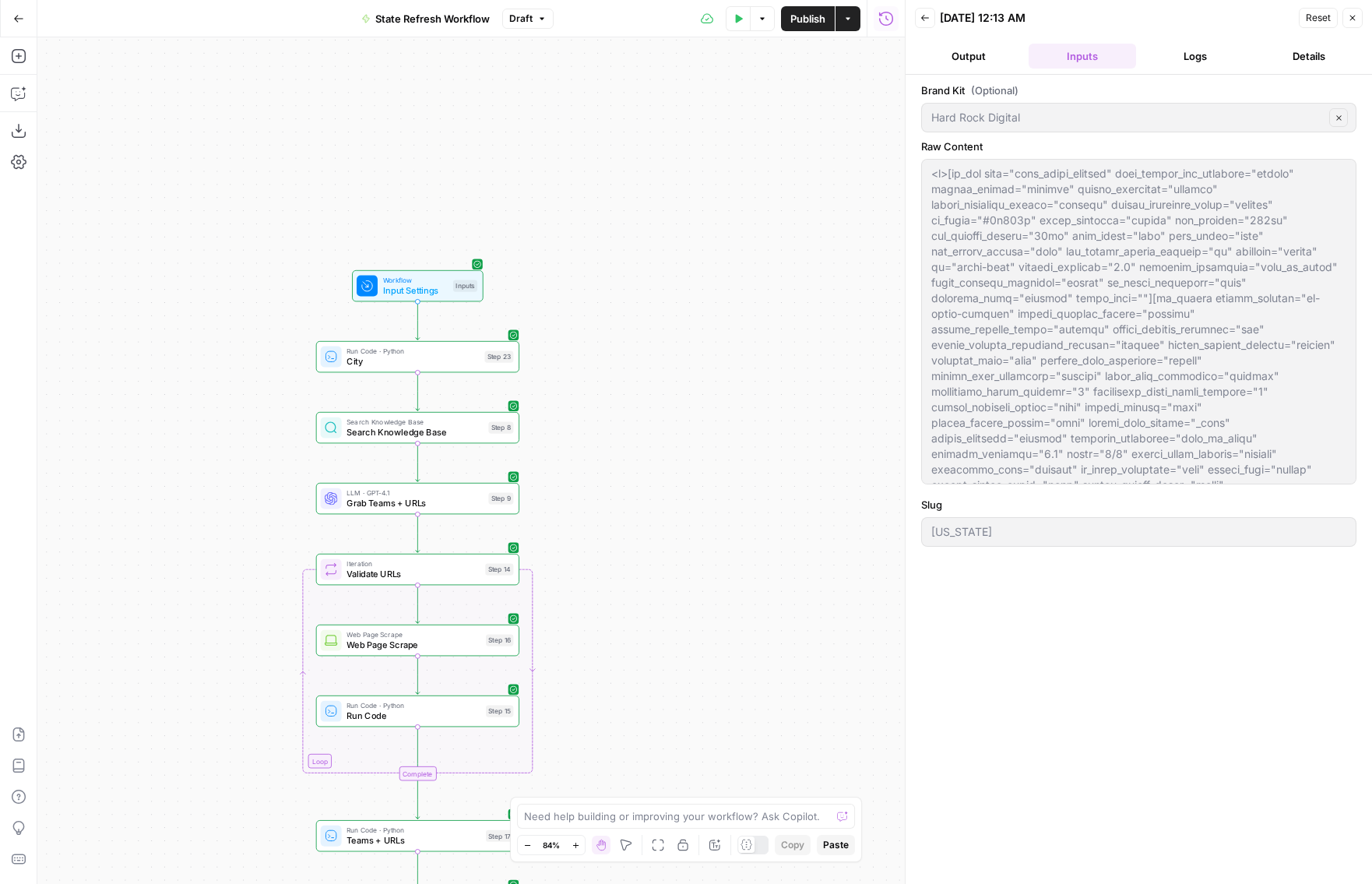
scroll to position [17, 0]
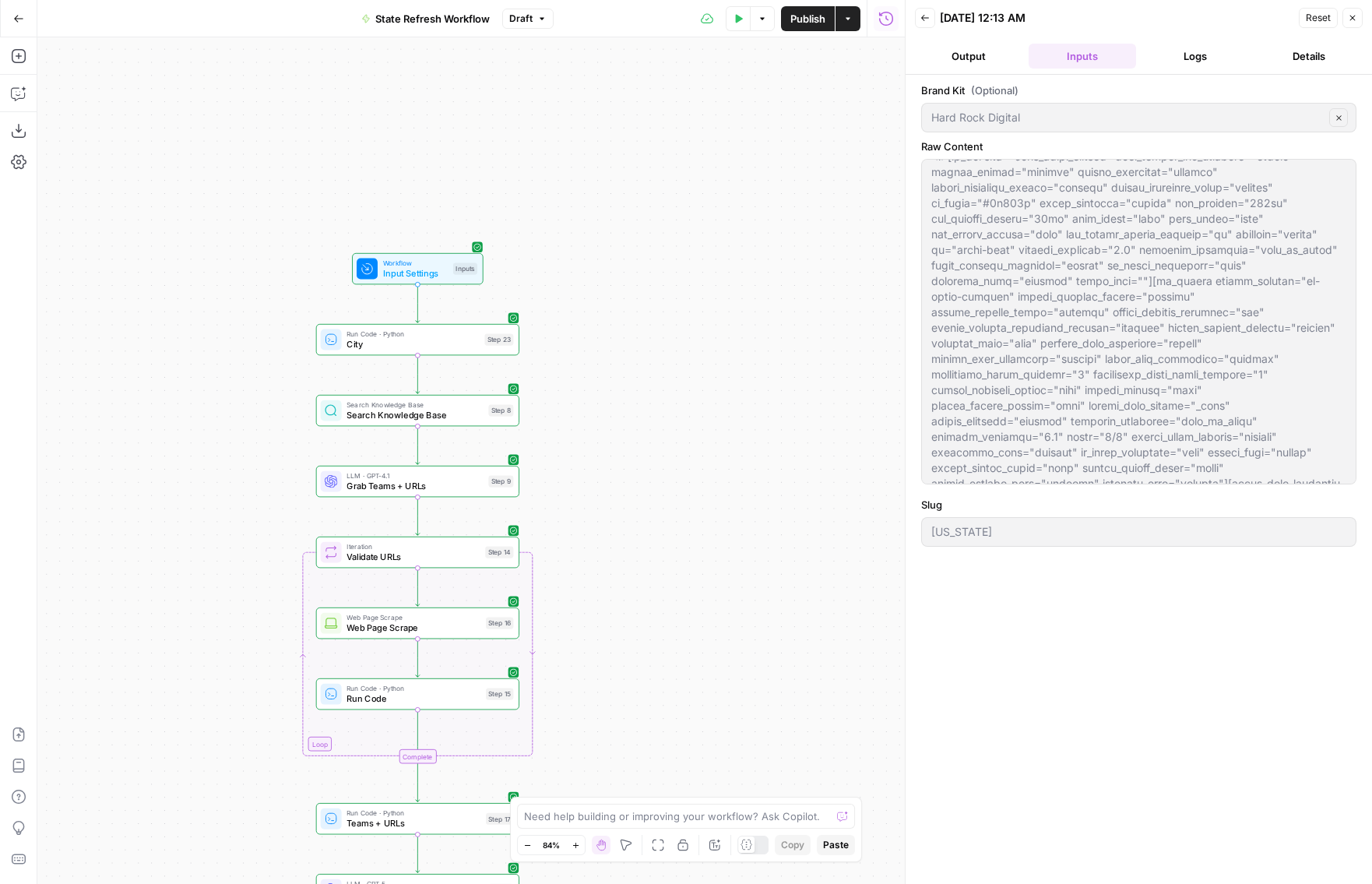
drag, startPoint x: 646, startPoint y: 667, endPoint x: 655, endPoint y: 177, distance: 490.1
click at [658, 177] on div "false true Workflow Input Settings Inputs Run Code · Python City Step 23 Search…" at bounding box center [472, 461] width 868 height 847
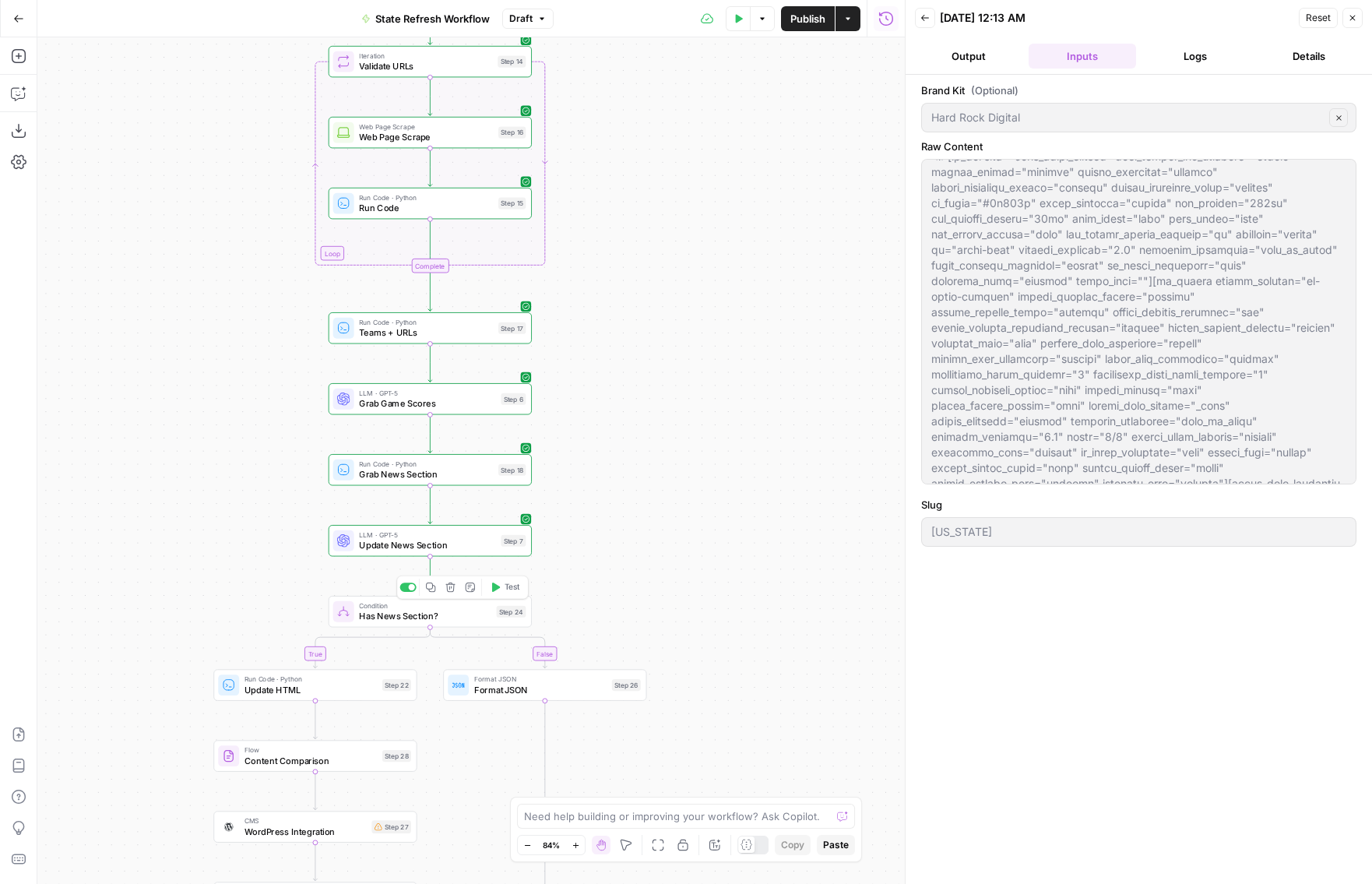
click at [411, 588] on div at bounding box center [412, 588] width 6 height 6
click at [447, 585] on icon "button" at bounding box center [451, 587] width 10 height 10
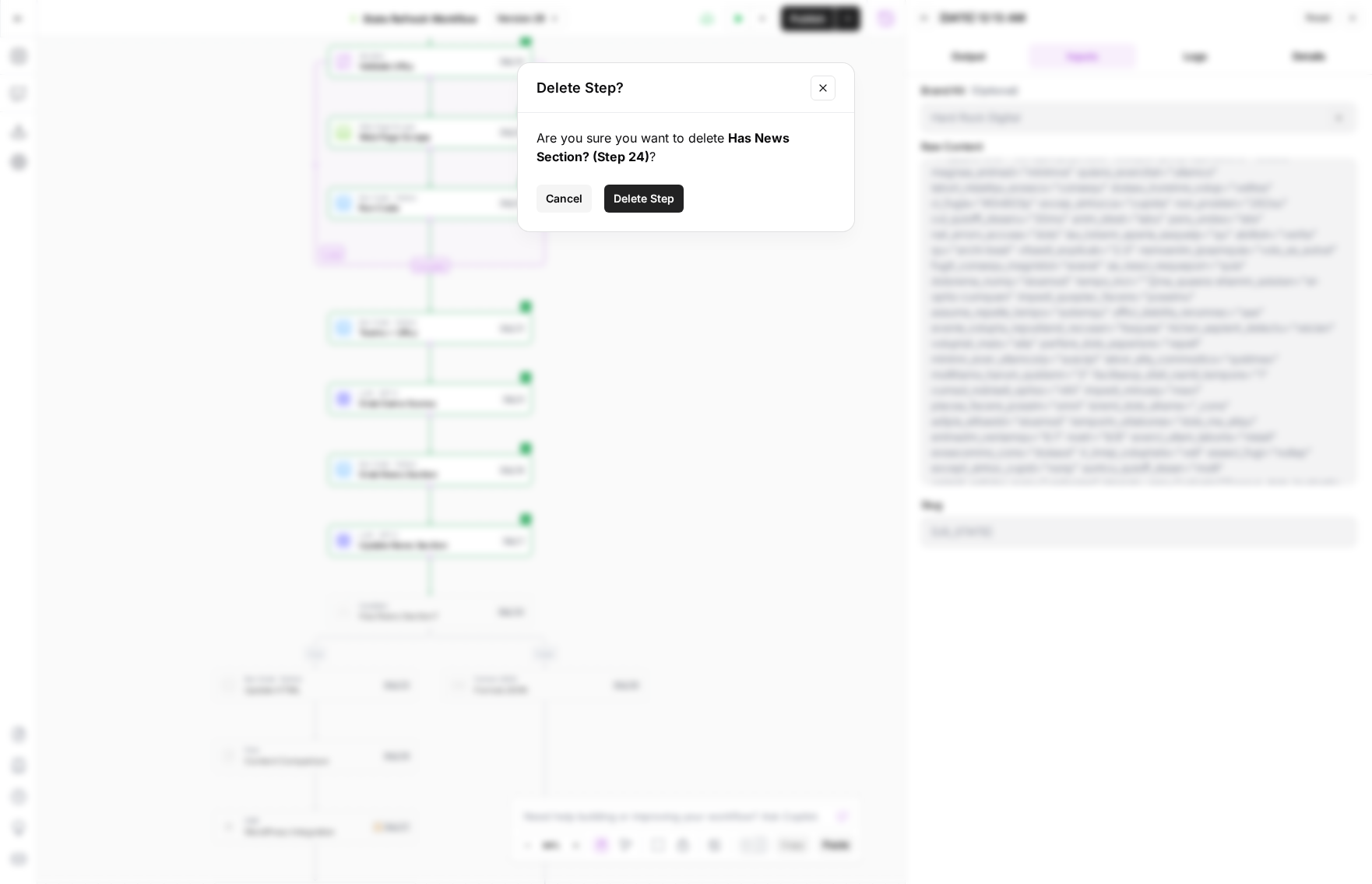
click at [627, 203] on span "Delete Step" at bounding box center [644, 199] width 61 height 16
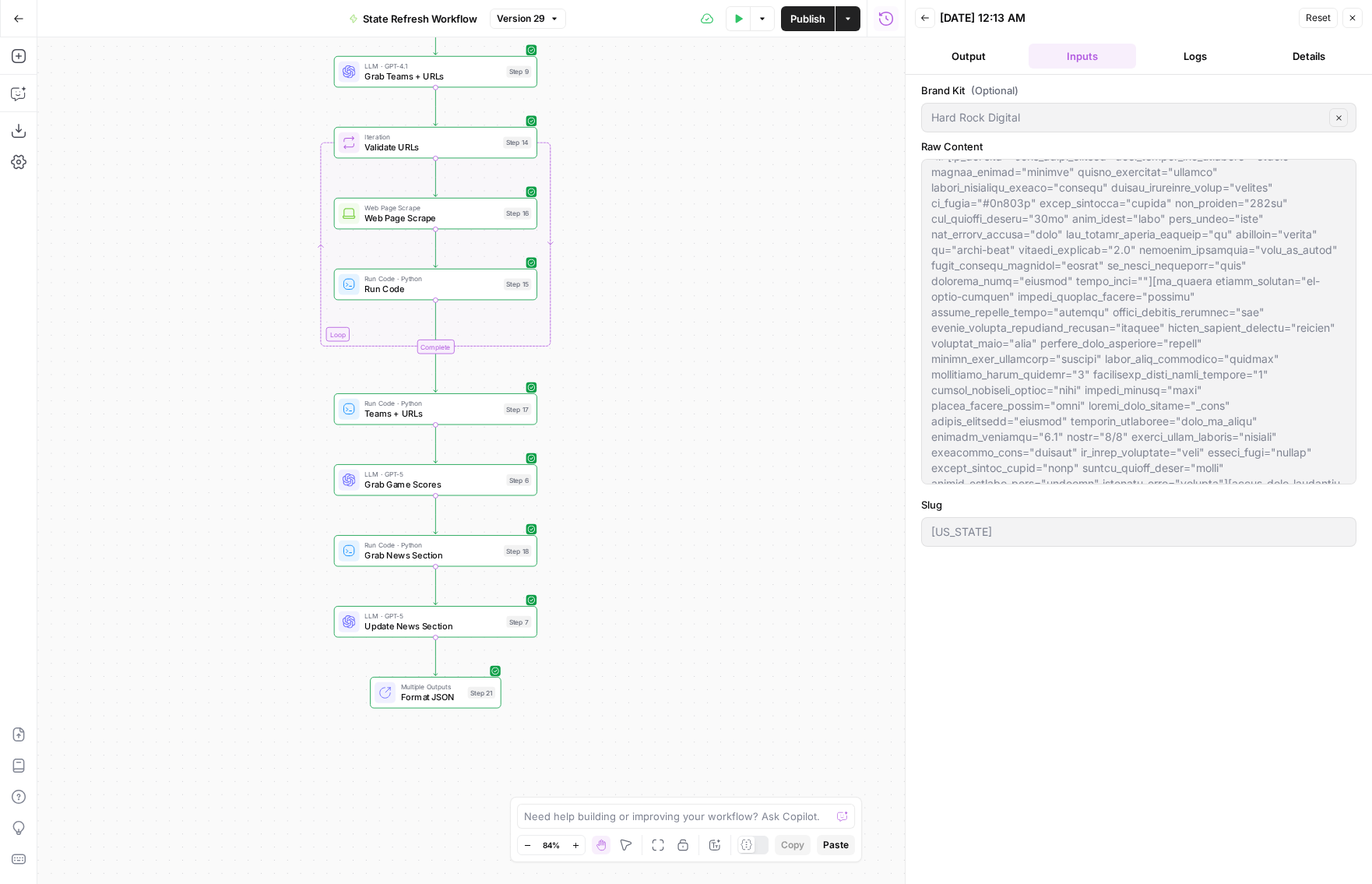
drag, startPoint x: 616, startPoint y: 488, endPoint x: 619, endPoint y: 569, distance: 81.1
click at [619, 569] on div "Workflow Input Settings Inputs Run Code · Python City Step 23 Search Knowledge …" at bounding box center [472, 461] width 868 height 847
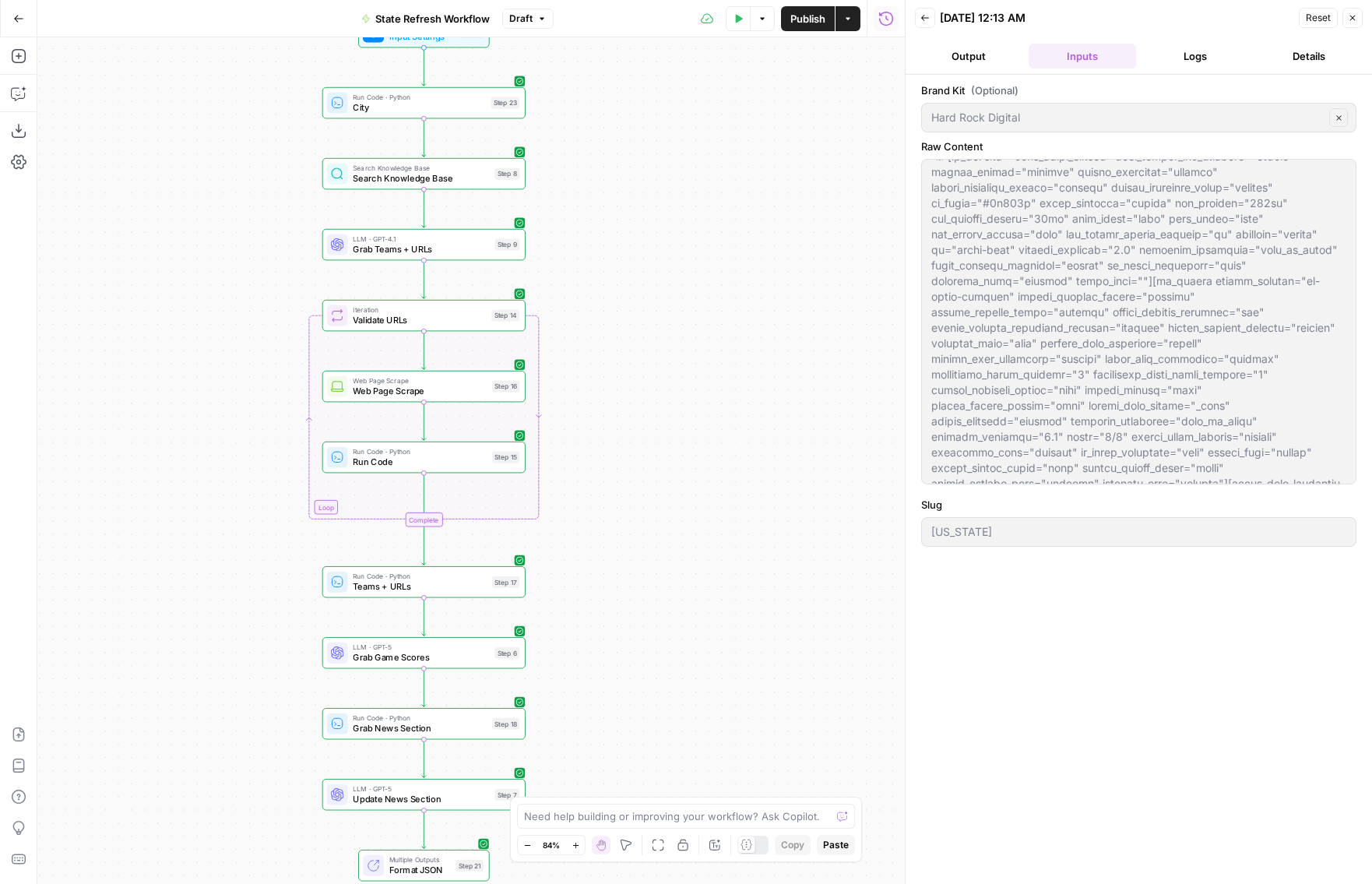
drag, startPoint x: 654, startPoint y: 338, endPoint x: 635, endPoint y: 553, distance: 215.8
click at [635, 553] on div "Workflow Input Settings Inputs Run Code · Python City Step 23 Search Knowledge …" at bounding box center [472, 461] width 868 height 847
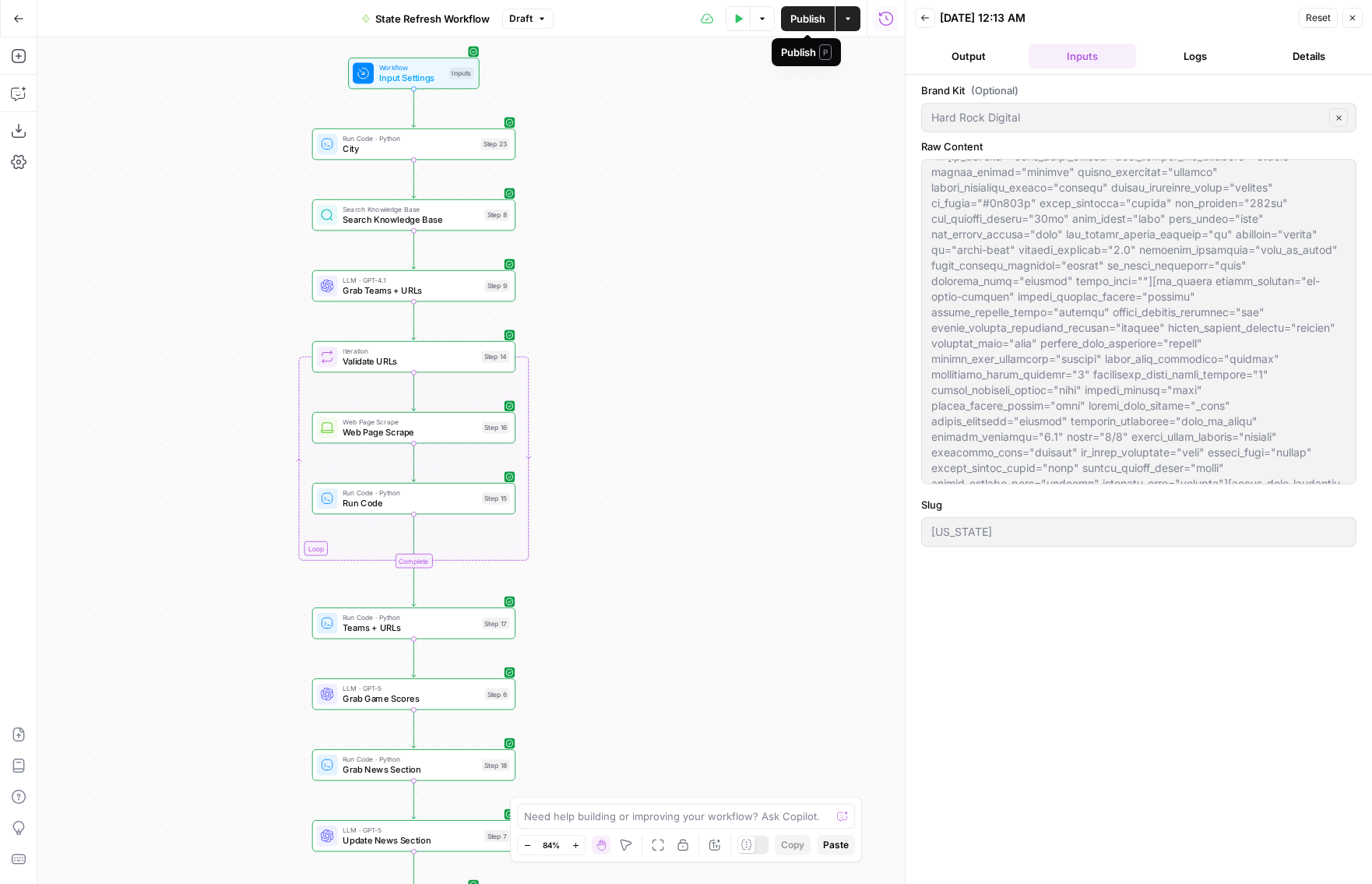
click at [811, 17] on span "Publish" at bounding box center [808, 18] width 35 height 16
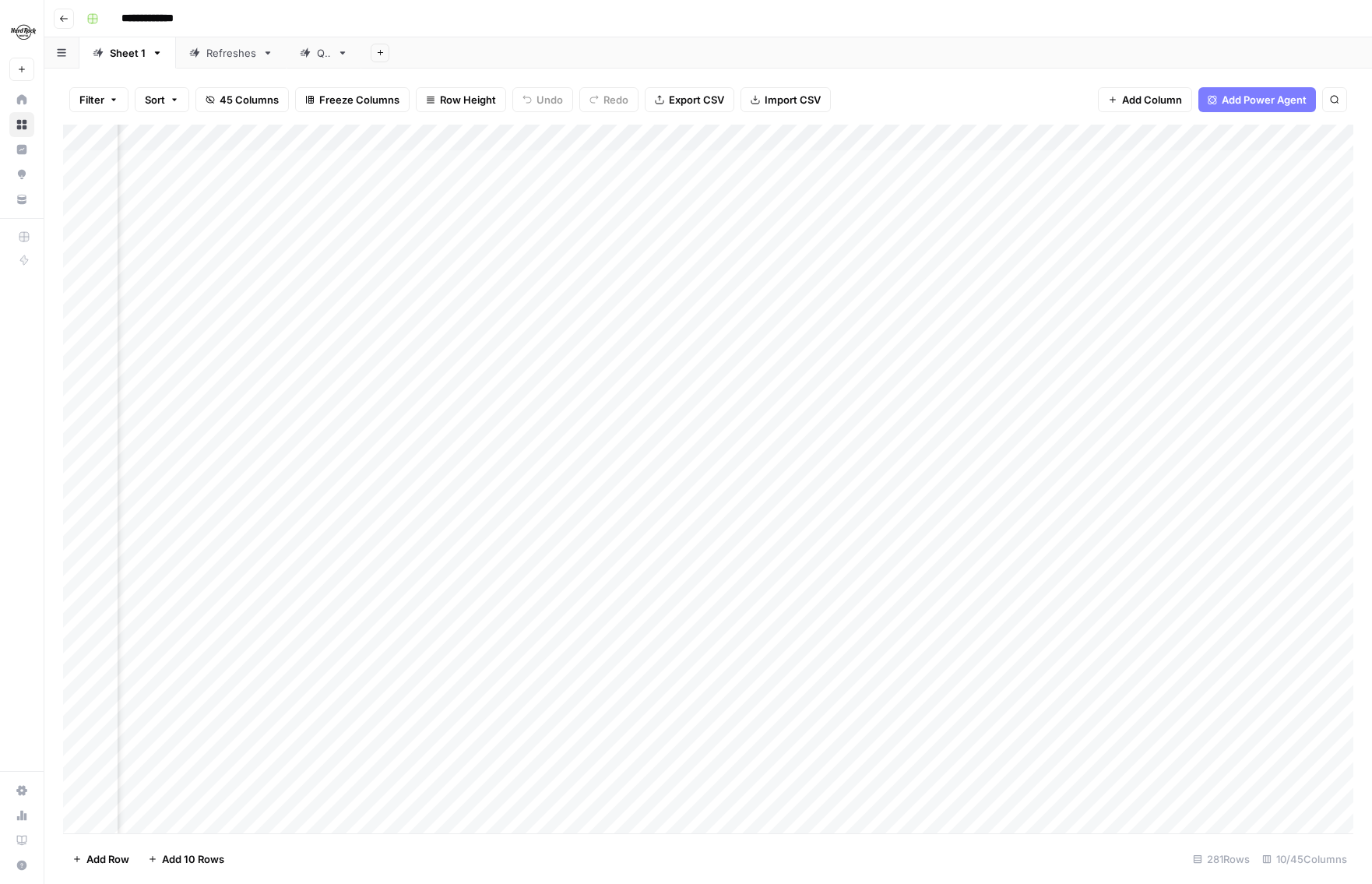
scroll to position [0, 554]
click at [954, 135] on div "Add Column" at bounding box center [708, 479] width 1290 height 709
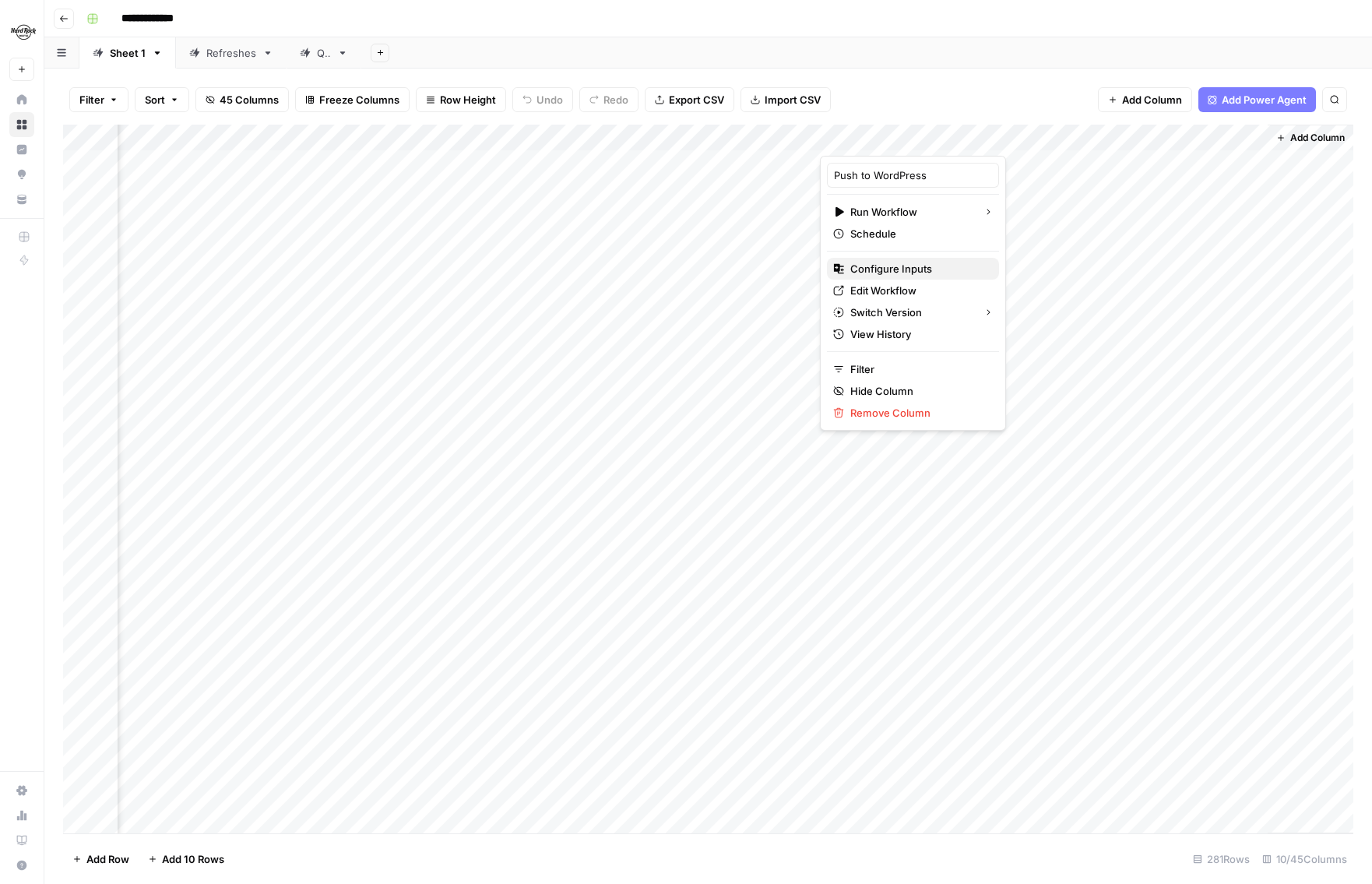
click at [888, 266] on span "Configure Inputs" at bounding box center [919, 269] width 136 height 16
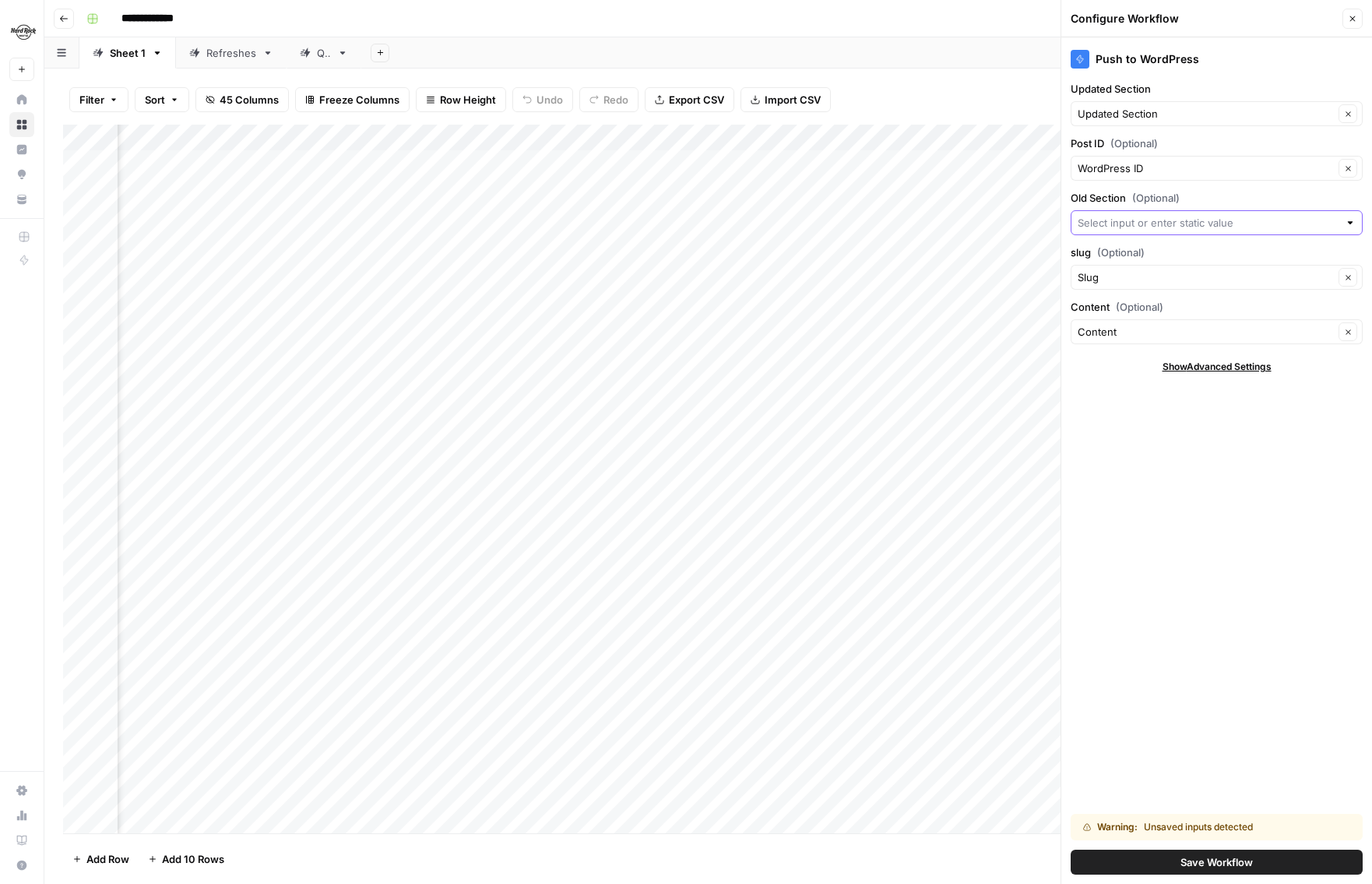
click at [1171, 216] on input "Old Section (Optional)" at bounding box center [1208, 222] width 261 height 16
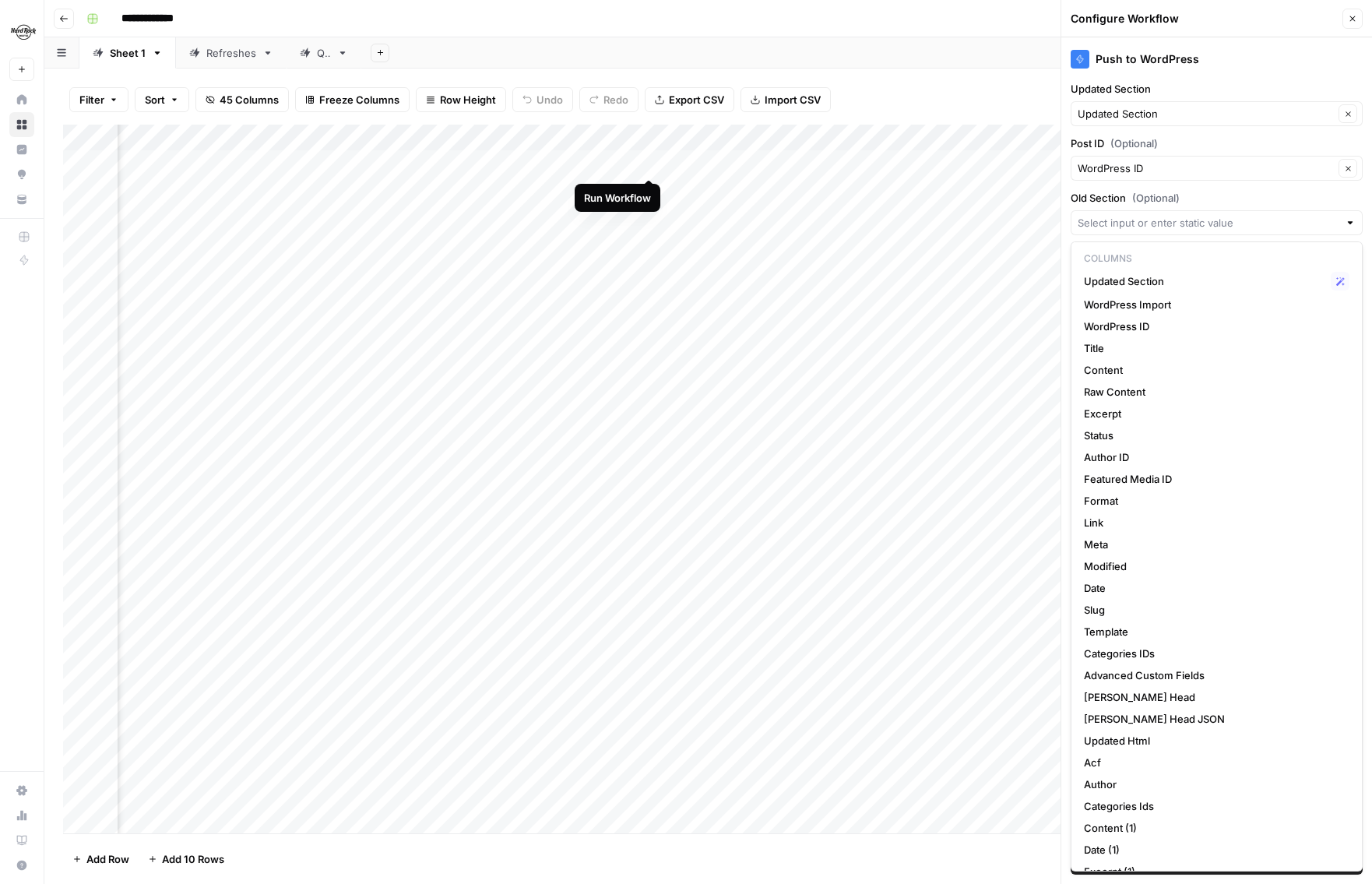
click at [648, 164] on div "Add Column" at bounding box center [708, 479] width 1290 height 709
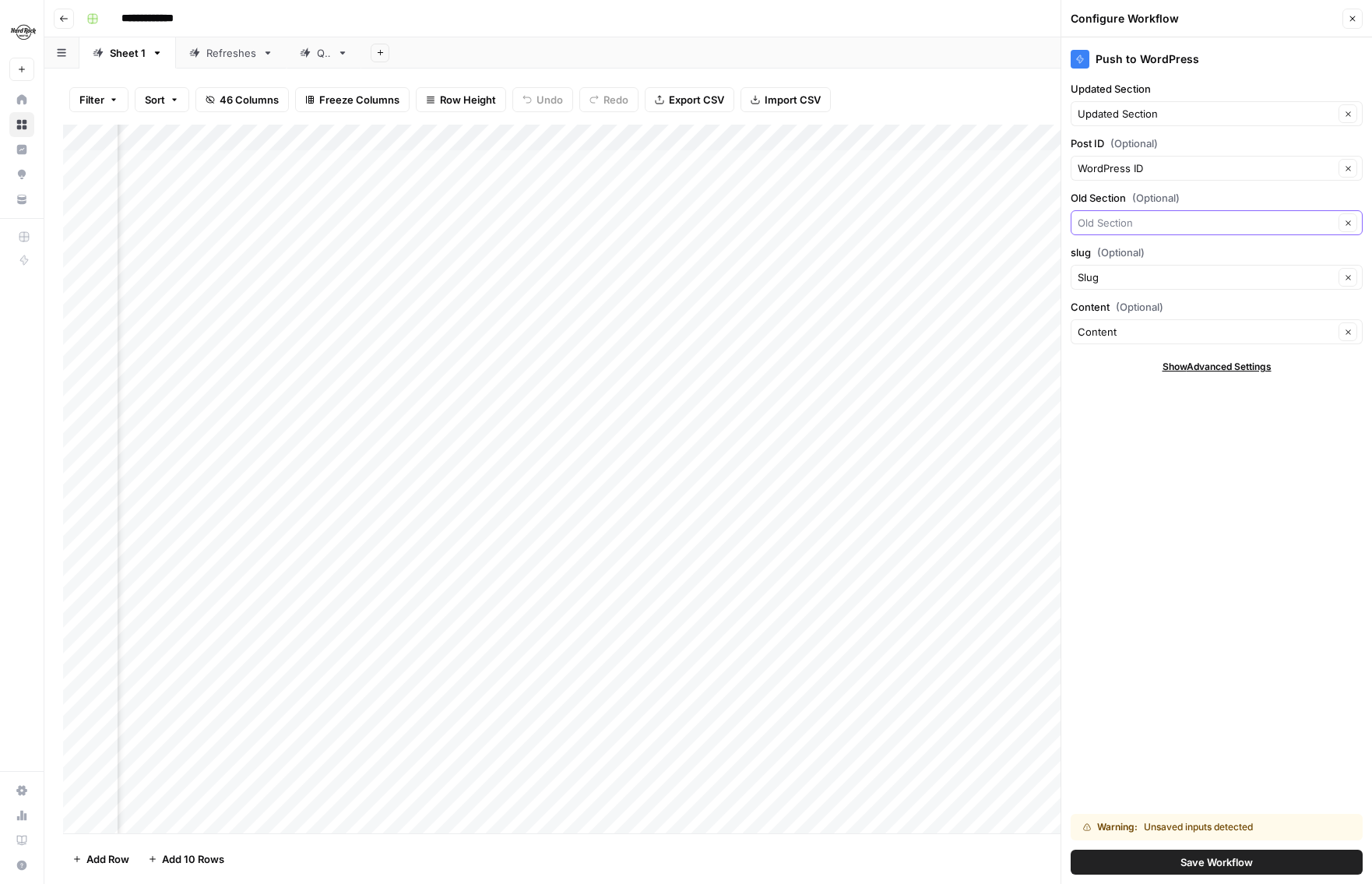
click at [1157, 218] on input "Old Section (Optional)" at bounding box center [1206, 222] width 256 height 16
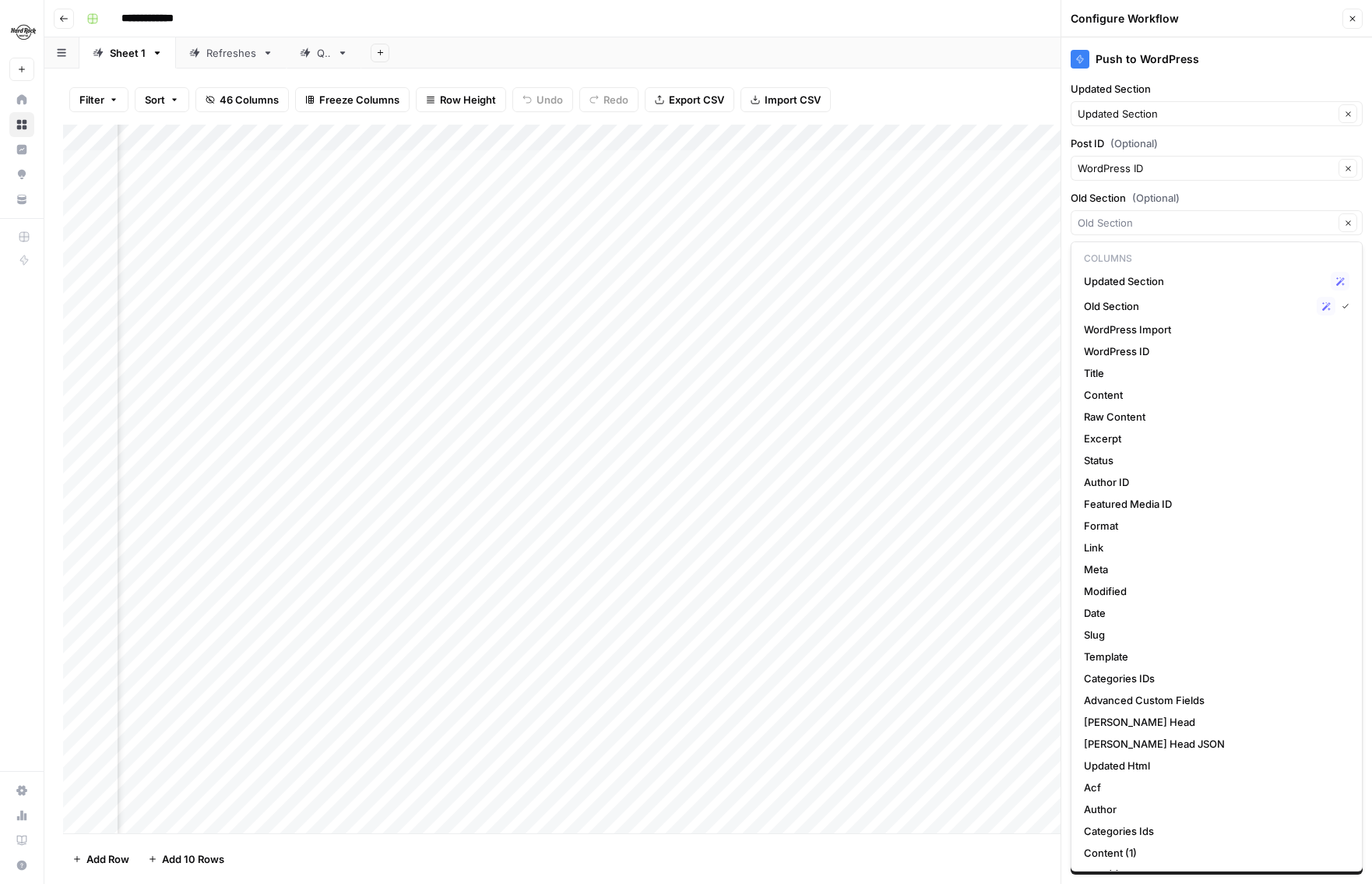
type input "Old Section"
click at [943, 136] on div "Add Column" at bounding box center [708, 479] width 1290 height 709
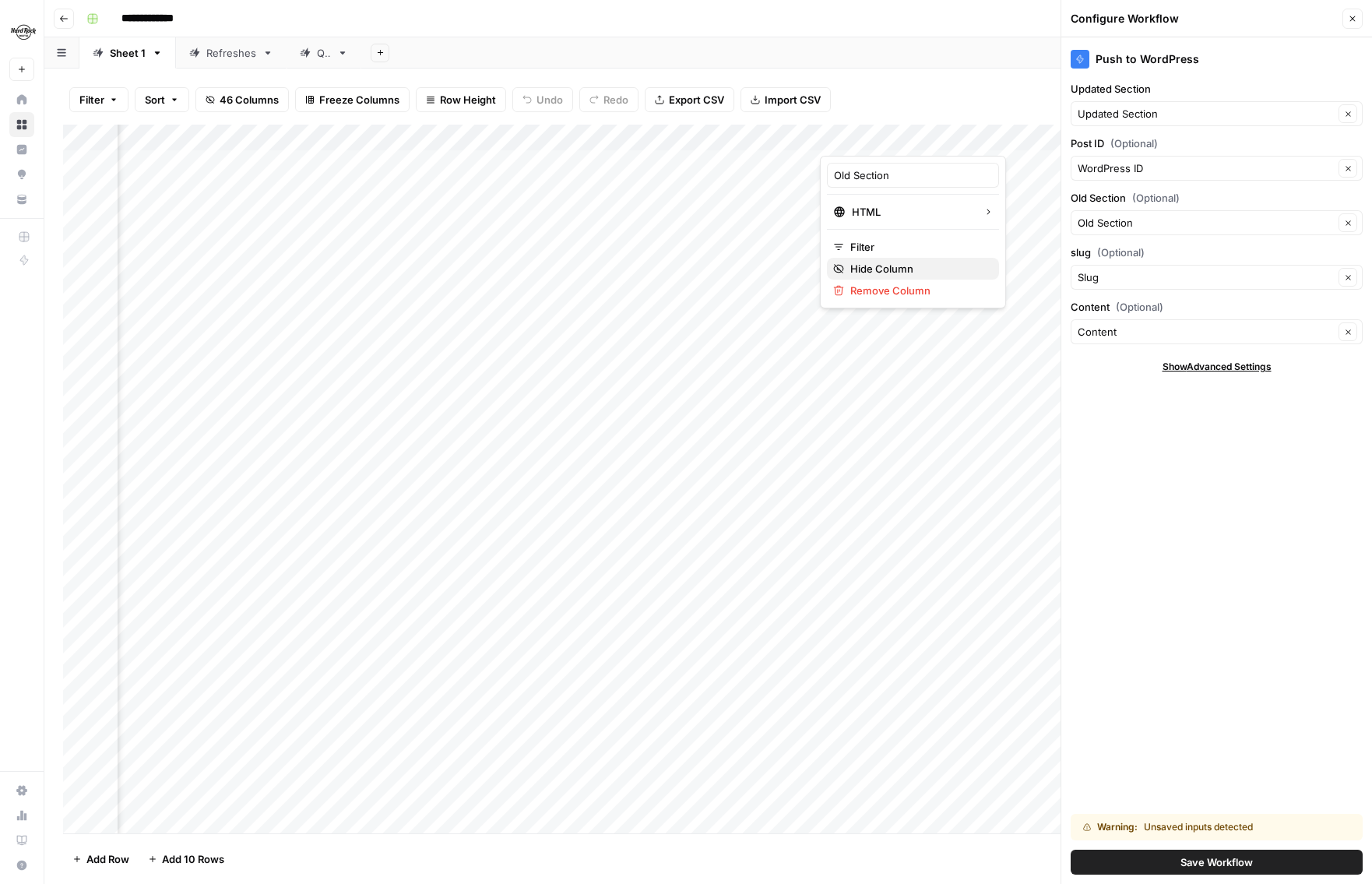
click at [887, 262] on span "Hide Column" at bounding box center [919, 269] width 136 height 16
click at [1204, 335] on input "Content (Optional)" at bounding box center [1206, 332] width 256 height 16
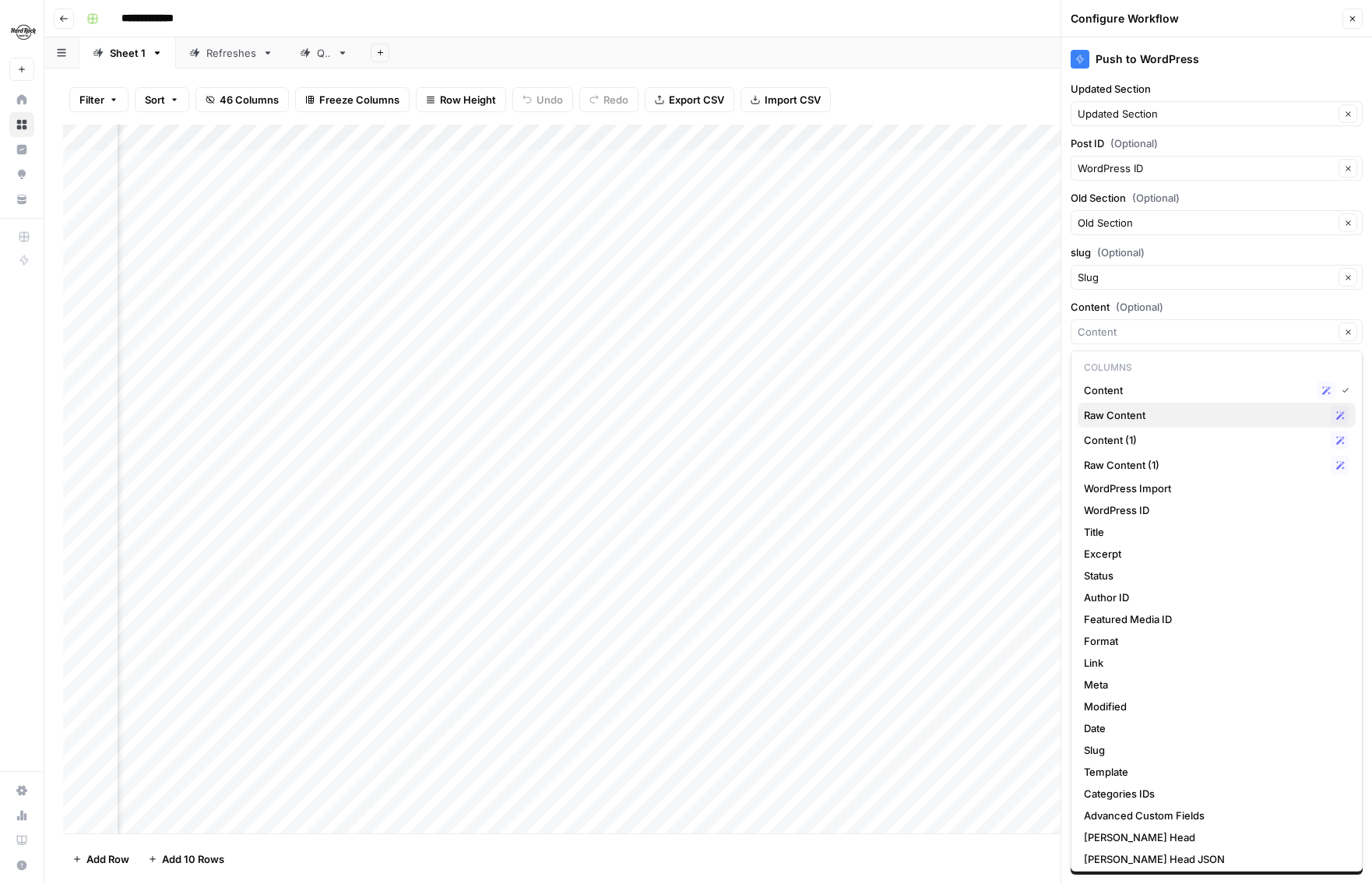
click at [1182, 413] on span "Raw Content" at bounding box center [1205, 415] width 241 height 16
type input "Raw Content"
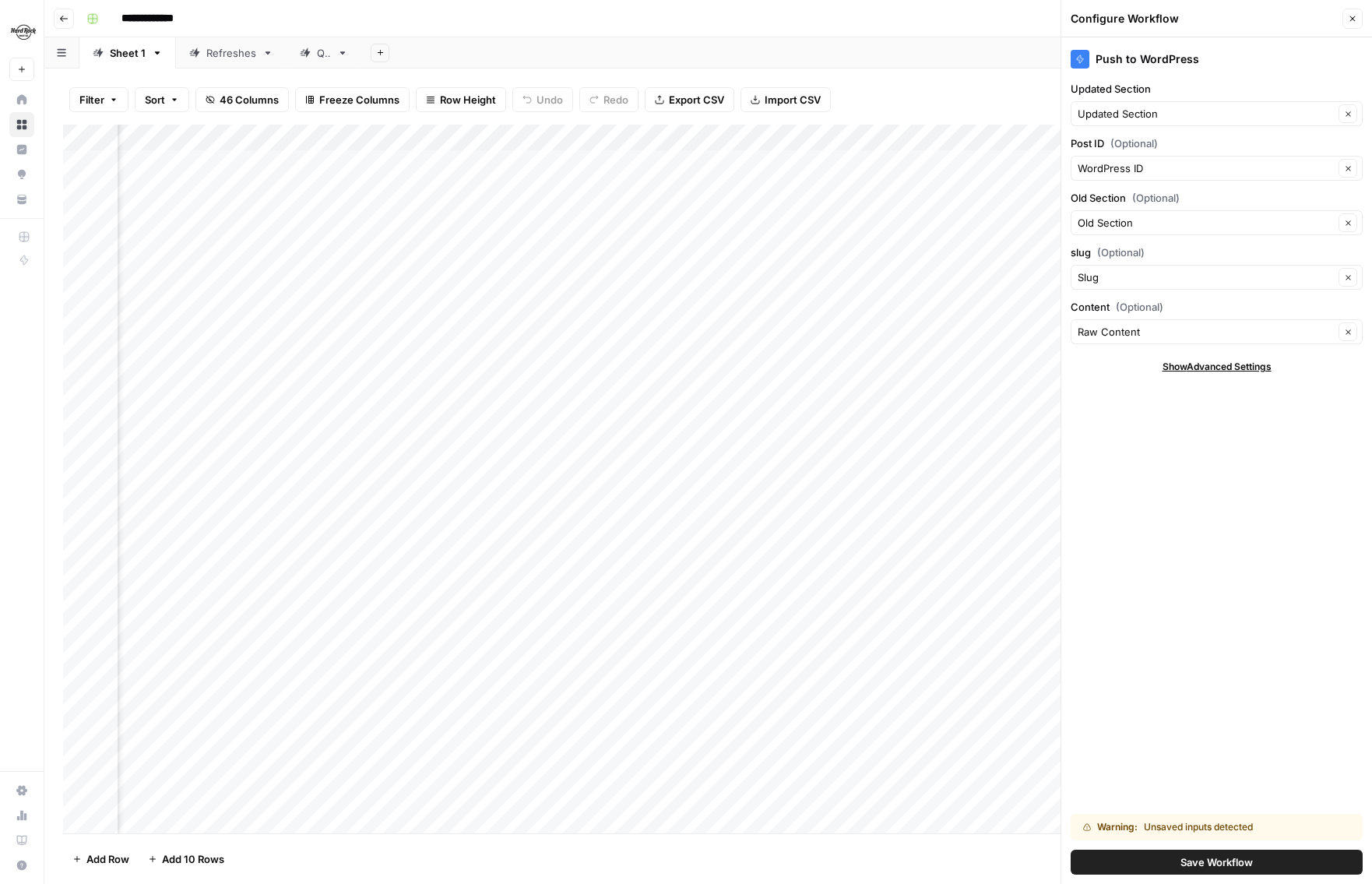
click at [1194, 861] on span "Save Workflow" at bounding box center [1217, 863] width 73 height 16
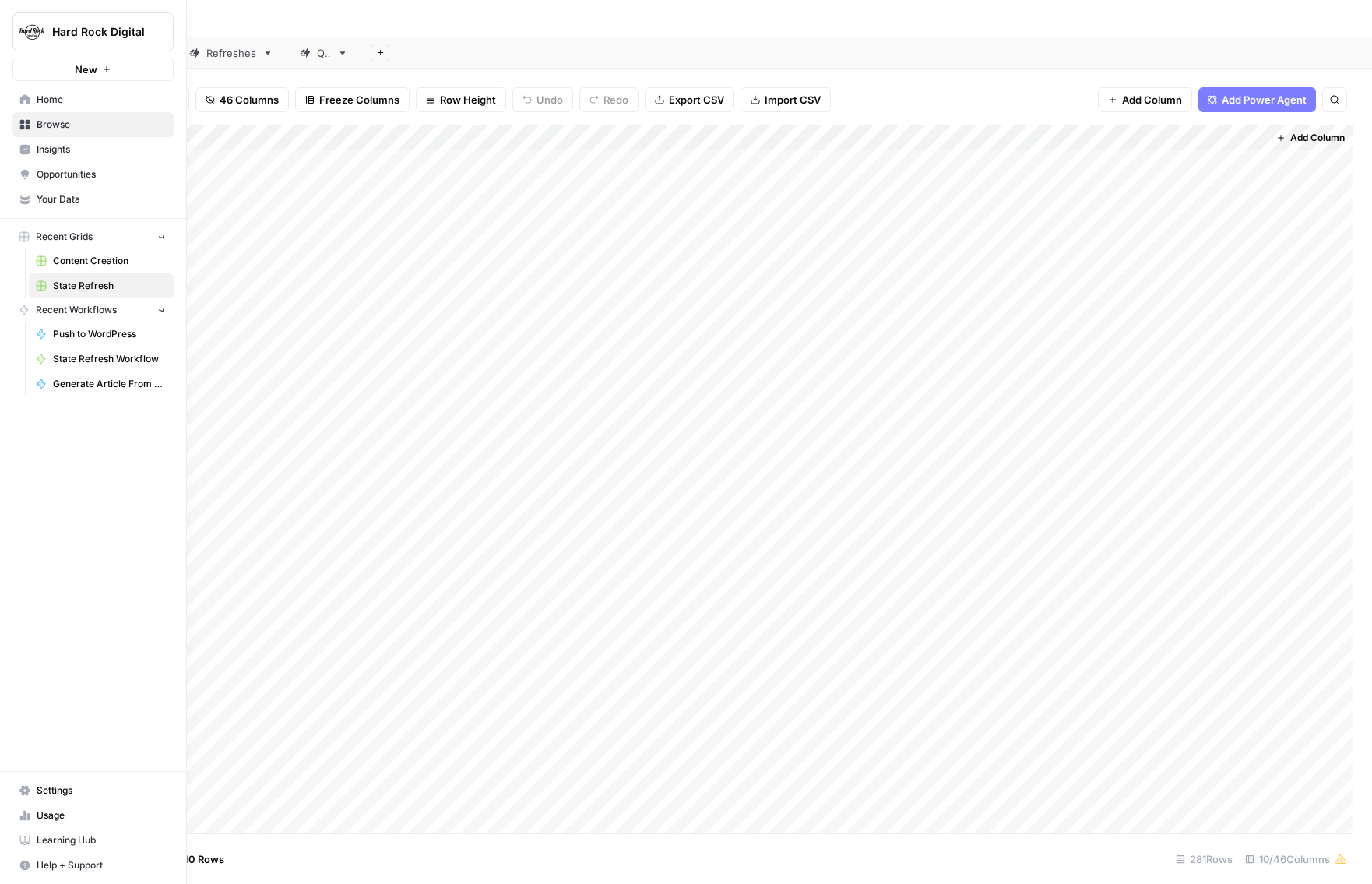
click at [25, 199] on icon at bounding box center [24, 198] width 9 height 6
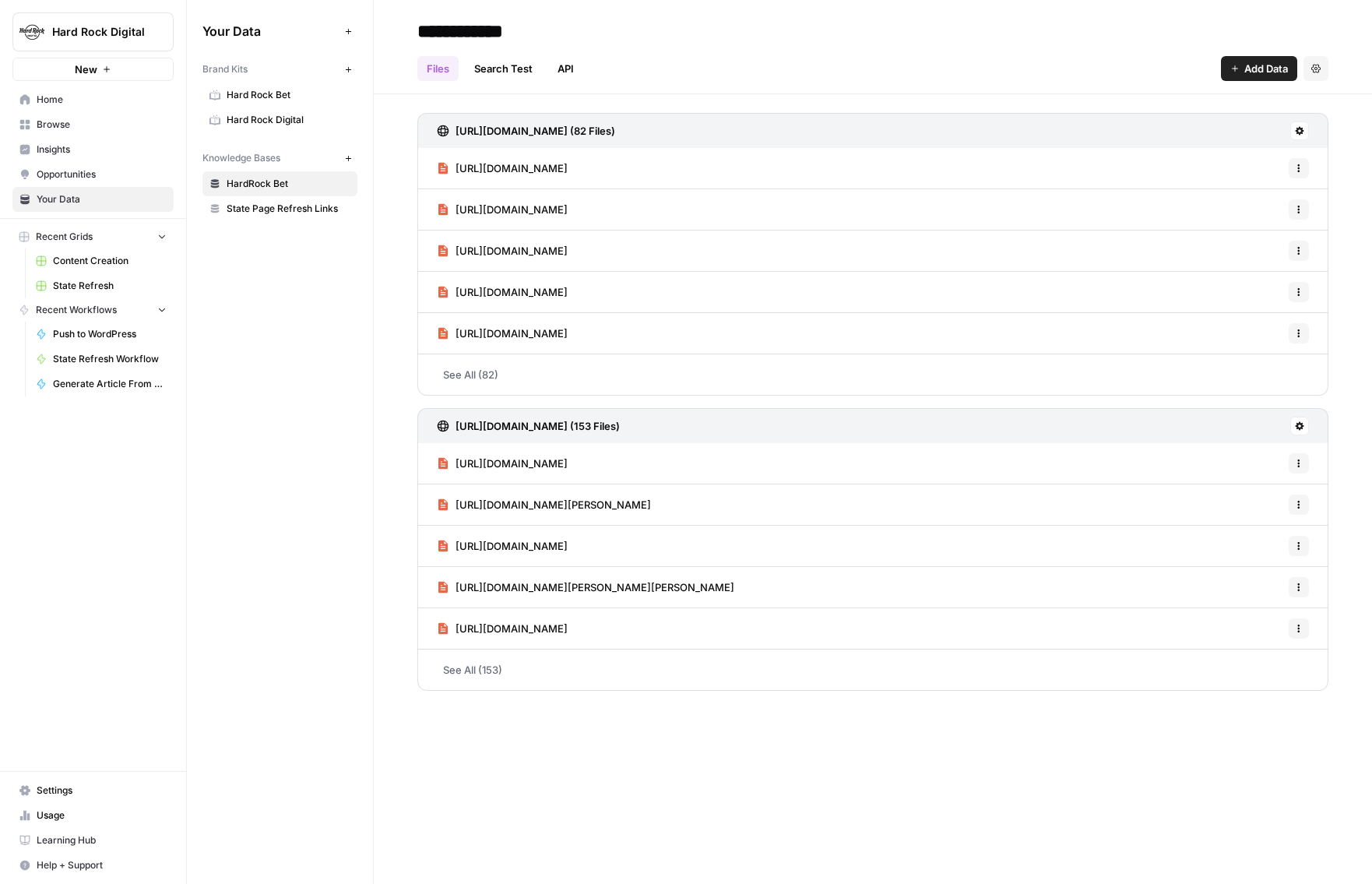
click at [287, 117] on span "Hard Rock Digital" at bounding box center [288, 119] width 124 height 14
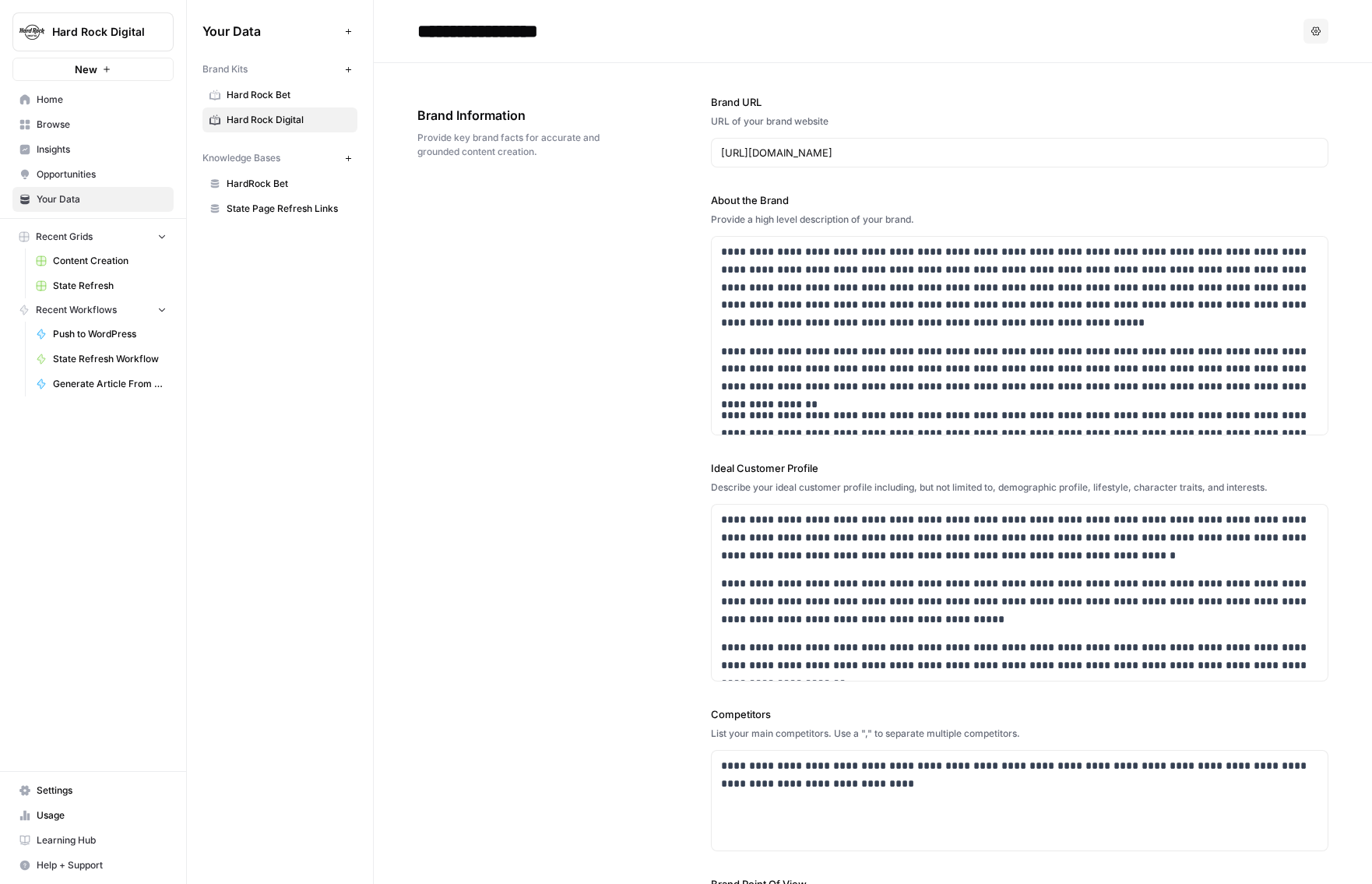
click at [291, 90] on span "Hard Rock Bet" at bounding box center [288, 95] width 124 height 14
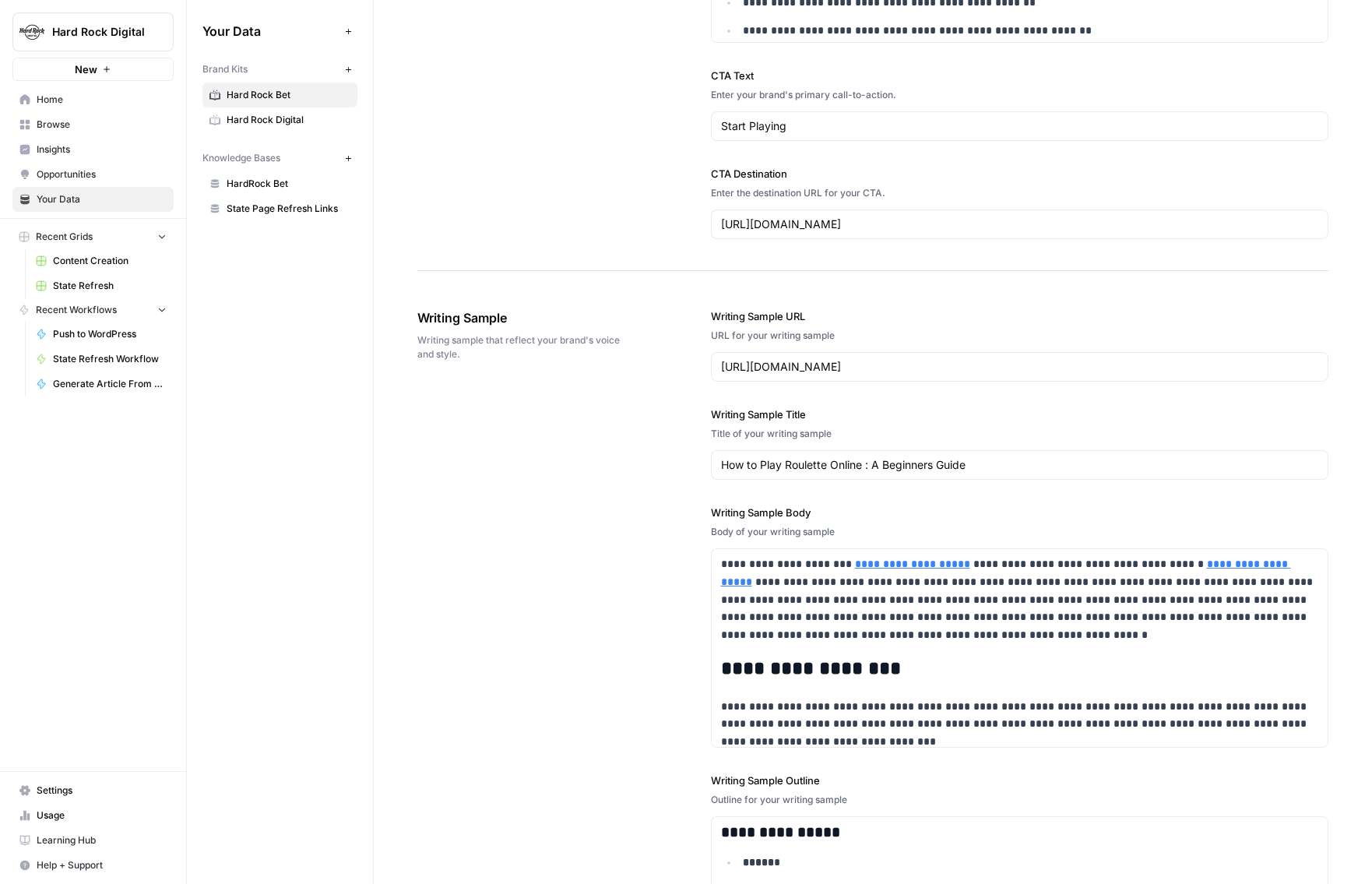
scroll to position [2278, 0]
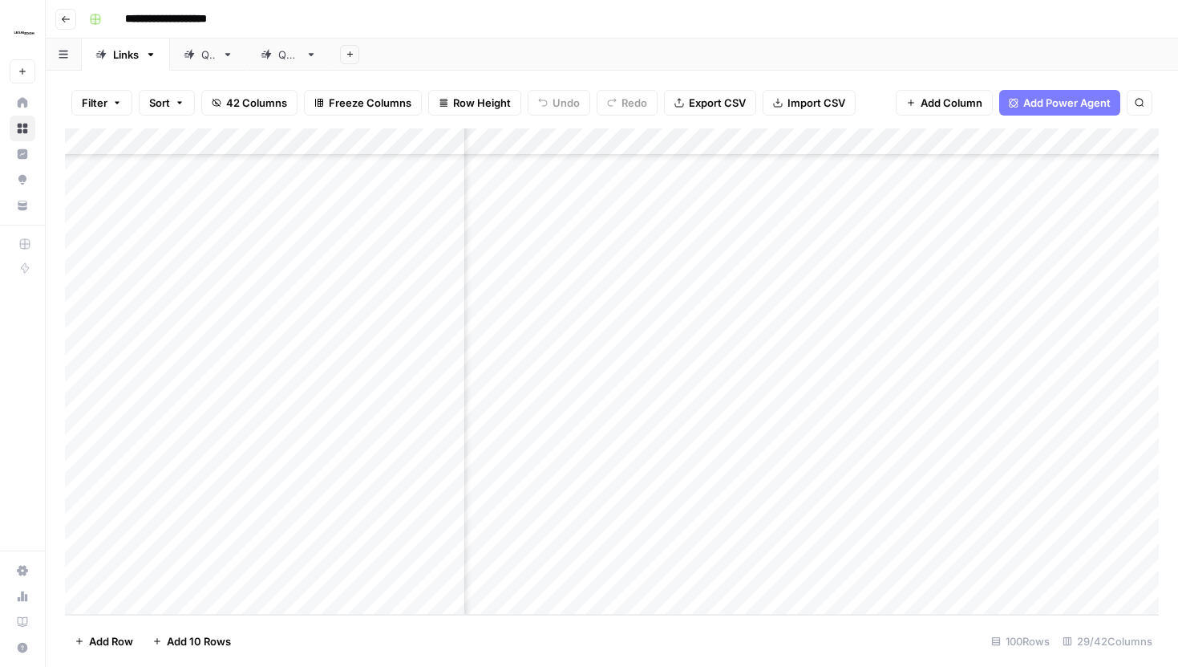
scroll to position [3738, 2385]
click at [853, 349] on div "Add Column" at bounding box center [612, 371] width 1094 height 486
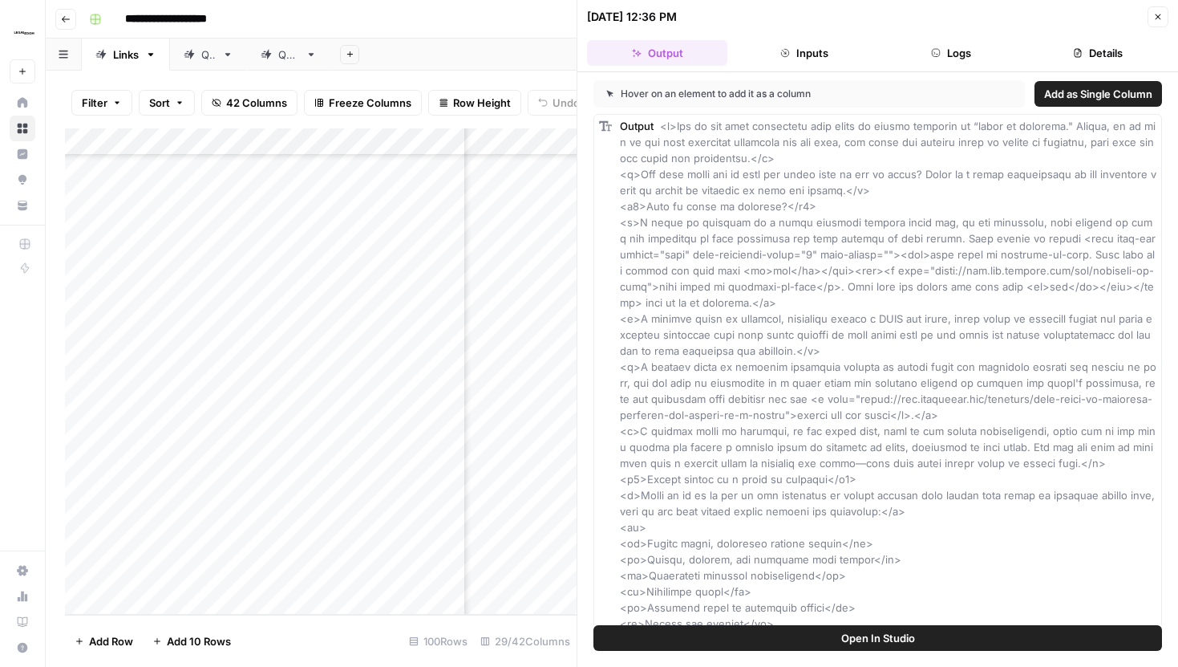
click at [1156, 18] on icon "button" at bounding box center [1158, 17] width 10 height 10
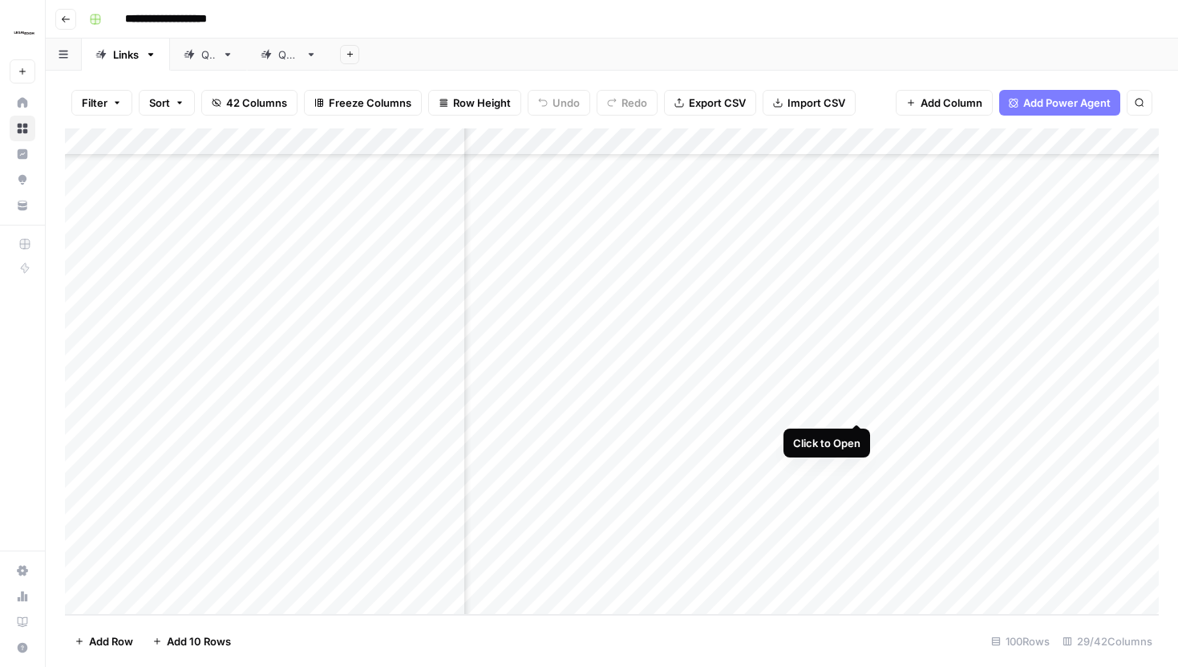
click at [857, 396] on div "Add Column" at bounding box center [612, 371] width 1094 height 486
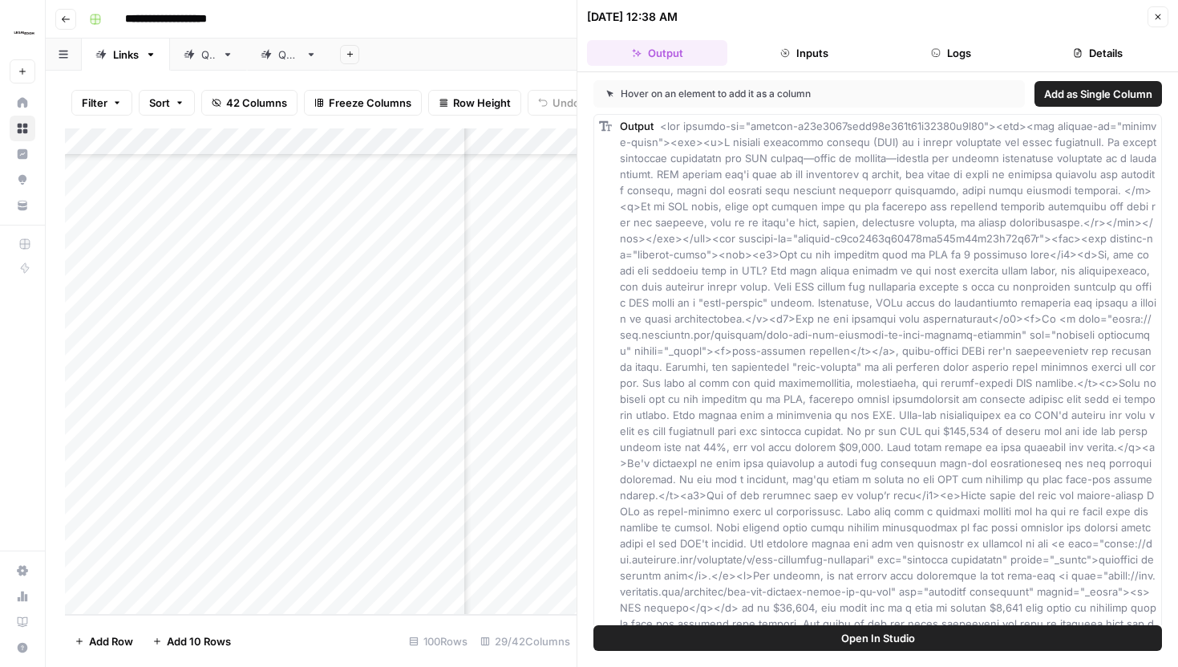
click at [1151, 18] on button "Close" at bounding box center [1158, 16] width 21 height 21
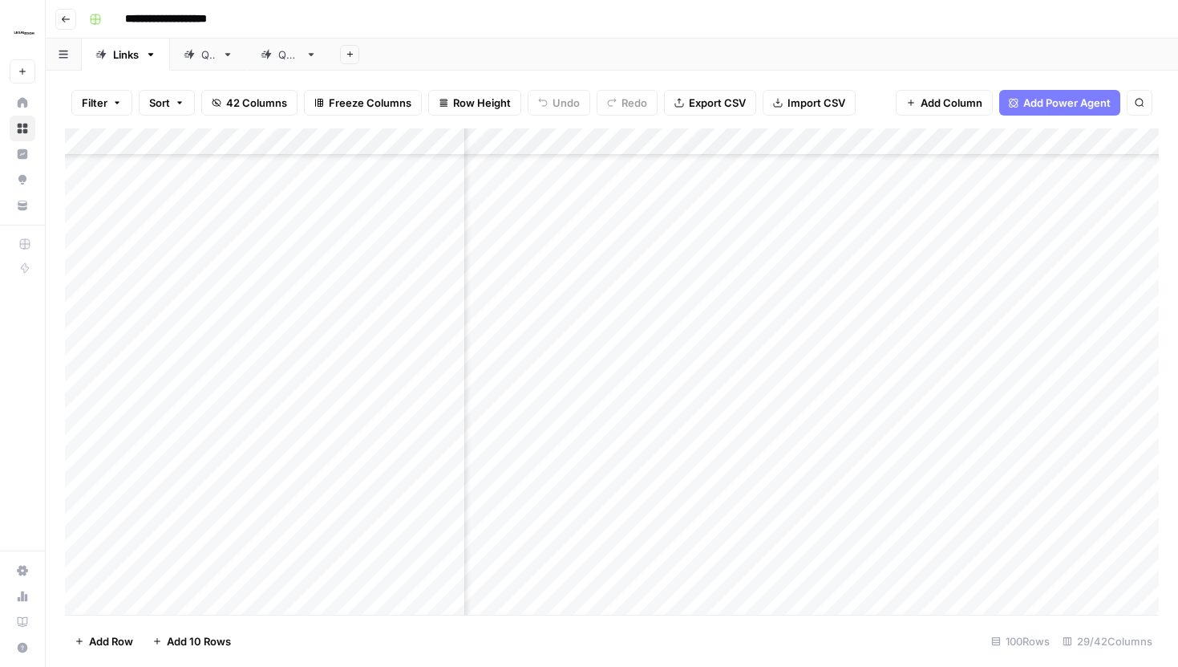
scroll to position [3708, 2385]
click at [852, 335] on div "Add Column" at bounding box center [612, 371] width 1094 height 486
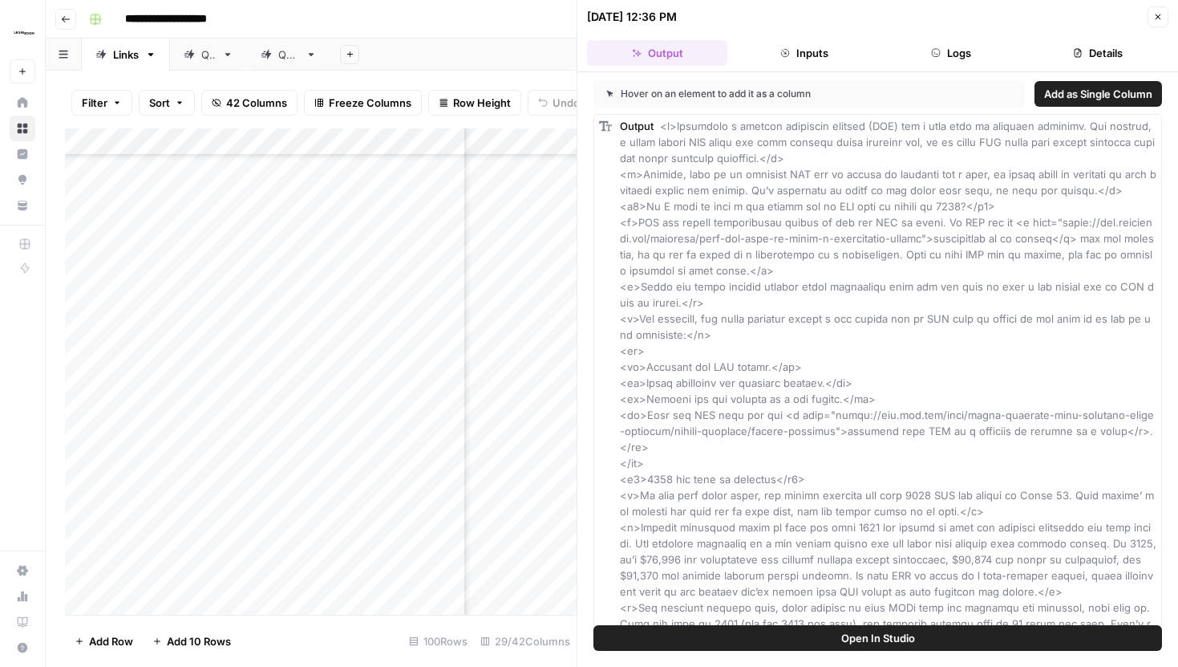
click at [1157, 18] on icon "button" at bounding box center [1158, 17] width 10 height 10
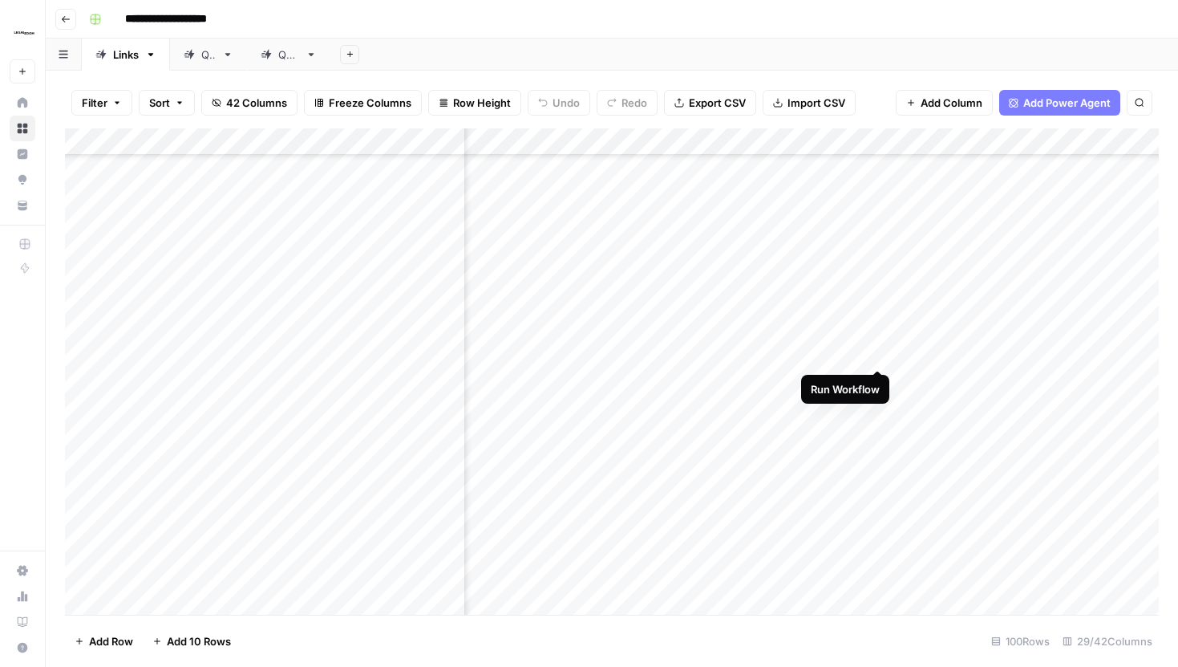
click at [879, 333] on div "Add Column" at bounding box center [612, 371] width 1094 height 486
click at [878, 297] on div "Add Column" at bounding box center [612, 371] width 1094 height 486
click at [760, 392] on div "Add Column" at bounding box center [612, 371] width 1094 height 486
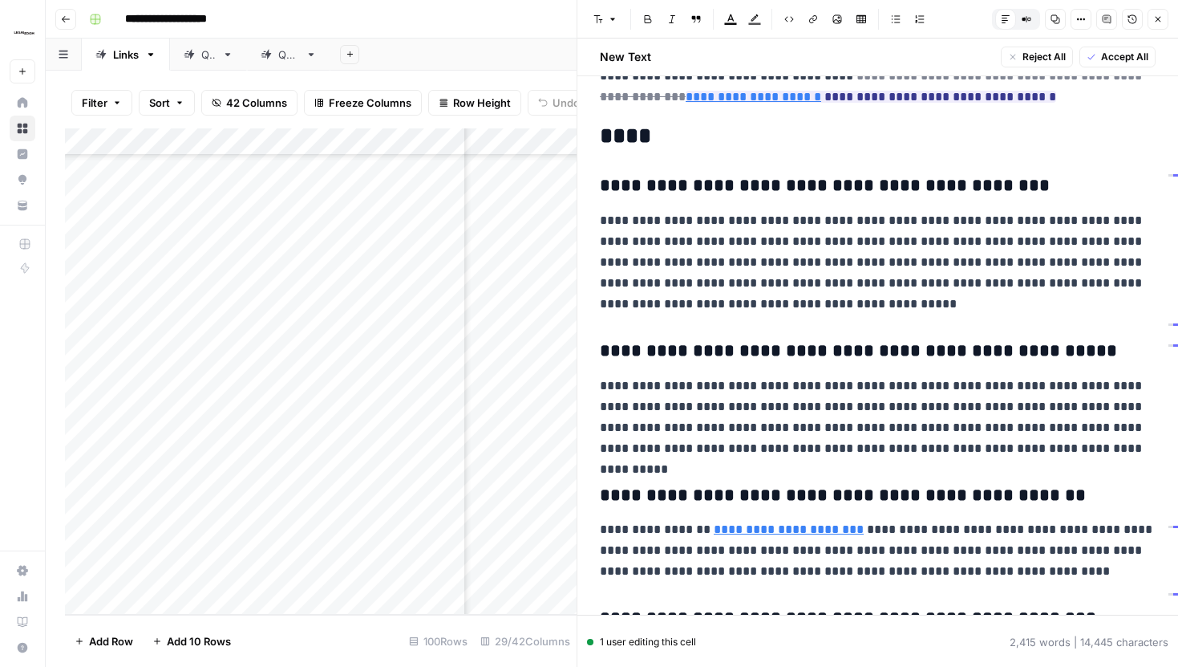
scroll to position [4442, 0]
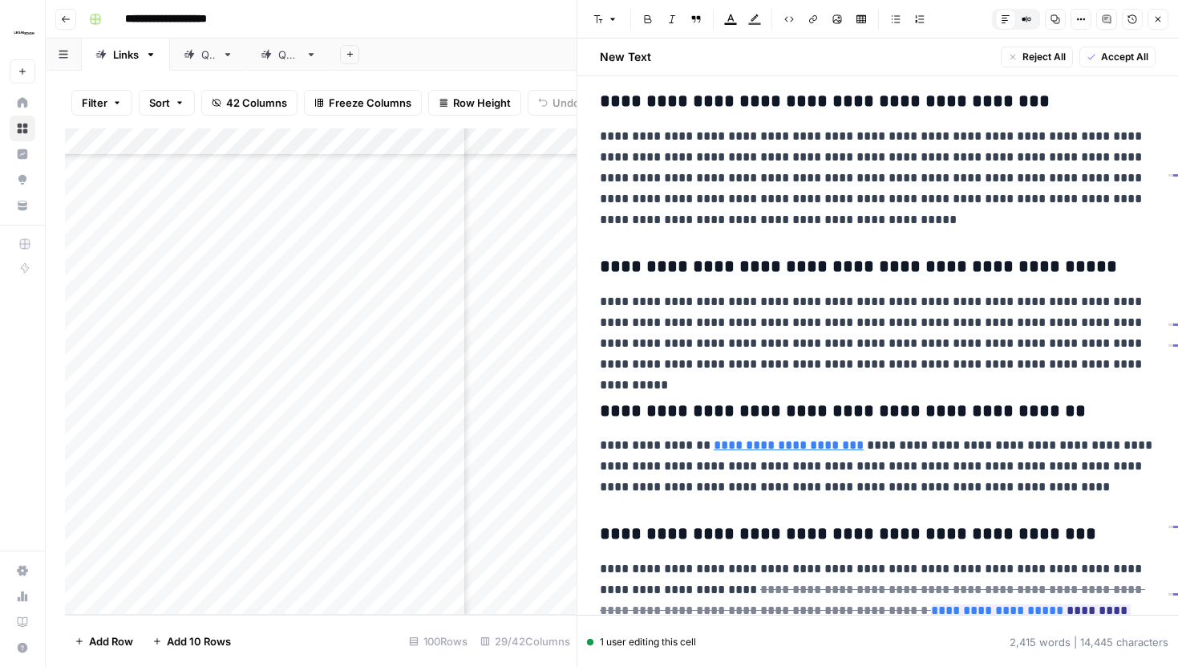
click at [1157, 24] on button "Close" at bounding box center [1158, 19] width 21 height 21
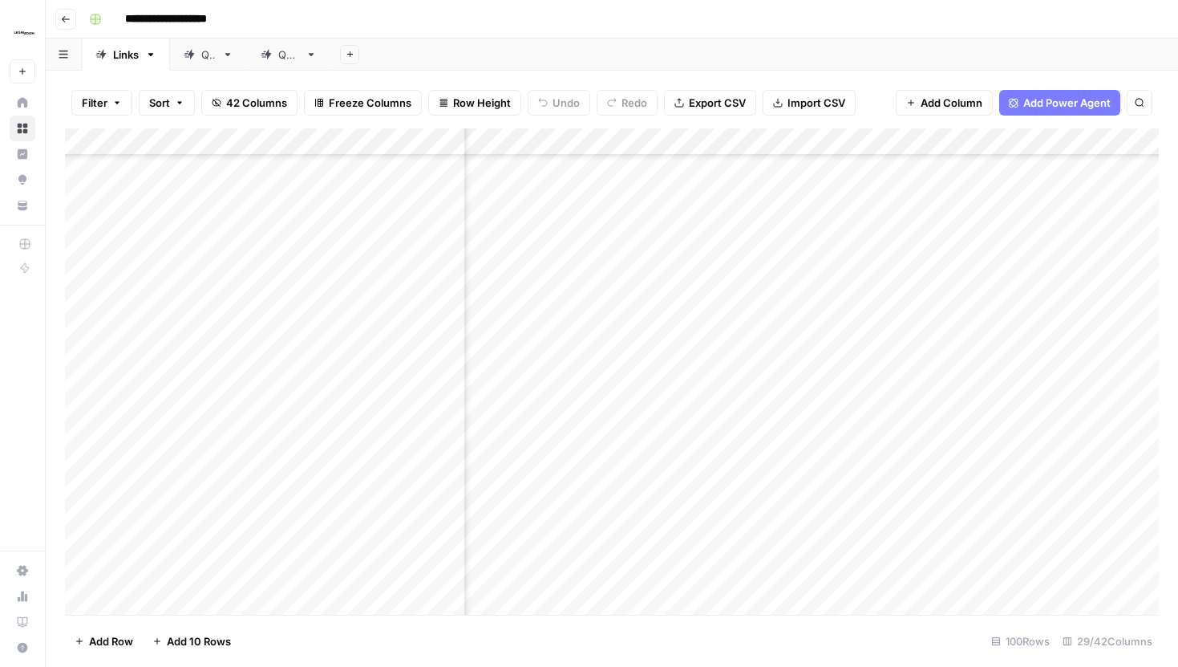
scroll to position [3712, 2687]
click at [809, 290] on div "Add Column" at bounding box center [612, 371] width 1094 height 486
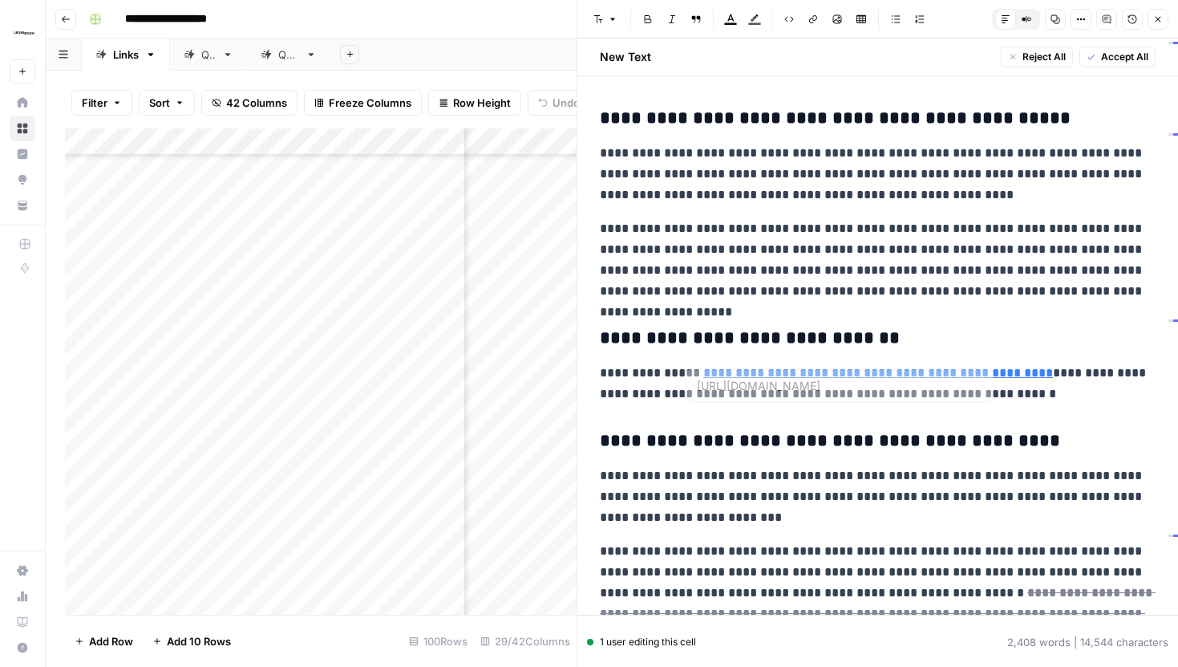
scroll to position [4440, 0]
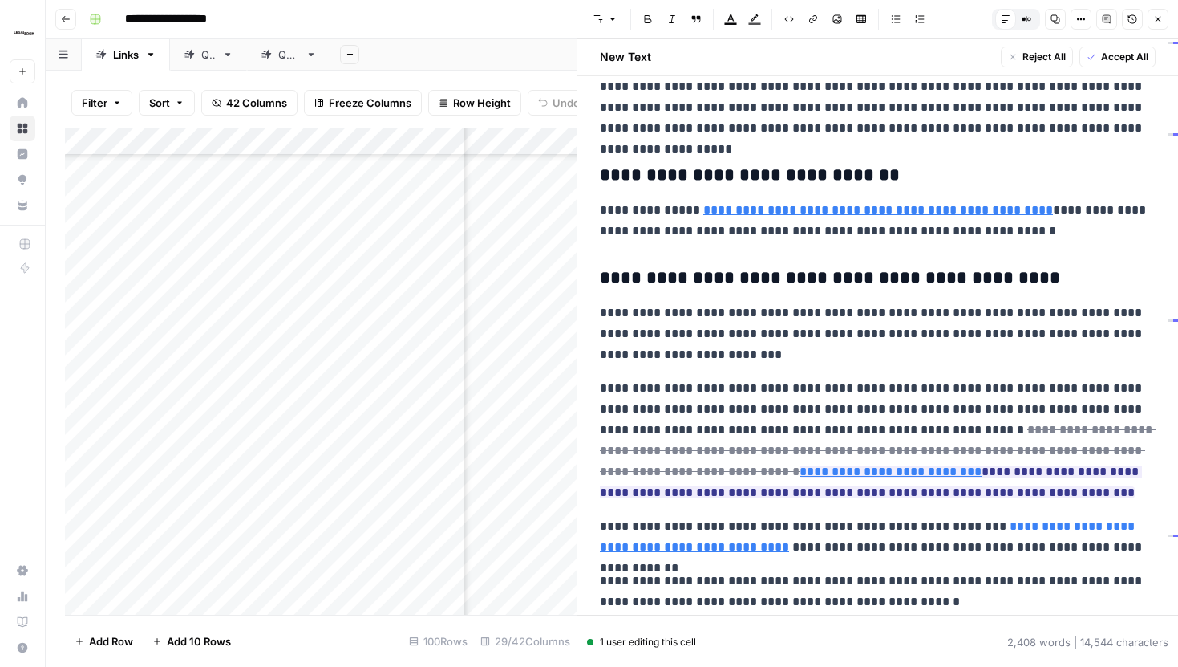
click at [1158, 17] on icon "button" at bounding box center [1158, 19] width 10 height 10
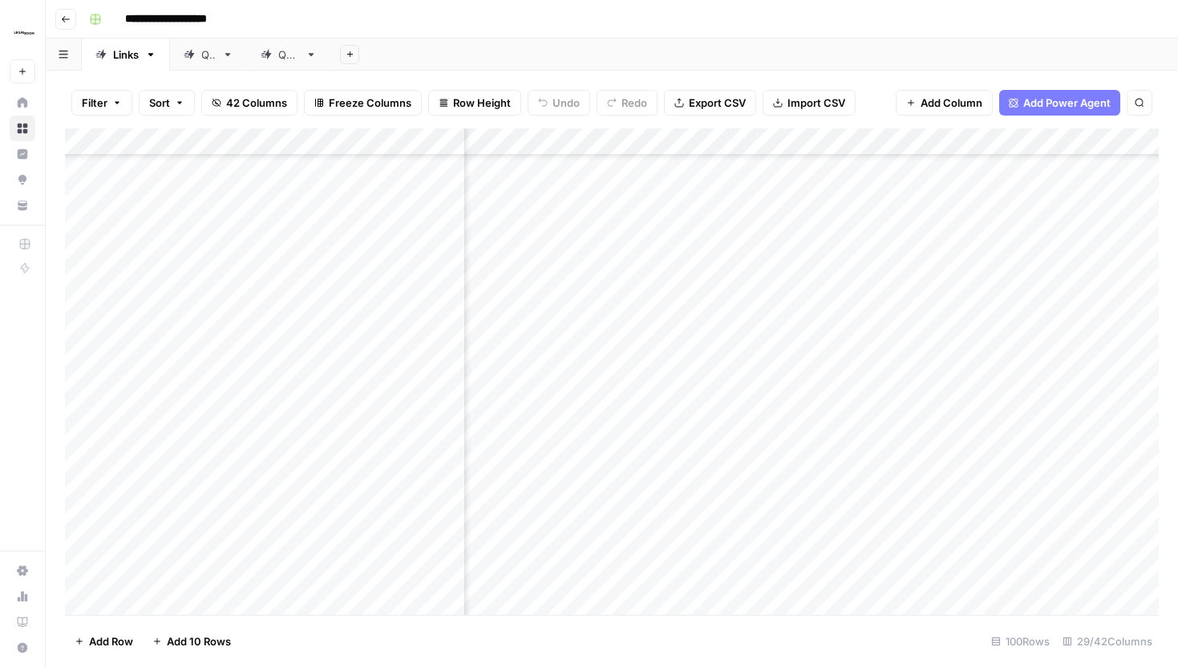
scroll to position [3663, 2516]
click at [897, 383] on div "Add Column" at bounding box center [612, 371] width 1094 height 486
click at [831, 393] on div "Add Column" at bounding box center [612, 371] width 1094 height 486
click at [831, 393] on div at bounding box center [889, 395] width 242 height 31
click at [883, 454] on div "Add Column" at bounding box center [612, 371] width 1094 height 486
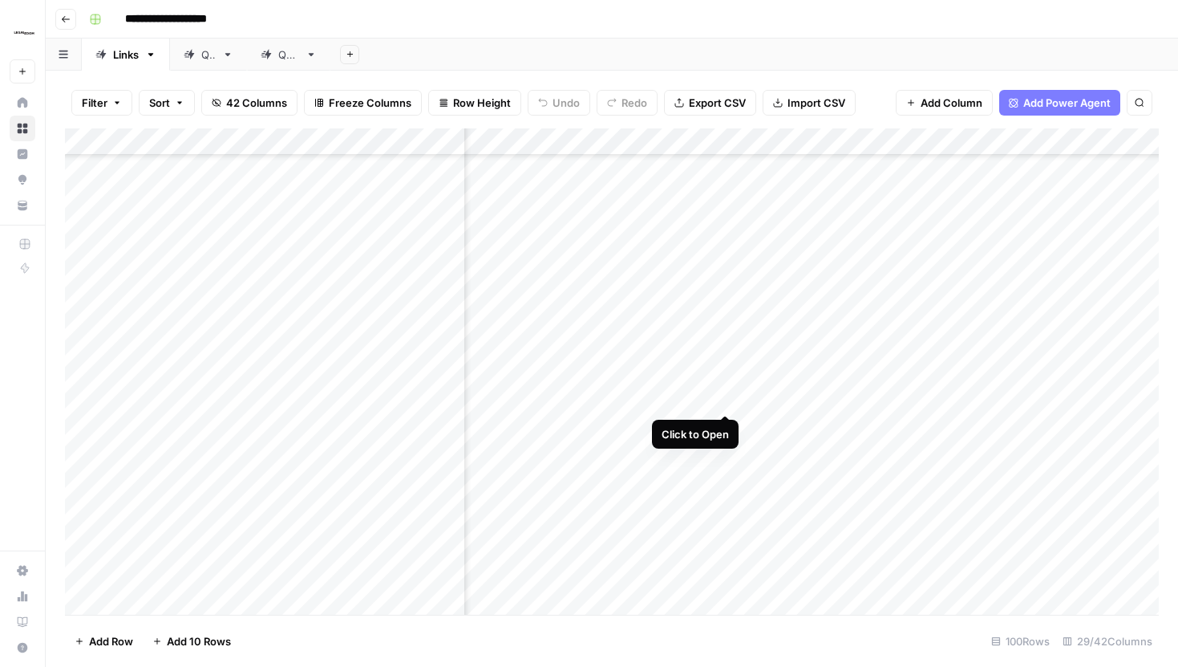
click at [728, 379] on div "Add Column" at bounding box center [612, 371] width 1094 height 486
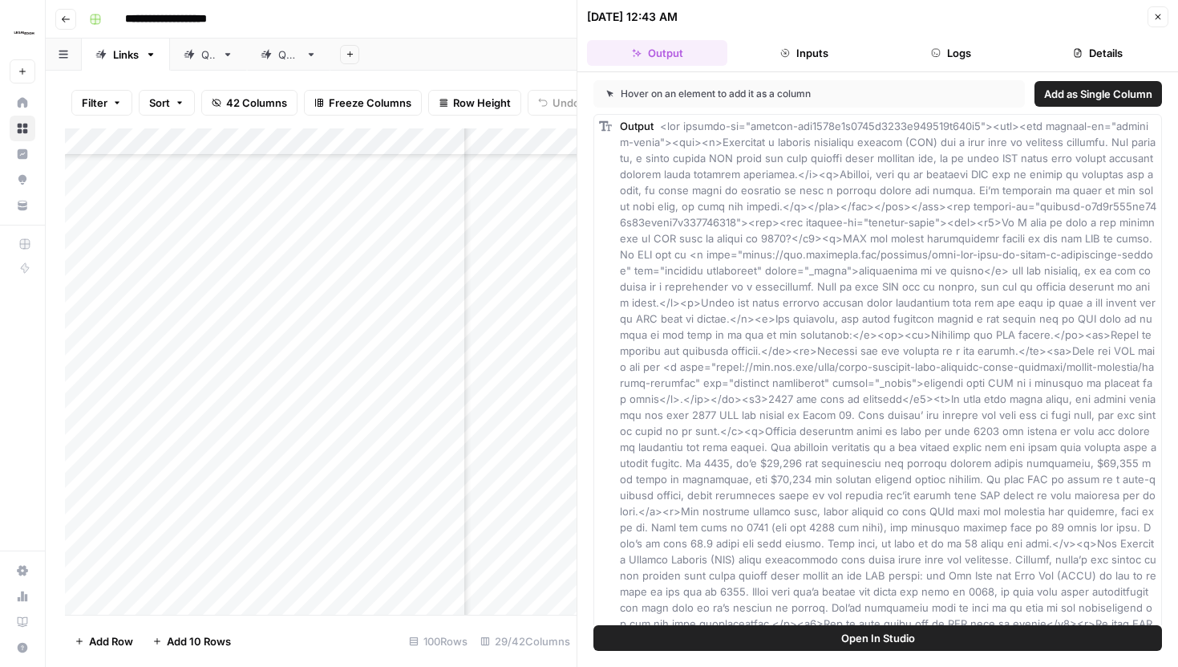
click at [1160, 17] on icon "button" at bounding box center [1158, 17] width 10 height 10
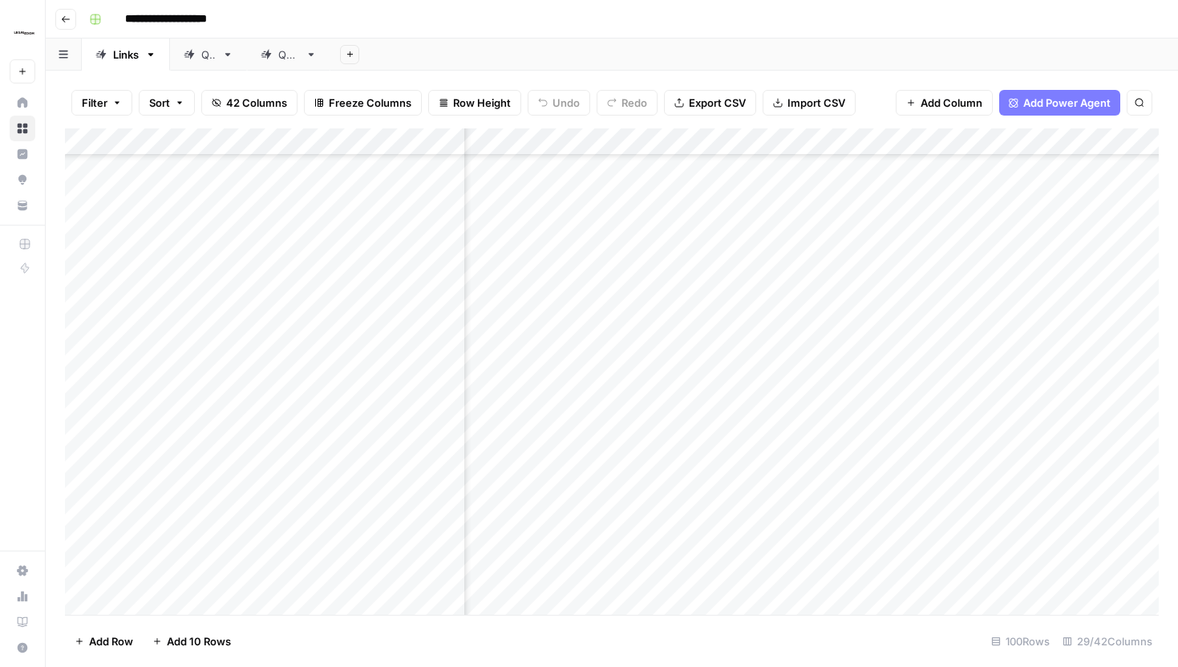
scroll to position [3280, 2296]
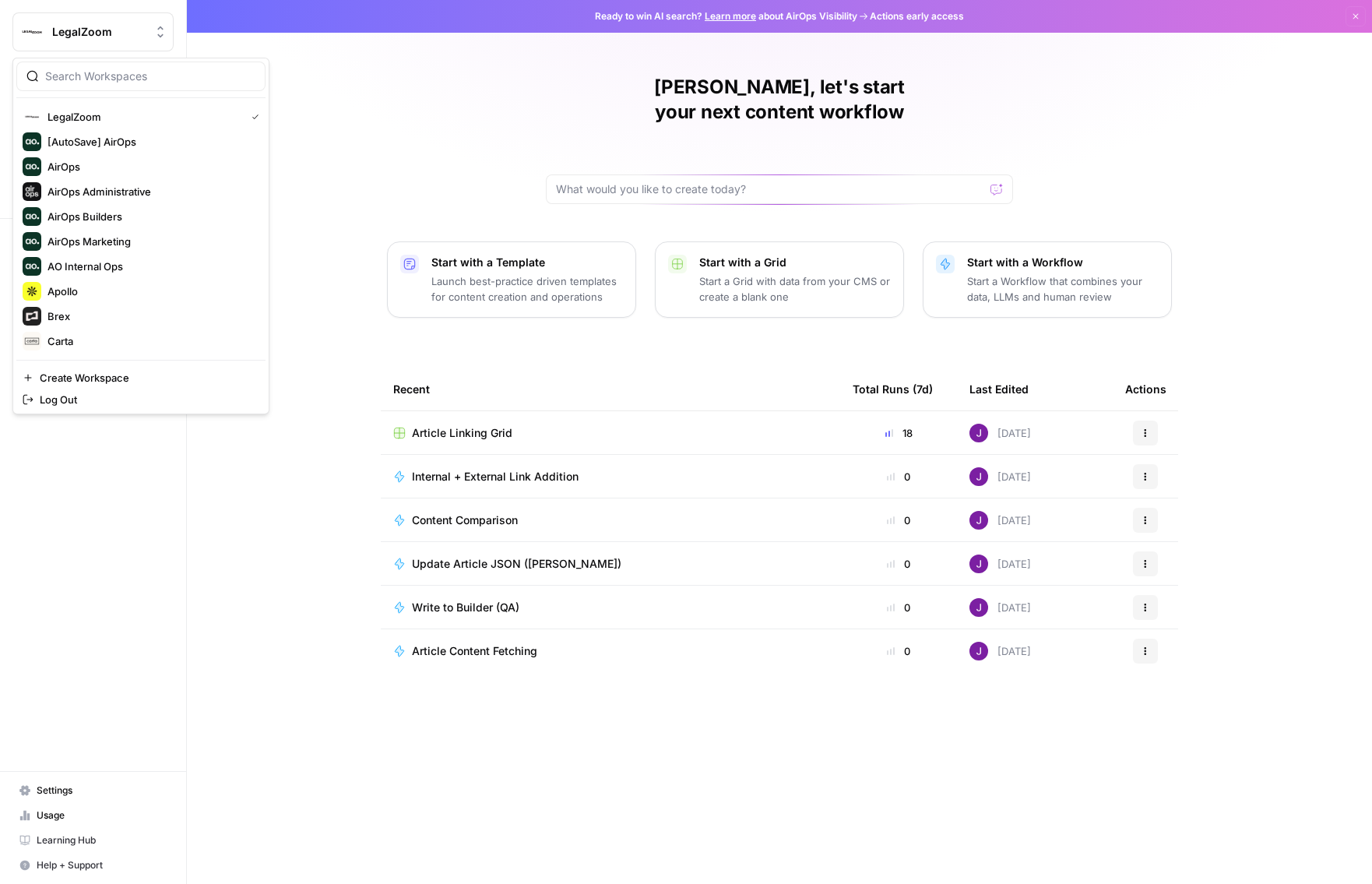
click at [116, 37] on span "LegalZoom" at bounding box center [99, 32] width 94 height 16
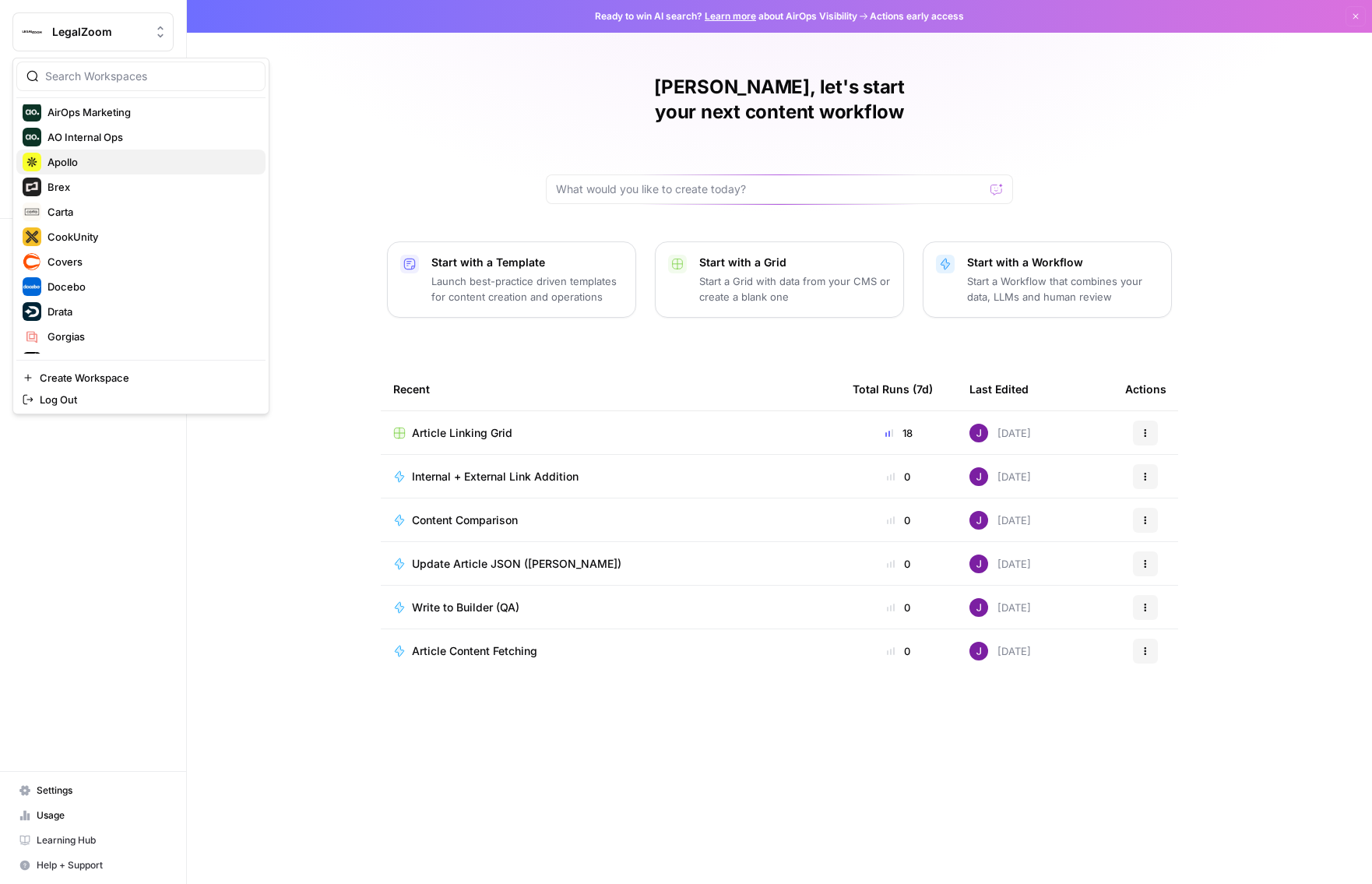
scroll to position [163, 0]
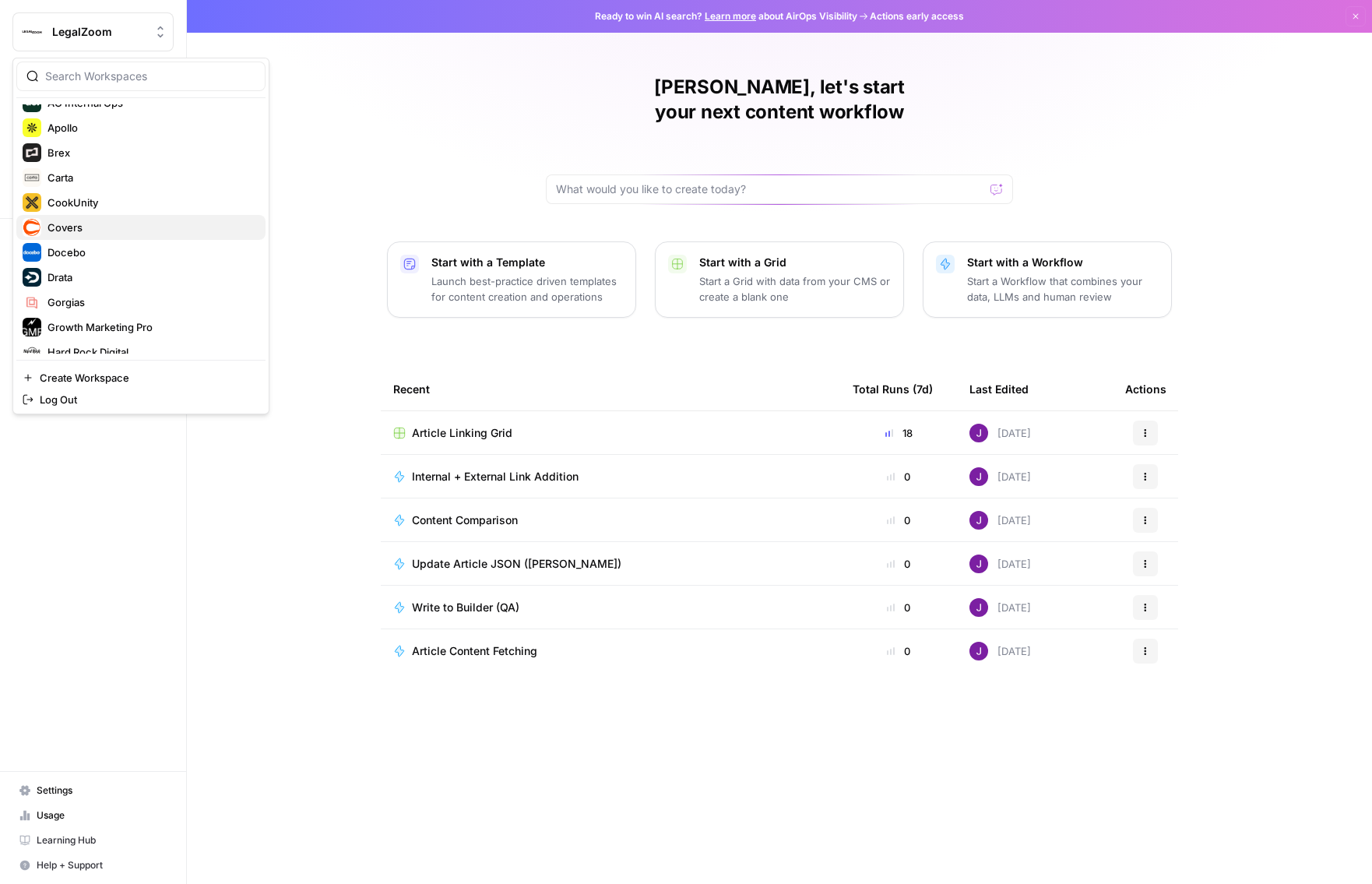
click at [91, 234] on span "Covers" at bounding box center [151, 227] width 206 height 16
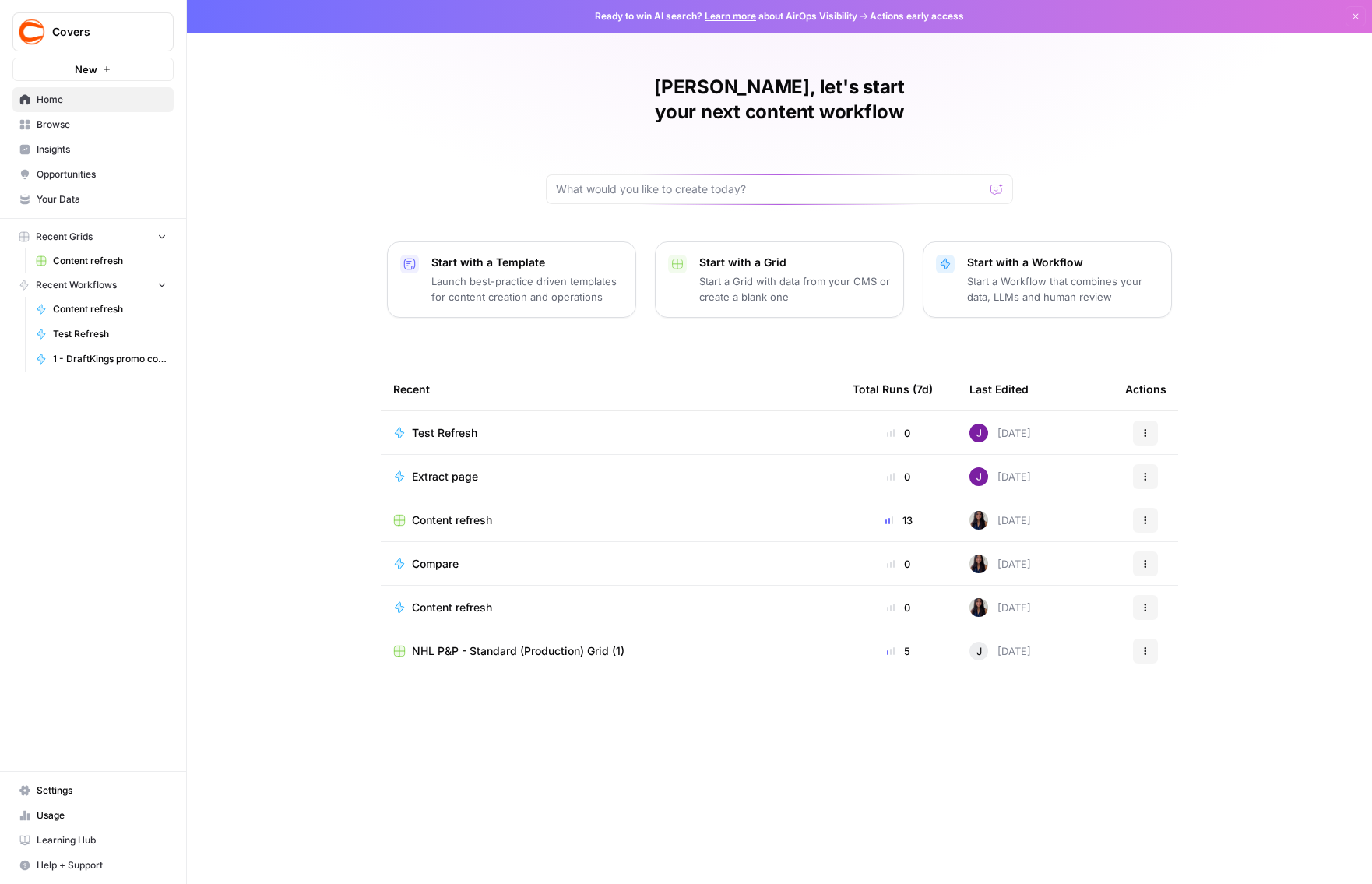
click at [98, 260] on span "Content refresh" at bounding box center [110, 260] width 114 height 14
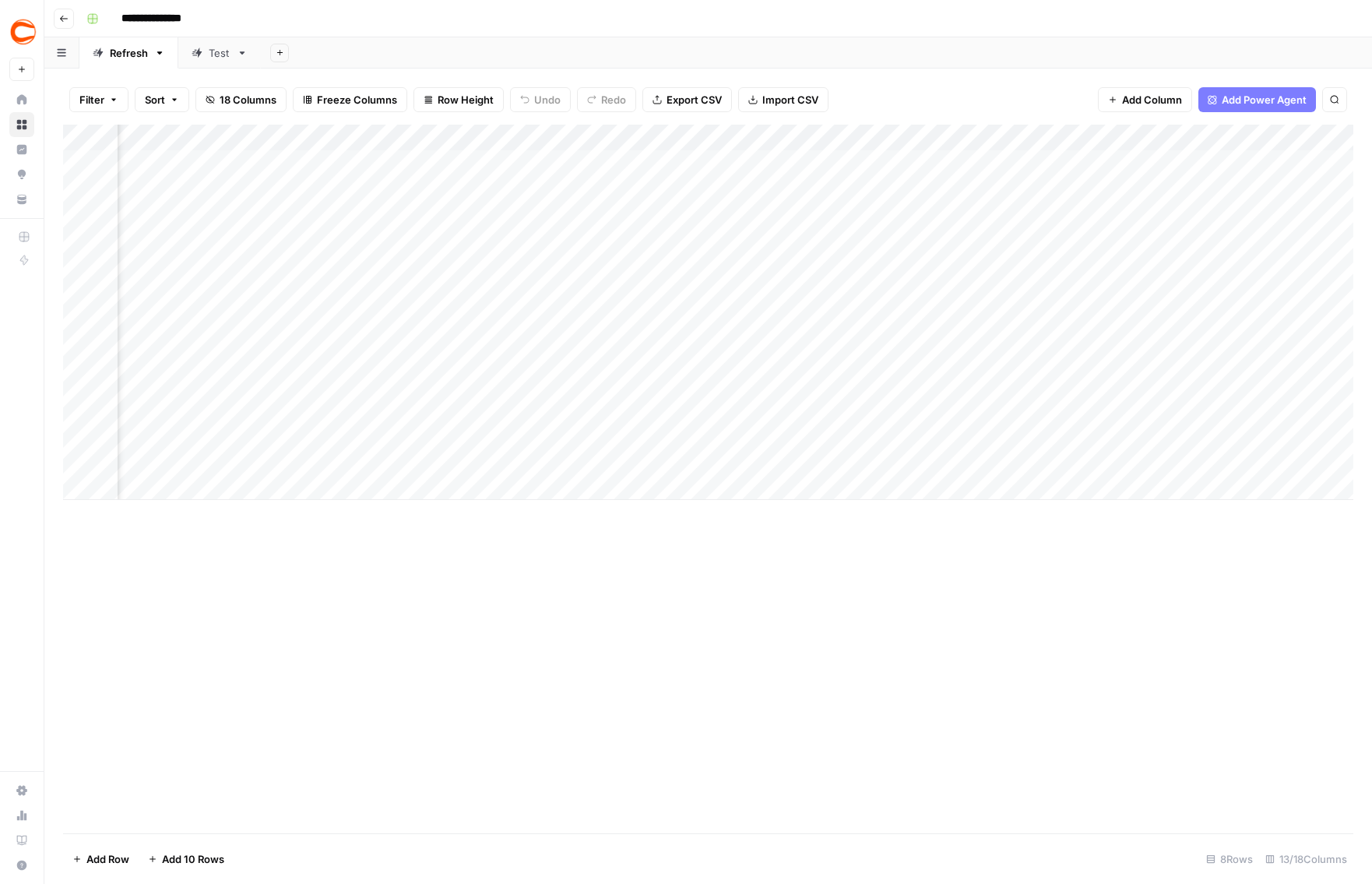
scroll to position [0, 315]
click at [984, 593] on div "Add Column" at bounding box center [708, 479] width 1290 height 709
click at [1233, 323] on div "Add Column" at bounding box center [708, 312] width 1290 height 376
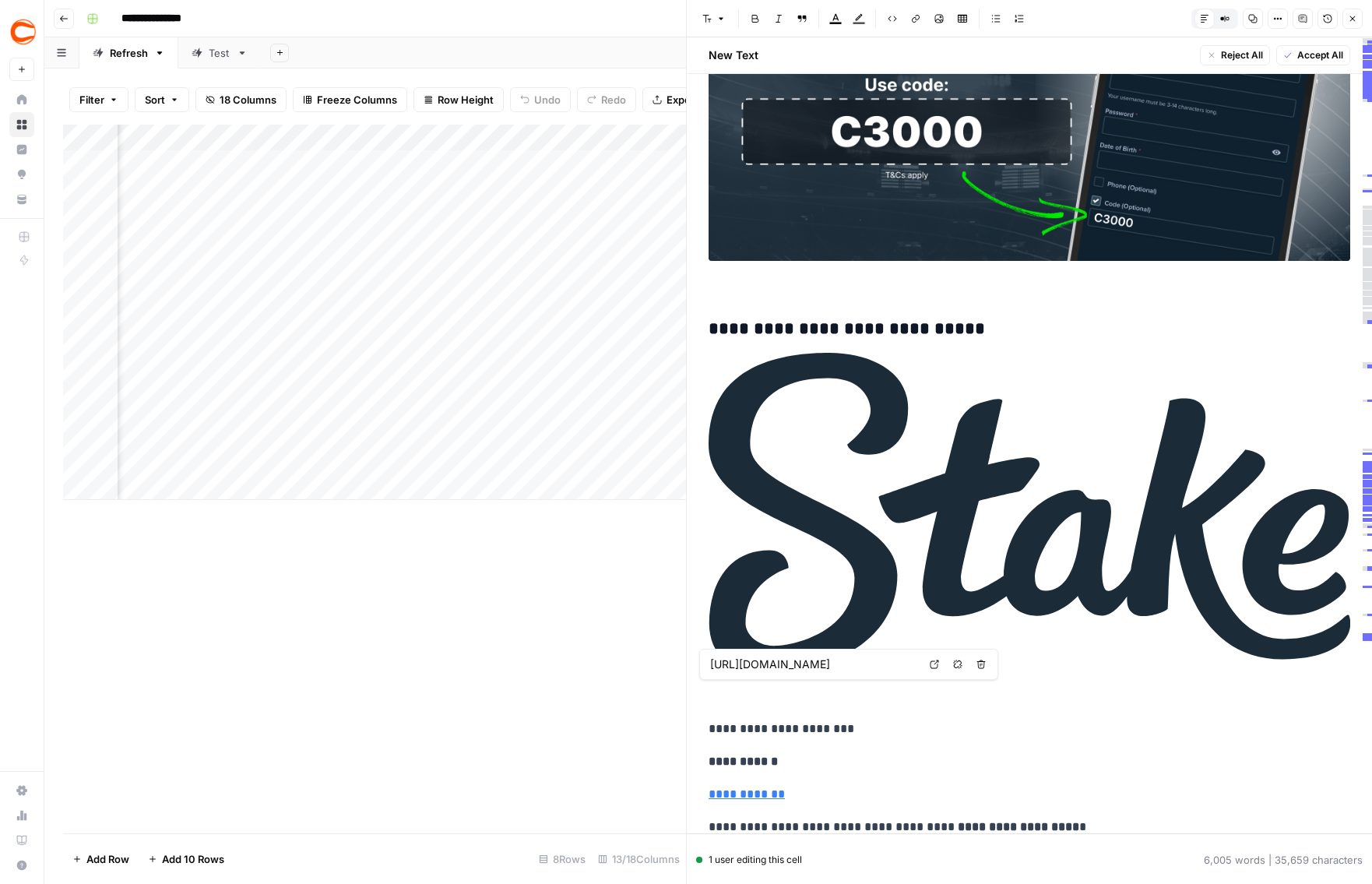
type input "[URL][DOMAIN_NAME]"
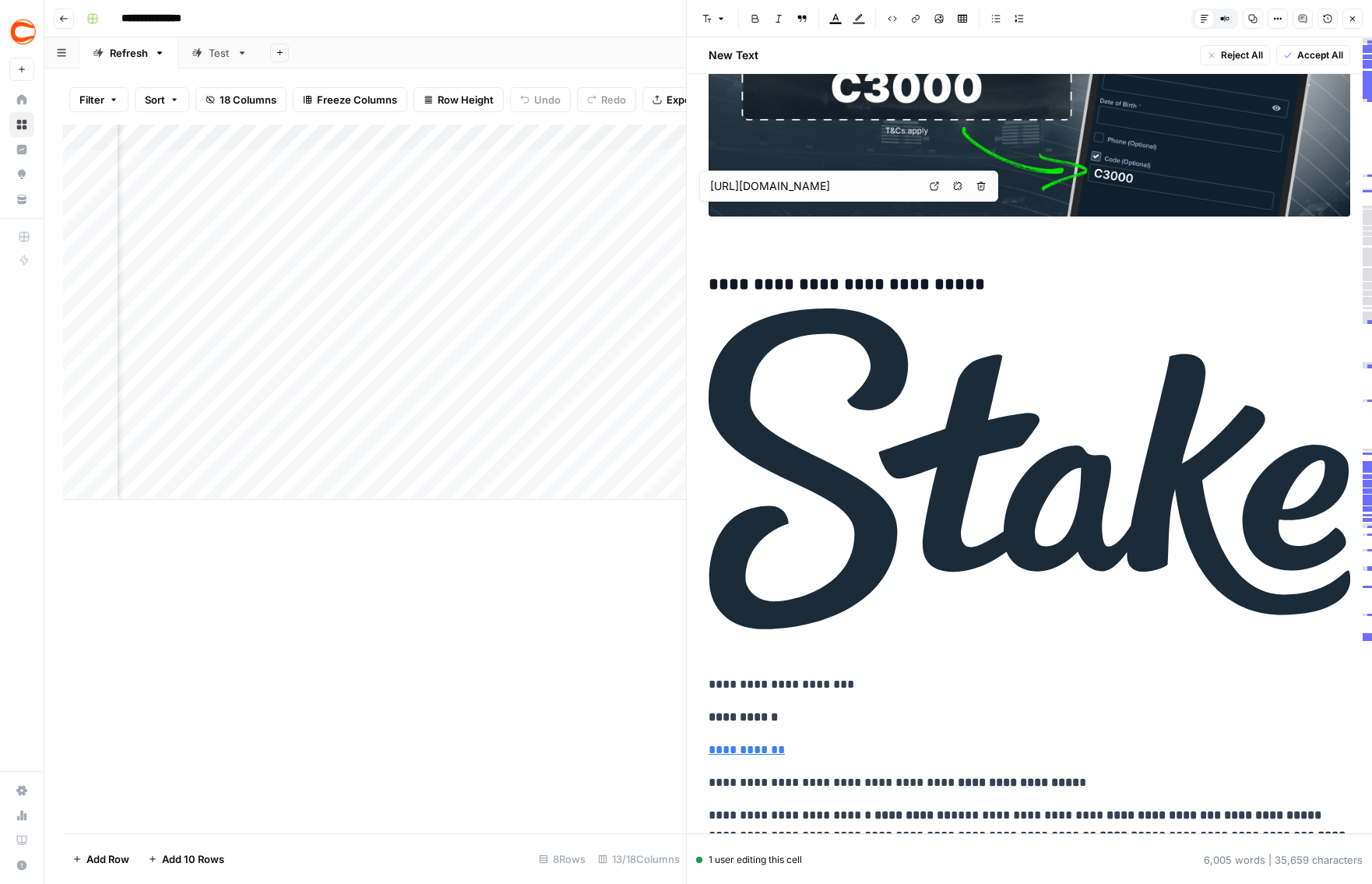
scroll to position [3911, 0]
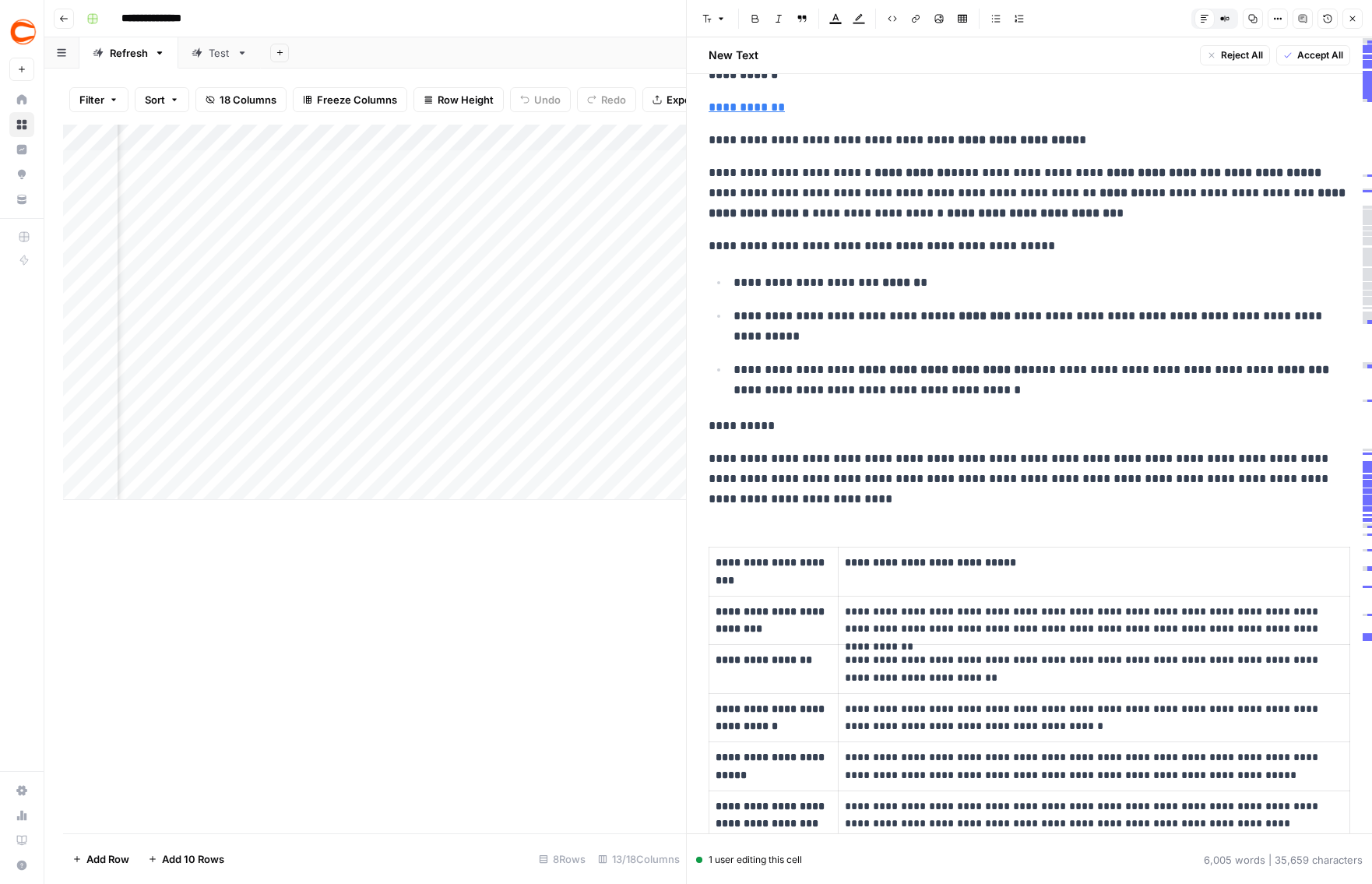
click at [1352, 21] on icon "button" at bounding box center [1353, 18] width 10 height 10
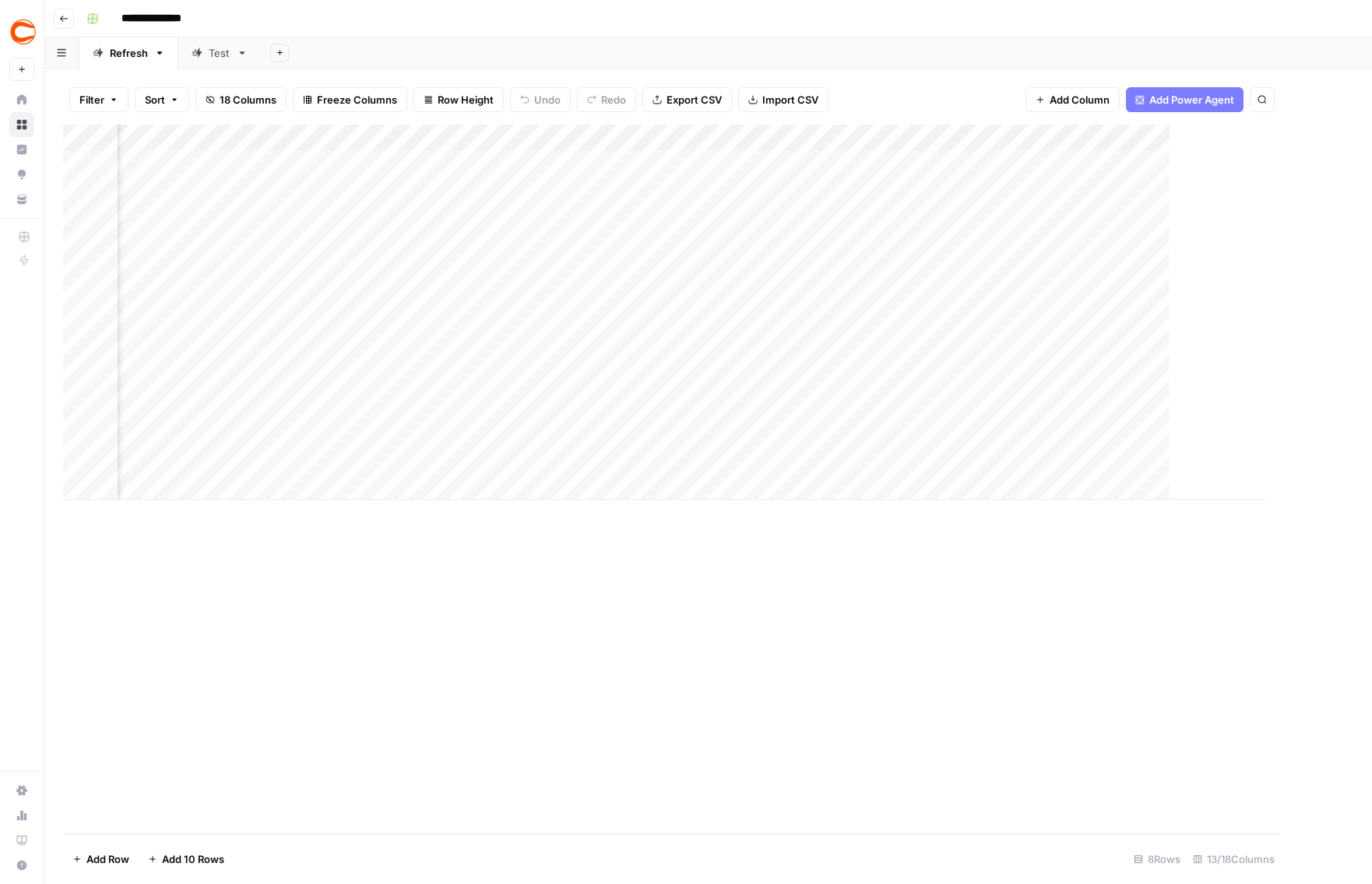
scroll to position [0, 964]
click at [1112, 141] on div "Add Column" at bounding box center [708, 312] width 1290 height 376
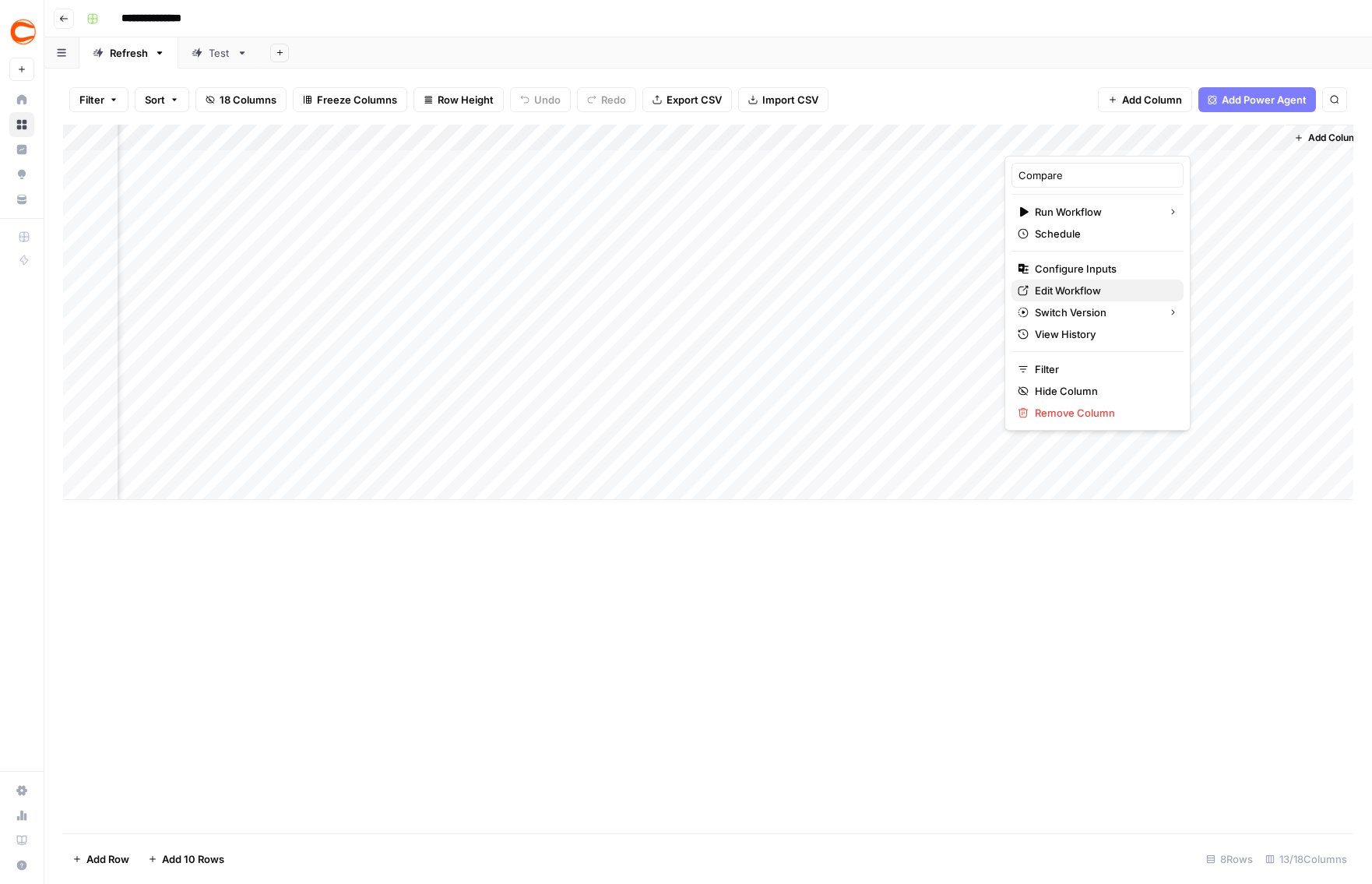
click at [1062, 289] on span "Edit Workflow" at bounding box center [1103, 290] width 136 height 16
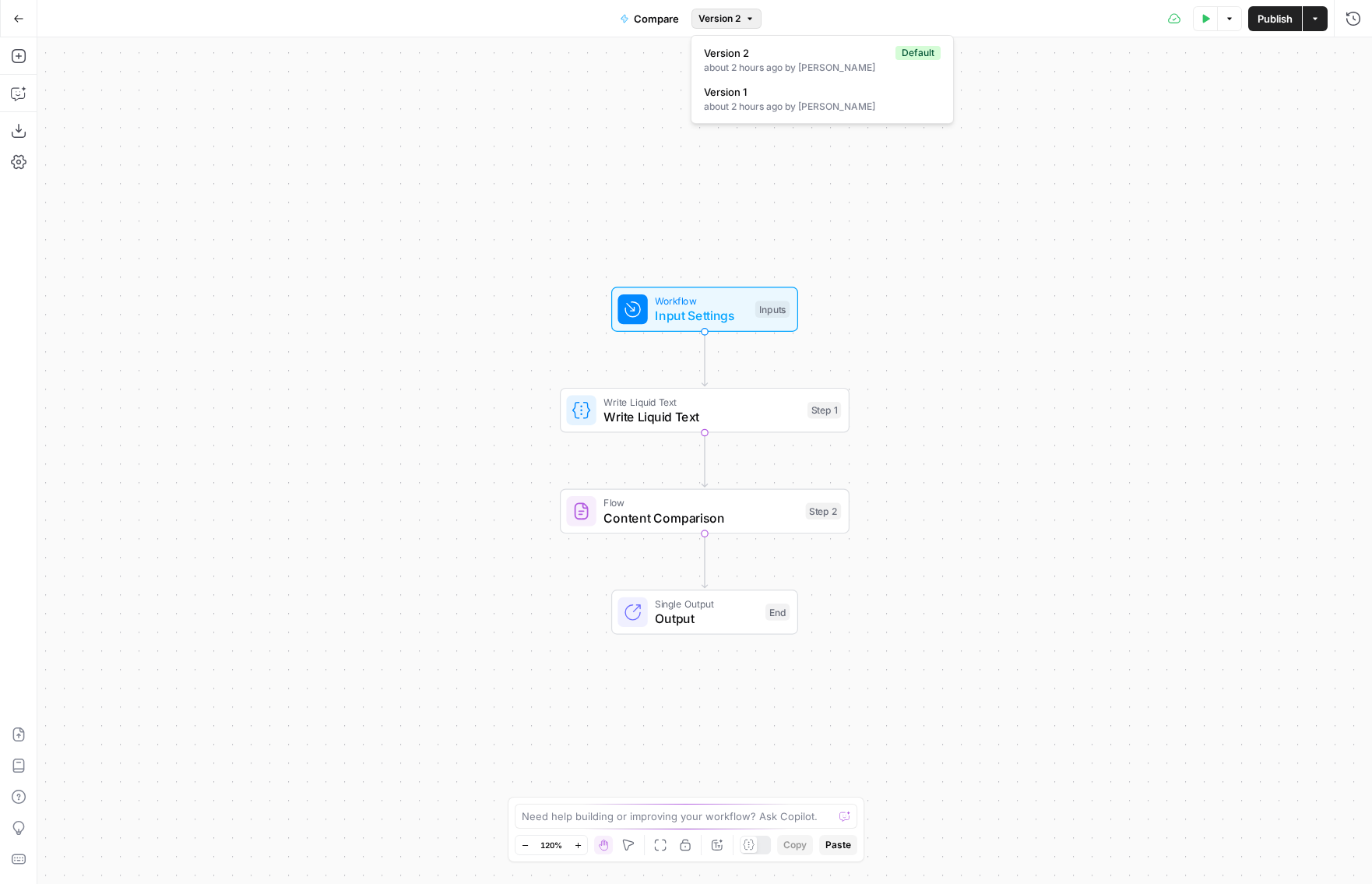
click at [716, 22] on span "Version 2" at bounding box center [719, 18] width 42 height 14
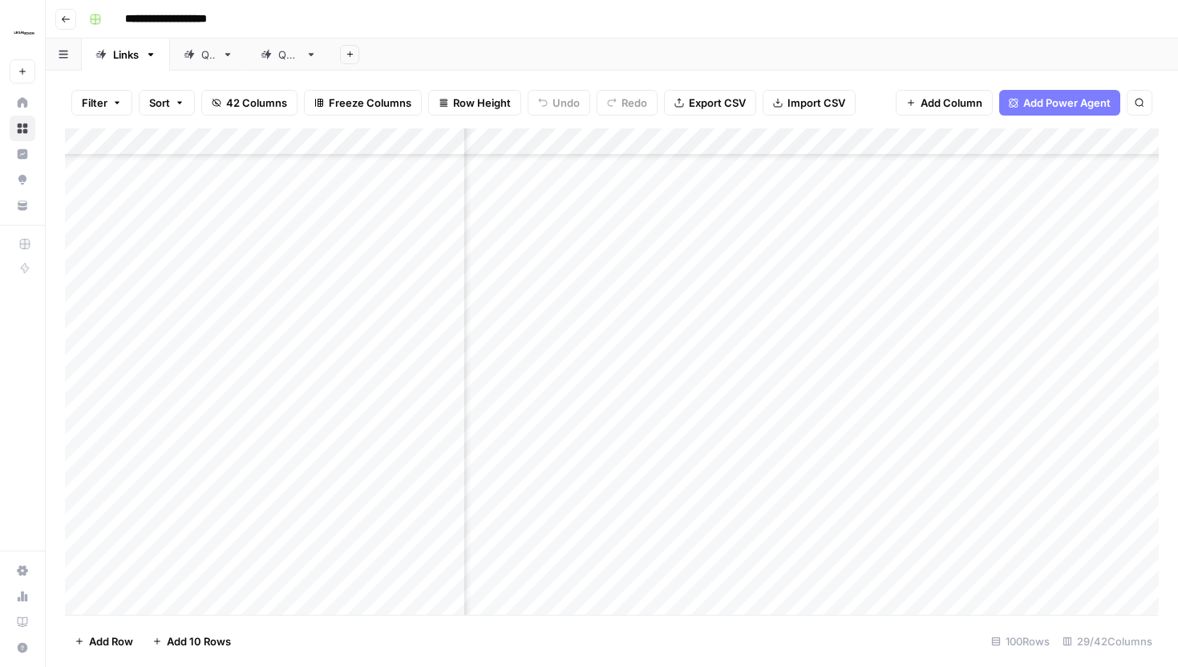
scroll to position [3517, 2361]
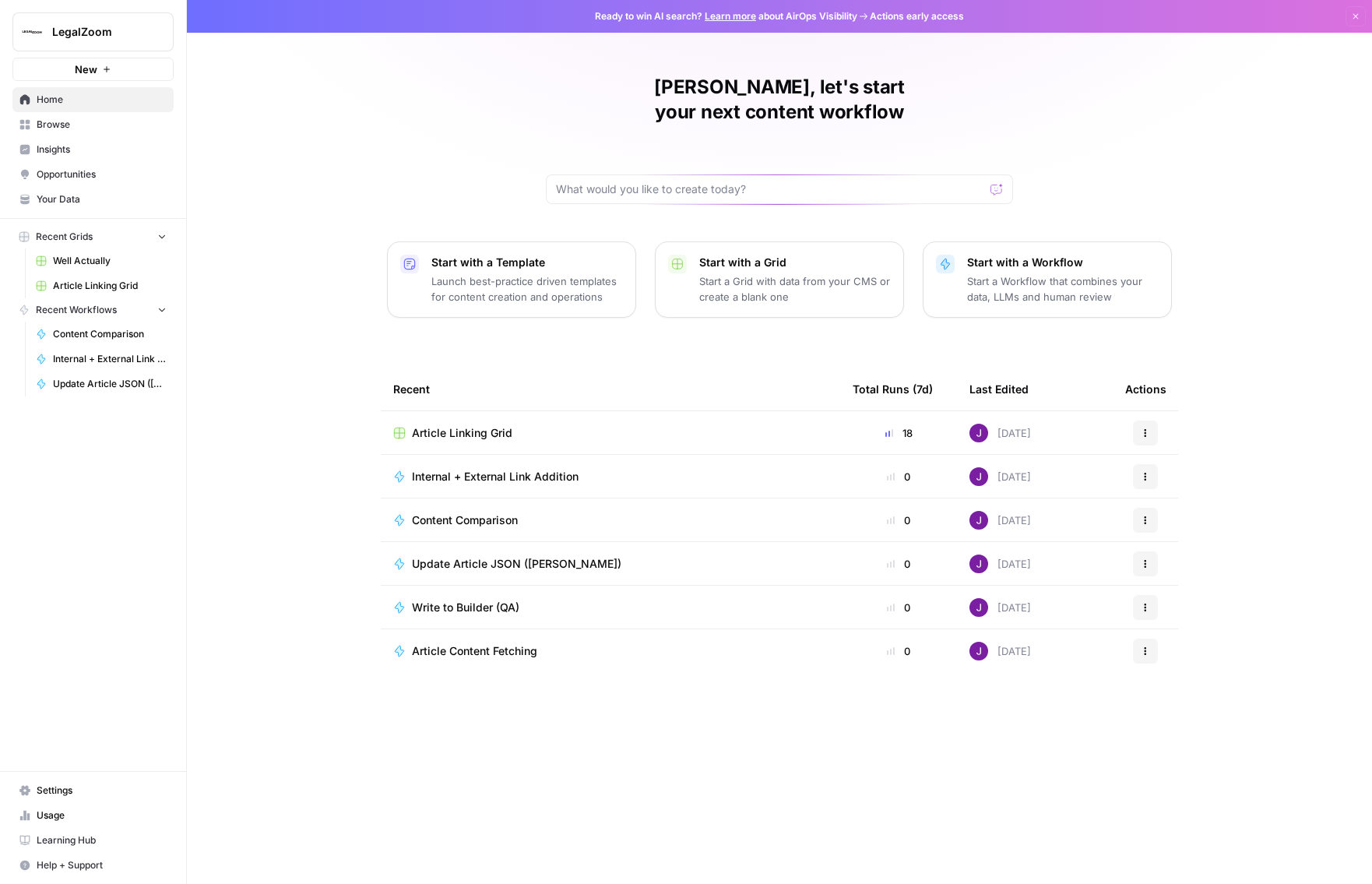
click at [112, 46] on button "LegalZoom" at bounding box center [93, 32] width 161 height 39
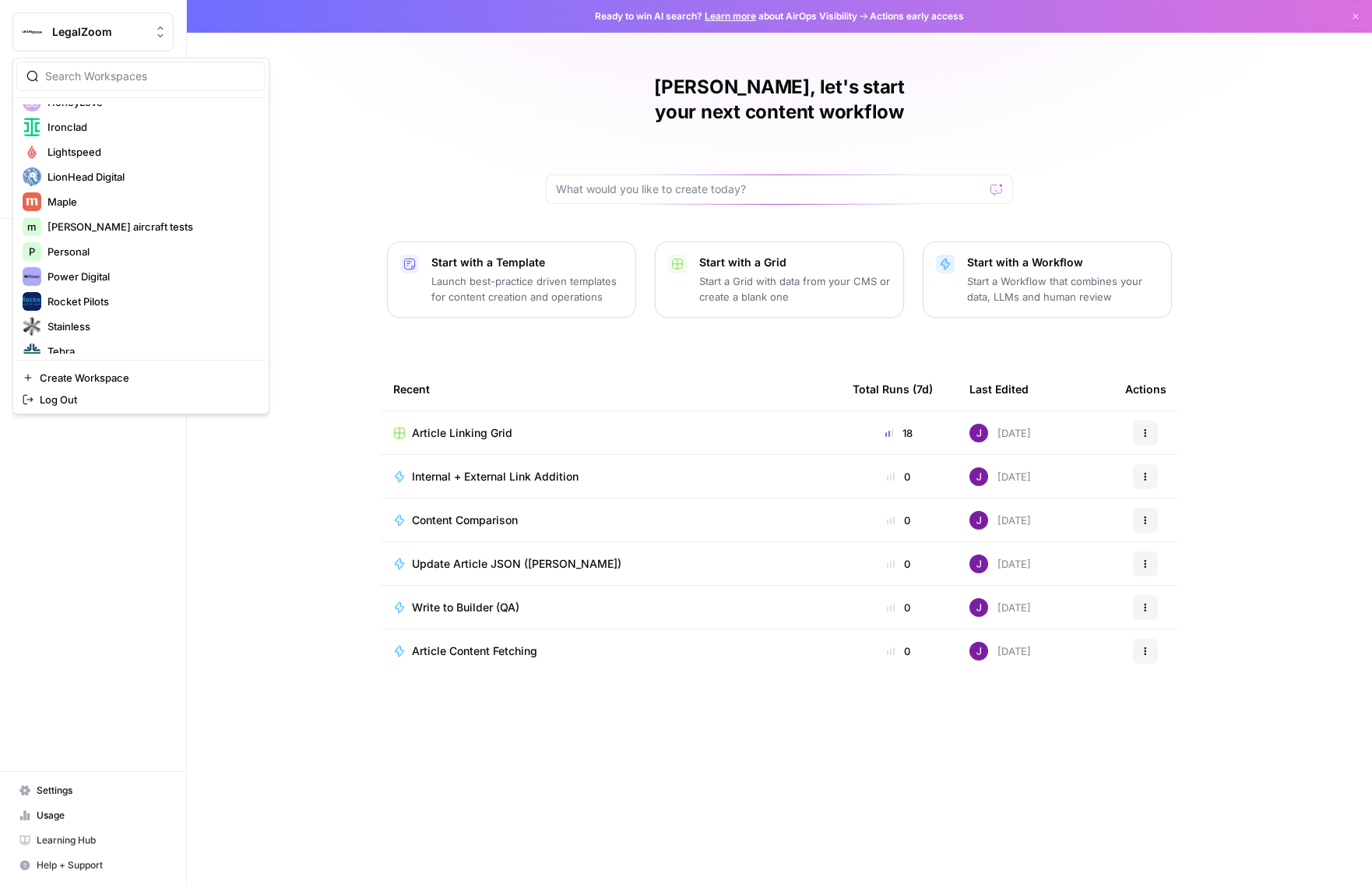
scroll to position [442, 0]
click at [119, 274] on span "Power Digital" at bounding box center [151, 274] width 206 height 16
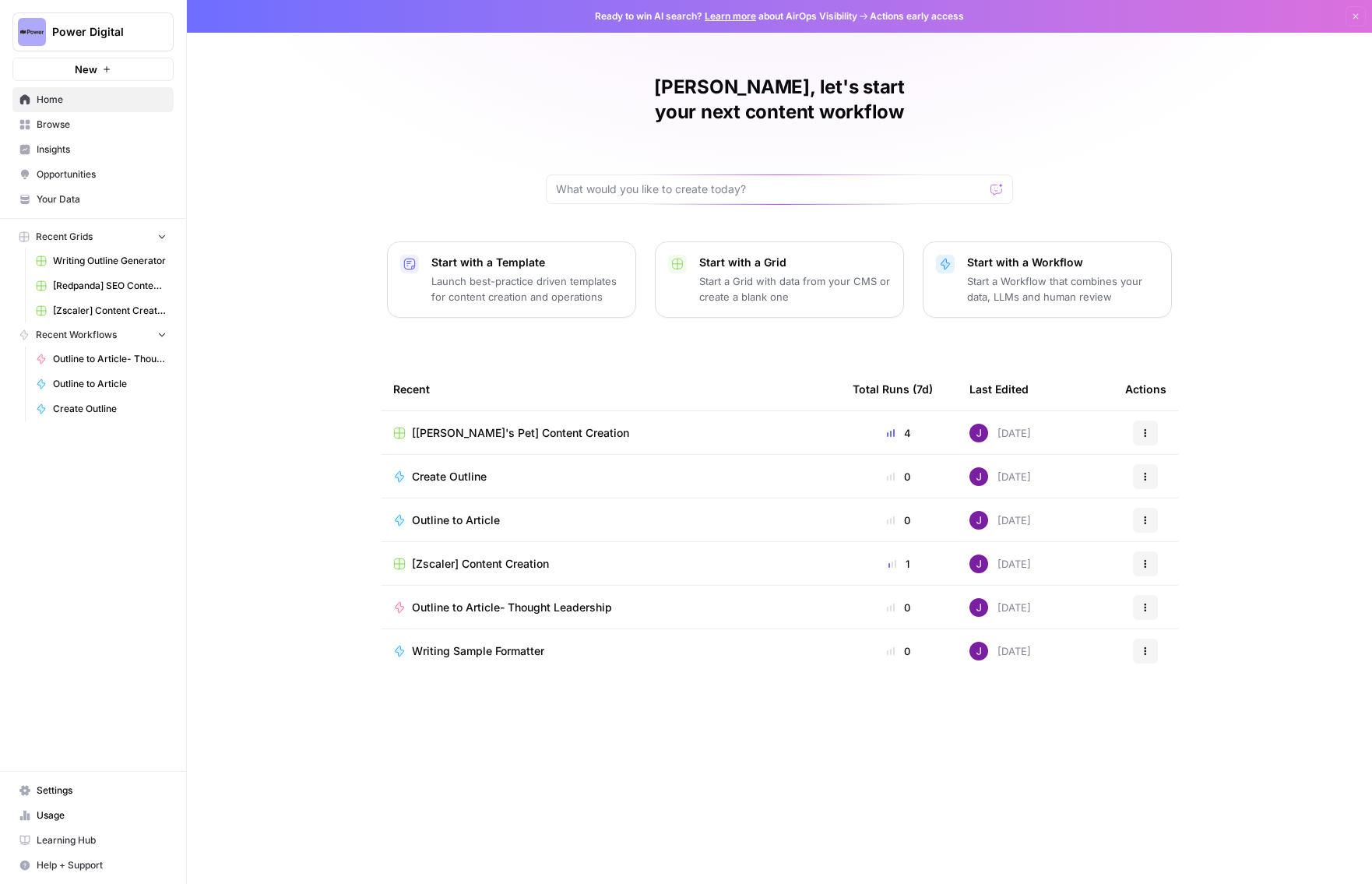
click at [89, 119] on span "Browse" at bounding box center [102, 124] width 130 height 14
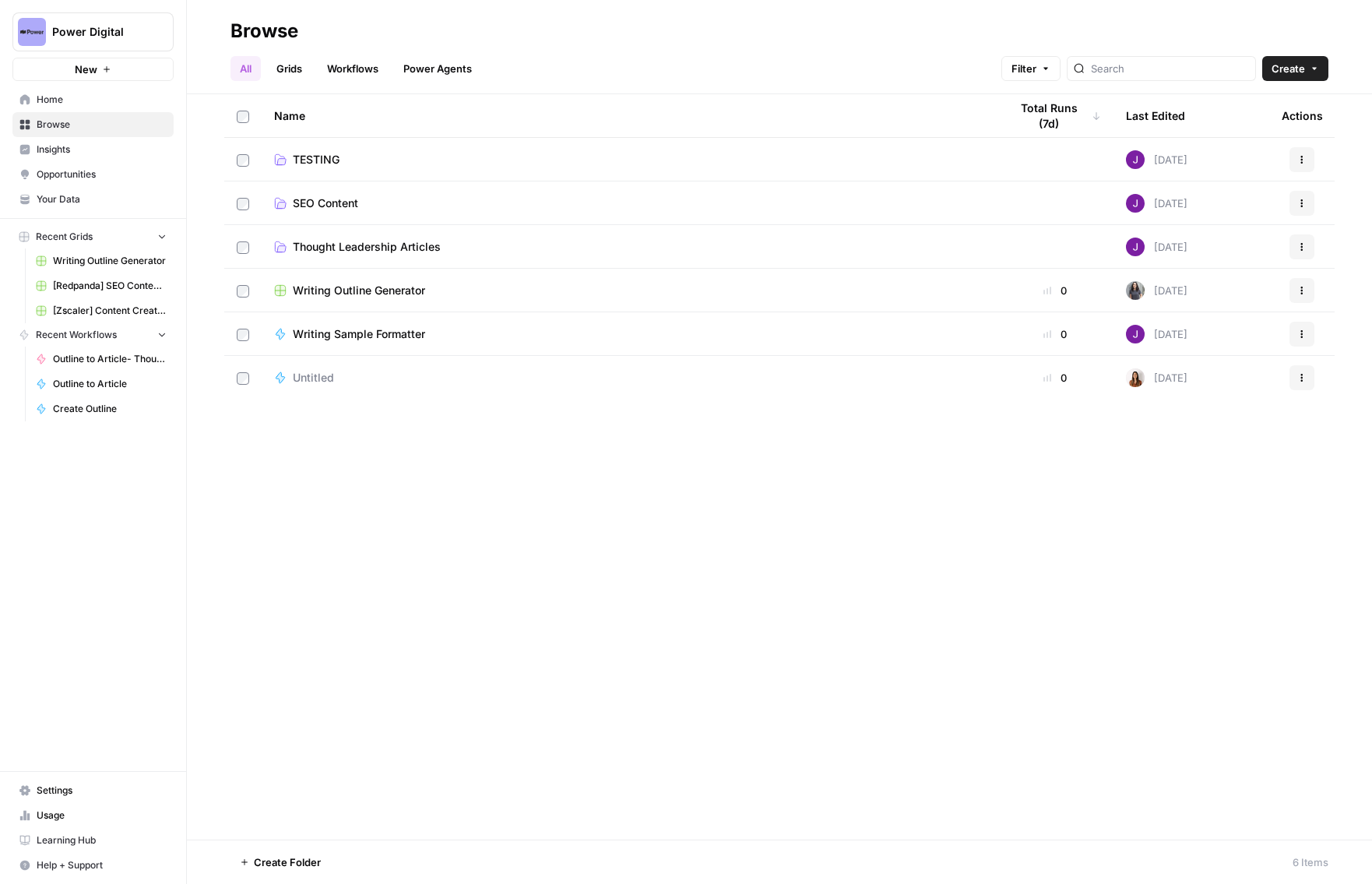
click at [326, 199] on span "SEO Content" at bounding box center [325, 203] width 65 height 16
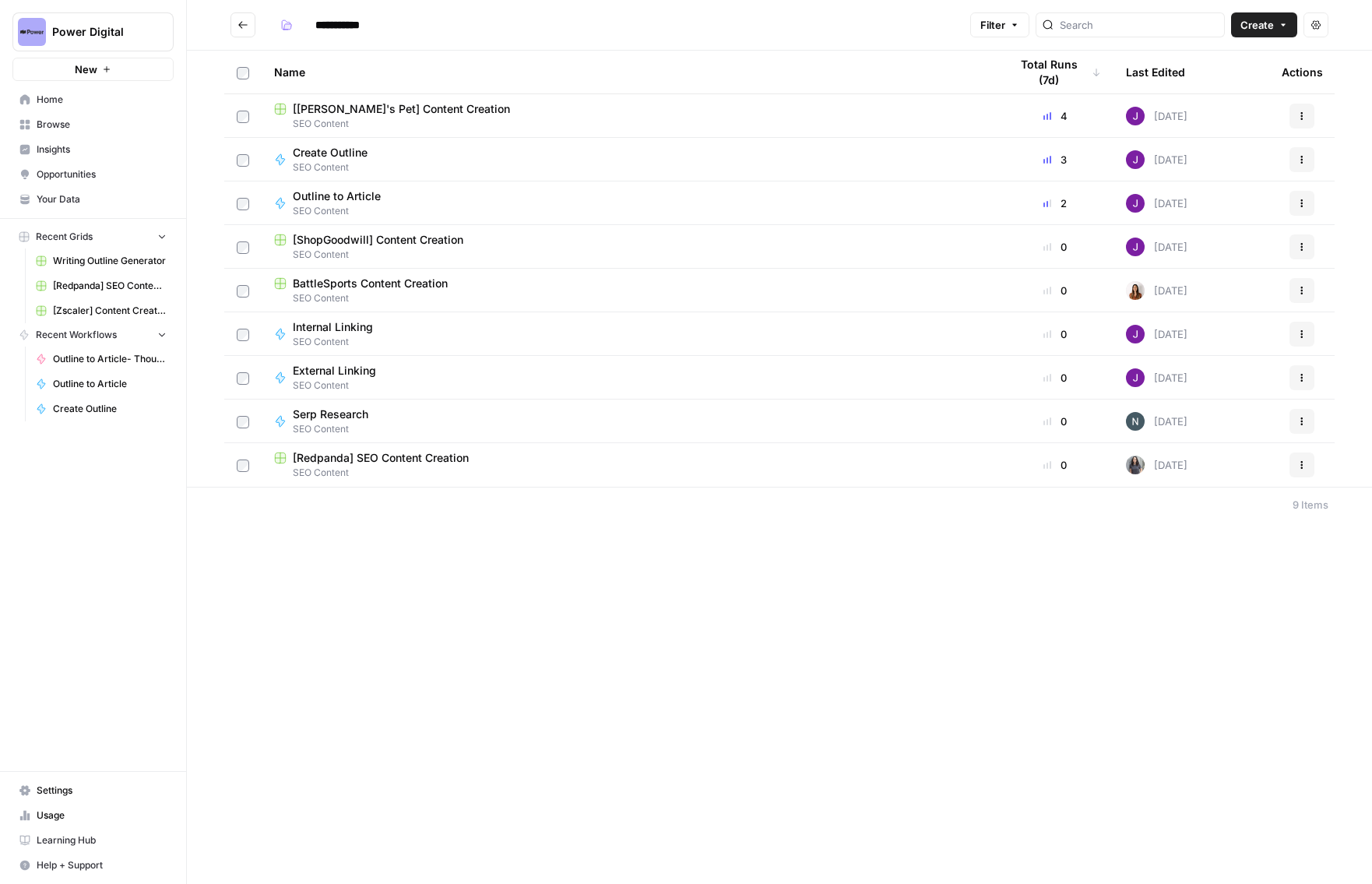
click at [389, 117] on span "SEO Content" at bounding box center [629, 123] width 711 height 14
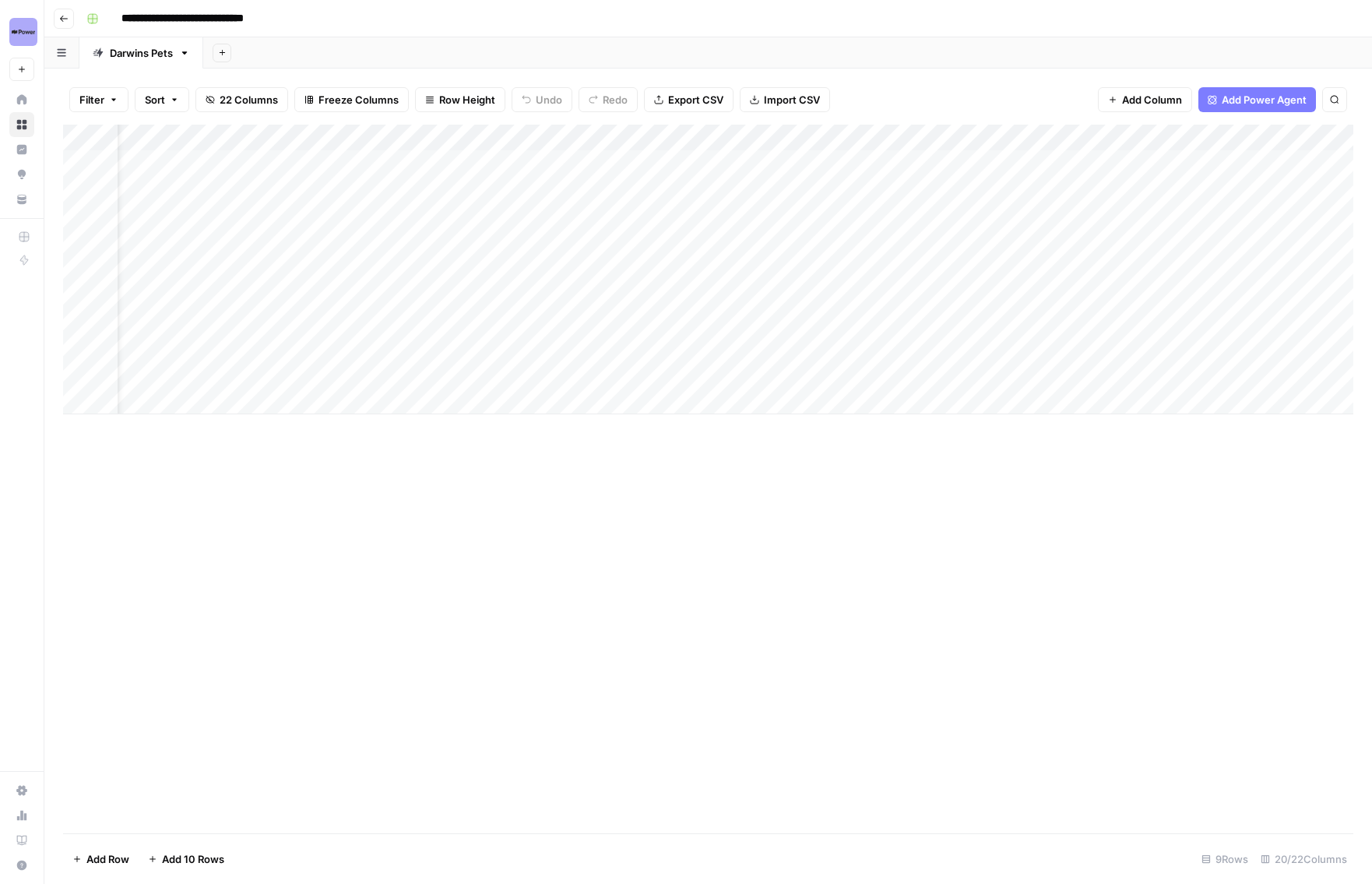
scroll to position [0, 53]
click at [522, 557] on div "Add Column" at bounding box center [708, 479] width 1290 height 709
